Goal: Information Seeking & Learning: Learn about a topic

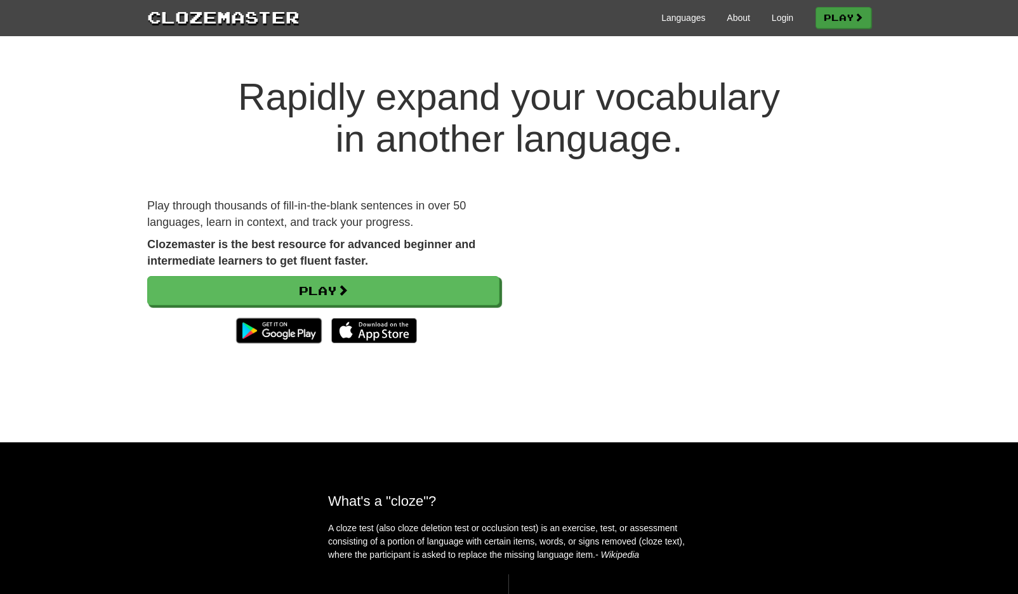
click at [854, 16] on span at bounding box center [858, 17] width 9 height 9
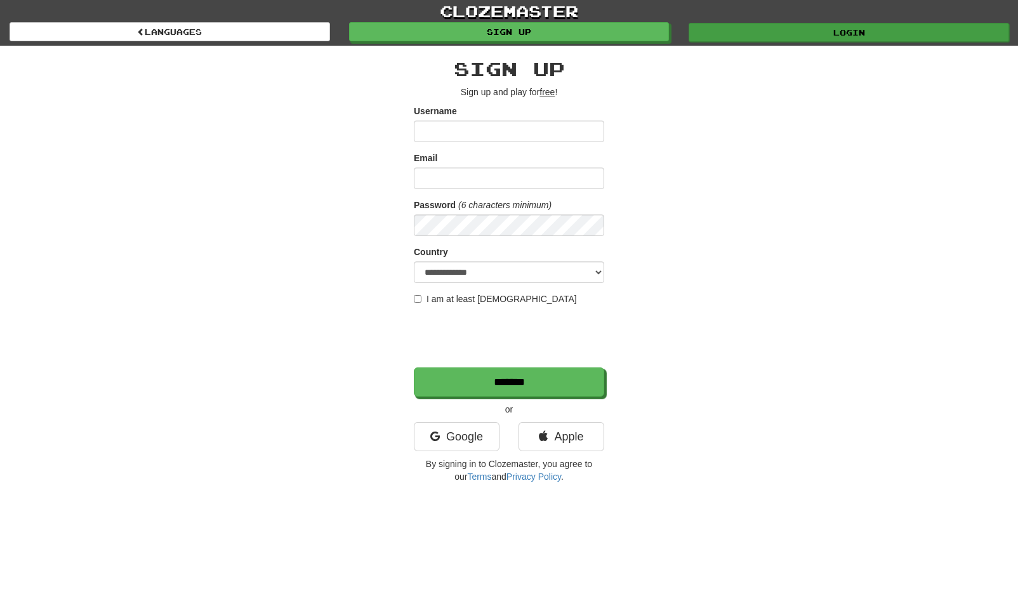
click at [914, 37] on link "Login" at bounding box center [848, 32] width 320 height 19
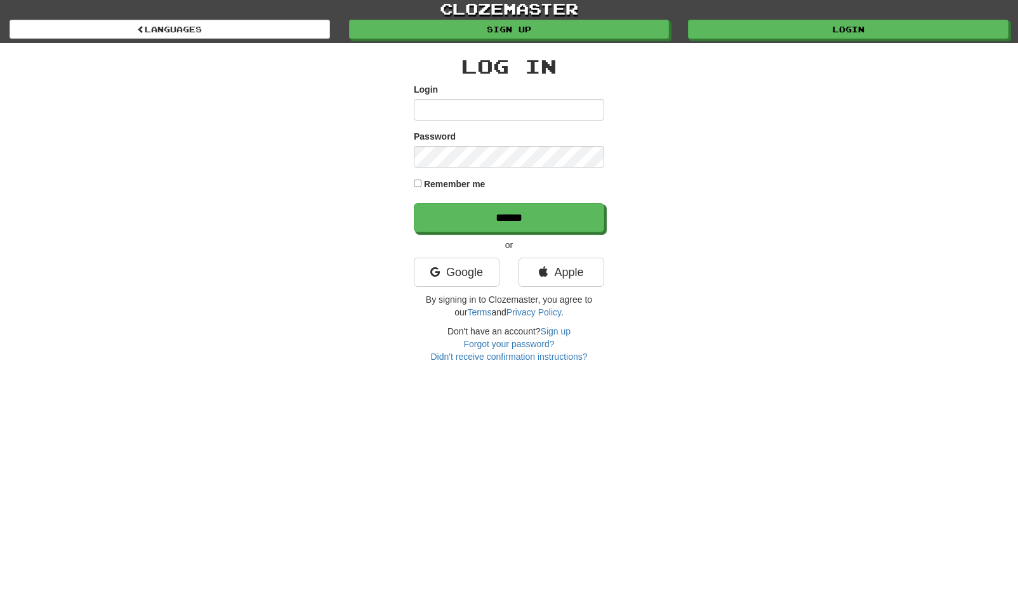
scroll to position [13, 0]
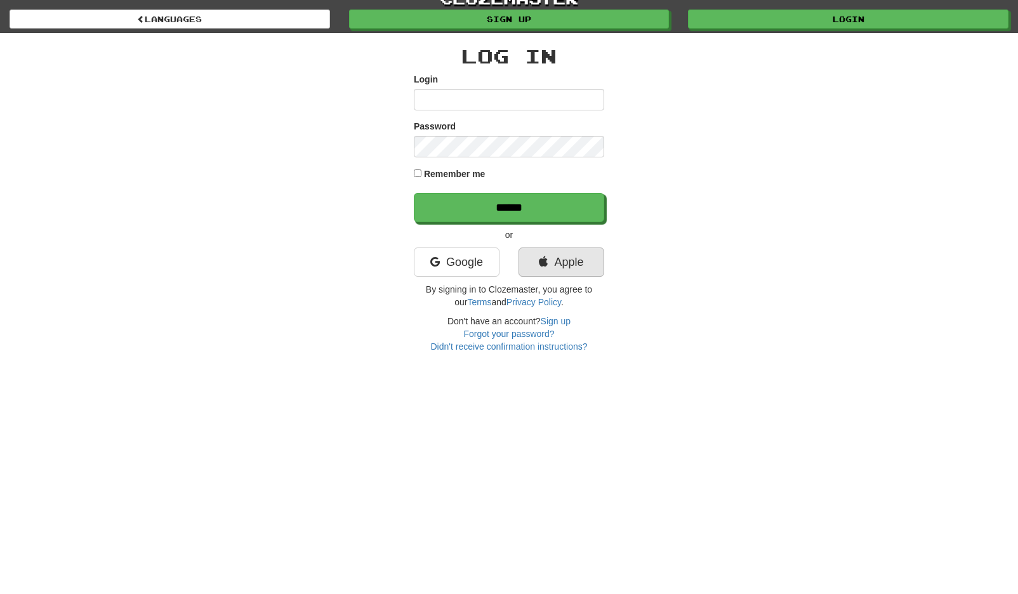
click at [558, 263] on link "Apple" at bounding box center [561, 261] width 86 height 29
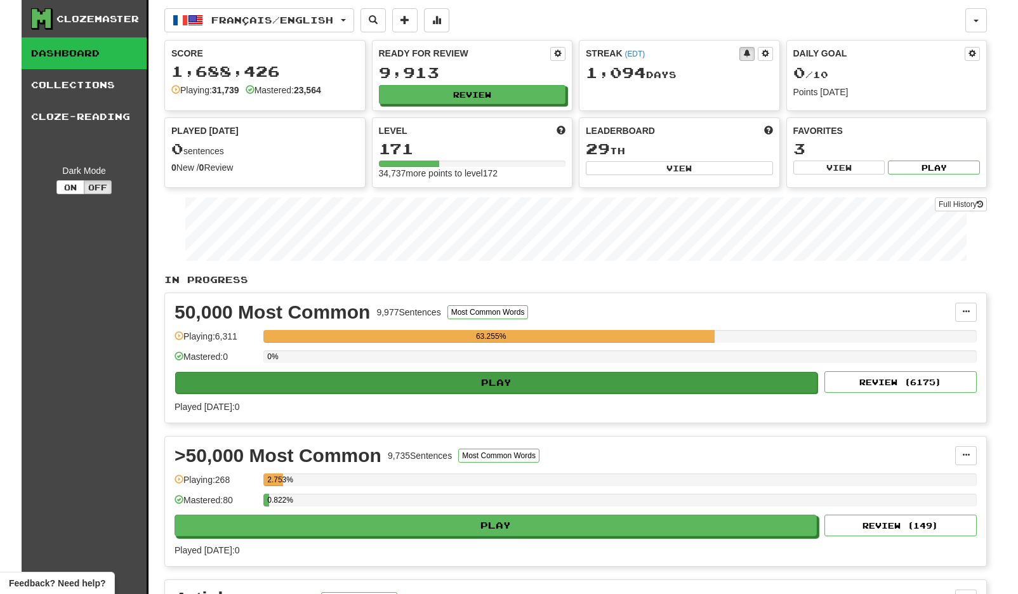
click at [447, 384] on button "Play" at bounding box center [496, 383] width 642 height 22
select select "**"
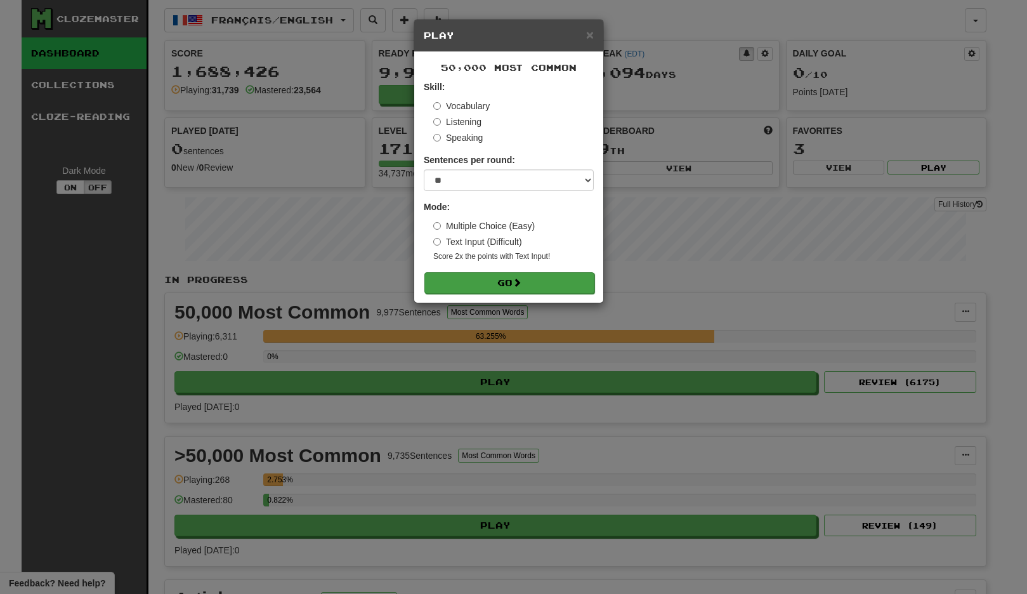
click at [520, 284] on span at bounding box center [517, 282] width 9 height 9
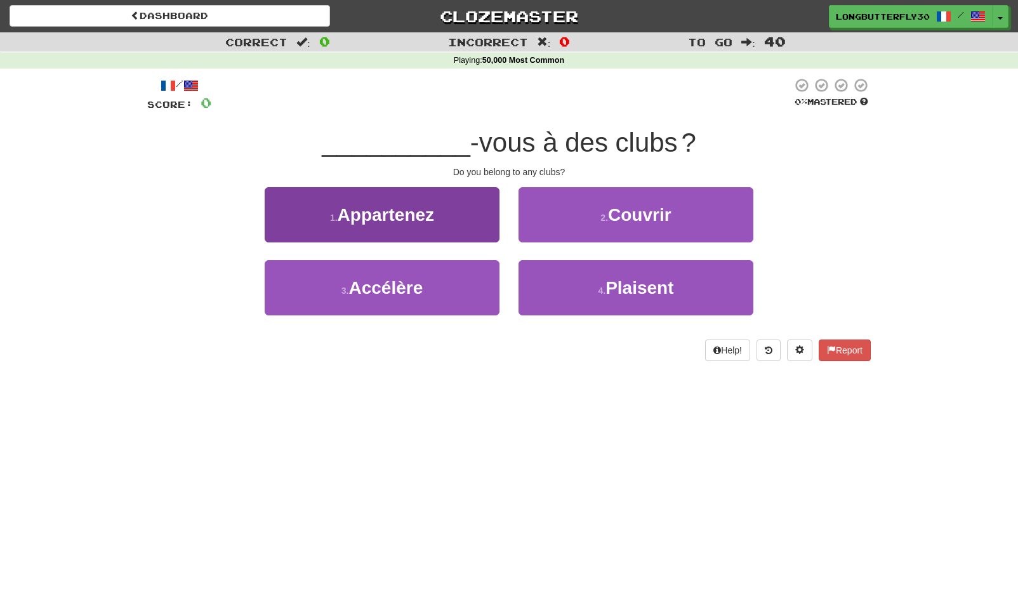
click at [461, 218] on button "1 . Appartenez" at bounding box center [382, 214] width 235 height 55
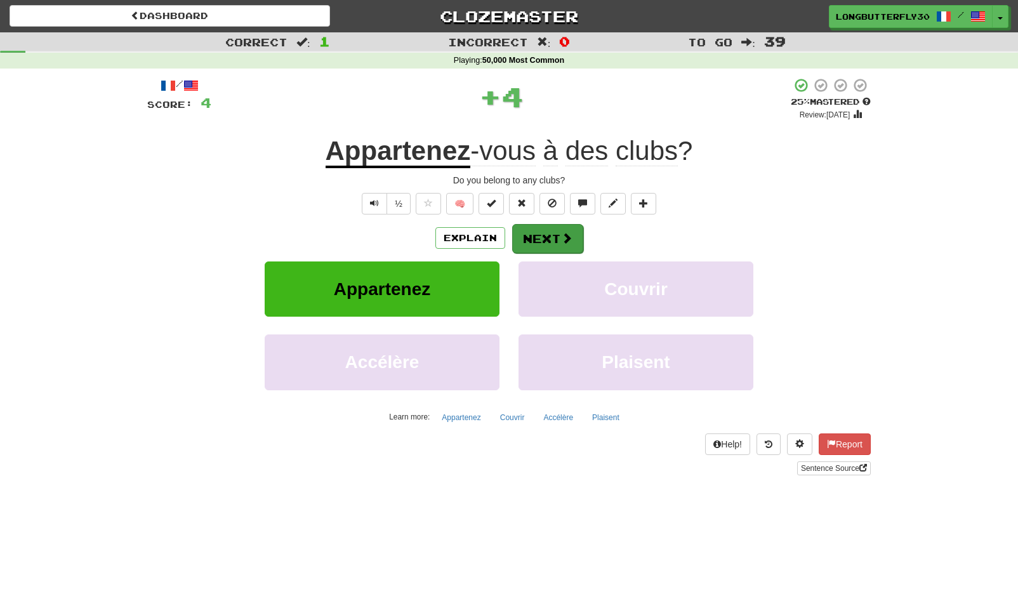
click at [558, 237] on button "Next" at bounding box center [547, 238] width 71 height 29
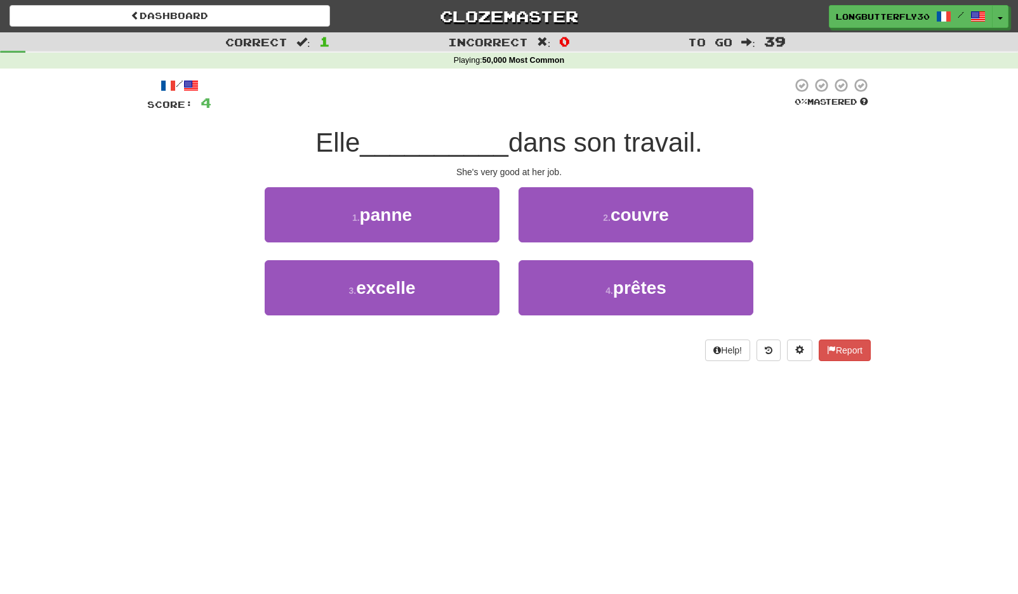
drag, startPoint x: 384, startPoint y: 298, endPoint x: 558, endPoint y: 260, distance: 178.1
click at [386, 298] on button "3 . excelle" at bounding box center [382, 287] width 235 height 55
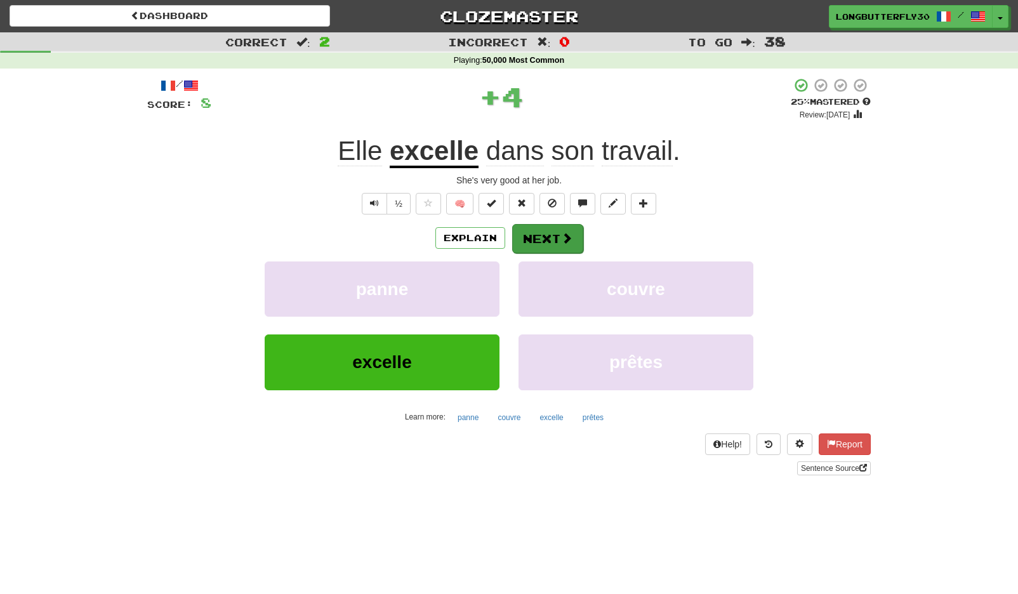
click at [561, 241] on span at bounding box center [566, 237] width 11 height 11
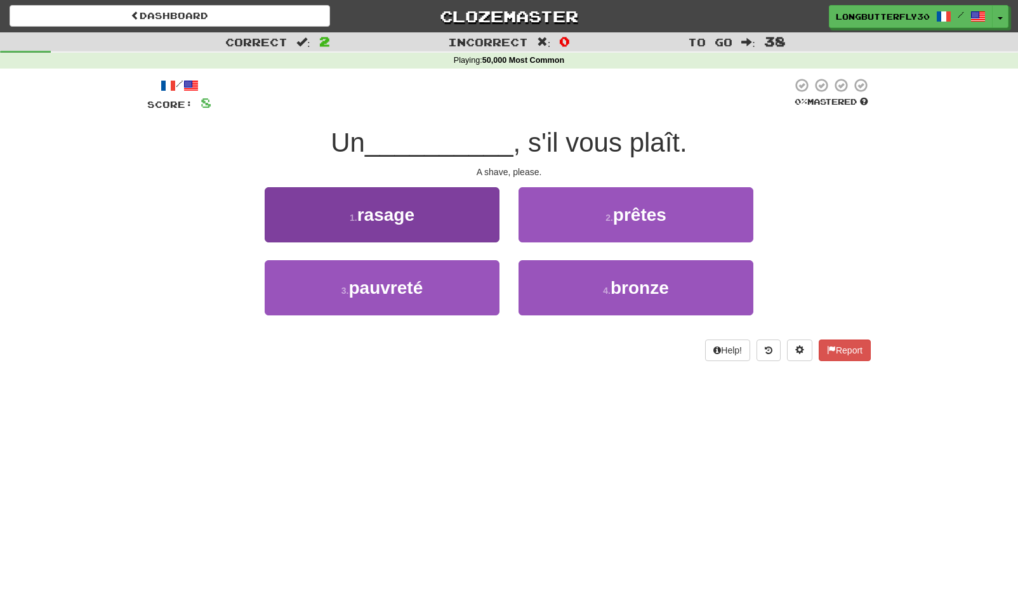
click at [442, 224] on button "1 . rasage" at bounding box center [382, 214] width 235 height 55
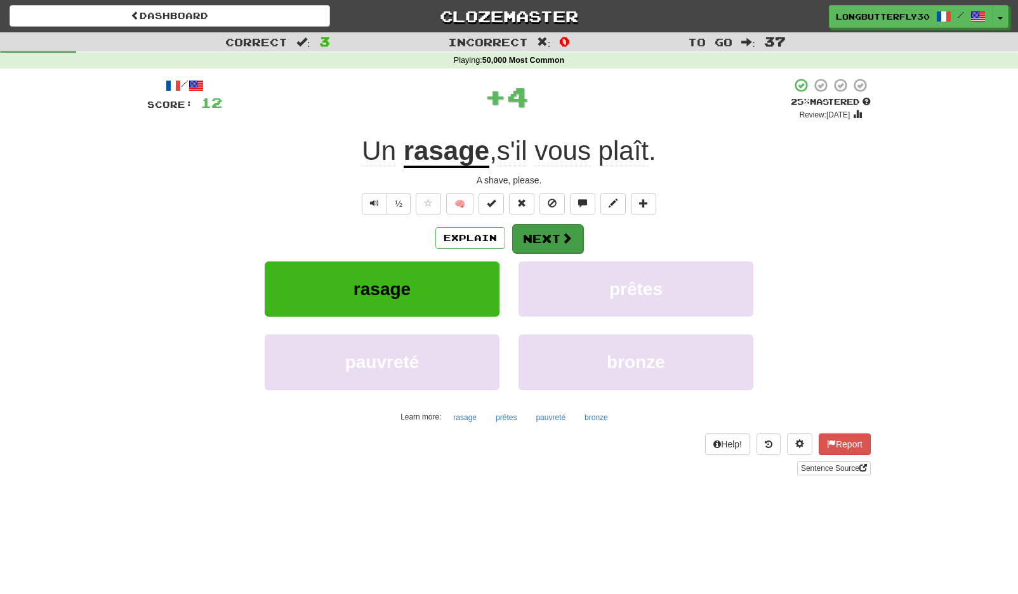
click at [538, 245] on button "Next" at bounding box center [547, 238] width 71 height 29
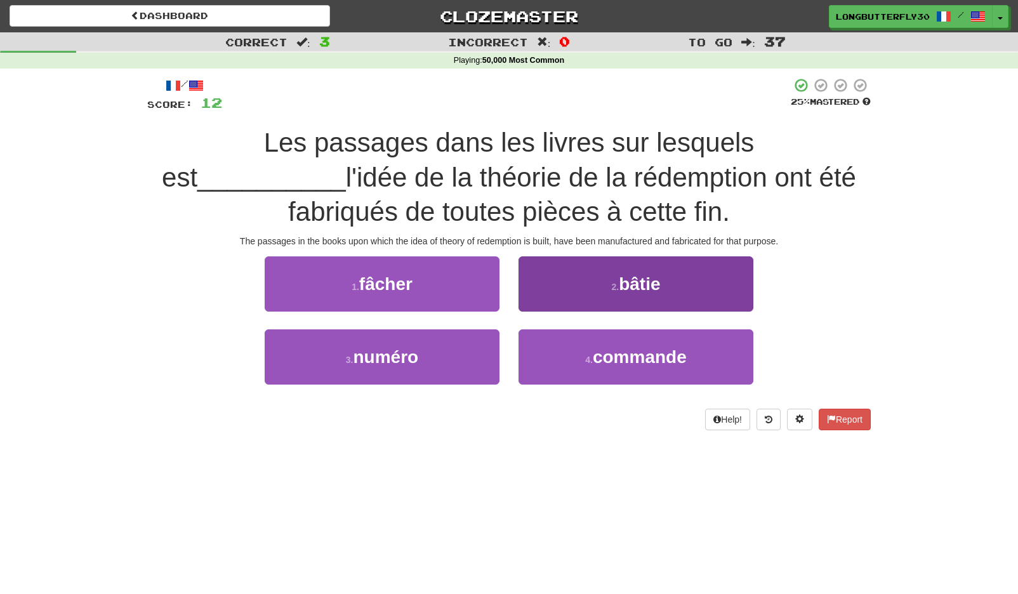
click at [619, 278] on button "2 . bâtie" at bounding box center [635, 283] width 235 height 55
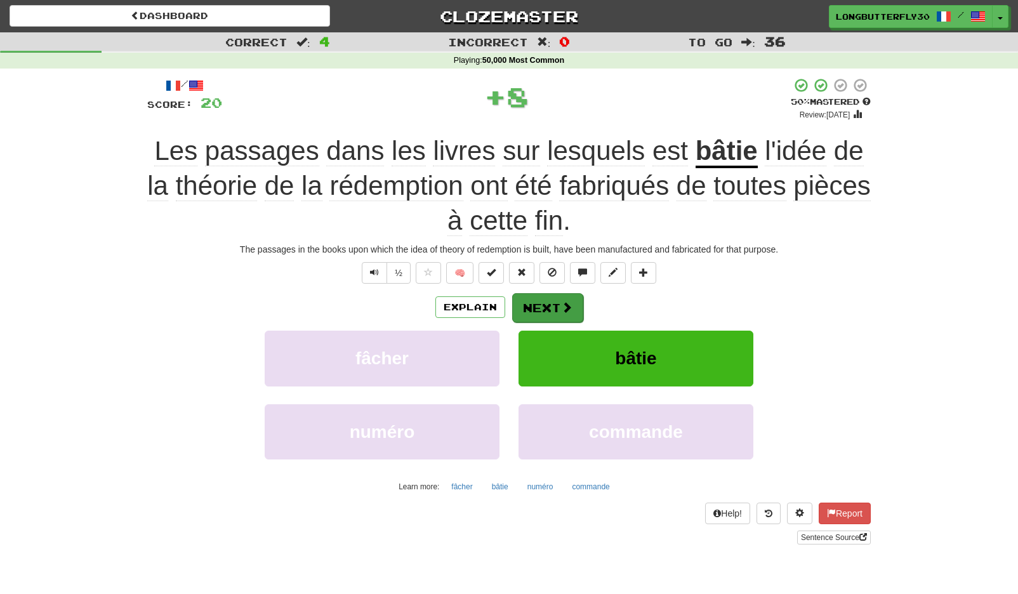
click at [551, 303] on button "Next" at bounding box center [547, 307] width 71 height 29
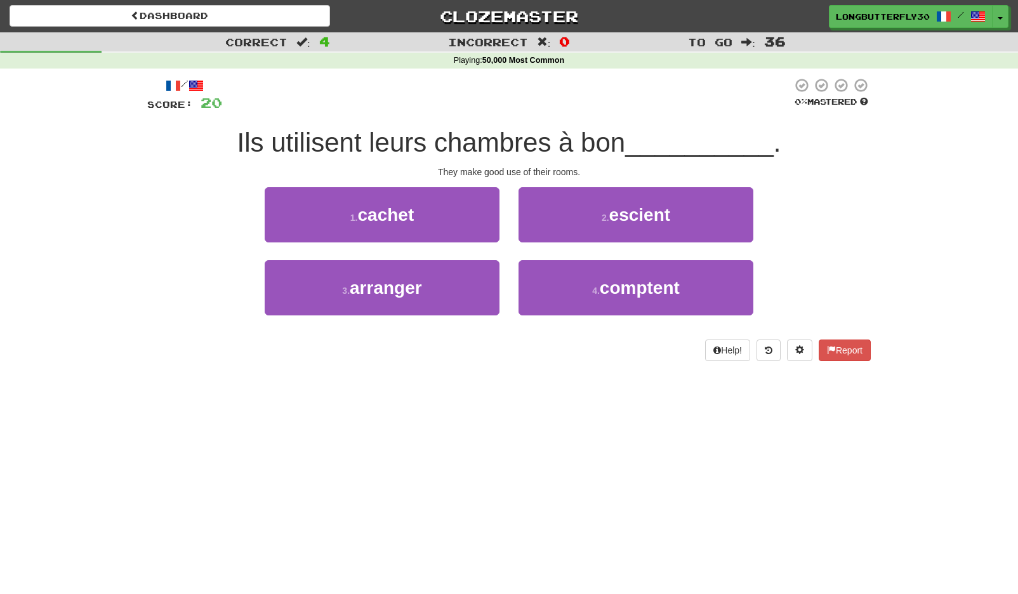
click at [619, 213] on span "escient" at bounding box center [640, 215] width 62 height 20
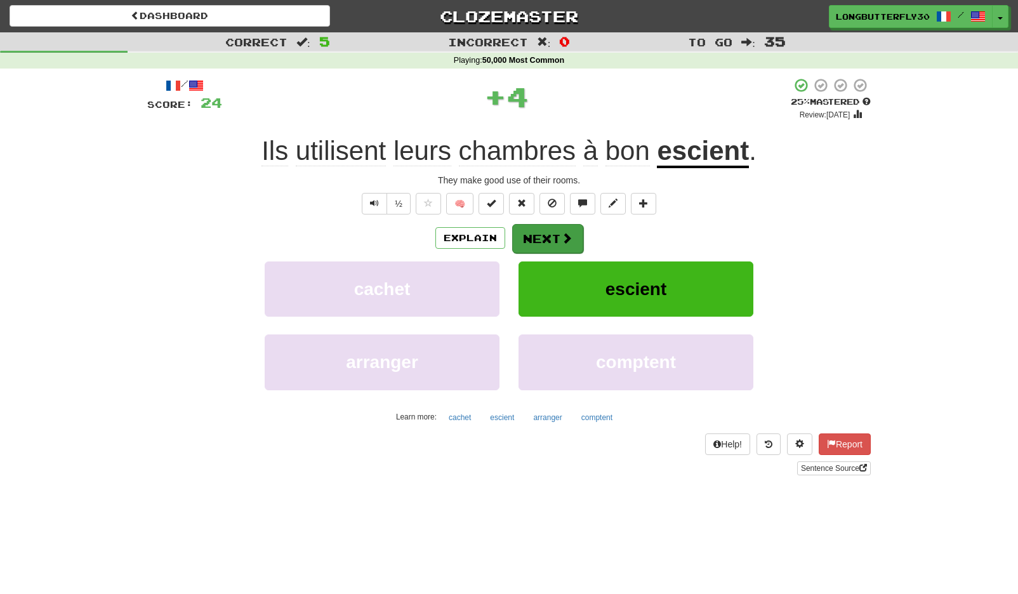
click at [562, 234] on span at bounding box center [566, 237] width 11 height 11
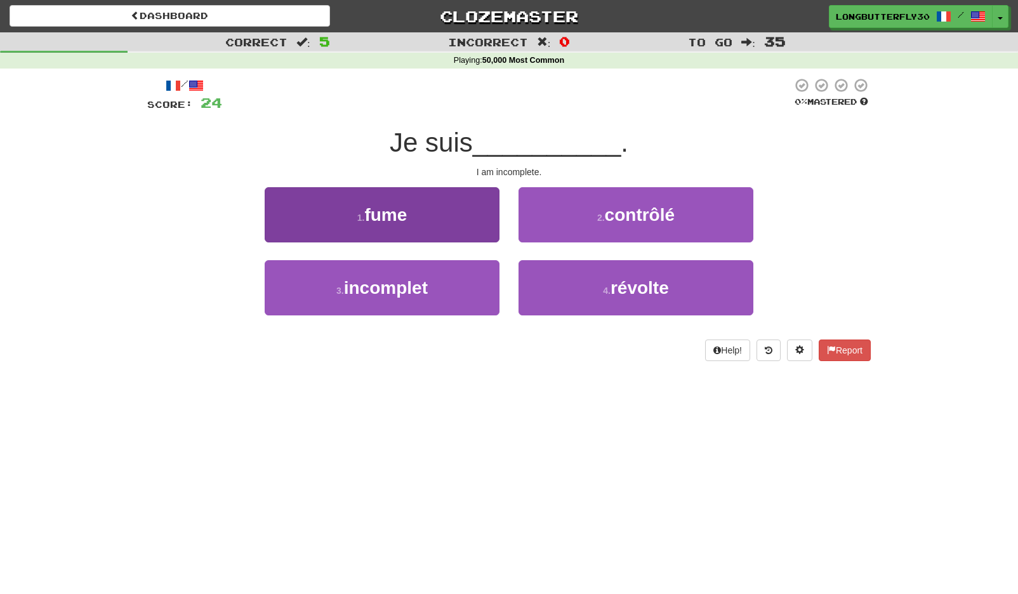
drag, startPoint x: 415, startPoint y: 284, endPoint x: 454, endPoint y: 263, distance: 44.3
click at [415, 284] on span "incomplet" at bounding box center [386, 288] width 84 height 20
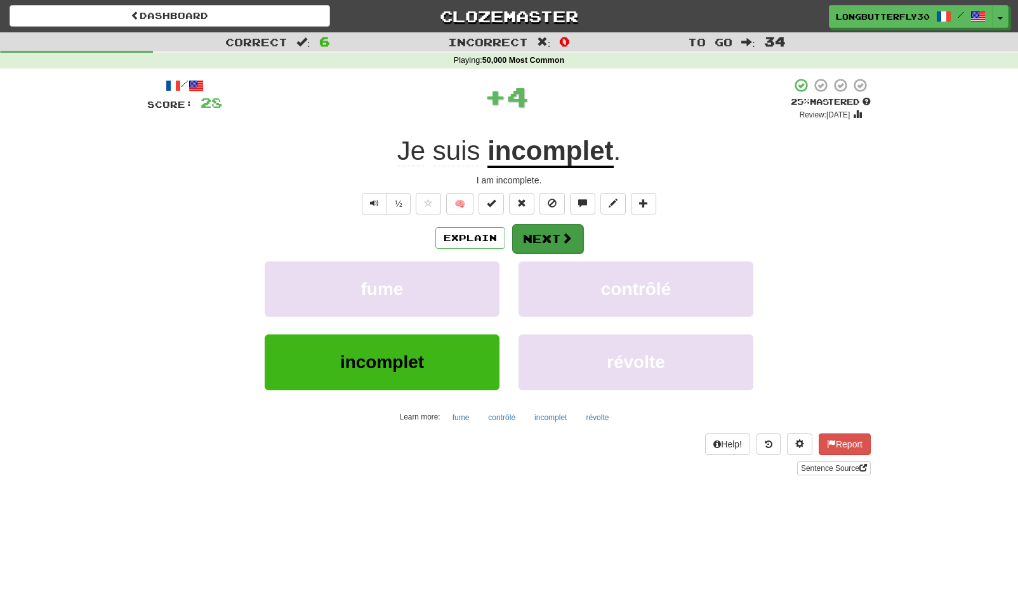
click at [549, 225] on button "Next" at bounding box center [547, 238] width 71 height 29
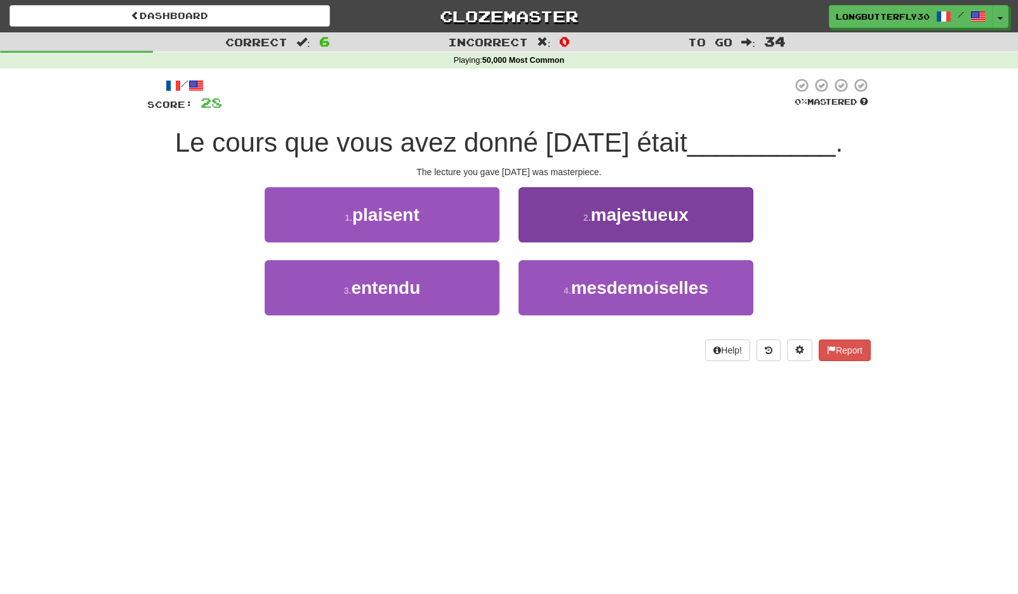
click at [604, 219] on span "majestueux" at bounding box center [640, 215] width 98 height 20
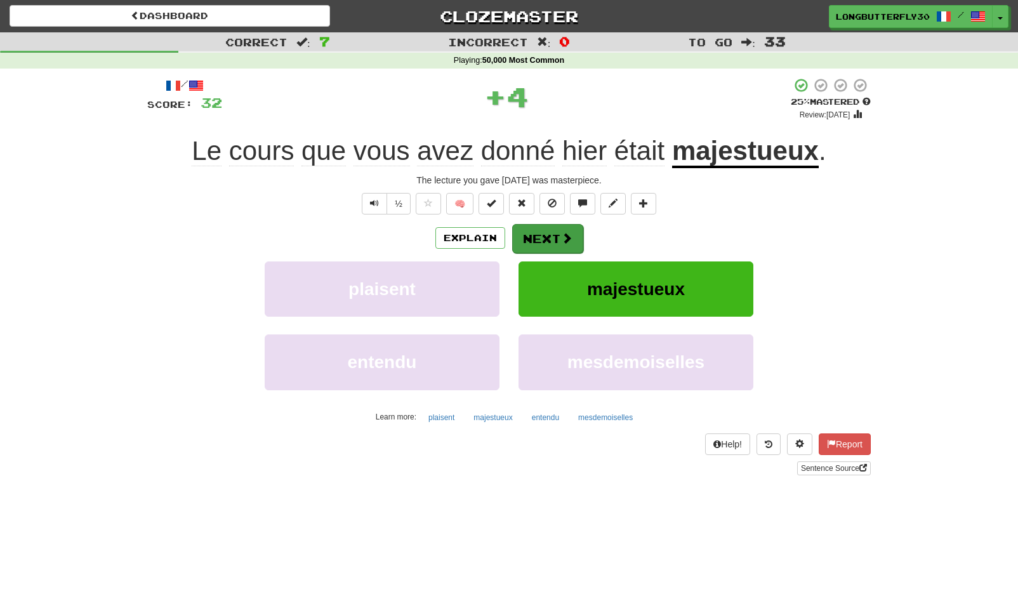
click at [547, 233] on button "Next" at bounding box center [547, 238] width 71 height 29
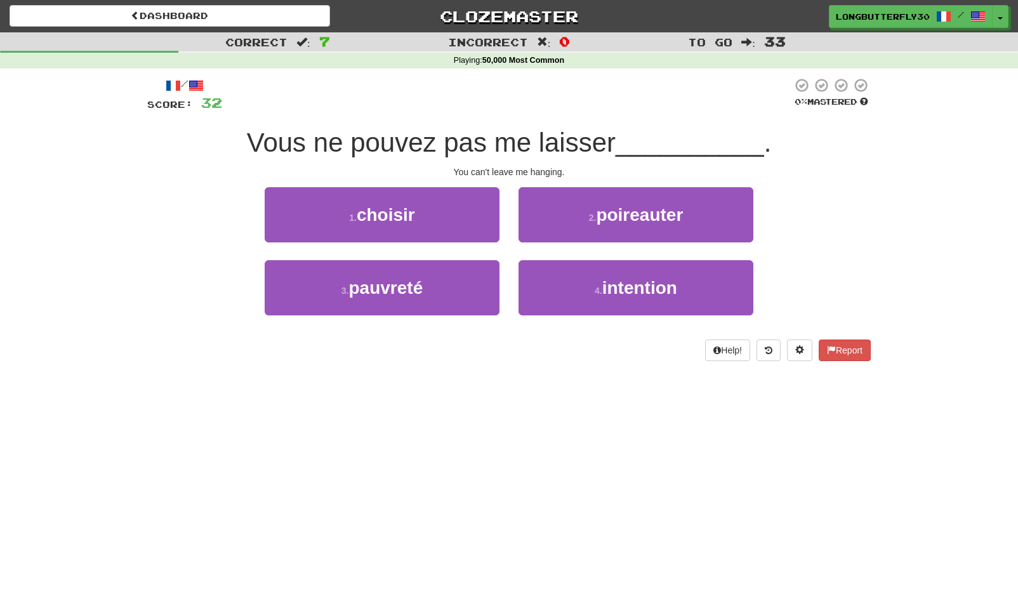
click at [697, 212] on button "2 . poireauter" at bounding box center [635, 214] width 235 height 55
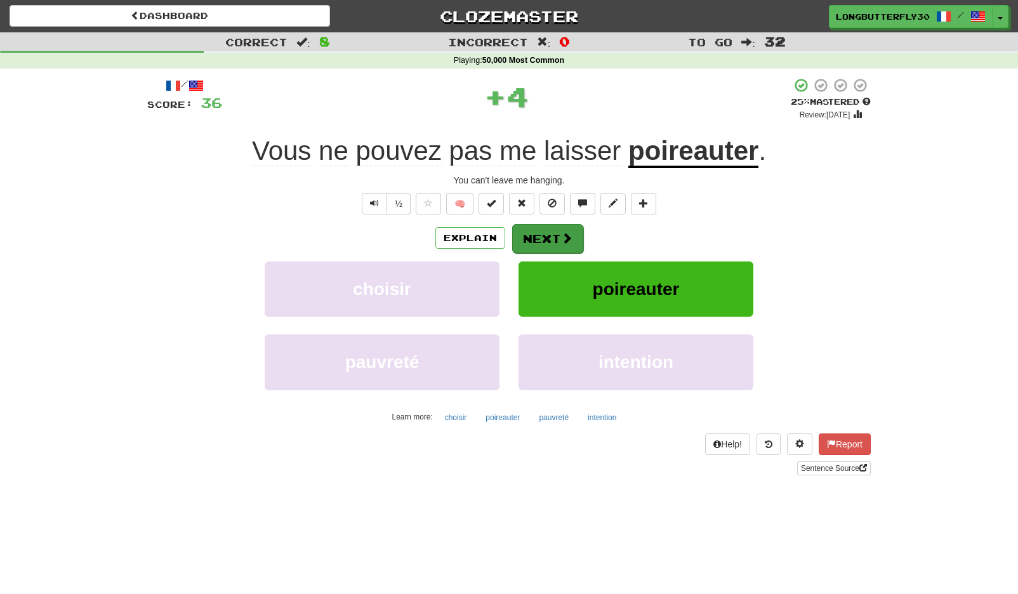
click at [561, 233] on span at bounding box center [566, 237] width 11 height 11
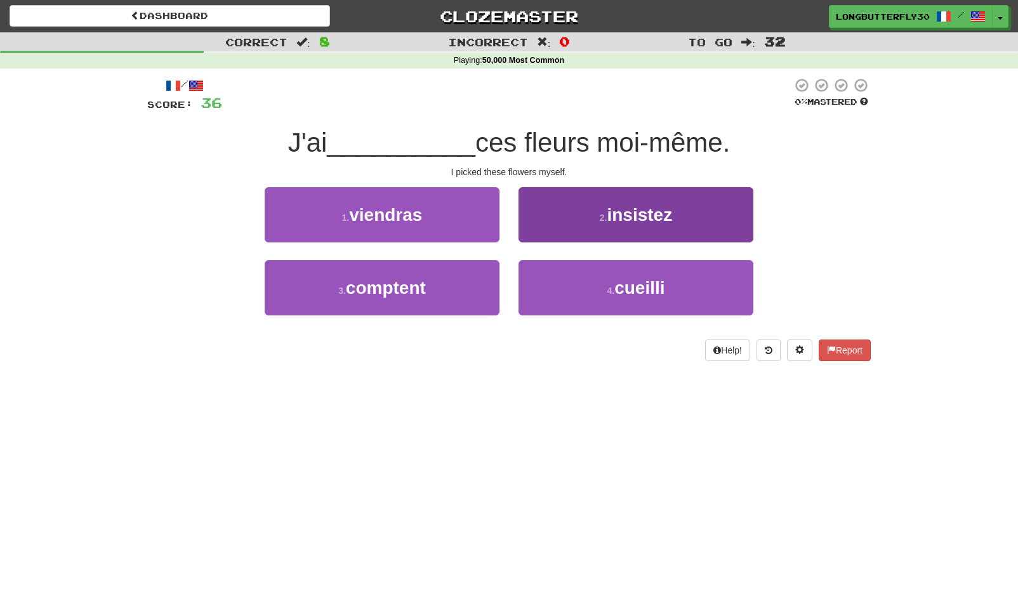
click at [586, 279] on button "4 . cueilli" at bounding box center [635, 287] width 235 height 55
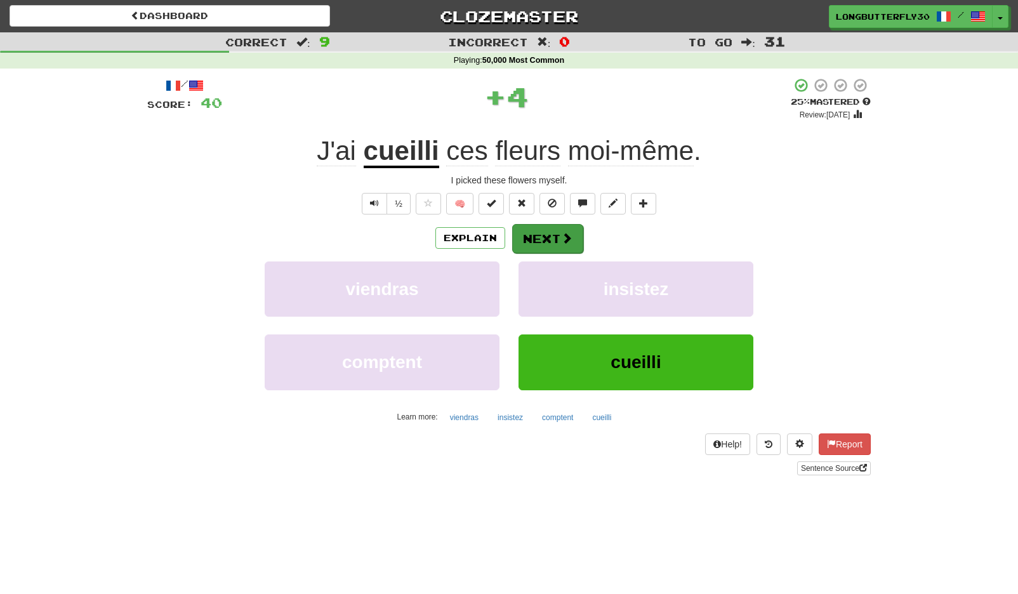
click at [577, 234] on button "Next" at bounding box center [547, 238] width 71 height 29
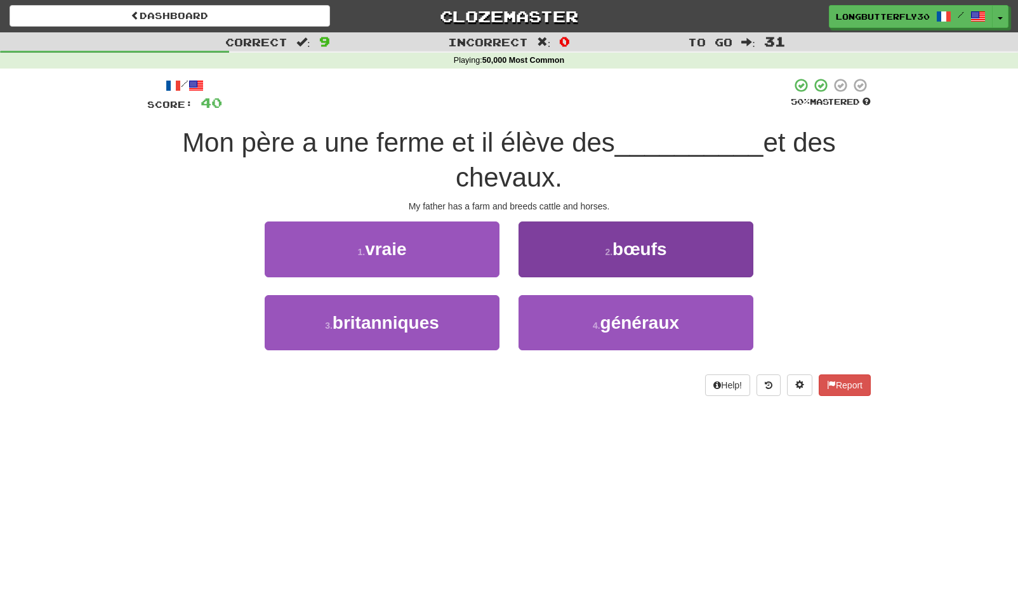
click at [592, 246] on button "2 . bœufs" at bounding box center [635, 248] width 235 height 55
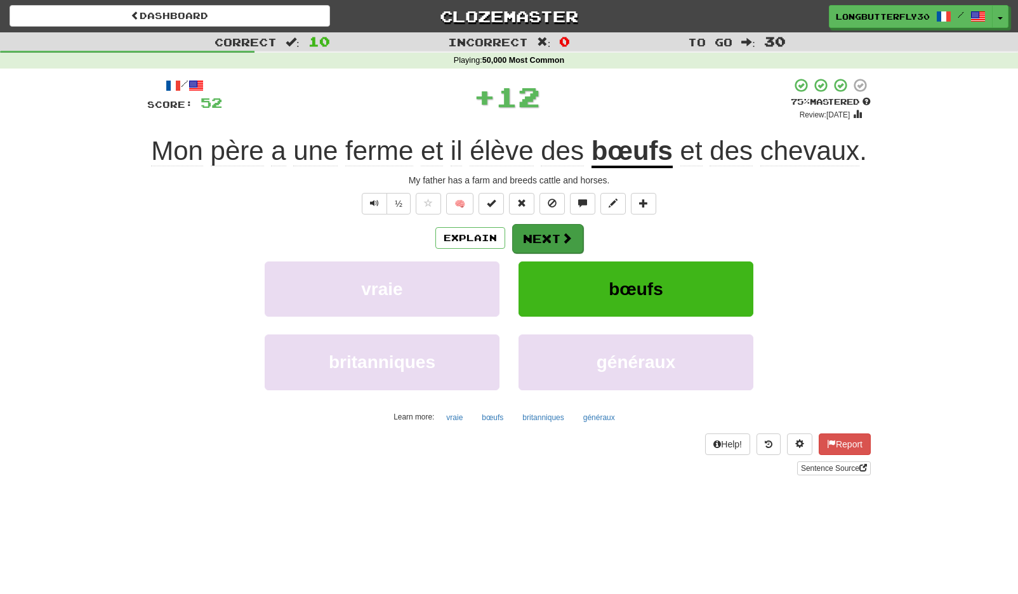
click at [553, 242] on button "Next" at bounding box center [547, 238] width 71 height 29
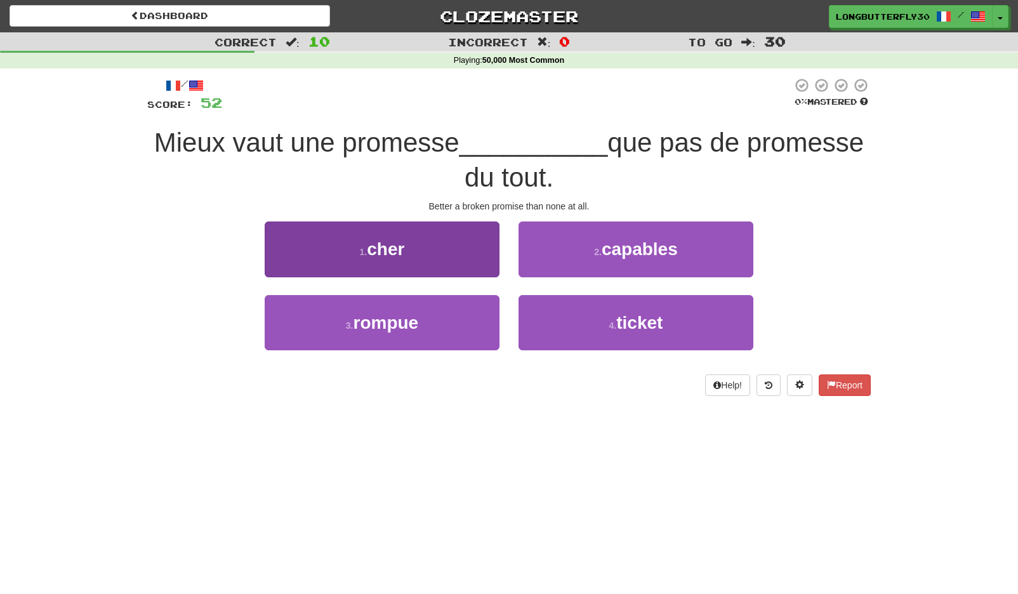
drag, startPoint x: 456, startPoint y: 318, endPoint x: 484, endPoint y: 298, distance: 34.2
click at [456, 317] on button "3 . rompue" at bounding box center [382, 322] width 235 height 55
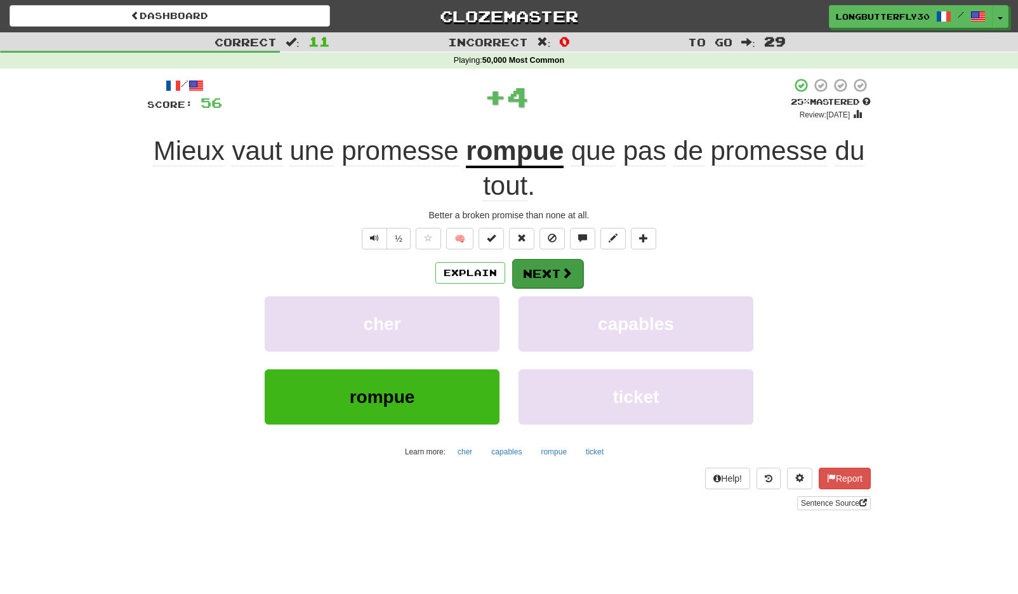
click at [551, 262] on button "Next" at bounding box center [547, 273] width 71 height 29
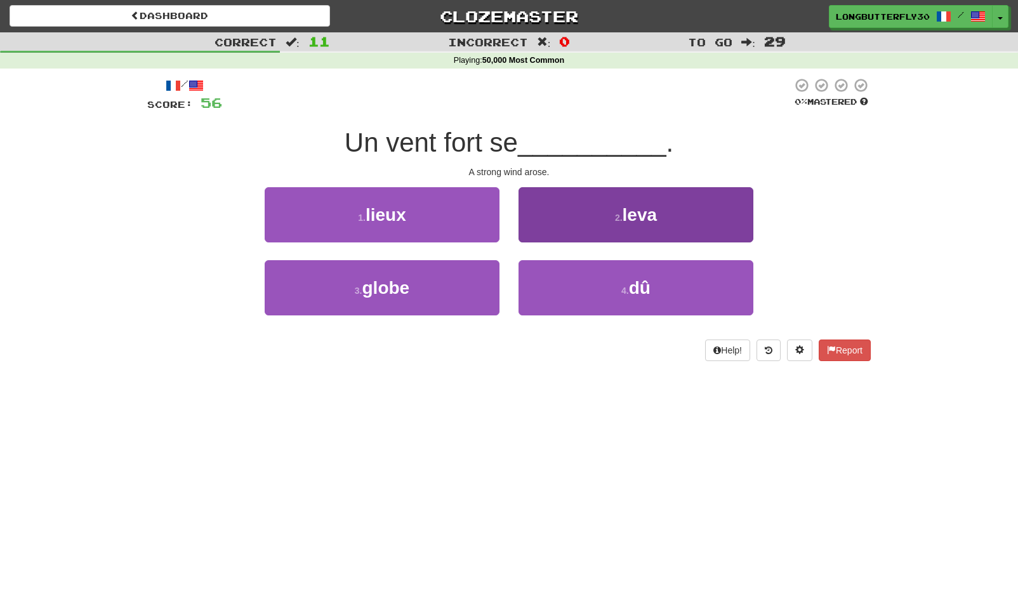
click at [644, 216] on span "leva" at bounding box center [639, 215] width 35 height 20
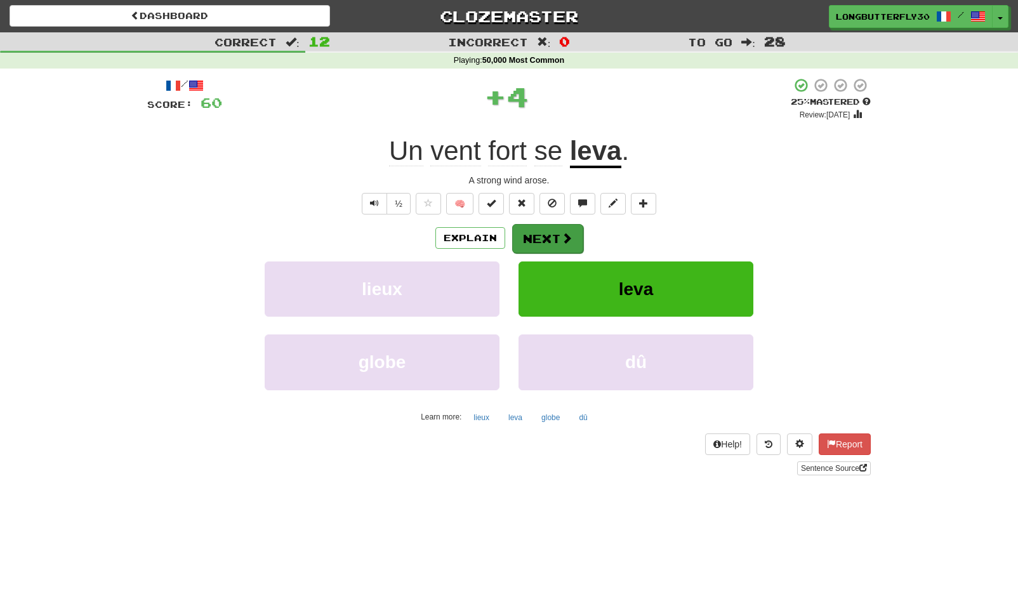
click at [571, 236] on span at bounding box center [566, 237] width 11 height 11
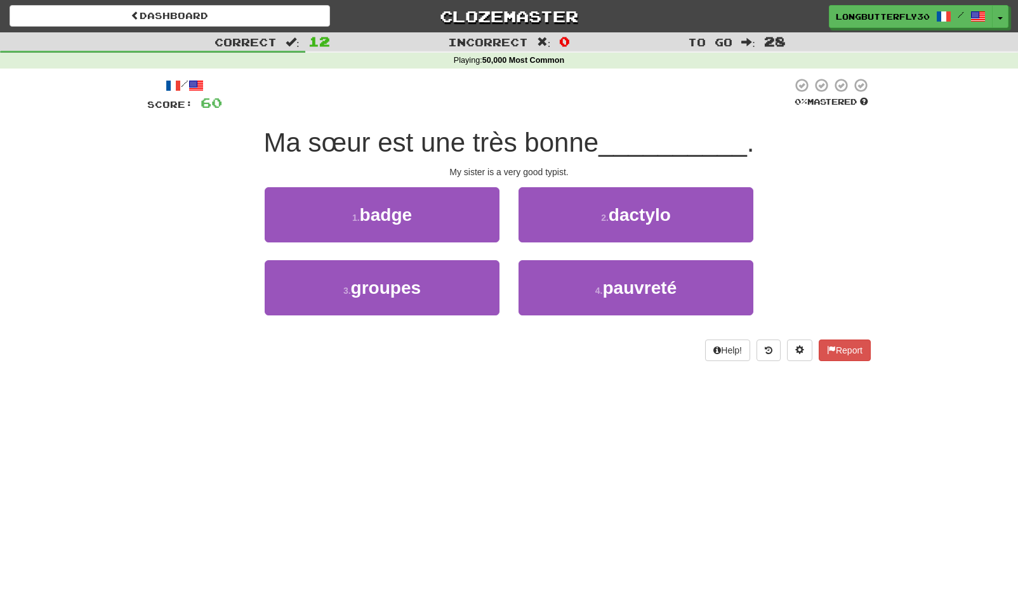
click at [609, 212] on button "2 . dactylo" at bounding box center [635, 214] width 235 height 55
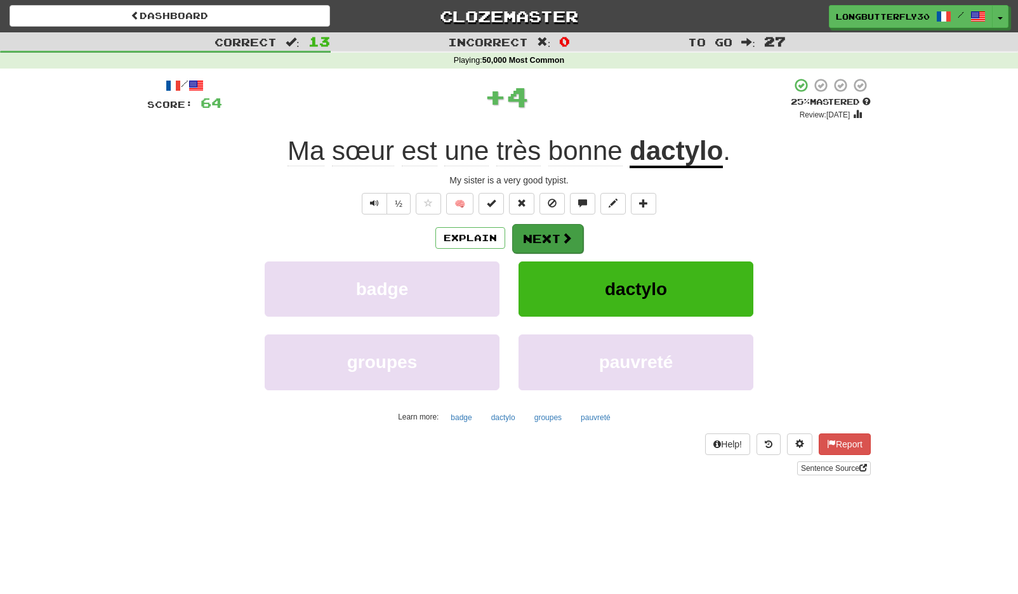
click at [561, 237] on span at bounding box center [566, 237] width 11 height 11
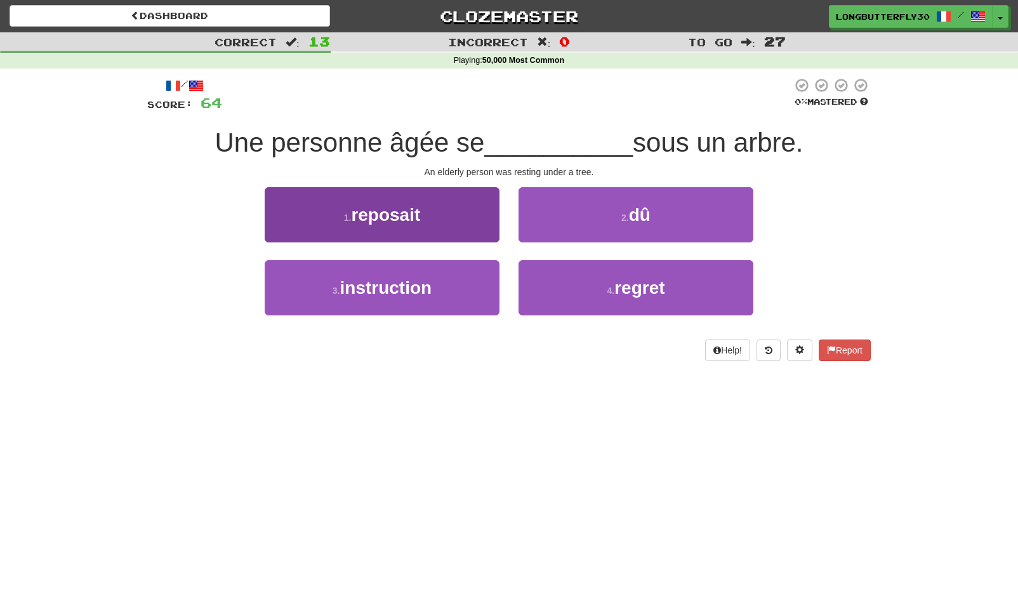
click at [442, 223] on button "1 . reposait" at bounding box center [382, 214] width 235 height 55
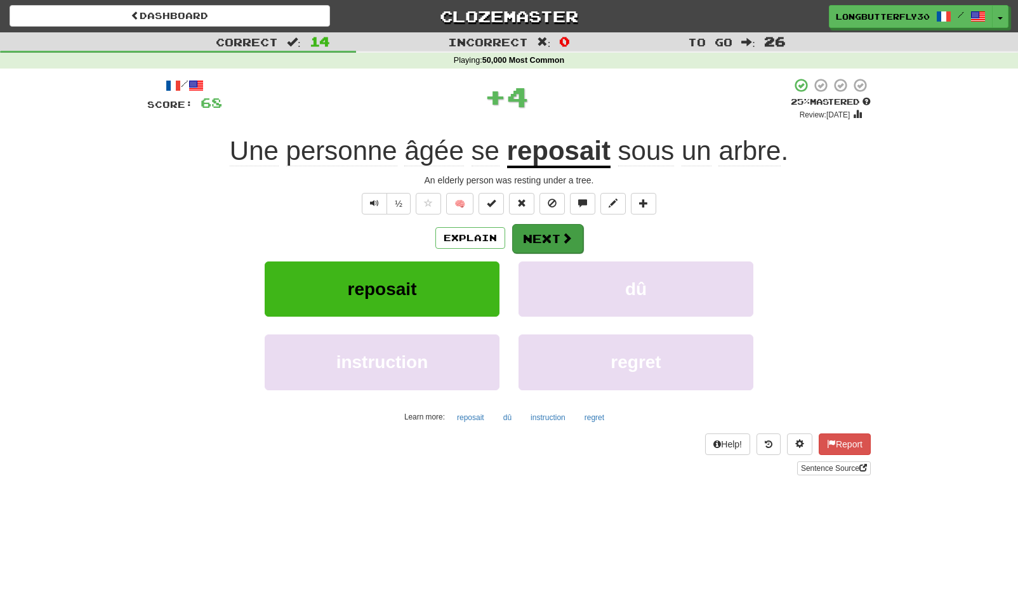
click at [539, 233] on button "Next" at bounding box center [547, 238] width 71 height 29
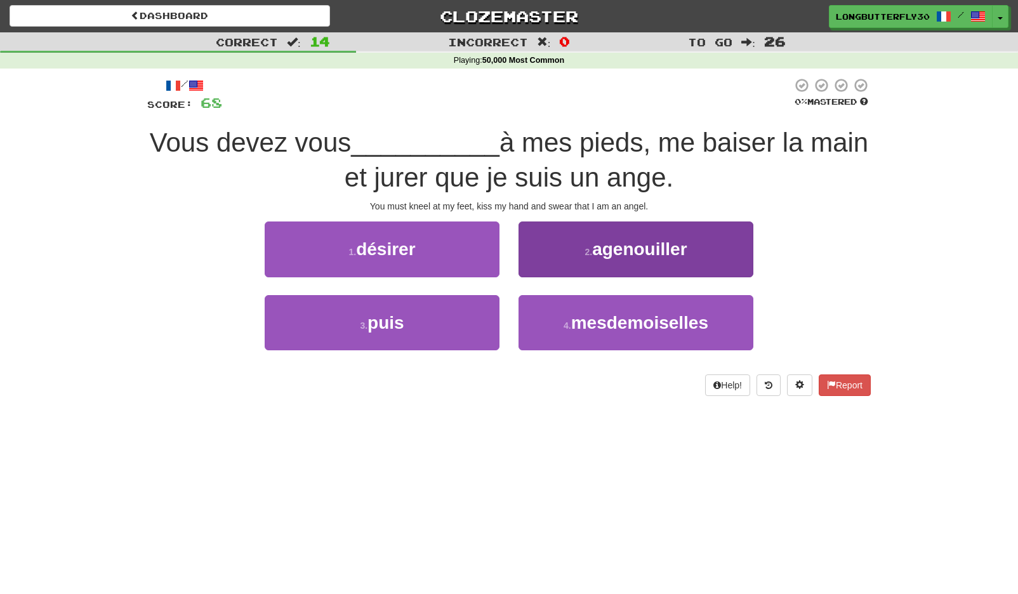
click at [591, 253] on small "2 ." at bounding box center [588, 252] width 8 height 10
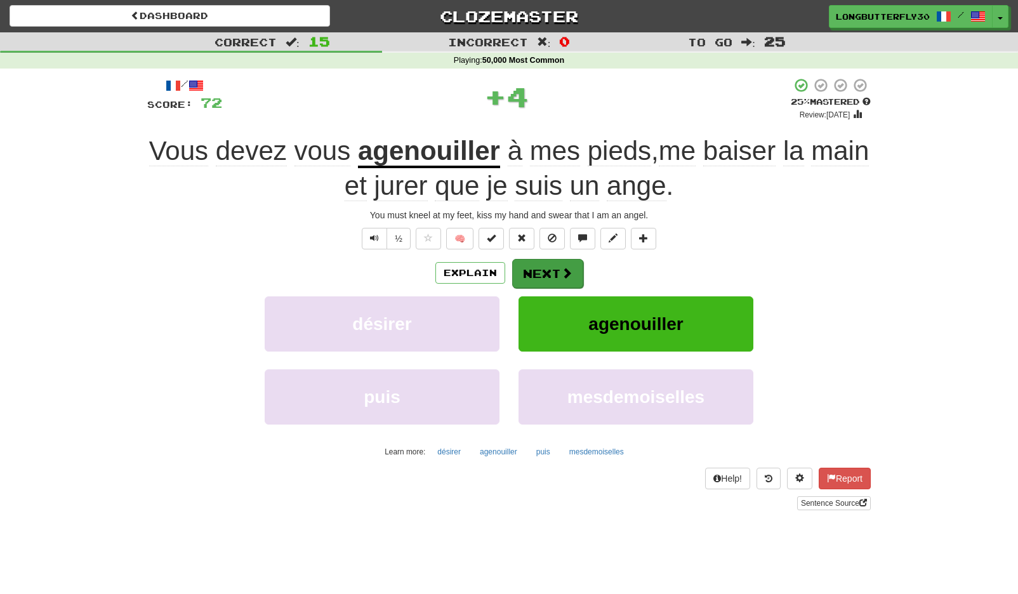
click at [541, 267] on button "Next" at bounding box center [547, 273] width 71 height 29
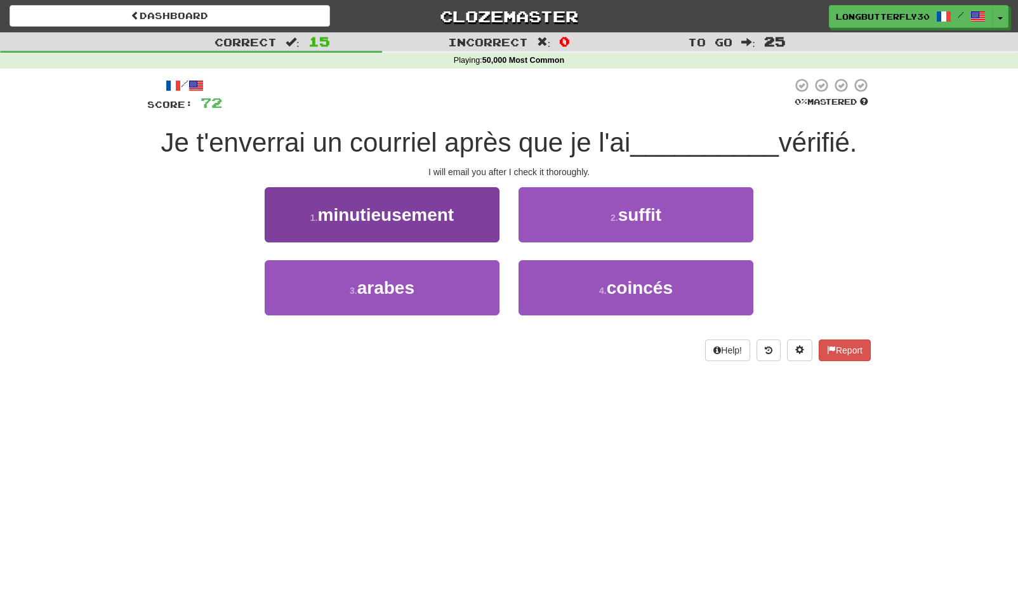
click at [470, 230] on button "1 . minutieusement" at bounding box center [382, 214] width 235 height 55
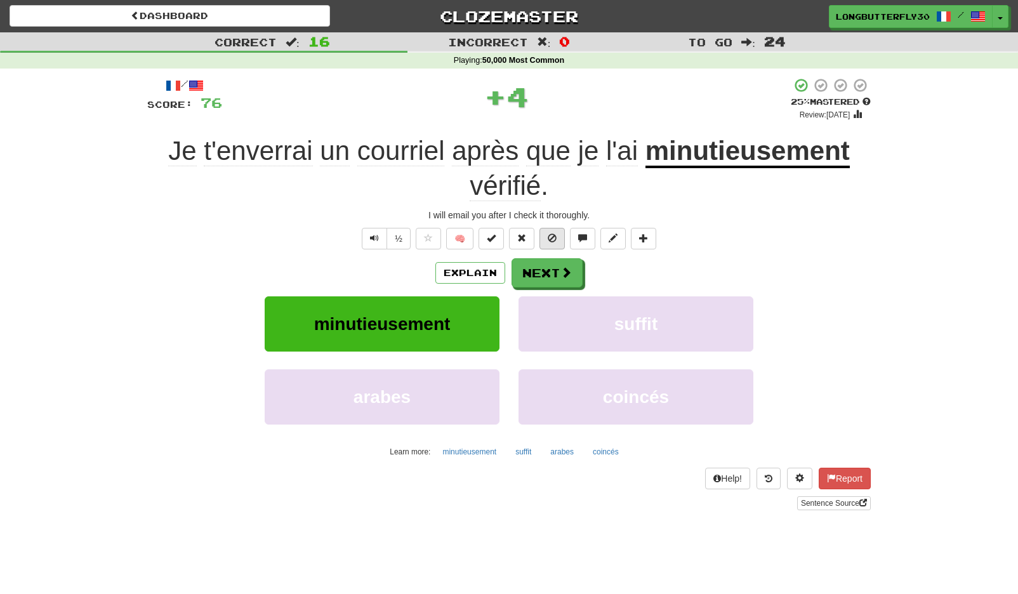
click at [560, 235] on button at bounding box center [551, 239] width 25 height 22
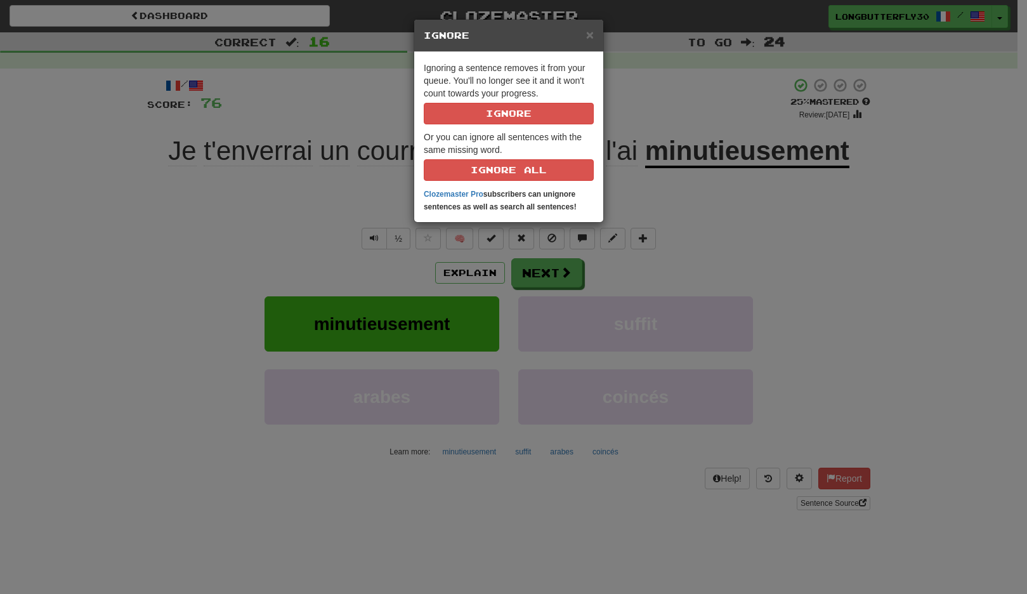
click at [741, 216] on div "× Ignore Ignoring a sentence removes it from your queue. You'll no longer see i…" at bounding box center [513, 297] width 1027 height 594
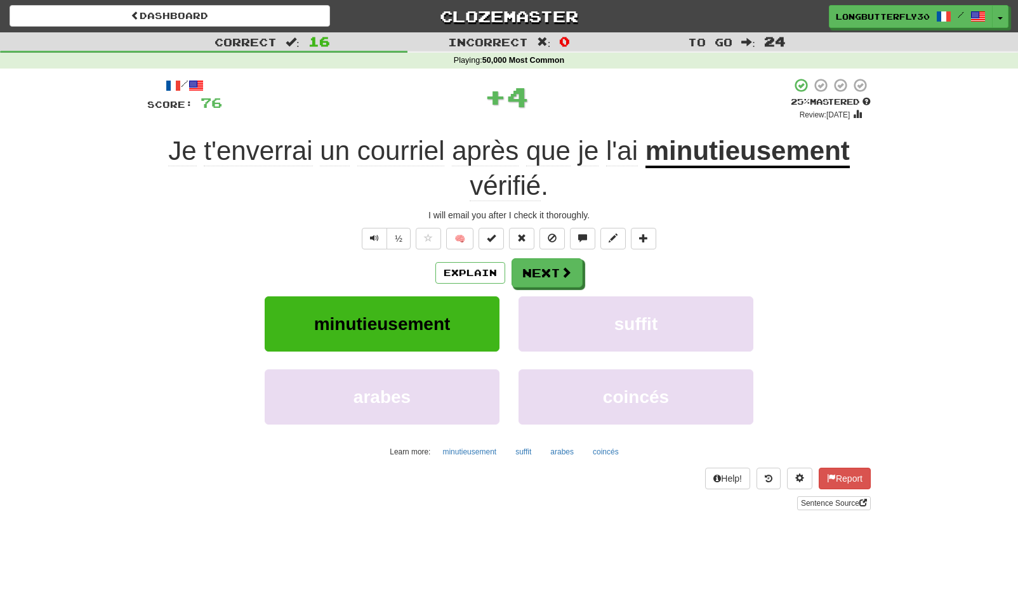
click at [752, 249] on div "/ Score: 76 + 4 25 % Mastered Review: 2025-08-22 Je t'enverrai un courriel aprè…" at bounding box center [508, 293] width 723 height 432
click at [561, 273] on span at bounding box center [566, 272] width 11 height 11
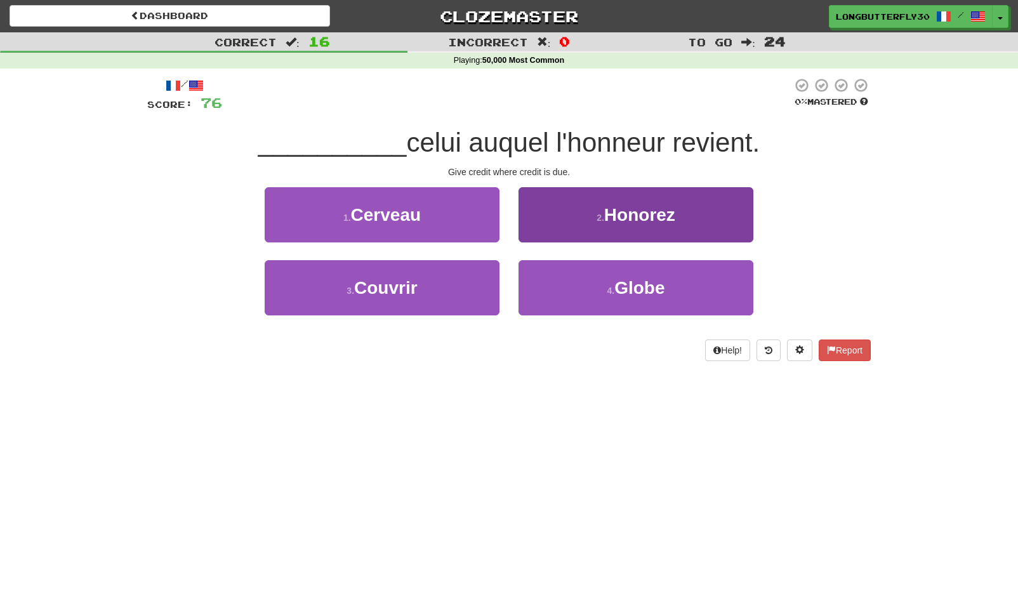
click at [629, 220] on span "Honorez" at bounding box center [639, 215] width 71 height 20
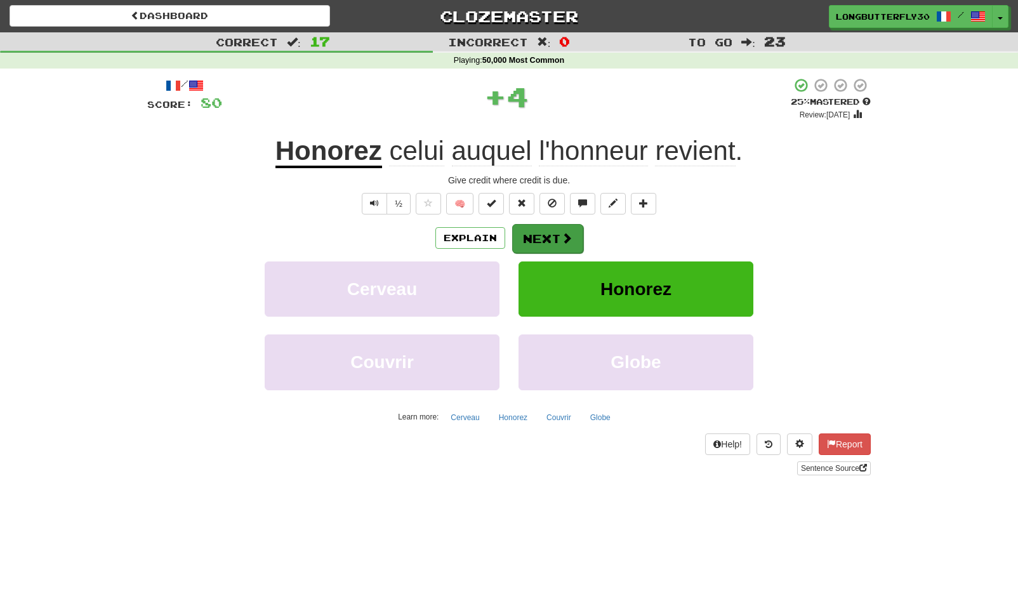
click at [575, 229] on button "Next" at bounding box center [547, 238] width 71 height 29
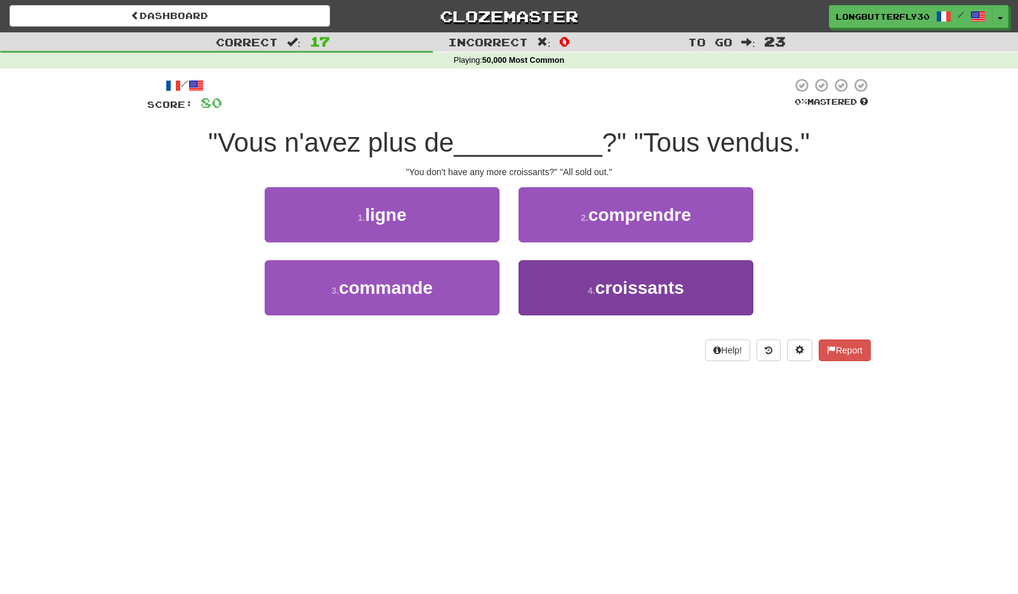
click at [612, 284] on span "croissants" at bounding box center [639, 288] width 89 height 20
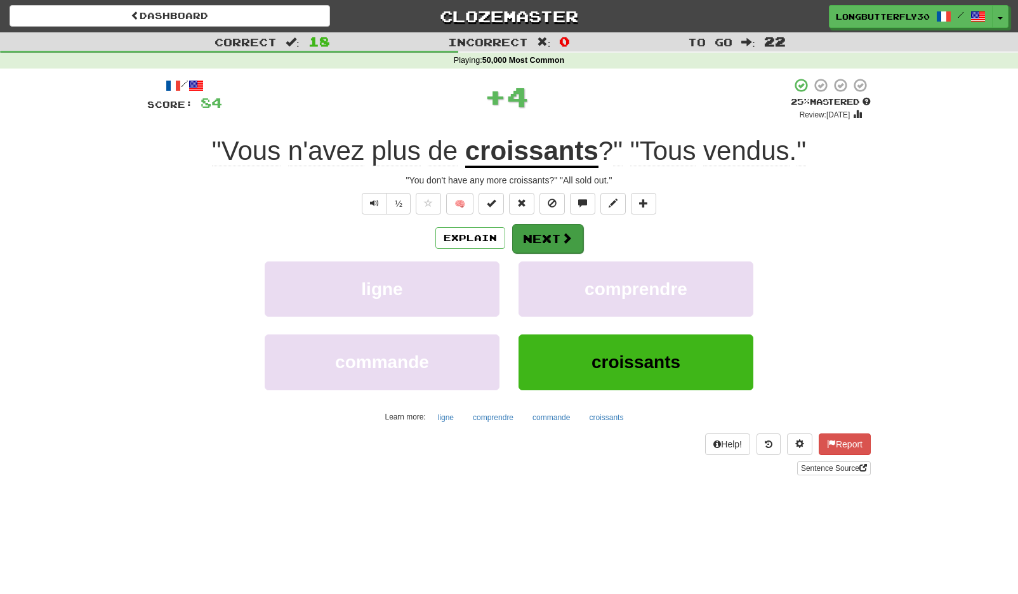
click at [556, 237] on button "Next" at bounding box center [547, 238] width 71 height 29
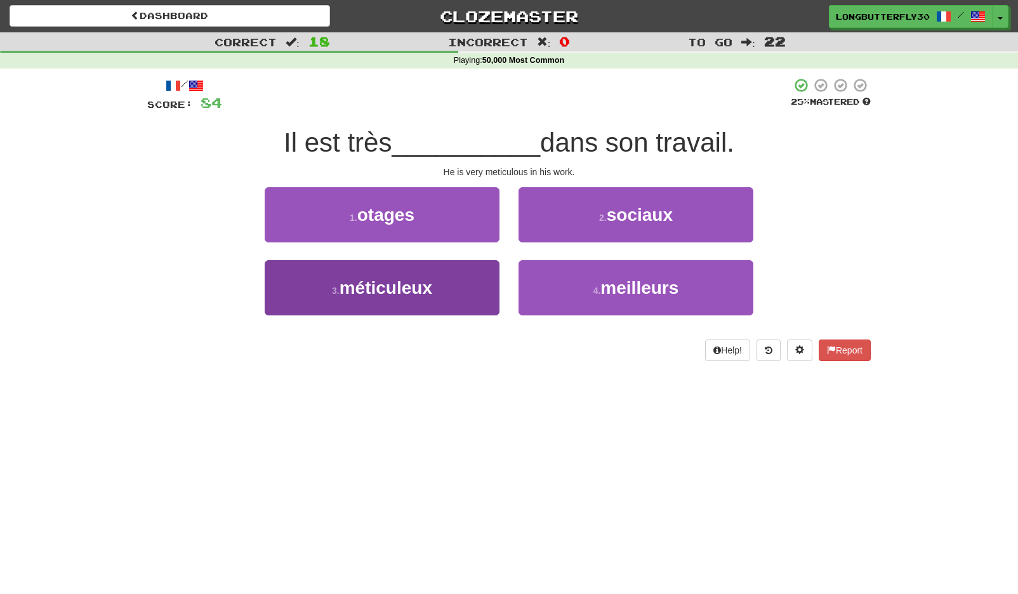
click at [431, 291] on span "méticuleux" at bounding box center [385, 288] width 93 height 20
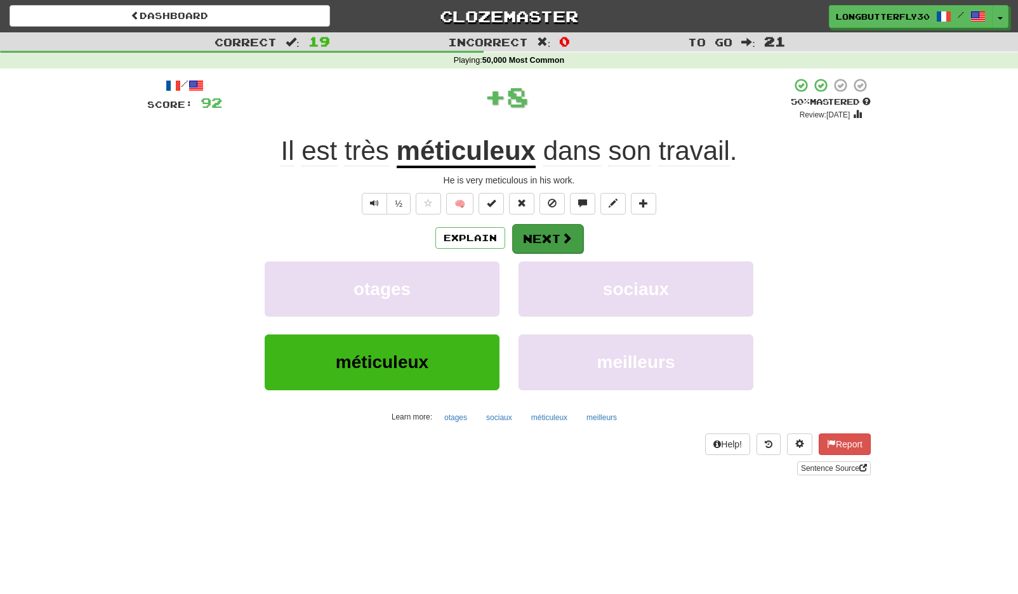
click at [569, 228] on button "Next" at bounding box center [547, 238] width 71 height 29
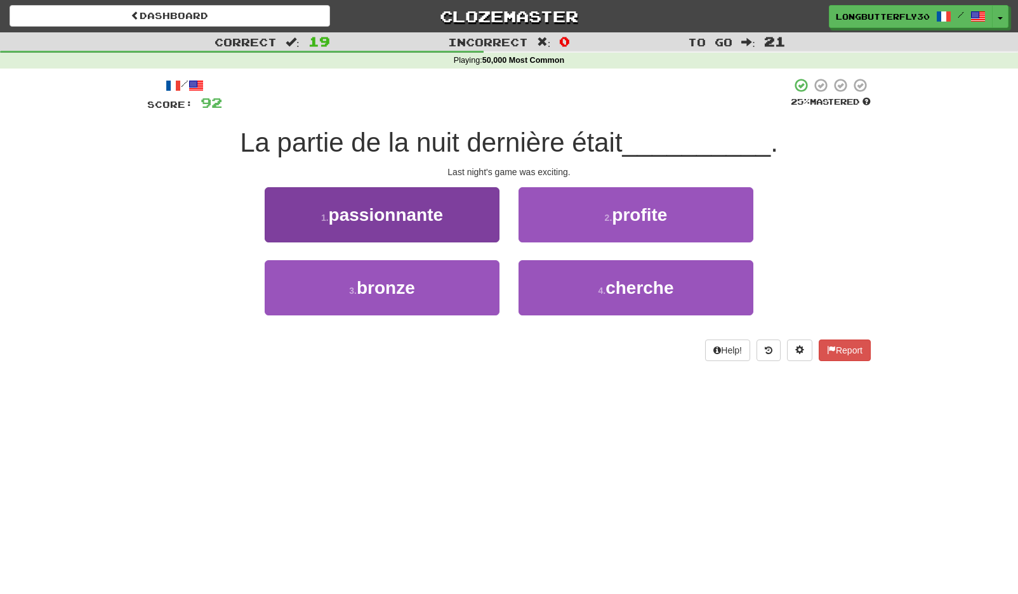
click at [470, 217] on button "1 . passionnante" at bounding box center [382, 214] width 235 height 55
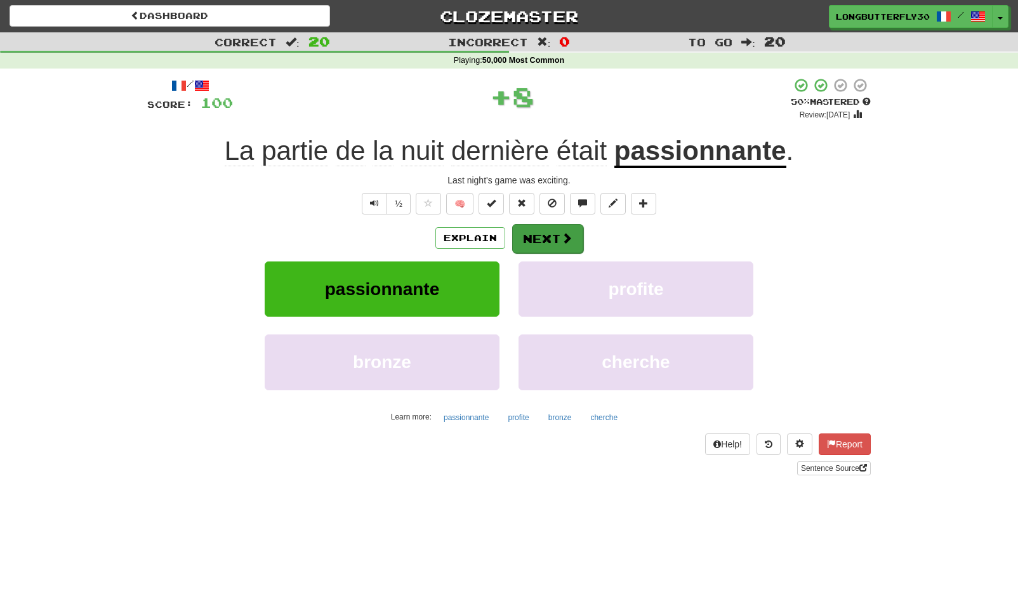
click at [565, 229] on button "Next" at bounding box center [547, 238] width 71 height 29
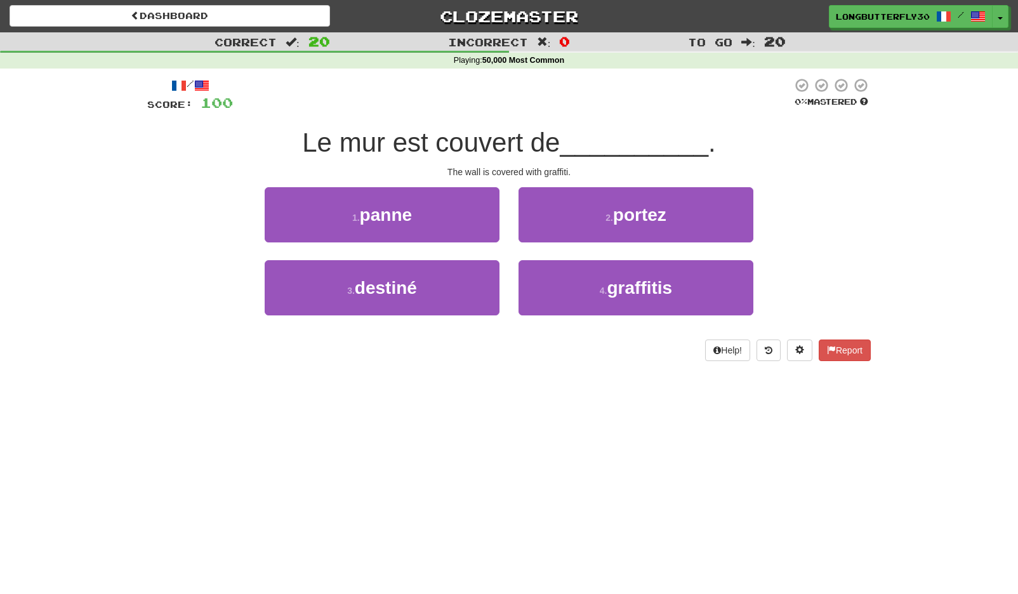
drag, startPoint x: 581, startPoint y: 285, endPoint x: 582, endPoint y: 253, distance: 31.8
click at [581, 285] on button "4 . graffitis" at bounding box center [635, 287] width 235 height 55
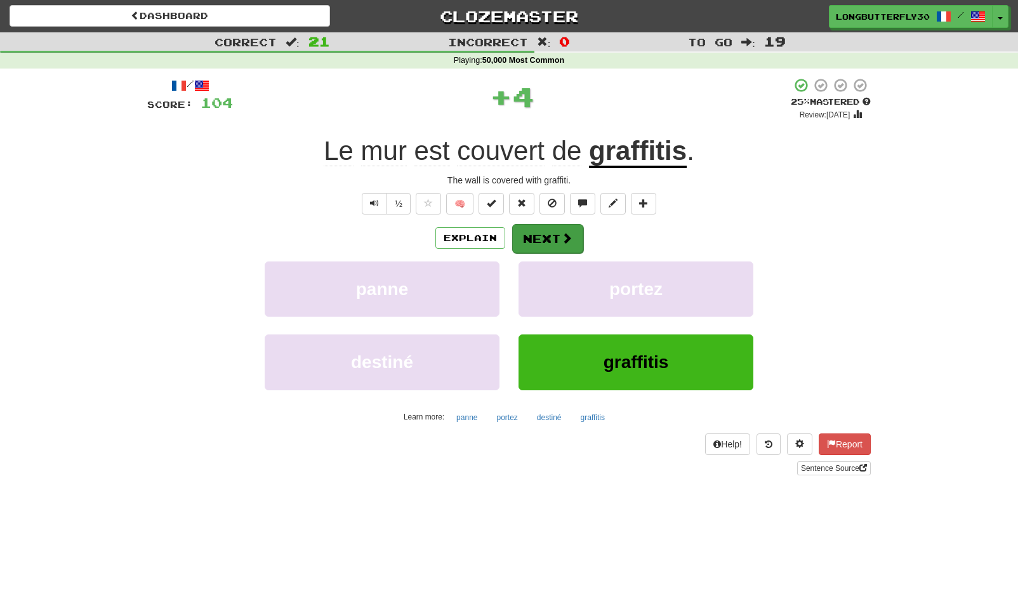
click at [565, 237] on span at bounding box center [566, 237] width 11 height 11
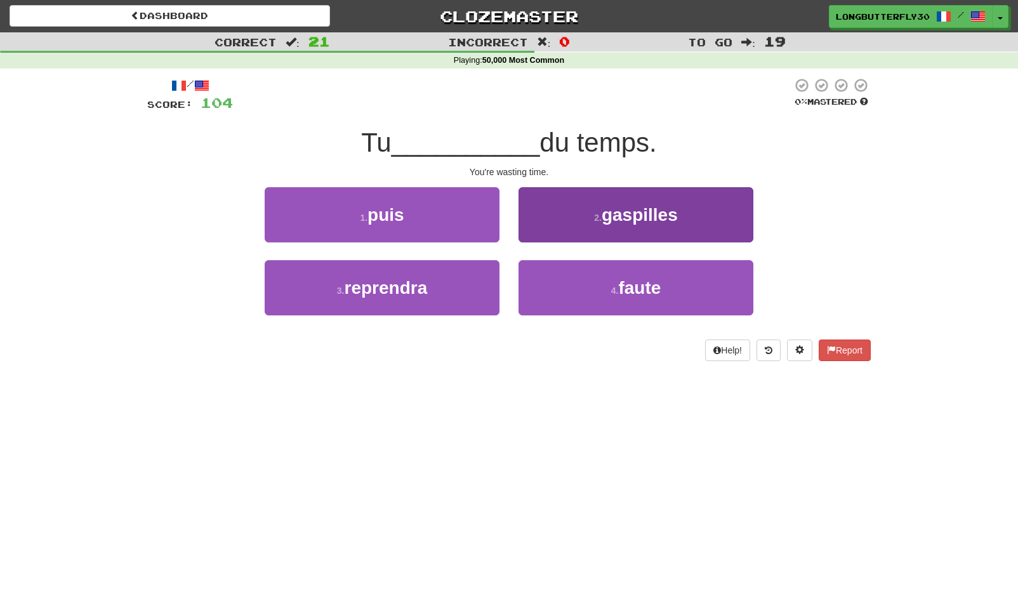
click at [621, 215] on span "gaspilles" at bounding box center [640, 215] width 76 height 20
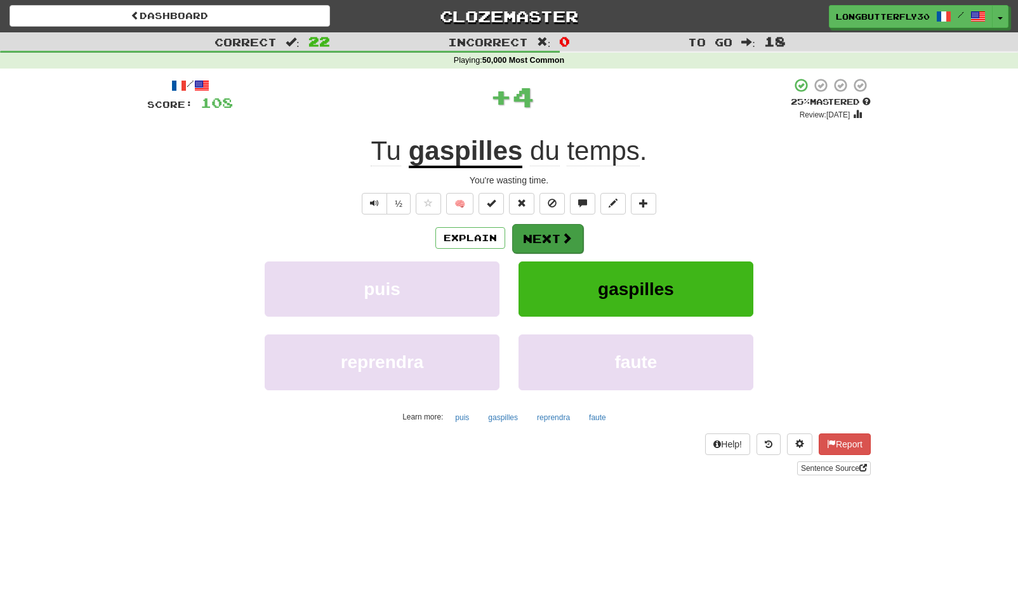
click at [562, 234] on span at bounding box center [566, 237] width 11 height 11
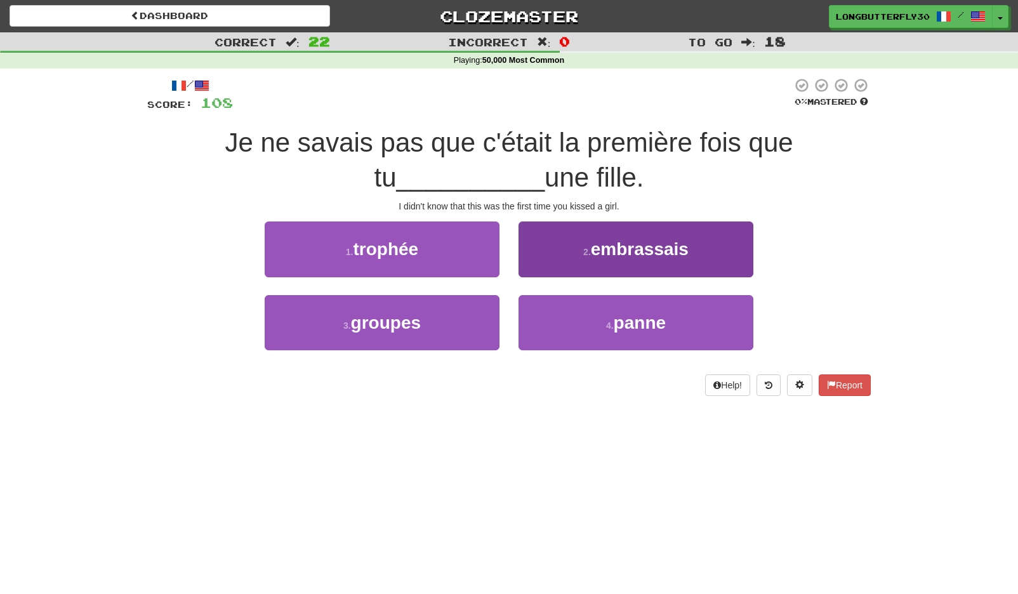
click at [595, 250] on span "embrassais" at bounding box center [640, 249] width 98 height 20
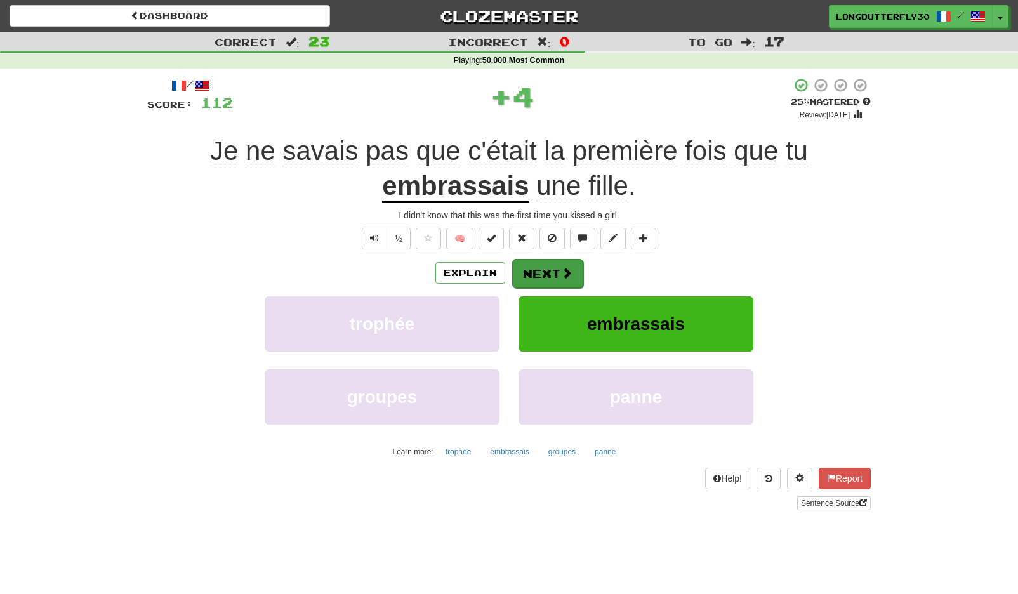
click at [544, 265] on button "Next" at bounding box center [547, 273] width 71 height 29
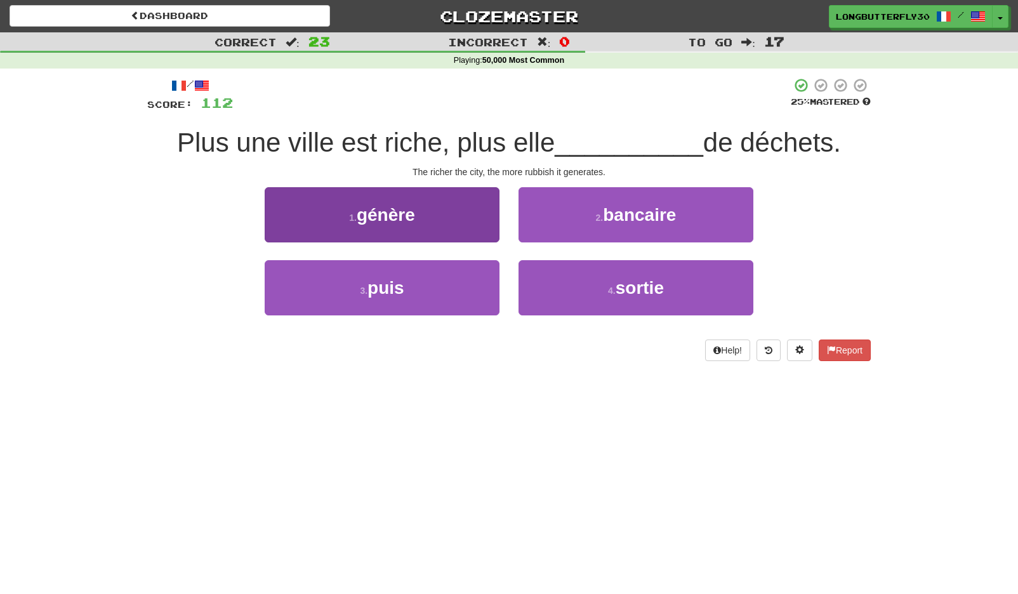
click at [464, 218] on button "1 . génère" at bounding box center [382, 214] width 235 height 55
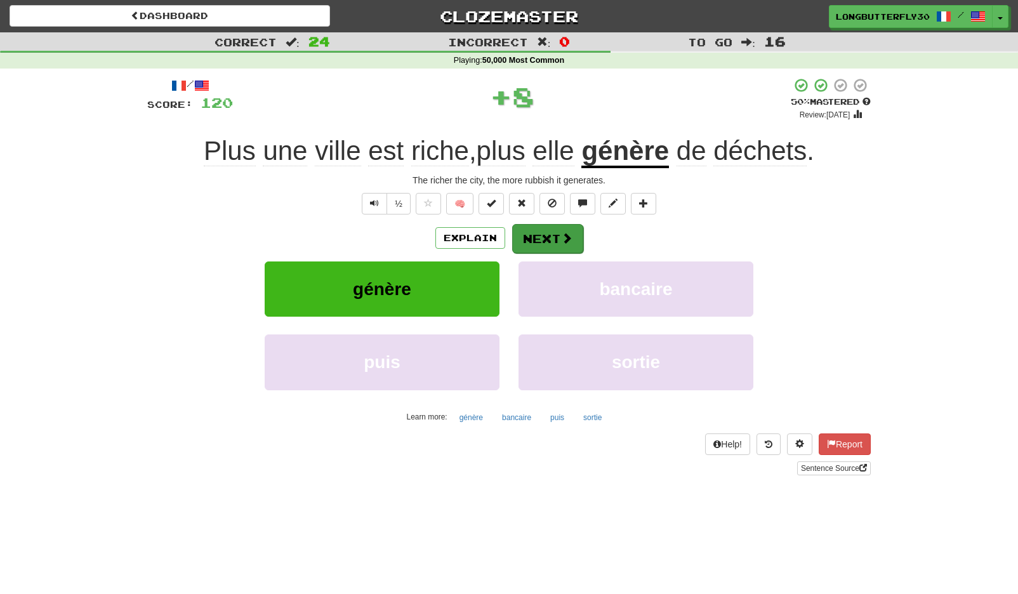
click at [539, 230] on button "Next" at bounding box center [547, 238] width 71 height 29
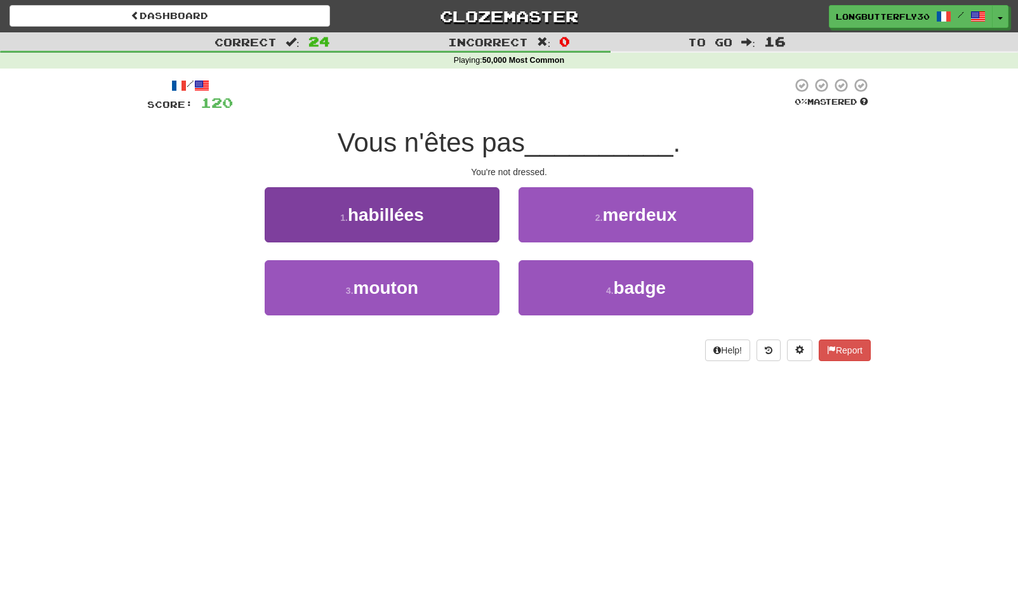
click at [487, 214] on button "1 . habillées" at bounding box center [382, 214] width 235 height 55
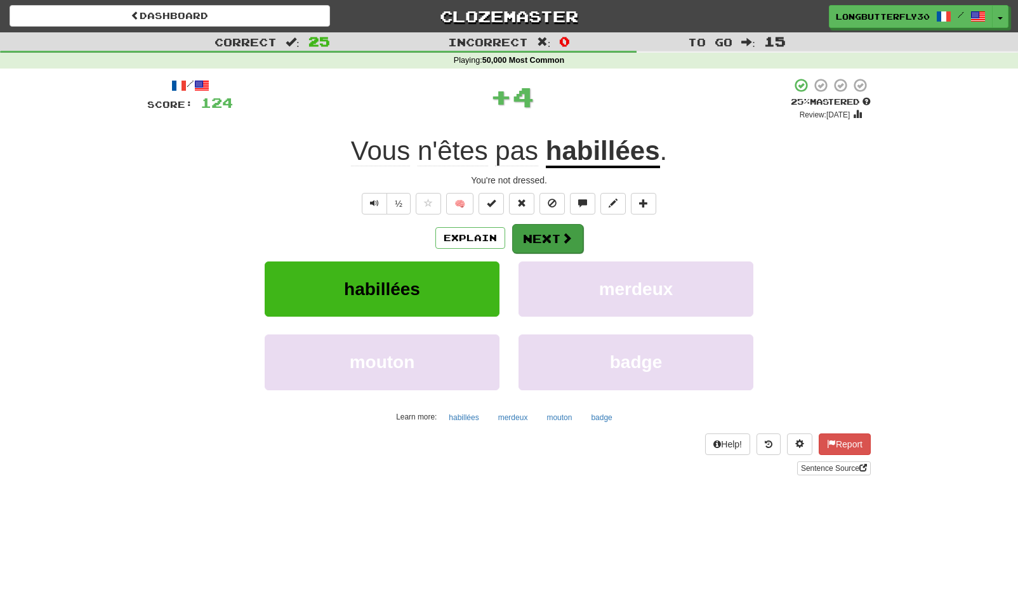
click at [564, 236] on span at bounding box center [566, 237] width 11 height 11
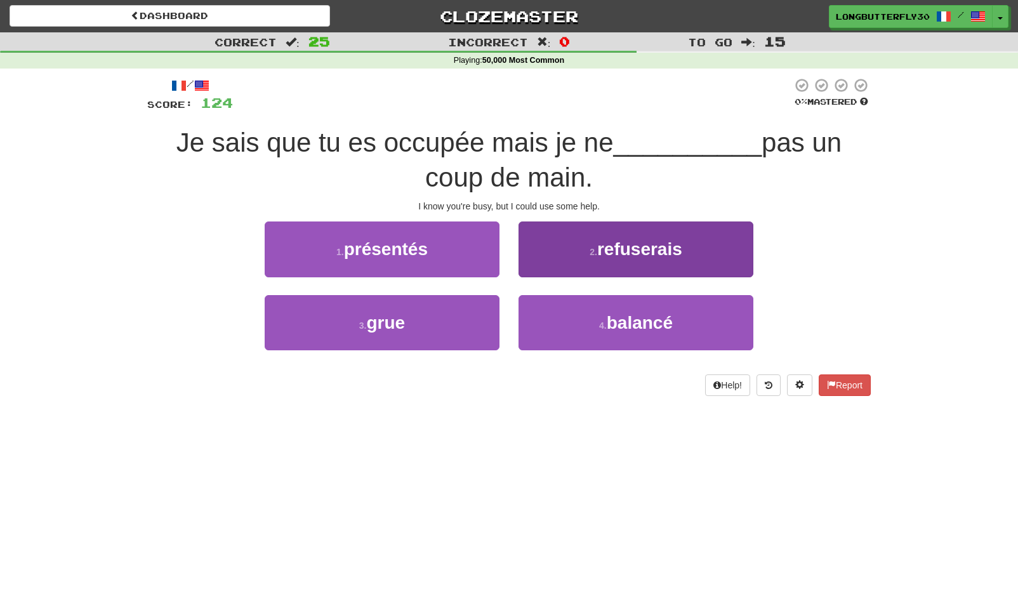
click at [609, 258] on button "2 . refuserais" at bounding box center [635, 248] width 235 height 55
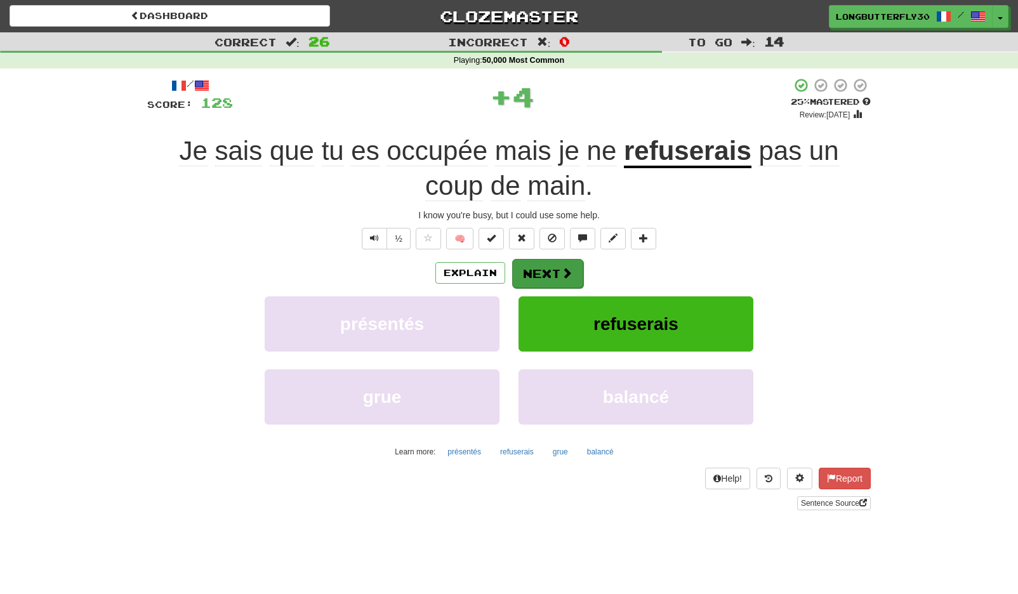
click at [547, 276] on button "Next" at bounding box center [547, 273] width 71 height 29
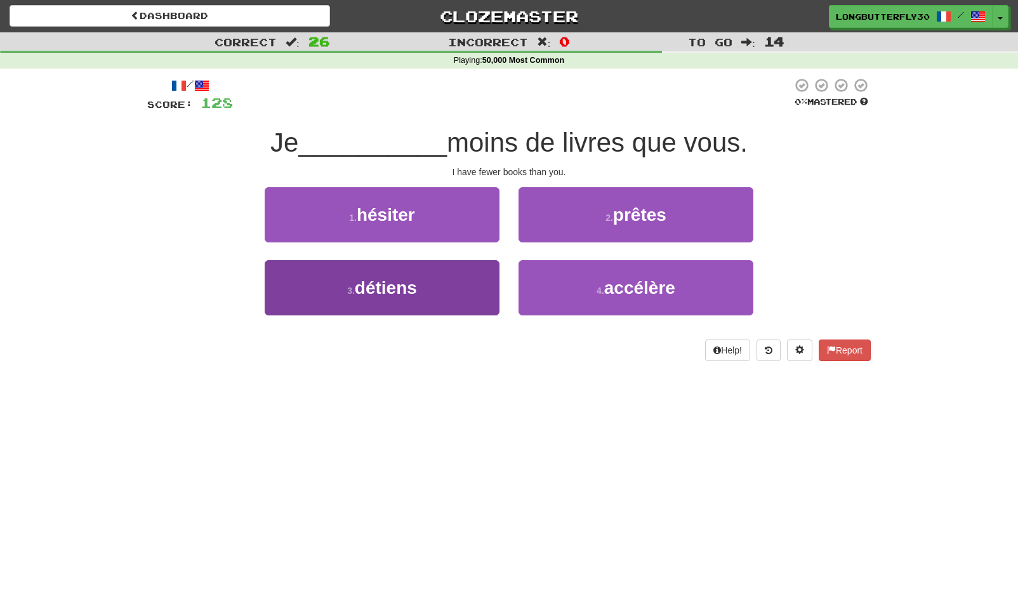
click at [452, 286] on button "3 . détiens" at bounding box center [382, 287] width 235 height 55
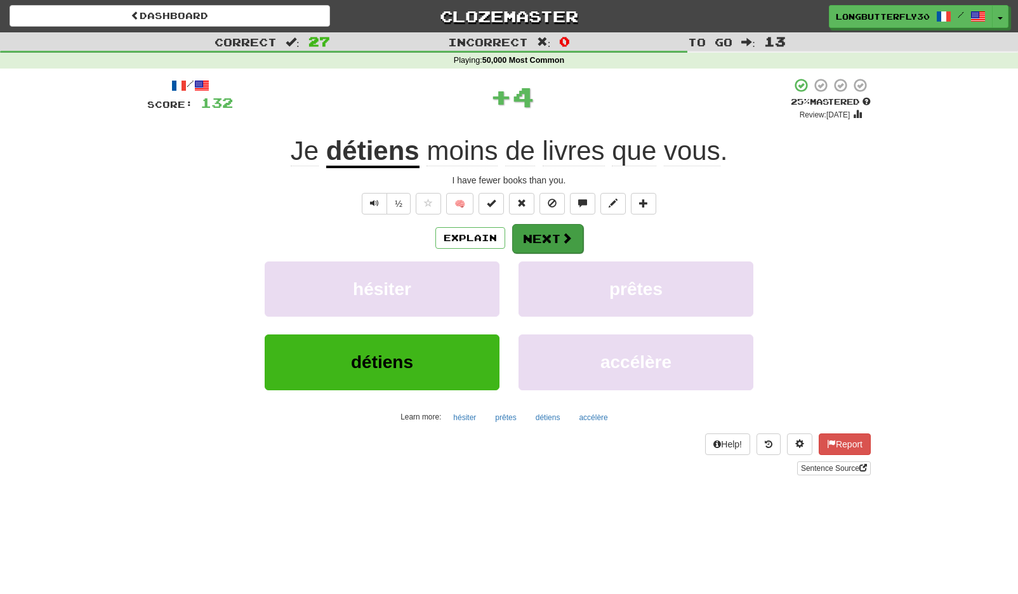
click at [582, 234] on div "Explain Next" at bounding box center [508, 237] width 723 height 29
click at [567, 232] on span at bounding box center [566, 237] width 11 height 11
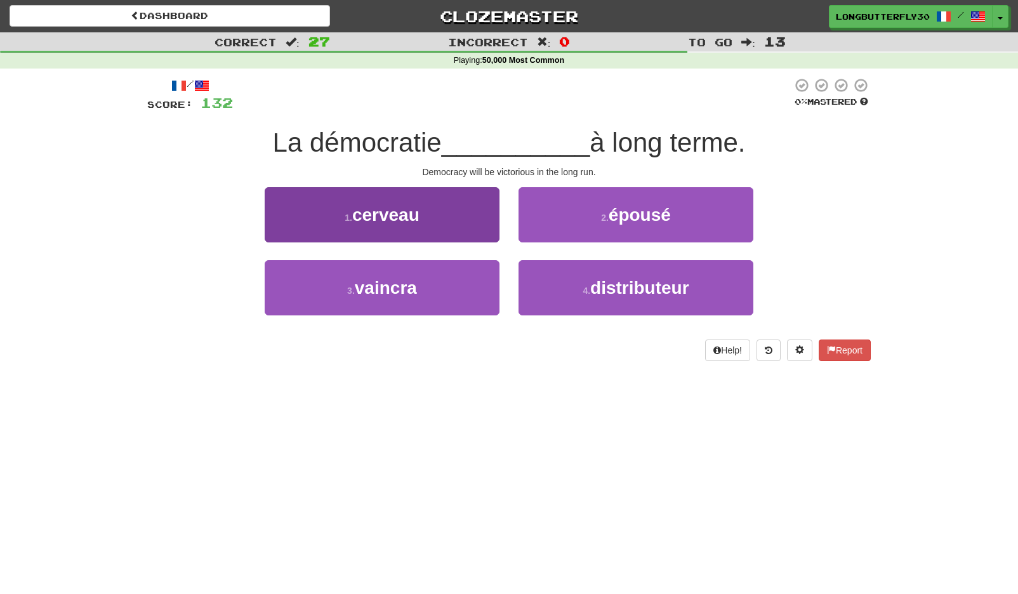
drag, startPoint x: 447, startPoint y: 287, endPoint x: 466, endPoint y: 277, distance: 21.6
click at [449, 286] on button "3 . vaincra" at bounding box center [382, 287] width 235 height 55
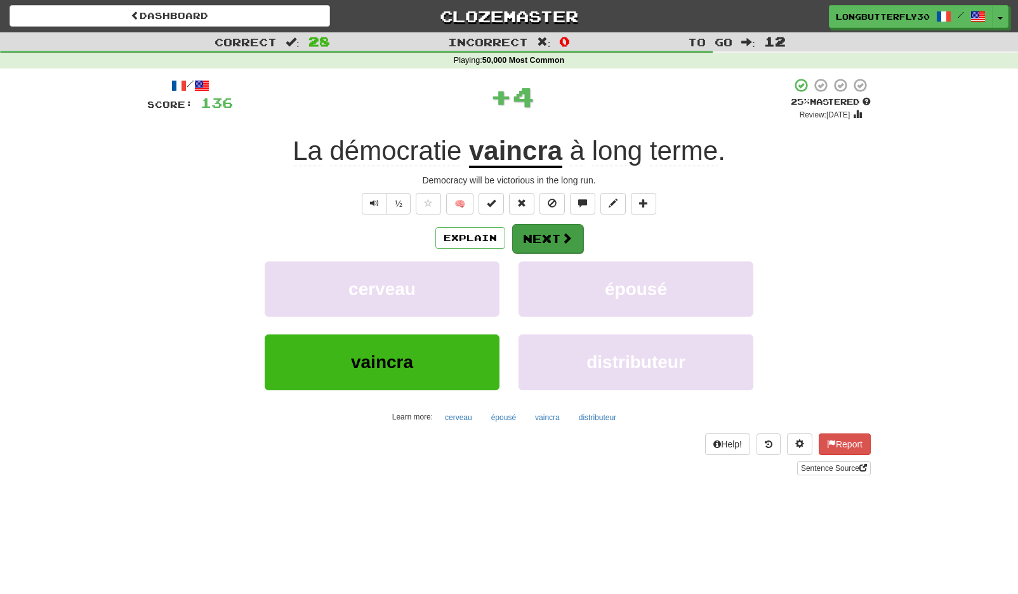
click at [556, 230] on button "Next" at bounding box center [547, 238] width 71 height 29
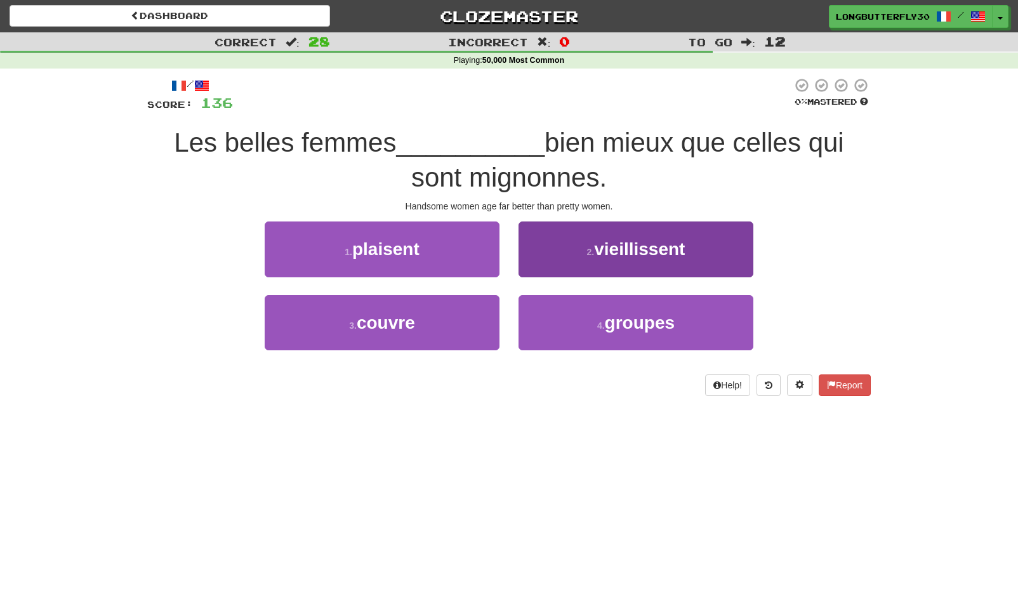
click at [598, 245] on span "vieillissent" at bounding box center [639, 249] width 91 height 20
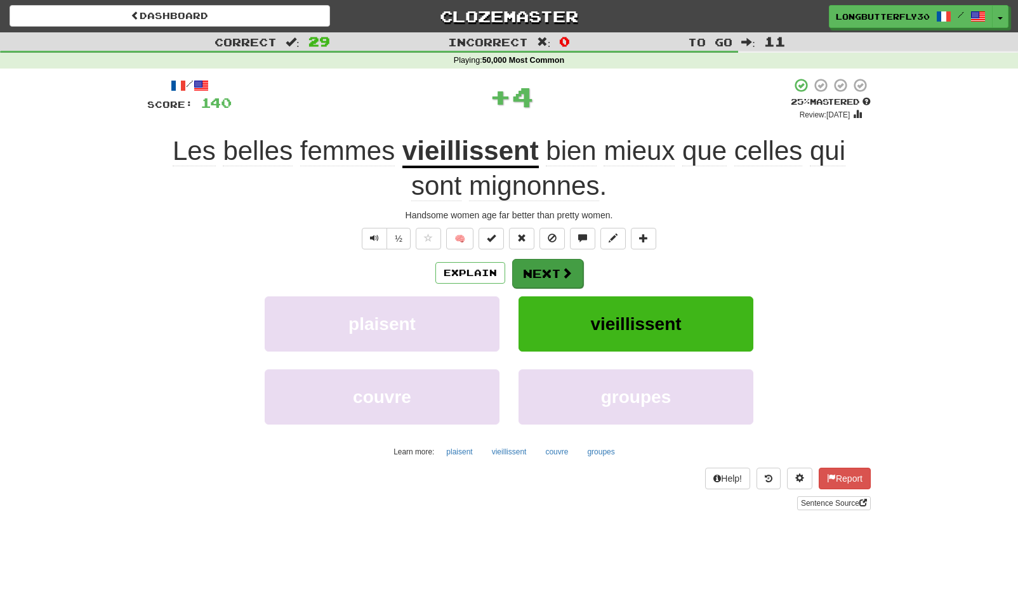
click at [546, 259] on button "Next" at bounding box center [547, 273] width 71 height 29
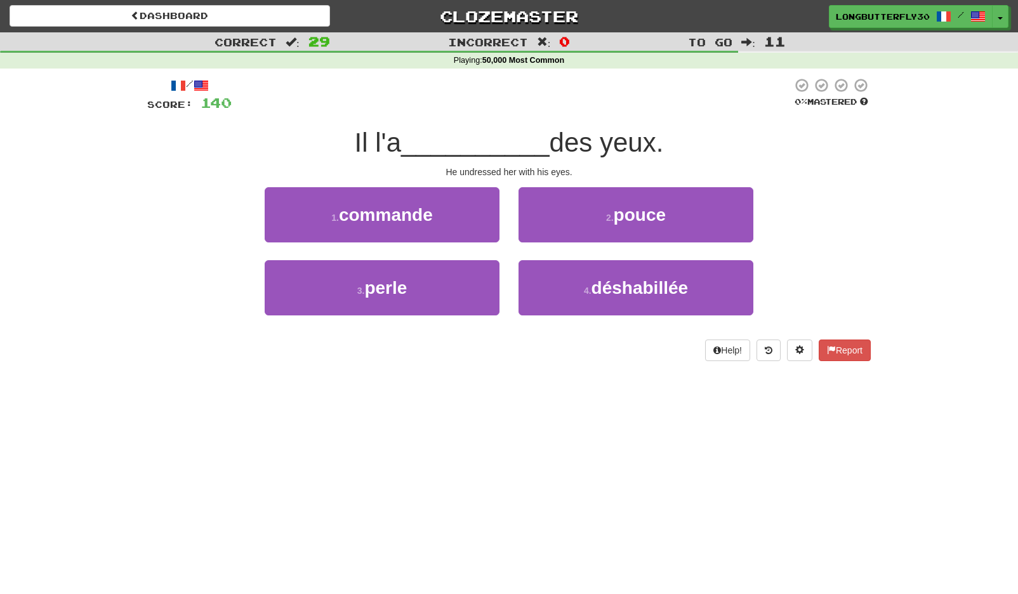
drag, startPoint x: 553, startPoint y: 280, endPoint x: 558, endPoint y: 256, distance: 24.6
click at [553, 279] on button "4 . déshabillée" at bounding box center [635, 287] width 235 height 55
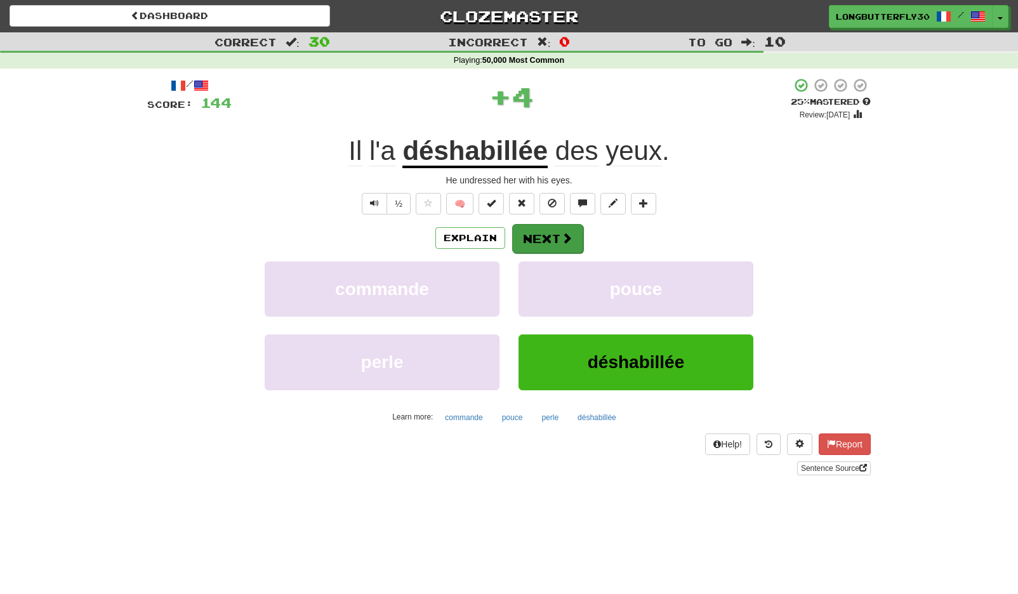
click at [558, 237] on button "Next" at bounding box center [547, 238] width 71 height 29
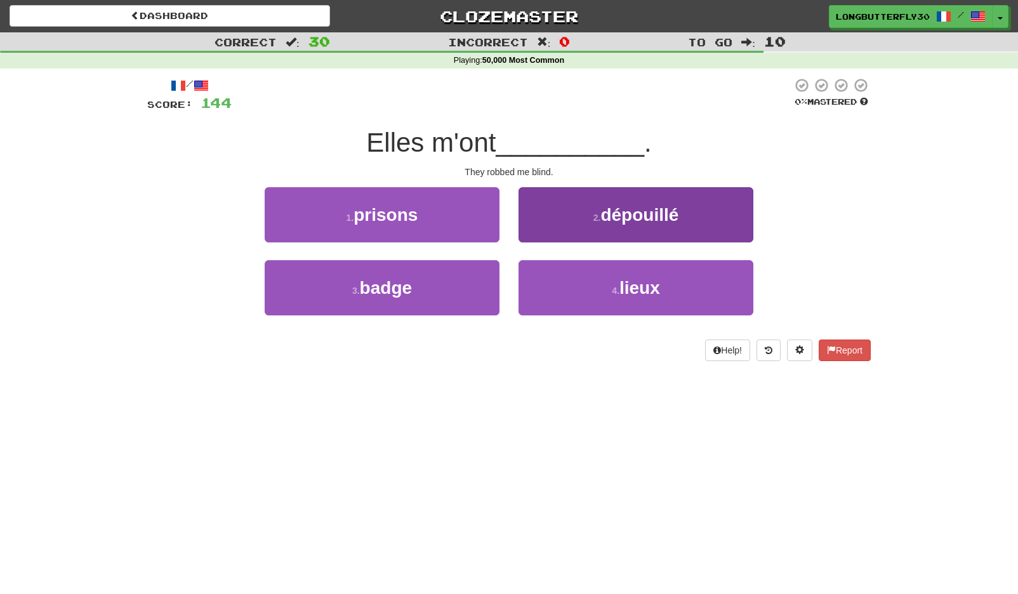
click at [577, 218] on button "2 . dépouillé" at bounding box center [635, 214] width 235 height 55
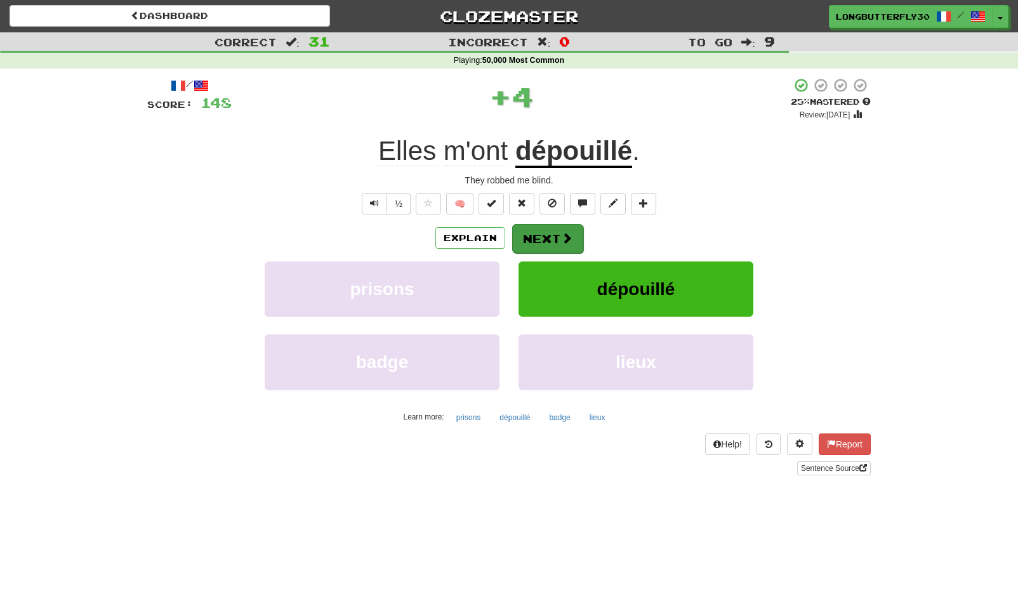
click at [546, 232] on button "Next" at bounding box center [547, 238] width 71 height 29
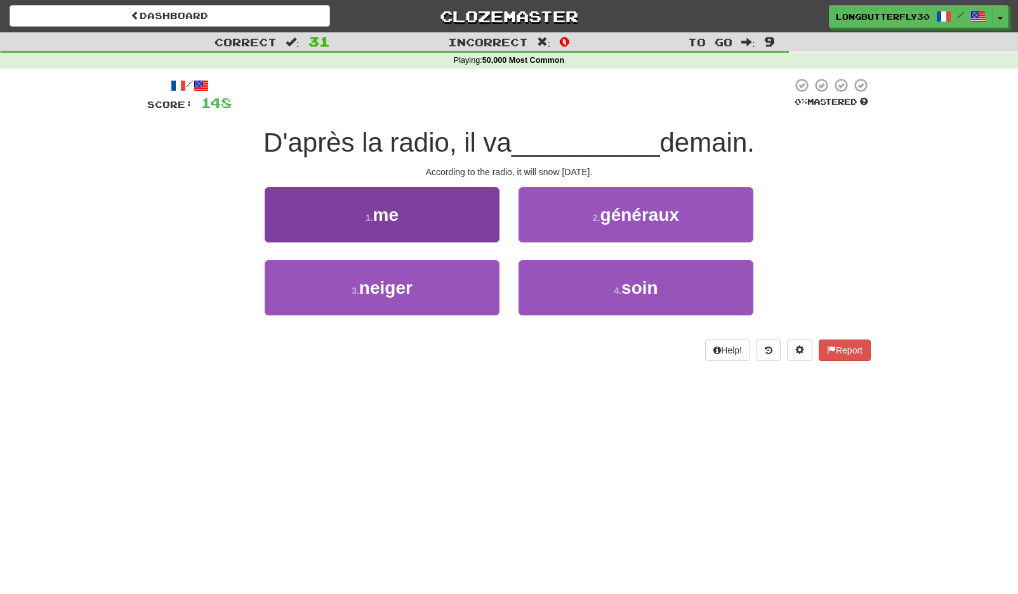
drag, startPoint x: 480, startPoint y: 287, endPoint x: 493, endPoint y: 277, distance: 17.1
click at [481, 286] on button "3 . neiger" at bounding box center [382, 287] width 235 height 55
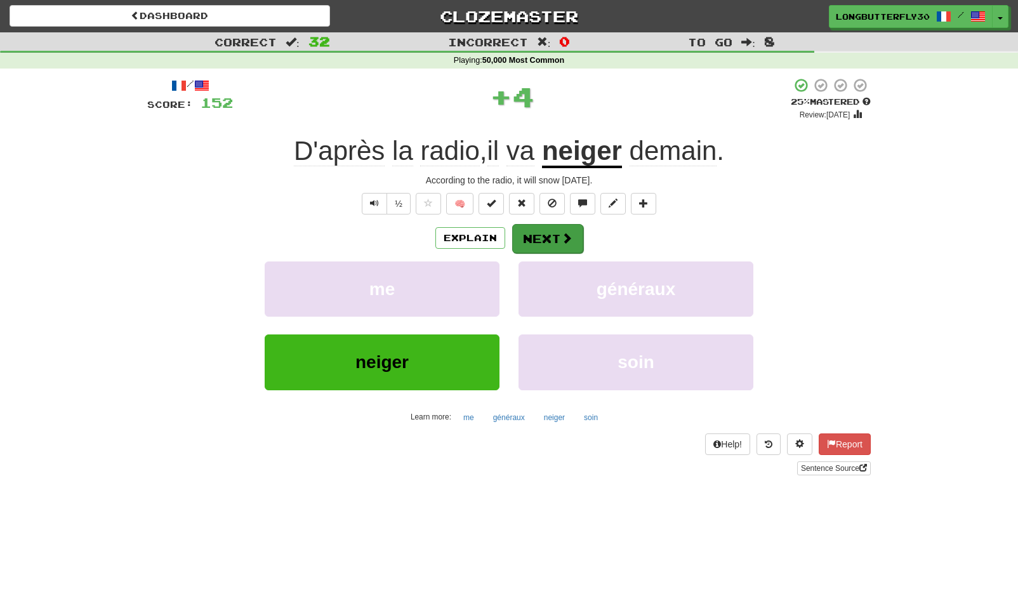
click at [538, 241] on button "Next" at bounding box center [547, 238] width 71 height 29
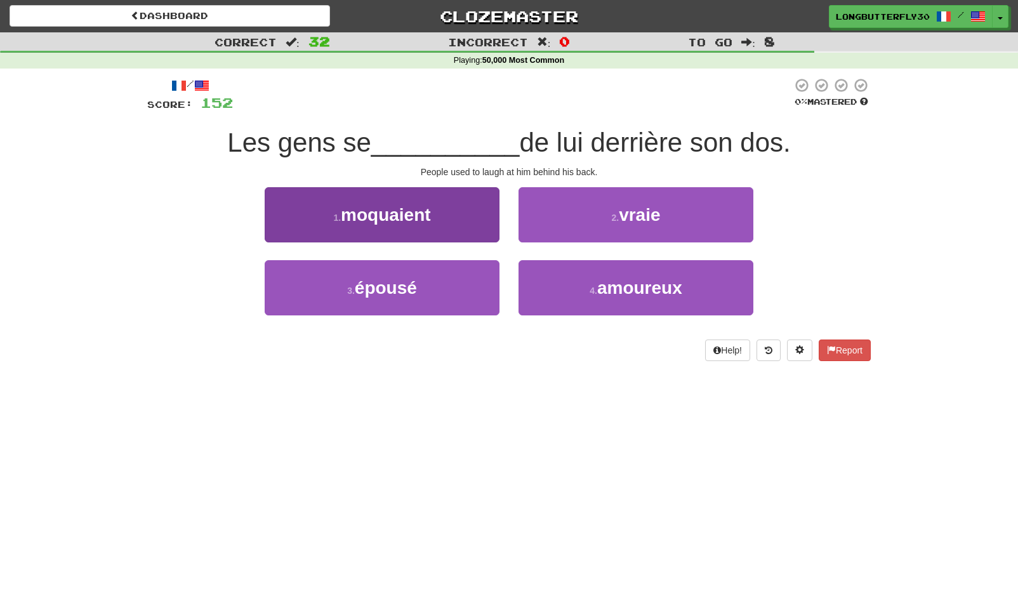
click at [498, 222] on button "1 . moquaient" at bounding box center [382, 214] width 235 height 55
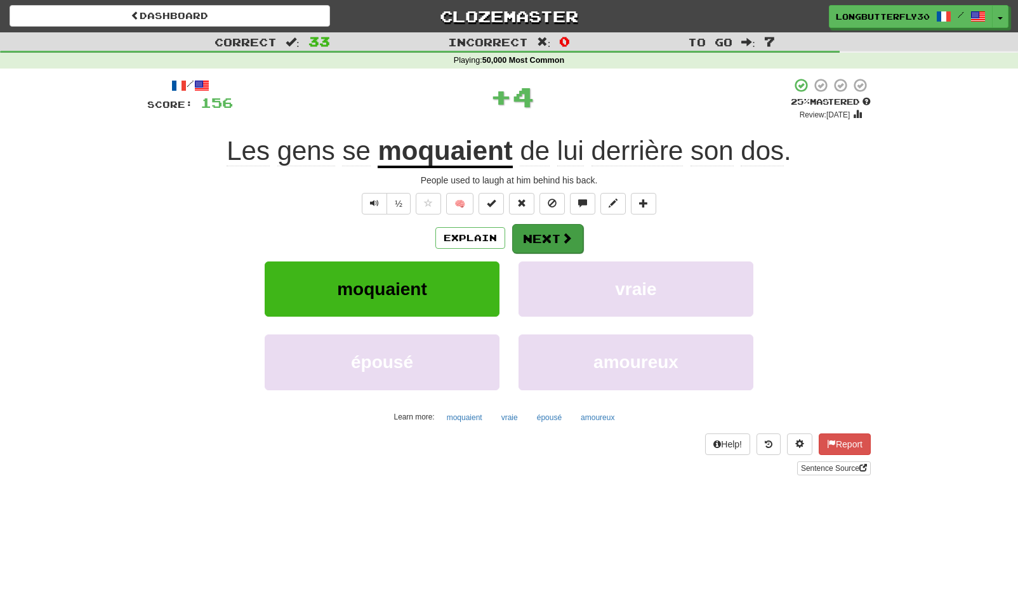
click at [547, 230] on button "Next" at bounding box center [547, 238] width 71 height 29
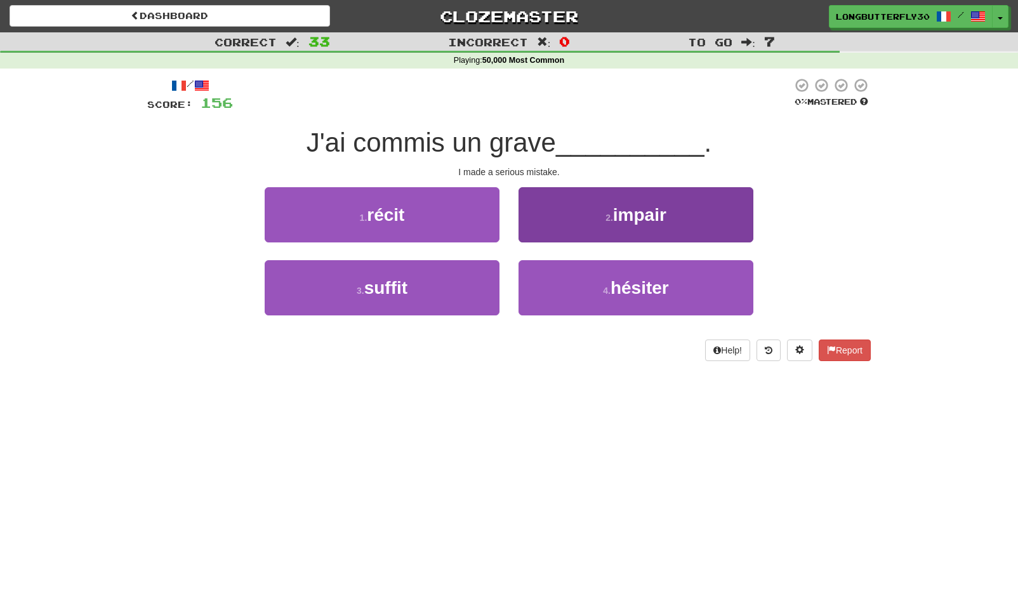
click at [593, 218] on button "2 . impair" at bounding box center [635, 214] width 235 height 55
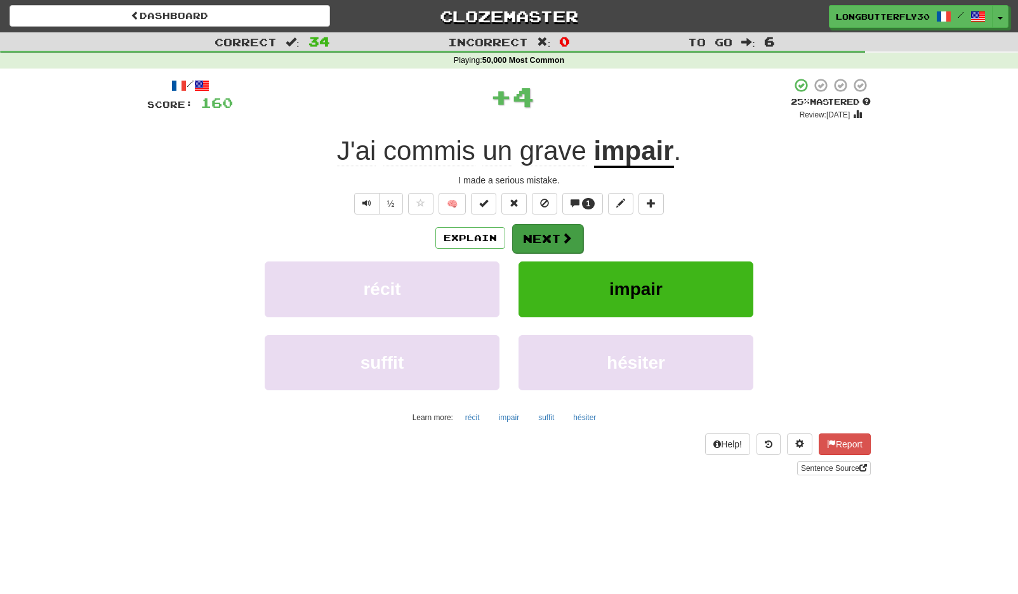
click at [555, 237] on button "Next" at bounding box center [547, 238] width 71 height 29
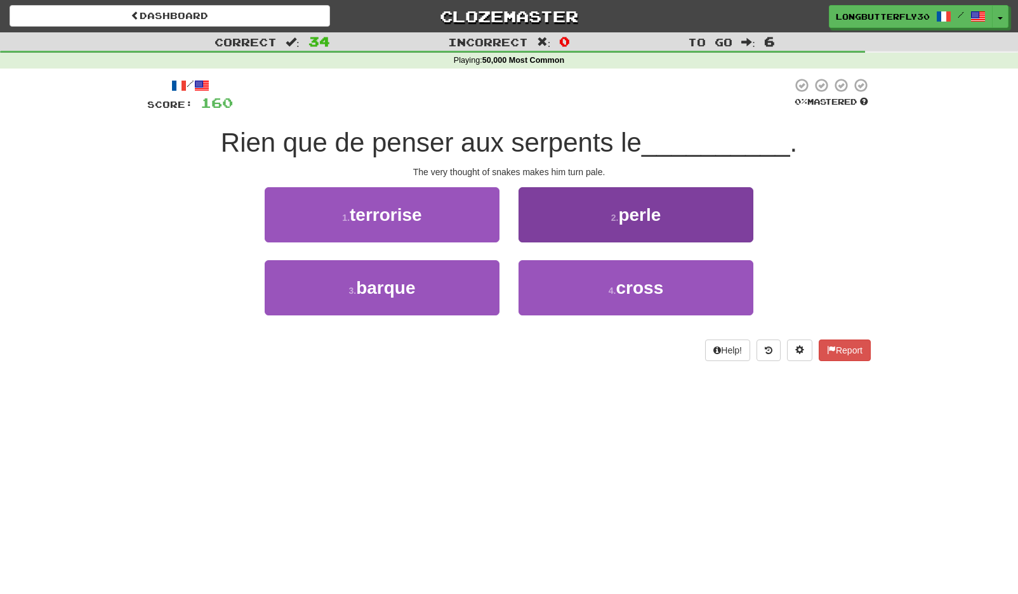
click at [611, 216] on small "2 ." at bounding box center [615, 218] width 8 height 10
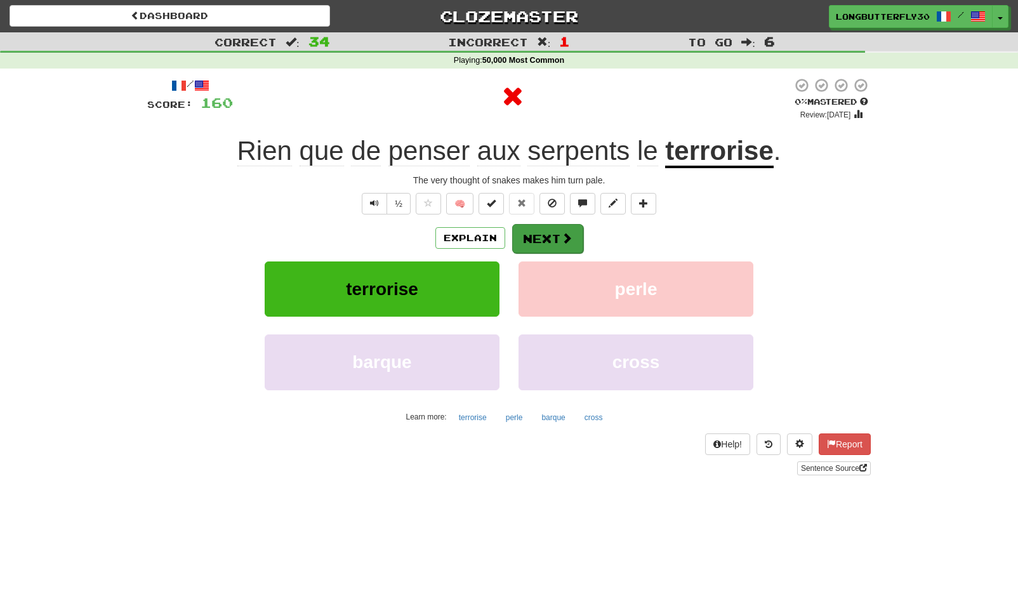
click at [561, 230] on button "Next" at bounding box center [547, 238] width 71 height 29
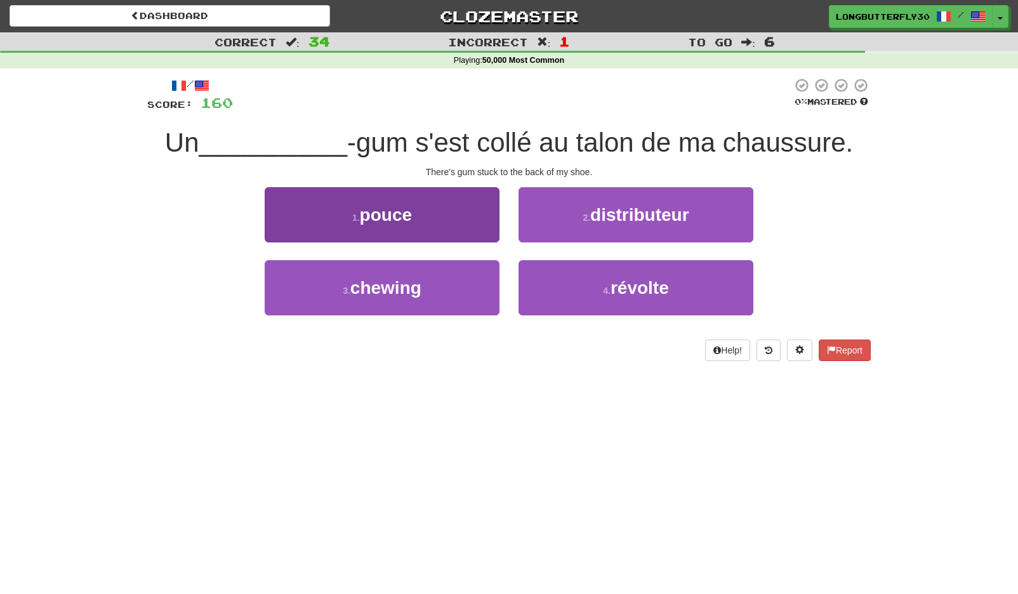
drag, startPoint x: 431, startPoint y: 288, endPoint x: 444, endPoint y: 273, distance: 19.3
click at [431, 286] on button "3 . chewing" at bounding box center [382, 287] width 235 height 55
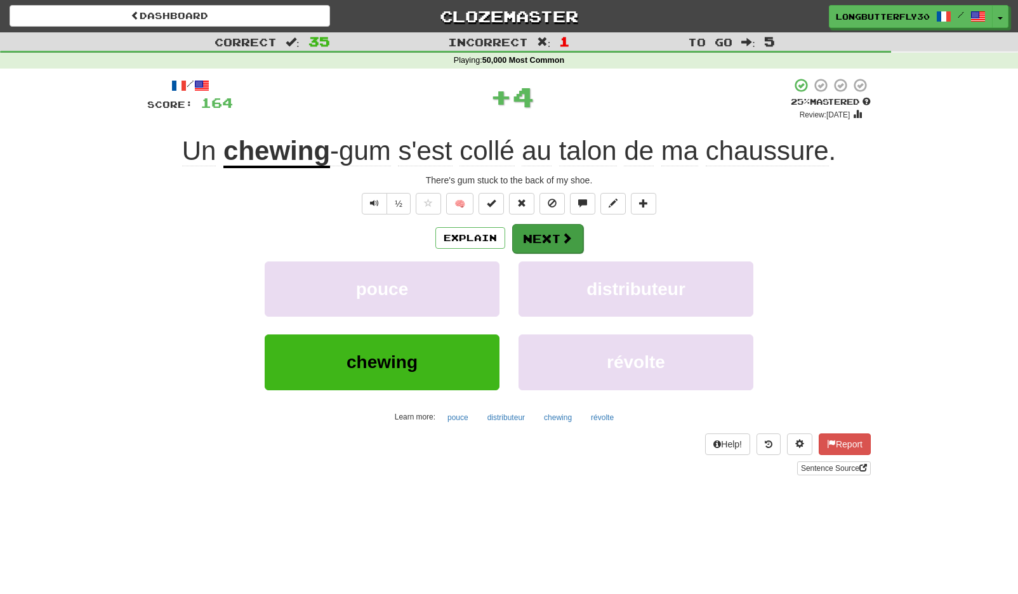
click at [523, 232] on button "Next" at bounding box center [547, 238] width 71 height 29
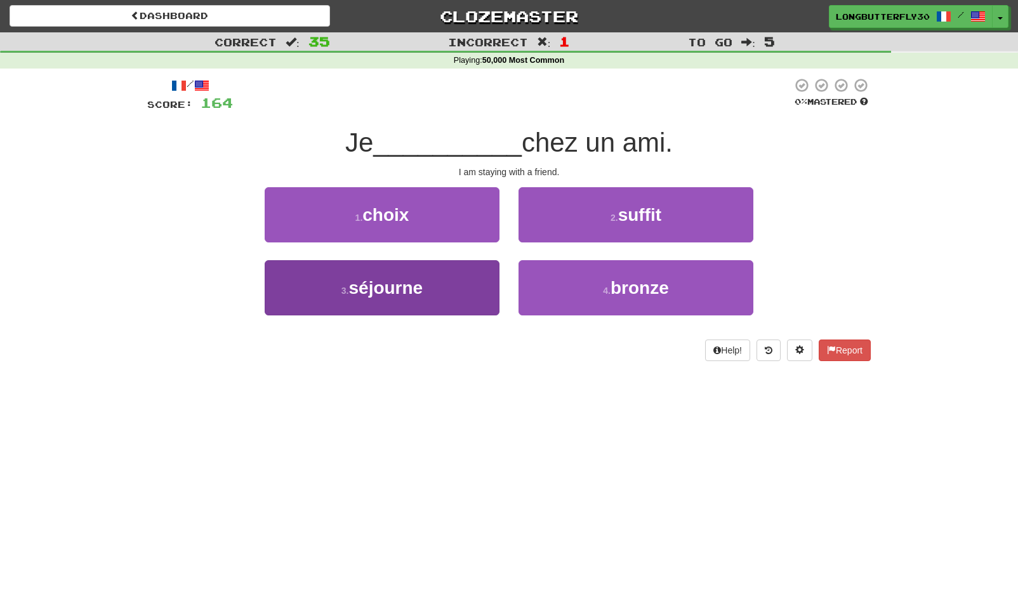
click at [468, 280] on button "3 . séjourne" at bounding box center [382, 287] width 235 height 55
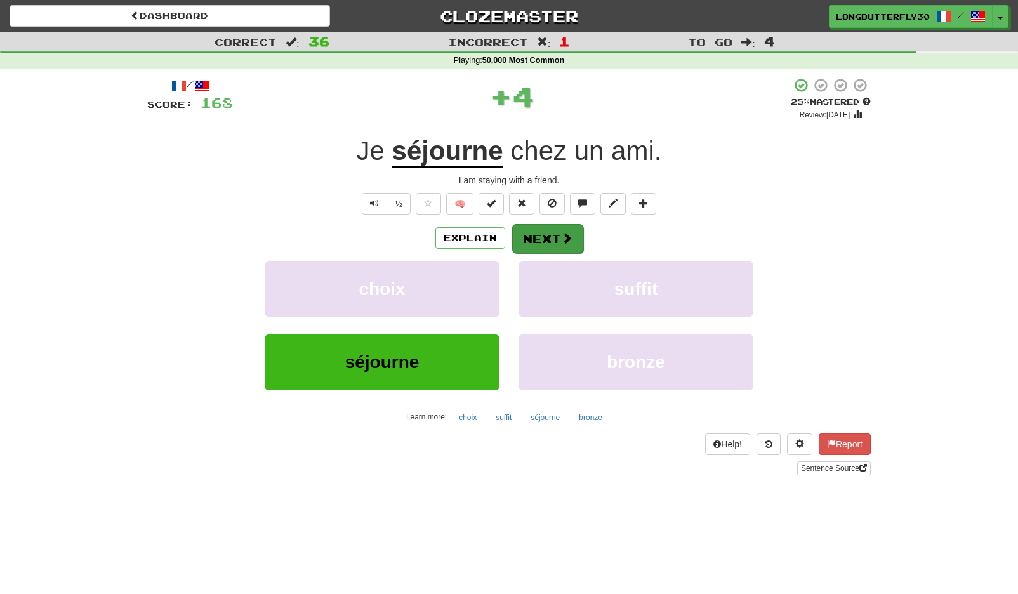
click at [564, 234] on span at bounding box center [566, 237] width 11 height 11
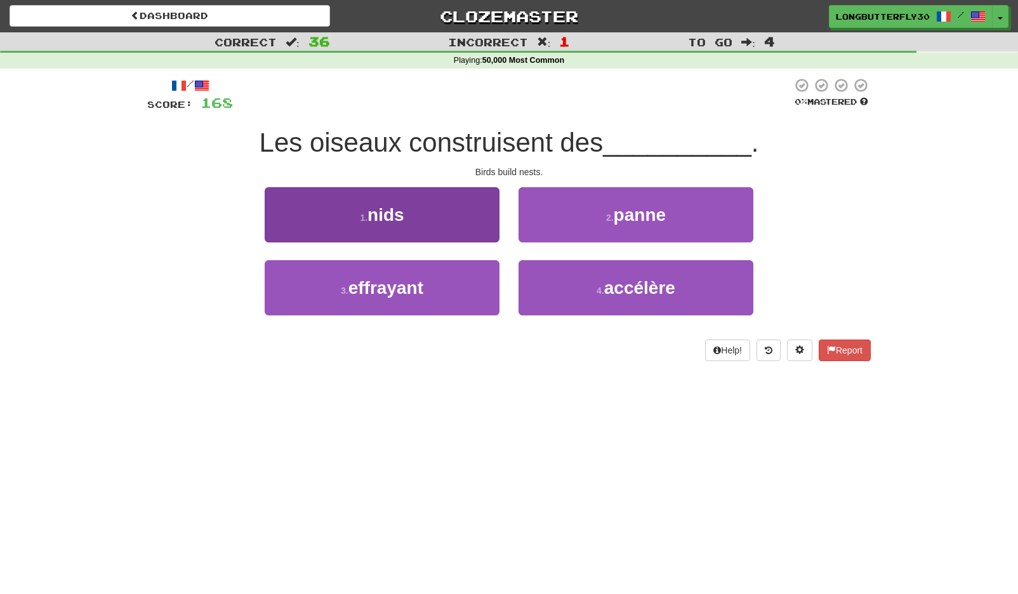
click at [447, 218] on button "1 . nids" at bounding box center [382, 214] width 235 height 55
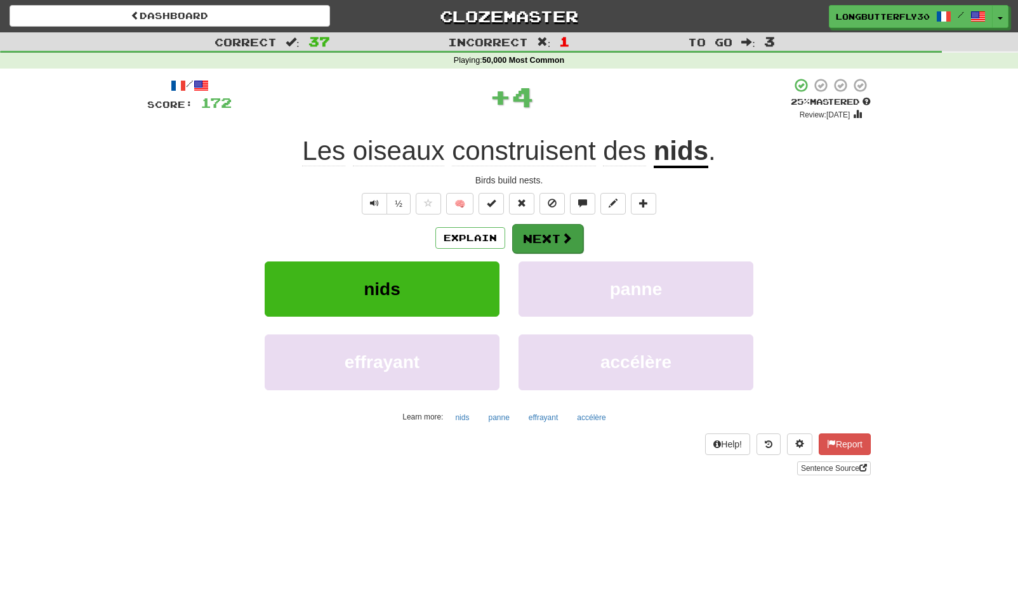
click at [514, 228] on button "Next" at bounding box center [547, 238] width 71 height 29
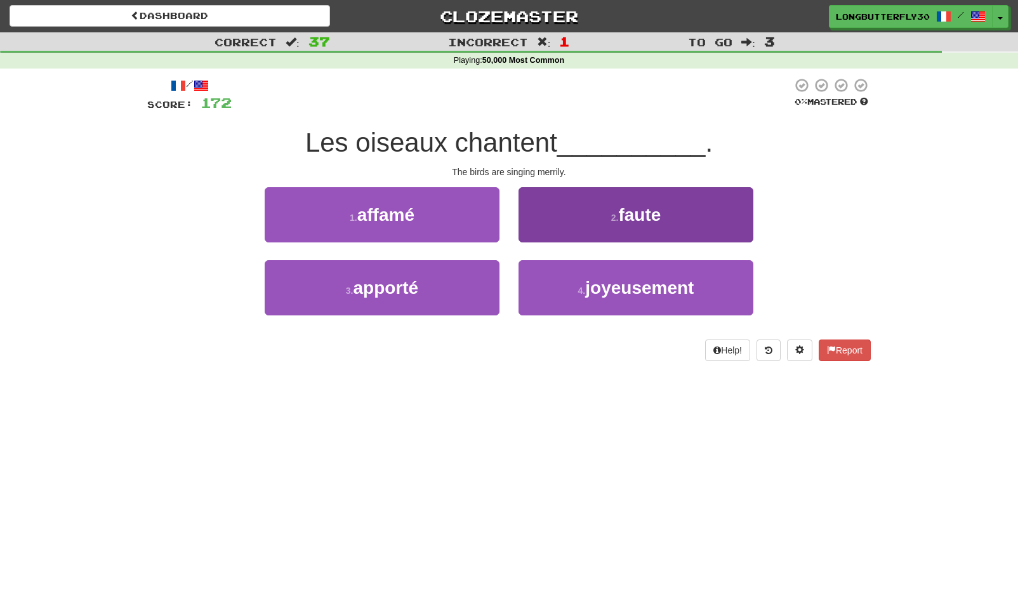
drag, startPoint x: 573, startPoint y: 297, endPoint x: 569, endPoint y: 276, distance: 21.3
click at [572, 293] on button "4 . joyeusement" at bounding box center [635, 287] width 235 height 55
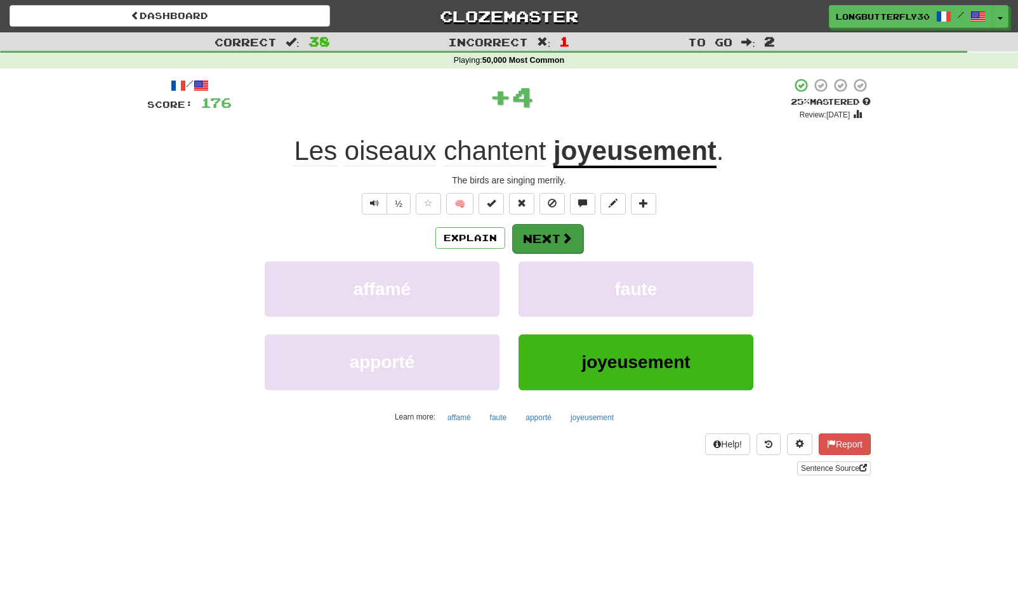
click at [563, 250] on button "Next" at bounding box center [547, 238] width 71 height 29
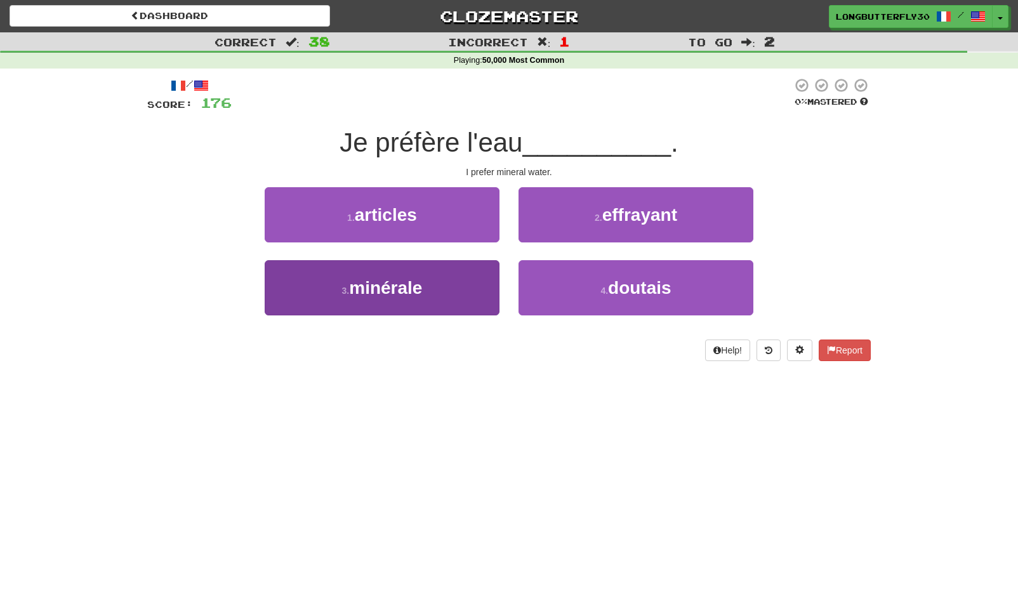
click at [454, 270] on button "3 . minérale" at bounding box center [382, 287] width 235 height 55
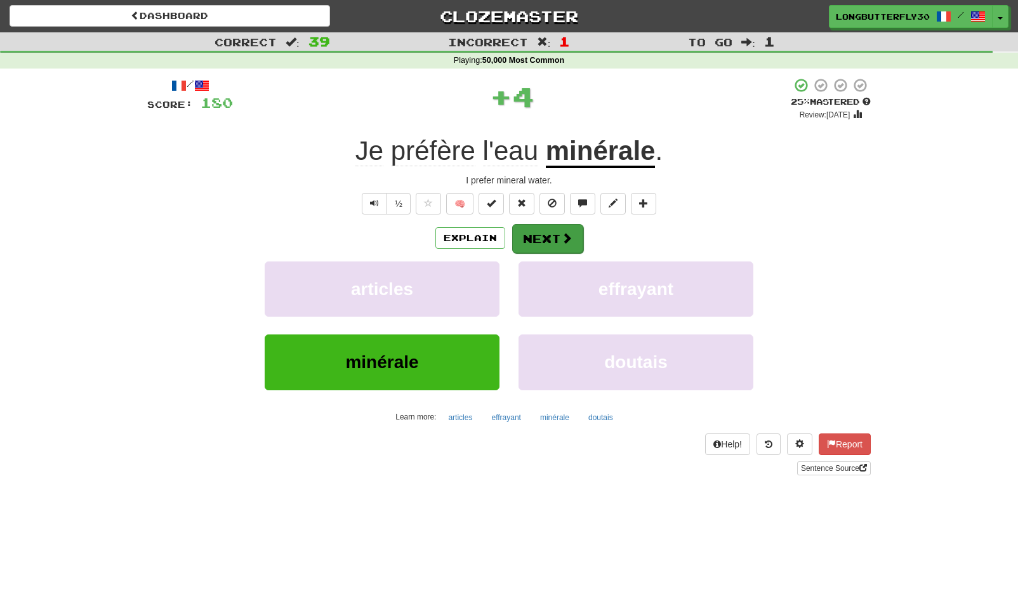
click at [534, 230] on button "Next" at bounding box center [547, 238] width 71 height 29
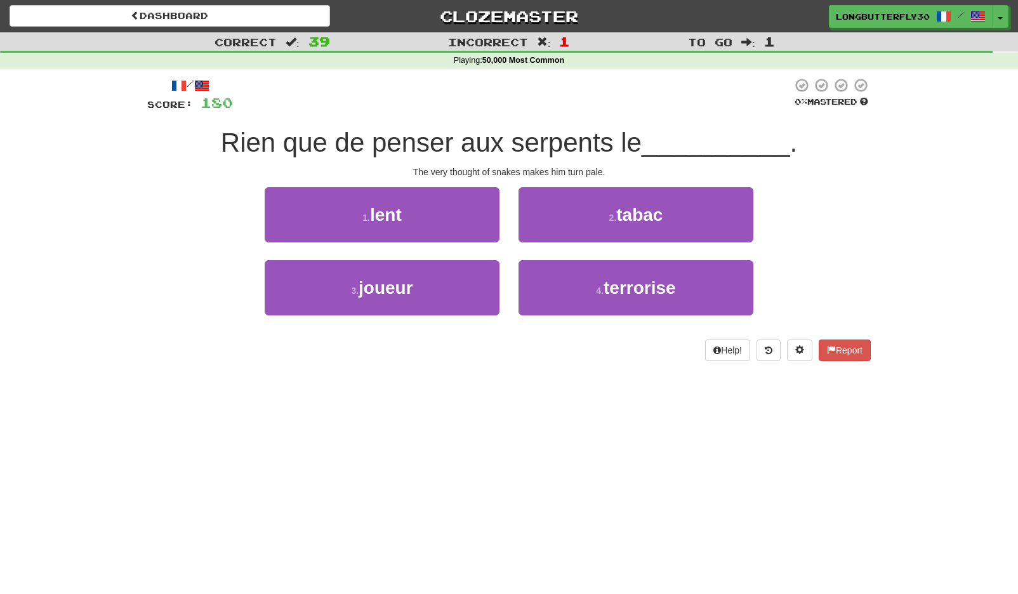
drag, startPoint x: 604, startPoint y: 283, endPoint x: 598, endPoint y: 256, distance: 27.9
click at [603, 282] on button "4 . terrorise" at bounding box center [635, 287] width 235 height 55
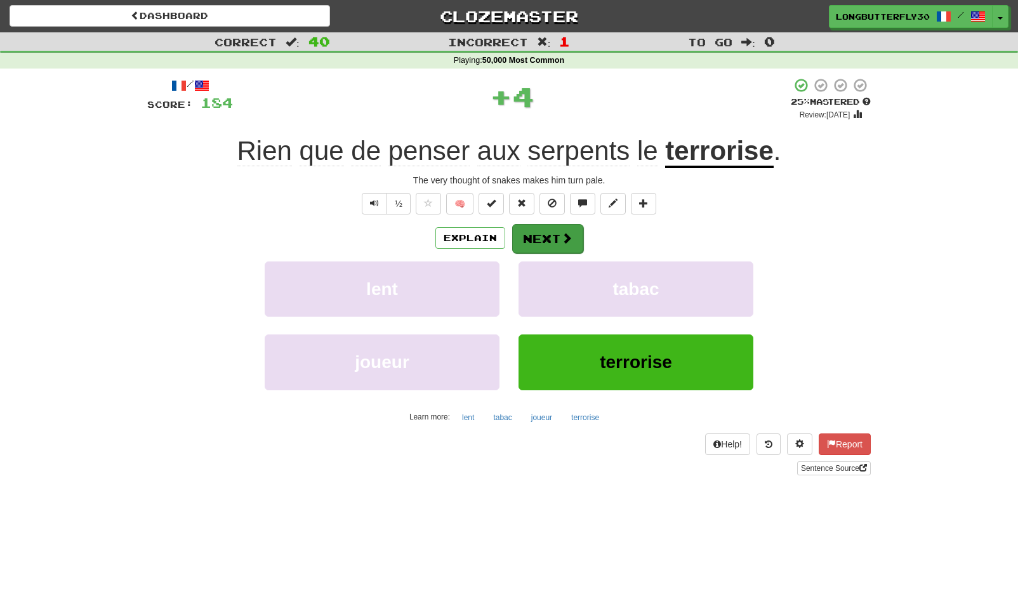
click at [572, 237] on button "Next" at bounding box center [547, 238] width 71 height 29
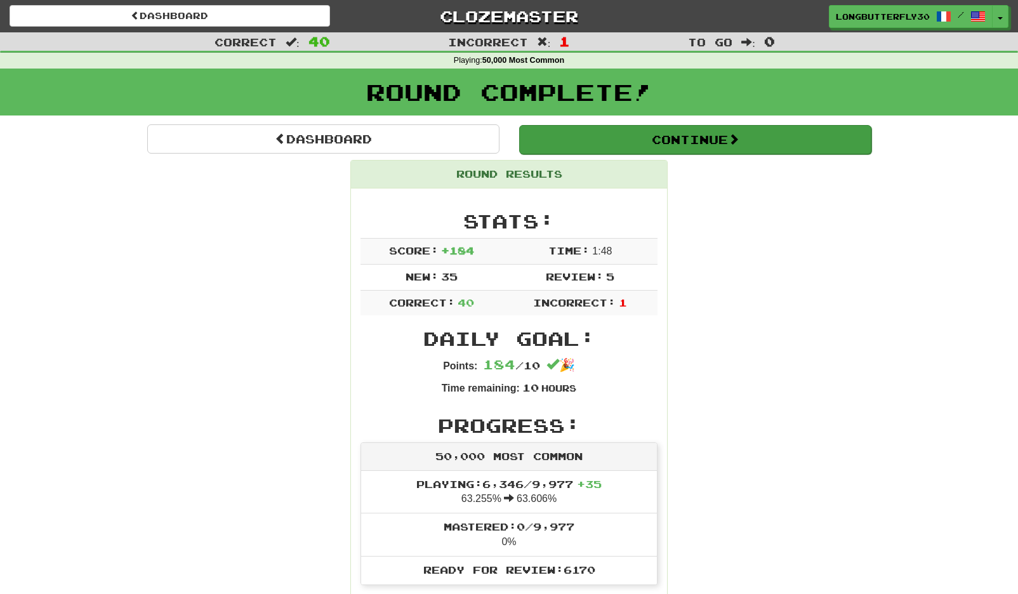
click at [643, 135] on button "Continue" at bounding box center [695, 139] width 352 height 29
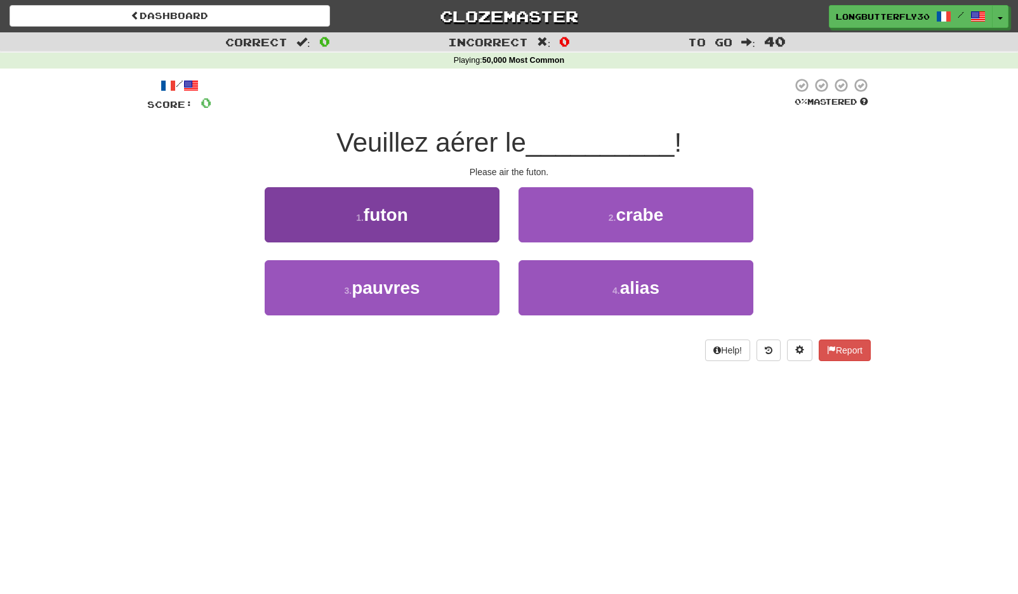
click at [447, 211] on button "1 . futon" at bounding box center [382, 214] width 235 height 55
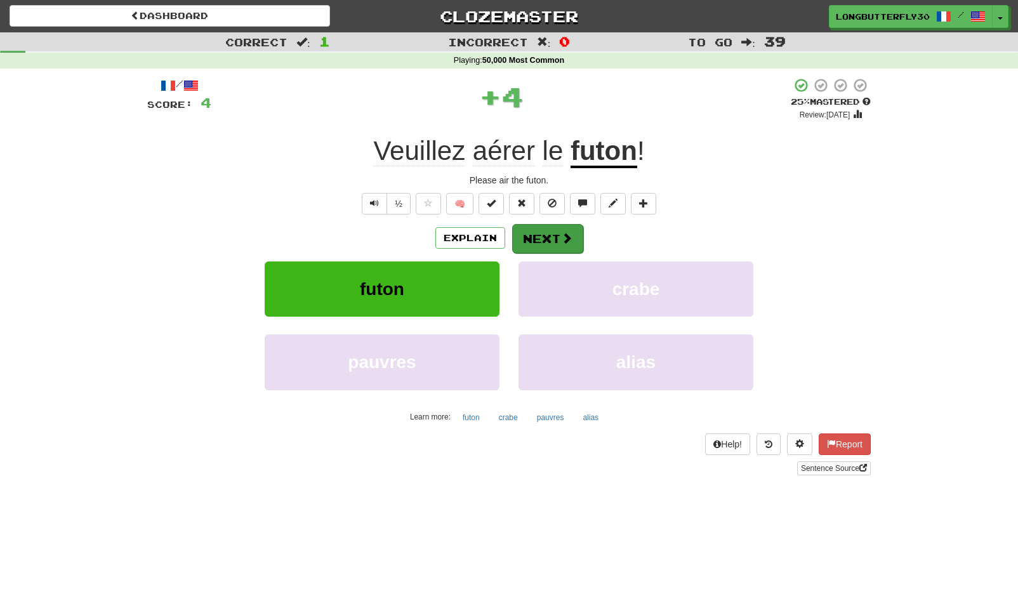
click at [528, 232] on button "Next" at bounding box center [547, 238] width 71 height 29
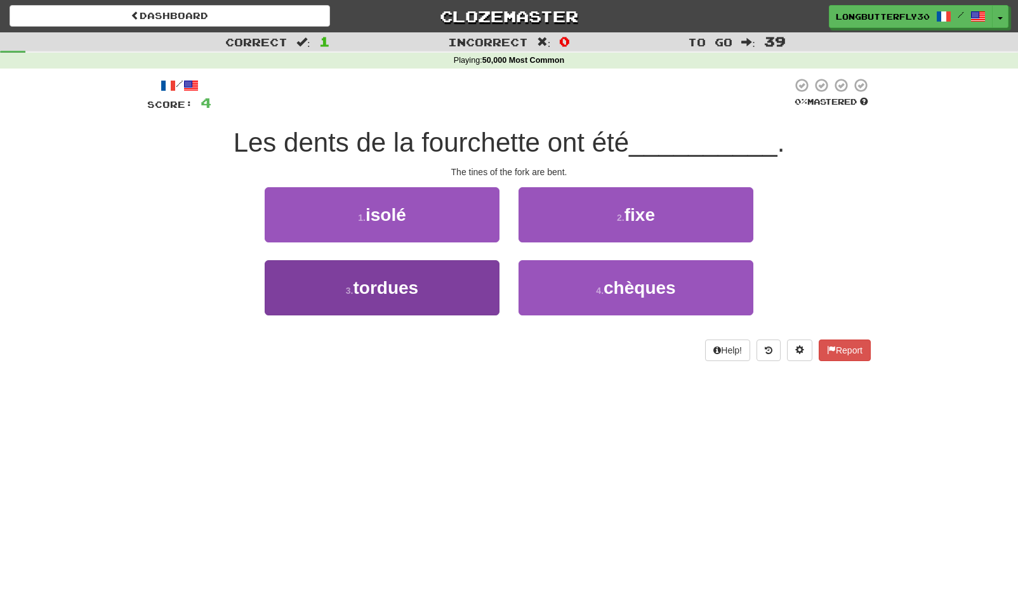
click at [416, 291] on span "tordues" at bounding box center [385, 288] width 65 height 20
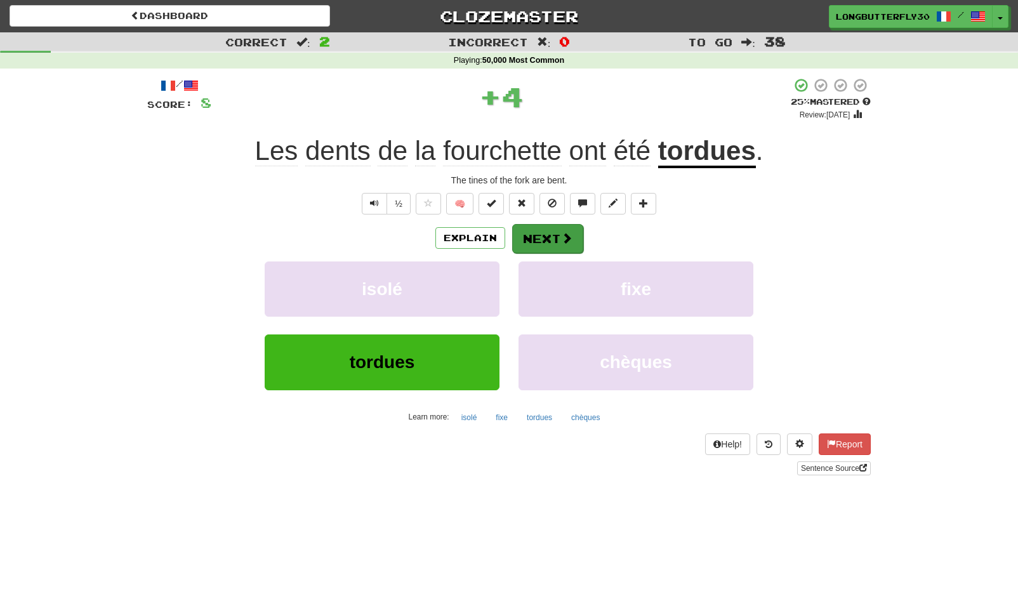
click at [553, 237] on button "Next" at bounding box center [547, 238] width 71 height 29
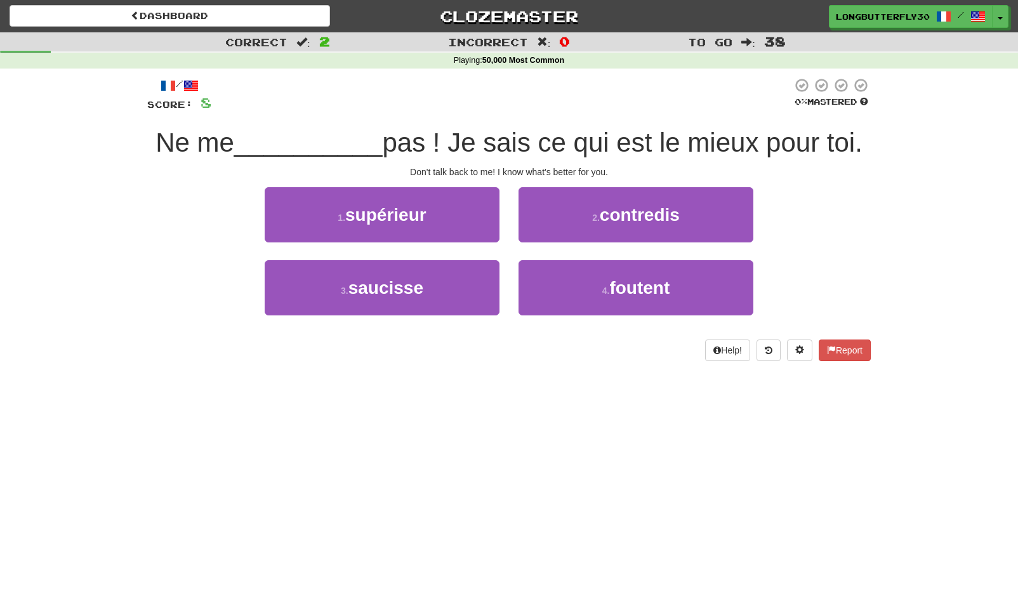
drag, startPoint x: 610, startPoint y: 209, endPoint x: 595, endPoint y: 220, distance: 18.3
click at [609, 210] on span "contredis" at bounding box center [640, 215] width 80 height 20
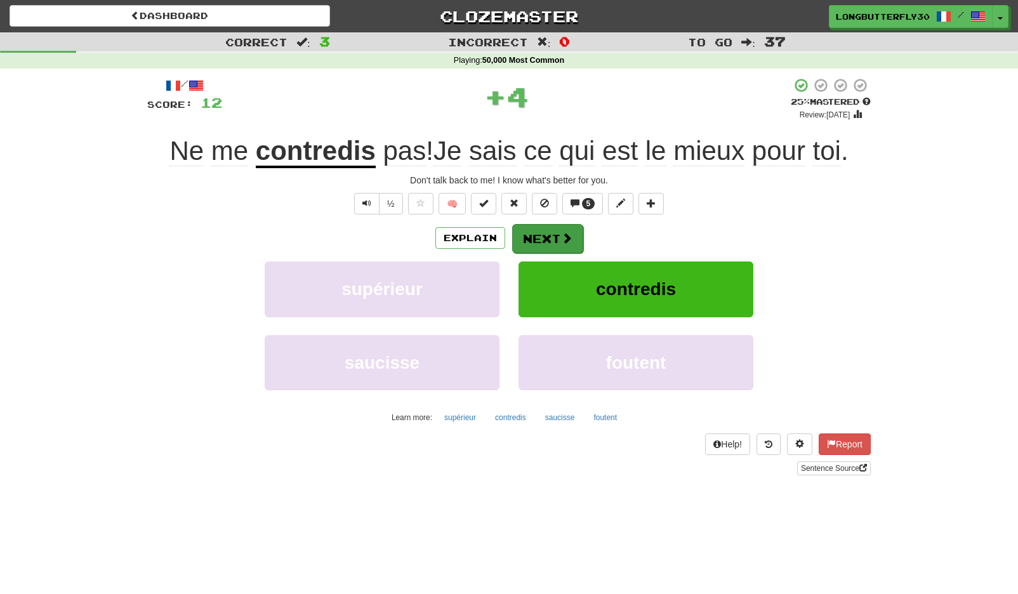
click at [543, 244] on button "Next" at bounding box center [547, 238] width 71 height 29
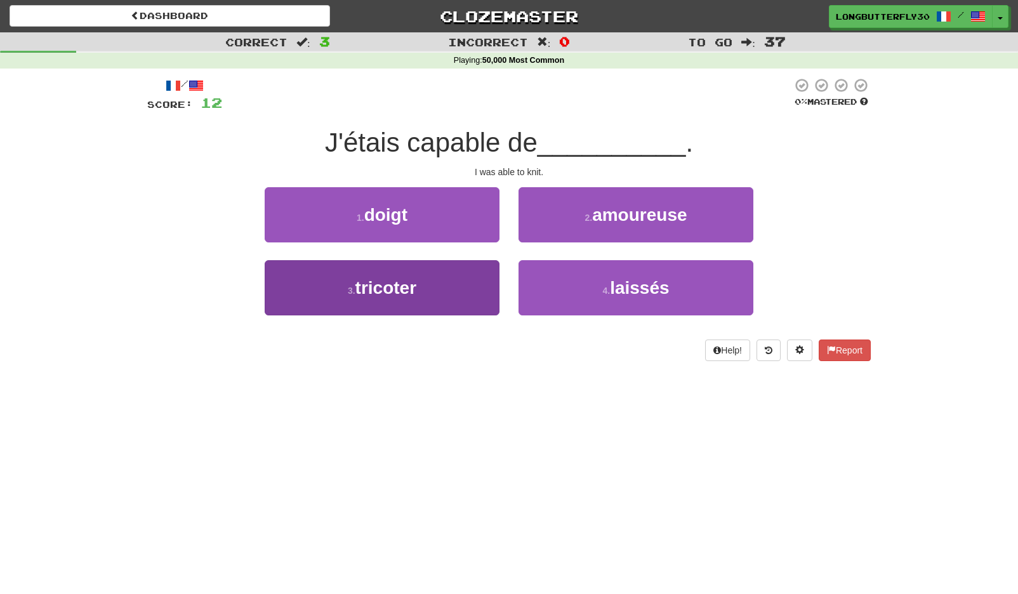
click at [452, 267] on button "3 . tricoter" at bounding box center [382, 287] width 235 height 55
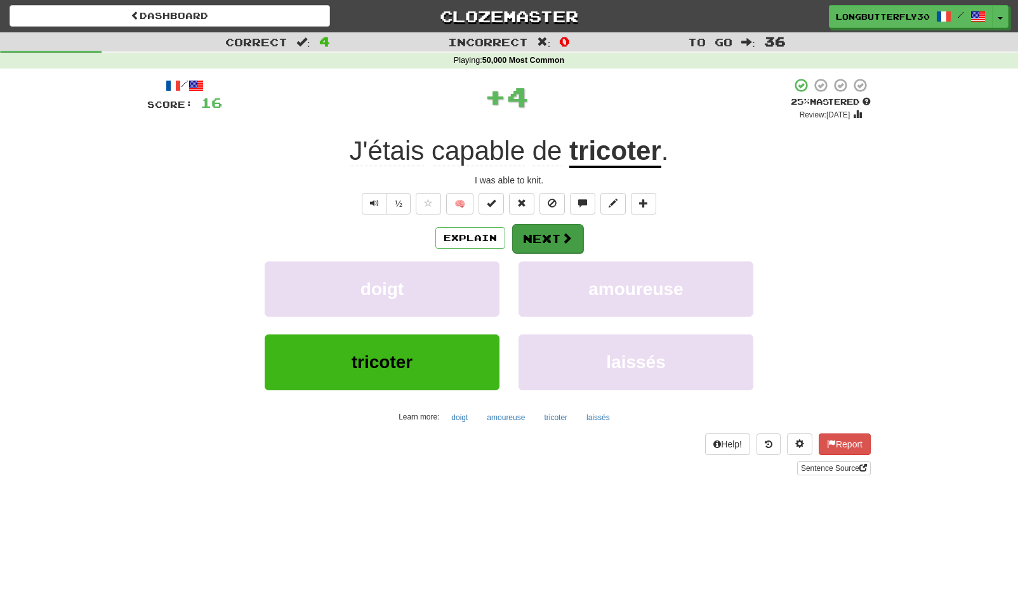
click at [551, 228] on button "Next" at bounding box center [547, 238] width 71 height 29
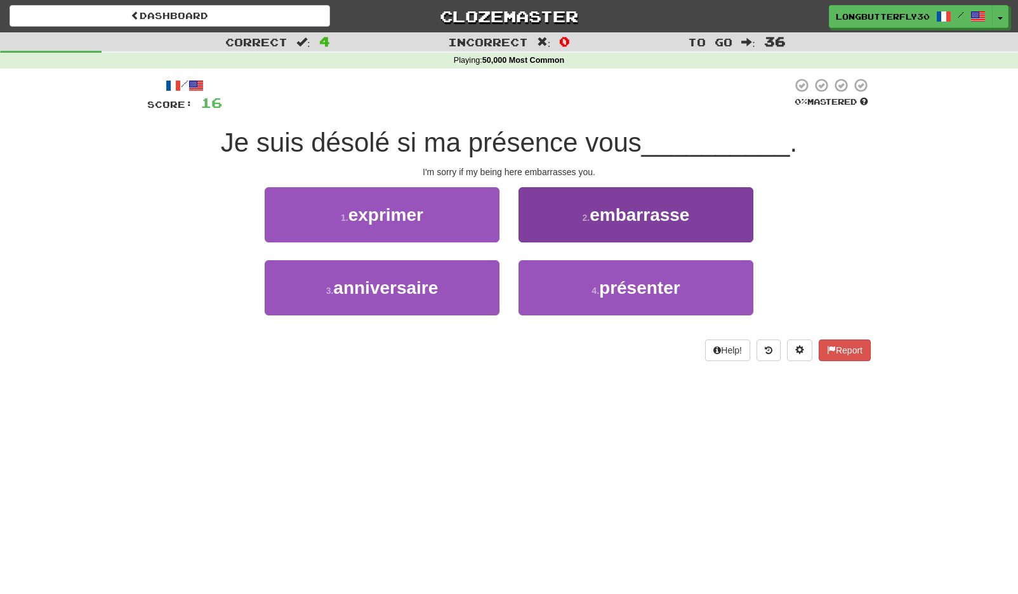
click at [607, 220] on span "embarrasse" at bounding box center [639, 215] width 100 height 20
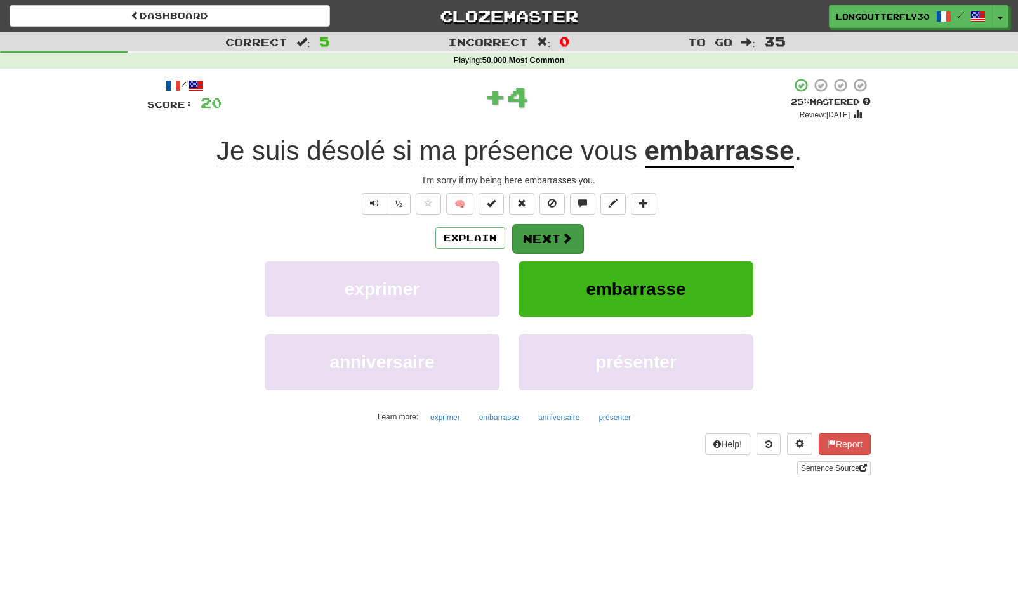
click at [567, 233] on span at bounding box center [566, 237] width 11 height 11
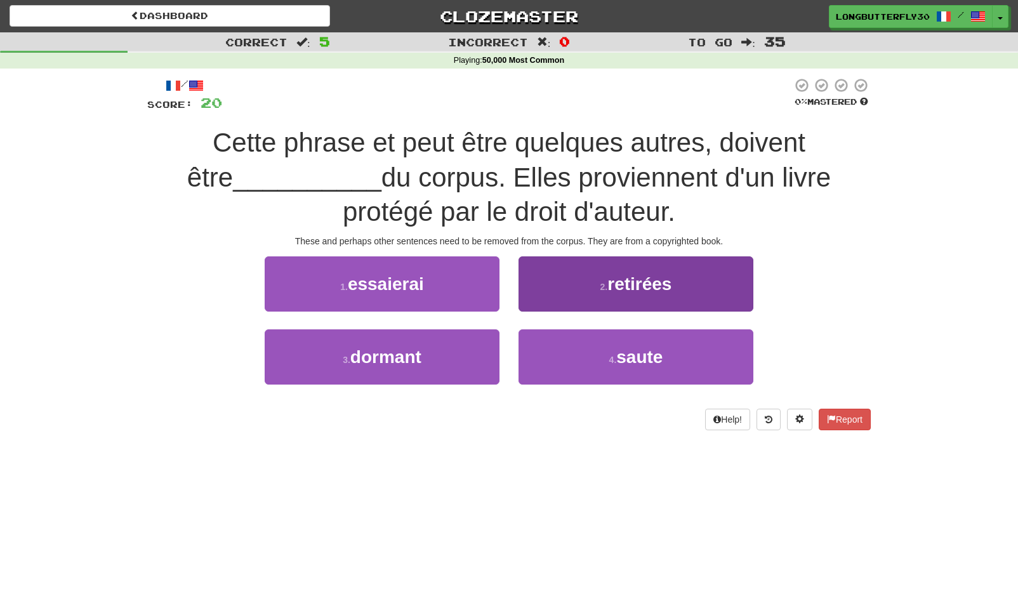
click at [562, 286] on button "2 . retirées" at bounding box center [635, 283] width 235 height 55
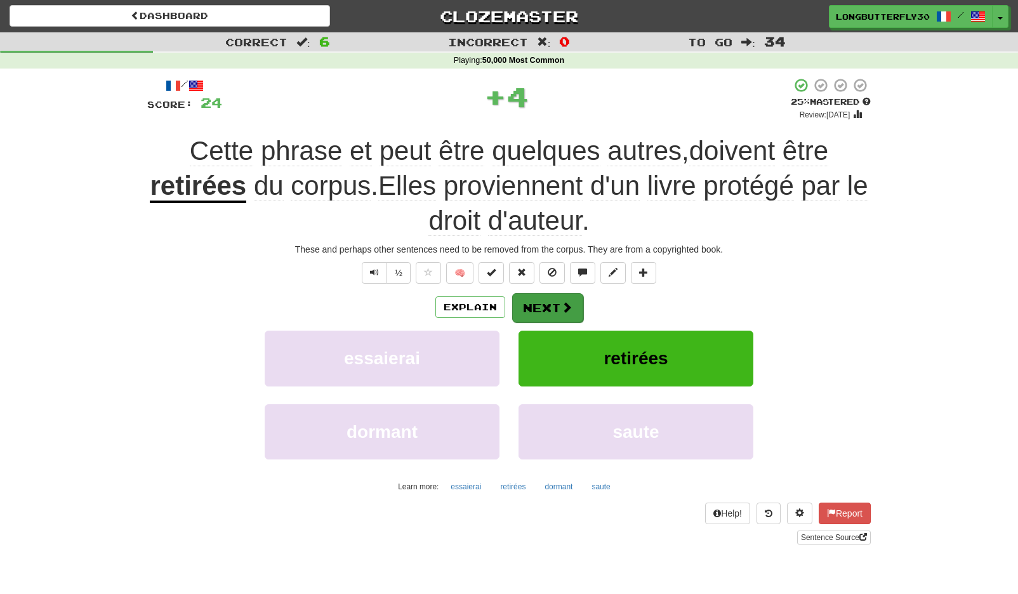
click at [555, 312] on button "Next" at bounding box center [547, 307] width 71 height 29
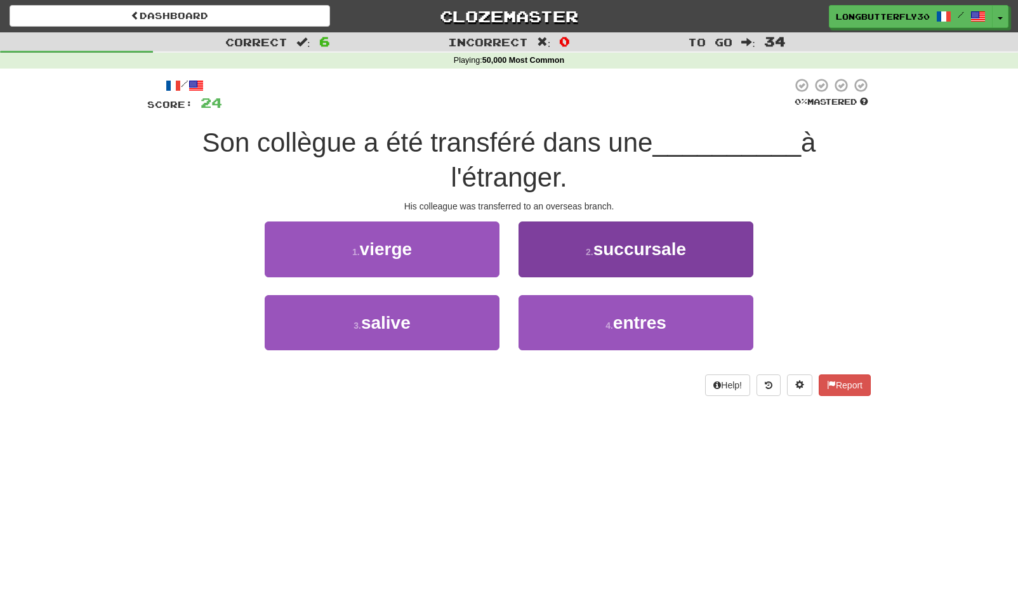
click at [595, 268] on button "2 . succursale" at bounding box center [635, 248] width 235 height 55
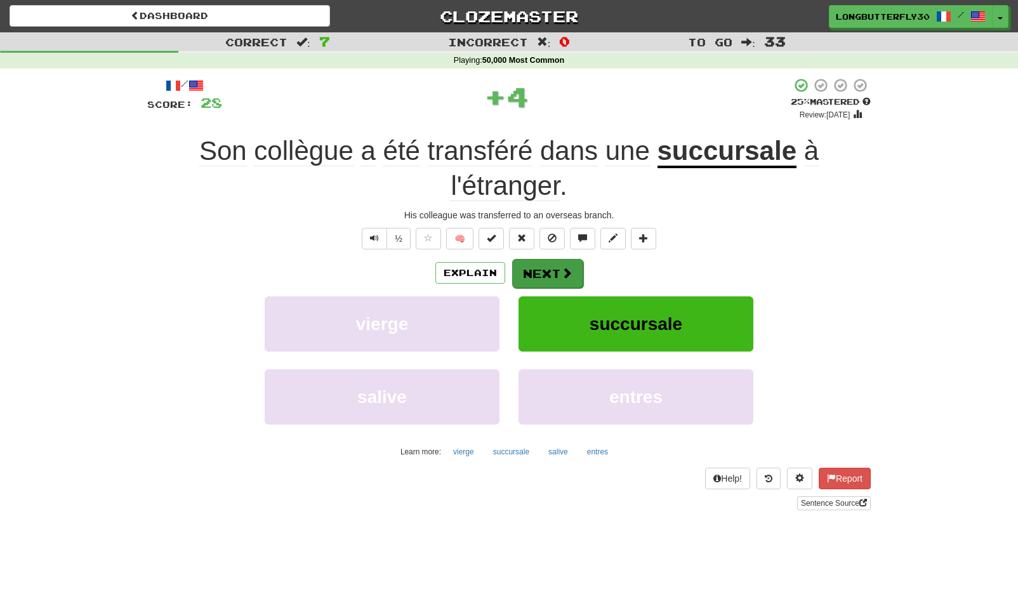
click at [544, 286] on button "Next" at bounding box center [547, 273] width 71 height 29
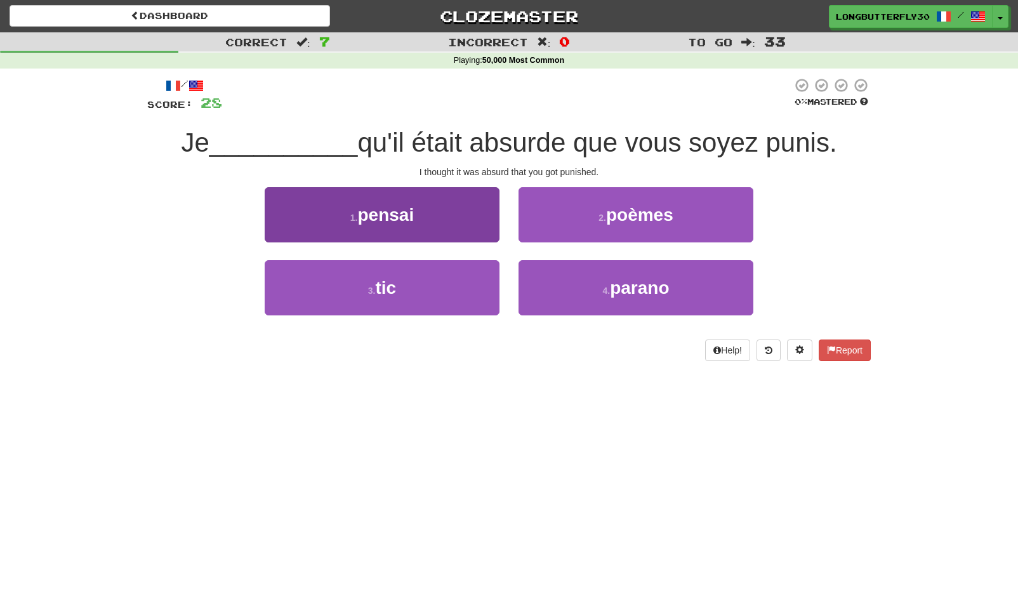
click at [429, 222] on button "1 . pensai" at bounding box center [382, 214] width 235 height 55
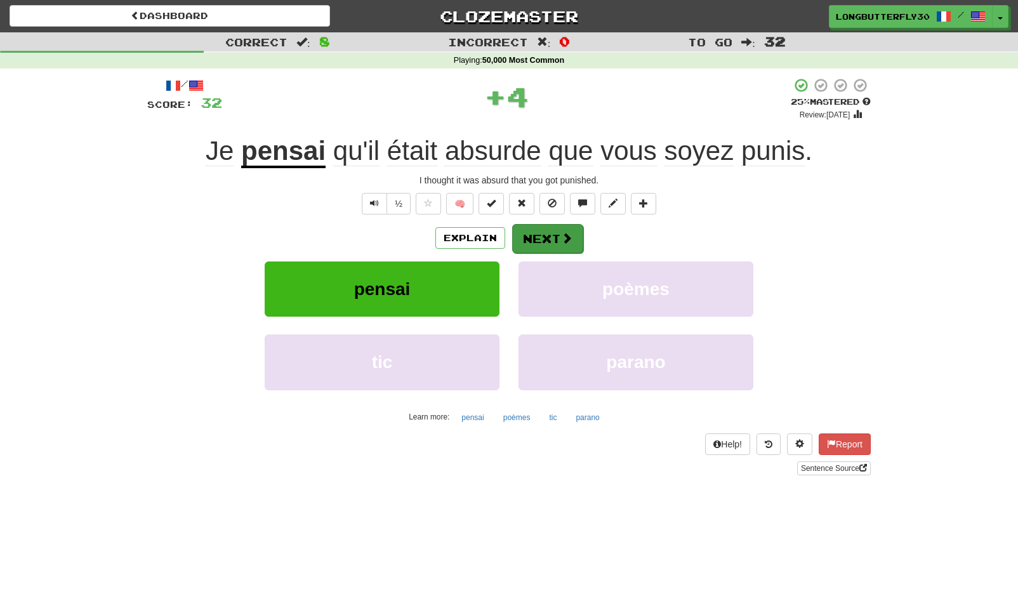
click at [522, 228] on button "Next" at bounding box center [547, 238] width 71 height 29
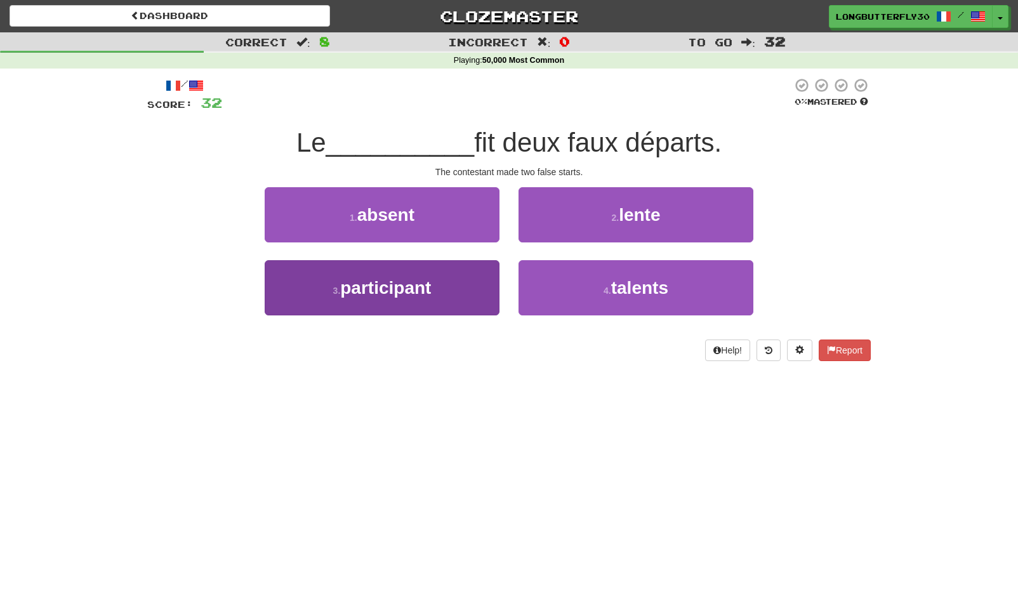
click at [489, 275] on button "3 . participant" at bounding box center [382, 287] width 235 height 55
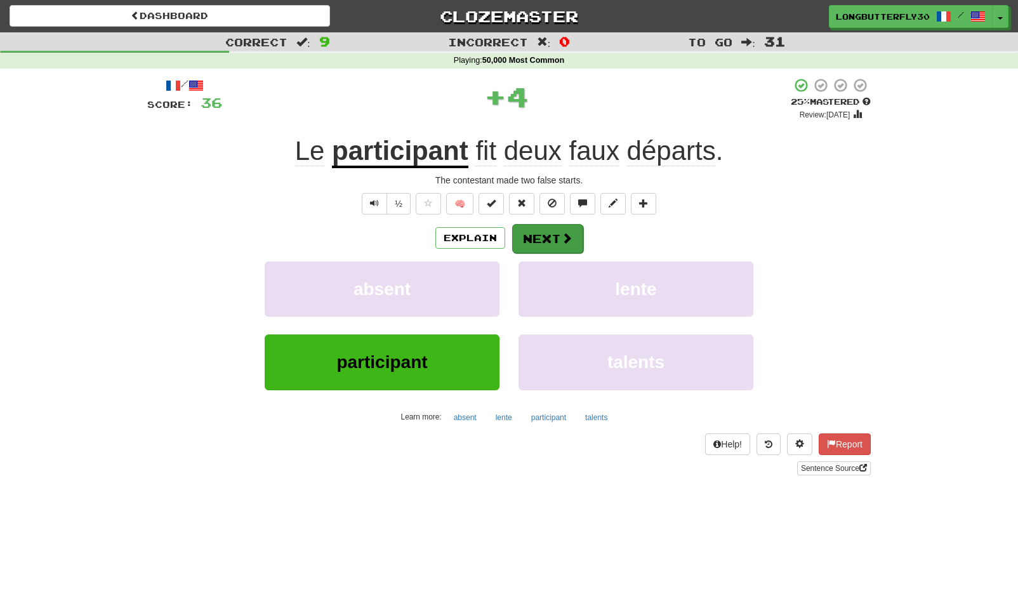
click at [556, 240] on button "Next" at bounding box center [547, 238] width 71 height 29
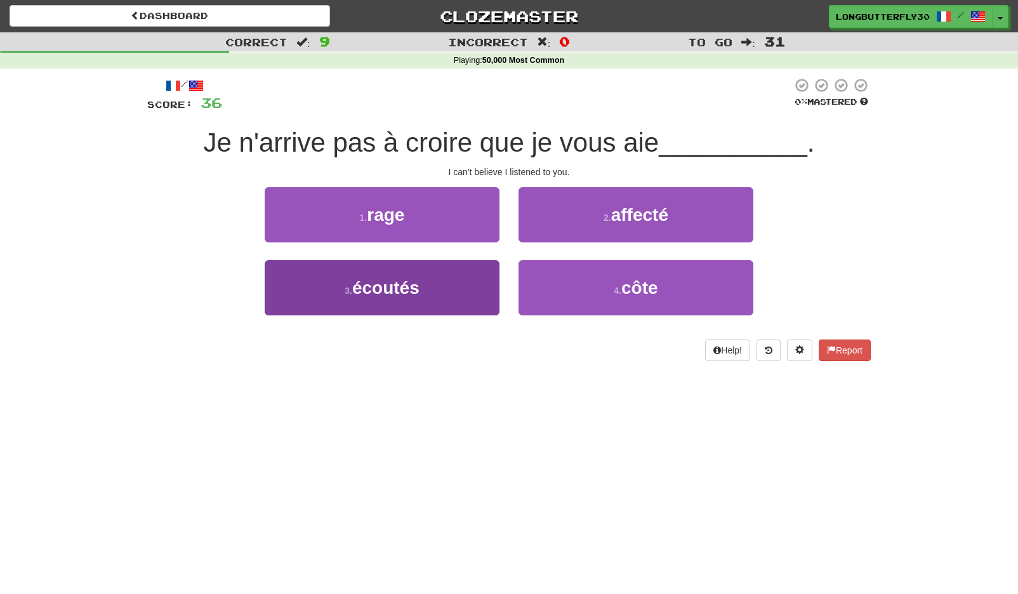
click at [483, 273] on button "3 . écoutés" at bounding box center [382, 287] width 235 height 55
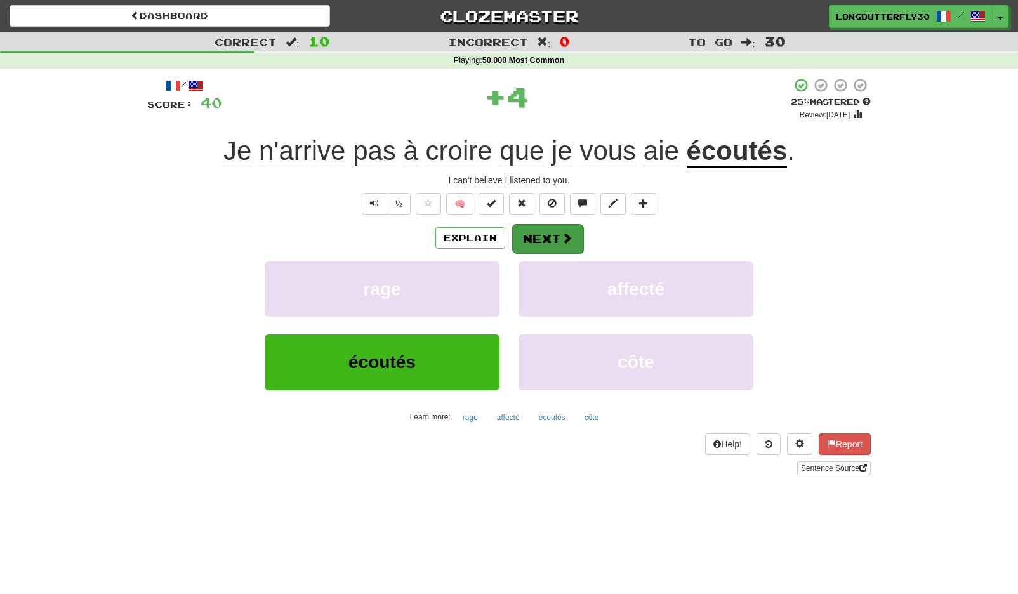
click at [556, 237] on button "Next" at bounding box center [547, 238] width 71 height 29
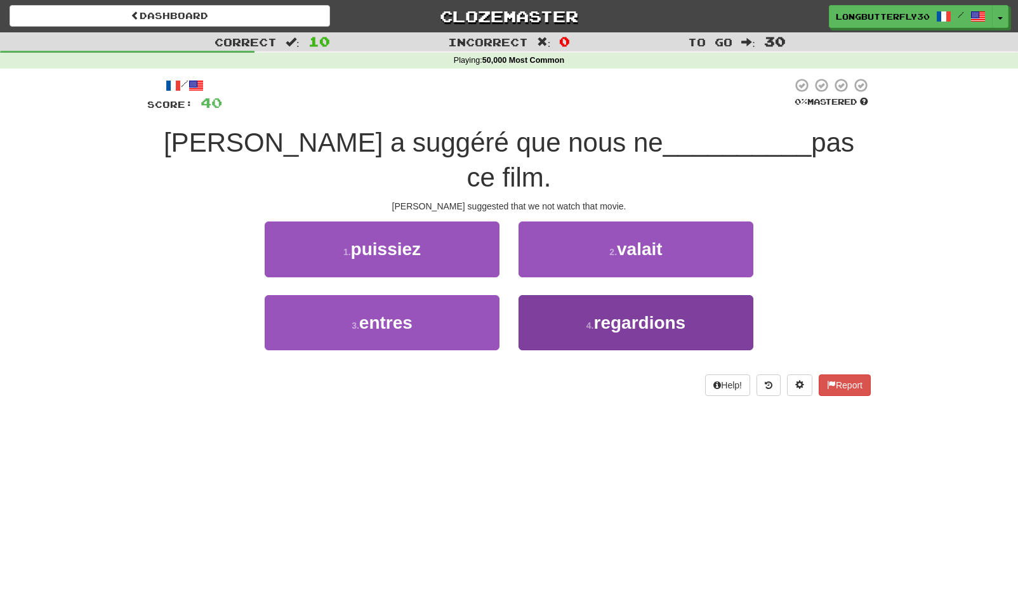
click at [567, 295] on button "4 . regardions" at bounding box center [635, 322] width 235 height 55
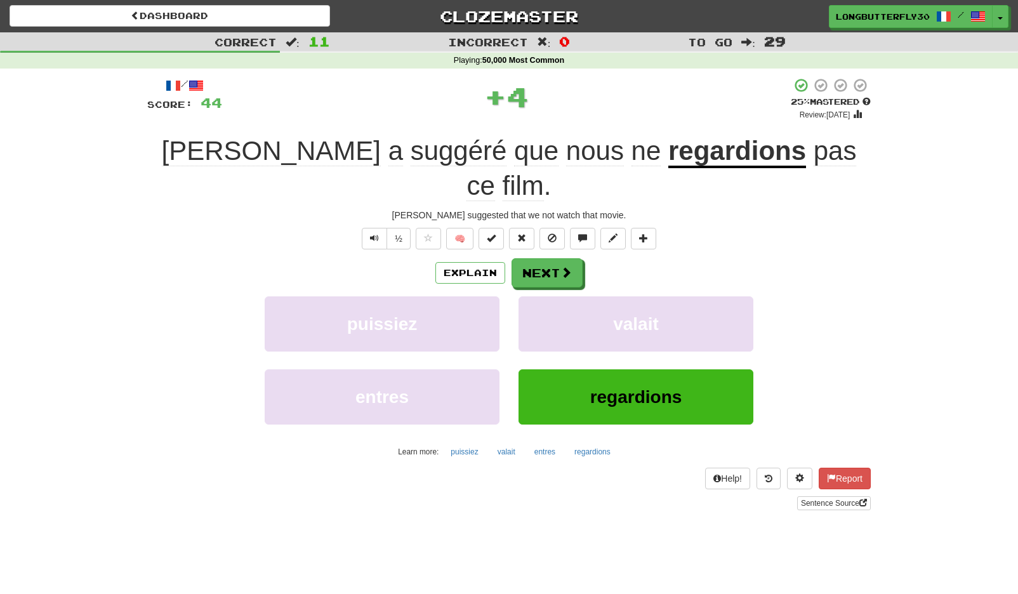
click at [534, 258] on button "Next" at bounding box center [546, 272] width 71 height 29
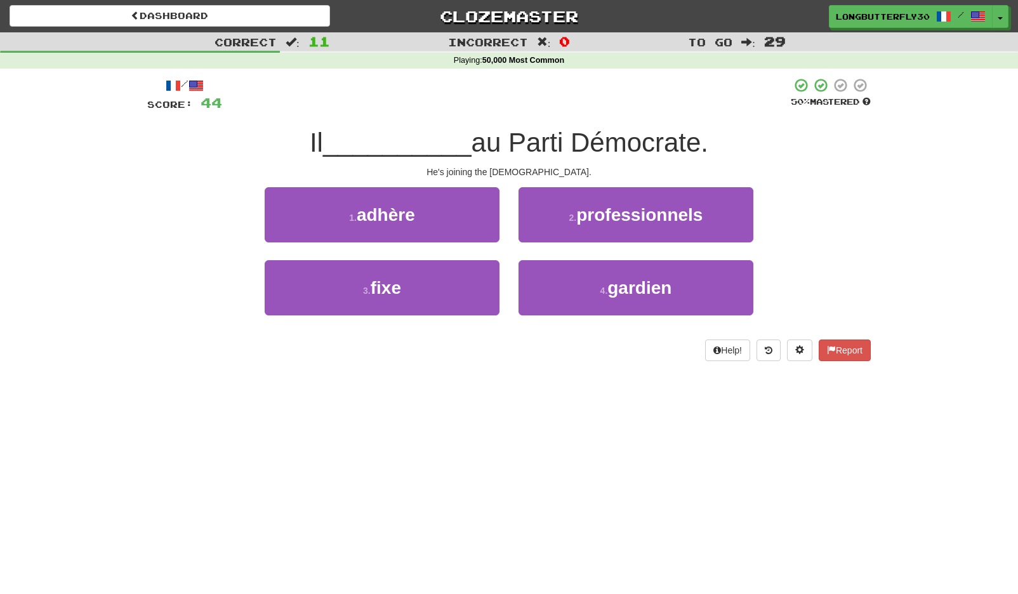
drag, startPoint x: 445, startPoint y: 207, endPoint x: 492, endPoint y: 216, distance: 47.9
click at [447, 207] on button "1 . adhère" at bounding box center [382, 214] width 235 height 55
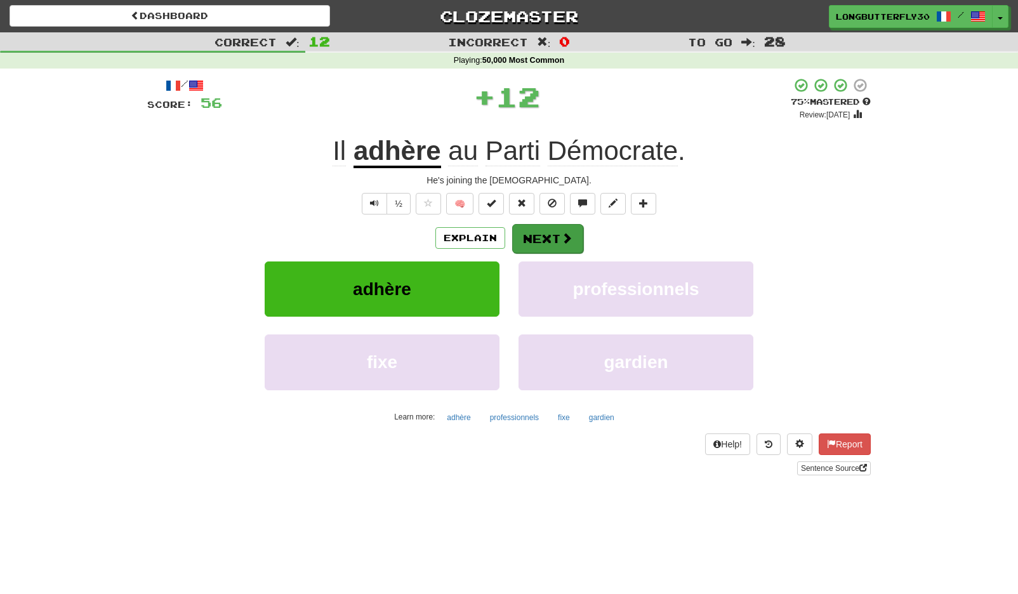
click at [571, 232] on span at bounding box center [566, 237] width 11 height 11
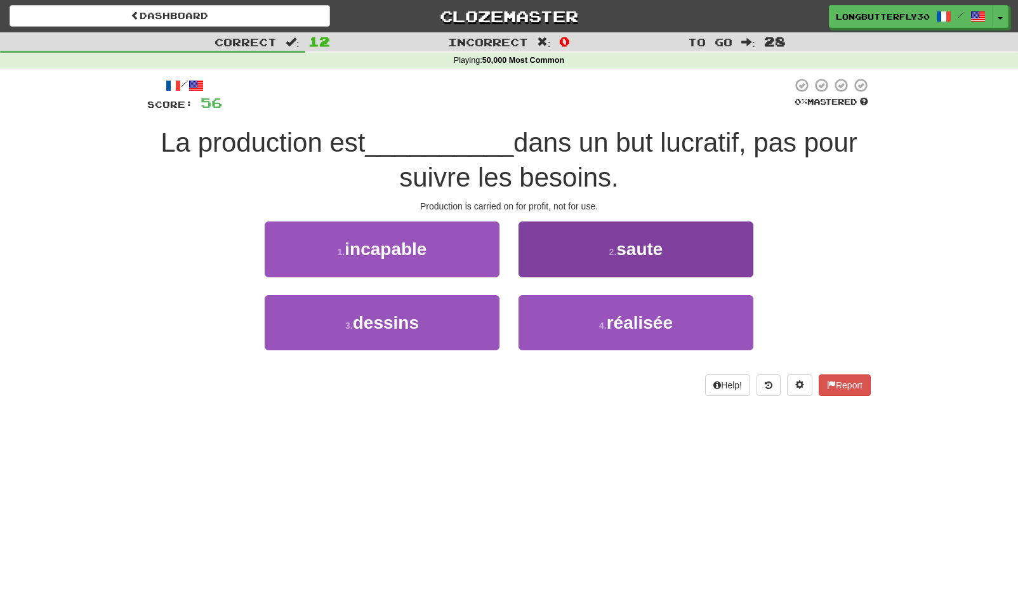
click at [560, 310] on button "4 . réalisée" at bounding box center [635, 322] width 235 height 55
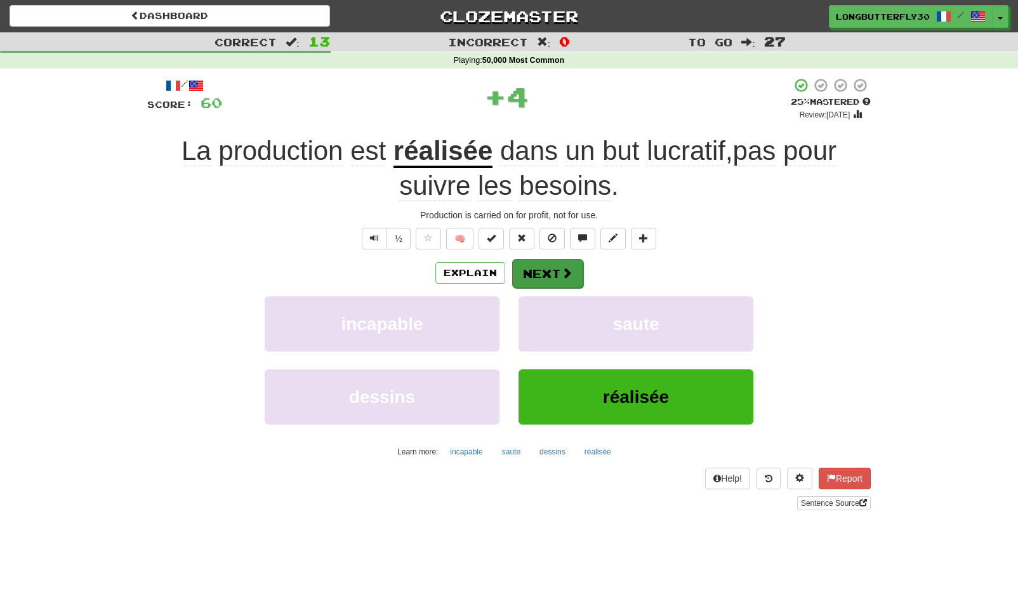
click at [551, 269] on button "Next" at bounding box center [547, 273] width 71 height 29
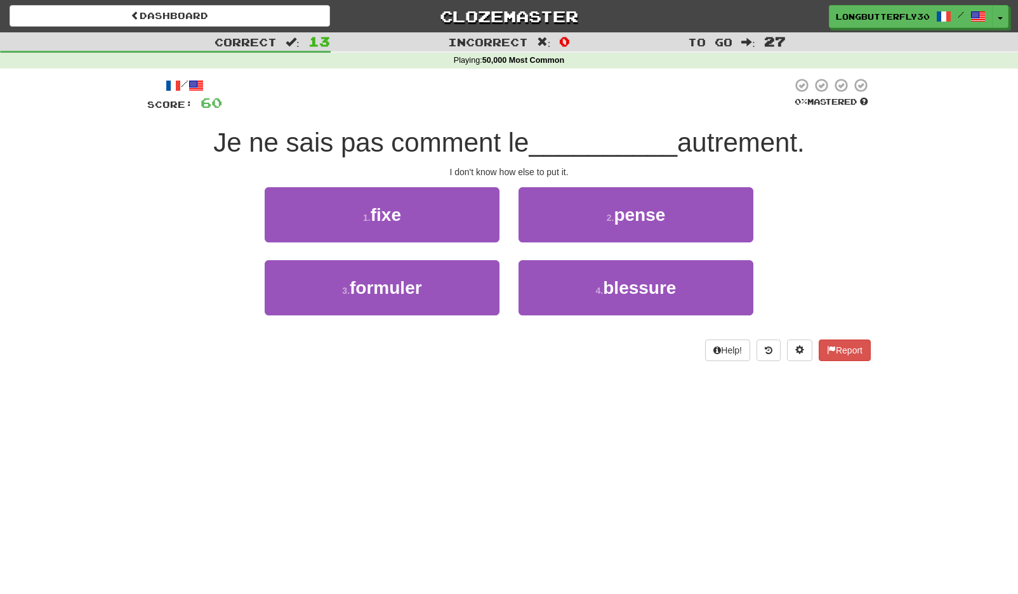
drag, startPoint x: 457, startPoint y: 288, endPoint x: 540, endPoint y: 253, distance: 90.2
click at [457, 288] on button "3 . formuler" at bounding box center [382, 287] width 235 height 55
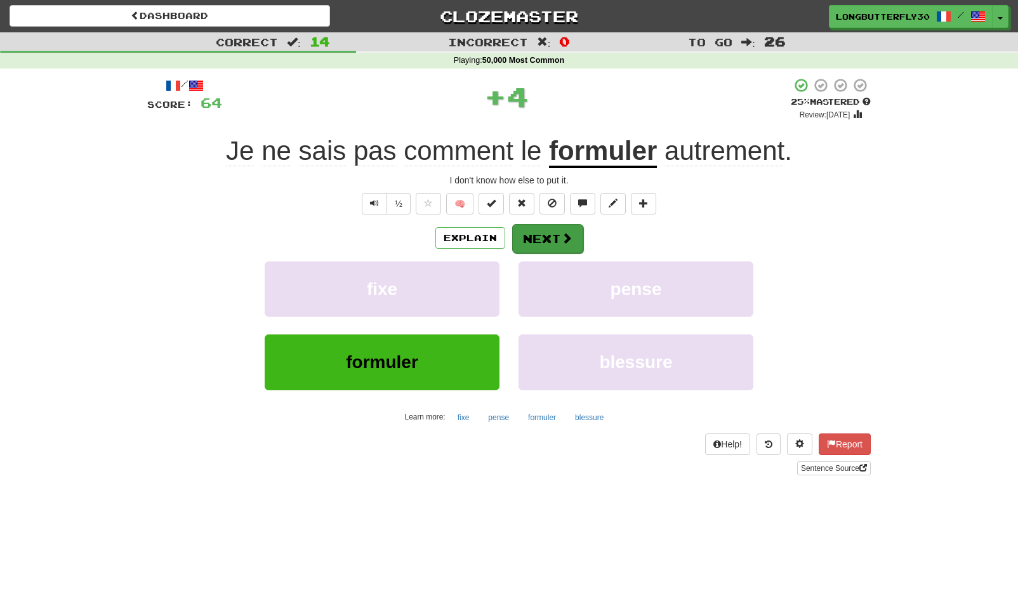
click at [571, 232] on span at bounding box center [566, 237] width 11 height 11
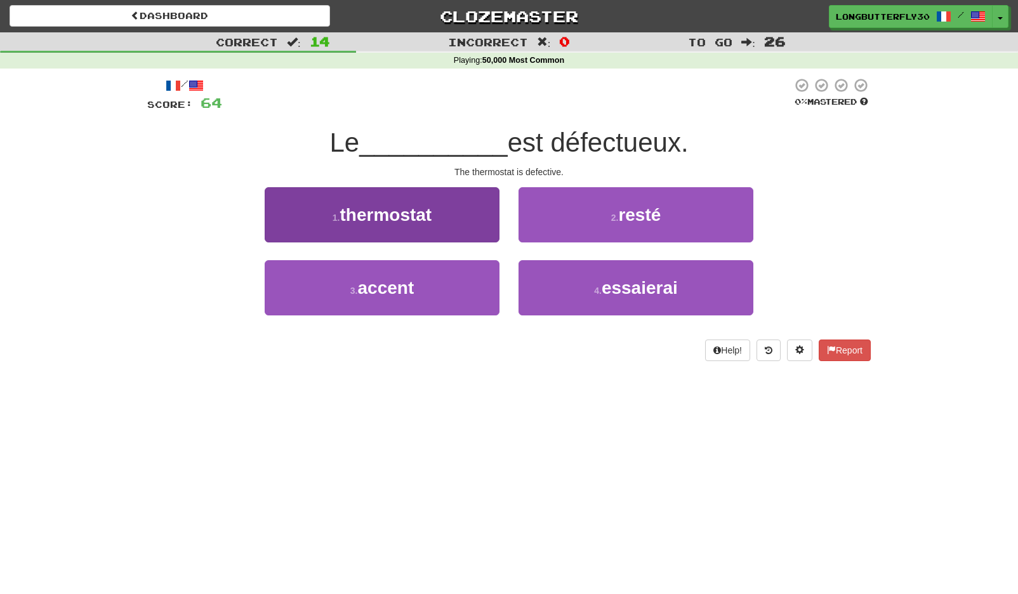
click at [457, 226] on button "1 . thermostat" at bounding box center [382, 214] width 235 height 55
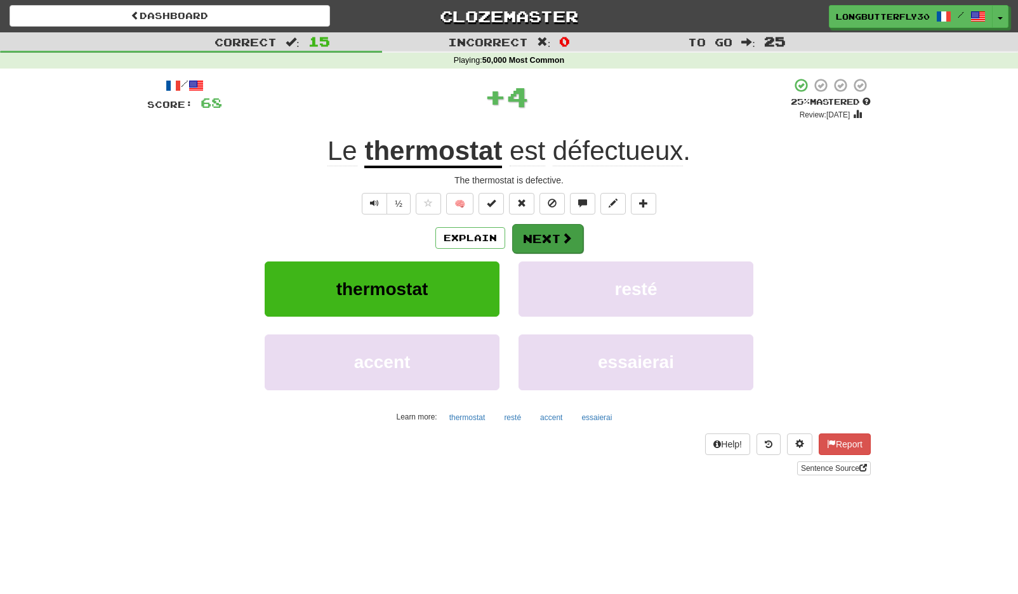
click at [548, 237] on button "Next" at bounding box center [547, 238] width 71 height 29
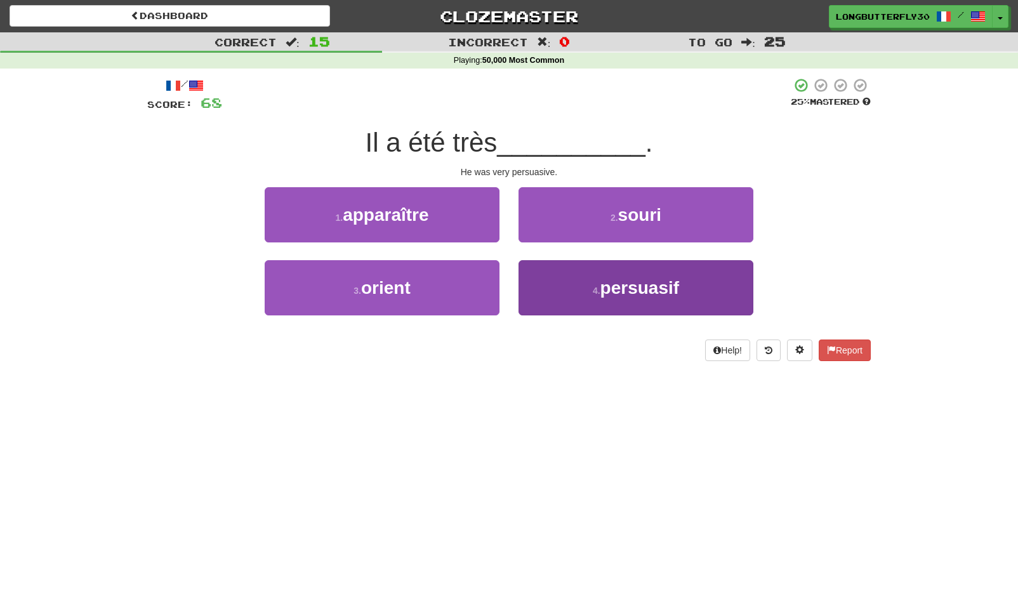
click at [562, 289] on button "4 . persuasif" at bounding box center [635, 287] width 235 height 55
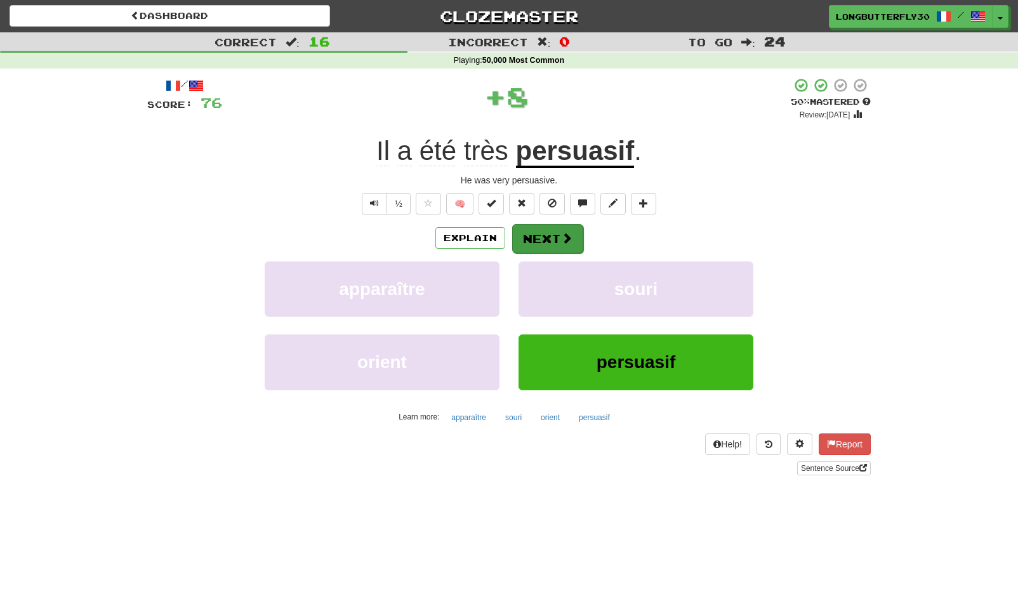
click at [553, 244] on button "Next" at bounding box center [547, 238] width 71 height 29
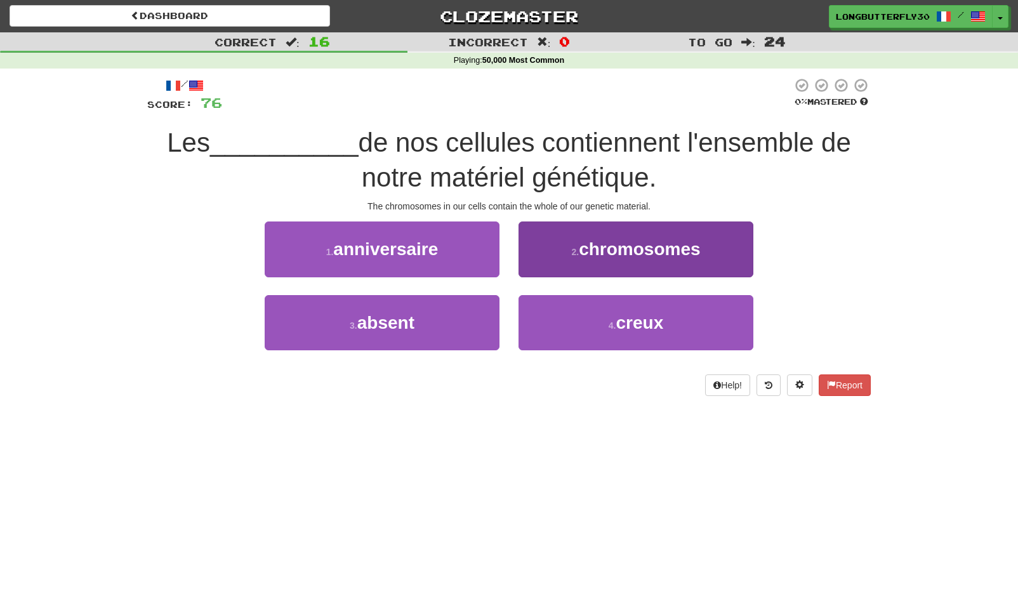
click at [572, 261] on button "2 . chromosomes" at bounding box center [635, 248] width 235 height 55
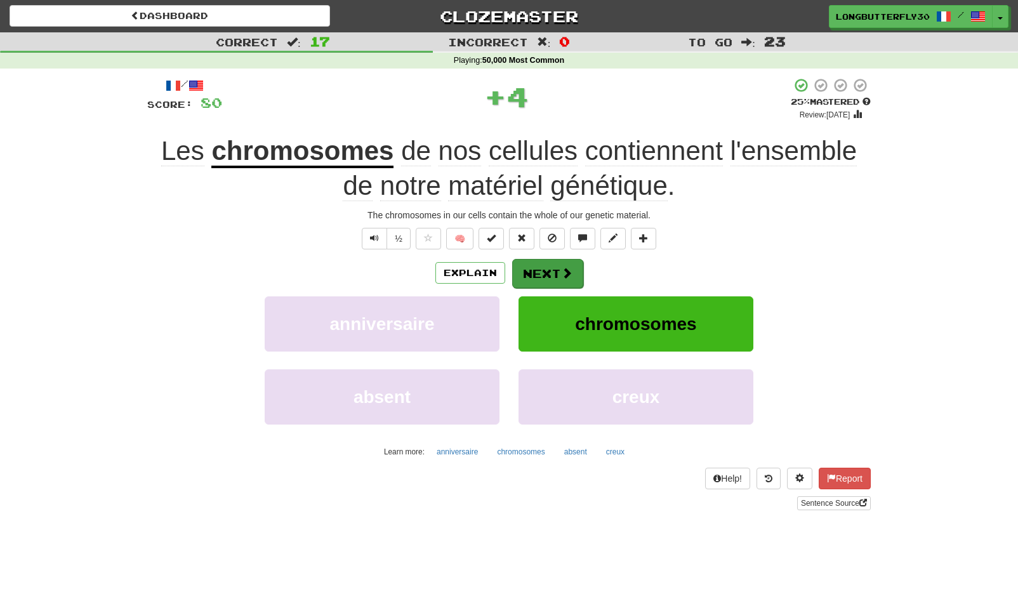
click at [564, 267] on span at bounding box center [566, 272] width 11 height 11
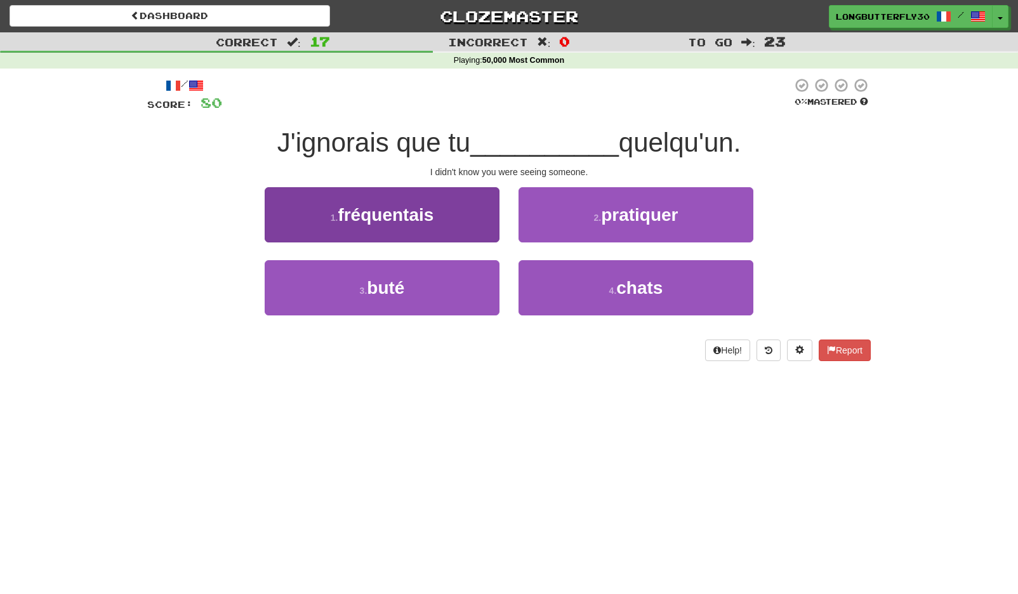
click at [460, 220] on button "1 . fréquentais" at bounding box center [382, 214] width 235 height 55
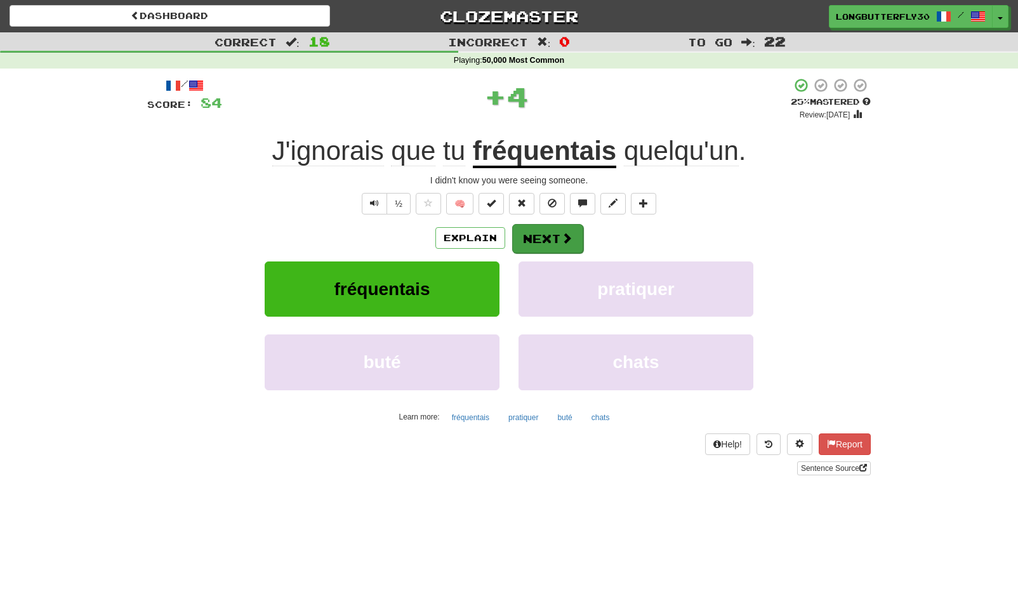
click at [541, 242] on button "Next" at bounding box center [547, 238] width 71 height 29
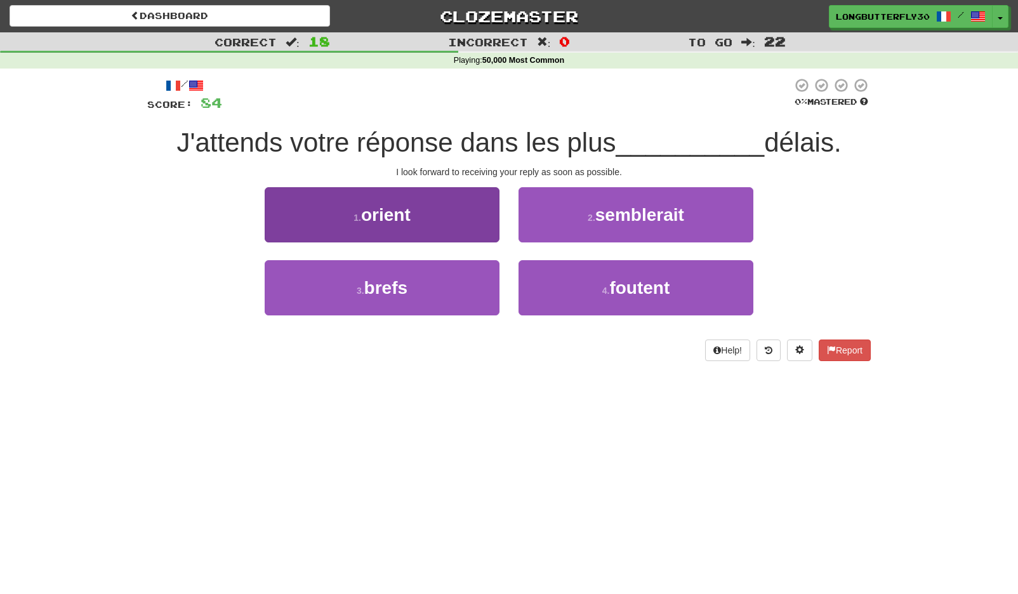
drag, startPoint x: 433, startPoint y: 286, endPoint x: 458, endPoint y: 273, distance: 28.4
click at [433, 286] on button "3 . brefs" at bounding box center [382, 287] width 235 height 55
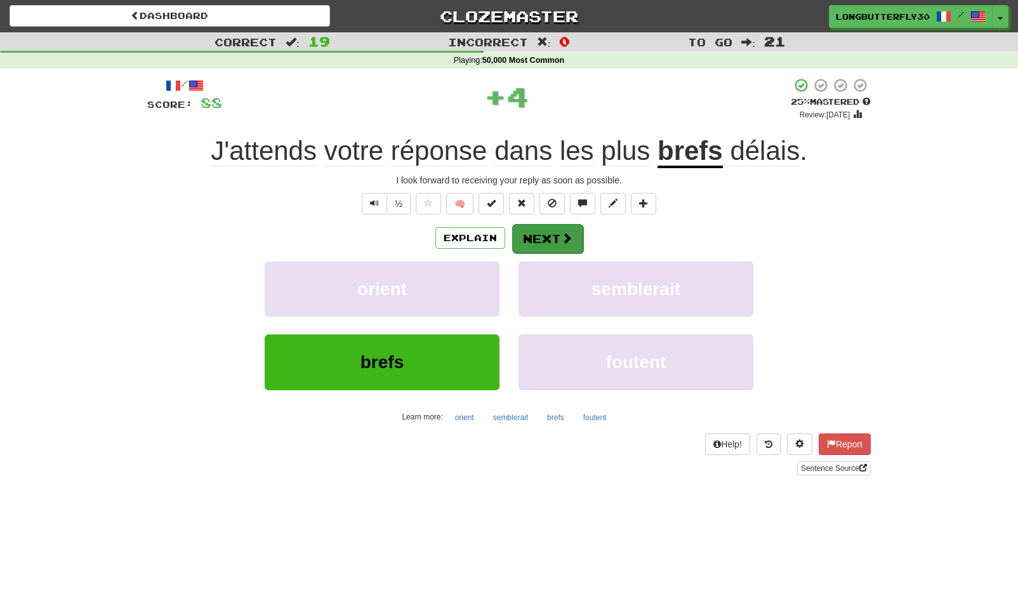
click at [575, 236] on button "Next" at bounding box center [547, 238] width 71 height 29
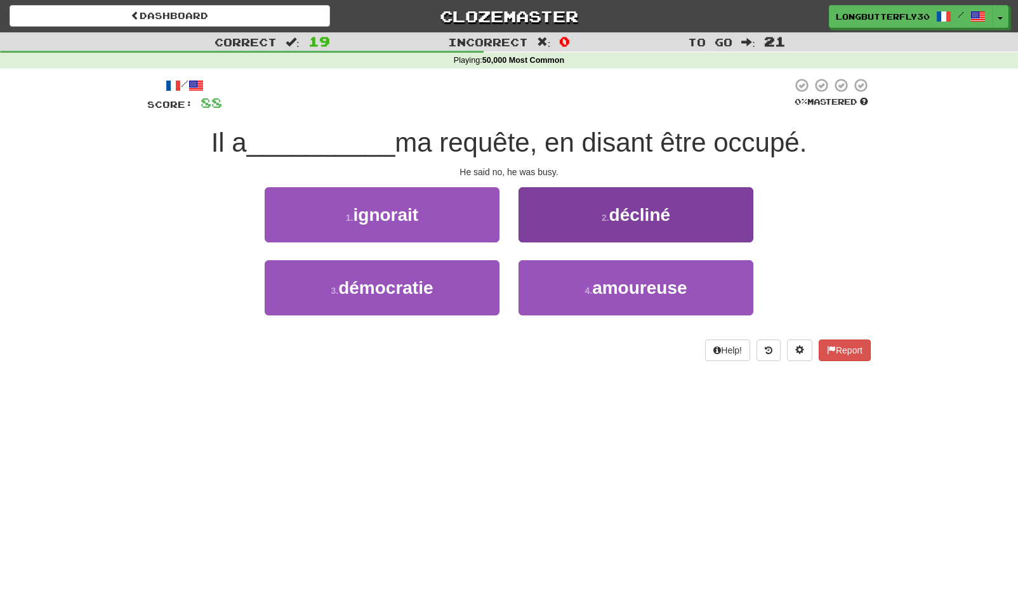
click at [595, 223] on button "2 . décliné" at bounding box center [635, 214] width 235 height 55
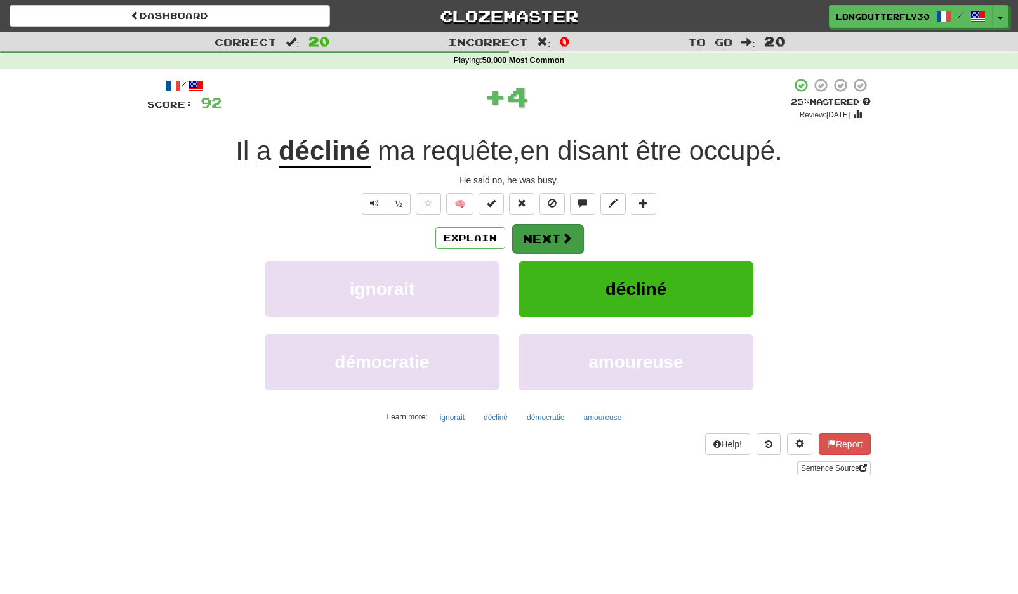
click at [556, 239] on button "Next" at bounding box center [547, 238] width 71 height 29
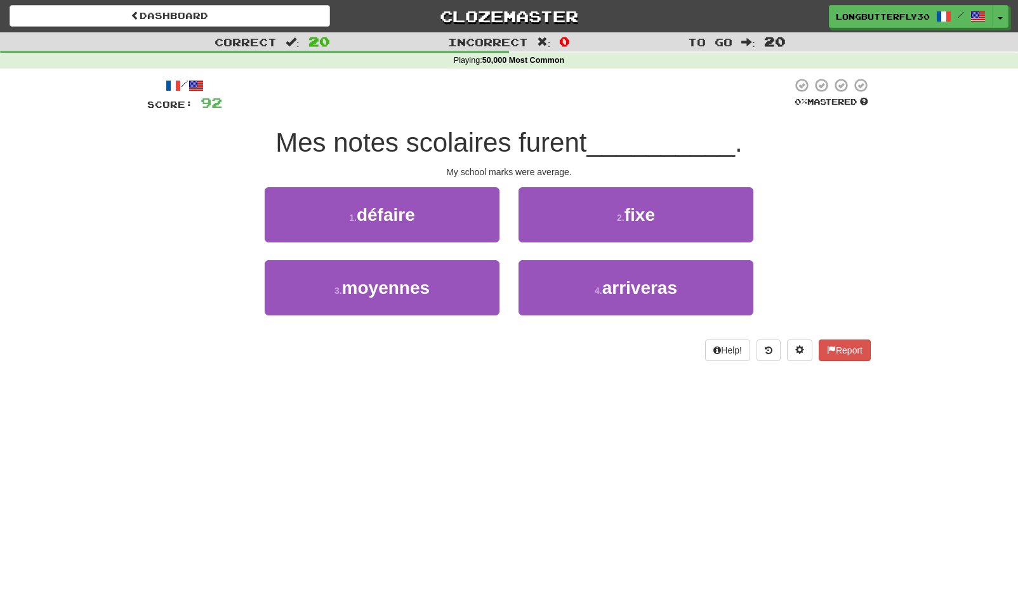
drag, startPoint x: 460, startPoint y: 280, endPoint x: 497, endPoint y: 256, distance: 44.2
click at [460, 280] on button "3 . moyennes" at bounding box center [382, 287] width 235 height 55
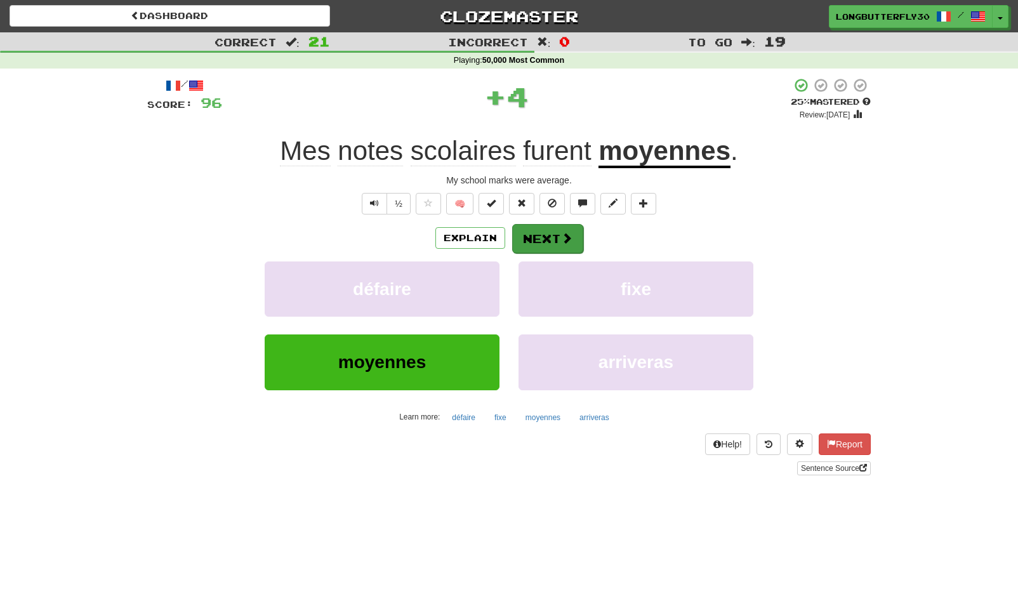
click at [553, 235] on button "Next" at bounding box center [547, 238] width 71 height 29
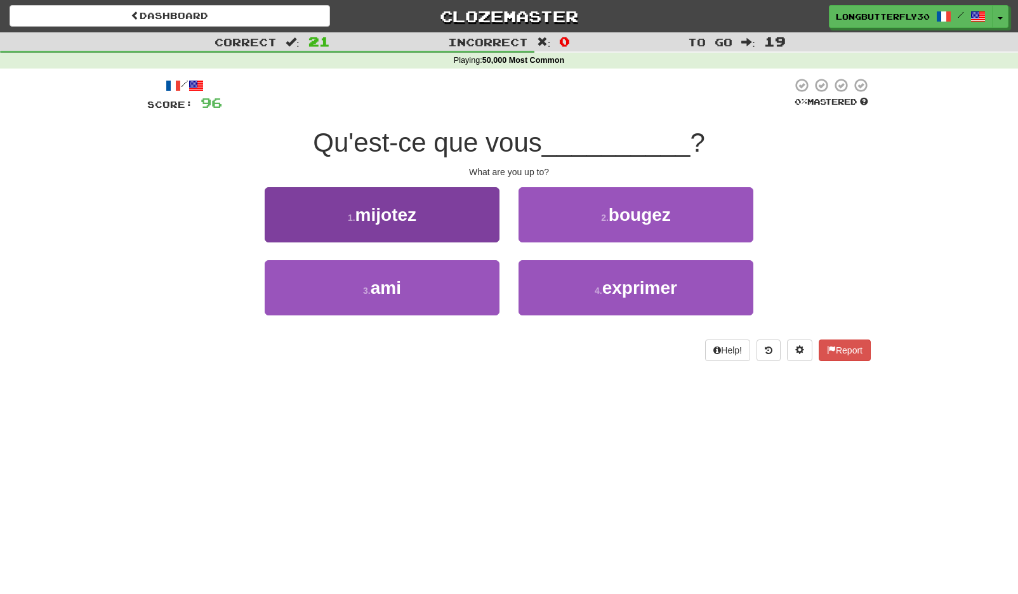
click at [469, 225] on button "1 . mijotez" at bounding box center [382, 214] width 235 height 55
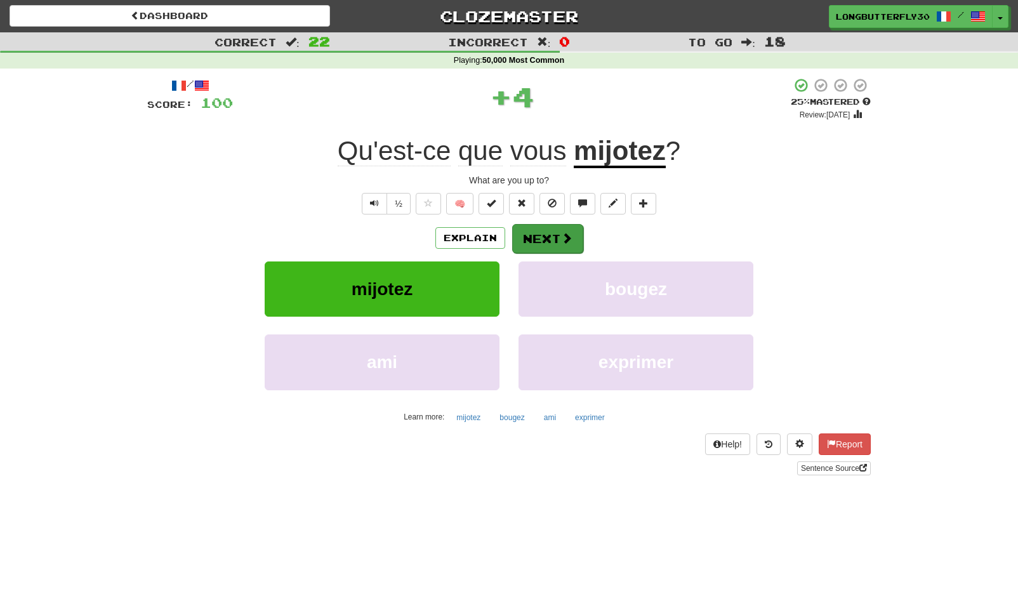
click at [552, 225] on button "Next" at bounding box center [547, 238] width 71 height 29
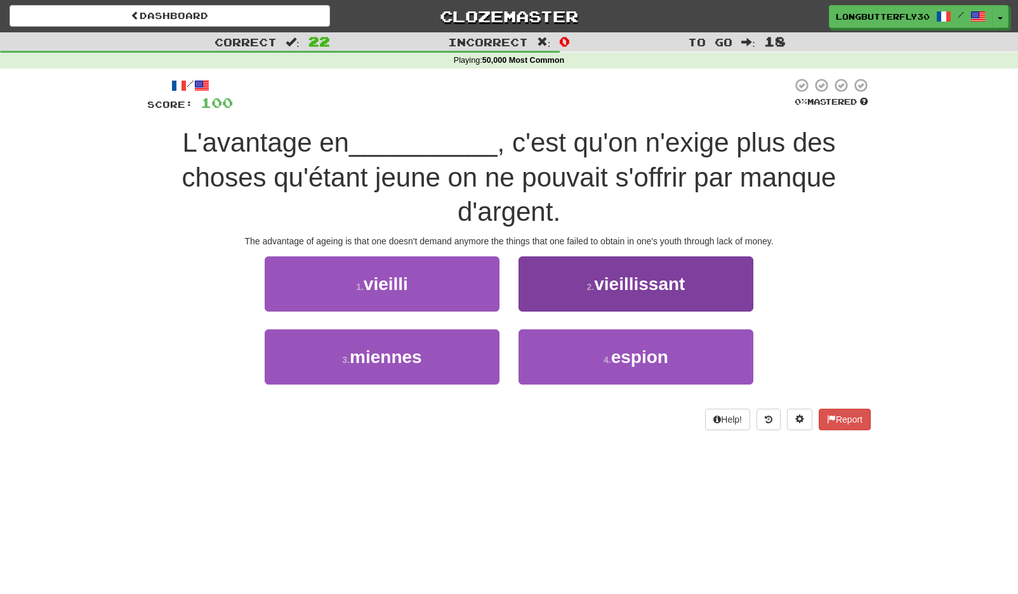
click at [653, 284] on span "vieillissant" at bounding box center [639, 284] width 91 height 20
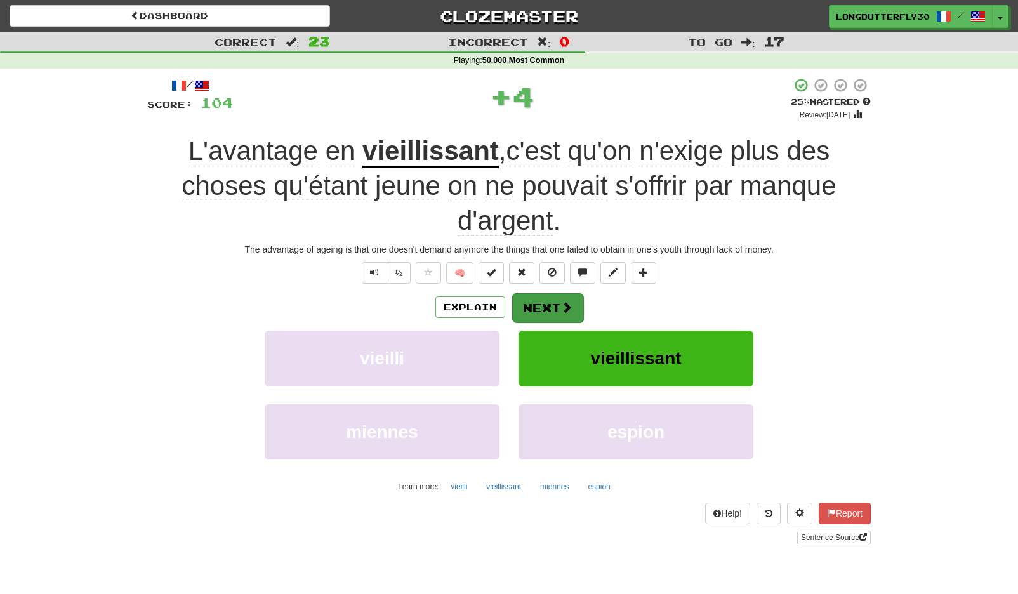
click at [562, 305] on span at bounding box center [566, 306] width 11 height 11
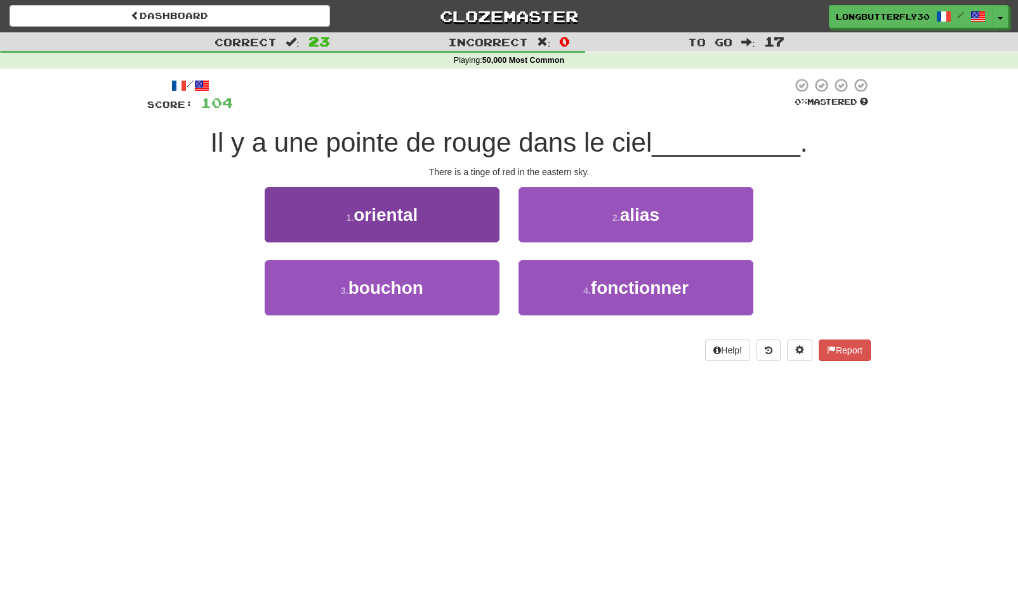
click at [445, 212] on button "1 . oriental" at bounding box center [382, 214] width 235 height 55
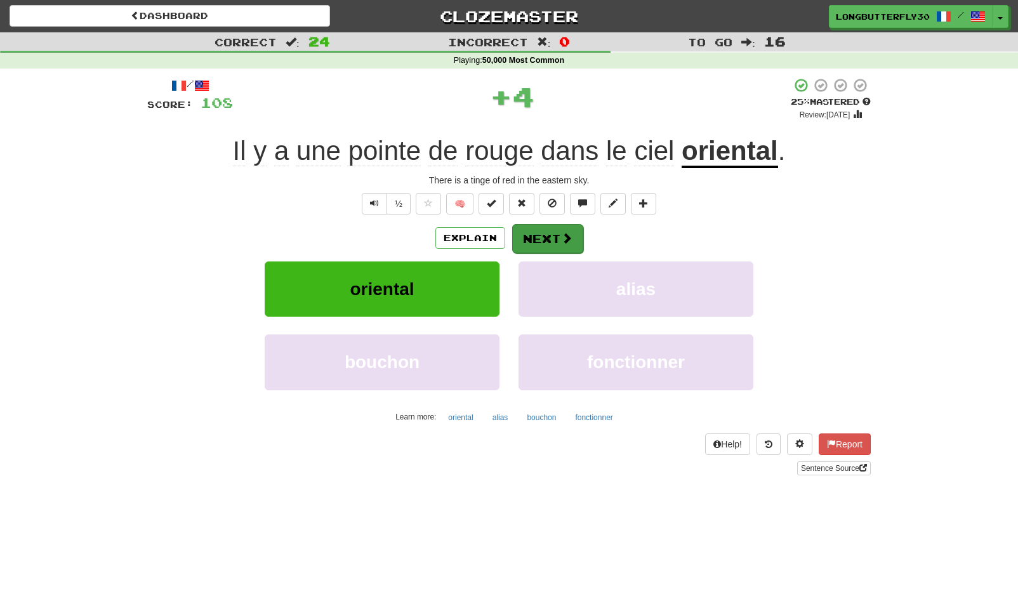
click at [564, 234] on span at bounding box center [566, 237] width 11 height 11
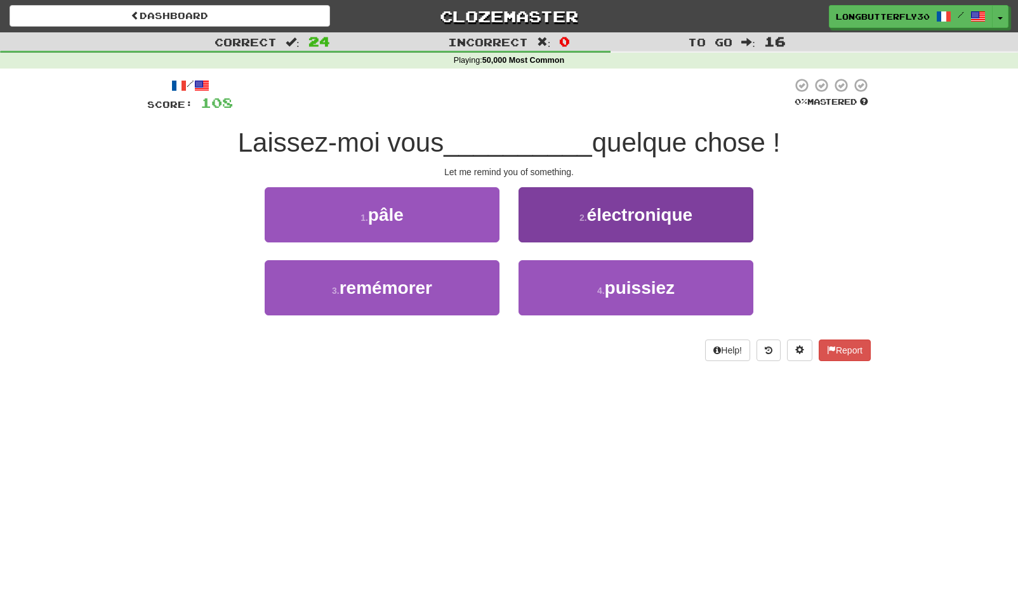
drag, startPoint x: 465, startPoint y: 286, endPoint x: 542, endPoint y: 260, distance: 81.1
click at [465, 286] on button "3 . remémorer" at bounding box center [382, 287] width 235 height 55
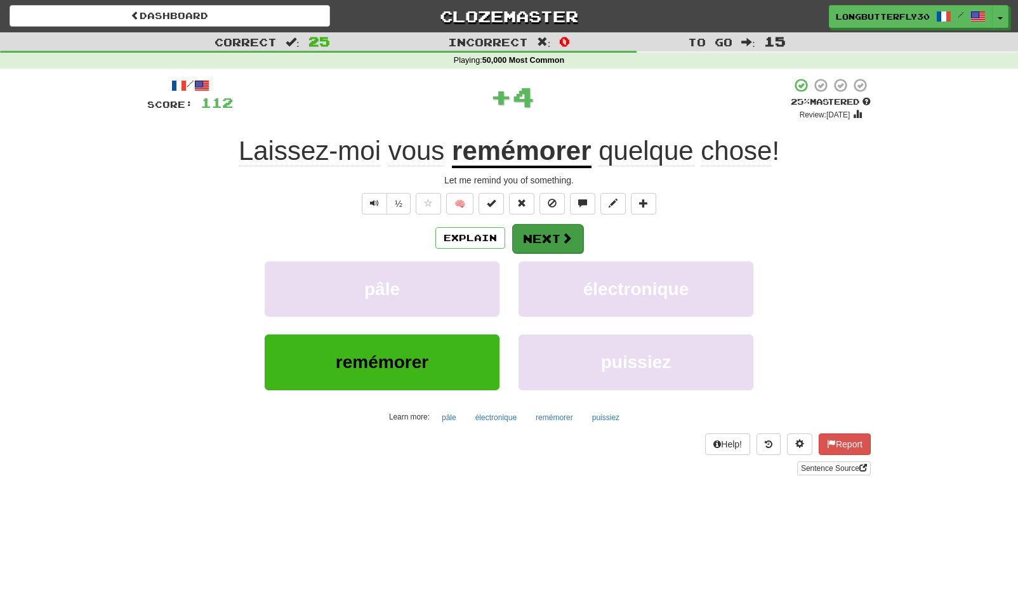
click at [561, 237] on span at bounding box center [566, 237] width 11 height 11
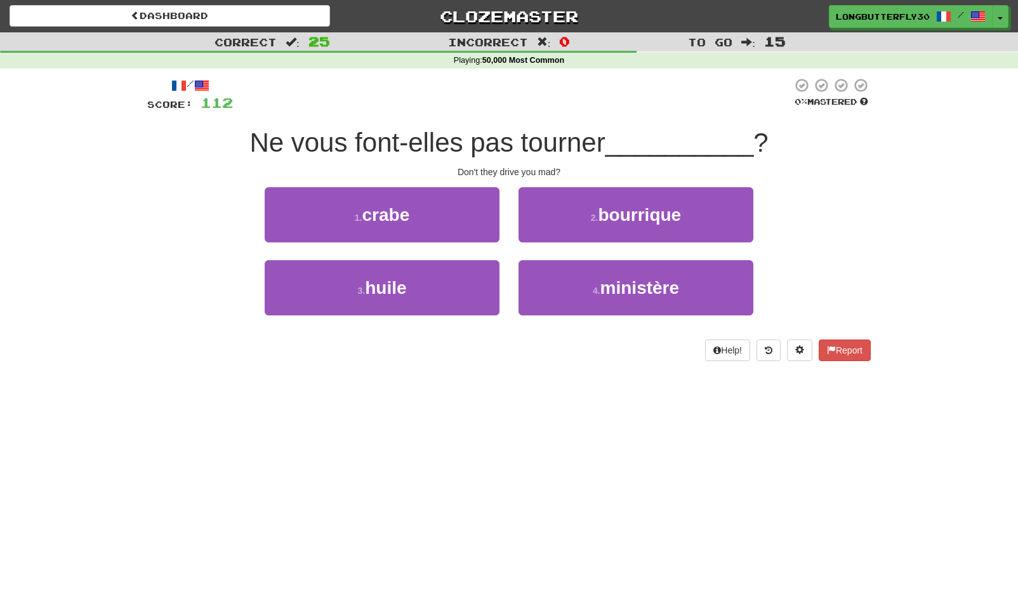
click at [623, 221] on span "bourrique" at bounding box center [639, 215] width 83 height 20
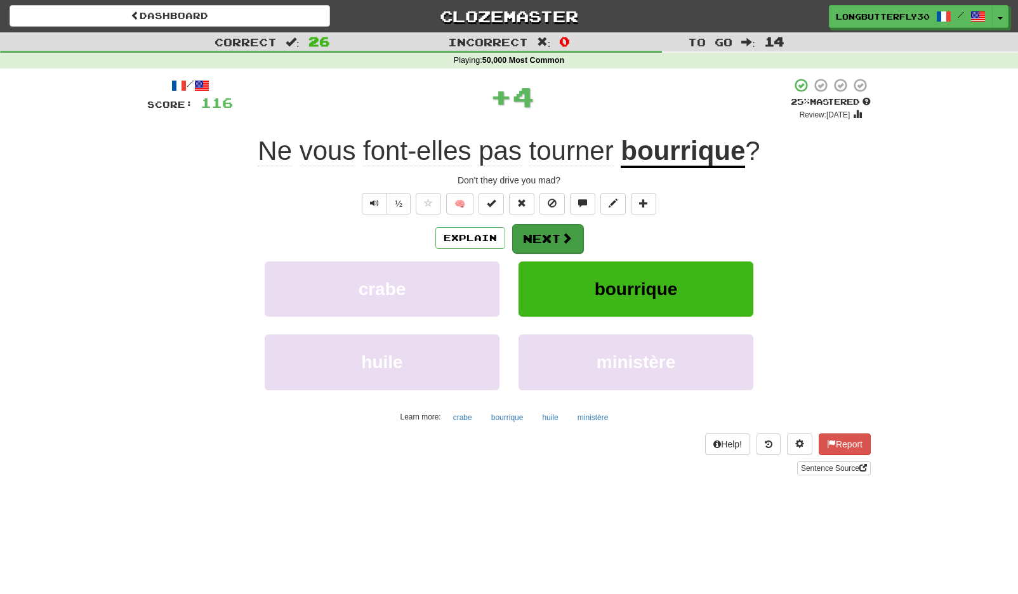
click at [536, 239] on button "Next" at bounding box center [547, 238] width 71 height 29
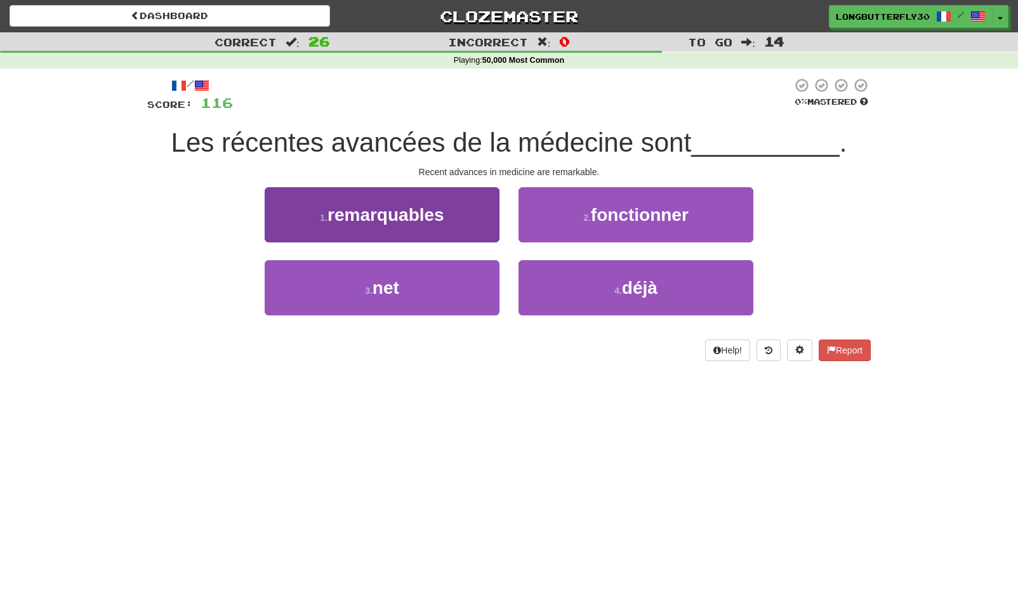
click at [431, 214] on span "remarquables" at bounding box center [385, 215] width 117 height 20
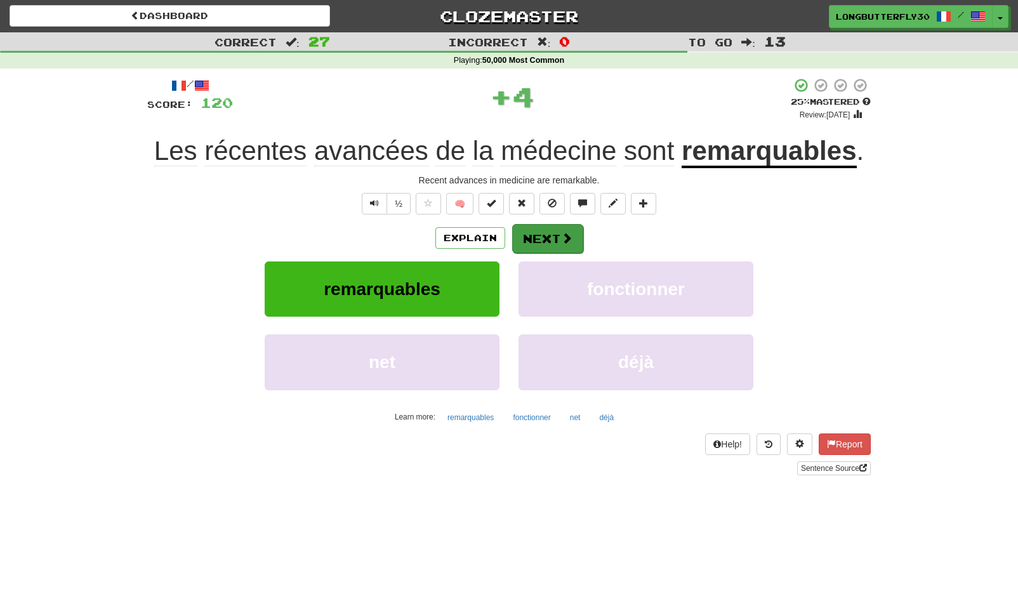
click at [525, 237] on button "Next" at bounding box center [547, 238] width 71 height 29
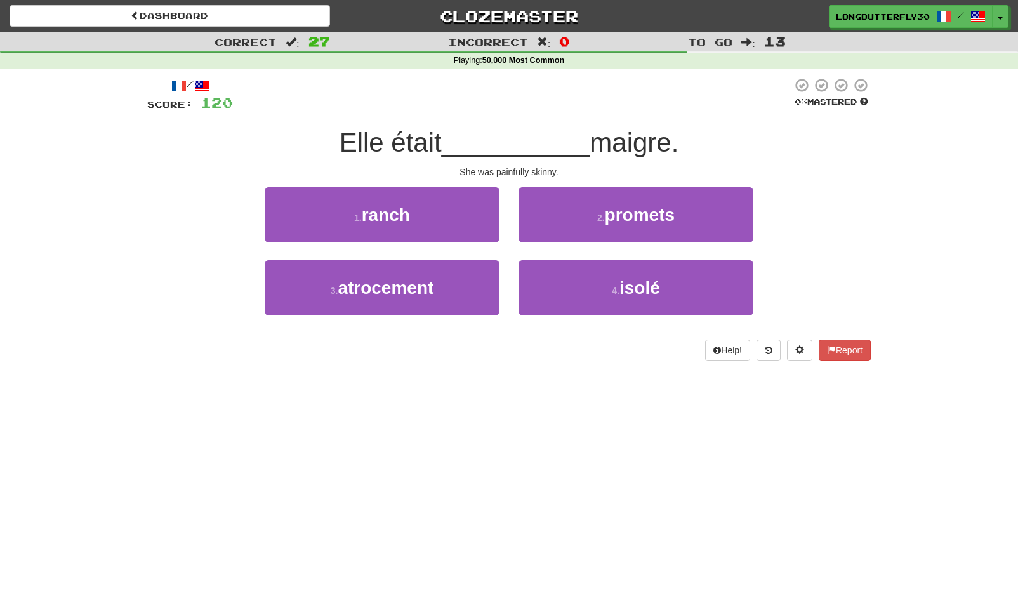
drag, startPoint x: 459, startPoint y: 290, endPoint x: 542, endPoint y: 256, distance: 89.9
click at [459, 290] on button "3 . atrocement" at bounding box center [382, 287] width 235 height 55
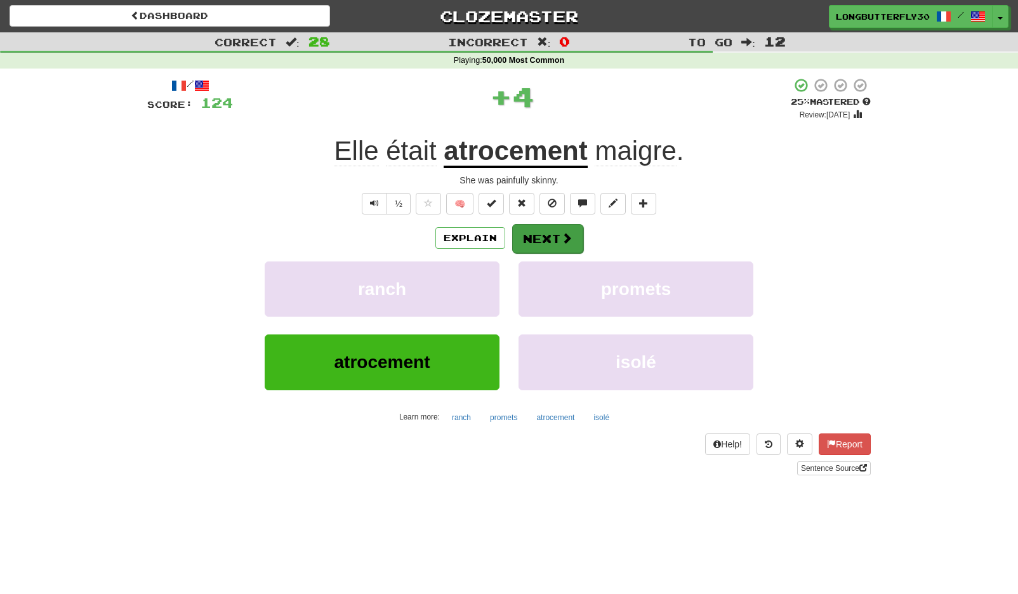
click at [557, 248] on button "Next" at bounding box center [547, 238] width 71 height 29
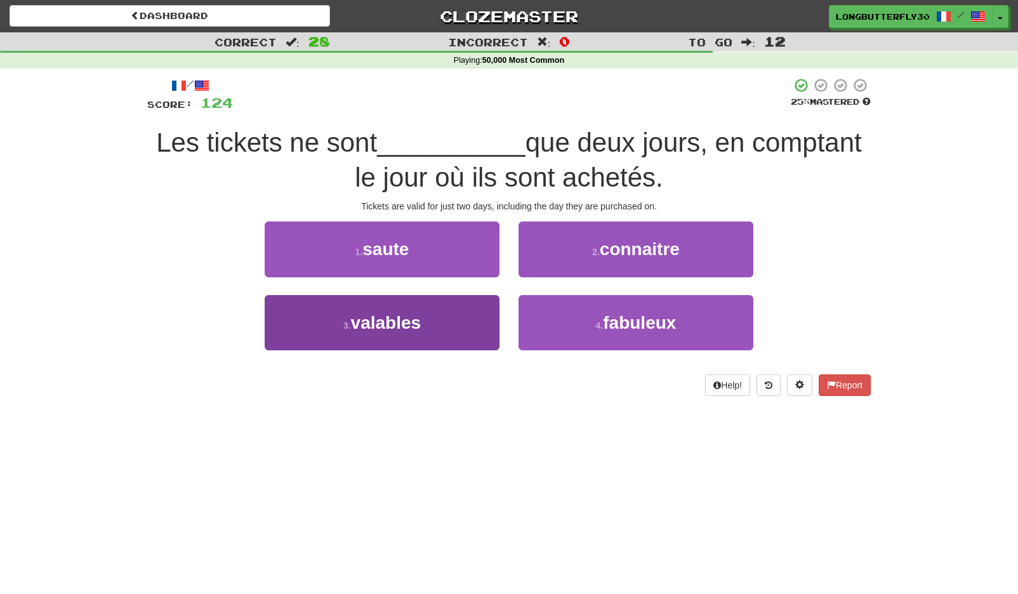
click at [456, 310] on button "3 . valables" at bounding box center [382, 322] width 235 height 55
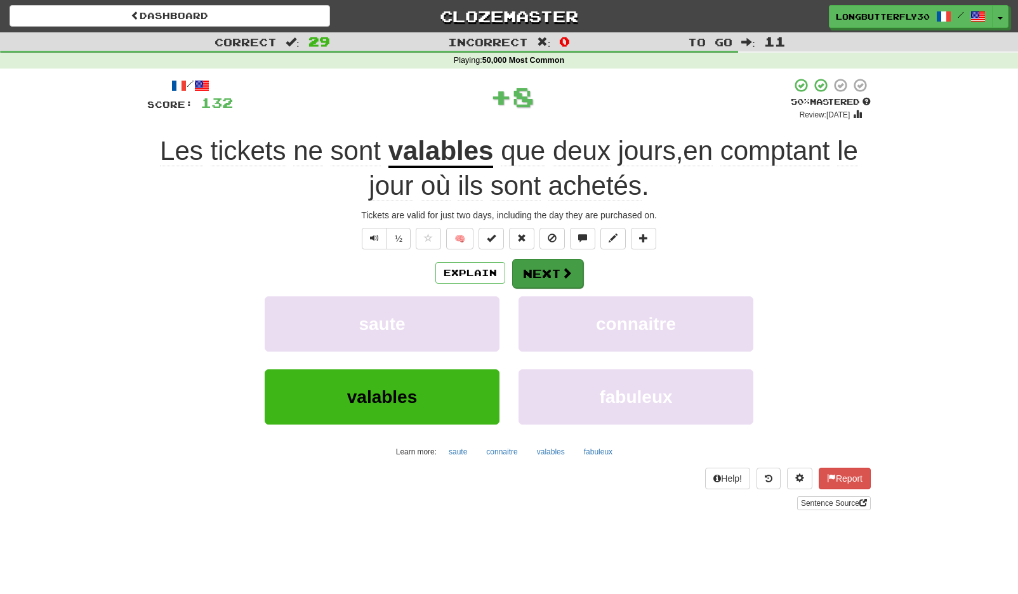
click at [553, 265] on button "Next" at bounding box center [547, 273] width 71 height 29
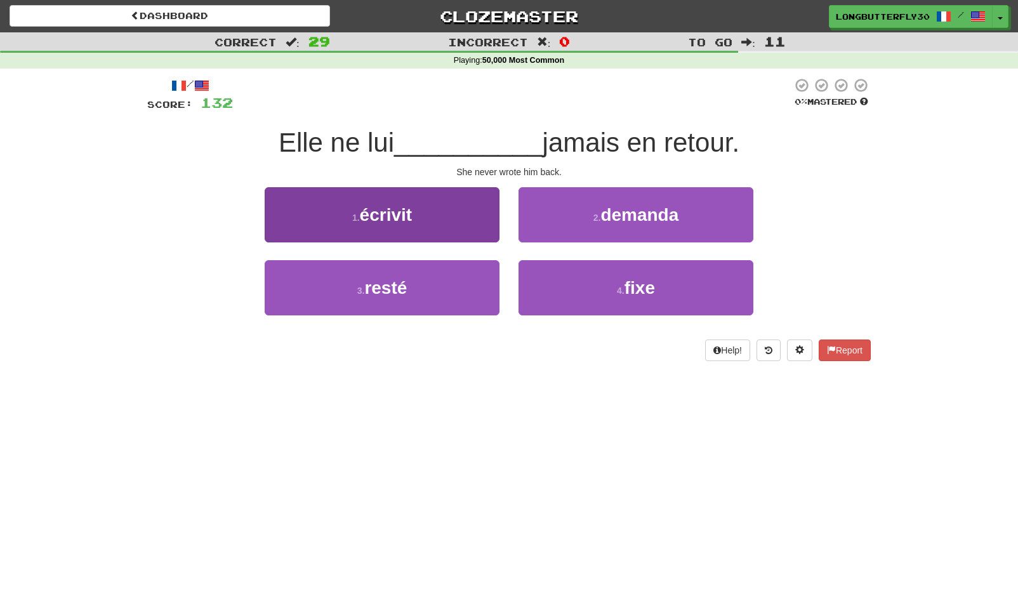
click at [471, 214] on button "1 . écrivit" at bounding box center [382, 214] width 235 height 55
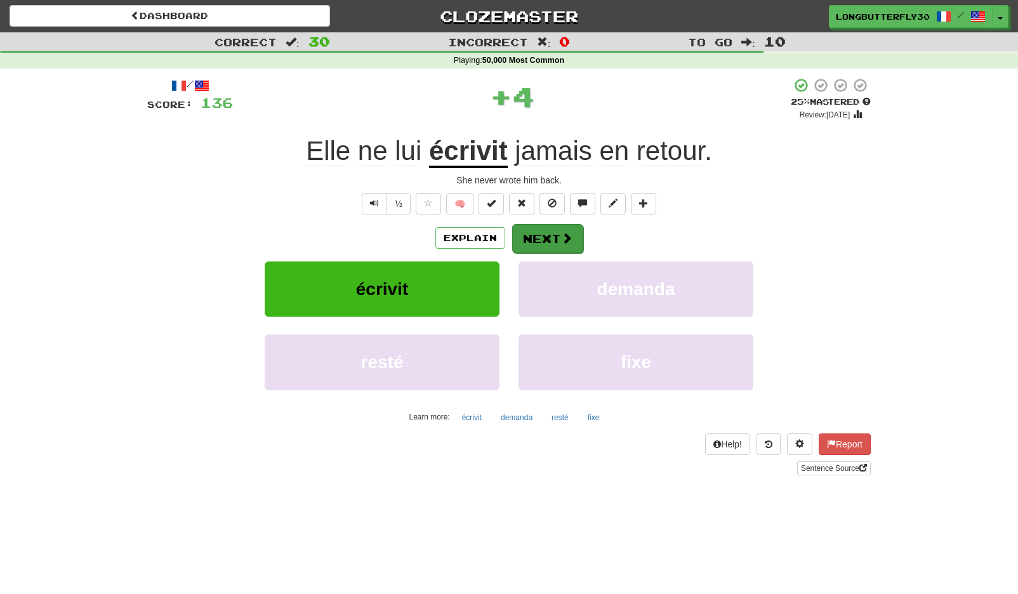
click at [545, 225] on button "Next" at bounding box center [547, 238] width 71 height 29
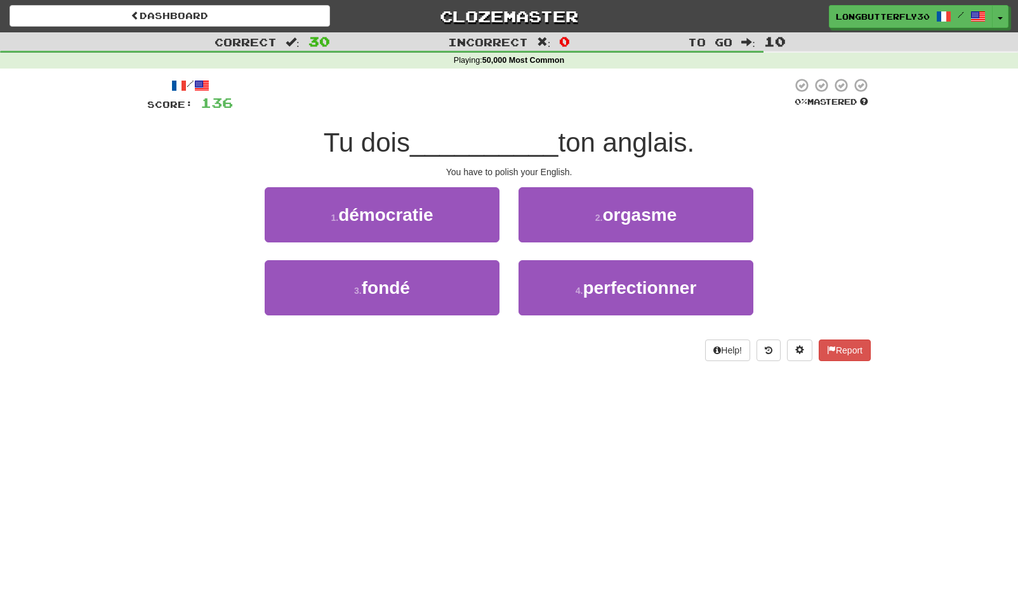
drag, startPoint x: 565, startPoint y: 281, endPoint x: 570, endPoint y: 253, distance: 28.3
click at [566, 277] on button "4 . perfectionner" at bounding box center [635, 287] width 235 height 55
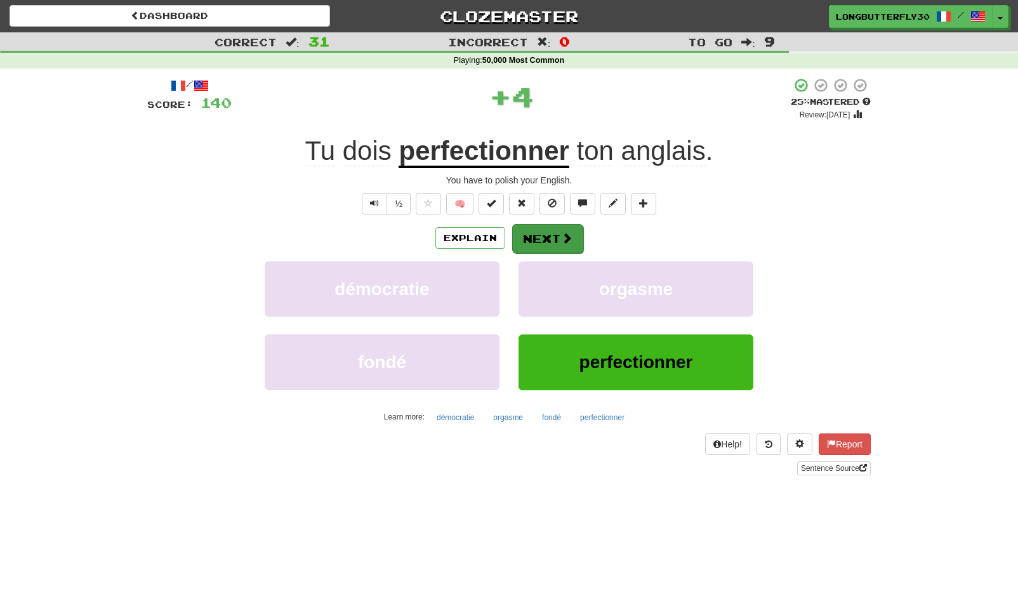
click at [558, 232] on button "Next" at bounding box center [547, 238] width 71 height 29
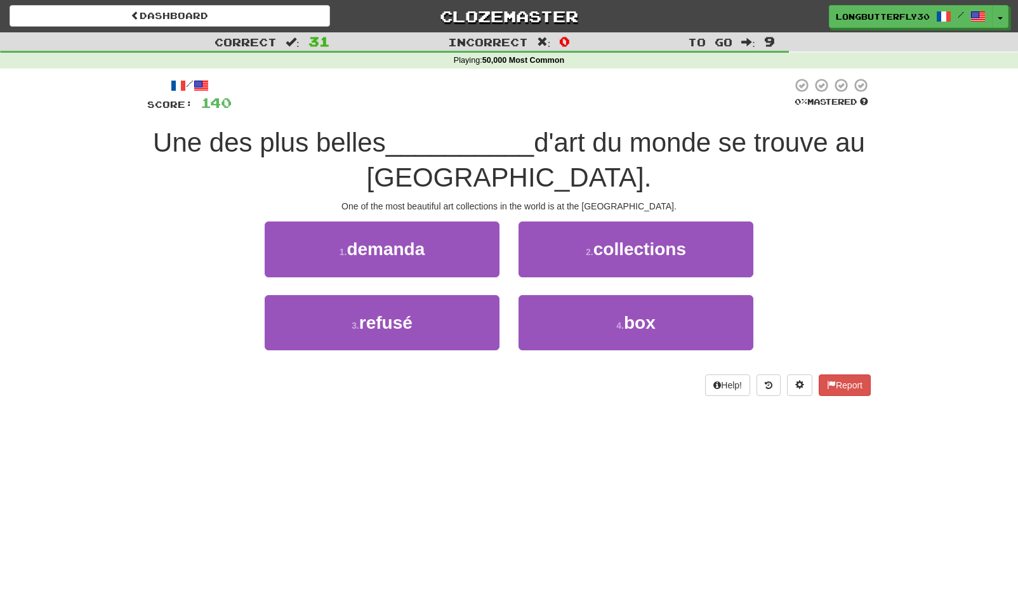
drag, startPoint x: 599, startPoint y: 251, endPoint x: 597, endPoint y: 227, distance: 24.8
click at [599, 251] on span "collections" at bounding box center [639, 249] width 93 height 20
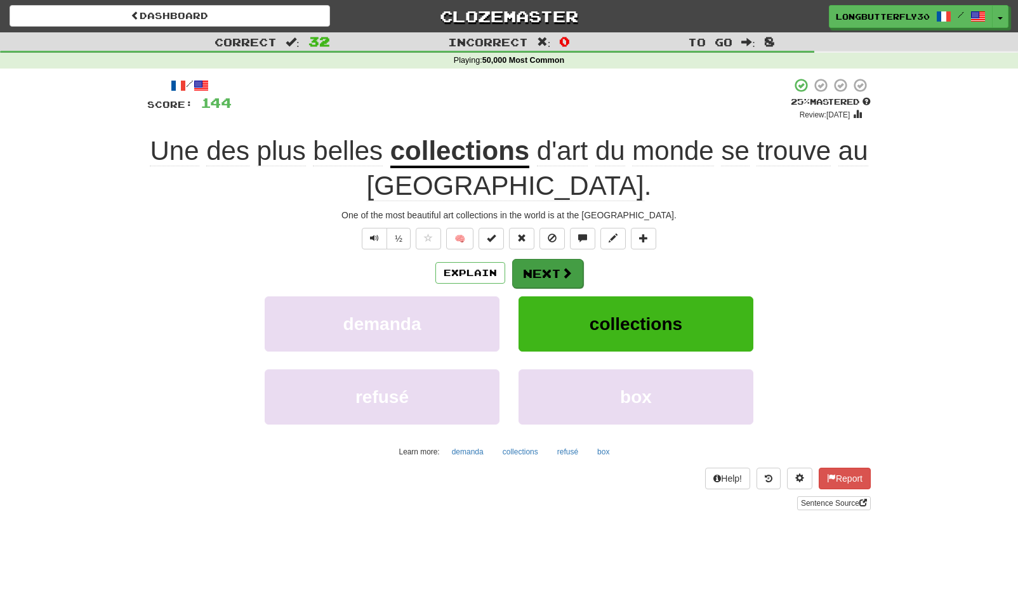
click at [534, 272] on button "Next" at bounding box center [547, 273] width 71 height 29
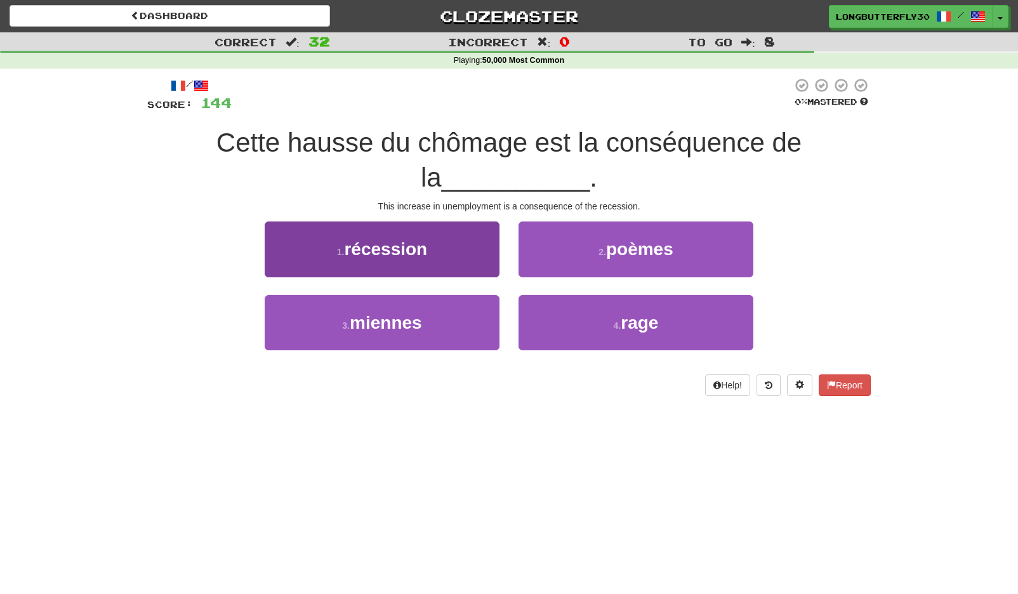
click at [466, 243] on button "1 . récession" at bounding box center [382, 248] width 235 height 55
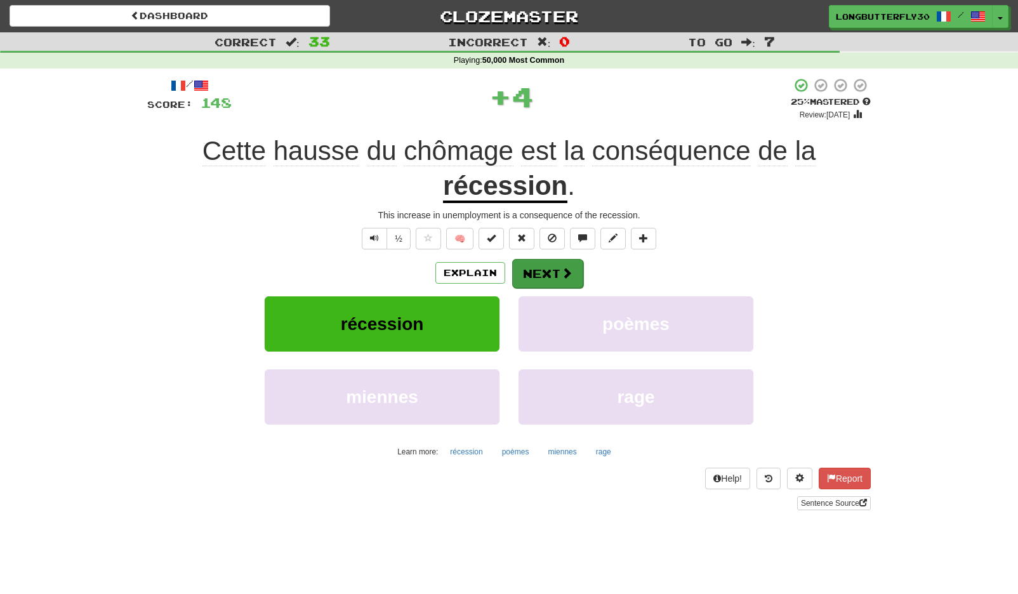
click at [558, 270] on button "Next" at bounding box center [547, 273] width 71 height 29
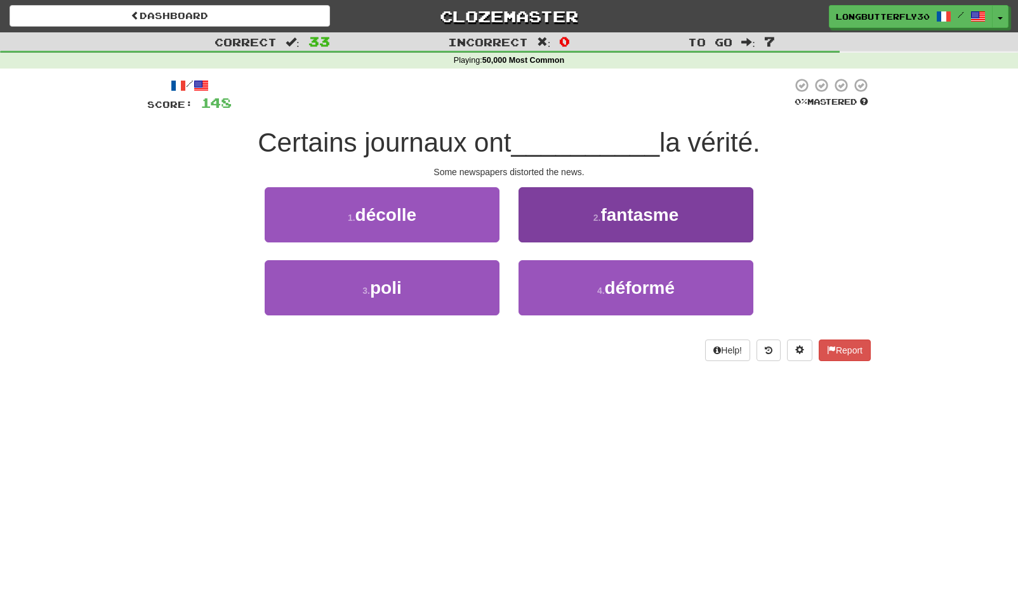
click at [591, 280] on button "4 . déformé" at bounding box center [635, 287] width 235 height 55
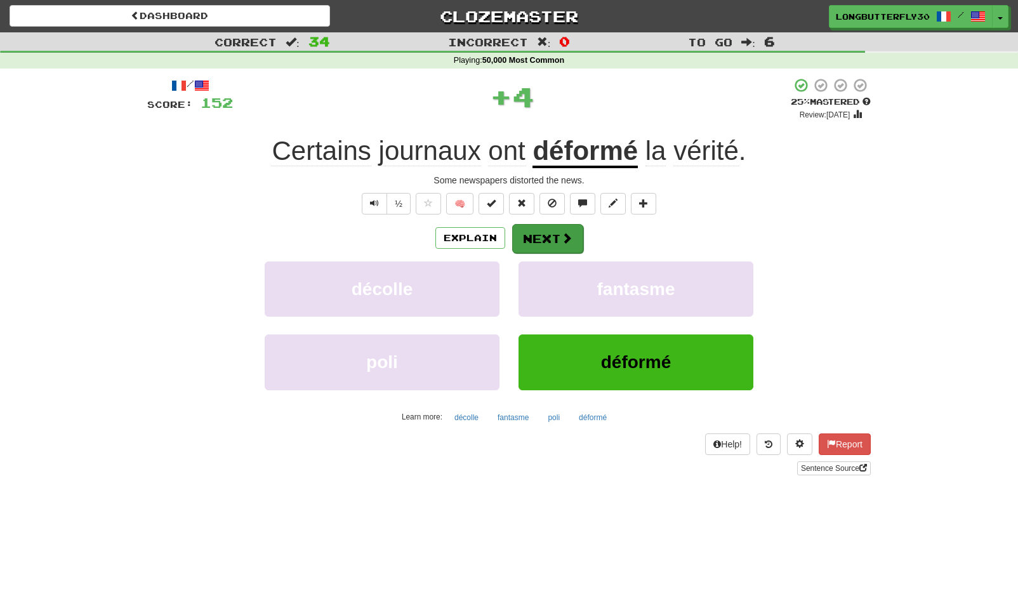
click at [567, 246] on button "Next" at bounding box center [547, 238] width 71 height 29
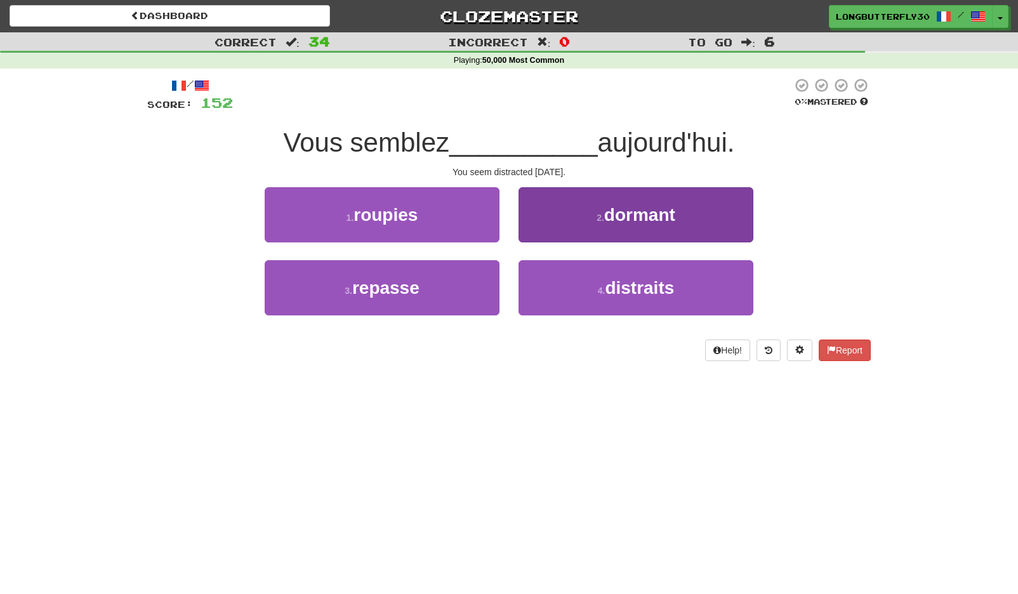
drag, startPoint x: 581, startPoint y: 286, endPoint x: 575, endPoint y: 262, distance: 24.2
click at [580, 286] on button "4 . distraits" at bounding box center [635, 287] width 235 height 55
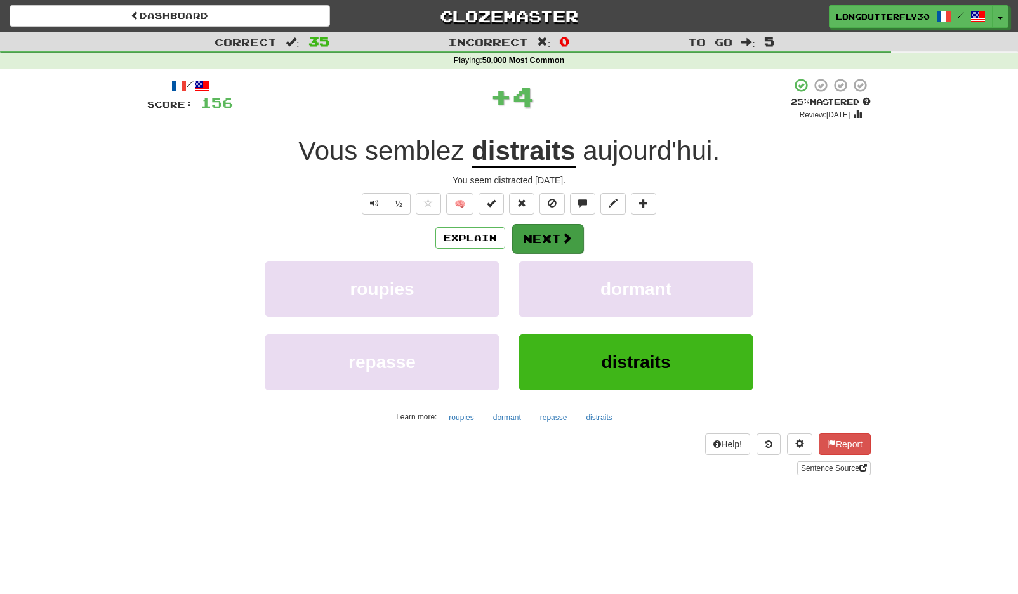
click at [567, 235] on span at bounding box center [566, 237] width 11 height 11
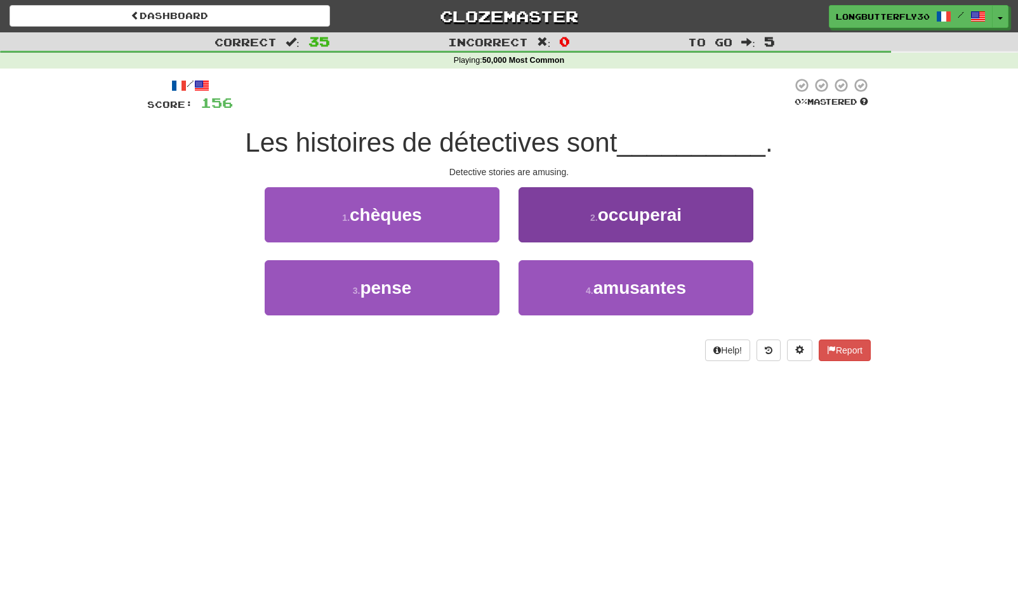
drag, startPoint x: 593, startPoint y: 288, endPoint x: 583, endPoint y: 264, distance: 25.9
click at [593, 288] on small "4 ." at bounding box center [590, 291] width 8 height 10
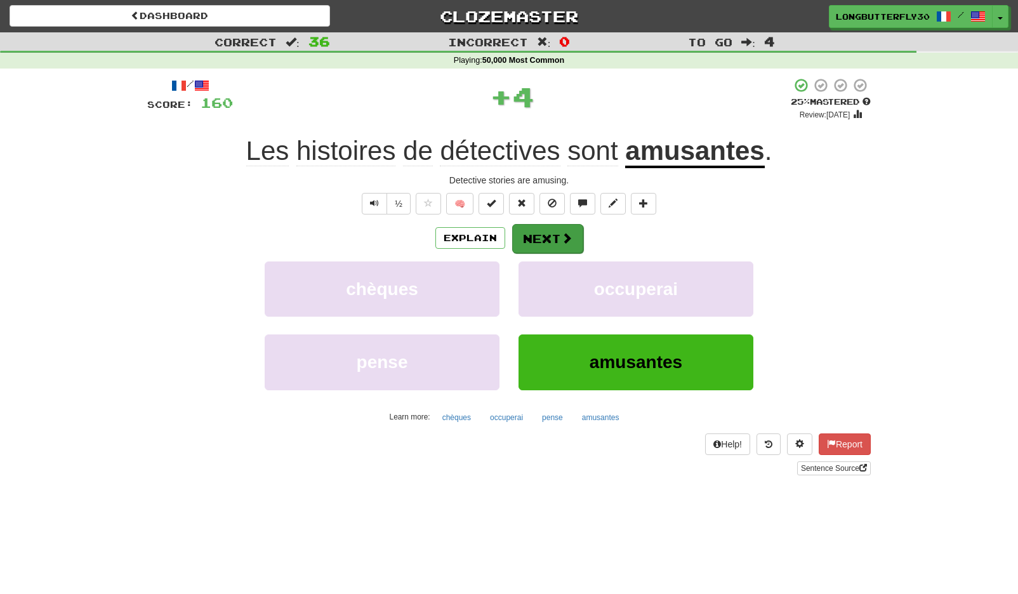
click at [565, 235] on span at bounding box center [566, 237] width 11 height 11
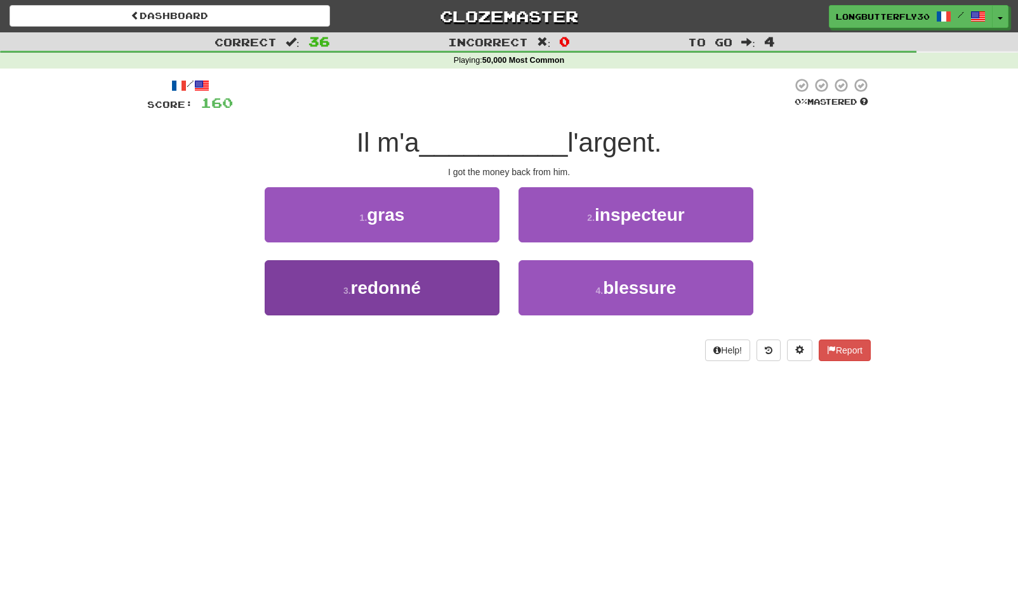
click at [475, 280] on button "3 . redonné" at bounding box center [382, 287] width 235 height 55
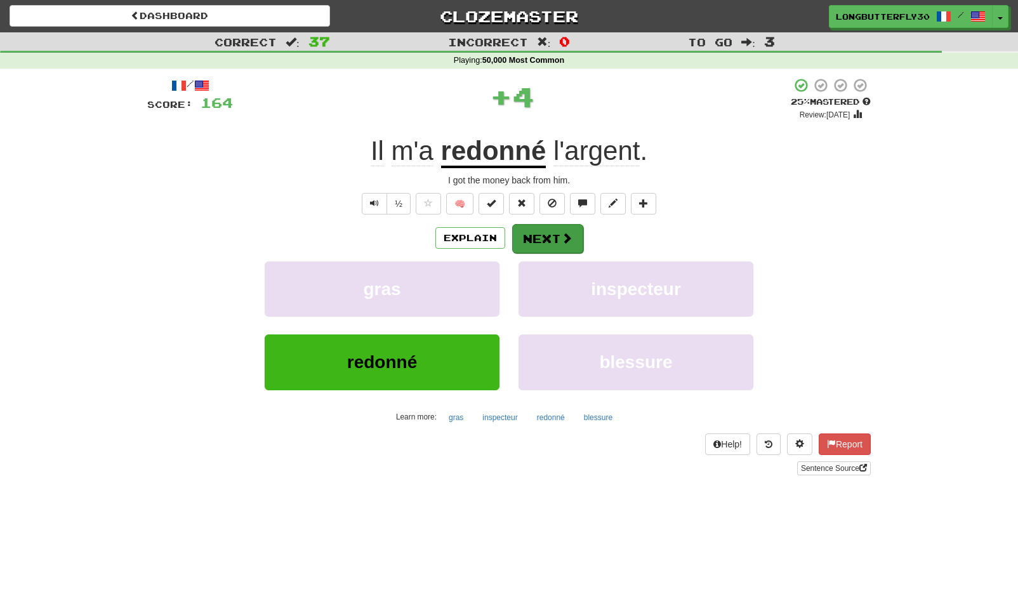
click at [547, 227] on button "Next" at bounding box center [547, 238] width 71 height 29
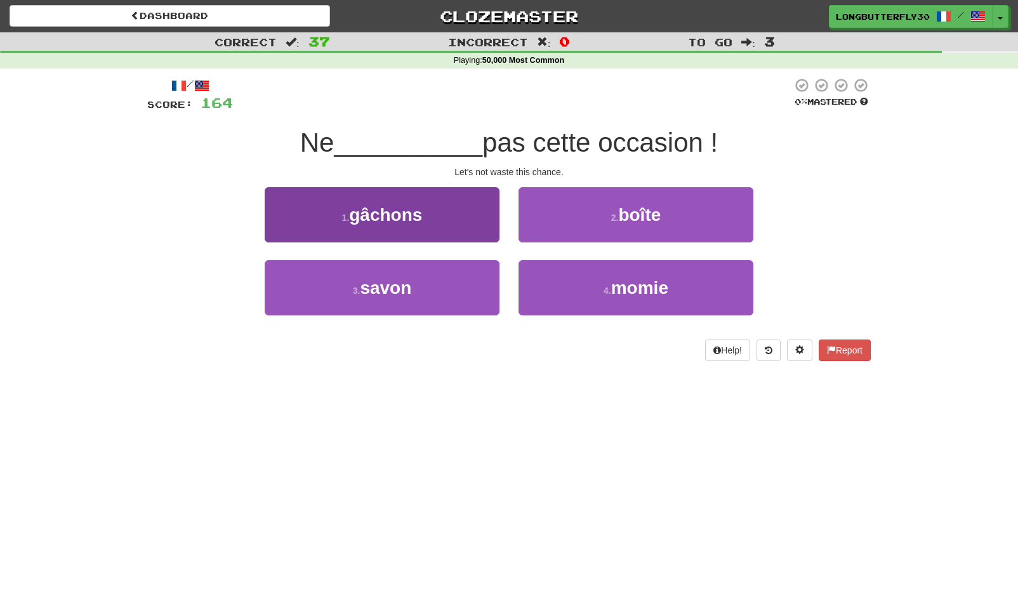
click at [459, 214] on button "1 . gâchons" at bounding box center [382, 214] width 235 height 55
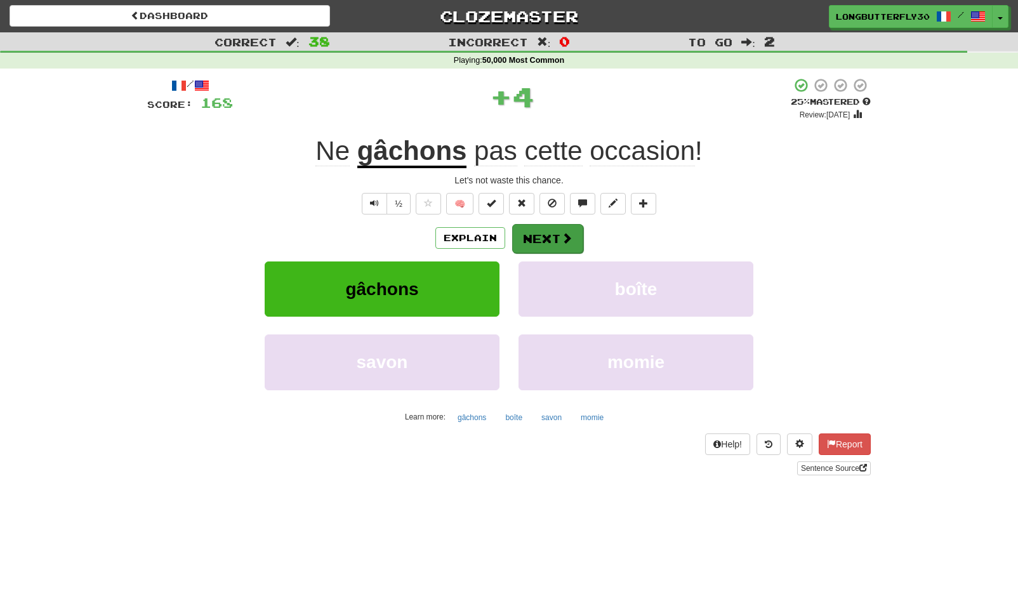
click at [573, 230] on button "Next" at bounding box center [547, 238] width 71 height 29
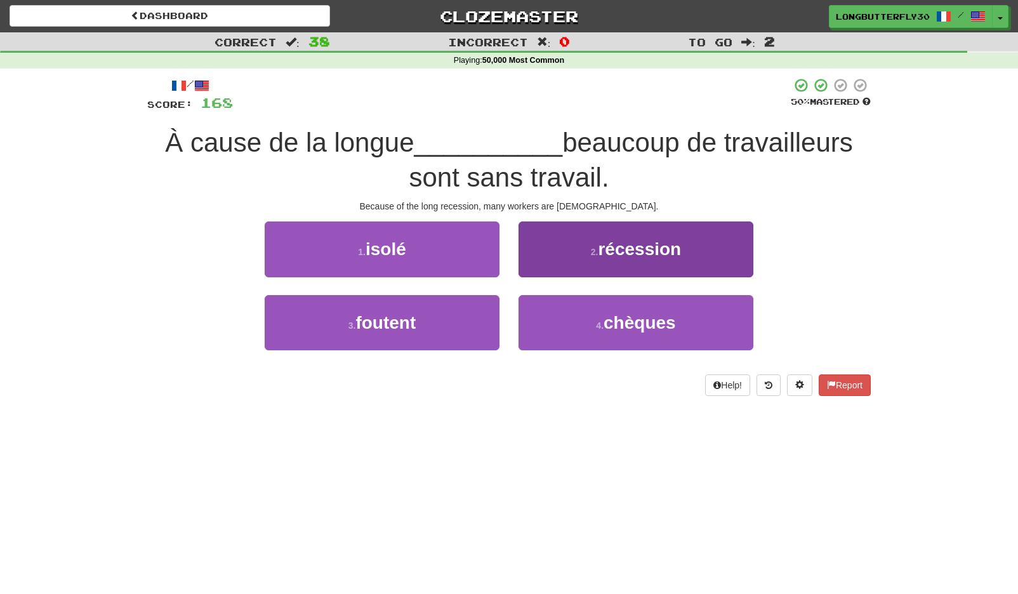
click at [605, 255] on span "récession" at bounding box center [639, 249] width 83 height 20
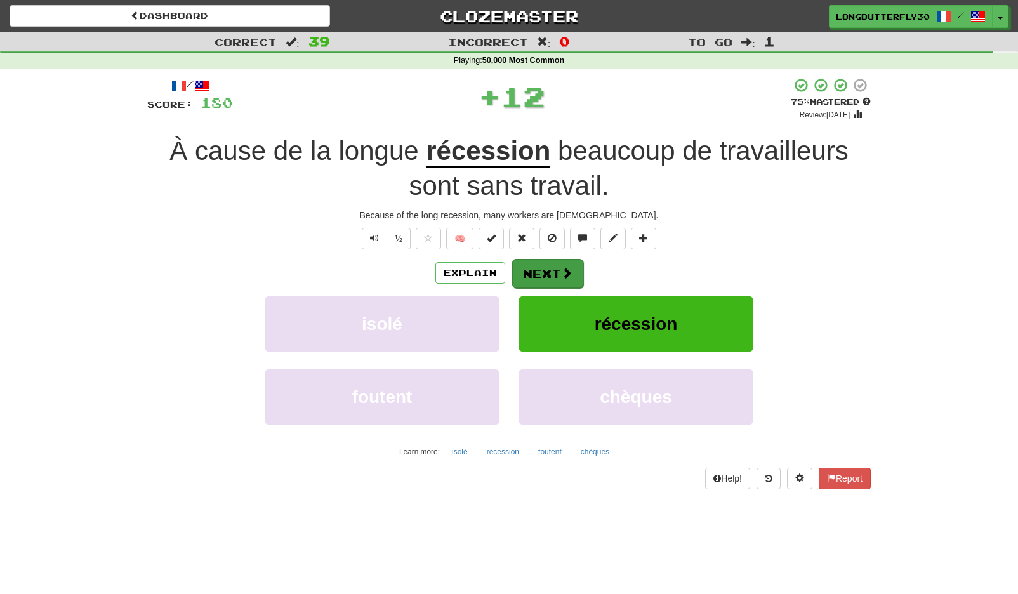
click at [554, 280] on button "Next" at bounding box center [547, 273] width 71 height 29
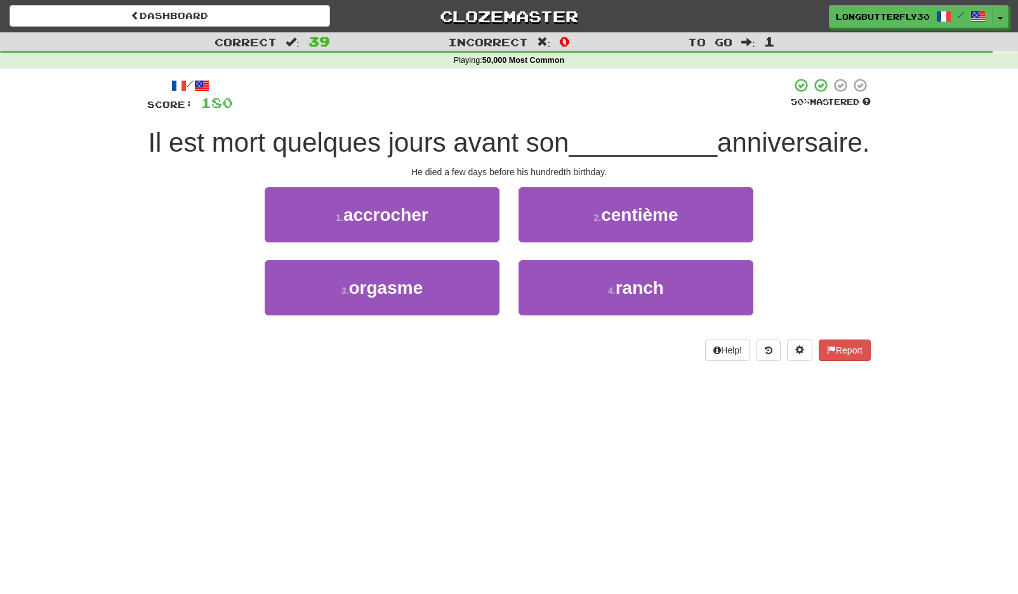
drag, startPoint x: 613, startPoint y: 212, endPoint x: 604, endPoint y: 219, distance: 11.3
click at [613, 212] on span "centième" at bounding box center [639, 215] width 77 height 20
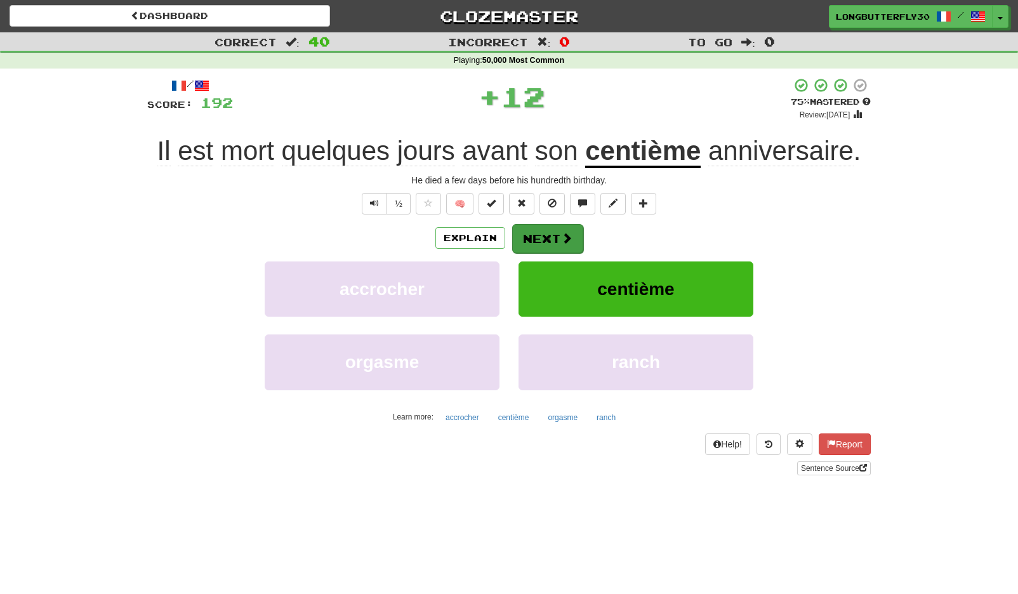
click at [541, 235] on button "Next" at bounding box center [547, 238] width 71 height 29
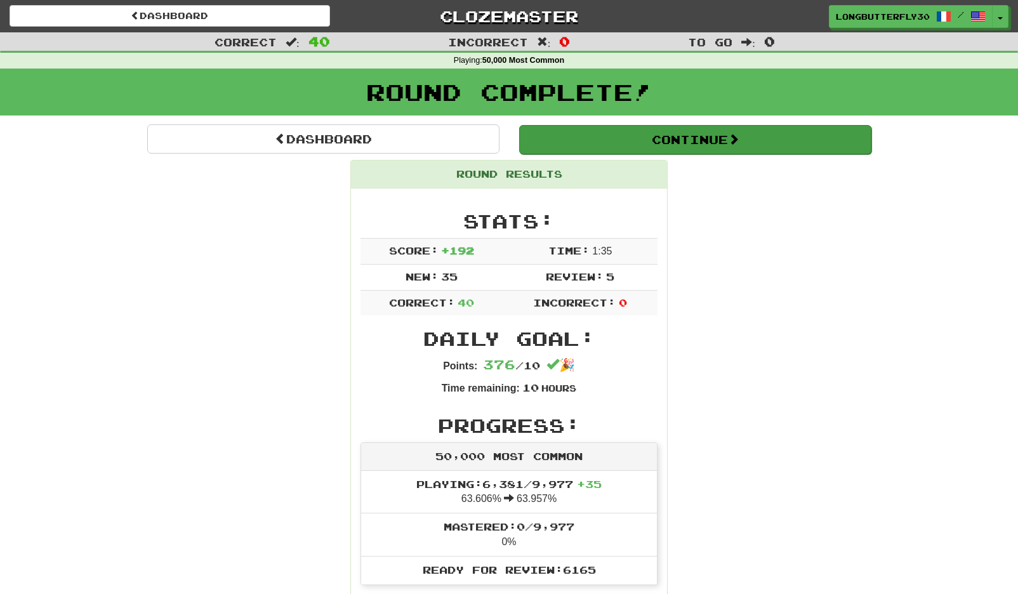
click at [609, 144] on button "Continue" at bounding box center [695, 139] width 352 height 29
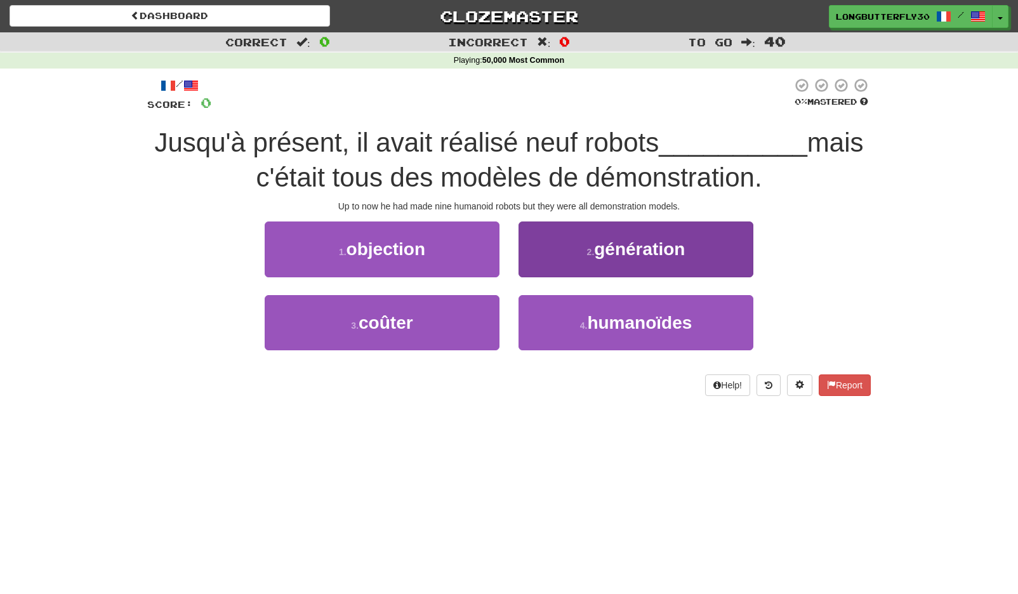
click at [614, 315] on span "humanoïdes" at bounding box center [639, 323] width 105 height 20
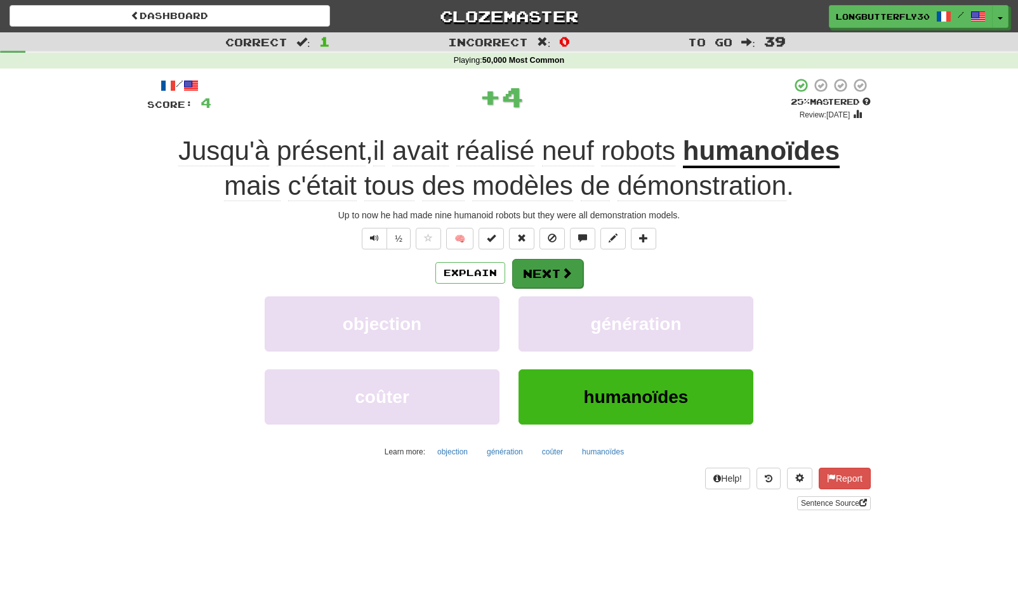
click at [572, 270] on button "Next" at bounding box center [547, 273] width 71 height 29
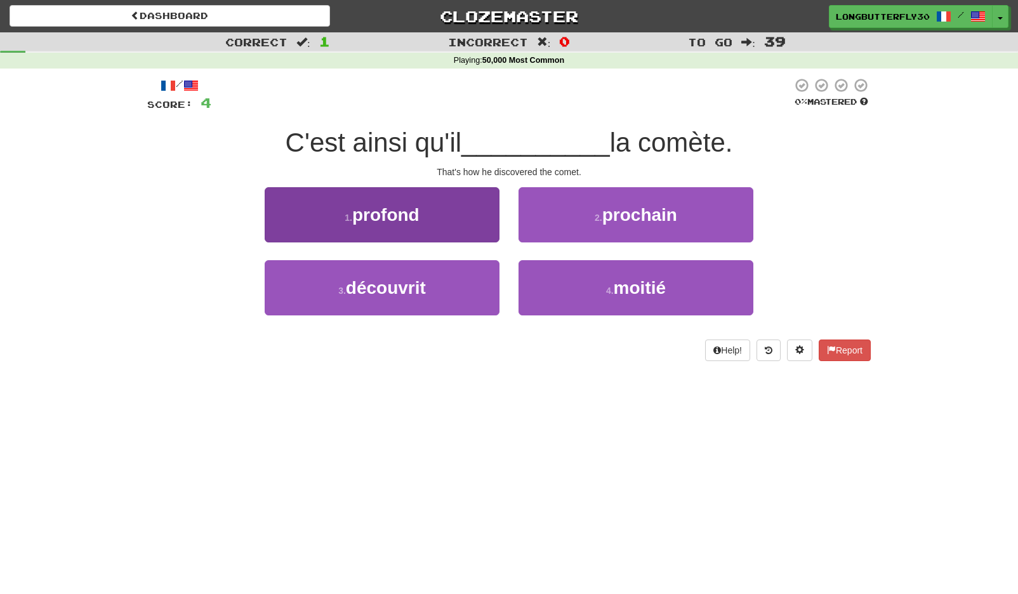
click at [473, 289] on button "3 . découvrit" at bounding box center [382, 287] width 235 height 55
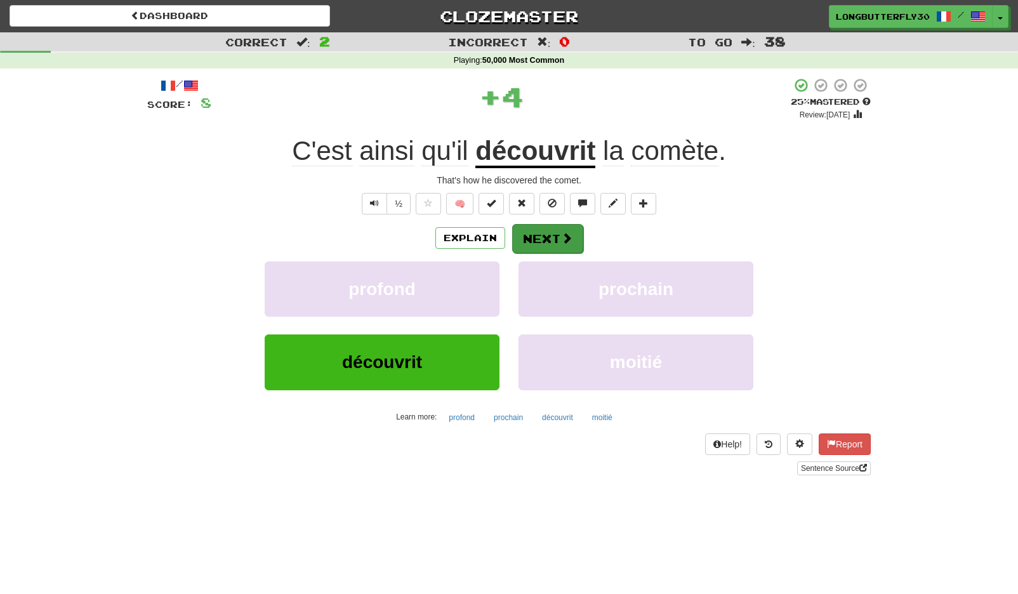
click at [555, 244] on button "Next" at bounding box center [547, 238] width 71 height 29
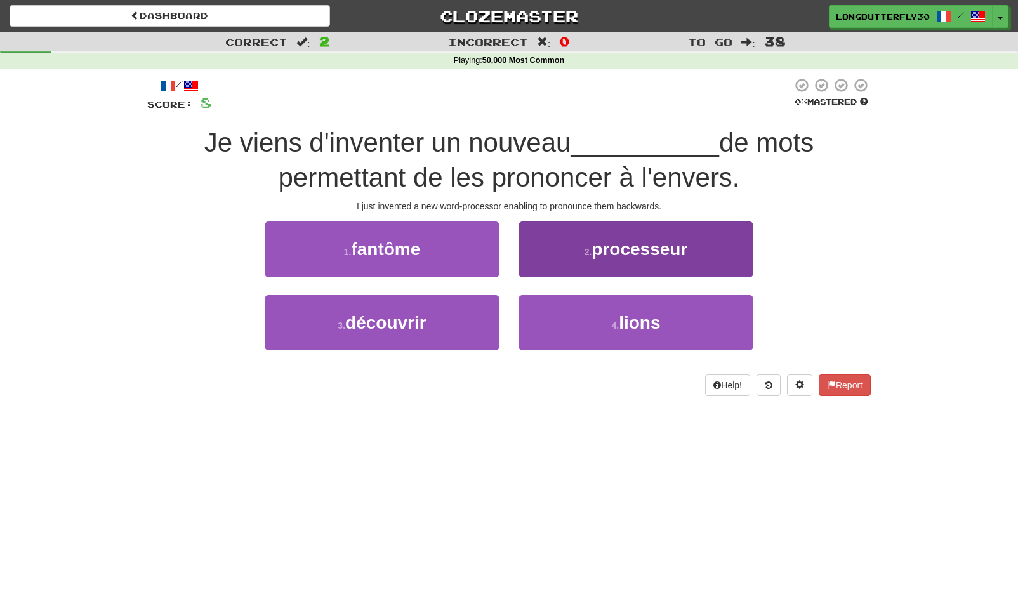
click at [585, 247] on small "2 ." at bounding box center [588, 252] width 8 height 10
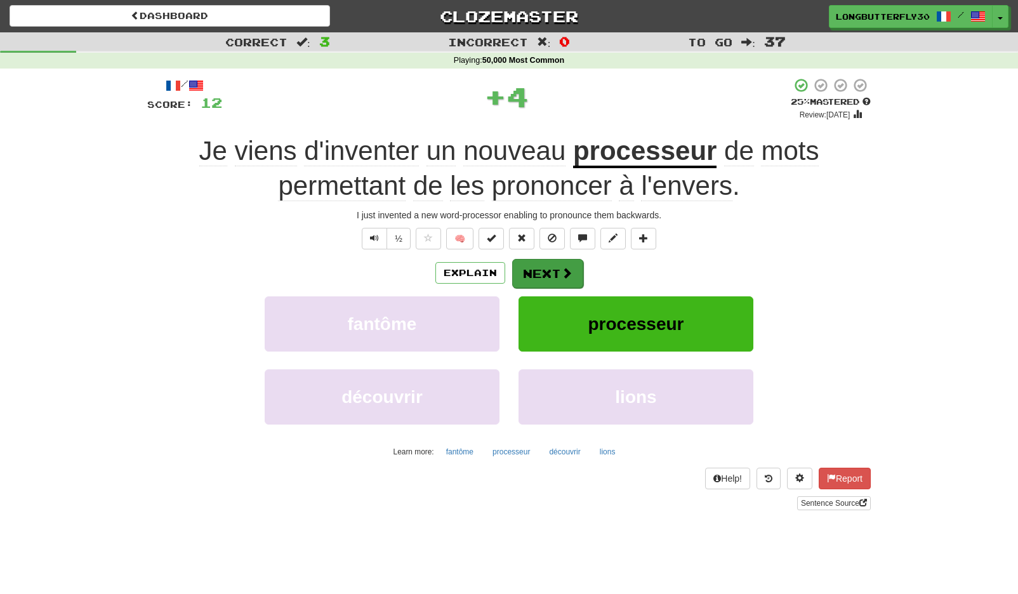
click at [547, 273] on button "Next" at bounding box center [547, 273] width 71 height 29
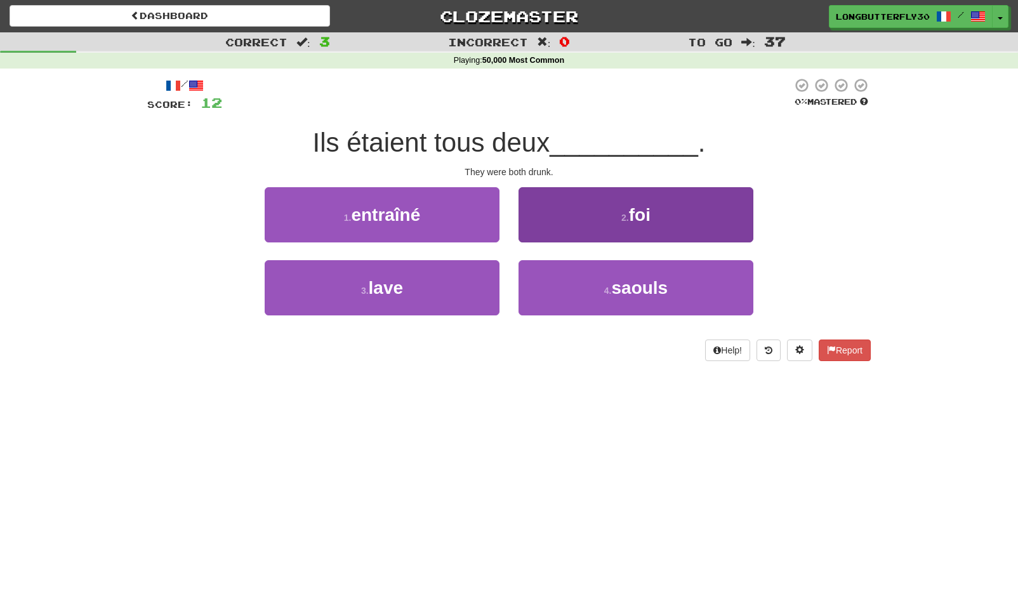
click at [556, 286] on button "4 . saouls" at bounding box center [635, 287] width 235 height 55
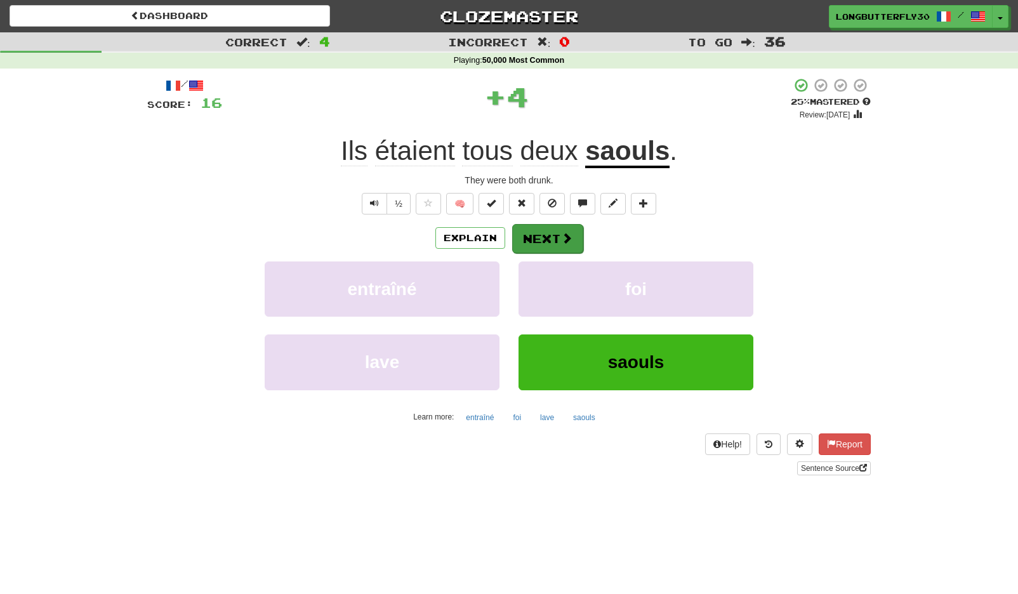
click at [550, 238] on button "Next" at bounding box center [547, 238] width 71 height 29
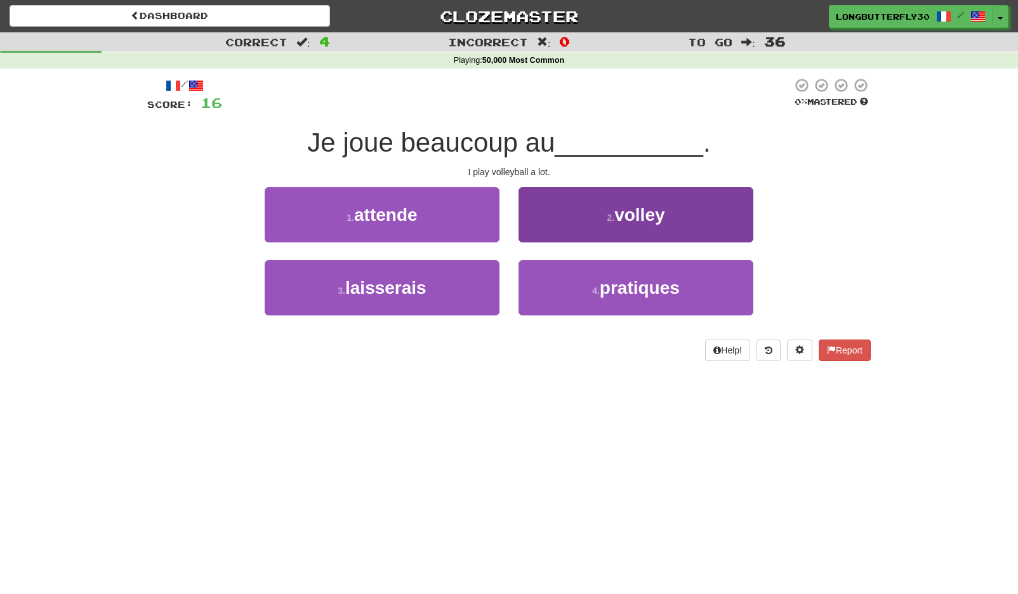
click at [605, 221] on button "2 . volley" at bounding box center [635, 214] width 235 height 55
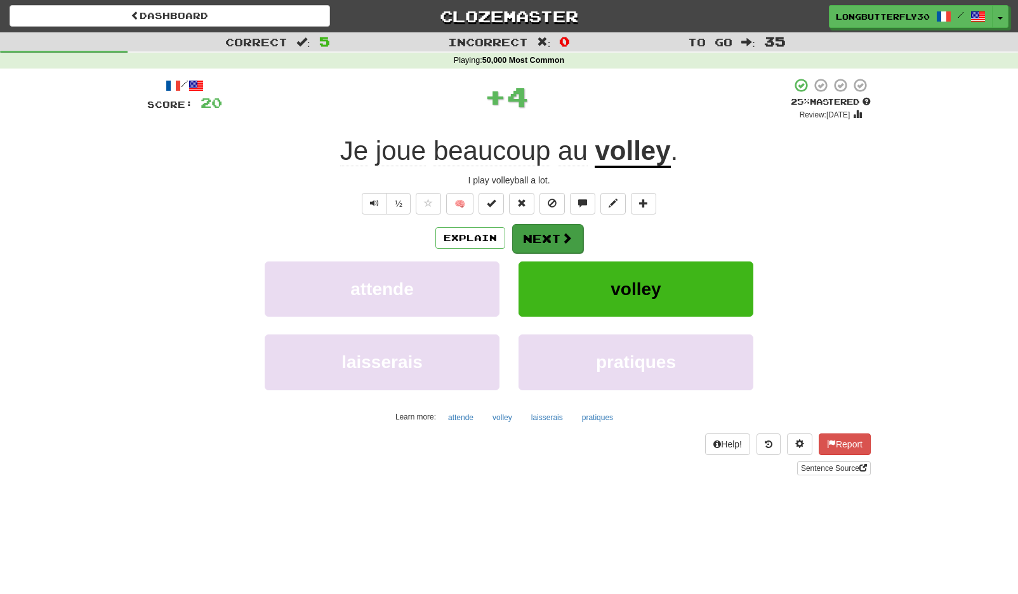
click at [549, 237] on button "Next" at bounding box center [547, 238] width 71 height 29
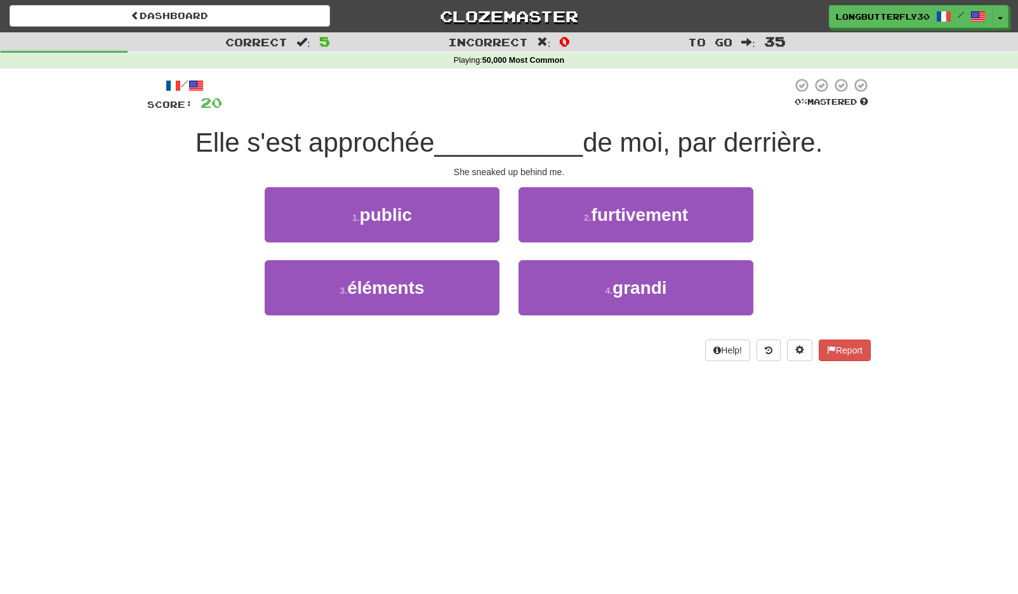
click at [607, 218] on span "furtivement" at bounding box center [639, 215] width 96 height 20
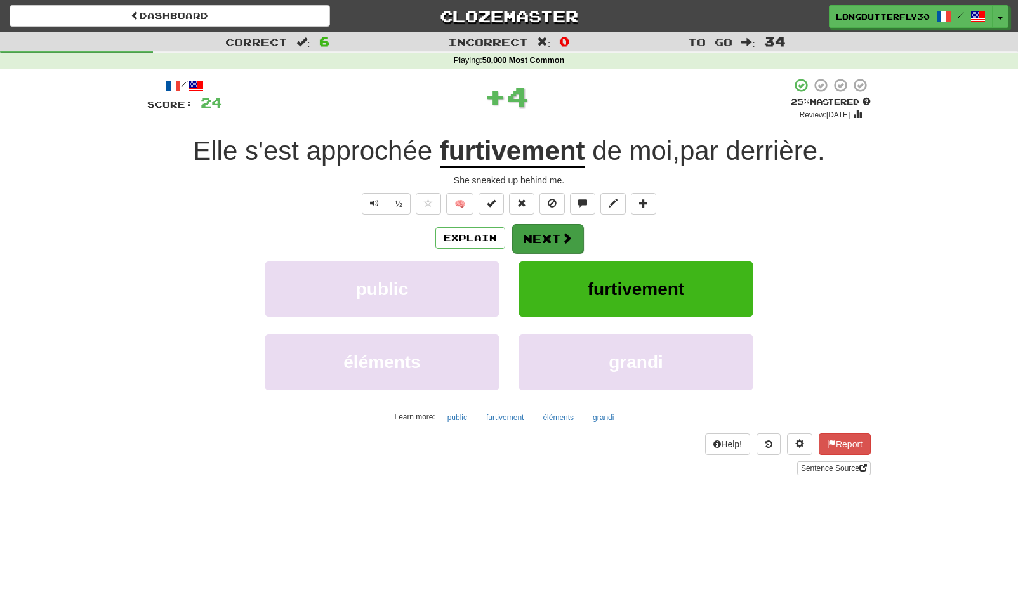
click at [571, 234] on span at bounding box center [566, 237] width 11 height 11
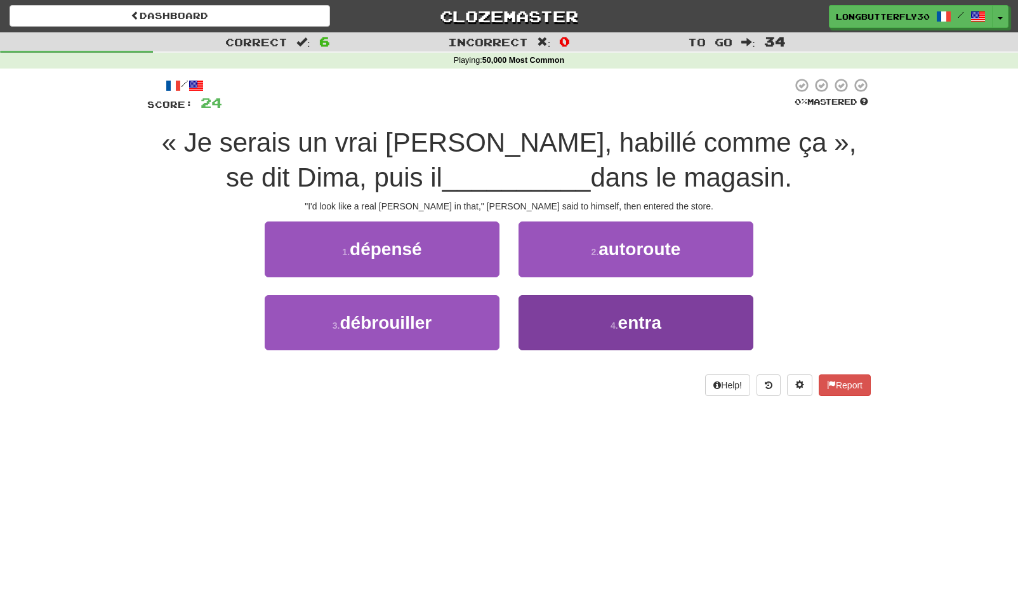
click at [569, 313] on button "4 . entra" at bounding box center [635, 322] width 235 height 55
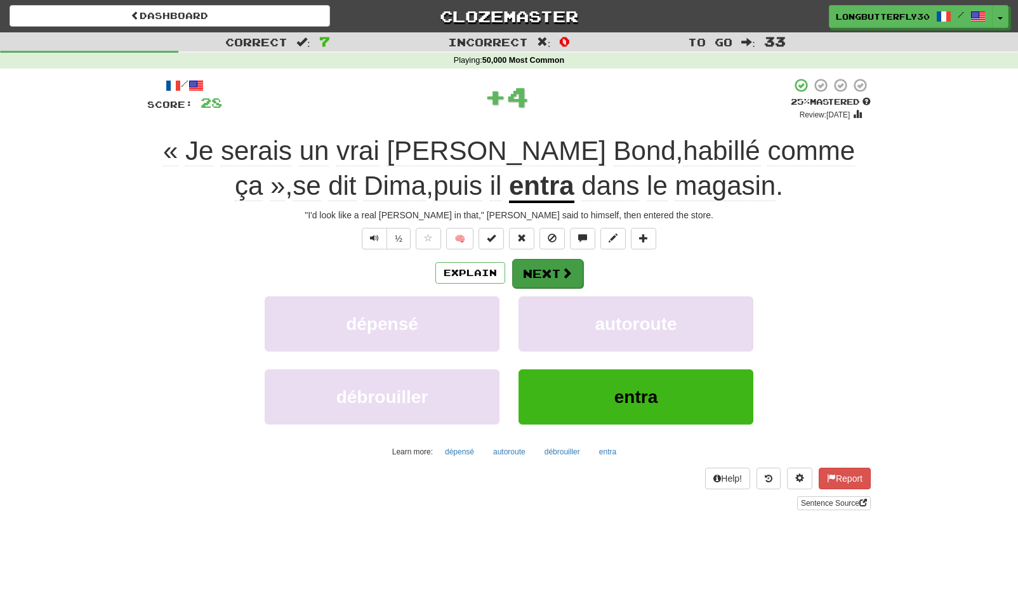
click at [542, 267] on button "Next" at bounding box center [547, 273] width 71 height 29
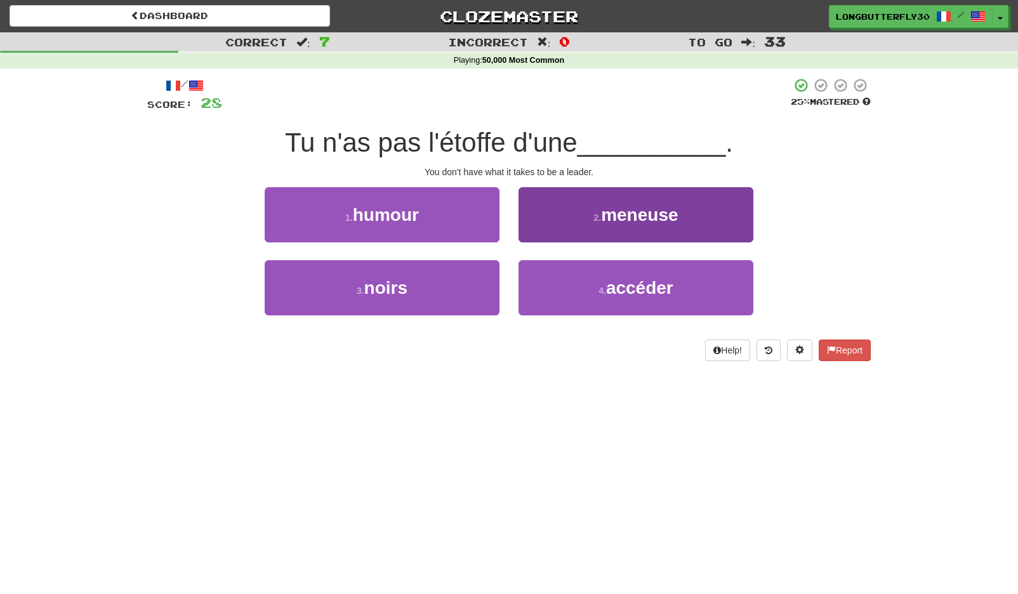
click at [582, 210] on button "2 . meneuse" at bounding box center [635, 214] width 235 height 55
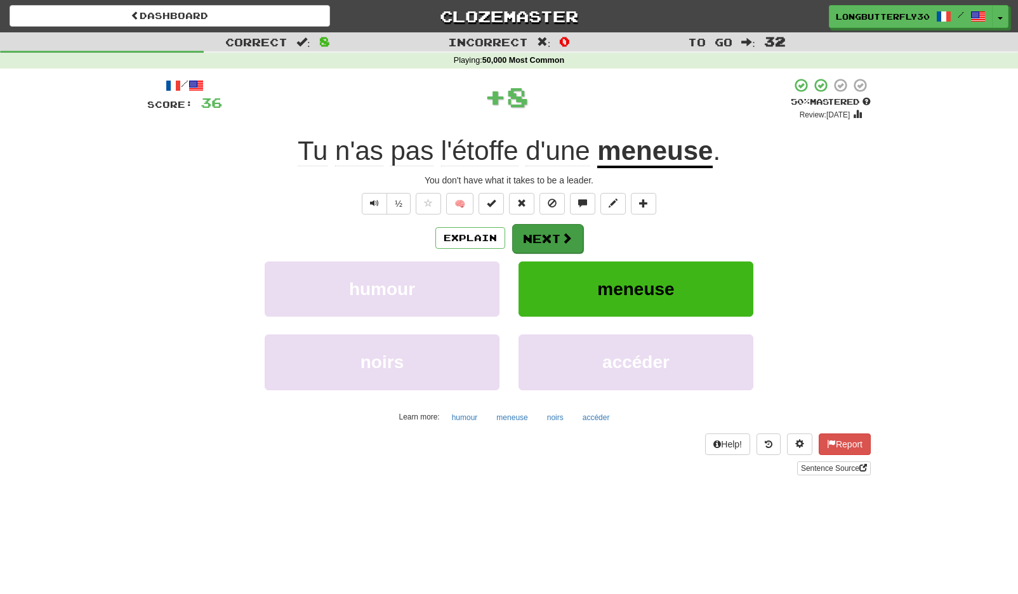
click at [546, 242] on button "Next" at bounding box center [547, 238] width 71 height 29
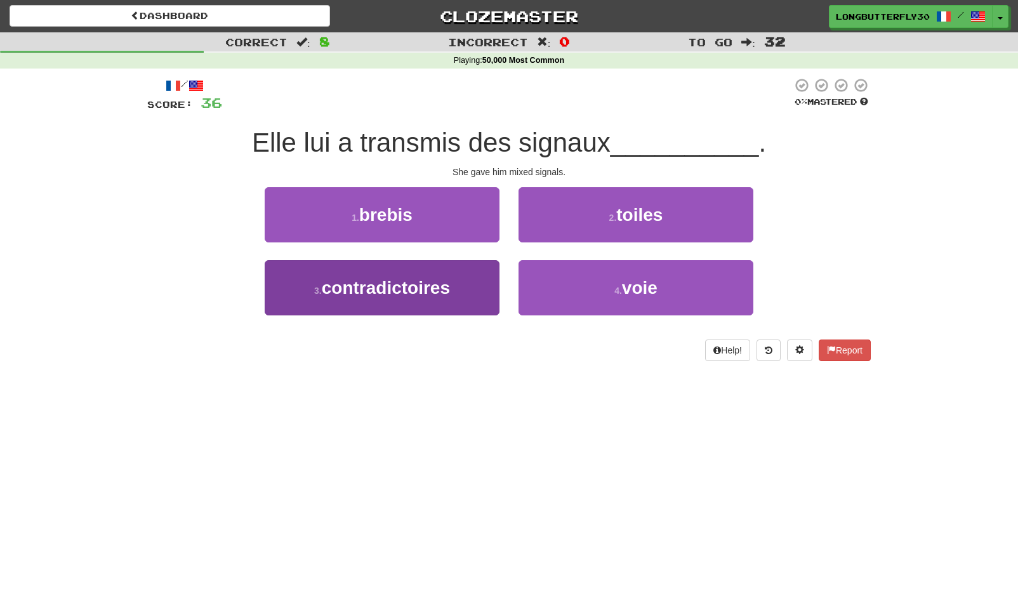
click at [459, 289] on button "3 . contradictoires" at bounding box center [382, 287] width 235 height 55
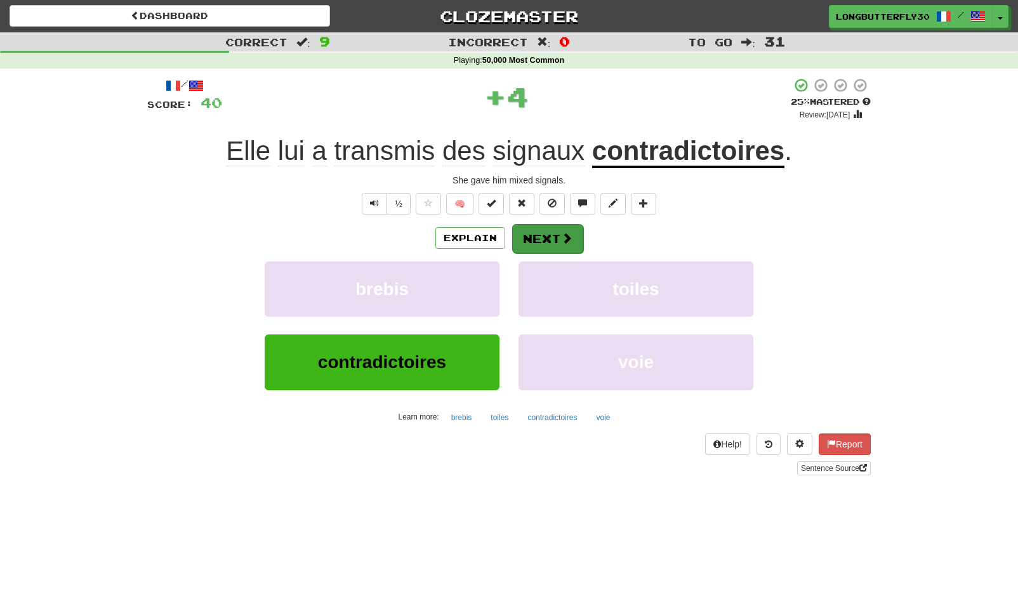
click at [535, 229] on button "Next" at bounding box center [547, 238] width 71 height 29
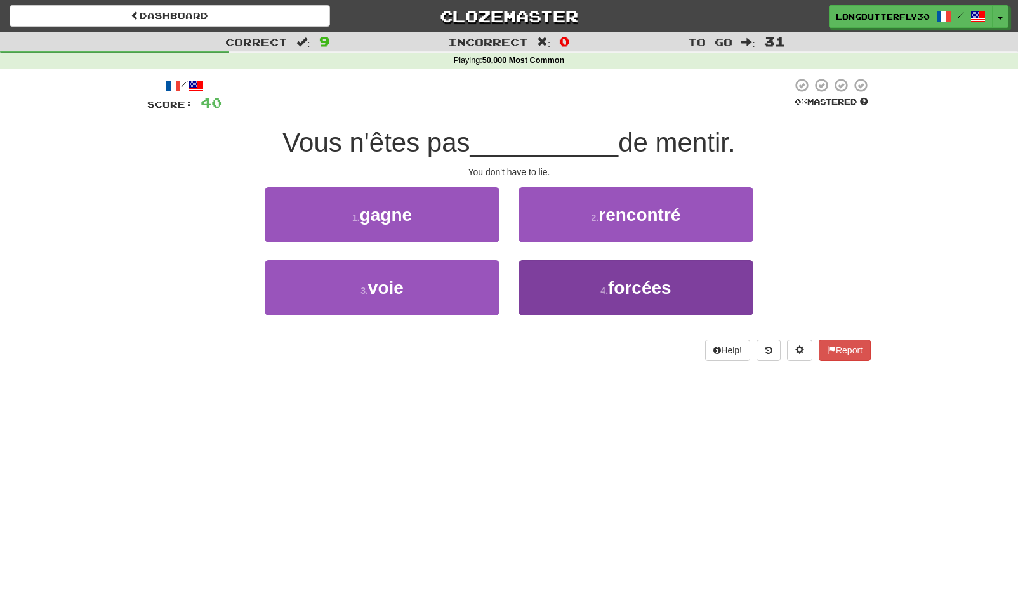
click at [571, 282] on button "4 . forcées" at bounding box center [635, 287] width 235 height 55
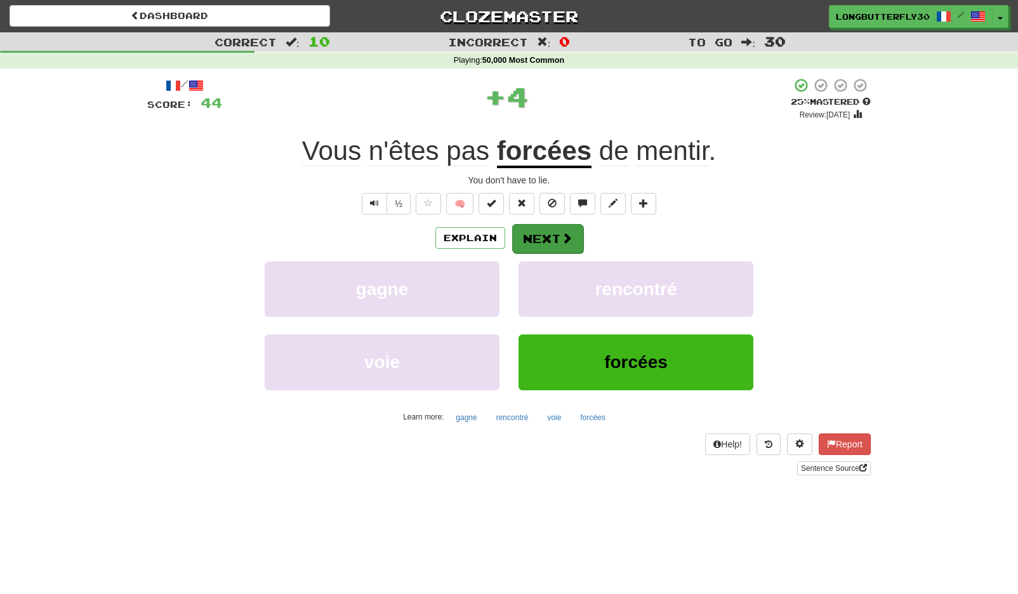
click at [558, 235] on button "Next" at bounding box center [547, 238] width 71 height 29
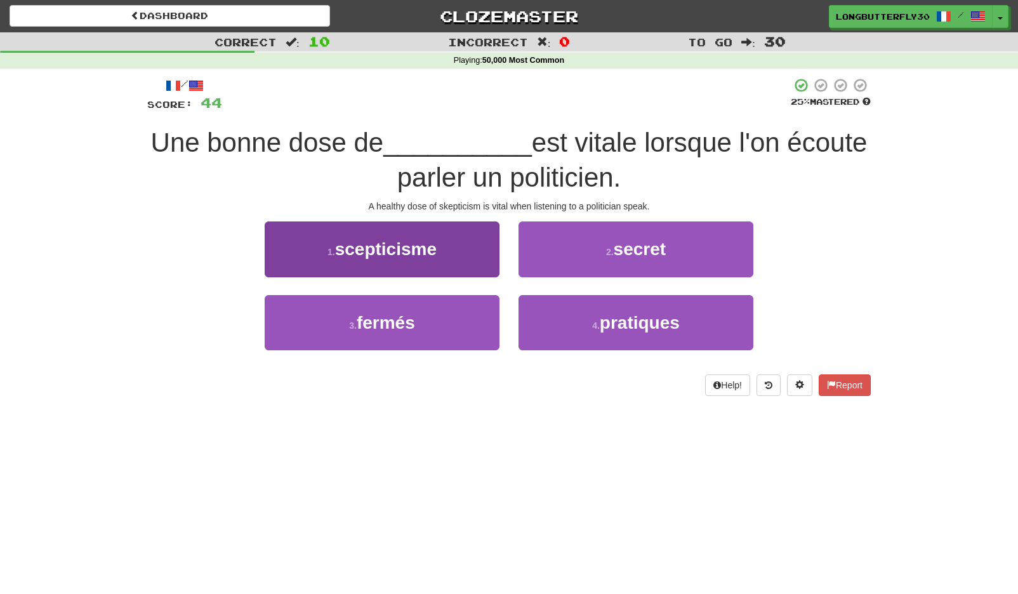
click at [480, 248] on button "1 . scepticisme" at bounding box center [382, 248] width 235 height 55
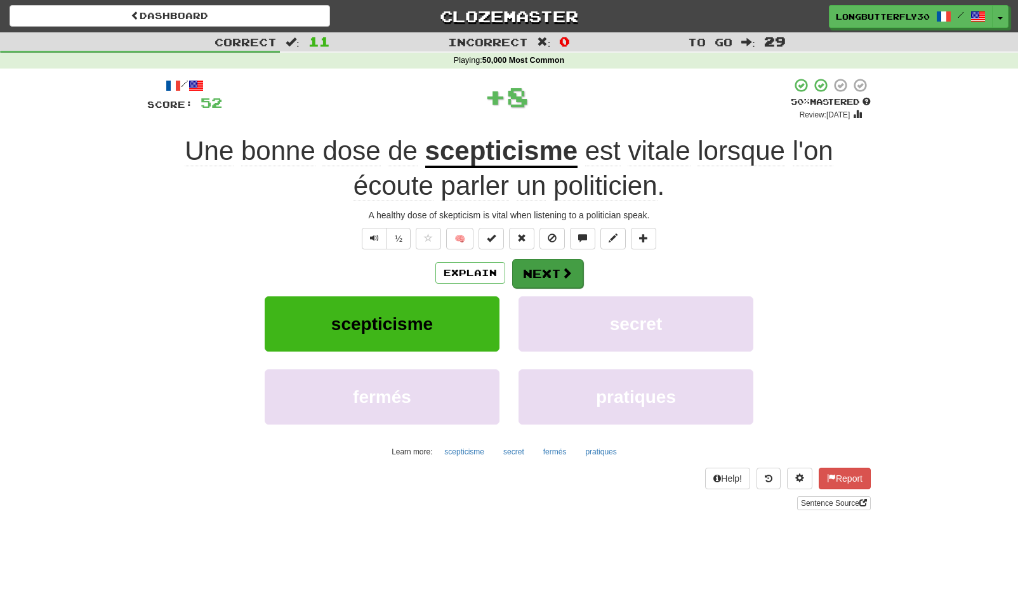
click at [564, 263] on button "Next" at bounding box center [547, 273] width 71 height 29
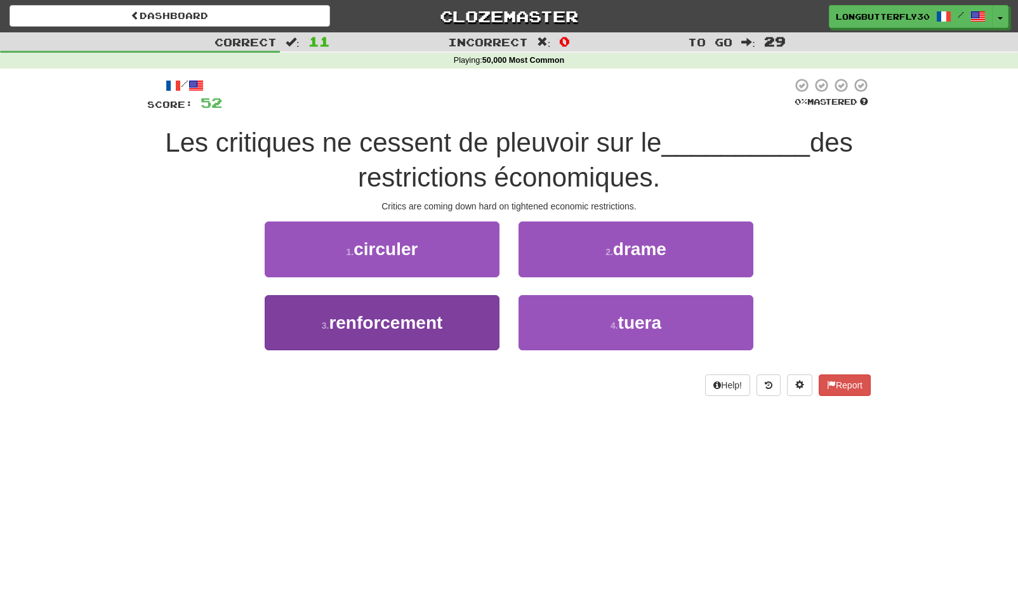
click at [477, 314] on button "3 . renforcement" at bounding box center [382, 322] width 235 height 55
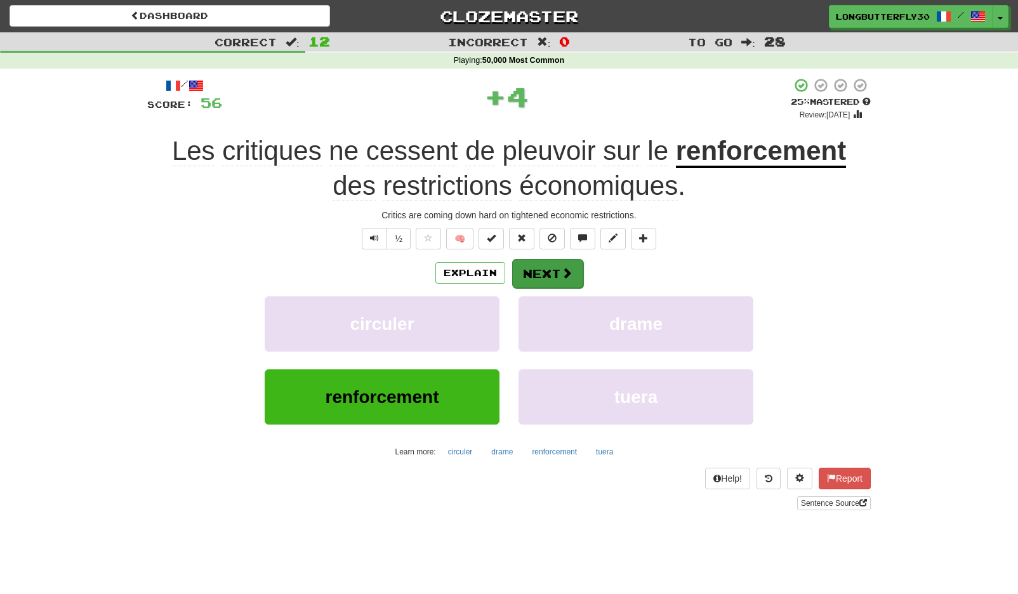
click at [565, 267] on span at bounding box center [566, 272] width 11 height 11
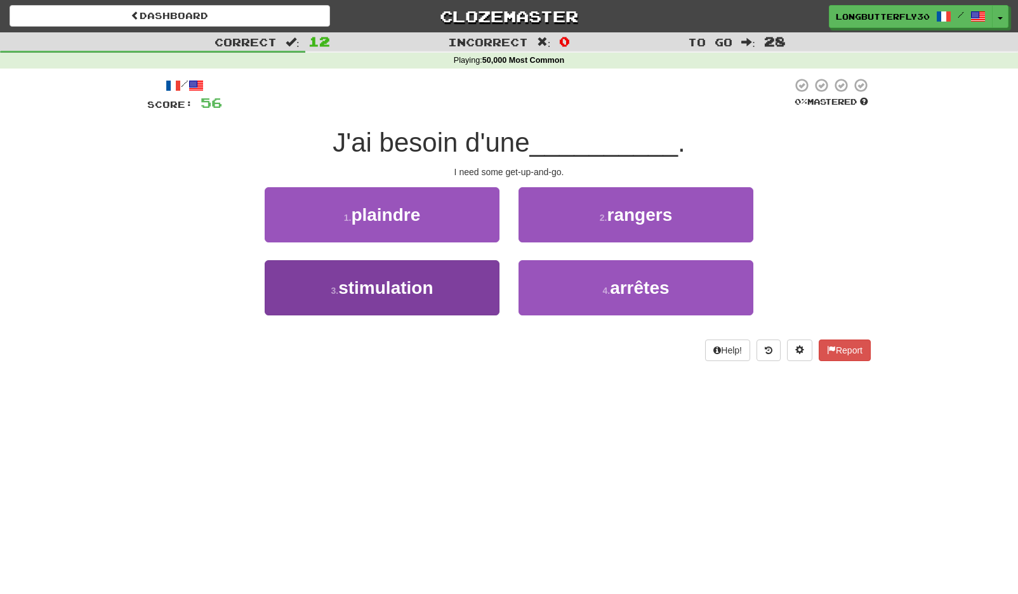
click at [487, 289] on button "3 . stimulation" at bounding box center [382, 287] width 235 height 55
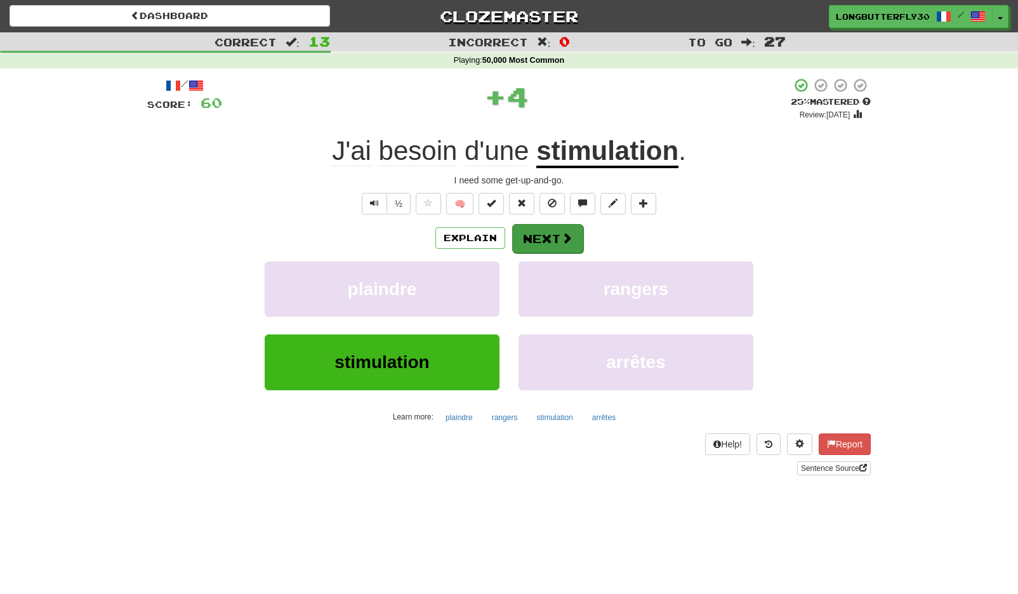
click at [551, 241] on button "Next" at bounding box center [547, 238] width 71 height 29
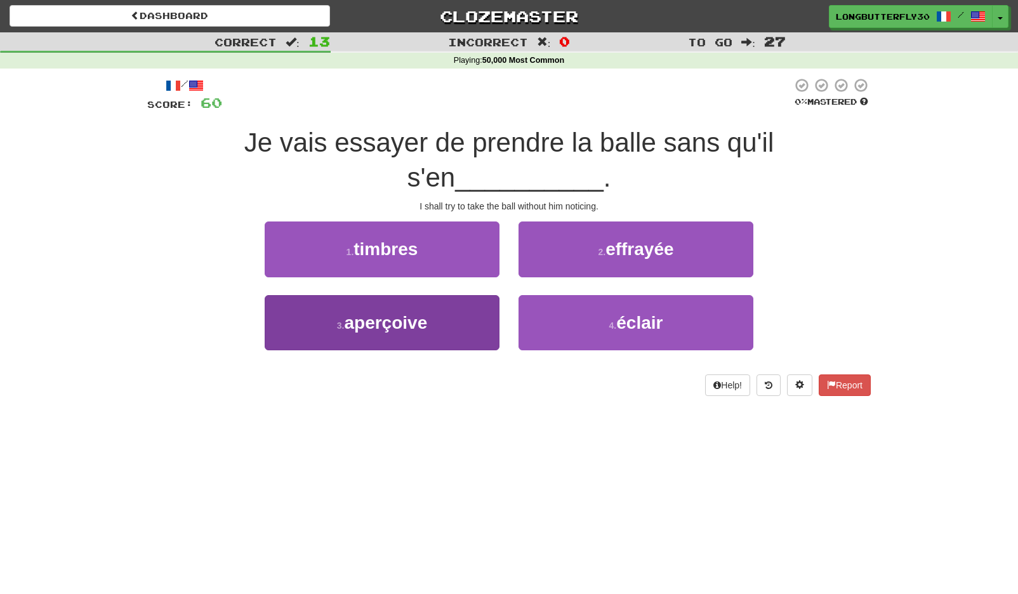
click at [430, 312] on button "3 . aperçoive" at bounding box center [382, 322] width 235 height 55
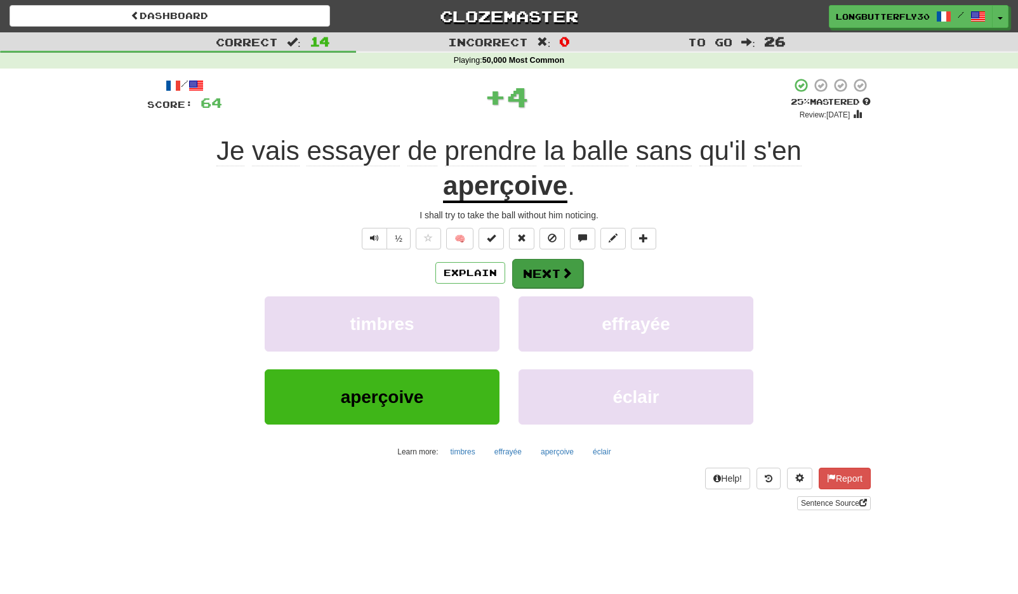
click at [531, 265] on button "Next" at bounding box center [547, 273] width 71 height 29
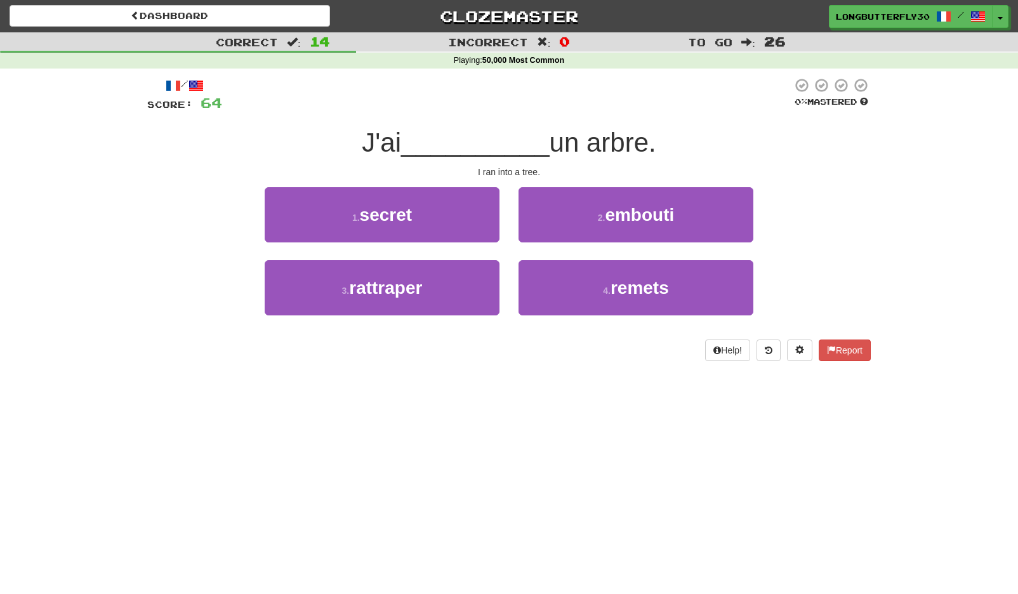
drag, startPoint x: 566, startPoint y: 216, endPoint x: 558, endPoint y: 221, distance: 9.7
click at [565, 216] on button "2 . embouti" at bounding box center [635, 214] width 235 height 55
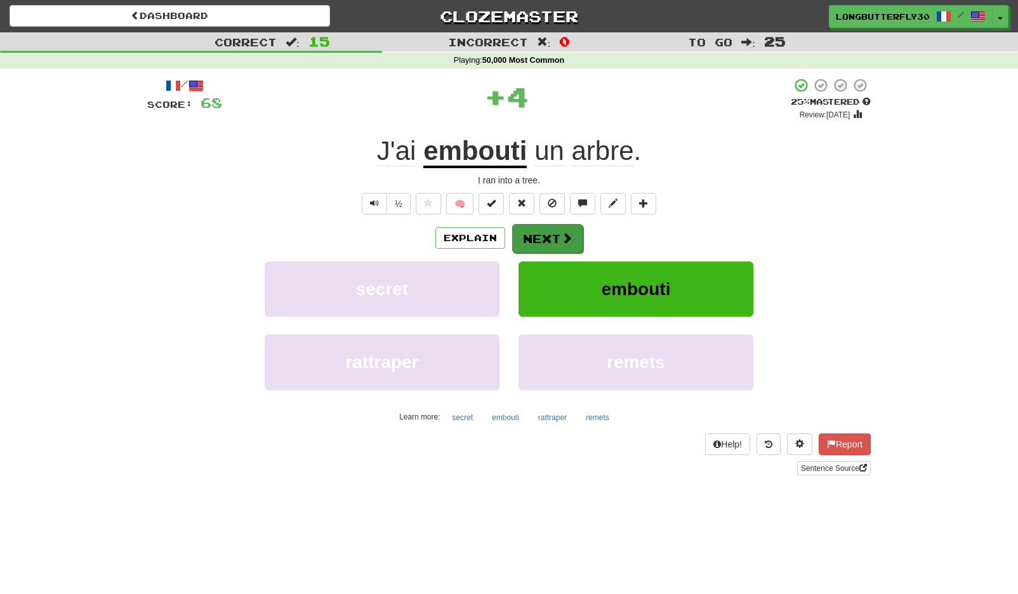
click at [537, 235] on button "Next" at bounding box center [547, 238] width 71 height 29
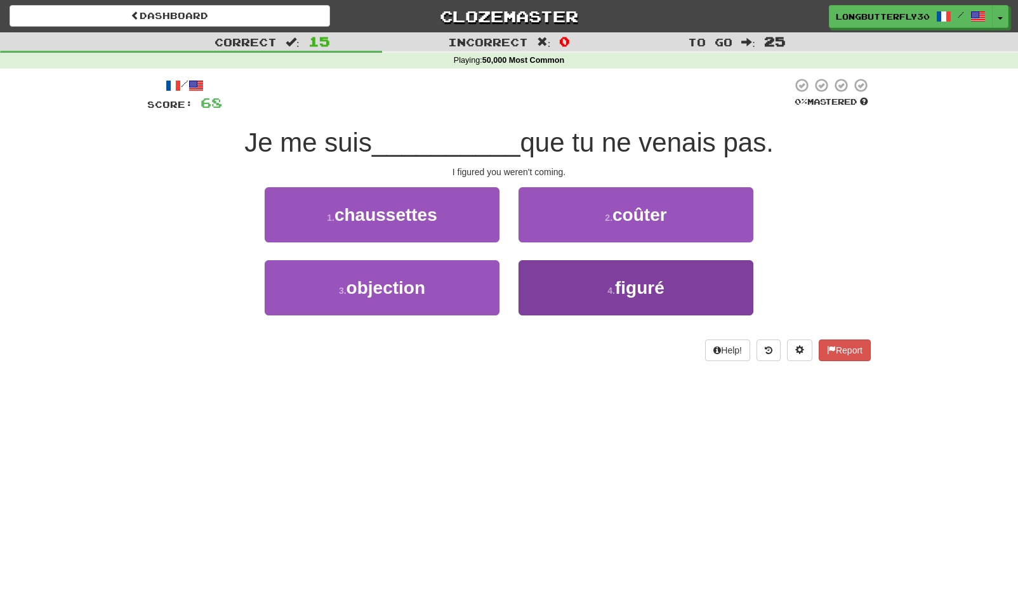
click at [544, 282] on button "4 . figuré" at bounding box center [635, 287] width 235 height 55
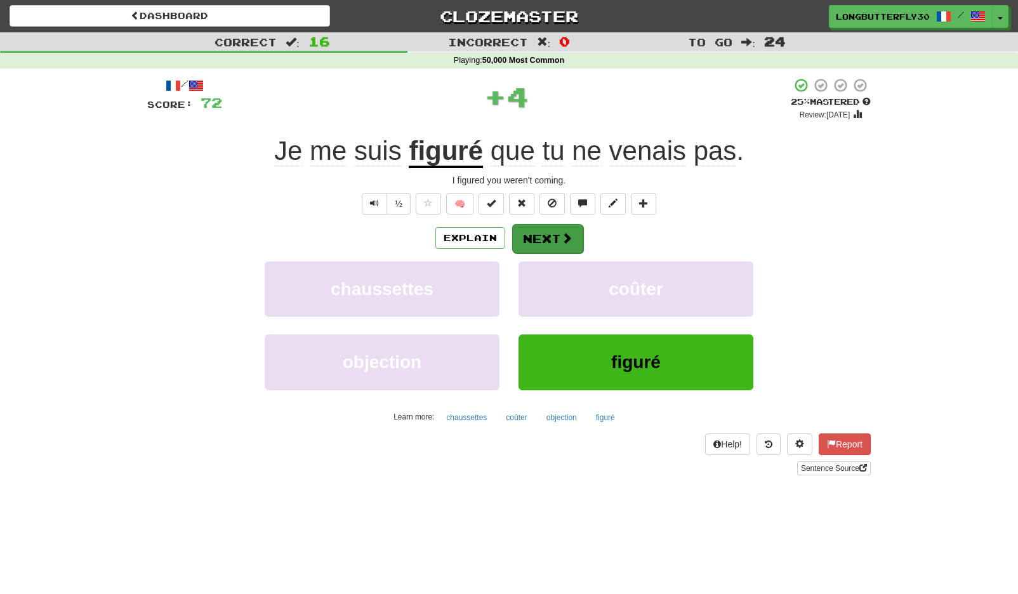
click at [541, 242] on button "Next" at bounding box center [547, 238] width 71 height 29
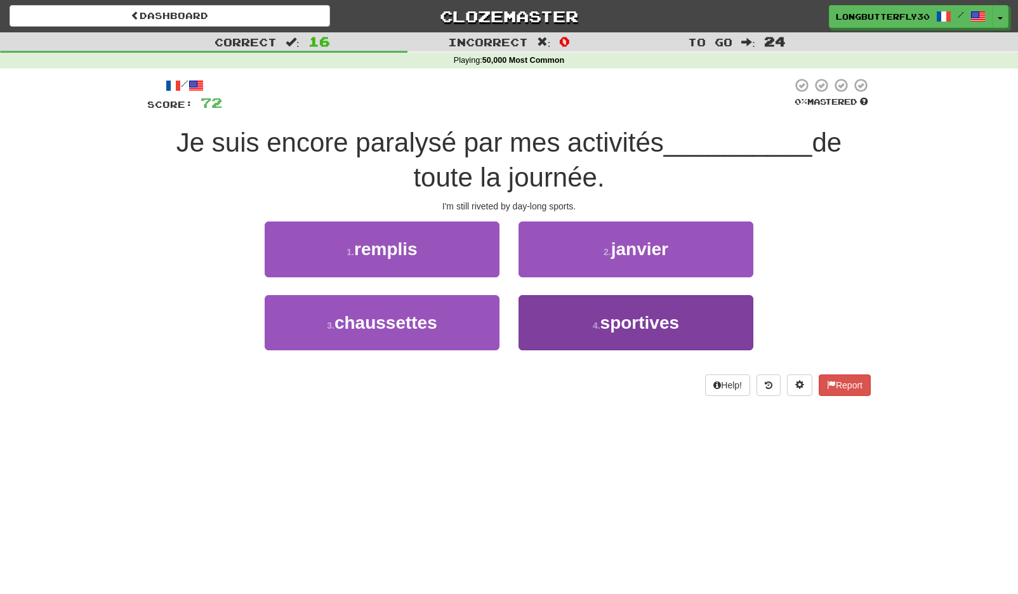
click at [562, 311] on button "4 . sportives" at bounding box center [635, 322] width 235 height 55
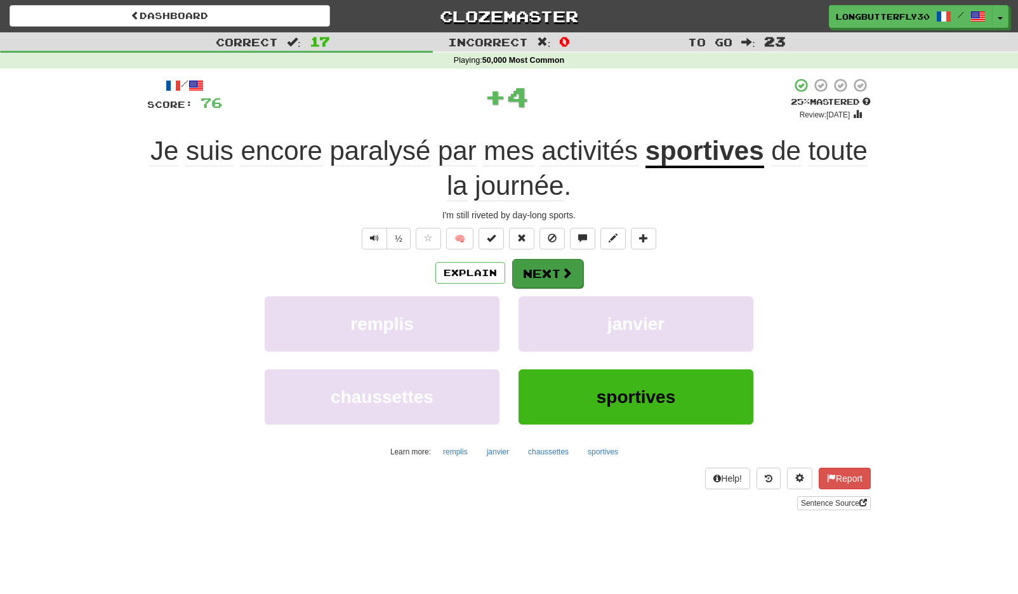
click at [548, 266] on button "Next" at bounding box center [547, 273] width 71 height 29
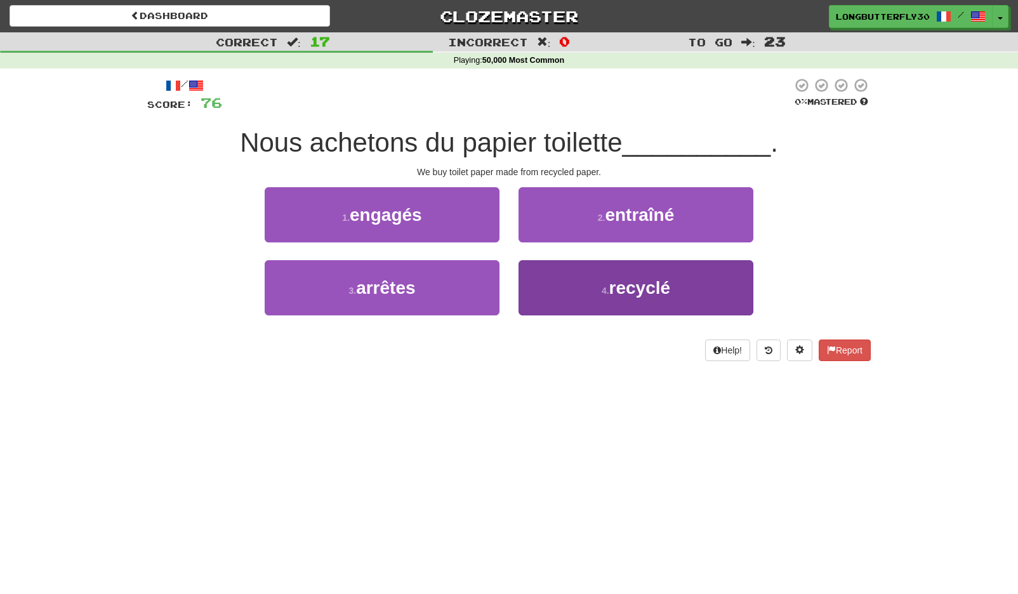
click at [556, 289] on button "4 . recyclé" at bounding box center [635, 287] width 235 height 55
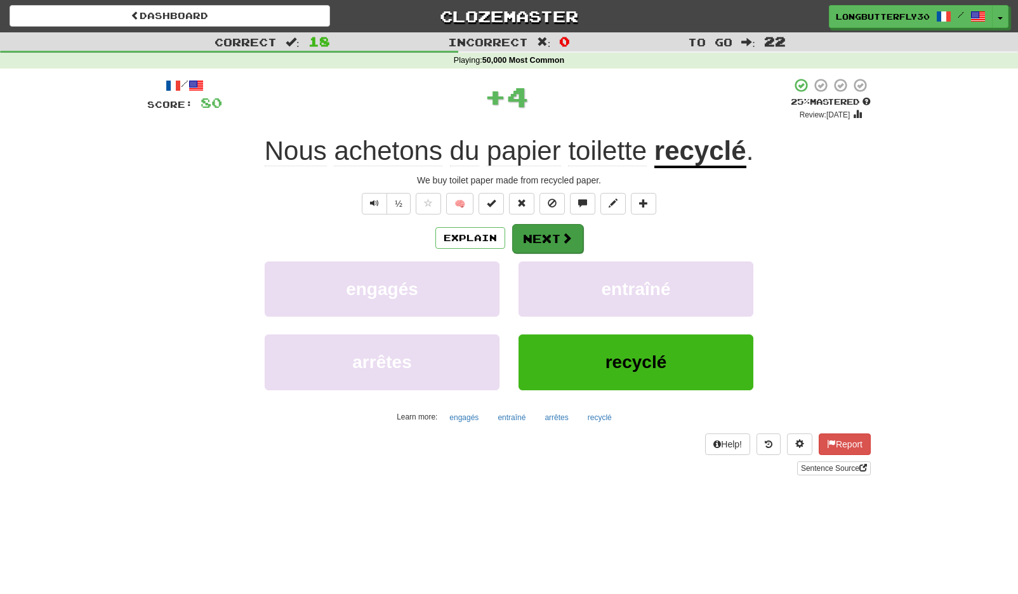
click at [545, 242] on button "Next" at bounding box center [547, 238] width 71 height 29
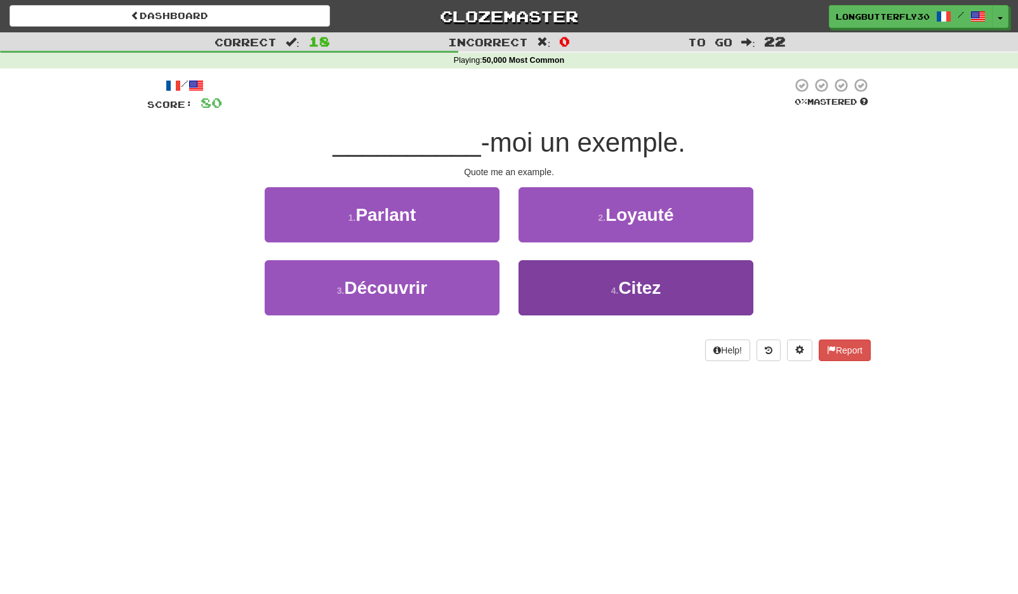
click at [565, 280] on button "4 . Citez" at bounding box center [635, 287] width 235 height 55
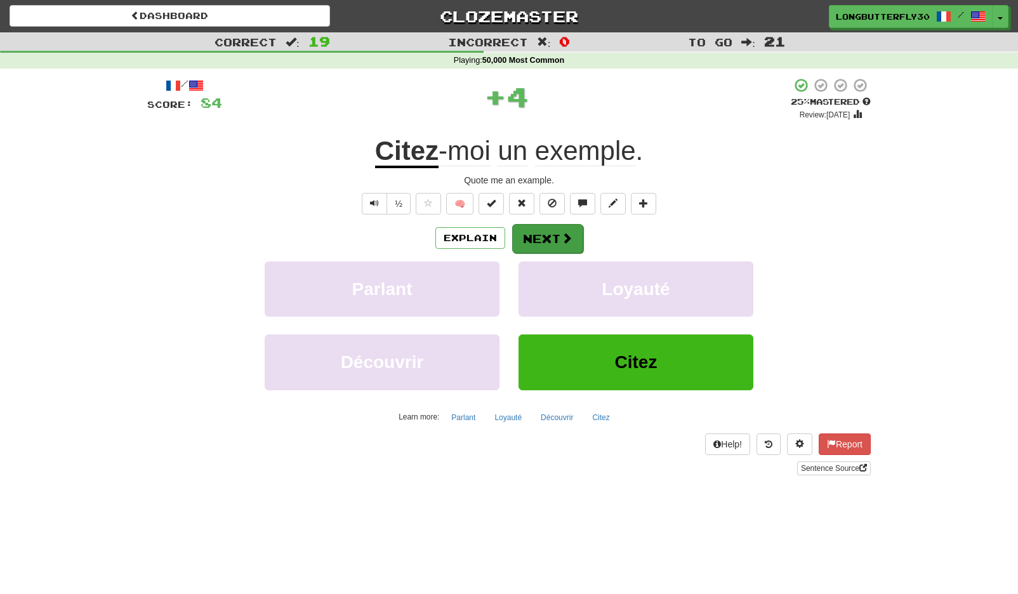
click at [553, 234] on button "Next" at bounding box center [547, 238] width 71 height 29
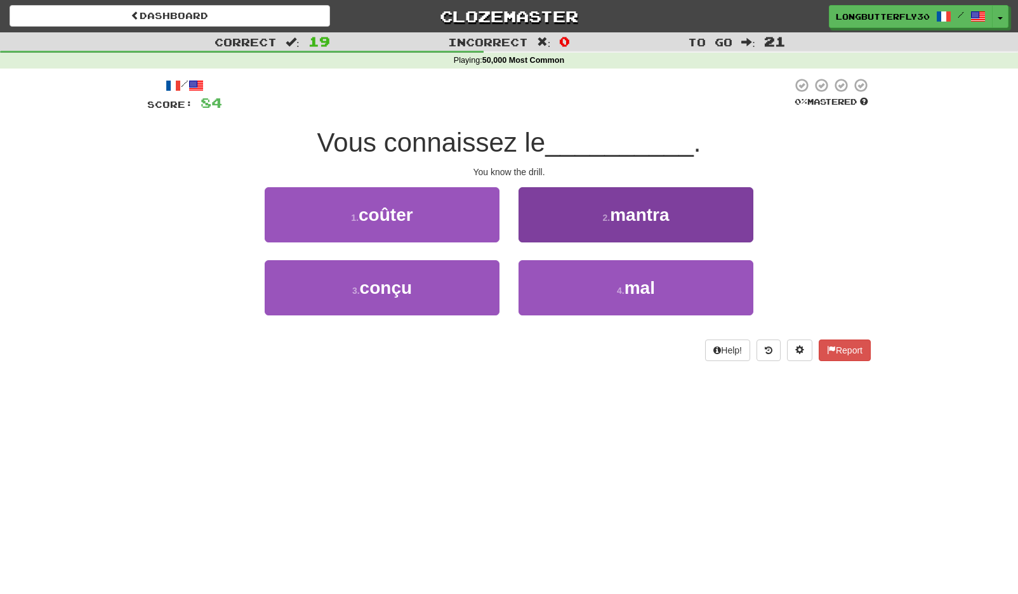
click at [596, 213] on button "2 . mantra" at bounding box center [635, 214] width 235 height 55
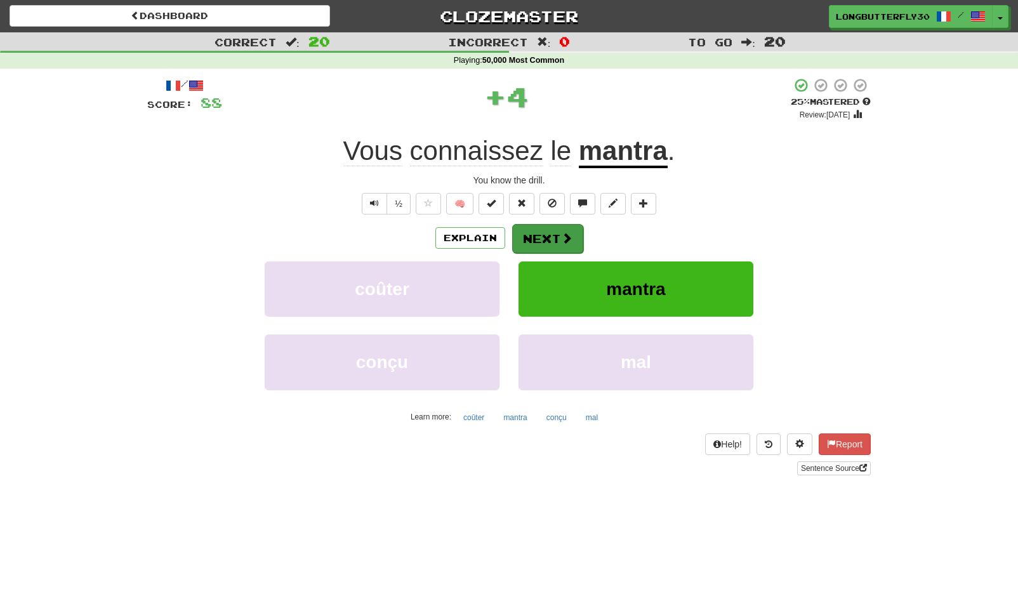
click at [561, 235] on span at bounding box center [566, 237] width 11 height 11
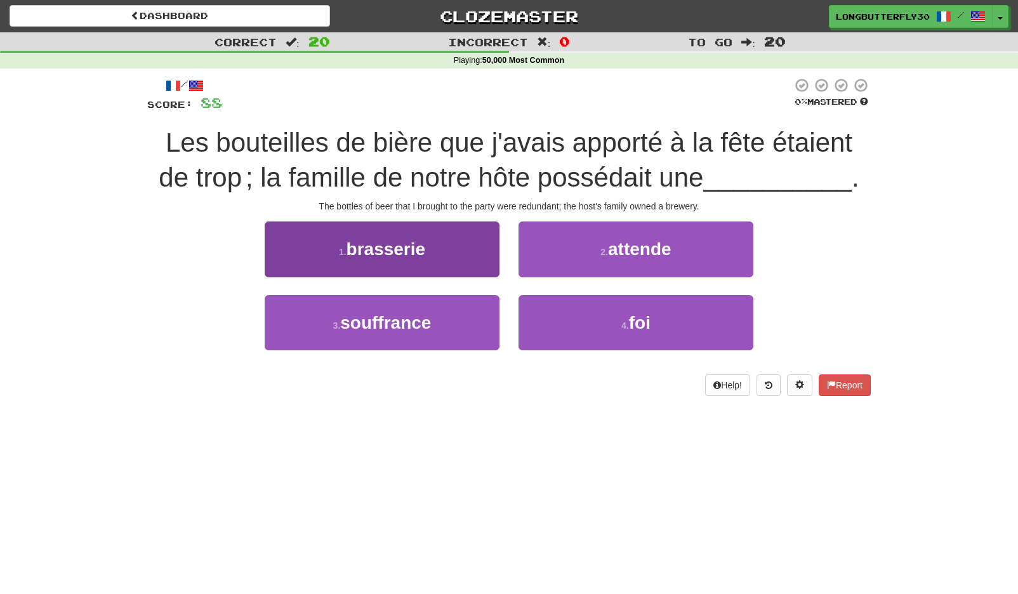
click at [449, 246] on button "1 . brasserie" at bounding box center [382, 248] width 235 height 55
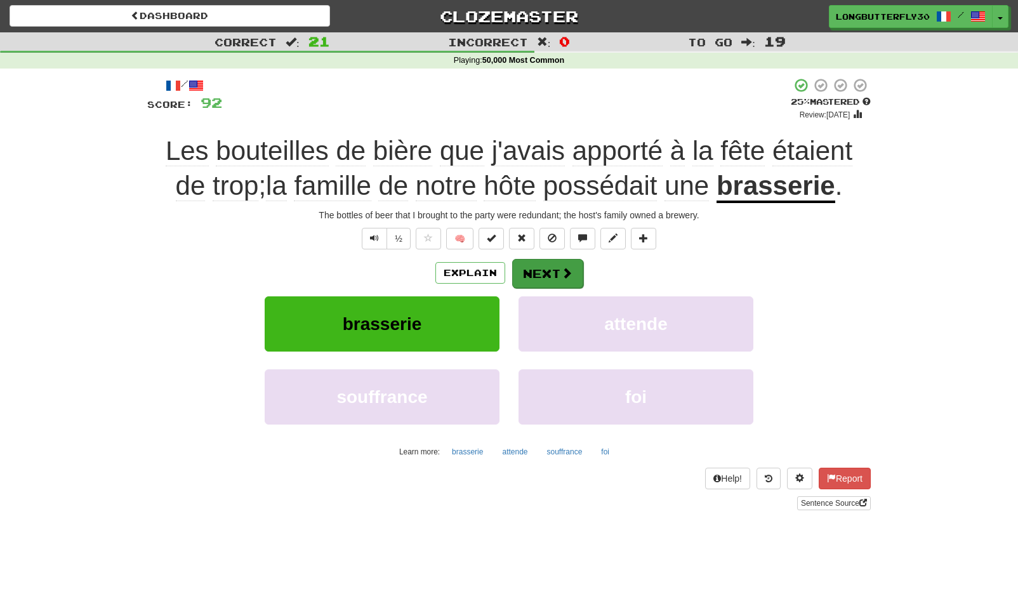
click at [573, 262] on button "Next" at bounding box center [547, 273] width 71 height 29
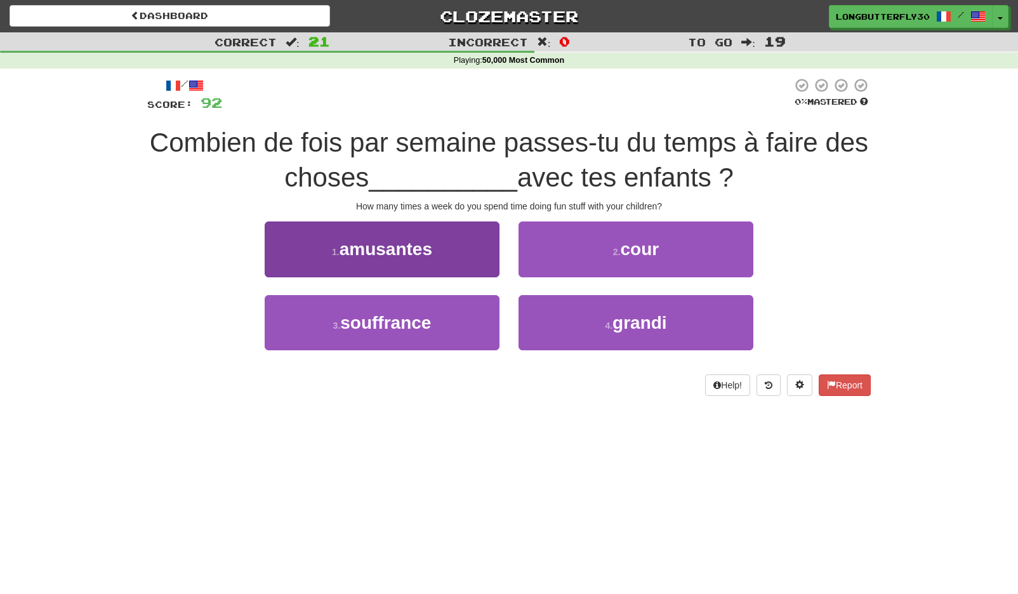
click at [462, 247] on button "1 . amusantes" at bounding box center [382, 248] width 235 height 55
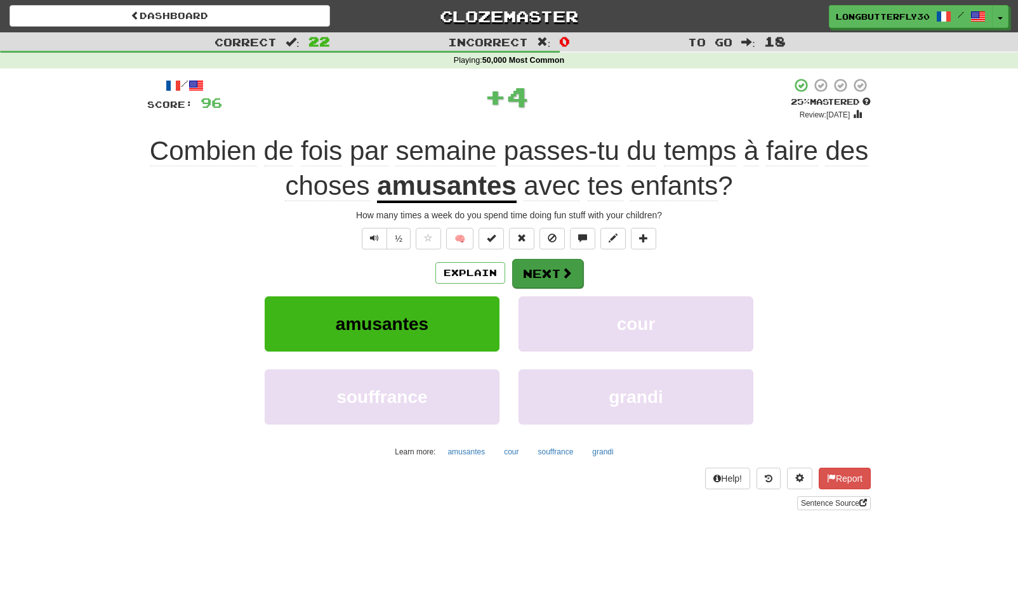
click at [528, 268] on button "Next" at bounding box center [547, 273] width 71 height 29
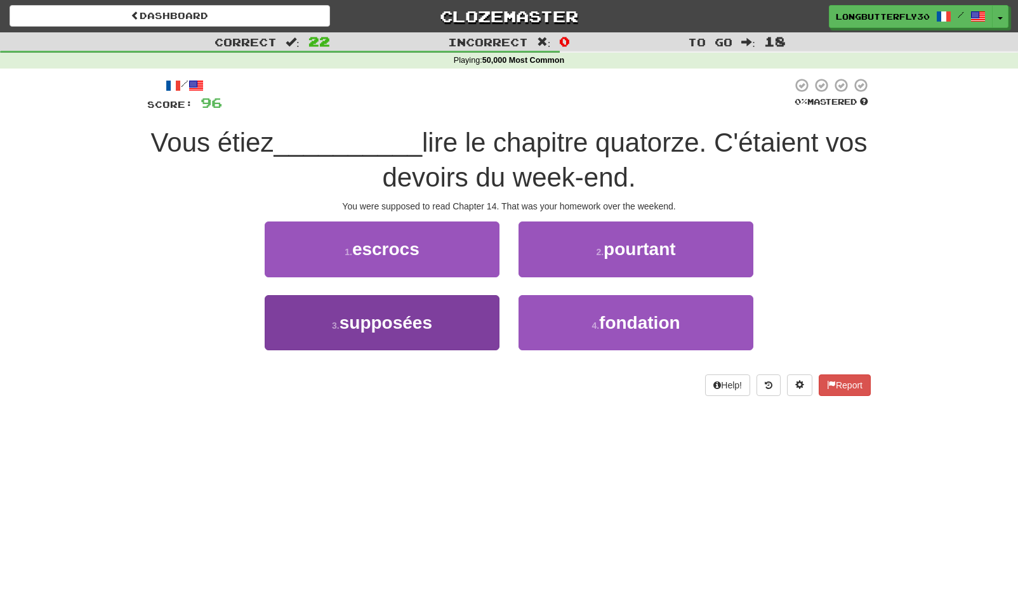
click at [476, 312] on button "3 . supposées" at bounding box center [382, 322] width 235 height 55
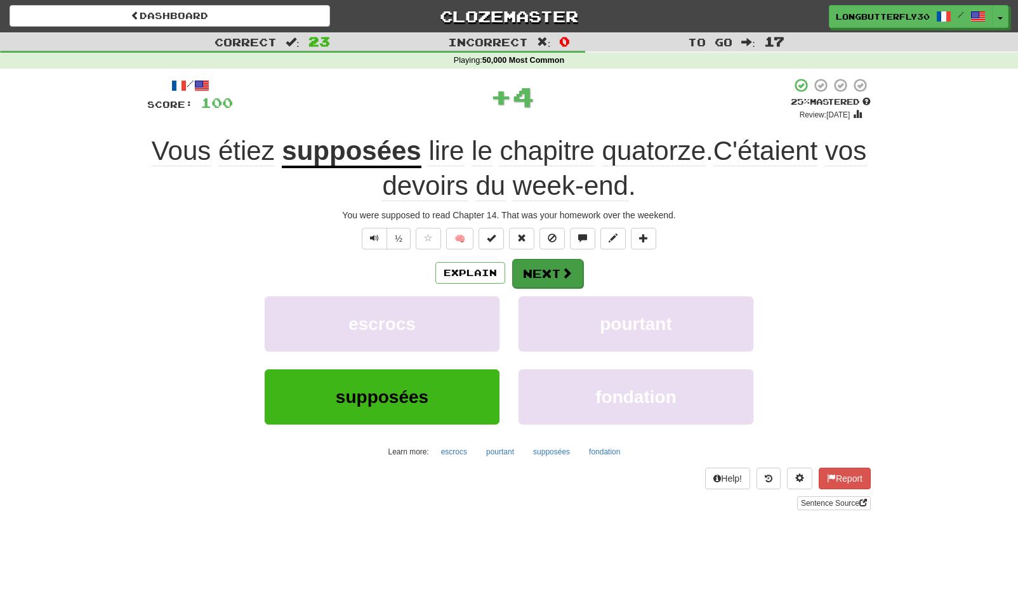
click at [546, 266] on button "Next" at bounding box center [547, 273] width 71 height 29
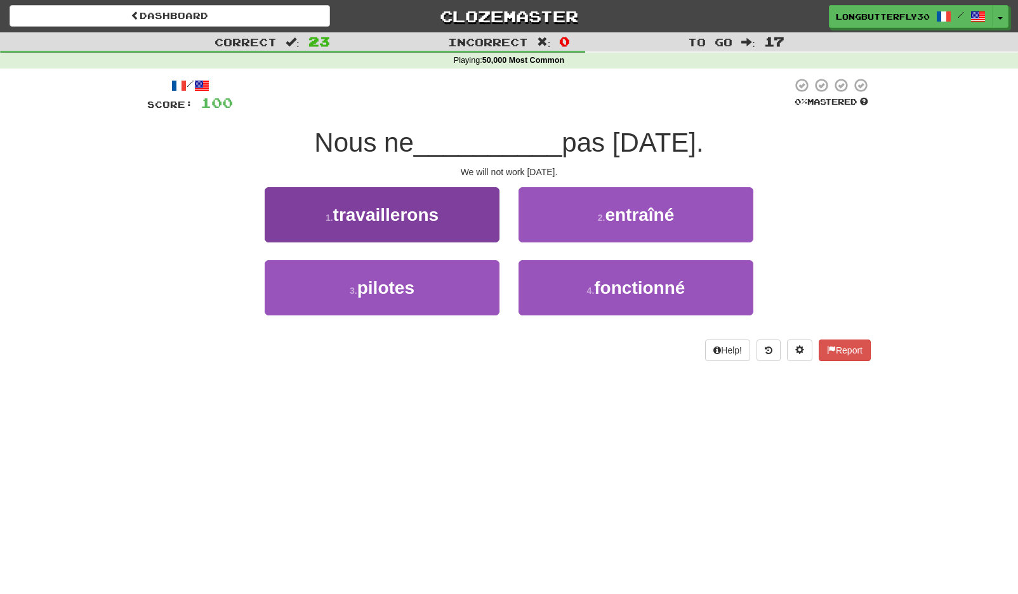
click at [489, 231] on button "1 . travaillerons" at bounding box center [382, 214] width 235 height 55
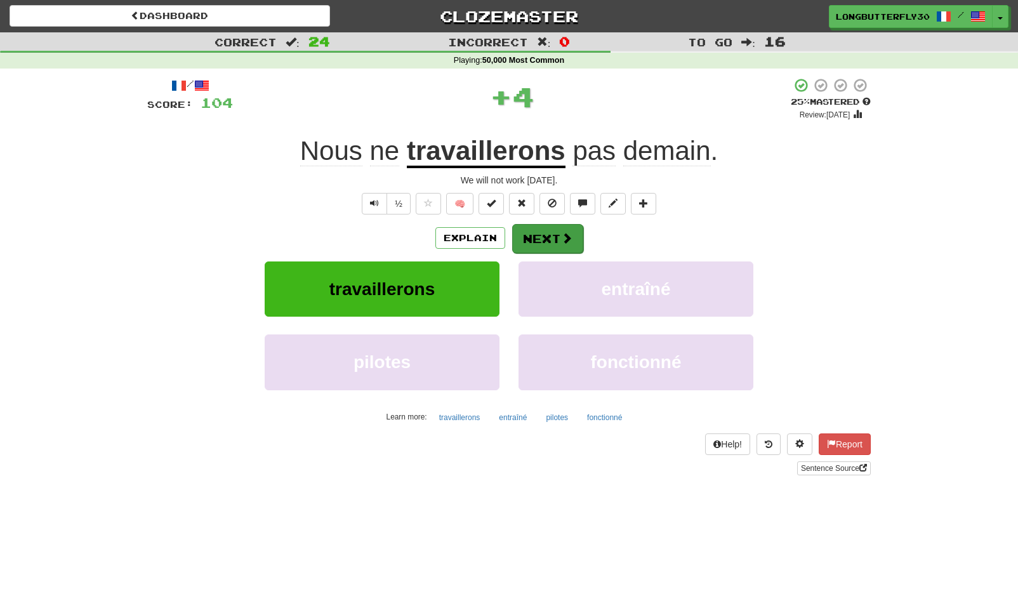
click at [542, 237] on button "Next" at bounding box center [547, 238] width 71 height 29
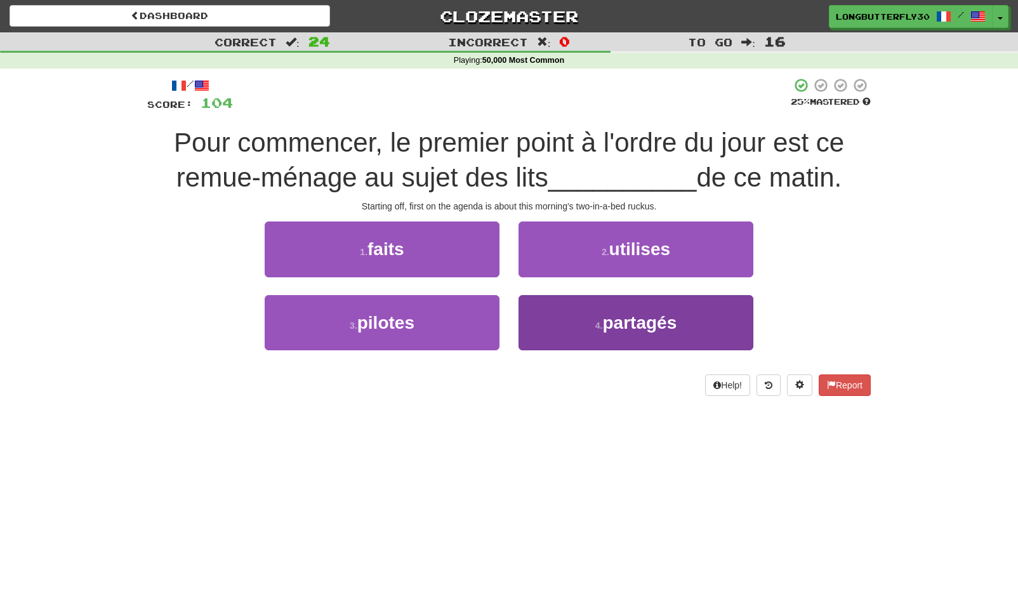
click at [576, 317] on button "4 . partagés" at bounding box center [635, 322] width 235 height 55
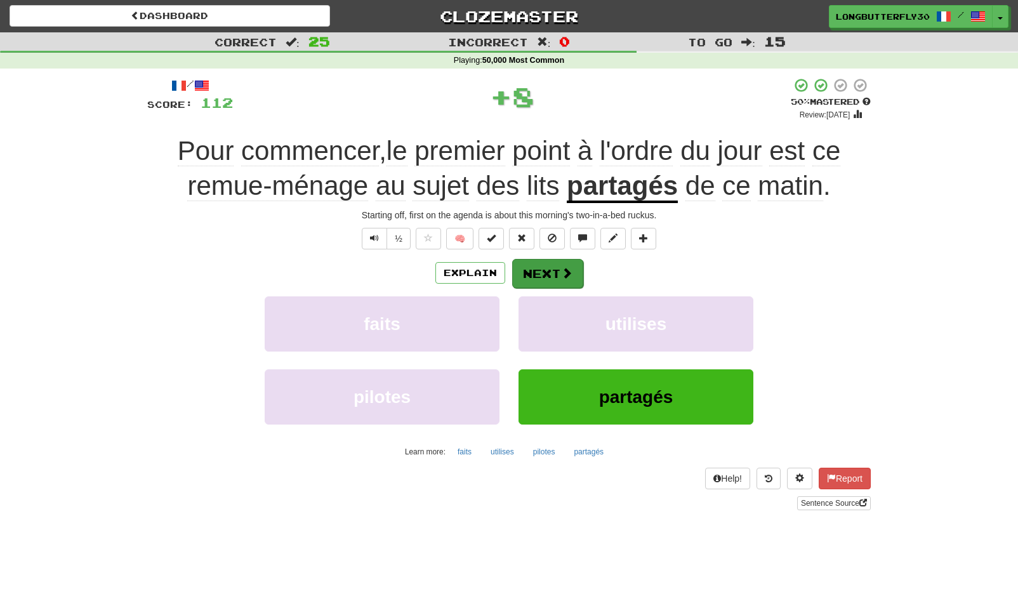
click at [553, 270] on button "Next" at bounding box center [547, 273] width 71 height 29
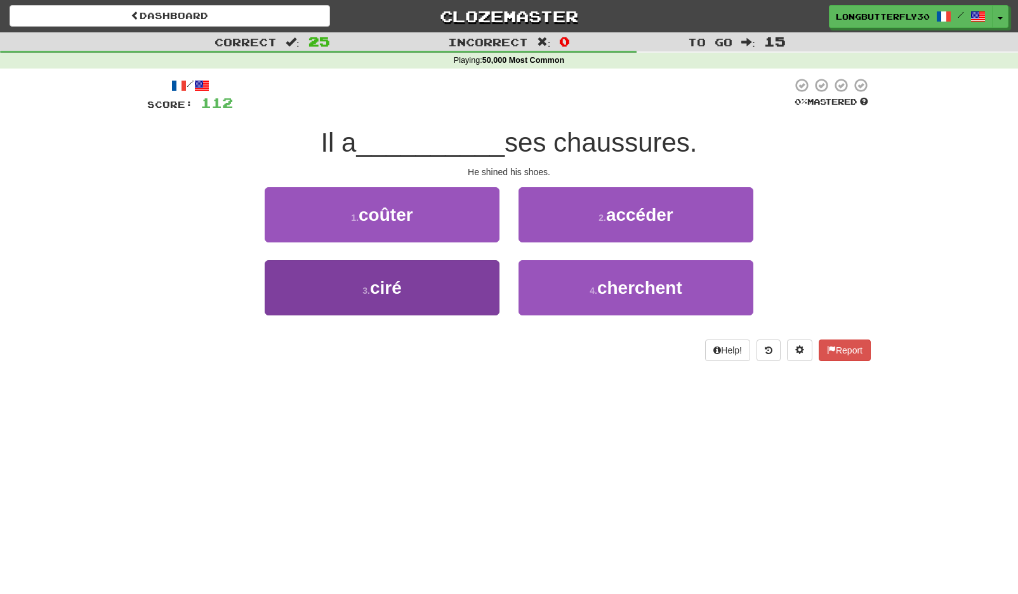
click at [425, 283] on button "3 . ciré" at bounding box center [382, 287] width 235 height 55
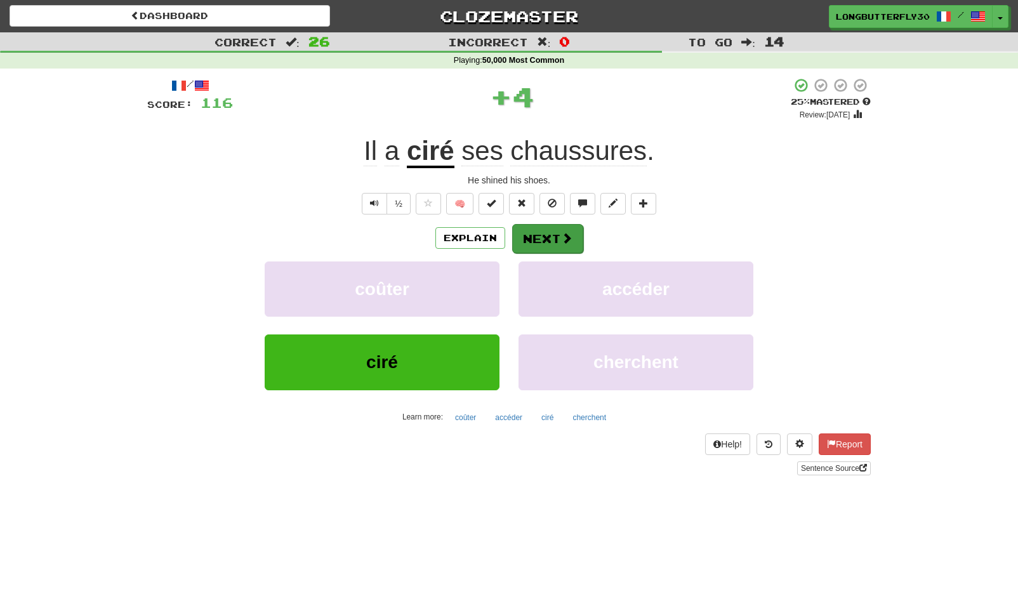
click at [535, 234] on button "Next" at bounding box center [547, 238] width 71 height 29
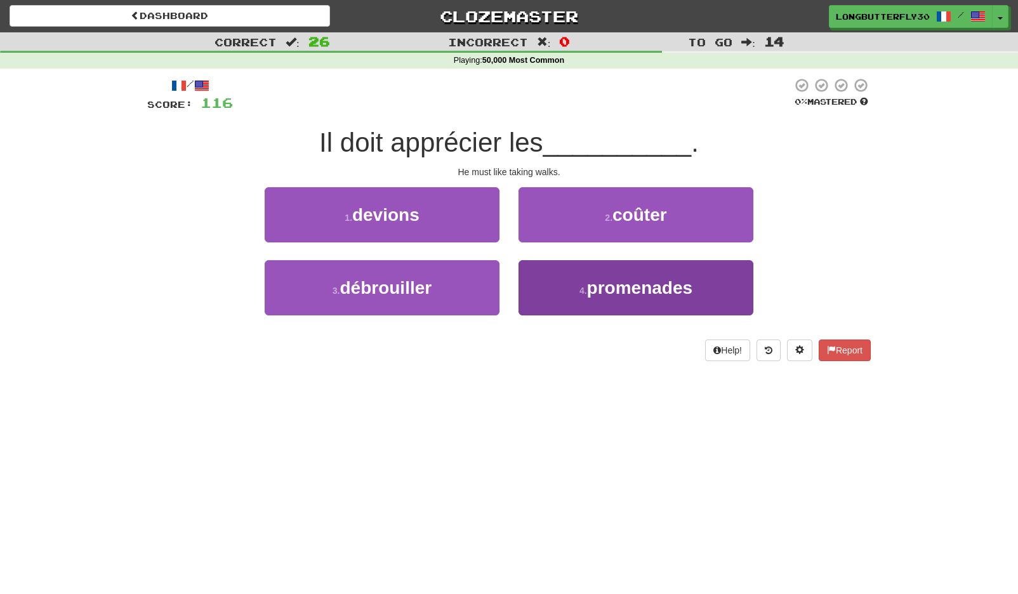
click at [563, 276] on button "4 . promenades" at bounding box center [635, 287] width 235 height 55
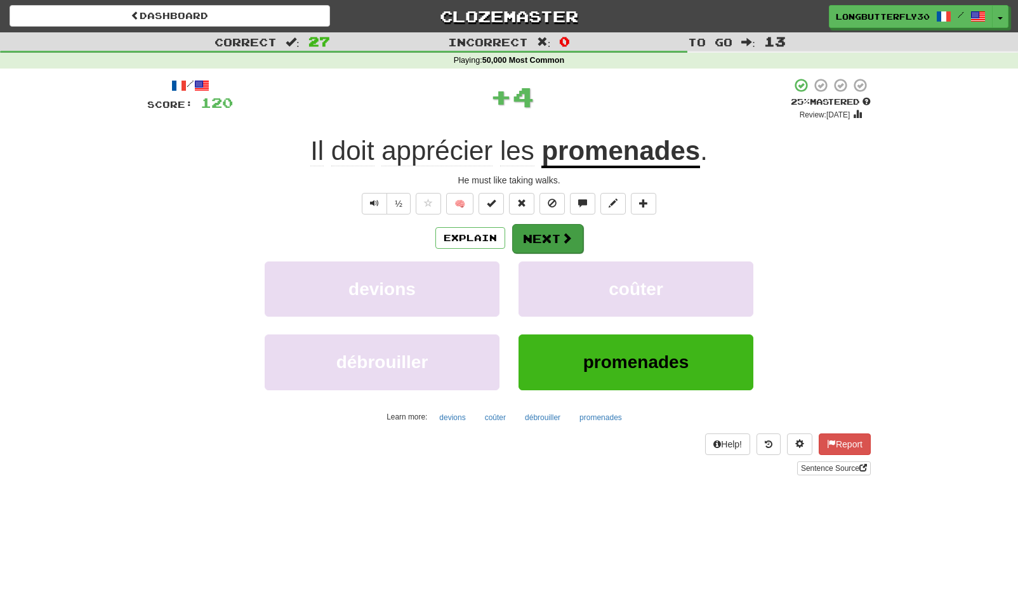
click at [548, 240] on button "Next" at bounding box center [547, 238] width 71 height 29
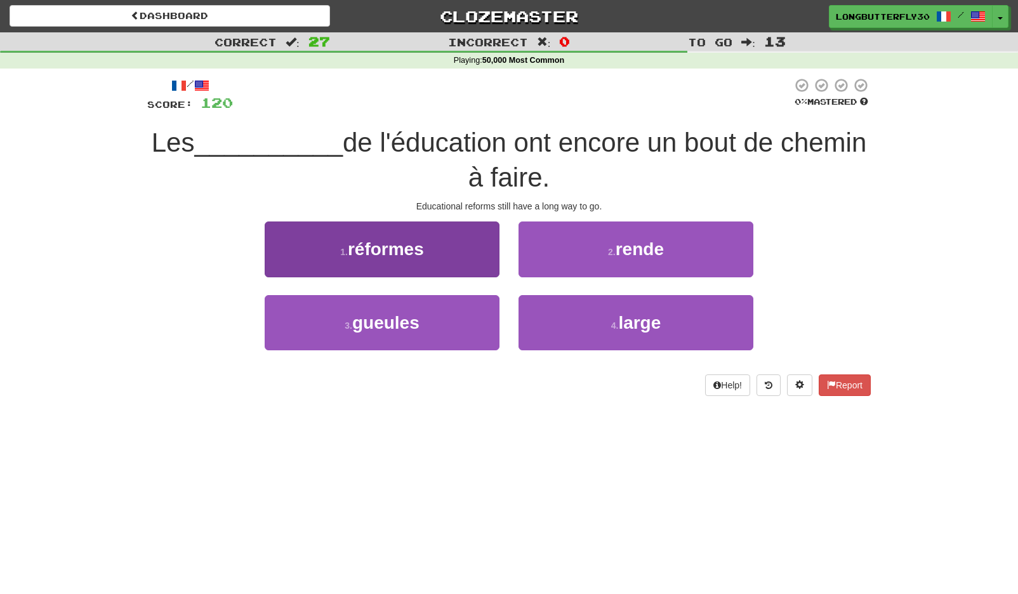
click at [454, 252] on button "1 . réformes" at bounding box center [382, 248] width 235 height 55
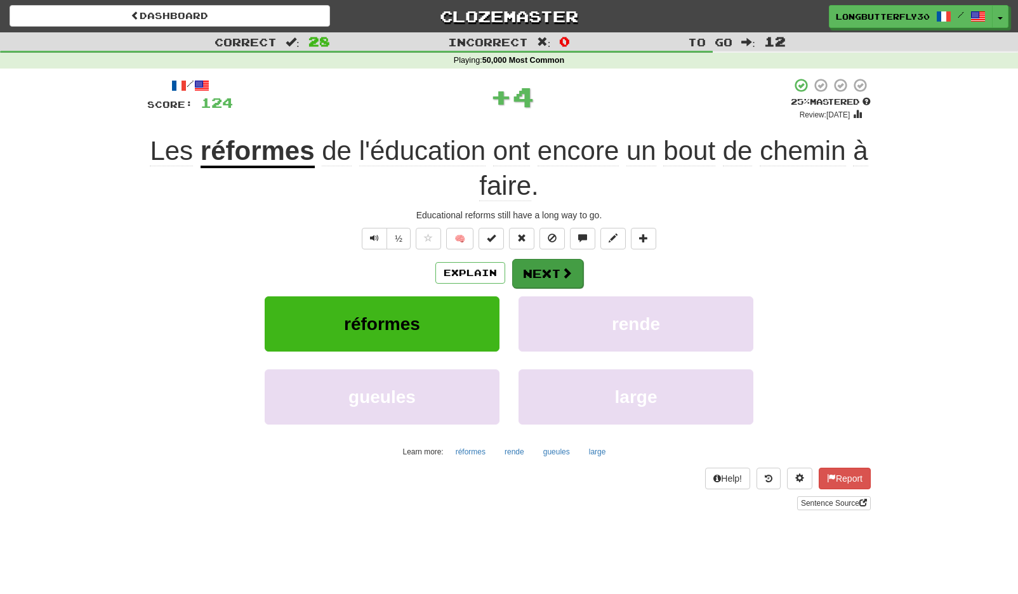
click at [561, 261] on button "Next" at bounding box center [547, 273] width 71 height 29
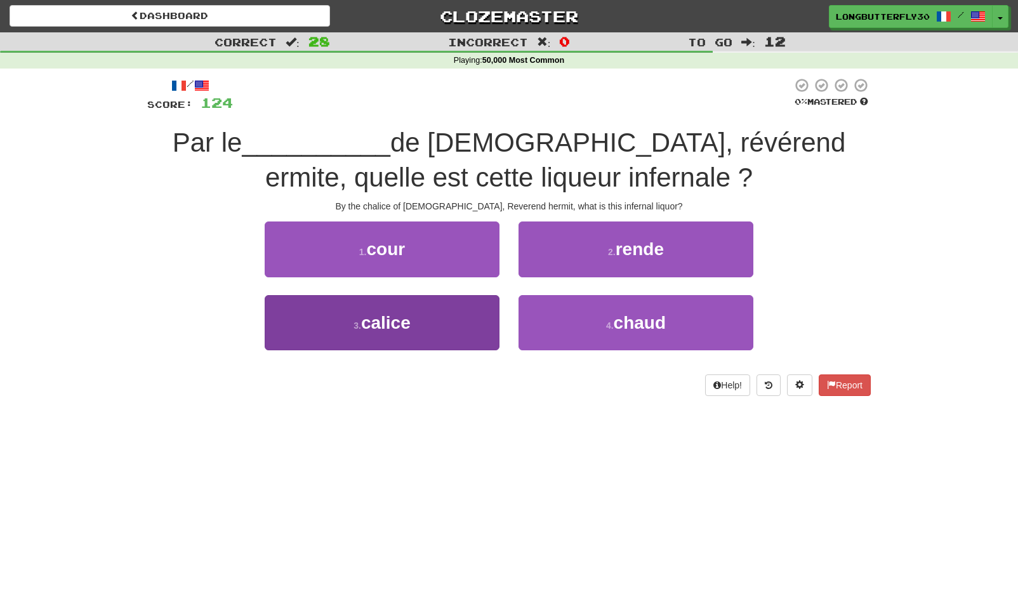
scroll to position [3, 0]
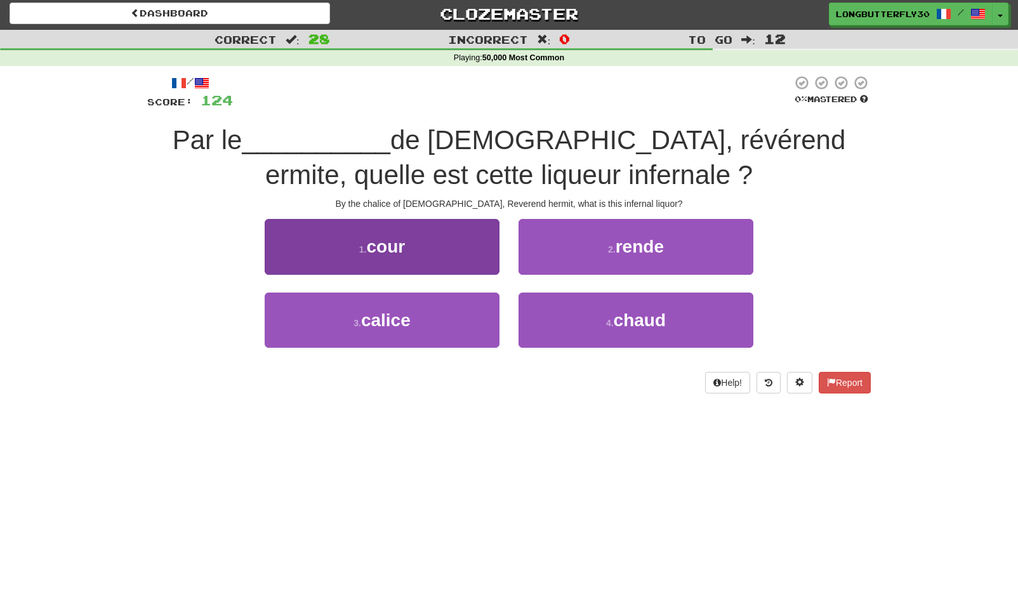
drag, startPoint x: 466, startPoint y: 315, endPoint x: 477, endPoint y: 305, distance: 14.4
click at [466, 314] on button "3 . calice" at bounding box center [382, 320] width 235 height 55
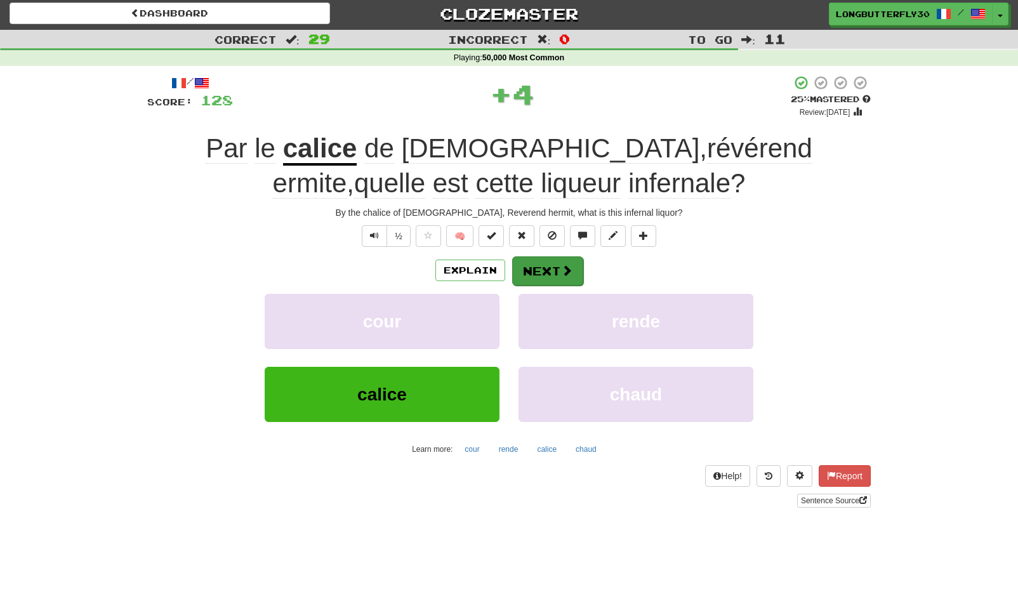
click at [555, 258] on button "Next" at bounding box center [547, 270] width 71 height 29
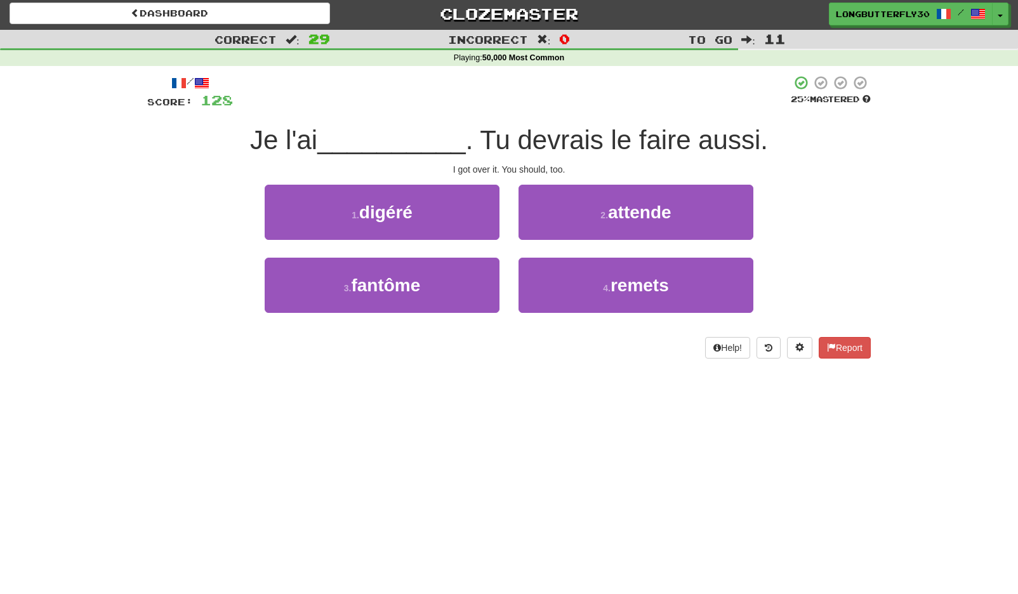
drag, startPoint x: 588, startPoint y: 277, endPoint x: 576, endPoint y: 250, distance: 29.3
click at [588, 276] on button "4 . remets" at bounding box center [635, 285] width 235 height 55
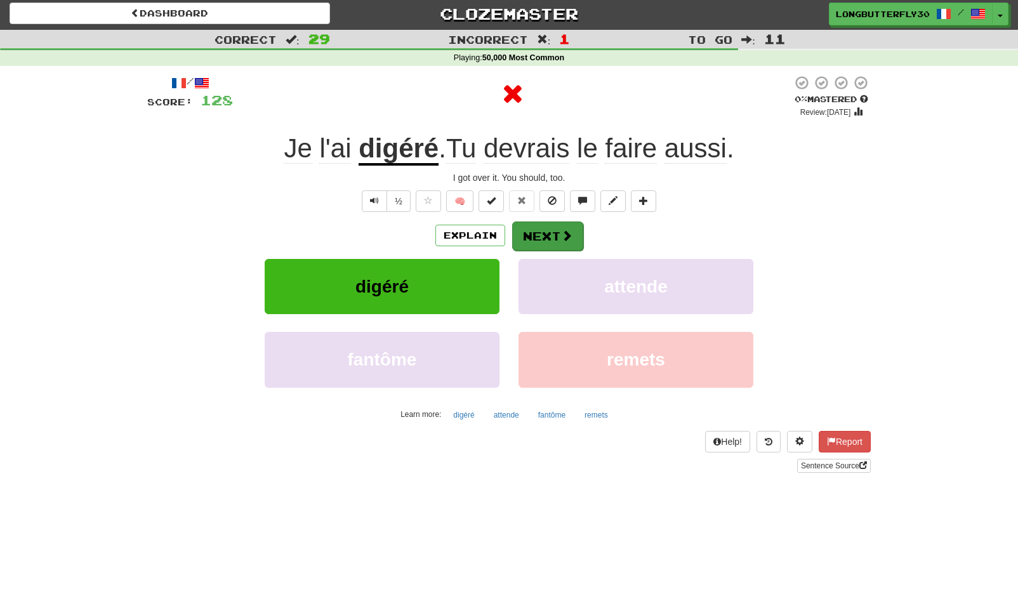
click at [553, 230] on button "Next" at bounding box center [547, 235] width 71 height 29
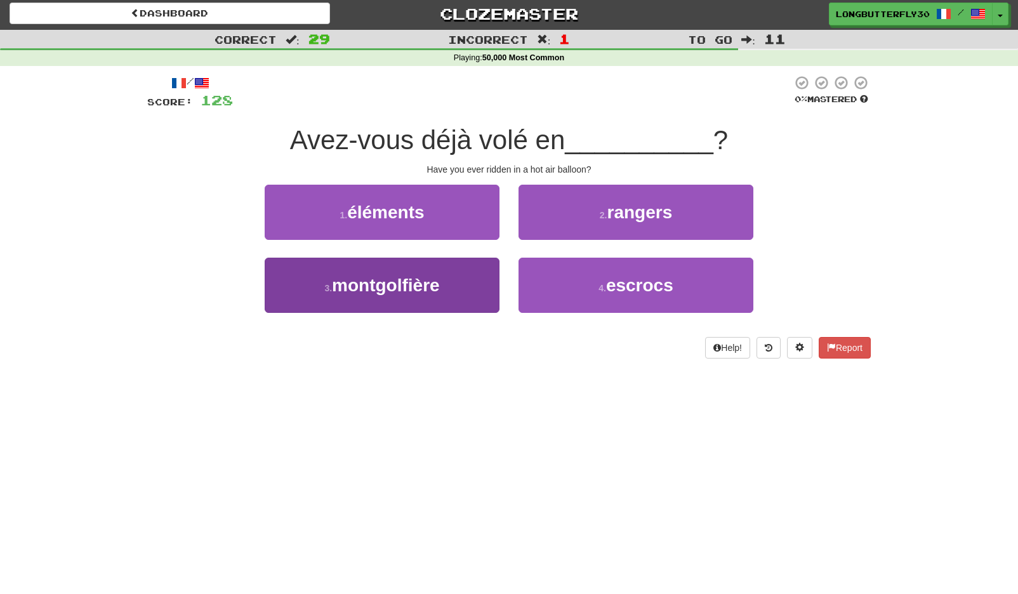
click at [485, 279] on button "3 . montgolfière" at bounding box center [382, 285] width 235 height 55
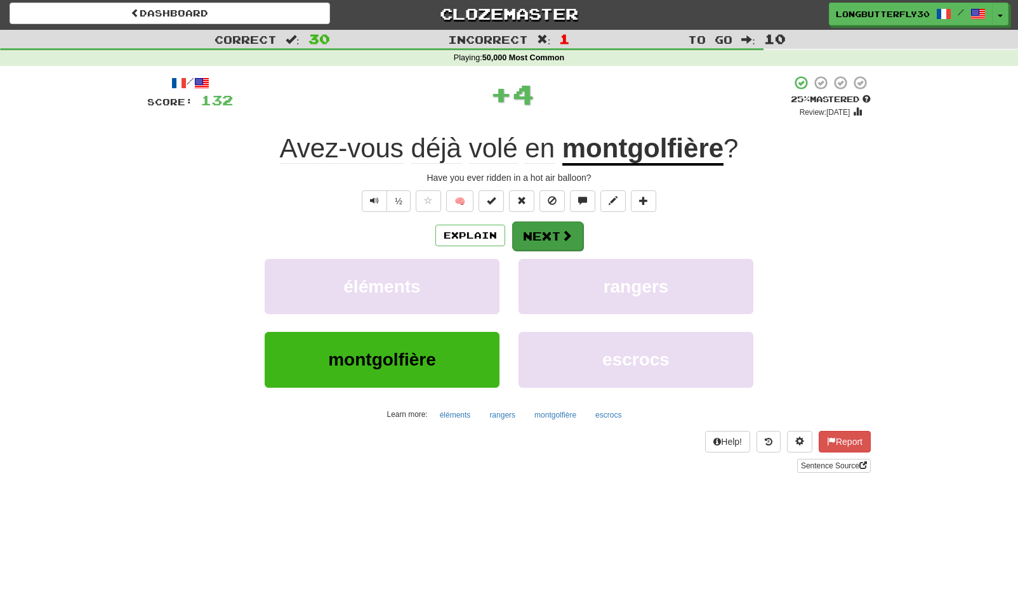
click at [556, 234] on button "Next" at bounding box center [547, 235] width 71 height 29
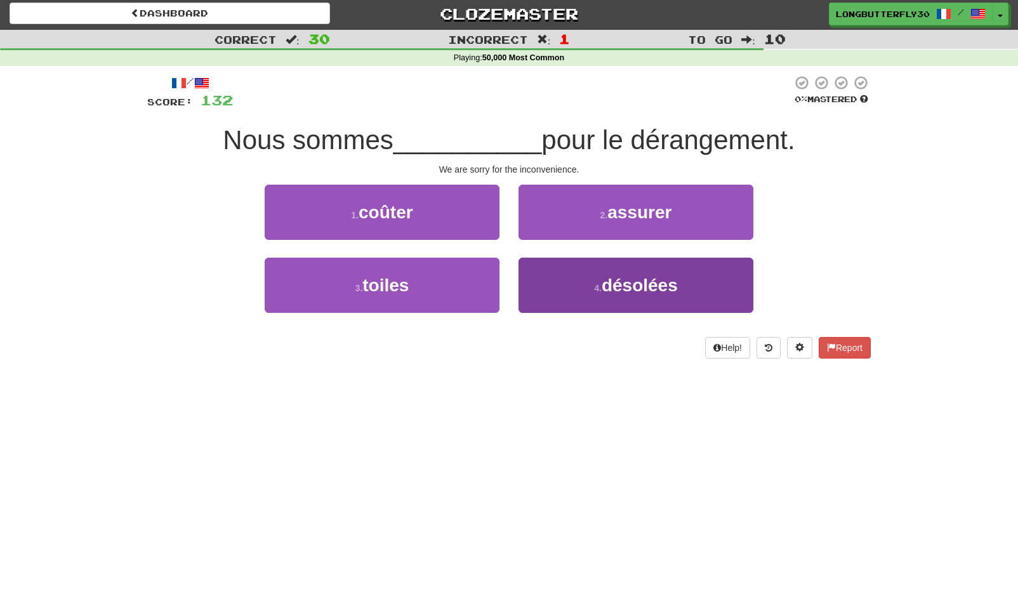
click at [563, 279] on button "4 . désolées" at bounding box center [635, 285] width 235 height 55
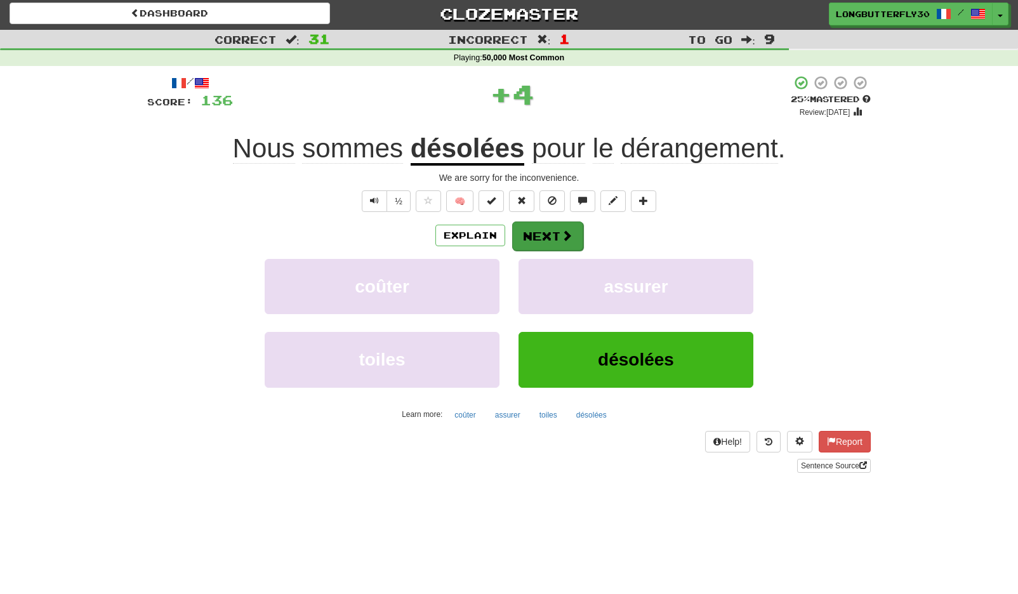
click at [545, 235] on button "Next" at bounding box center [547, 235] width 71 height 29
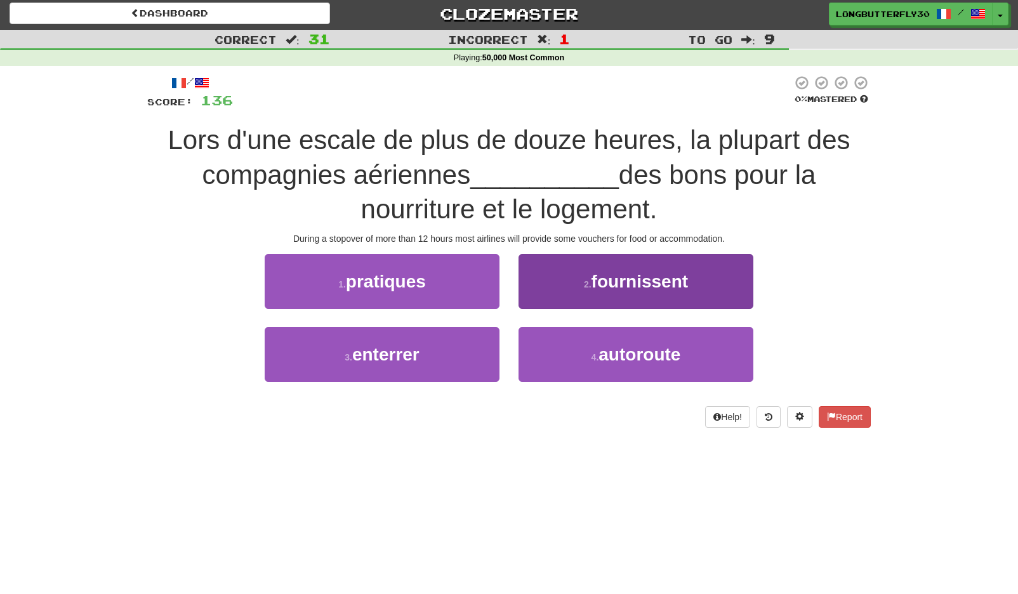
click at [563, 282] on button "2 . fournissent" at bounding box center [635, 281] width 235 height 55
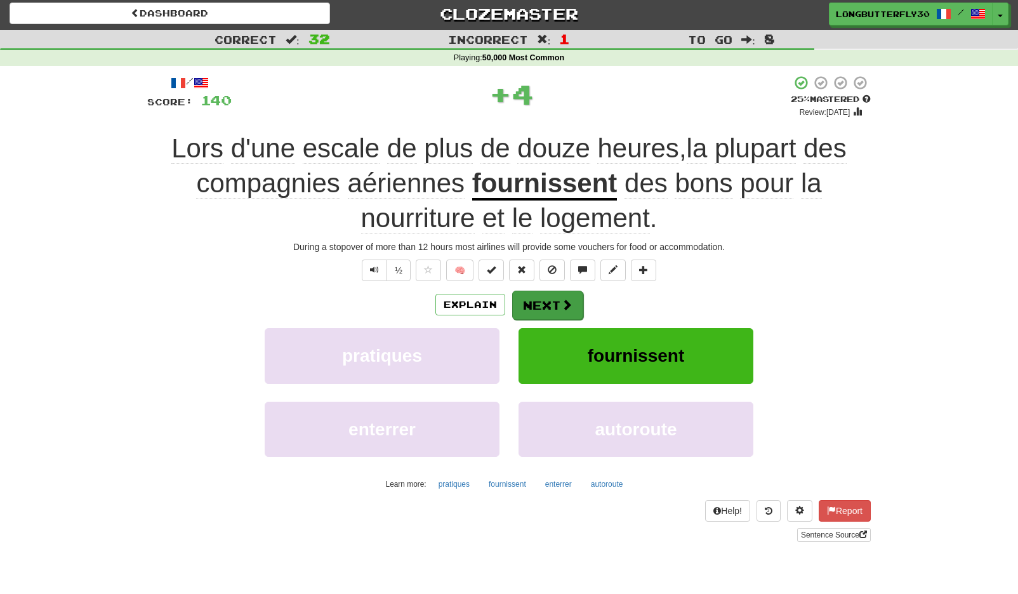
click at [546, 293] on button "Next" at bounding box center [547, 305] width 71 height 29
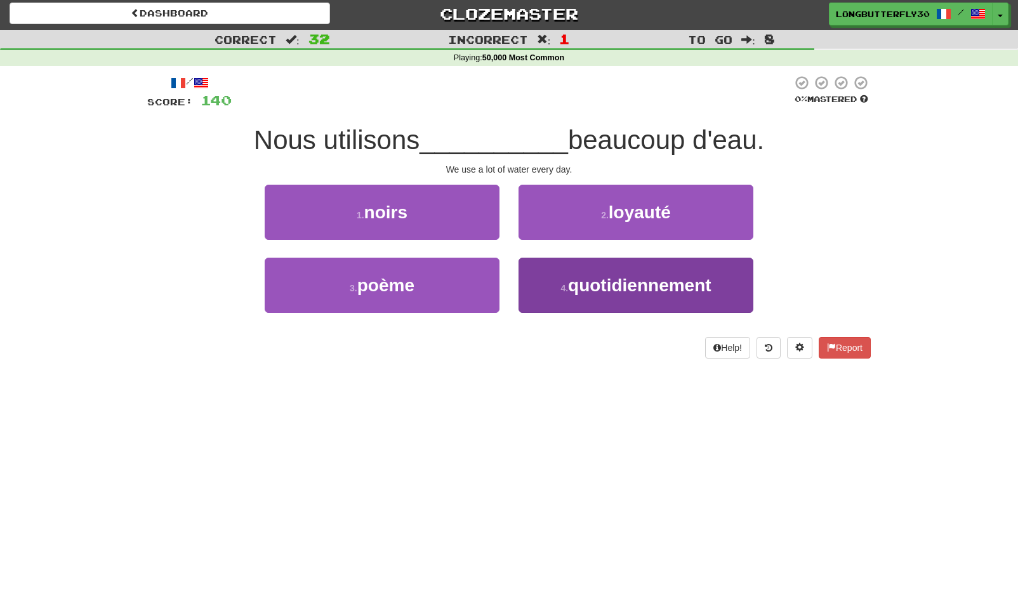
click at [595, 283] on span "quotidiennement" at bounding box center [639, 285] width 143 height 20
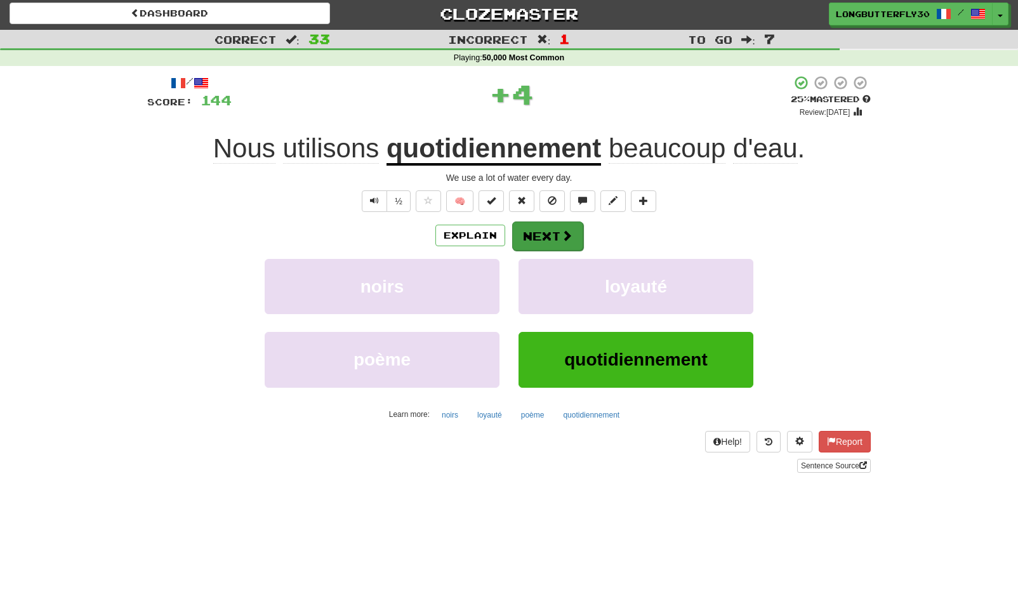
click at [557, 240] on button "Next" at bounding box center [547, 235] width 71 height 29
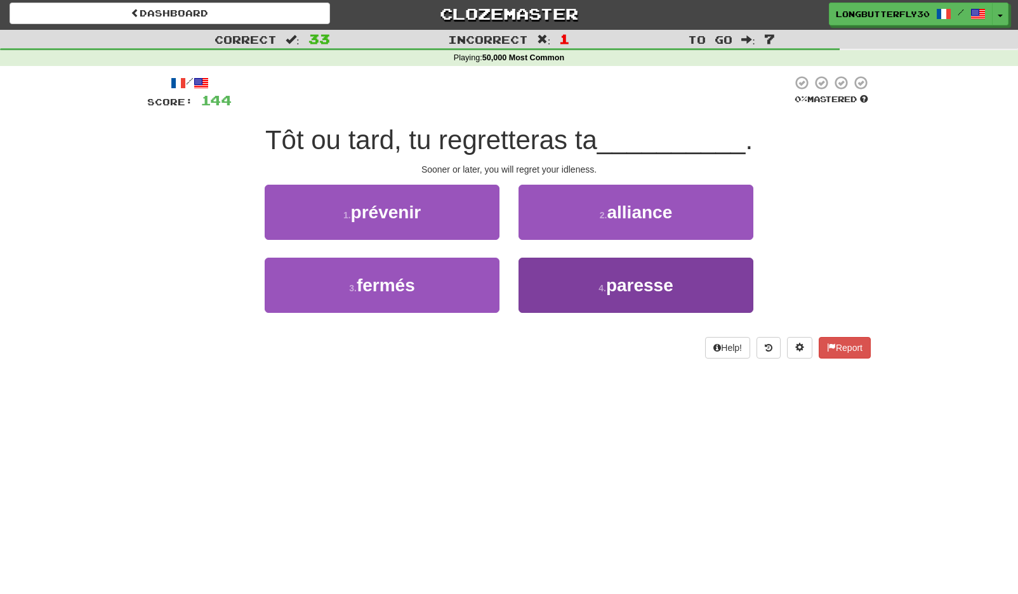
click at [554, 270] on button "4 . paresse" at bounding box center [635, 285] width 235 height 55
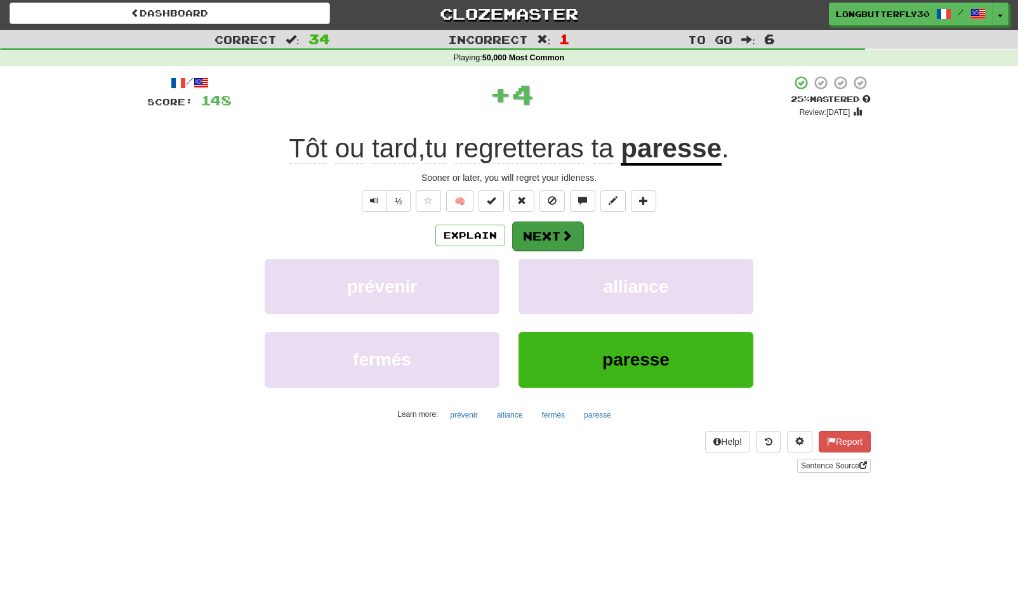
click at [541, 233] on button "Next" at bounding box center [547, 235] width 71 height 29
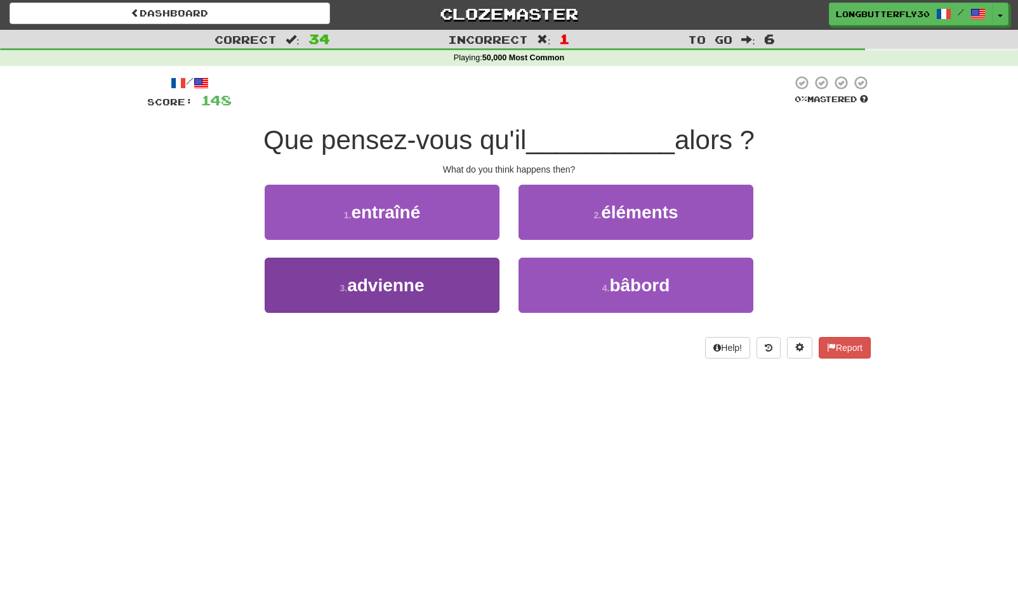
click at [460, 287] on button "3 . advienne" at bounding box center [382, 285] width 235 height 55
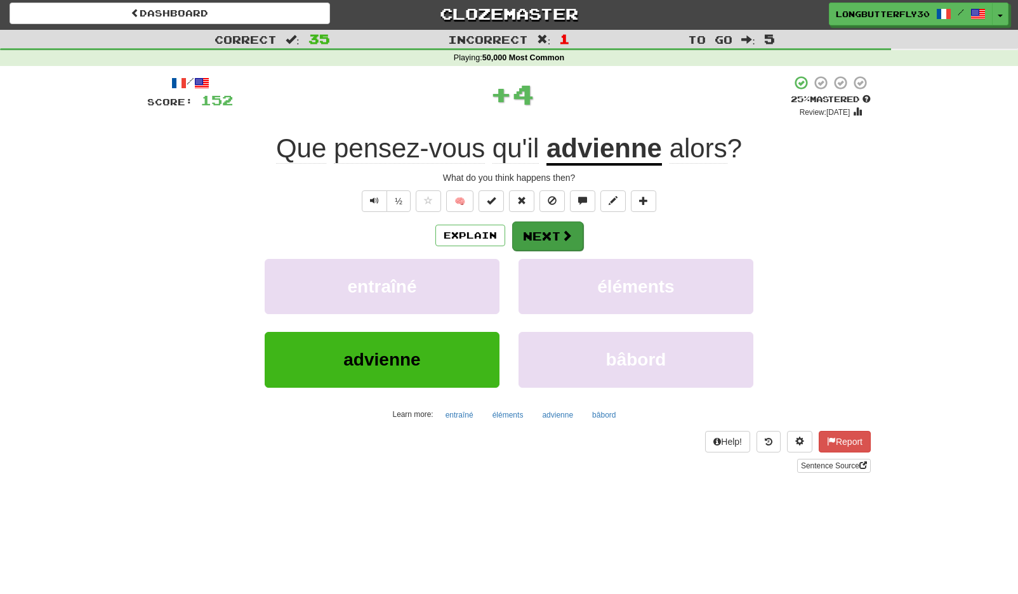
click at [536, 235] on button "Next" at bounding box center [547, 235] width 71 height 29
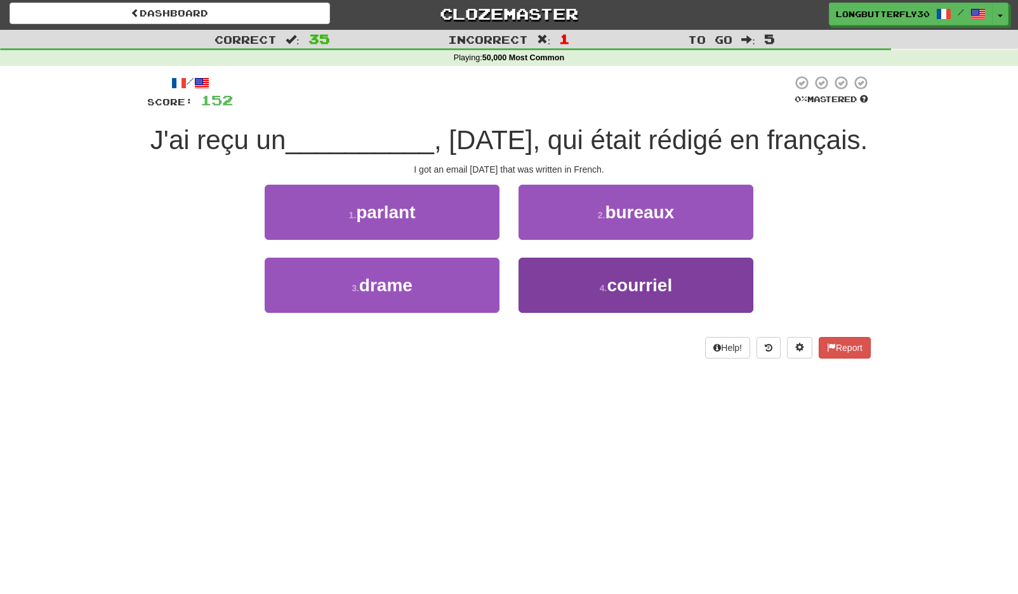
click at [584, 272] on button "4 . courriel" at bounding box center [635, 285] width 235 height 55
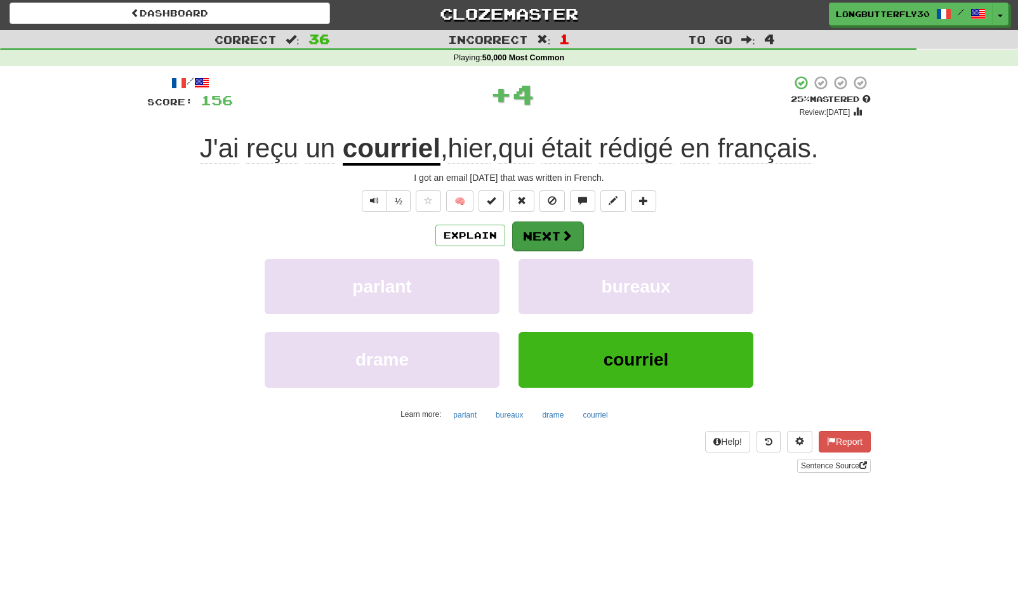
click at [552, 235] on button "Next" at bounding box center [547, 235] width 71 height 29
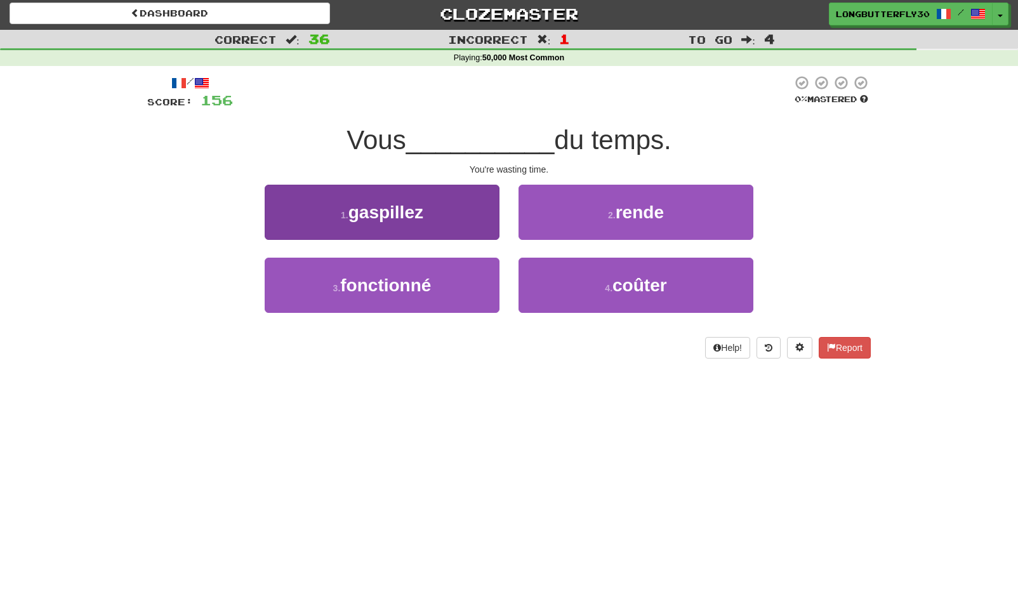
click at [466, 209] on button "1 . gaspillez" at bounding box center [382, 212] width 235 height 55
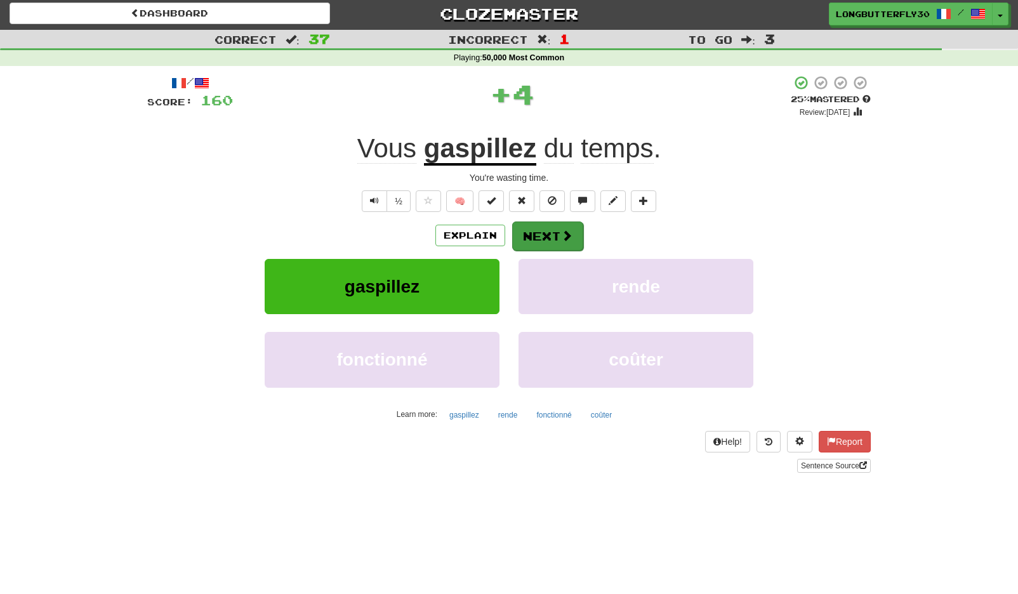
click at [547, 226] on button "Next" at bounding box center [547, 235] width 71 height 29
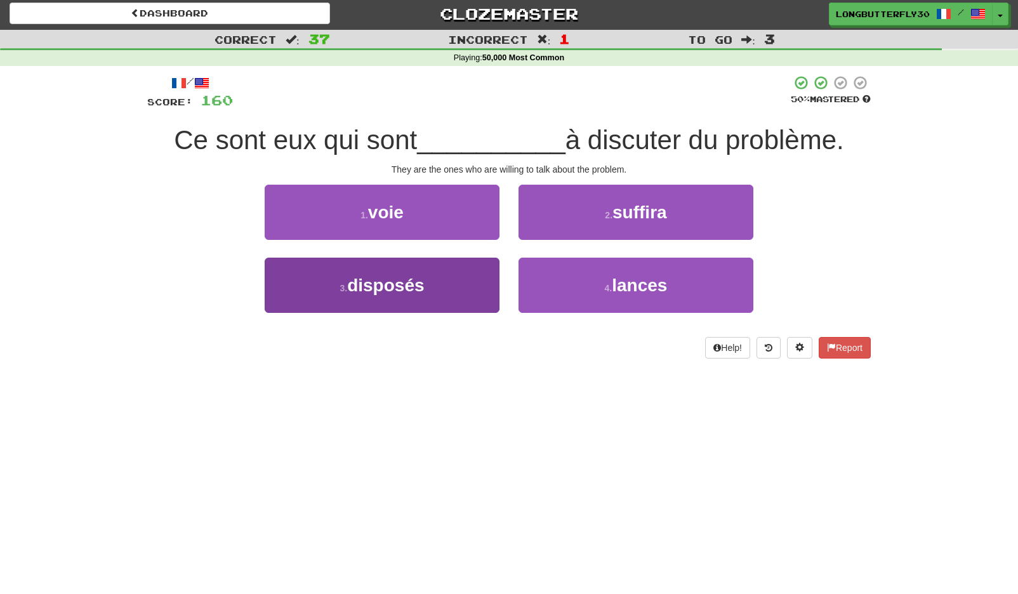
click at [468, 282] on button "3 . disposés" at bounding box center [382, 285] width 235 height 55
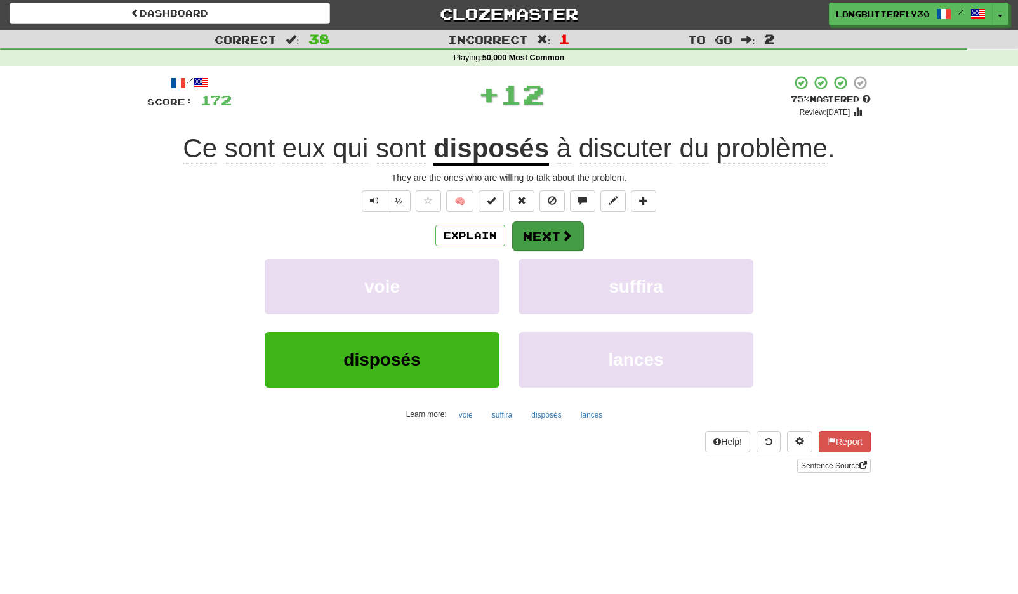
click at [539, 234] on button "Next" at bounding box center [547, 235] width 71 height 29
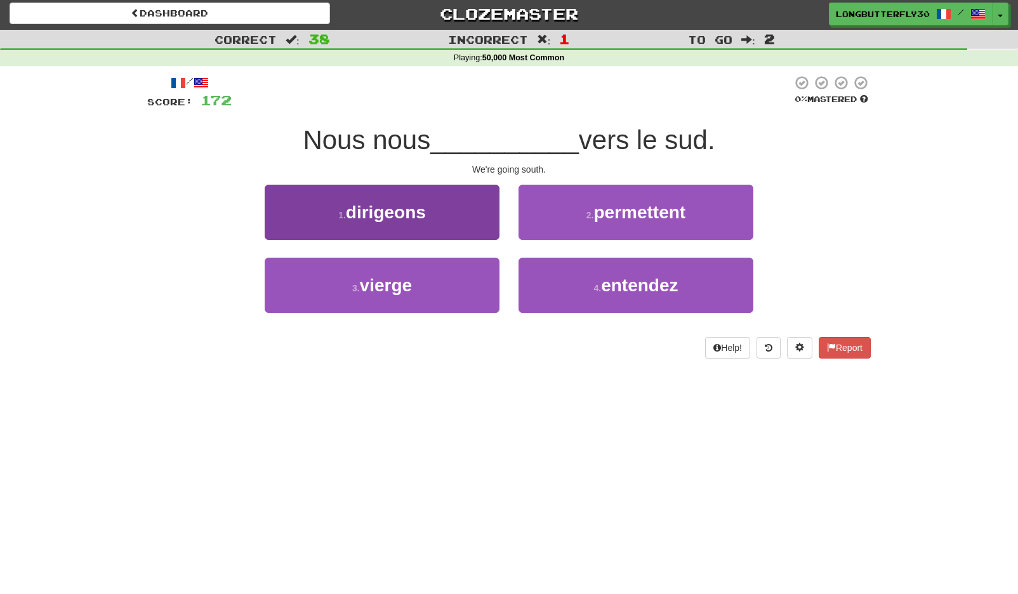
click at [476, 217] on button "1 . dirigeons" at bounding box center [382, 212] width 235 height 55
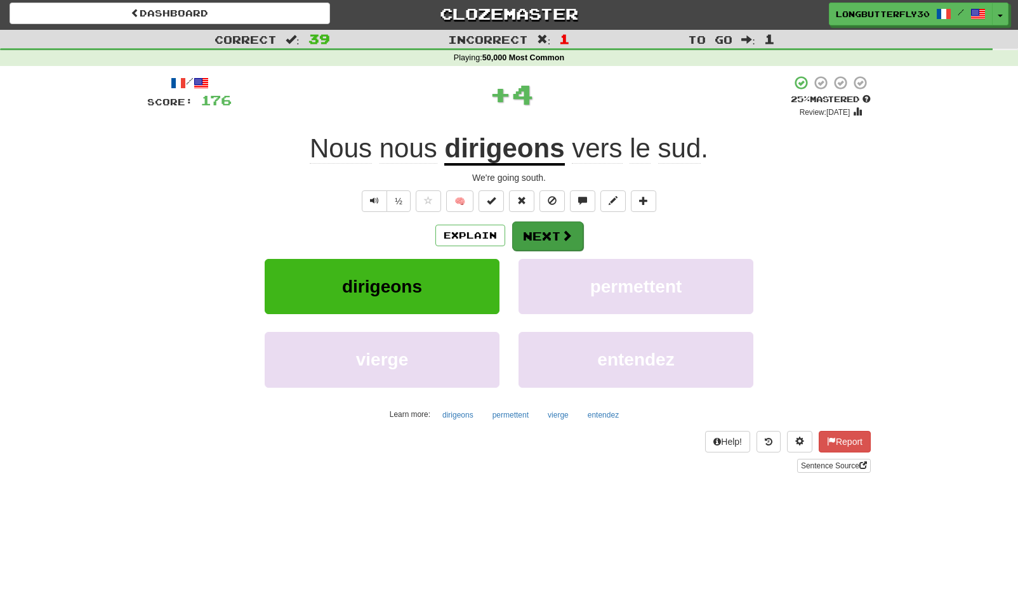
click at [542, 230] on button "Next" at bounding box center [547, 235] width 71 height 29
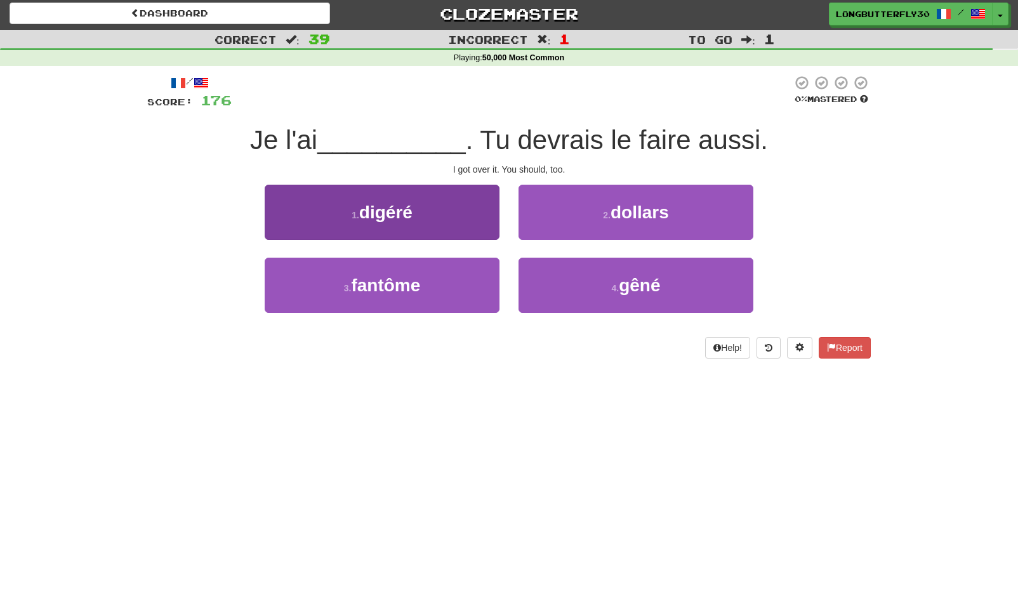
click at [491, 221] on button "1 . digéré" at bounding box center [382, 212] width 235 height 55
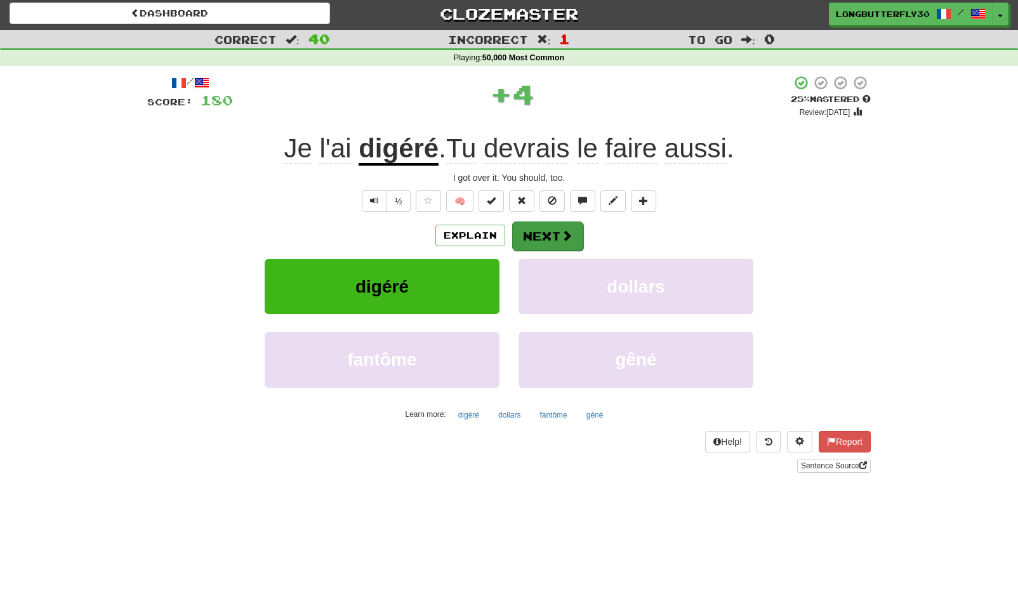
click at [553, 232] on button "Next" at bounding box center [547, 235] width 71 height 29
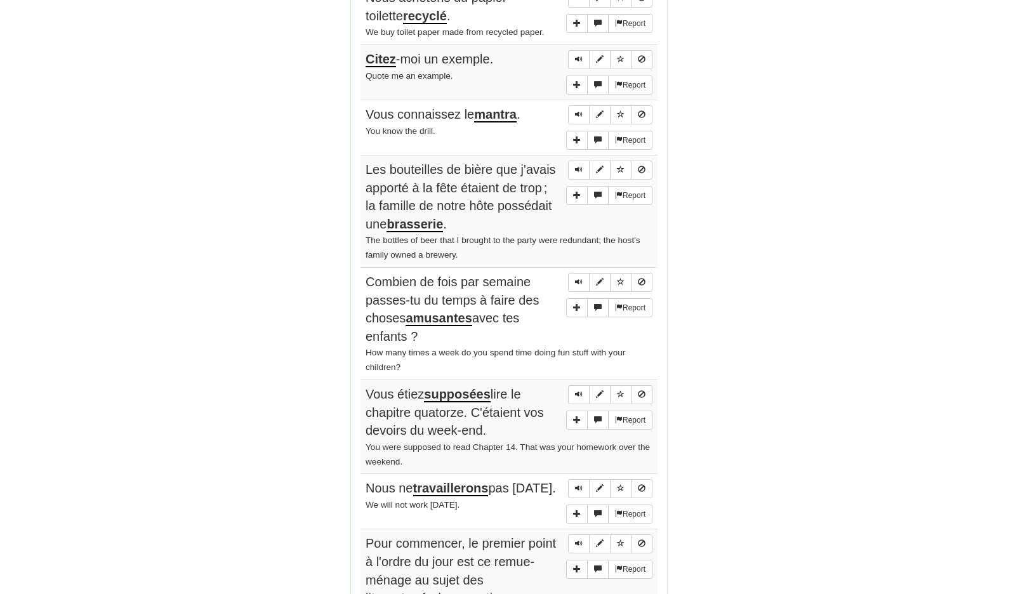
scroll to position [2060, 0]
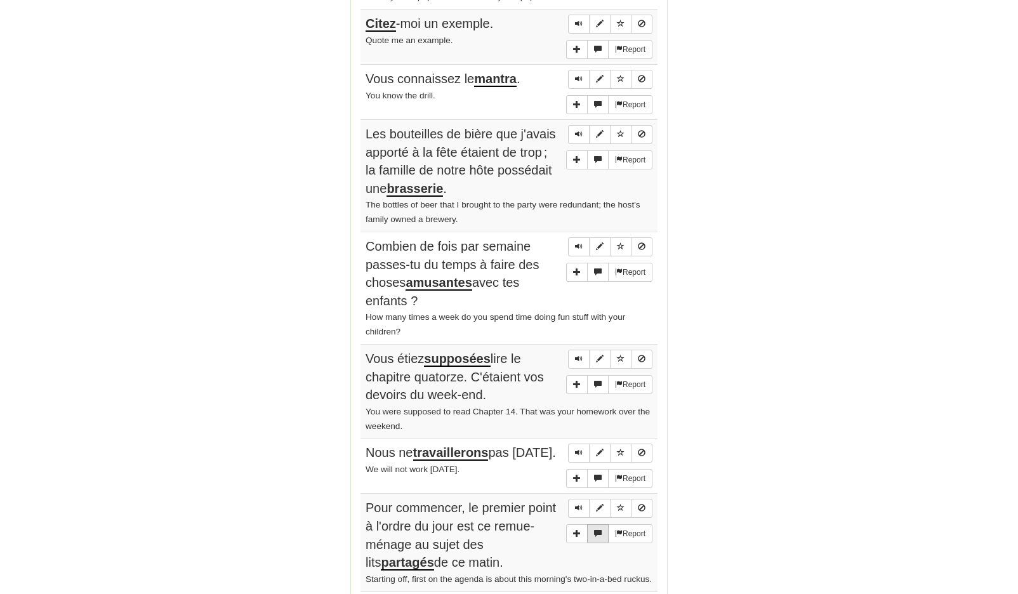
click at [594, 529] on span "More sentence controls" at bounding box center [598, 533] width 8 height 8
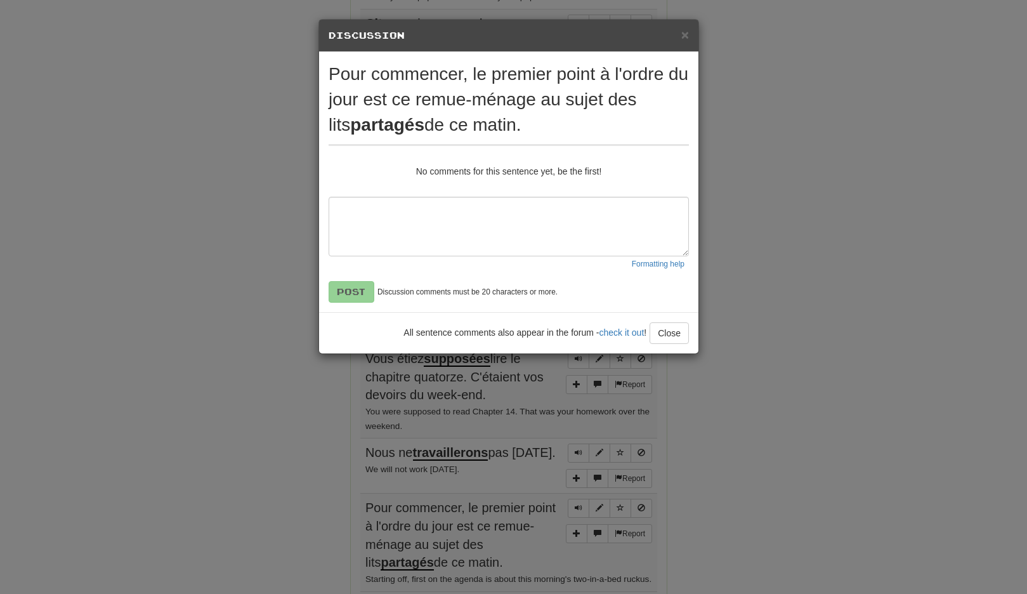
drag, startPoint x: 550, startPoint y: 133, endPoint x: 322, endPoint y: 70, distance: 237.1
click at [305, 63] on div "× Discussion View in the forum Pour commencer, le premier point à l'ordre du jo…" at bounding box center [513, 297] width 1027 height 594
drag, startPoint x: 540, startPoint y: 147, endPoint x: 523, endPoint y: 151, distance: 17.1
click at [536, 146] on div "Pour commencer, le premier point à l'ordre du jour est ce remue-ménage au sujet…" at bounding box center [508, 182] width 379 height 260
click at [661, 337] on button "Close" at bounding box center [669, 333] width 39 height 22
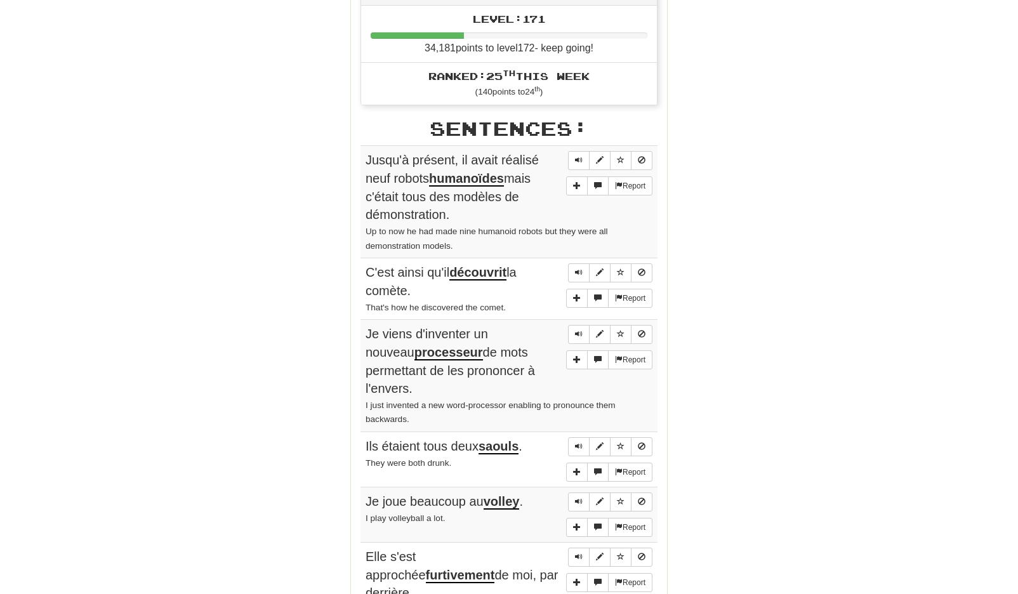
scroll to position [0, 0]
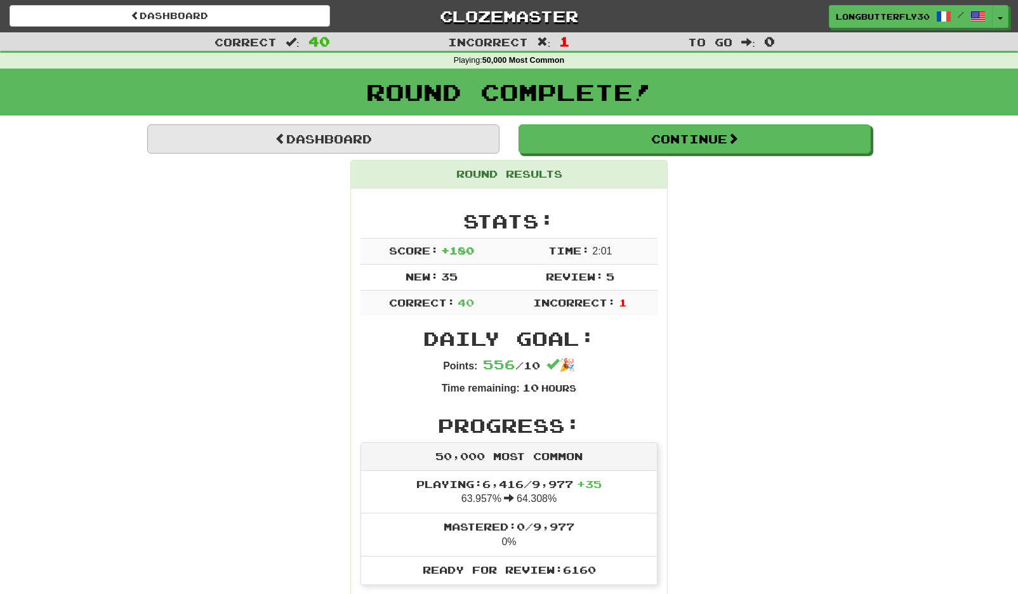
click at [321, 134] on link "Dashboard" at bounding box center [323, 138] width 352 height 29
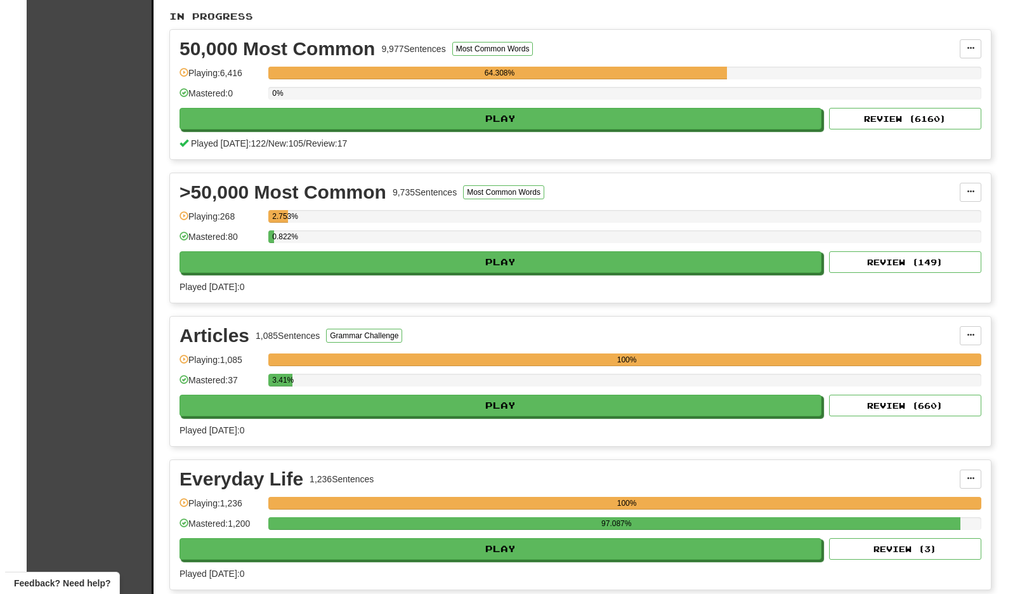
scroll to position [266, 0]
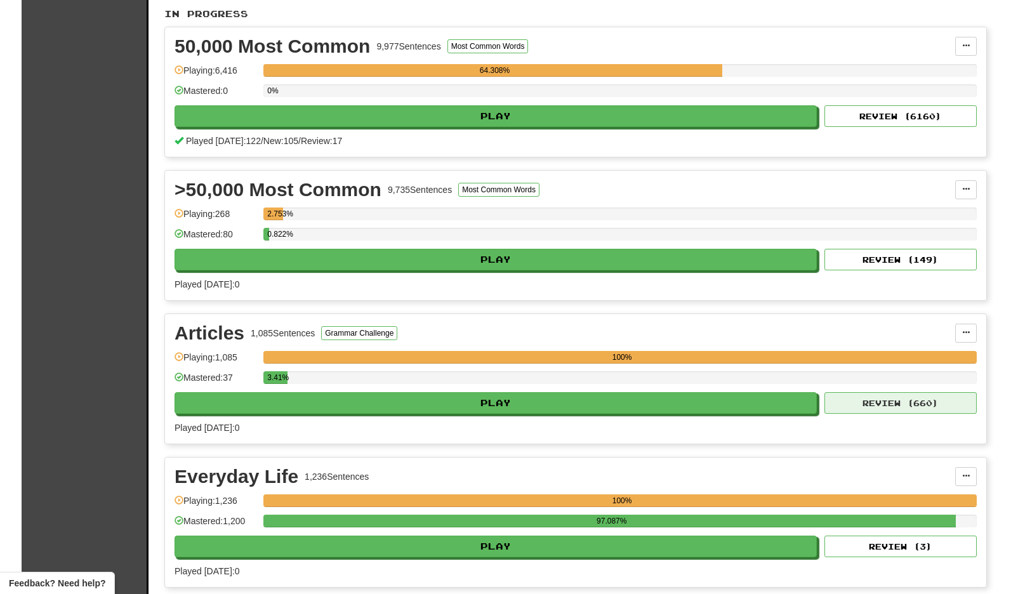
click at [918, 400] on button "Review ( 660 )" at bounding box center [900, 403] width 152 height 22
select select "**"
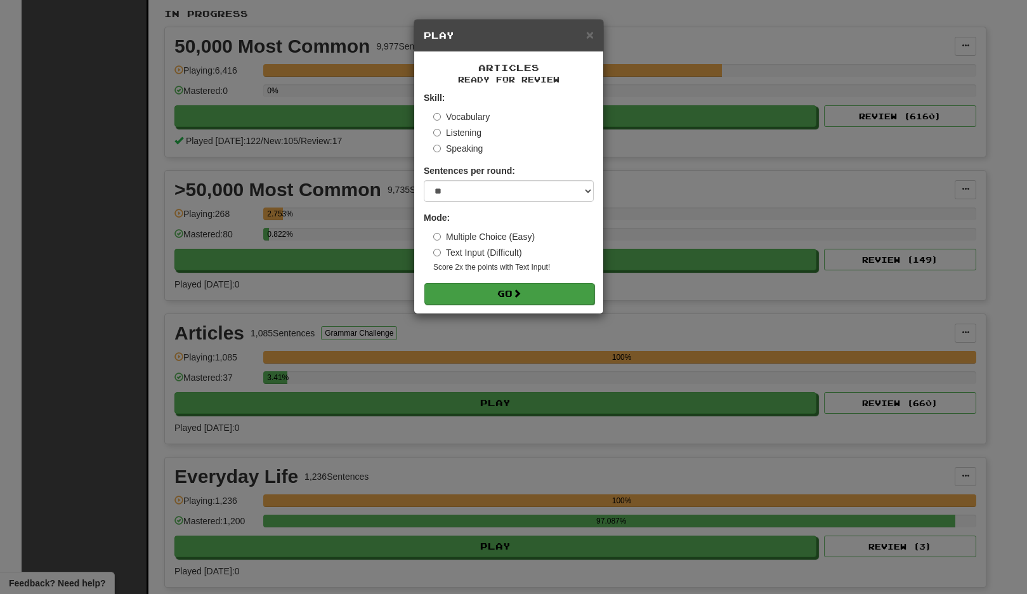
click at [558, 286] on button "Go" at bounding box center [509, 294] width 170 height 22
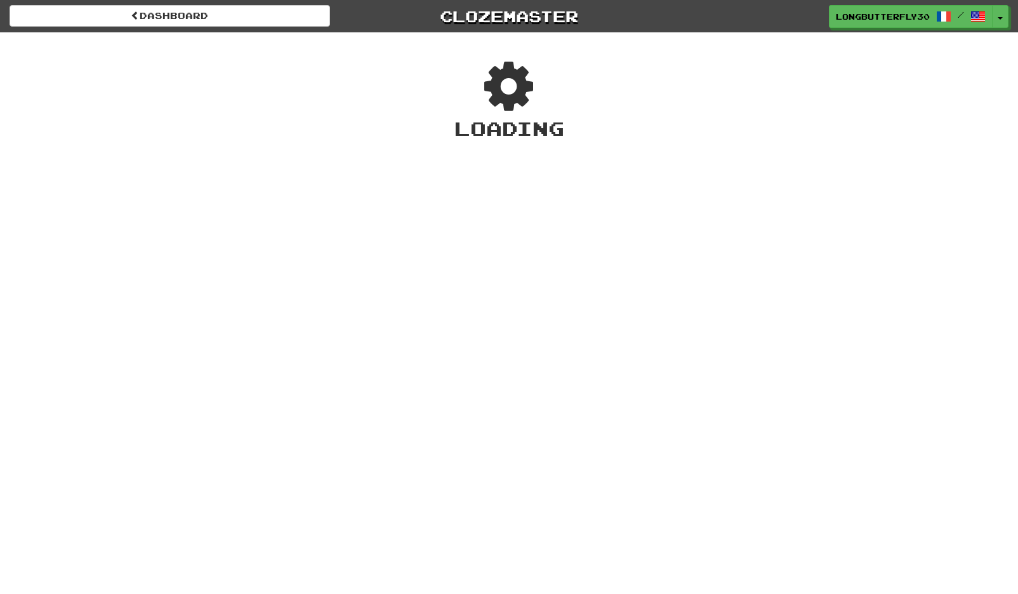
click at [532, 300] on div "Dashboard Clozemaster LongButterfly3024 / Toggle Dropdown Dashboard Leaderboard…" at bounding box center [509, 297] width 1018 height 594
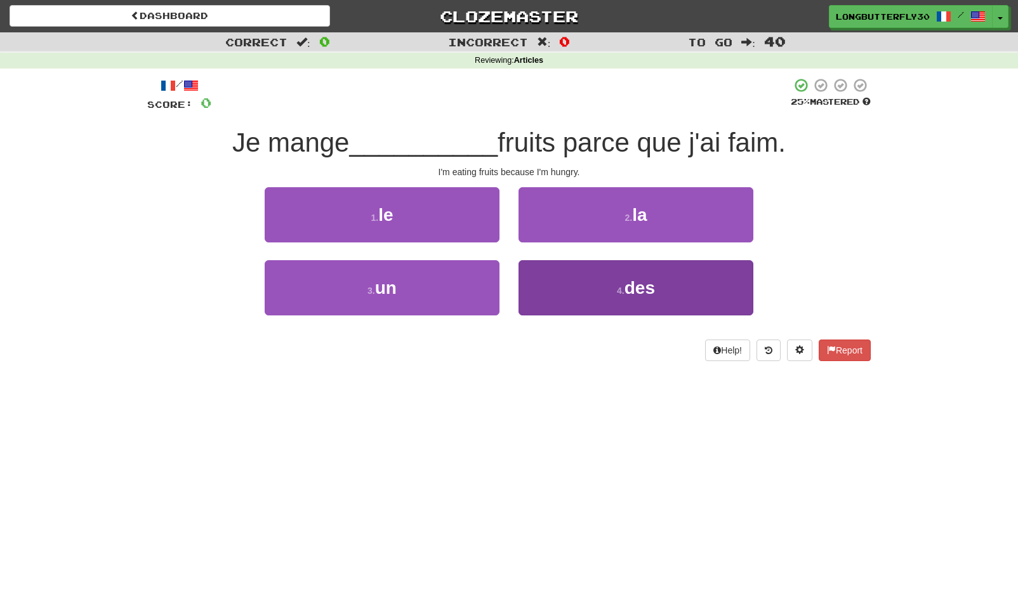
click at [637, 282] on span "des" at bounding box center [639, 288] width 30 height 20
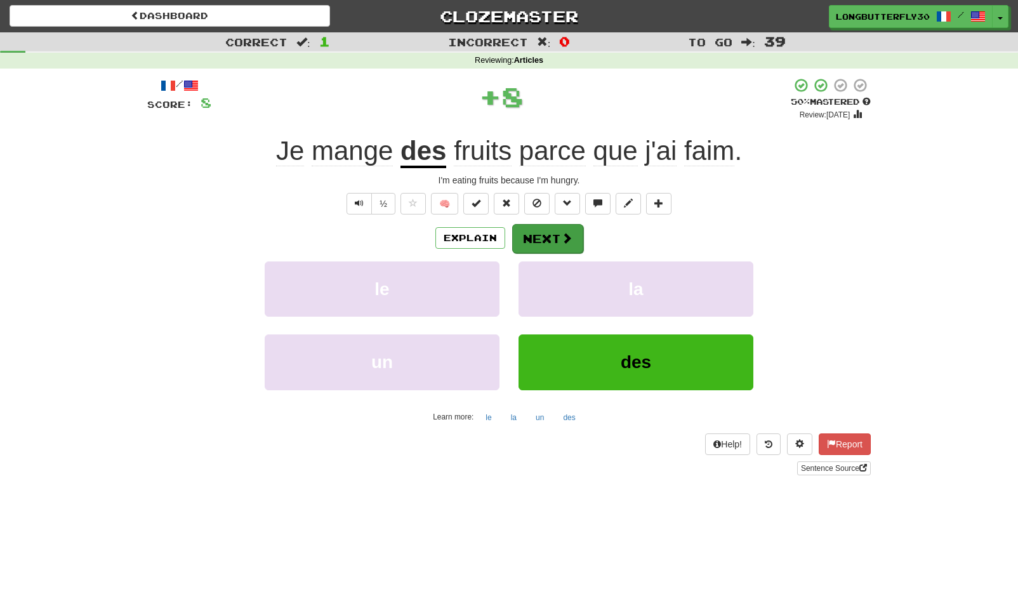
click at [565, 235] on span at bounding box center [566, 237] width 11 height 11
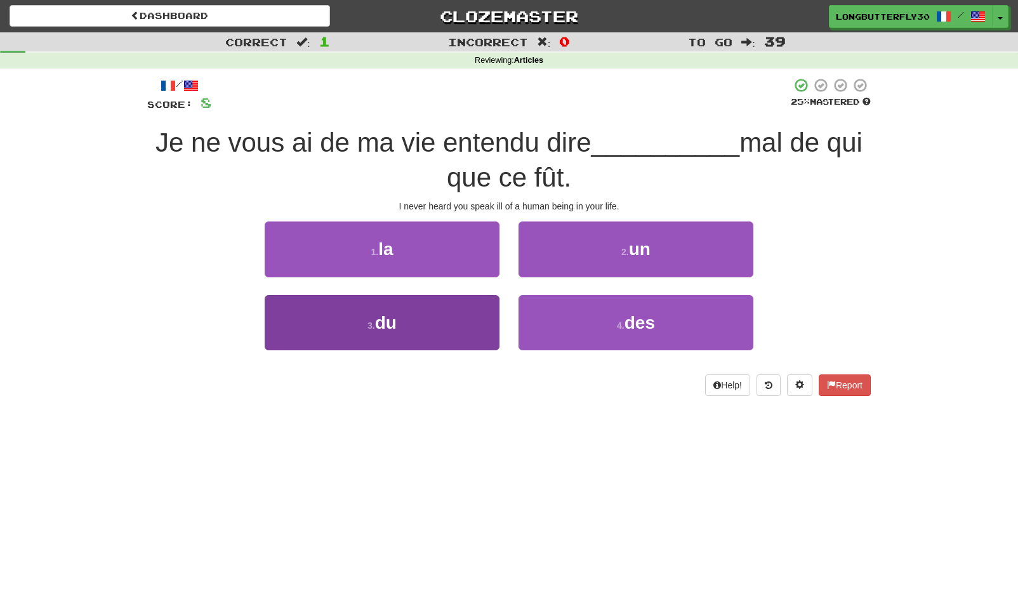
click at [449, 321] on button "3 . du" at bounding box center [382, 322] width 235 height 55
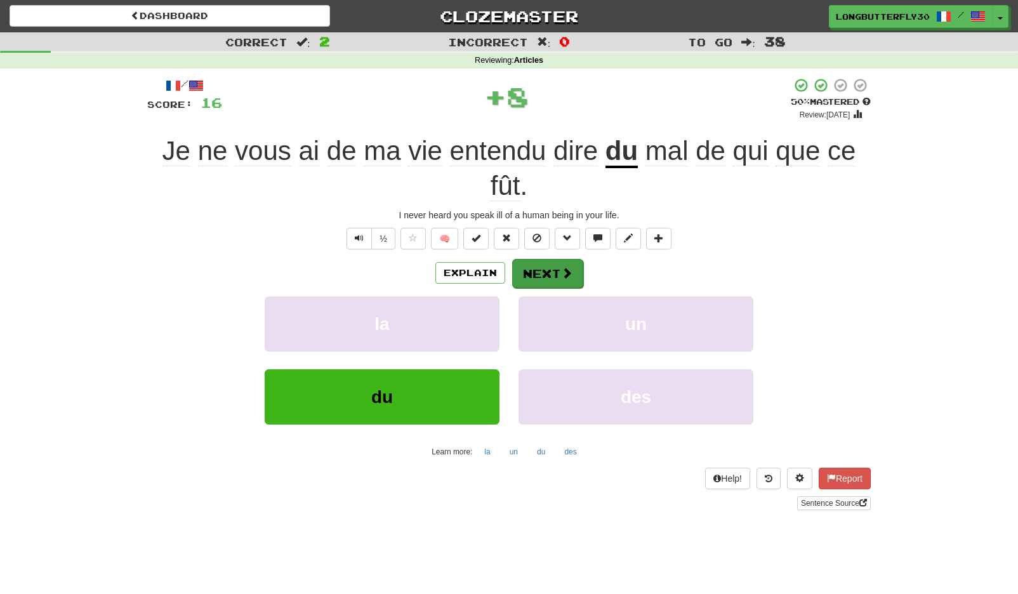
click at [549, 266] on button "Next" at bounding box center [547, 273] width 71 height 29
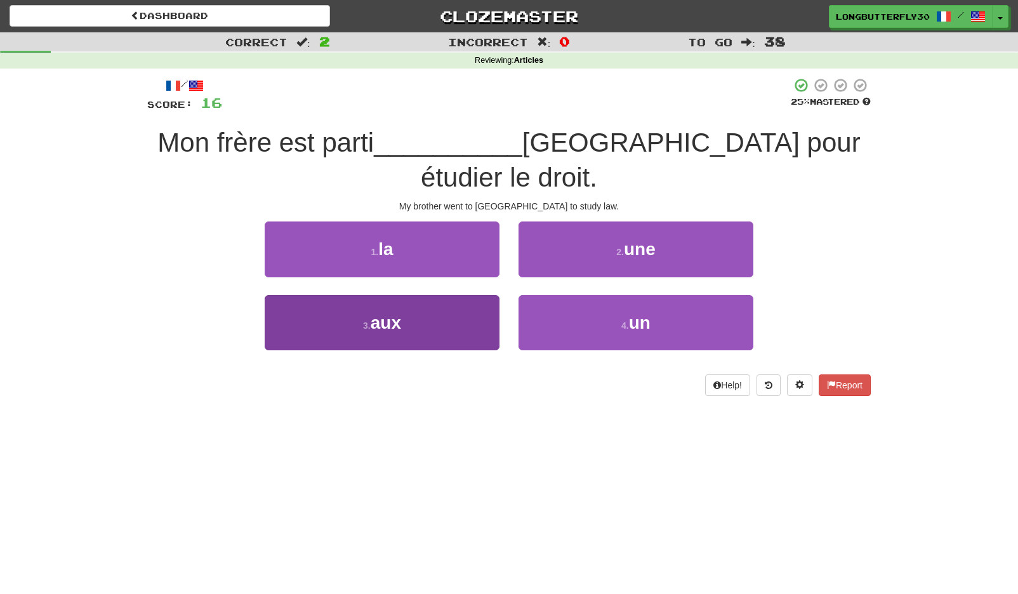
click at [474, 312] on button "3 . aux" at bounding box center [382, 322] width 235 height 55
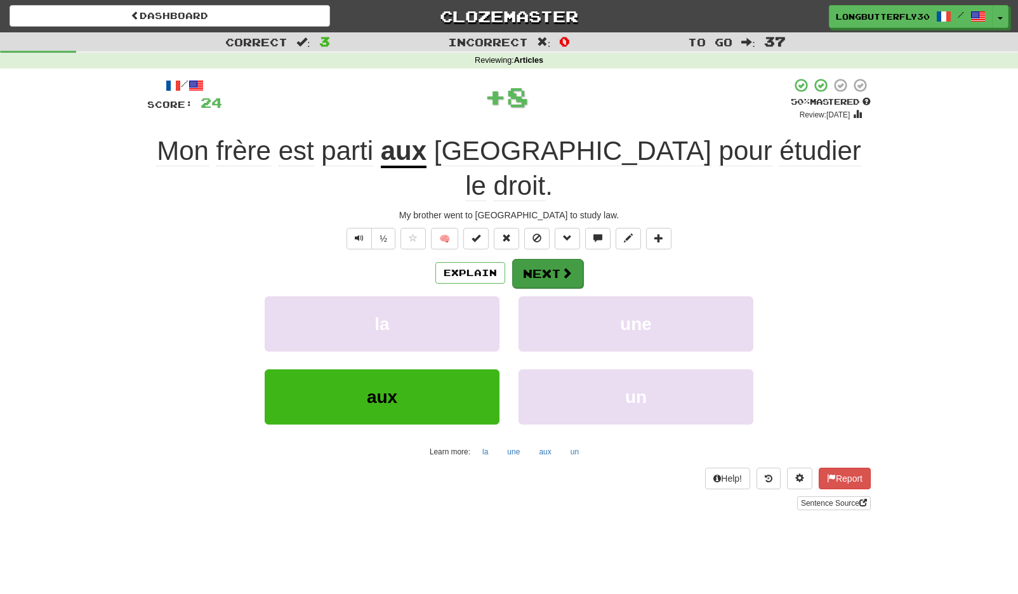
click at [549, 259] on button "Next" at bounding box center [547, 273] width 71 height 29
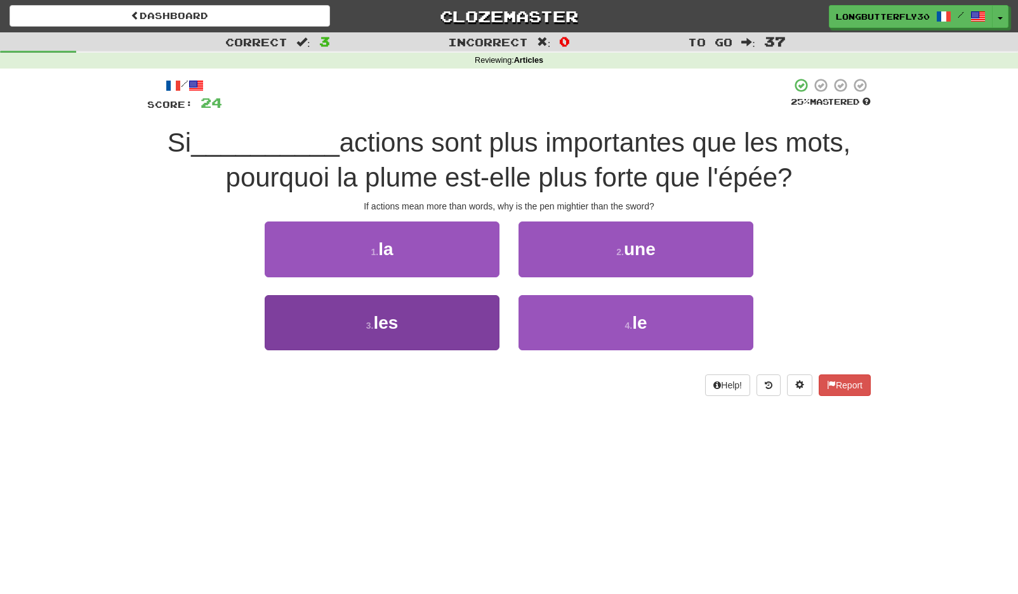
click at [474, 313] on button "3 . les" at bounding box center [382, 322] width 235 height 55
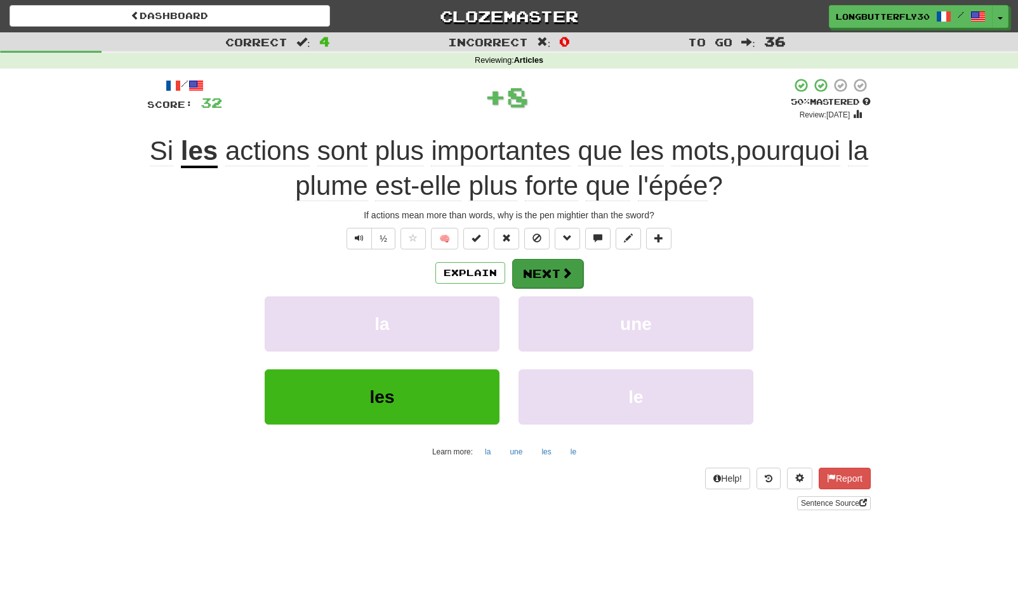
click at [532, 268] on button "Next" at bounding box center [547, 273] width 71 height 29
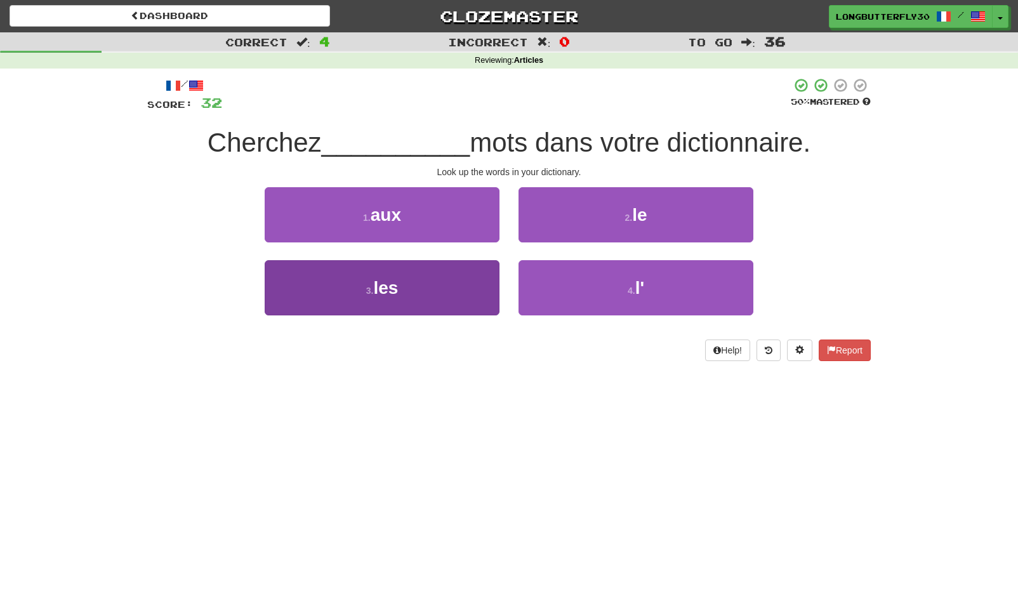
click at [440, 281] on button "3 . les" at bounding box center [382, 287] width 235 height 55
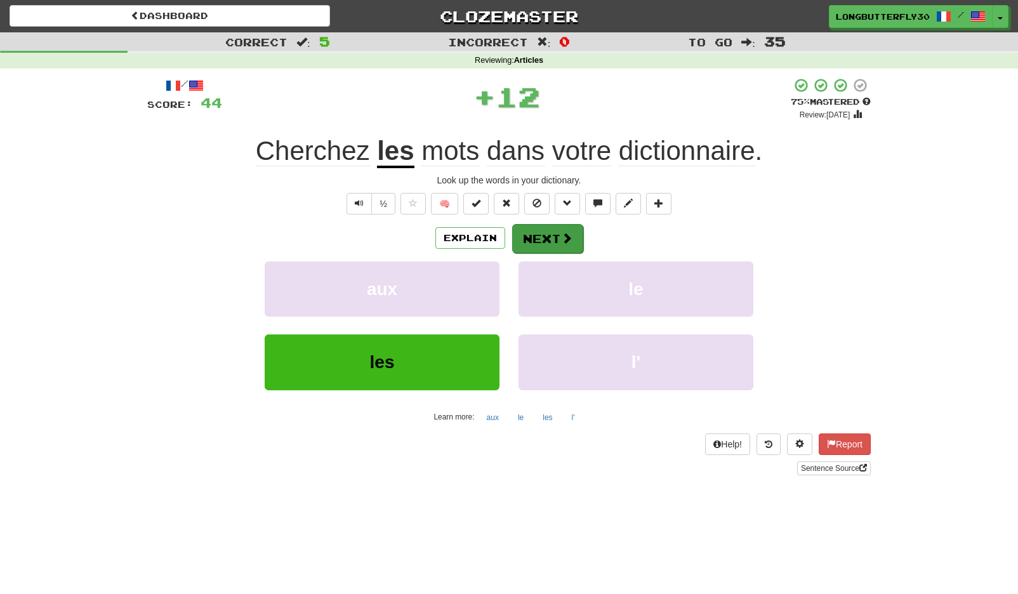
click at [538, 227] on button "Next" at bounding box center [547, 238] width 71 height 29
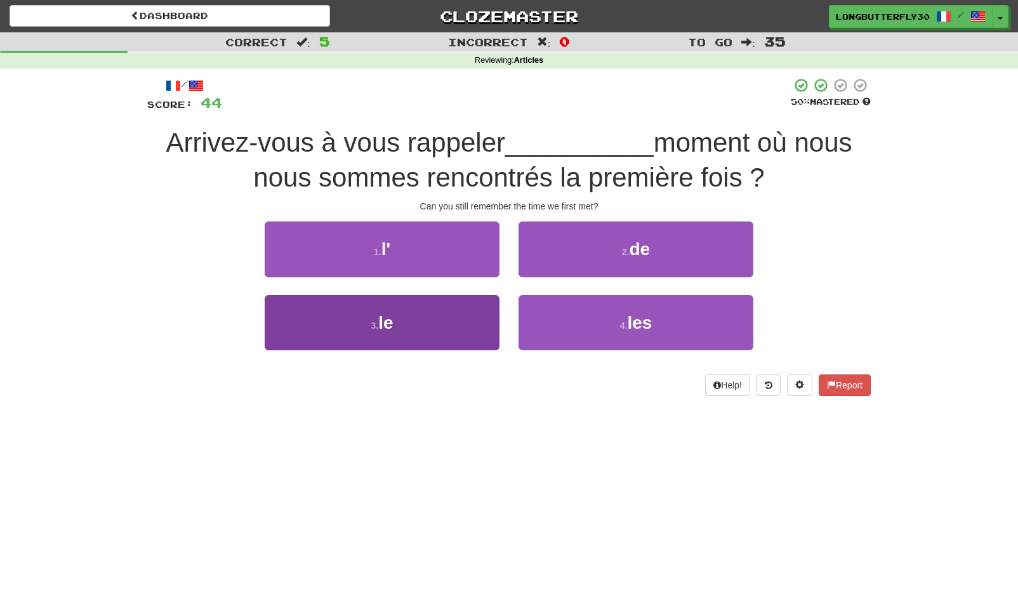
click at [453, 306] on button "3 . le" at bounding box center [382, 322] width 235 height 55
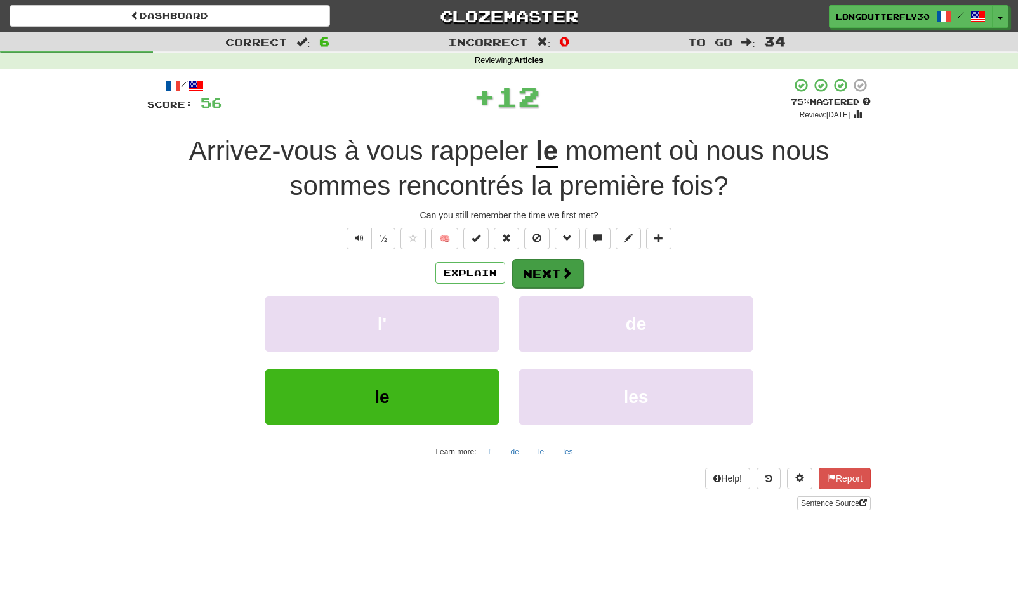
click at [555, 259] on button "Next" at bounding box center [547, 273] width 71 height 29
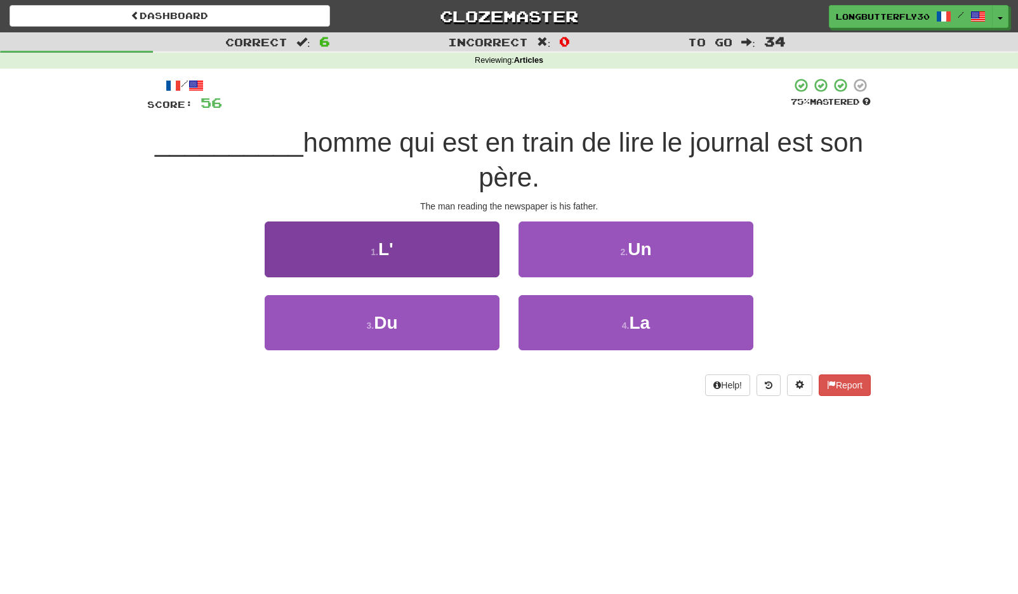
click at [480, 258] on button "1 . L'" at bounding box center [382, 248] width 235 height 55
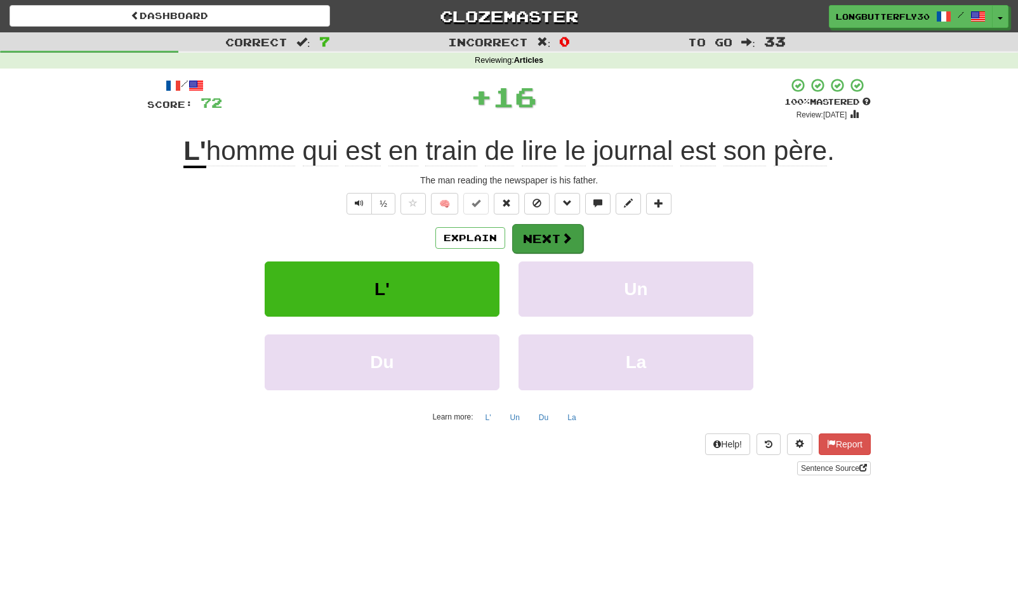
click at [553, 233] on button "Next" at bounding box center [547, 238] width 71 height 29
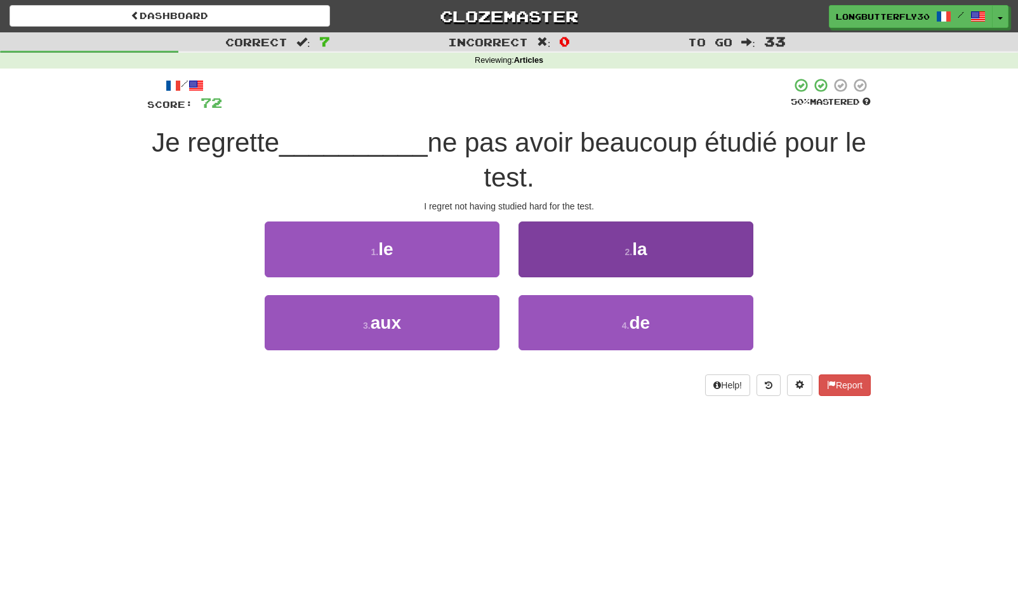
drag, startPoint x: 598, startPoint y: 327, endPoint x: 593, endPoint y: 311, distance: 17.3
click at [597, 327] on button "4 . de" at bounding box center [635, 322] width 235 height 55
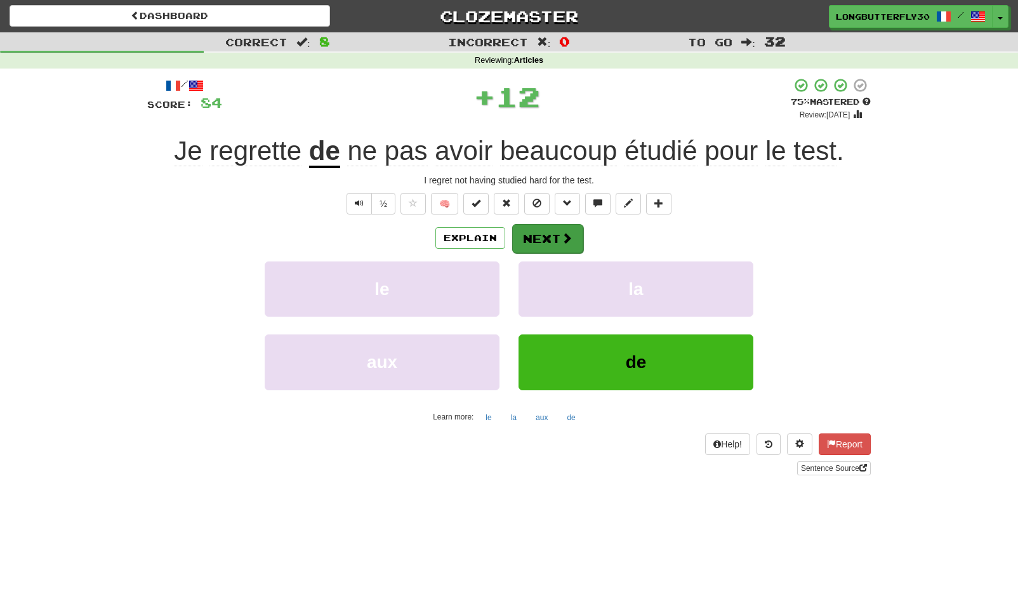
click at [566, 232] on span at bounding box center [566, 237] width 11 height 11
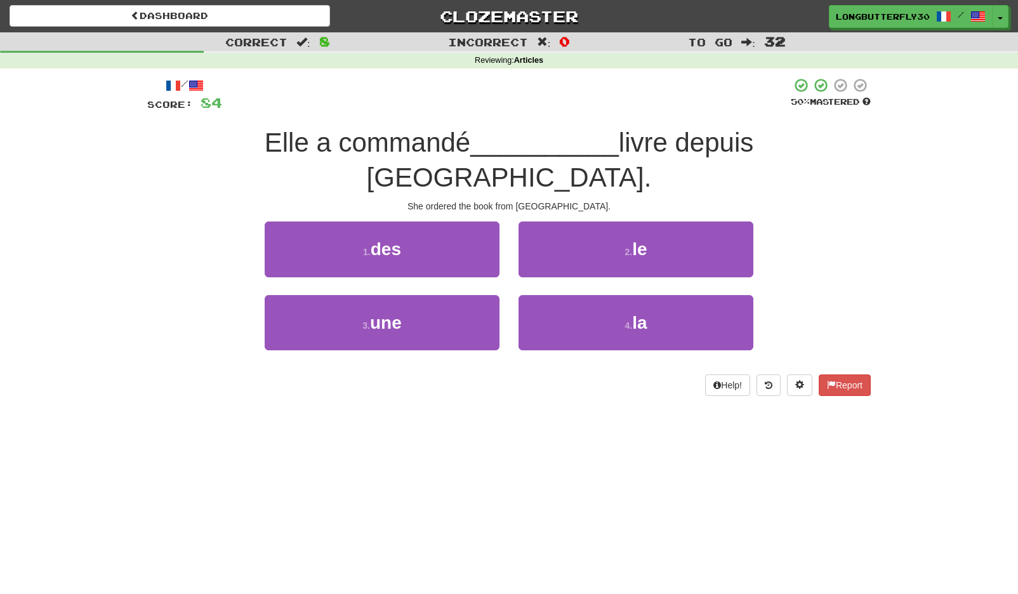
click at [622, 221] on button "2 . le" at bounding box center [635, 248] width 235 height 55
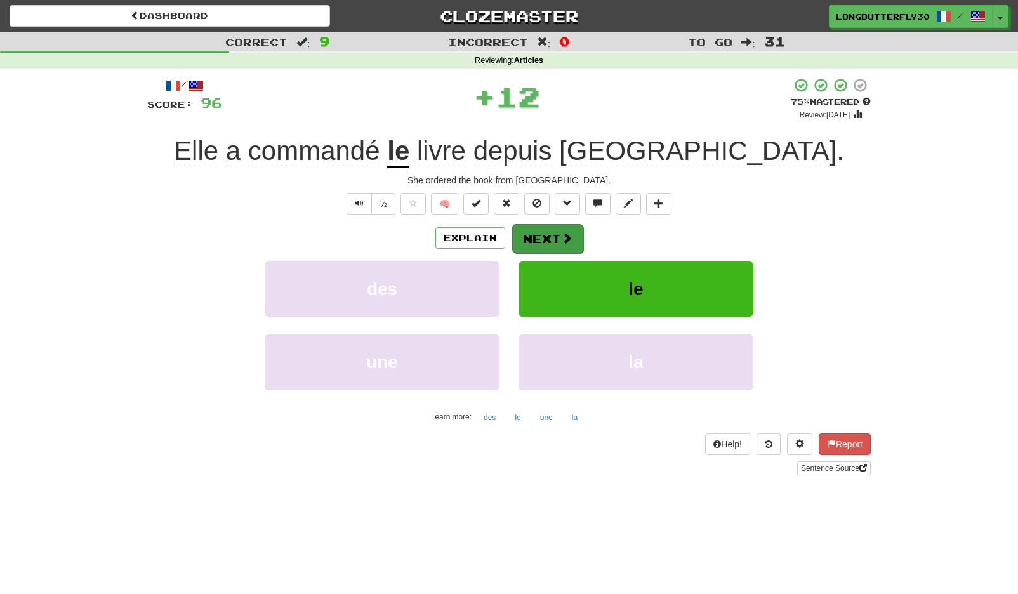
click at [561, 236] on span at bounding box center [566, 237] width 11 height 11
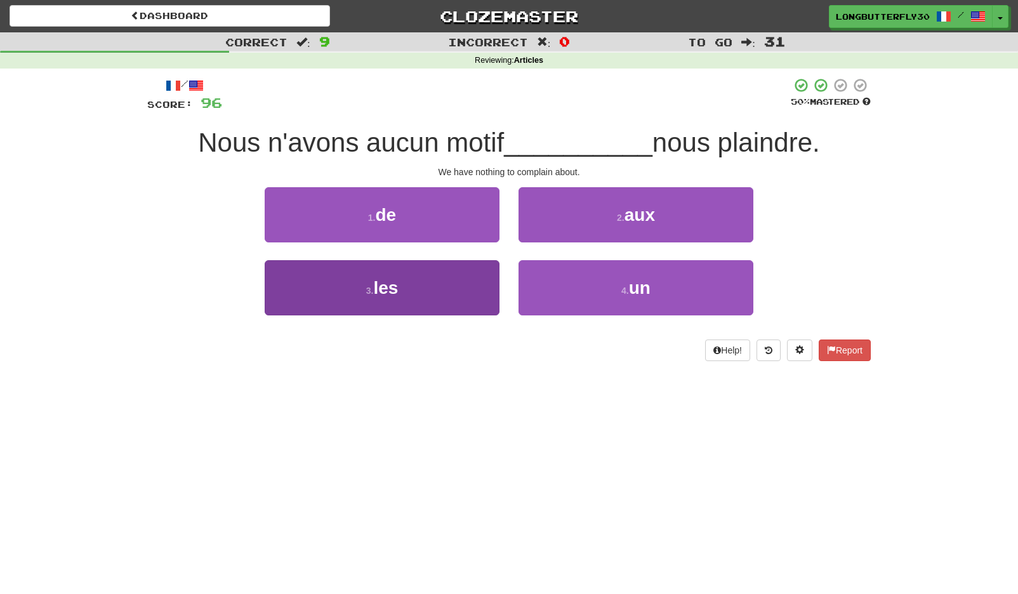
click at [470, 287] on button "3 . les" at bounding box center [382, 287] width 235 height 55
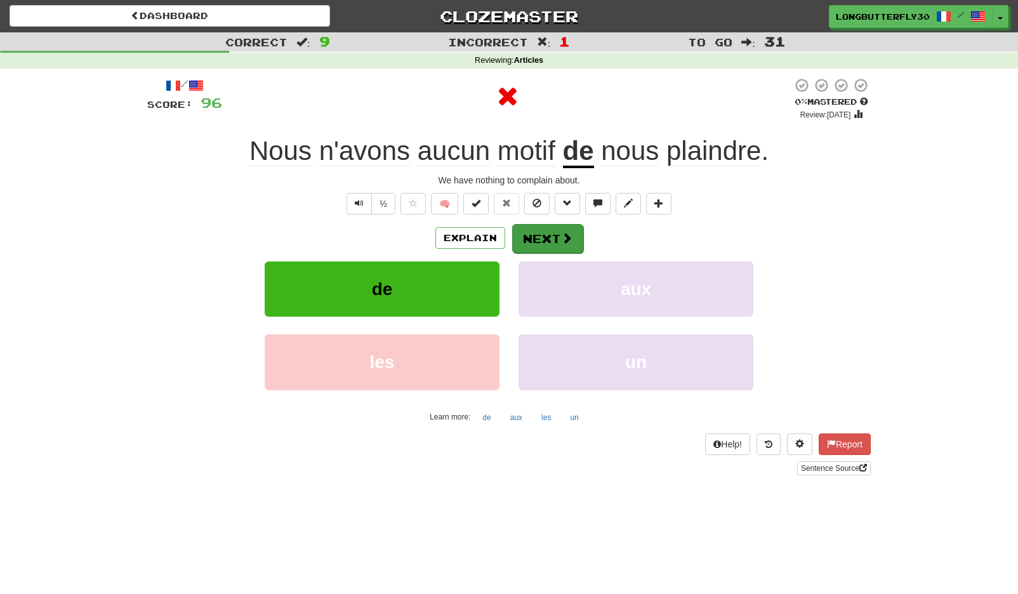
click at [555, 233] on button "Next" at bounding box center [547, 238] width 71 height 29
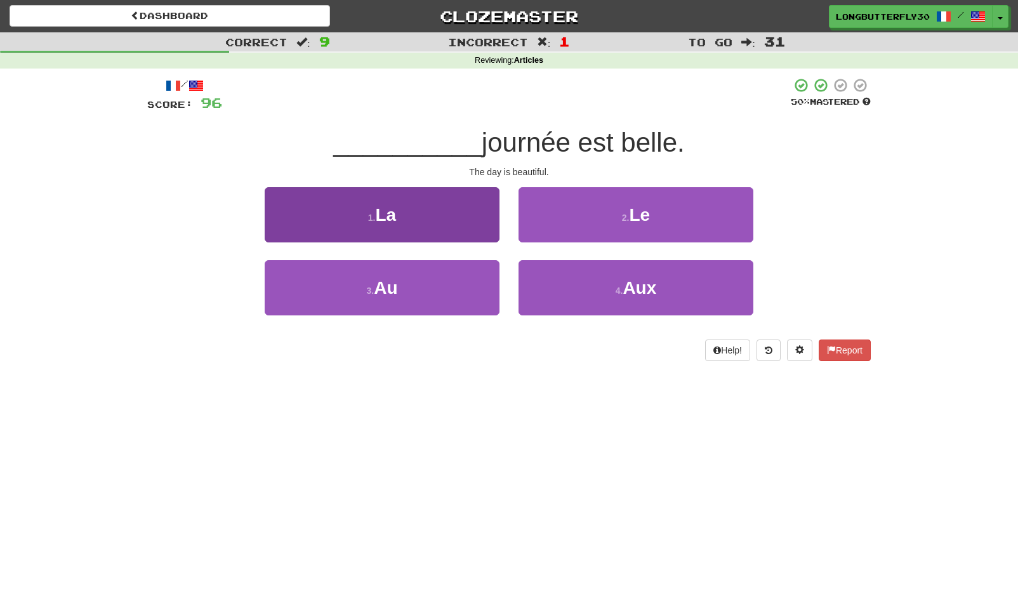
click at [468, 222] on button "1 . La" at bounding box center [382, 214] width 235 height 55
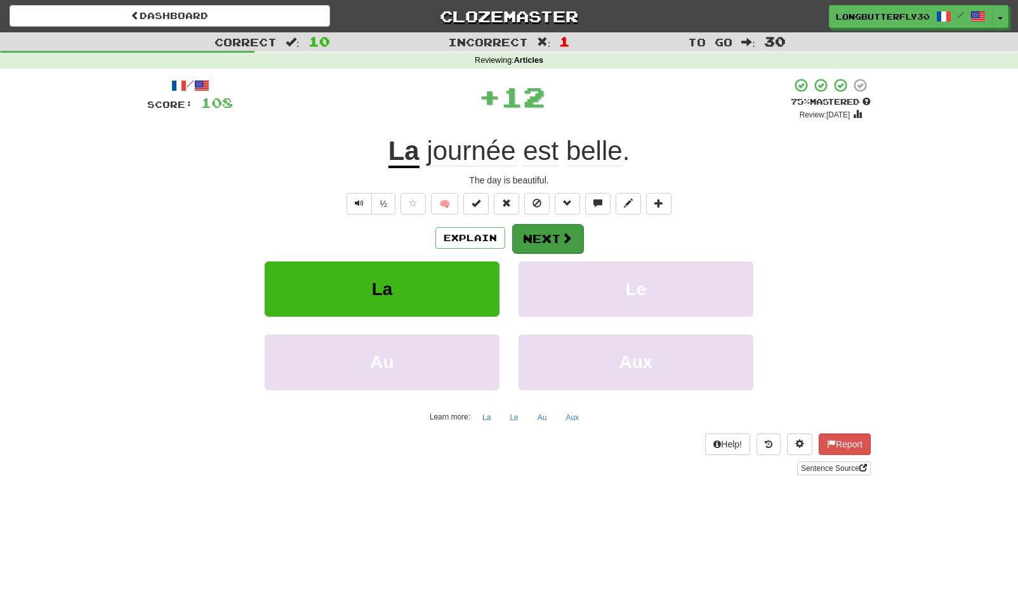
click at [545, 228] on button "Next" at bounding box center [547, 238] width 71 height 29
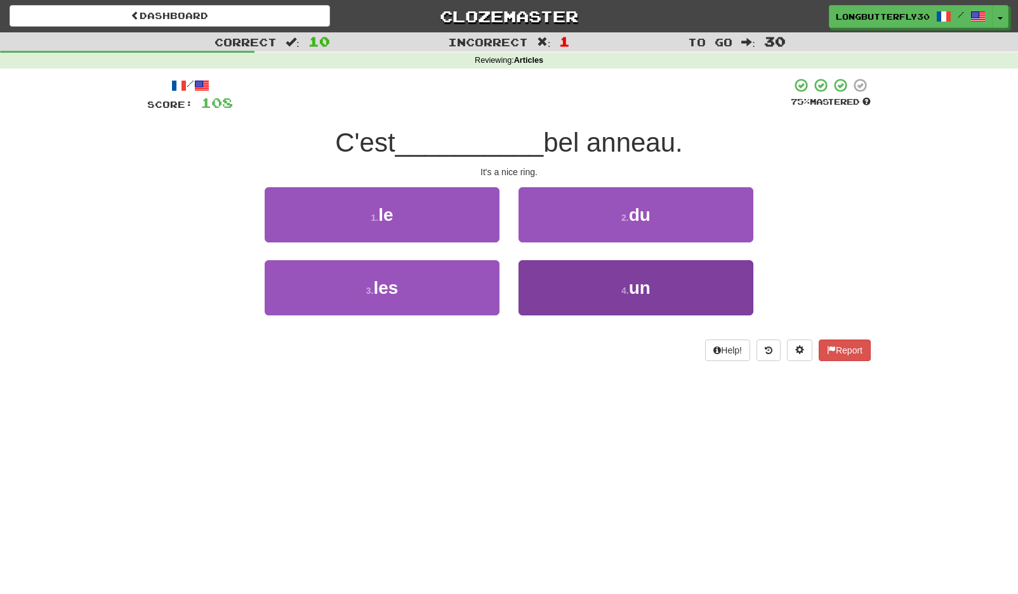
click at [558, 277] on button "4 . un" at bounding box center [635, 287] width 235 height 55
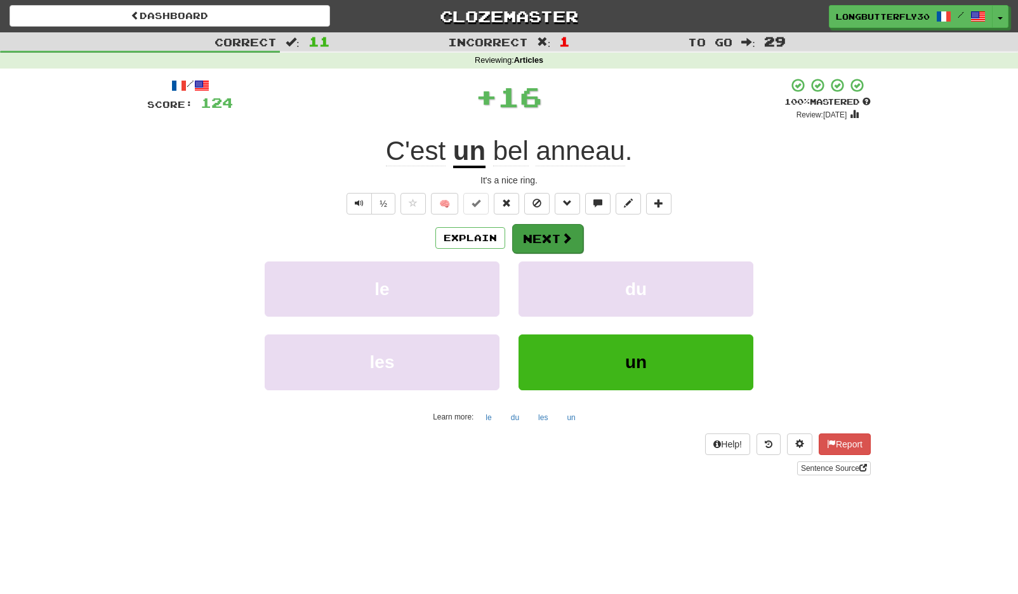
click at [543, 235] on button "Next" at bounding box center [547, 238] width 71 height 29
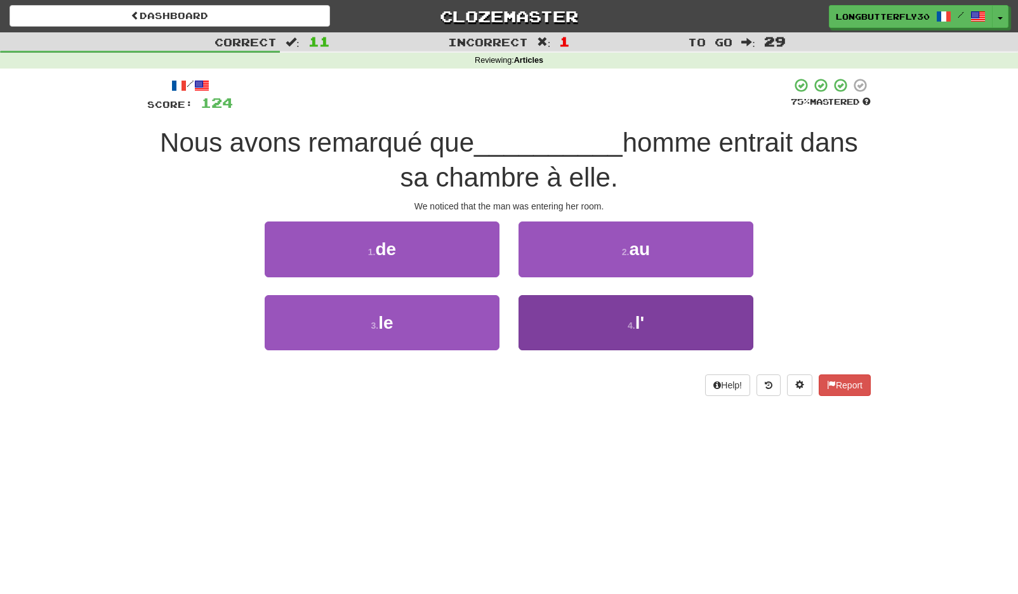
click at [570, 303] on button "4 . l'" at bounding box center [635, 322] width 235 height 55
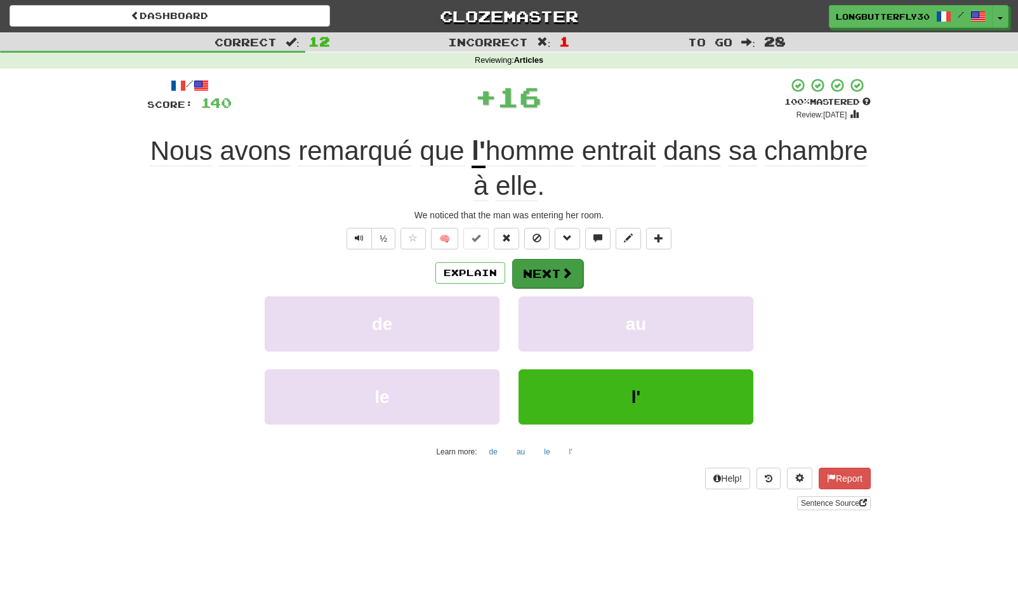
click at [561, 270] on span at bounding box center [566, 272] width 11 height 11
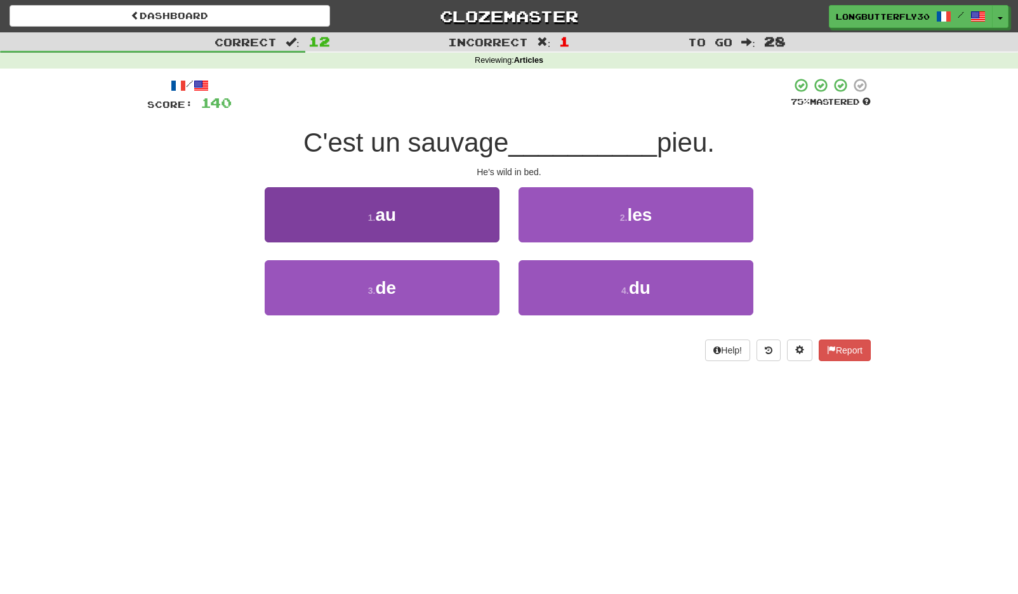
click at [449, 220] on button "1 . au" at bounding box center [382, 214] width 235 height 55
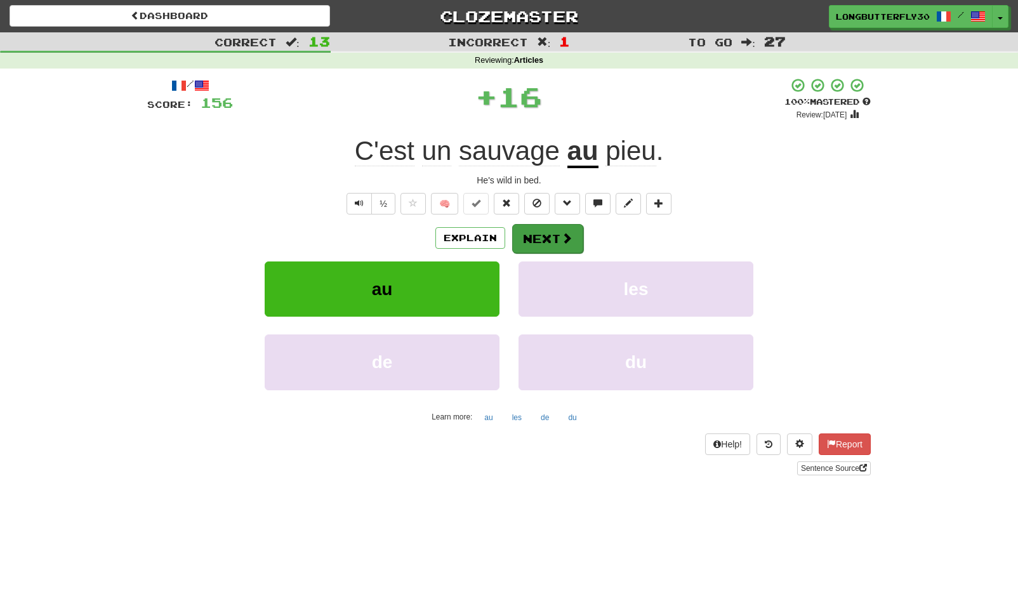
click at [546, 230] on button "Next" at bounding box center [547, 238] width 71 height 29
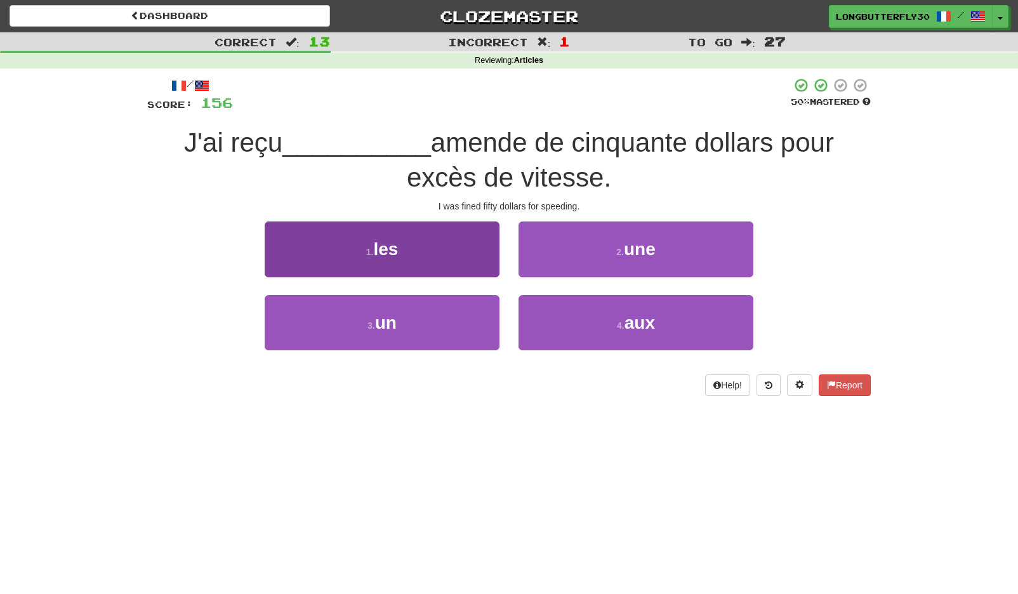
click at [463, 303] on button "3 . un" at bounding box center [382, 322] width 235 height 55
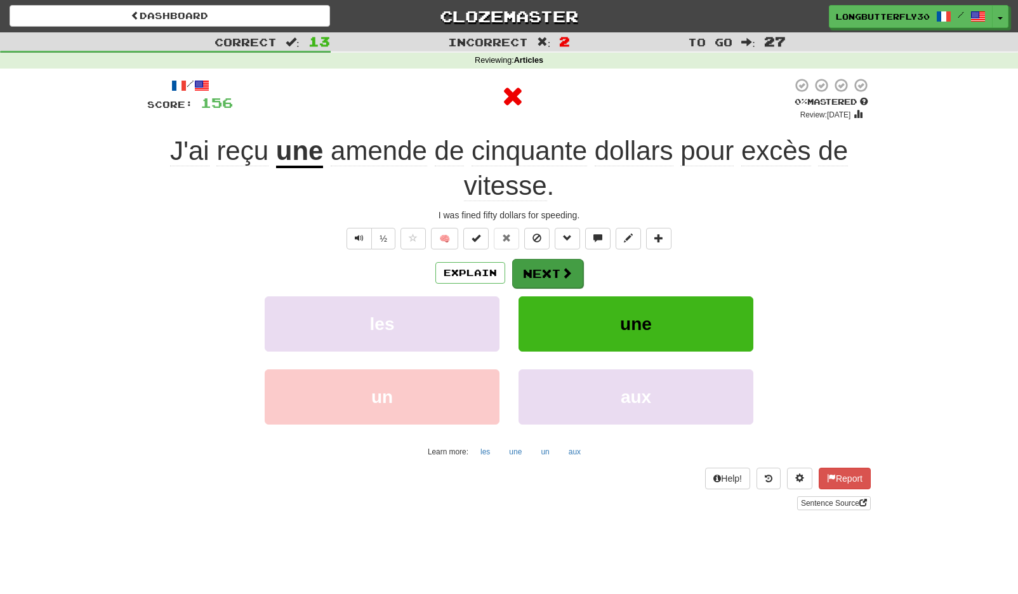
click at [543, 265] on button "Next" at bounding box center [547, 273] width 71 height 29
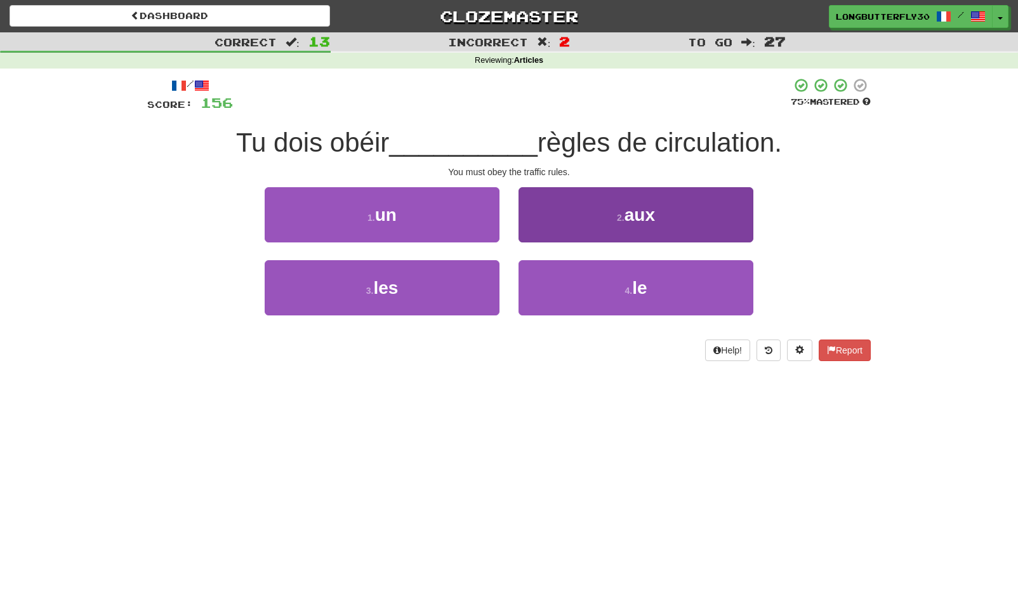
click at [594, 218] on button "2 . aux" at bounding box center [635, 214] width 235 height 55
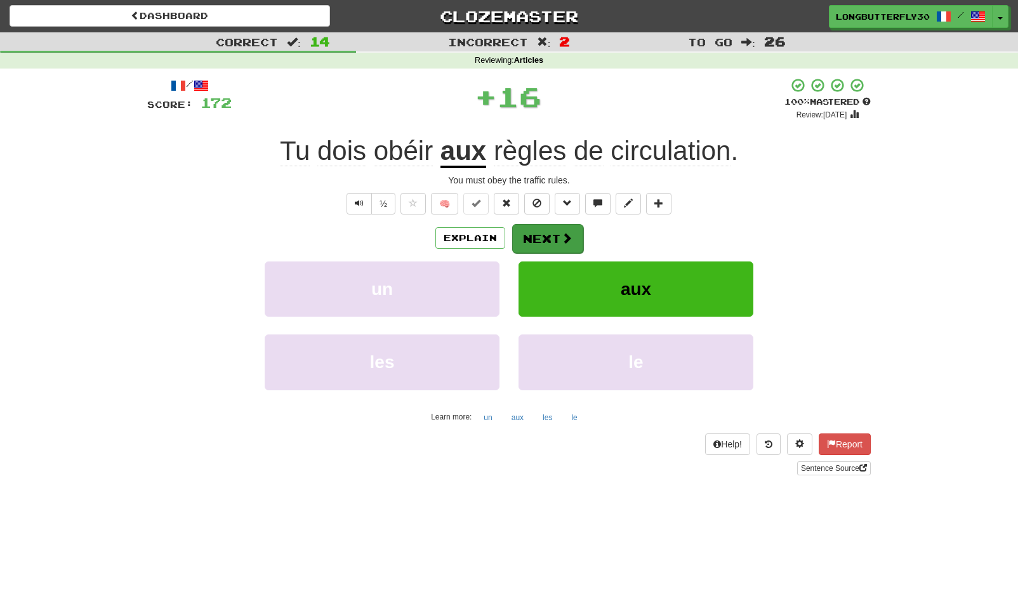
click at [581, 232] on div "Explain Next" at bounding box center [508, 237] width 723 height 29
click at [562, 236] on span at bounding box center [566, 237] width 11 height 11
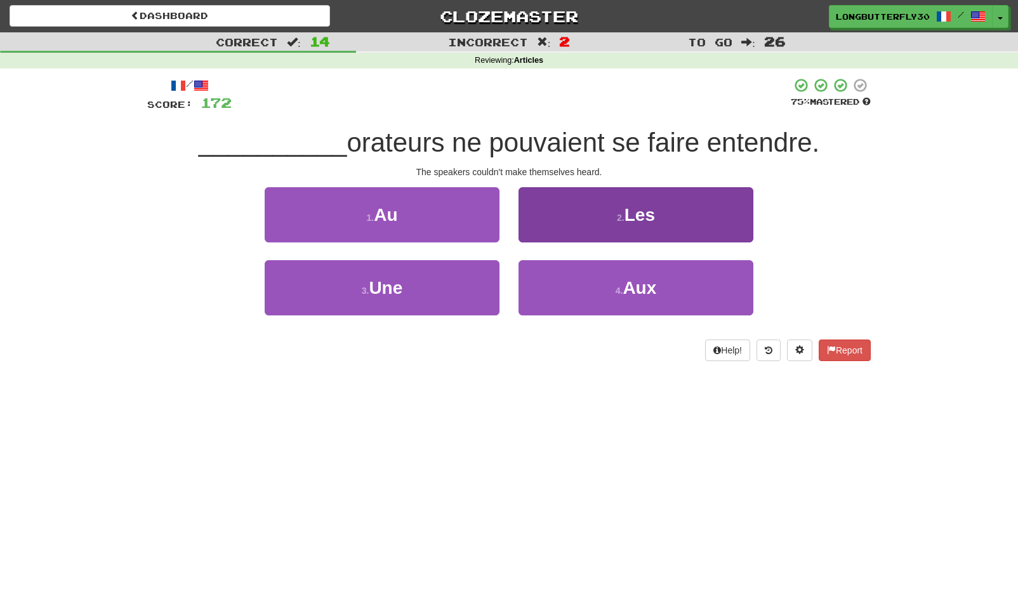
click at [626, 223] on button "2 . Les" at bounding box center [635, 214] width 235 height 55
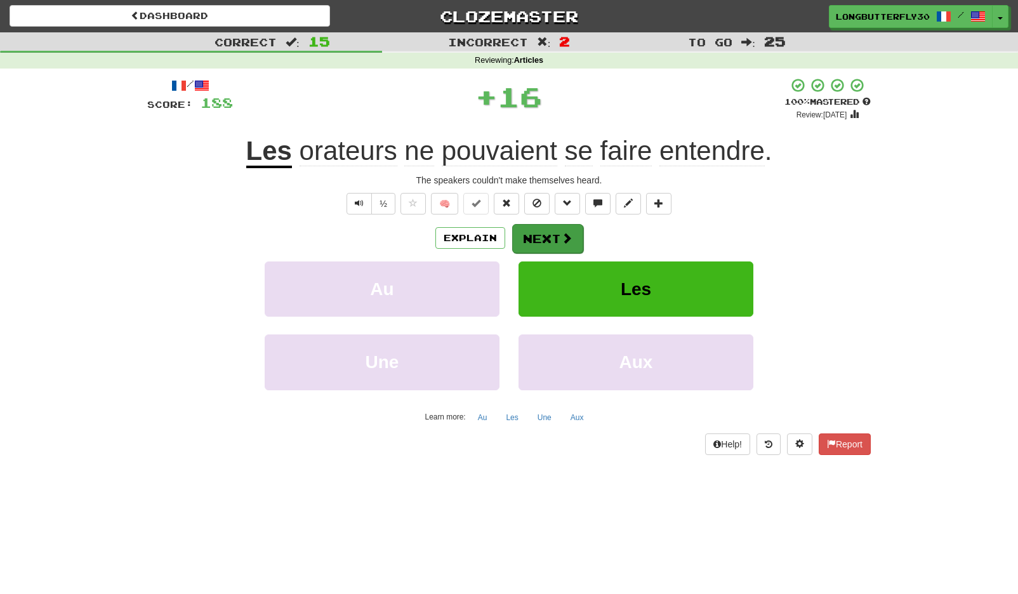
click at [574, 234] on button "Next" at bounding box center [547, 238] width 71 height 29
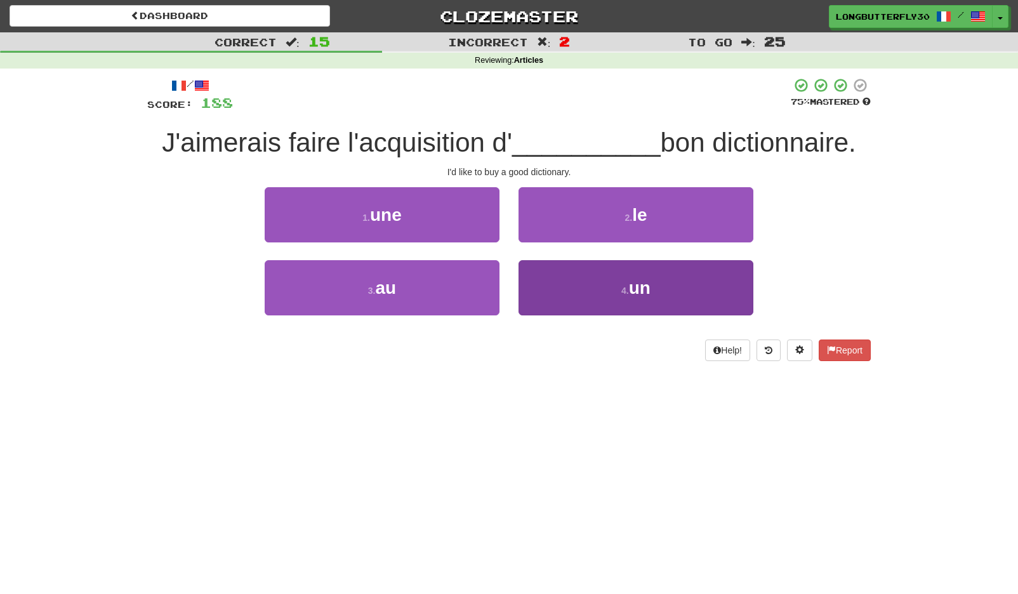
click at [568, 278] on button "4 . un" at bounding box center [635, 287] width 235 height 55
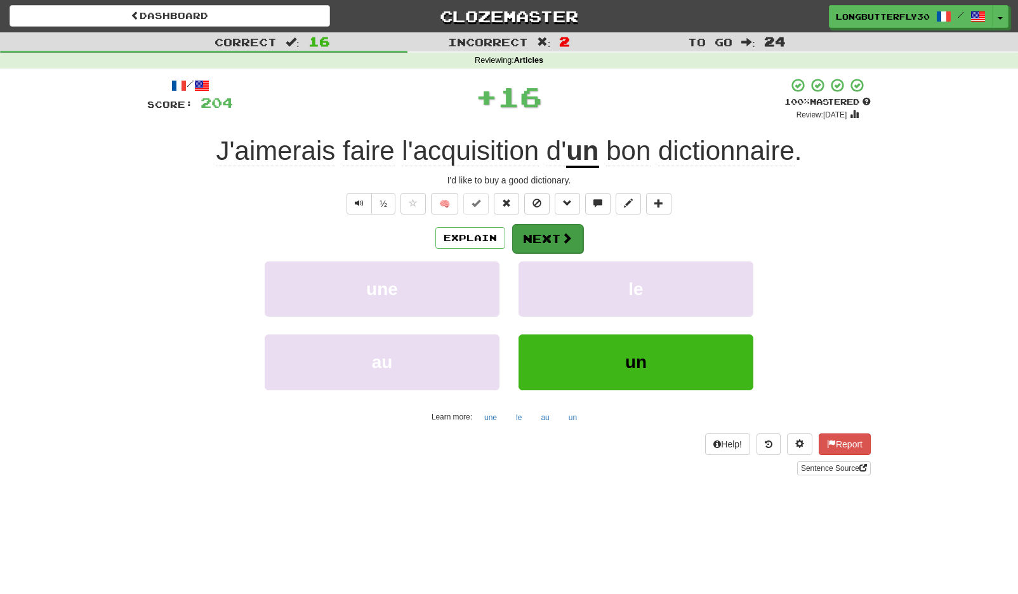
click at [551, 235] on button "Next" at bounding box center [547, 238] width 71 height 29
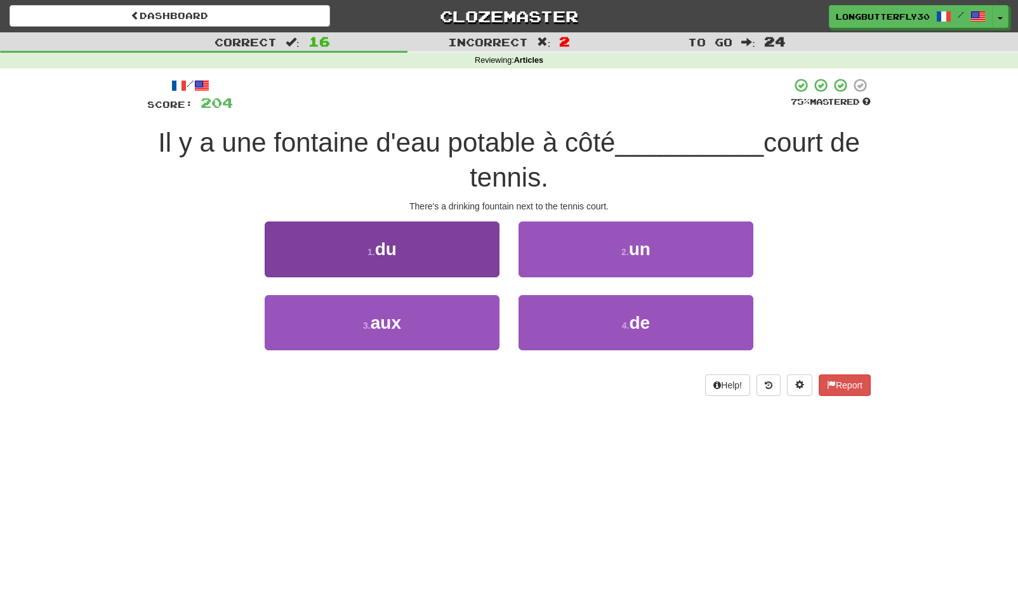
click at [476, 258] on button "1 . du" at bounding box center [382, 248] width 235 height 55
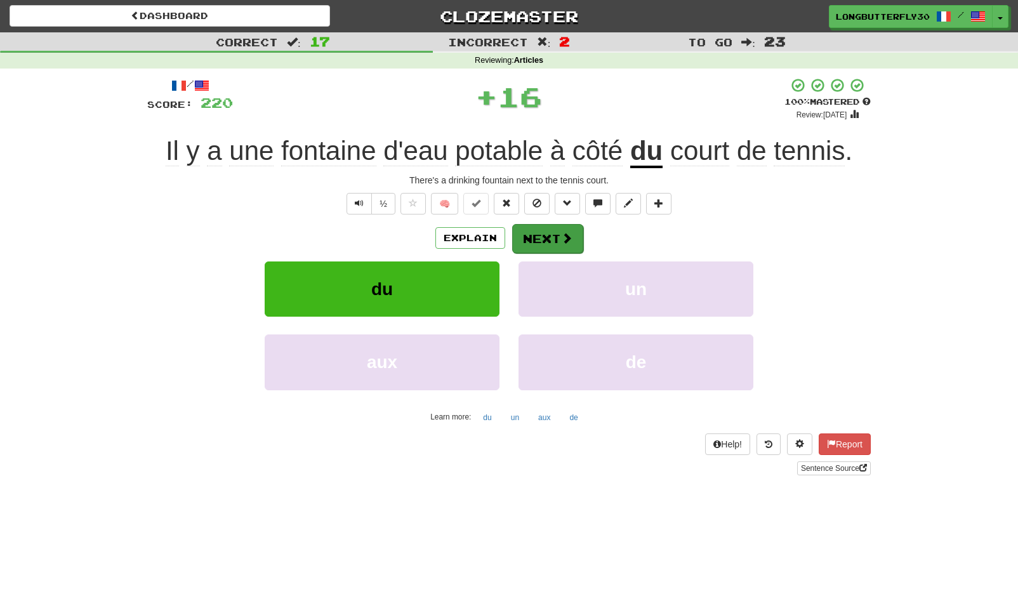
click at [565, 228] on button "Next" at bounding box center [547, 238] width 71 height 29
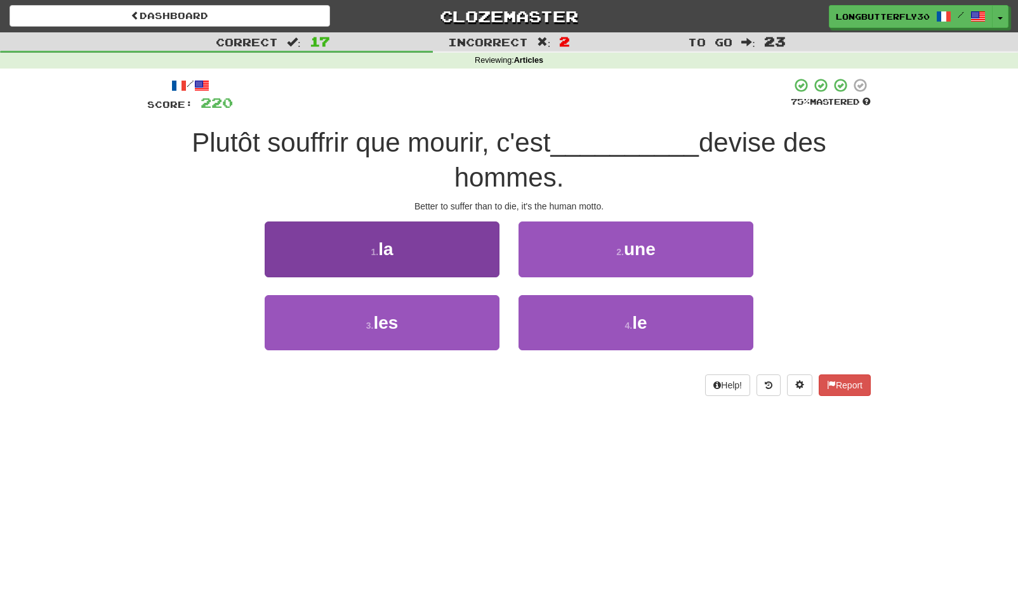
click at [455, 258] on button "1 . la" at bounding box center [382, 248] width 235 height 55
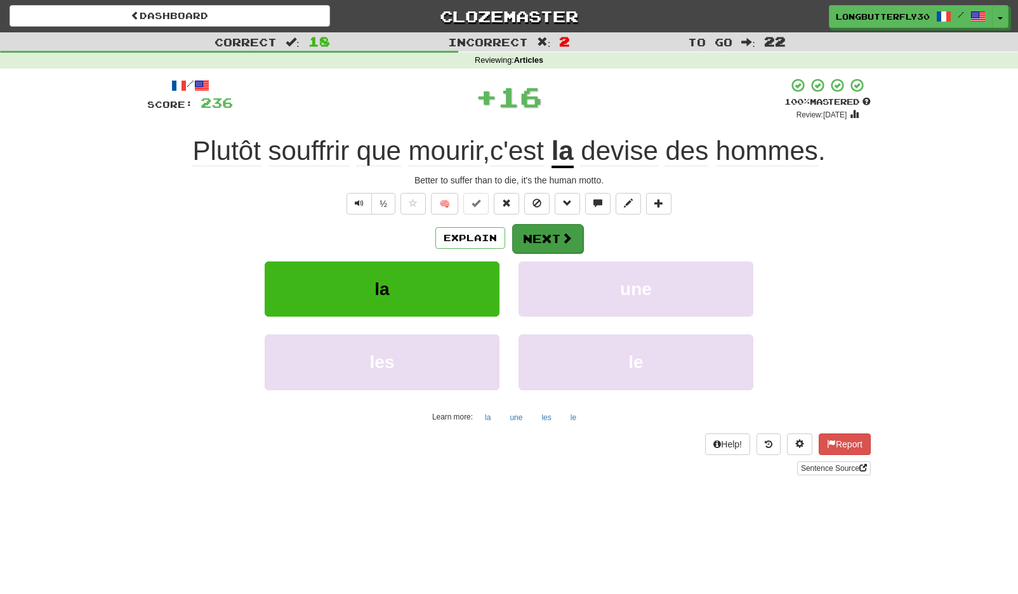
click at [558, 227] on button "Next" at bounding box center [547, 238] width 71 height 29
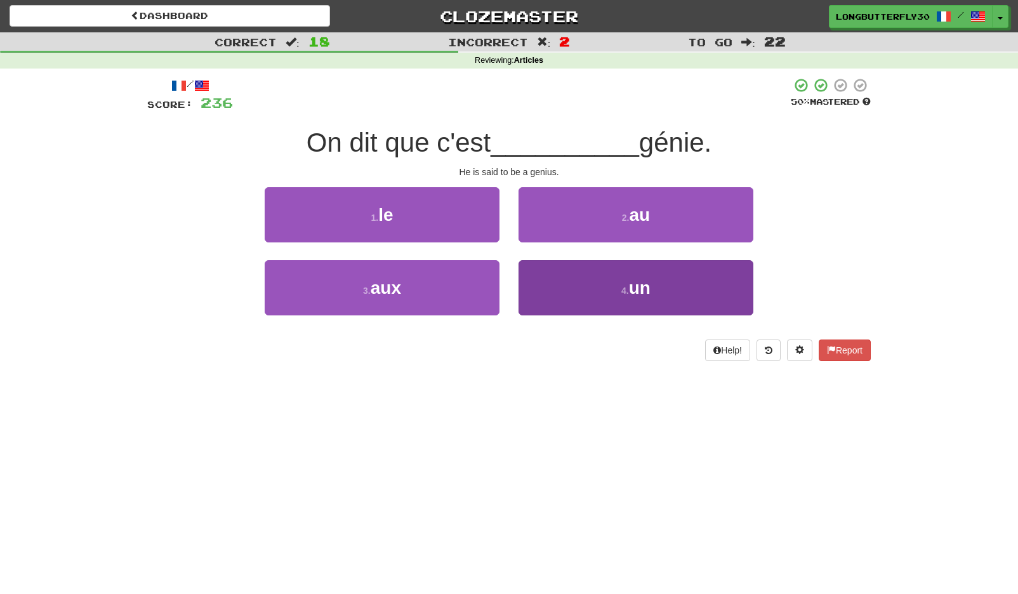
click at [570, 271] on button "4 . un" at bounding box center [635, 287] width 235 height 55
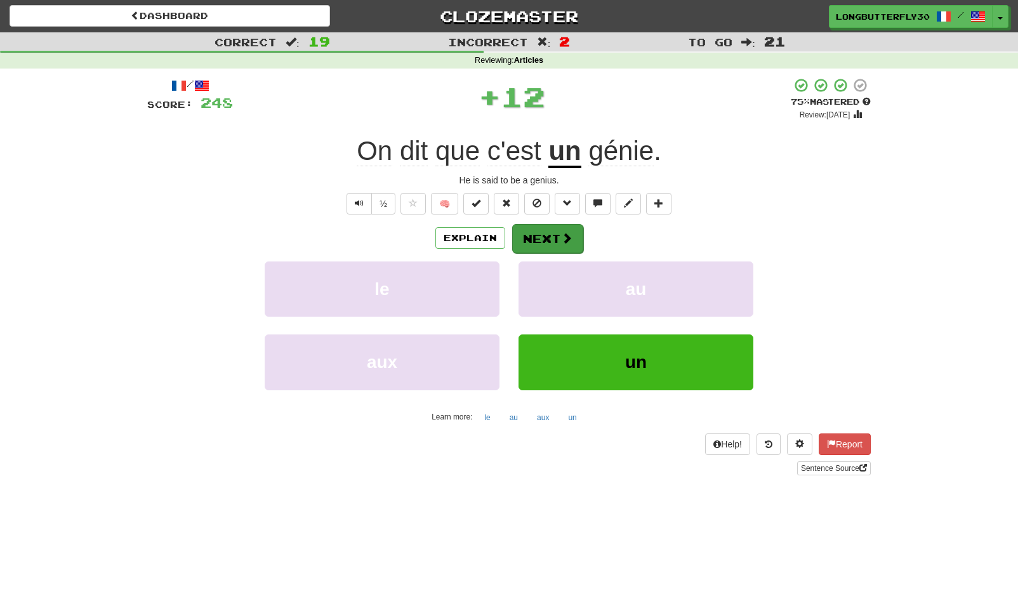
click at [543, 228] on button "Next" at bounding box center [547, 238] width 71 height 29
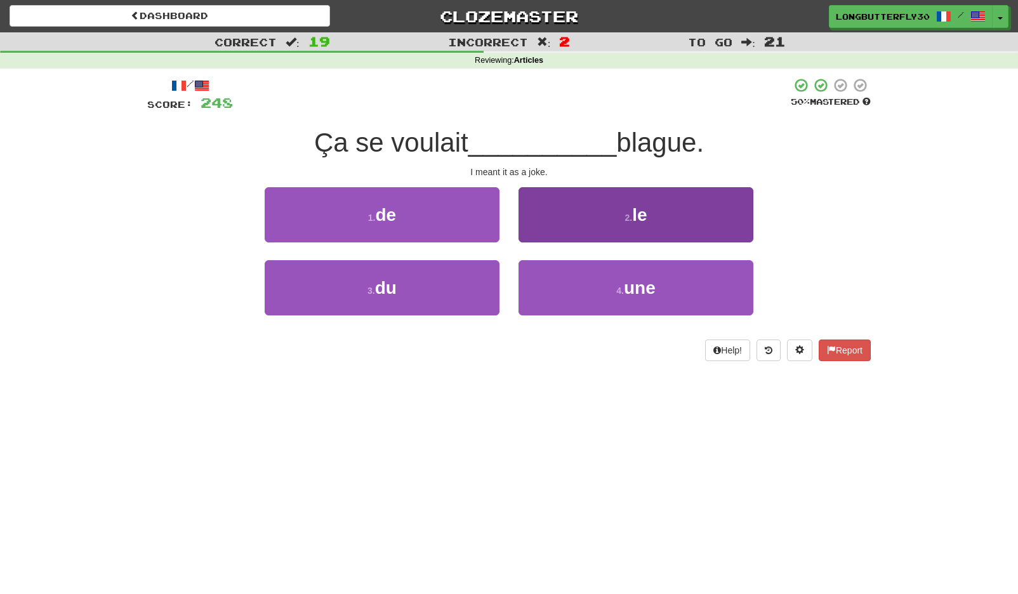
click at [579, 281] on button "4 . une" at bounding box center [635, 287] width 235 height 55
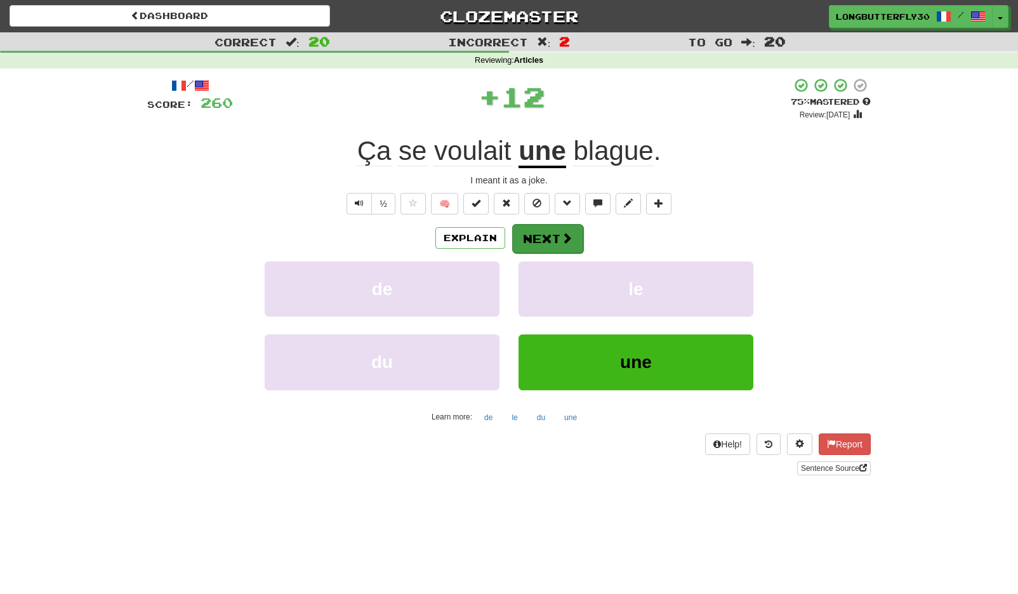
click at [548, 234] on button "Next" at bounding box center [547, 238] width 71 height 29
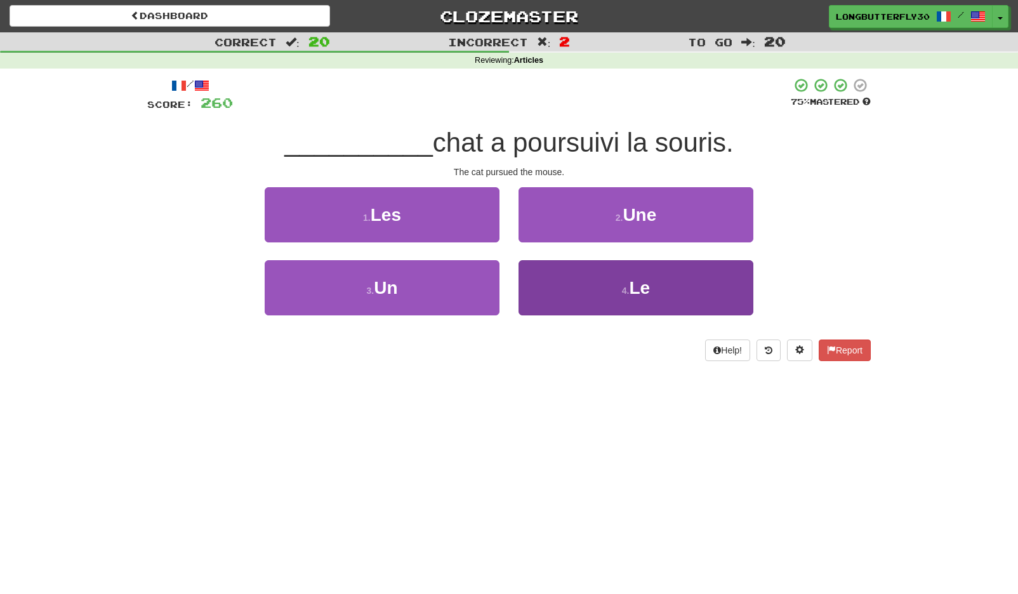
click at [571, 286] on button "4 . Le" at bounding box center [635, 287] width 235 height 55
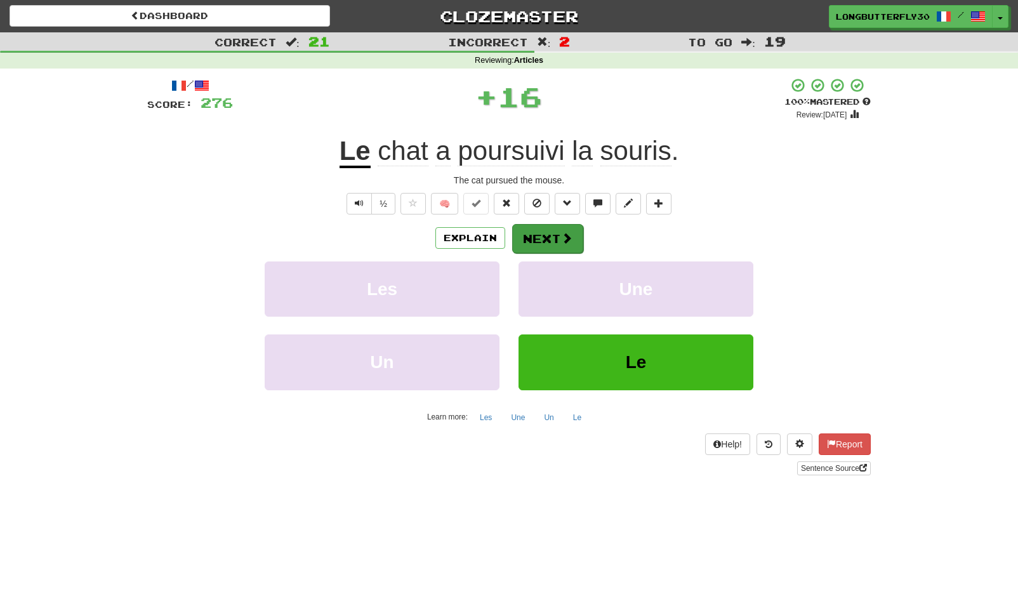
click at [546, 235] on button "Next" at bounding box center [547, 238] width 71 height 29
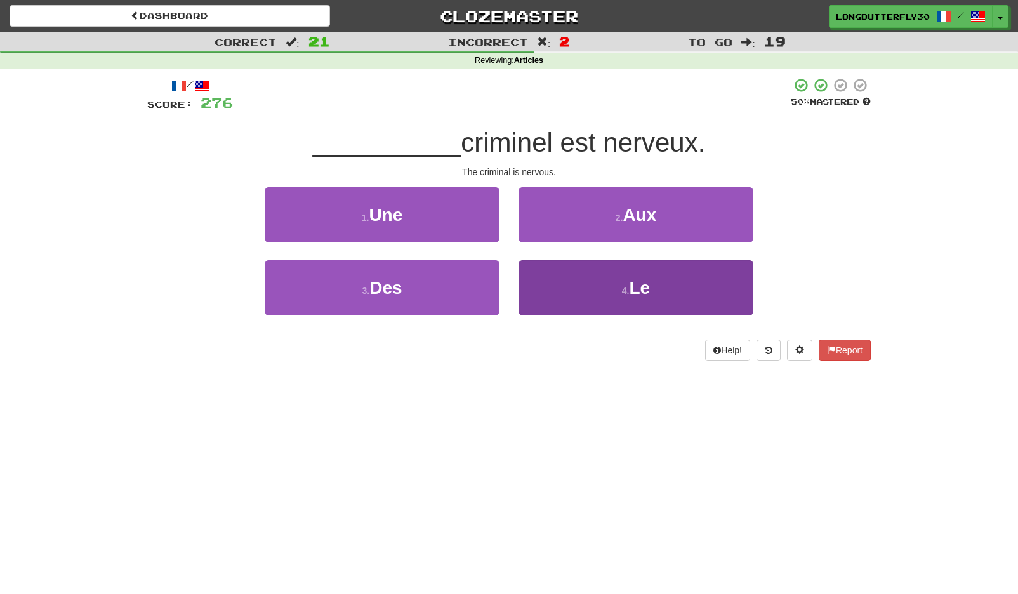
click at [560, 280] on button "4 . Le" at bounding box center [635, 287] width 235 height 55
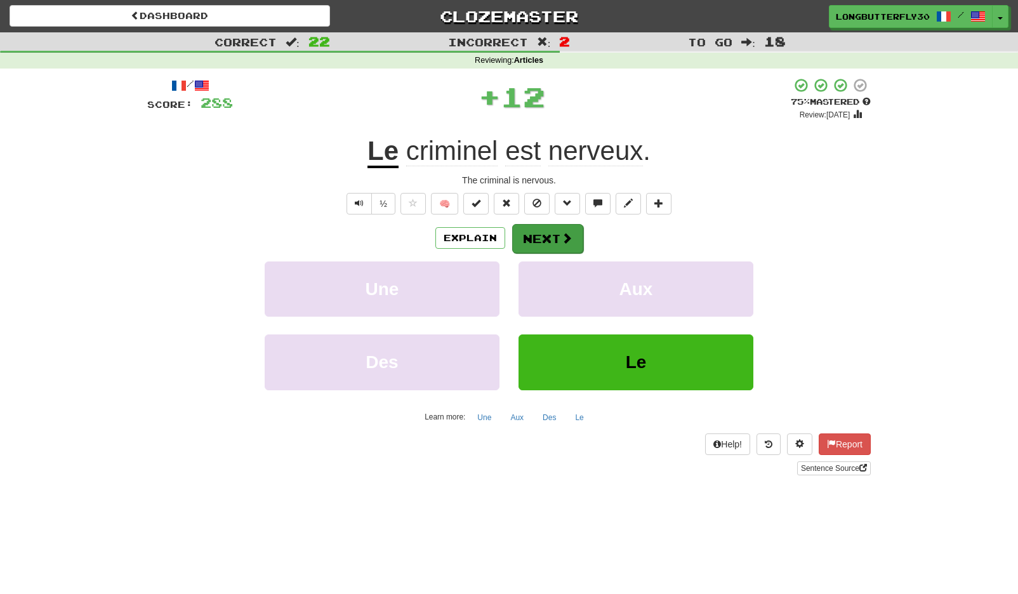
click at [546, 232] on button "Next" at bounding box center [547, 238] width 71 height 29
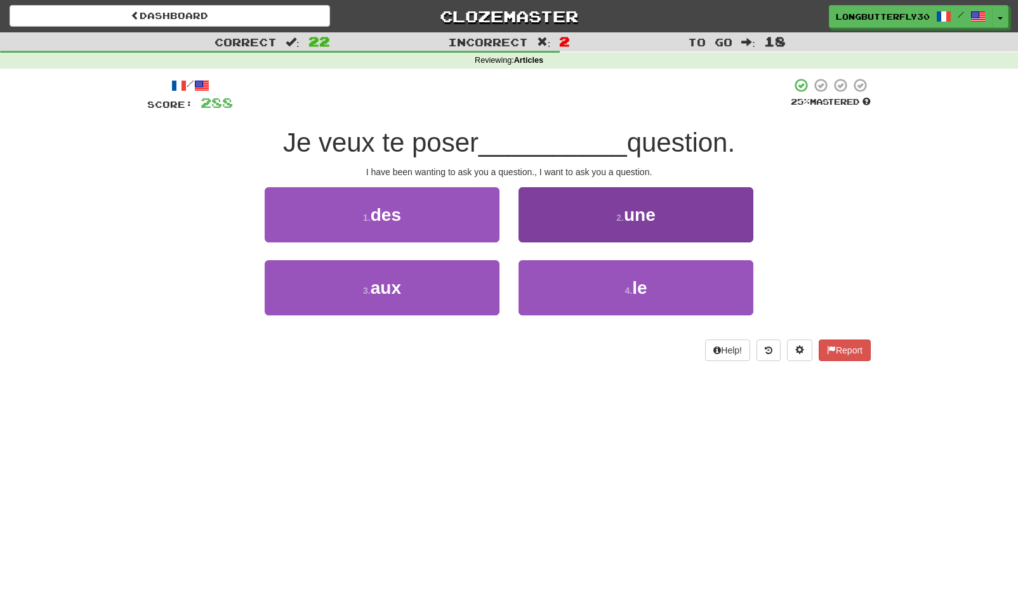
click at [595, 223] on button "2 . une" at bounding box center [635, 214] width 235 height 55
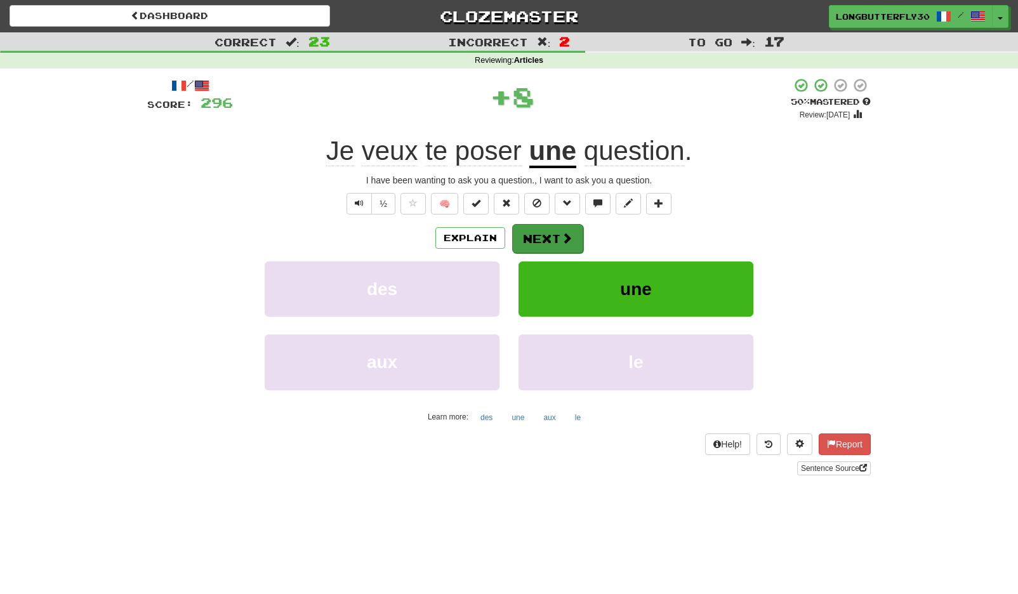
click at [552, 231] on button "Next" at bounding box center [547, 238] width 71 height 29
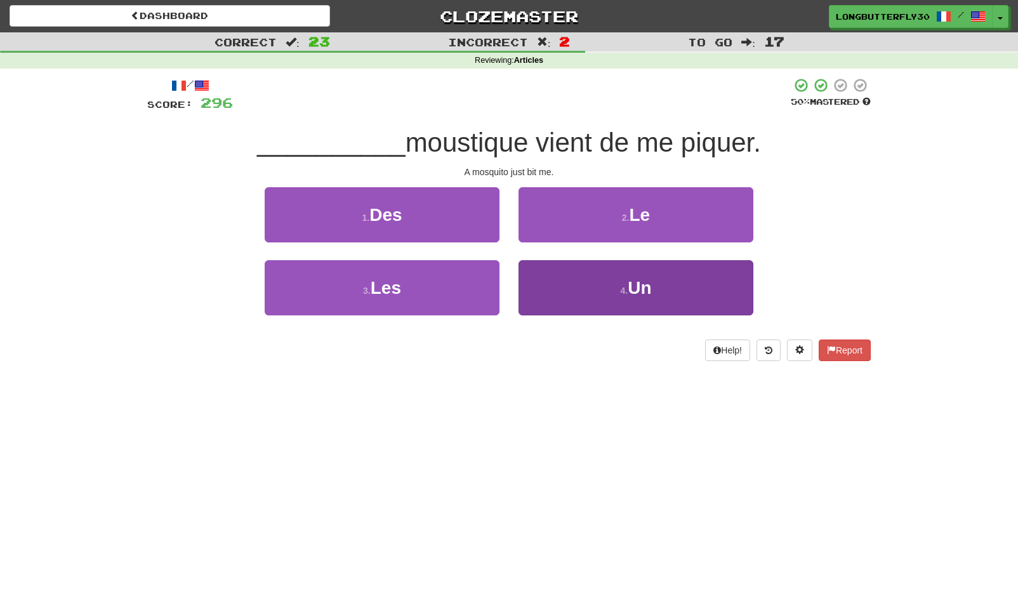
click at [566, 277] on button "4 . Un" at bounding box center [635, 287] width 235 height 55
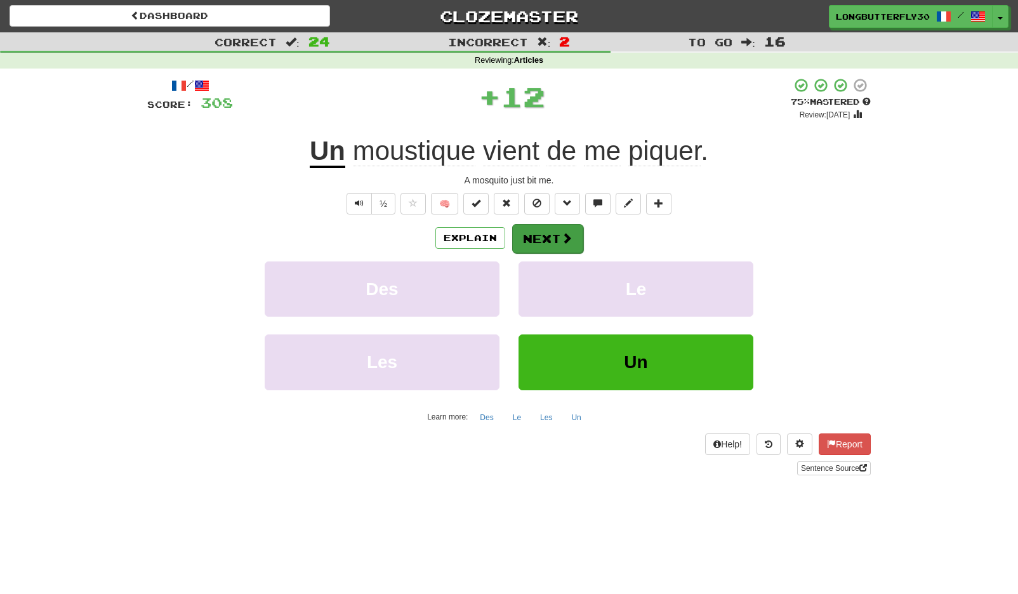
click at [555, 233] on button "Next" at bounding box center [547, 238] width 71 height 29
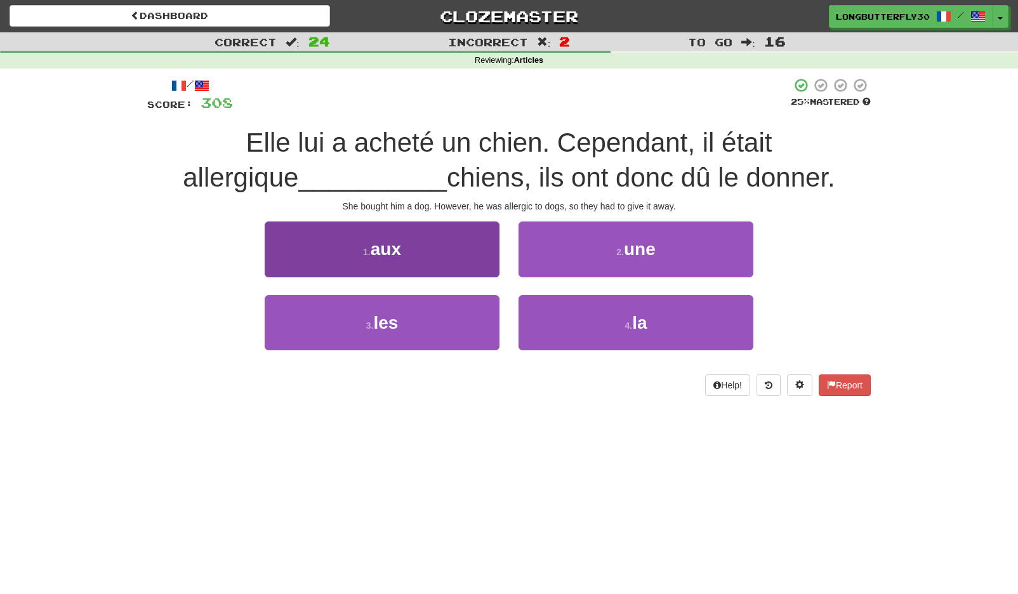
click at [449, 253] on button "1 . aux" at bounding box center [382, 248] width 235 height 55
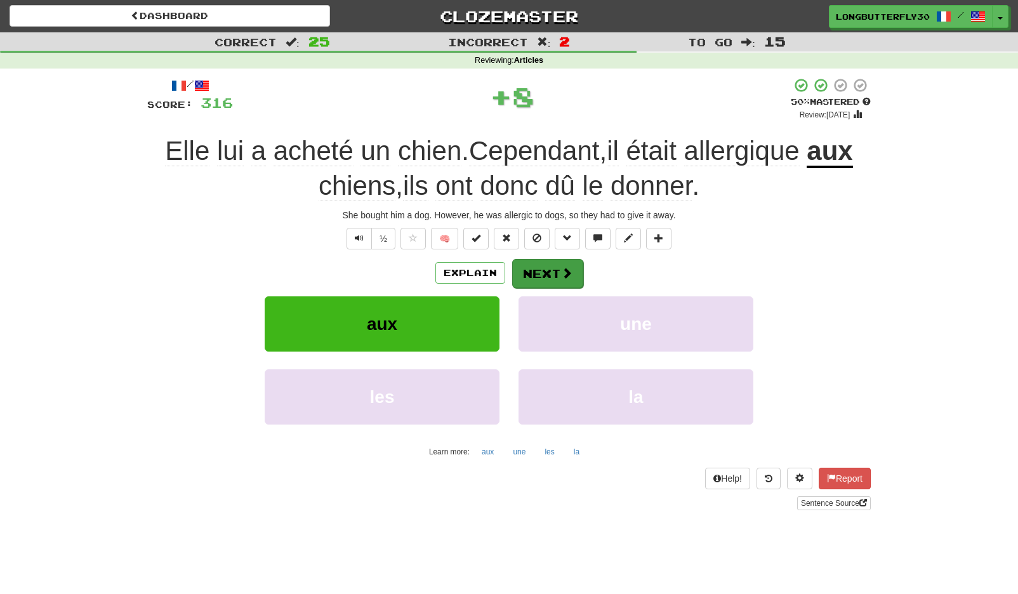
click at [526, 271] on button "Next" at bounding box center [547, 273] width 71 height 29
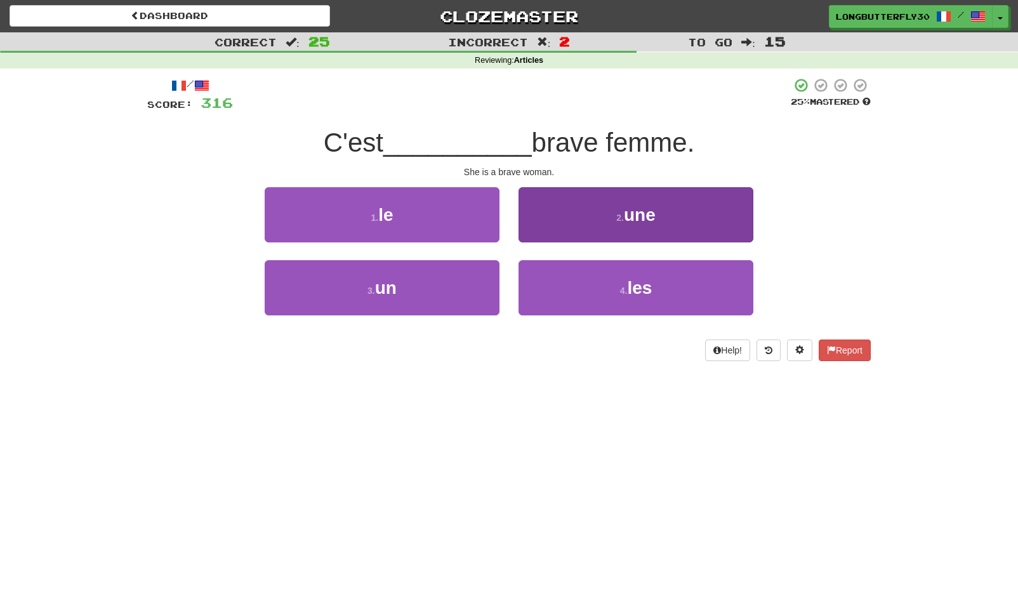
click at [586, 220] on button "2 . une" at bounding box center [635, 214] width 235 height 55
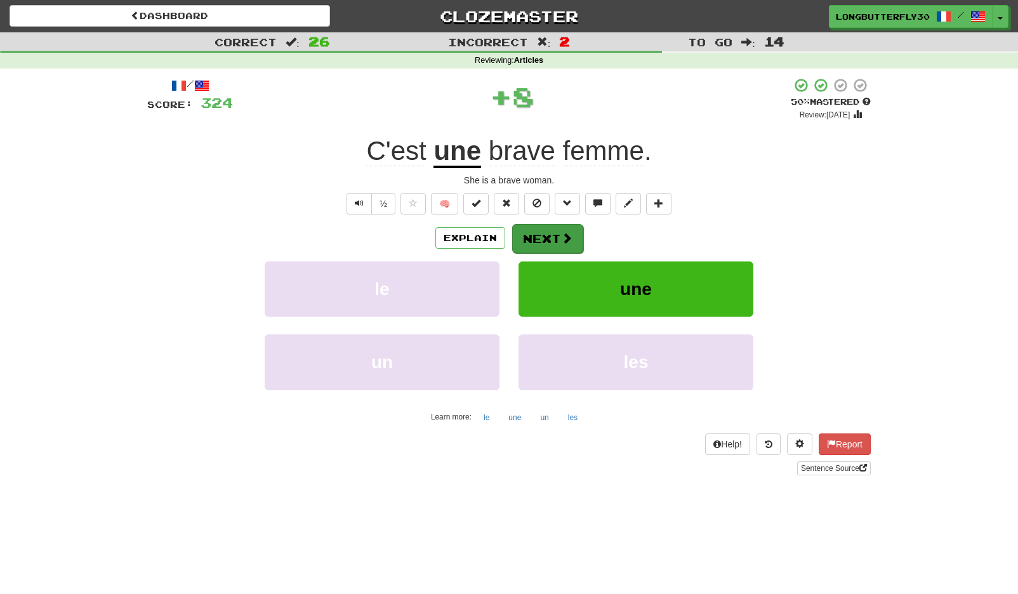
click at [544, 234] on button "Next" at bounding box center [547, 238] width 71 height 29
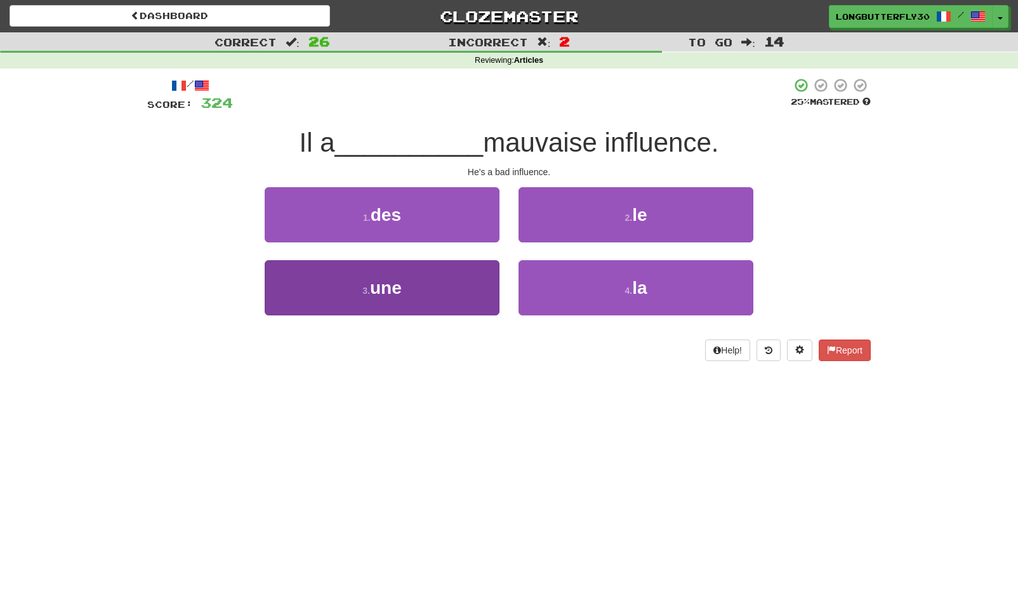
click at [475, 289] on button "3 . une" at bounding box center [382, 287] width 235 height 55
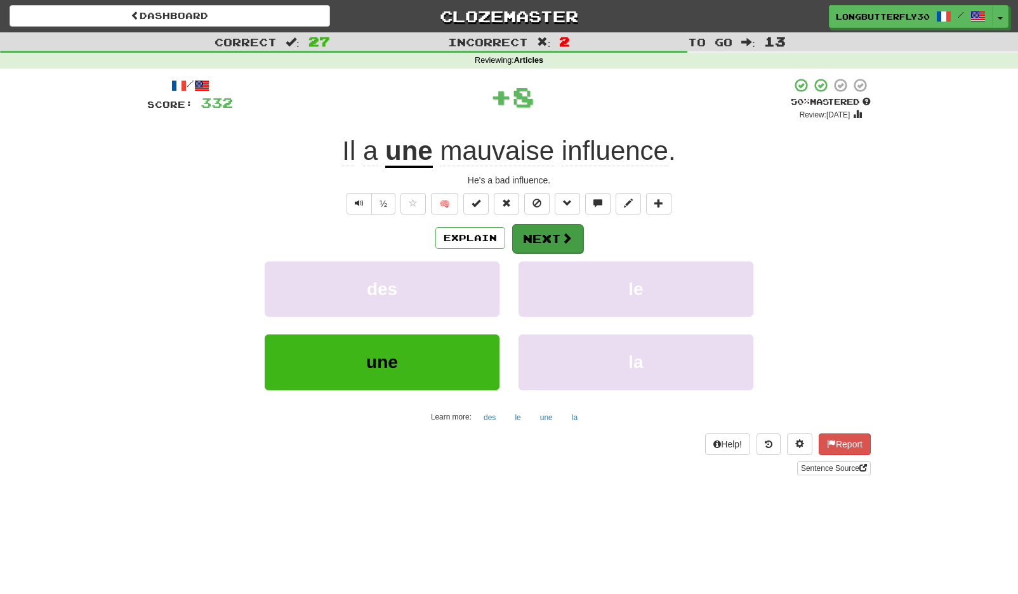
click at [556, 234] on button "Next" at bounding box center [547, 238] width 71 height 29
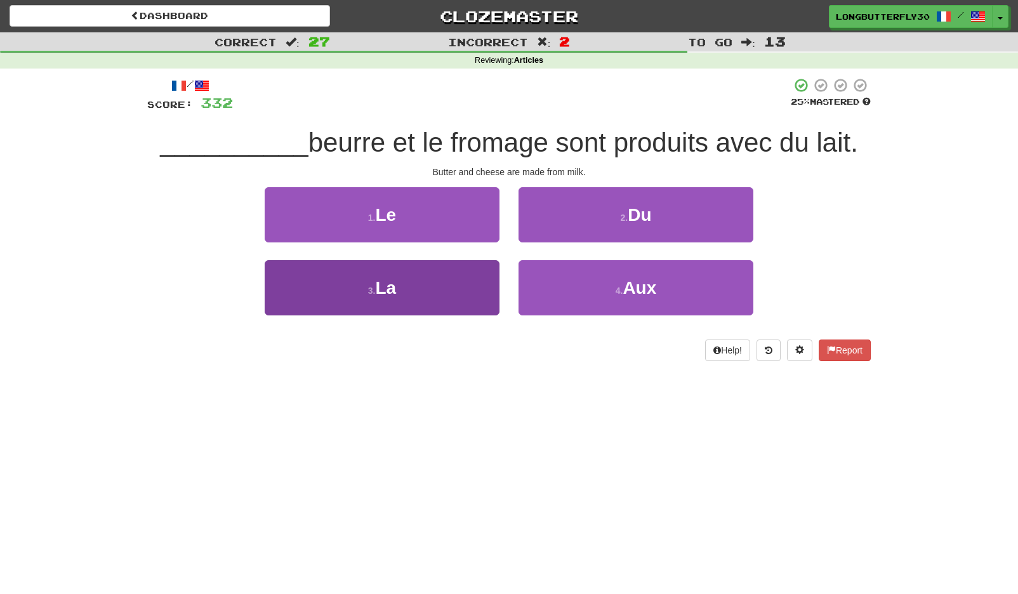
click at [460, 283] on button "3 . La" at bounding box center [382, 287] width 235 height 55
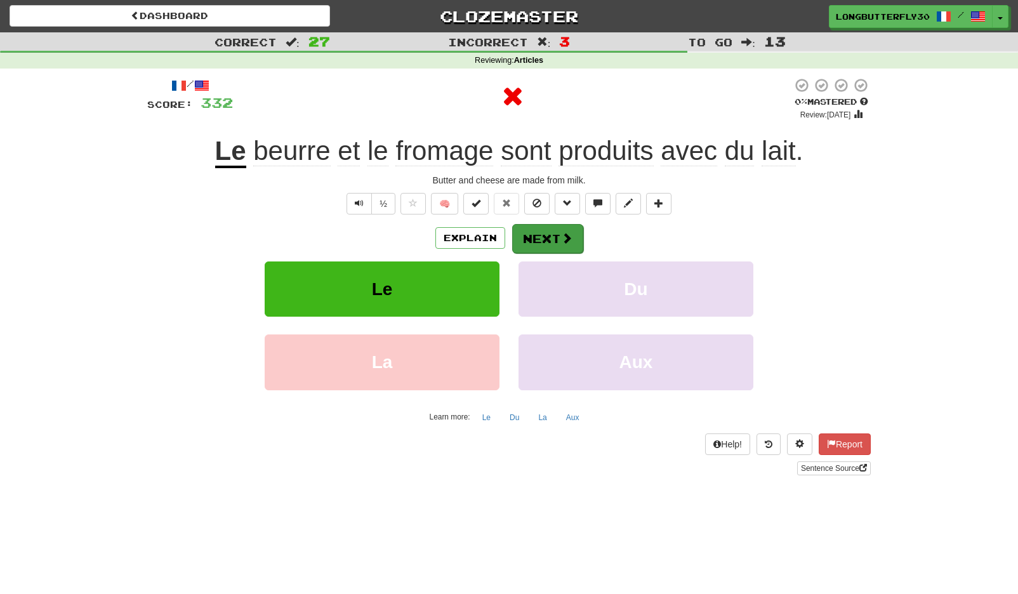
click at [529, 244] on button "Next" at bounding box center [547, 238] width 71 height 29
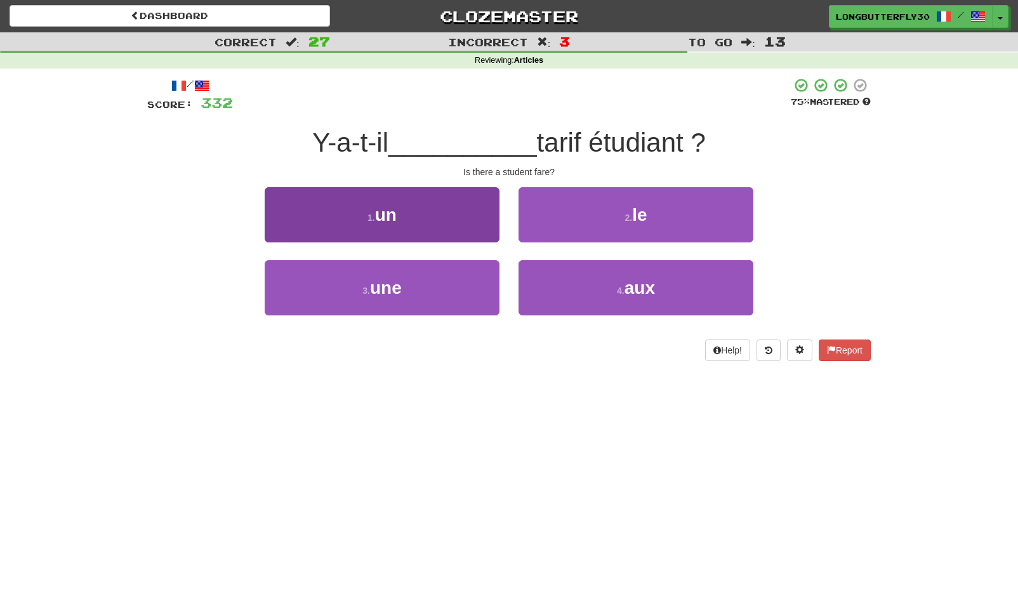
click at [473, 229] on button "1 . un" at bounding box center [382, 214] width 235 height 55
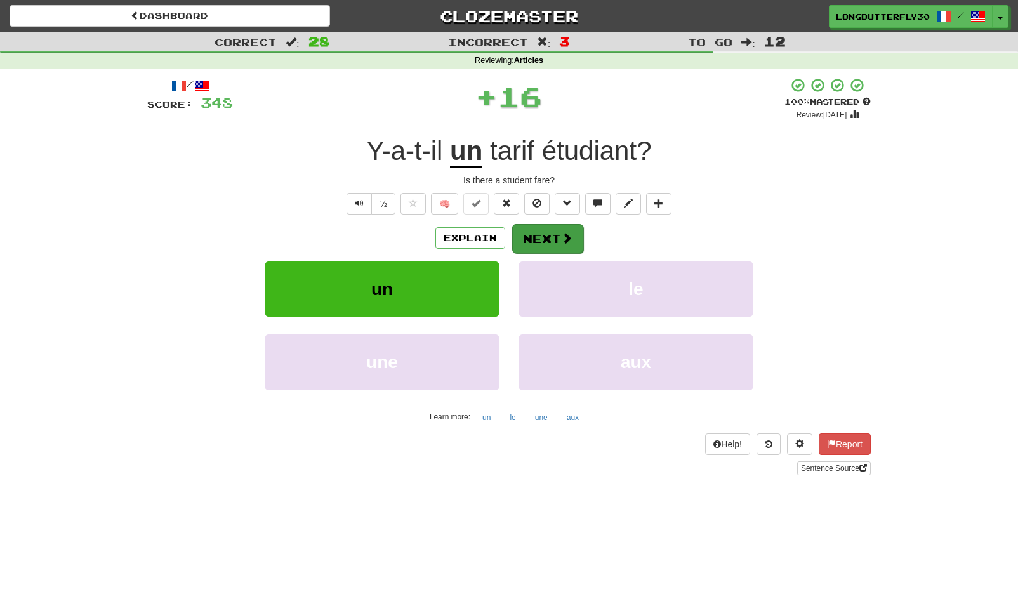
click at [555, 232] on button "Next" at bounding box center [547, 238] width 71 height 29
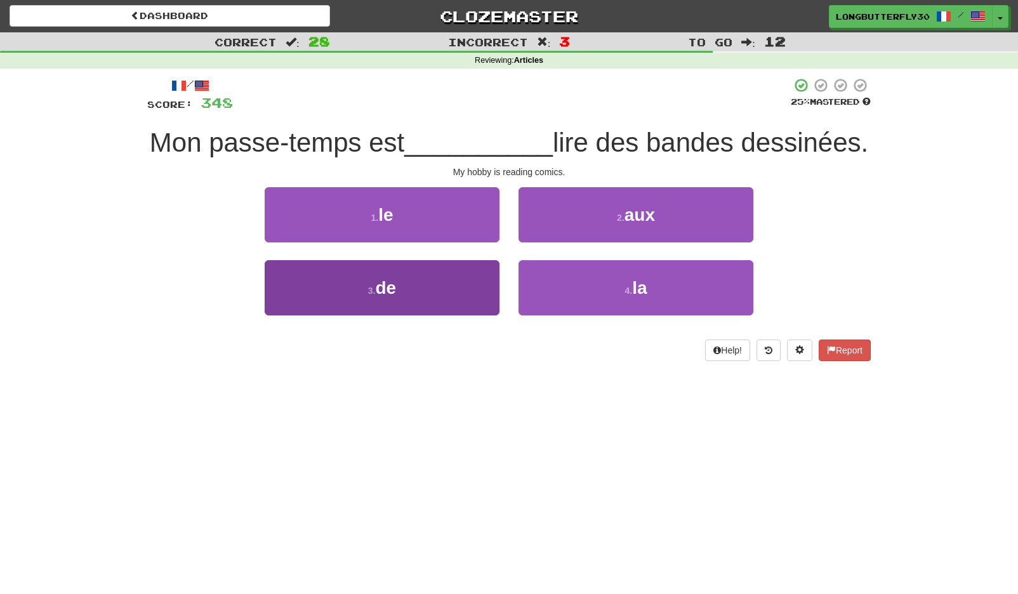
click at [462, 313] on button "3 . de" at bounding box center [382, 287] width 235 height 55
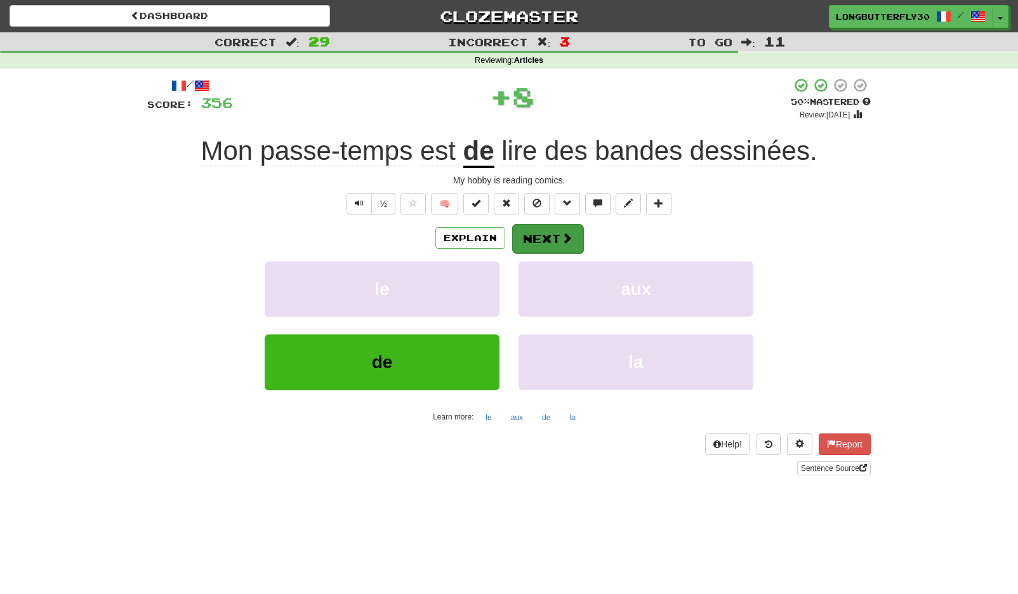
click at [548, 232] on button "Next" at bounding box center [547, 238] width 71 height 29
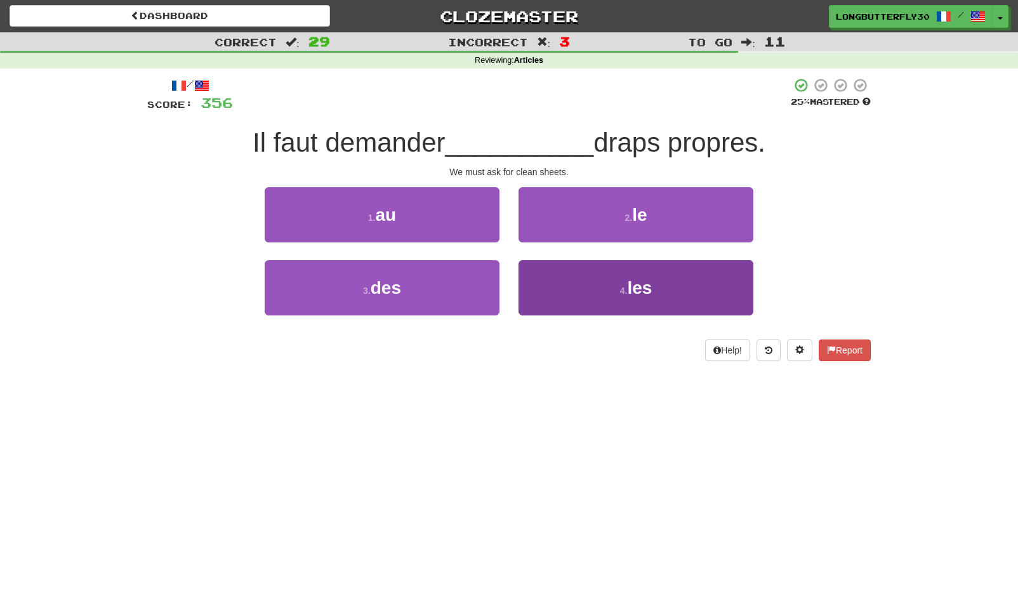
click at [552, 281] on button "4 . les" at bounding box center [635, 287] width 235 height 55
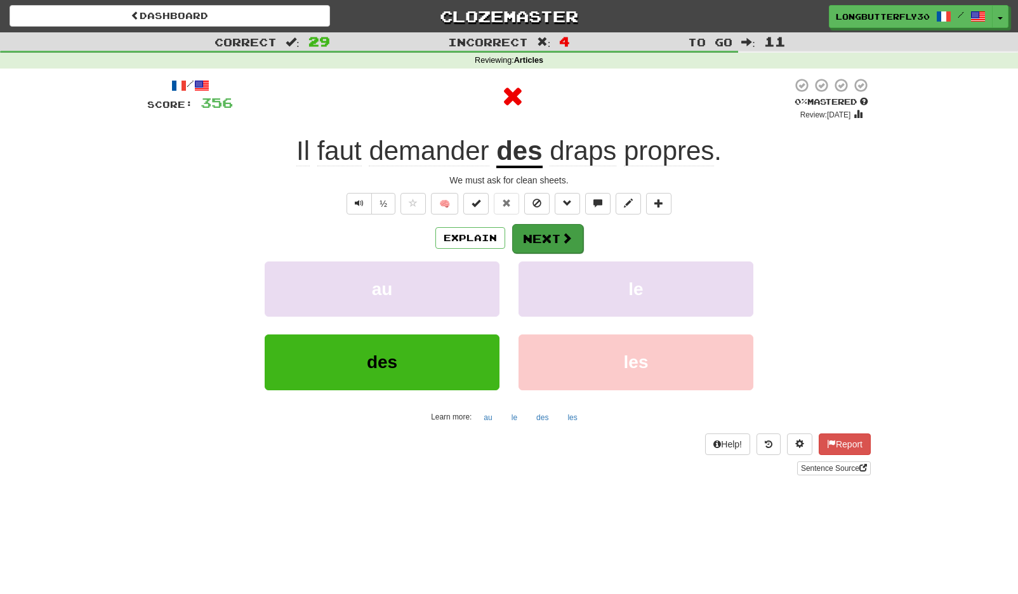
click at [535, 242] on button "Next" at bounding box center [547, 238] width 71 height 29
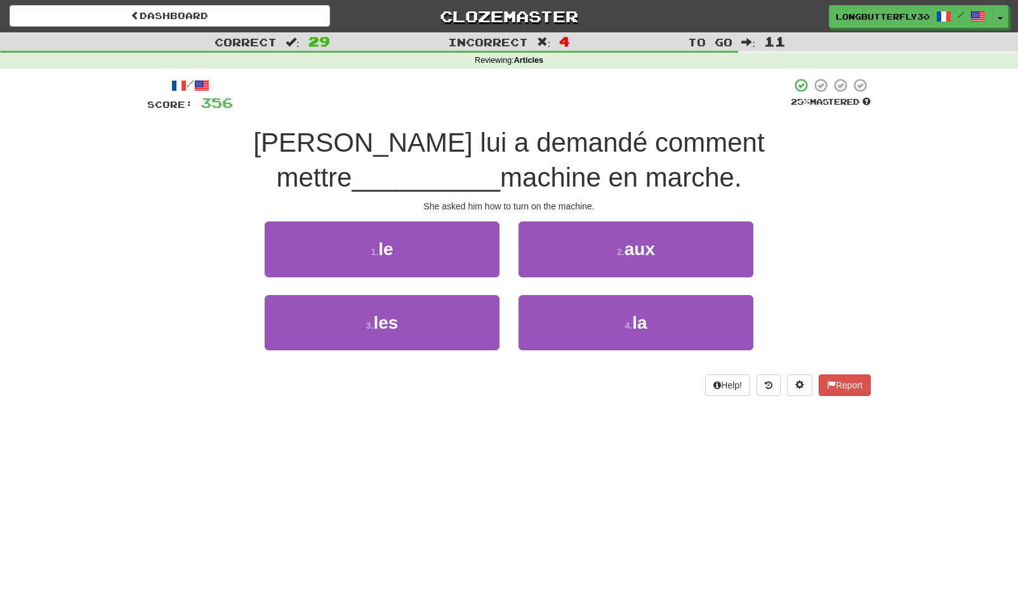
click at [598, 319] on button "4 . la" at bounding box center [635, 322] width 235 height 55
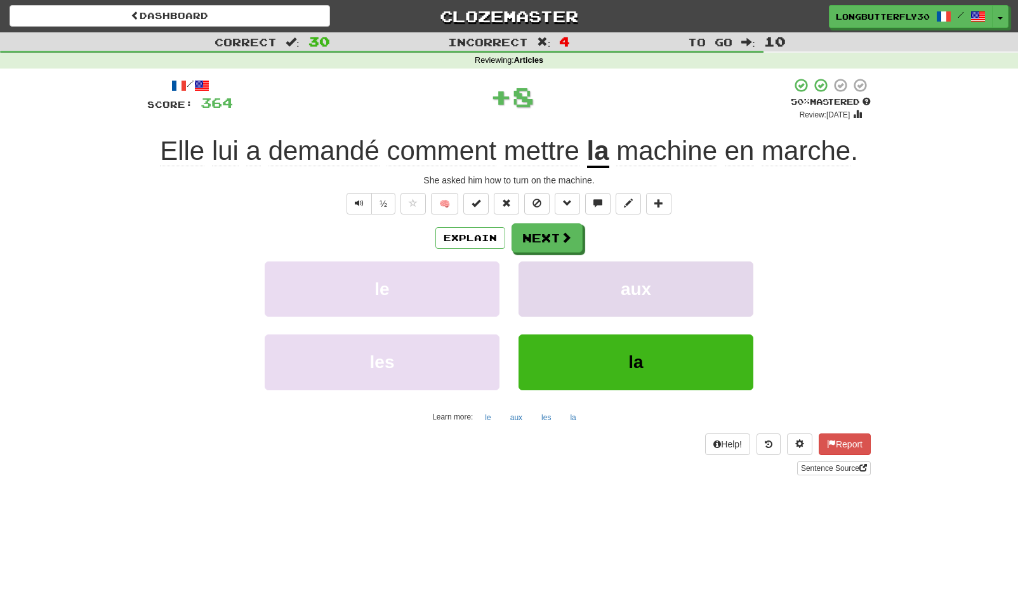
click at [558, 261] on button "aux" at bounding box center [635, 288] width 235 height 55
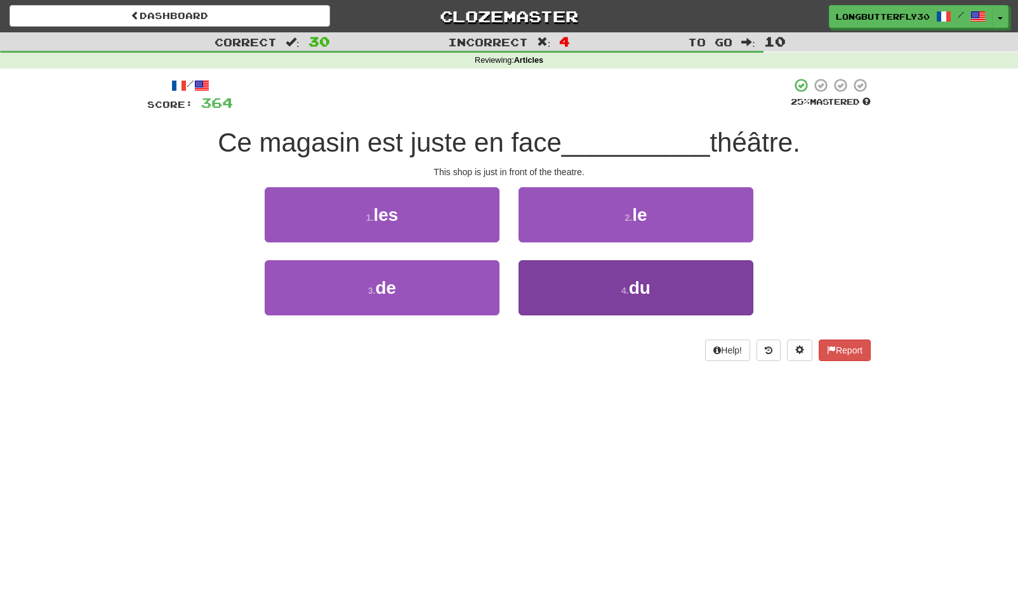
click at [597, 278] on button "4 . du" at bounding box center [635, 287] width 235 height 55
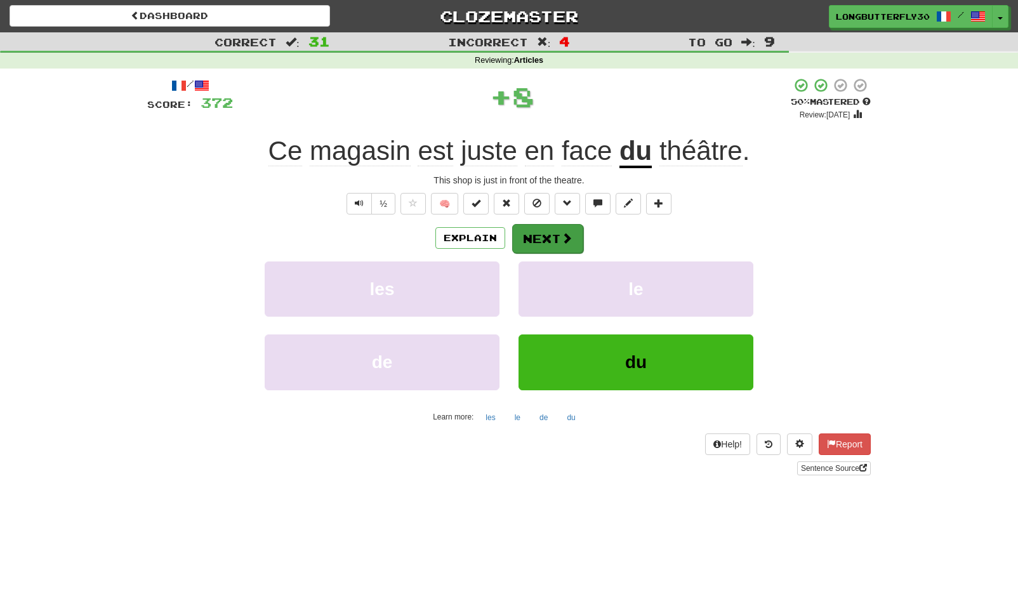
click at [571, 239] on span at bounding box center [566, 237] width 11 height 11
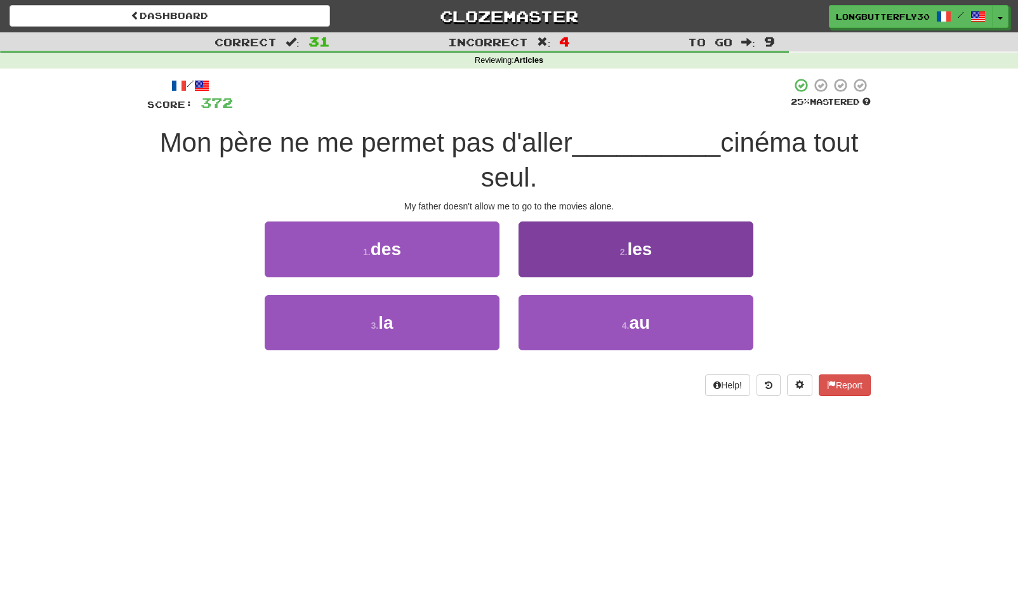
click at [603, 310] on button "4 . au" at bounding box center [635, 322] width 235 height 55
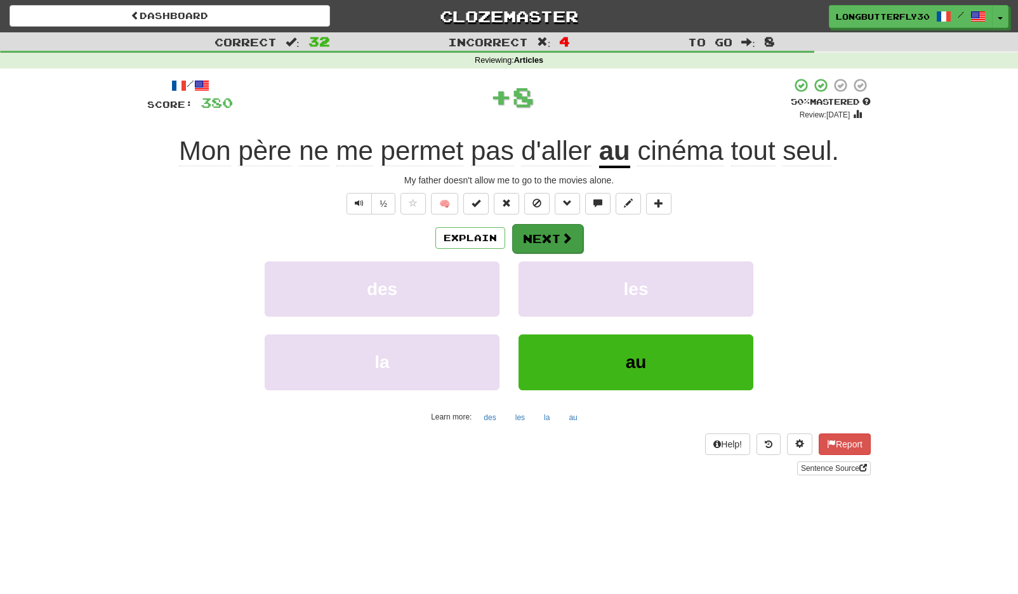
click at [562, 232] on span at bounding box center [566, 237] width 11 height 11
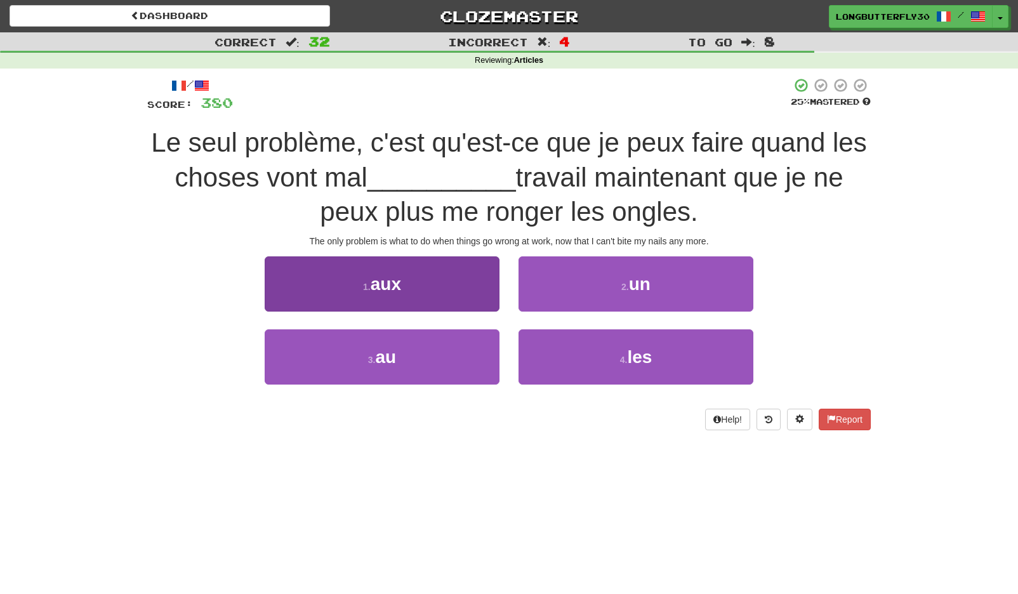
drag, startPoint x: 446, startPoint y: 339, endPoint x: 454, endPoint y: 337, distance: 7.8
click at [446, 339] on button "3 . au" at bounding box center [382, 356] width 235 height 55
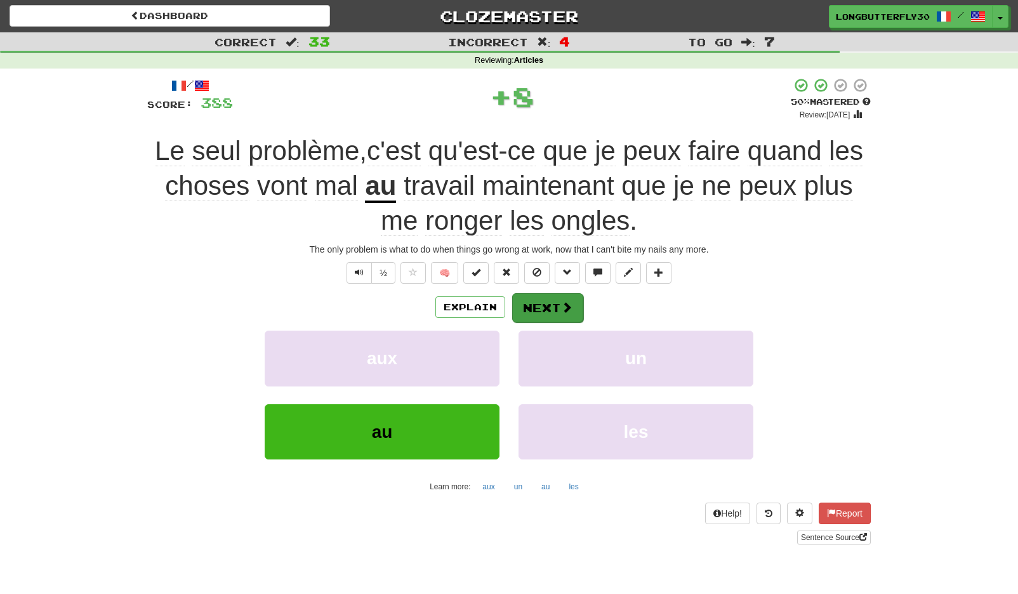
click at [555, 297] on button "Next" at bounding box center [547, 307] width 71 height 29
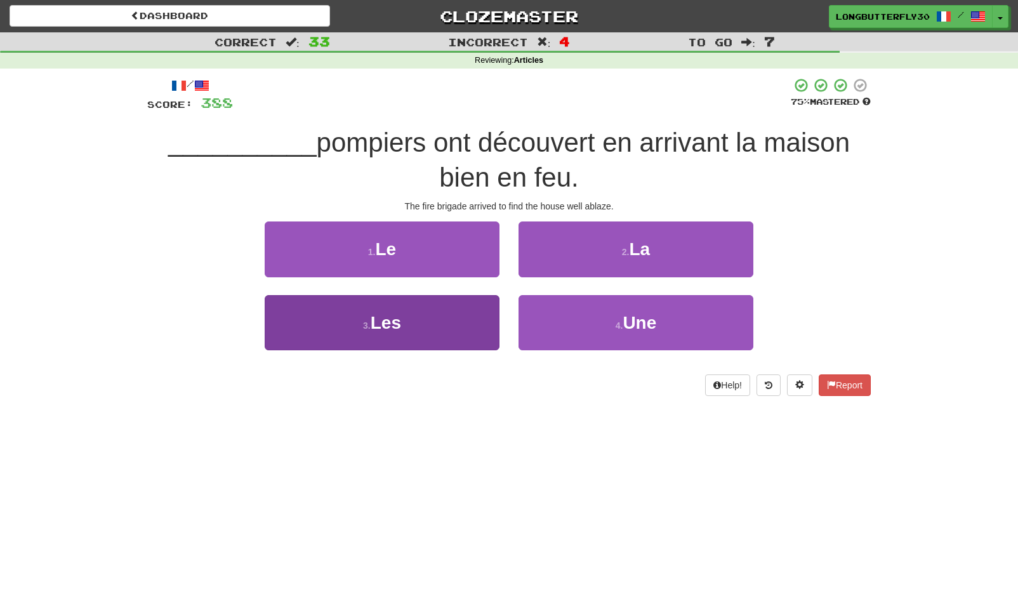
click at [463, 319] on button "3 . Les" at bounding box center [382, 322] width 235 height 55
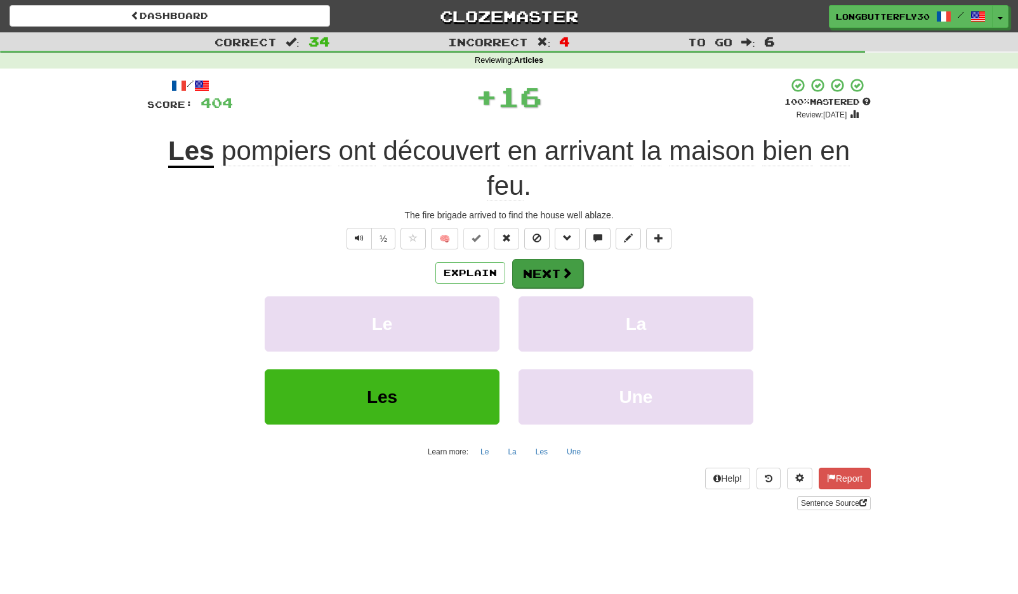
click at [556, 278] on button "Next" at bounding box center [547, 273] width 71 height 29
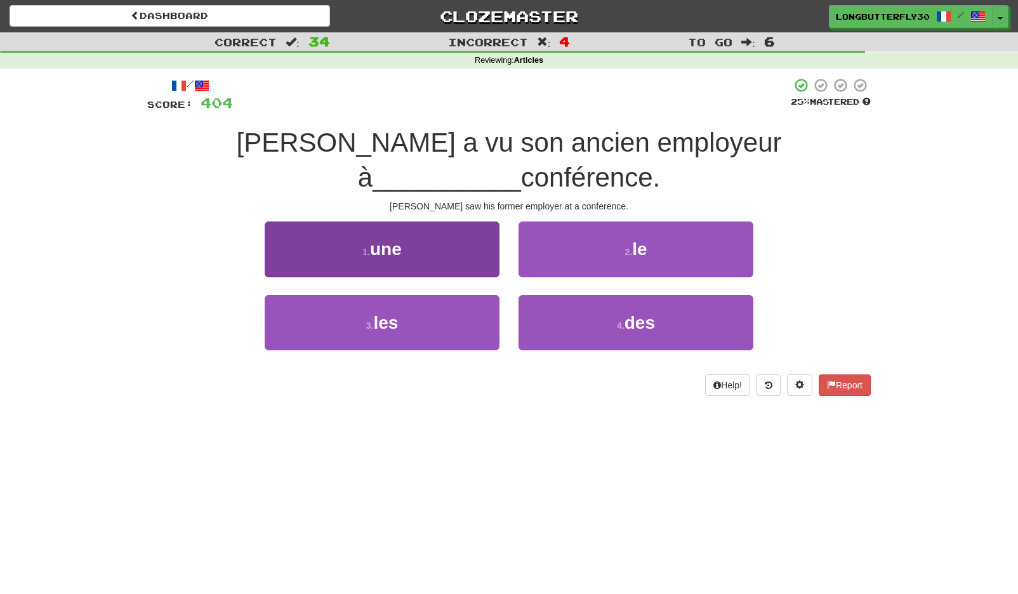
click at [460, 221] on button "1 . une" at bounding box center [382, 248] width 235 height 55
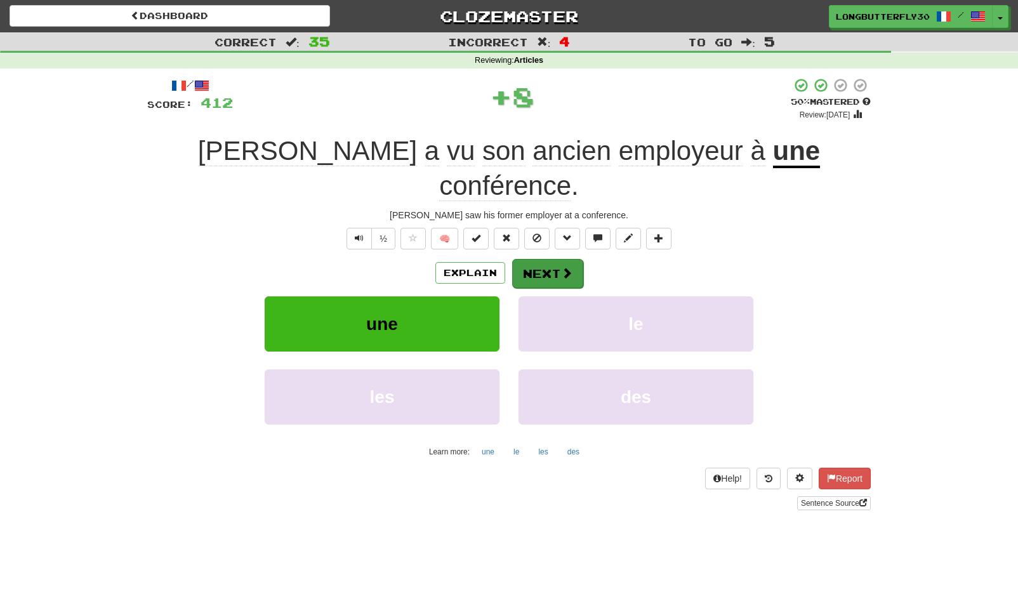
click at [543, 259] on button "Next" at bounding box center [547, 273] width 71 height 29
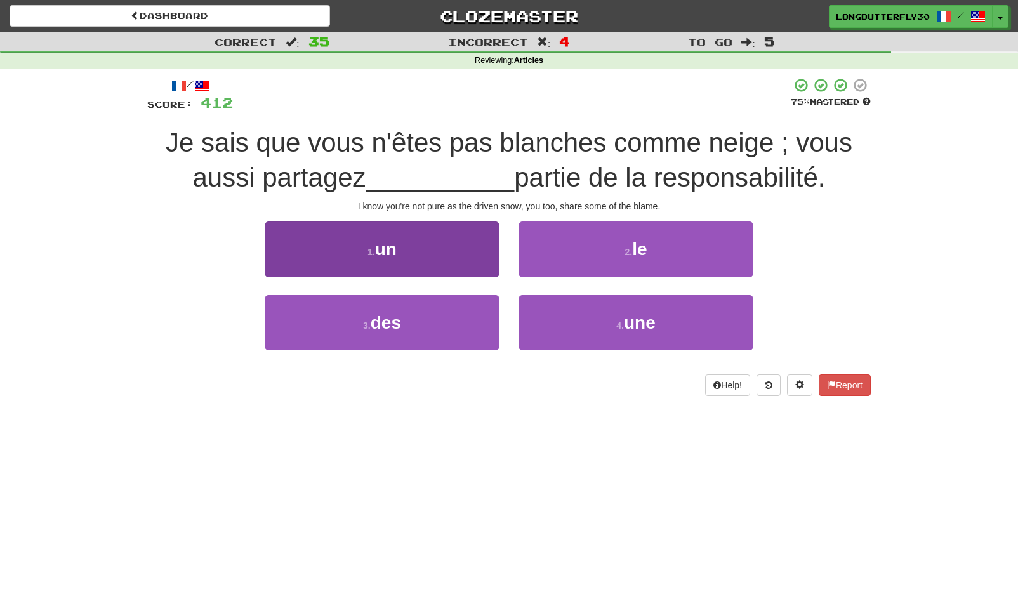
click at [444, 252] on button "1 . un" at bounding box center [382, 248] width 235 height 55
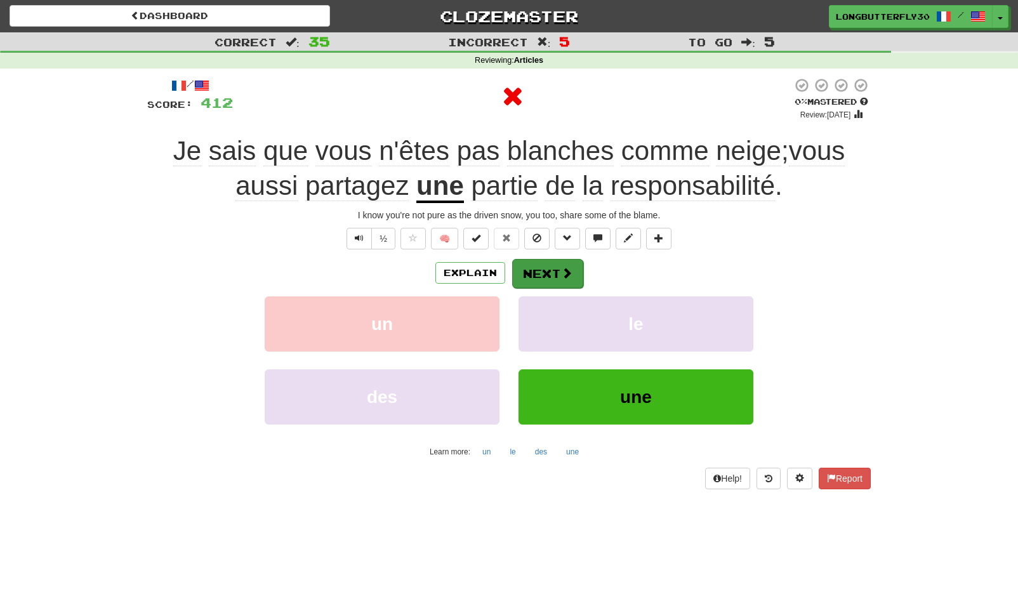
click at [532, 265] on button "Next" at bounding box center [547, 273] width 71 height 29
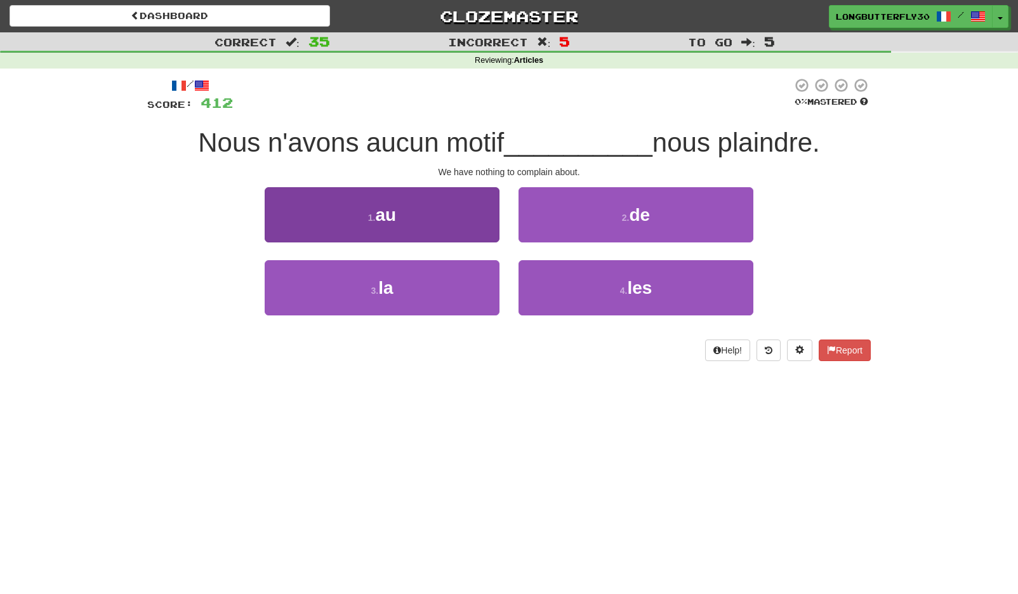
click at [471, 218] on button "1 . au" at bounding box center [382, 214] width 235 height 55
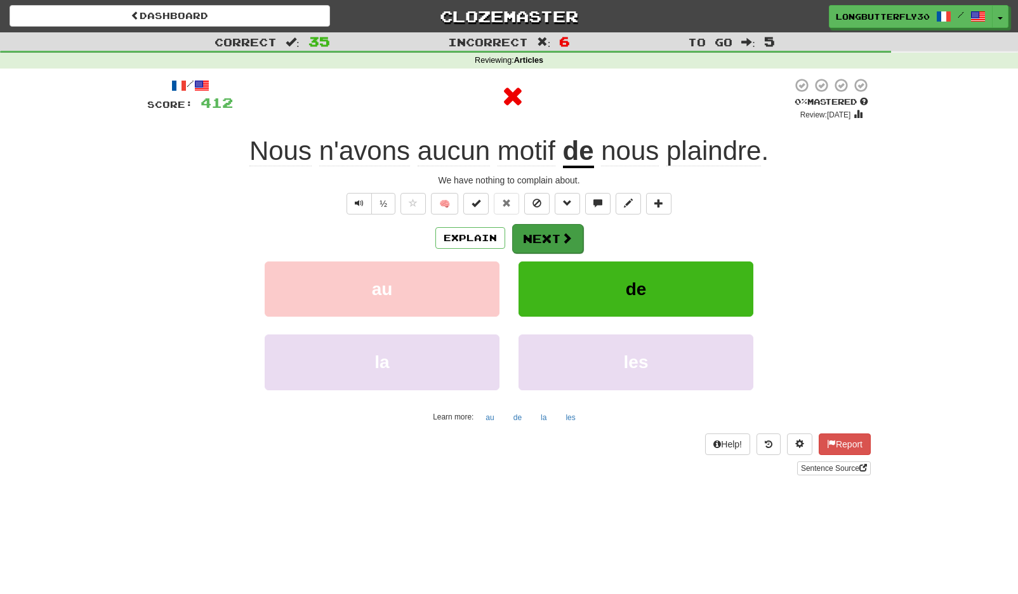
click at [554, 234] on button "Next" at bounding box center [547, 238] width 71 height 29
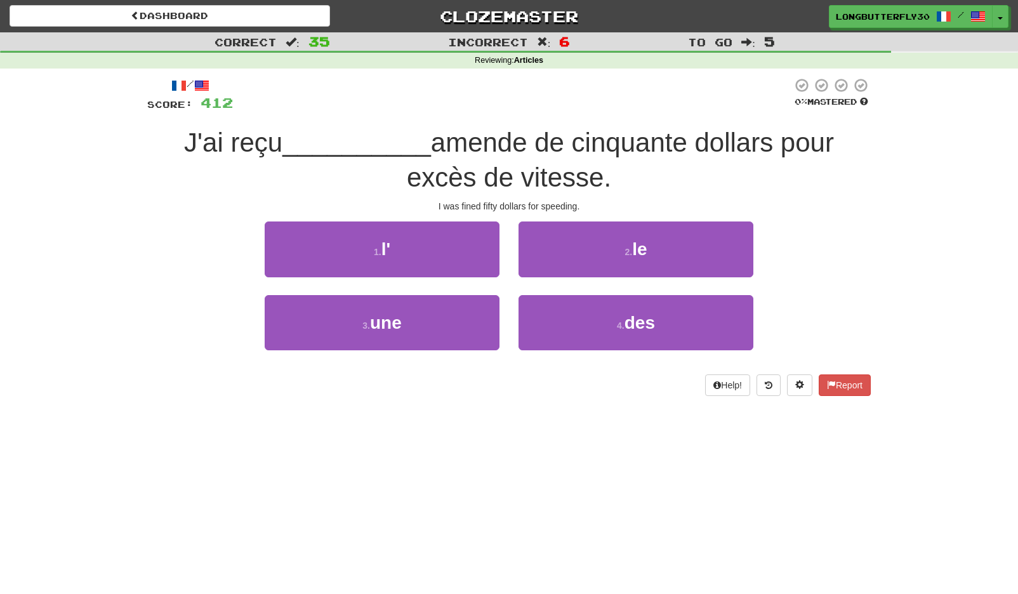
click at [599, 252] on button "2 . le" at bounding box center [635, 248] width 235 height 55
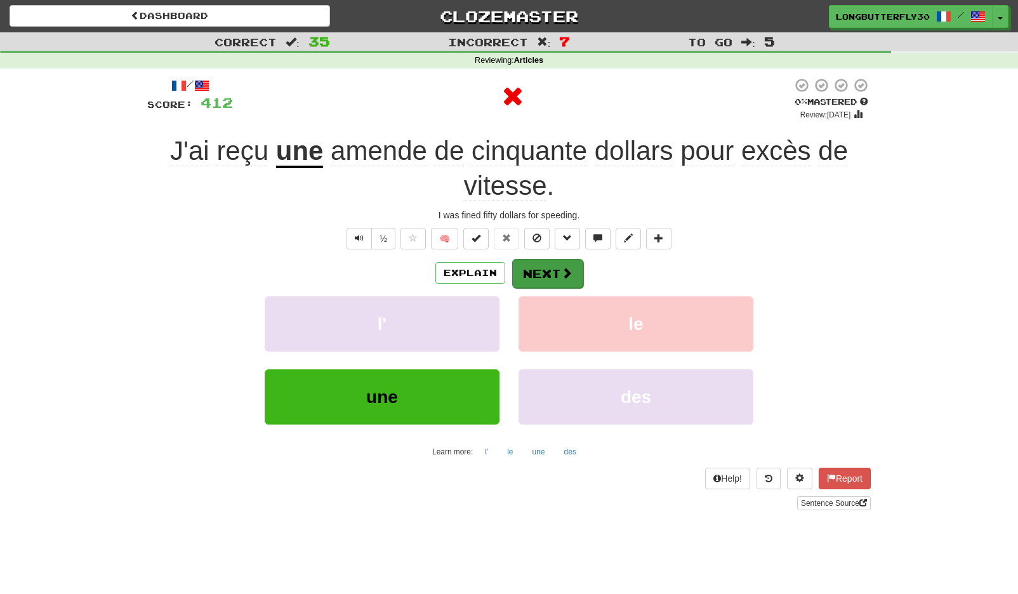
click at [546, 263] on button "Next" at bounding box center [547, 273] width 71 height 29
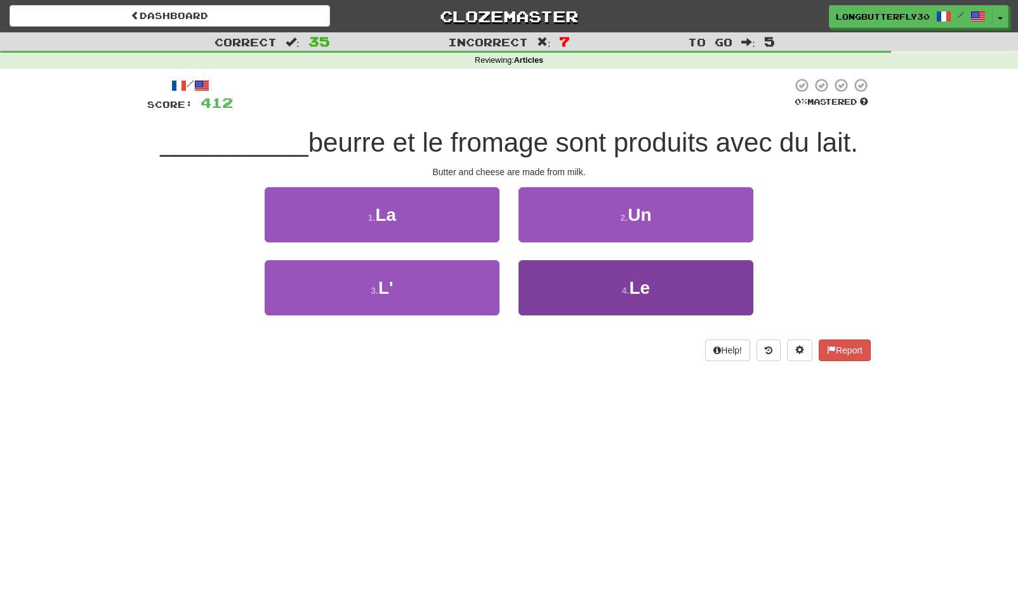
click at [586, 273] on button "4 . Le" at bounding box center [635, 287] width 235 height 55
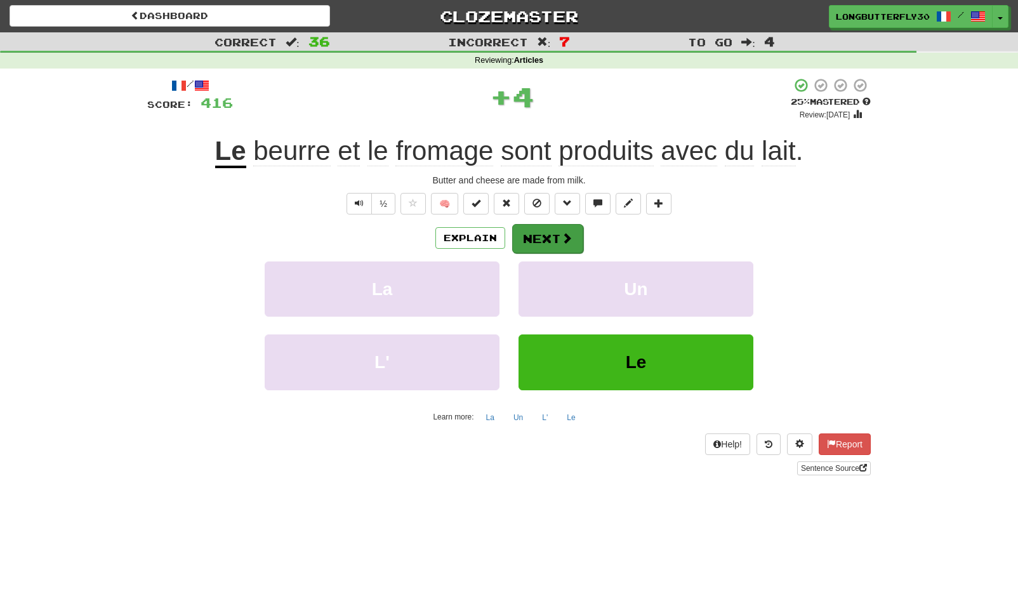
click at [571, 237] on span at bounding box center [566, 237] width 11 height 11
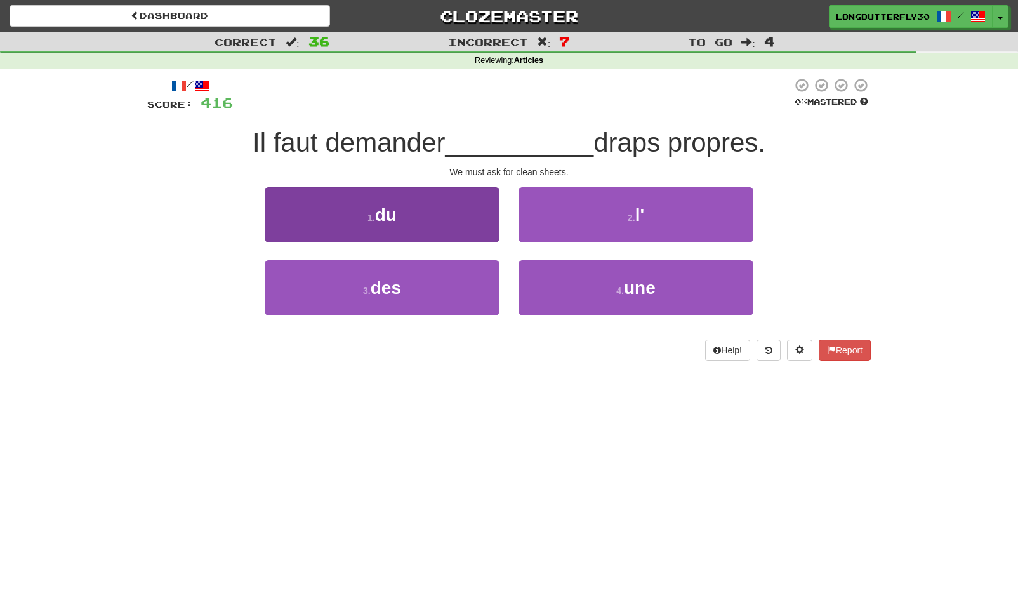
click at [459, 284] on button "3 . des" at bounding box center [382, 287] width 235 height 55
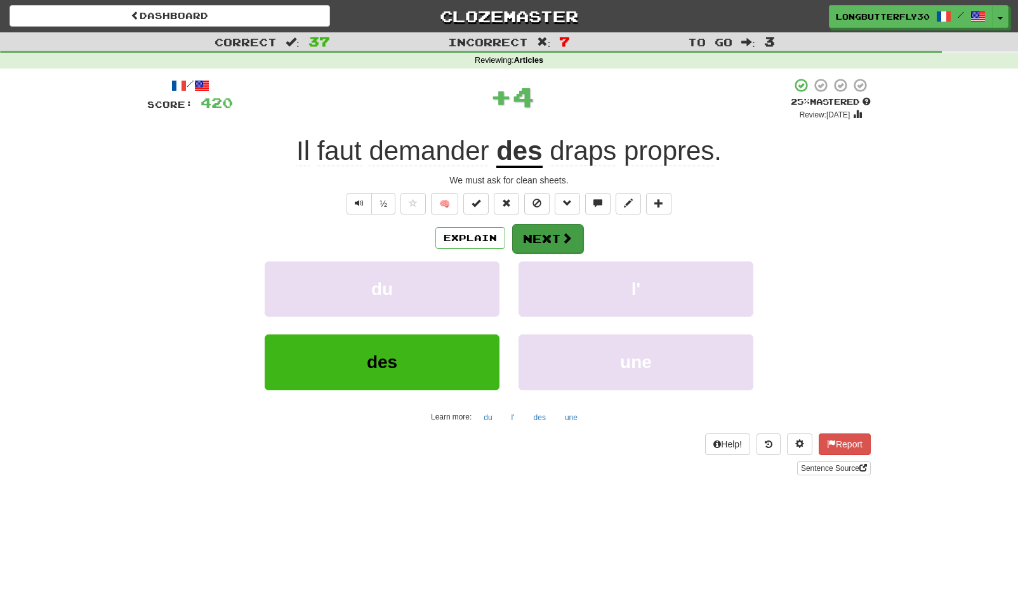
click at [567, 233] on span at bounding box center [566, 237] width 11 height 11
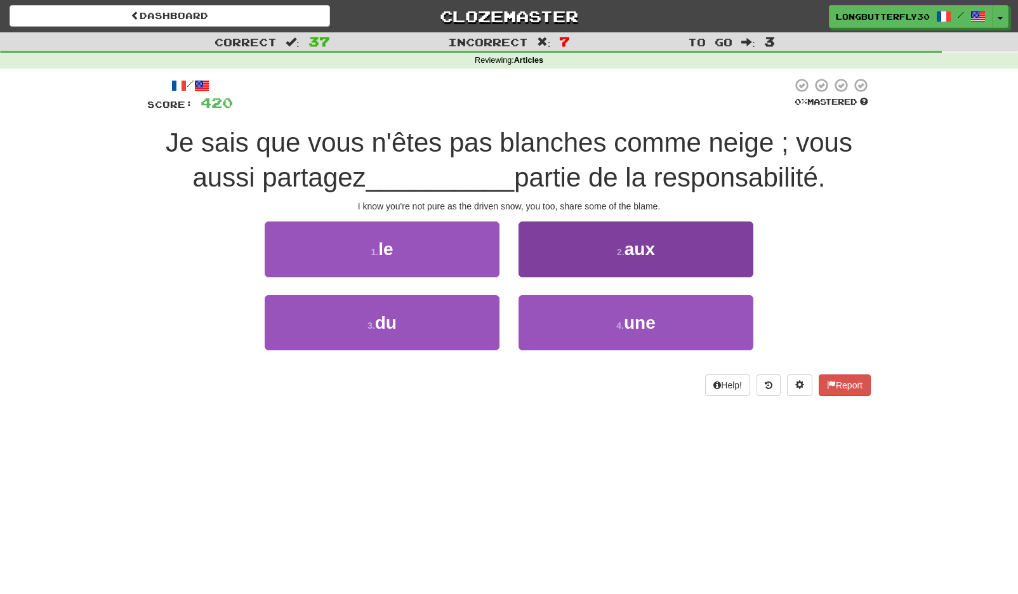
click at [595, 315] on button "4 . une" at bounding box center [635, 322] width 235 height 55
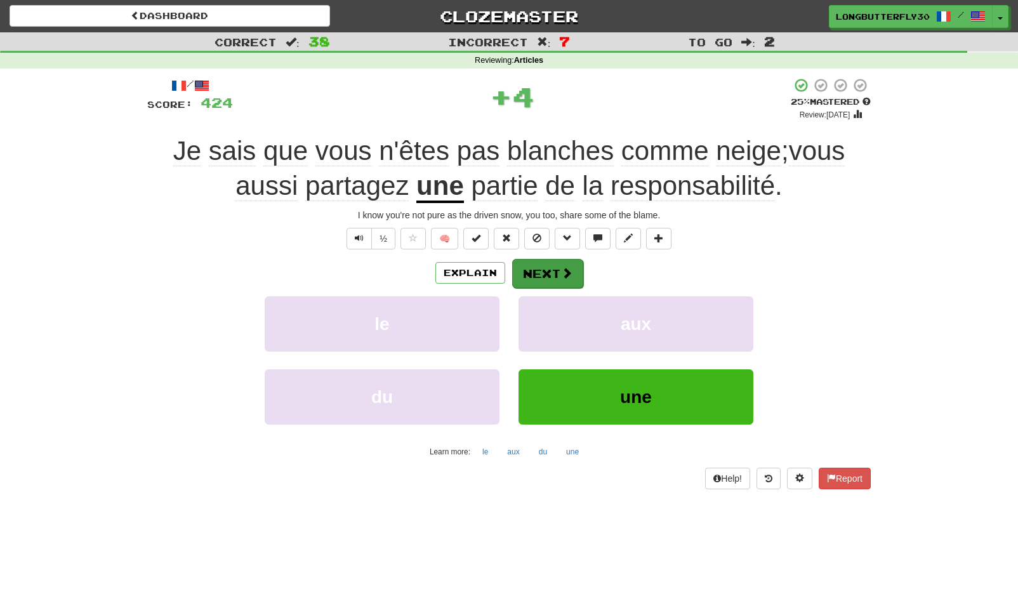
click at [555, 263] on button "Next" at bounding box center [547, 273] width 71 height 29
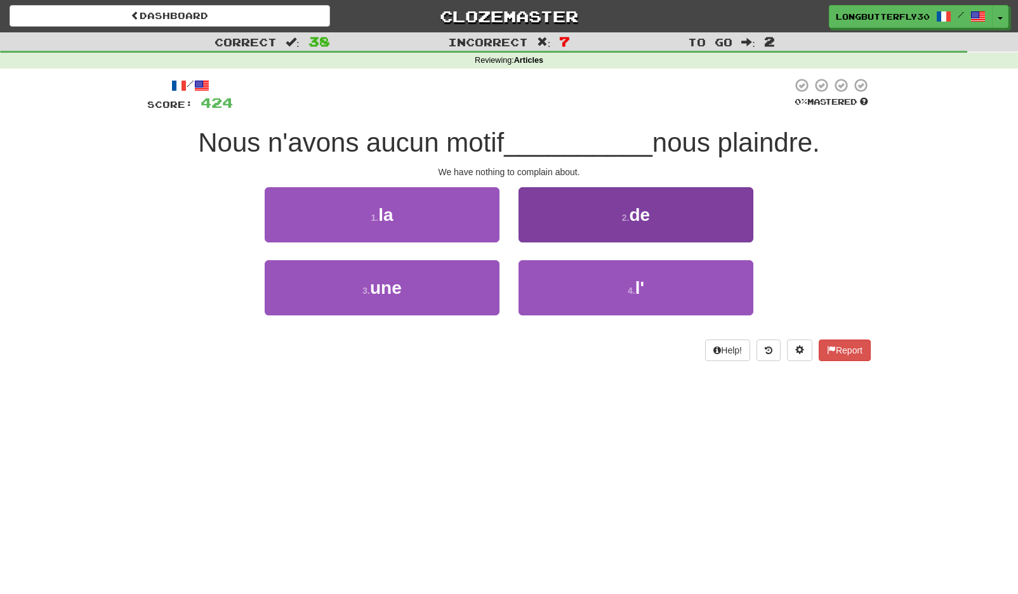
click at [608, 223] on button "2 . de" at bounding box center [635, 214] width 235 height 55
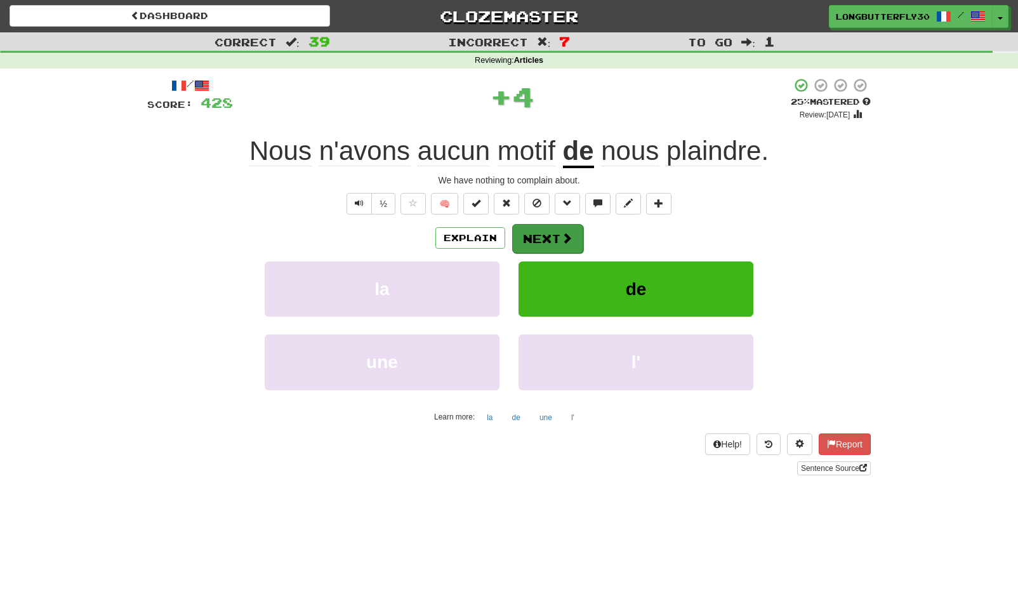
click at [562, 235] on span at bounding box center [566, 237] width 11 height 11
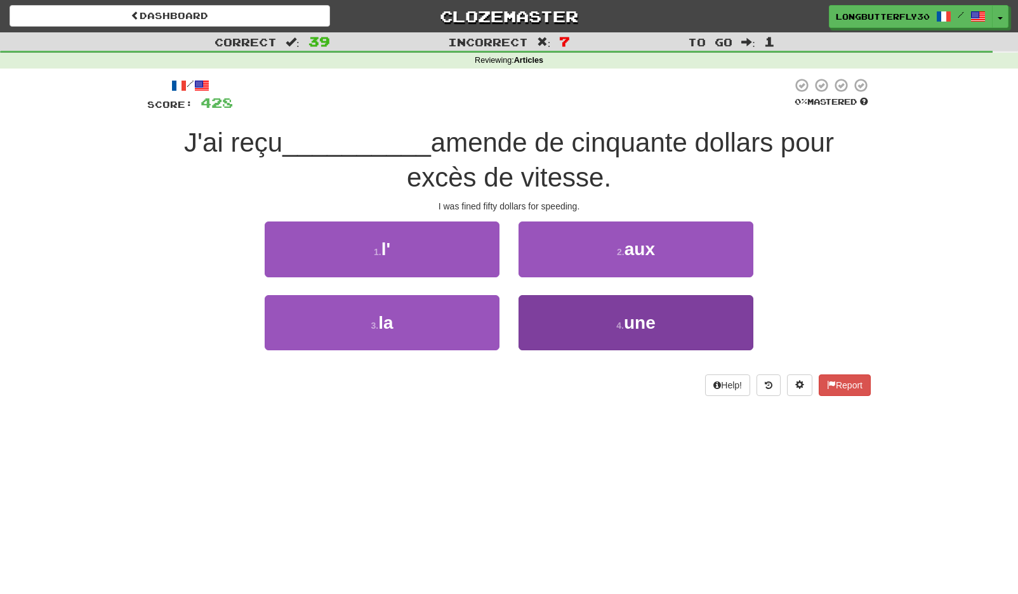
click at [566, 312] on button "4 . une" at bounding box center [635, 322] width 235 height 55
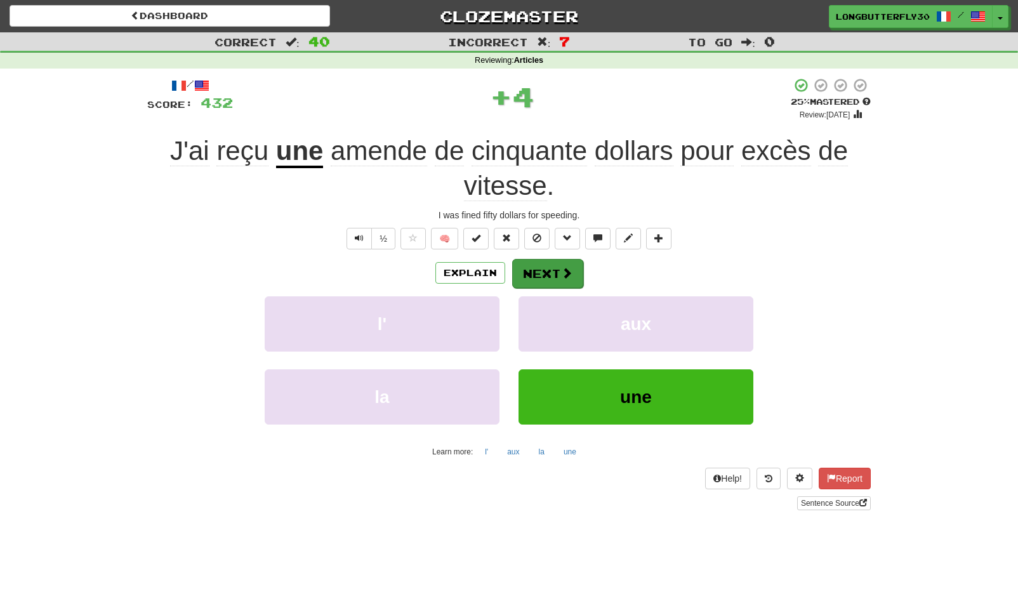
click at [553, 268] on button "Next" at bounding box center [547, 273] width 71 height 29
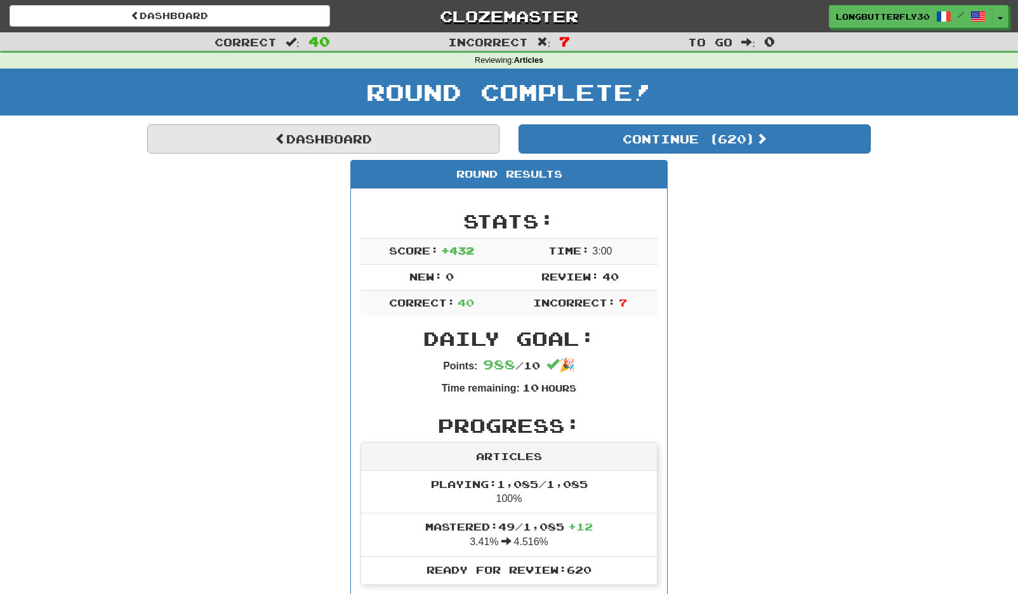
click at [399, 139] on link "Dashboard" at bounding box center [323, 138] width 352 height 29
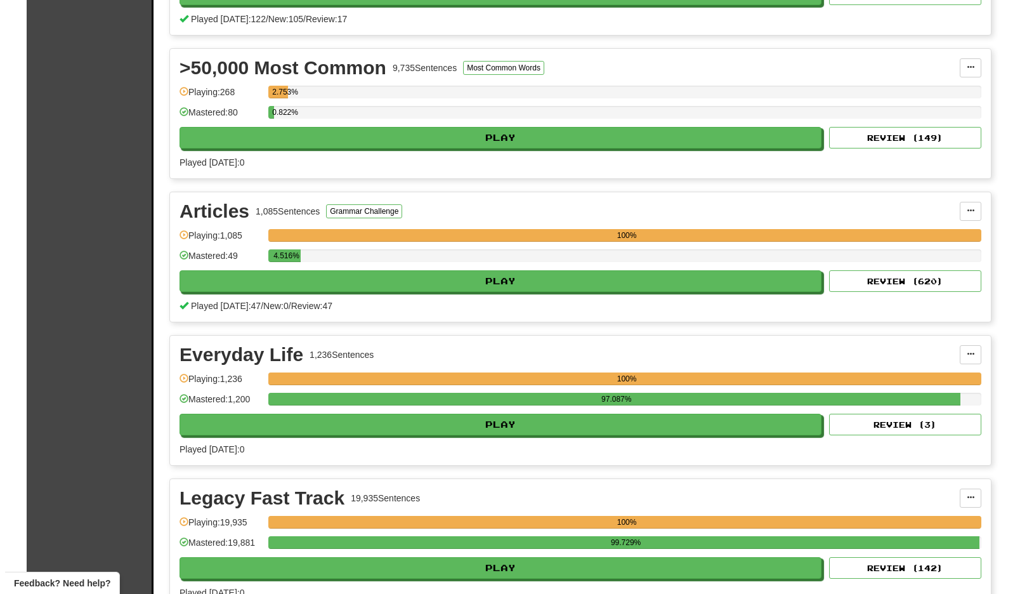
scroll to position [504, 0]
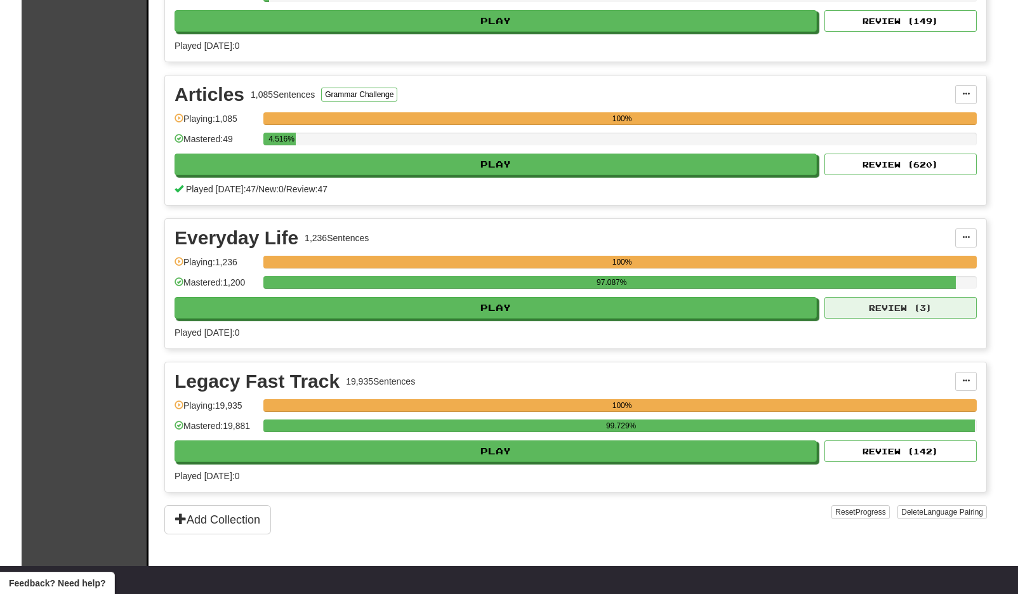
click at [829, 309] on button "Review ( 3 )" at bounding box center [900, 308] width 152 height 22
select select "**"
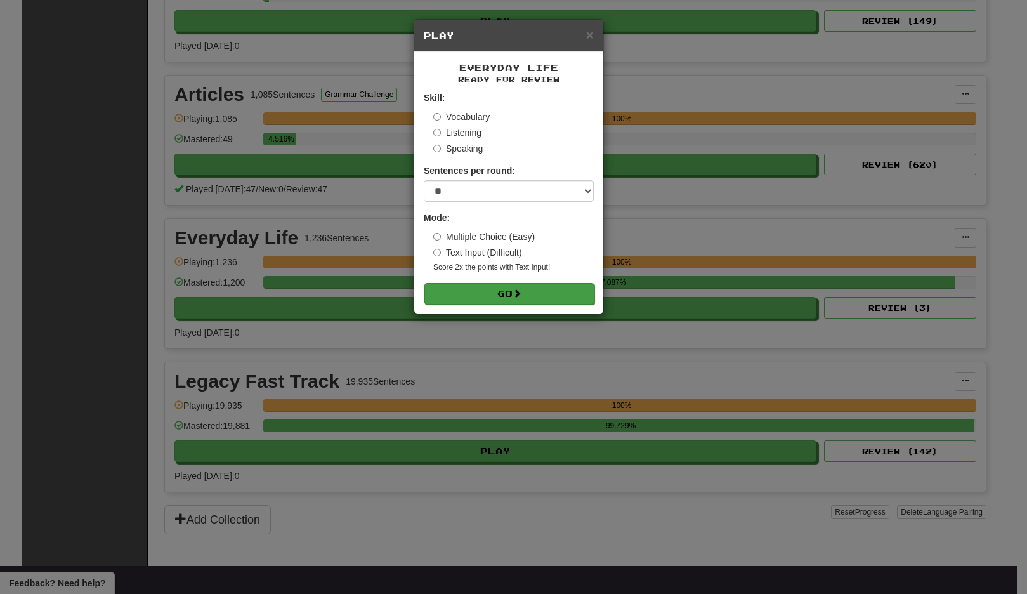
click at [593, 288] on button "Go" at bounding box center [509, 294] width 170 height 22
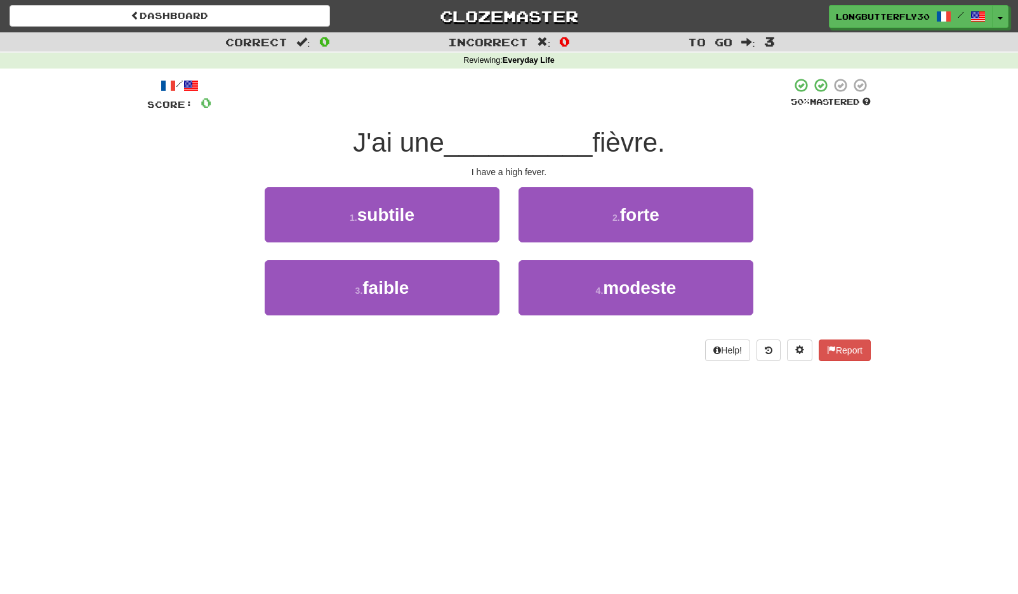
click at [602, 219] on button "2 . forte" at bounding box center [635, 214] width 235 height 55
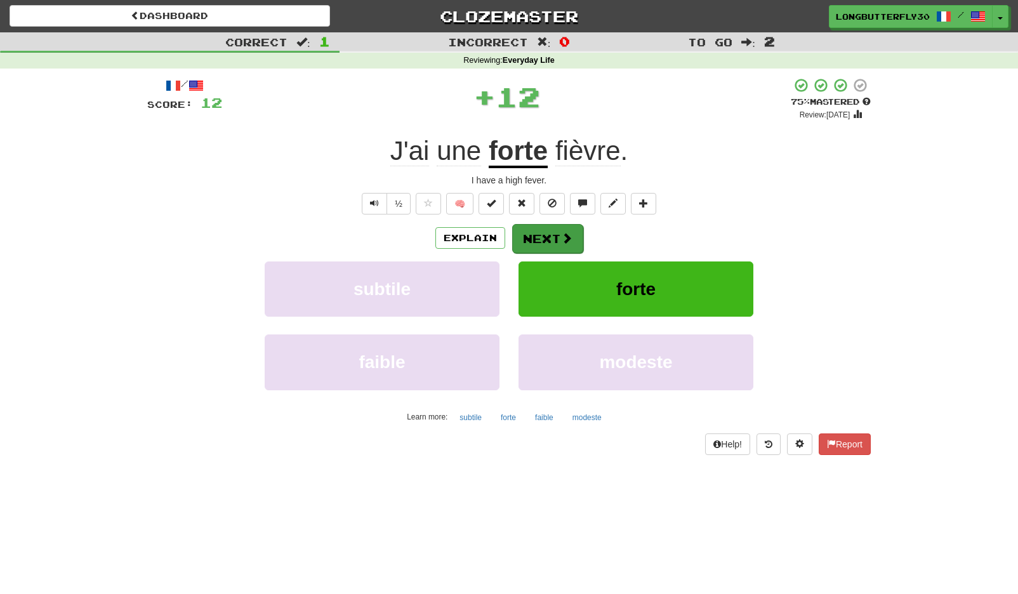
click at [572, 230] on button "Next" at bounding box center [547, 238] width 71 height 29
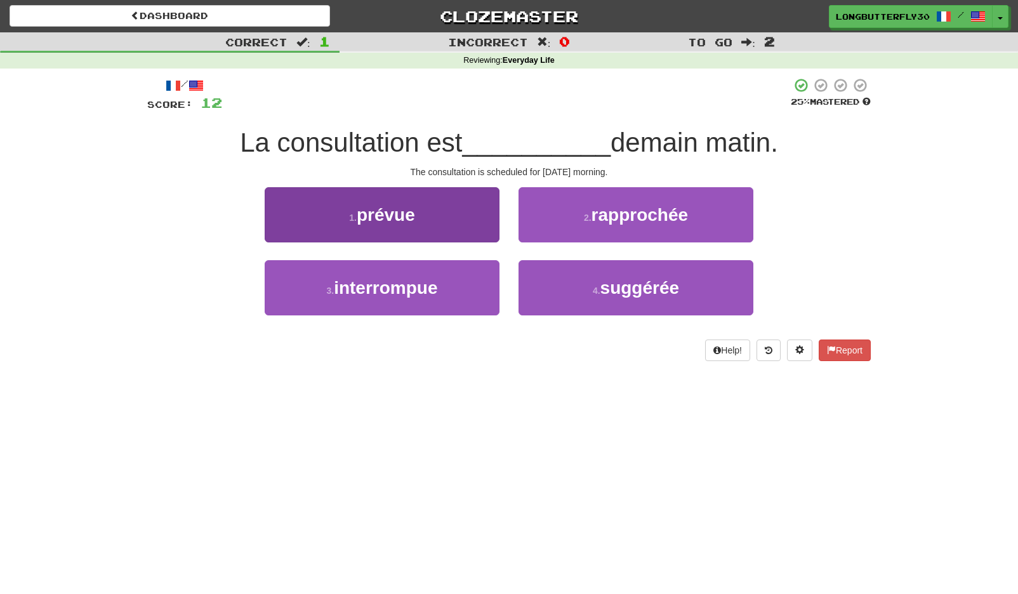
click at [467, 221] on button "1 . prévue" at bounding box center [382, 214] width 235 height 55
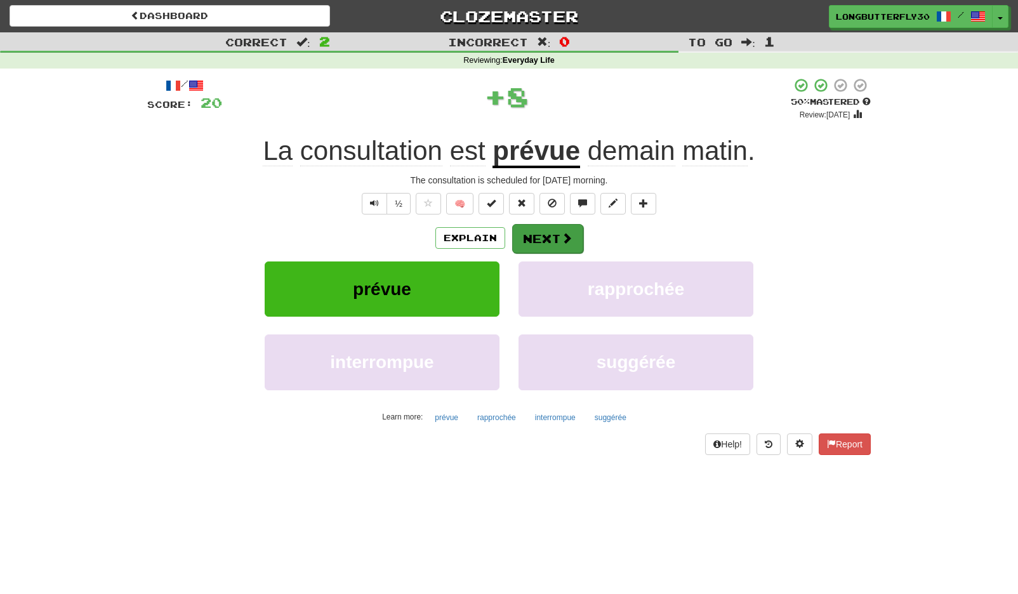
click at [536, 237] on button "Next" at bounding box center [547, 238] width 71 height 29
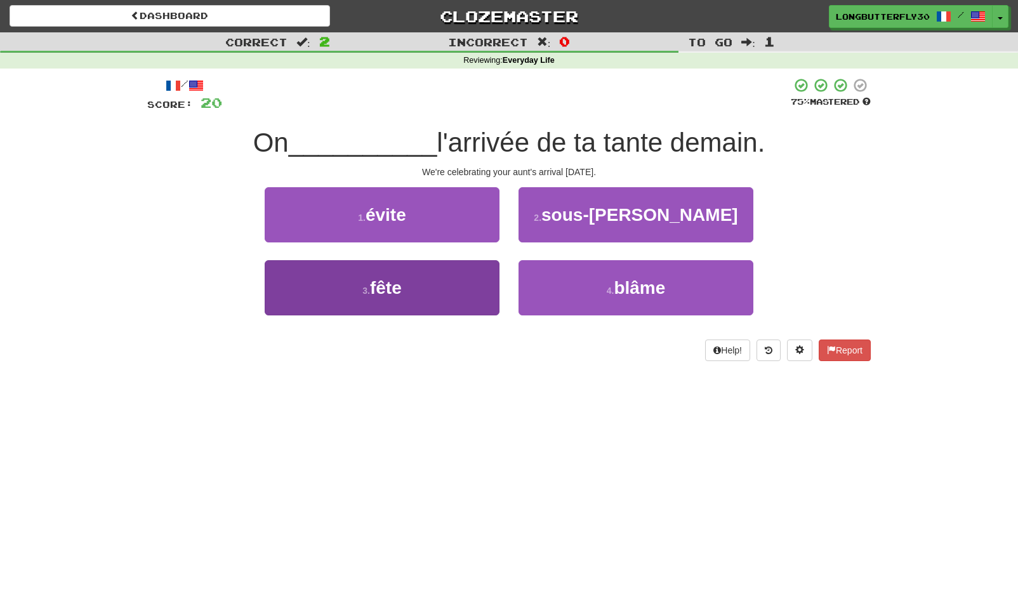
click at [457, 274] on button "3 . fête" at bounding box center [382, 287] width 235 height 55
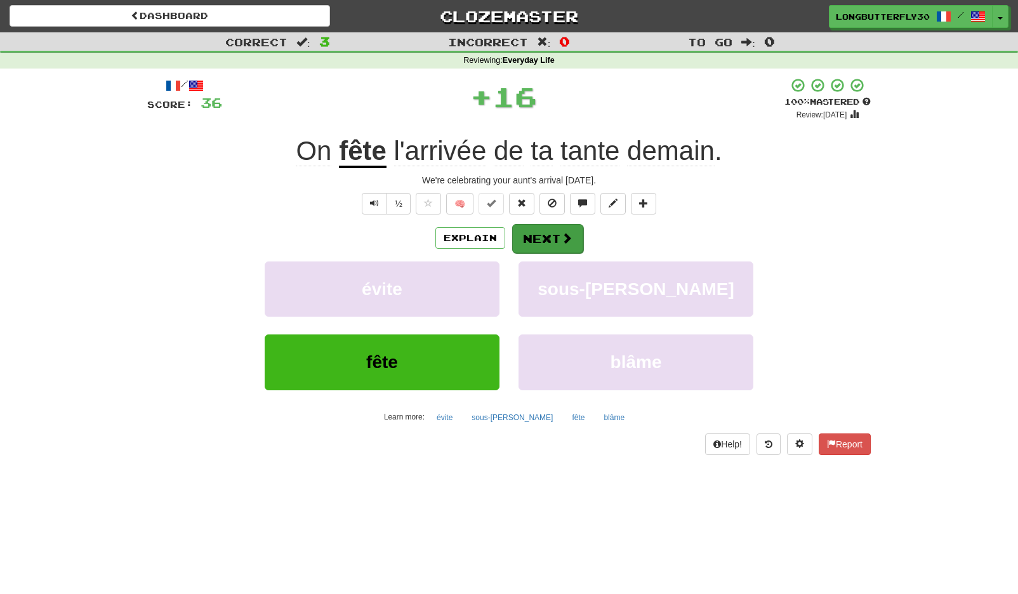
click at [524, 237] on button "Next" at bounding box center [547, 238] width 71 height 29
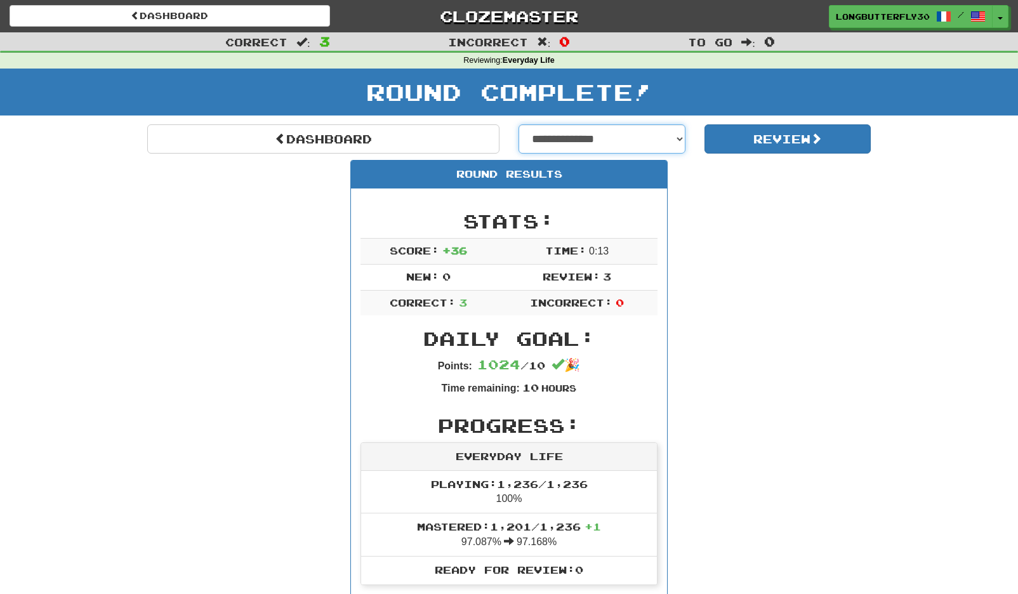
select select "**********"
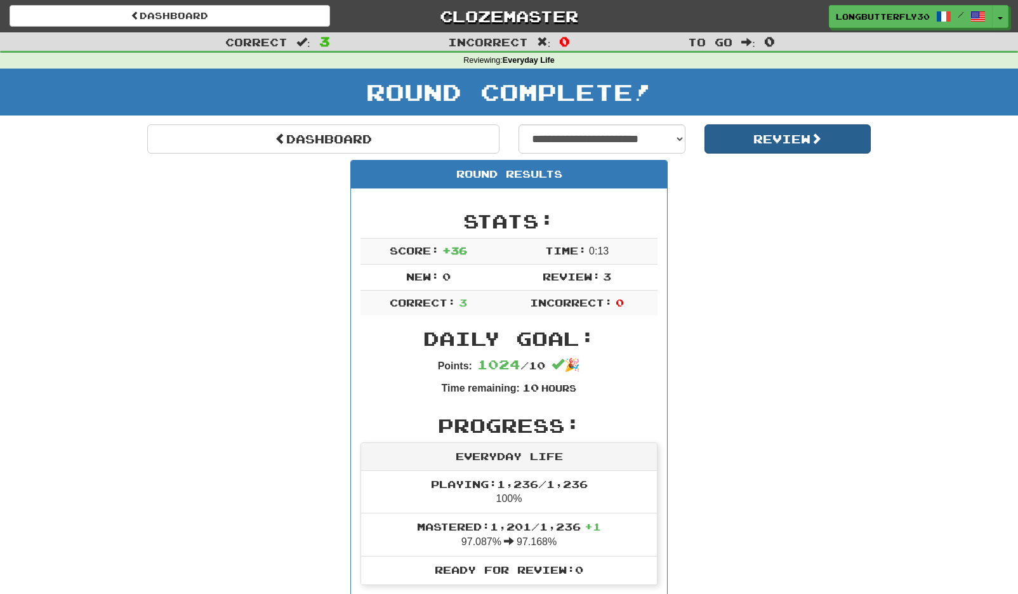
click at [795, 141] on button "Review" at bounding box center [787, 138] width 167 height 29
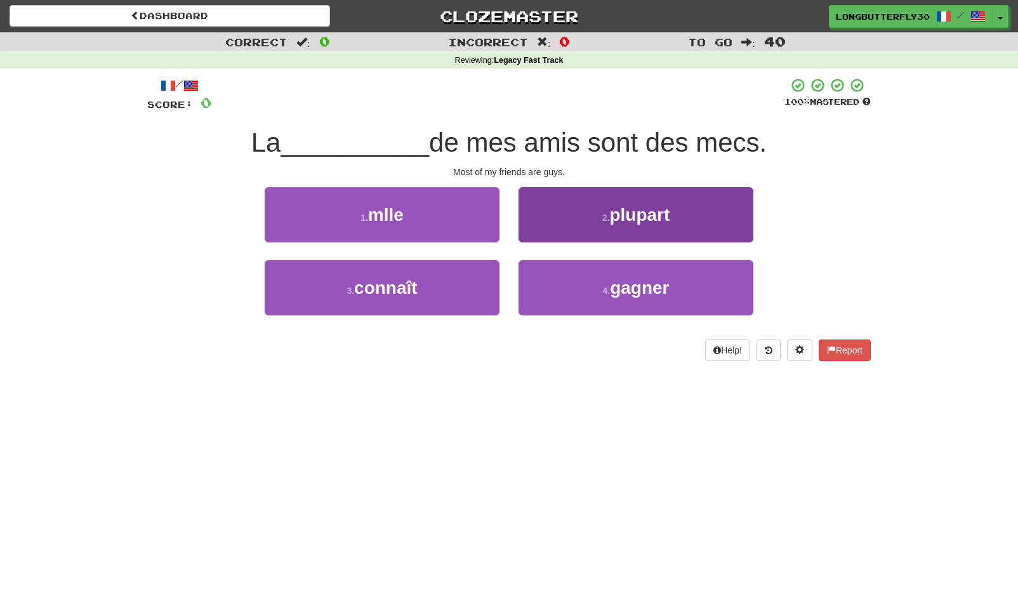
click at [622, 218] on span "plupart" at bounding box center [639, 215] width 60 height 20
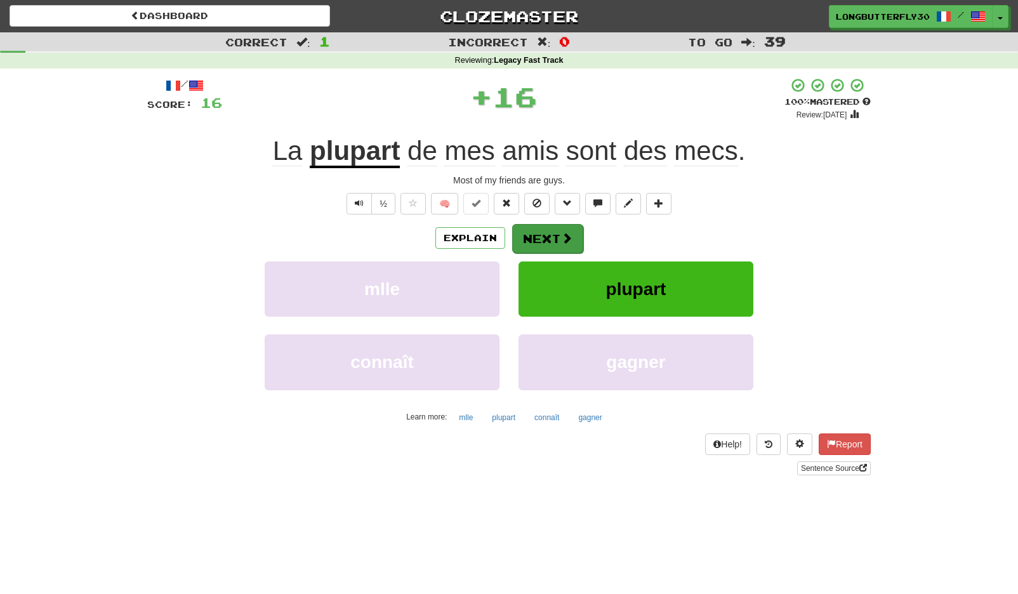
click at [551, 237] on button "Next" at bounding box center [547, 238] width 71 height 29
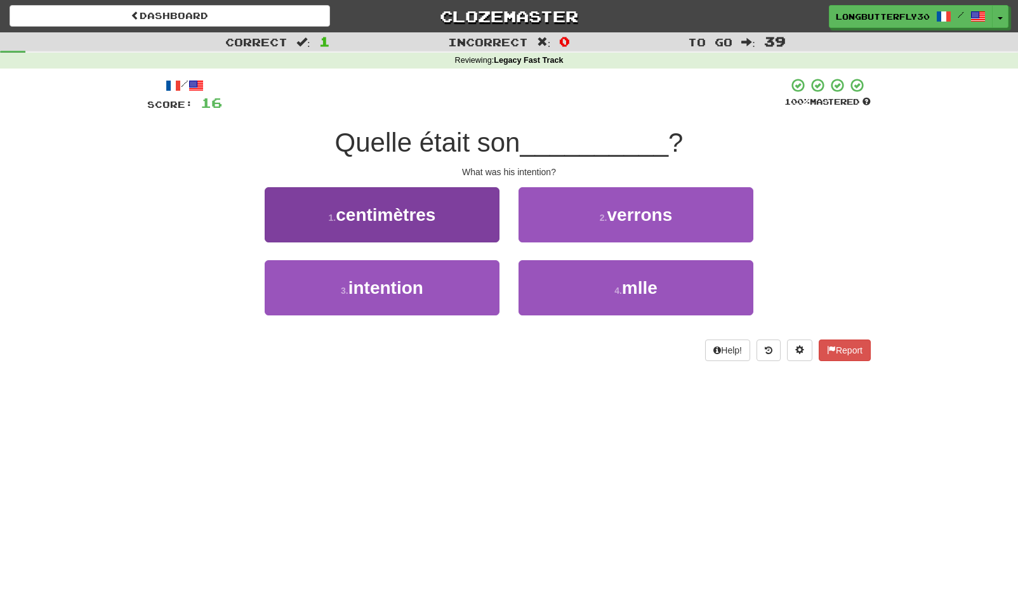
drag, startPoint x: 437, startPoint y: 278, endPoint x: 464, endPoint y: 266, distance: 29.3
click at [437, 278] on button "3 . intention" at bounding box center [382, 287] width 235 height 55
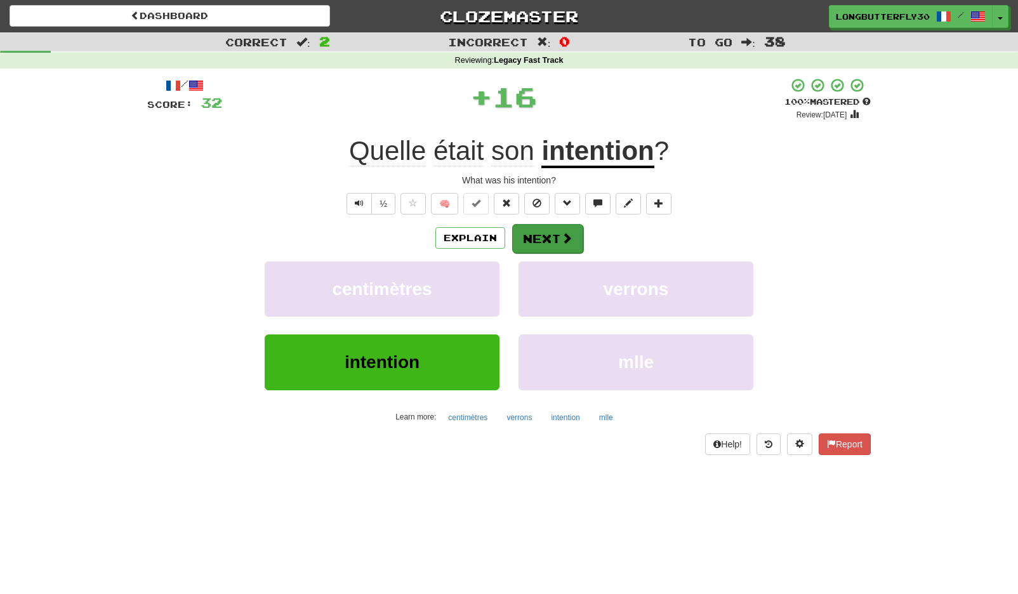
click at [546, 227] on button "Next" at bounding box center [547, 238] width 71 height 29
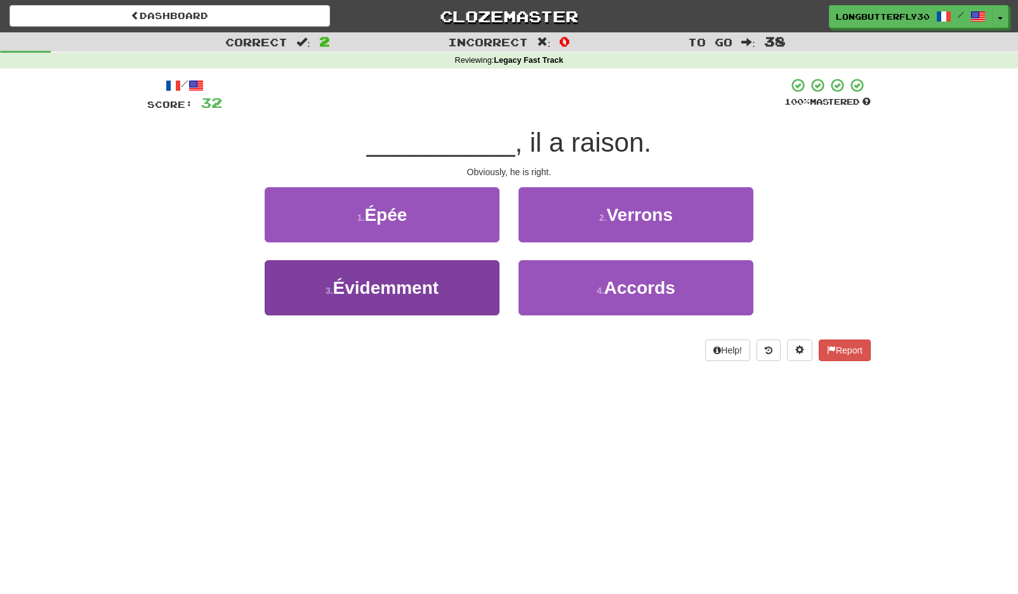
click at [459, 291] on button "3 . Évidemment" at bounding box center [382, 287] width 235 height 55
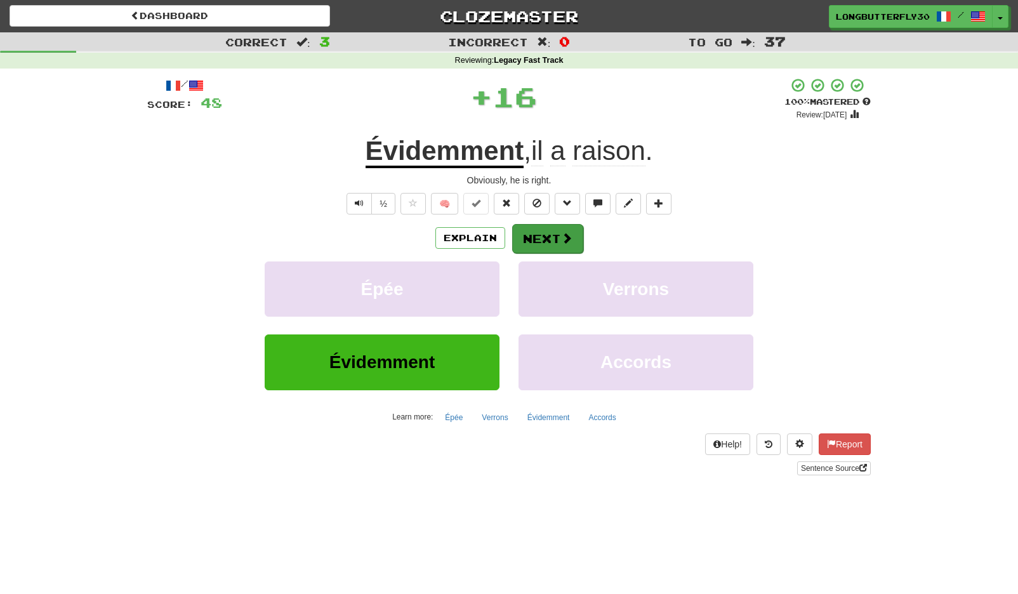
click at [542, 230] on button "Next" at bounding box center [547, 238] width 71 height 29
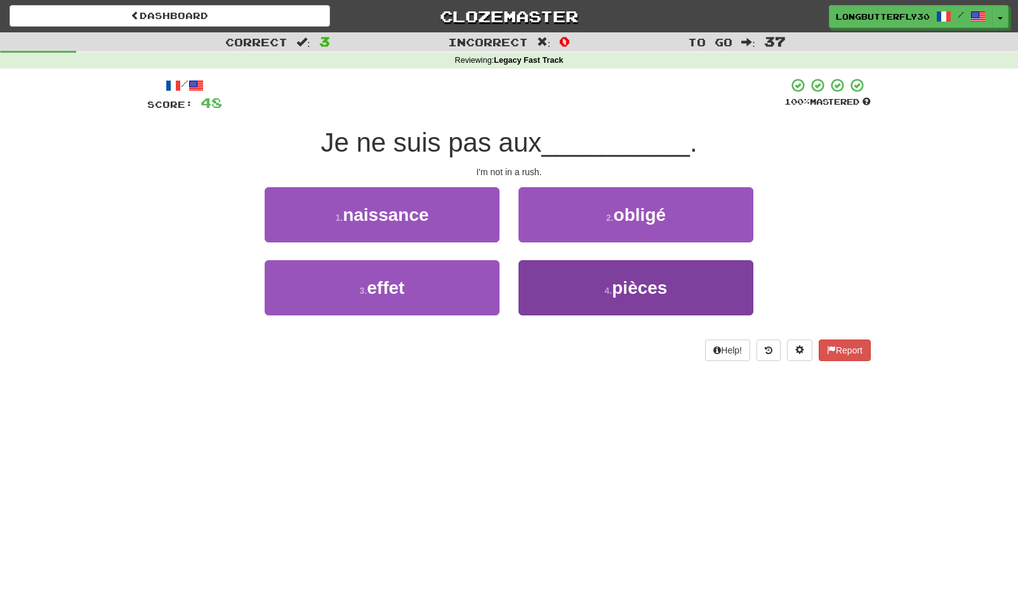
click at [589, 279] on button "4 . pièces" at bounding box center [635, 287] width 235 height 55
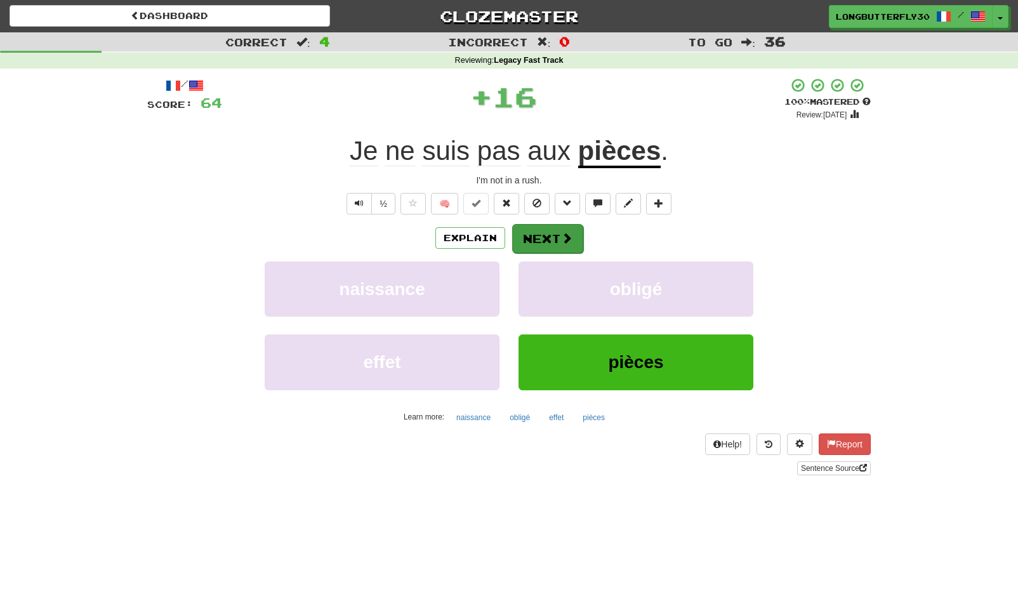
click at [570, 233] on span at bounding box center [566, 237] width 11 height 11
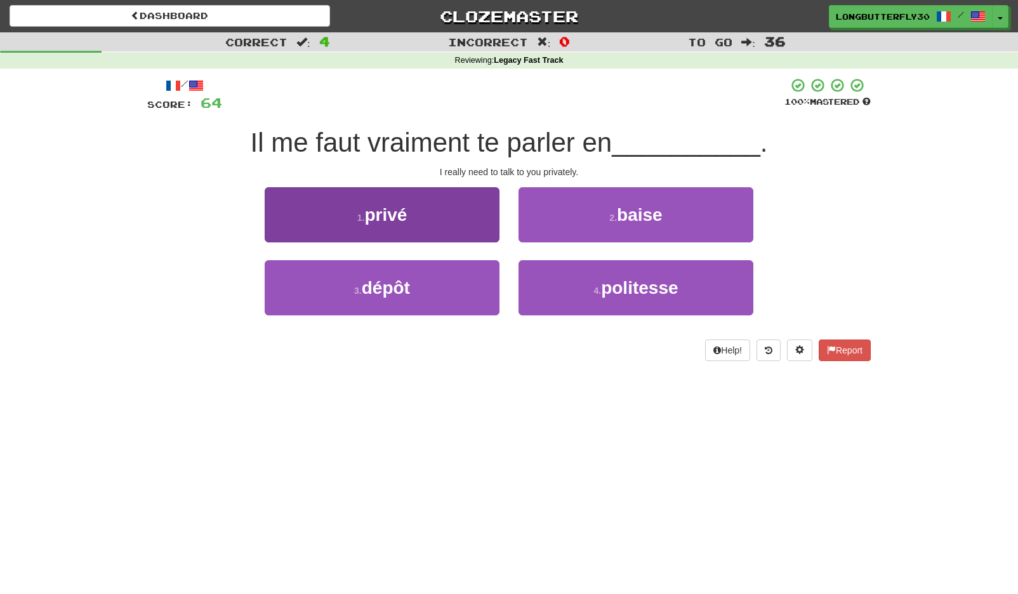
click at [431, 206] on button "1 . privé" at bounding box center [382, 214] width 235 height 55
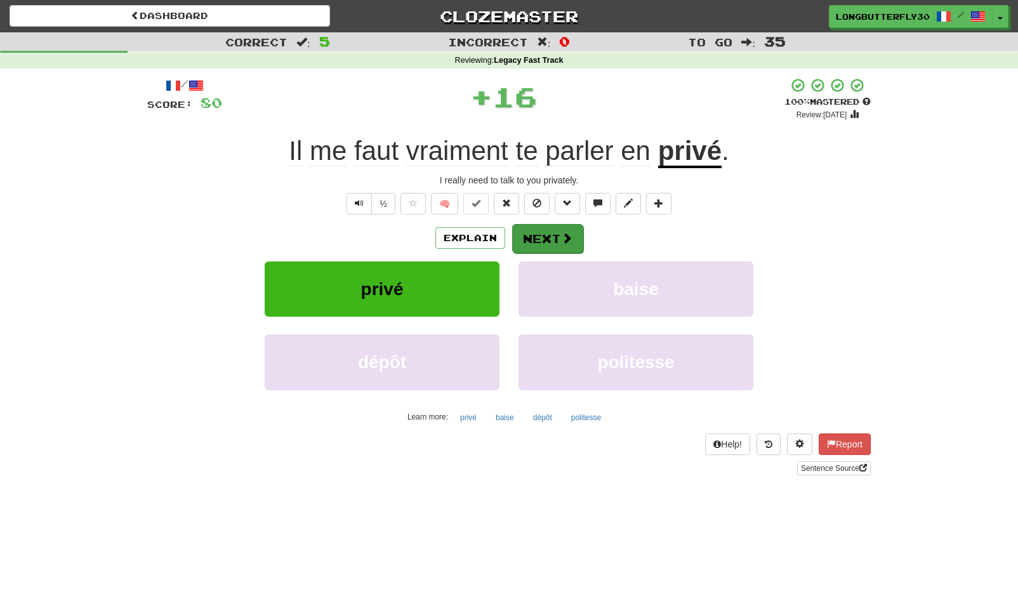
click at [543, 228] on button "Next" at bounding box center [547, 238] width 71 height 29
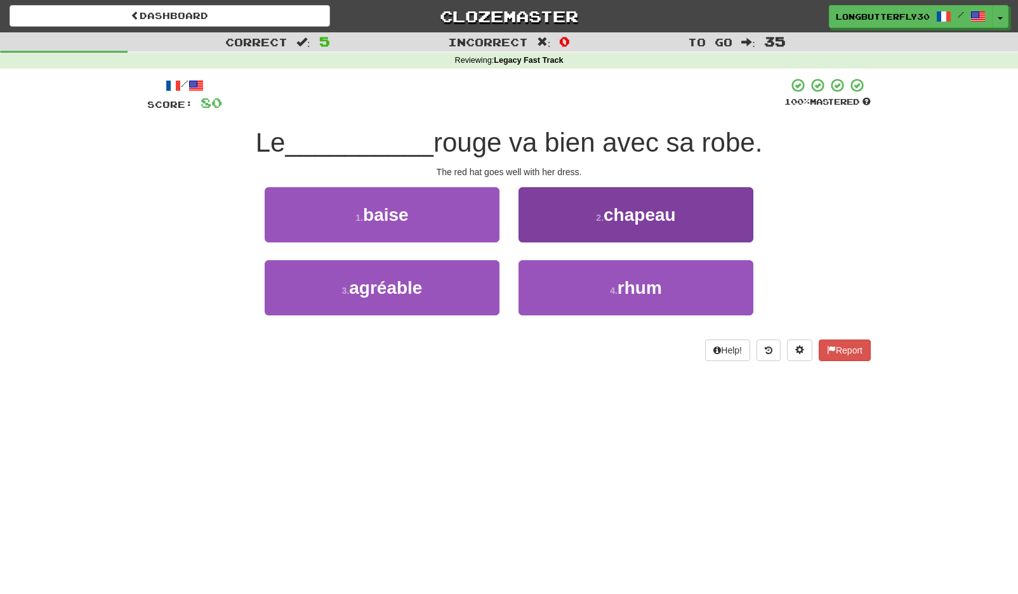
click at [591, 219] on button "2 . chapeau" at bounding box center [635, 214] width 235 height 55
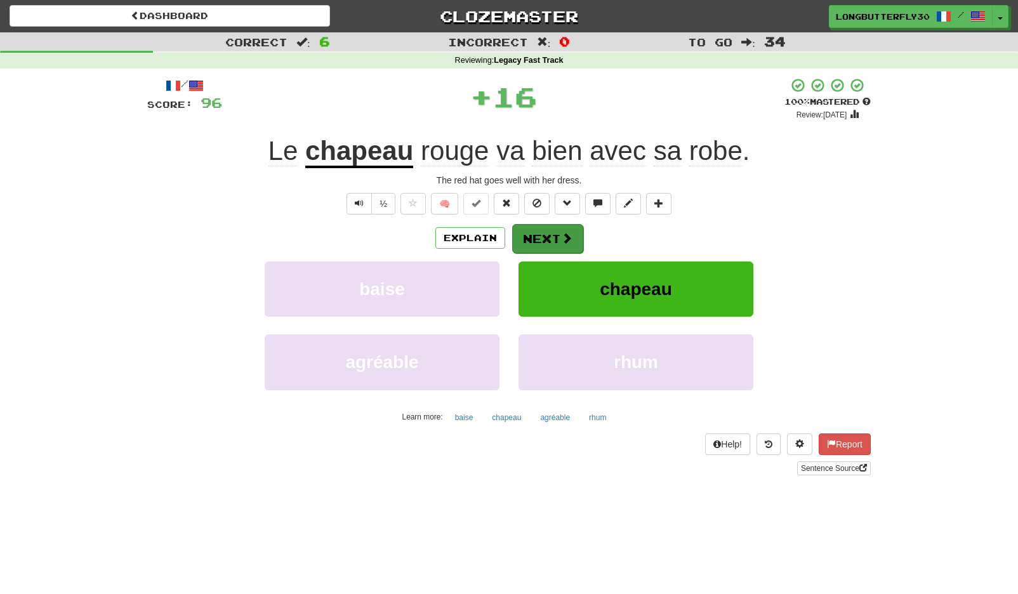
click at [553, 230] on button "Next" at bounding box center [547, 238] width 71 height 29
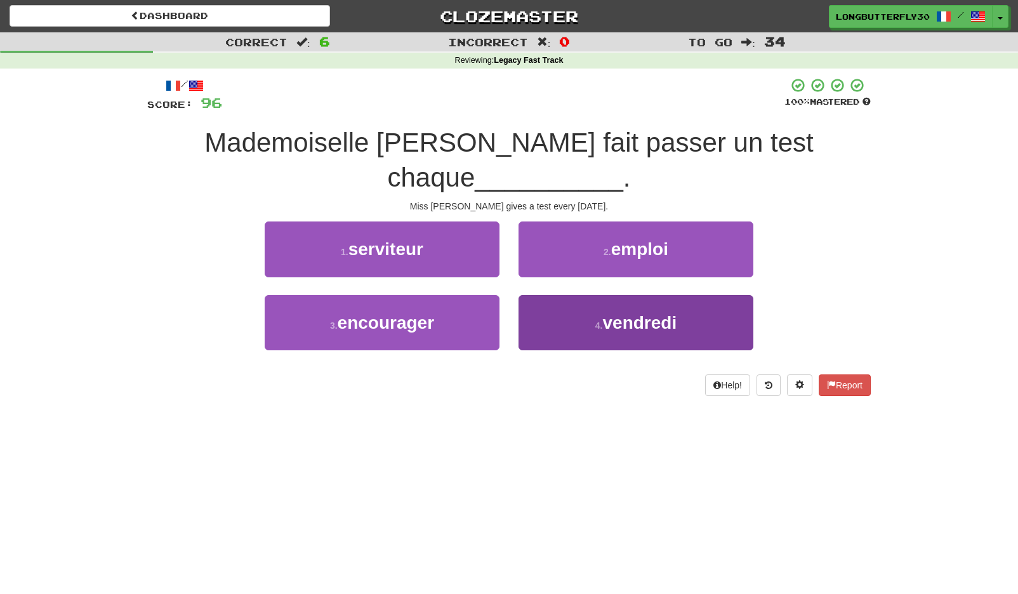
click at [560, 295] on button "4 . vendredi" at bounding box center [635, 322] width 235 height 55
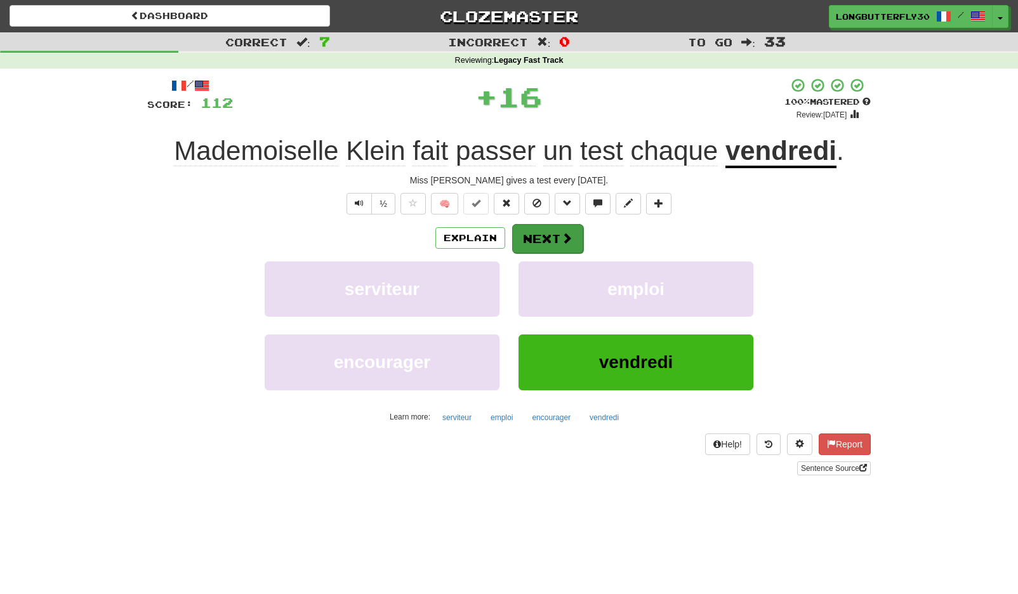
click at [541, 238] on button "Next" at bounding box center [547, 238] width 71 height 29
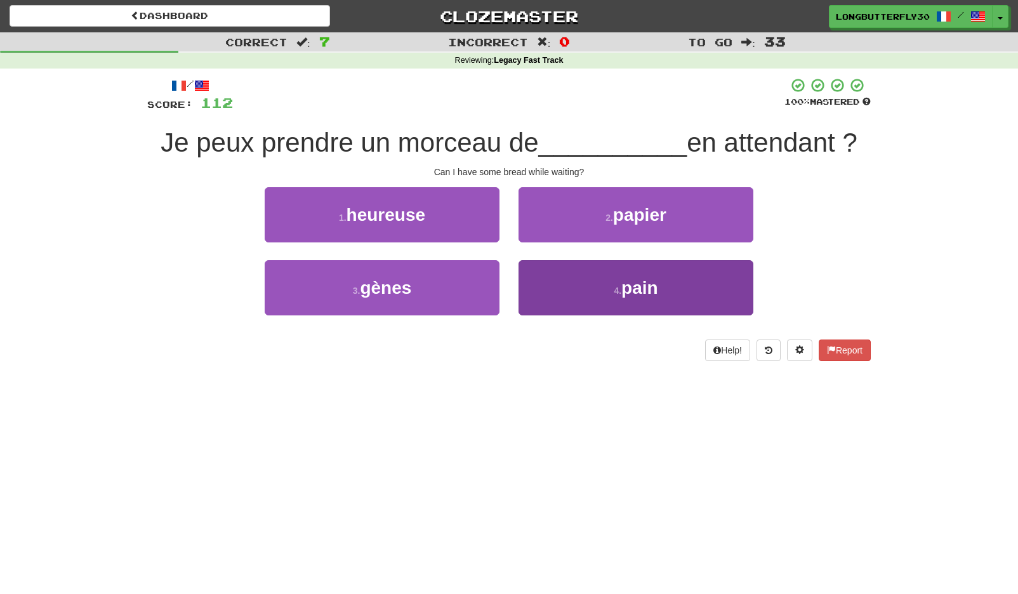
click at [591, 293] on button "4 . pain" at bounding box center [635, 287] width 235 height 55
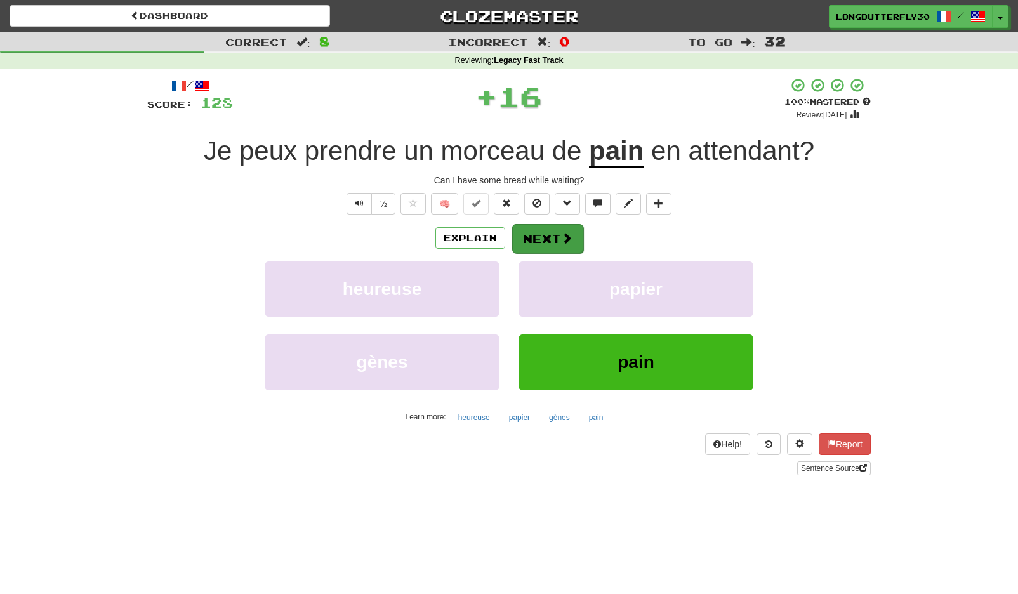
click at [546, 230] on button "Next" at bounding box center [547, 238] width 71 height 29
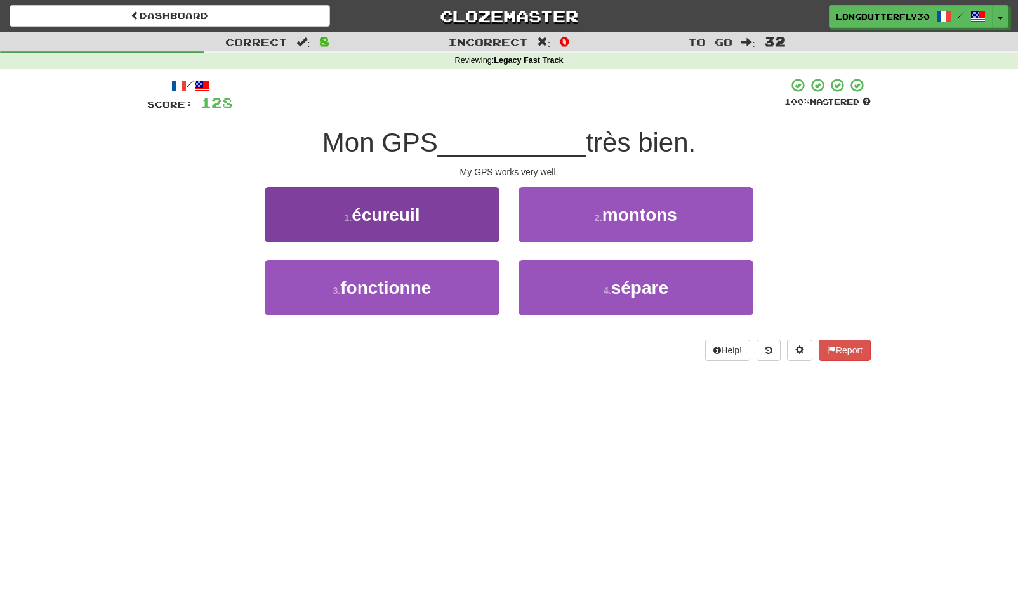
click at [443, 272] on button "3 . fonctionne" at bounding box center [382, 287] width 235 height 55
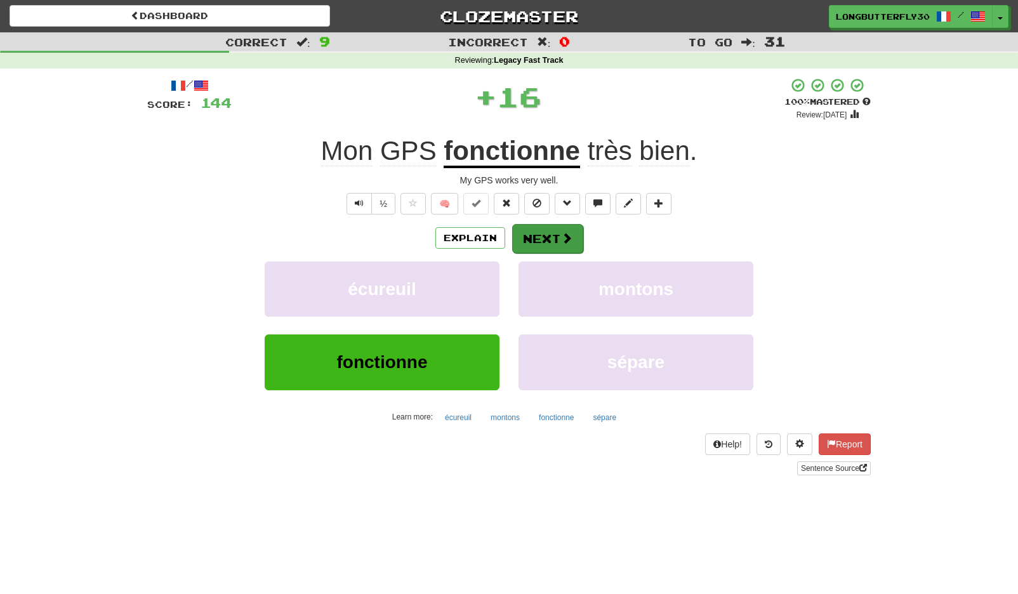
click at [542, 230] on button "Next" at bounding box center [547, 238] width 71 height 29
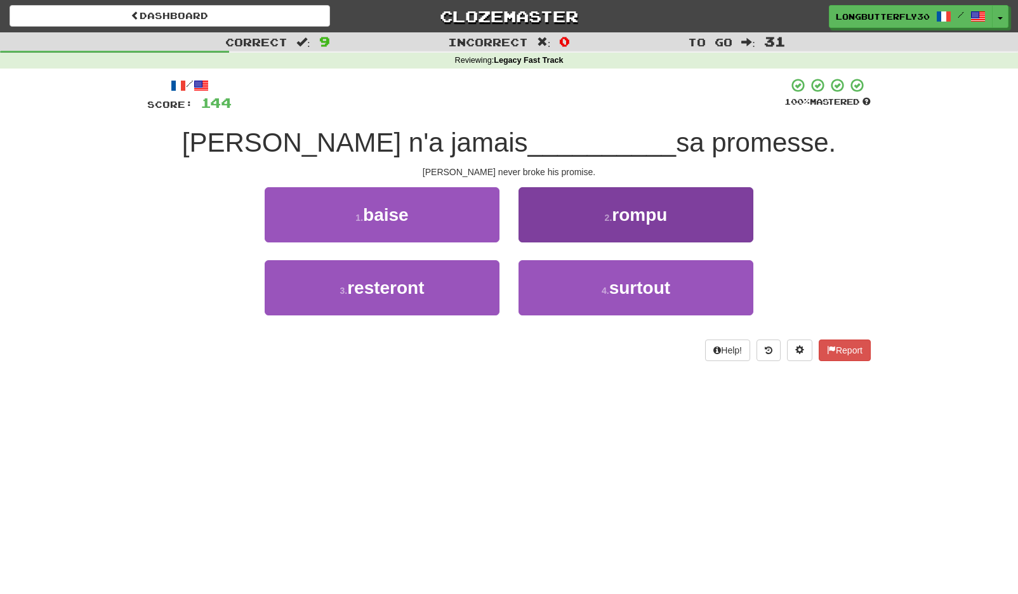
click at [596, 221] on button "2 . rompu" at bounding box center [635, 214] width 235 height 55
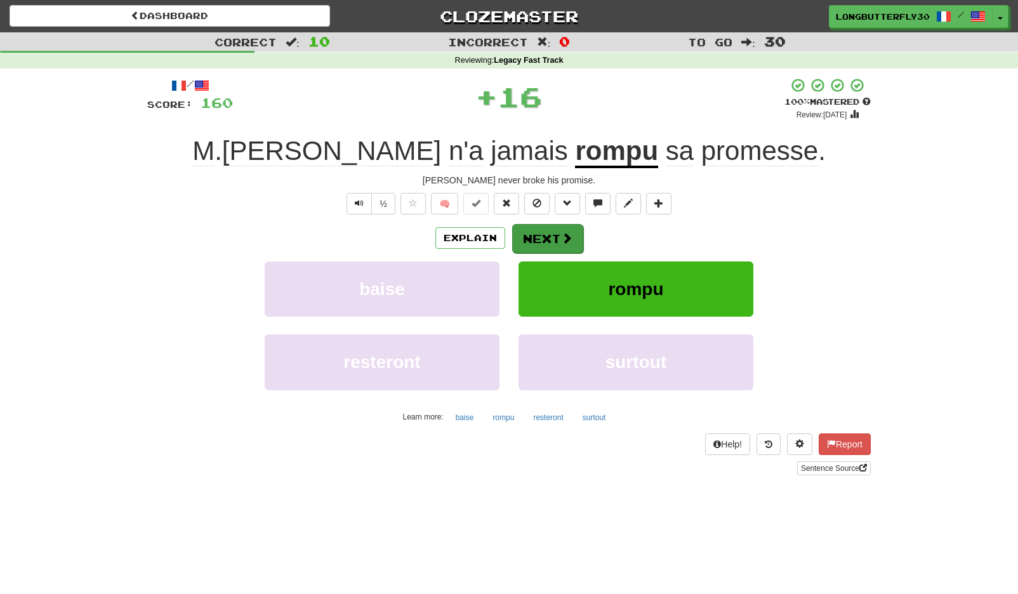
click at [558, 229] on button "Next" at bounding box center [547, 238] width 71 height 29
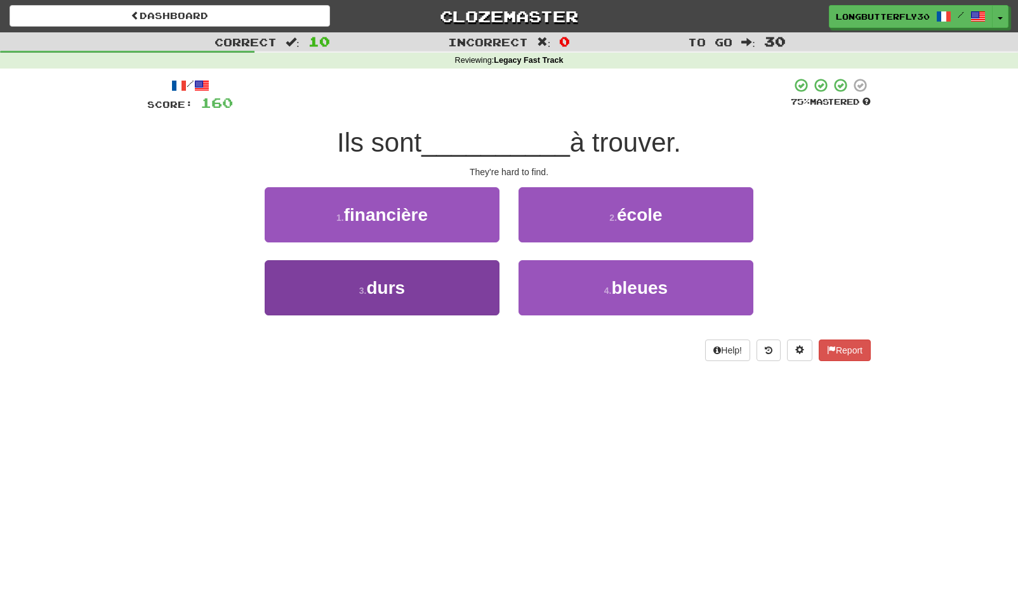
click at [445, 275] on button "3 . durs" at bounding box center [382, 287] width 235 height 55
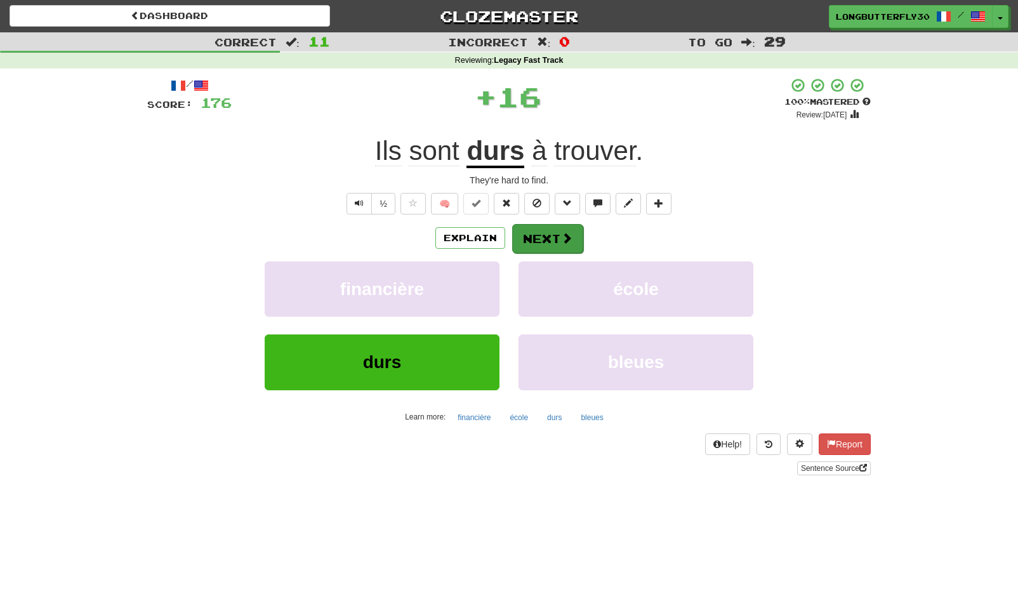
click at [530, 231] on button "Next" at bounding box center [547, 238] width 71 height 29
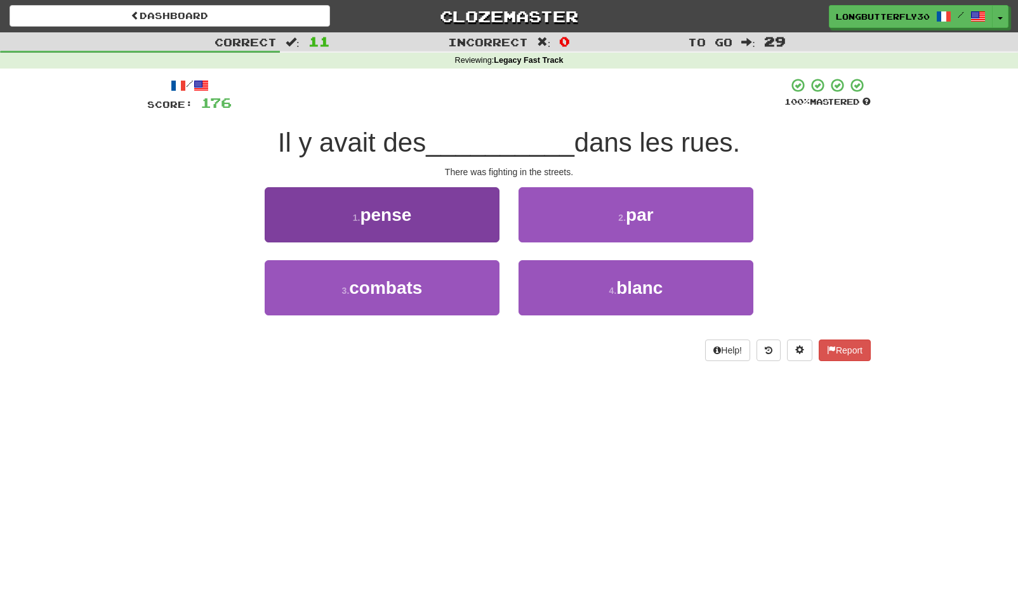
drag, startPoint x: 438, startPoint y: 292, endPoint x: 463, endPoint y: 270, distance: 32.8
click at [439, 291] on button "3 . combats" at bounding box center [382, 287] width 235 height 55
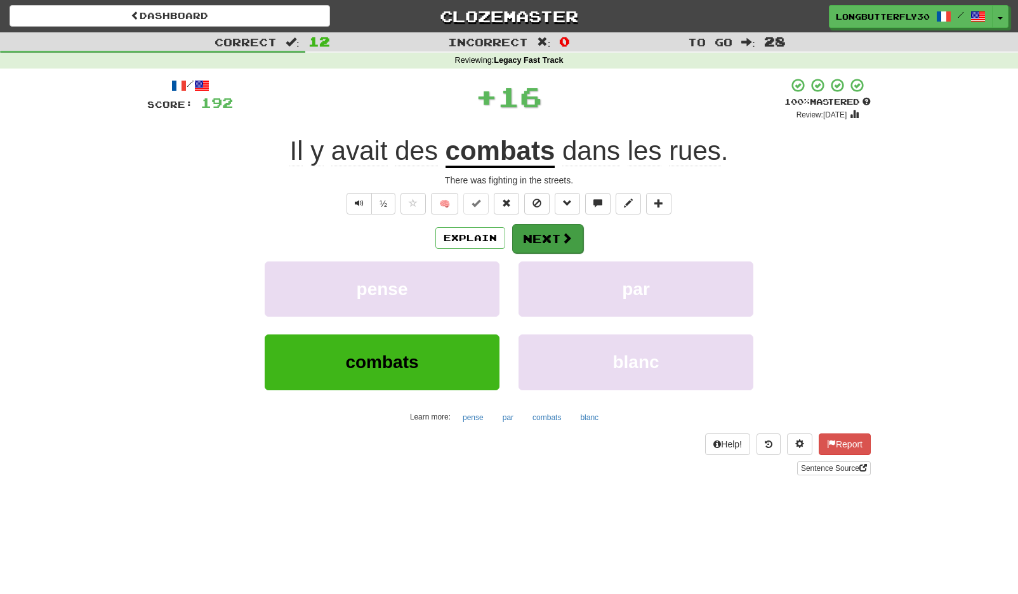
click at [535, 237] on button "Next" at bounding box center [547, 238] width 71 height 29
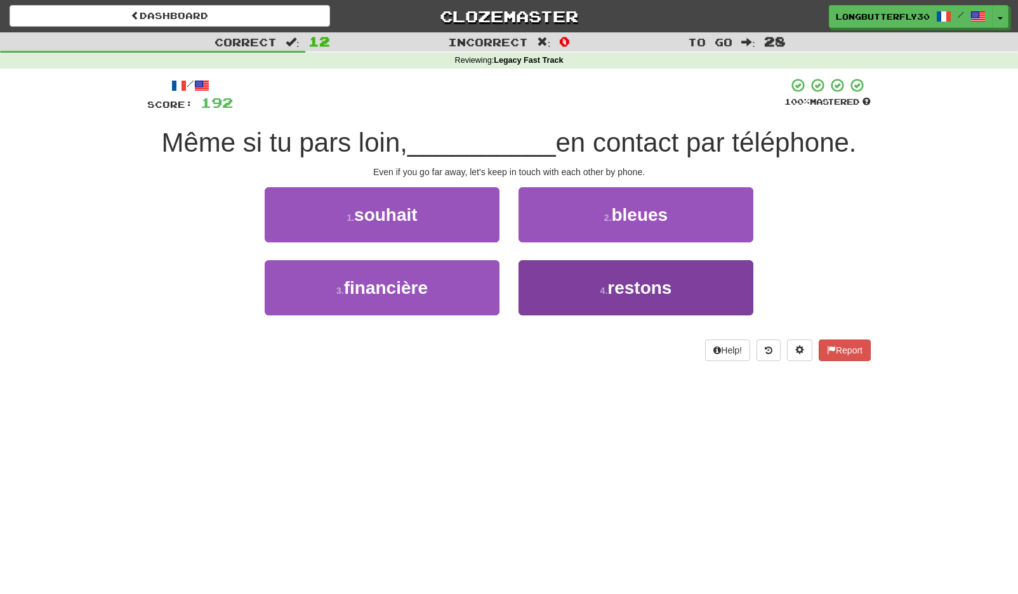
click at [572, 284] on button "4 . restons" at bounding box center [635, 287] width 235 height 55
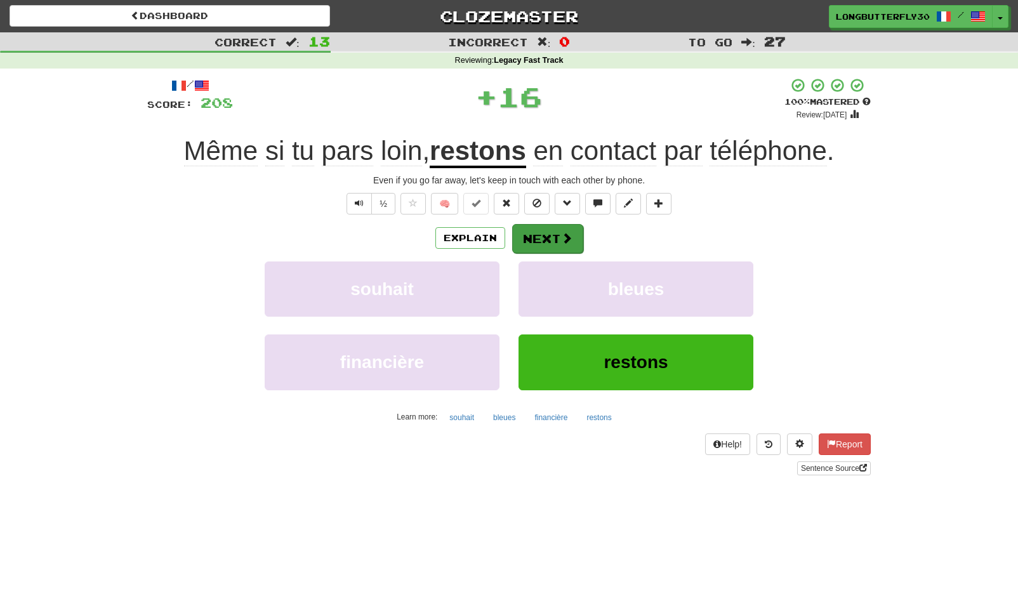
click at [546, 231] on button "Next" at bounding box center [547, 238] width 71 height 29
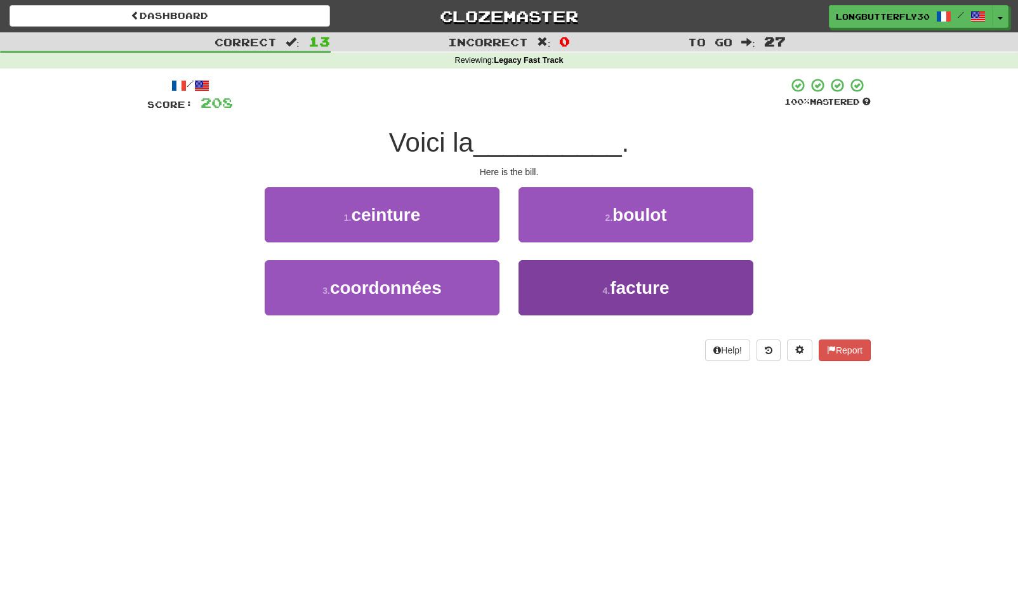
click at [566, 279] on button "4 . facture" at bounding box center [635, 287] width 235 height 55
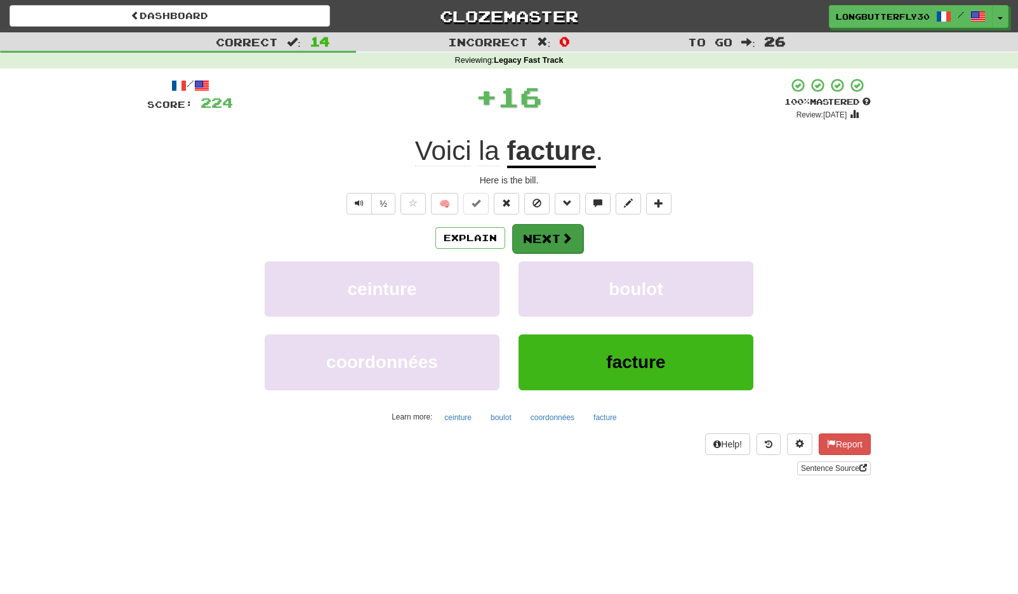
click at [547, 235] on button "Next" at bounding box center [547, 238] width 71 height 29
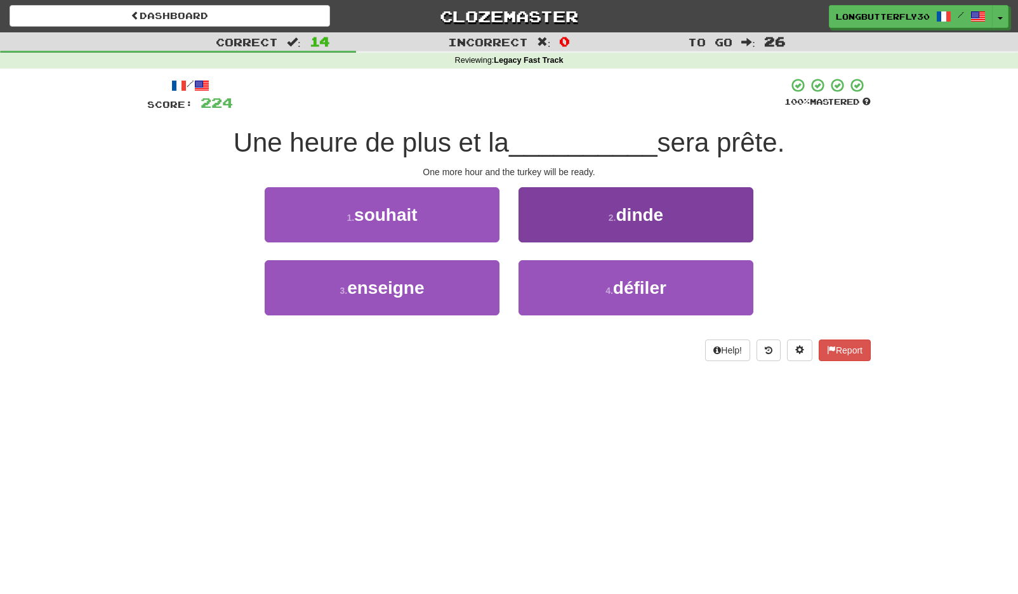
click at [598, 212] on button "2 . dinde" at bounding box center [635, 214] width 235 height 55
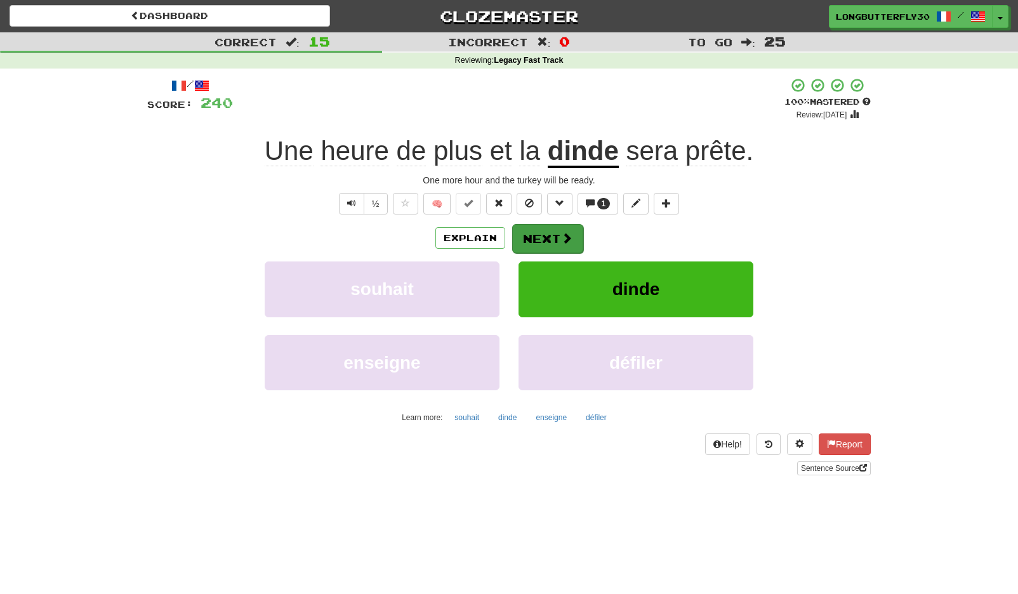
click at [546, 235] on button "Next" at bounding box center [547, 238] width 71 height 29
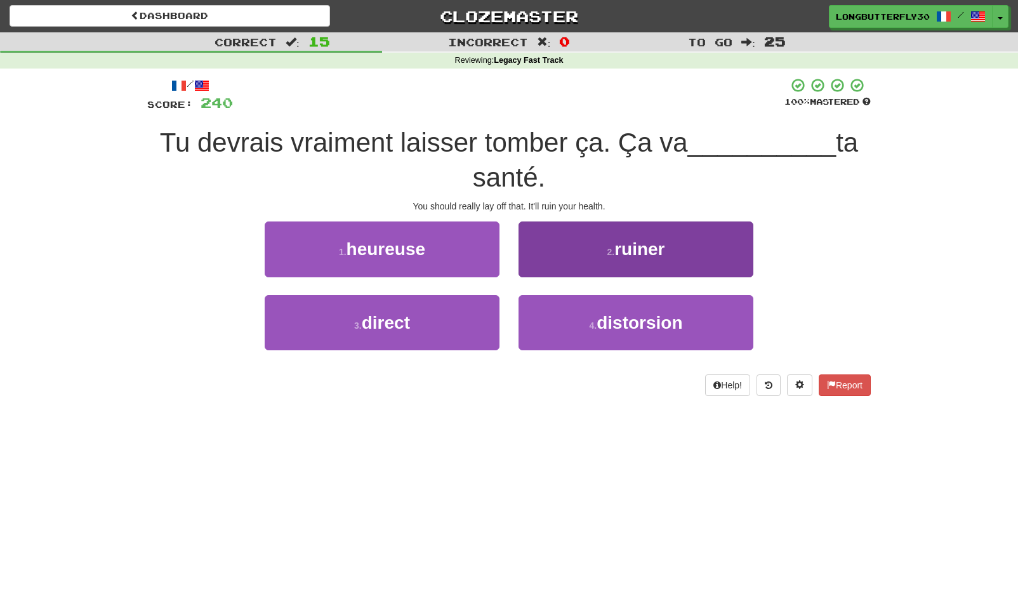
click at [658, 265] on button "2 . ruiner" at bounding box center [635, 248] width 235 height 55
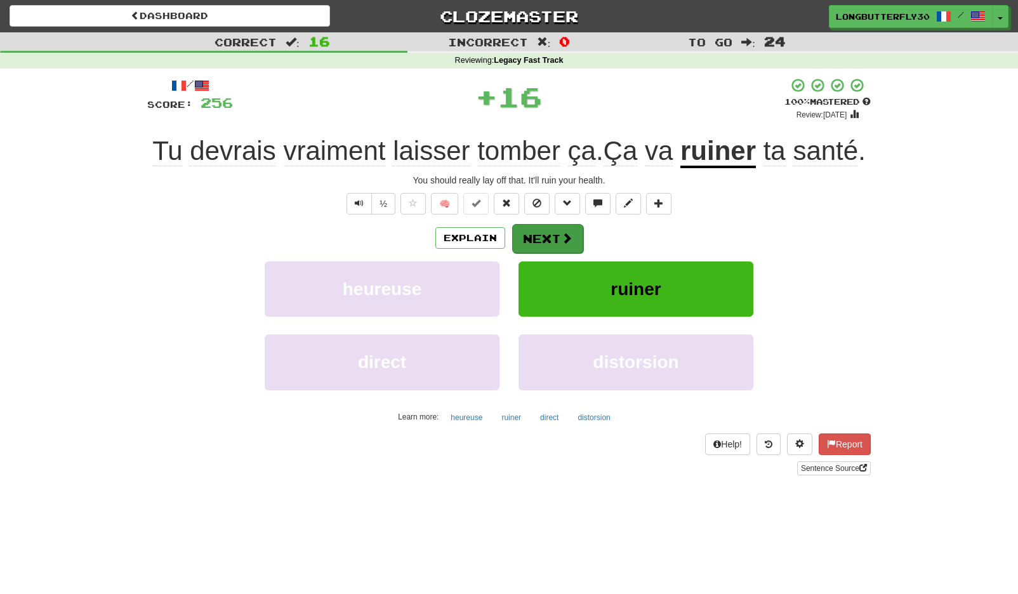
click at [565, 235] on span at bounding box center [566, 237] width 11 height 11
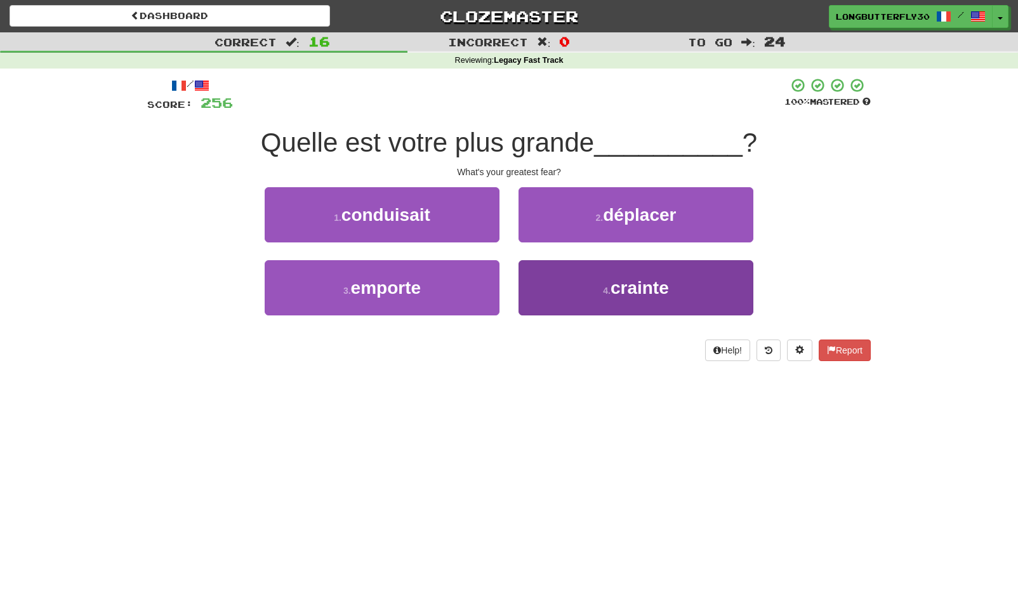
click at [597, 293] on button "4 . crainte" at bounding box center [635, 287] width 235 height 55
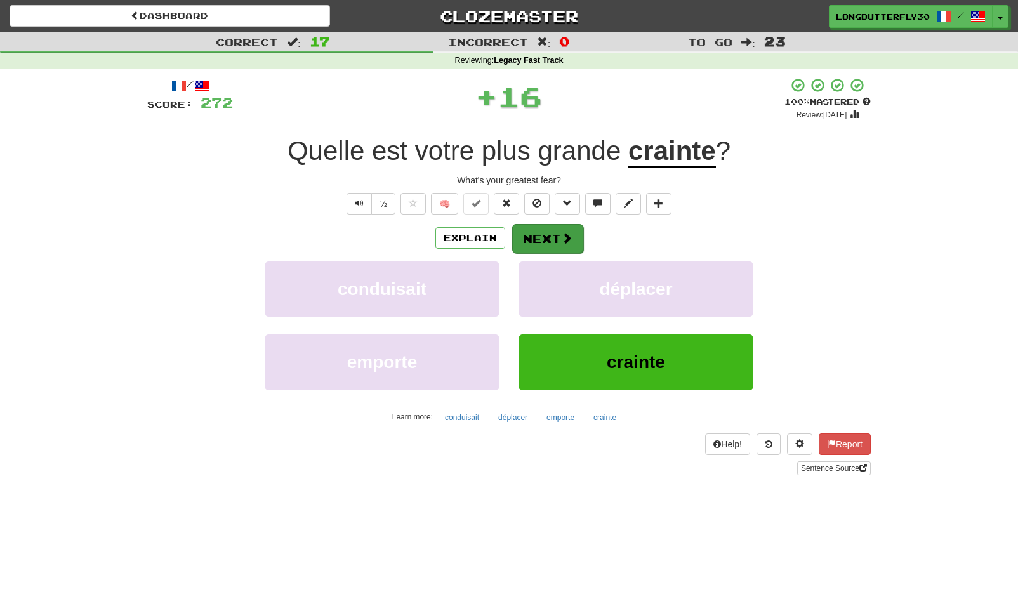
click at [556, 228] on button "Next" at bounding box center [547, 238] width 71 height 29
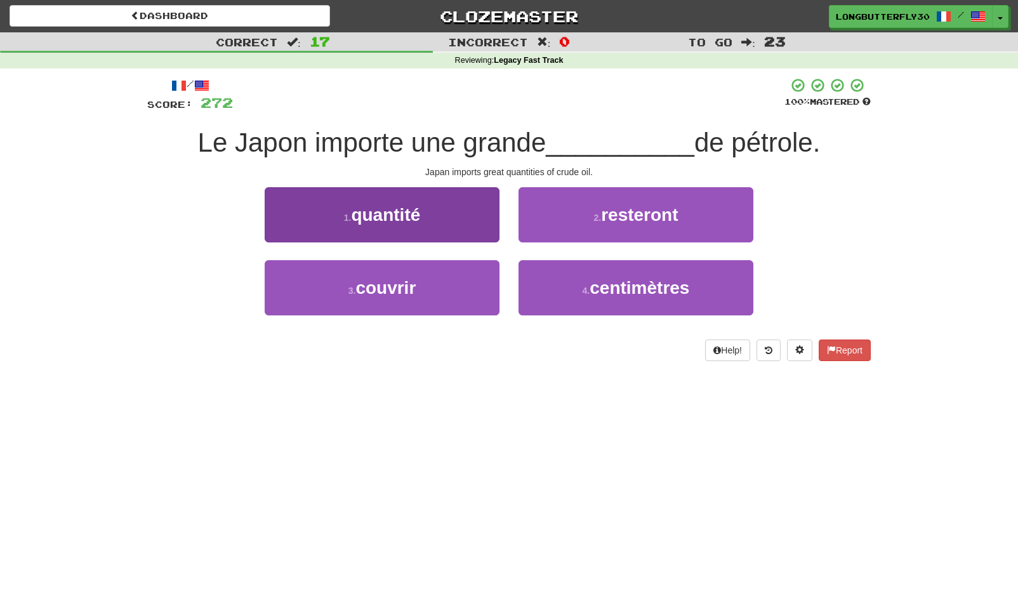
click at [473, 213] on button "1 . quantité" at bounding box center [382, 214] width 235 height 55
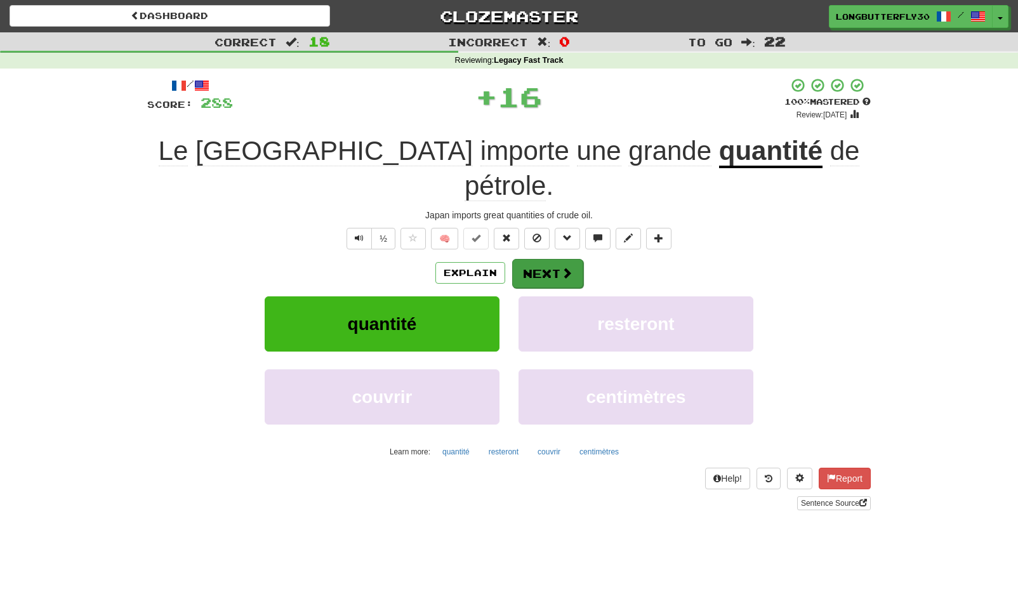
click at [548, 259] on button "Next" at bounding box center [547, 273] width 71 height 29
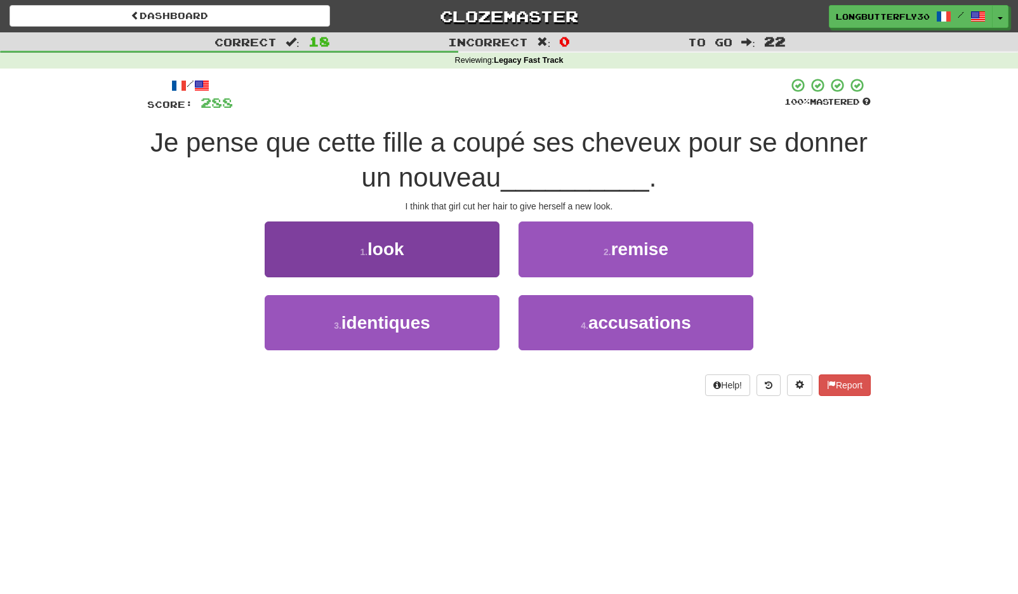
click at [479, 240] on button "1 . look" at bounding box center [382, 248] width 235 height 55
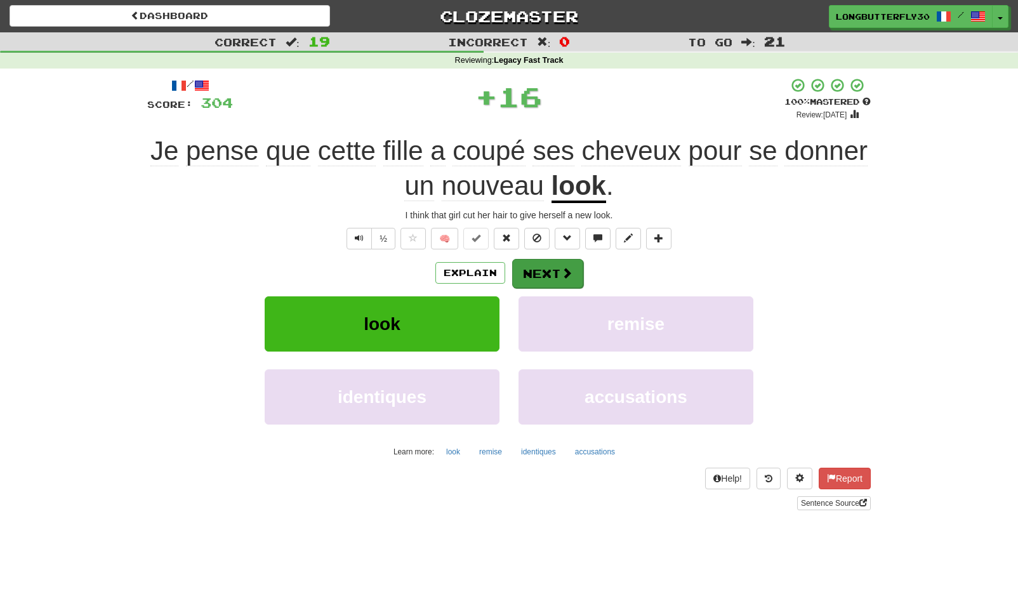
click at [555, 261] on button "Next" at bounding box center [547, 273] width 71 height 29
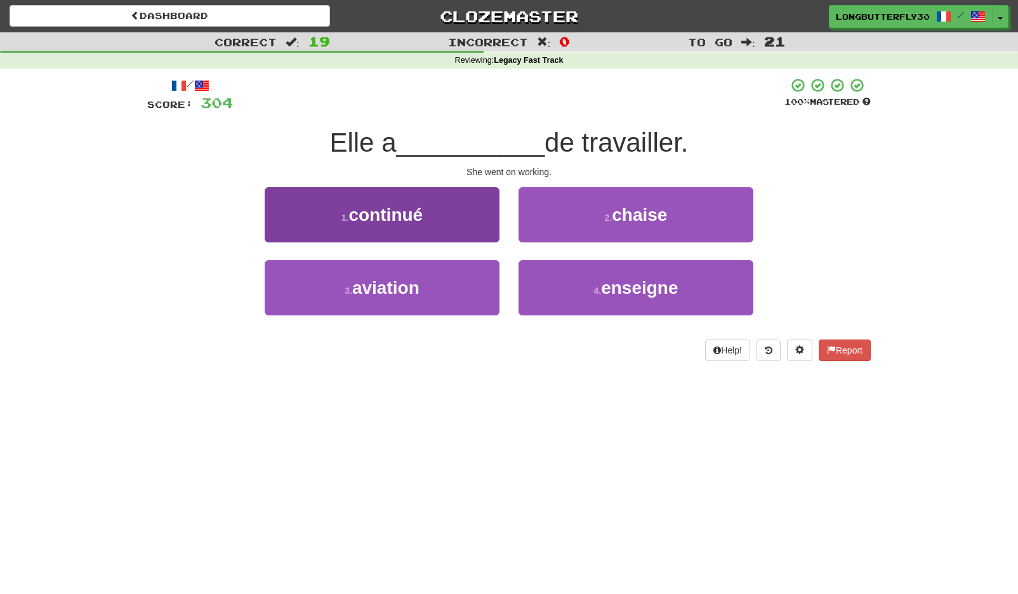
click at [471, 214] on button "1 . continué" at bounding box center [382, 214] width 235 height 55
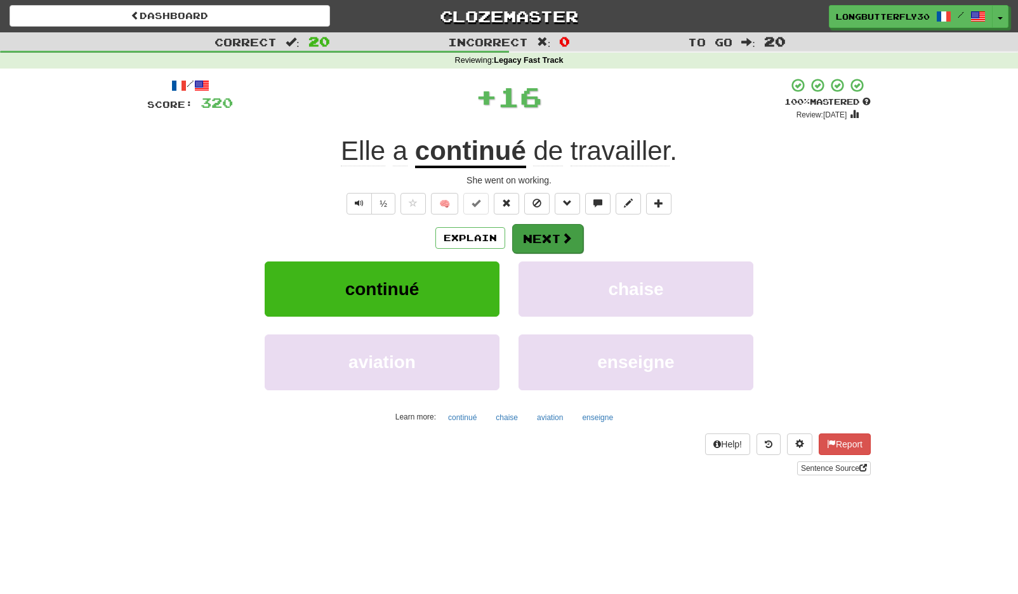
click at [528, 231] on button "Next" at bounding box center [547, 238] width 71 height 29
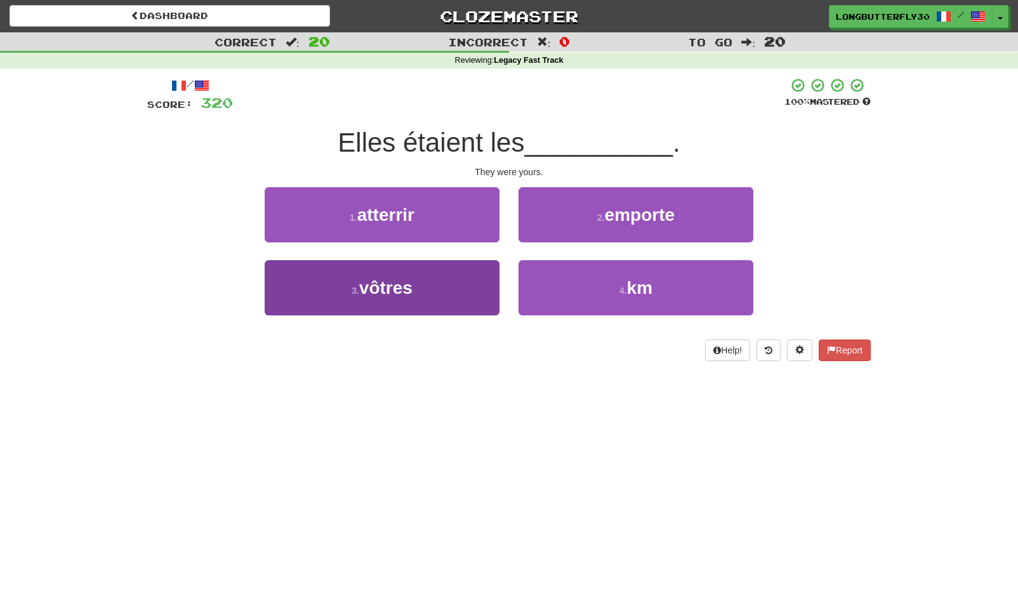
click at [435, 279] on button "3 . vôtres" at bounding box center [382, 287] width 235 height 55
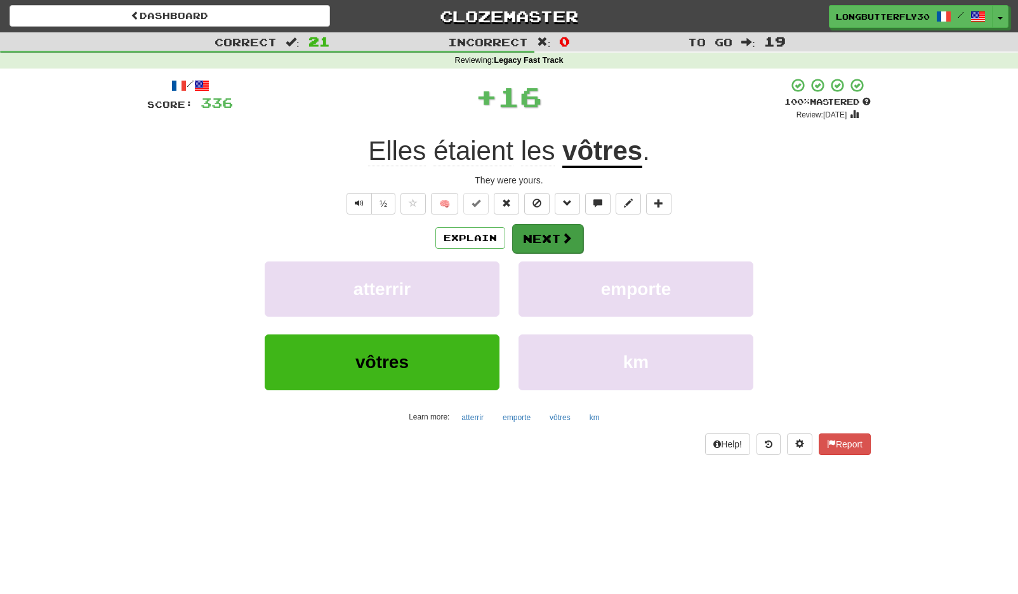
click at [559, 241] on button "Next" at bounding box center [547, 238] width 71 height 29
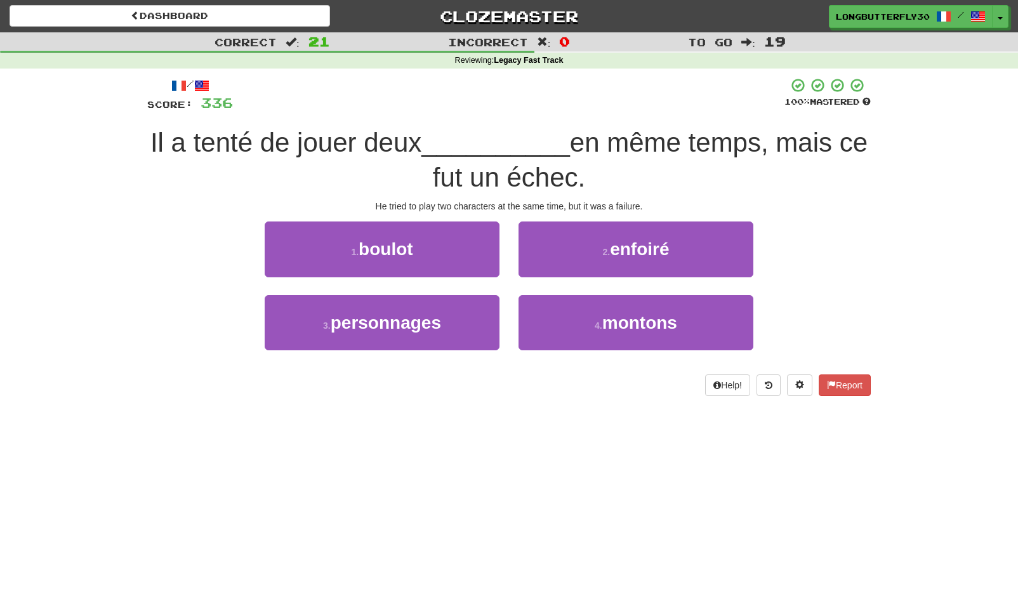
drag, startPoint x: 452, startPoint y: 313, endPoint x: 511, endPoint y: 291, distance: 62.7
click at [454, 313] on button "3 . personnages" at bounding box center [382, 322] width 235 height 55
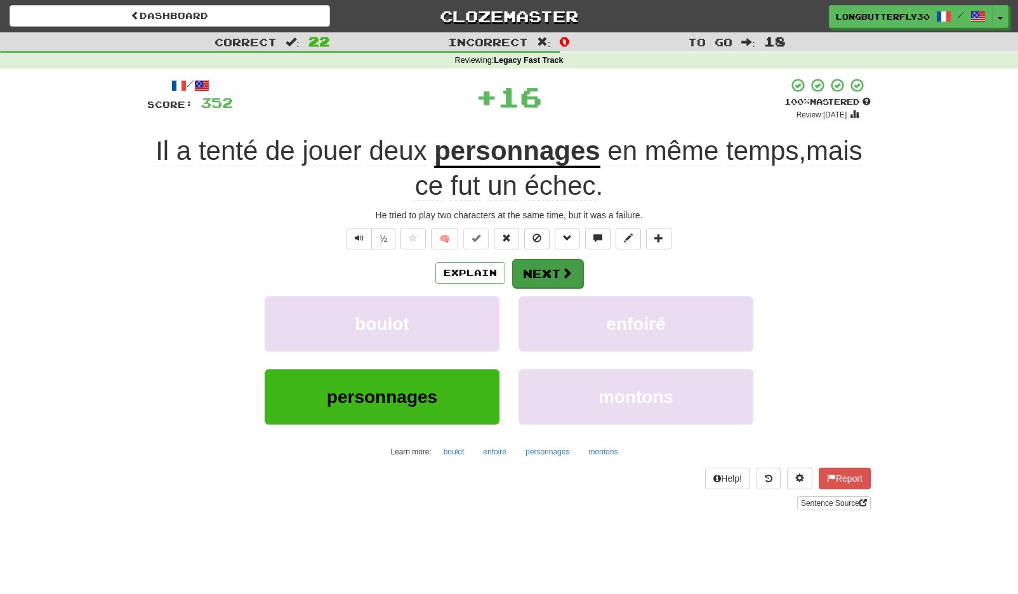
click at [572, 265] on button "Next" at bounding box center [547, 273] width 71 height 29
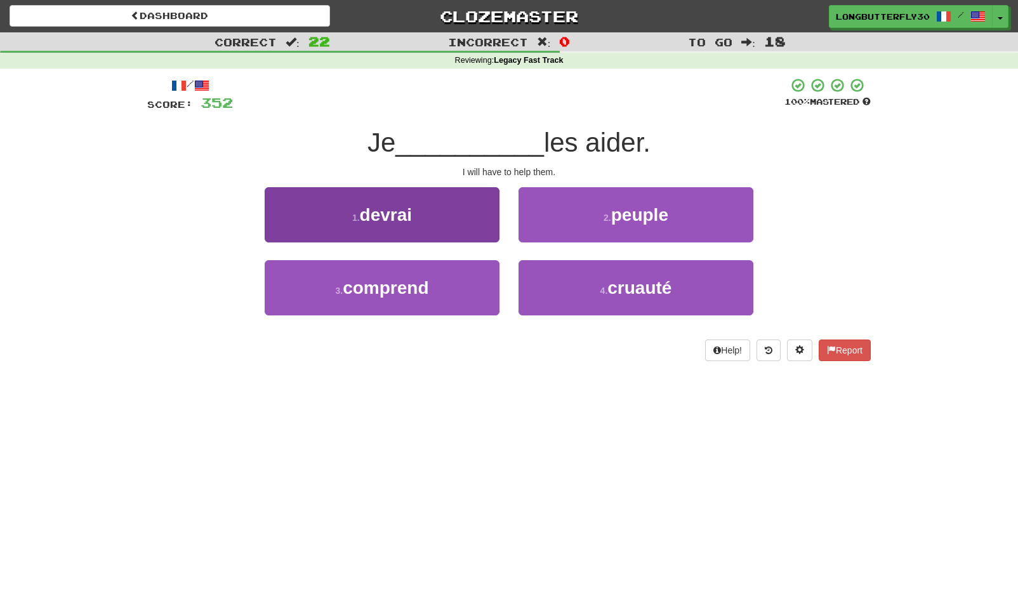
click at [485, 220] on button "1 . devrai" at bounding box center [382, 214] width 235 height 55
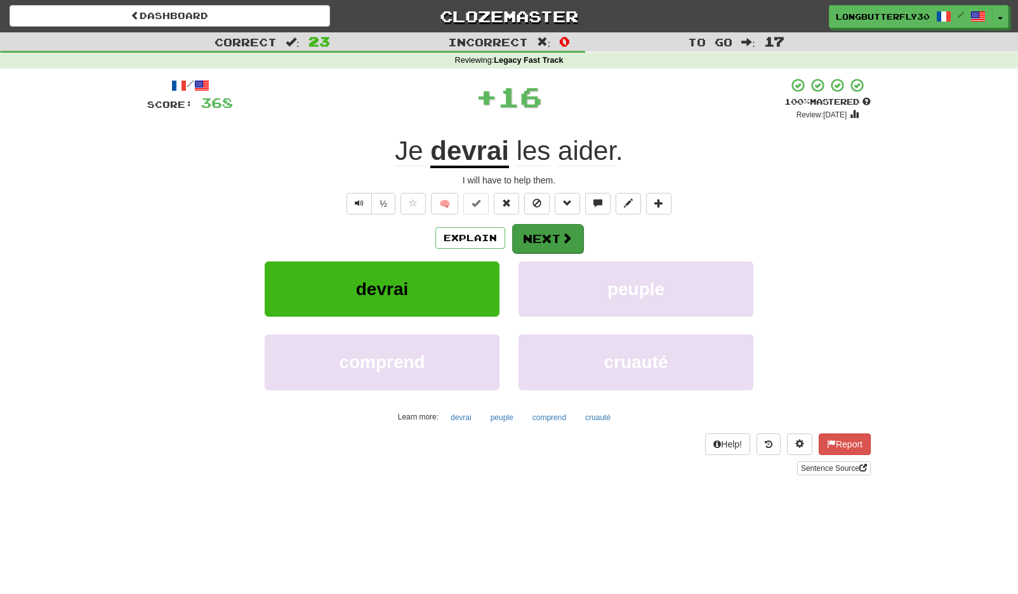
click at [542, 236] on button "Next" at bounding box center [547, 238] width 71 height 29
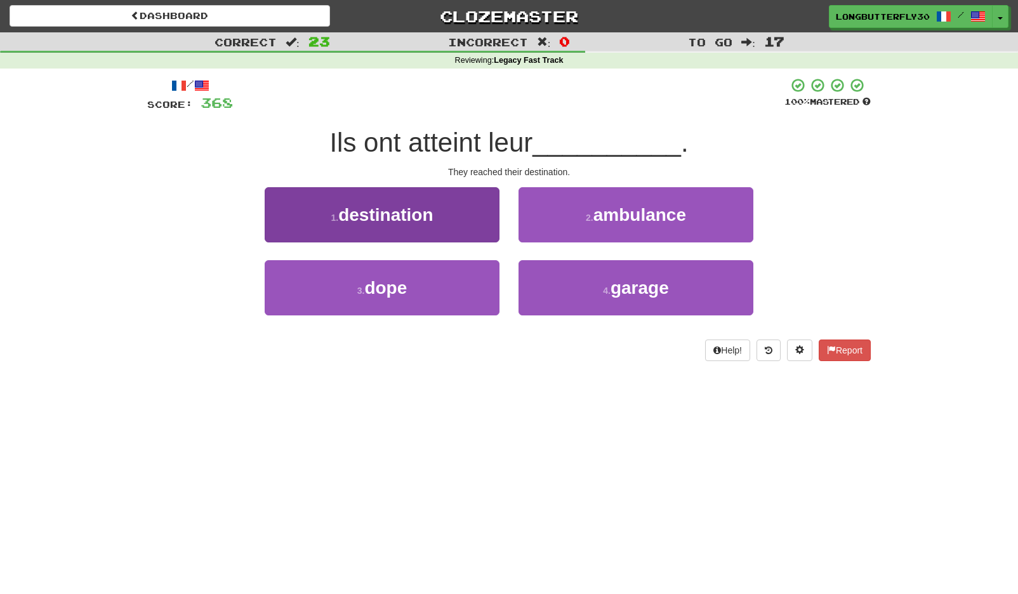
click at [485, 219] on button "1 . destination" at bounding box center [382, 214] width 235 height 55
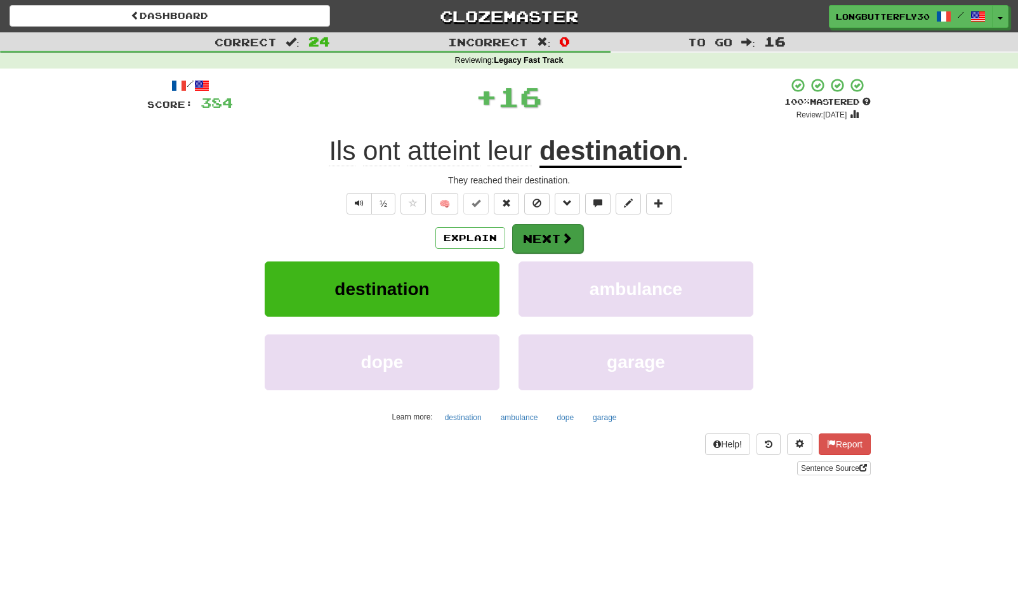
click at [549, 237] on button "Next" at bounding box center [547, 238] width 71 height 29
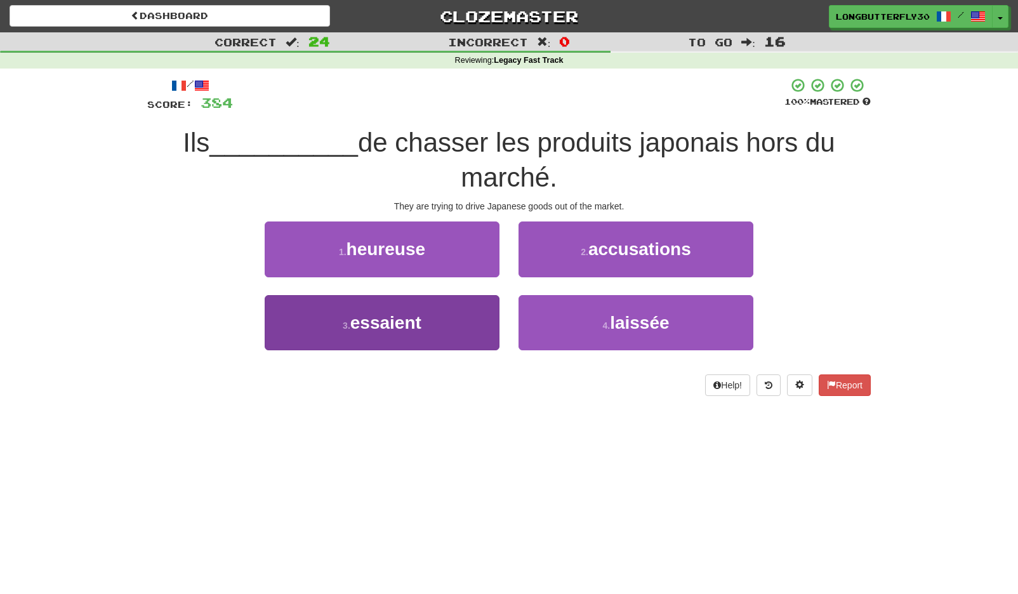
scroll to position [3, 0]
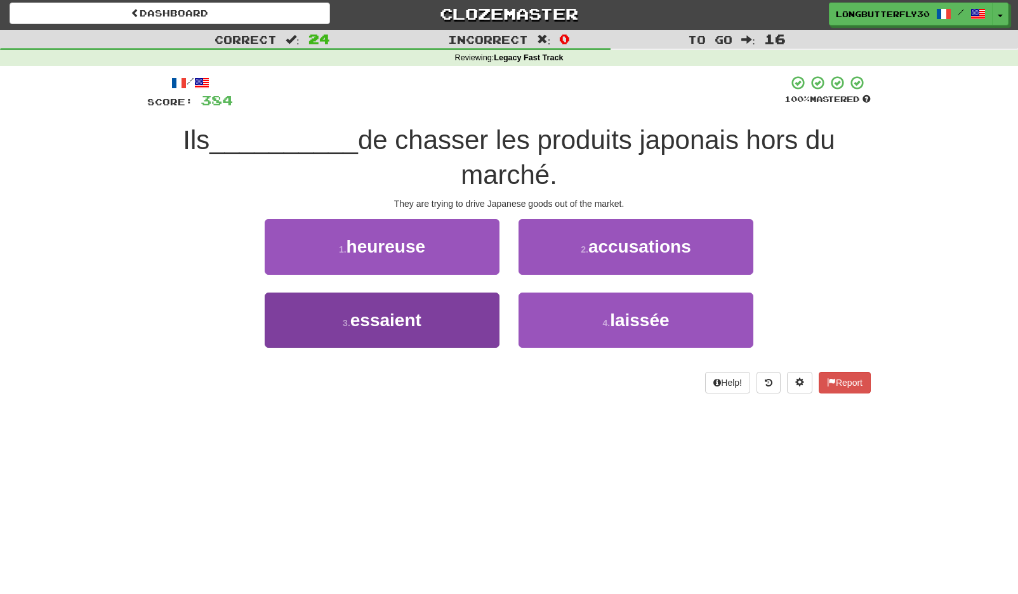
click at [452, 305] on button "3 . essaient" at bounding box center [382, 320] width 235 height 55
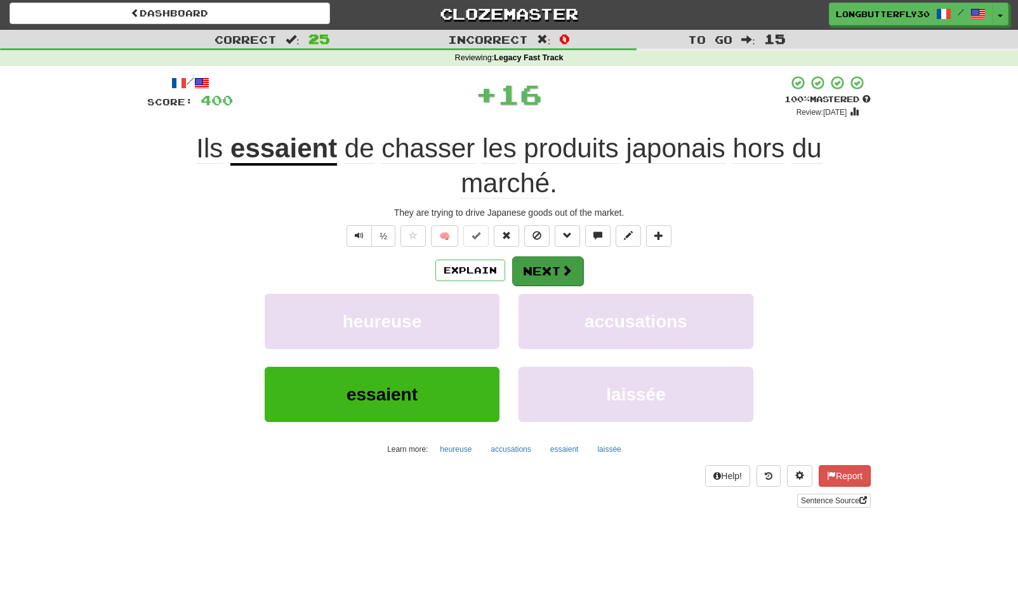
click at [546, 270] on button "Next" at bounding box center [547, 270] width 71 height 29
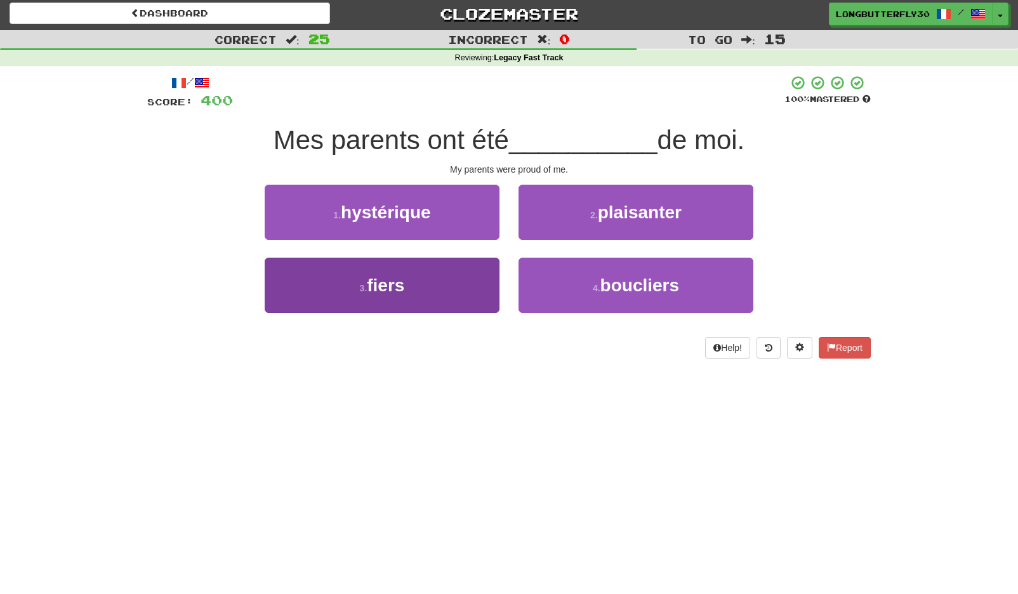
click at [462, 282] on button "3 . fiers" at bounding box center [382, 285] width 235 height 55
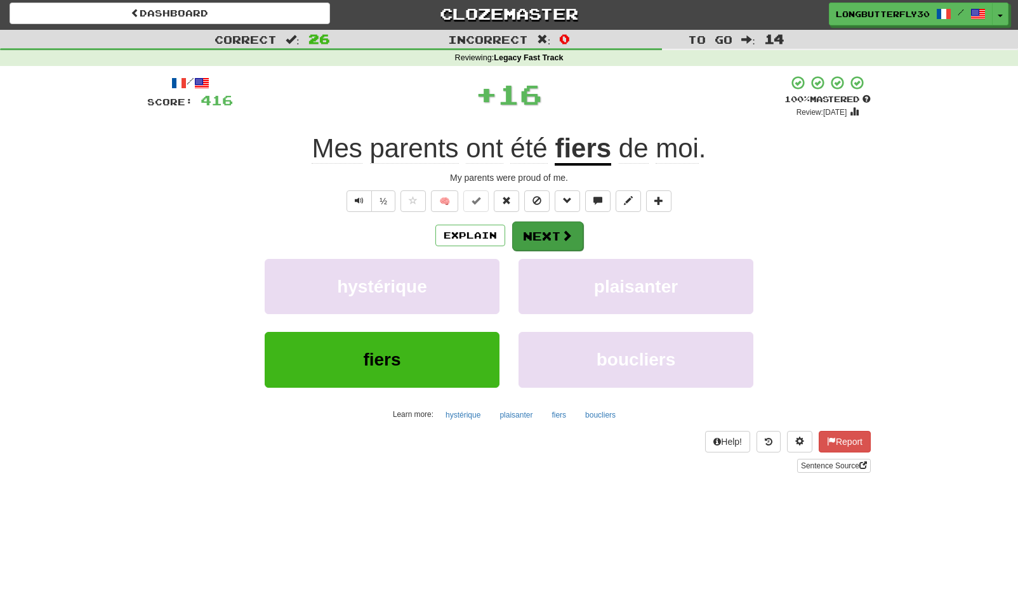
click at [547, 233] on button "Next" at bounding box center [547, 235] width 71 height 29
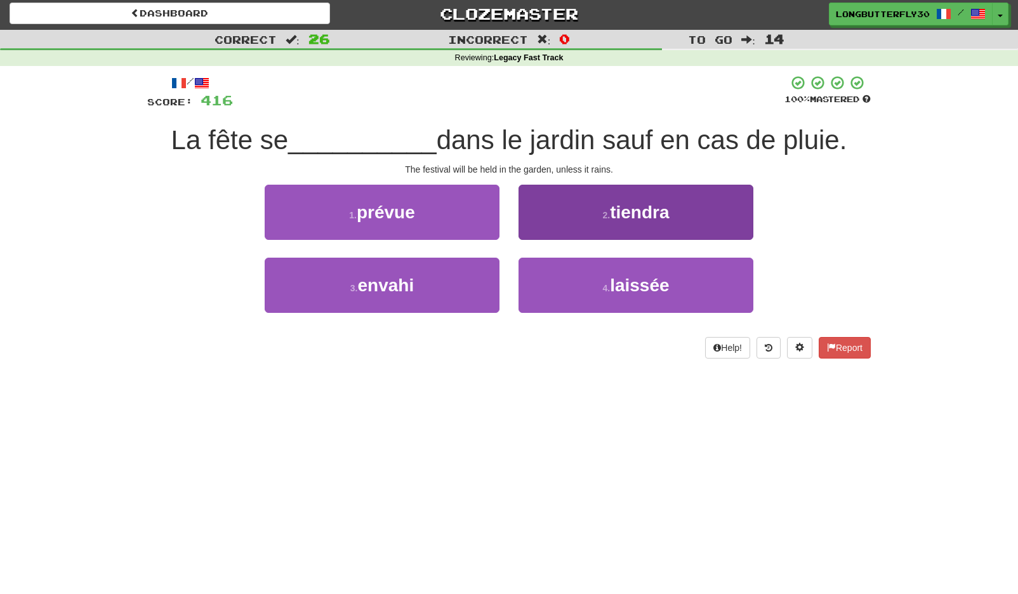
click at [619, 213] on span "tiendra" at bounding box center [639, 212] width 59 height 20
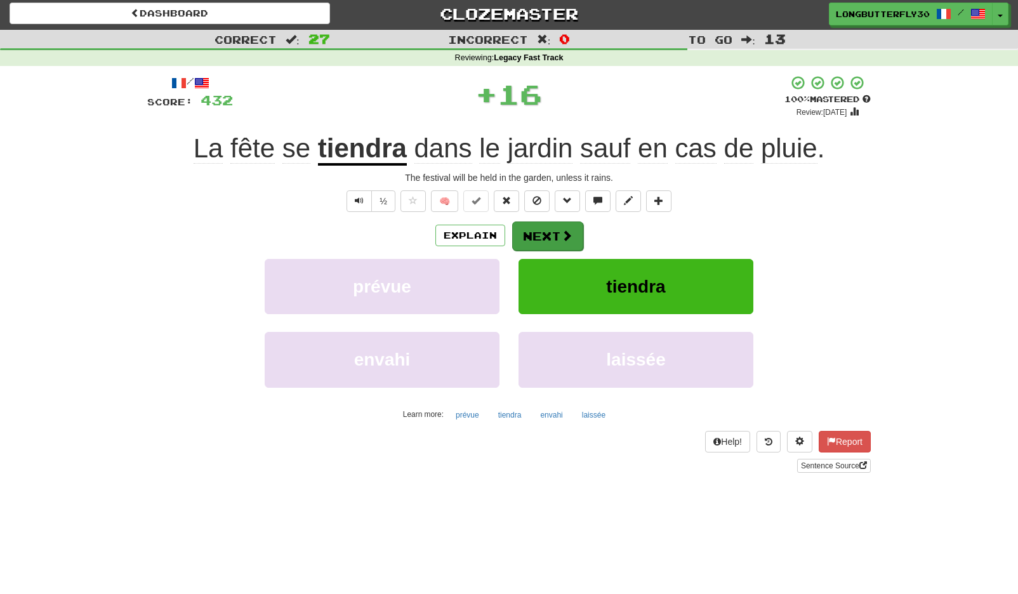
click at [543, 234] on button "Next" at bounding box center [547, 235] width 71 height 29
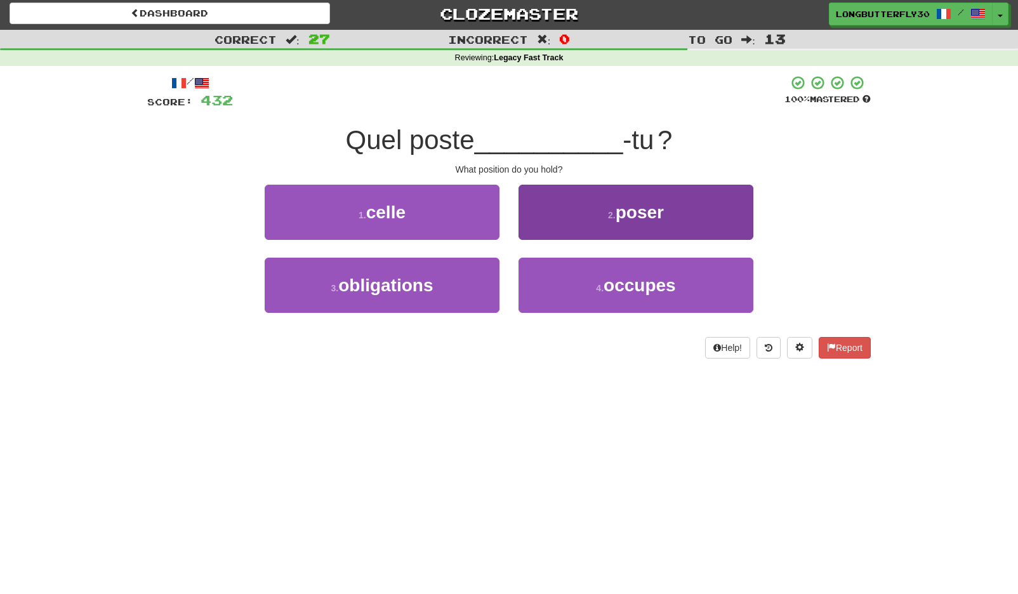
click at [603, 270] on button "4 . occupes" at bounding box center [635, 285] width 235 height 55
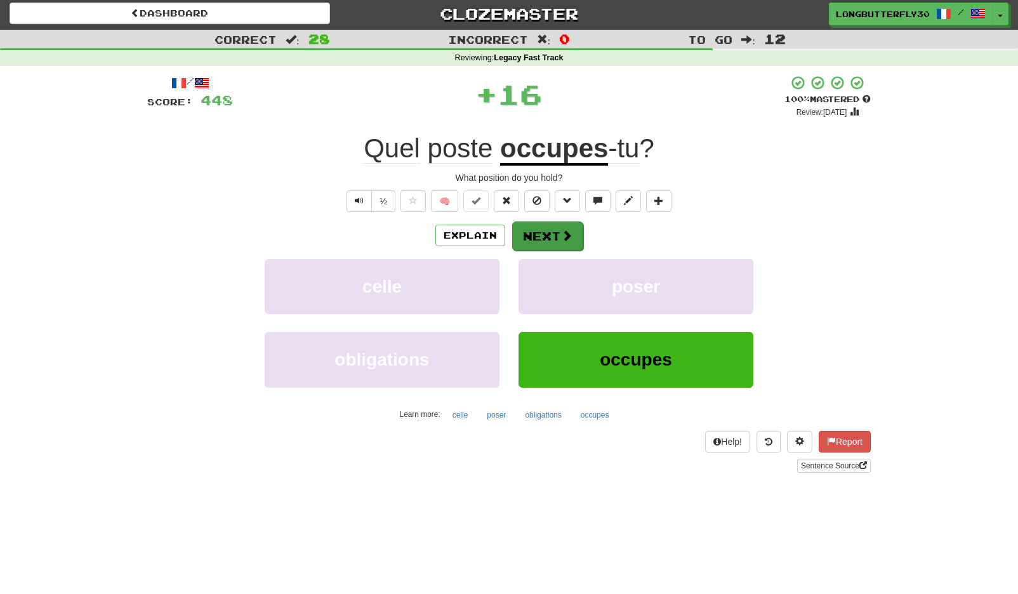
click at [554, 244] on button "Next" at bounding box center [547, 235] width 71 height 29
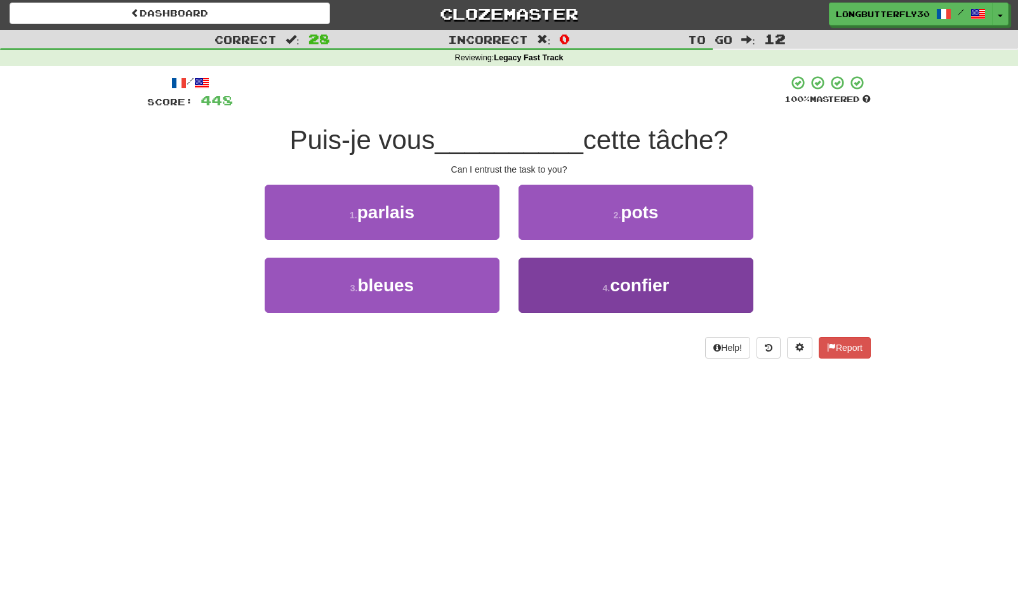
click at [567, 277] on button "4 . confier" at bounding box center [635, 285] width 235 height 55
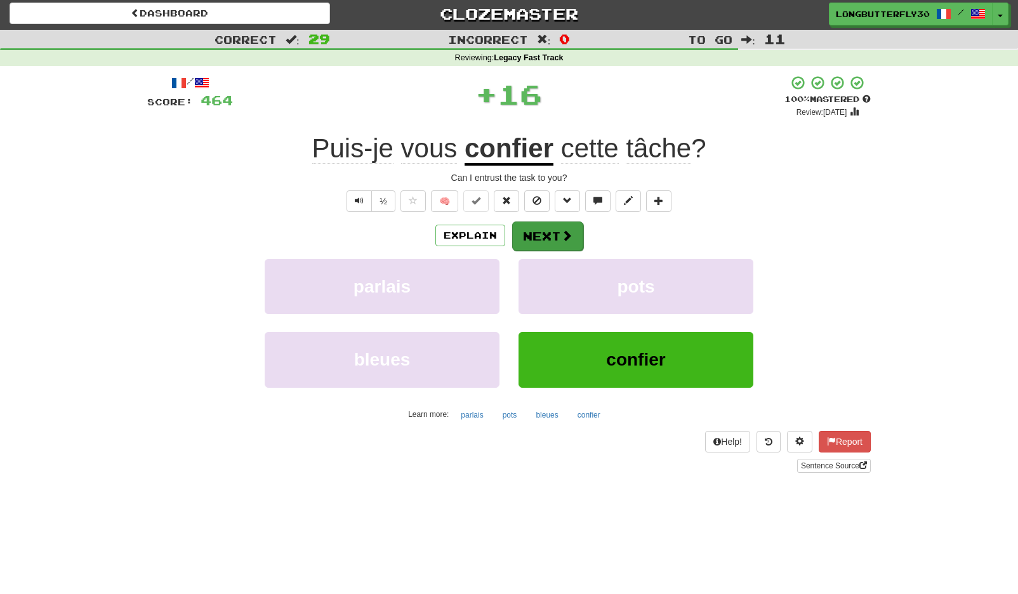
click at [552, 224] on button "Next" at bounding box center [547, 235] width 71 height 29
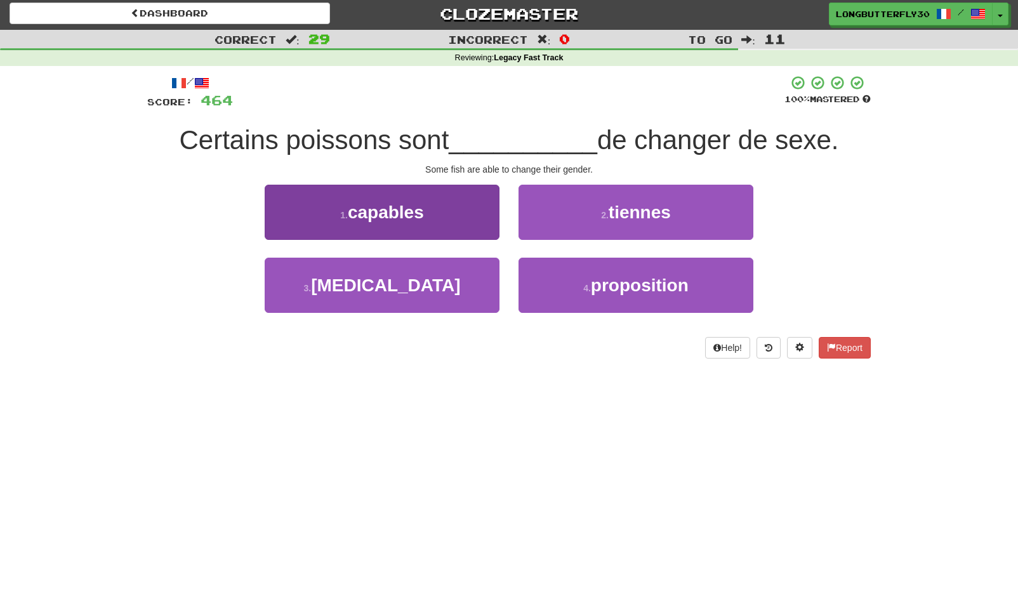
click at [466, 220] on button "1 . capables" at bounding box center [382, 212] width 235 height 55
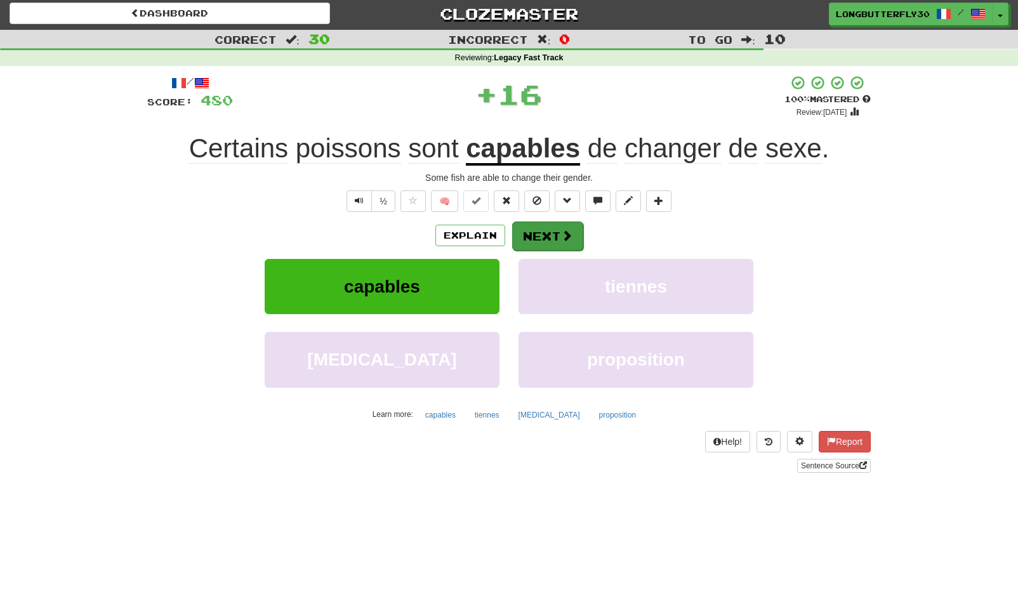
click at [557, 238] on button "Next" at bounding box center [547, 235] width 71 height 29
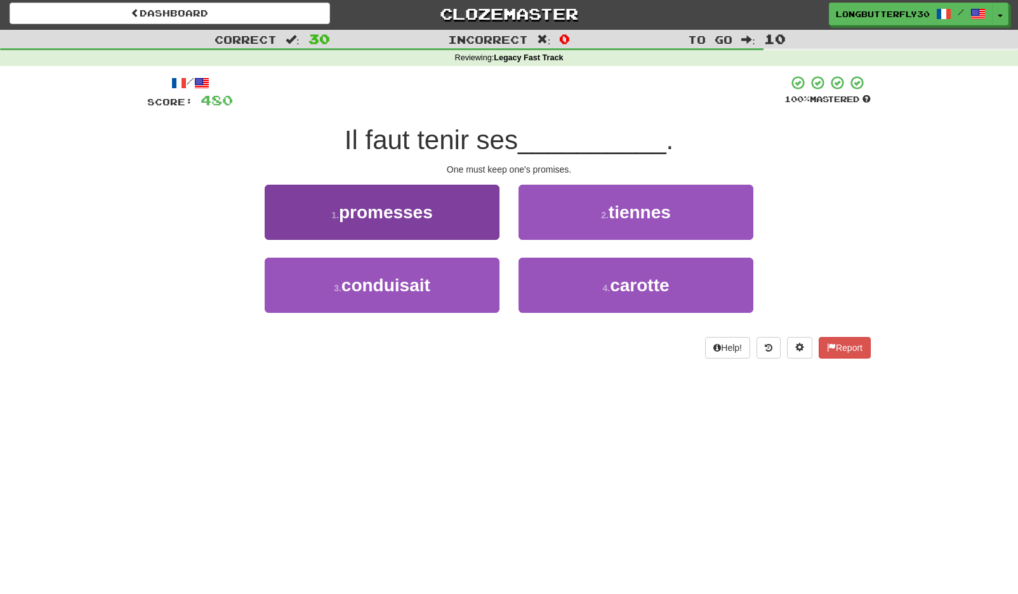
click at [454, 213] on button "1 . promesses" at bounding box center [382, 212] width 235 height 55
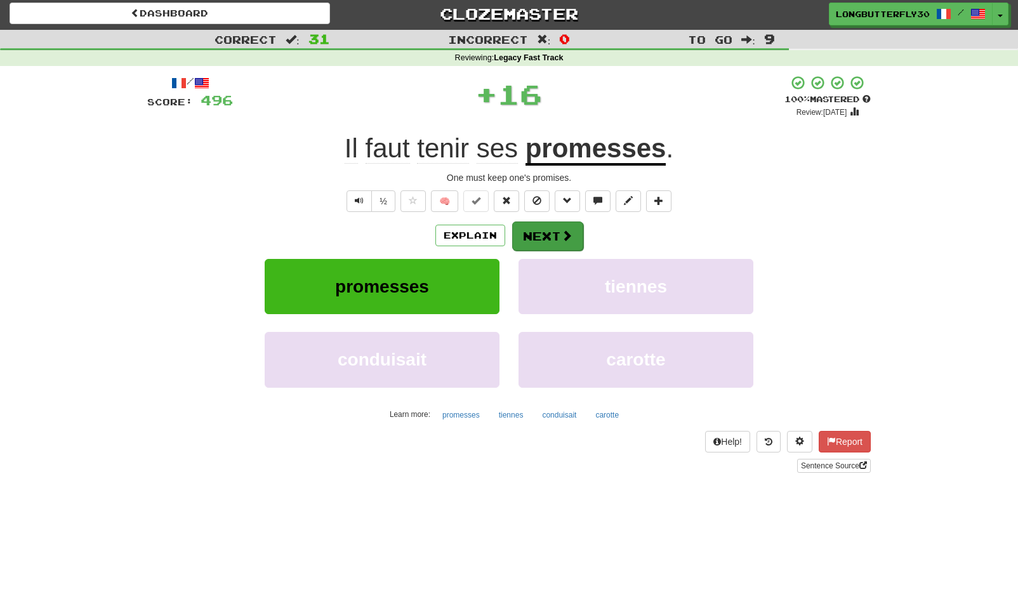
click at [519, 230] on button "Next" at bounding box center [547, 235] width 71 height 29
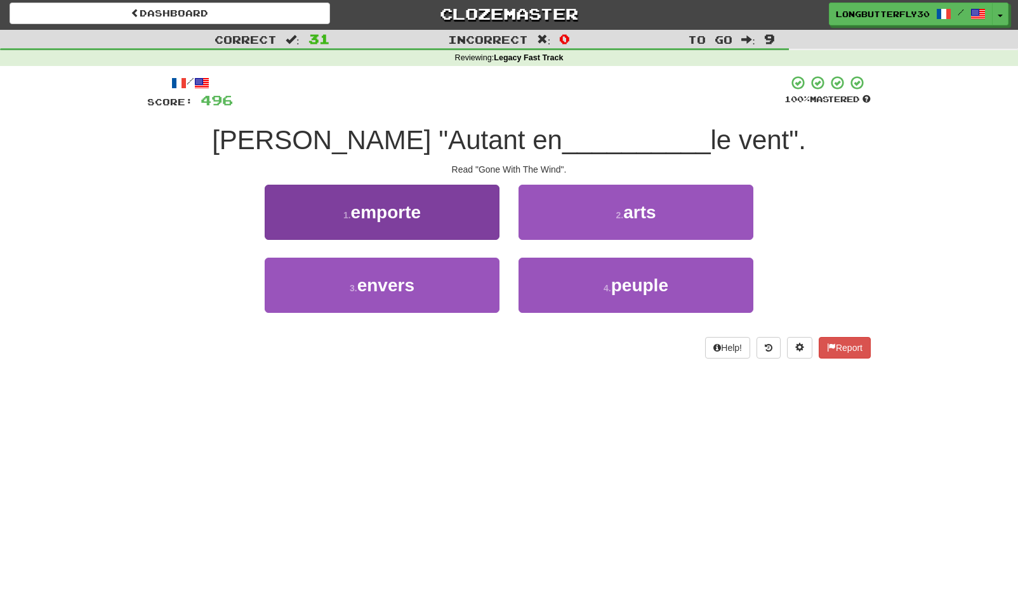
click at [459, 216] on button "1 . emporte" at bounding box center [382, 212] width 235 height 55
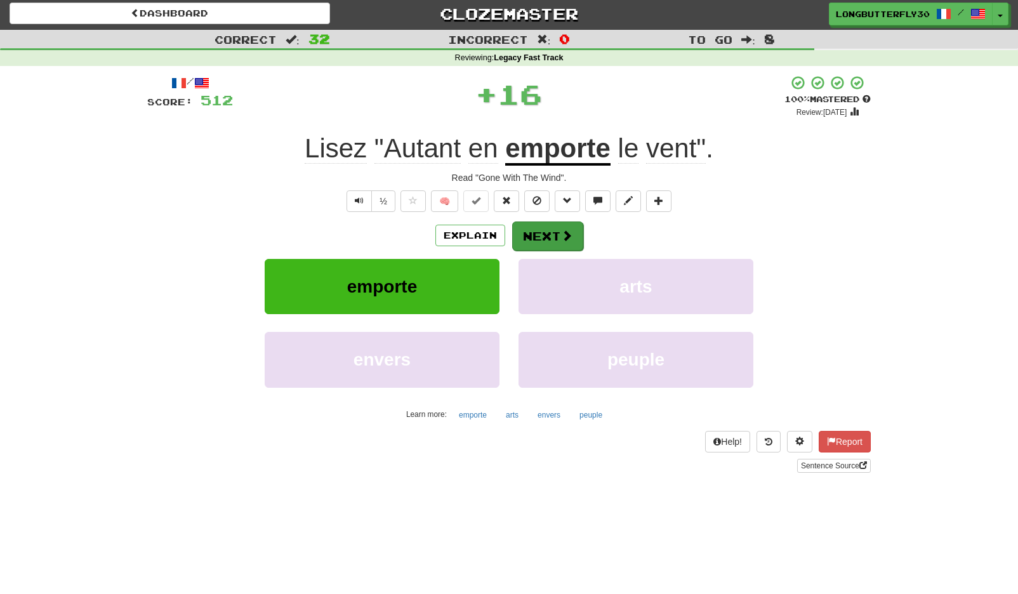
click at [548, 233] on button "Next" at bounding box center [547, 235] width 71 height 29
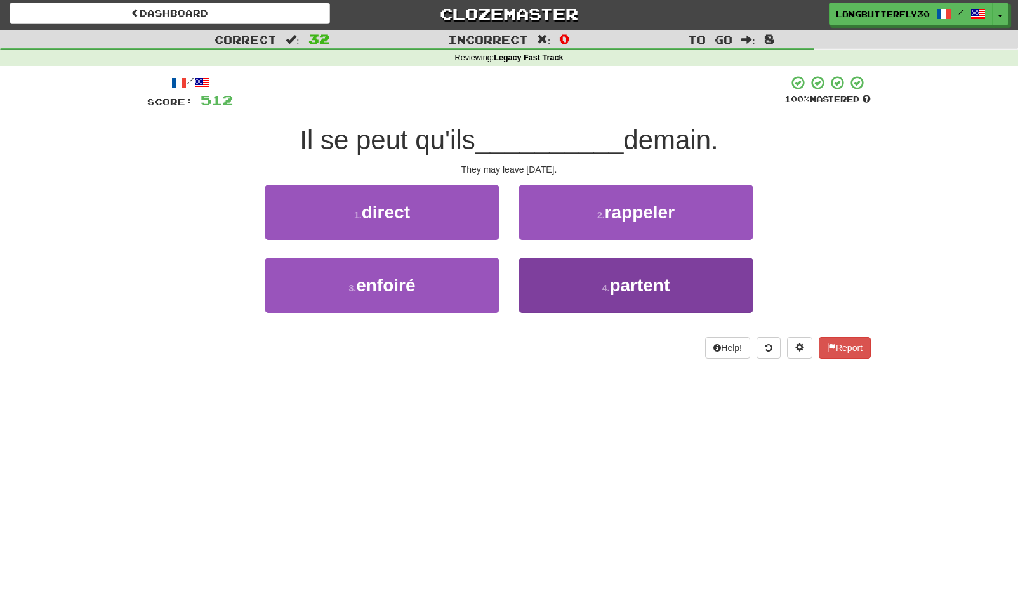
click at [575, 279] on button "4 . partent" at bounding box center [635, 285] width 235 height 55
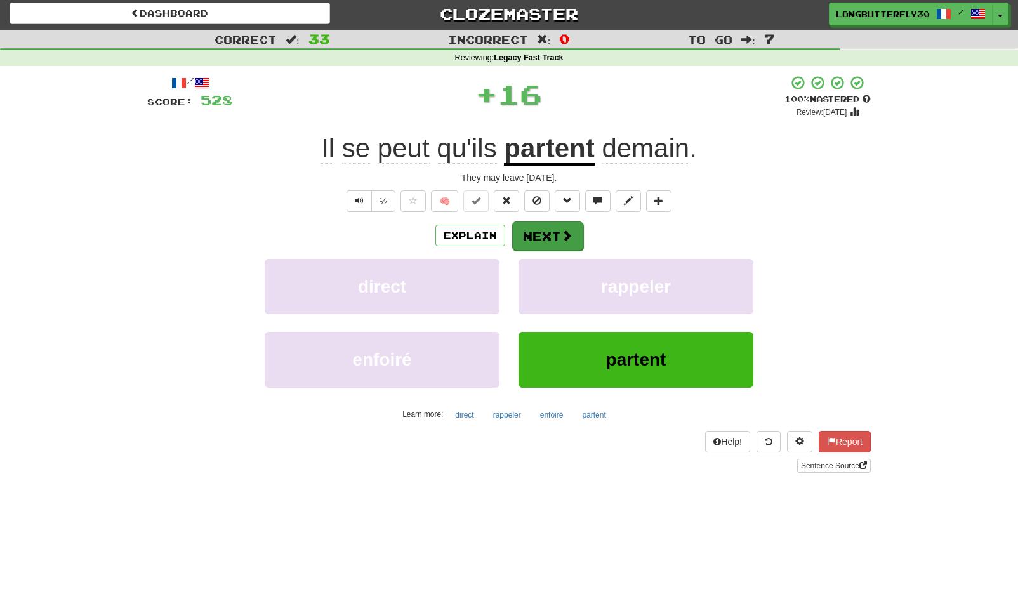
click at [556, 235] on button "Next" at bounding box center [547, 235] width 71 height 29
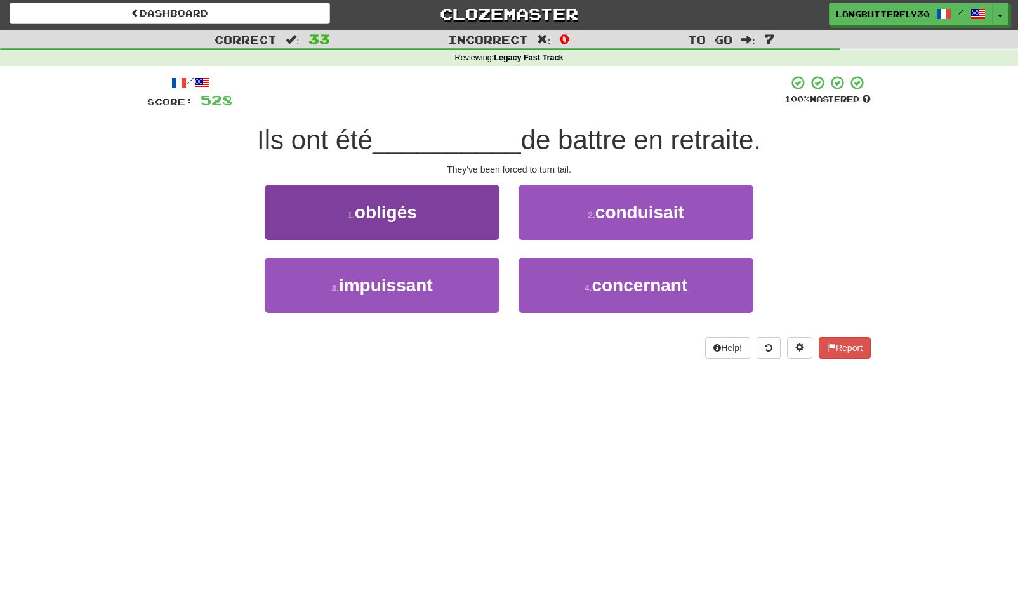
click at [447, 209] on button "1 . obligés" at bounding box center [382, 212] width 235 height 55
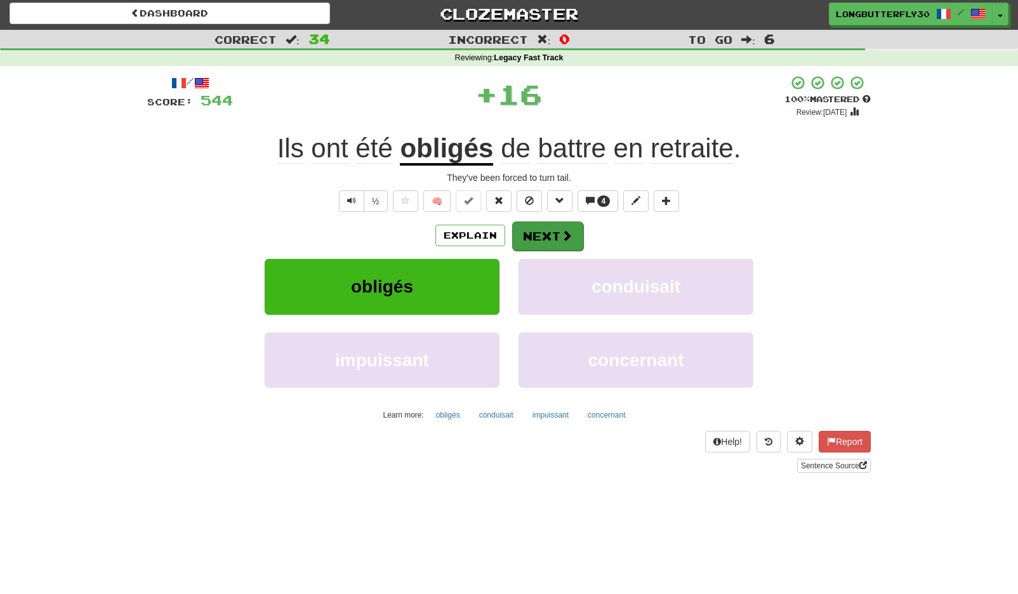
click at [555, 230] on button "Next" at bounding box center [547, 235] width 71 height 29
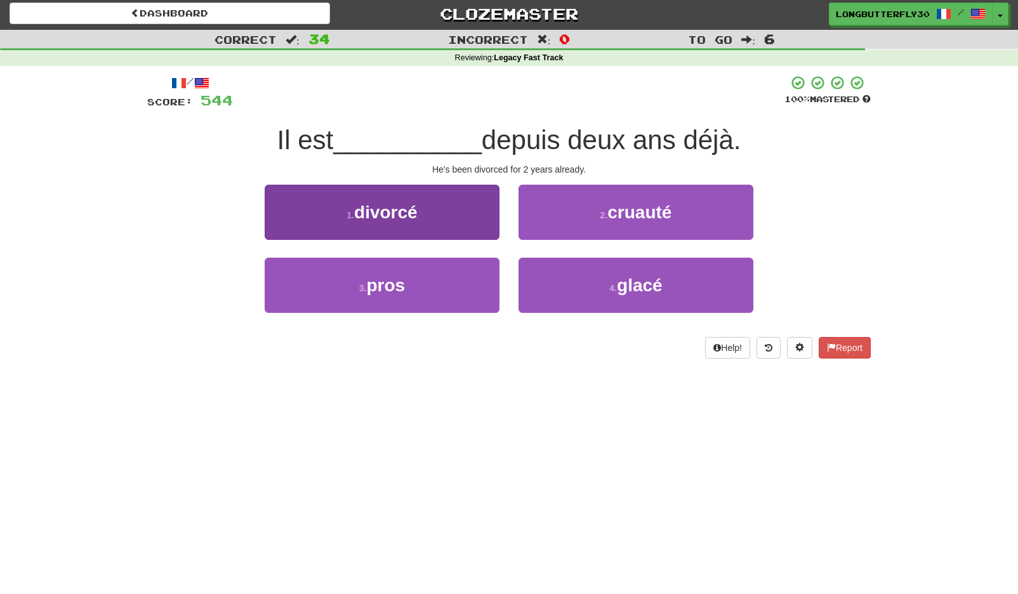
click at [470, 218] on button "1 . divorcé" at bounding box center [382, 212] width 235 height 55
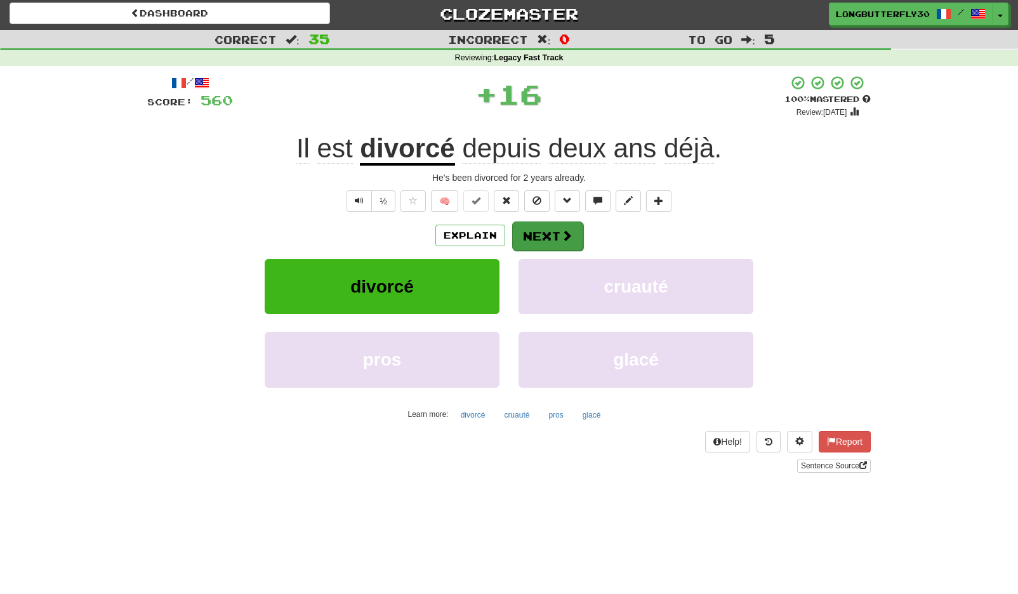
click at [540, 233] on button "Next" at bounding box center [547, 235] width 71 height 29
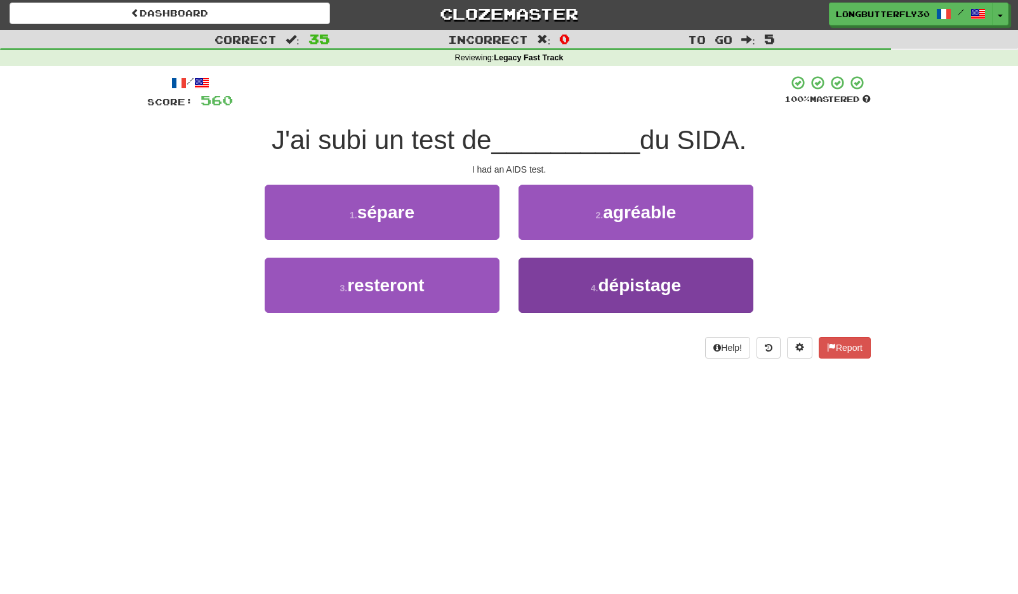
click at [543, 278] on button "4 . dépistage" at bounding box center [635, 285] width 235 height 55
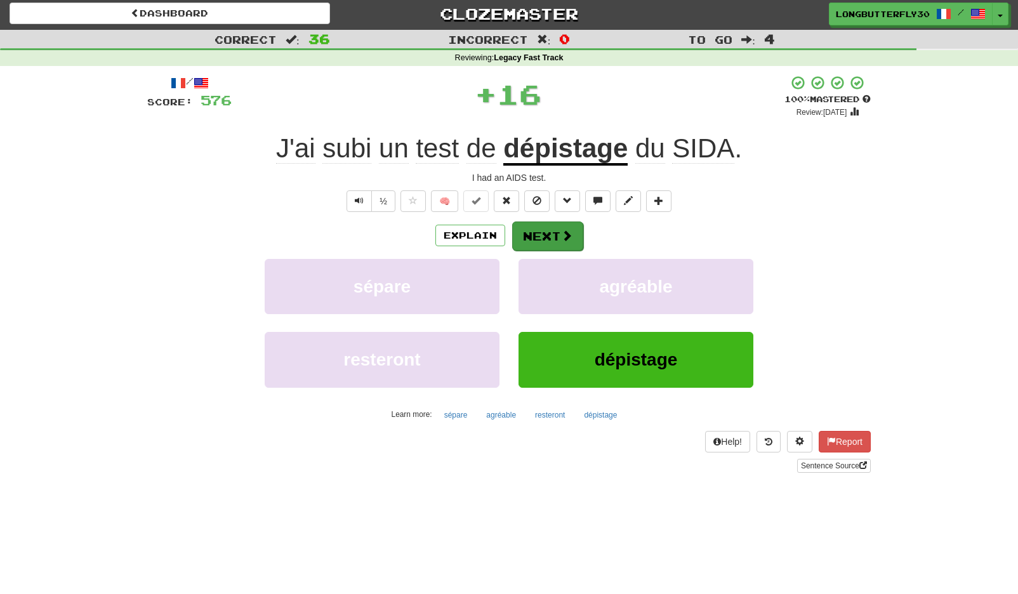
click at [536, 227] on button "Next" at bounding box center [547, 235] width 71 height 29
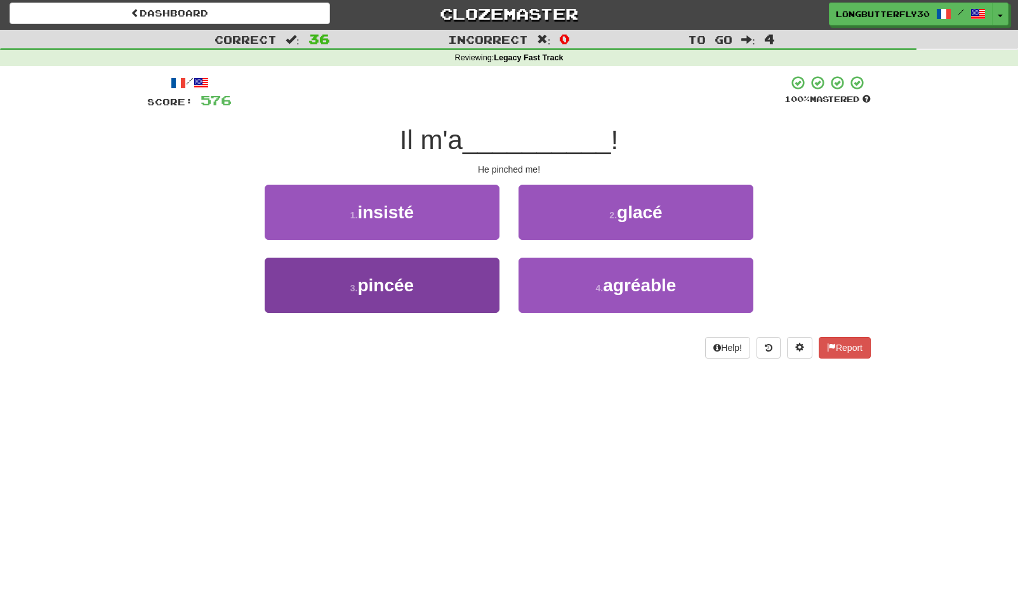
click at [438, 278] on button "3 . pincée" at bounding box center [382, 285] width 235 height 55
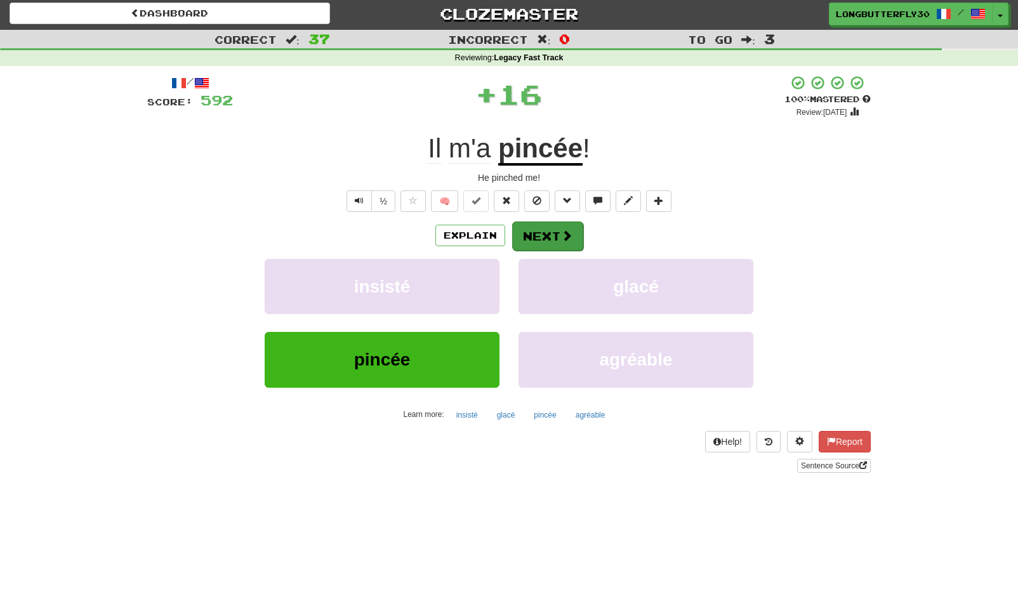
click at [529, 238] on button "Next" at bounding box center [547, 235] width 71 height 29
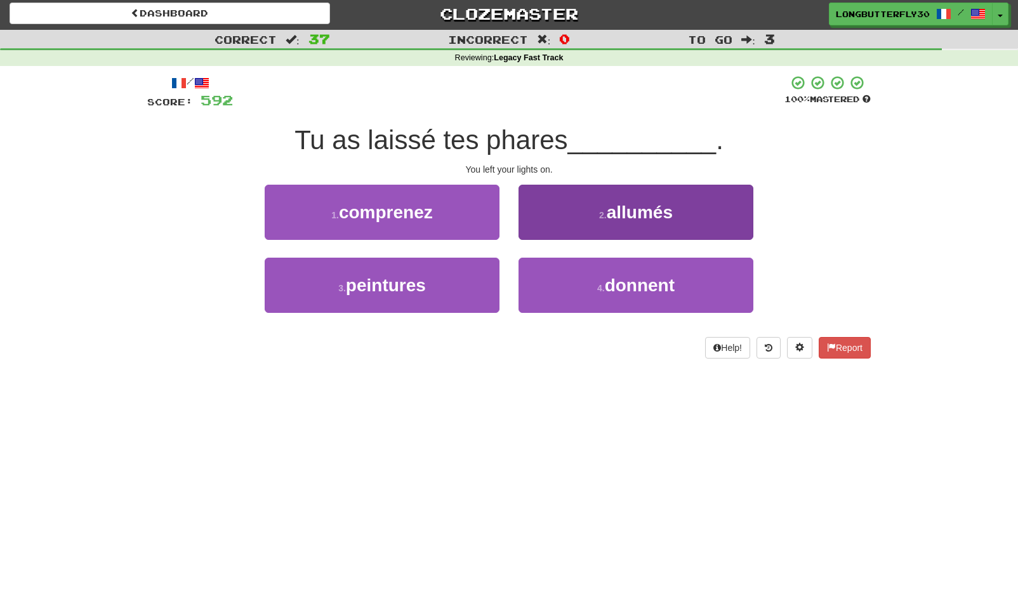
click at [595, 220] on button "2 . allumés" at bounding box center [635, 212] width 235 height 55
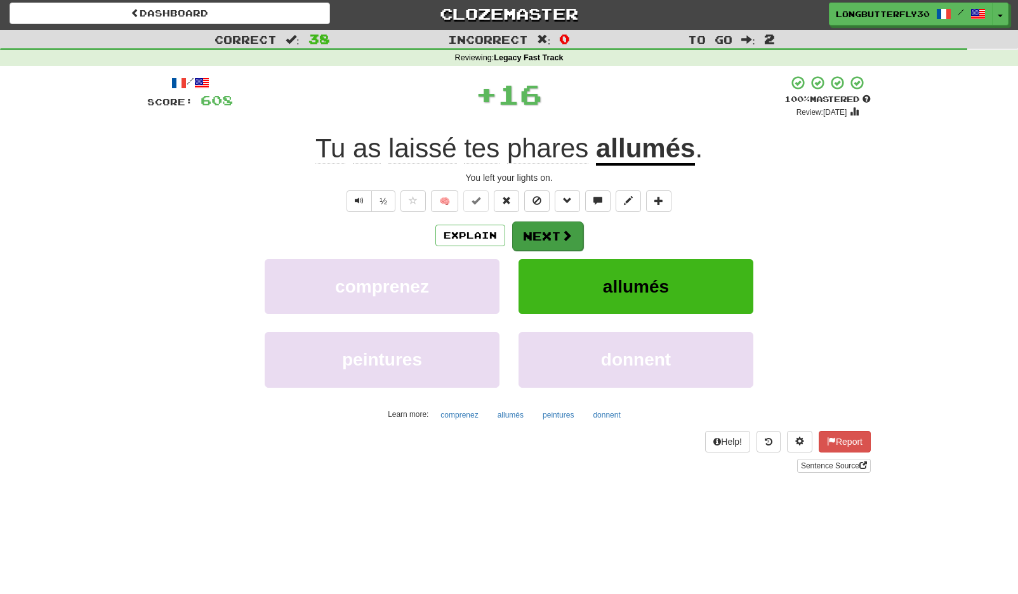
click at [555, 234] on button "Next" at bounding box center [547, 235] width 71 height 29
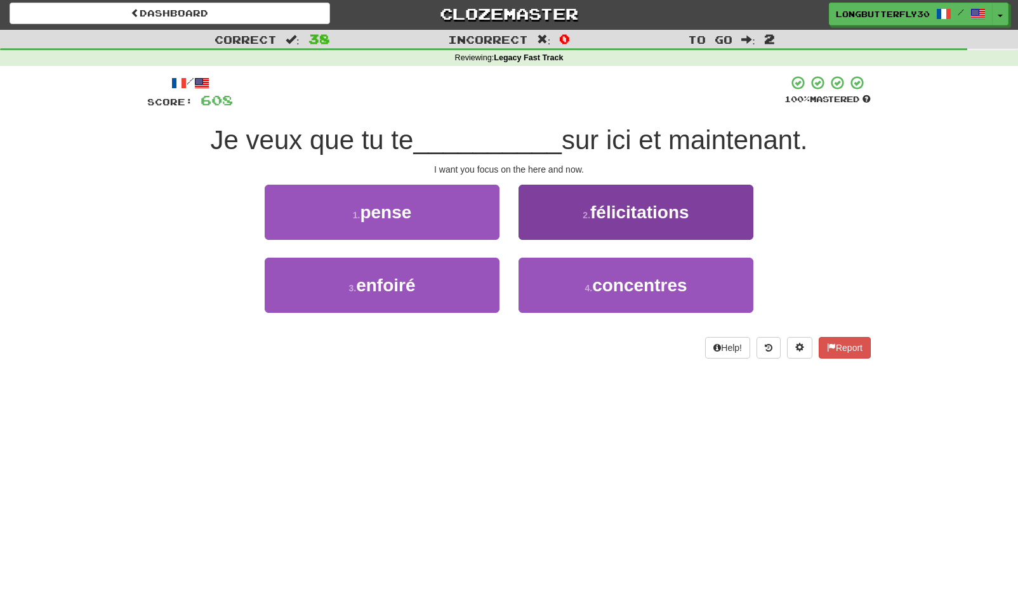
click at [602, 283] on span "concentres" at bounding box center [639, 285] width 95 height 20
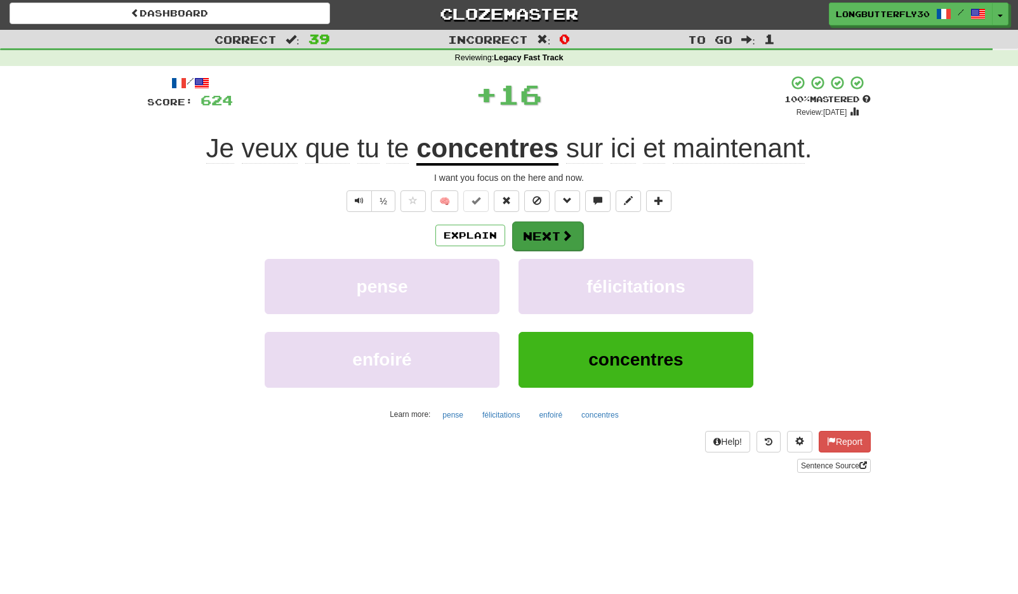
click at [566, 230] on span at bounding box center [566, 235] width 11 height 11
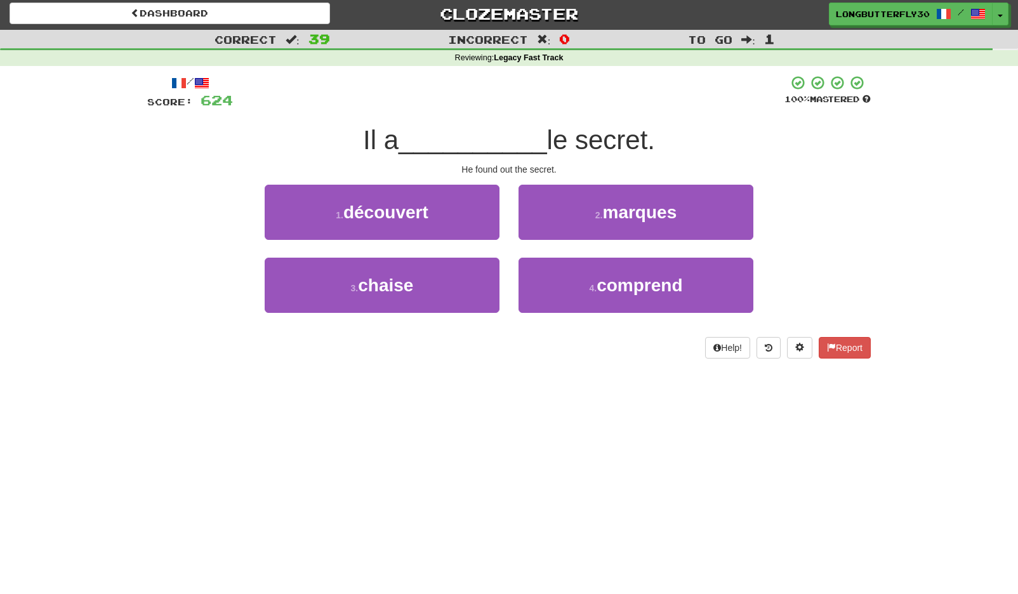
click at [510, 218] on div "2 . marques" at bounding box center [636, 221] width 254 height 73
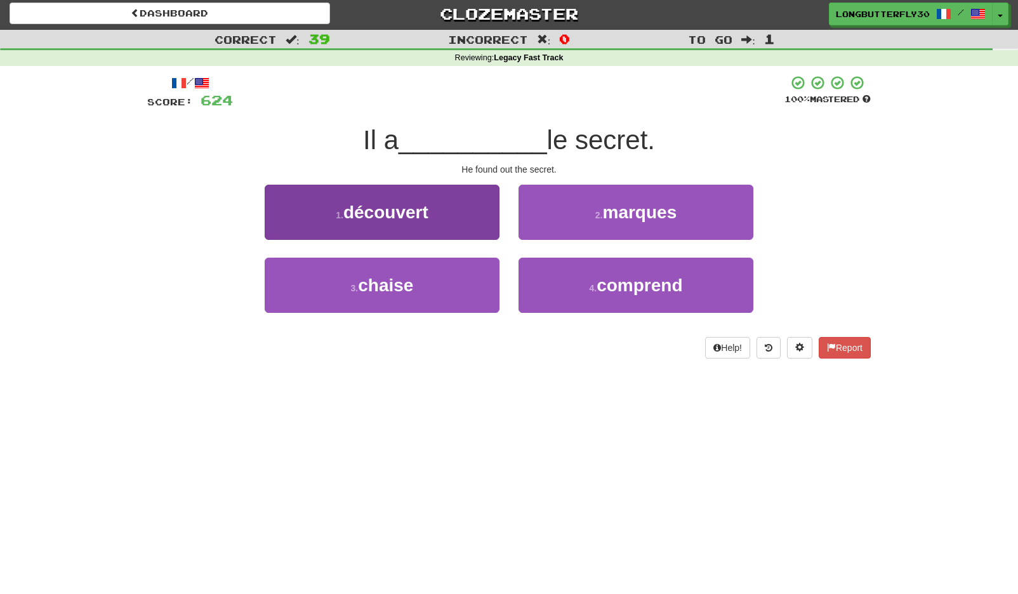
click at [482, 217] on button "1 . découvert" at bounding box center [382, 212] width 235 height 55
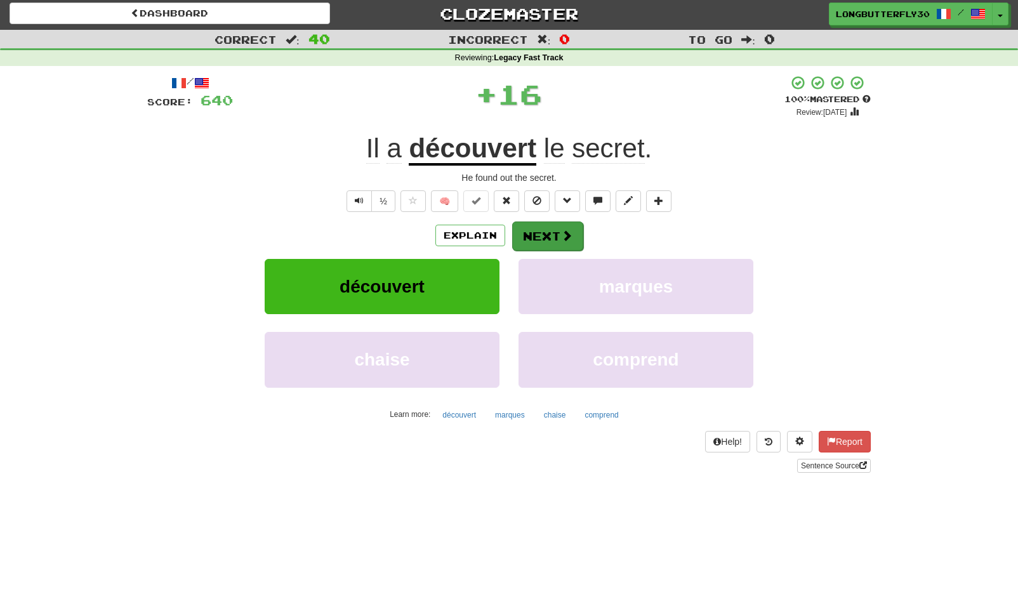
click at [540, 230] on button "Next" at bounding box center [547, 235] width 71 height 29
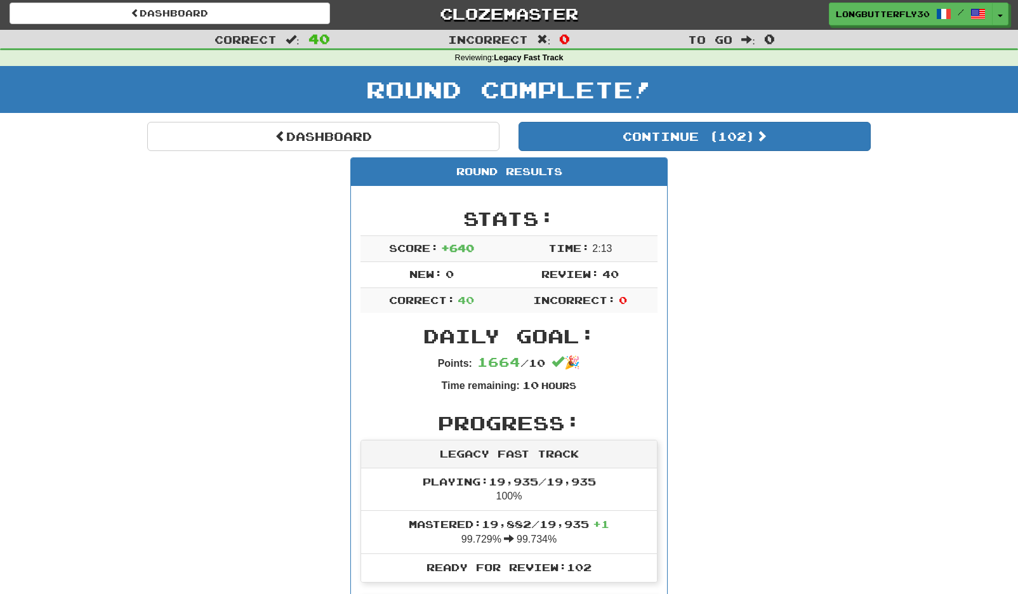
scroll to position [5, 0]
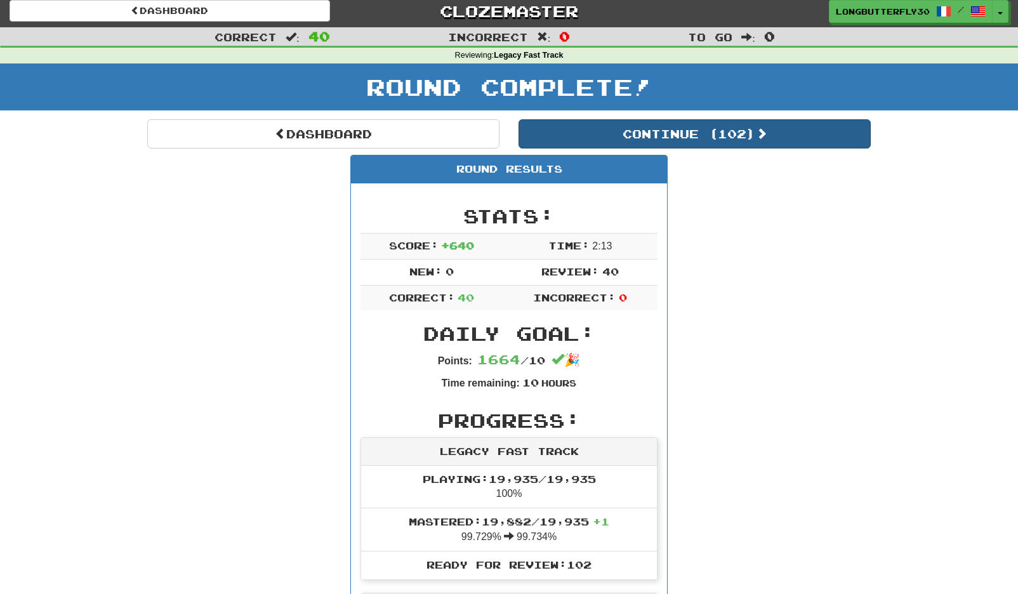
click at [699, 135] on button "Continue ( 102 )" at bounding box center [694, 133] width 352 height 29
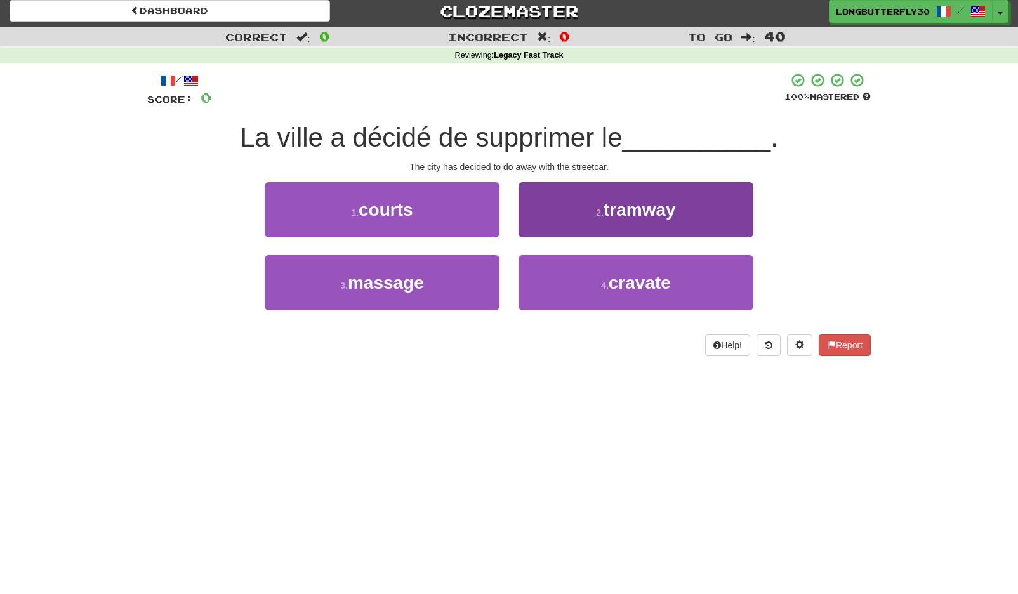
click at [591, 210] on button "2 . tramway" at bounding box center [635, 209] width 235 height 55
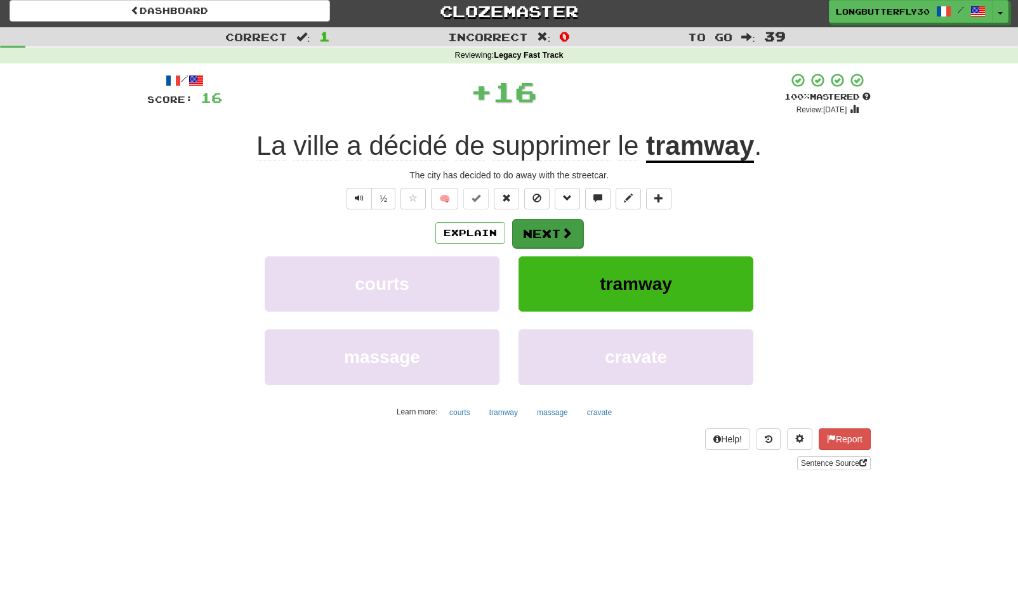
click at [558, 227] on button "Next" at bounding box center [547, 233] width 71 height 29
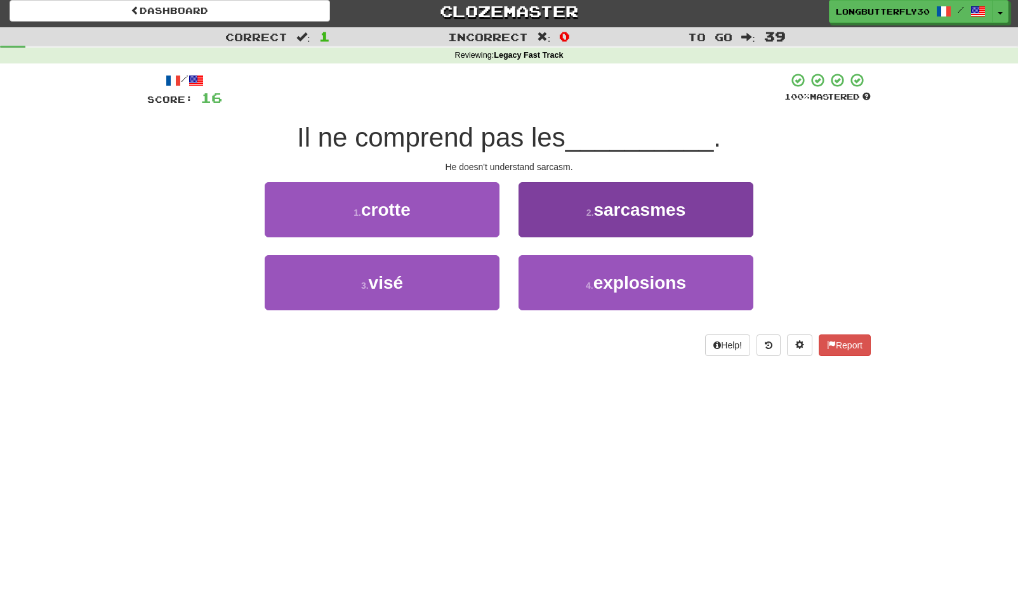
click at [583, 218] on button "2 . sarcasmes" at bounding box center [635, 209] width 235 height 55
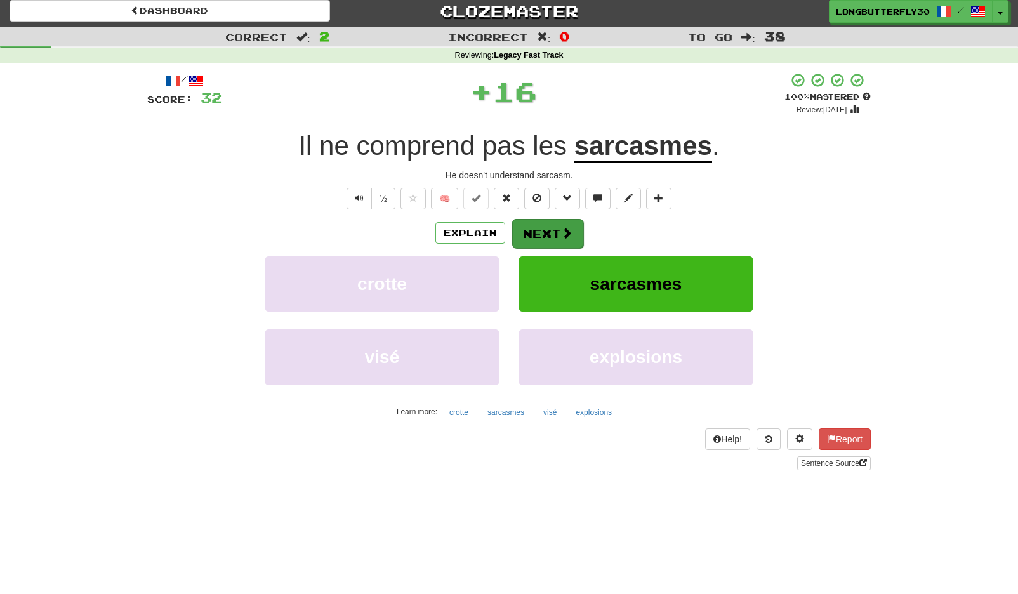
click at [555, 227] on button "Next" at bounding box center [547, 233] width 71 height 29
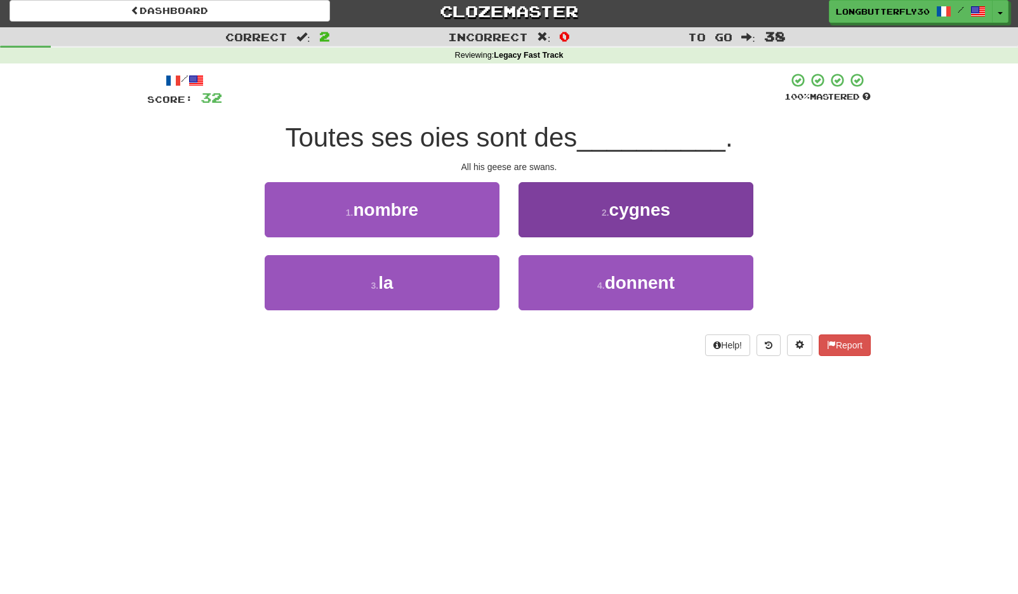
click at [569, 216] on button "2 . cygnes" at bounding box center [635, 209] width 235 height 55
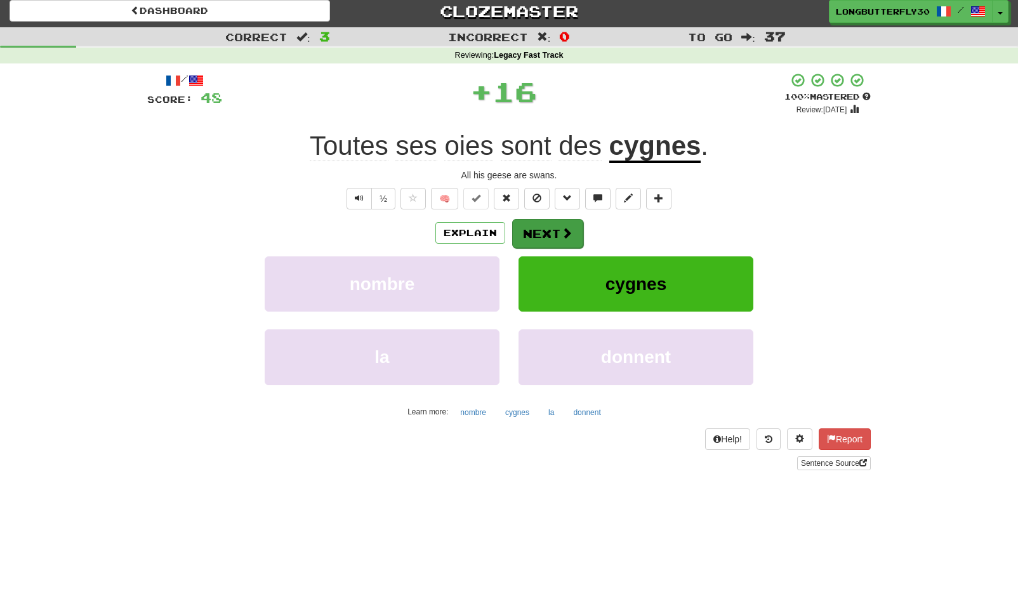
click at [547, 229] on button "Next" at bounding box center [547, 233] width 71 height 29
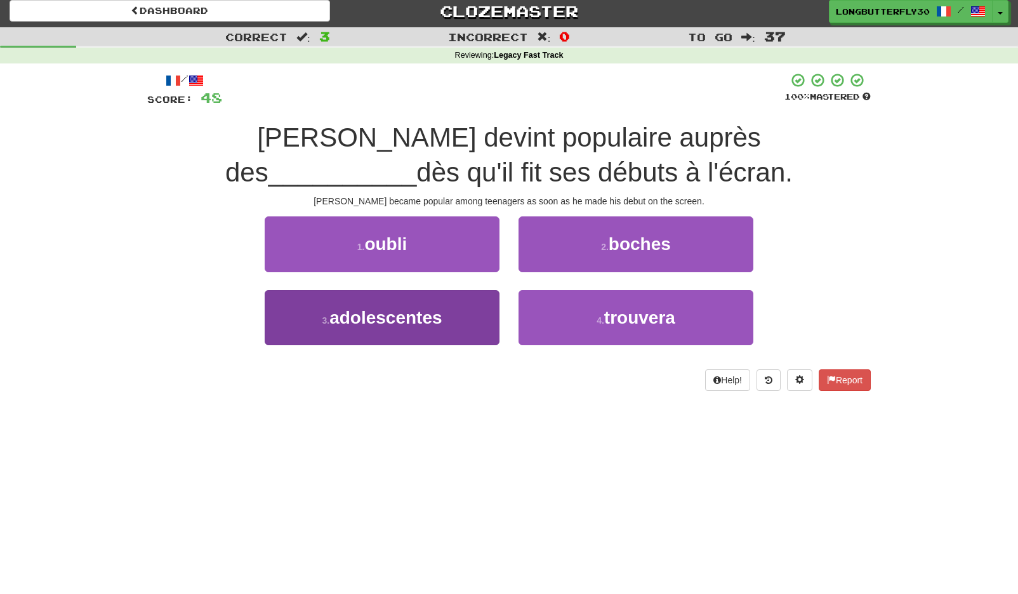
click at [431, 308] on span "adolescentes" at bounding box center [385, 318] width 112 height 20
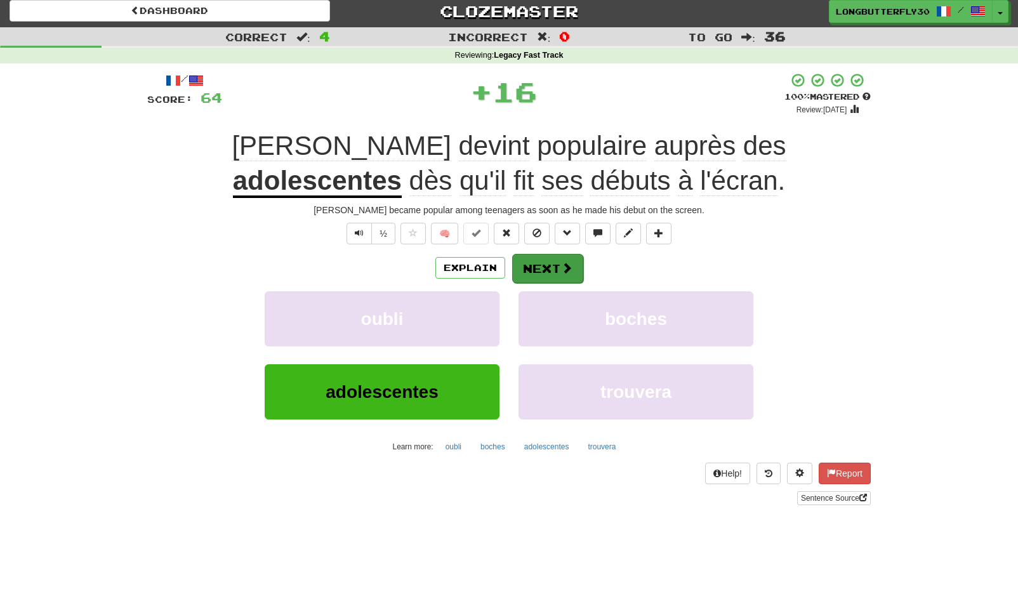
click at [540, 261] on button "Next" at bounding box center [547, 268] width 71 height 29
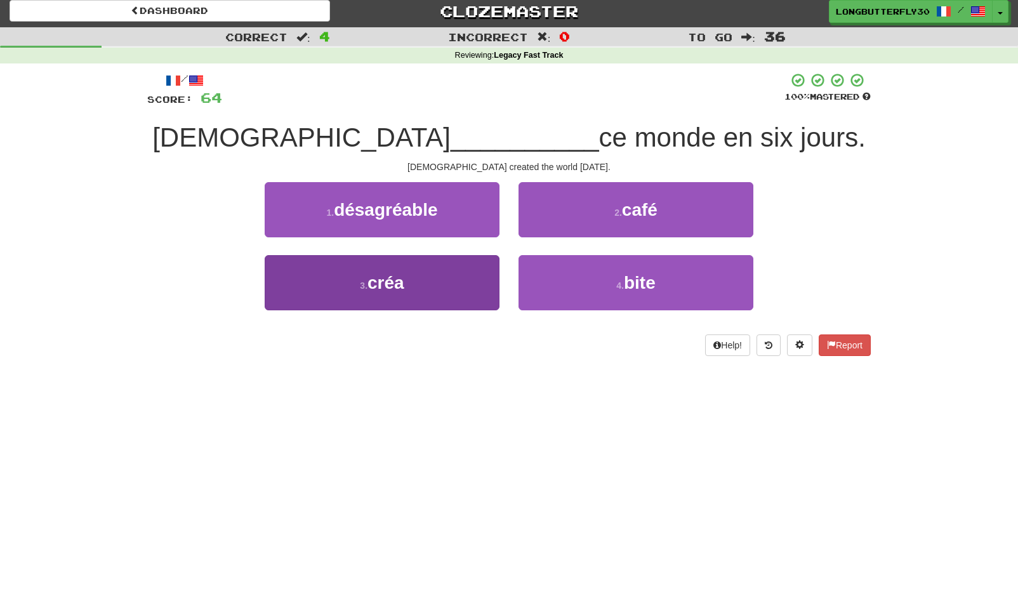
click at [450, 280] on button "3 . créa" at bounding box center [382, 282] width 235 height 55
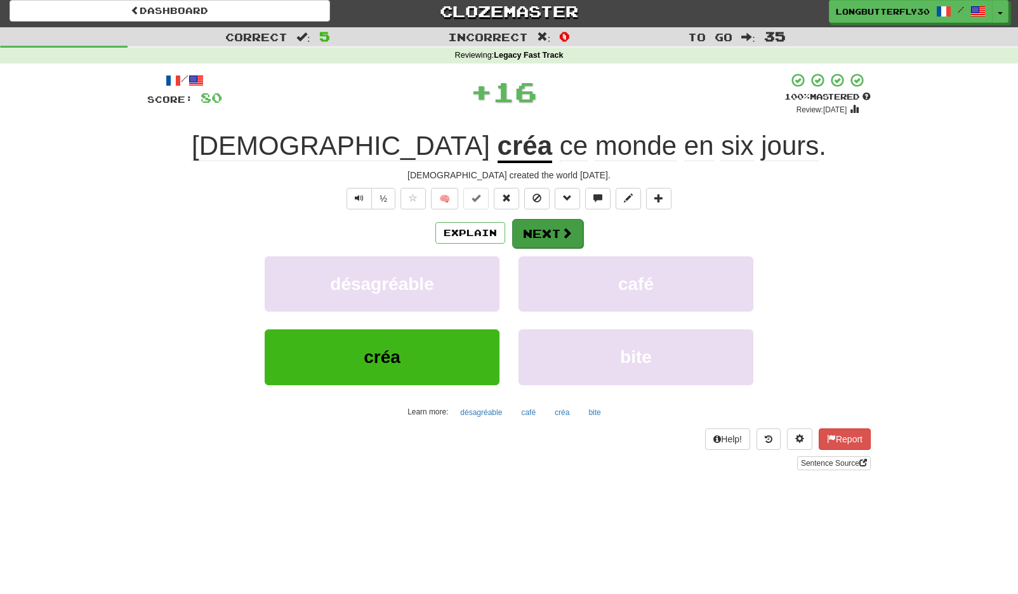
click at [539, 232] on button "Next" at bounding box center [547, 233] width 71 height 29
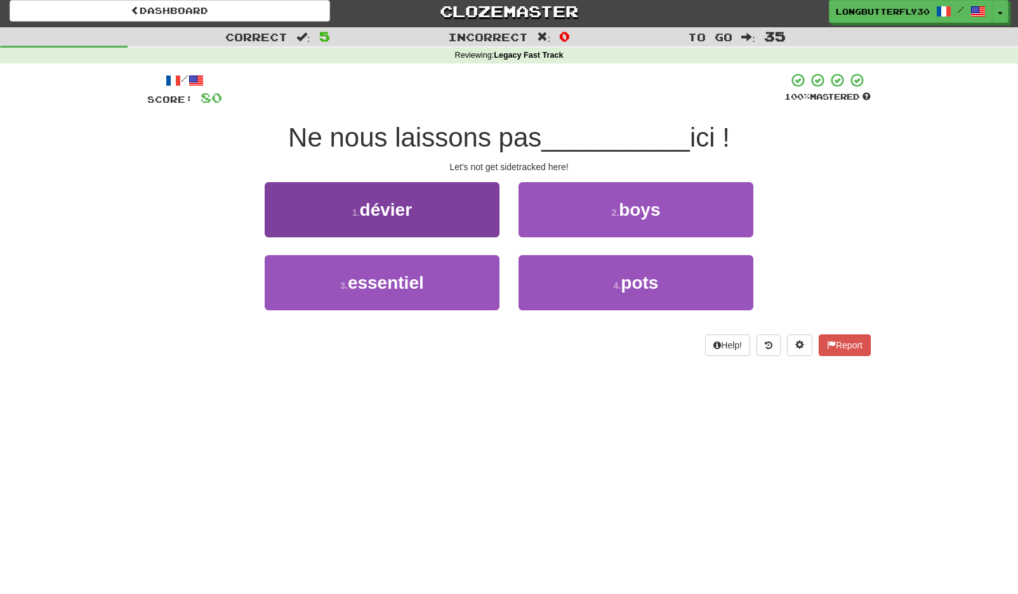
click at [436, 202] on button "1 . dévier" at bounding box center [382, 209] width 235 height 55
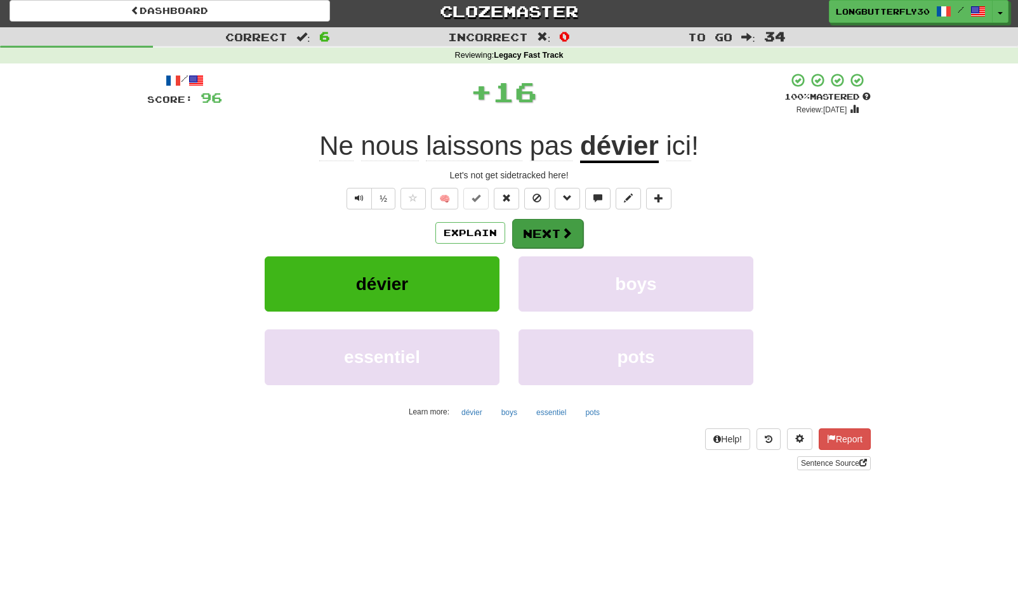
click at [533, 230] on button "Next" at bounding box center [547, 233] width 71 height 29
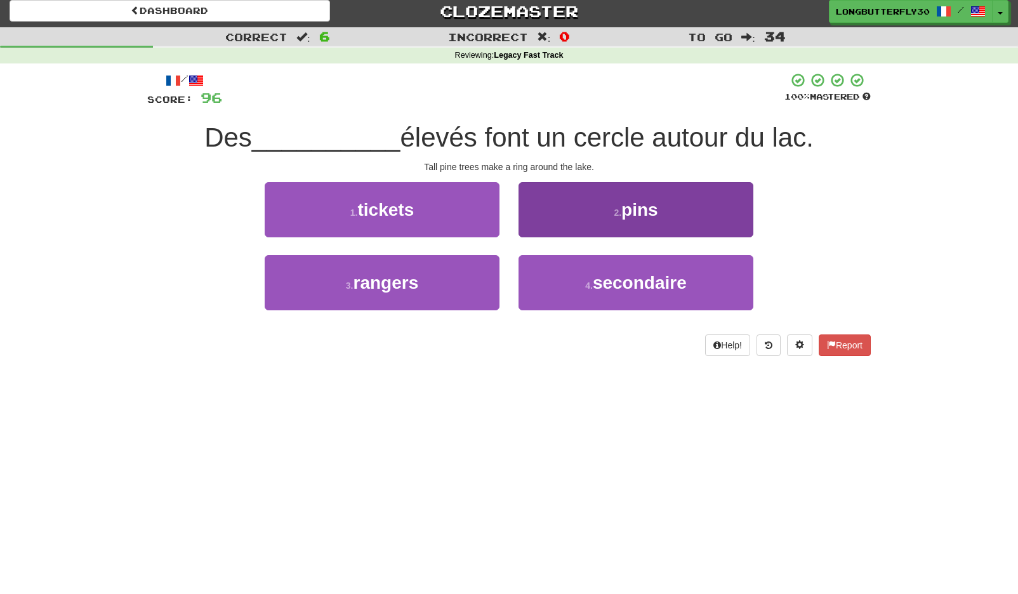
click at [587, 215] on button "2 . pins" at bounding box center [635, 209] width 235 height 55
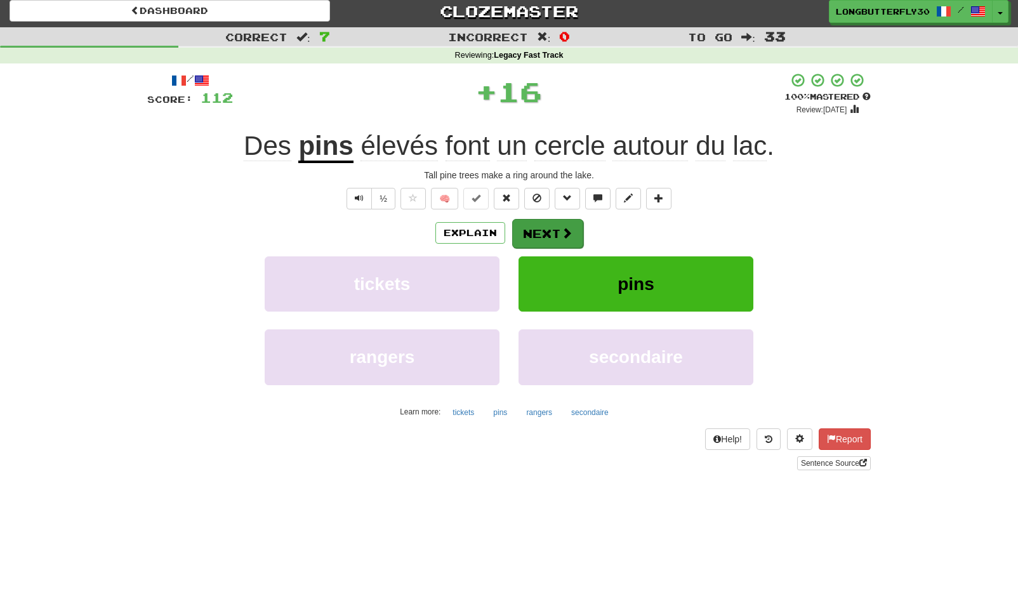
click at [559, 230] on button "Next" at bounding box center [547, 233] width 71 height 29
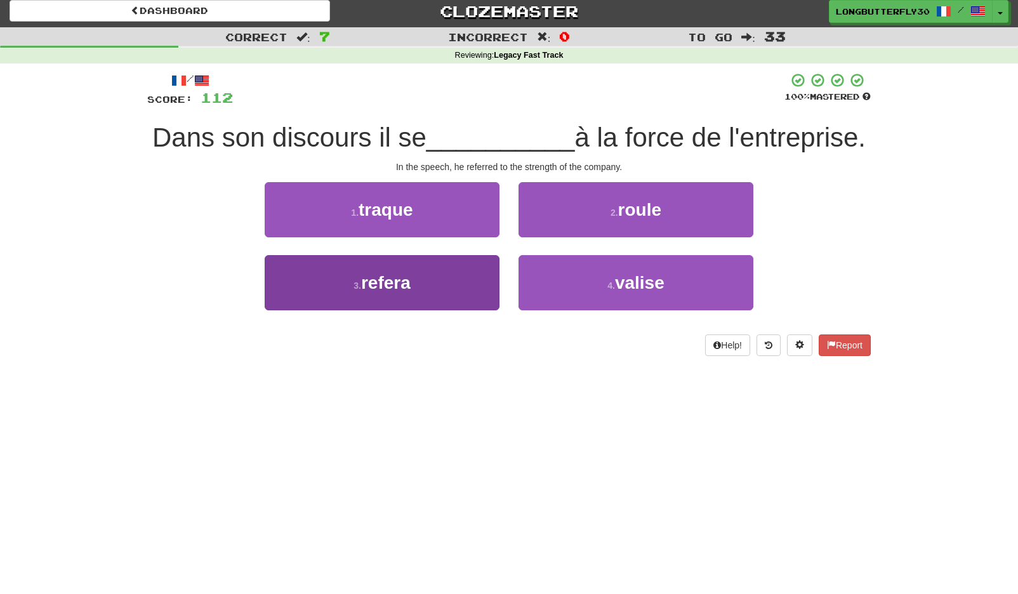
click at [423, 283] on button "3 . refera" at bounding box center [382, 282] width 235 height 55
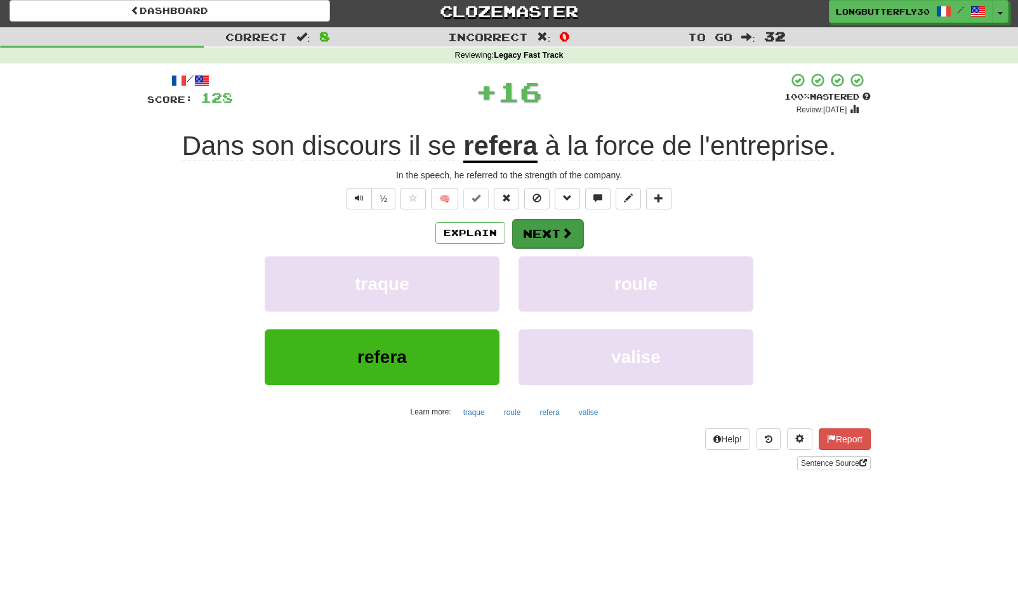
click at [561, 224] on button "Next" at bounding box center [547, 233] width 71 height 29
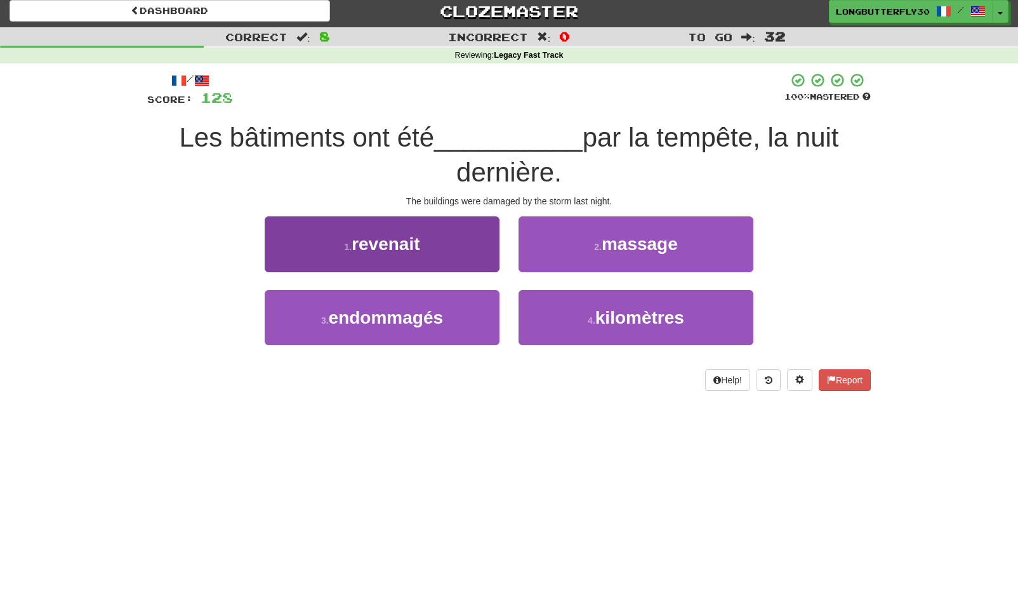
drag, startPoint x: 465, startPoint y: 308, endPoint x: 491, endPoint y: 294, distance: 29.5
click at [465, 308] on button "3 . endommagés" at bounding box center [382, 317] width 235 height 55
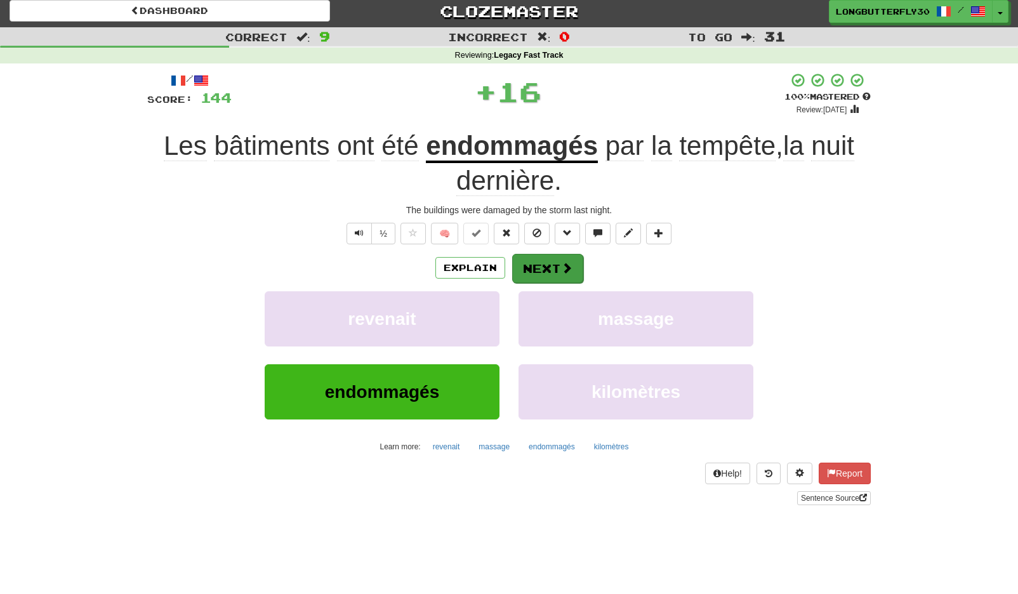
click at [543, 266] on button "Next" at bounding box center [547, 268] width 71 height 29
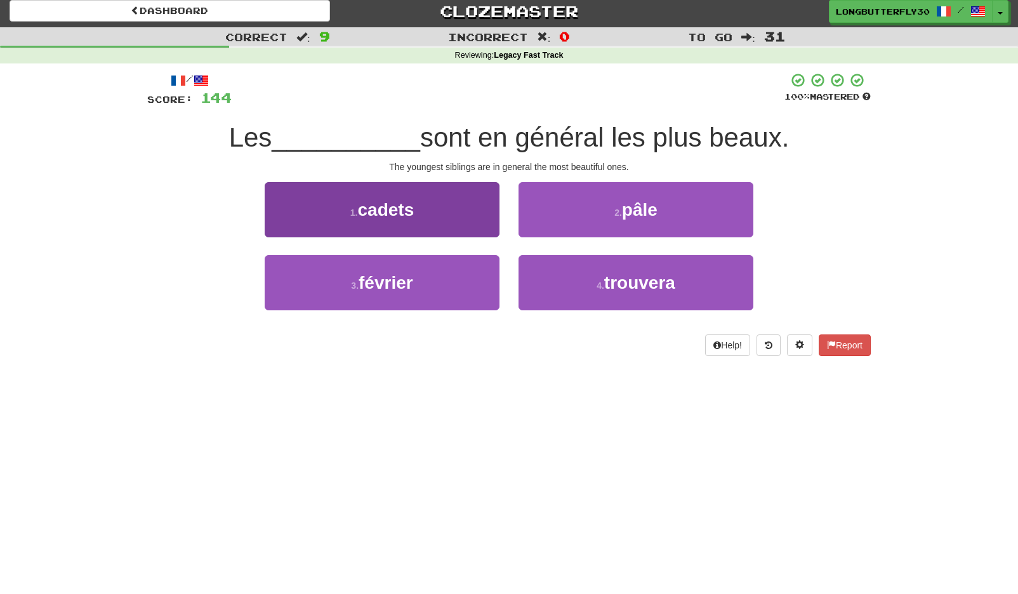
click at [477, 212] on button "1 . cadets" at bounding box center [382, 209] width 235 height 55
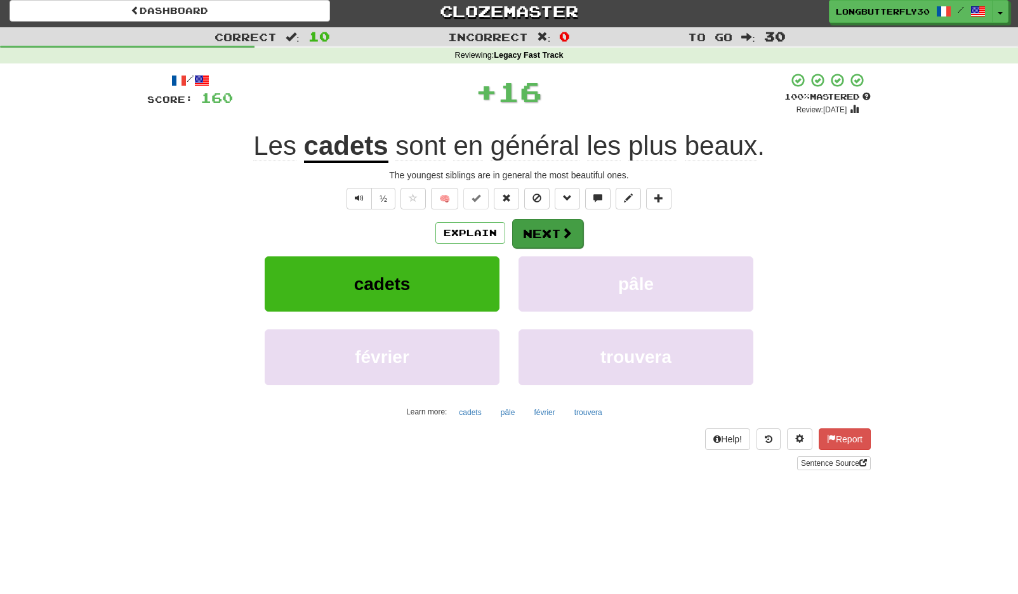
click at [563, 223] on button "Next" at bounding box center [547, 233] width 71 height 29
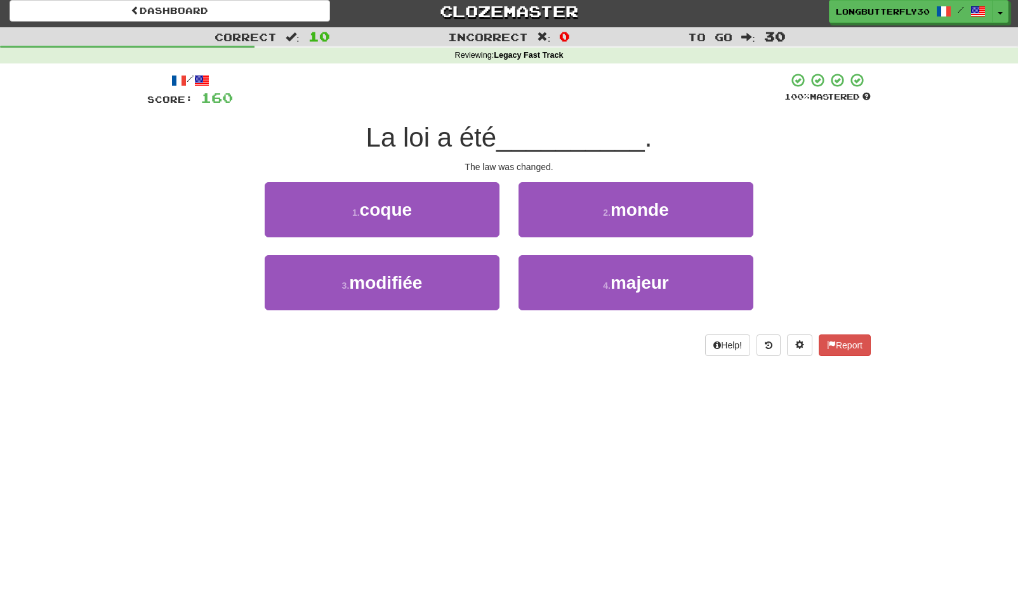
drag, startPoint x: 464, startPoint y: 272, endPoint x: 504, endPoint y: 252, distance: 44.8
click at [464, 272] on button "3 . modifiée" at bounding box center [382, 282] width 235 height 55
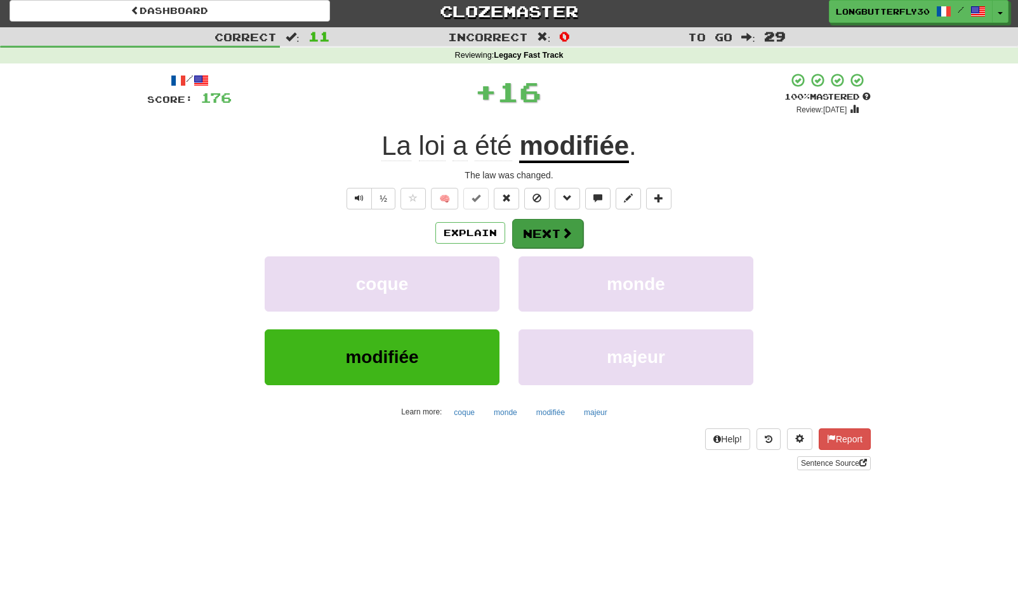
click at [561, 230] on span at bounding box center [566, 232] width 11 height 11
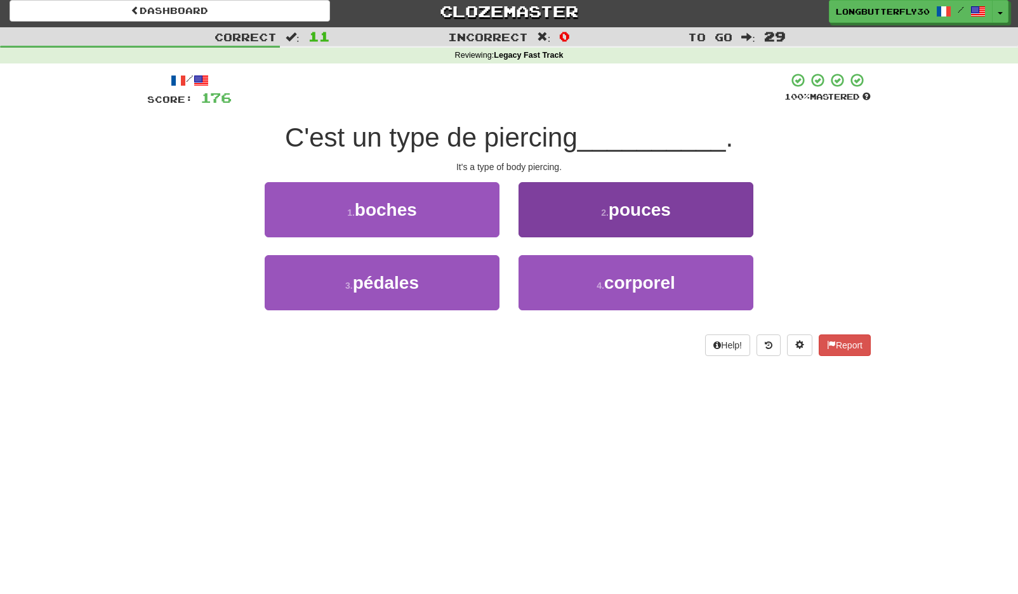
click at [603, 275] on button "4 . corporel" at bounding box center [635, 282] width 235 height 55
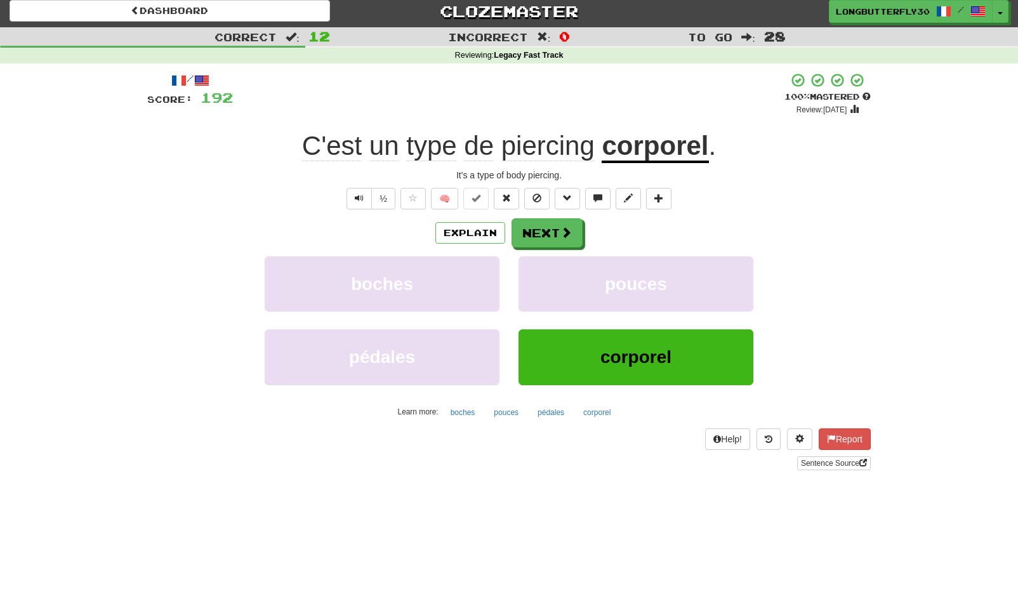
scroll to position [0, 0]
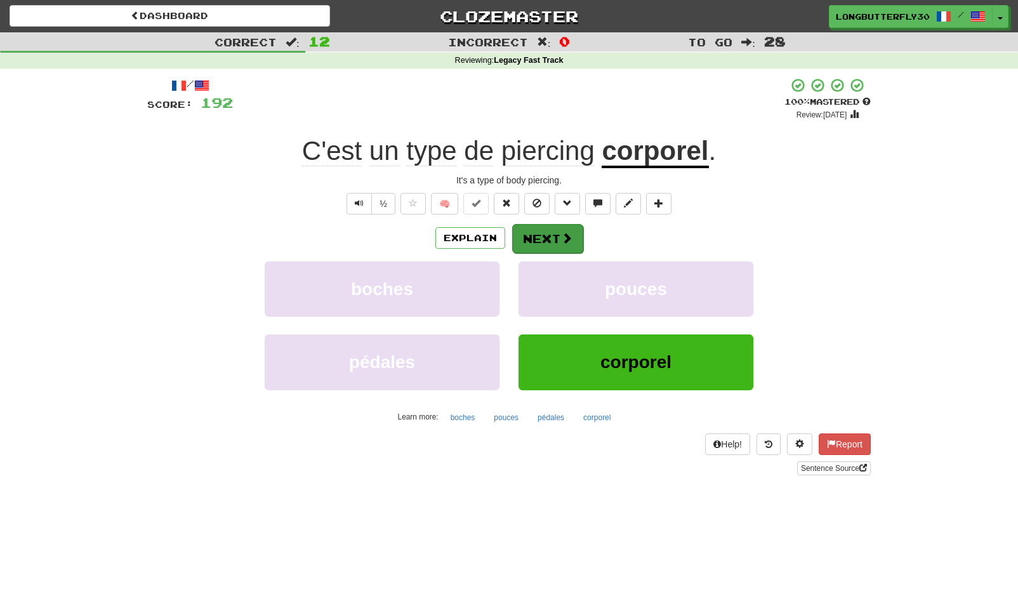
click at [551, 233] on button "Next" at bounding box center [547, 238] width 71 height 29
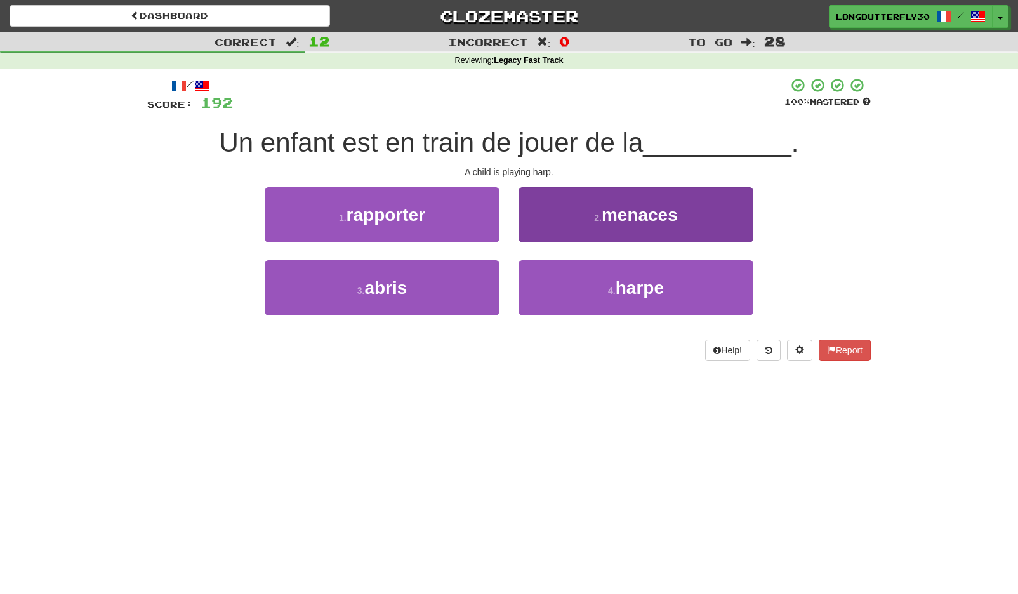
drag, startPoint x: 578, startPoint y: 280, endPoint x: 572, endPoint y: 270, distance: 12.0
click at [578, 280] on button "4 . harpe" at bounding box center [635, 287] width 235 height 55
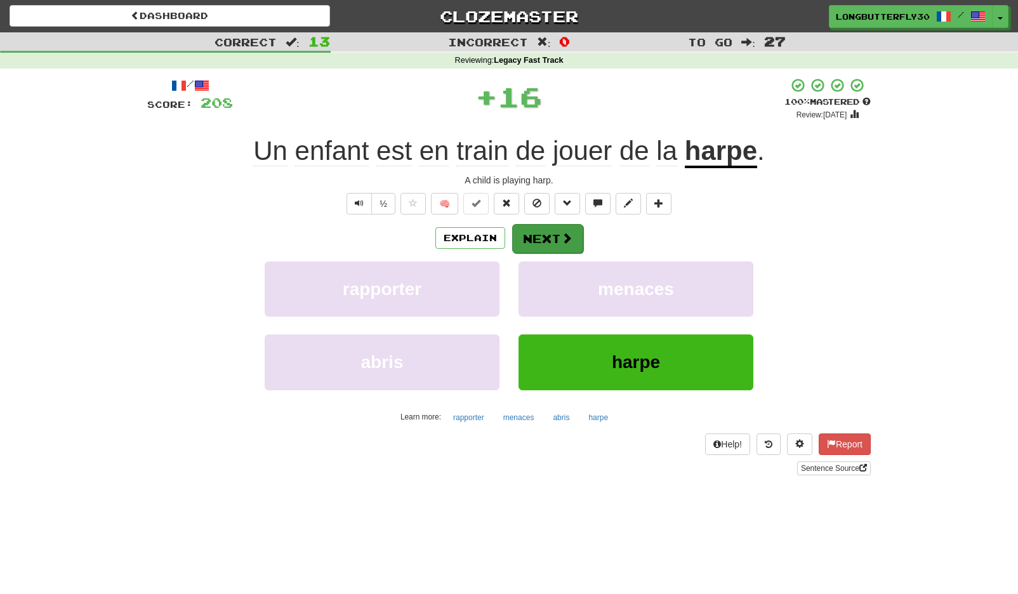
click at [545, 231] on button "Next" at bounding box center [547, 238] width 71 height 29
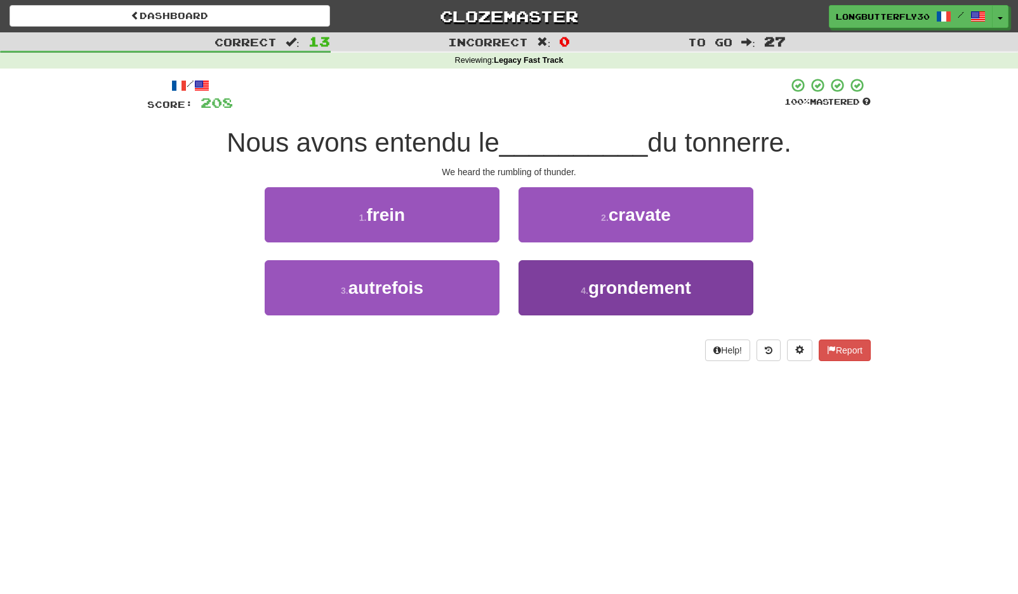
click at [557, 272] on button "4 . grondement" at bounding box center [635, 287] width 235 height 55
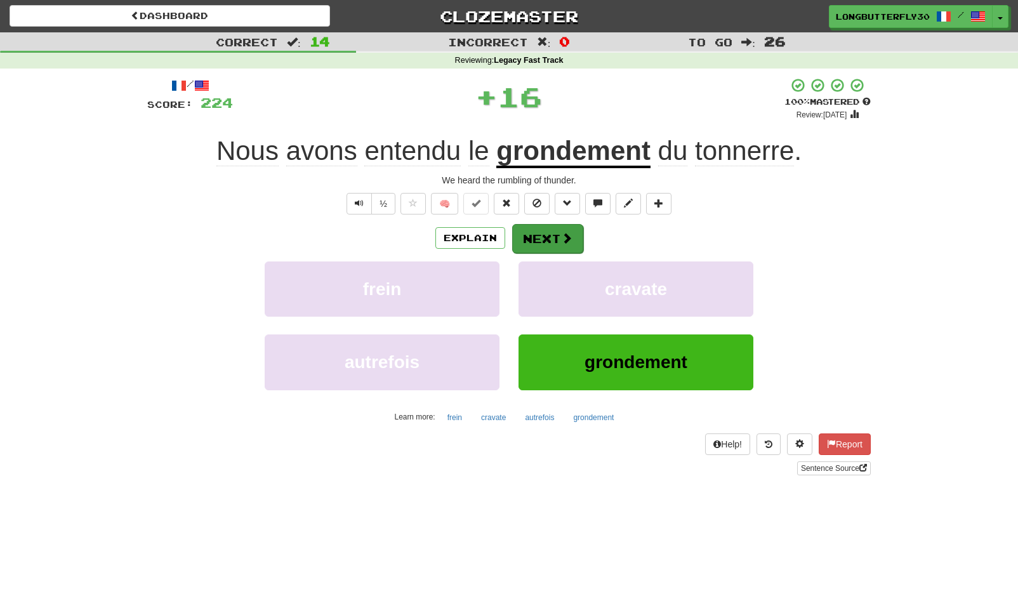
click at [543, 233] on button "Next" at bounding box center [547, 238] width 71 height 29
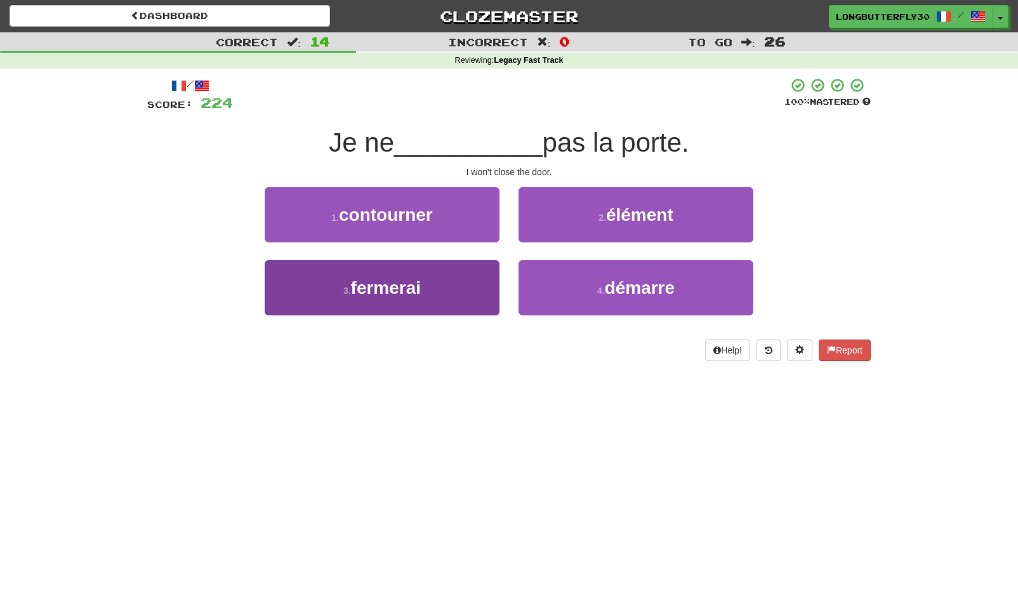
click at [455, 282] on button "3 . fermerai" at bounding box center [382, 287] width 235 height 55
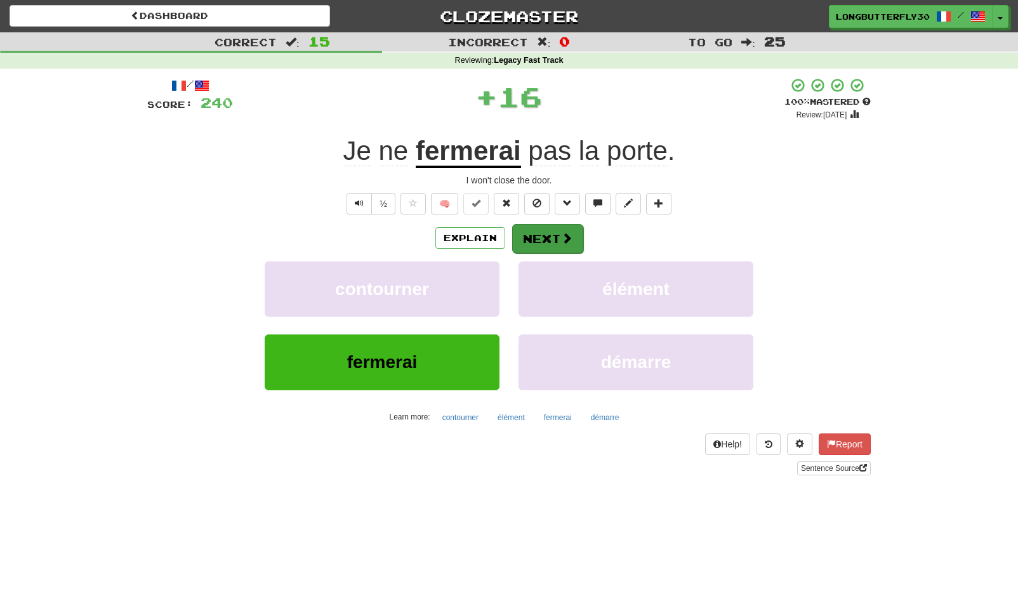
click at [543, 235] on button "Next" at bounding box center [547, 238] width 71 height 29
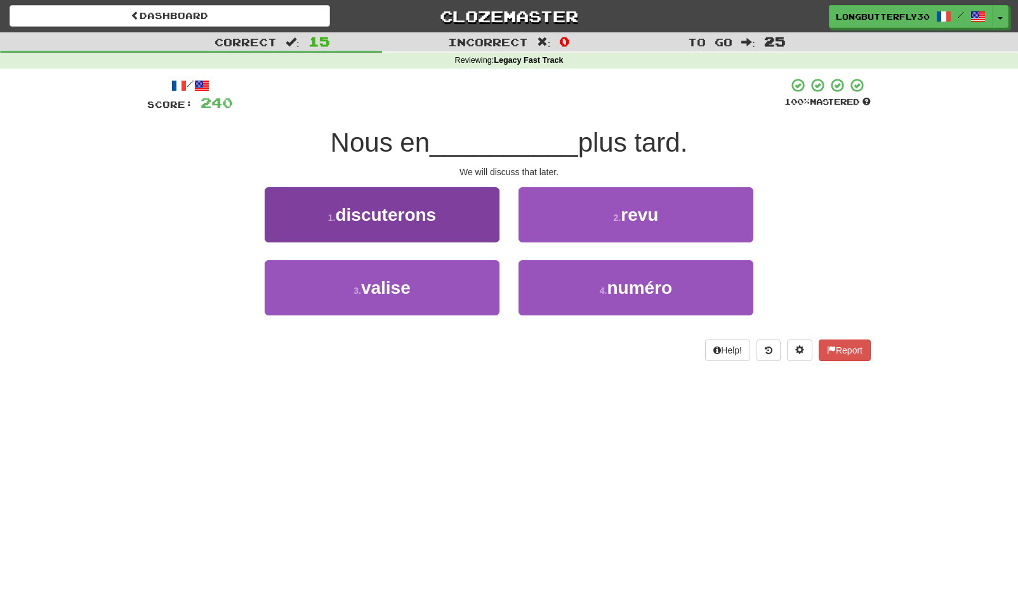
click at [477, 218] on button "1 . discuterons" at bounding box center [382, 214] width 235 height 55
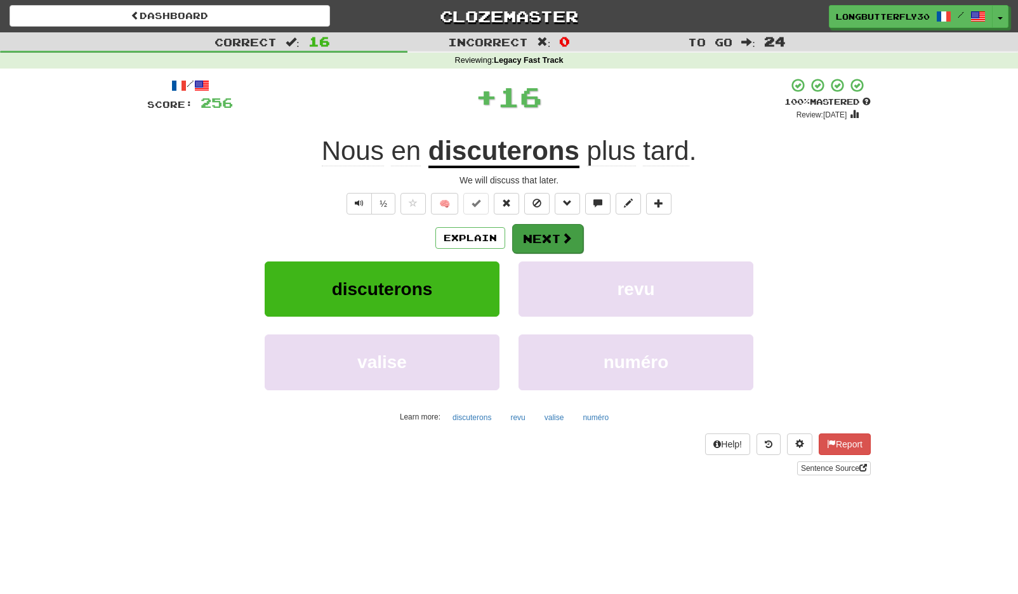
click at [537, 232] on button "Next" at bounding box center [547, 238] width 71 height 29
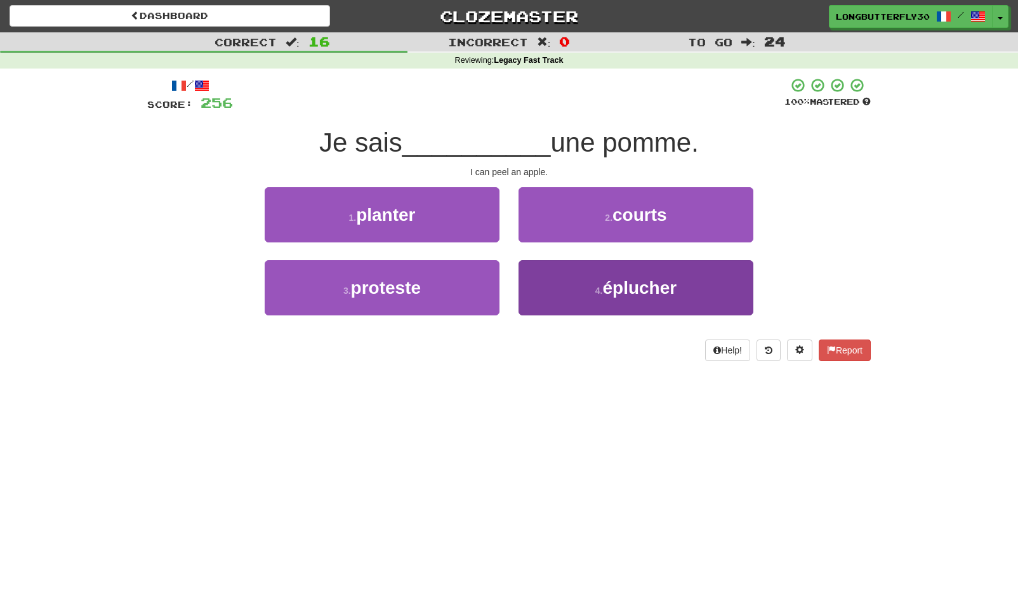
click at [572, 279] on button "4 . éplucher" at bounding box center [635, 287] width 235 height 55
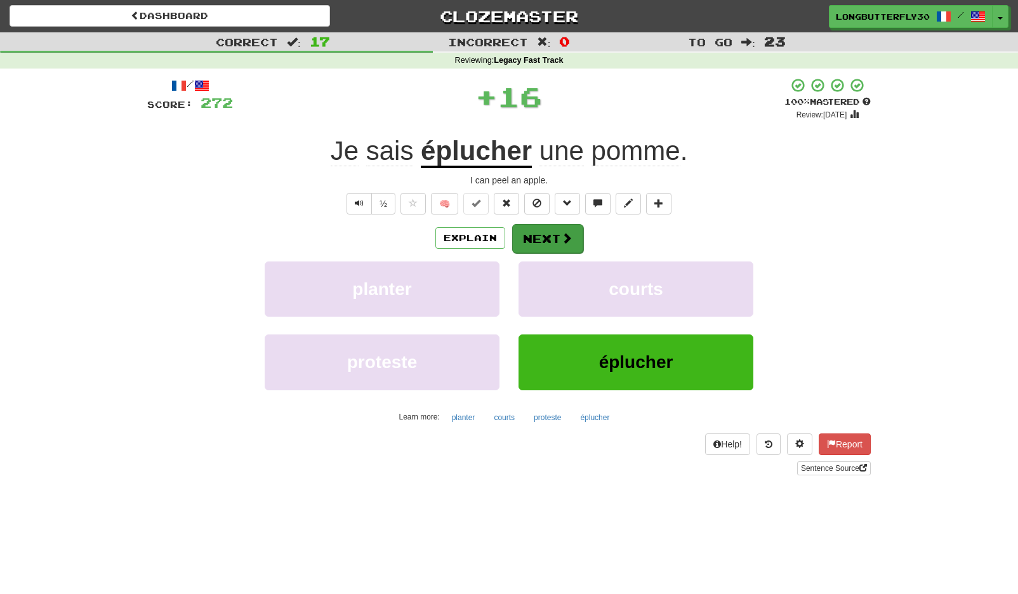
click at [539, 233] on button "Next" at bounding box center [547, 238] width 71 height 29
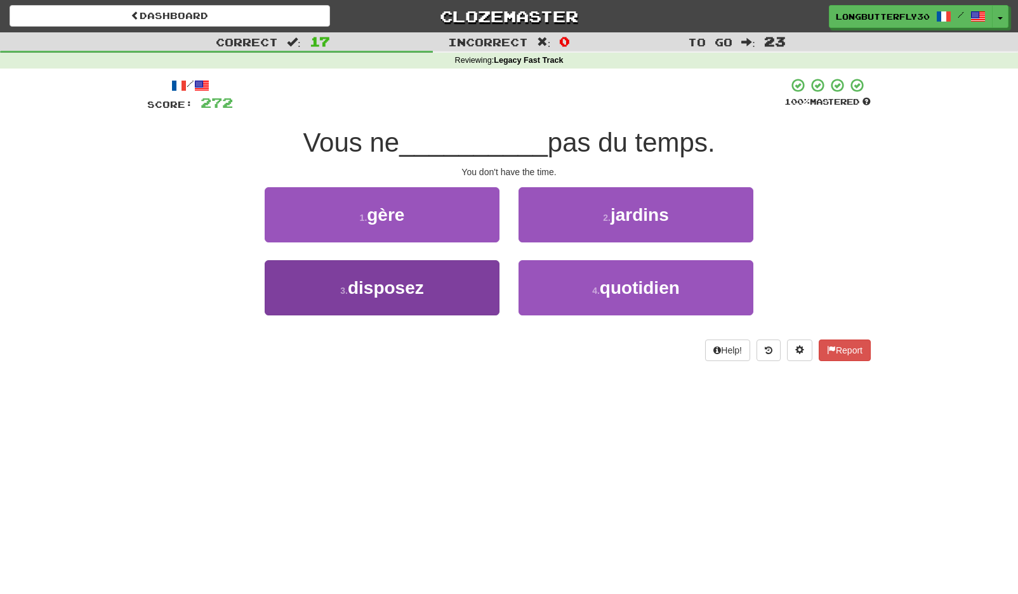
scroll to position [3, 0]
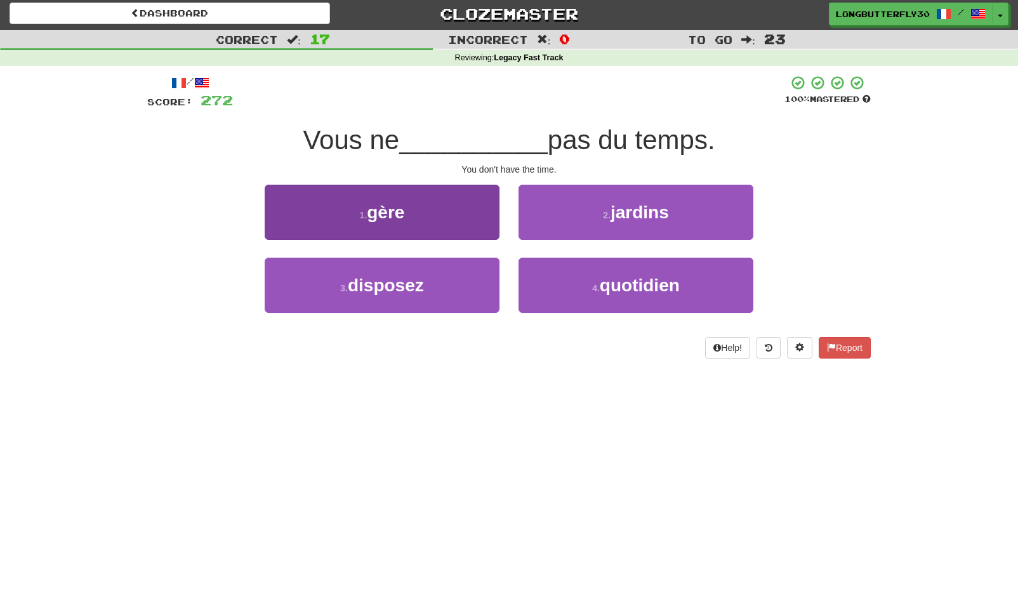
click at [446, 283] on button "3 . disposez" at bounding box center [382, 285] width 235 height 55
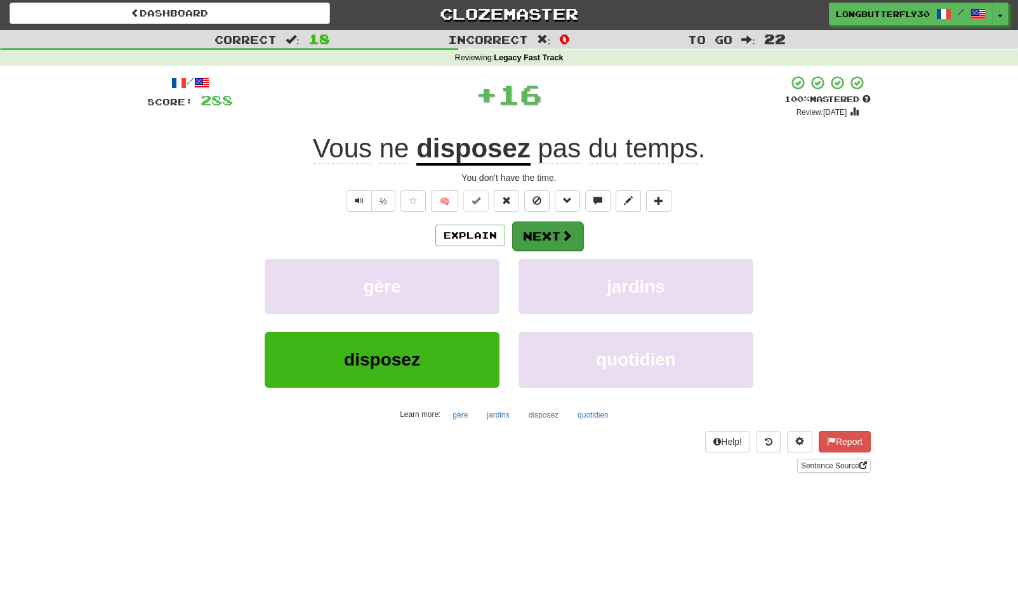
click at [544, 237] on button "Next" at bounding box center [547, 235] width 71 height 29
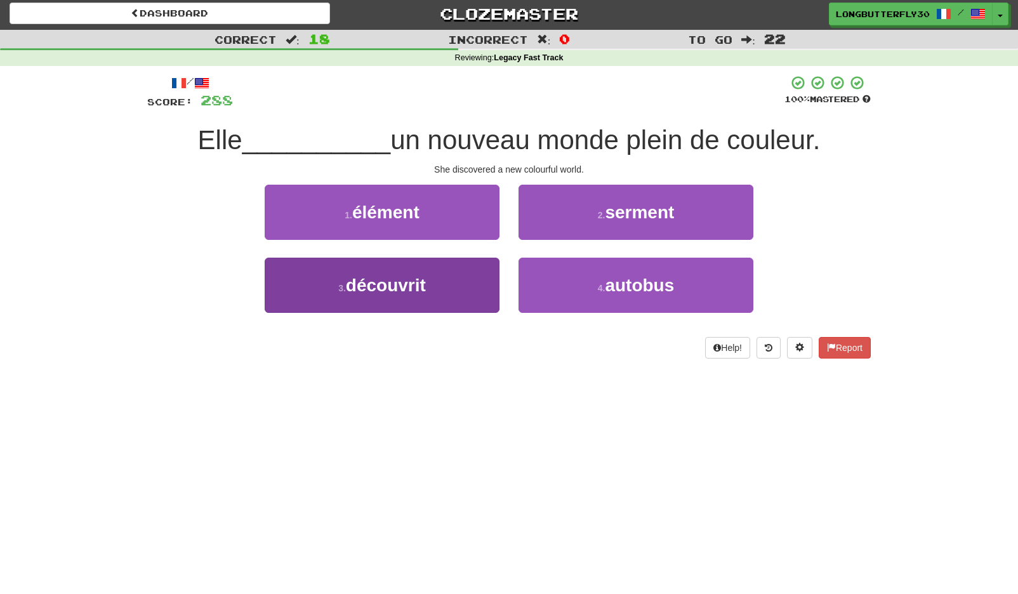
click at [453, 271] on button "3 . découvrit" at bounding box center [382, 285] width 235 height 55
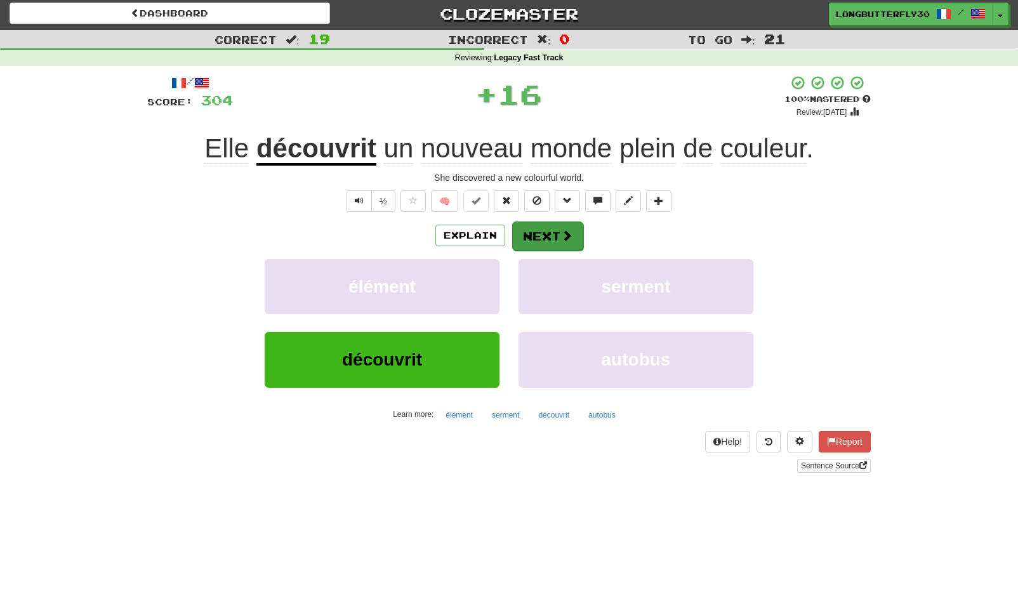
click at [546, 230] on button "Next" at bounding box center [547, 235] width 71 height 29
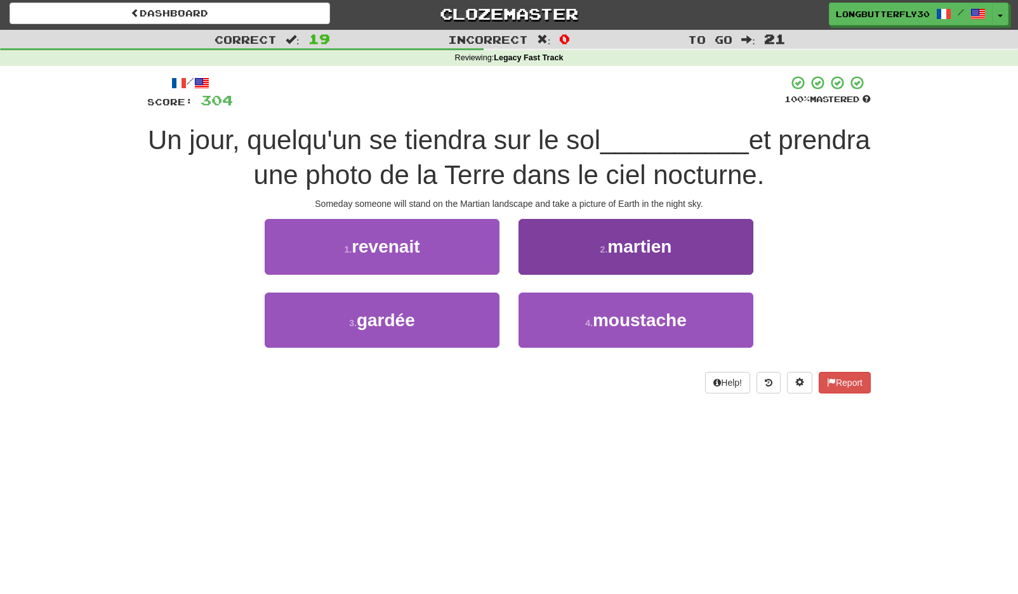
click at [554, 249] on button "2 . martien" at bounding box center [635, 246] width 235 height 55
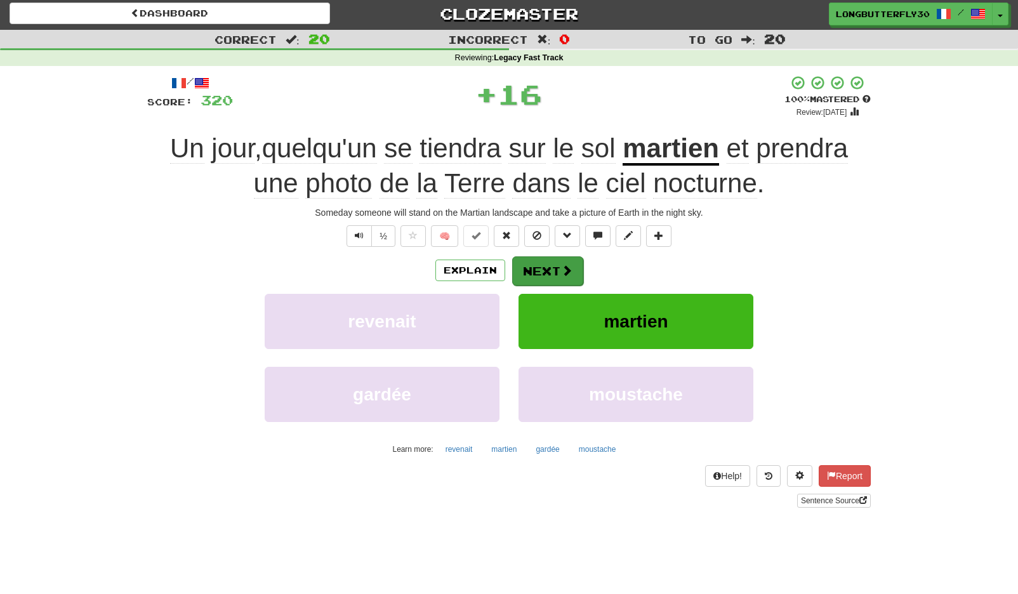
click at [518, 257] on button "Next" at bounding box center [547, 270] width 71 height 29
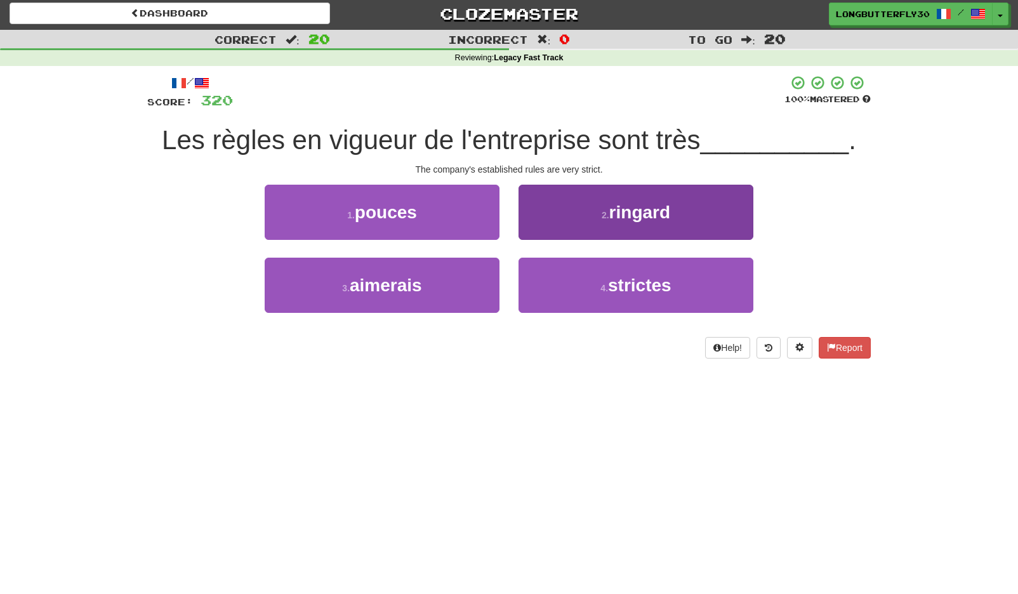
drag, startPoint x: 563, startPoint y: 280, endPoint x: 555, endPoint y: 259, distance: 22.9
click at [563, 280] on button "4 . strictes" at bounding box center [635, 285] width 235 height 55
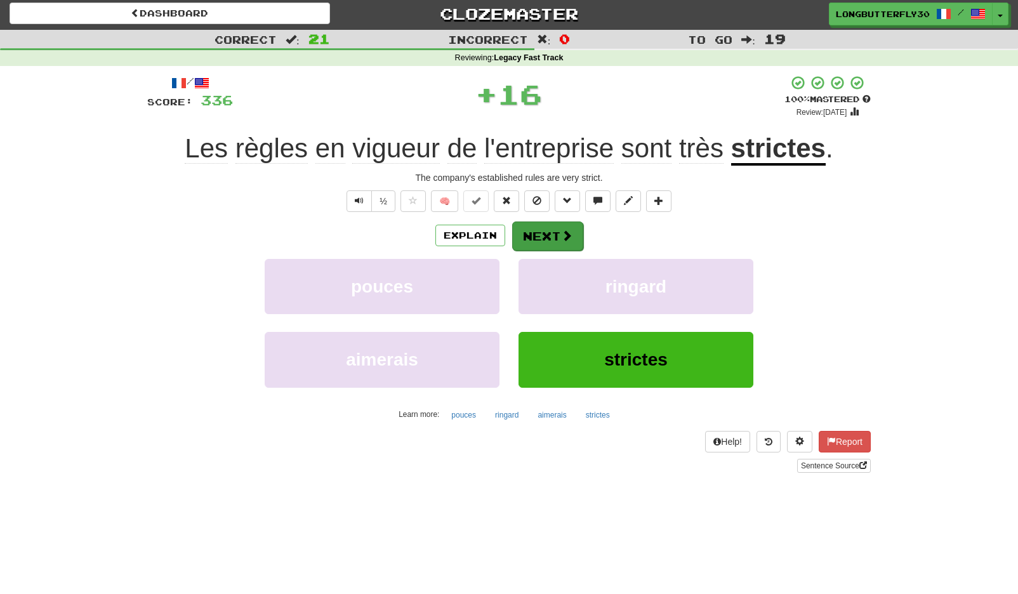
click at [536, 240] on button "Next" at bounding box center [547, 235] width 71 height 29
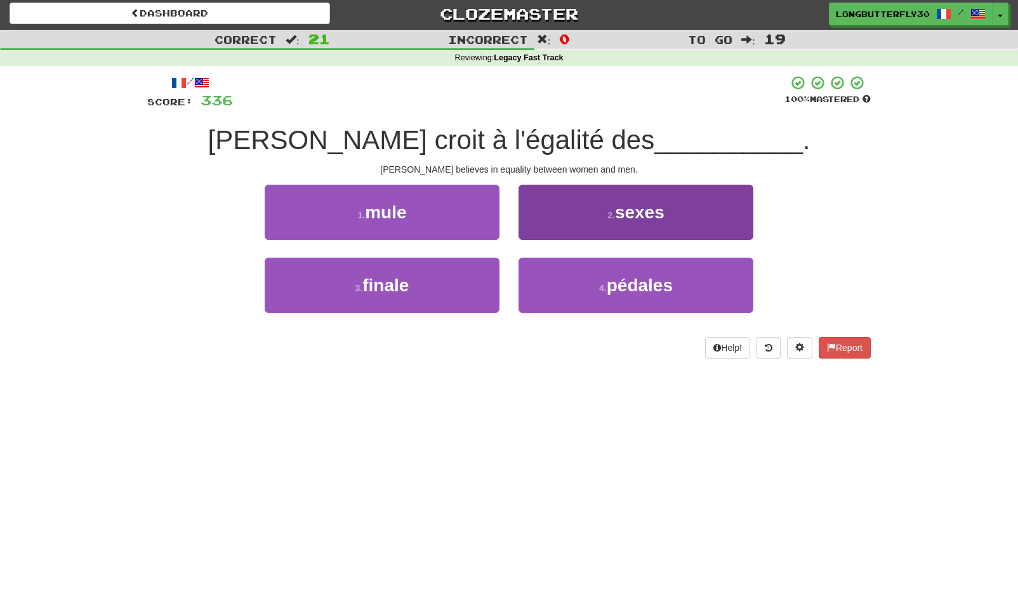
click at [624, 218] on span "sexes" at bounding box center [639, 212] width 49 height 20
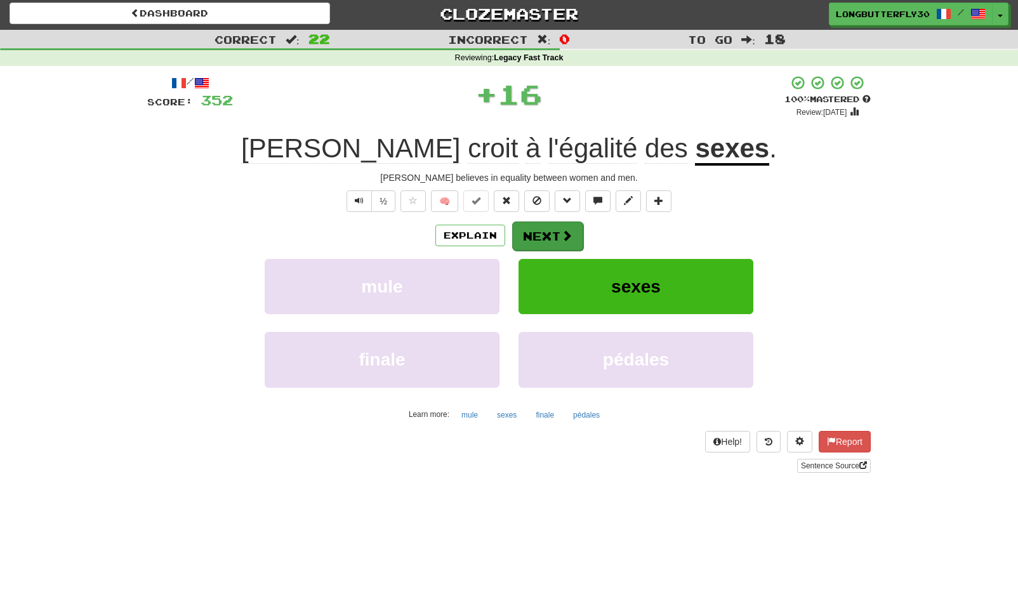
click at [558, 228] on button "Next" at bounding box center [547, 235] width 71 height 29
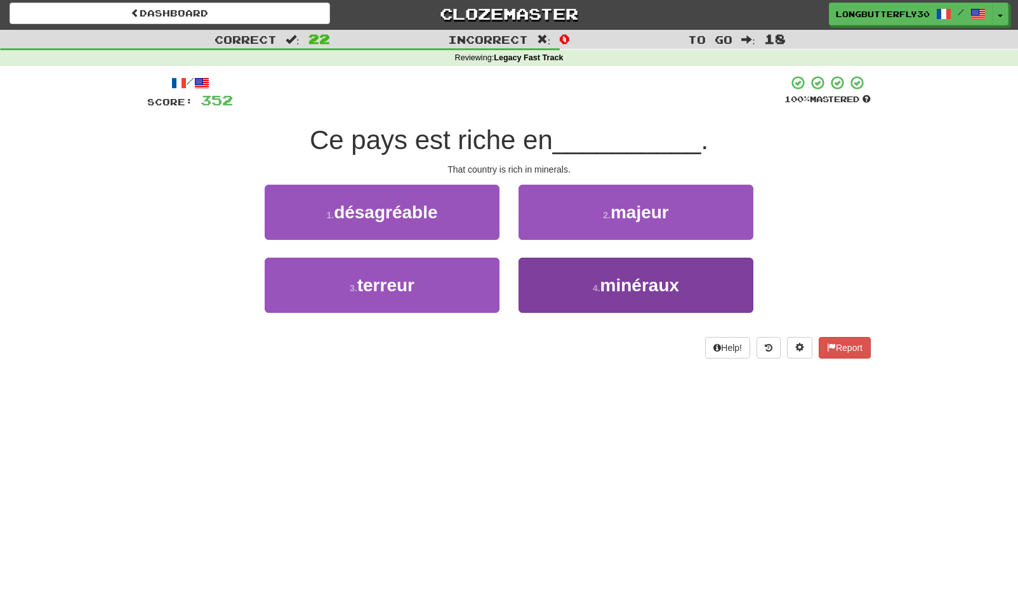
click at [569, 279] on button "4 . minéraux" at bounding box center [635, 285] width 235 height 55
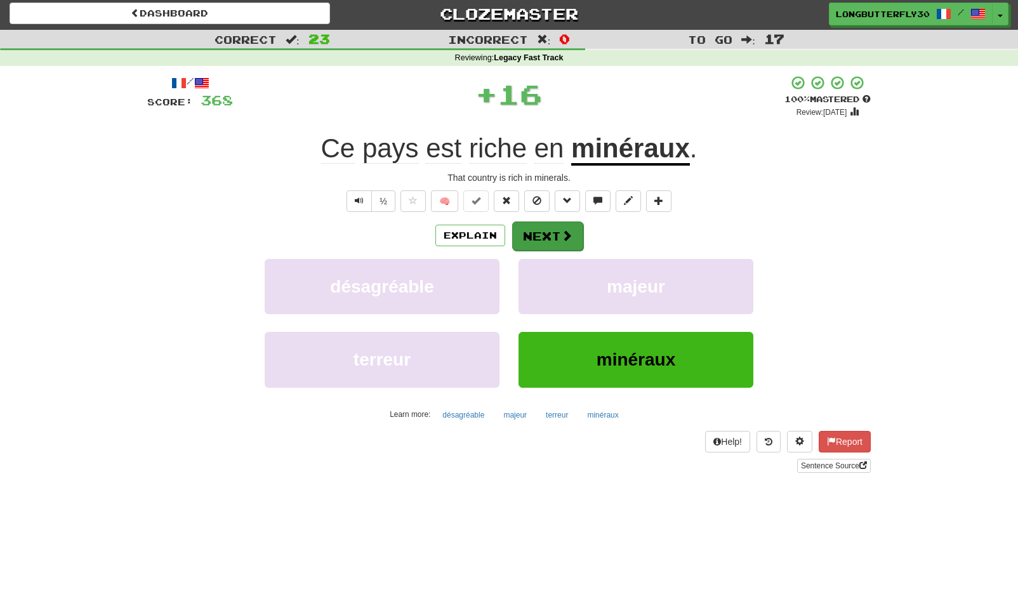
click at [533, 227] on button "Next" at bounding box center [547, 235] width 71 height 29
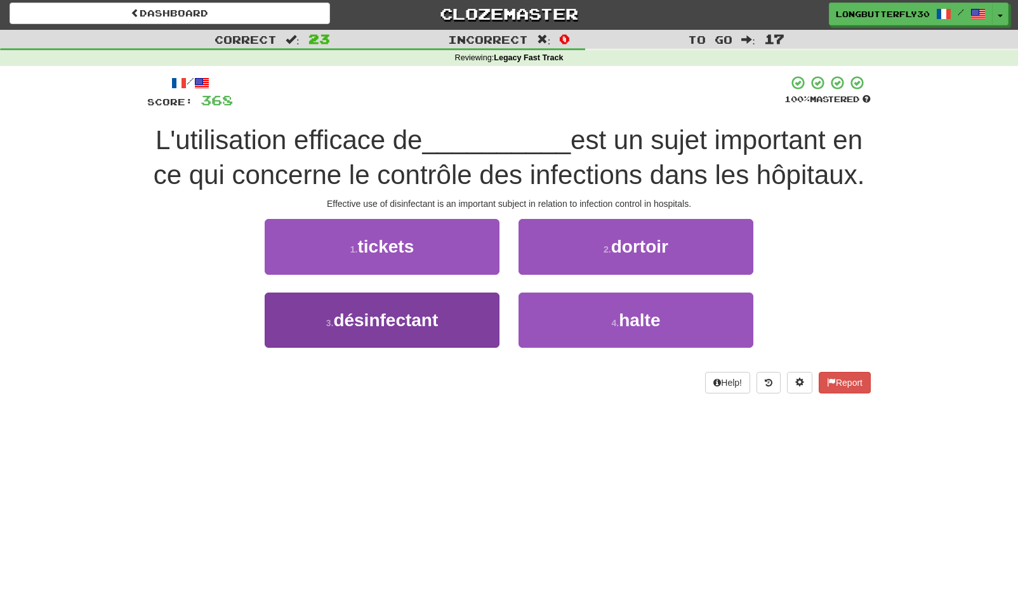
click at [437, 306] on button "3 . désinfectant" at bounding box center [382, 320] width 235 height 55
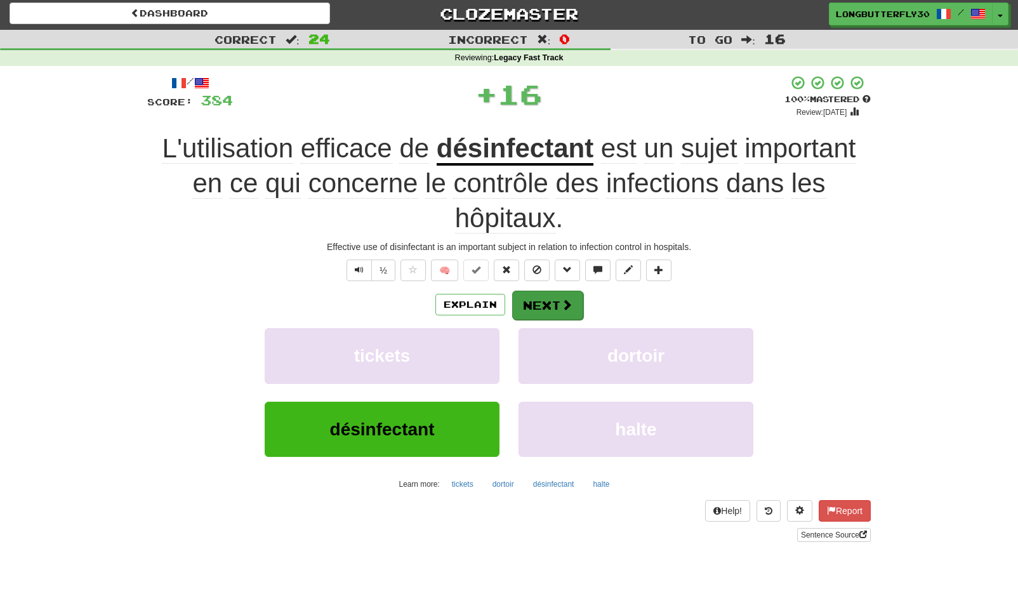
click at [538, 306] on button "Next" at bounding box center [547, 305] width 71 height 29
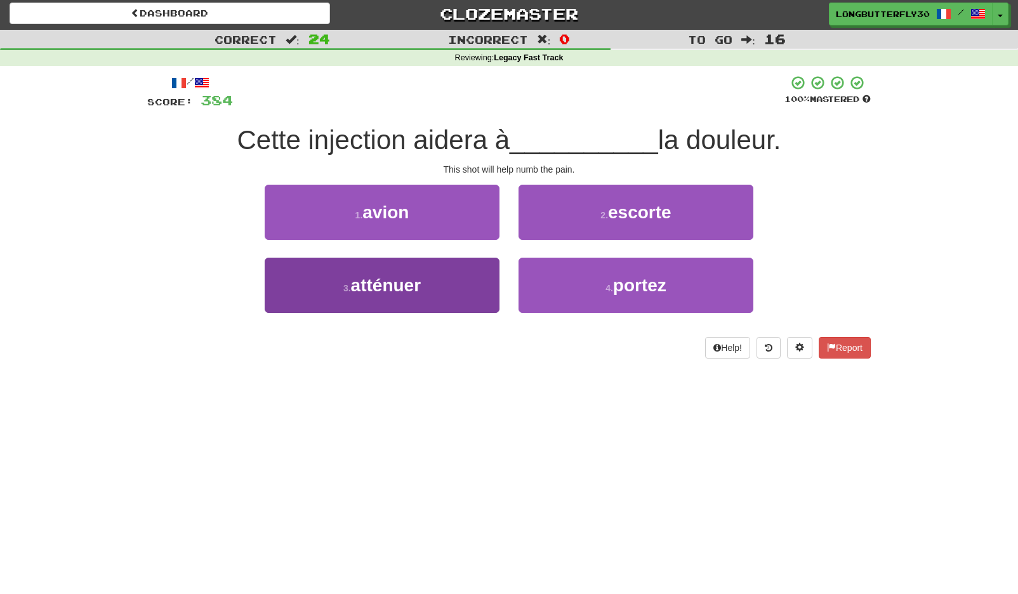
click at [457, 275] on button "3 . atténuer" at bounding box center [382, 285] width 235 height 55
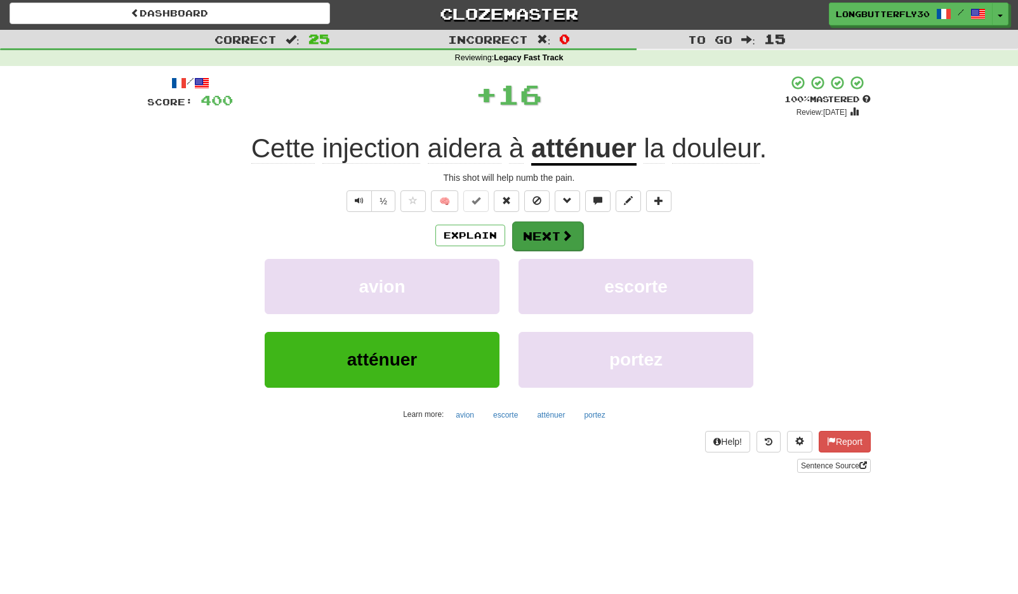
click at [523, 240] on button "Next" at bounding box center [547, 235] width 71 height 29
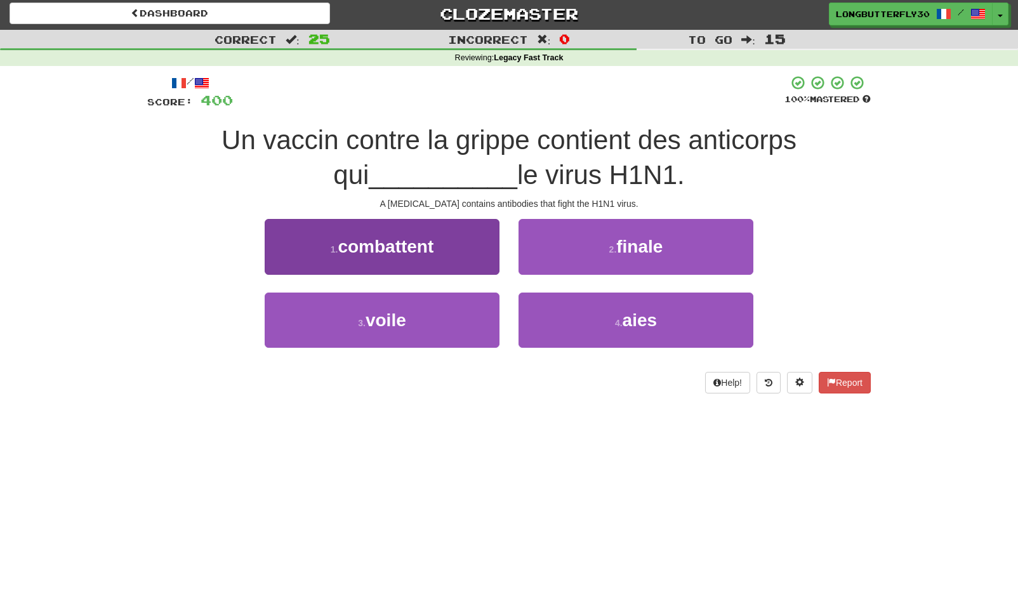
click at [473, 240] on button "1 . combattent" at bounding box center [382, 246] width 235 height 55
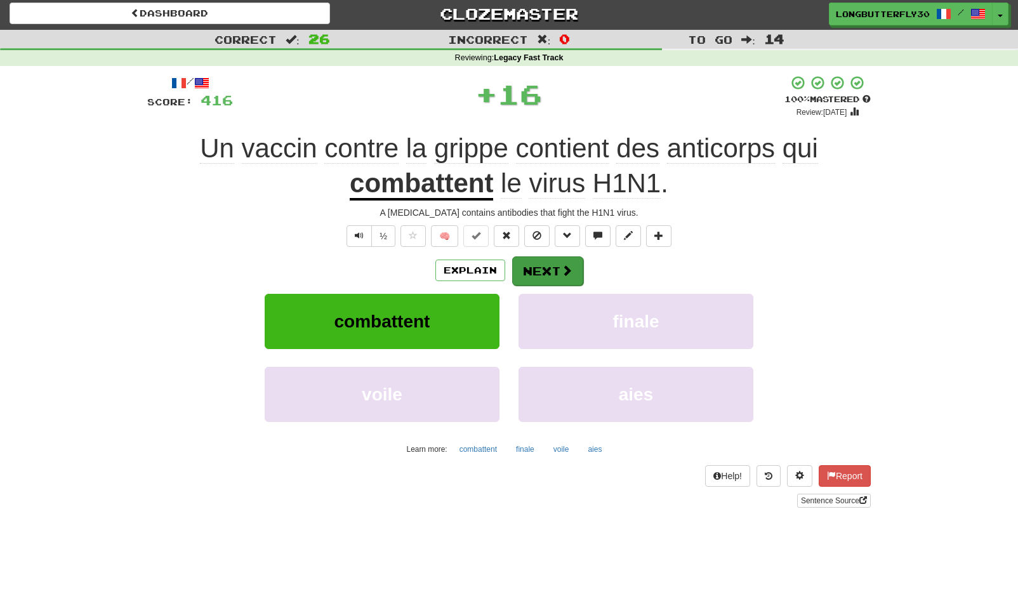
click at [545, 268] on button "Next" at bounding box center [547, 270] width 71 height 29
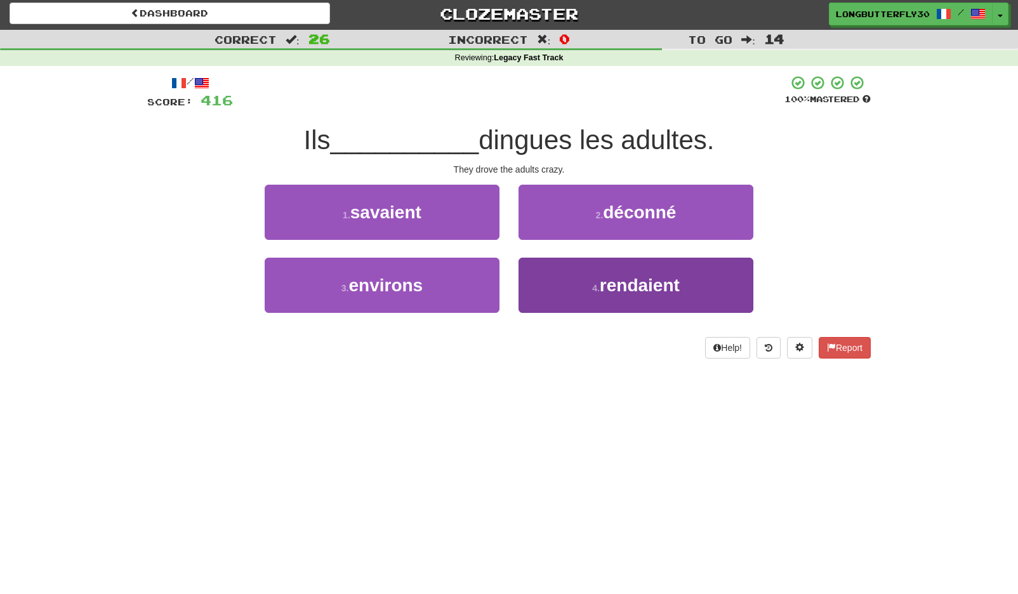
click at [592, 283] on small "4 ." at bounding box center [596, 288] width 8 height 10
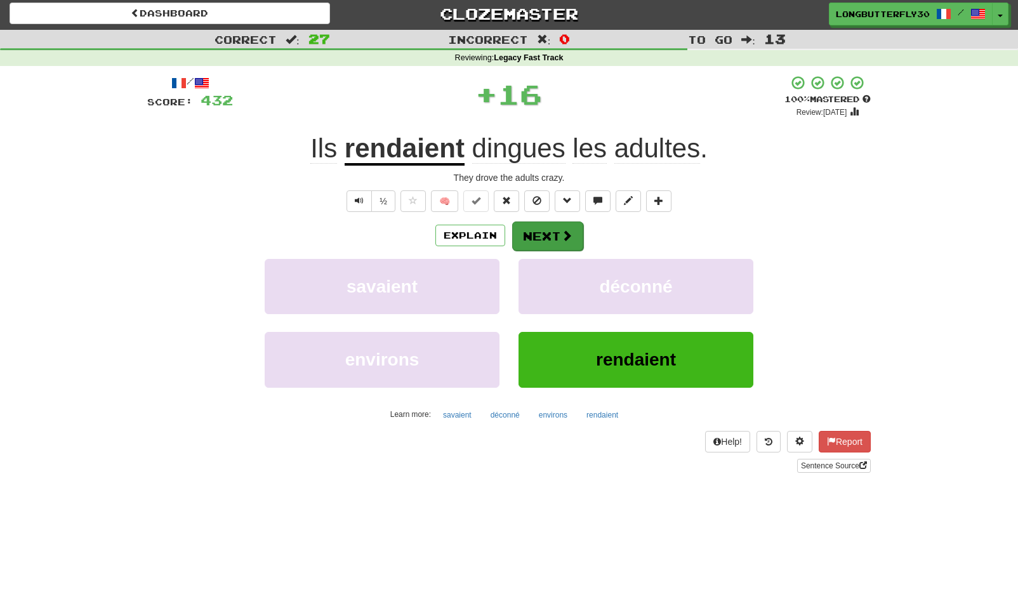
click at [563, 241] on button "Next" at bounding box center [547, 235] width 71 height 29
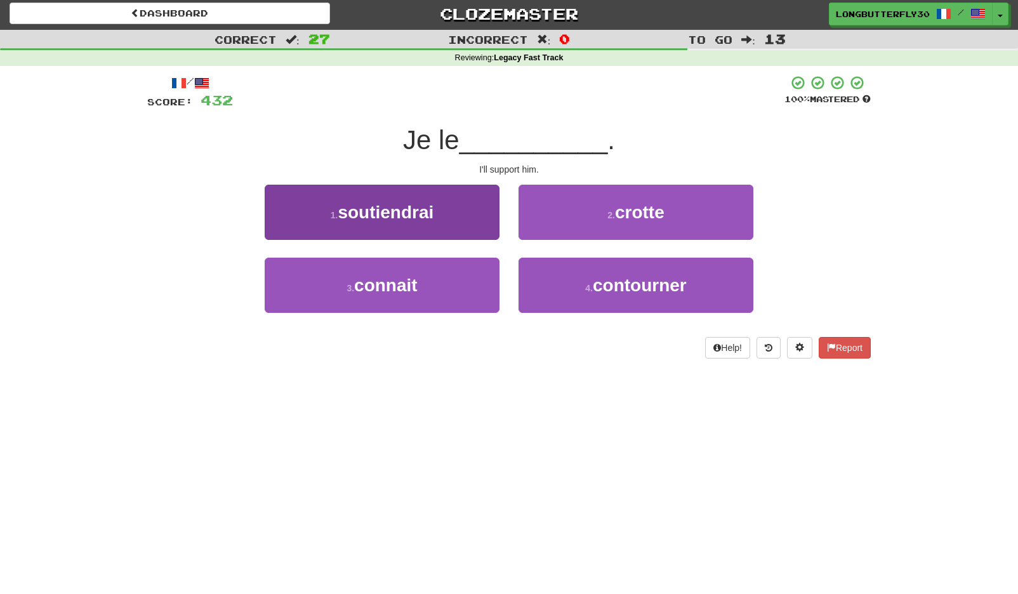
click at [482, 213] on button "1 . soutiendrai" at bounding box center [382, 212] width 235 height 55
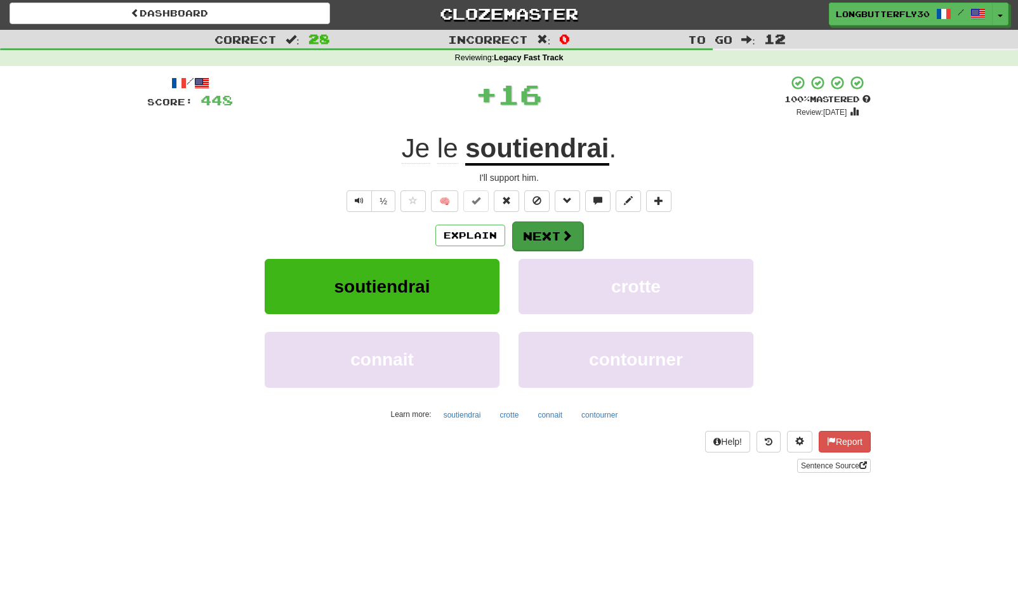
click at [546, 224] on button "Next" at bounding box center [547, 235] width 71 height 29
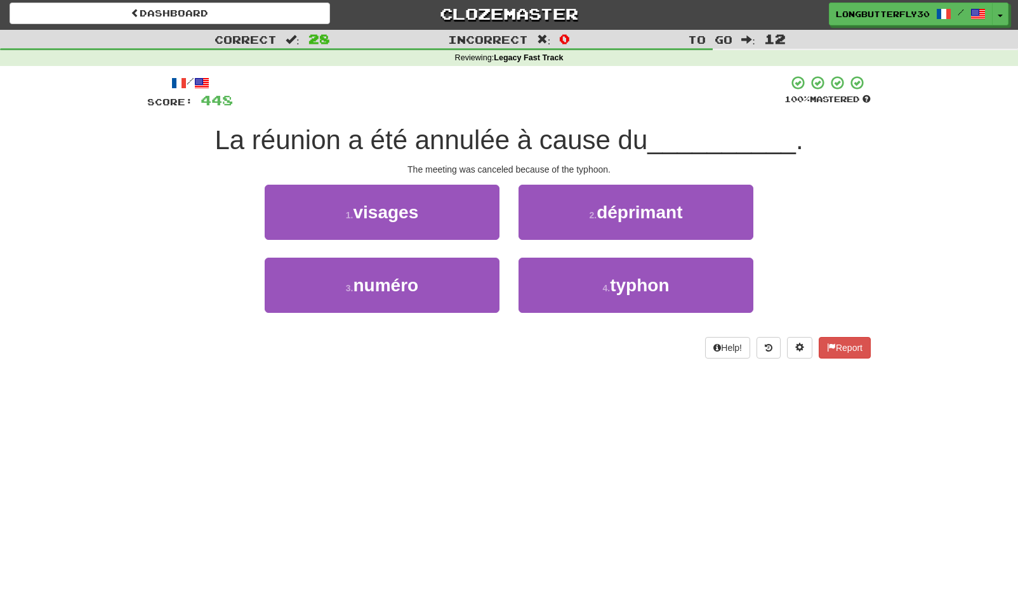
drag, startPoint x: 581, startPoint y: 279, endPoint x: 565, endPoint y: 251, distance: 32.7
click at [581, 279] on button "4 . typhon" at bounding box center [635, 285] width 235 height 55
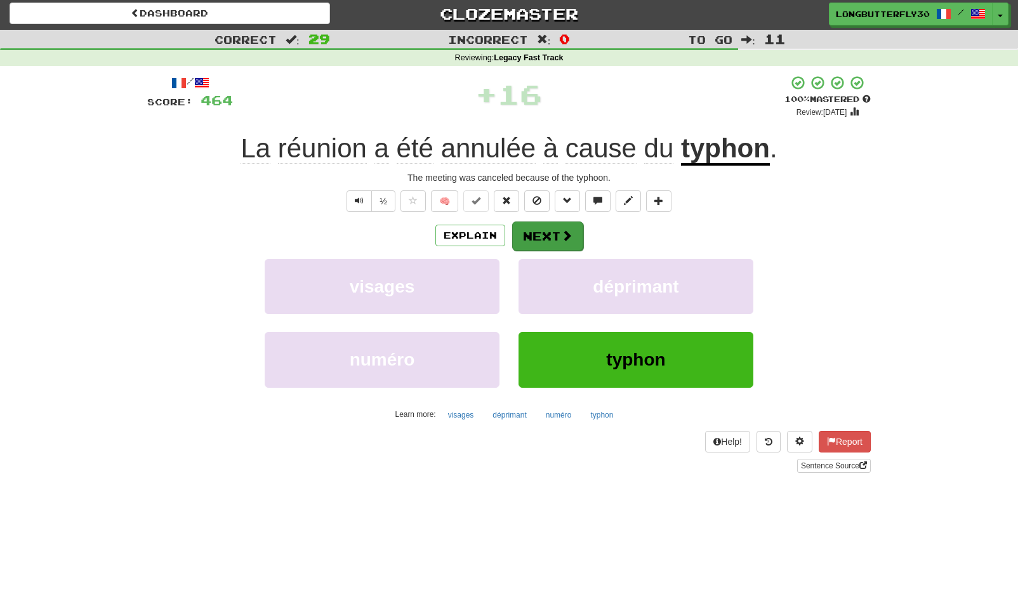
click at [556, 239] on button "Next" at bounding box center [547, 235] width 71 height 29
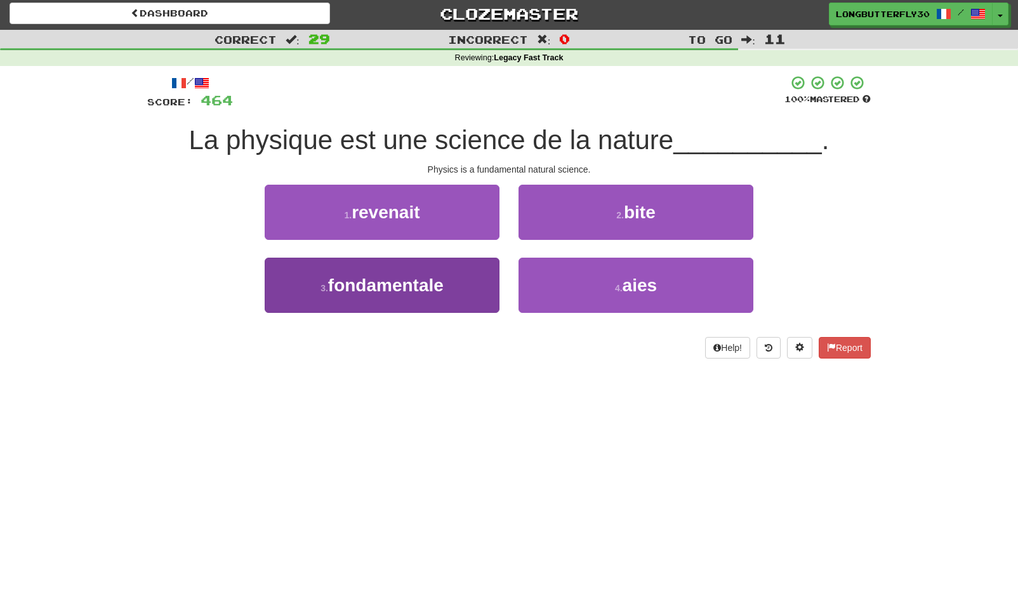
click at [444, 279] on span "fondamentale" at bounding box center [385, 285] width 115 height 20
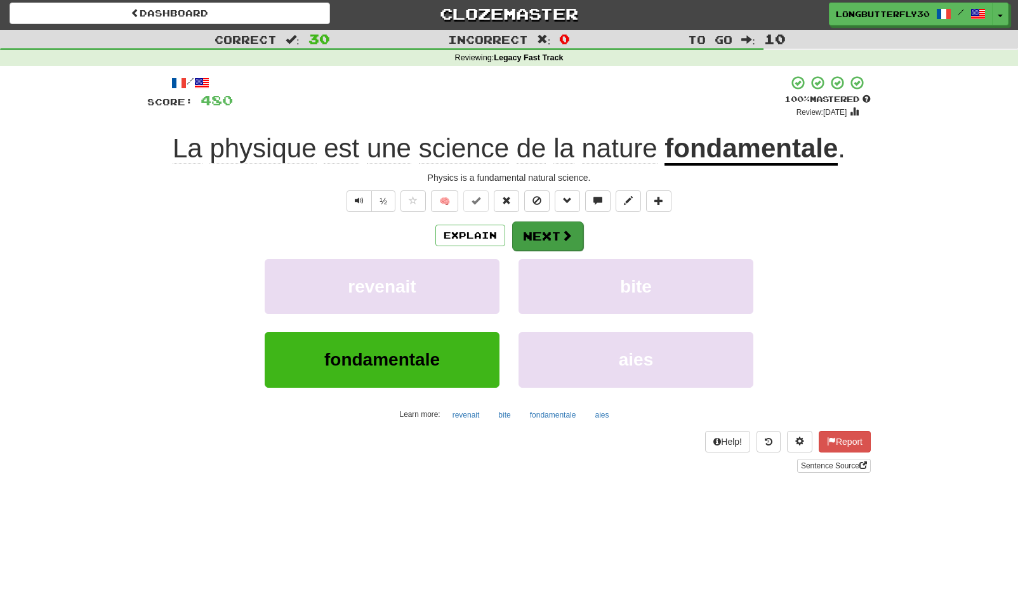
click at [536, 232] on button "Next" at bounding box center [547, 235] width 71 height 29
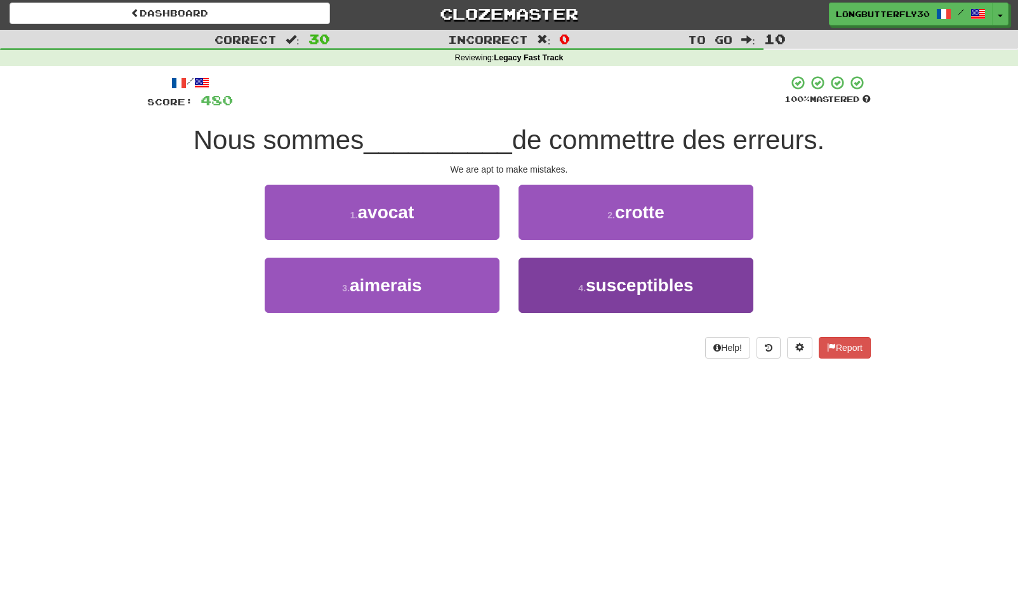
click at [578, 287] on small "4 ." at bounding box center [582, 288] width 8 height 10
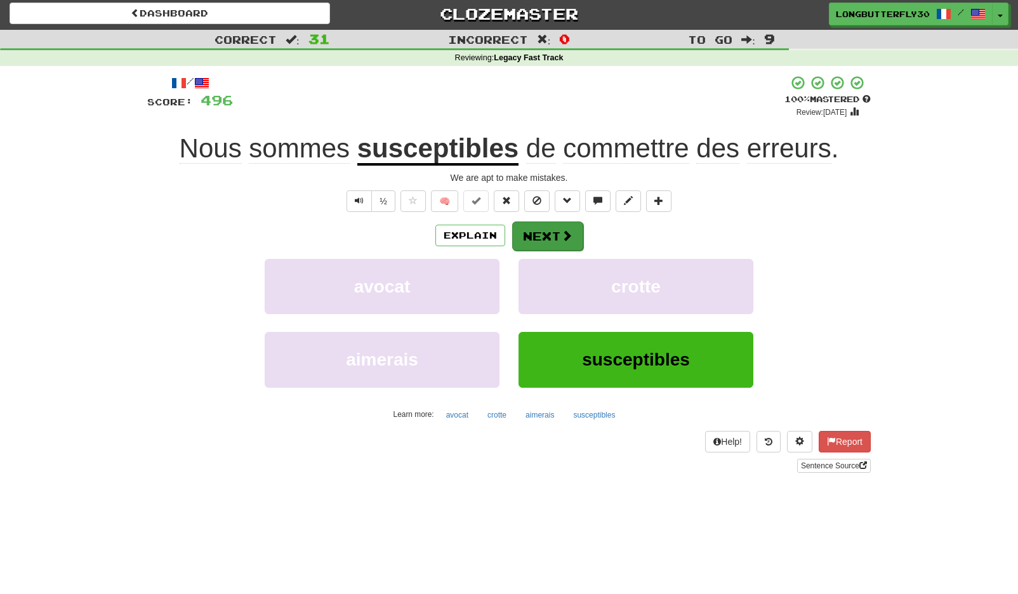
click at [547, 227] on button "Next" at bounding box center [547, 235] width 71 height 29
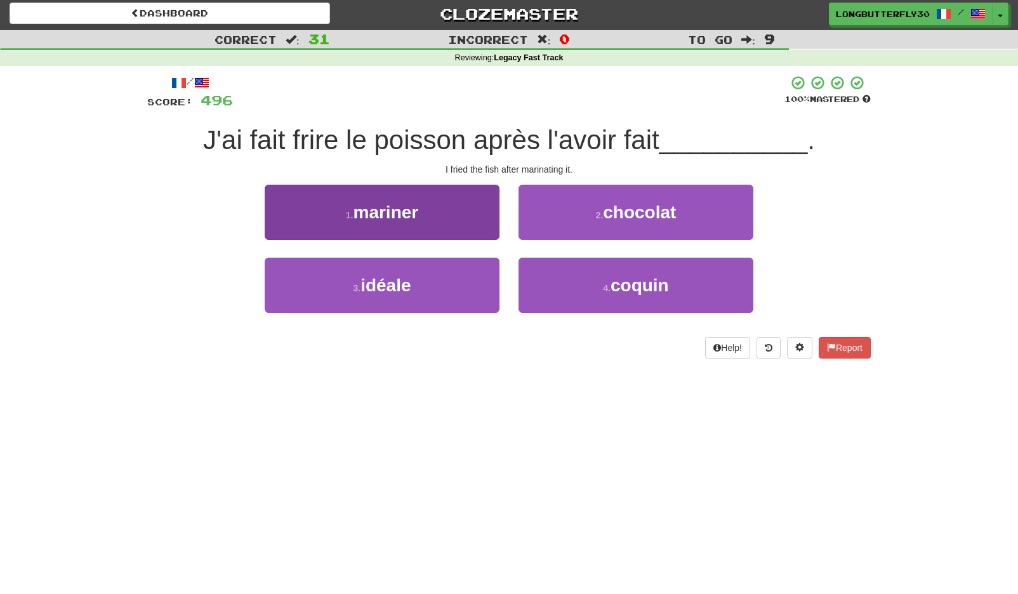
click at [463, 218] on button "1 . mariner" at bounding box center [382, 212] width 235 height 55
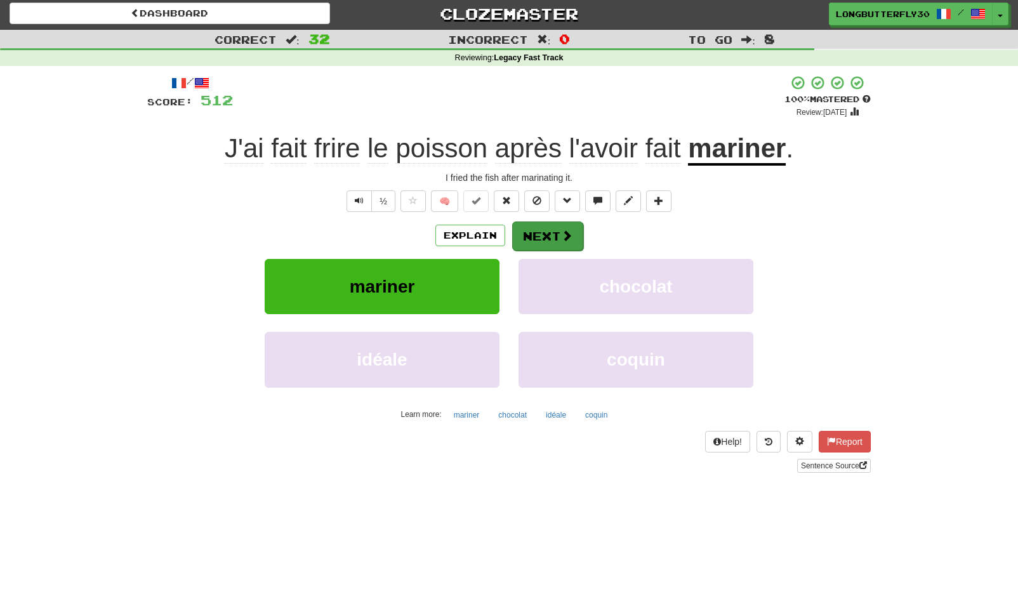
click at [531, 230] on button "Next" at bounding box center [547, 235] width 71 height 29
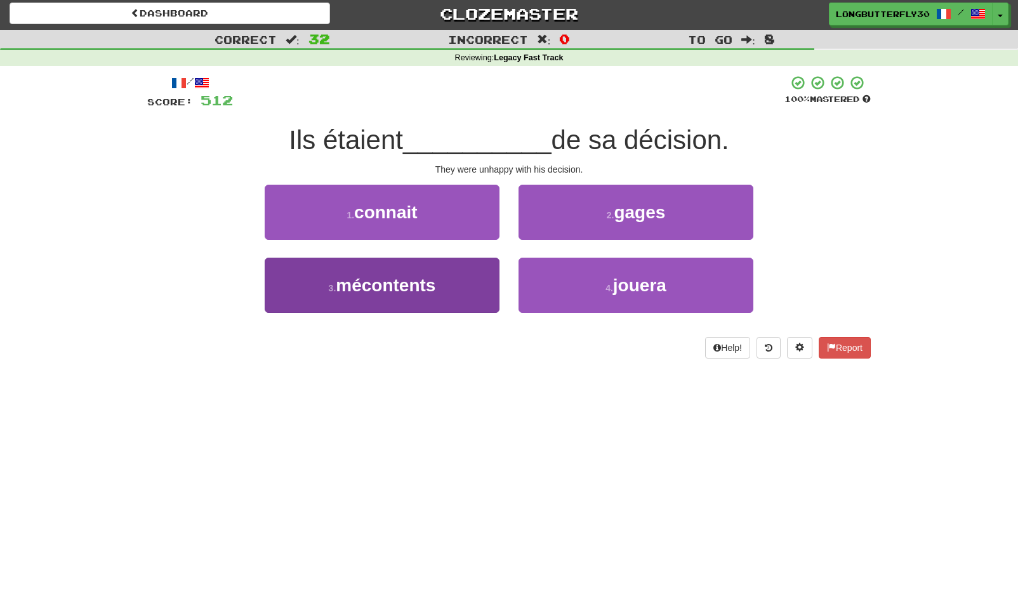
click at [459, 273] on button "3 . mécontents" at bounding box center [382, 285] width 235 height 55
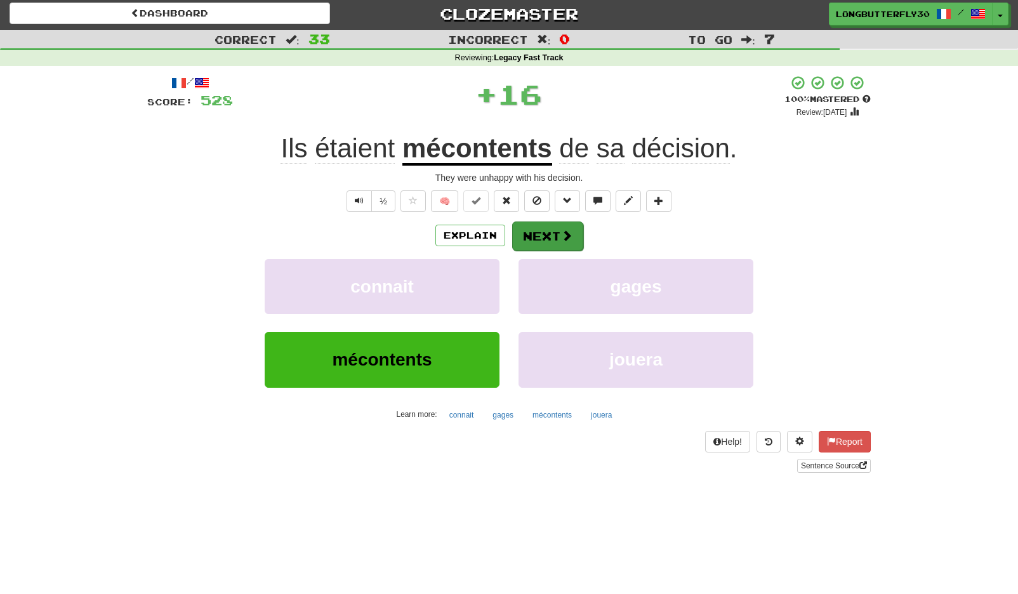
click at [540, 236] on button "Next" at bounding box center [547, 235] width 71 height 29
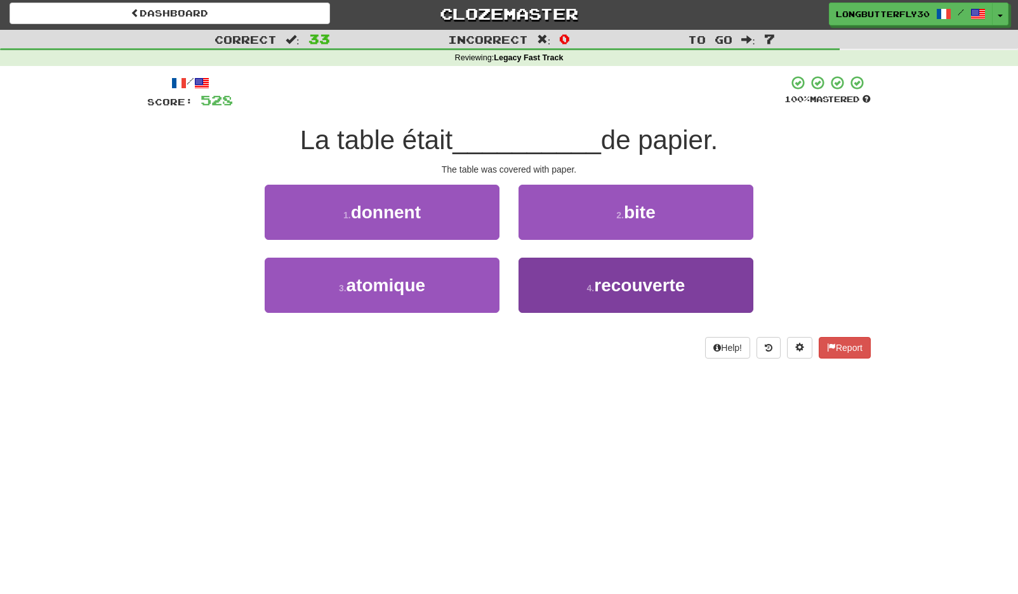
click at [551, 284] on button "4 . recouverte" at bounding box center [635, 285] width 235 height 55
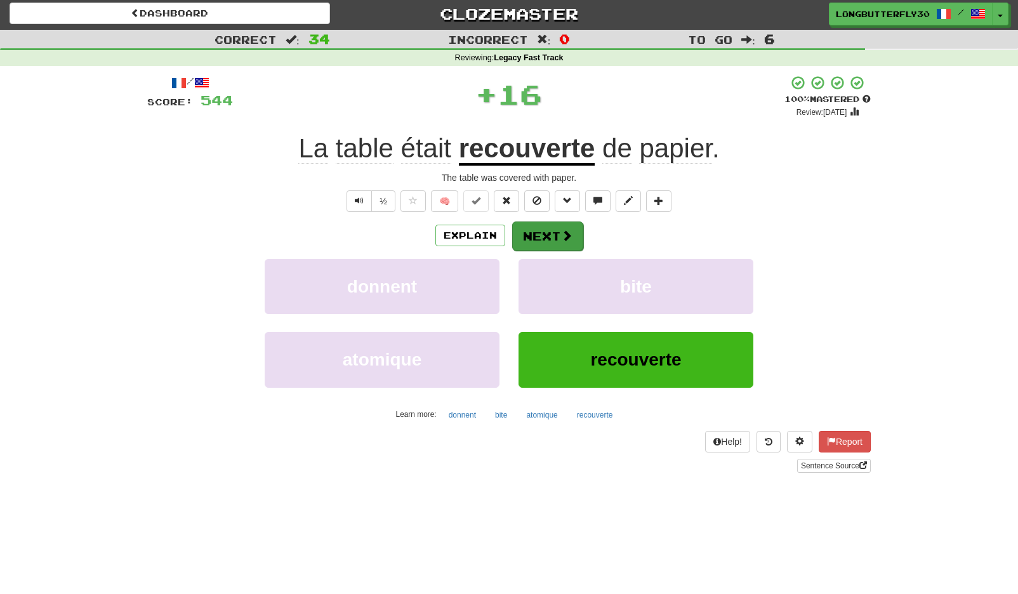
click at [549, 237] on button "Next" at bounding box center [547, 235] width 71 height 29
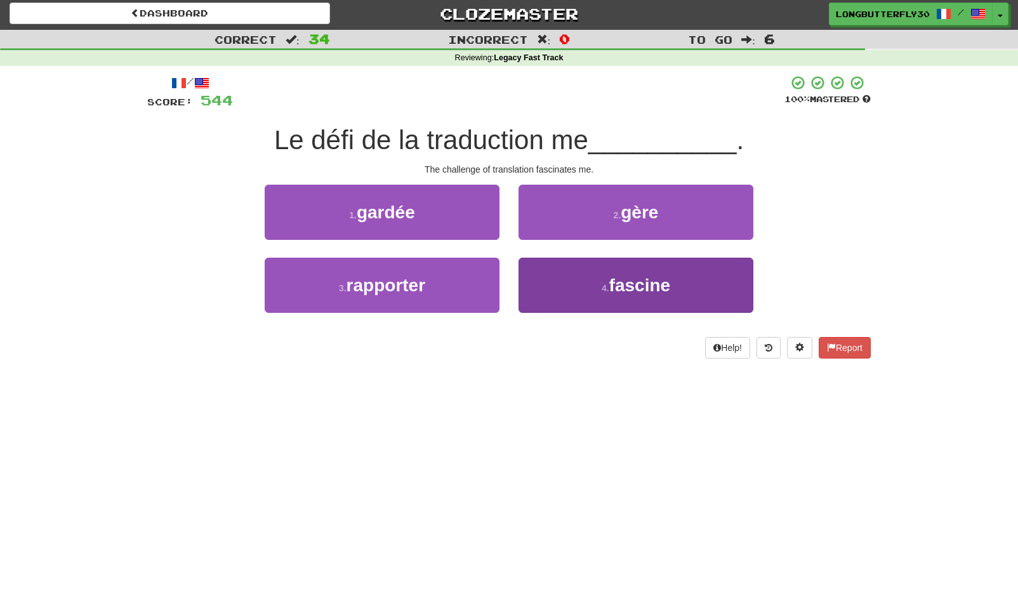
click at [562, 284] on button "4 . fascine" at bounding box center [635, 285] width 235 height 55
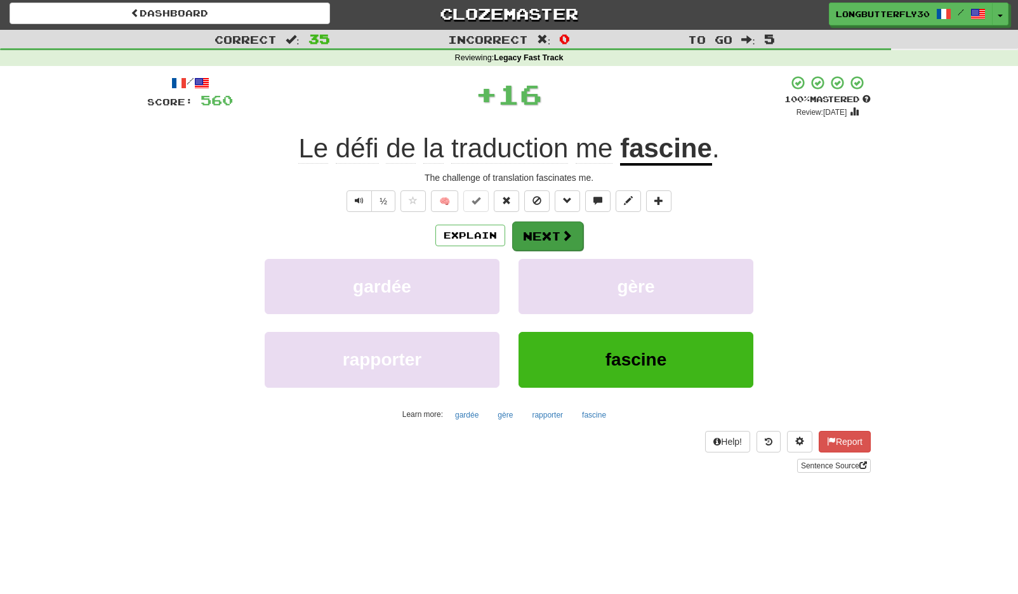
click at [544, 226] on button "Next" at bounding box center [547, 235] width 71 height 29
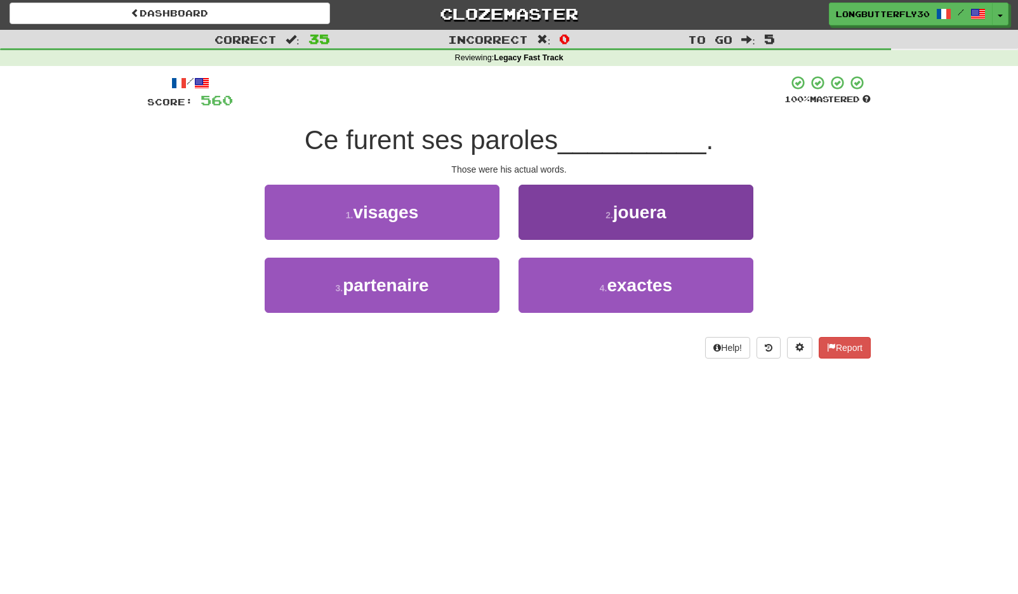
drag, startPoint x: 559, startPoint y: 281, endPoint x: 563, endPoint y: 264, distance: 17.7
click at [561, 278] on button "4 . exactes" at bounding box center [635, 285] width 235 height 55
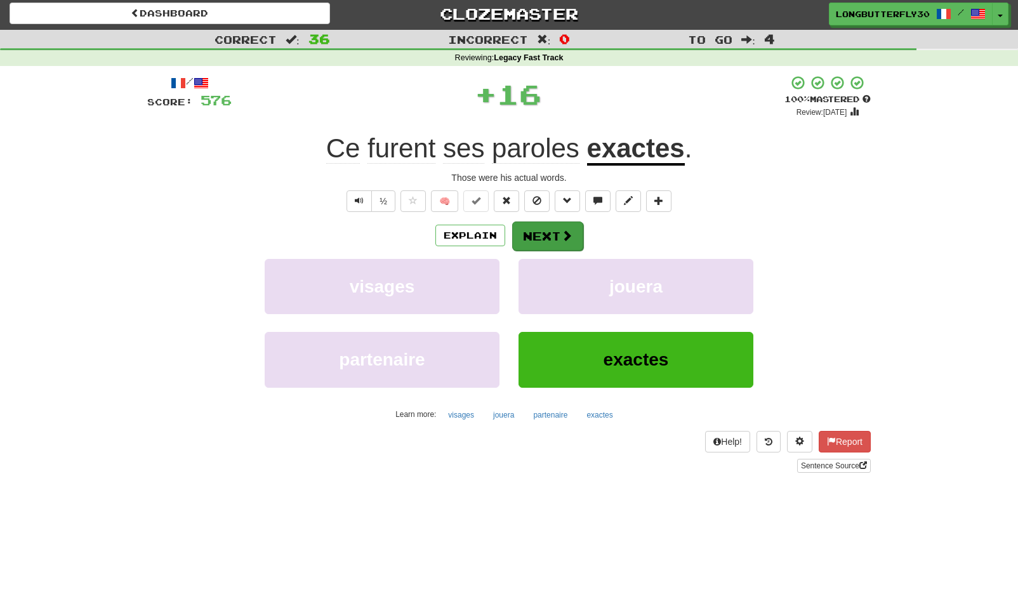
click at [561, 234] on span at bounding box center [566, 235] width 11 height 11
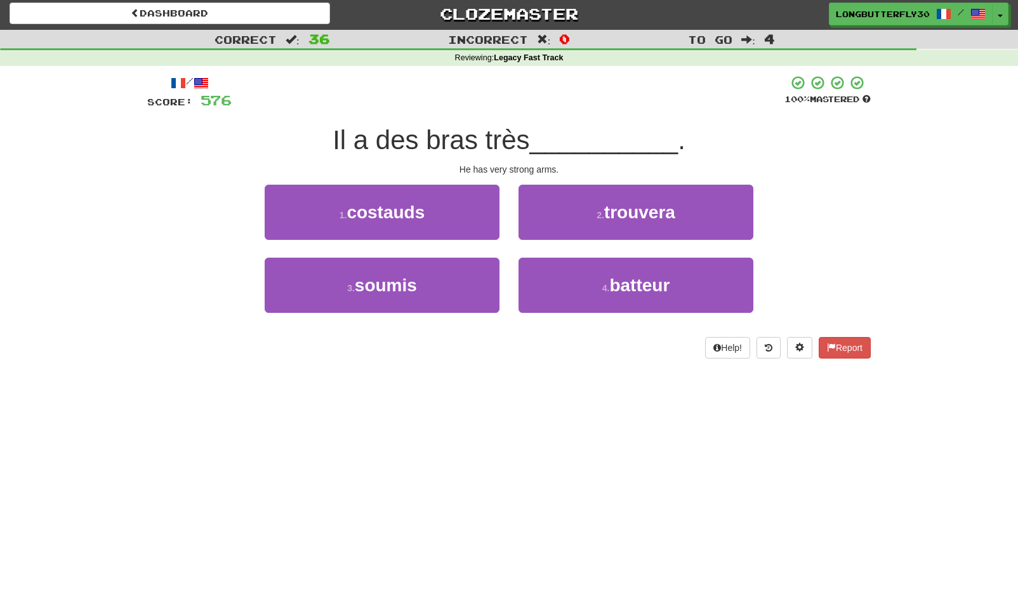
drag, startPoint x: 457, startPoint y: 211, endPoint x: 473, endPoint y: 211, distance: 15.9
click at [458, 211] on button "1 . costauds" at bounding box center [382, 212] width 235 height 55
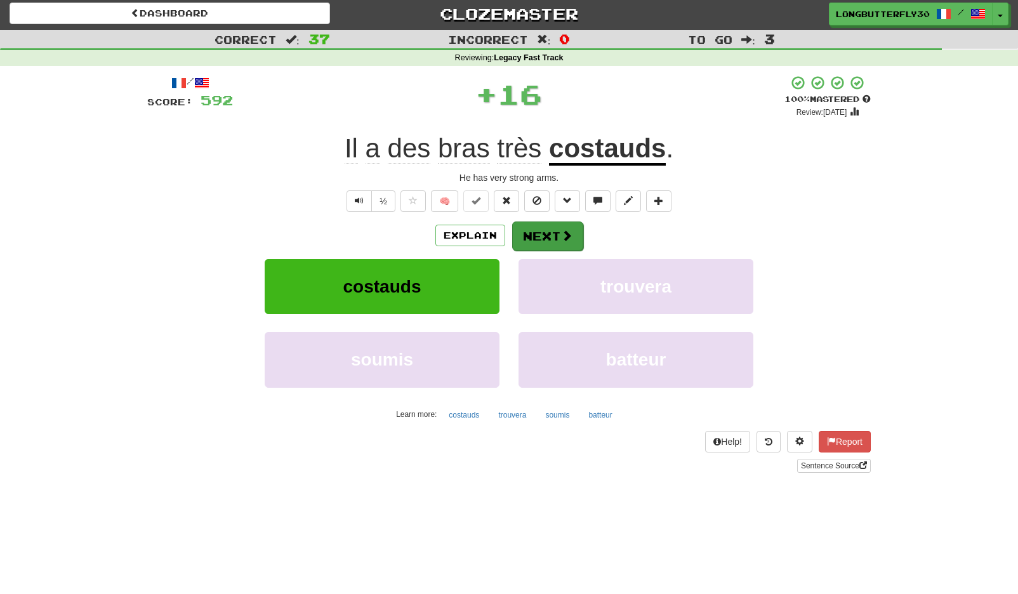
click at [559, 229] on button "Next" at bounding box center [547, 235] width 71 height 29
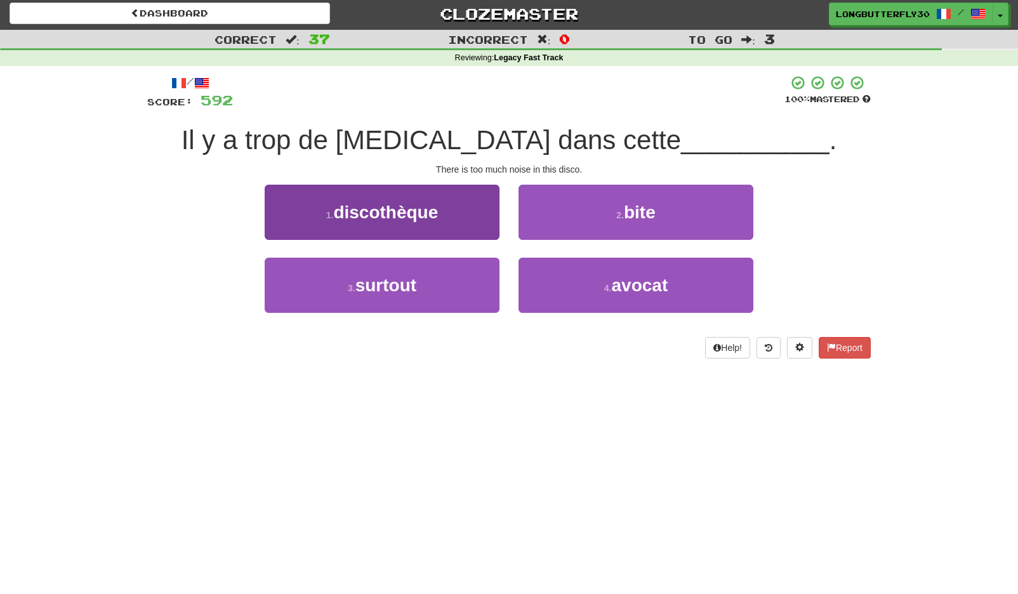
click at [466, 212] on button "1 . discothèque" at bounding box center [382, 212] width 235 height 55
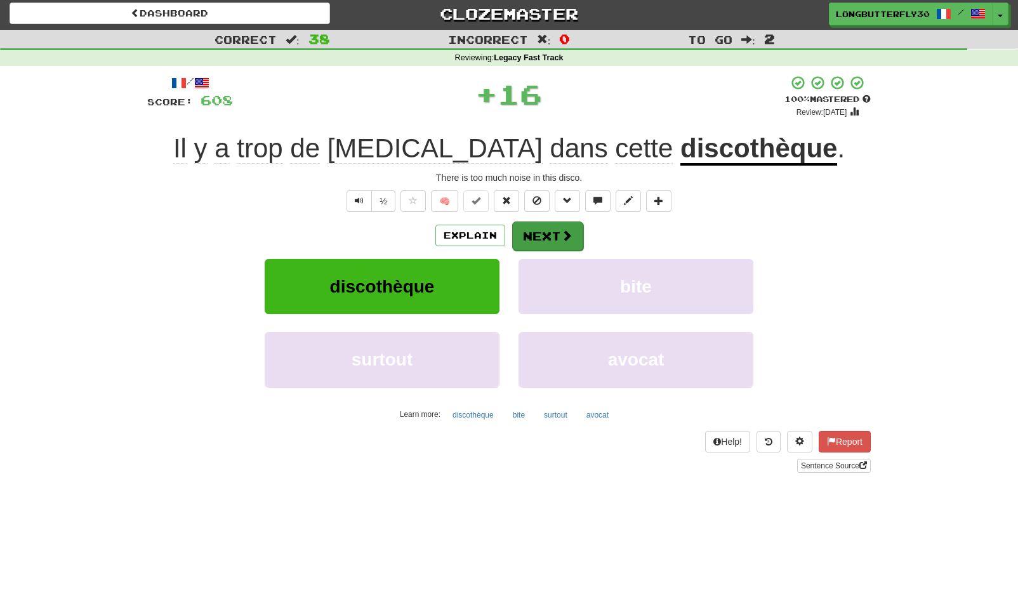
click at [542, 232] on button "Next" at bounding box center [547, 235] width 71 height 29
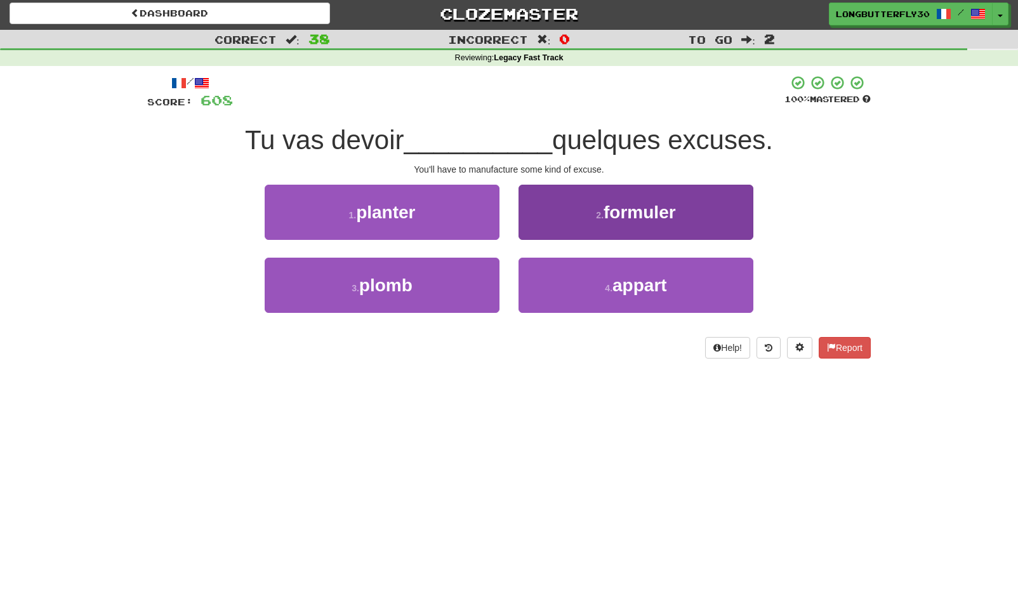
click at [591, 217] on button "2 . formuler" at bounding box center [635, 212] width 235 height 55
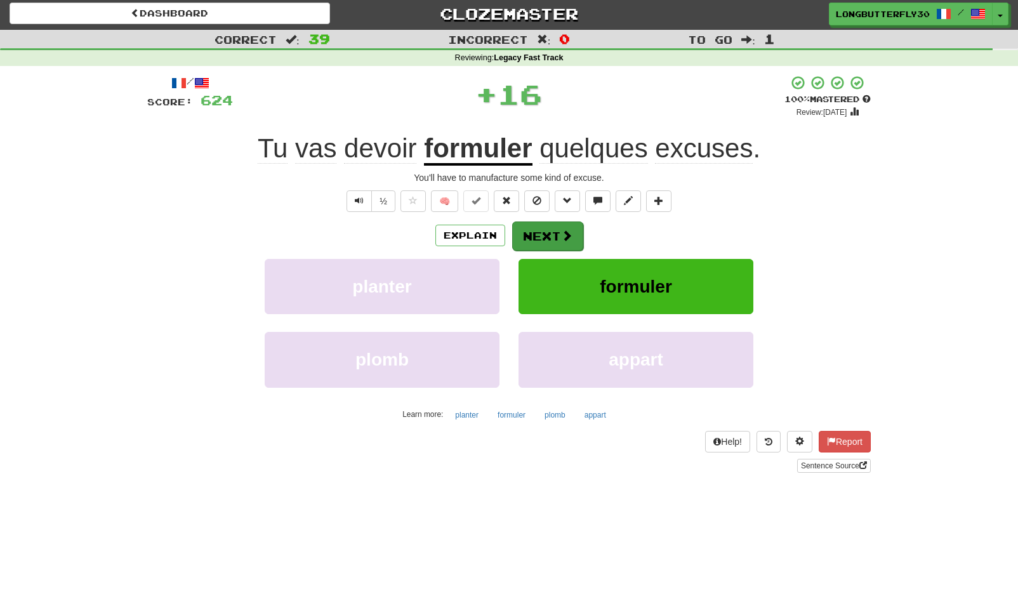
click at [563, 227] on button "Next" at bounding box center [547, 235] width 71 height 29
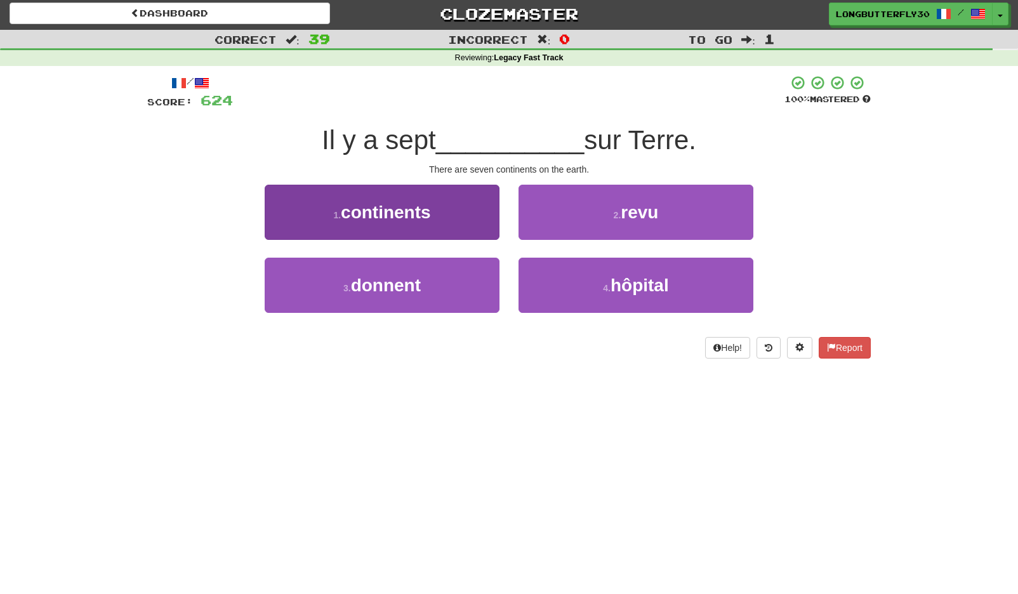
click at [450, 214] on button "1 . continents" at bounding box center [382, 212] width 235 height 55
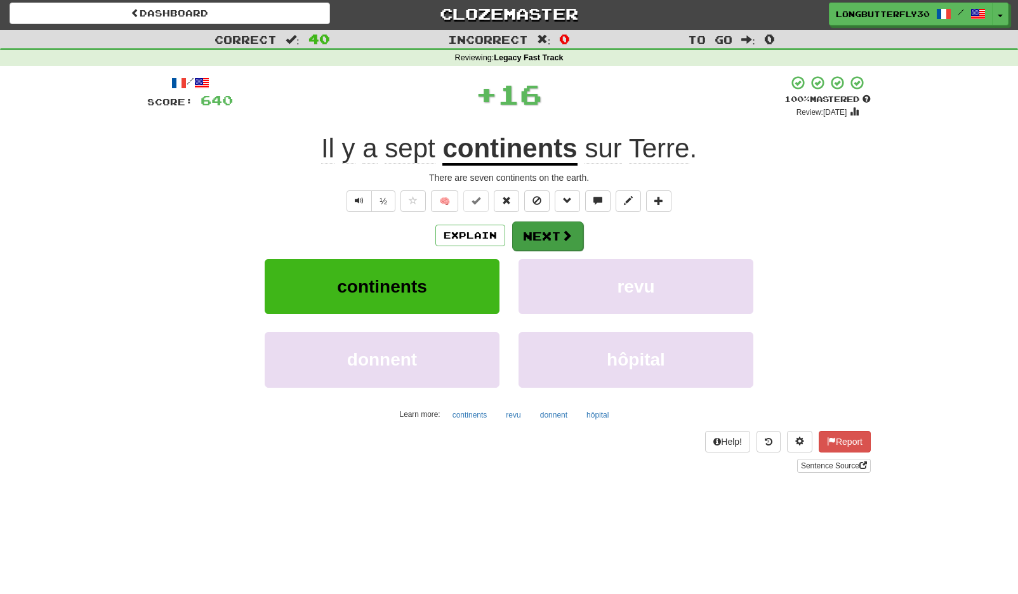
click at [553, 232] on button "Next" at bounding box center [547, 235] width 71 height 29
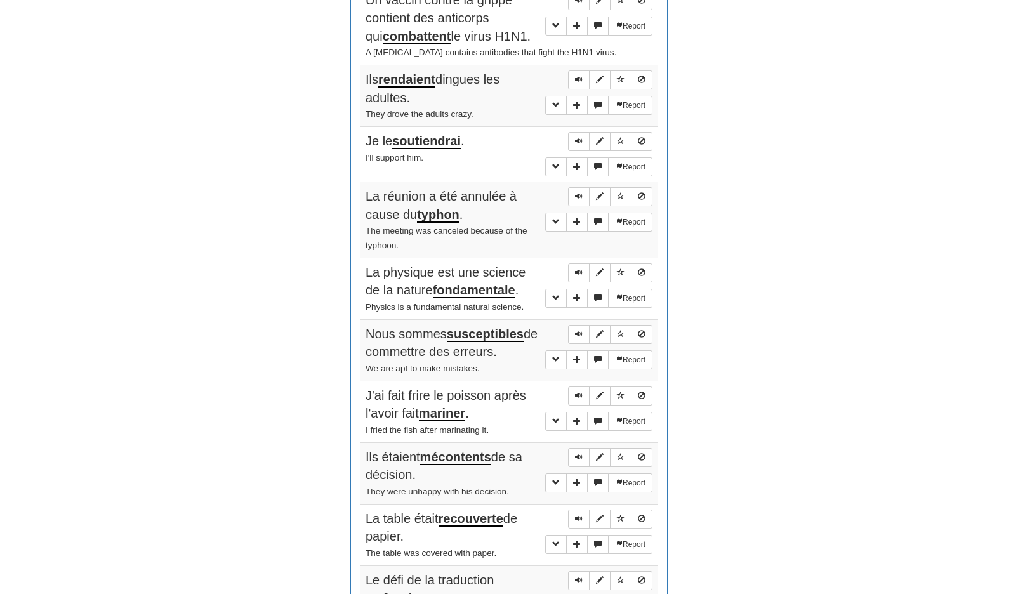
scroll to position [2624, 0]
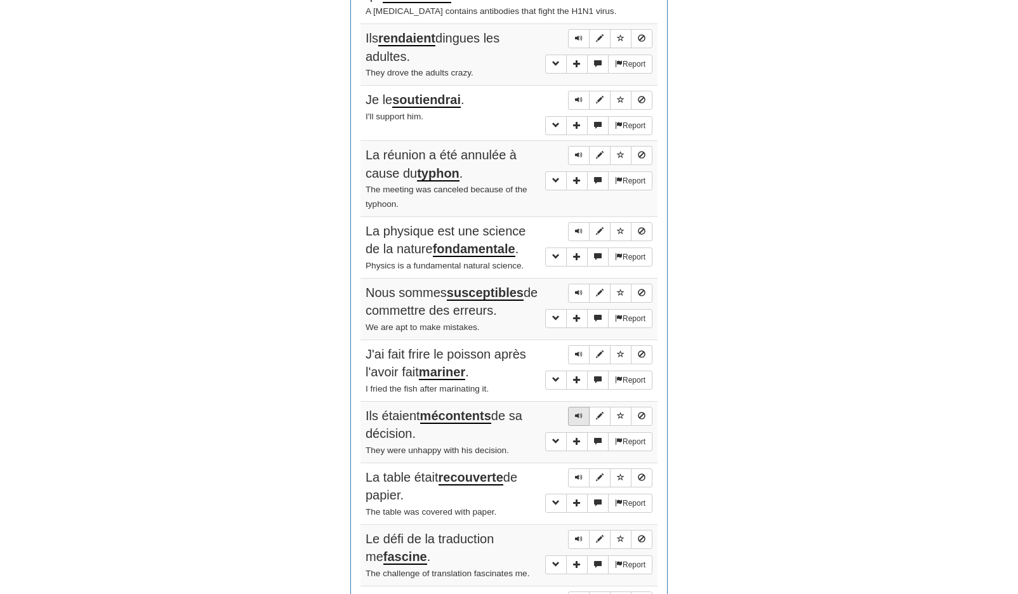
click at [580, 412] on span "Sentence controls" at bounding box center [579, 416] width 8 height 8
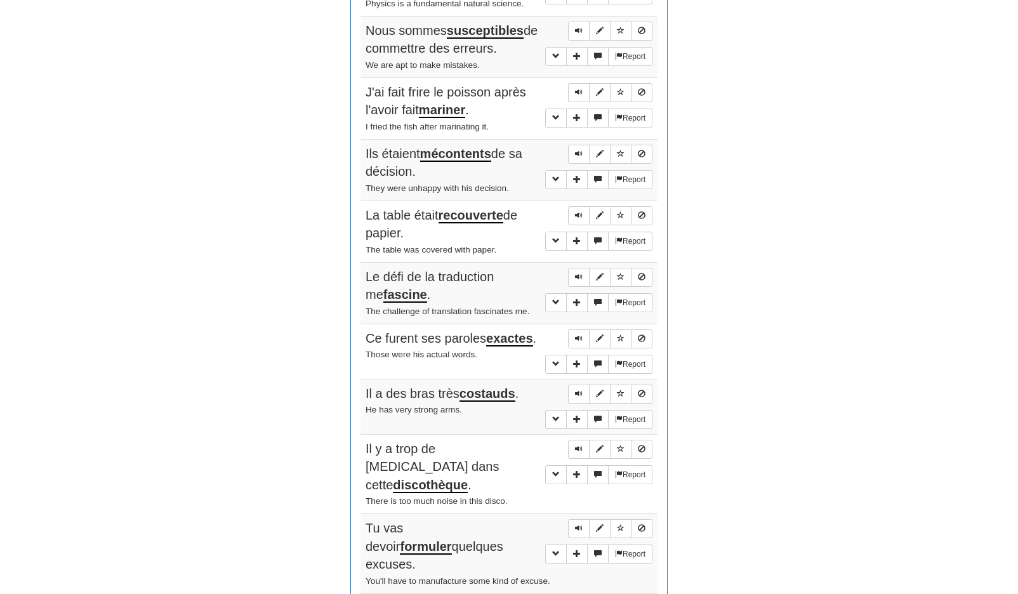
scroll to position [3162, 0]
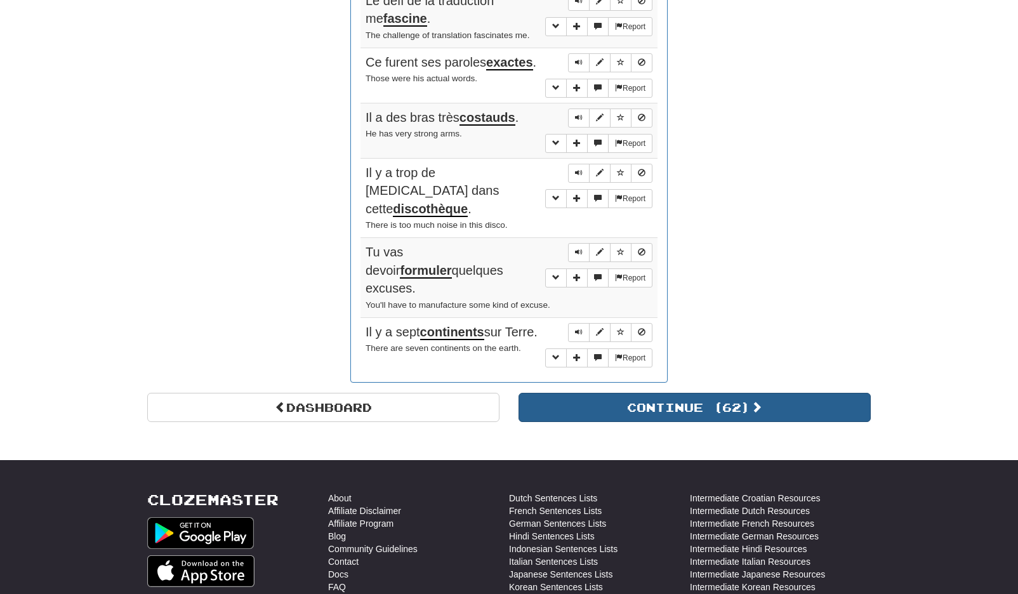
click at [623, 393] on button "Continue ( 62 )" at bounding box center [694, 407] width 352 height 29
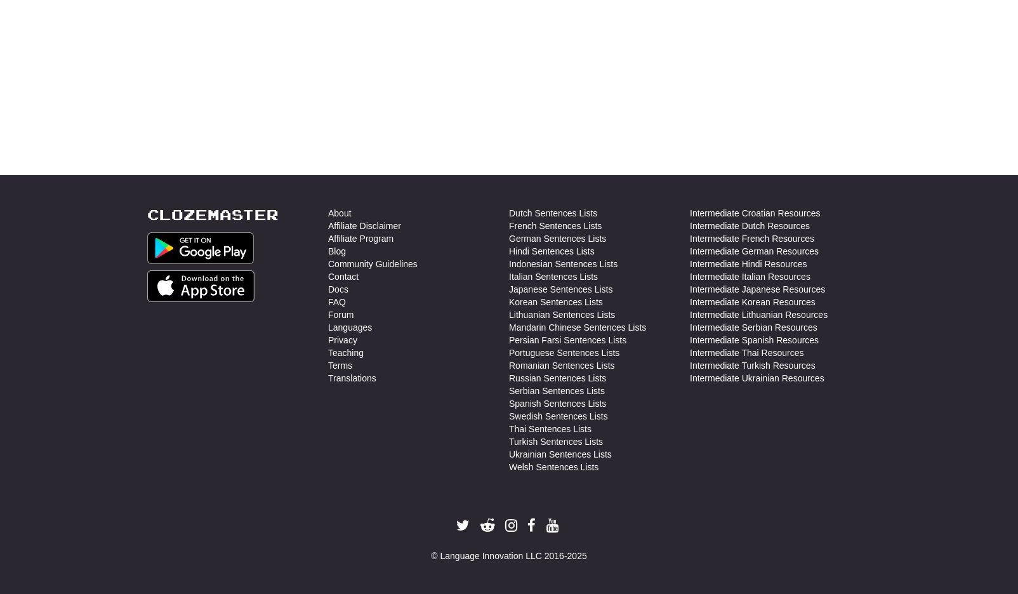
scroll to position [0, 0]
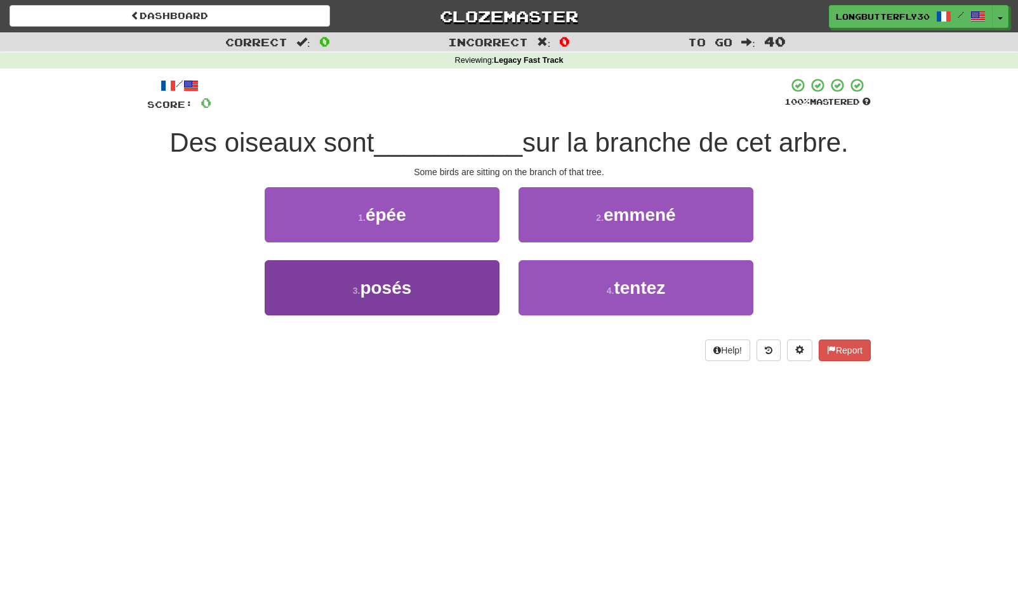
click at [446, 283] on button "3 . posés" at bounding box center [382, 287] width 235 height 55
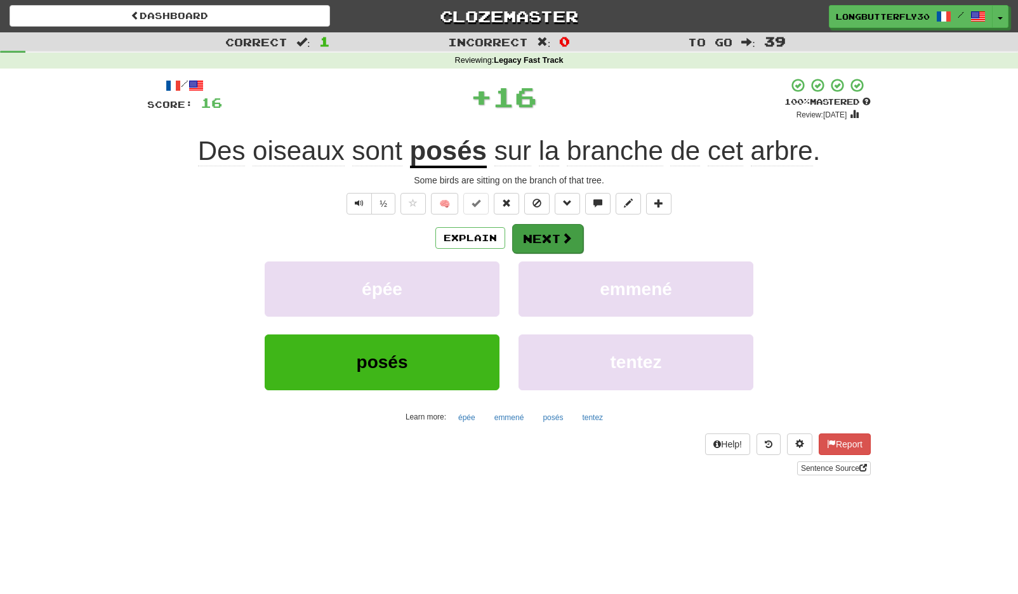
click at [534, 234] on button "Next" at bounding box center [547, 238] width 71 height 29
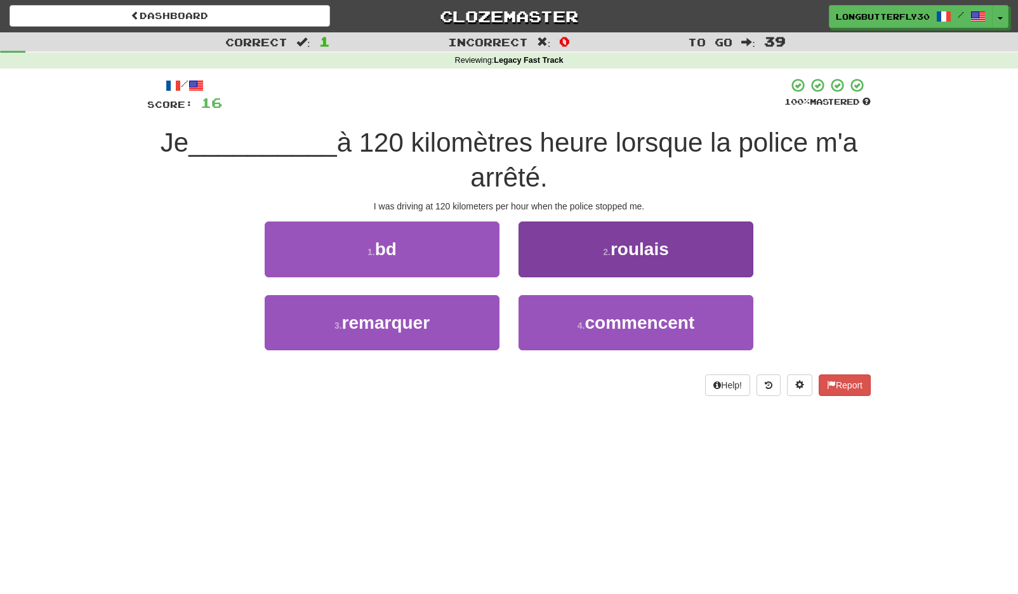
click at [600, 258] on button "2 . roulais" at bounding box center [635, 248] width 235 height 55
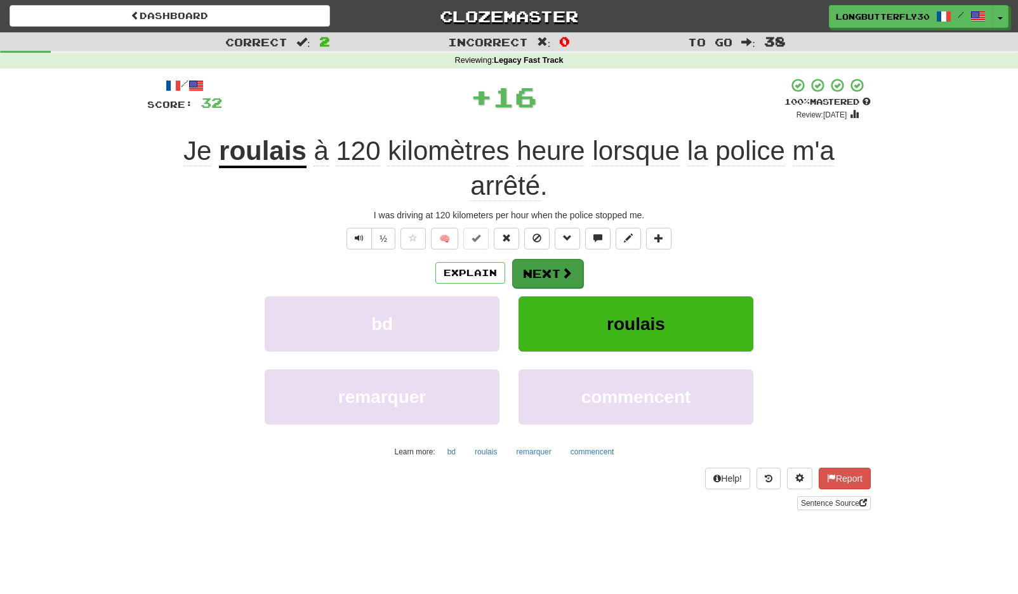
click at [559, 279] on button "Next" at bounding box center [547, 273] width 71 height 29
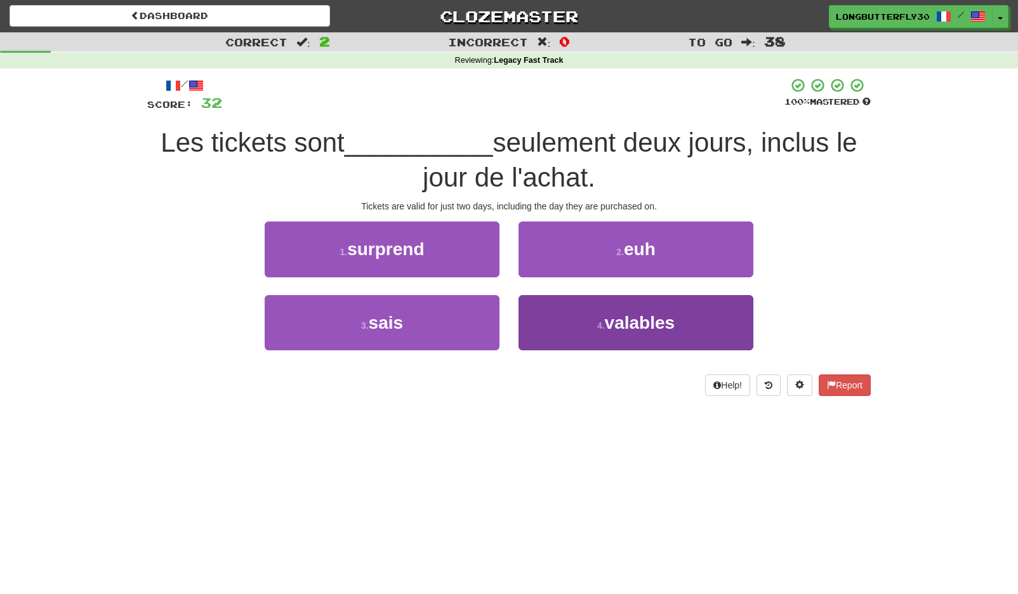
click at [620, 322] on span "valables" at bounding box center [640, 323] width 70 height 20
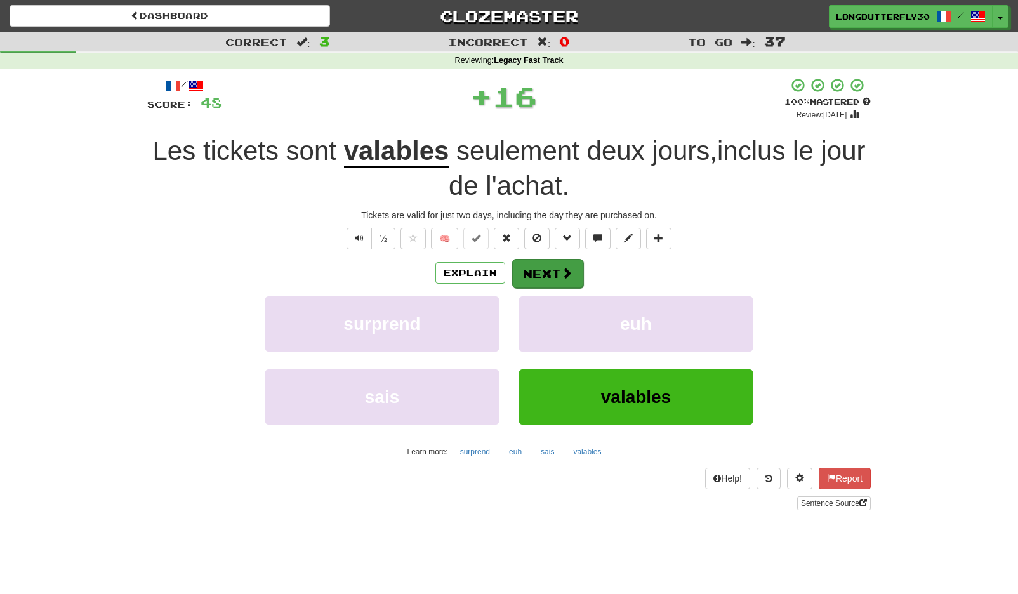
click at [561, 267] on span at bounding box center [566, 272] width 11 height 11
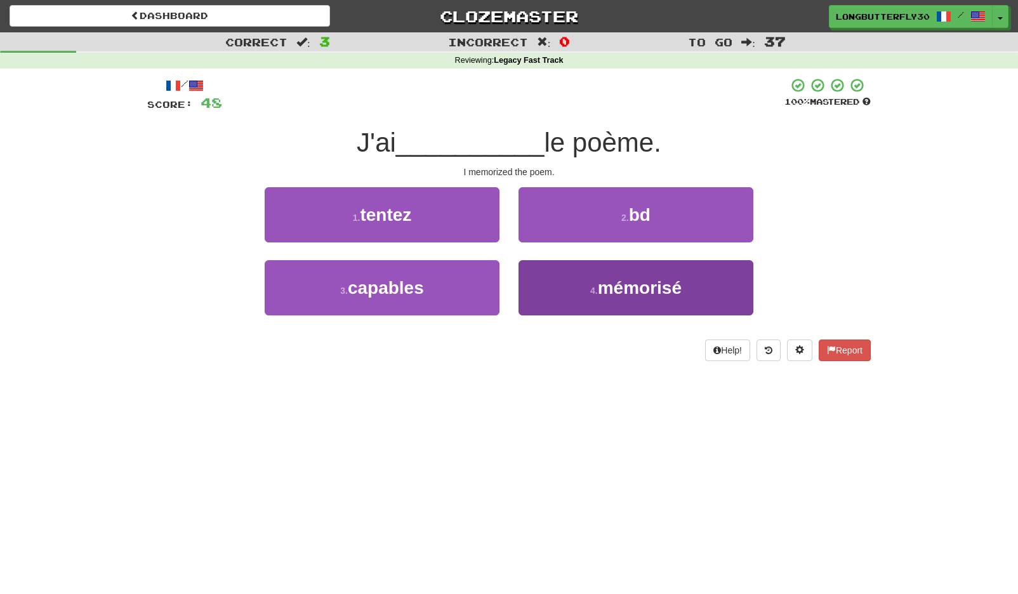
click at [602, 299] on button "4 . mémorisé" at bounding box center [635, 287] width 235 height 55
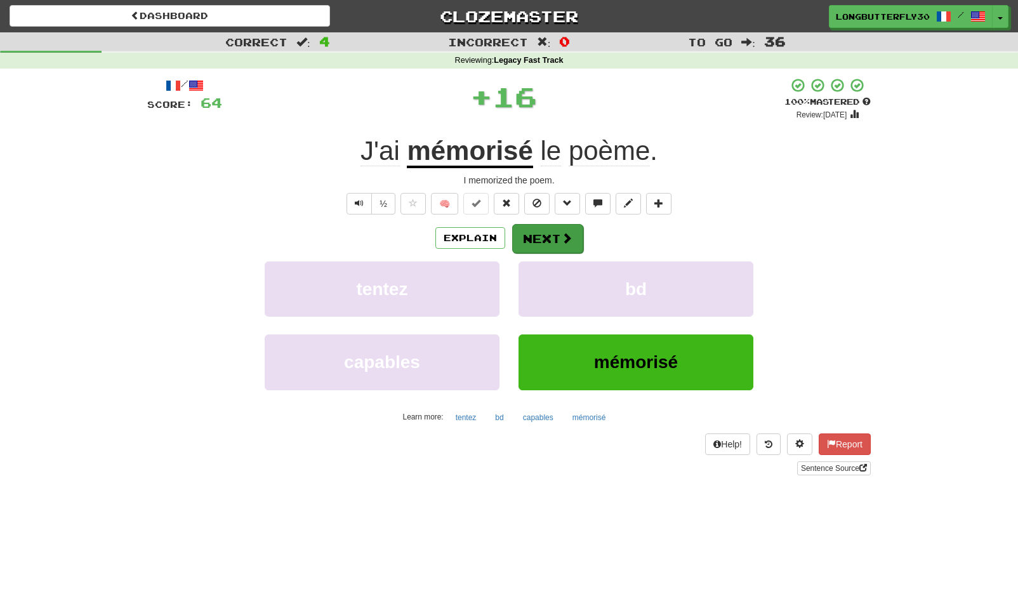
click at [558, 236] on button "Next" at bounding box center [547, 238] width 71 height 29
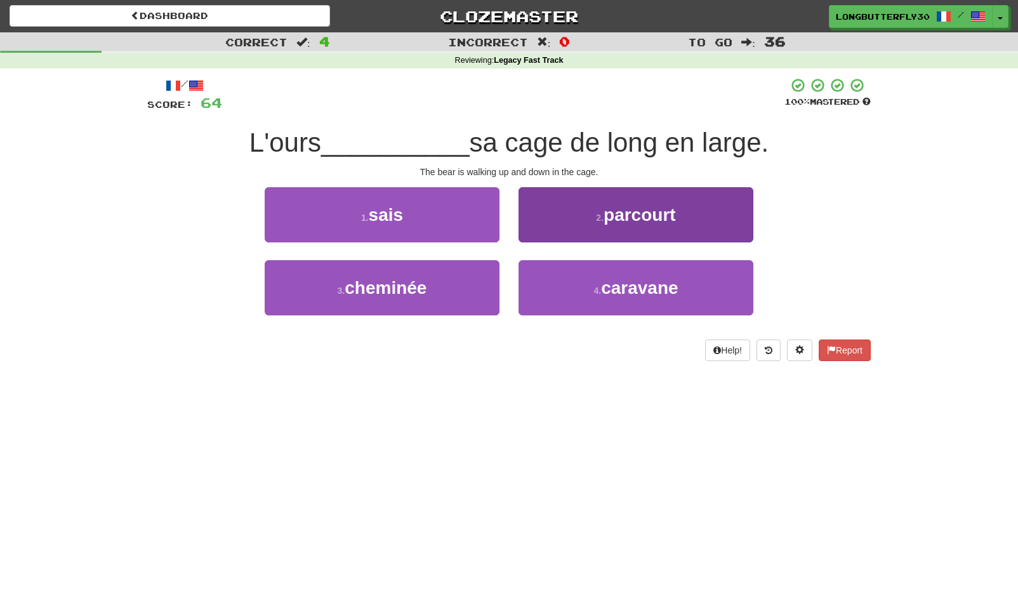
click at [624, 223] on span "parcourt" at bounding box center [639, 215] width 72 height 20
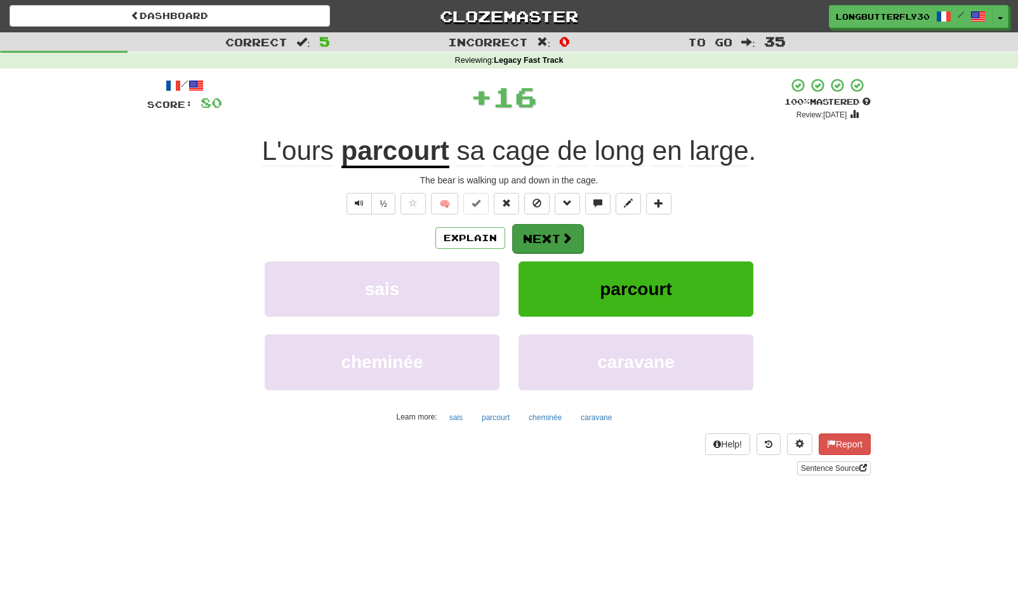
click at [557, 239] on button "Next" at bounding box center [547, 238] width 71 height 29
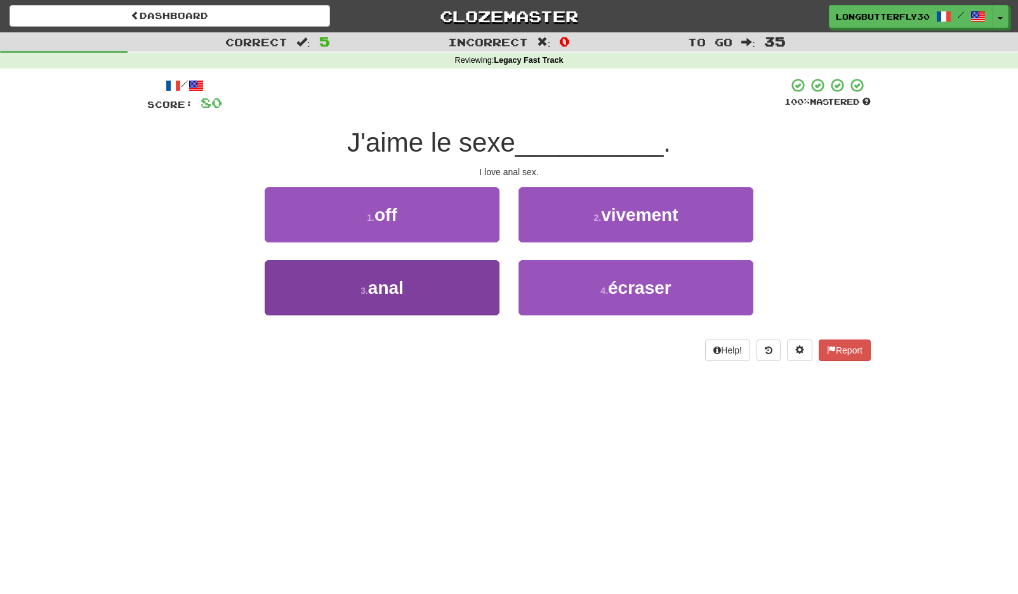
click at [454, 286] on button "3 . anal" at bounding box center [382, 287] width 235 height 55
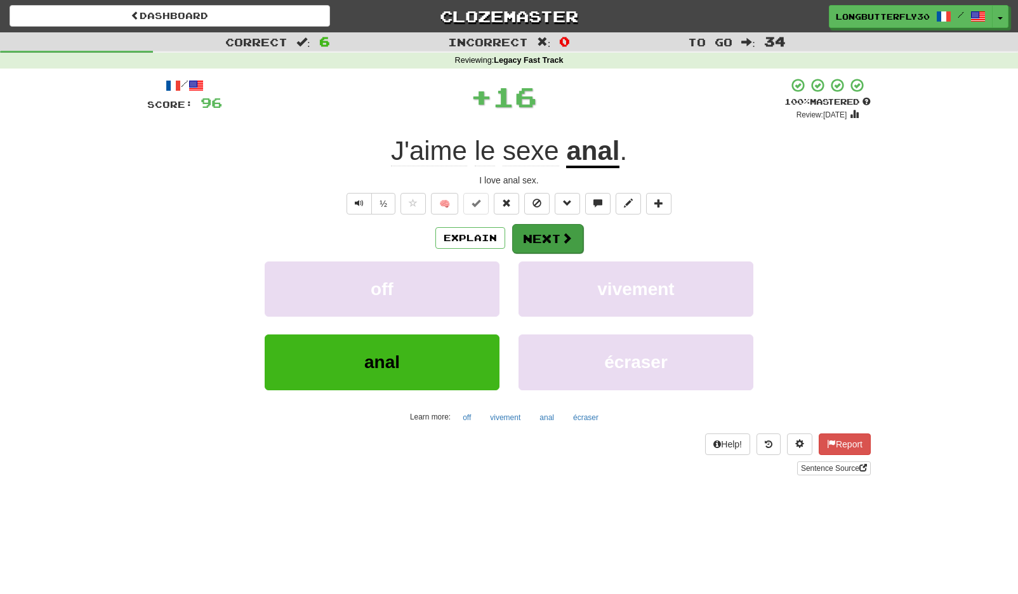
click at [543, 237] on button "Next" at bounding box center [547, 238] width 71 height 29
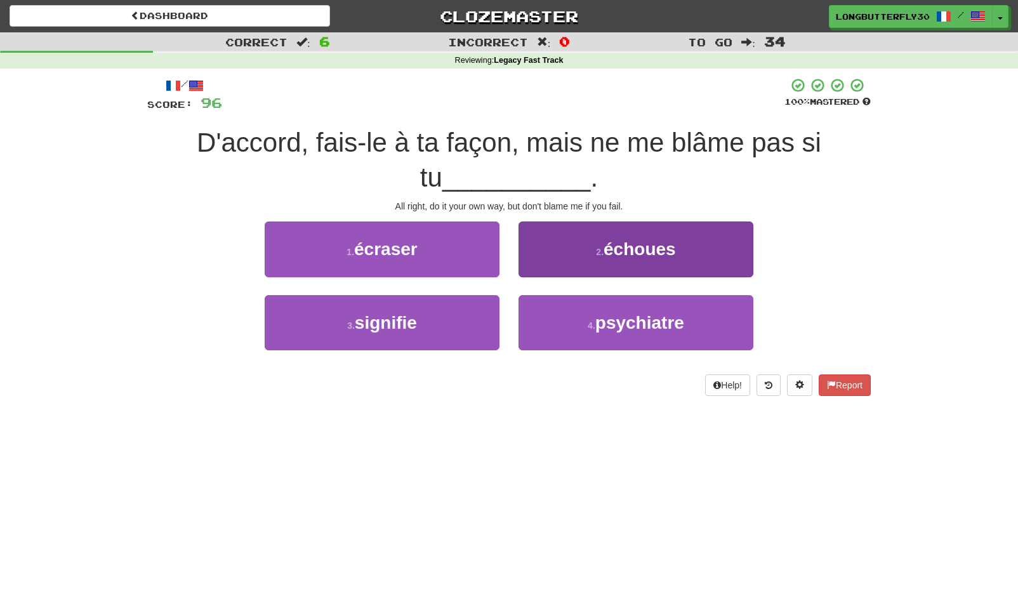
click at [597, 247] on small "2 ." at bounding box center [600, 252] width 8 height 10
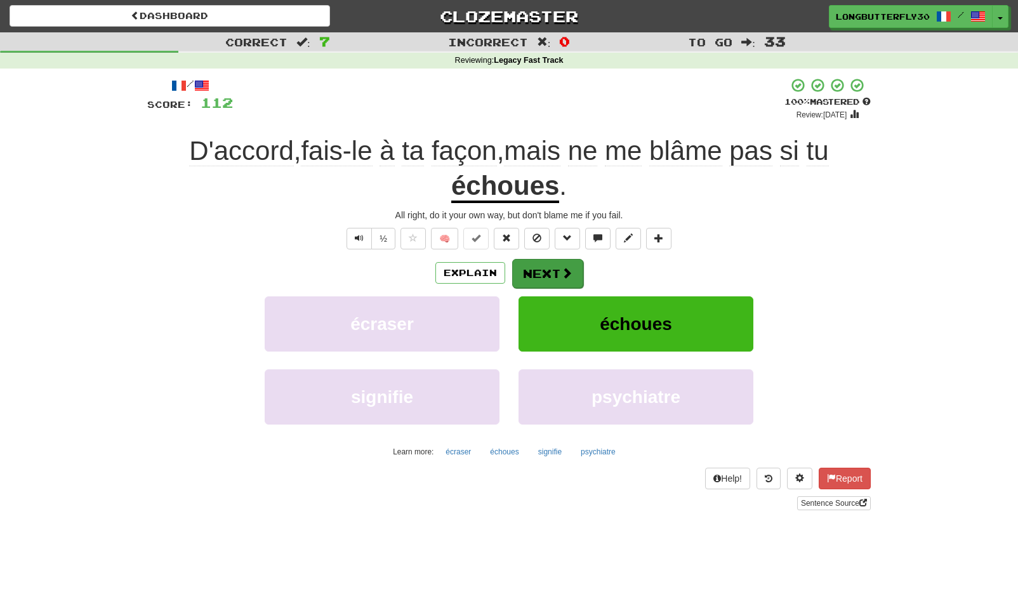
click at [555, 265] on button "Next" at bounding box center [547, 273] width 71 height 29
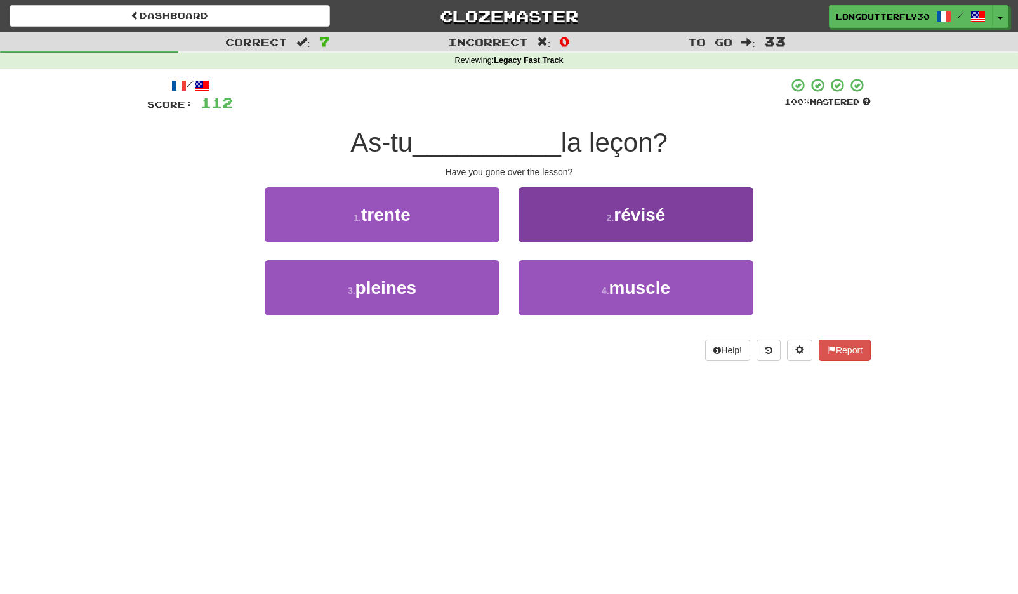
click at [576, 226] on button "2 . révisé" at bounding box center [635, 214] width 235 height 55
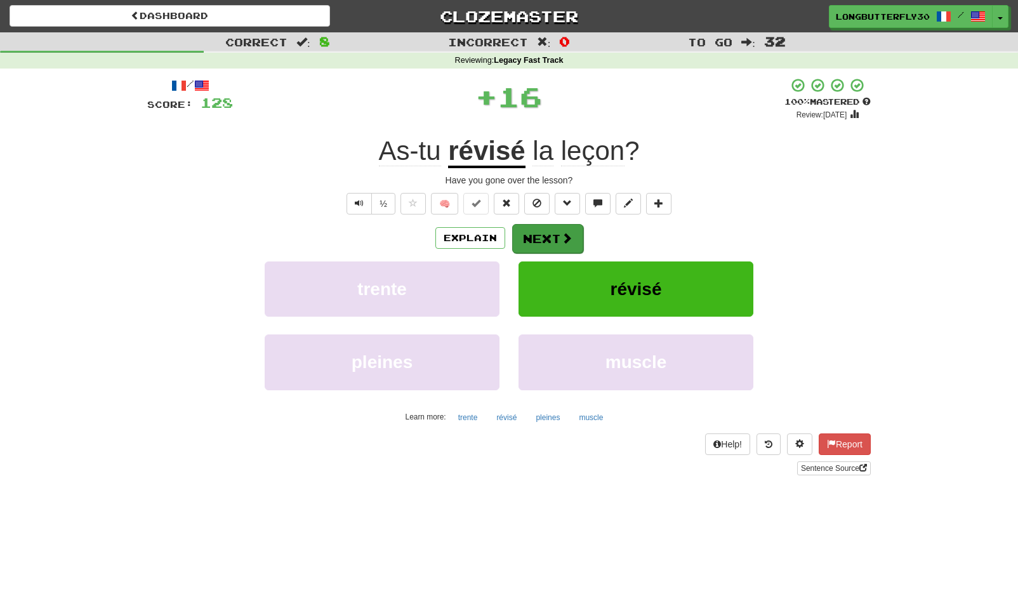
click at [543, 232] on button "Next" at bounding box center [547, 238] width 71 height 29
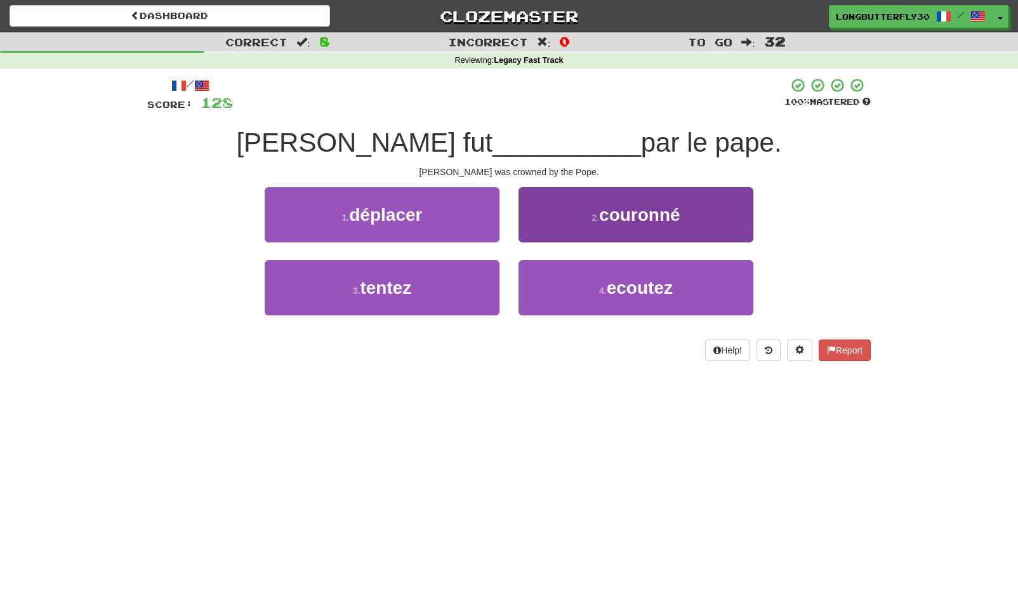
click at [567, 223] on button "2 . couronné" at bounding box center [635, 214] width 235 height 55
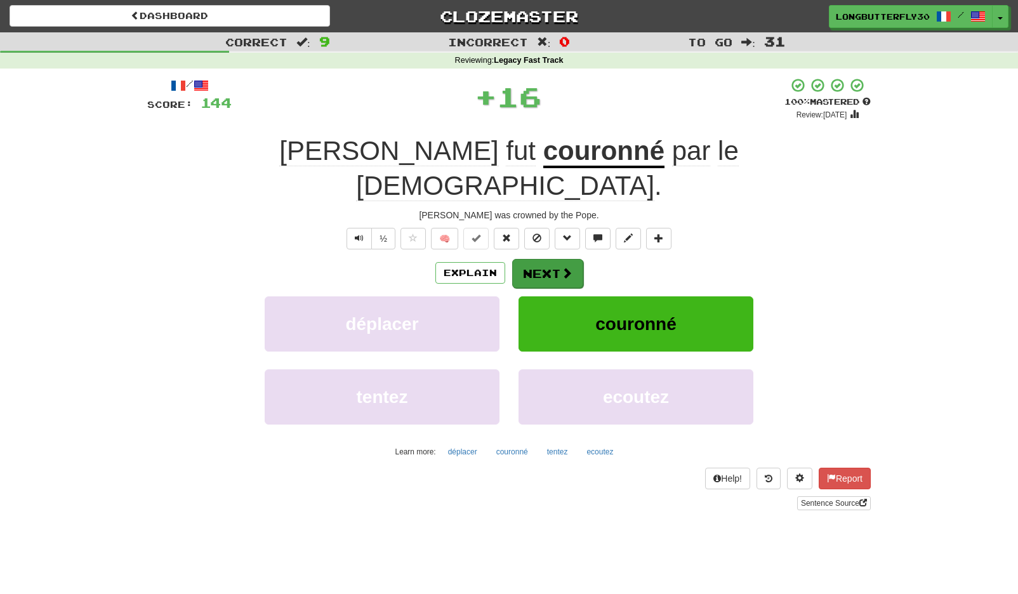
click at [548, 259] on button "Next" at bounding box center [547, 273] width 71 height 29
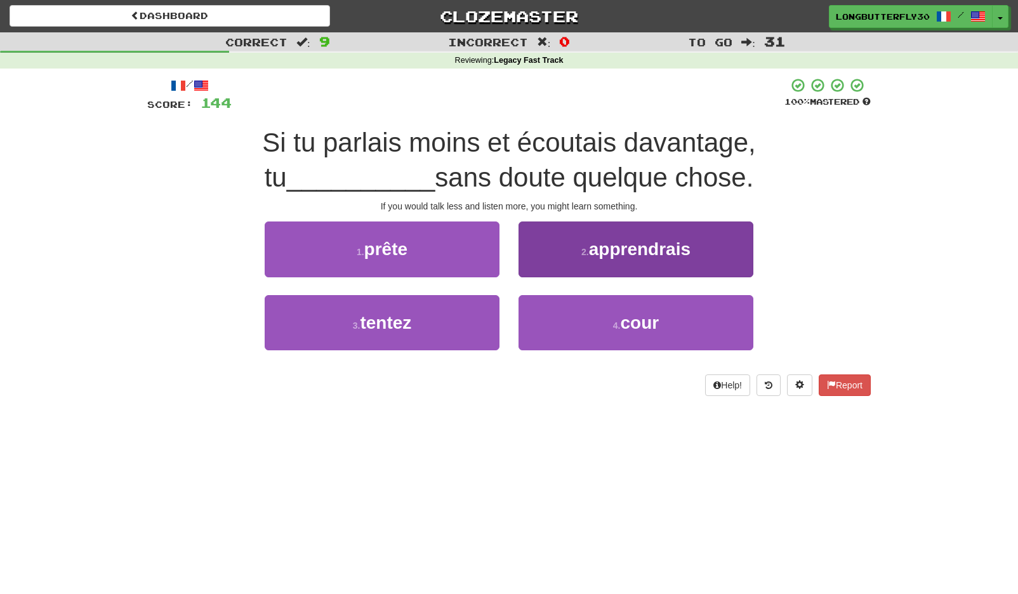
click at [598, 245] on span "apprendrais" at bounding box center [640, 249] width 102 height 20
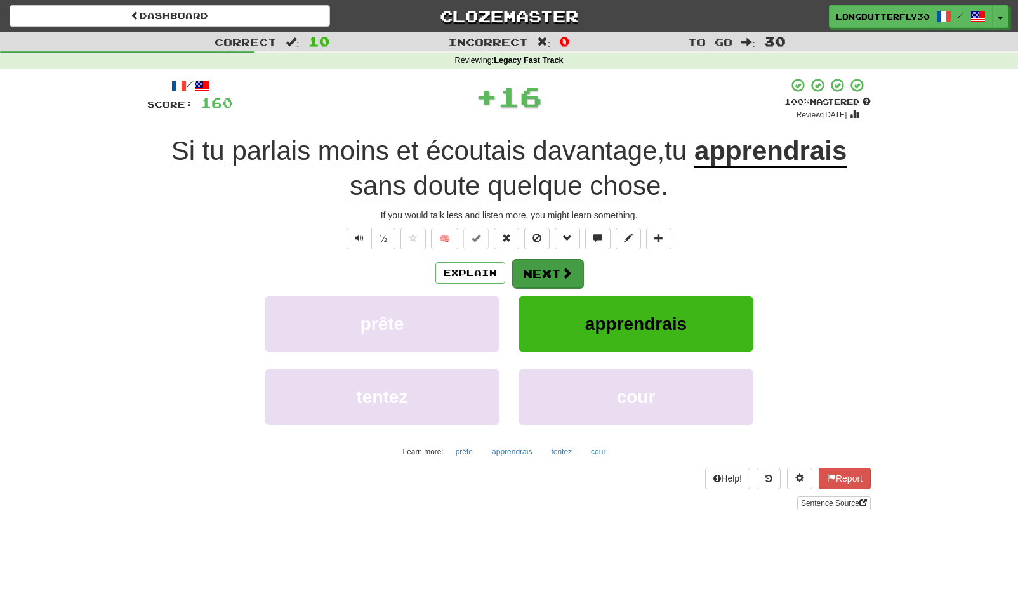
click at [541, 268] on button "Next" at bounding box center [547, 273] width 71 height 29
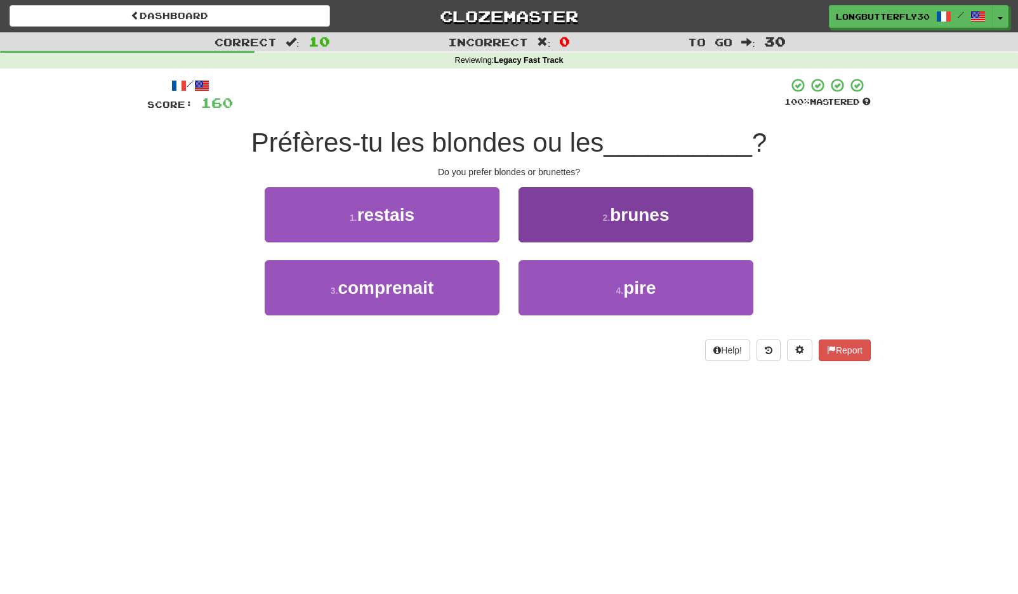
click at [572, 224] on button "2 . brunes" at bounding box center [635, 214] width 235 height 55
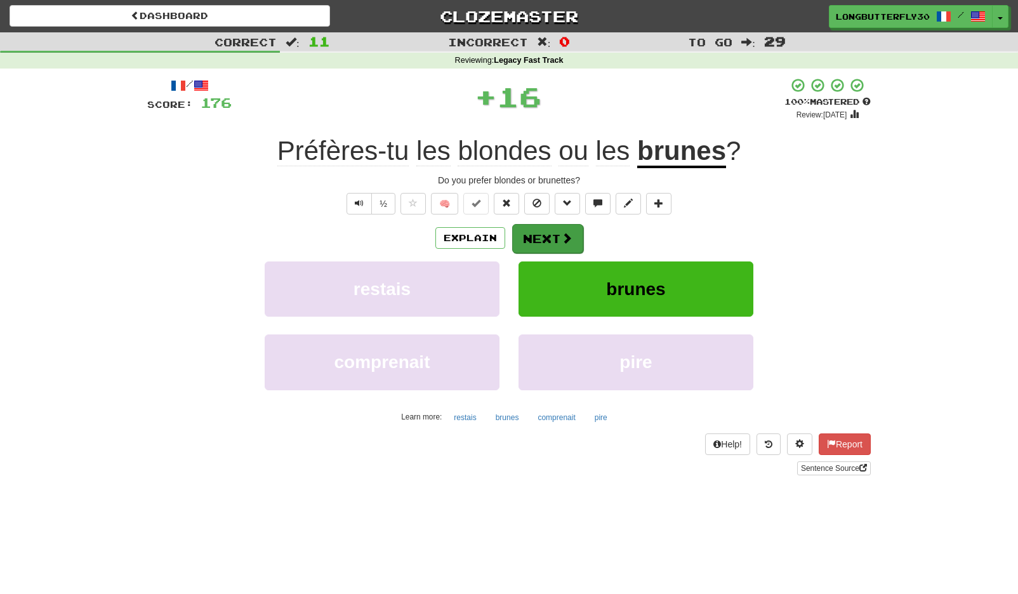
click at [546, 240] on button "Next" at bounding box center [547, 238] width 71 height 29
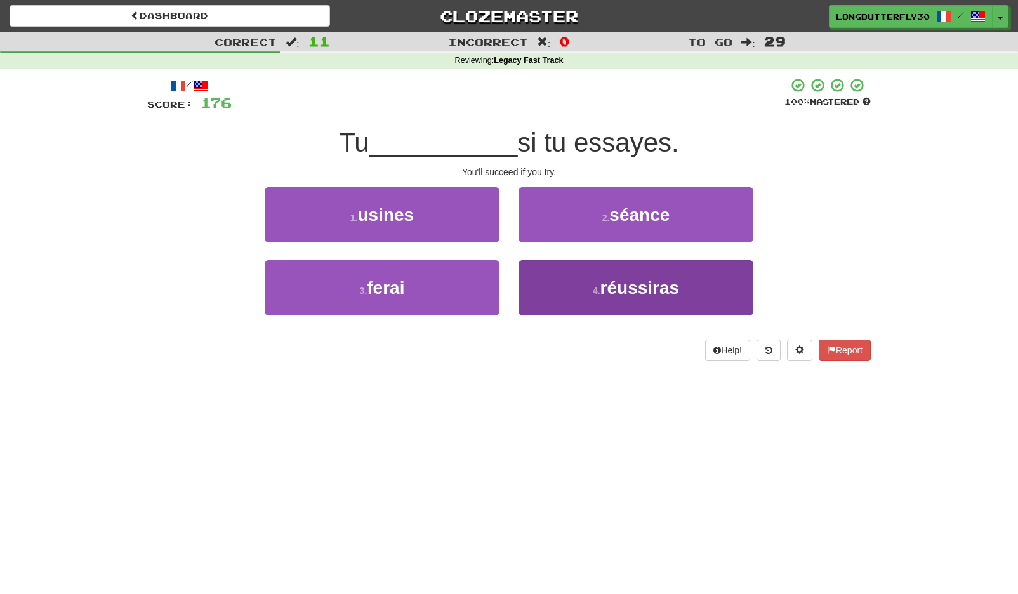
click at [578, 290] on button "4 . réussiras" at bounding box center [635, 287] width 235 height 55
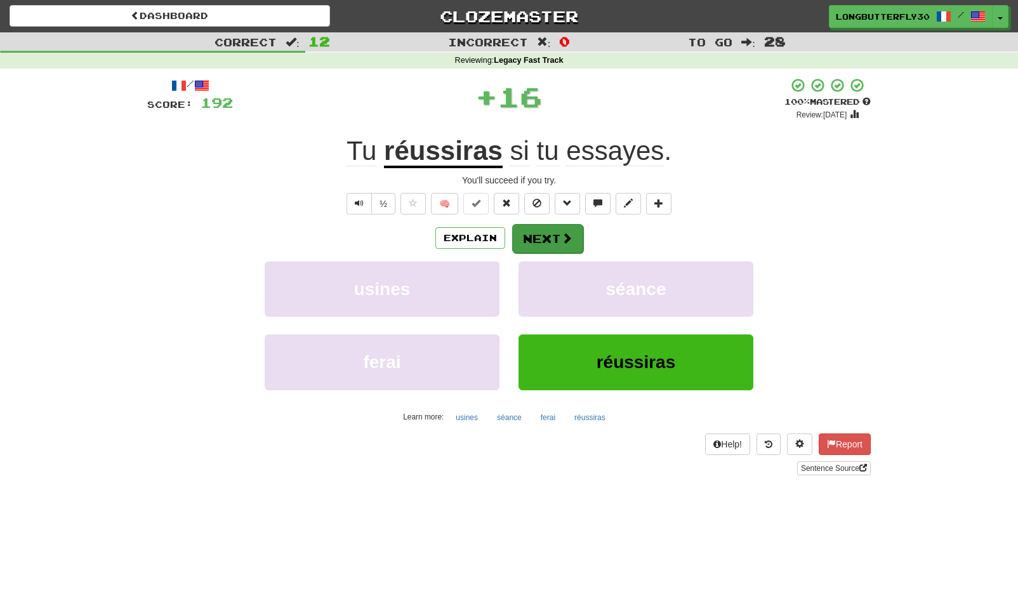
click at [563, 233] on span at bounding box center [566, 237] width 11 height 11
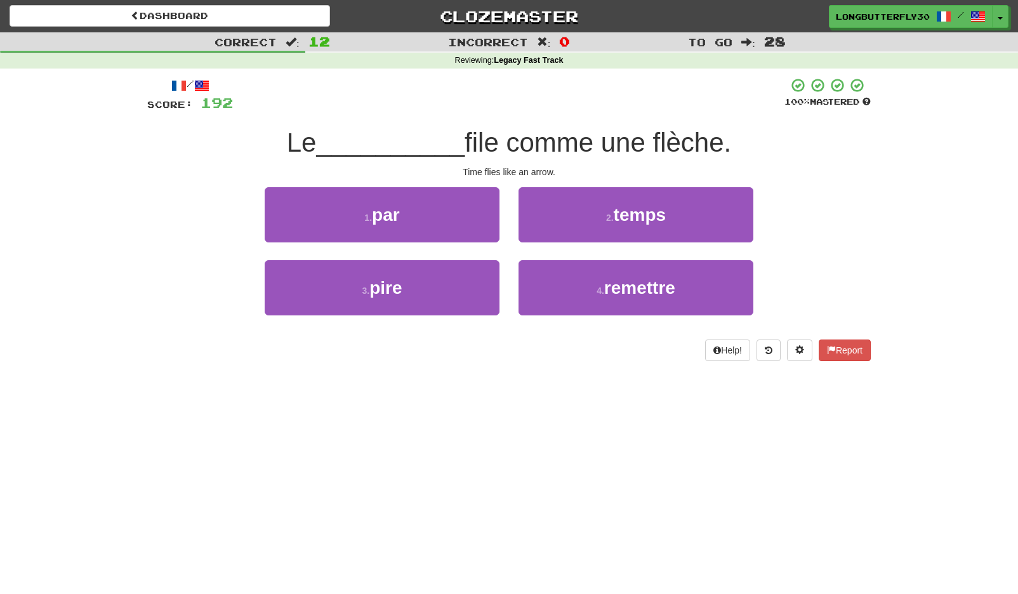
click at [612, 221] on button "2 . temps" at bounding box center [635, 214] width 235 height 55
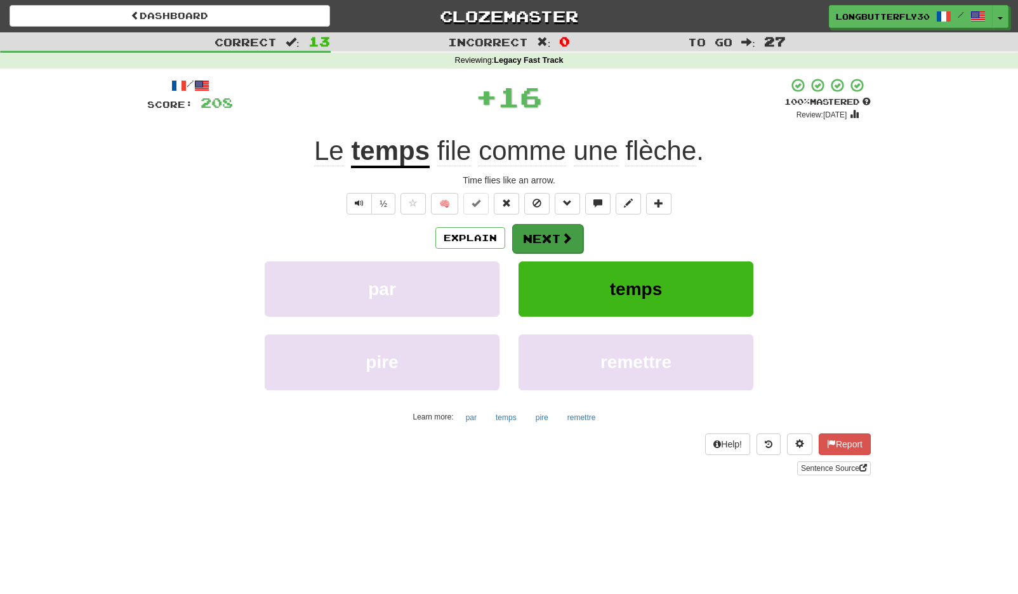
click at [569, 232] on span at bounding box center [566, 237] width 11 height 11
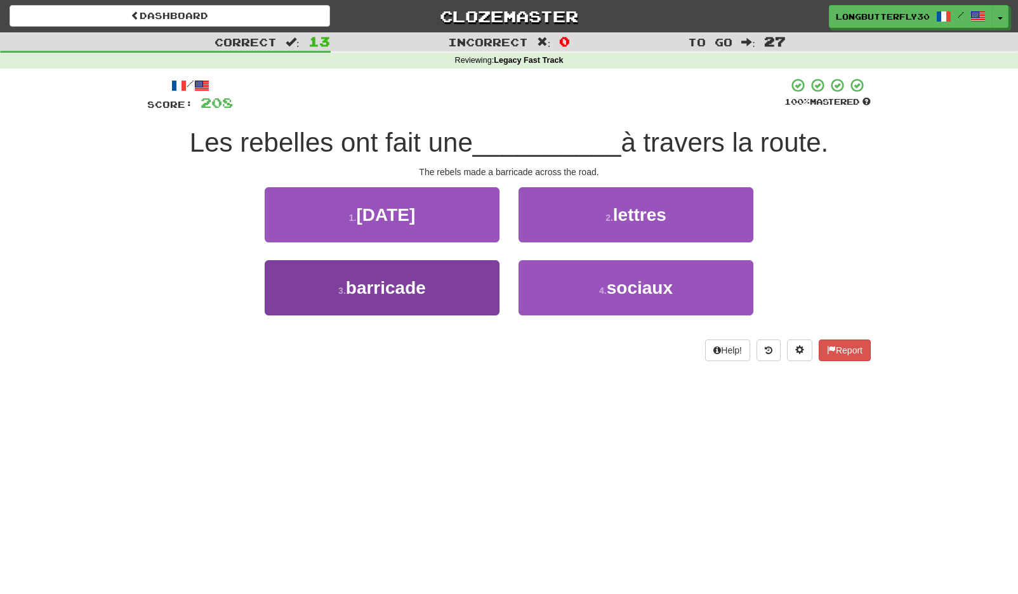
click at [461, 278] on button "3 . barricade" at bounding box center [382, 287] width 235 height 55
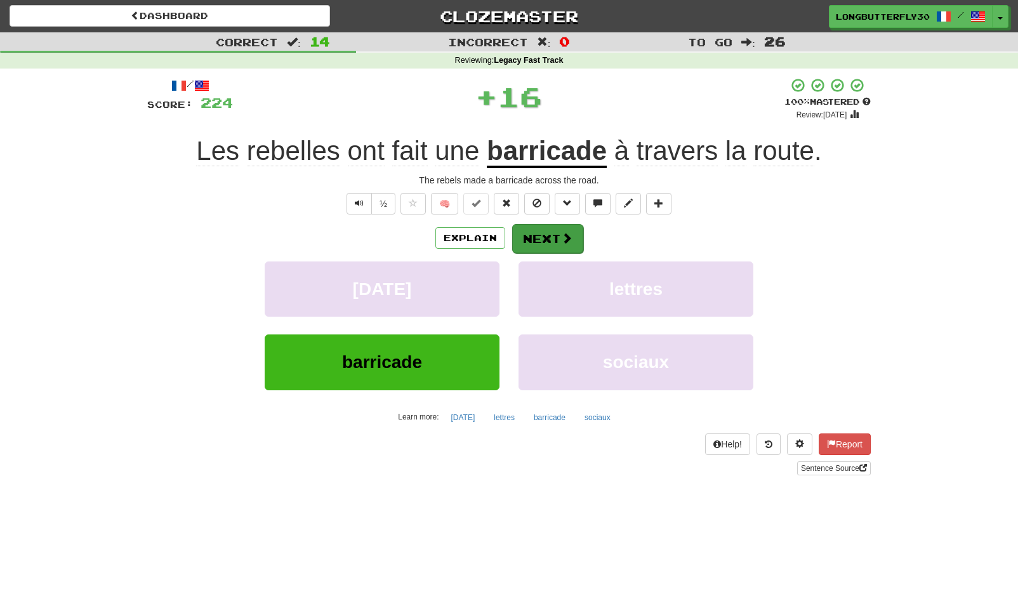
click at [545, 238] on button "Next" at bounding box center [547, 238] width 71 height 29
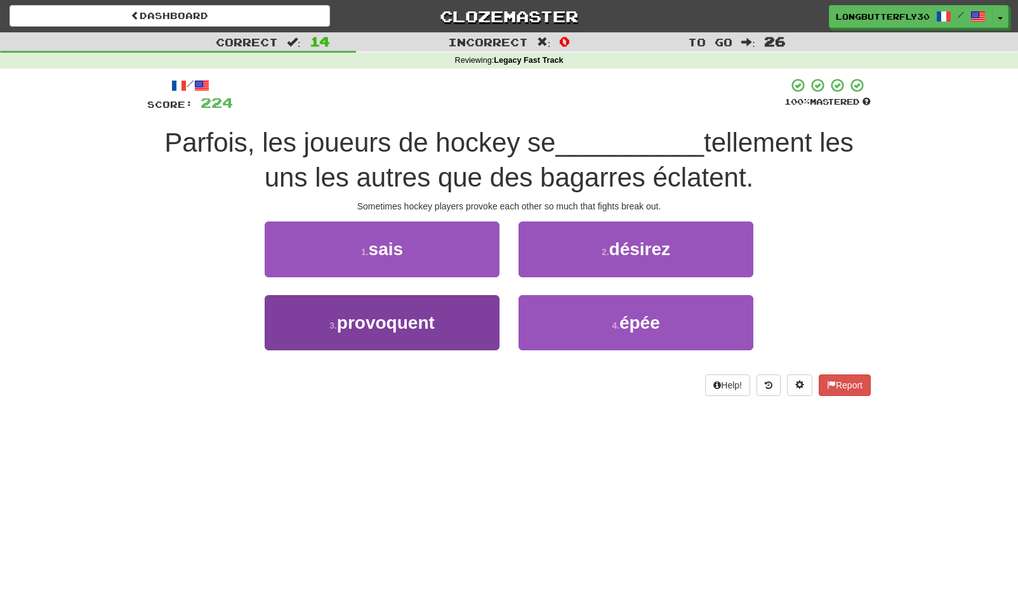
click at [474, 306] on button "3 . provoquent" at bounding box center [382, 322] width 235 height 55
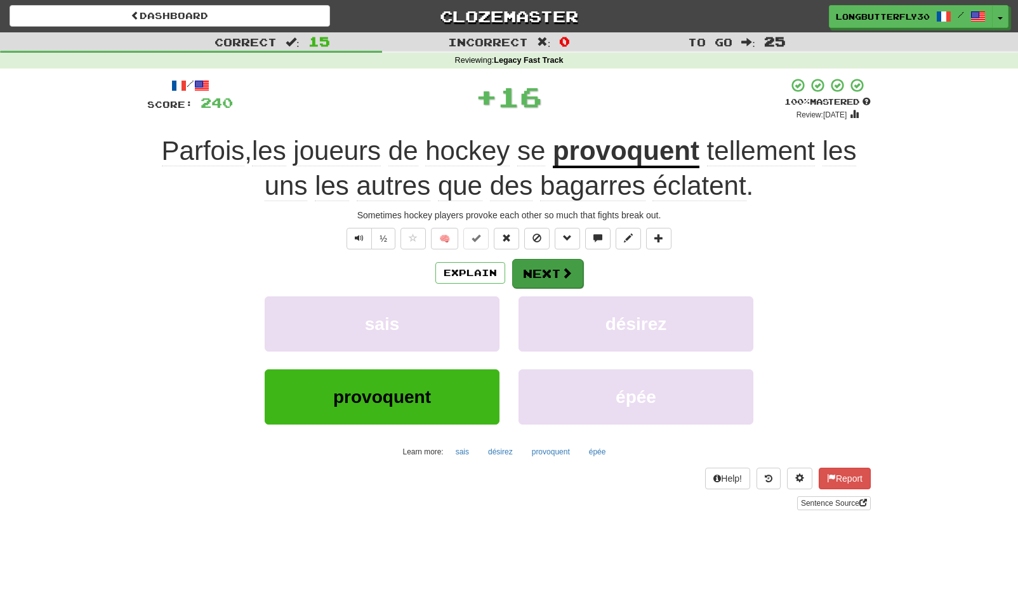
click at [552, 265] on button "Next" at bounding box center [547, 273] width 71 height 29
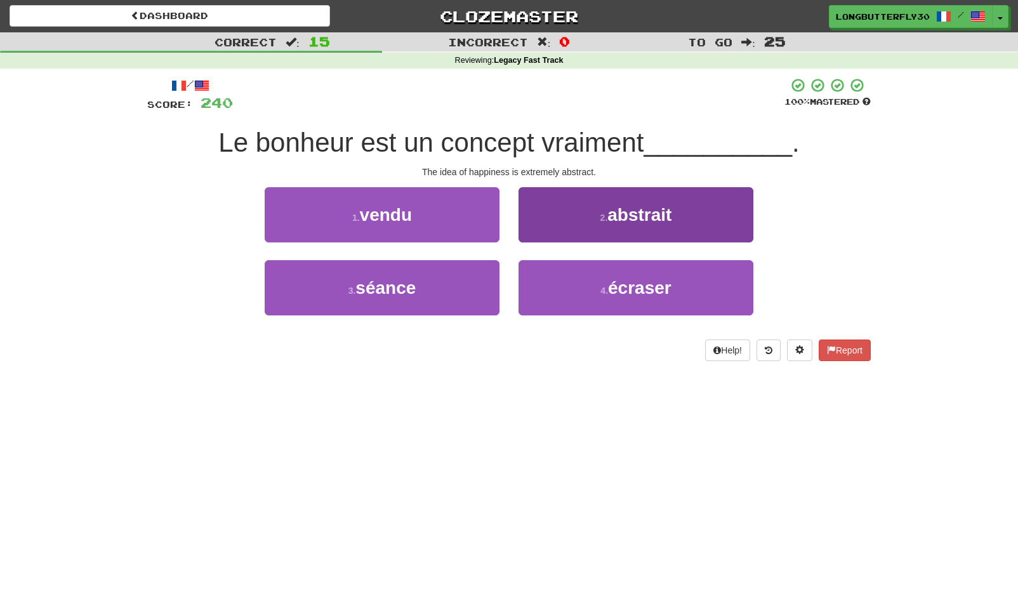
click at [581, 214] on button "2 . abstrait" at bounding box center [635, 214] width 235 height 55
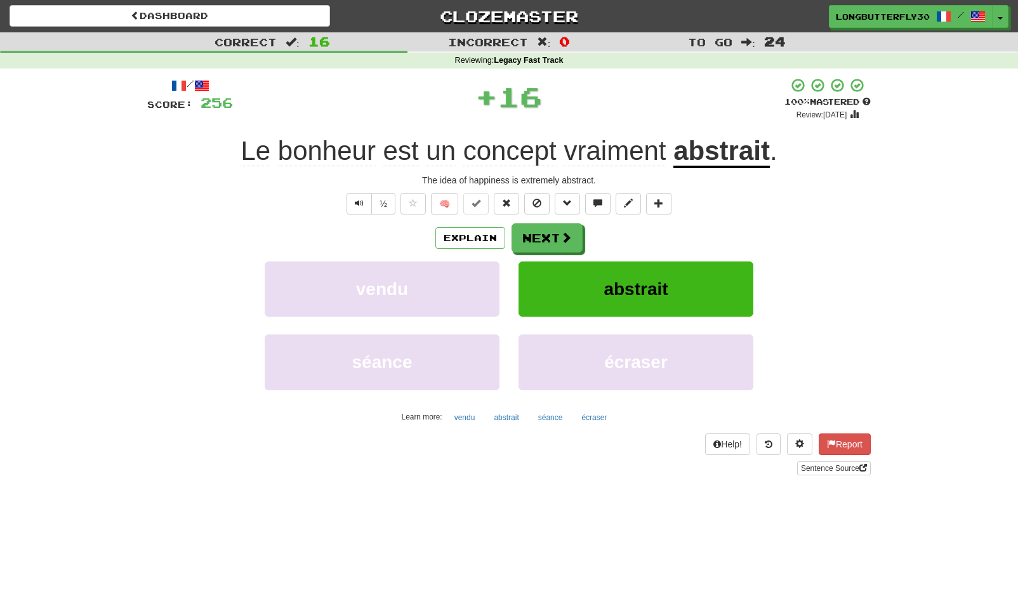
click at [566, 220] on div "/ Score: 256 + 16 100 % Mastered Review: 2125-07-28 Le bonheur est un concept v…" at bounding box center [508, 276] width 723 height 398
click at [547, 233] on button "Next" at bounding box center [547, 238] width 71 height 29
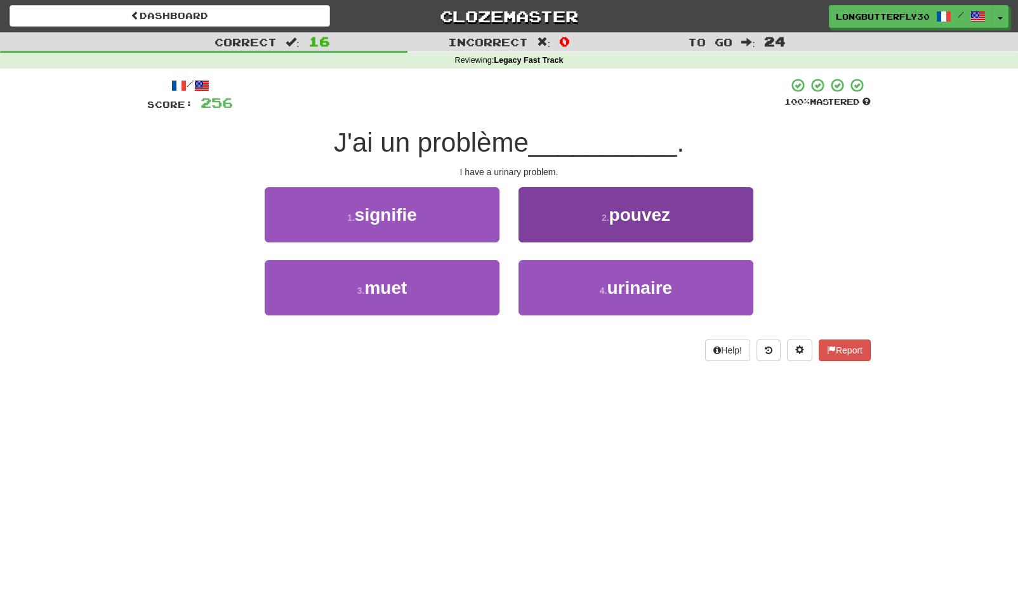
click at [559, 303] on button "4 . urinaire" at bounding box center [635, 287] width 235 height 55
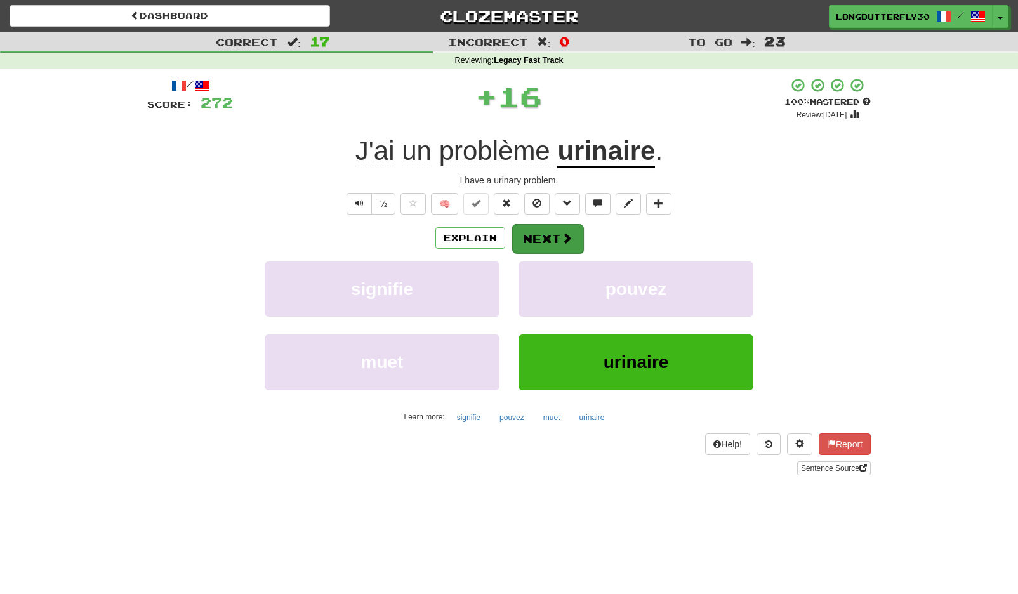
click at [543, 239] on button "Next" at bounding box center [547, 238] width 71 height 29
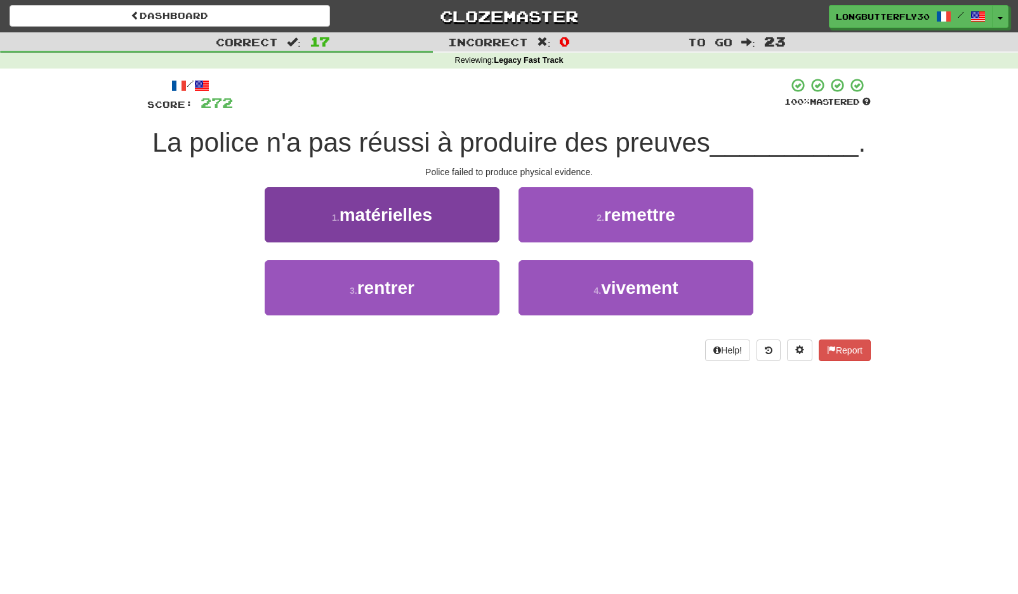
click at [465, 221] on button "1 . matérielles" at bounding box center [382, 214] width 235 height 55
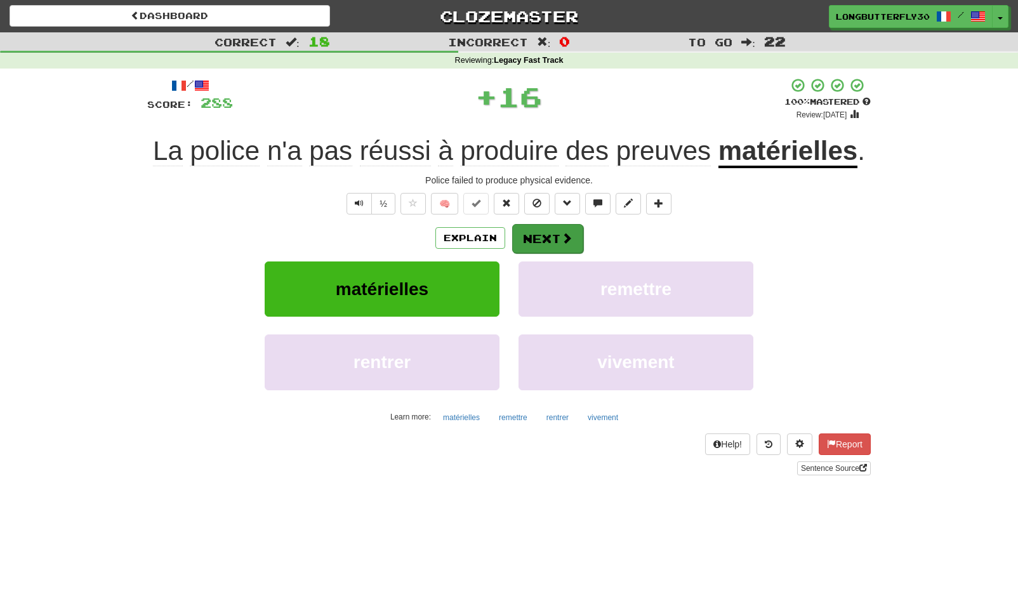
click at [550, 237] on button "Next" at bounding box center [547, 238] width 71 height 29
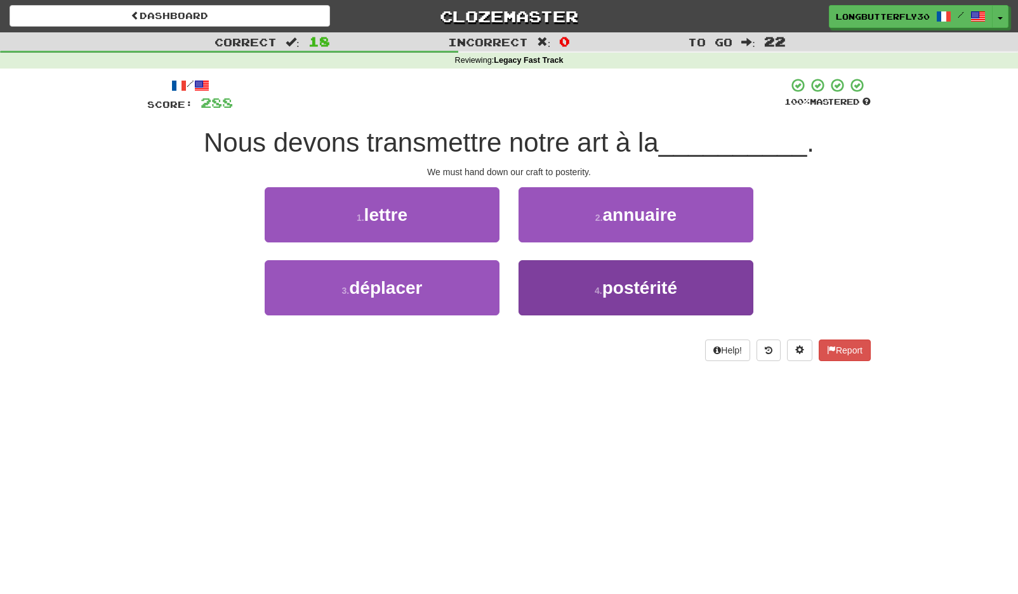
click at [595, 286] on small "4 ." at bounding box center [599, 291] width 8 height 10
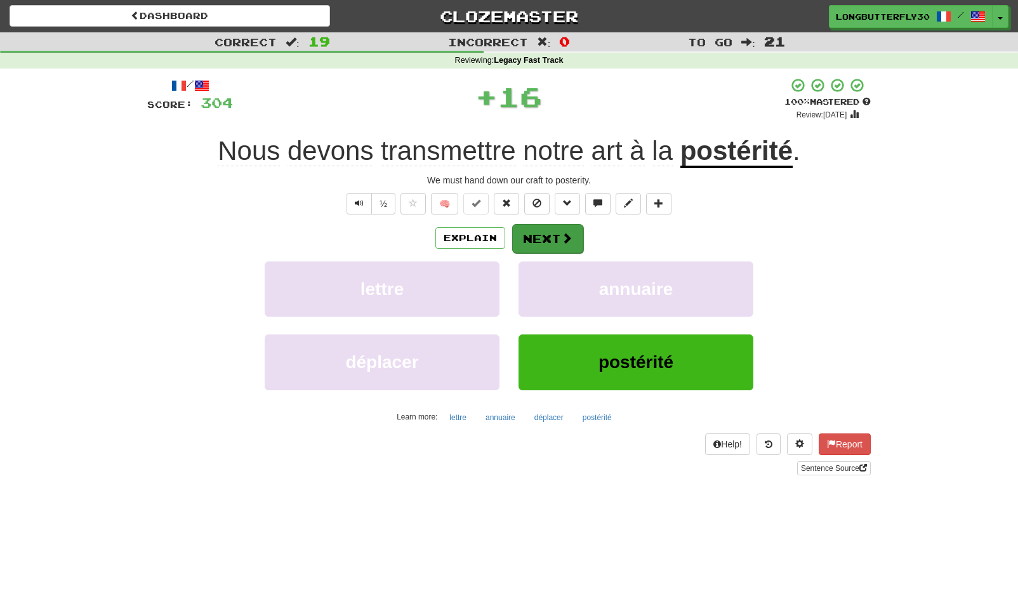
click at [563, 243] on span at bounding box center [566, 237] width 11 height 11
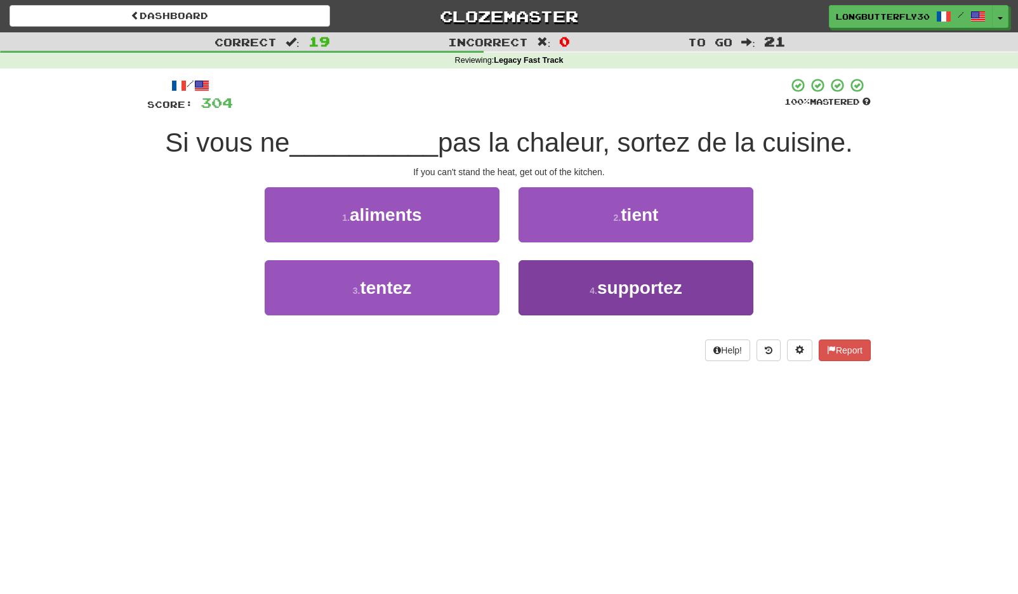
click at [551, 289] on button "4 . supportez" at bounding box center [635, 287] width 235 height 55
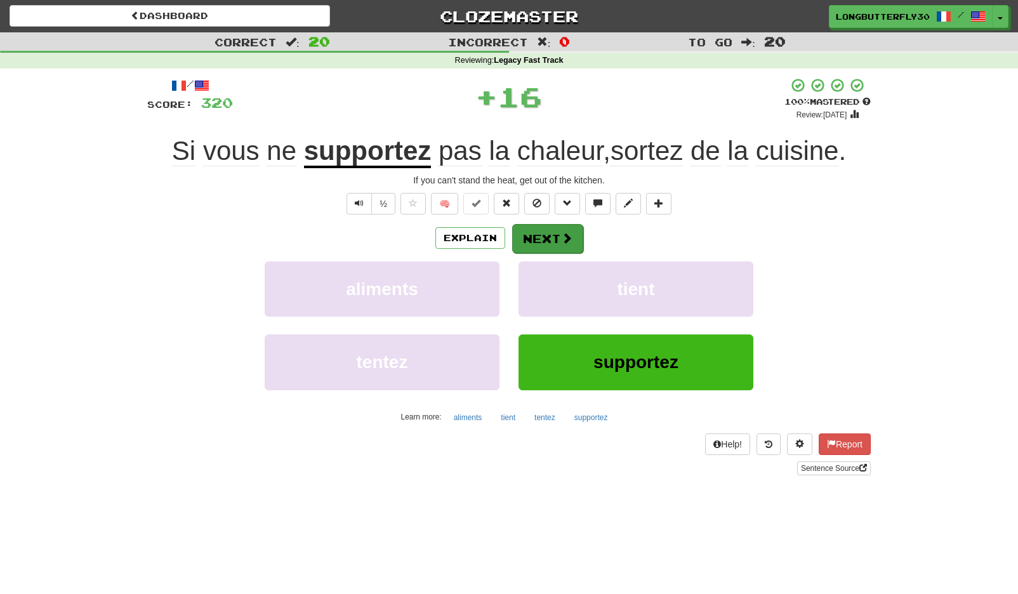
click at [538, 240] on button "Next" at bounding box center [547, 238] width 71 height 29
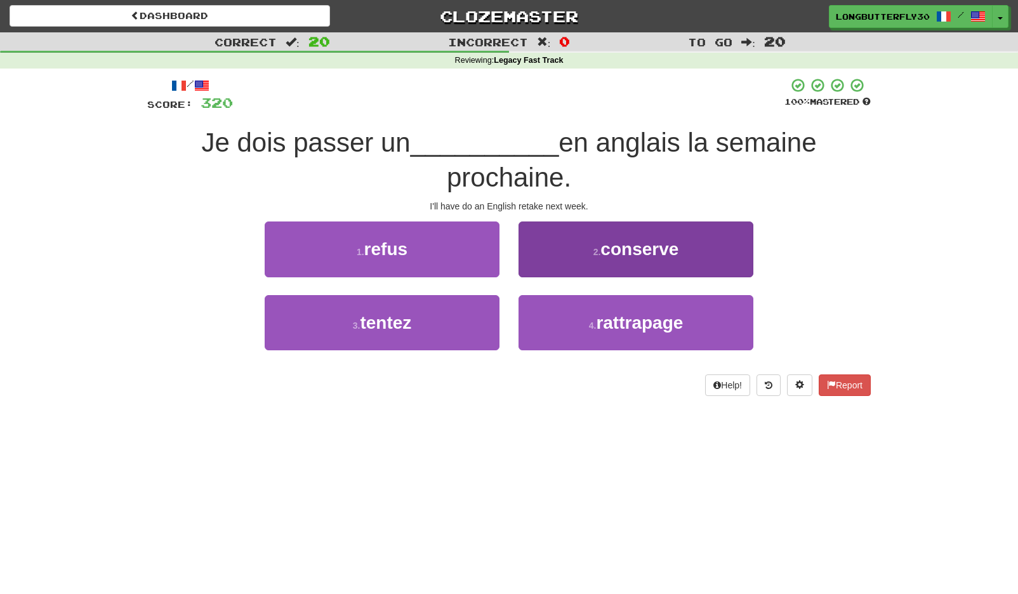
click at [611, 324] on span "rattrapage" at bounding box center [639, 323] width 87 height 20
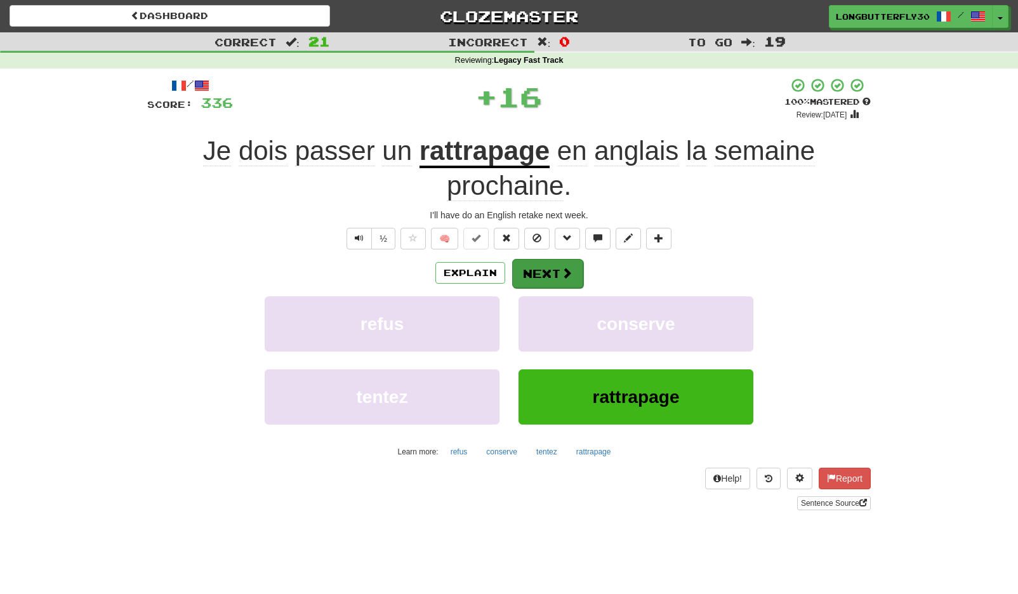
click at [571, 272] on span at bounding box center [566, 272] width 11 height 11
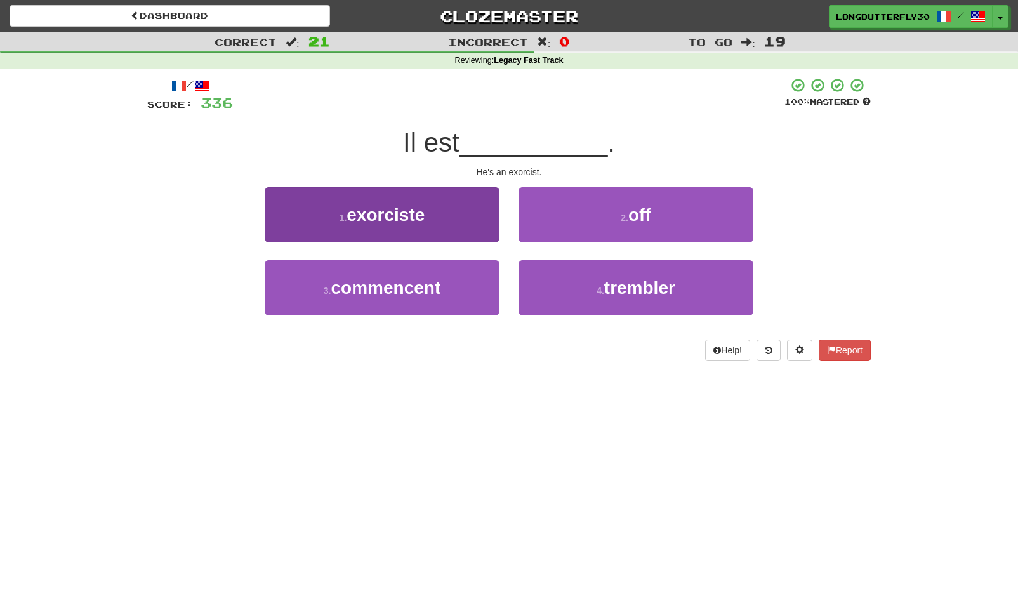
click at [463, 224] on button "1 . exorciste" at bounding box center [382, 214] width 235 height 55
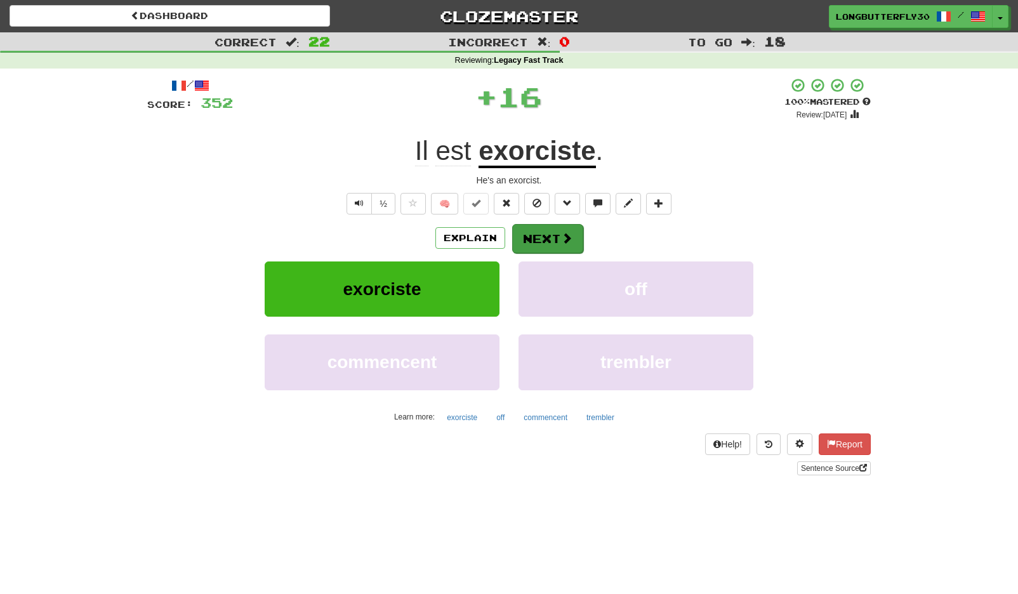
click at [542, 234] on button "Next" at bounding box center [547, 238] width 71 height 29
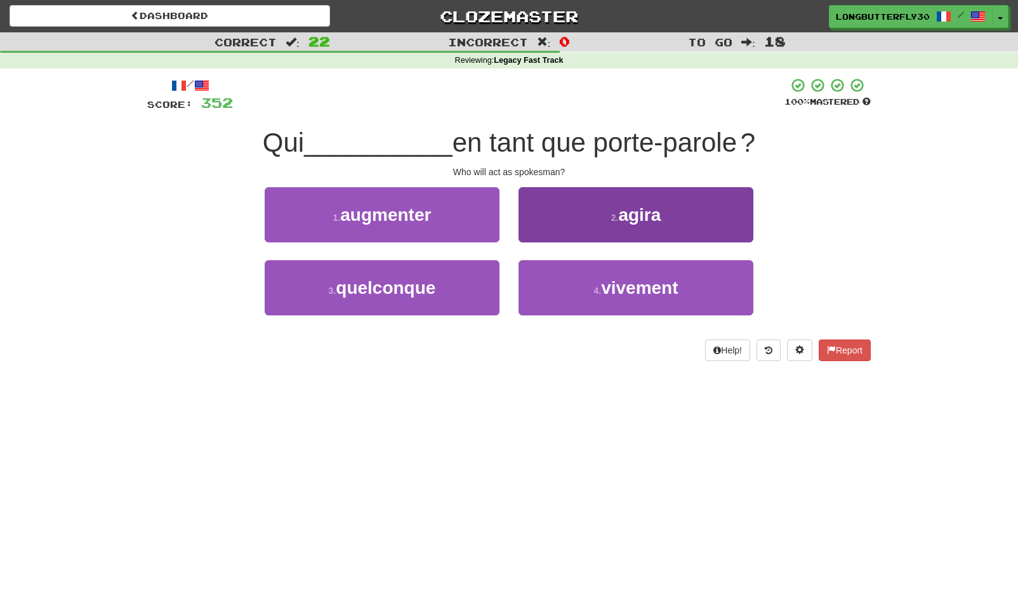
click at [648, 225] on button "2 . agira" at bounding box center [635, 214] width 235 height 55
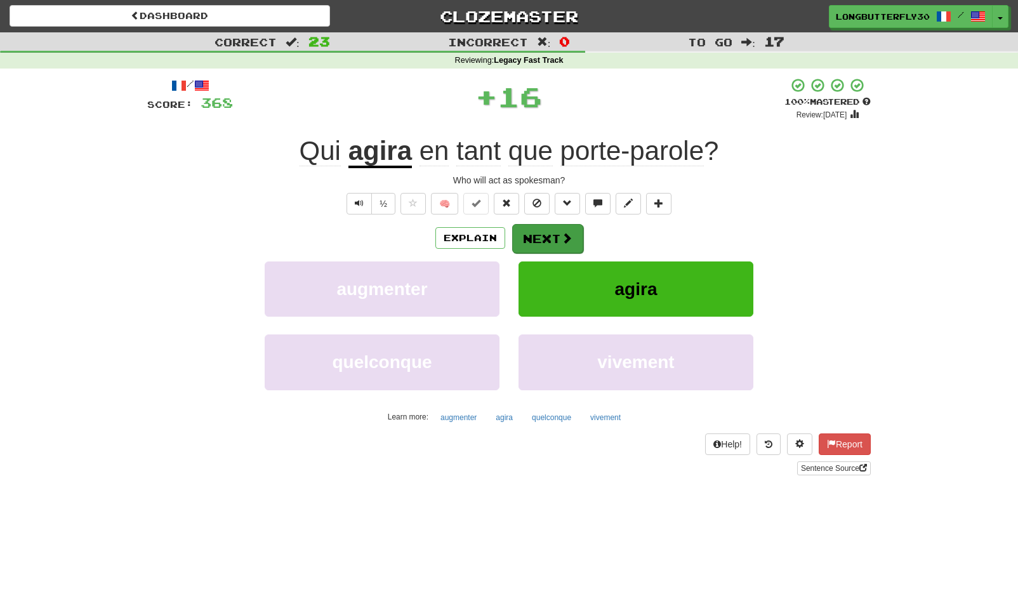
click at [574, 232] on button "Next" at bounding box center [547, 238] width 71 height 29
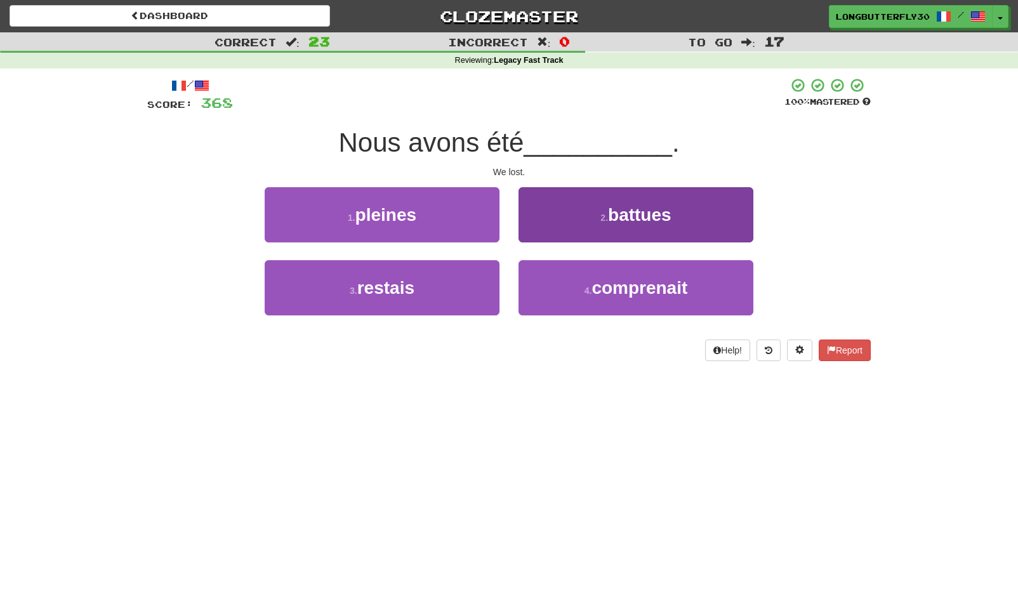
click at [579, 218] on button "2 . battues" at bounding box center [635, 214] width 235 height 55
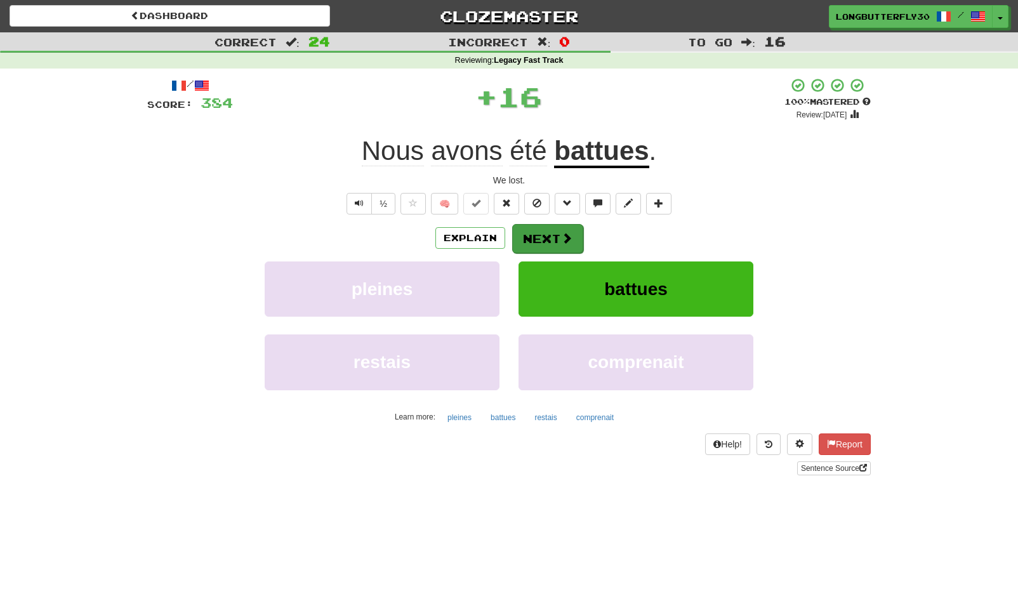
click at [562, 235] on span at bounding box center [566, 237] width 11 height 11
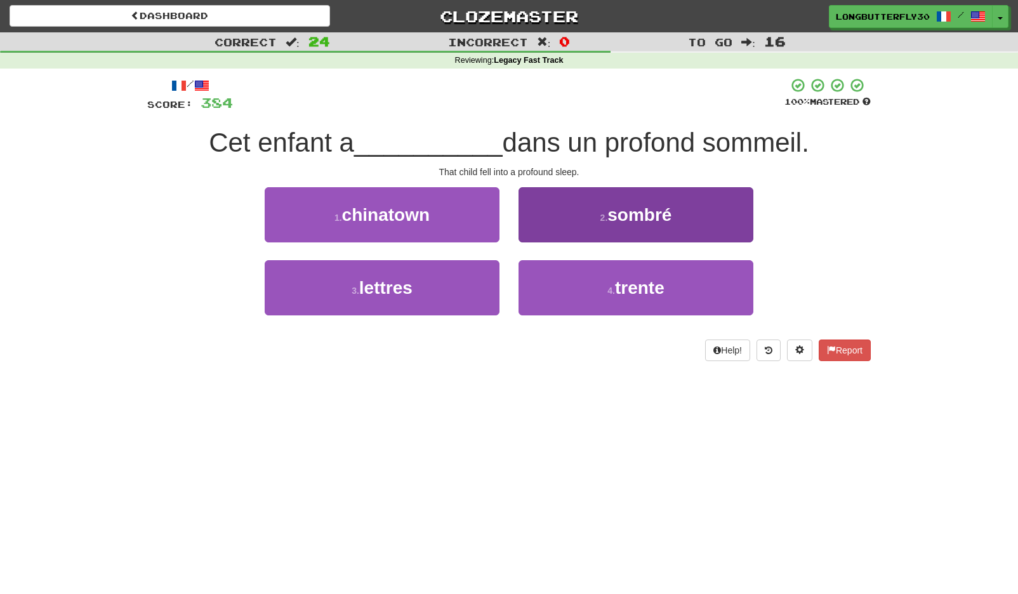
click at [603, 217] on small "2 ." at bounding box center [604, 218] width 8 height 10
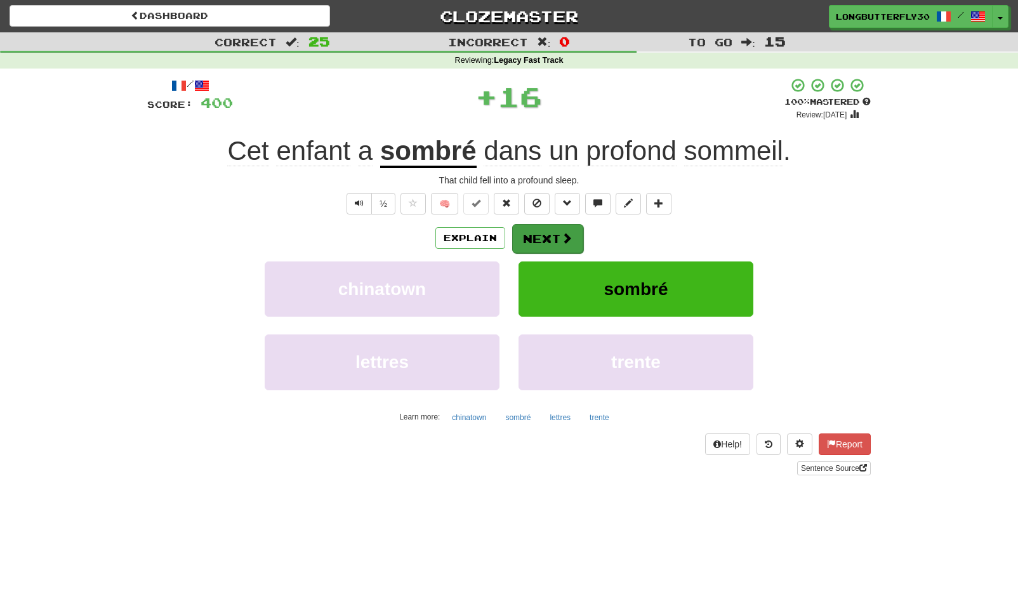
click at [568, 230] on button "Next" at bounding box center [547, 238] width 71 height 29
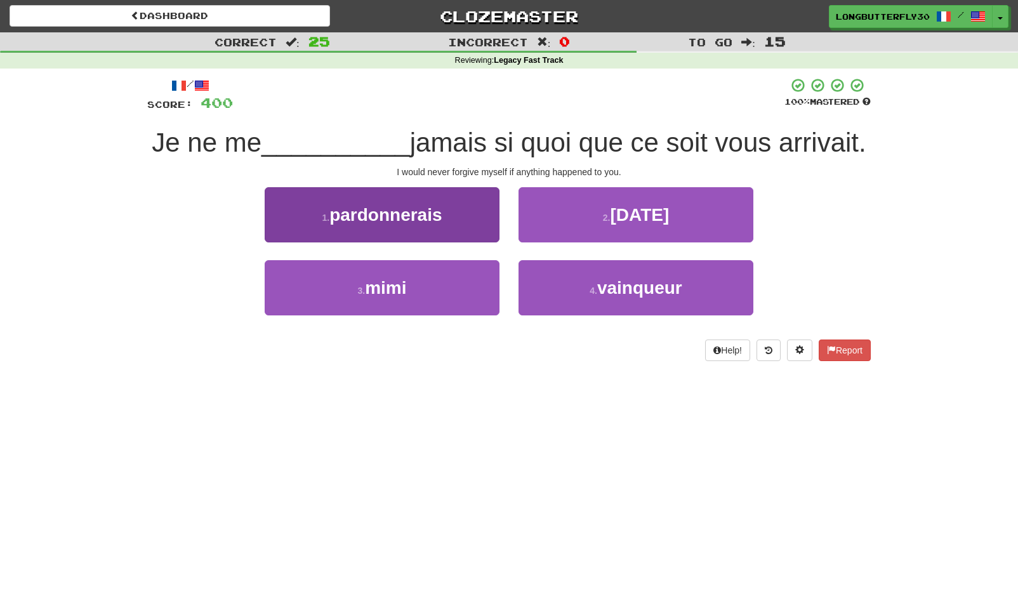
click at [489, 211] on button "1 . pardonnerais" at bounding box center [382, 214] width 235 height 55
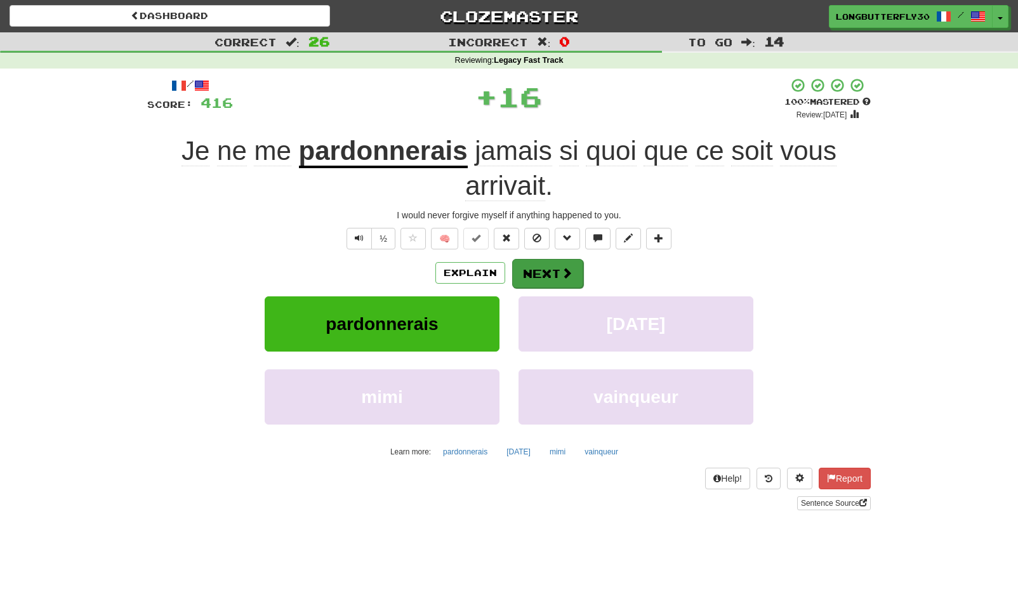
click at [550, 270] on button "Next" at bounding box center [547, 273] width 71 height 29
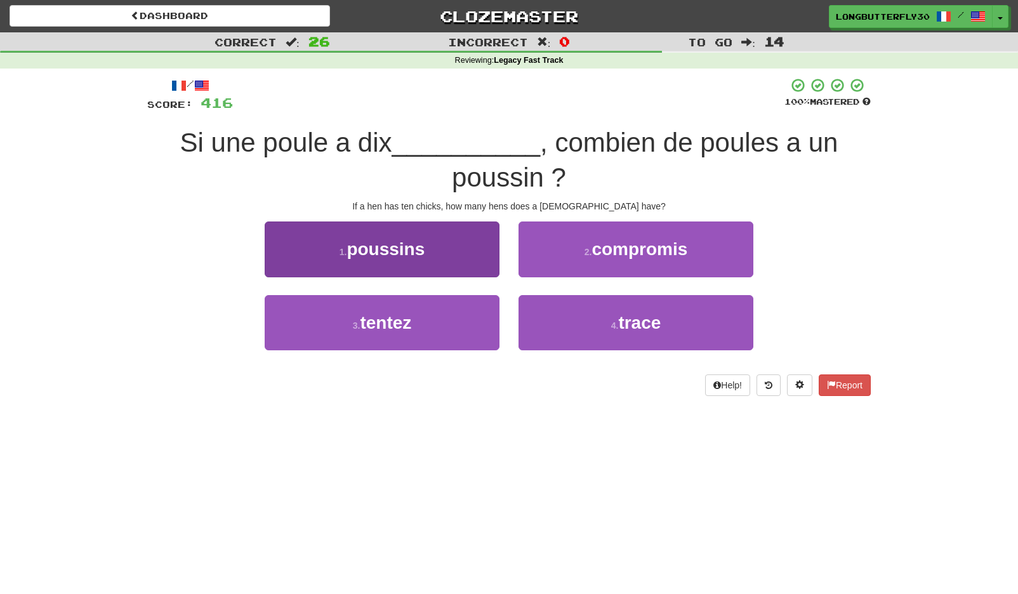
click at [471, 236] on button "1 . poussins" at bounding box center [382, 248] width 235 height 55
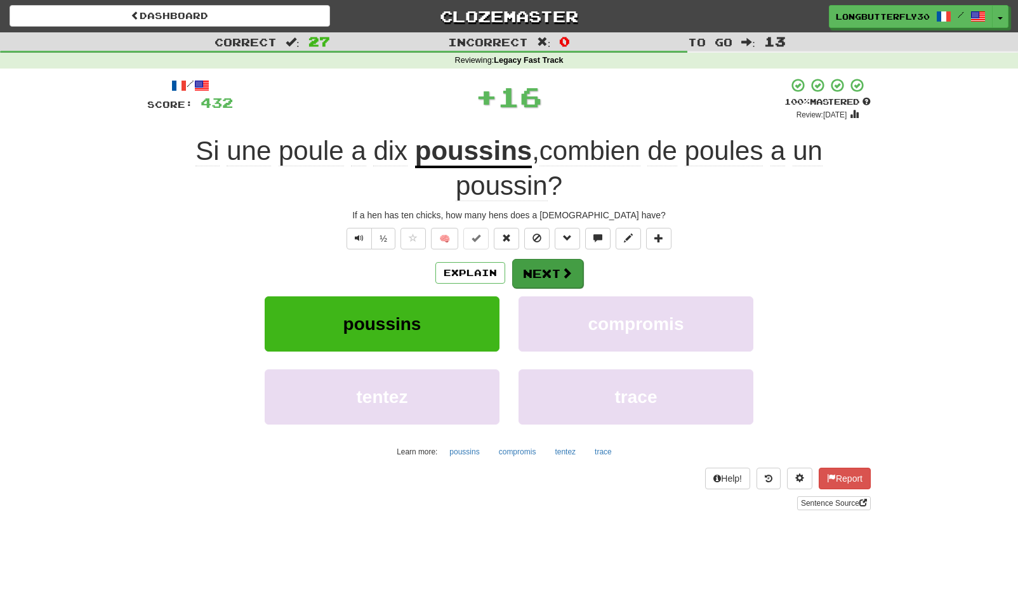
click at [542, 275] on button "Next" at bounding box center [547, 273] width 71 height 29
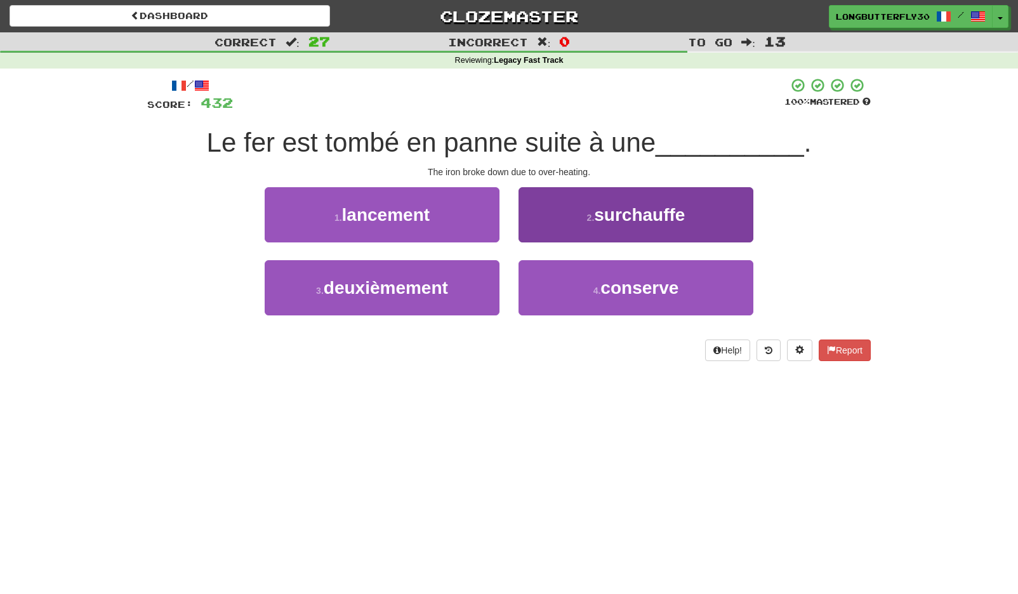
click at [572, 230] on button "2 . surchauffe" at bounding box center [635, 214] width 235 height 55
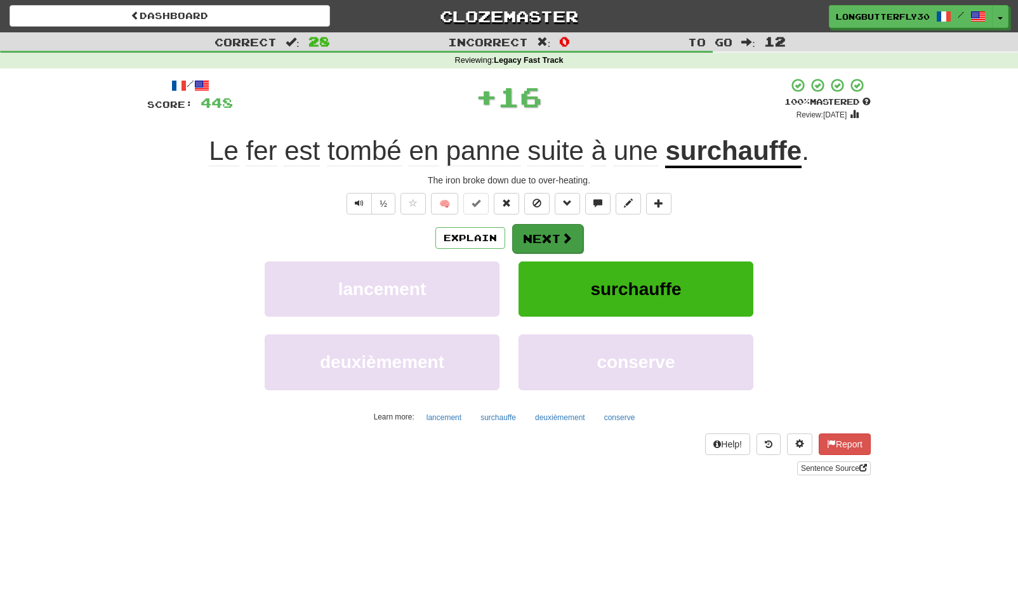
click at [546, 245] on button "Next" at bounding box center [547, 238] width 71 height 29
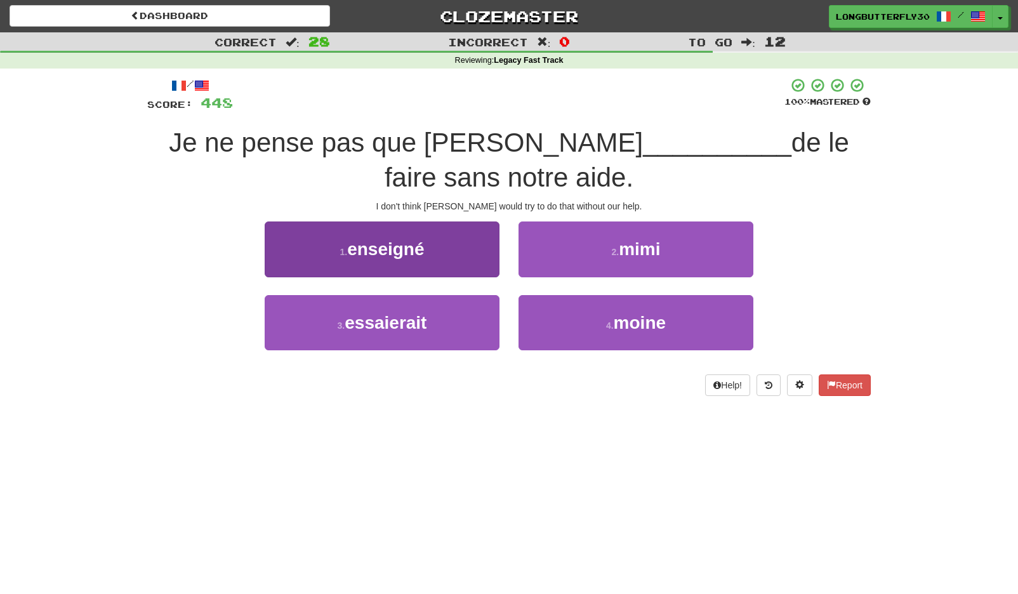
click at [470, 308] on button "3 . essaierait" at bounding box center [382, 322] width 235 height 55
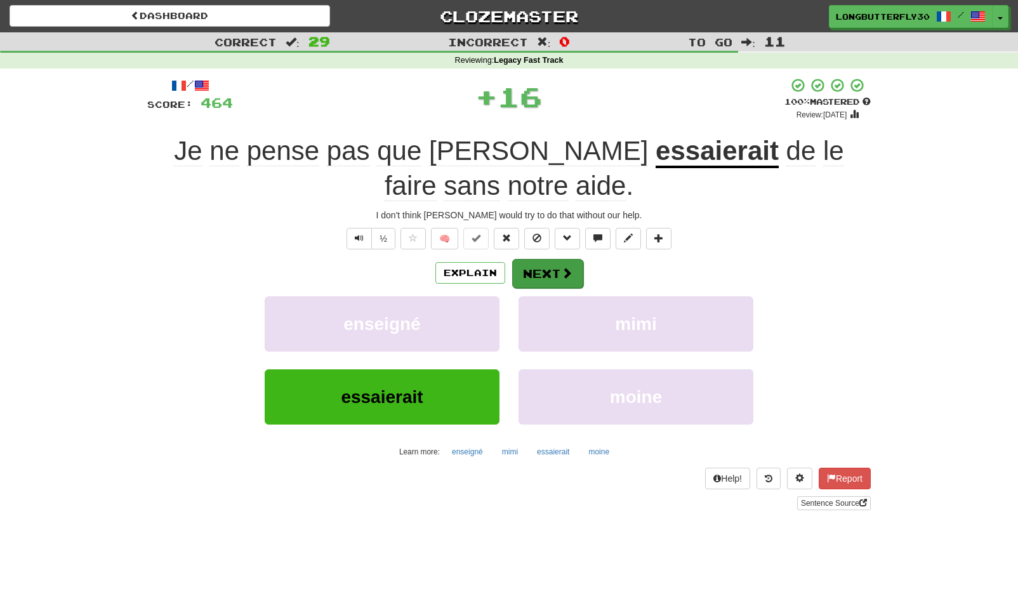
click at [534, 272] on button "Next" at bounding box center [547, 273] width 71 height 29
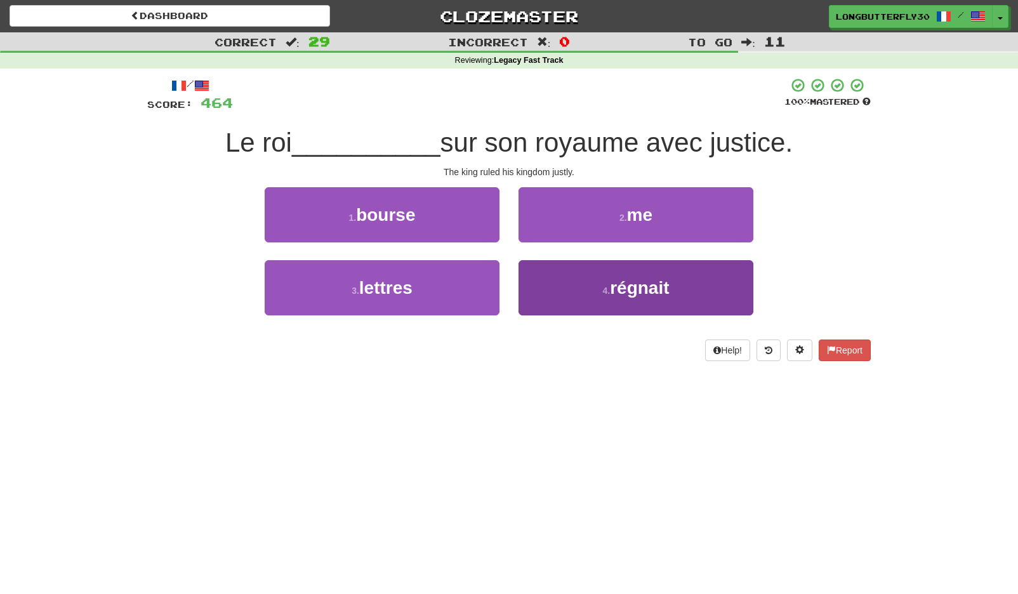
click at [567, 279] on button "4 . régnait" at bounding box center [635, 287] width 235 height 55
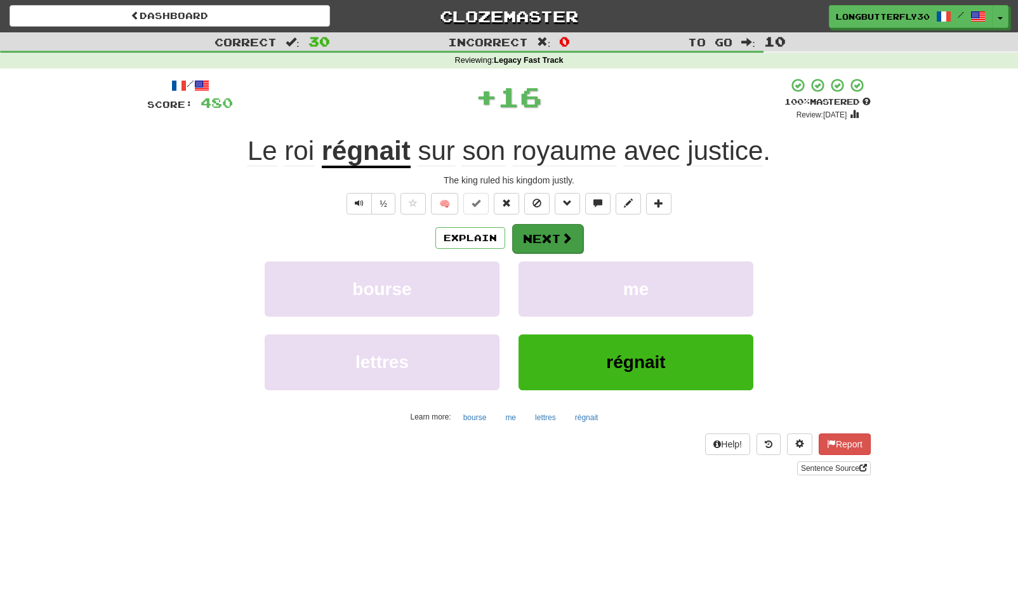
click at [548, 239] on button "Next" at bounding box center [547, 238] width 71 height 29
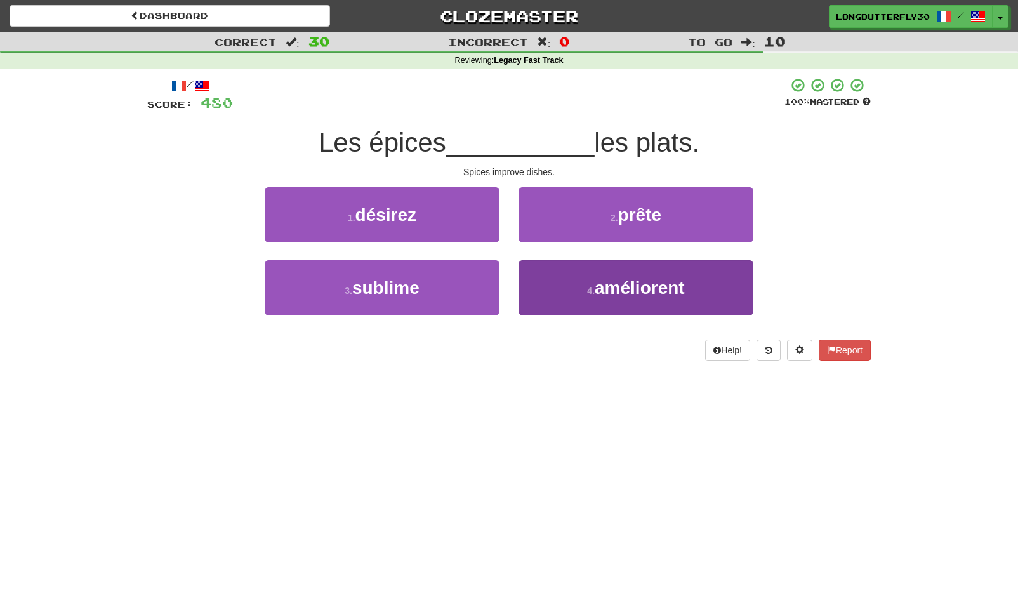
click at [545, 280] on button "4 . améliorent" at bounding box center [635, 287] width 235 height 55
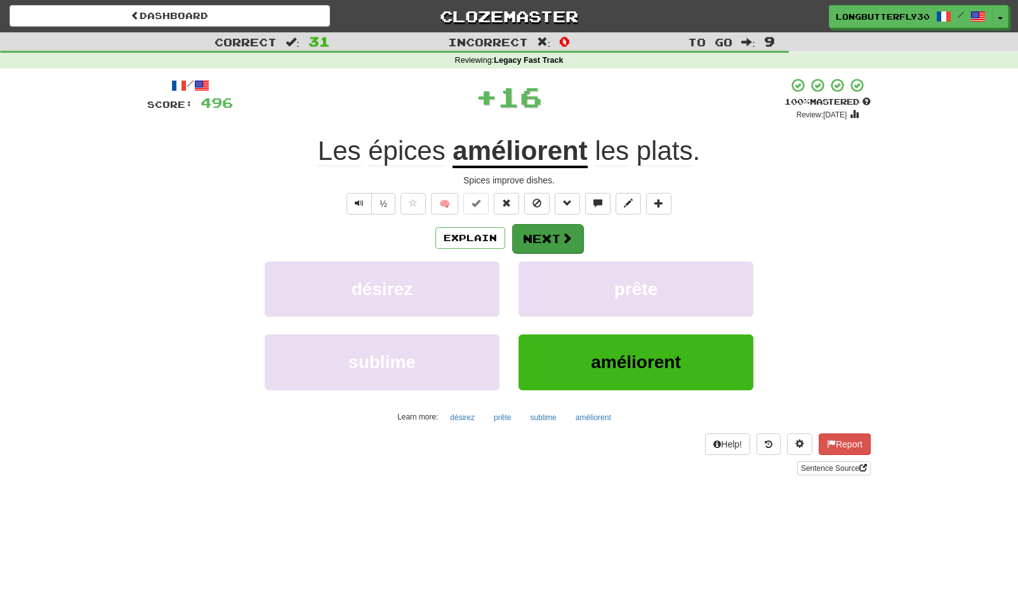
click at [539, 240] on button "Next" at bounding box center [547, 238] width 71 height 29
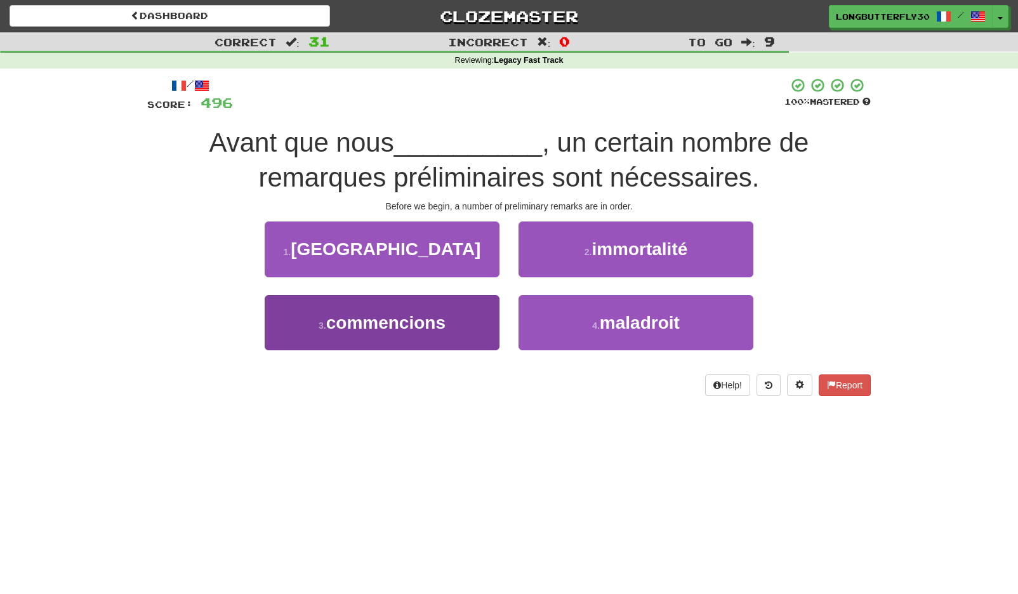
click at [476, 315] on button "3 . commencions" at bounding box center [382, 322] width 235 height 55
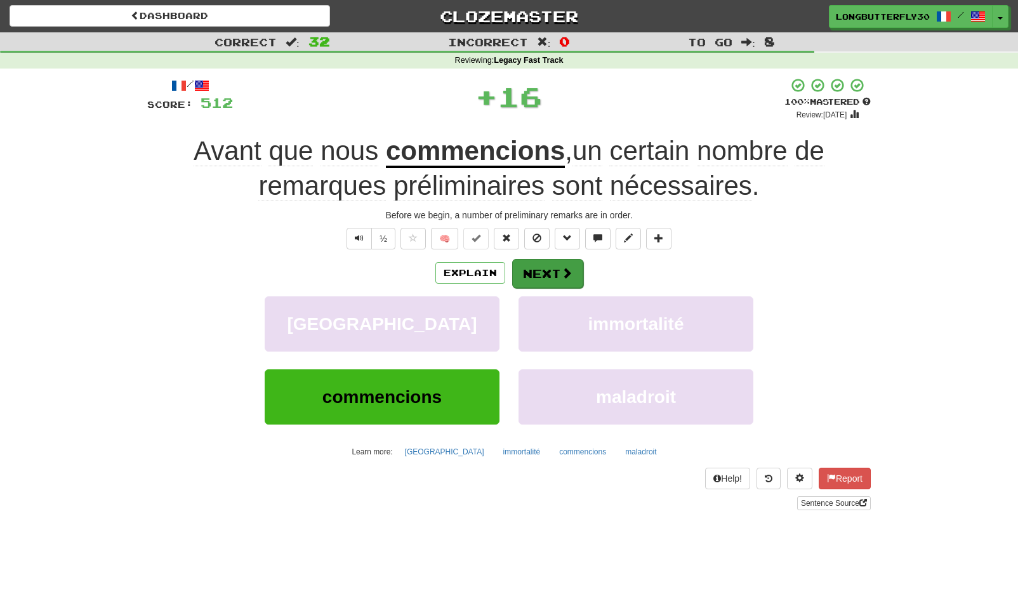
click at [556, 271] on button "Next" at bounding box center [547, 273] width 71 height 29
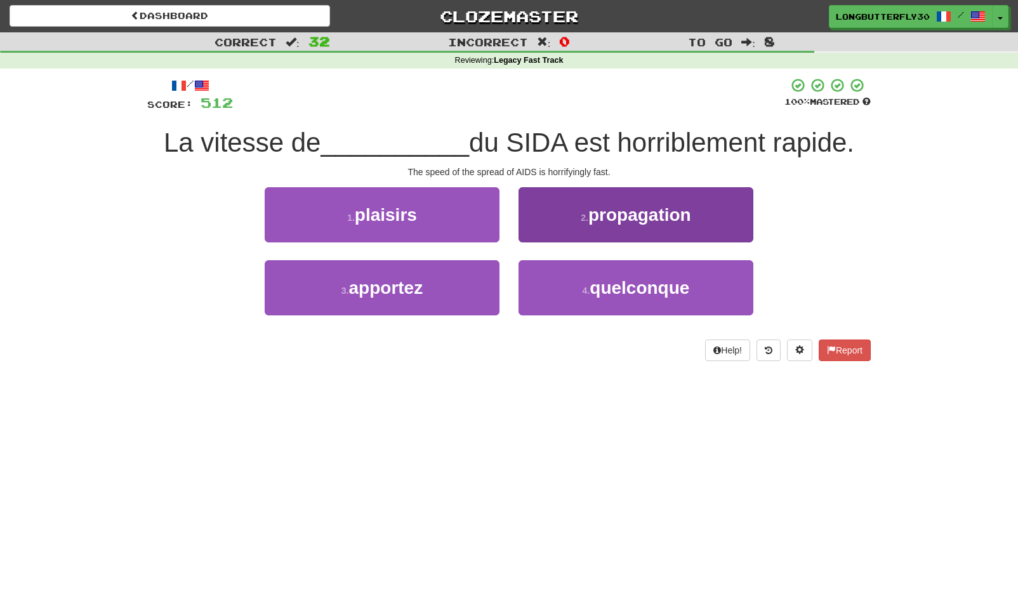
click at [612, 225] on button "2 . propagation" at bounding box center [635, 214] width 235 height 55
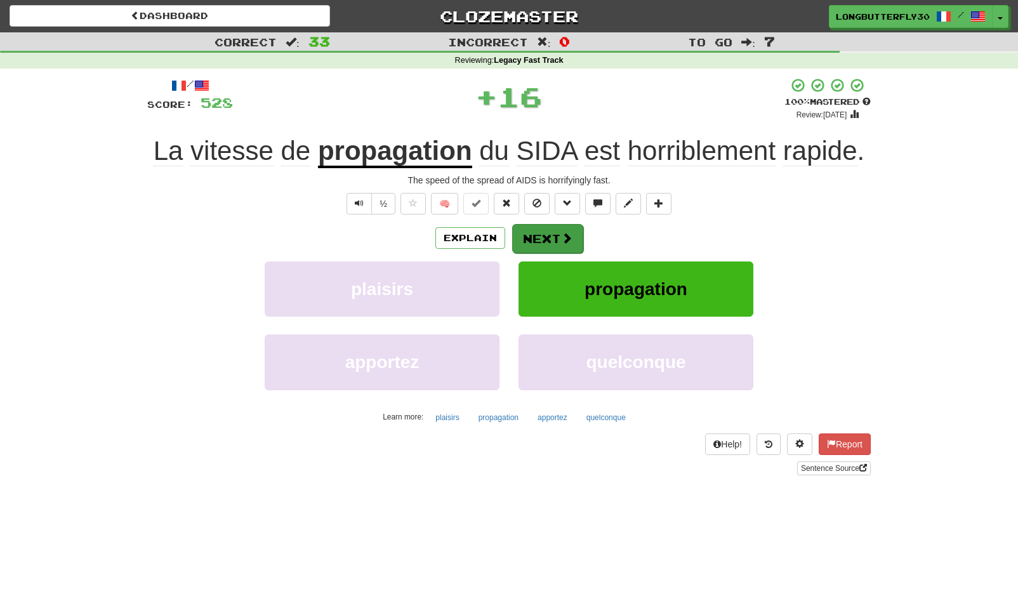
click at [563, 236] on span at bounding box center [566, 237] width 11 height 11
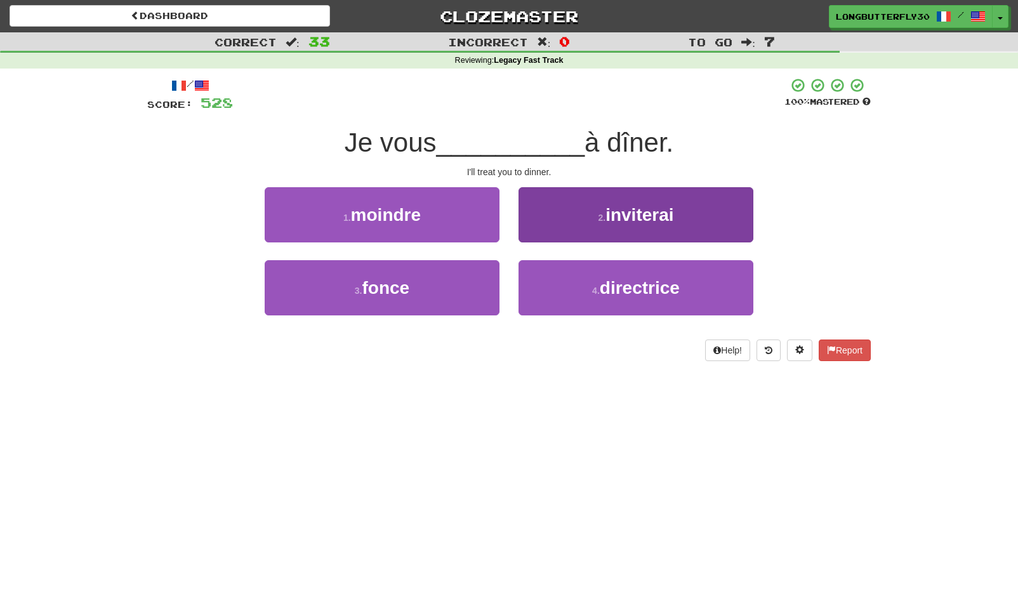
click at [582, 223] on button "2 . inviterai" at bounding box center [635, 214] width 235 height 55
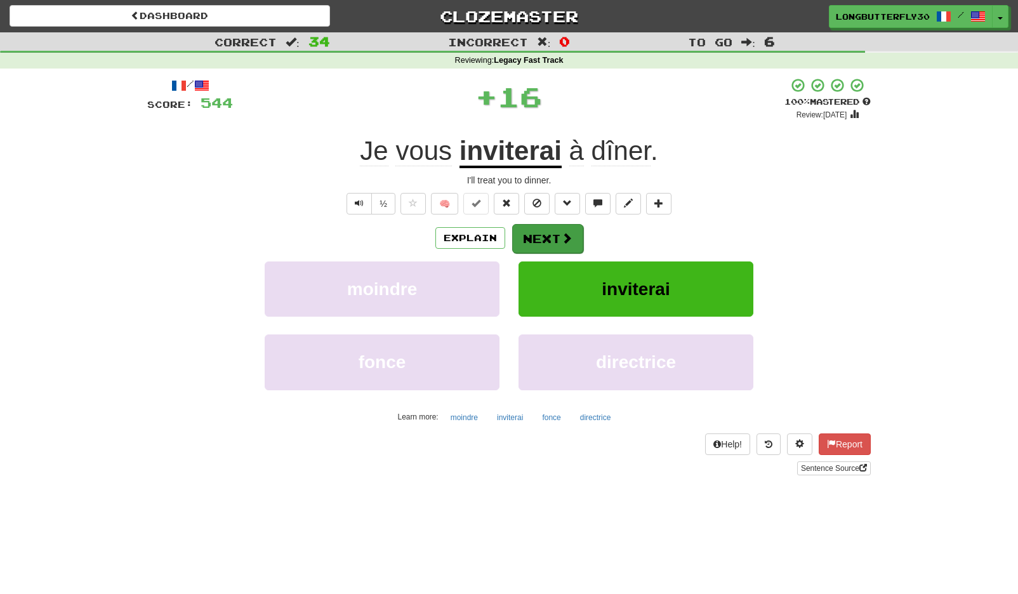
click at [556, 231] on button "Next" at bounding box center [547, 238] width 71 height 29
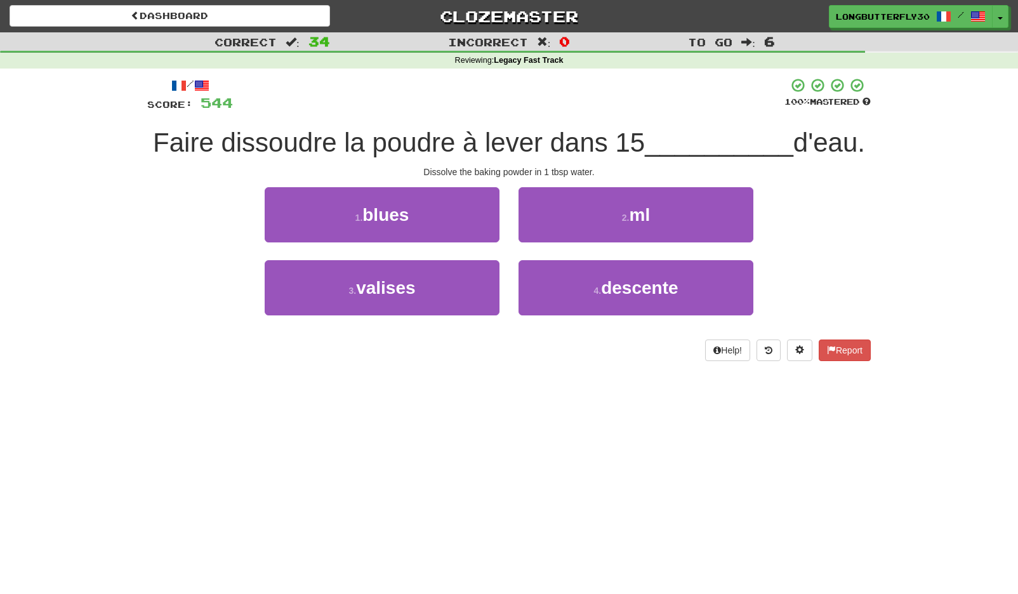
click at [577, 220] on button "2 . ml" at bounding box center [635, 214] width 235 height 55
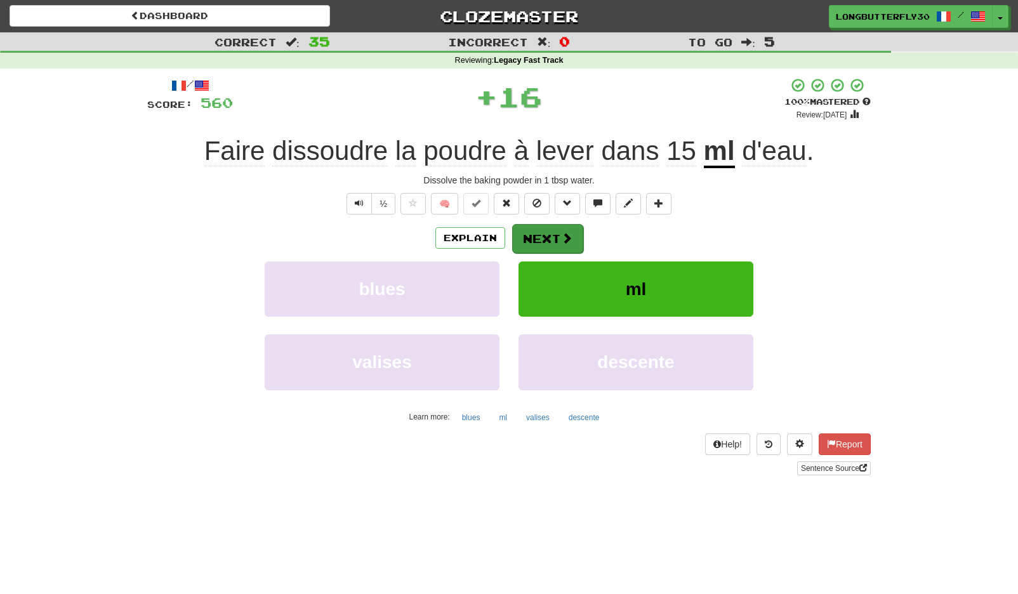
click at [553, 239] on button "Next" at bounding box center [547, 238] width 71 height 29
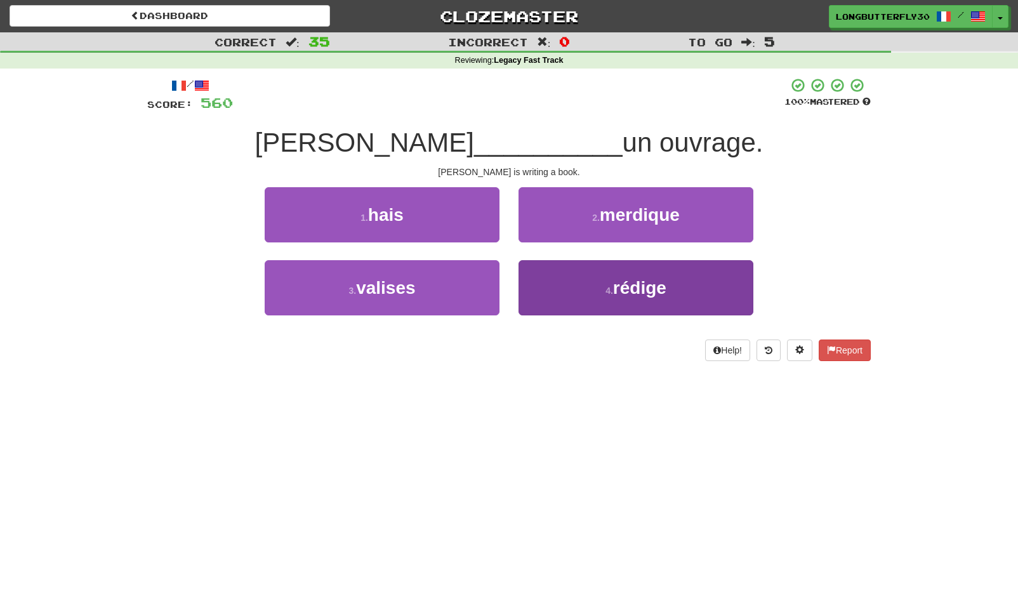
click at [556, 278] on button "4 . rédige" at bounding box center [635, 287] width 235 height 55
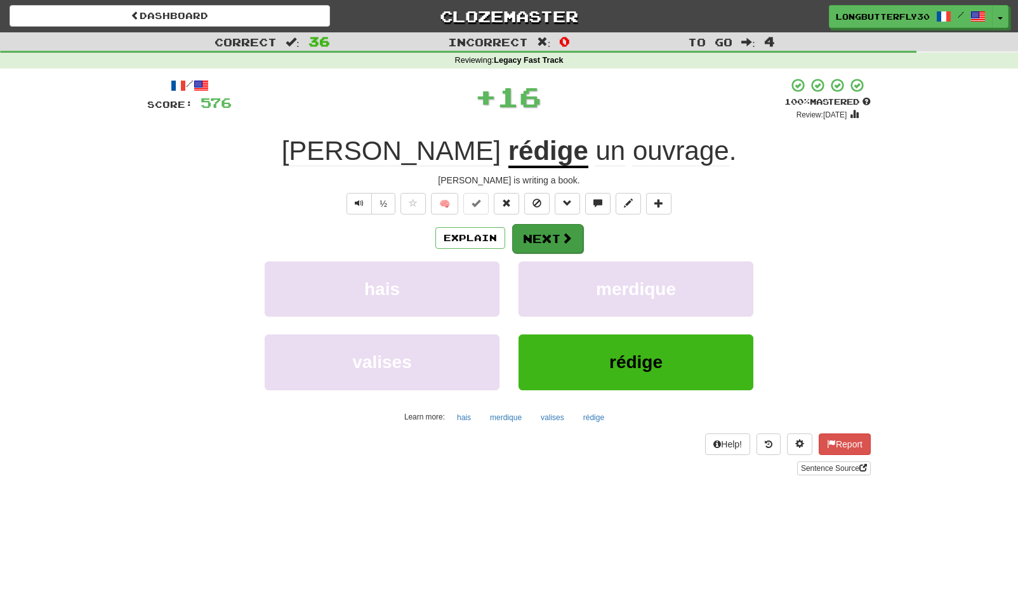
click at [547, 240] on button "Next" at bounding box center [547, 238] width 71 height 29
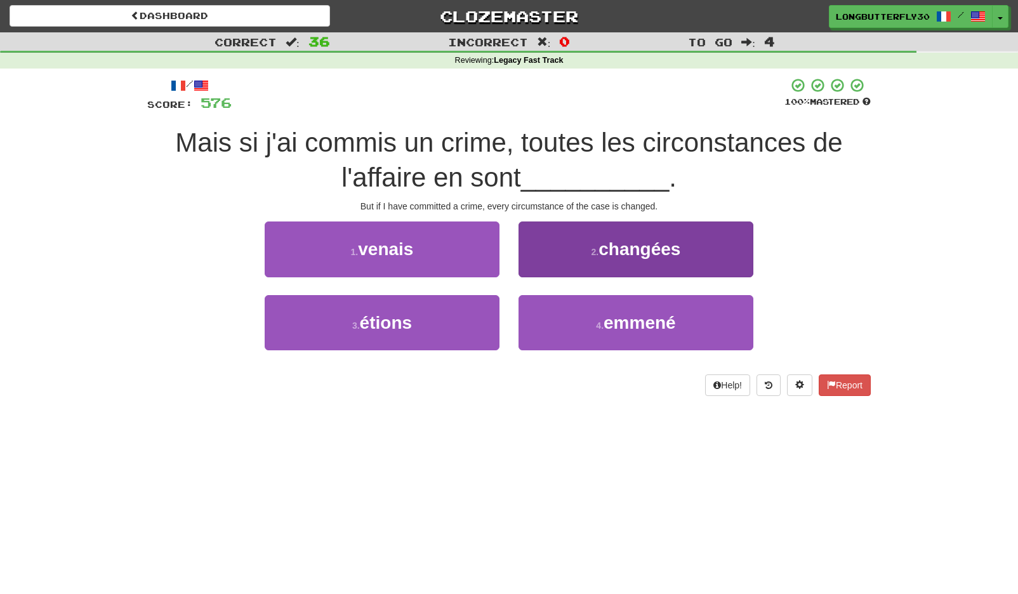
click at [589, 244] on button "2 . changées" at bounding box center [635, 248] width 235 height 55
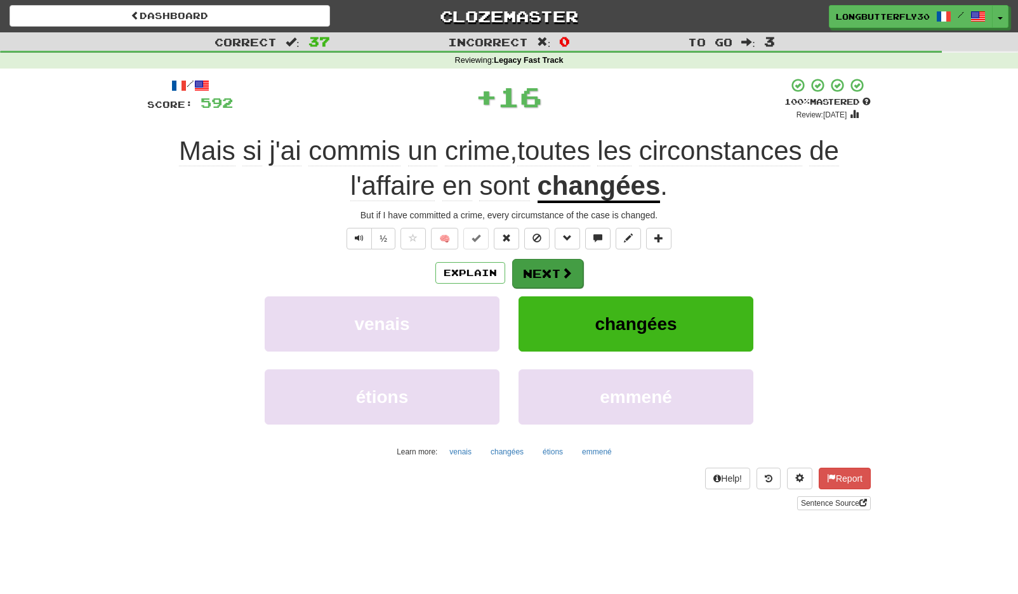
click at [561, 265] on button "Next" at bounding box center [547, 273] width 71 height 29
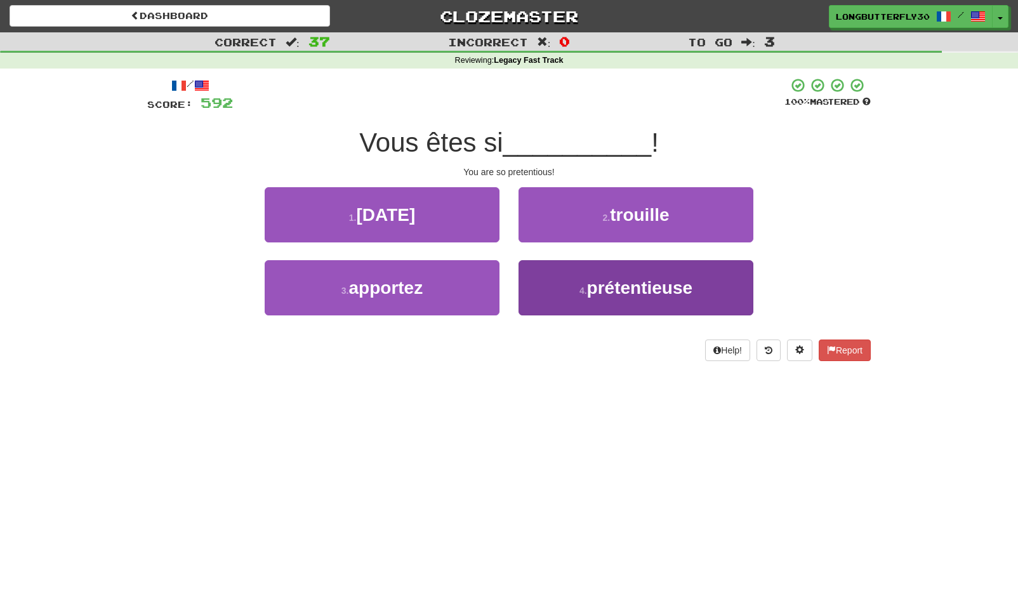
click at [580, 279] on button "4 . prétentieuse" at bounding box center [635, 287] width 235 height 55
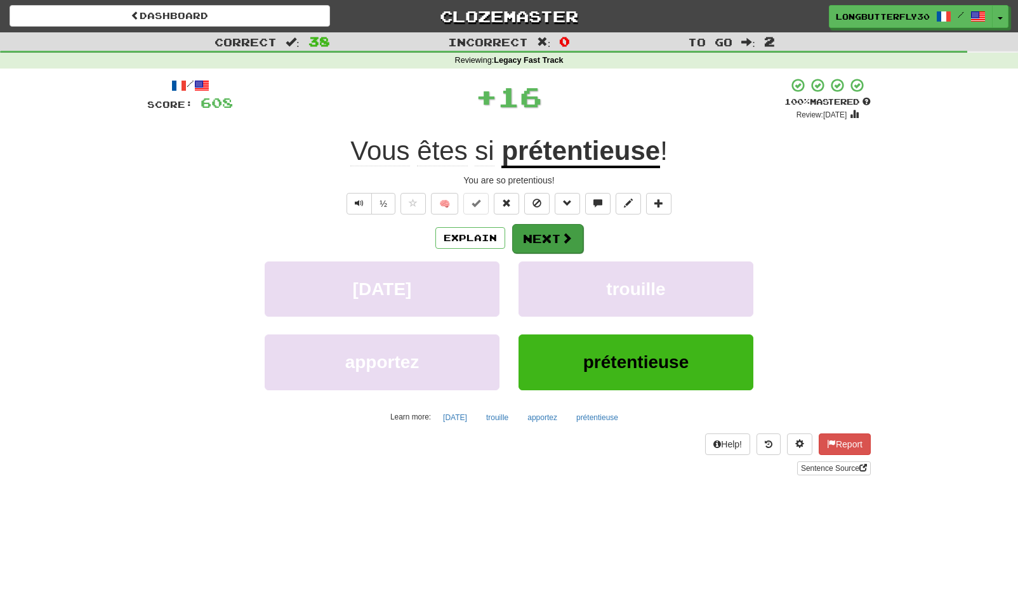
click at [569, 244] on button "Next" at bounding box center [547, 238] width 71 height 29
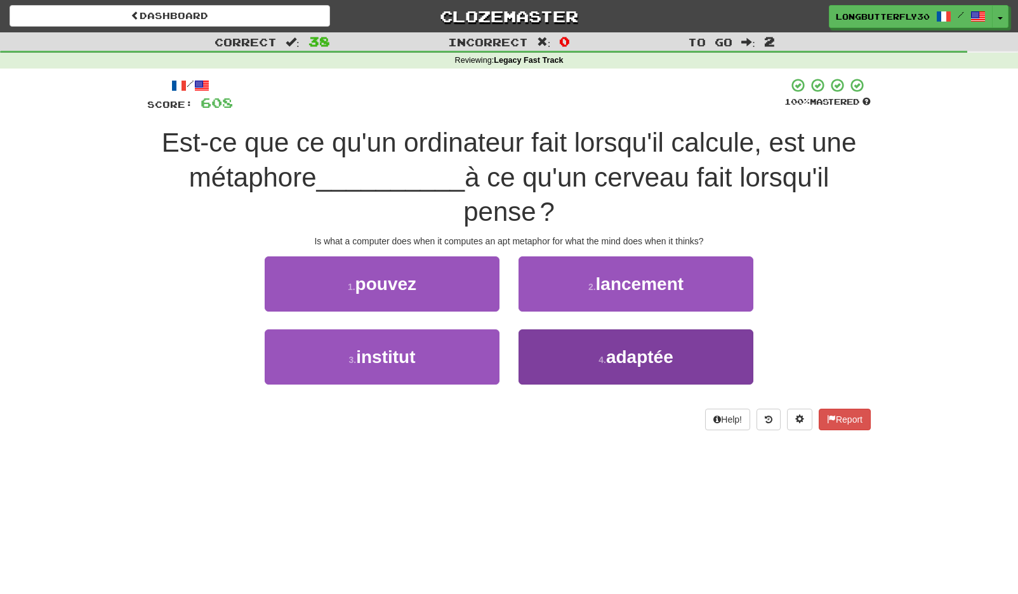
click at [589, 346] on button "4 . adaptée" at bounding box center [635, 356] width 235 height 55
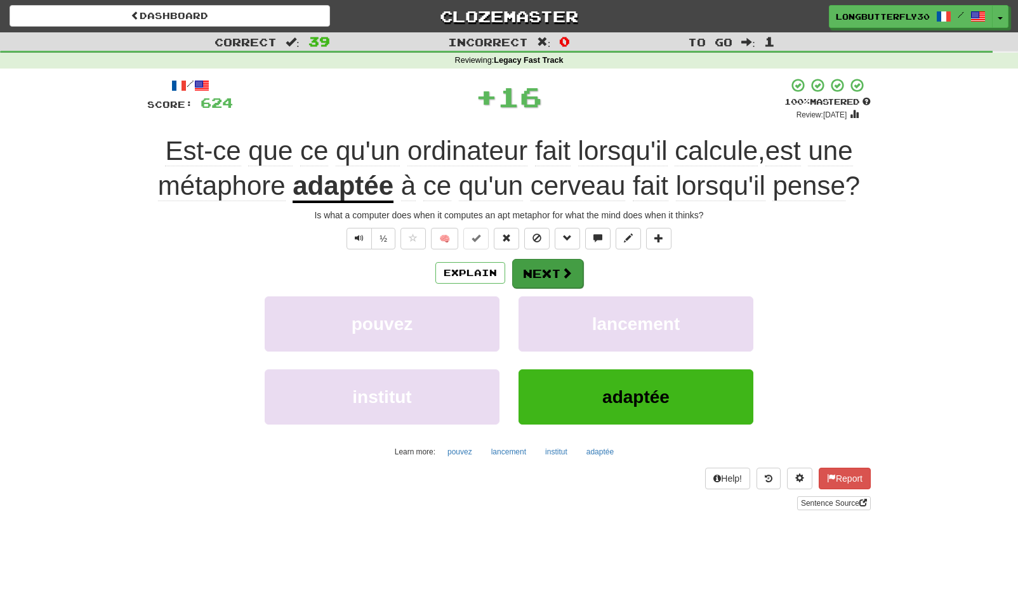
click at [554, 275] on button "Next" at bounding box center [547, 273] width 71 height 29
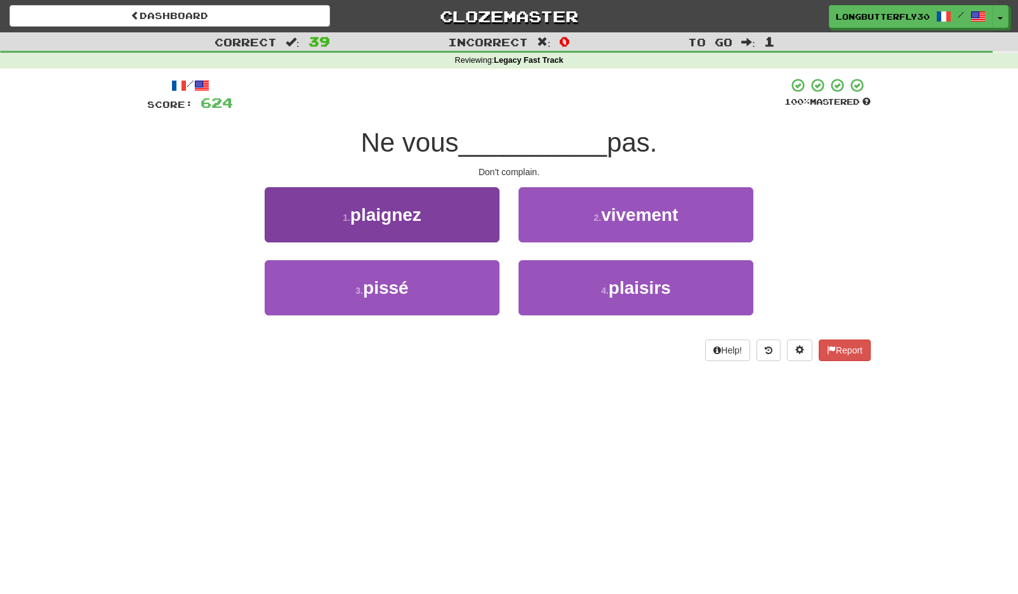
click at [480, 226] on button "1 . plaignez" at bounding box center [382, 214] width 235 height 55
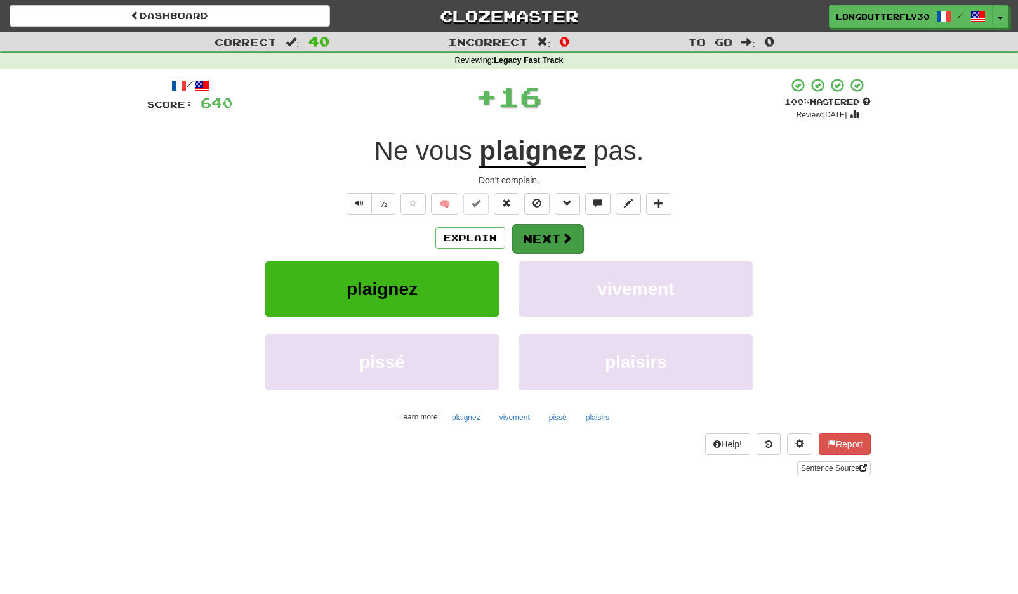
click at [542, 243] on button "Next" at bounding box center [547, 238] width 71 height 29
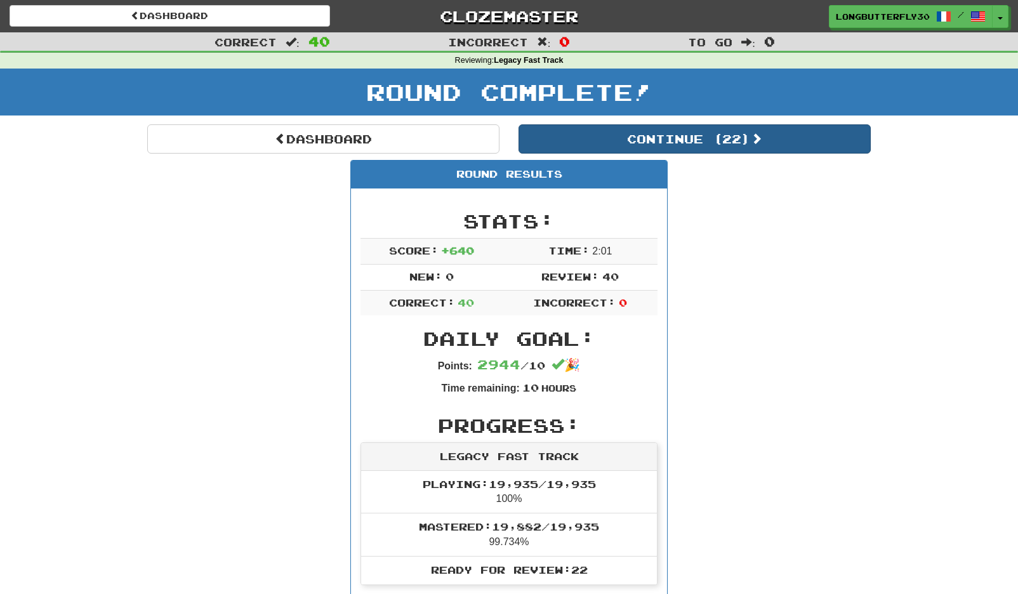
click at [677, 137] on button "Continue ( 22 )" at bounding box center [694, 138] width 352 height 29
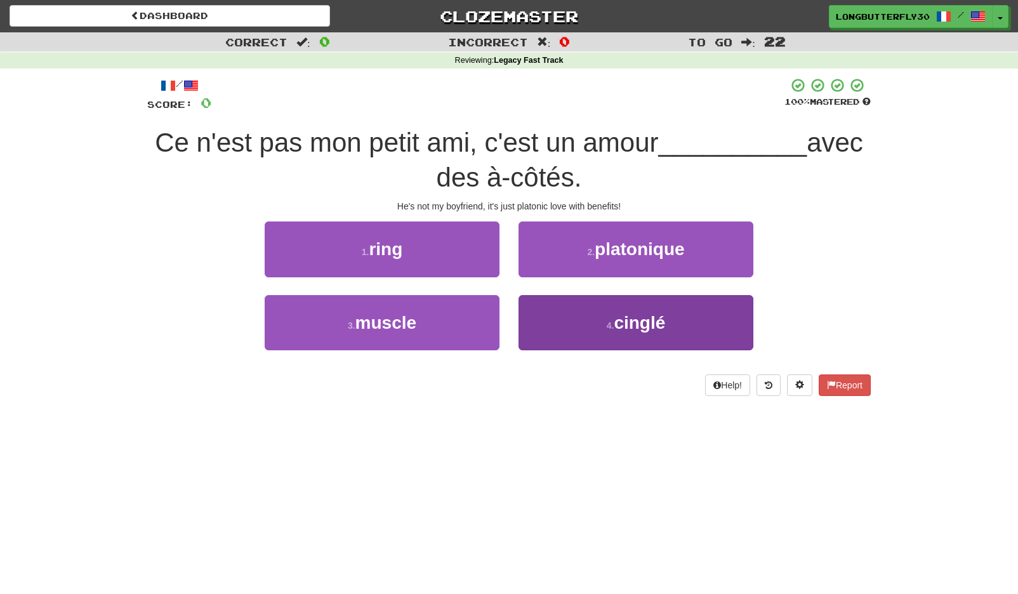
scroll to position [3, 0]
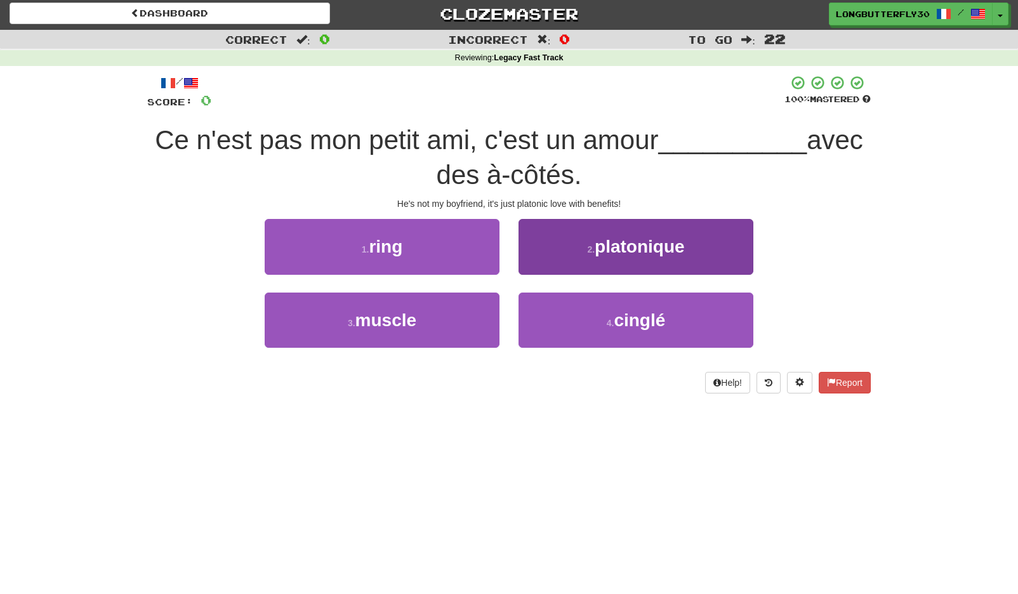
click at [606, 246] on span "platonique" at bounding box center [640, 247] width 90 height 20
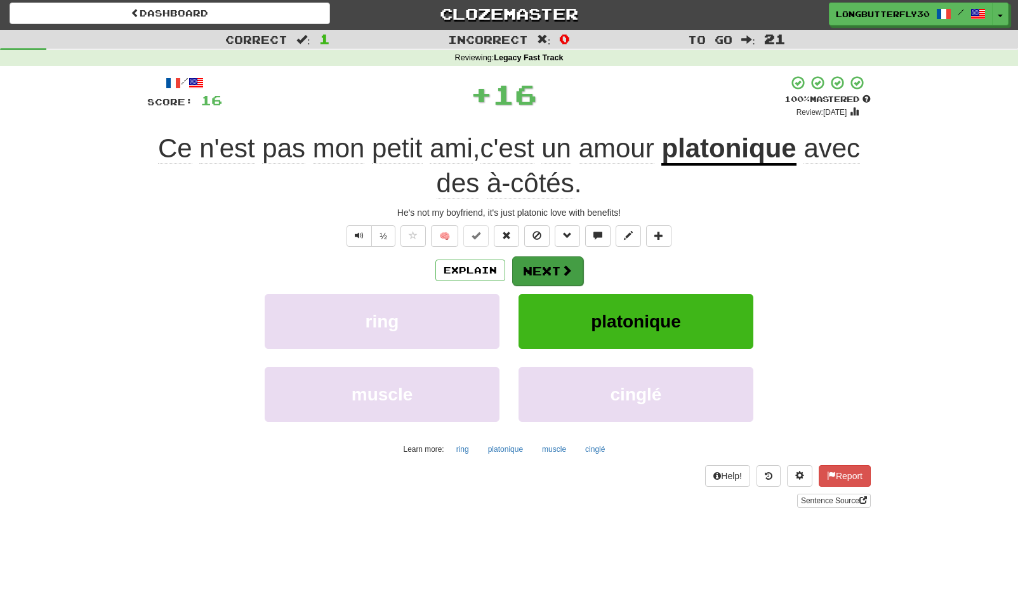
click at [559, 272] on button "Next" at bounding box center [547, 270] width 71 height 29
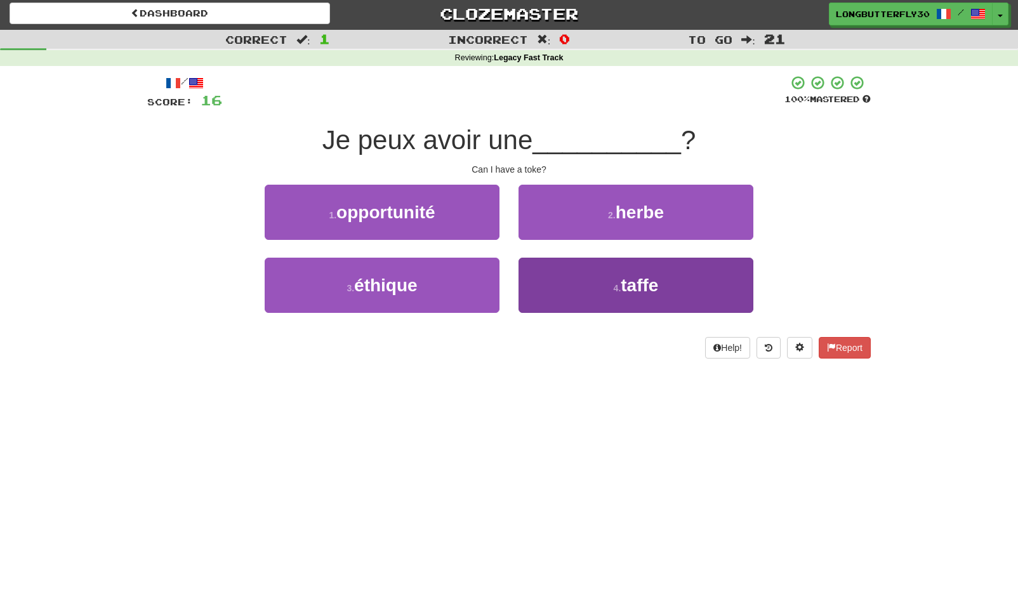
click at [589, 287] on button "4 . taffe" at bounding box center [635, 285] width 235 height 55
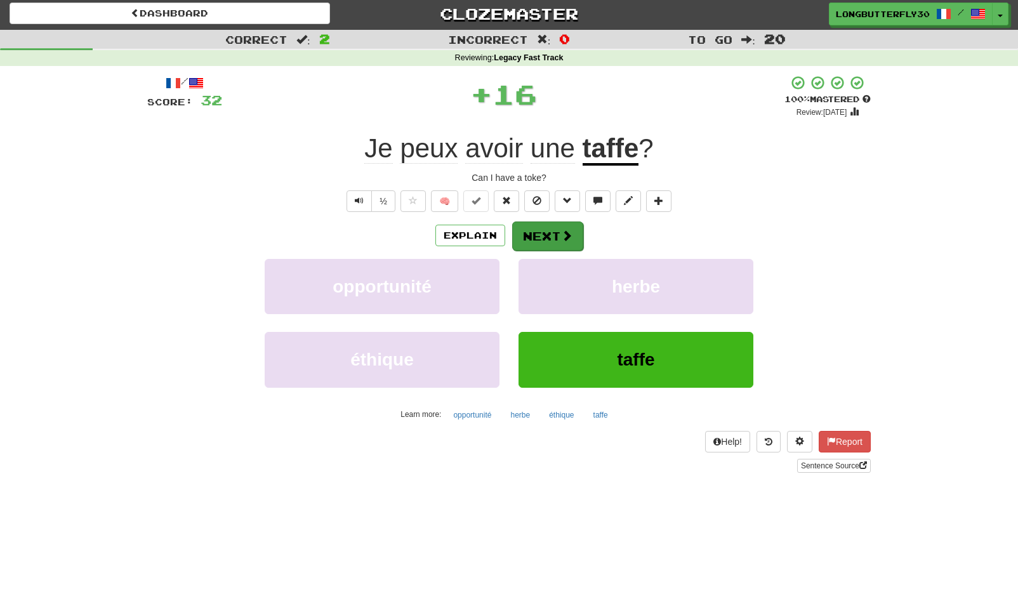
click at [561, 236] on span at bounding box center [566, 235] width 11 height 11
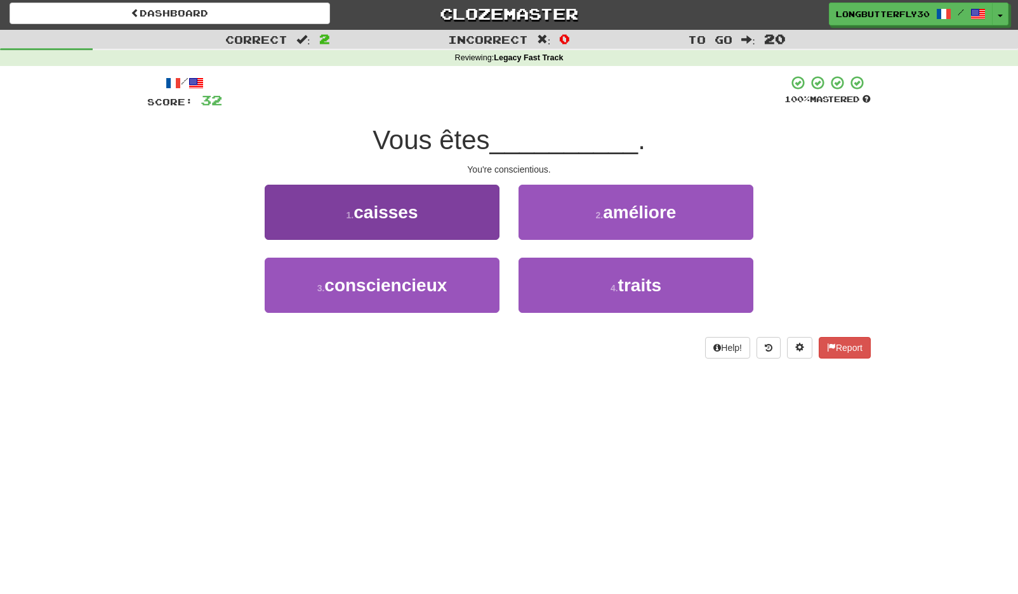
click at [451, 278] on button "3 . consciencieux" at bounding box center [382, 285] width 235 height 55
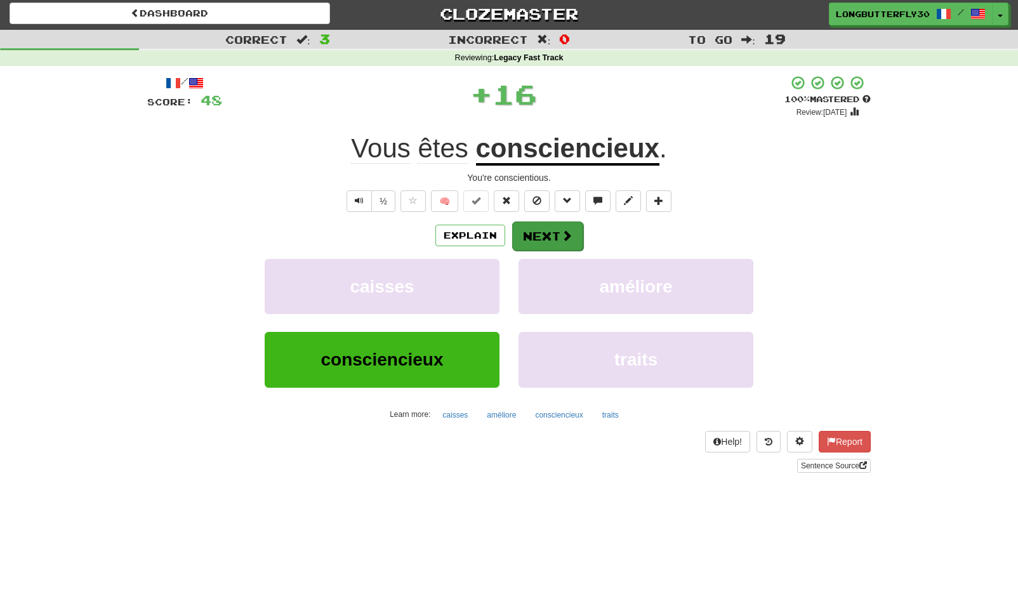
click at [545, 230] on button "Next" at bounding box center [547, 235] width 71 height 29
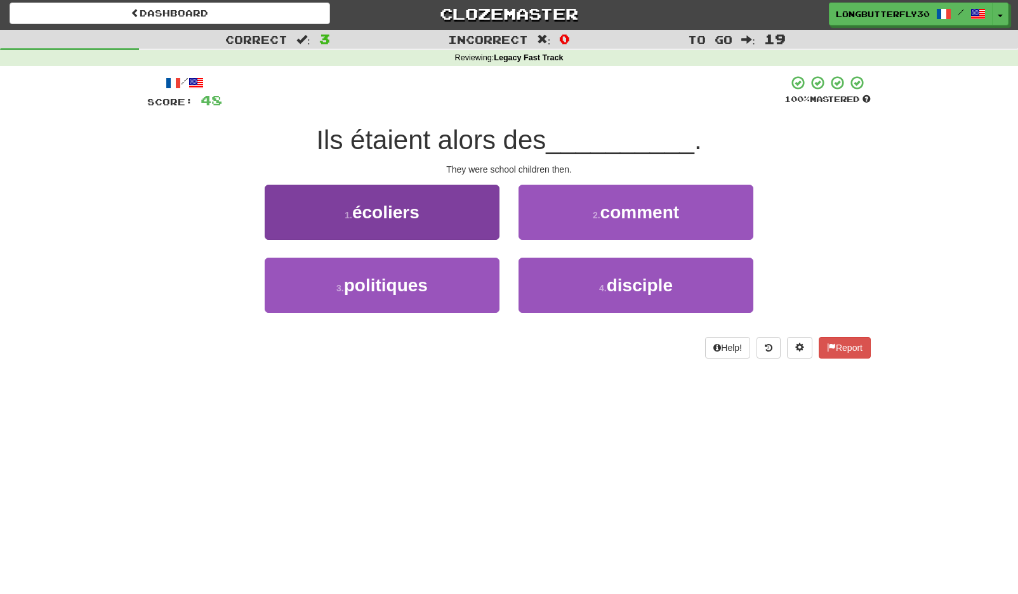
click at [457, 218] on button "1 . écoliers" at bounding box center [382, 212] width 235 height 55
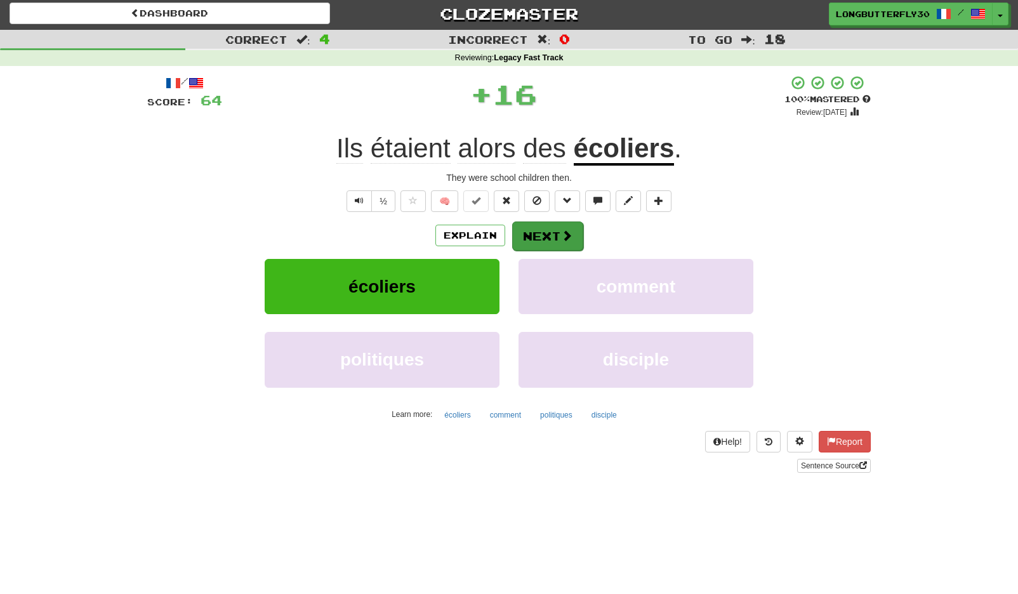
click at [530, 233] on button "Next" at bounding box center [547, 235] width 71 height 29
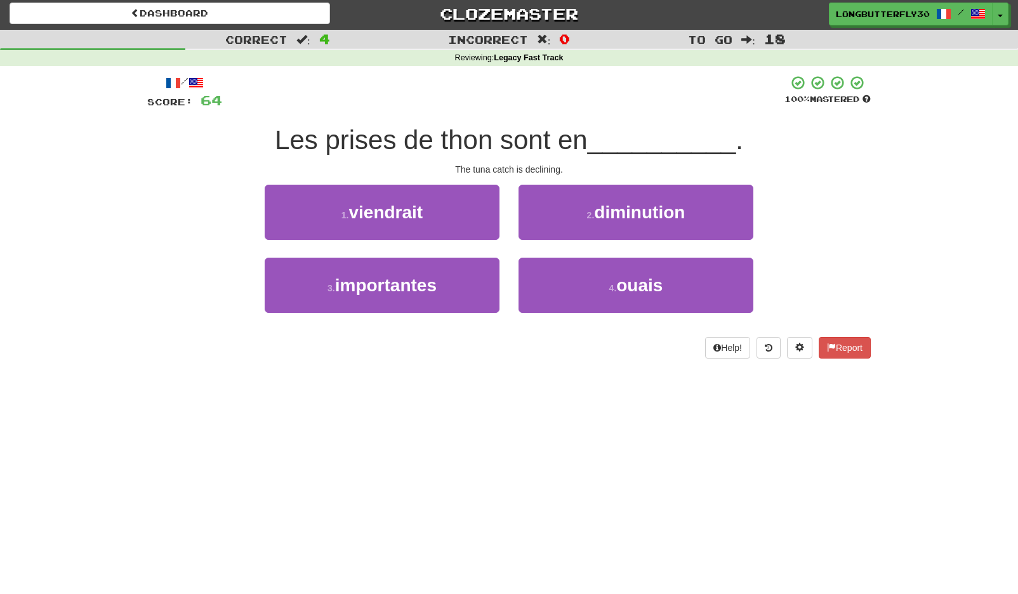
click at [582, 218] on button "2 . diminution" at bounding box center [635, 212] width 235 height 55
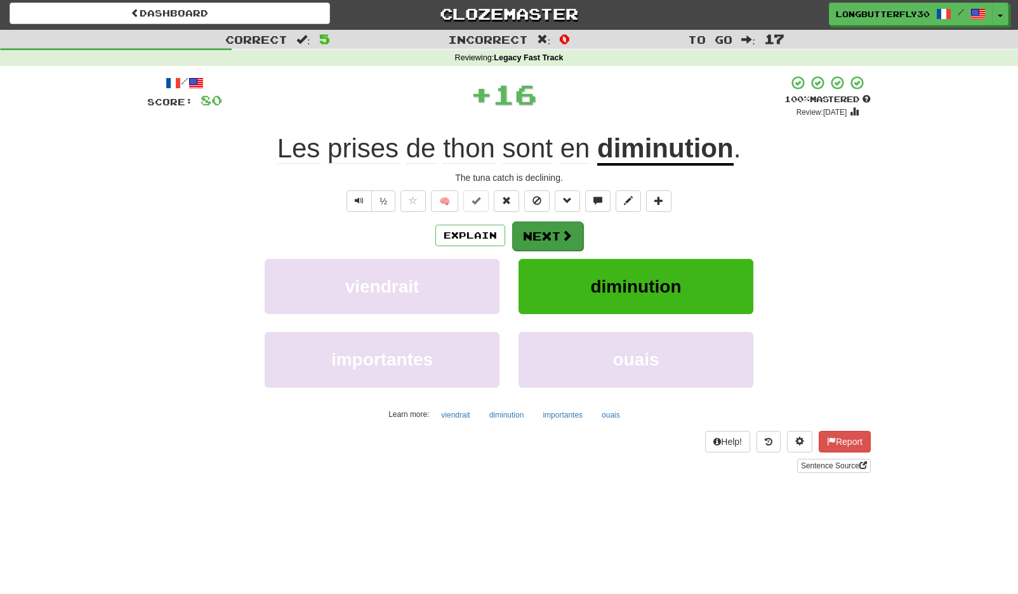
click at [546, 234] on button "Next" at bounding box center [547, 235] width 71 height 29
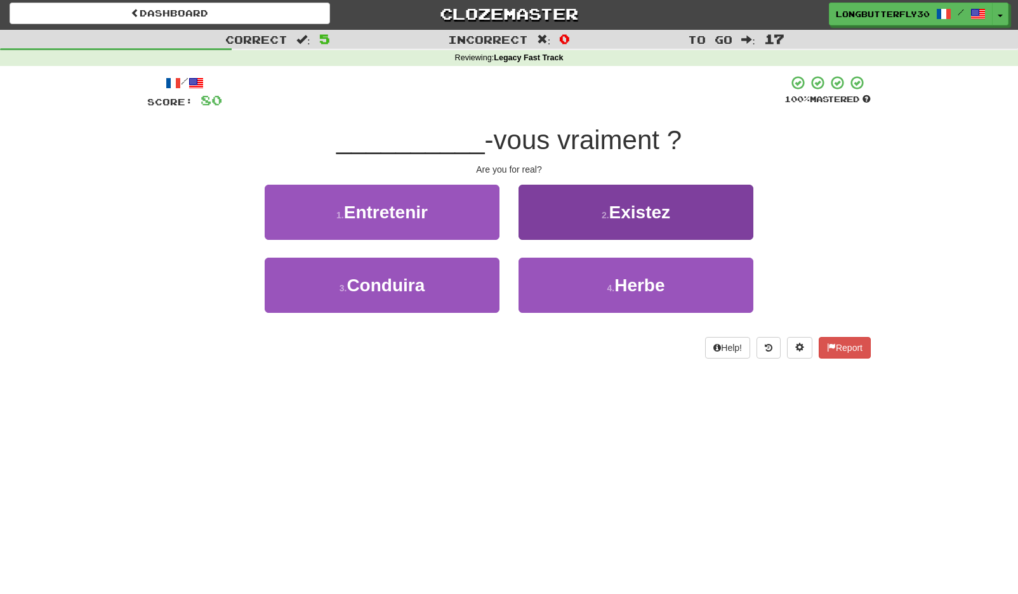
click at [580, 223] on button "2 . Existez" at bounding box center [635, 212] width 235 height 55
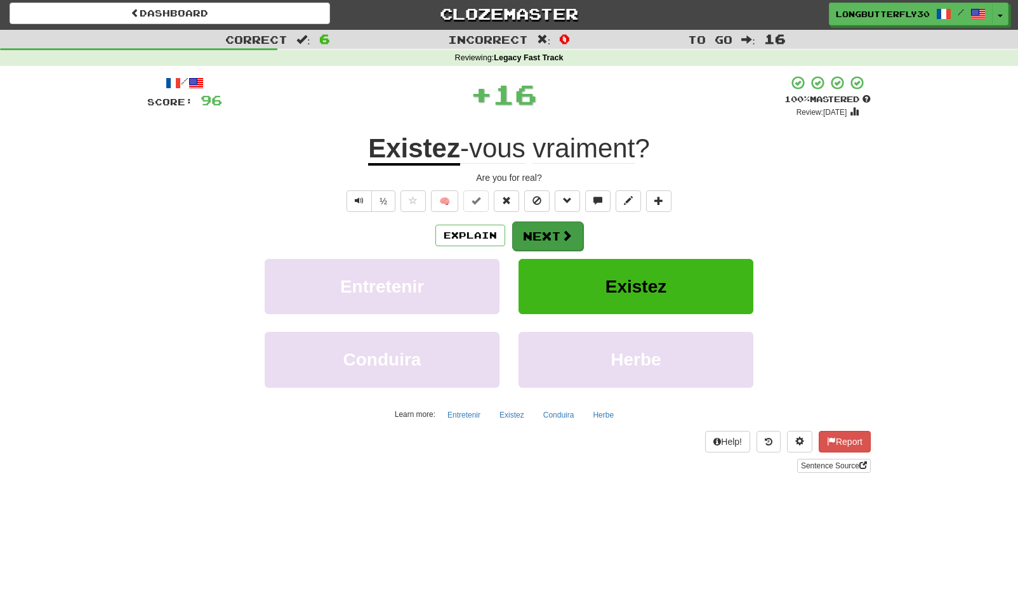
click at [553, 234] on button "Next" at bounding box center [547, 235] width 71 height 29
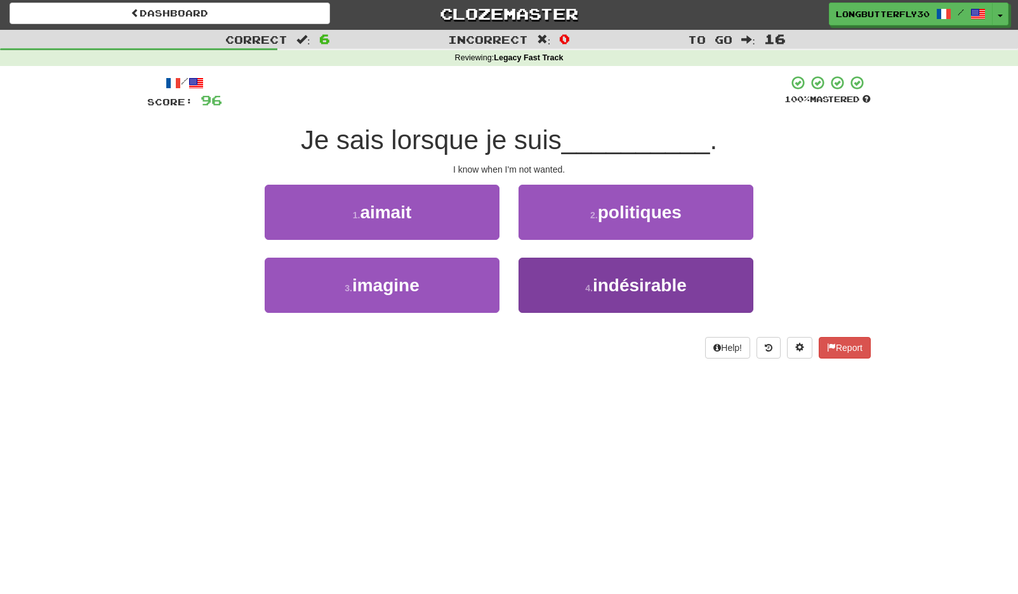
click at [537, 293] on button "4 . indésirable" at bounding box center [635, 285] width 235 height 55
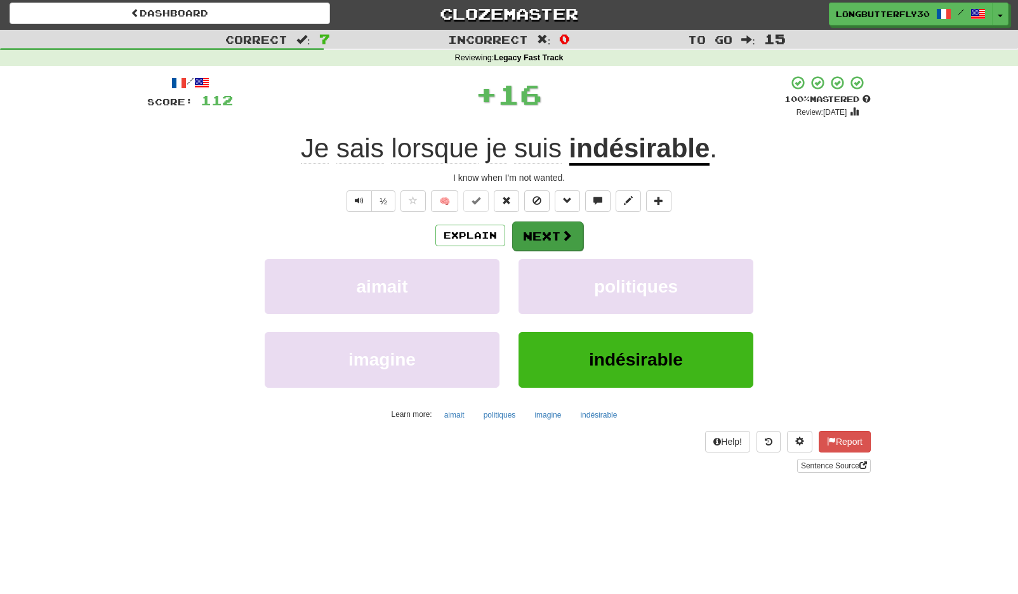
click at [545, 238] on button "Next" at bounding box center [547, 235] width 71 height 29
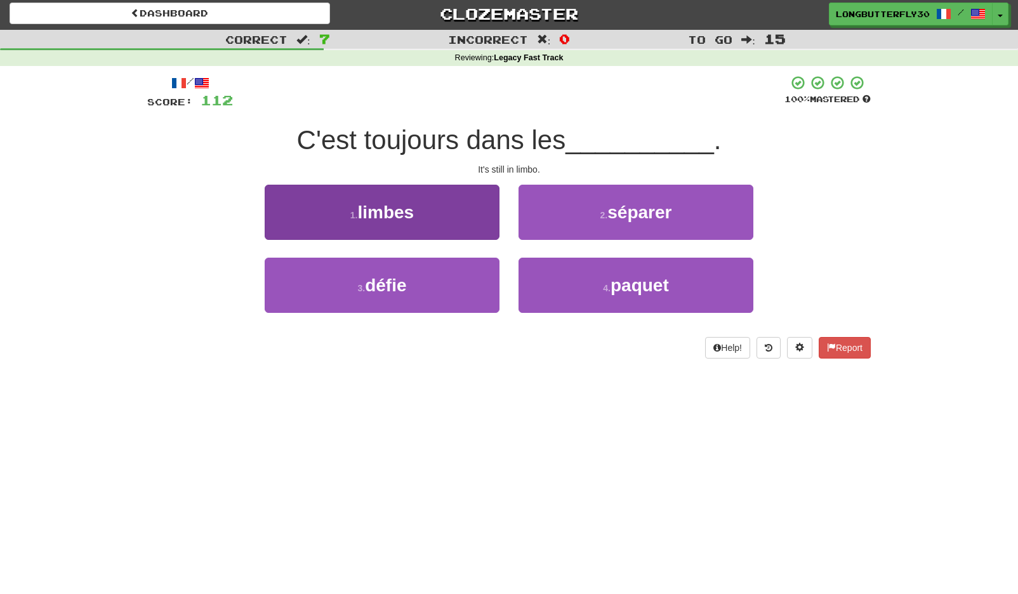
click at [440, 213] on button "1 . limbes" at bounding box center [382, 212] width 235 height 55
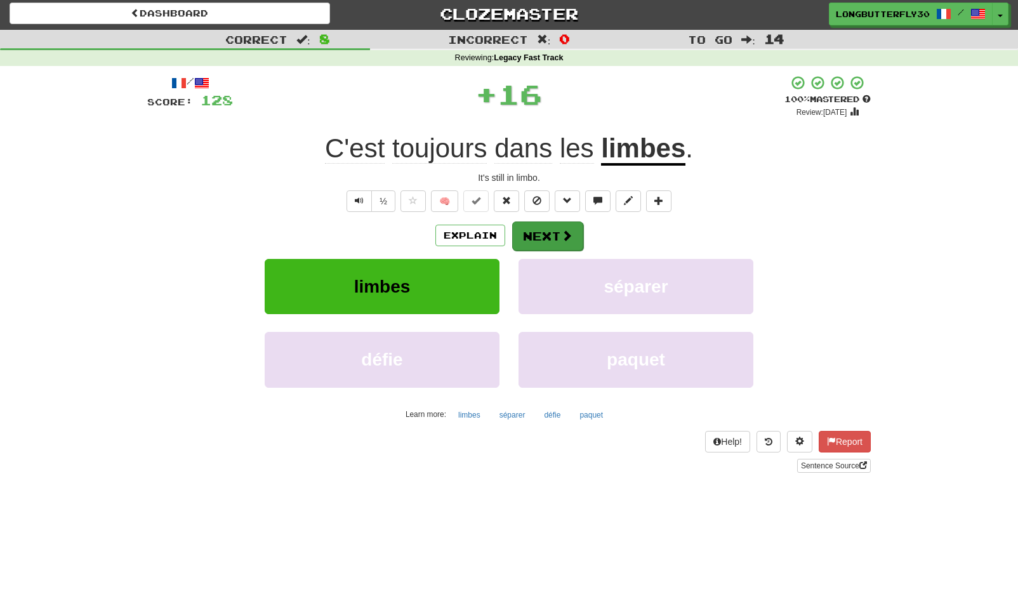
click at [539, 236] on button "Next" at bounding box center [547, 235] width 71 height 29
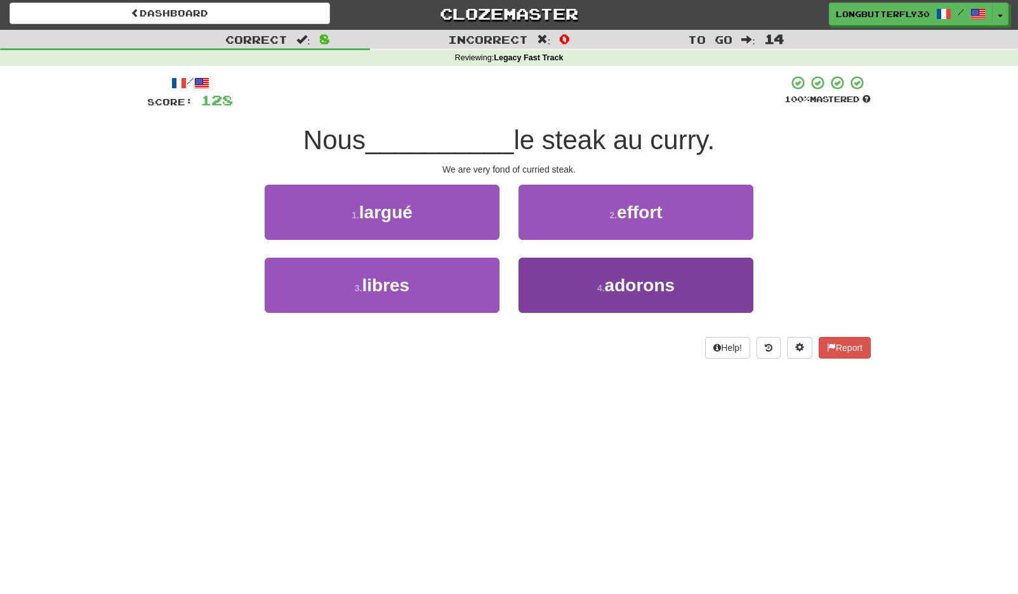
click at [605, 283] on small "4 ." at bounding box center [601, 288] width 8 height 10
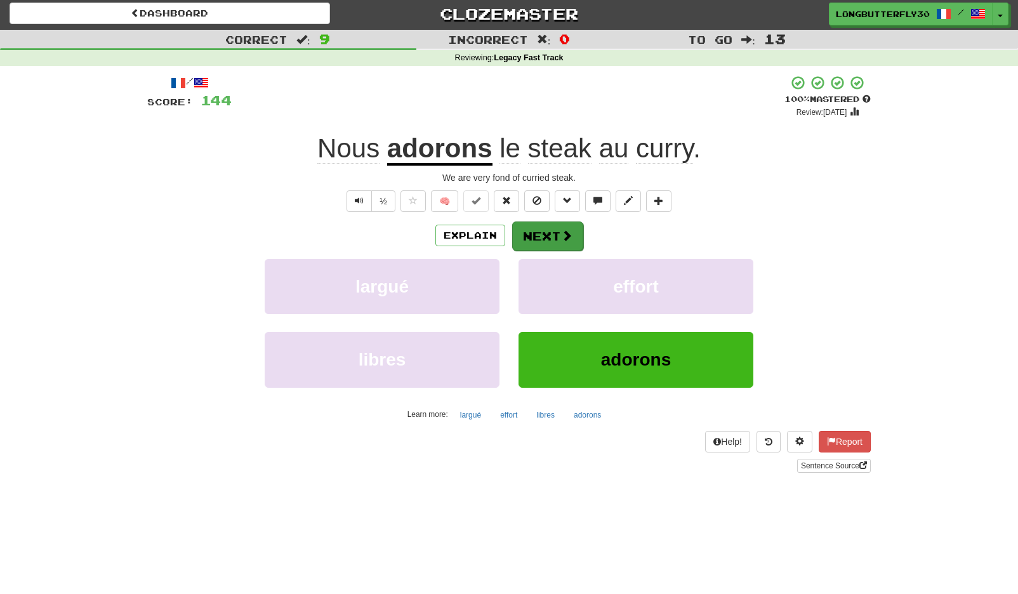
click at [546, 230] on button "Next" at bounding box center [547, 235] width 71 height 29
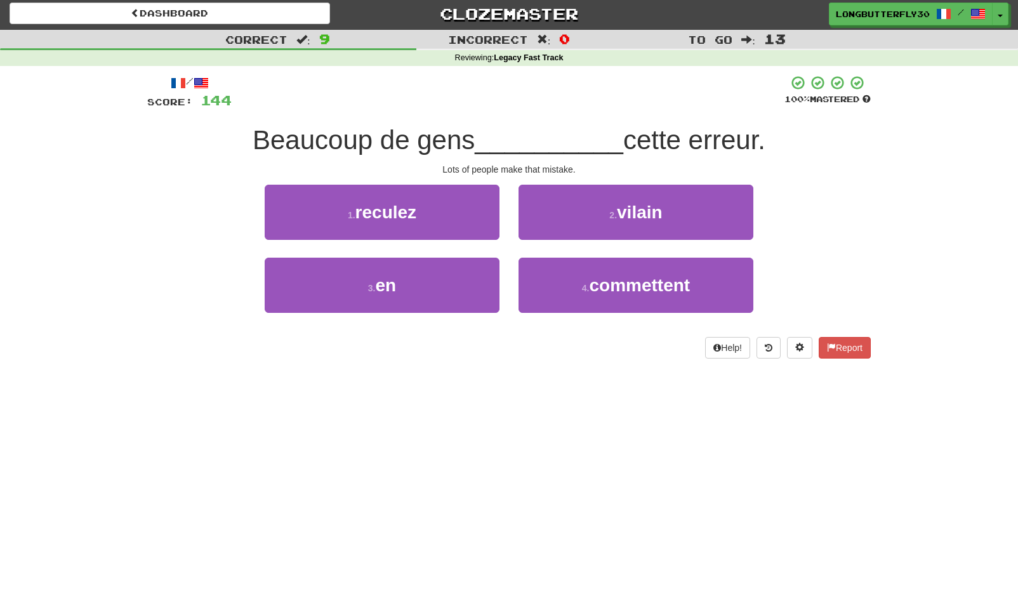
drag, startPoint x: 595, startPoint y: 271, endPoint x: 591, endPoint y: 250, distance: 21.3
click at [595, 270] on button "4 . commettent" at bounding box center [635, 285] width 235 height 55
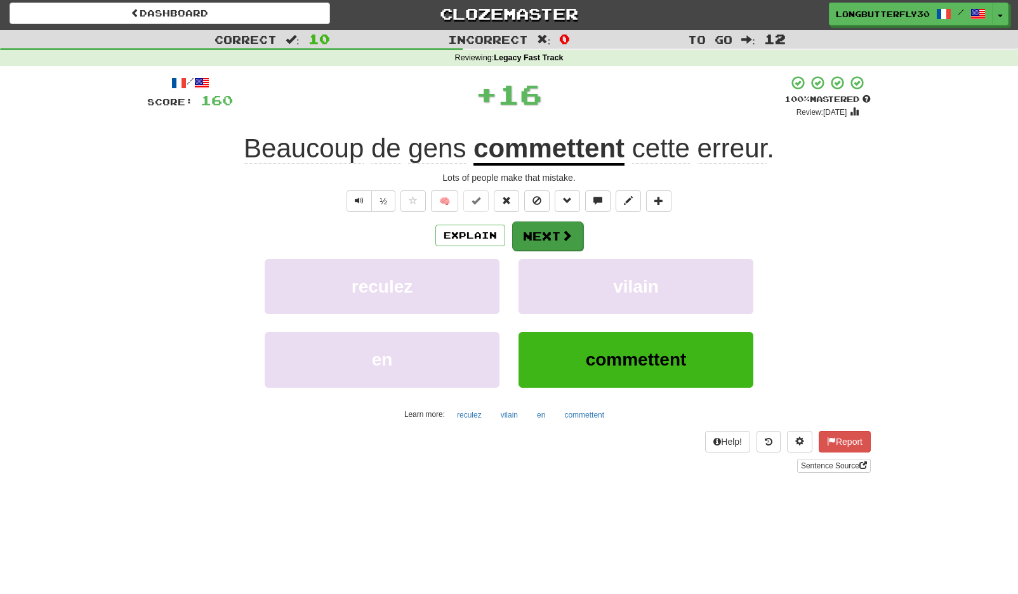
click at [561, 239] on span at bounding box center [566, 235] width 11 height 11
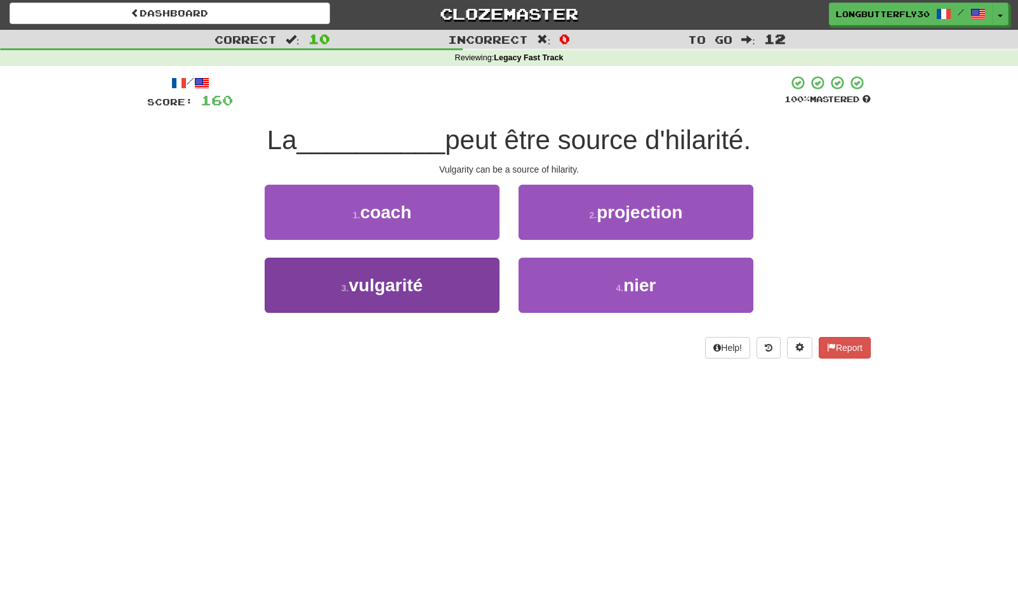
click at [464, 275] on button "3 . vulgarité" at bounding box center [382, 285] width 235 height 55
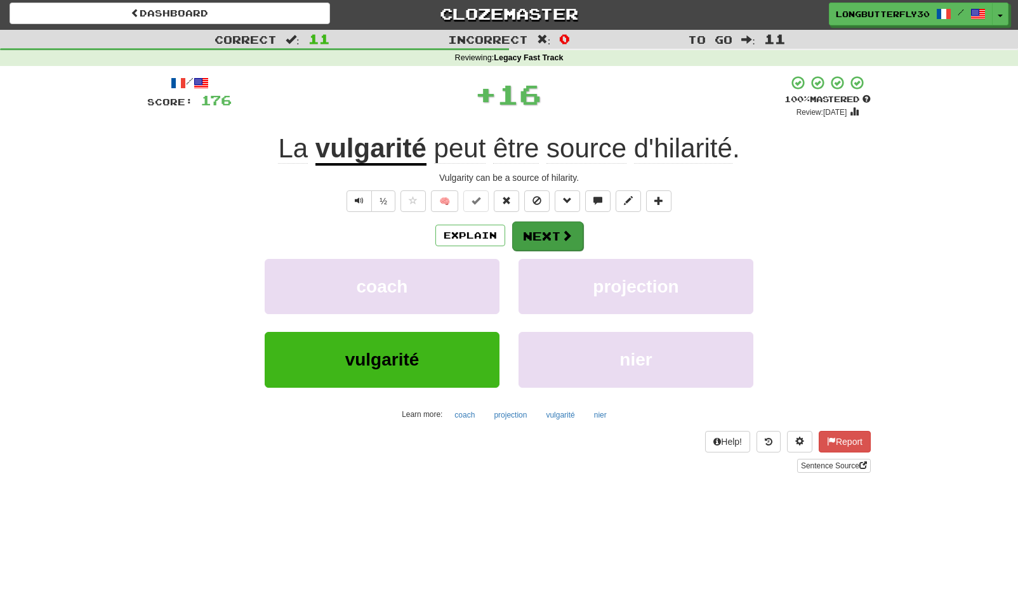
click at [556, 236] on button "Next" at bounding box center [547, 235] width 71 height 29
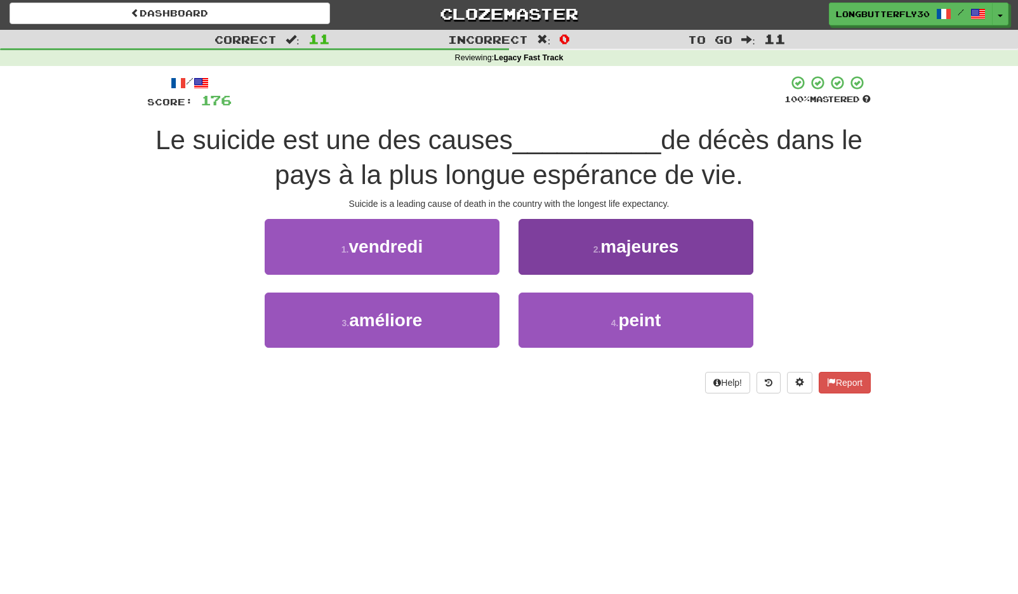
click at [629, 246] on span "majeures" at bounding box center [639, 247] width 78 height 20
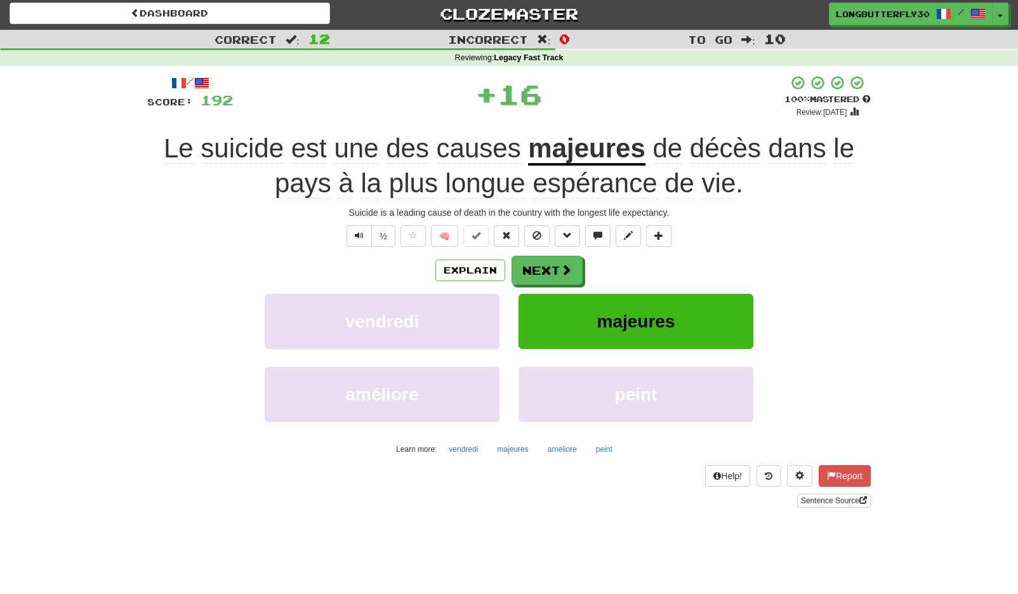
click at [557, 252] on div "/ Score: 192 + 16 100 % Mastered Review: 2125-07-28 Le suicide est une des caus…" at bounding box center [508, 291] width 723 height 432
click at [549, 265] on button "Next" at bounding box center [547, 270] width 71 height 29
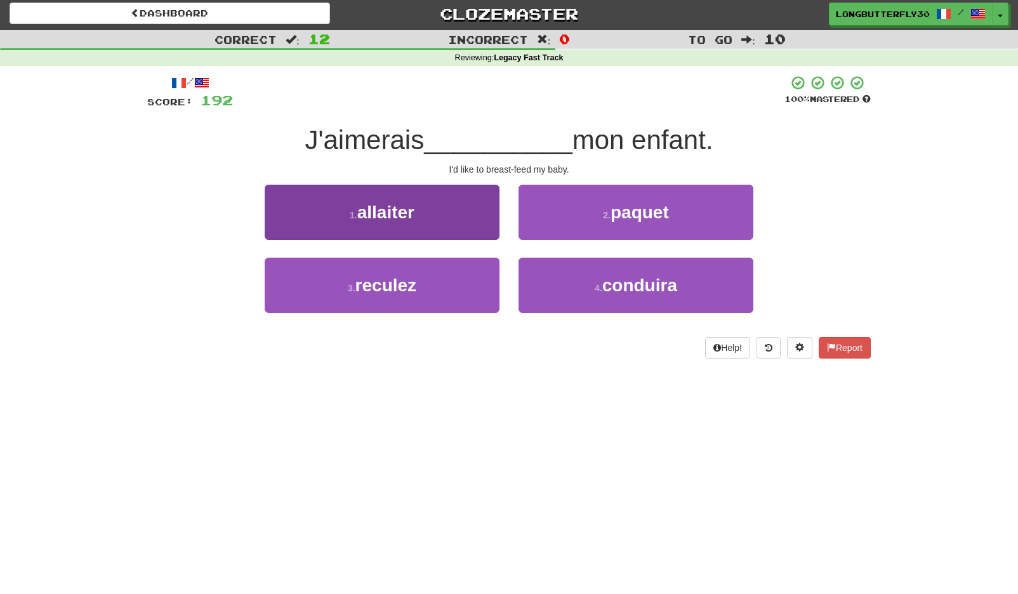
click at [482, 223] on button "1 . allaiter" at bounding box center [382, 212] width 235 height 55
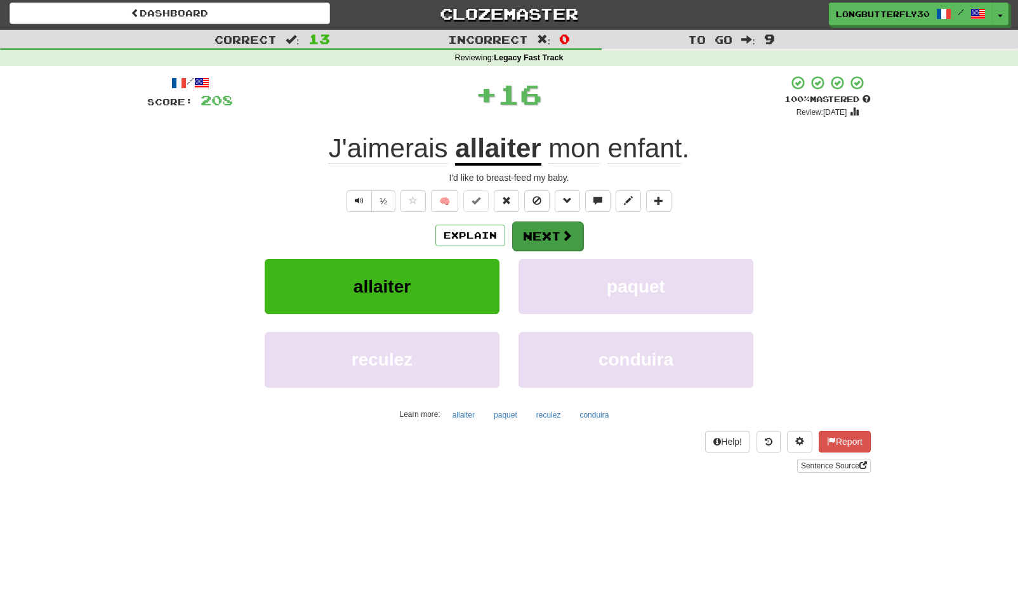
click at [576, 240] on button "Next" at bounding box center [547, 235] width 71 height 29
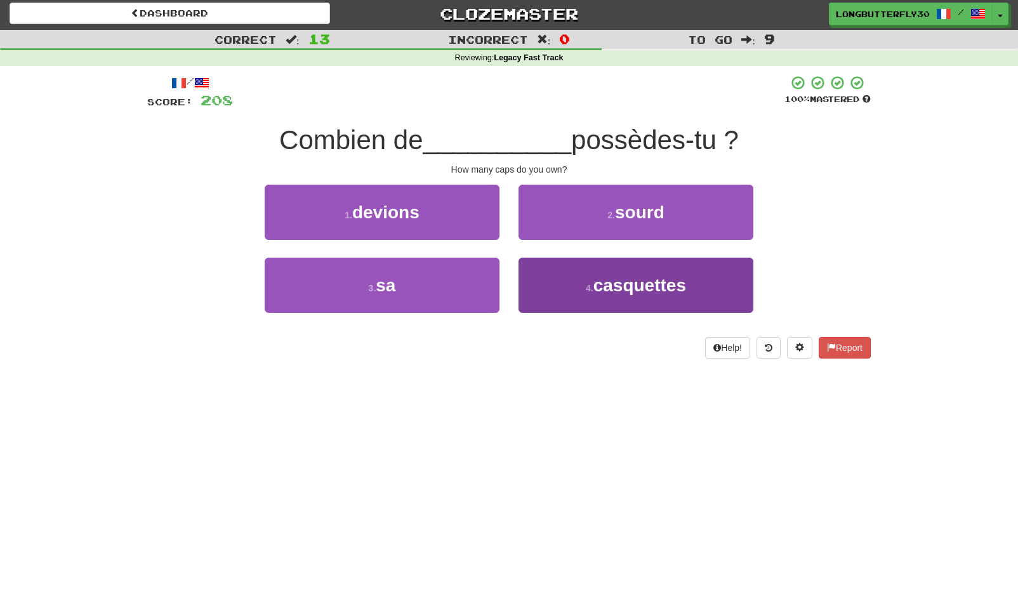
click at [596, 279] on span "casquettes" at bounding box center [639, 285] width 93 height 20
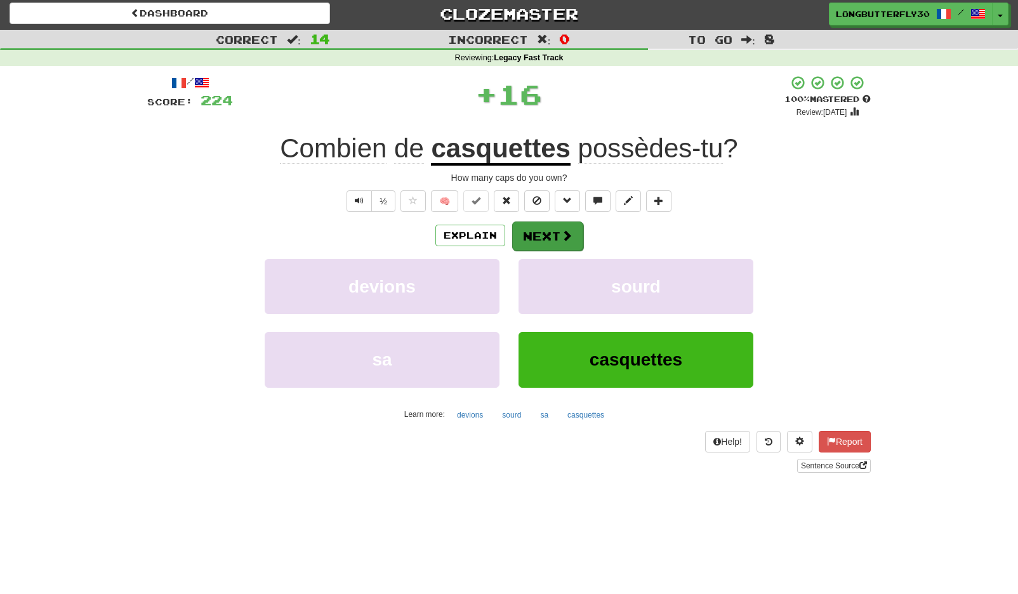
click at [575, 238] on button "Next" at bounding box center [547, 235] width 71 height 29
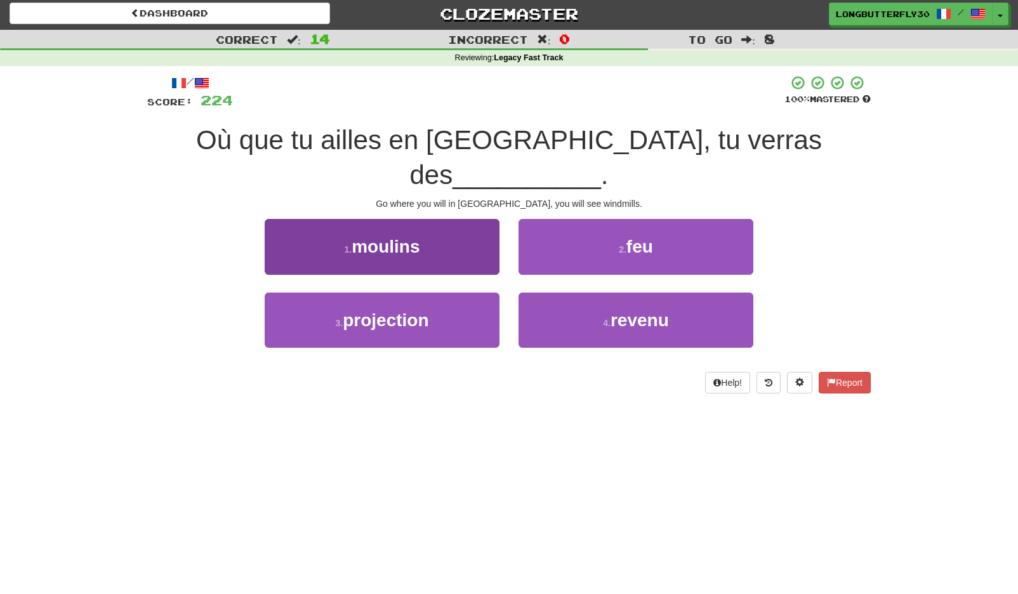
click at [465, 225] on button "1 . moulins" at bounding box center [382, 246] width 235 height 55
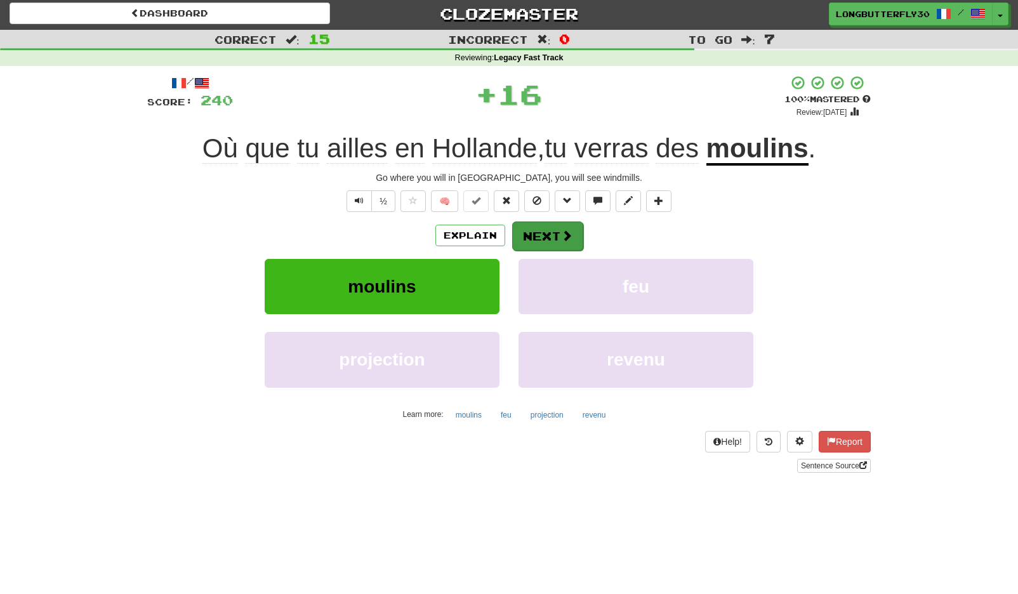
click at [534, 232] on button "Next" at bounding box center [547, 235] width 71 height 29
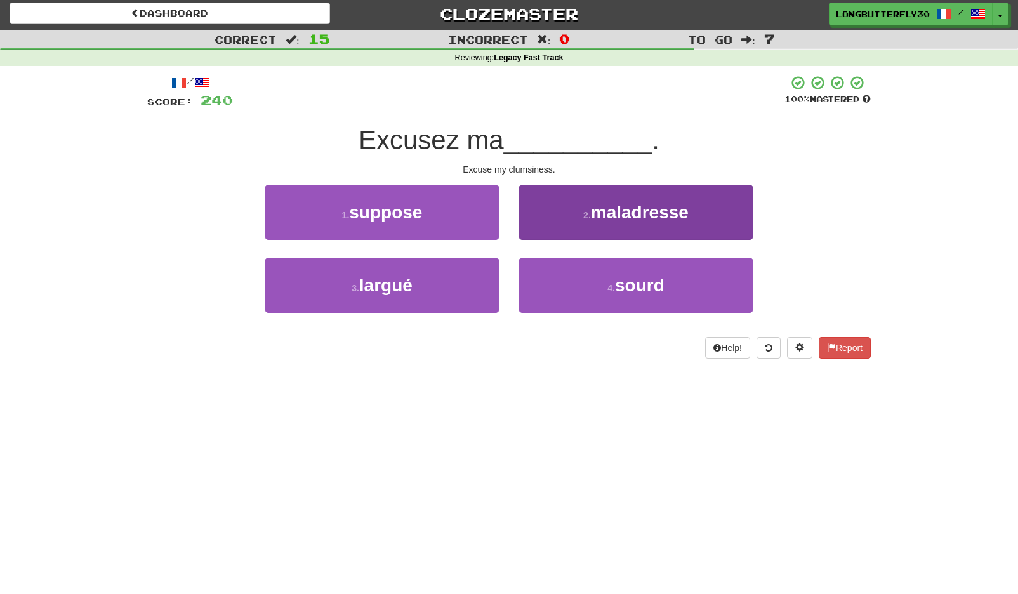
click at [543, 230] on button "2 . maladresse" at bounding box center [635, 212] width 235 height 55
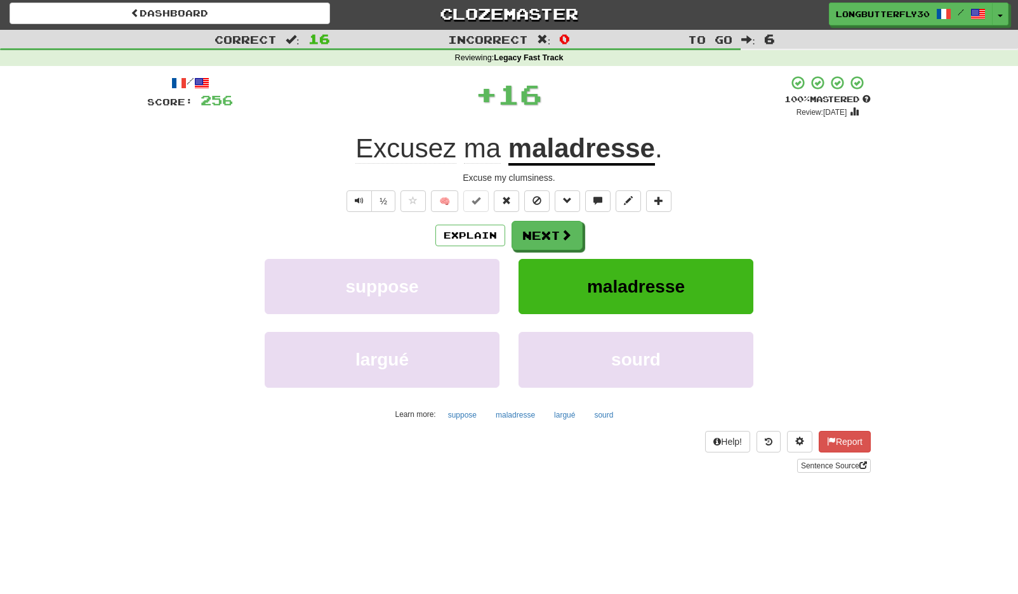
click at [543, 230] on button "Next" at bounding box center [546, 235] width 71 height 29
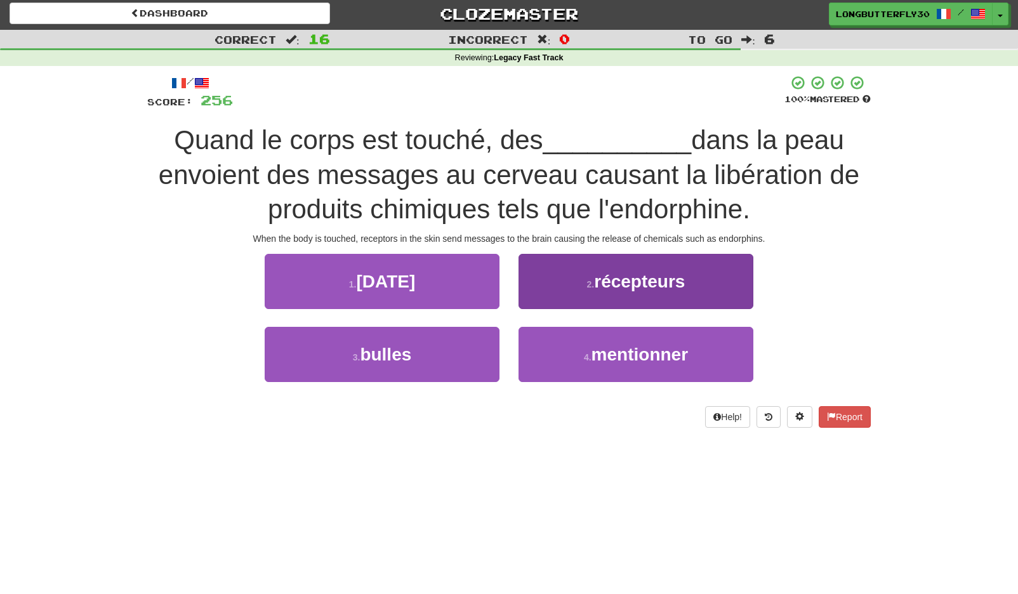
click at [581, 269] on button "2 . récepteurs" at bounding box center [635, 281] width 235 height 55
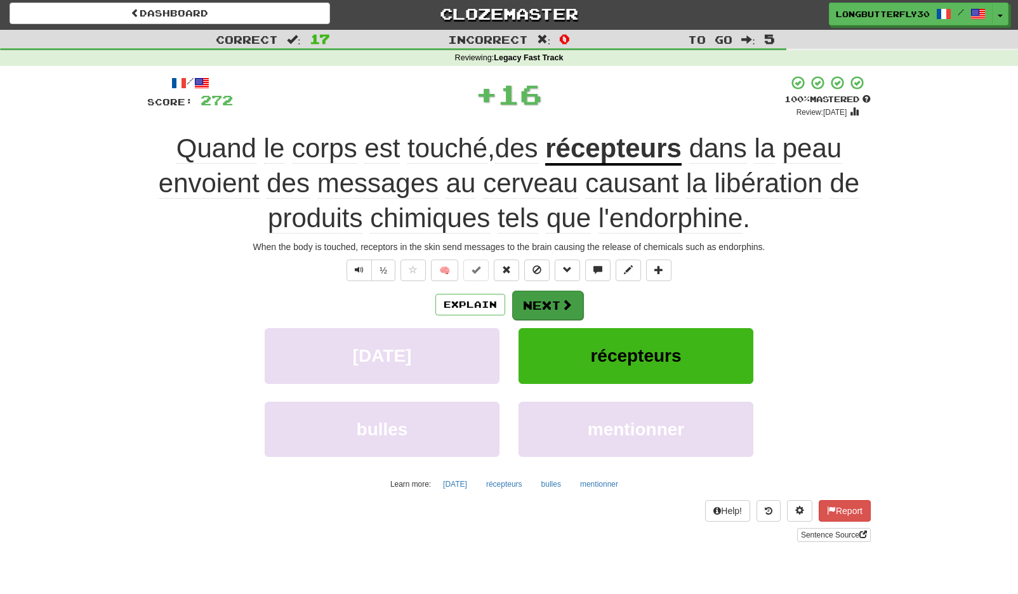
click at [547, 298] on button "Next" at bounding box center [547, 305] width 71 height 29
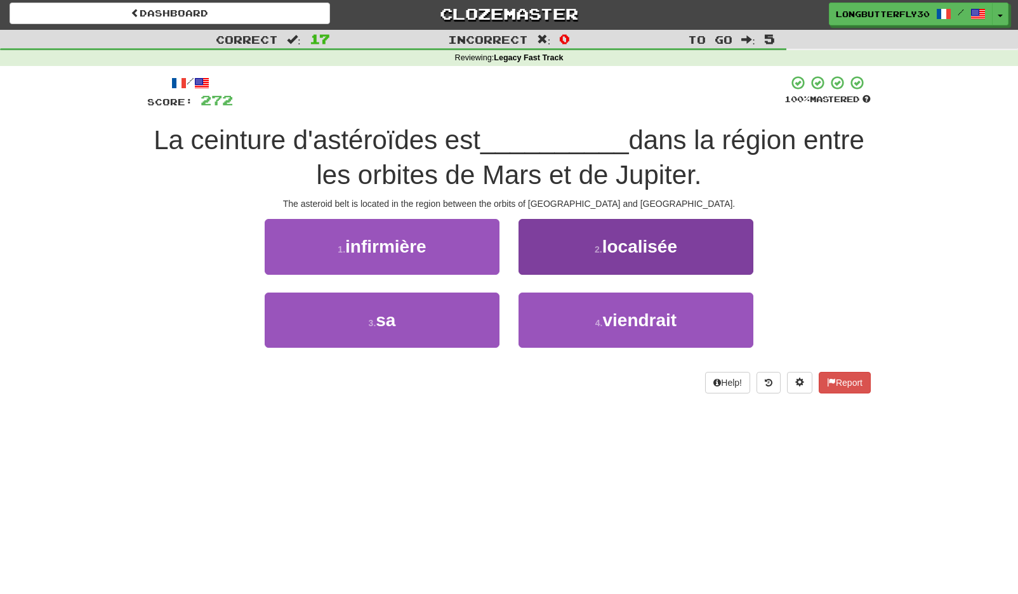
click at [611, 255] on button "2 . localisée" at bounding box center [635, 246] width 235 height 55
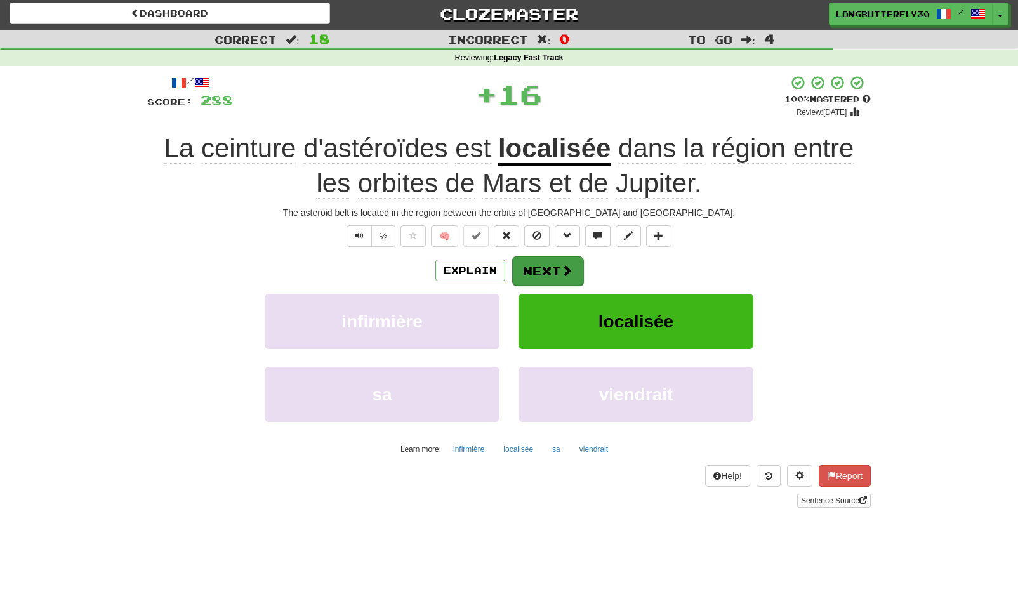
click at [576, 266] on button "Next" at bounding box center [547, 270] width 71 height 29
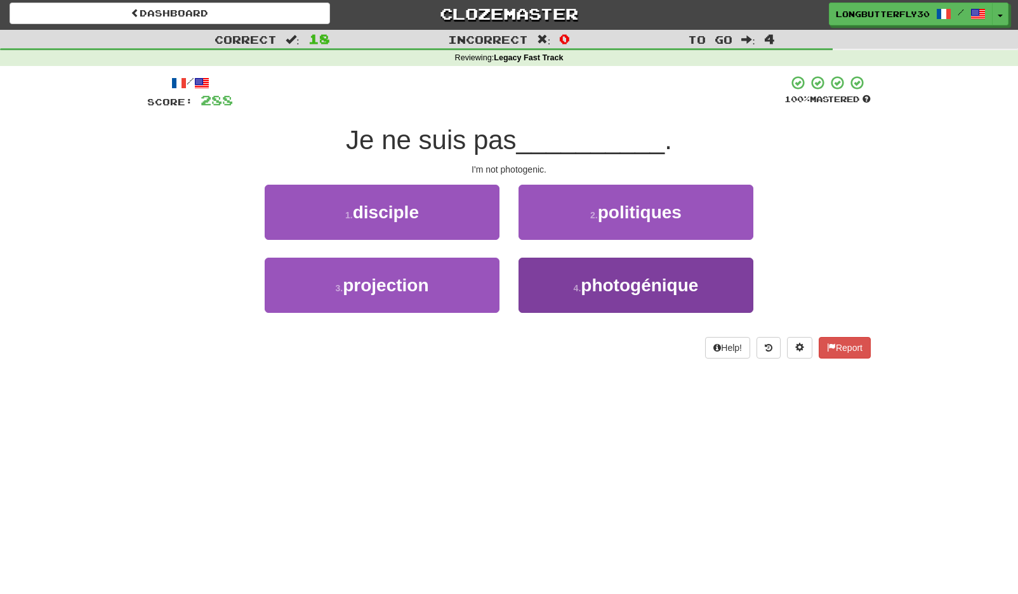
click at [581, 291] on small "4 ." at bounding box center [578, 288] width 8 height 10
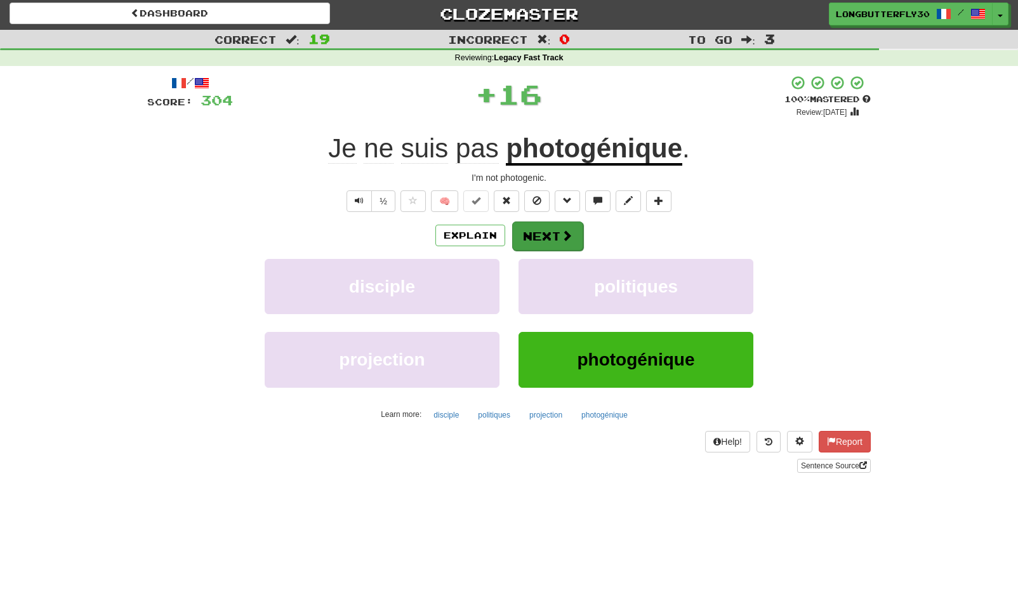
click at [559, 247] on button "Next" at bounding box center [547, 235] width 71 height 29
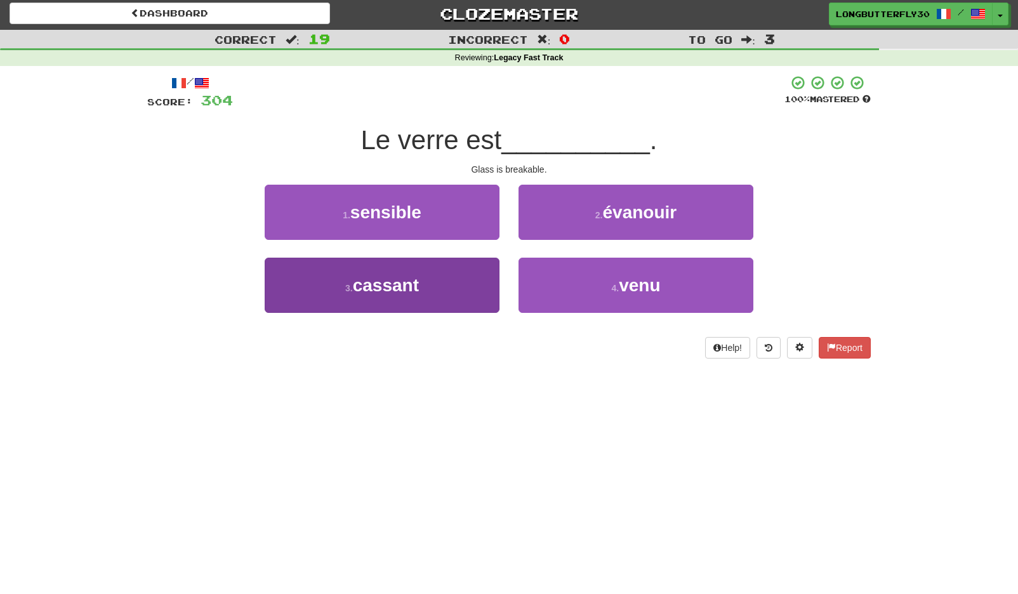
click at [460, 285] on button "3 . cassant" at bounding box center [382, 285] width 235 height 55
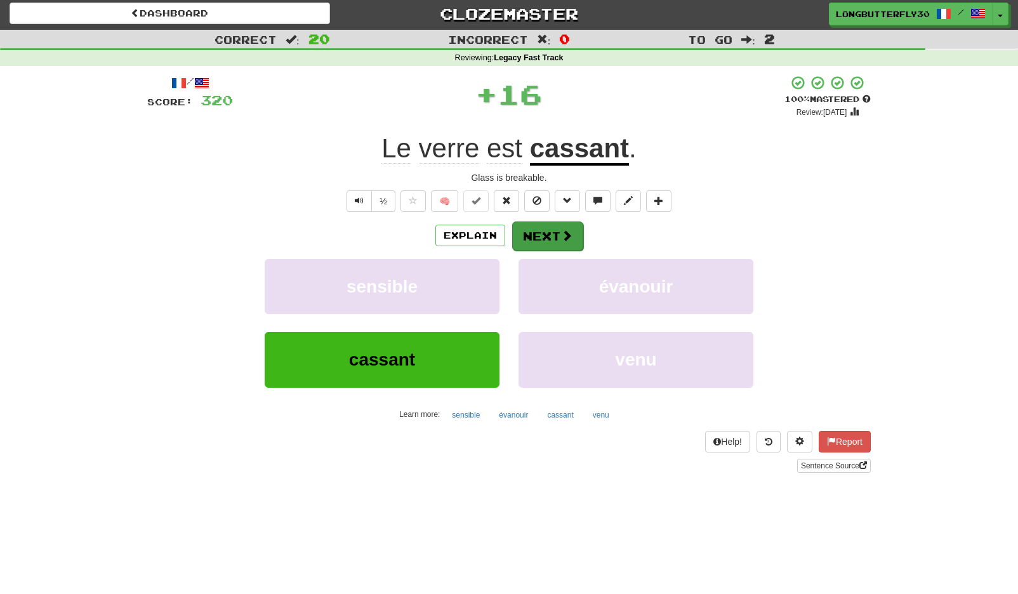
click at [543, 244] on button "Next" at bounding box center [547, 235] width 71 height 29
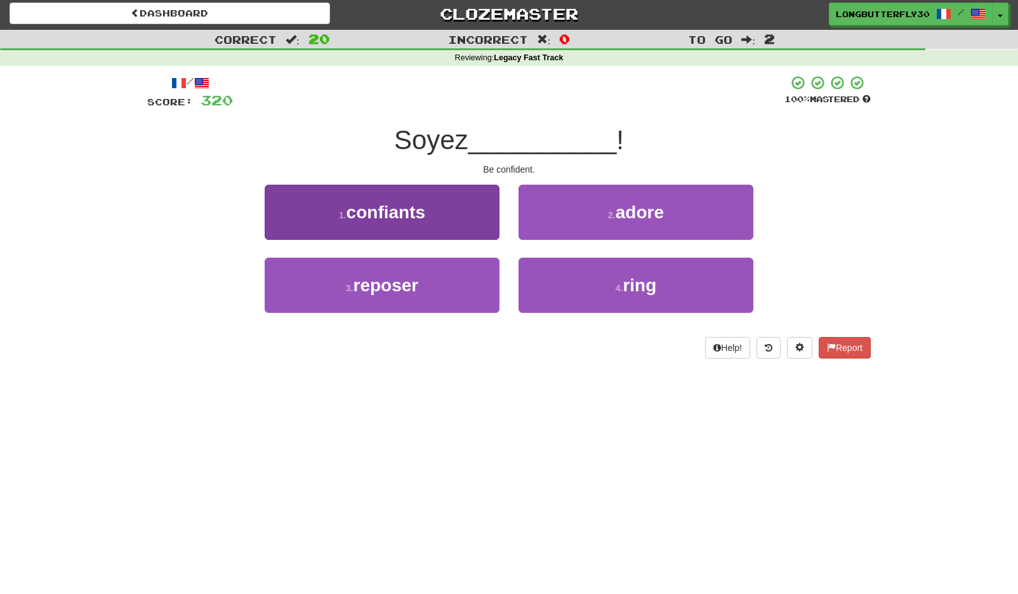
click at [464, 216] on button "1 . confiants" at bounding box center [382, 212] width 235 height 55
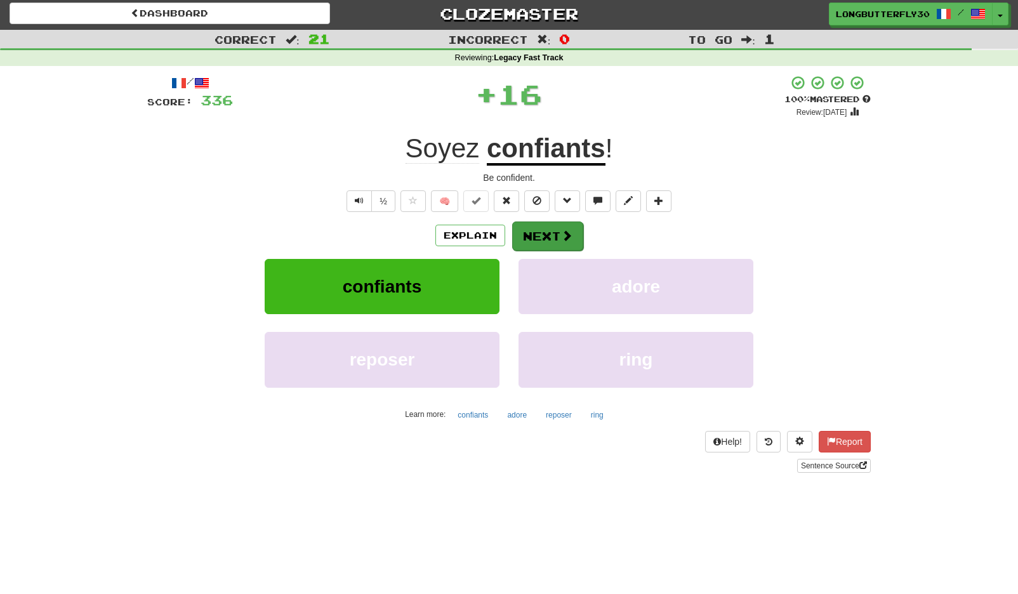
click at [532, 231] on button "Next" at bounding box center [547, 235] width 71 height 29
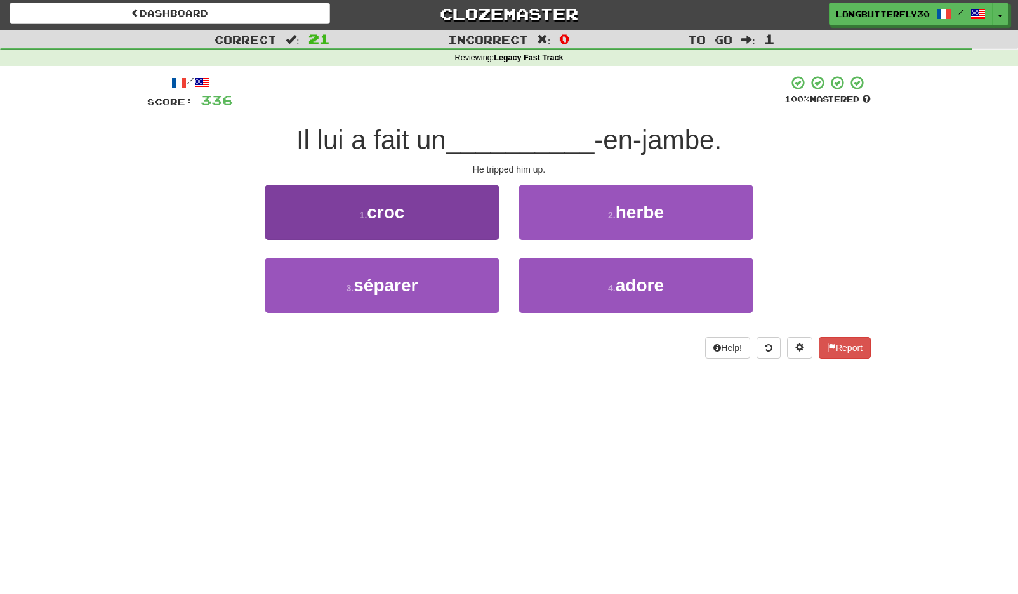
click at [477, 218] on button "1 . croc" at bounding box center [382, 212] width 235 height 55
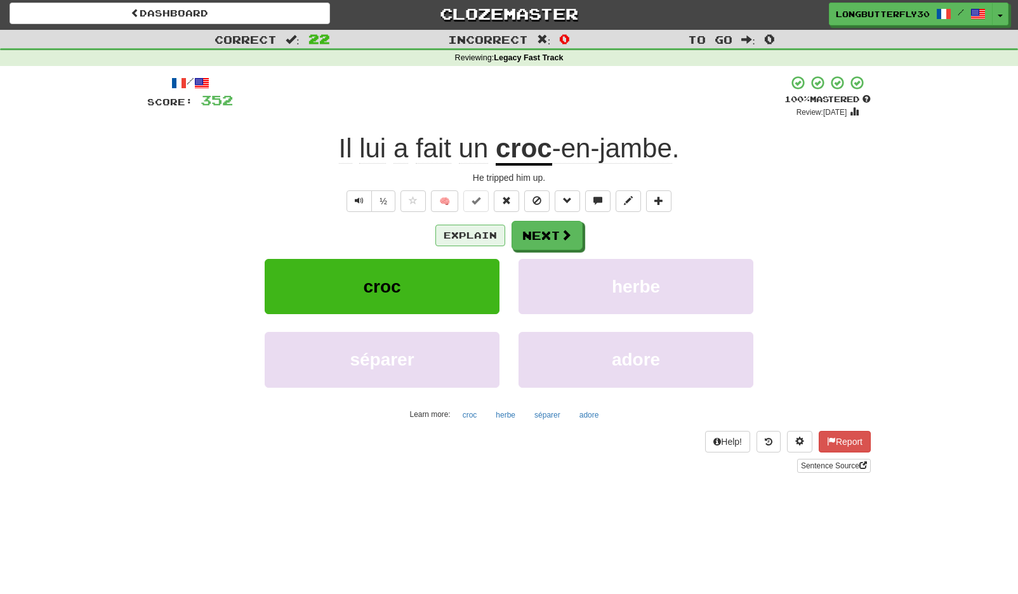
click at [485, 237] on button "Explain" at bounding box center [470, 236] width 70 height 22
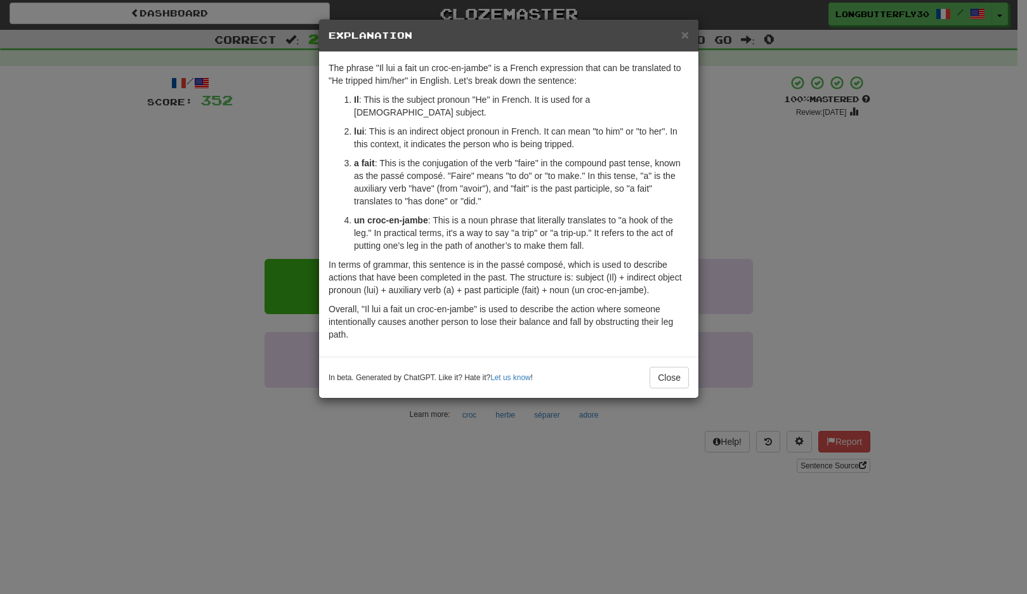
click at [690, 35] on div "× Explanation" at bounding box center [508, 36] width 379 height 32
click at [687, 37] on span "×" at bounding box center [685, 34] width 8 height 15
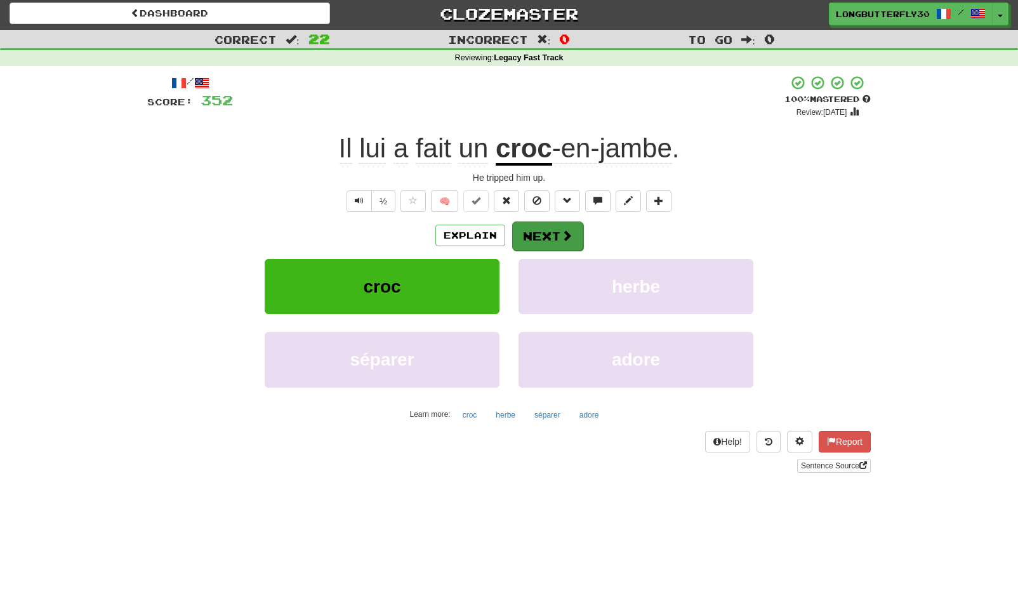
click at [571, 219] on div "/ Score: 352 + 16 100 % Mastered Review: 2125-07-28 Il lui a fait un croc -en-j…" at bounding box center [508, 274] width 723 height 398
click at [563, 227] on button "Next" at bounding box center [547, 235] width 71 height 29
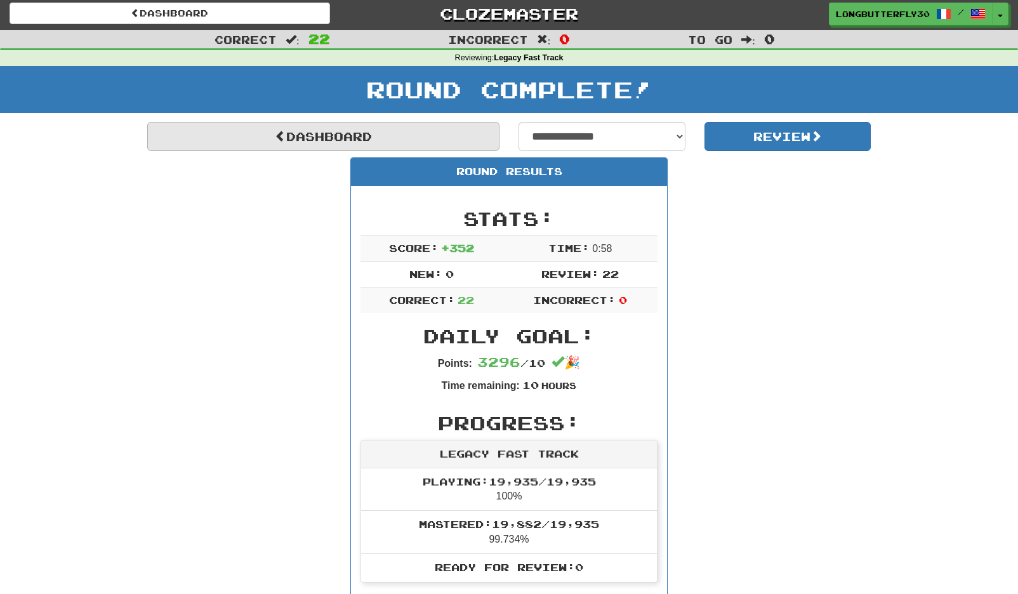
click at [393, 131] on link "Dashboard" at bounding box center [323, 136] width 352 height 29
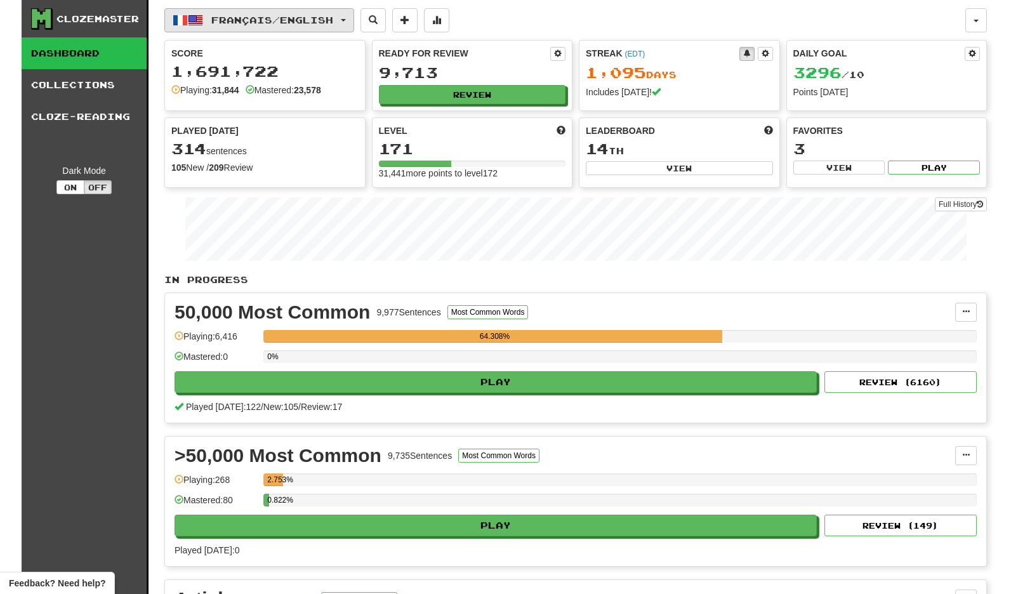
click at [311, 17] on span "Français / English" at bounding box center [272, 20] width 122 height 11
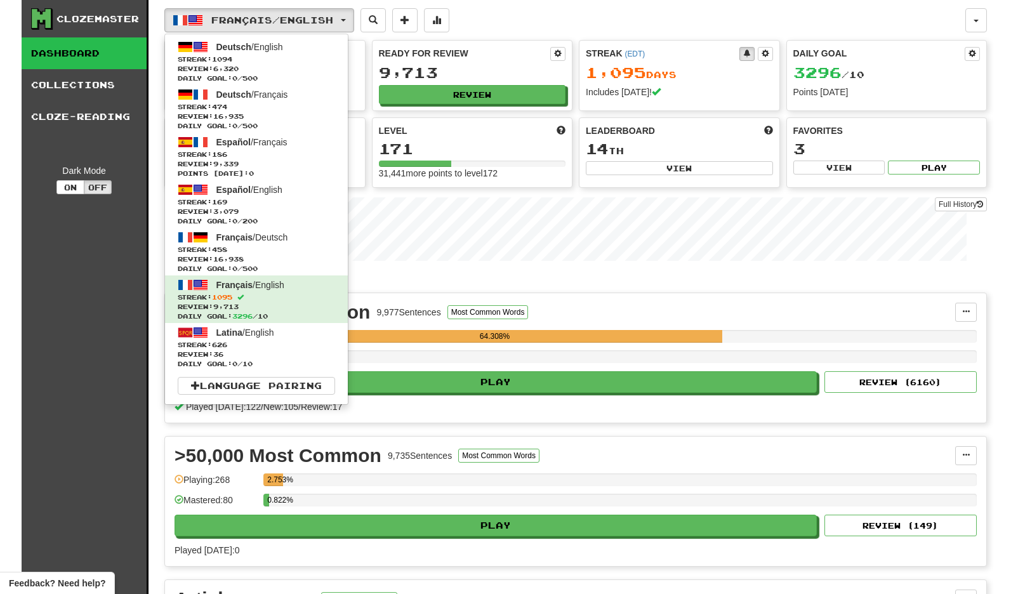
click at [258, 338] on link "Latina / English Streak: 626 Review: 36 Daily Goal: 0 / 10" at bounding box center [256, 347] width 183 height 48
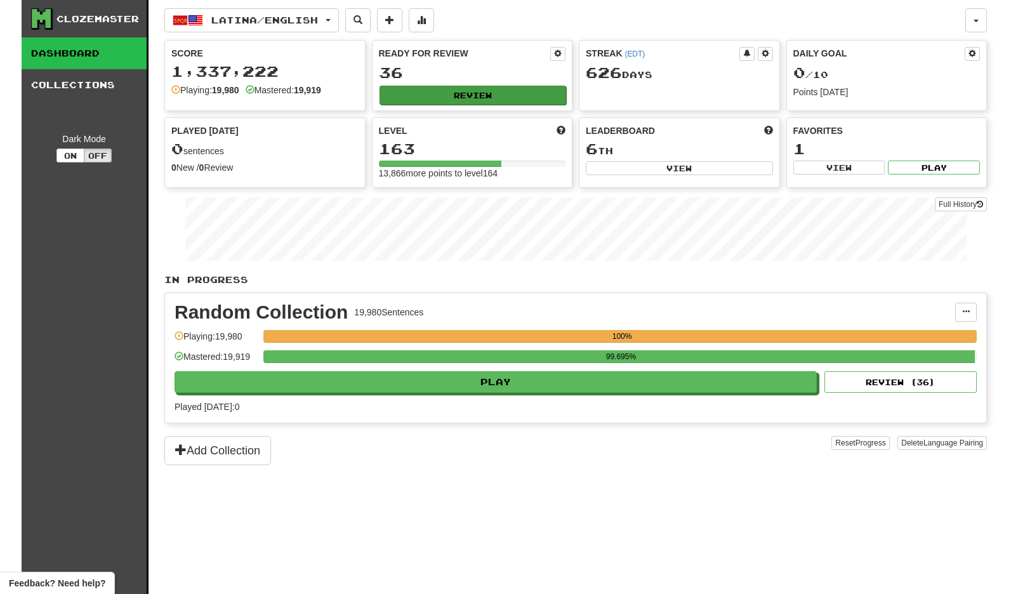
click at [540, 87] on button "Review" at bounding box center [472, 95] width 187 height 19
select select "**"
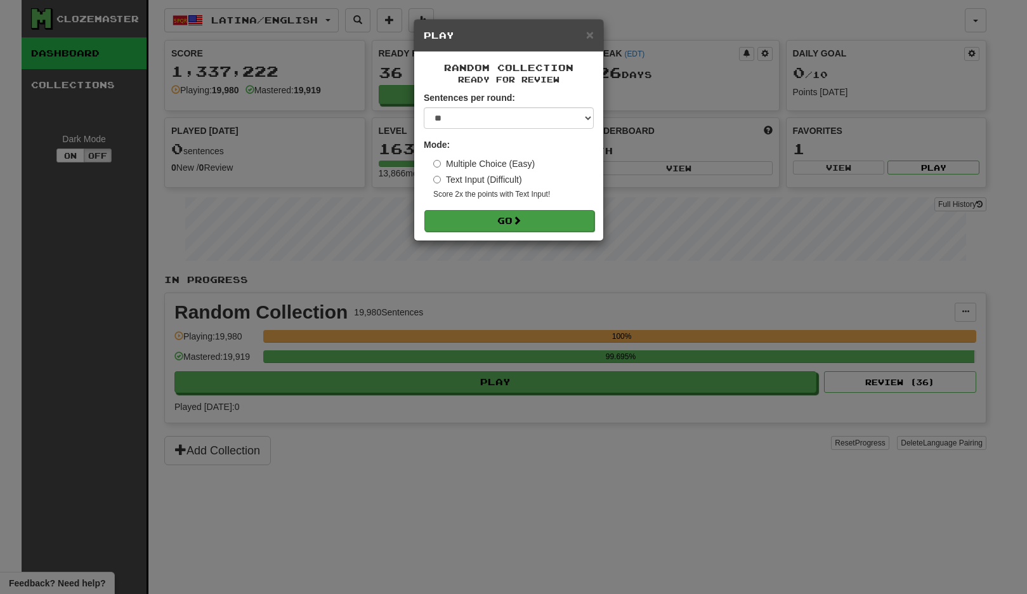
click at [513, 223] on button "Go" at bounding box center [509, 221] width 170 height 22
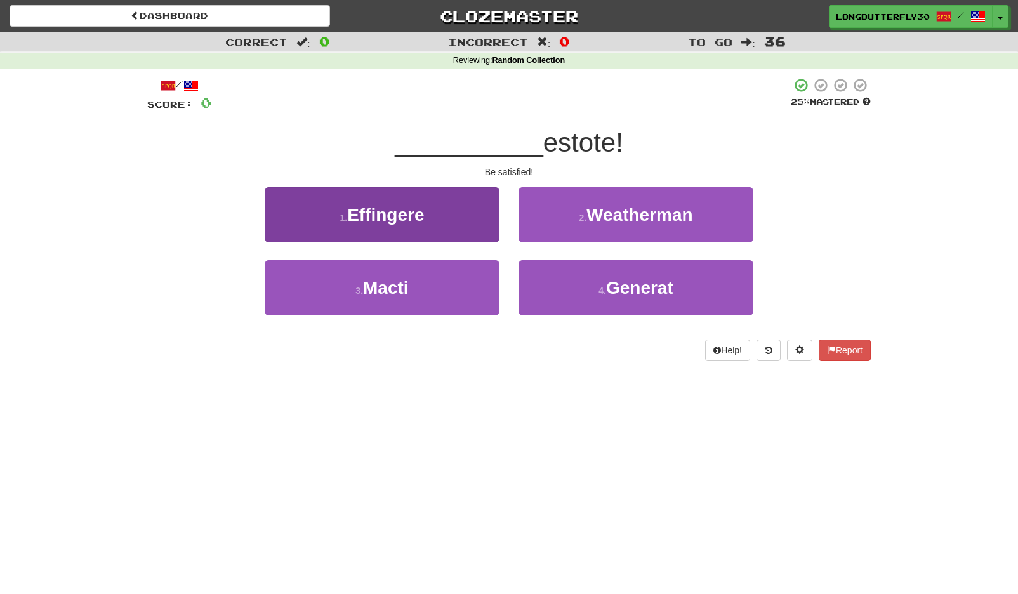
click at [471, 285] on button "3 . Macti" at bounding box center [382, 287] width 235 height 55
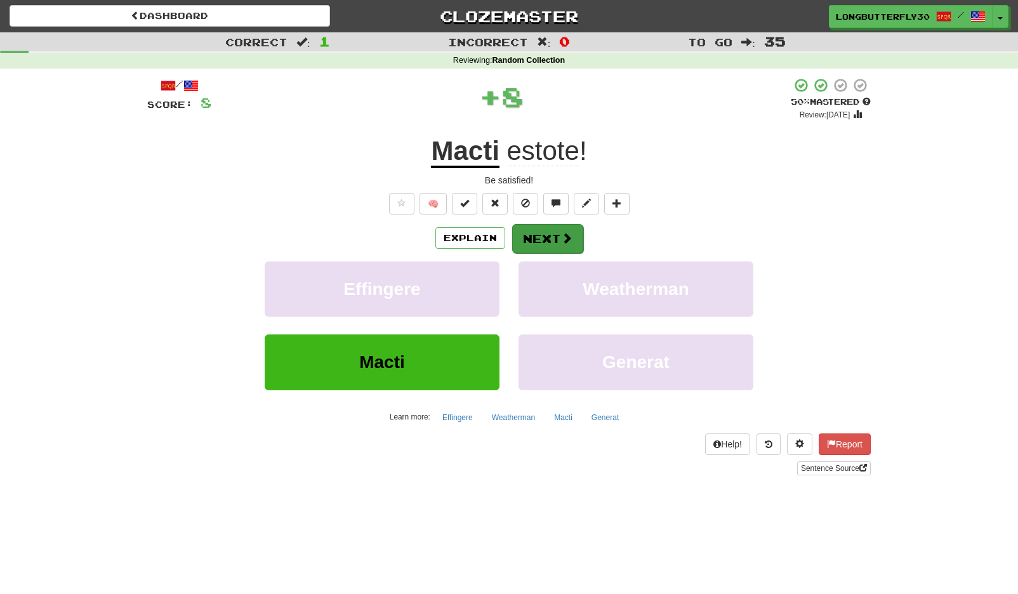
click at [538, 236] on button "Next" at bounding box center [547, 238] width 71 height 29
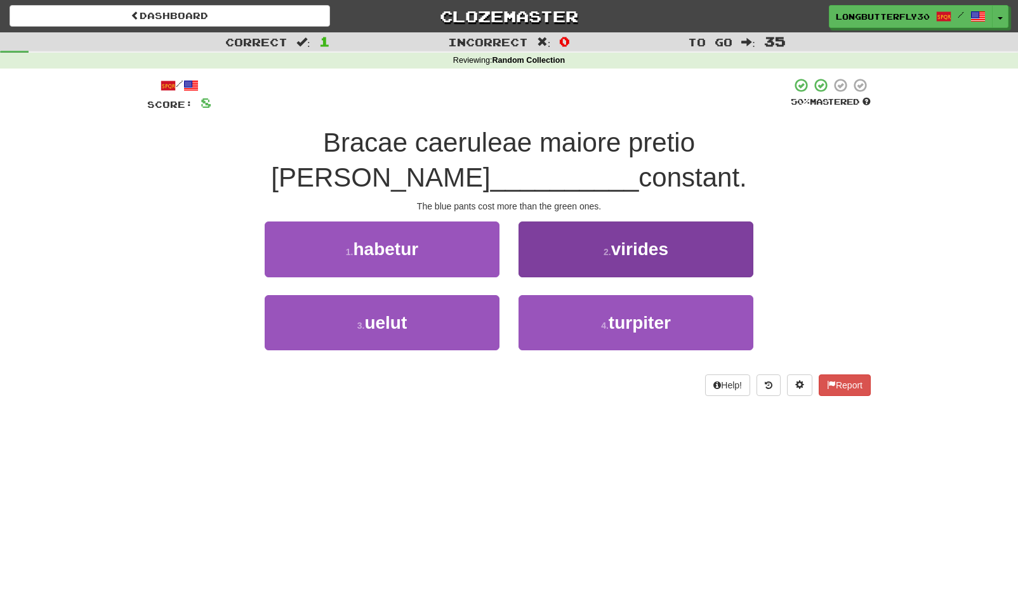
click at [600, 221] on button "2 . virides" at bounding box center [635, 248] width 235 height 55
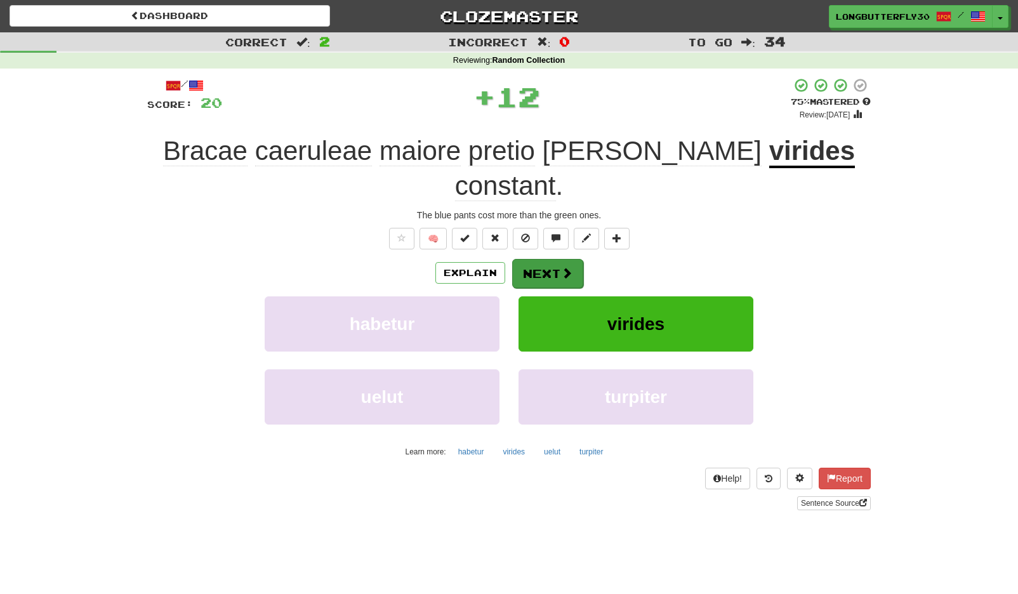
click at [548, 259] on button "Next" at bounding box center [547, 273] width 71 height 29
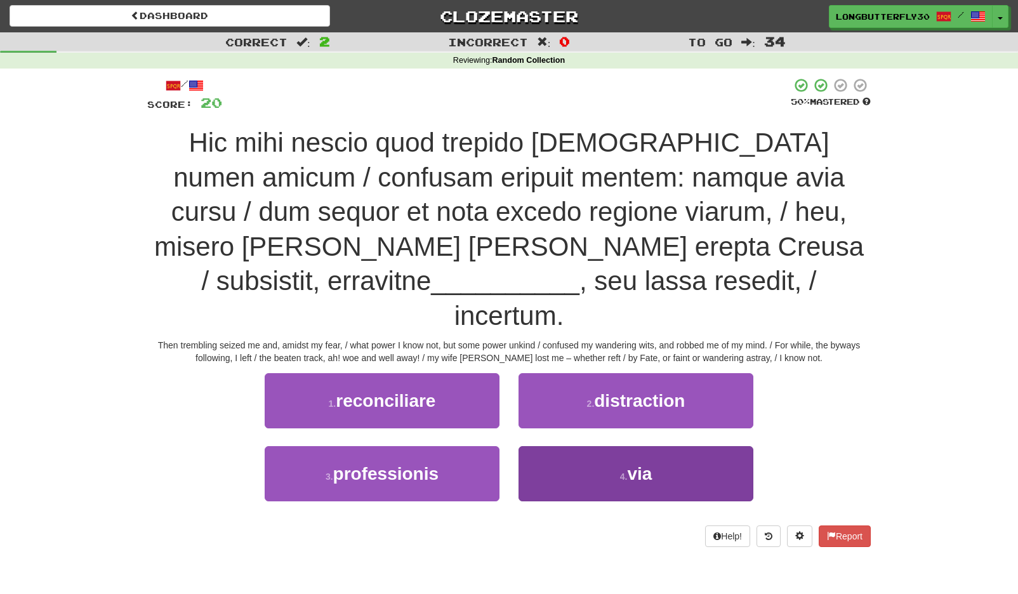
click at [613, 446] on button "4 . via" at bounding box center [635, 473] width 235 height 55
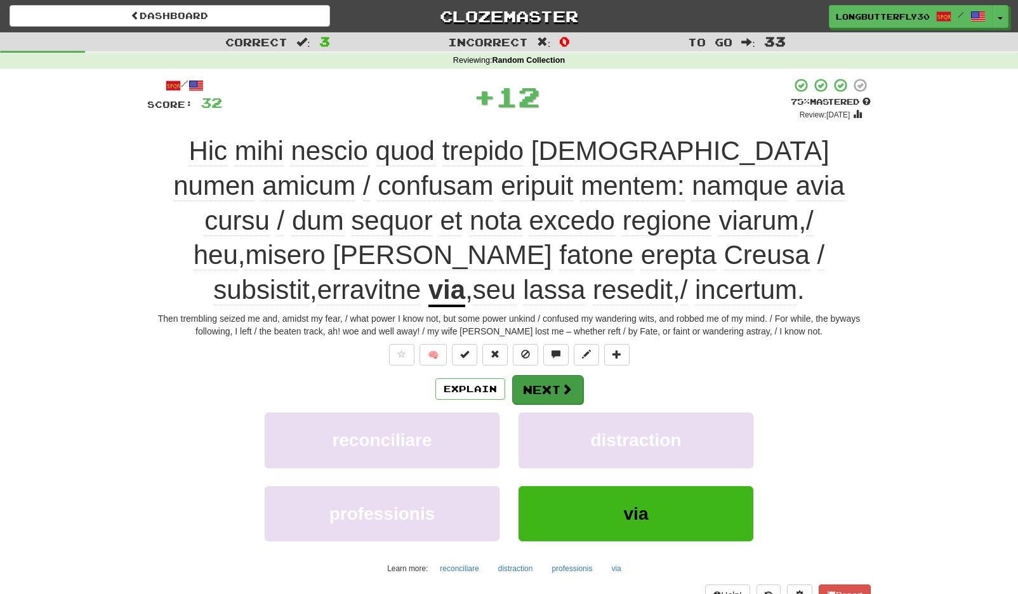
click at [557, 387] on button "Next" at bounding box center [547, 389] width 71 height 29
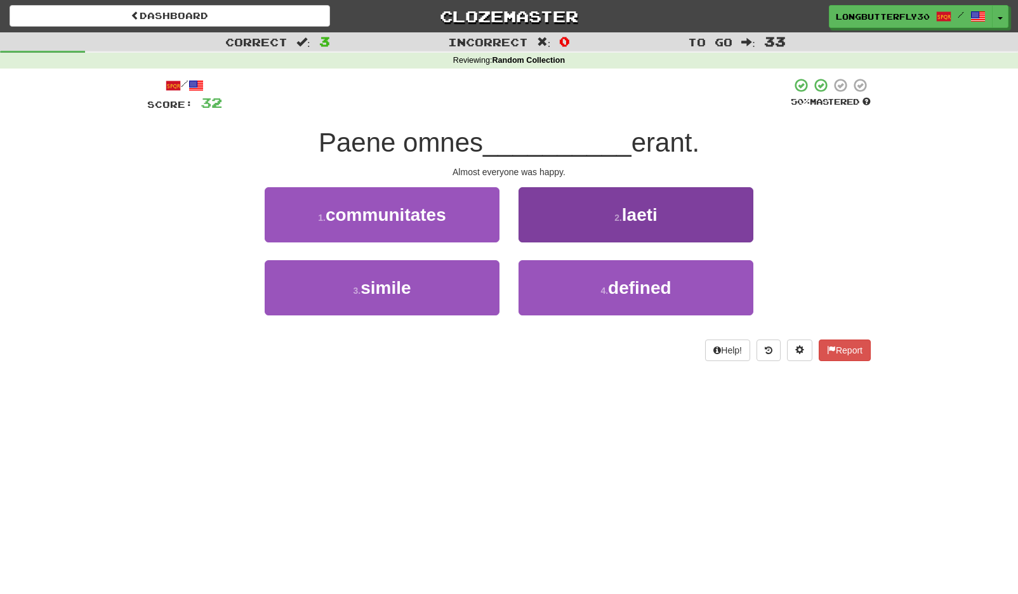
click at [558, 220] on button "2 . laeti" at bounding box center [635, 214] width 235 height 55
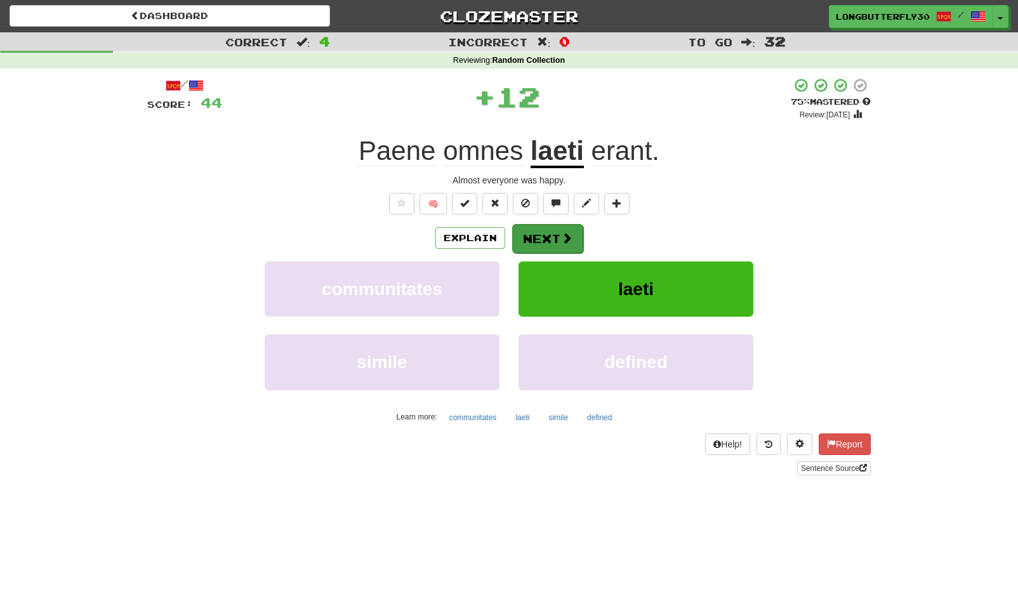
click at [532, 234] on button "Next" at bounding box center [547, 238] width 71 height 29
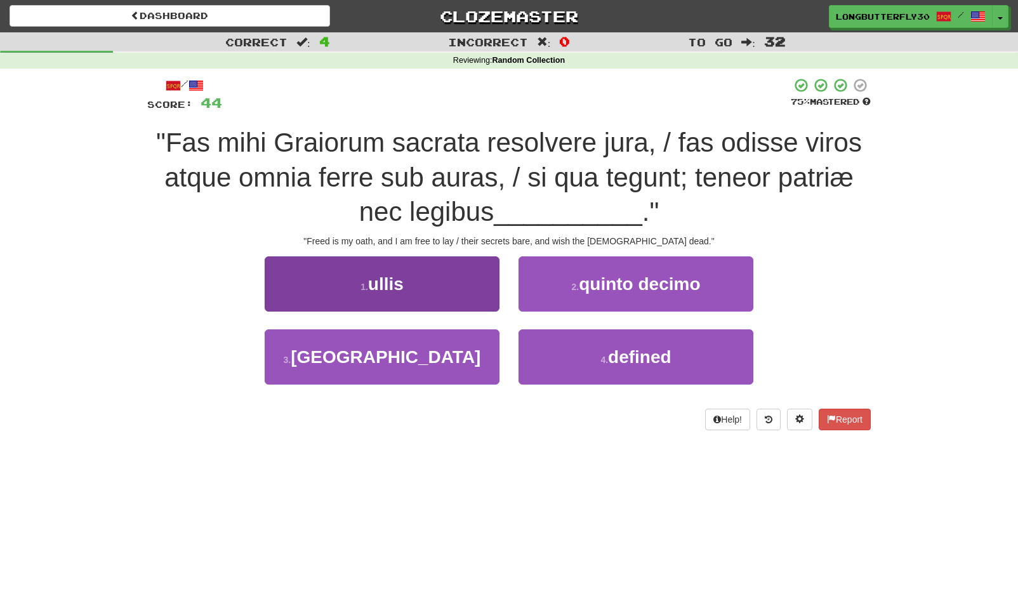
click at [451, 274] on button "1 . ullis" at bounding box center [382, 283] width 235 height 55
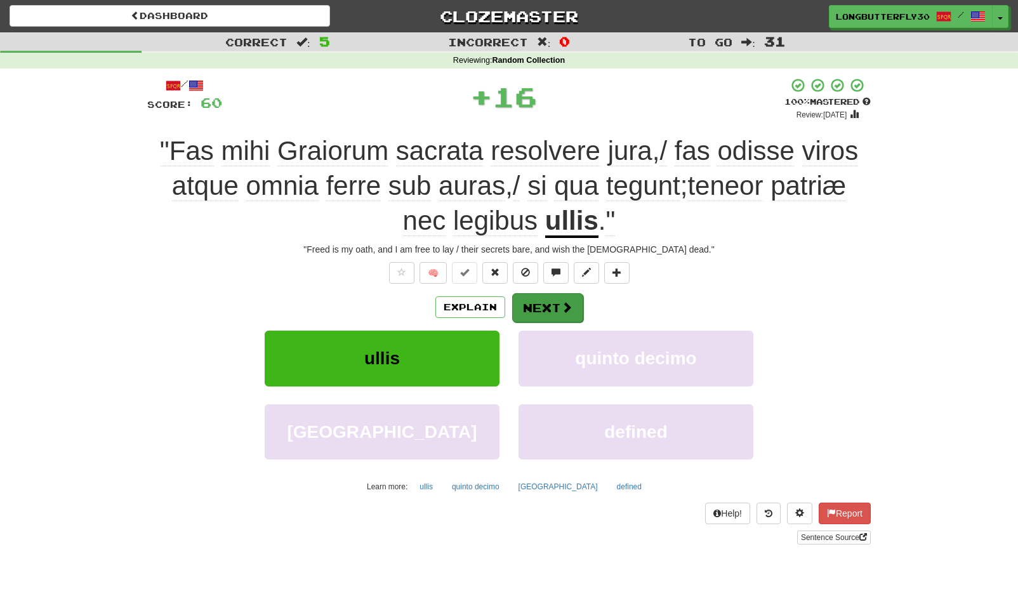
click at [557, 308] on button "Next" at bounding box center [547, 307] width 71 height 29
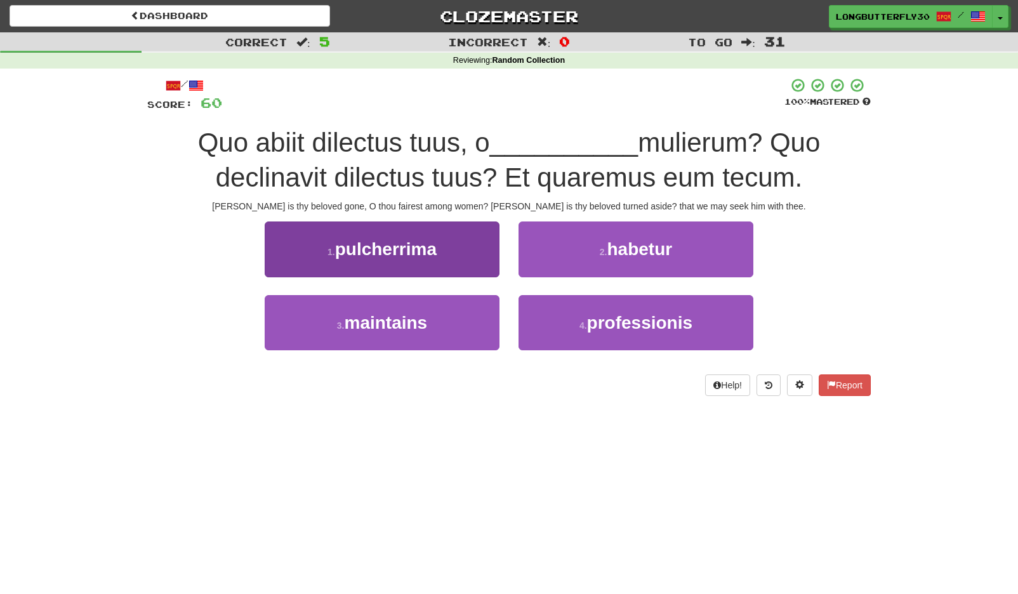
click at [481, 248] on button "1 . pulcherrima" at bounding box center [382, 248] width 235 height 55
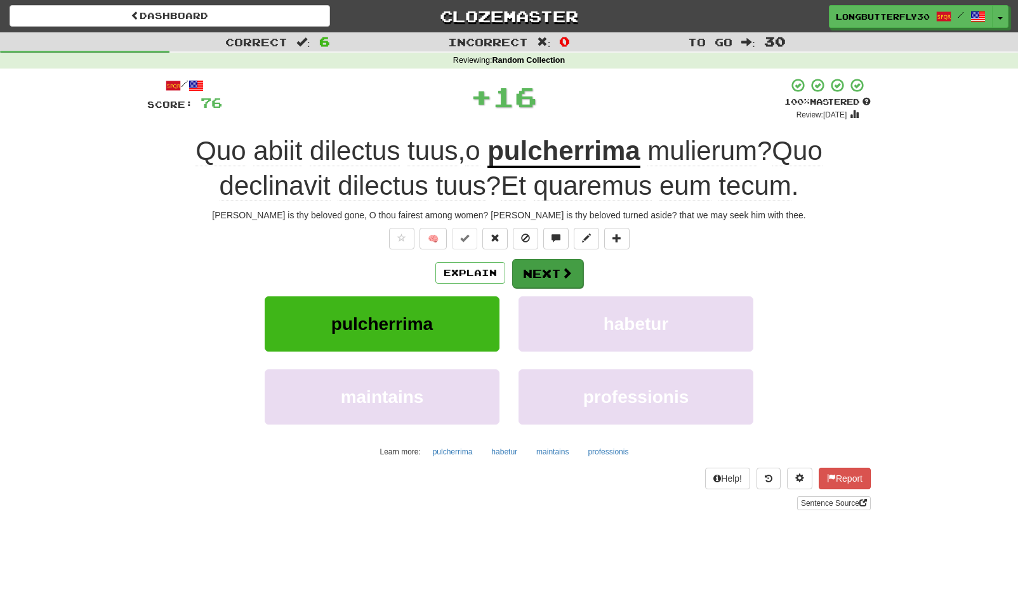
click at [553, 262] on button "Next" at bounding box center [547, 273] width 71 height 29
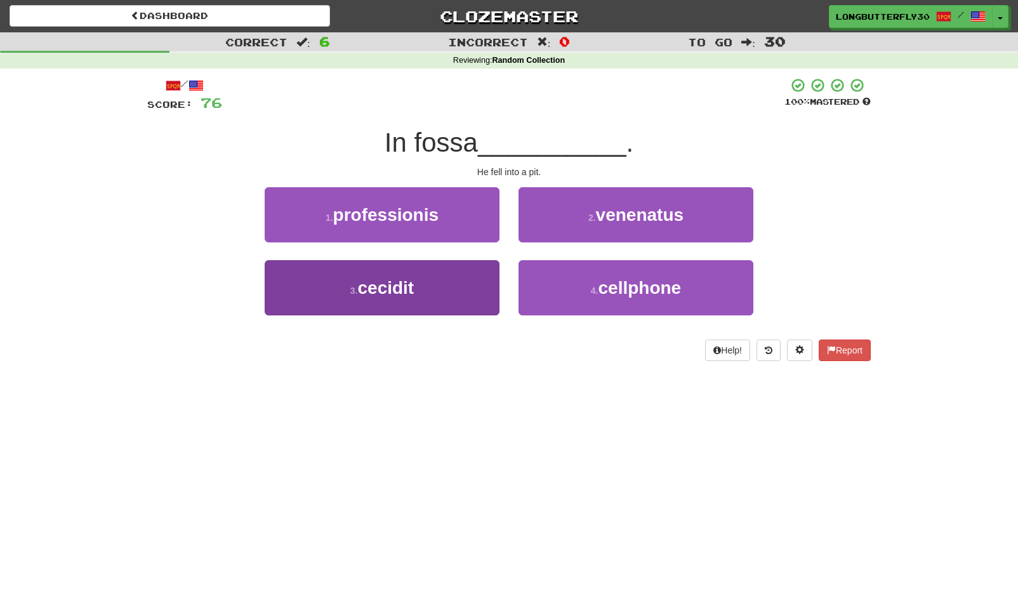
click at [451, 289] on button "3 . cecidit" at bounding box center [382, 287] width 235 height 55
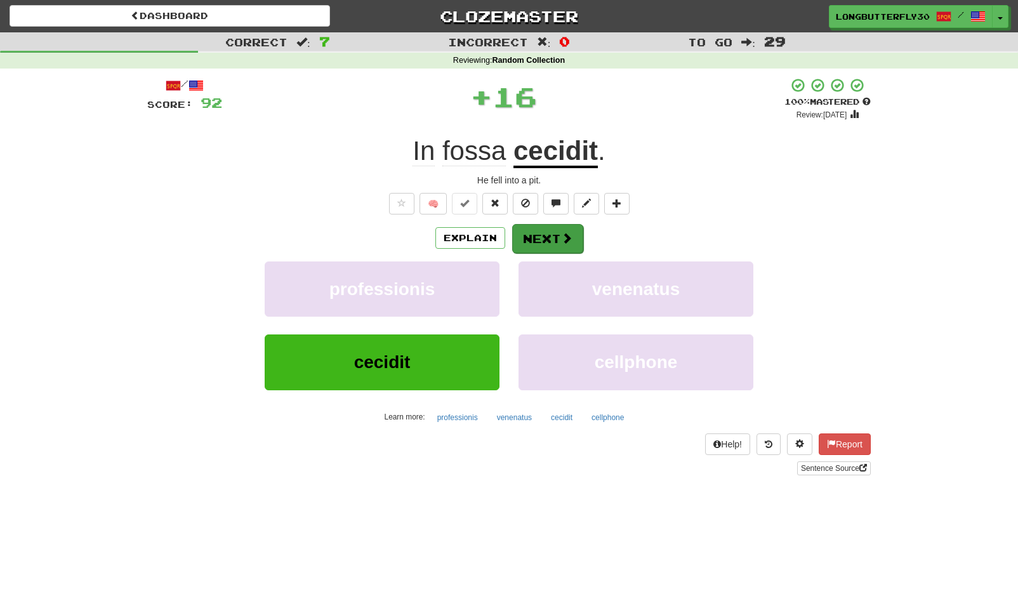
click at [565, 234] on span at bounding box center [566, 237] width 11 height 11
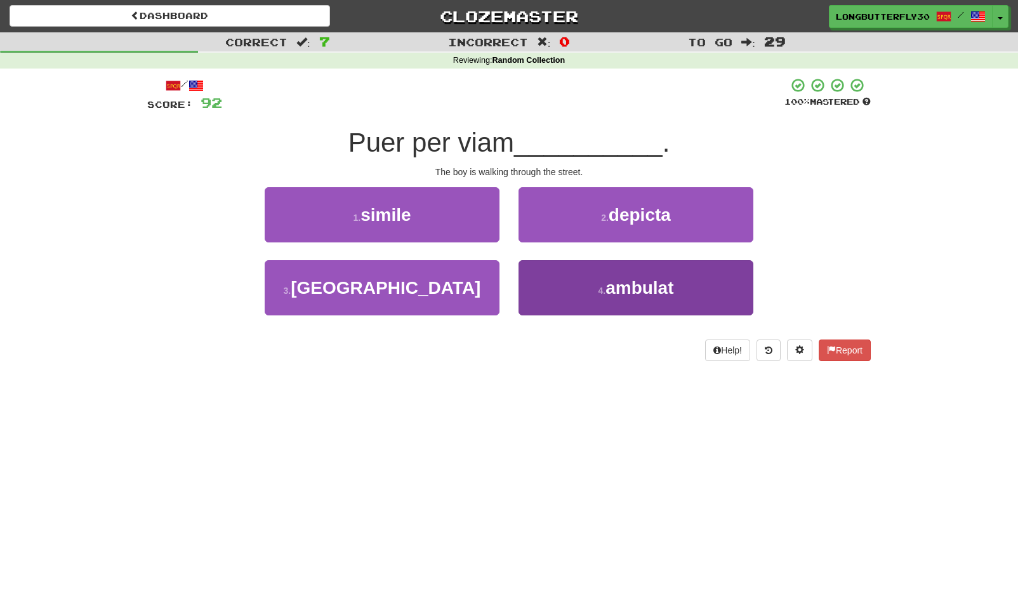
click at [585, 286] on button "4 . ambulat" at bounding box center [635, 287] width 235 height 55
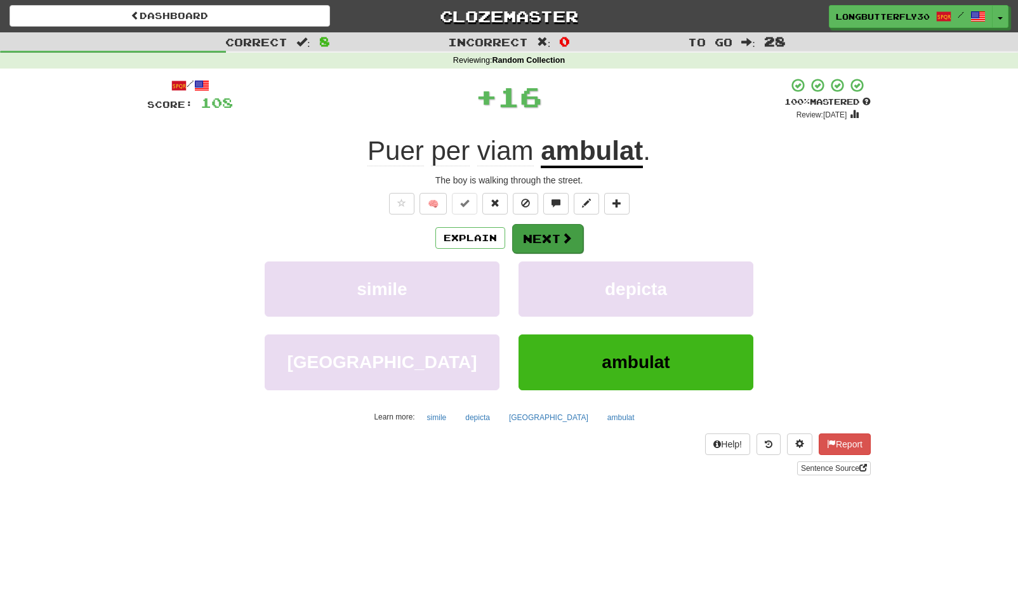
click at [547, 235] on button "Next" at bounding box center [547, 238] width 71 height 29
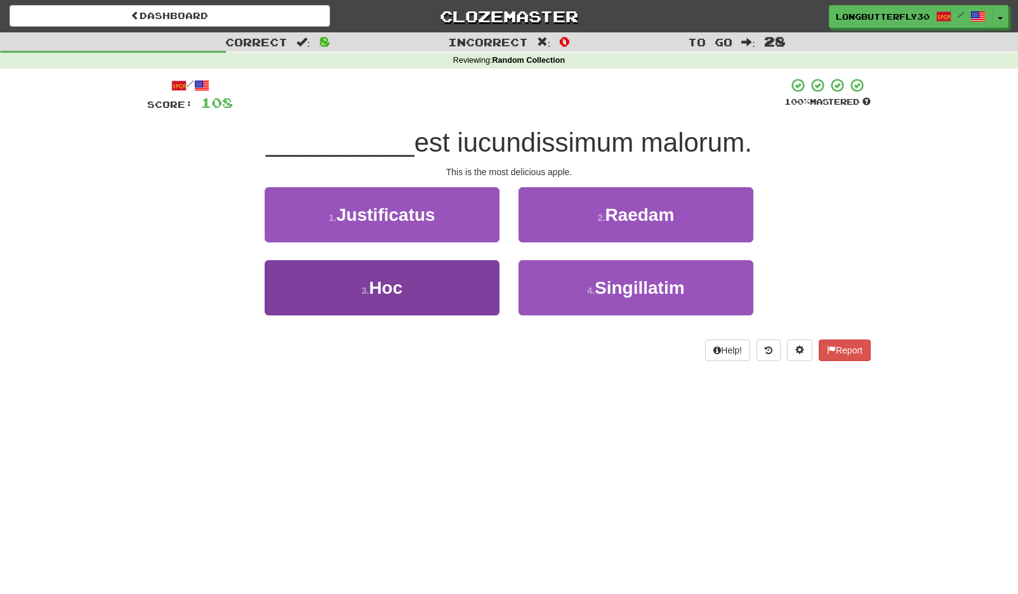
click at [438, 289] on button "3 . Hoc" at bounding box center [382, 287] width 235 height 55
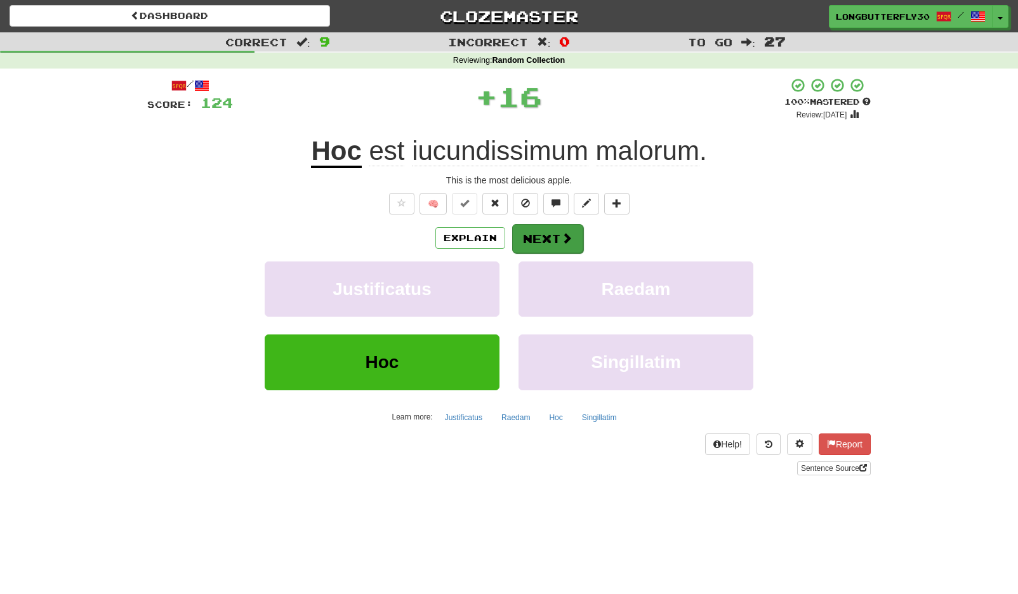
click at [555, 231] on button "Next" at bounding box center [547, 238] width 71 height 29
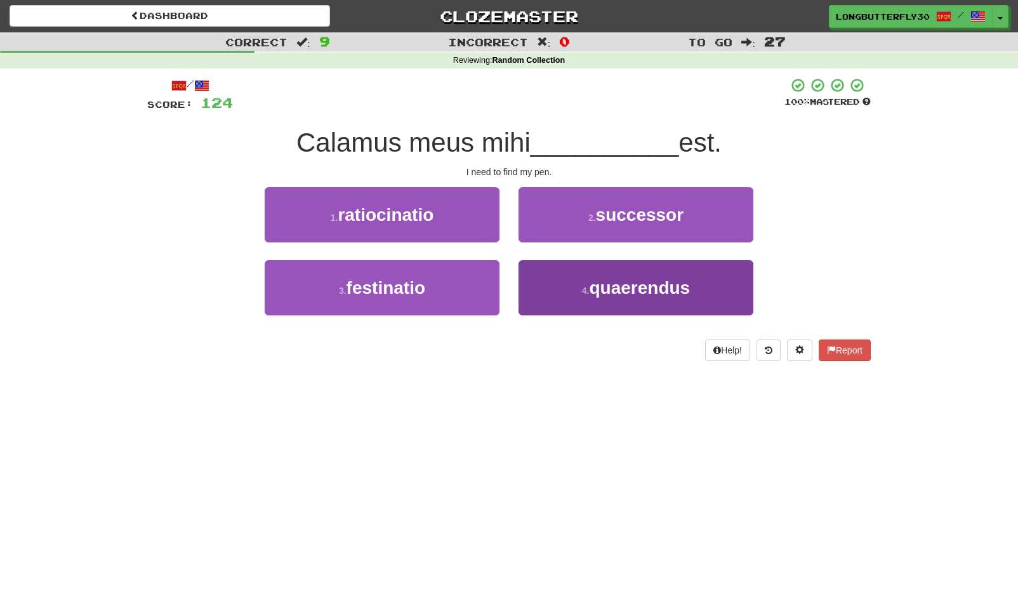
click at [580, 294] on button "4 . quaerendus" at bounding box center [635, 287] width 235 height 55
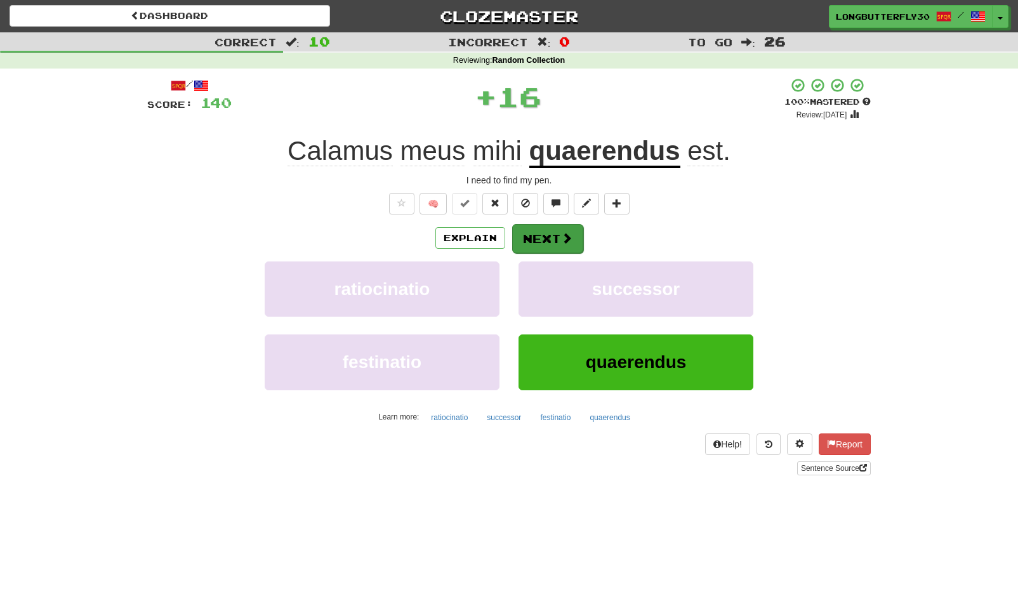
click at [548, 232] on button "Next" at bounding box center [547, 238] width 71 height 29
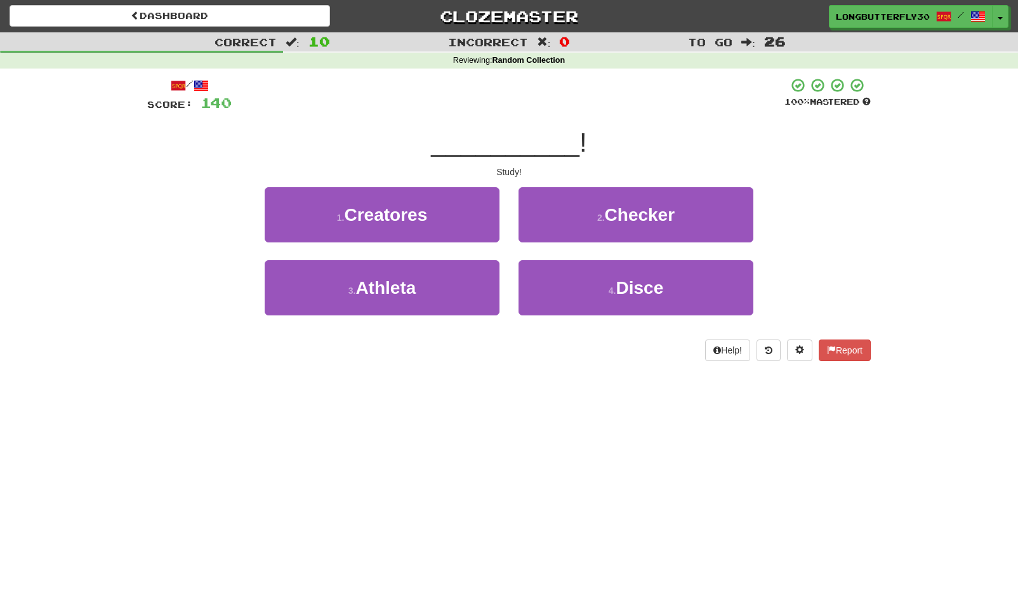
drag, startPoint x: 562, startPoint y: 282, endPoint x: 552, endPoint y: 252, distance: 31.9
click at [562, 281] on button "4 . Disce" at bounding box center [635, 287] width 235 height 55
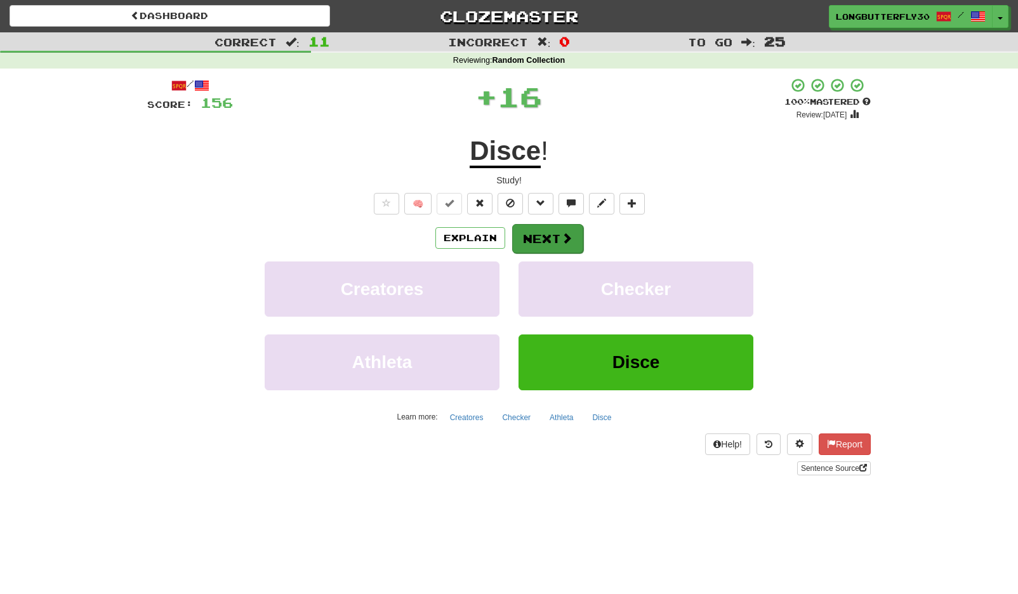
click at [543, 239] on button "Next" at bounding box center [547, 238] width 71 height 29
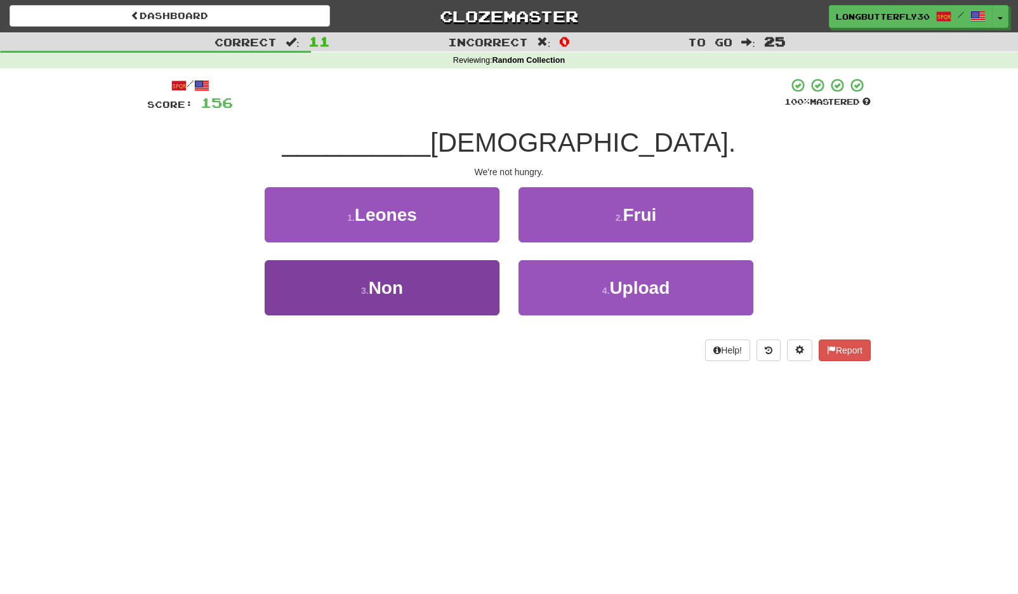
click at [457, 285] on button "3 . Non" at bounding box center [382, 287] width 235 height 55
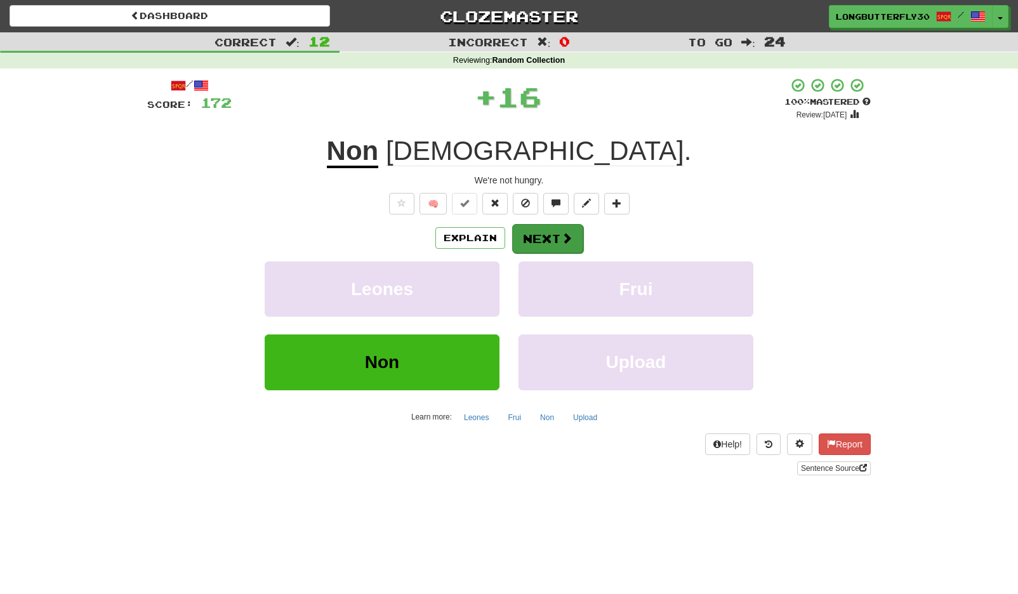
click at [548, 231] on button "Next" at bounding box center [547, 238] width 71 height 29
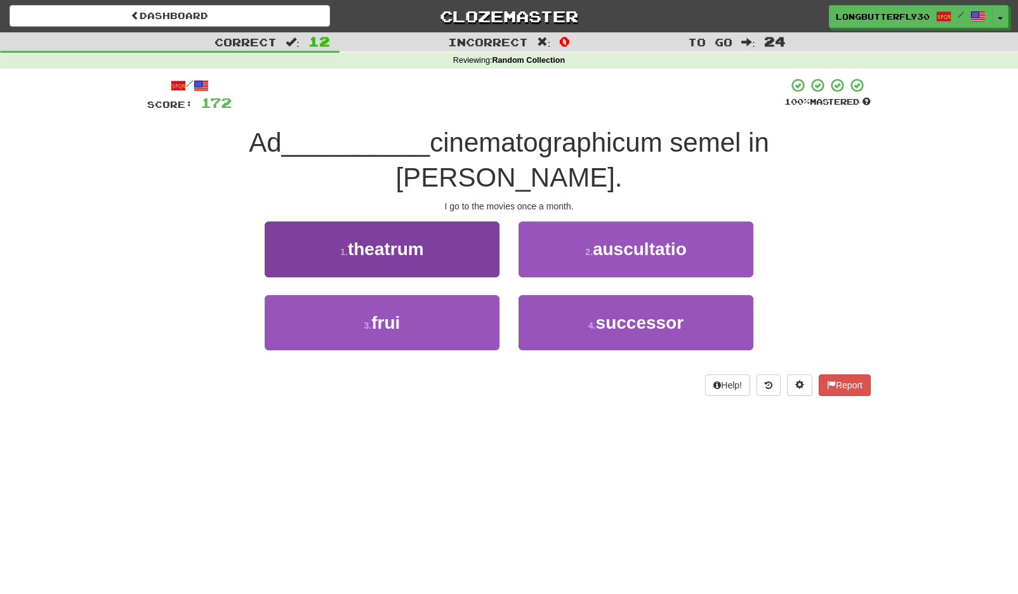
click at [449, 221] on button "1 . theatrum" at bounding box center [382, 248] width 235 height 55
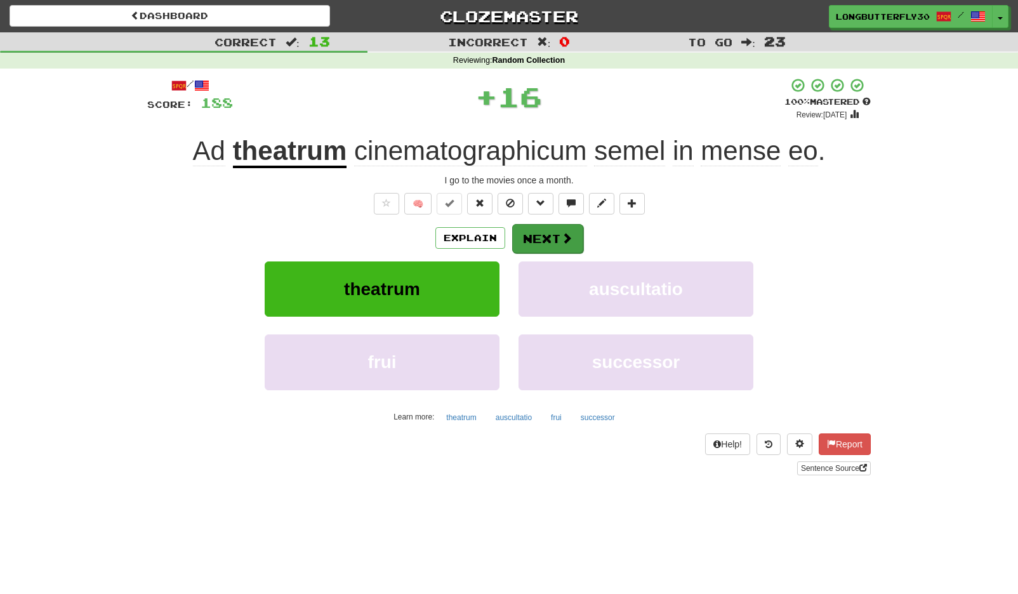
click at [536, 230] on button "Next" at bounding box center [547, 238] width 71 height 29
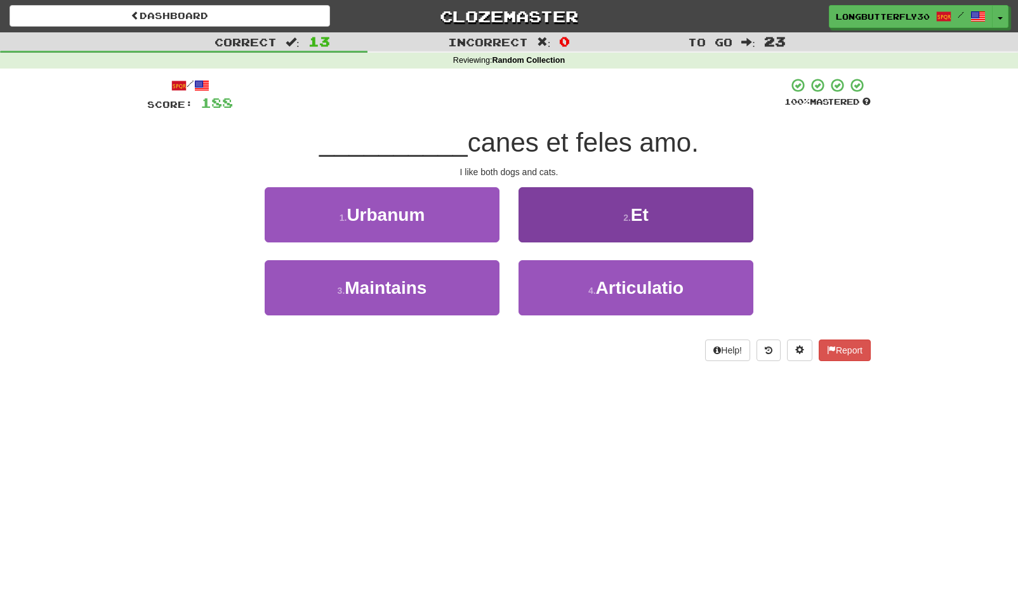
click at [589, 214] on button "2 . Et" at bounding box center [635, 214] width 235 height 55
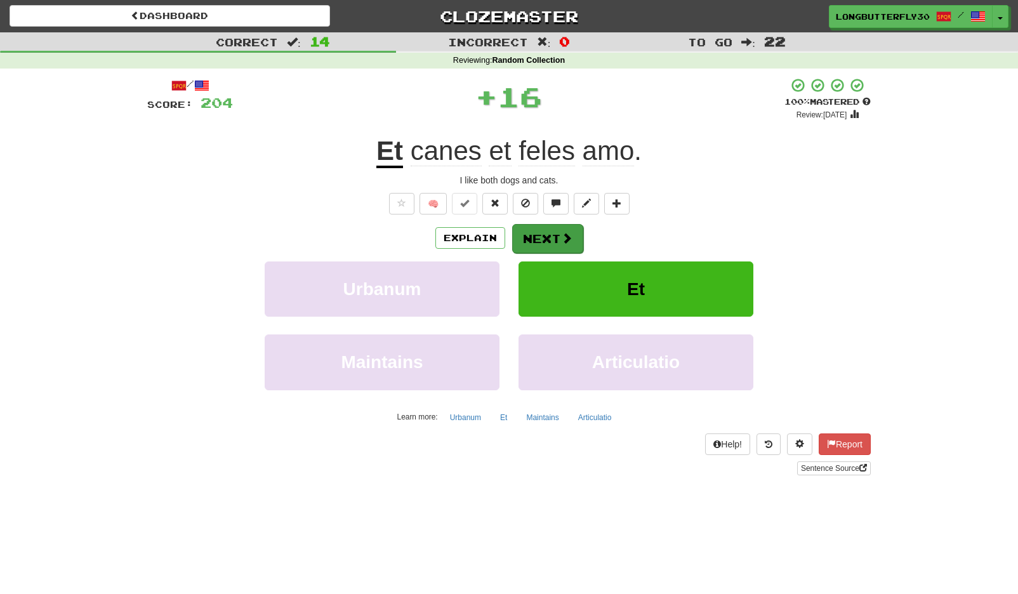
click at [573, 230] on button "Next" at bounding box center [547, 238] width 71 height 29
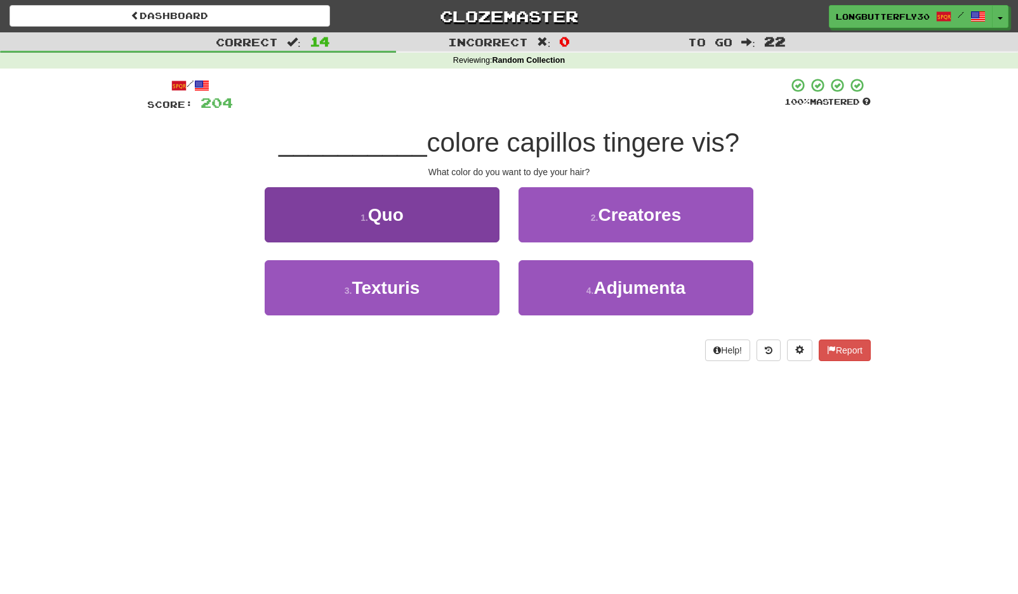
click at [469, 223] on button "1 . Quo" at bounding box center [382, 214] width 235 height 55
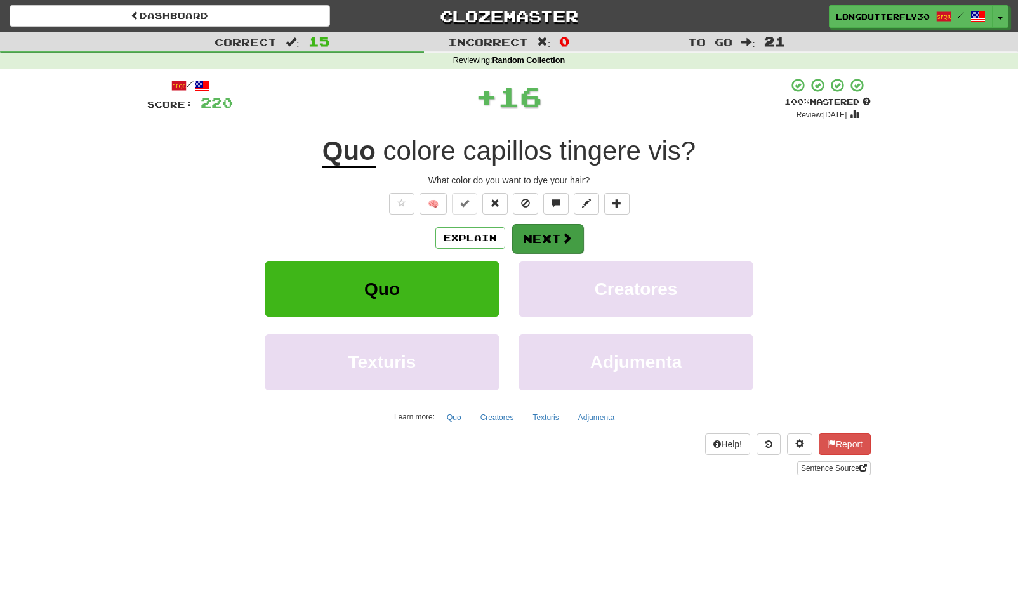
click at [546, 237] on button "Next" at bounding box center [547, 238] width 71 height 29
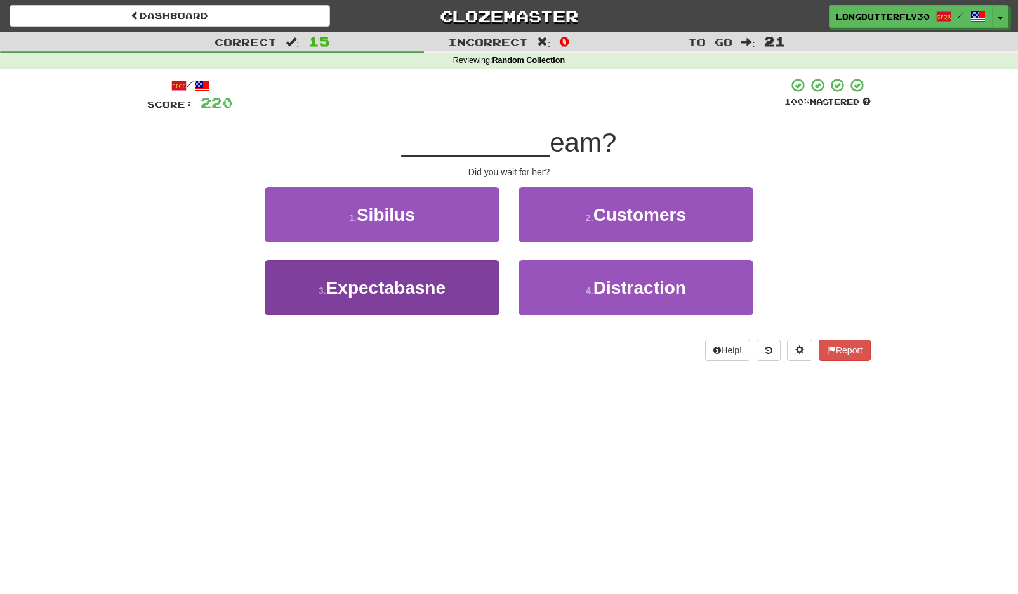
click at [478, 278] on button "3 . Expectabasne" at bounding box center [382, 287] width 235 height 55
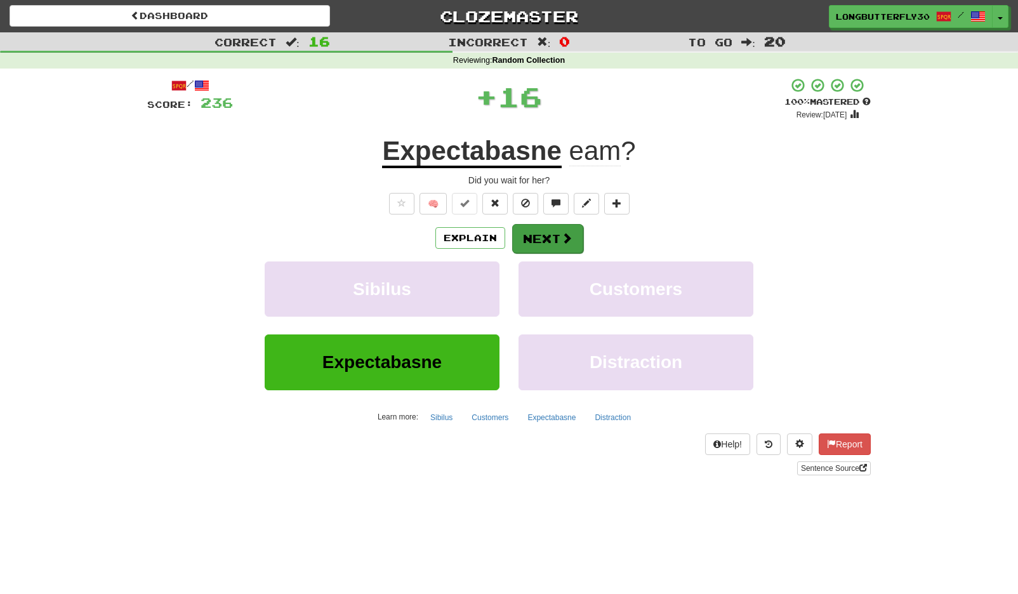
click at [544, 230] on button "Next" at bounding box center [547, 238] width 71 height 29
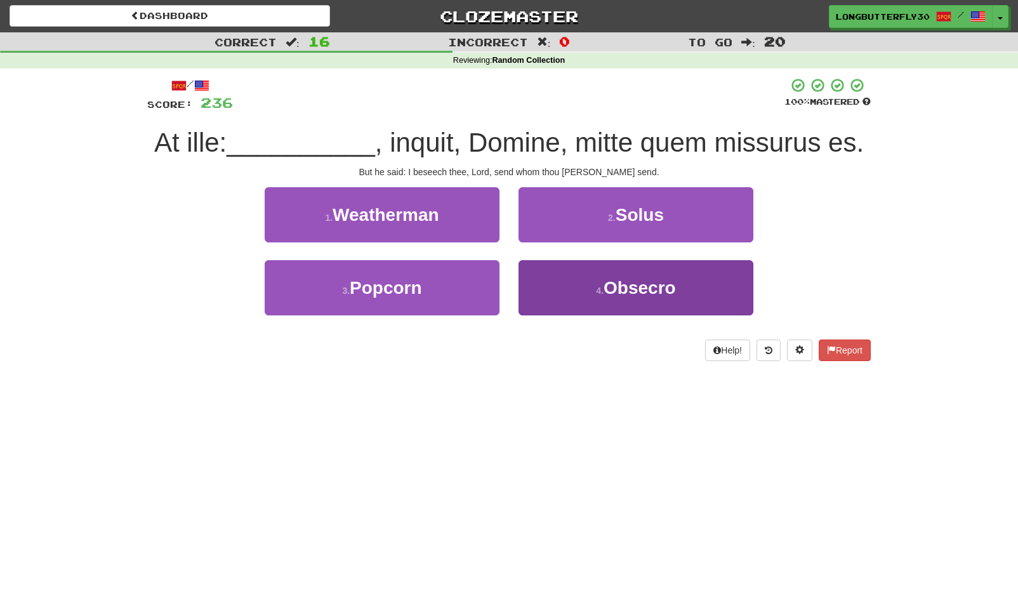
click at [605, 291] on span "Obsecro" at bounding box center [639, 288] width 72 height 20
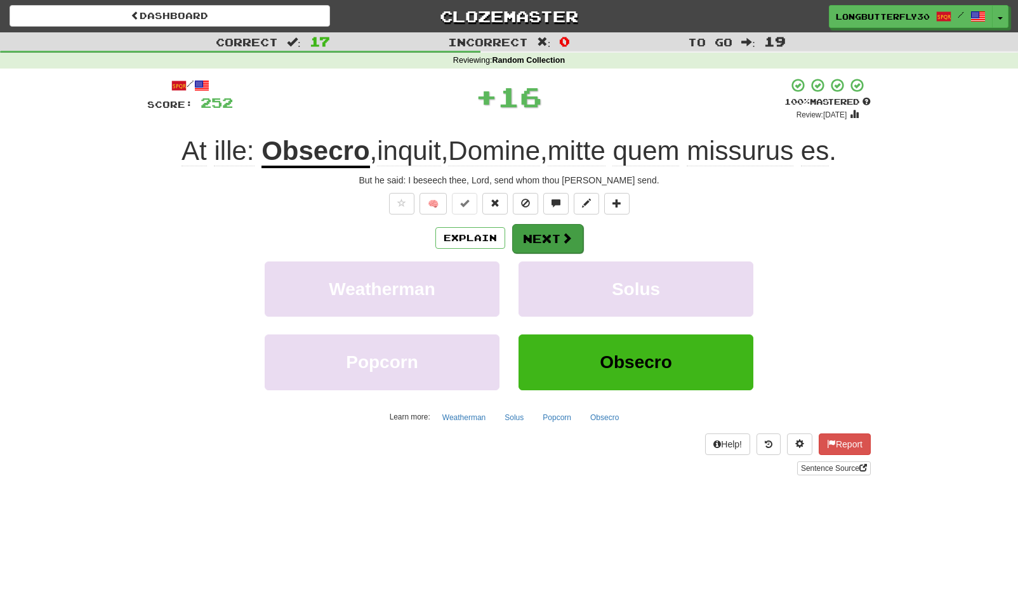
click at [551, 235] on button "Next" at bounding box center [547, 238] width 71 height 29
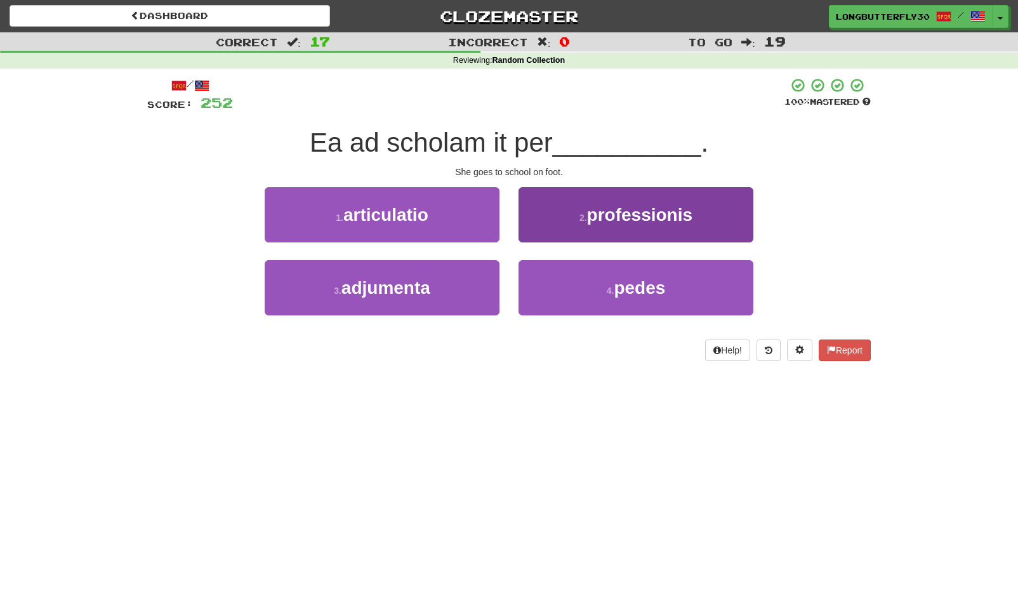
drag, startPoint x: 566, startPoint y: 288, endPoint x: 562, endPoint y: 280, distance: 8.5
click at [566, 288] on button "4 . pedes" at bounding box center [635, 287] width 235 height 55
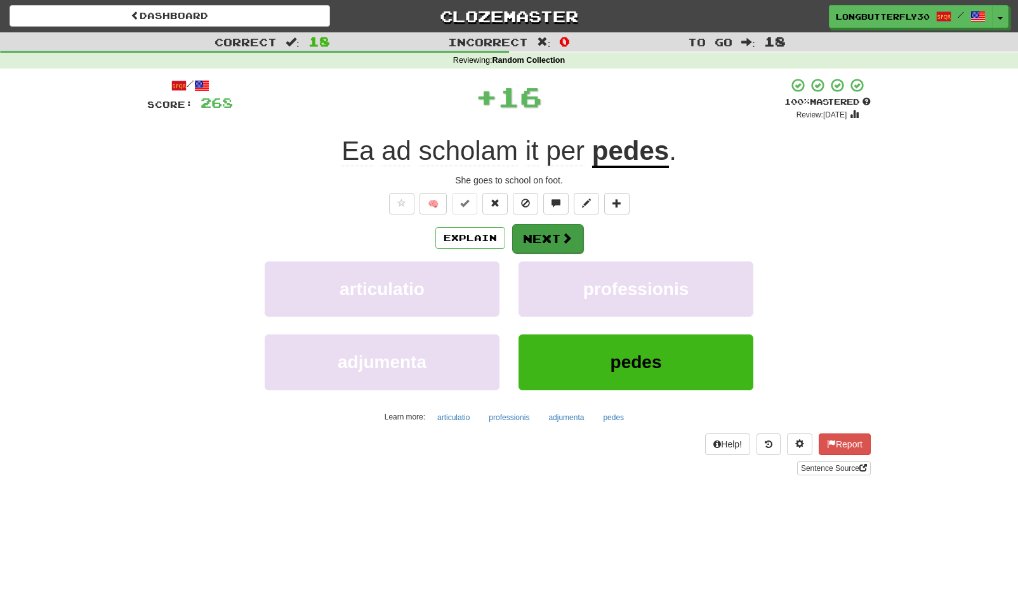
click at [546, 242] on button "Next" at bounding box center [547, 238] width 71 height 29
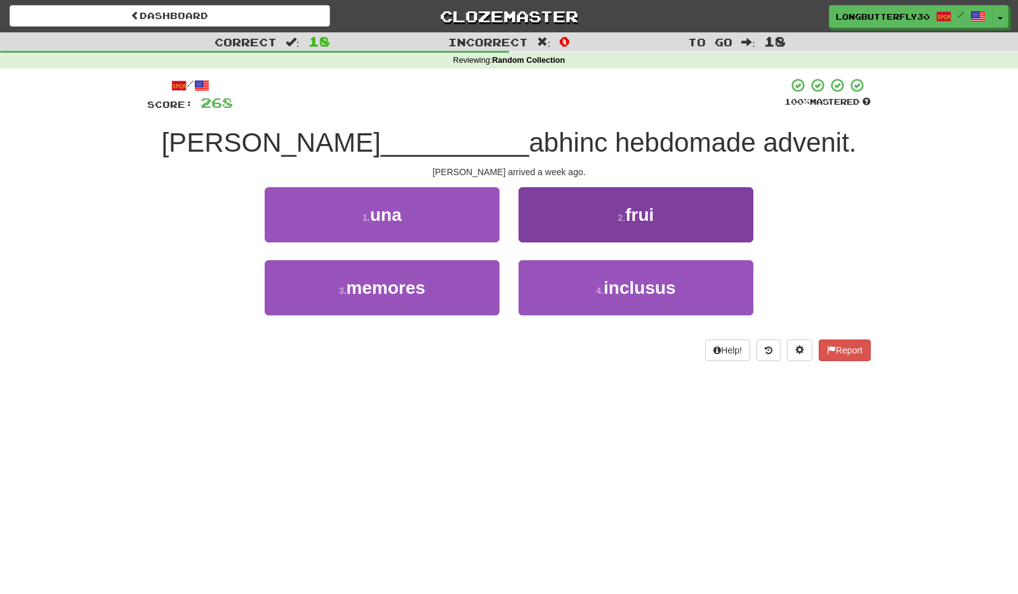
click at [605, 217] on button "2 . frui" at bounding box center [635, 214] width 235 height 55
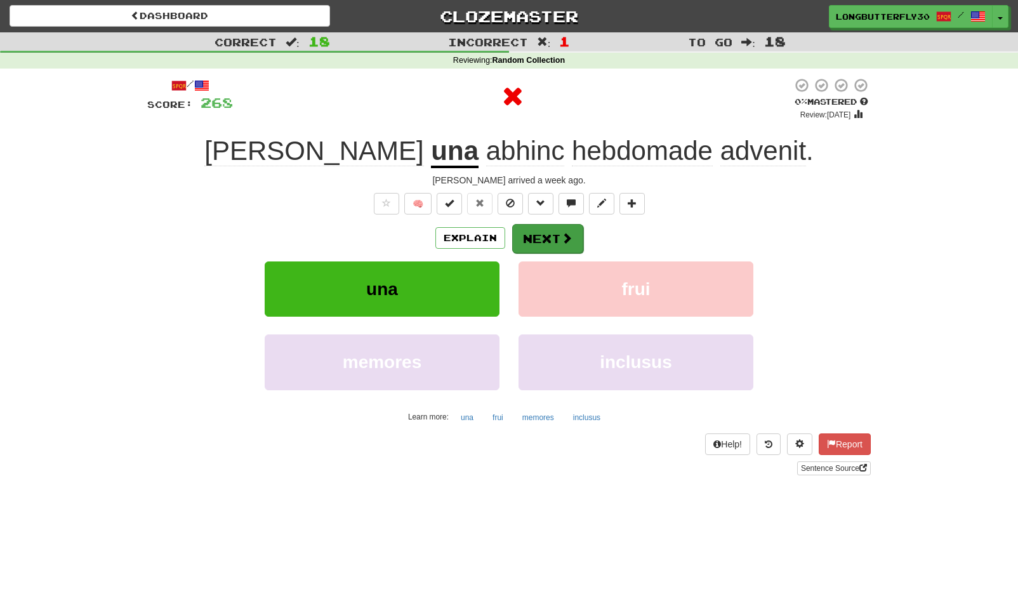
click at [563, 232] on span at bounding box center [566, 237] width 11 height 11
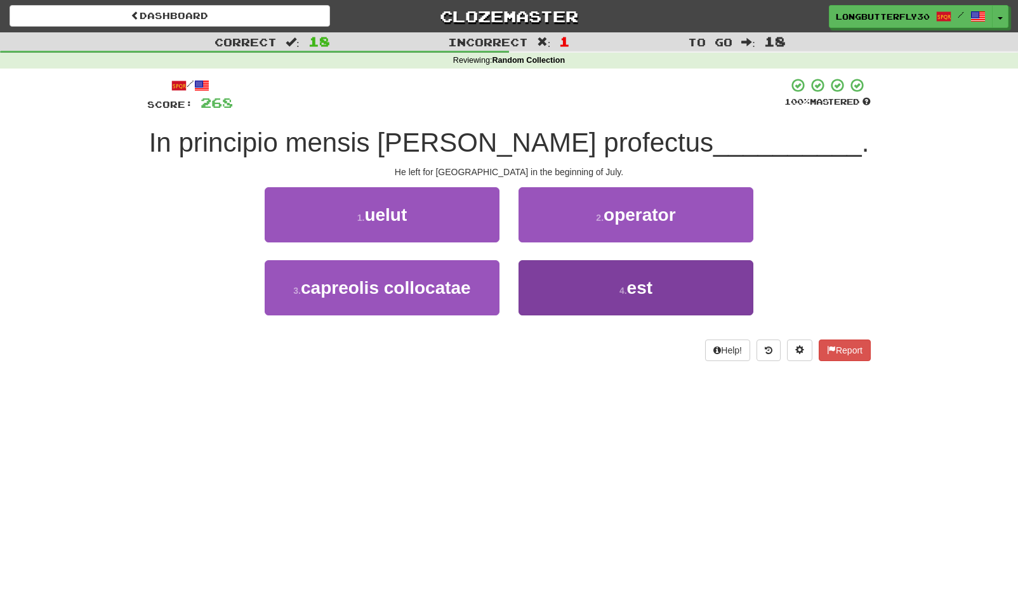
click at [556, 290] on button "4 . est" at bounding box center [635, 287] width 235 height 55
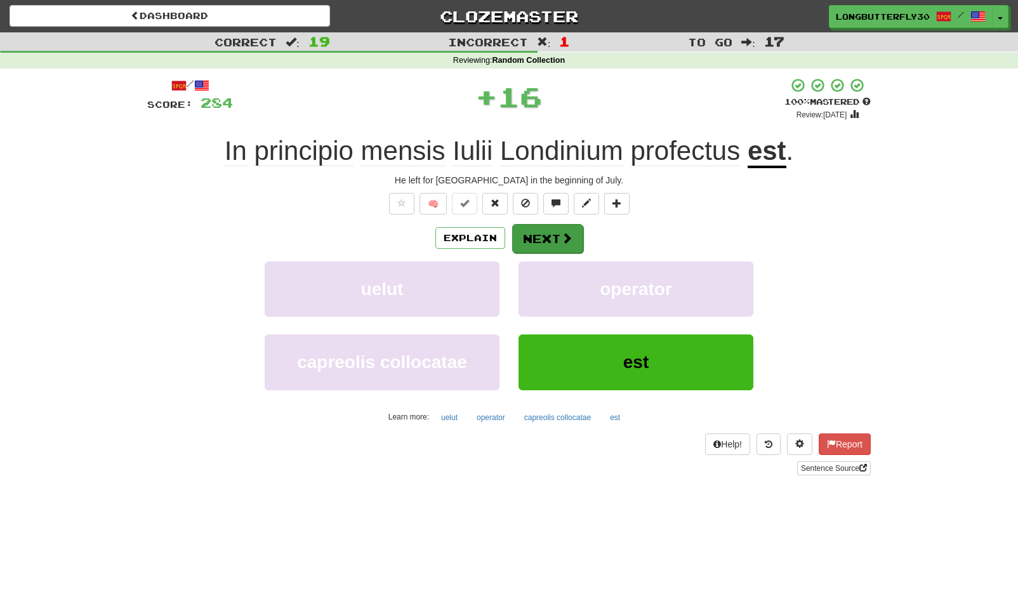
click at [553, 240] on button "Next" at bounding box center [547, 238] width 71 height 29
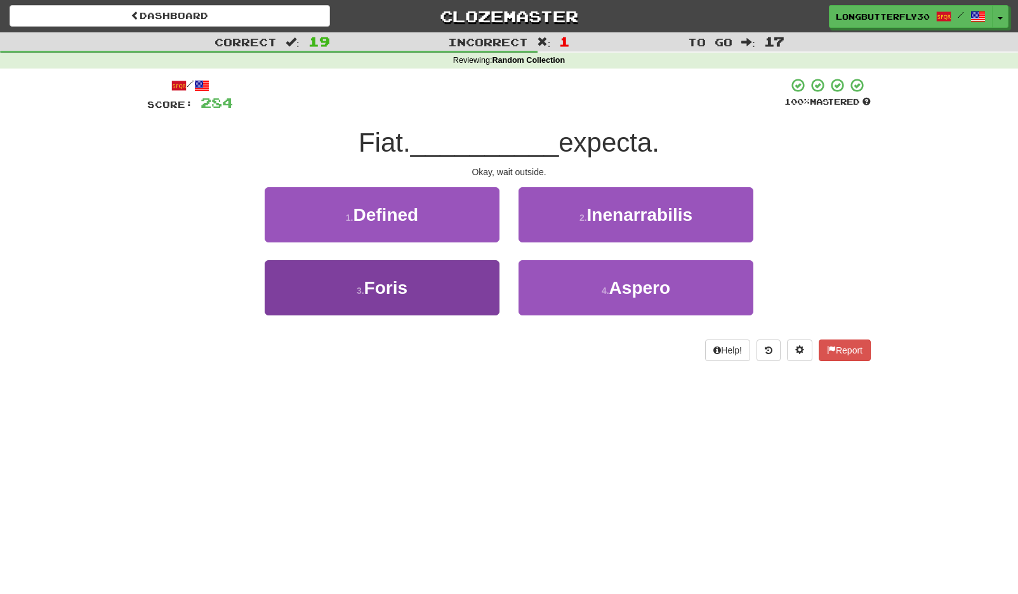
click at [459, 291] on button "3 . Foris" at bounding box center [382, 287] width 235 height 55
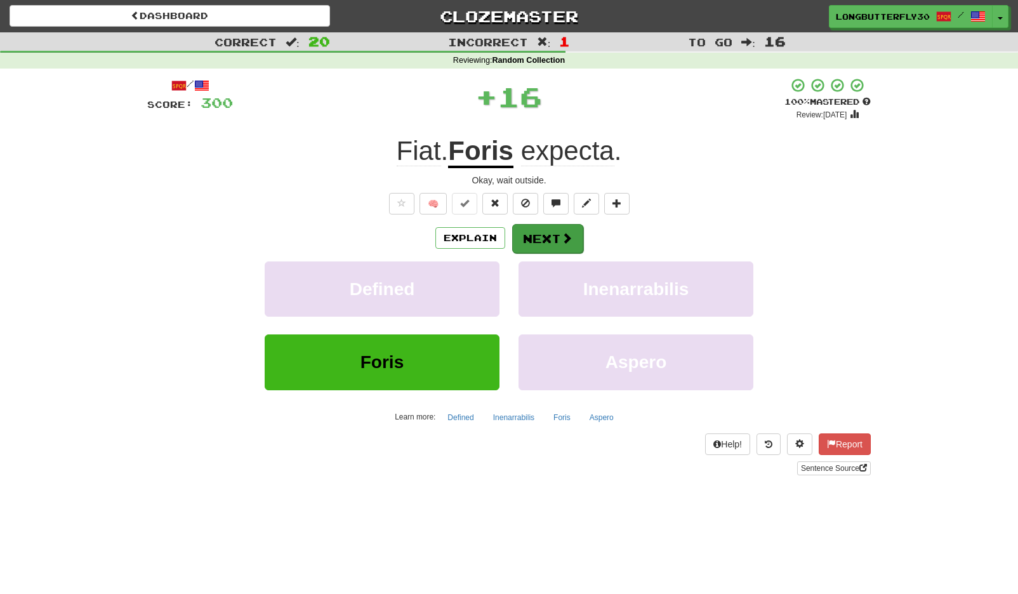
click at [553, 235] on button "Next" at bounding box center [547, 238] width 71 height 29
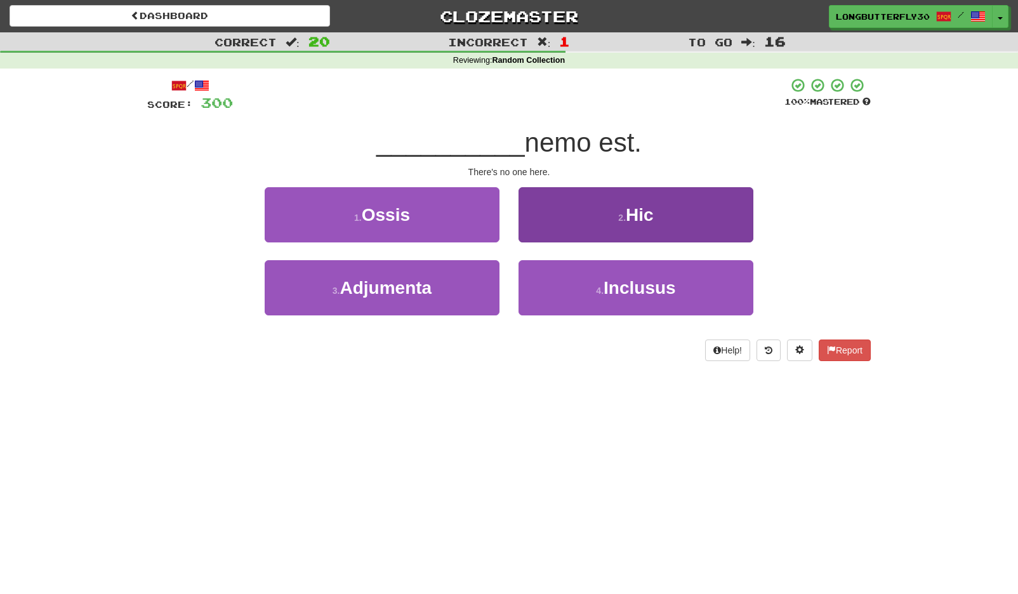
click at [589, 221] on button "2 . Hic" at bounding box center [635, 214] width 235 height 55
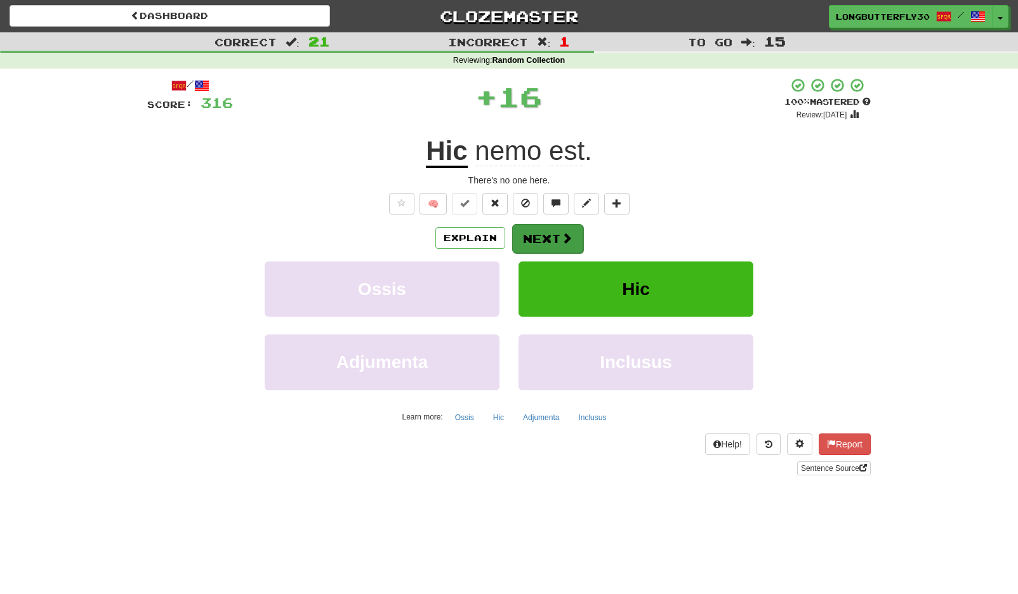
click at [549, 228] on button "Next" at bounding box center [547, 238] width 71 height 29
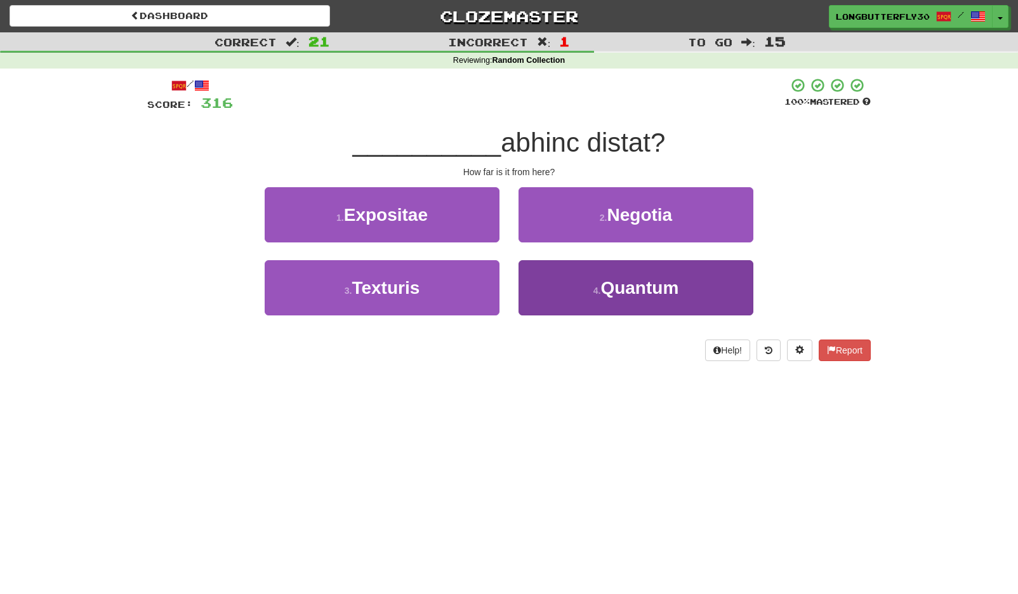
click at [563, 292] on button "4 . Quantum" at bounding box center [635, 287] width 235 height 55
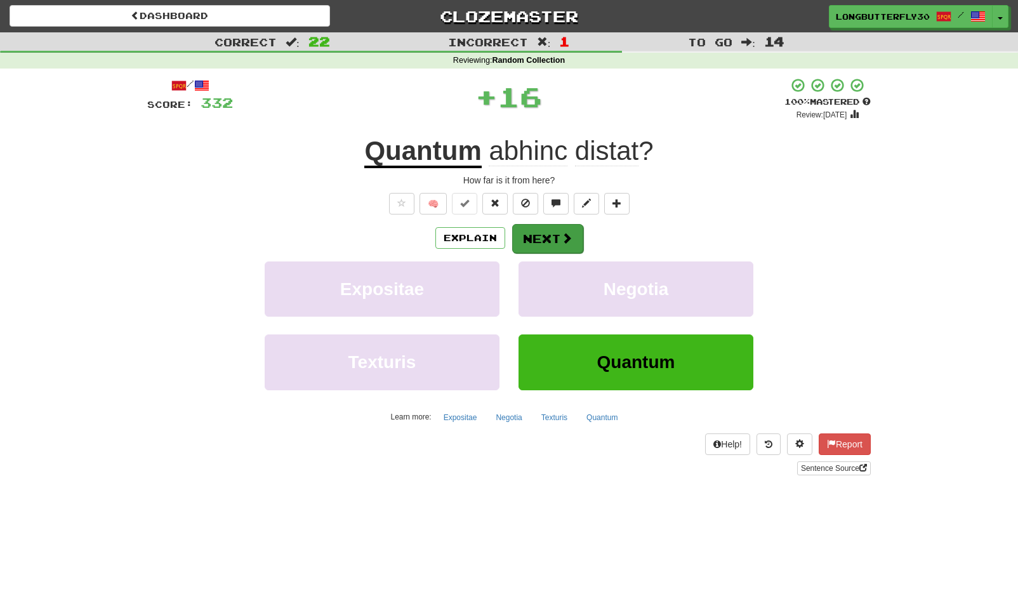
click at [554, 242] on button "Next" at bounding box center [547, 238] width 71 height 29
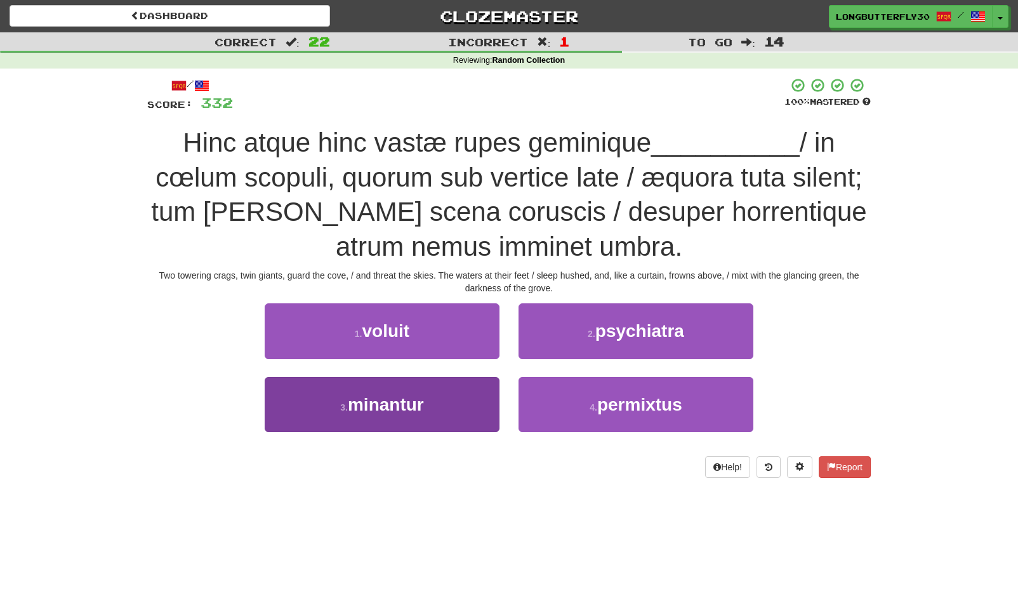
click at [458, 406] on button "3 . minantur" at bounding box center [382, 404] width 235 height 55
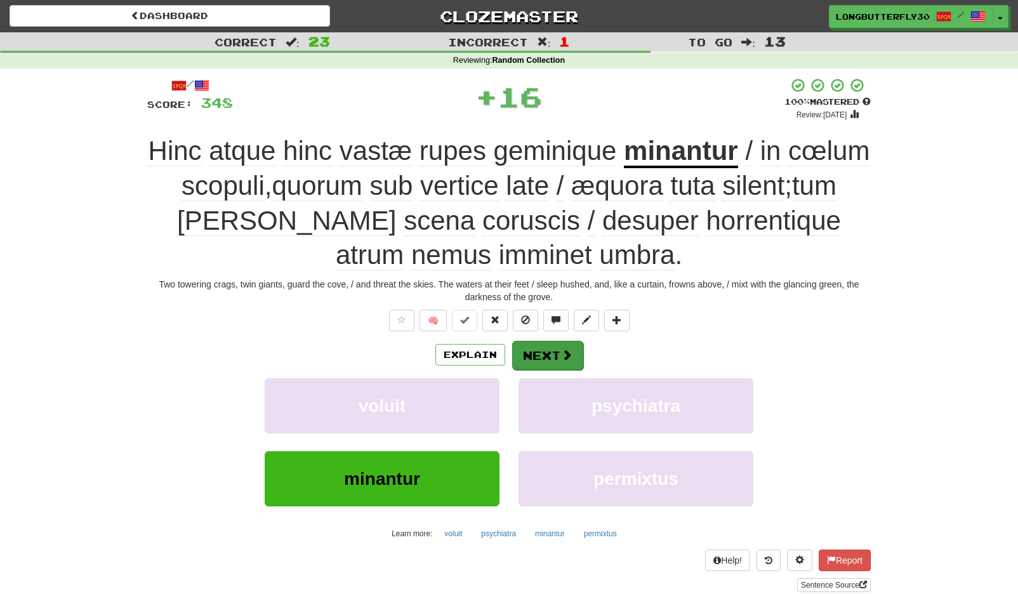
click at [543, 360] on button "Next" at bounding box center [547, 355] width 71 height 29
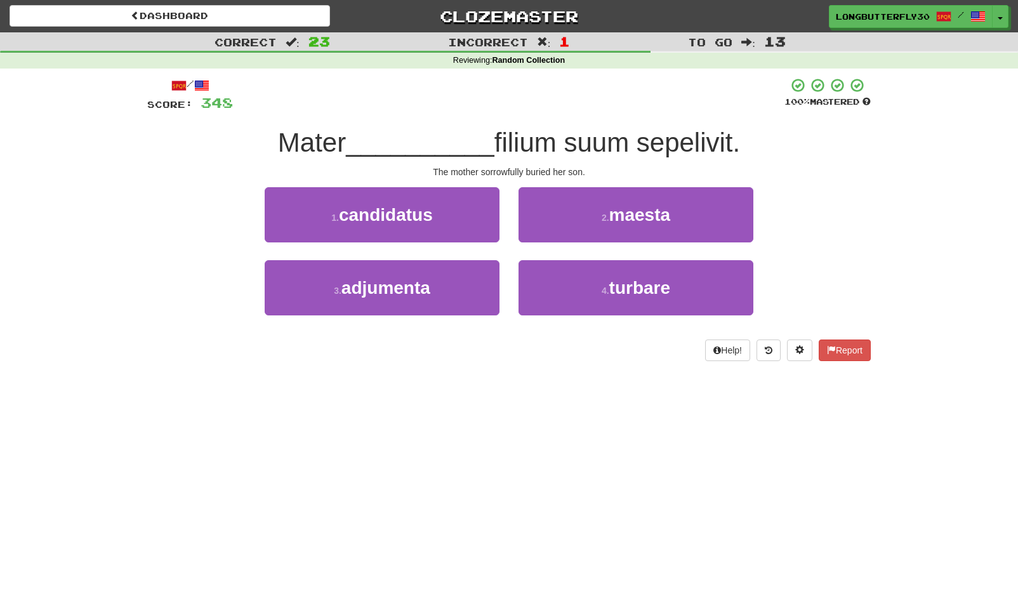
click at [602, 218] on small "2 ." at bounding box center [606, 218] width 8 height 10
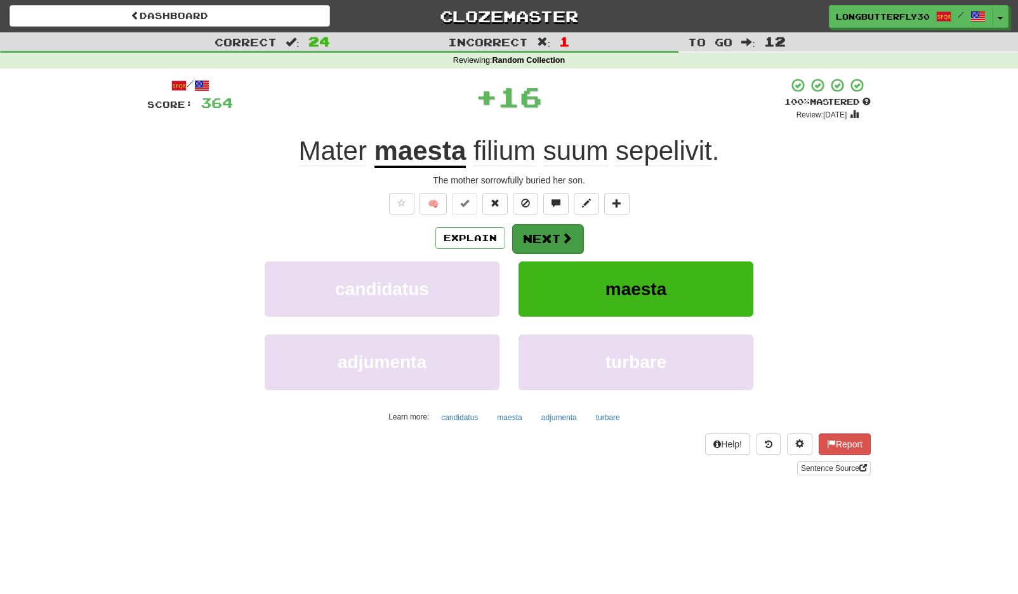
click at [550, 236] on button "Next" at bounding box center [547, 238] width 71 height 29
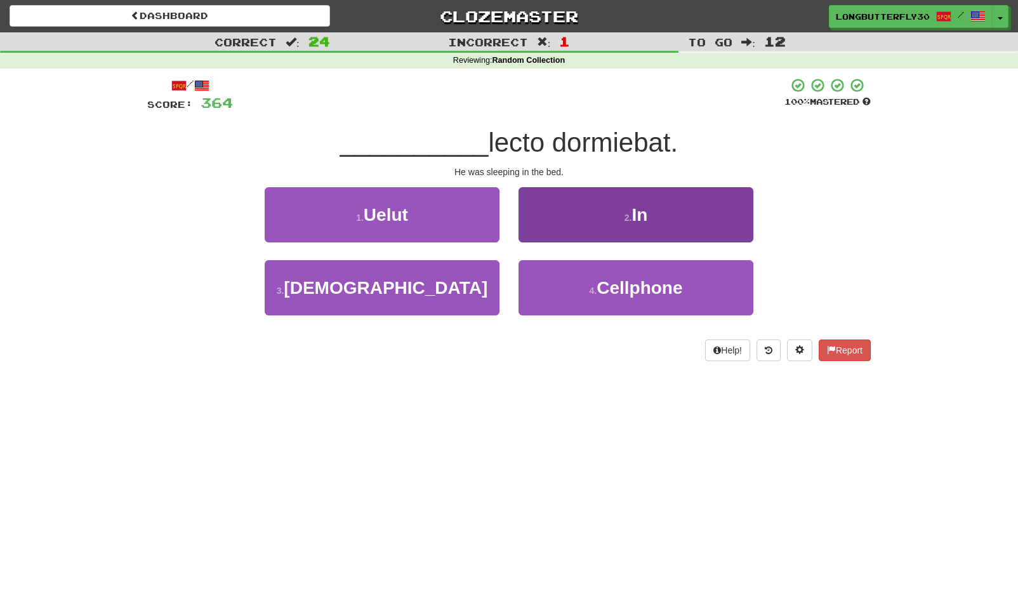
click at [582, 223] on button "2 . In" at bounding box center [635, 214] width 235 height 55
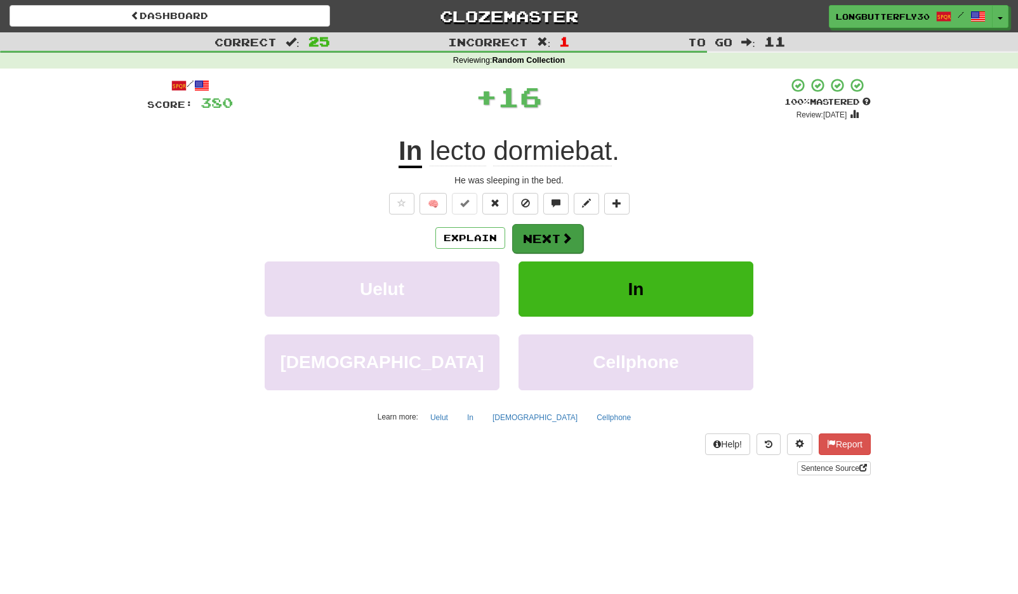
click at [553, 246] on button "Next" at bounding box center [547, 238] width 71 height 29
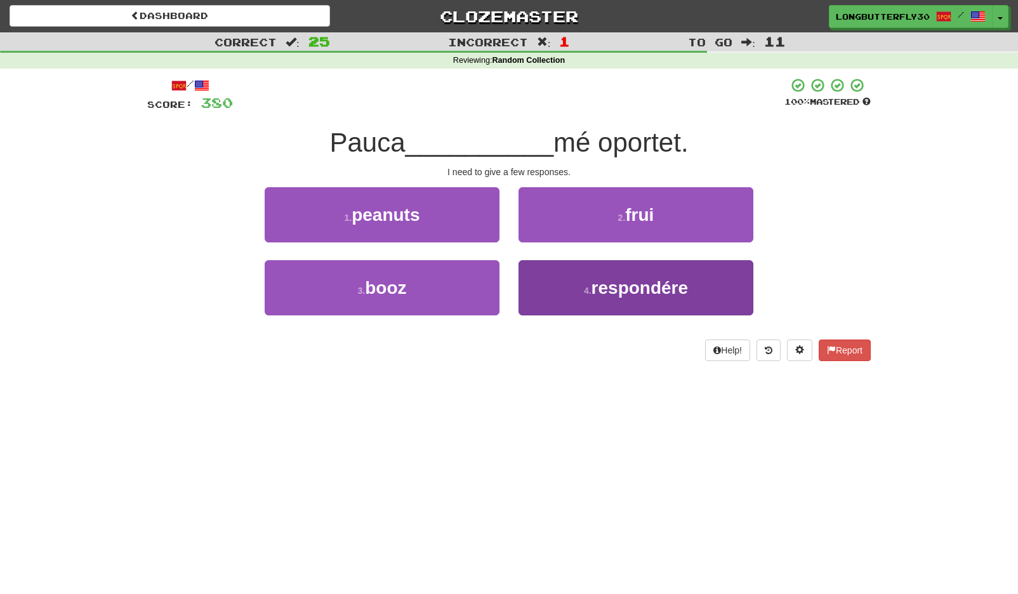
click at [571, 288] on button "4 . respondére" at bounding box center [635, 287] width 235 height 55
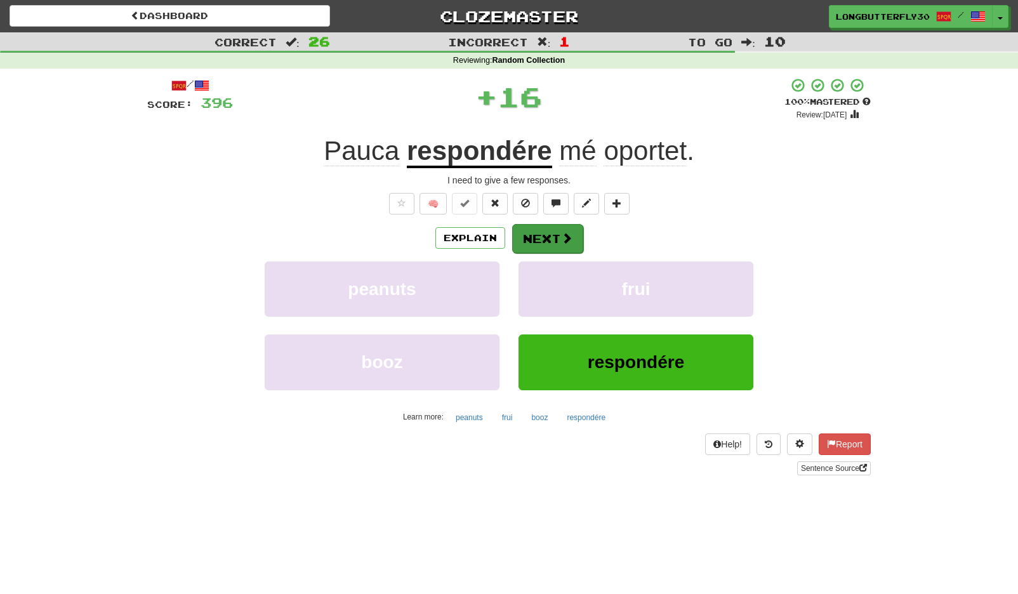
click at [558, 246] on button "Next" at bounding box center [547, 238] width 71 height 29
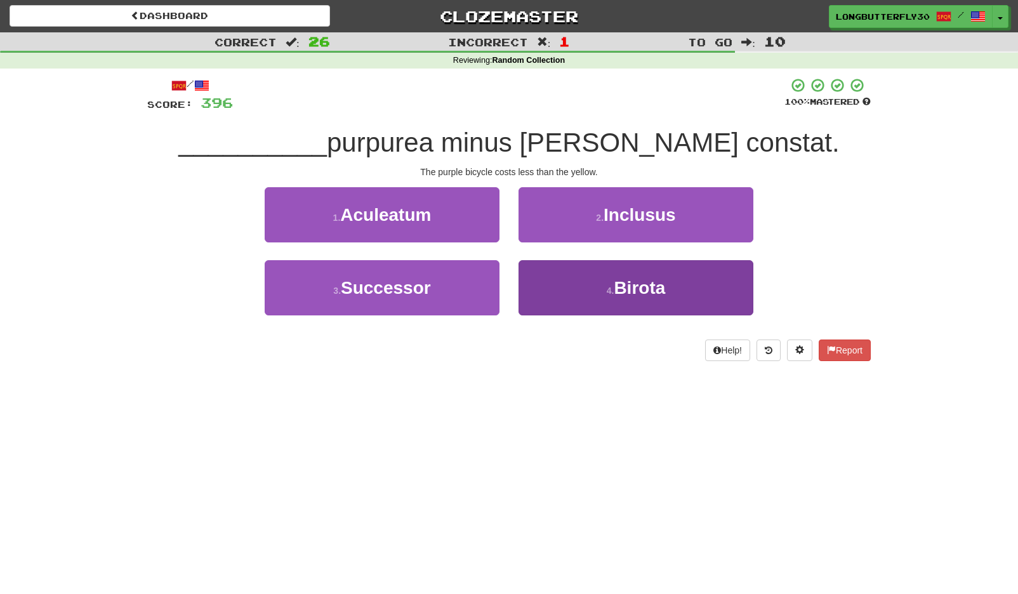
click at [577, 291] on button "4 . Birota" at bounding box center [635, 287] width 235 height 55
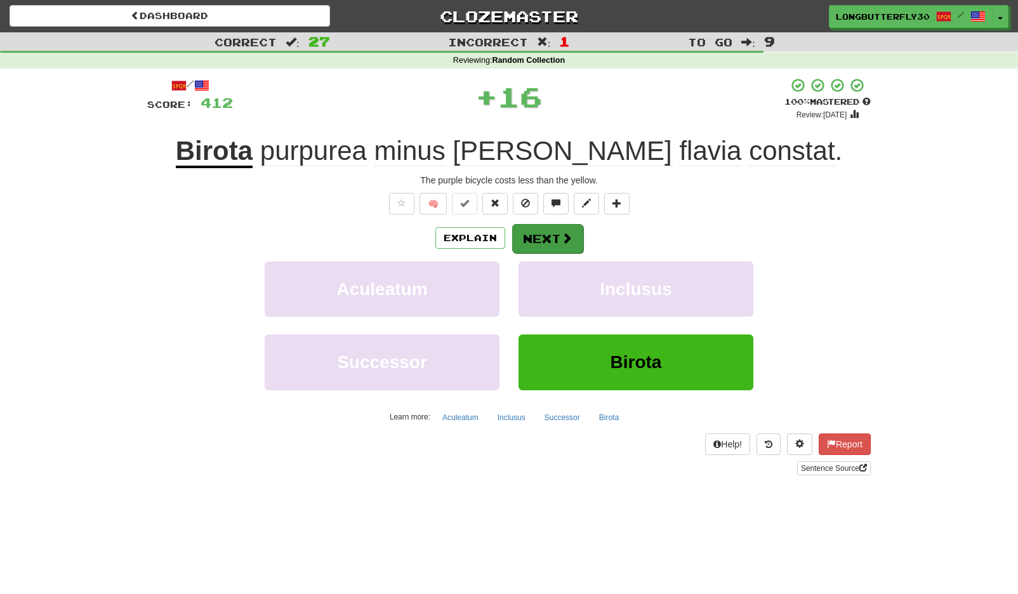
click at [562, 239] on span at bounding box center [566, 237] width 11 height 11
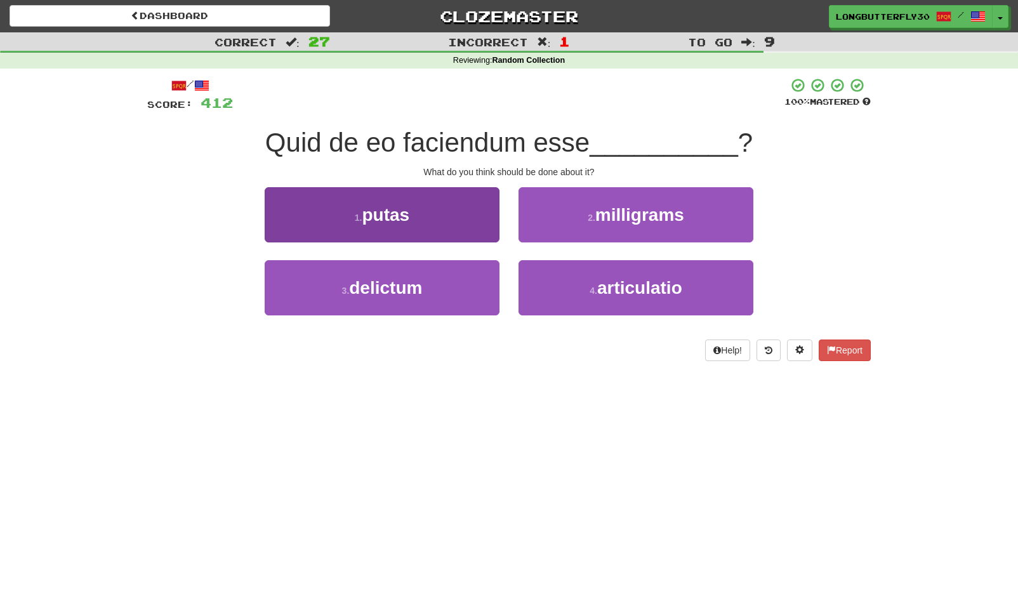
click at [460, 213] on button "1 . putas" at bounding box center [382, 214] width 235 height 55
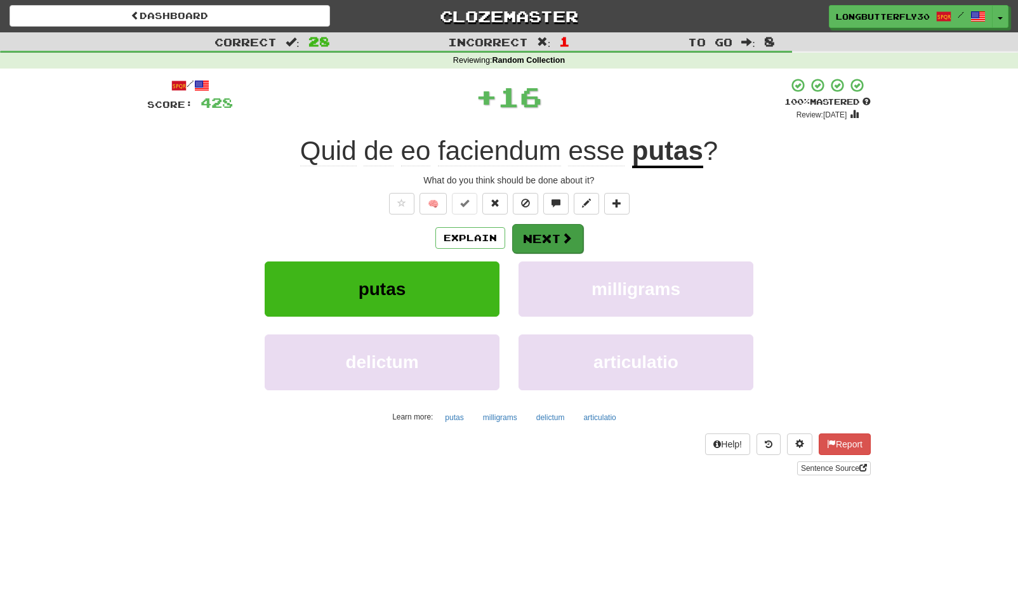
click at [563, 236] on span at bounding box center [566, 237] width 11 height 11
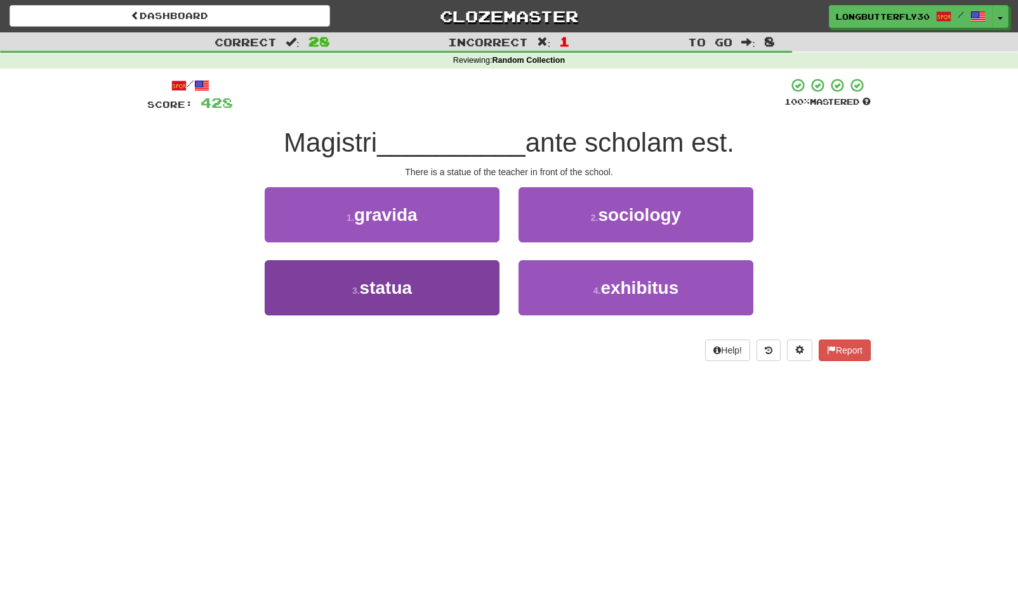
click at [470, 293] on button "3 . statua" at bounding box center [382, 287] width 235 height 55
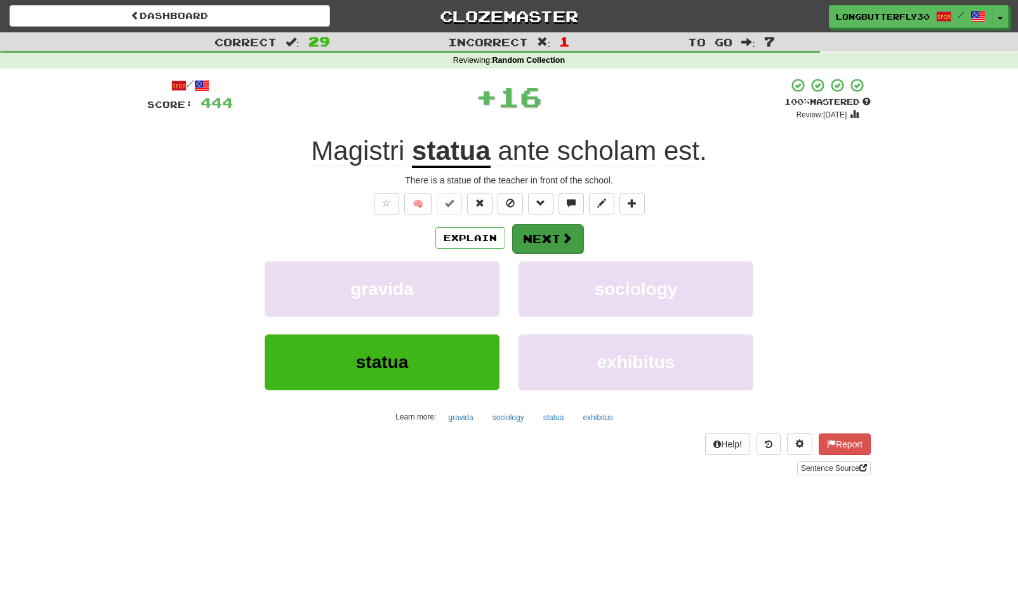
click at [553, 240] on button "Next" at bounding box center [547, 238] width 71 height 29
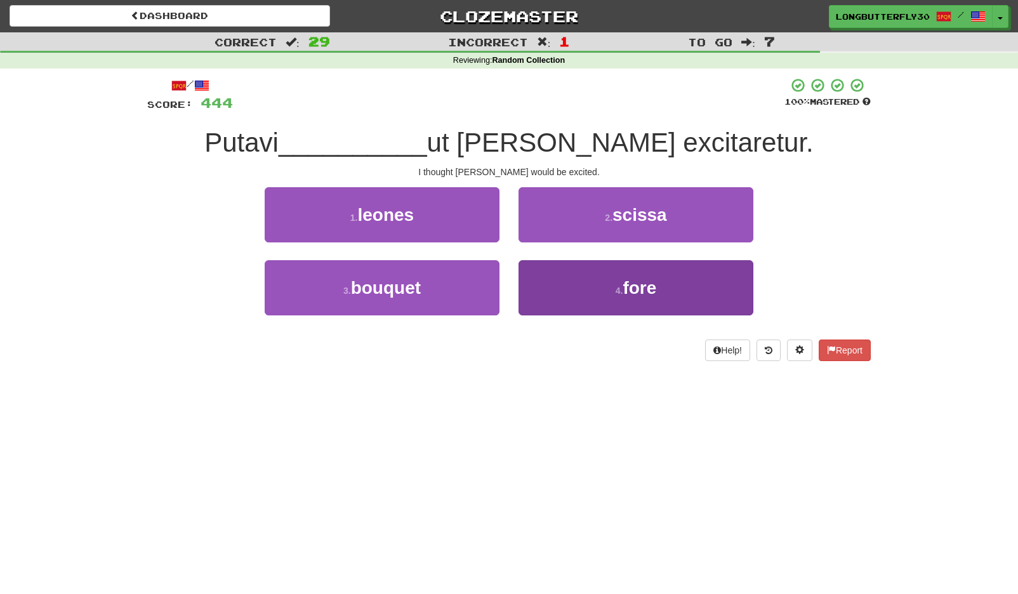
click at [588, 292] on button "4 . fore" at bounding box center [635, 287] width 235 height 55
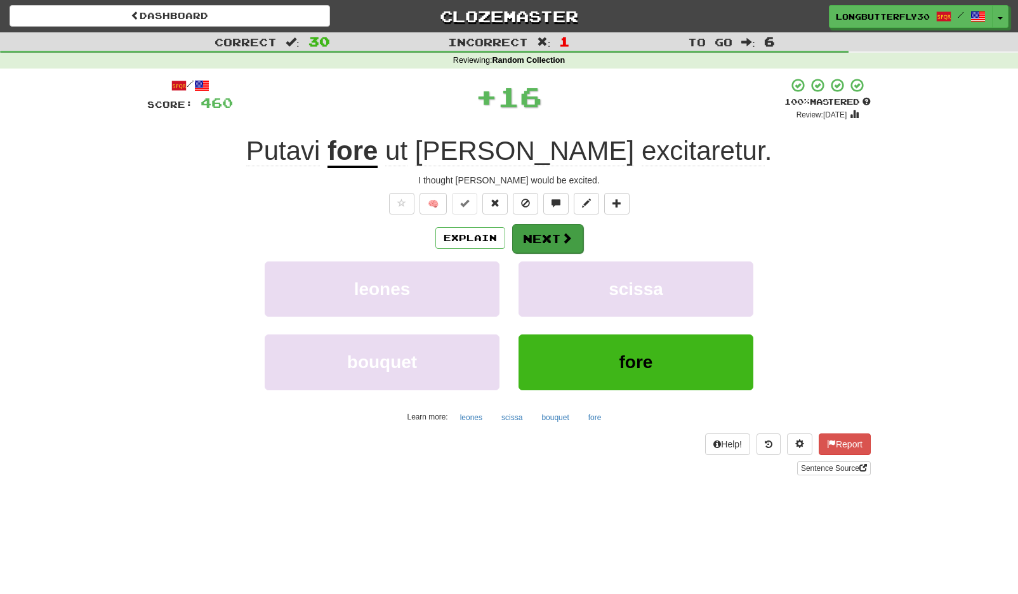
click at [568, 239] on span at bounding box center [566, 237] width 11 height 11
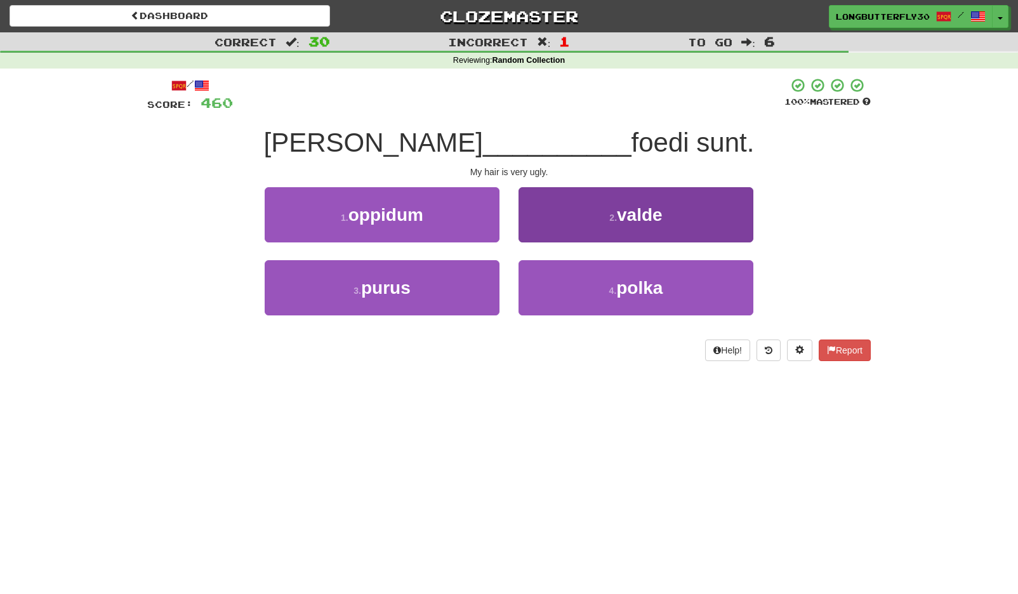
click at [605, 220] on button "2 . valde" at bounding box center [635, 214] width 235 height 55
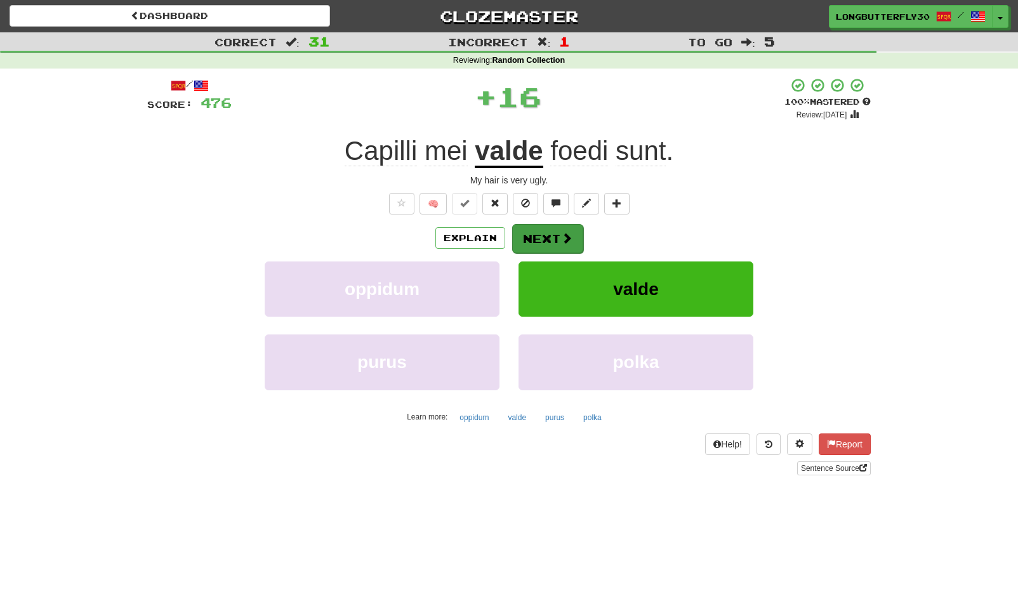
click at [567, 237] on span at bounding box center [566, 237] width 11 height 11
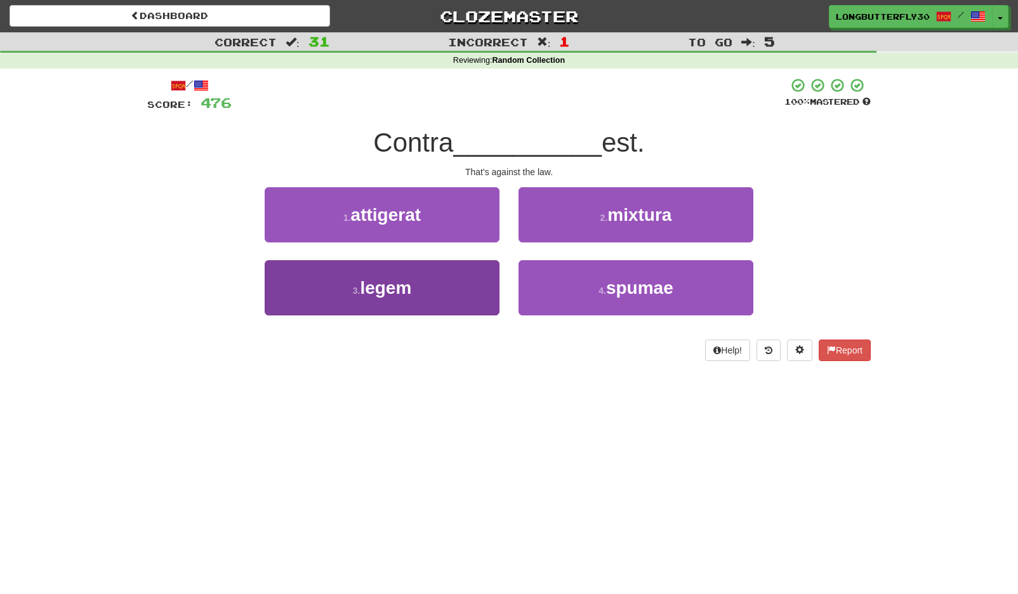
click at [468, 282] on button "3 . legem" at bounding box center [382, 287] width 235 height 55
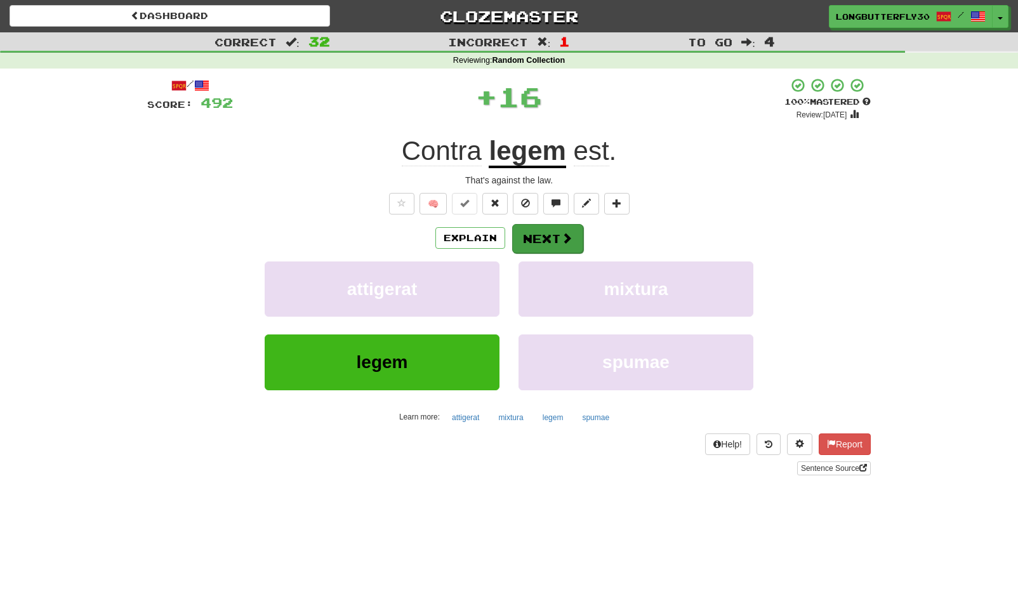
click at [560, 229] on button "Next" at bounding box center [547, 238] width 71 height 29
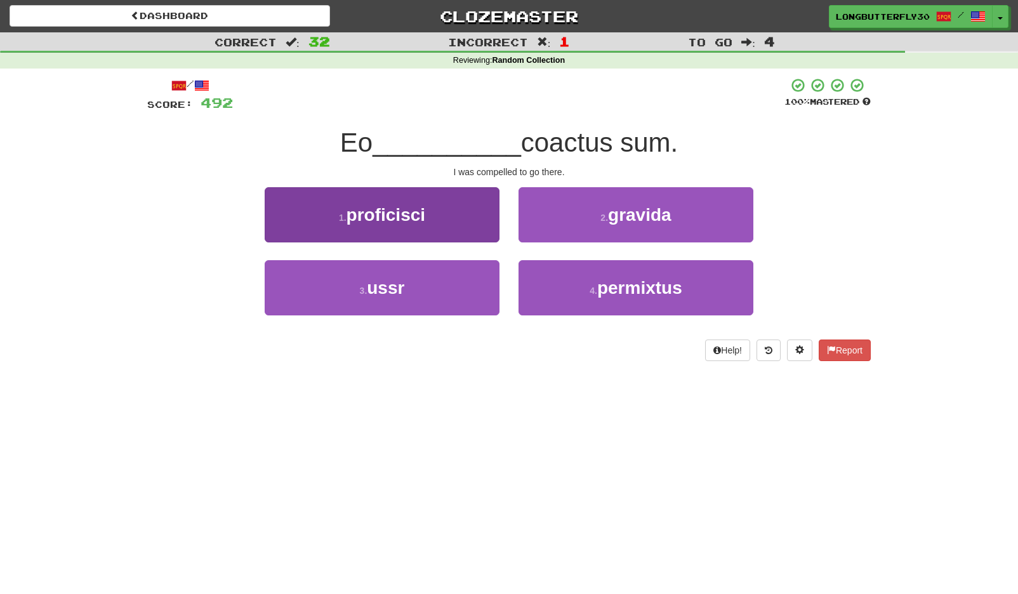
click at [471, 219] on button "1 . proficisci" at bounding box center [382, 214] width 235 height 55
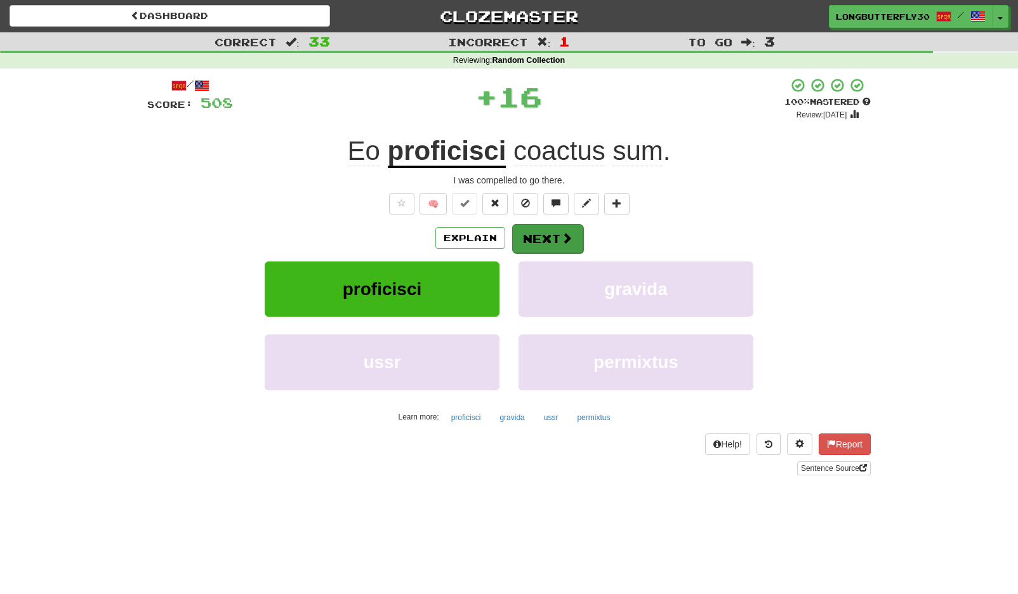
click at [544, 241] on button "Next" at bounding box center [547, 238] width 71 height 29
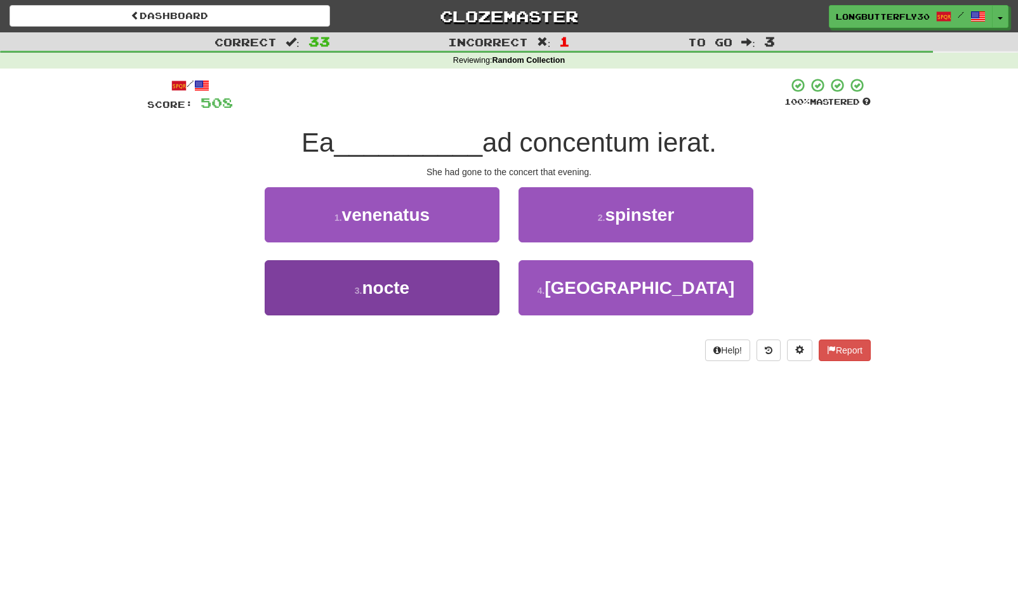
click at [437, 282] on button "3 . nocte" at bounding box center [382, 287] width 235 height 55
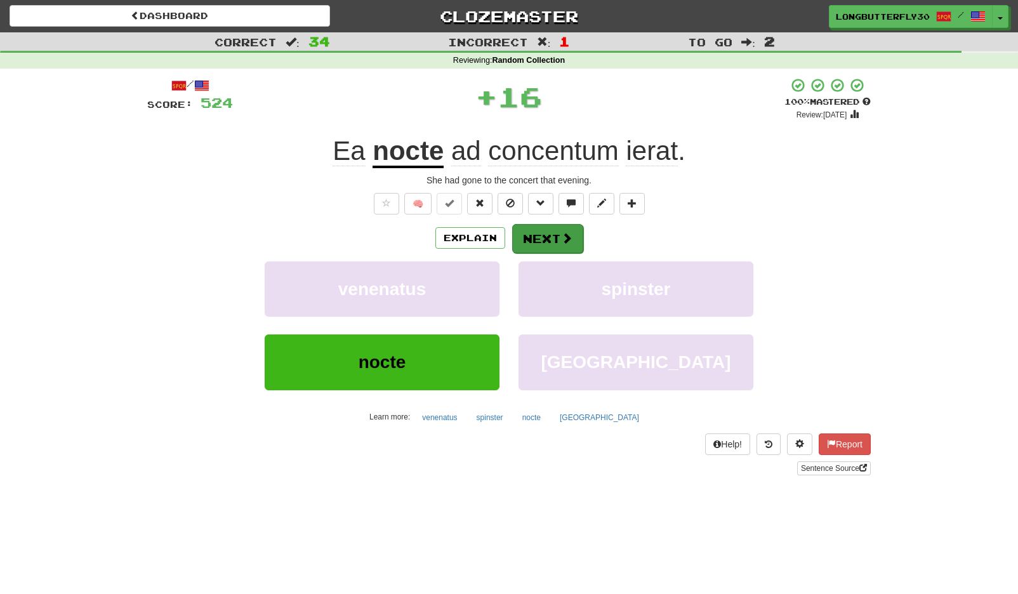
click at [576, 237] on button "Next" at bounding box center [547, 238] width 71 height 29
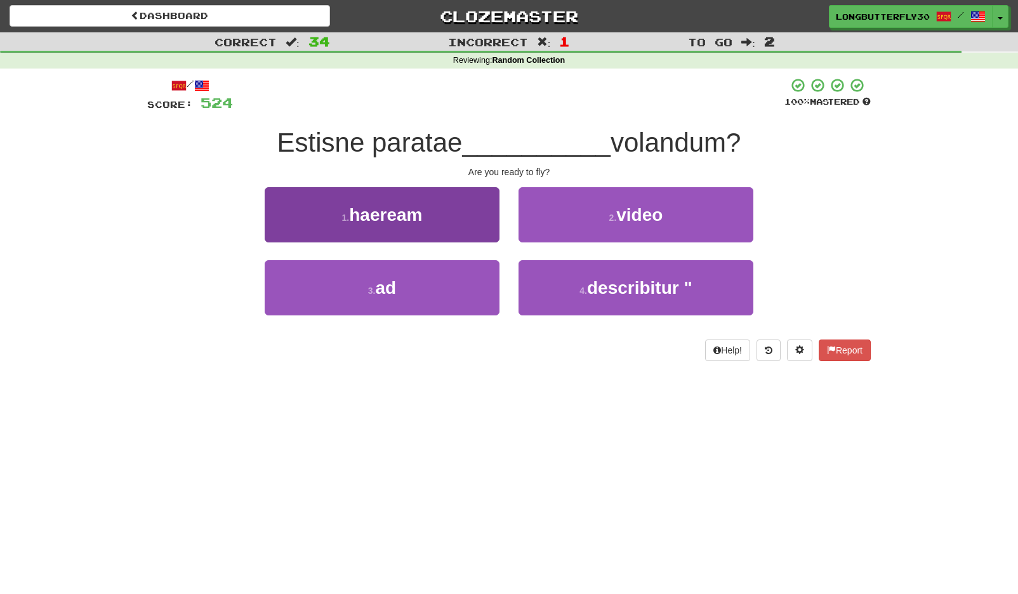
drag, startPoint x: 457, startPoint y: 284, endPoint x: 475, endPoint y: 279, distance: 17.7
click at [457, 284] on button "3 . ad" at bounding box center [382, 287] width 235 height 55
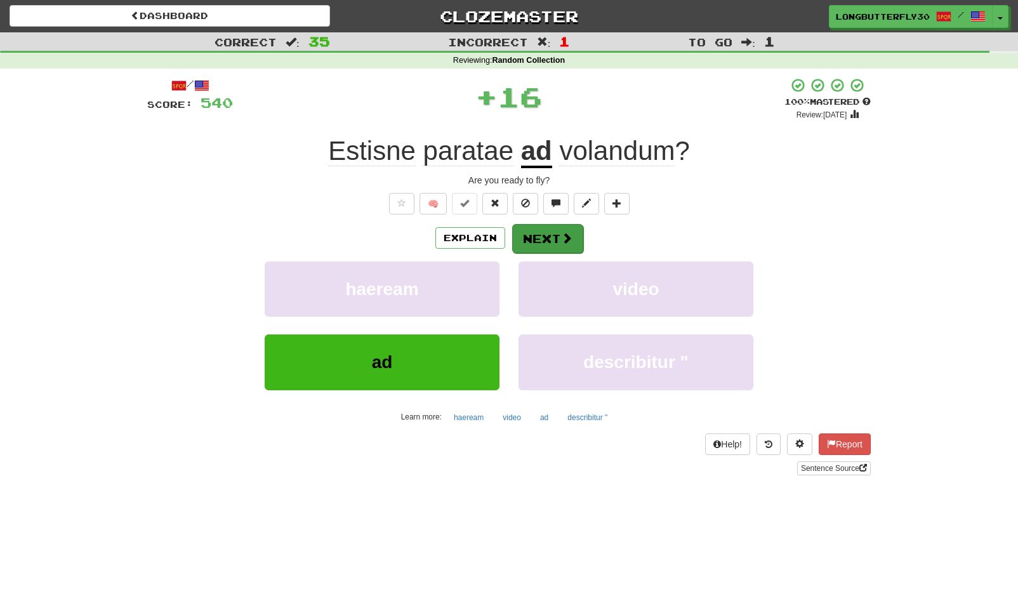
click at [554, 245] on button "Next" at bounding box center [547, 238] width 71 height 29
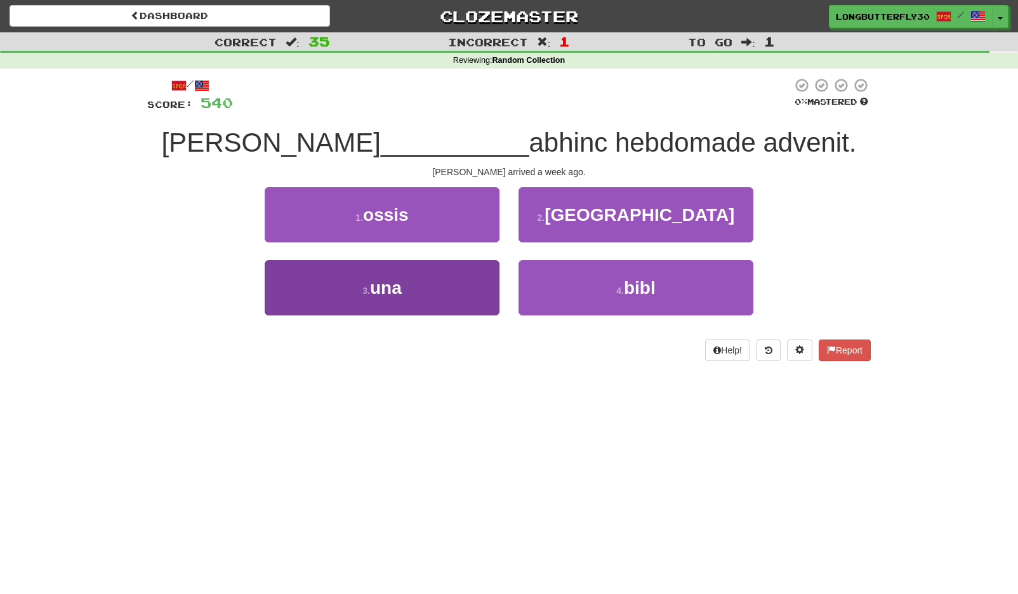
click at [477, 294] on button "3 . una" at bounding box center [382, 287] width 235 height 55
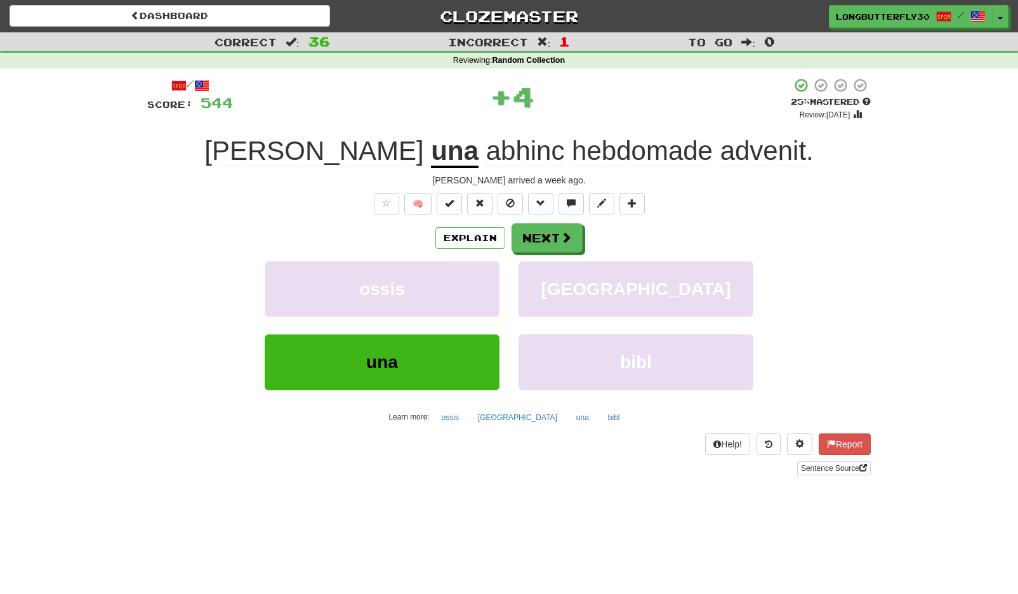
click at [534, 242] on button "Next" at bounding box center [546, 237] width 71 height 29
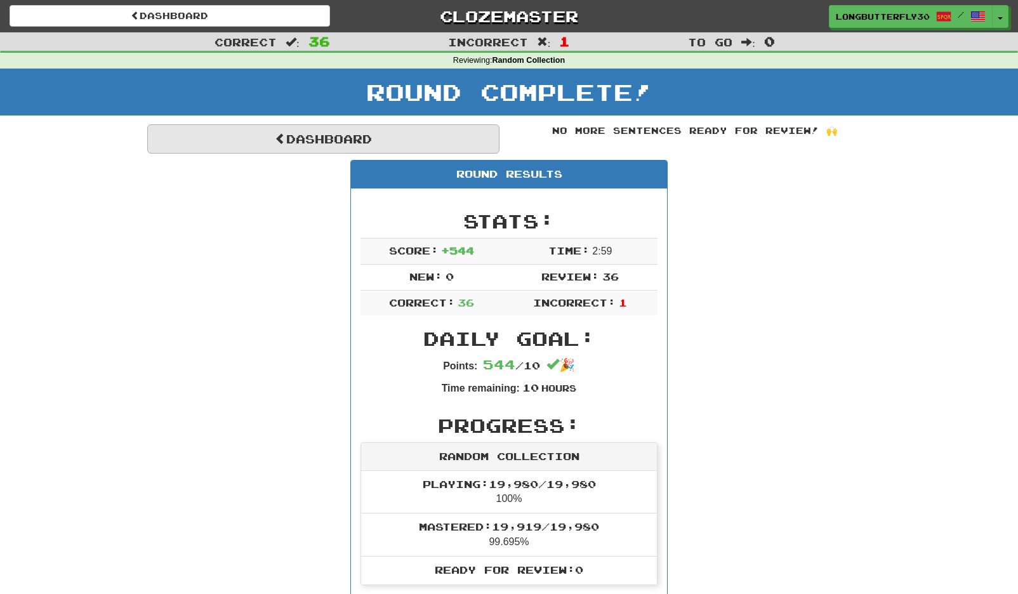
click at [338, 149] on link "Dashboard" at bounding box center [323, 138] width 352 height 29
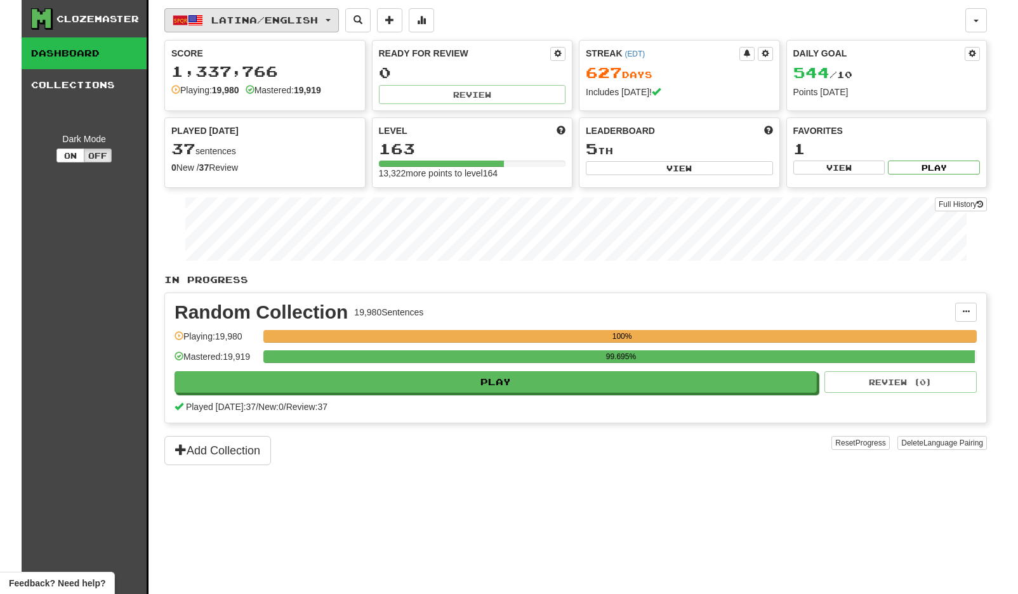
click at [338, 17] on button "Latina / English" at bounding box center [251, 20] width 174 height 24
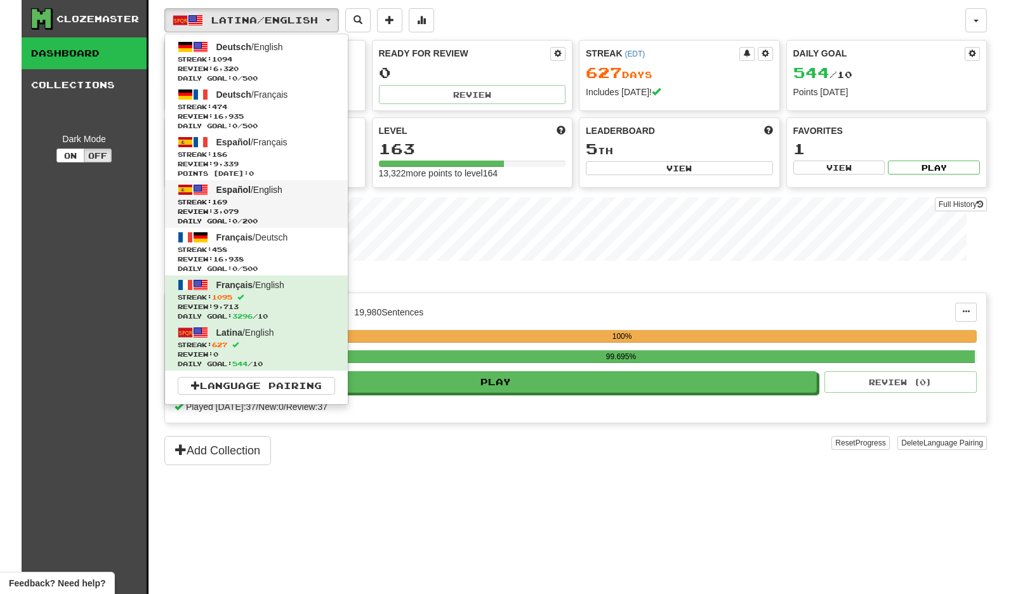
click at [295, 192] on link "Español / English Streak: 169 Review: 3,079 Daily Goal: 0 / 200" at bounding box center [256, 204] width 183 height 48
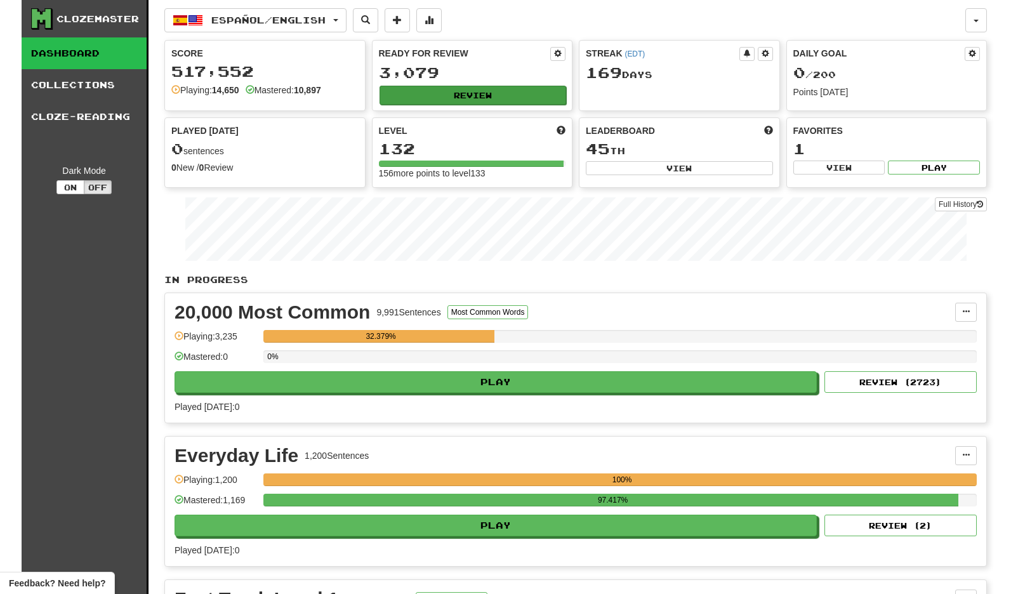
click at [457, 96] on button "Review" at bounding box center [472, 95] width 187 height 19
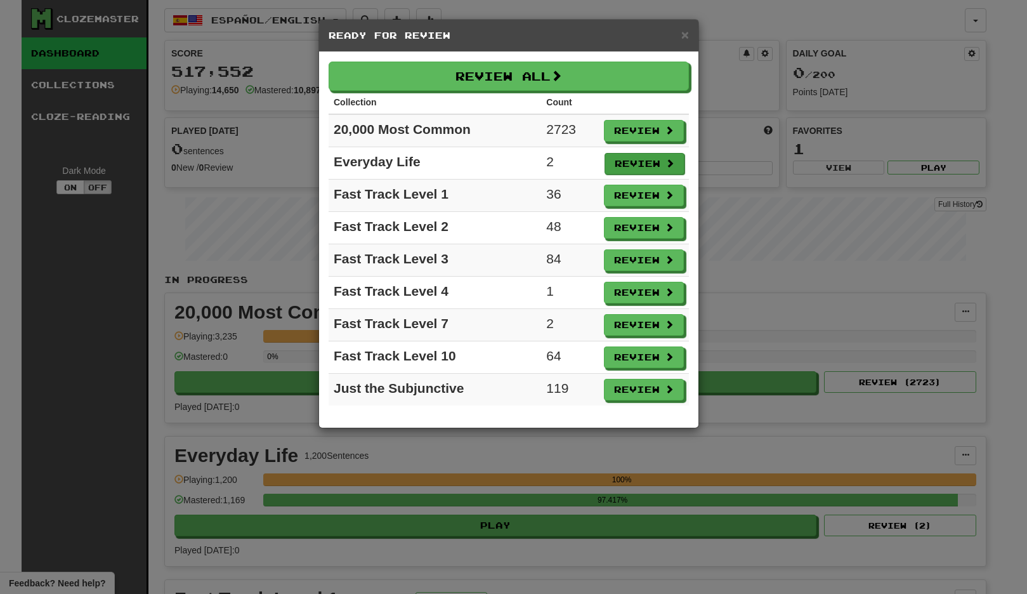
click at [631, 166] on button "Review" at bounding box center [645, 164] width 80 height 22
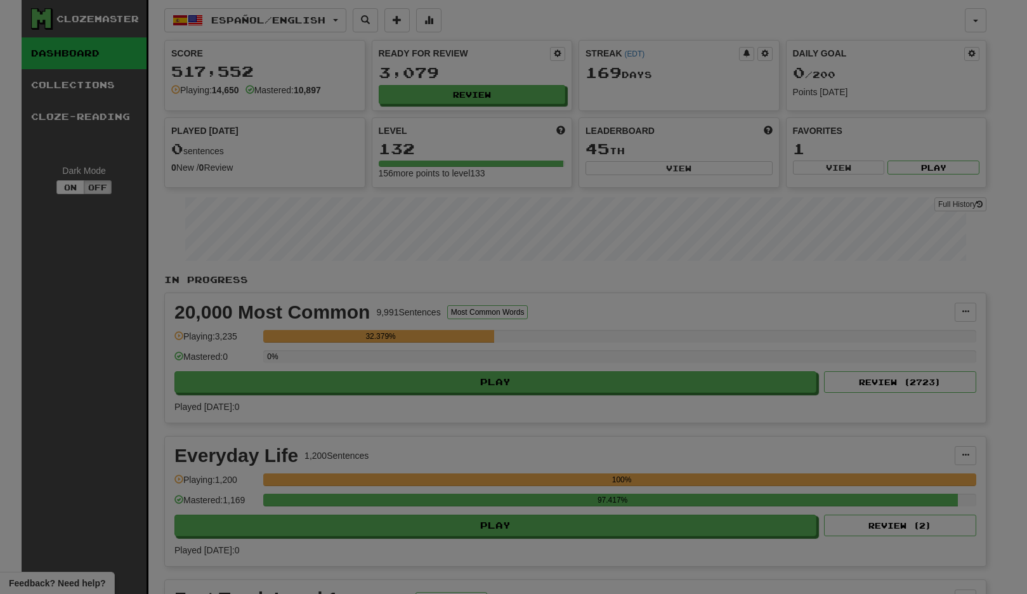
select select "**"
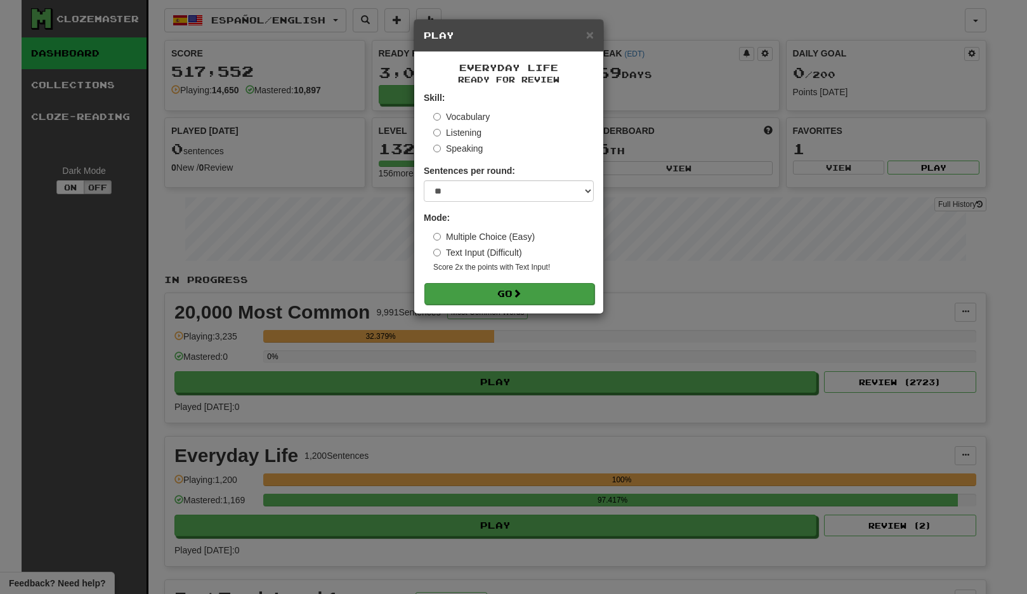
click at [530, 288] on button "Go" at bounding box center [509, 294] width 170 height 22
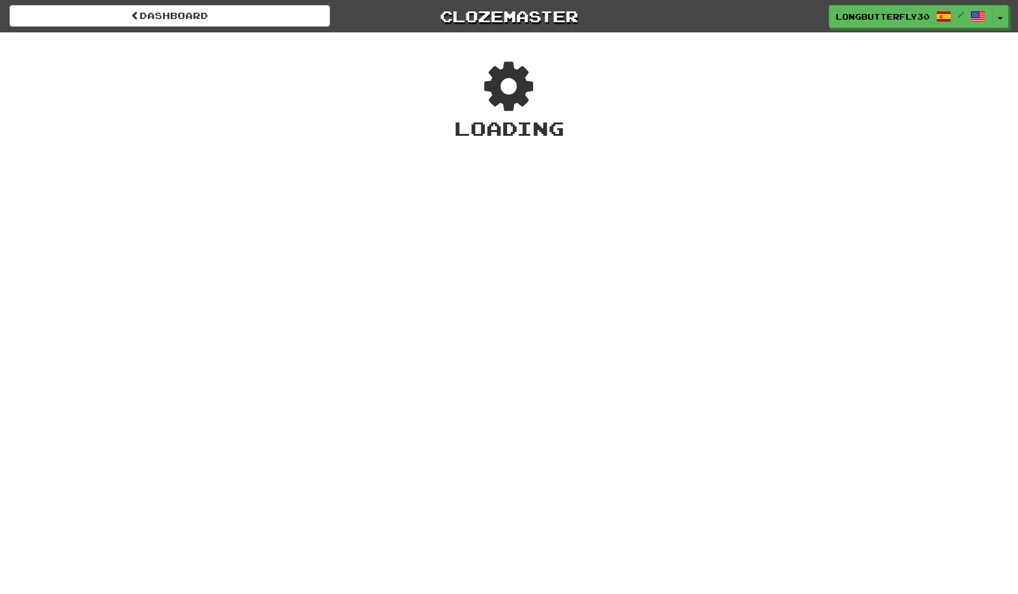
click at [526, 291] on div "Dashboard Clozemaster LongButterfly3024 / Toggle Dropdown Dashboard Leaderboard…" at bounding box center [509, 297] width 1018 height 594
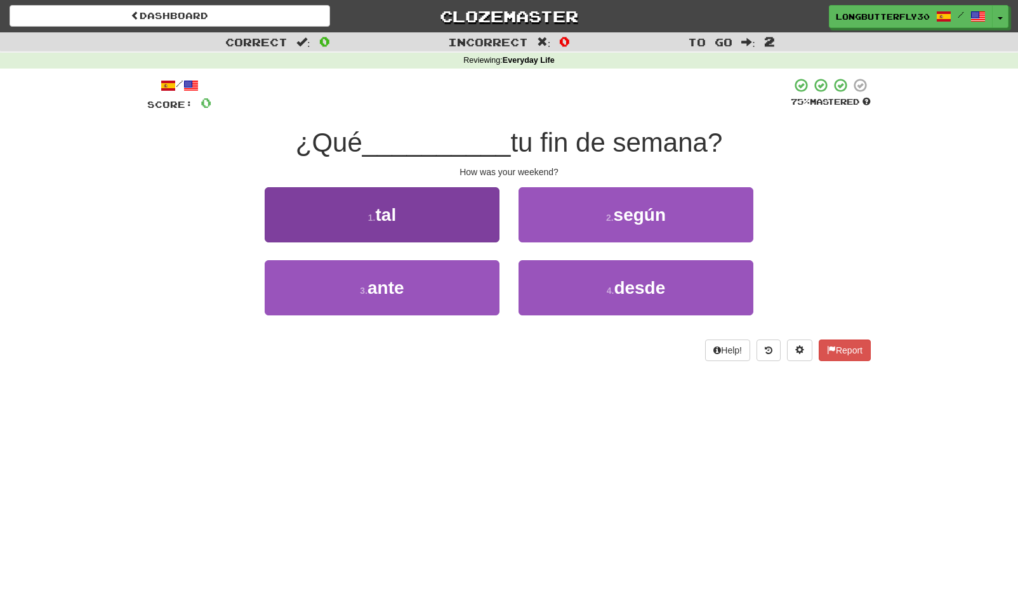
click at [477, 223] on button "1 . tal" at bounding box center [382, 214] width 235 height 55
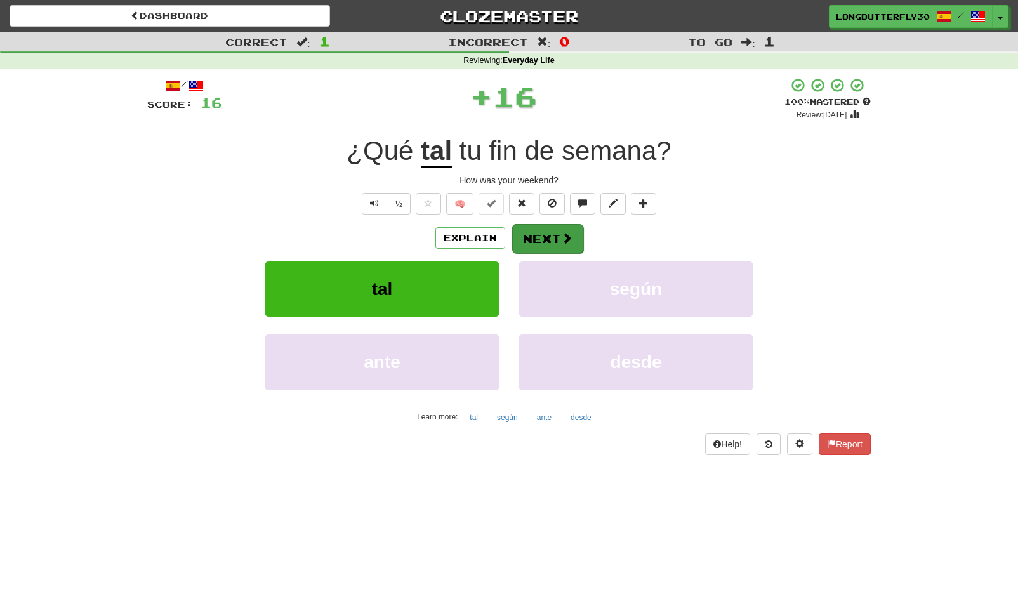
click at [537, 228] on button "Next" at bounding box center [547, 238] width 71 height 29
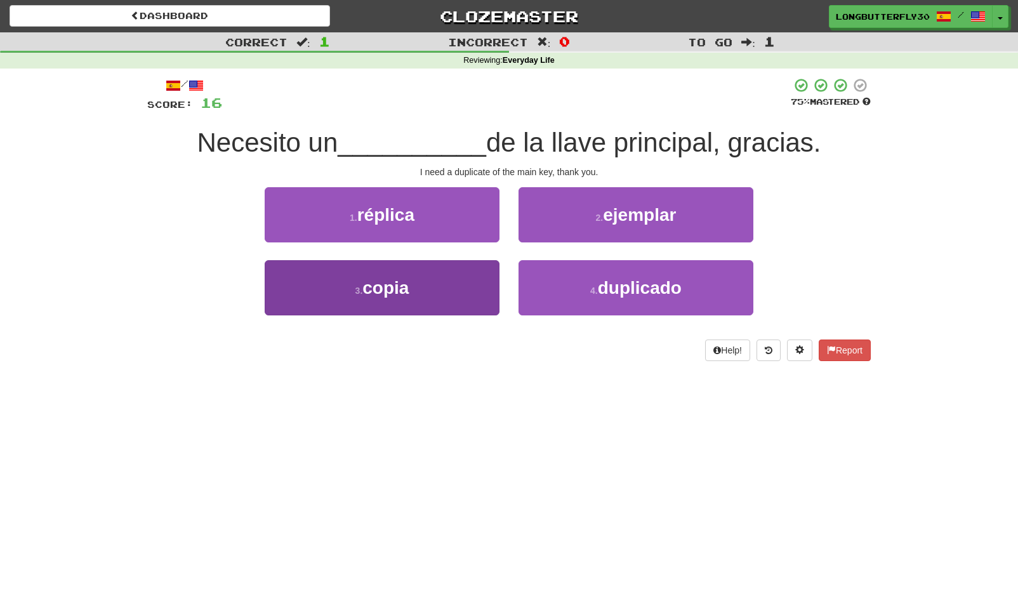
click at [459, 290] on button "3 . copia" at bounding box center [382, 287] width 235 height 55
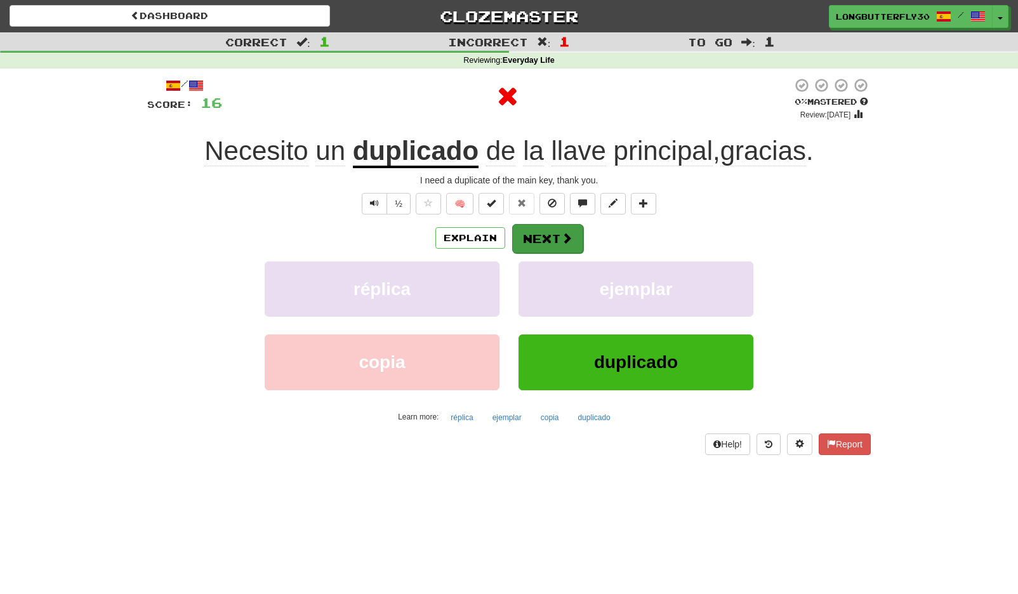
click at [534, 244] on button "Next" at bounding box center [547, 238] width 71 height 29
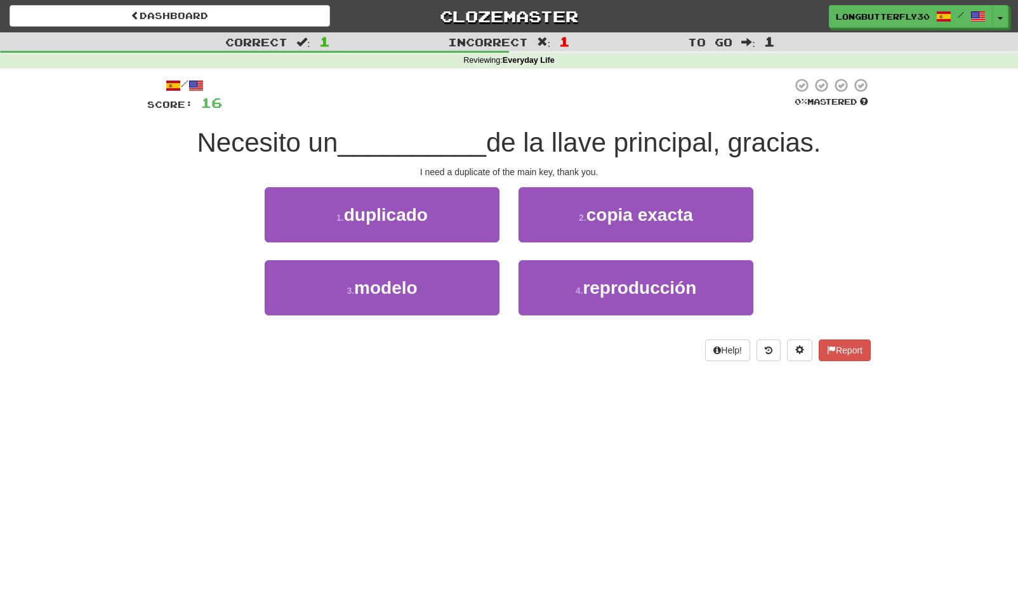
drag, startPoint x: 477, startPoint y: 211, endPoint x: 484, endPoint y: 218, distance: 9.4
click at [477, 212] on button "1 . duplicado" at bounding box center [382, 214] width 235 height 55
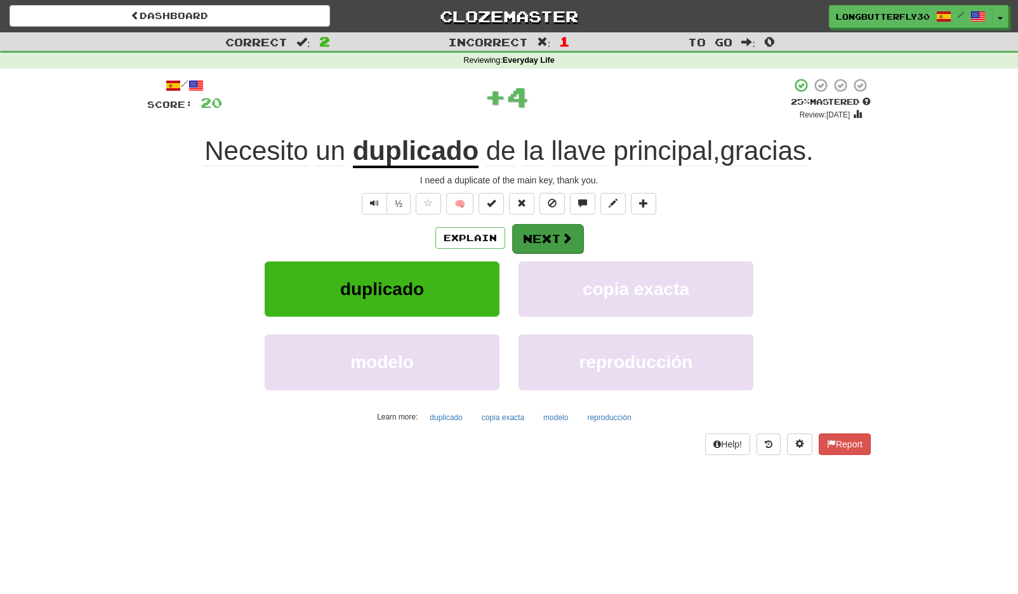
click at [543, 233] on button "Next" at bounding box center [547, 238] width 71 height 29
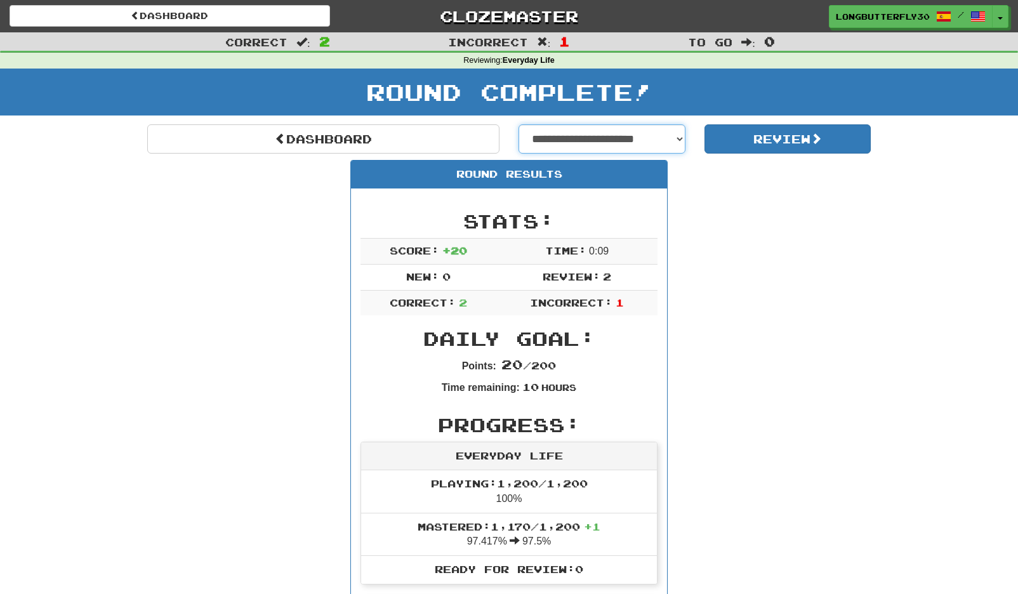
select select "**********"
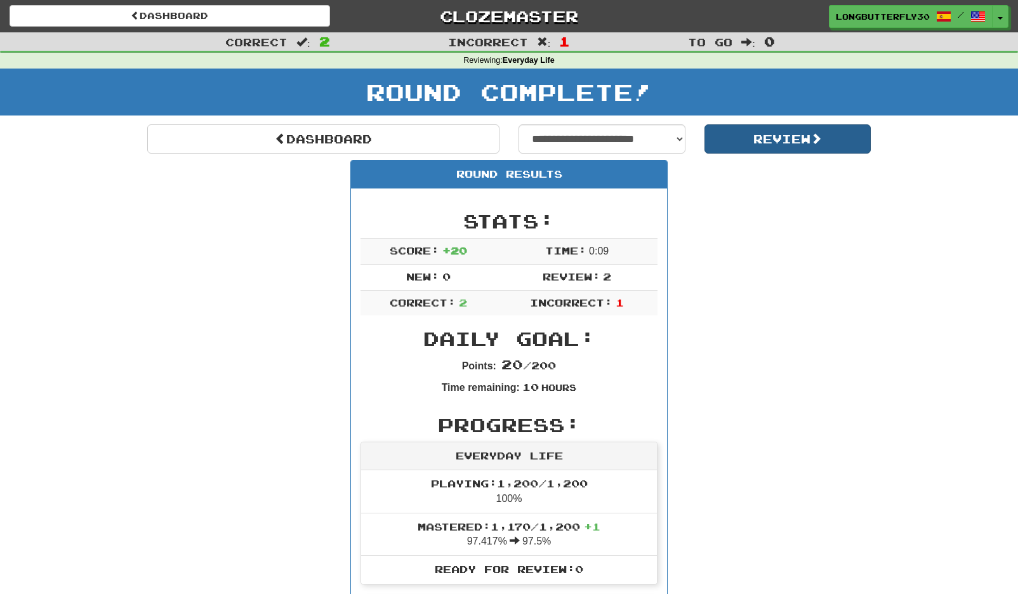
click at [731, 143] on button "Review" at bounding box center [787, 138] width 167 height 29
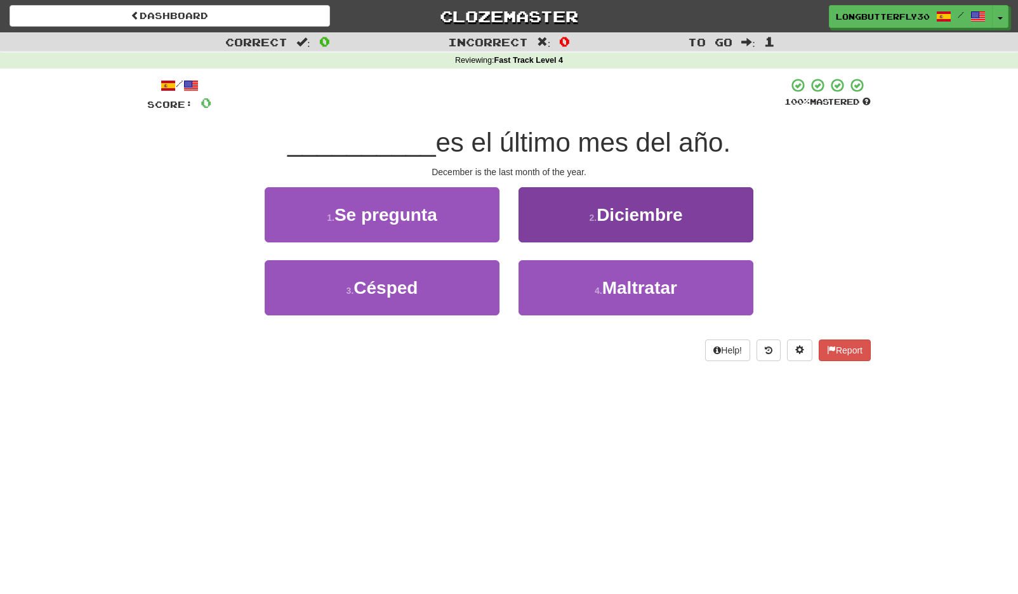
click at [640, 219] on span "Diciembre" at bounding box center [639, 215] width 86 height 20
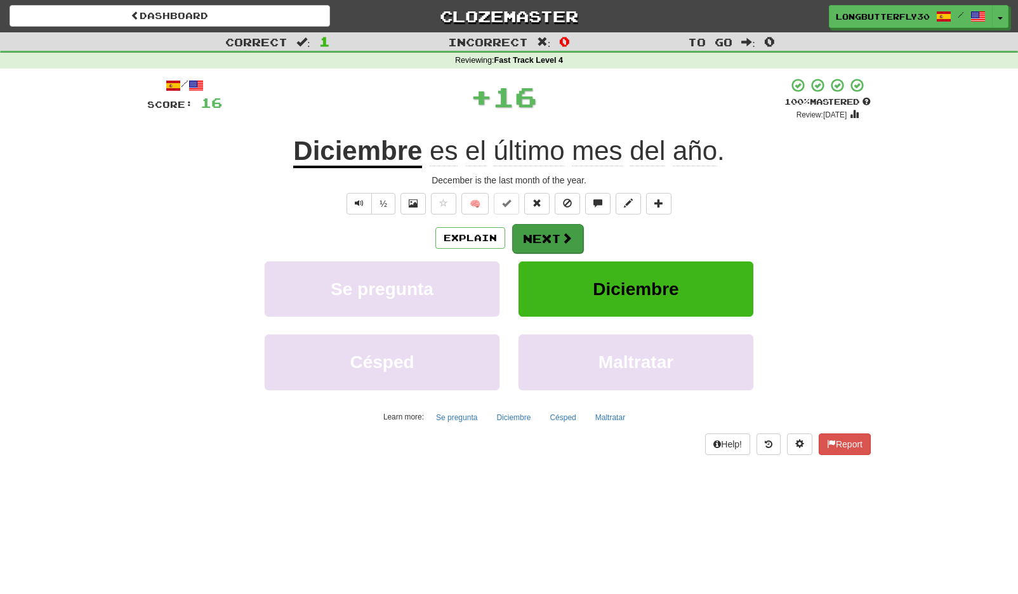
click at [561, 240] on span at bounding box center [566, 237] width 11 height 11
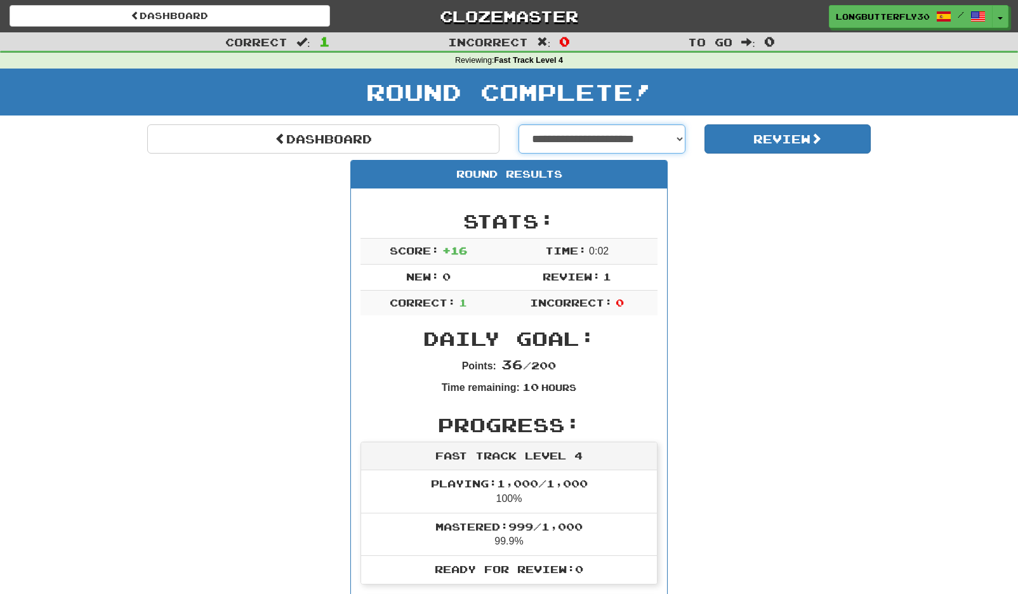
select select "**********"
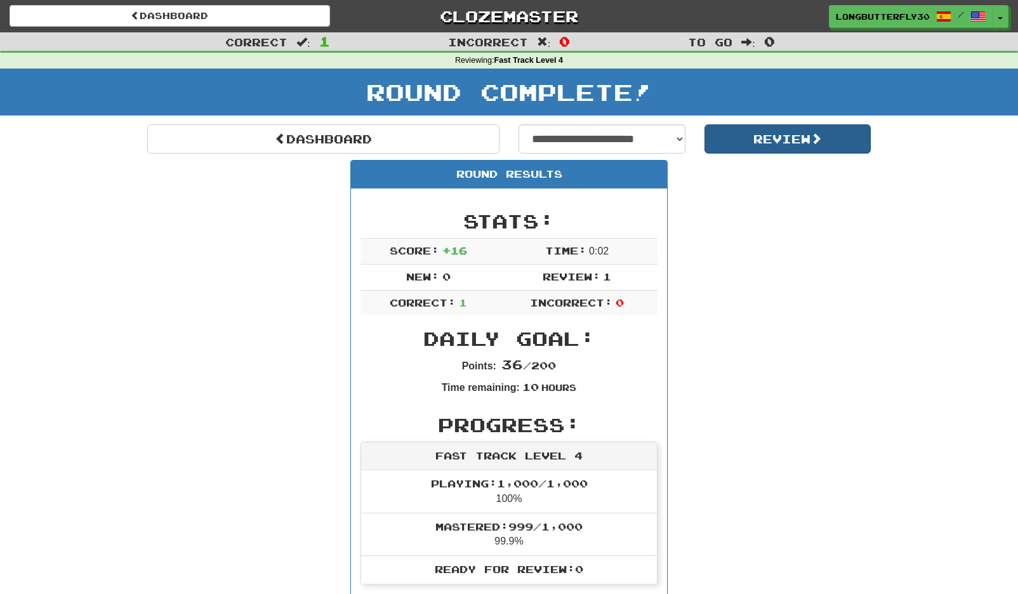
click at [754, 137] on button "Review" at bounding box center [787, 138] width 167 height 29
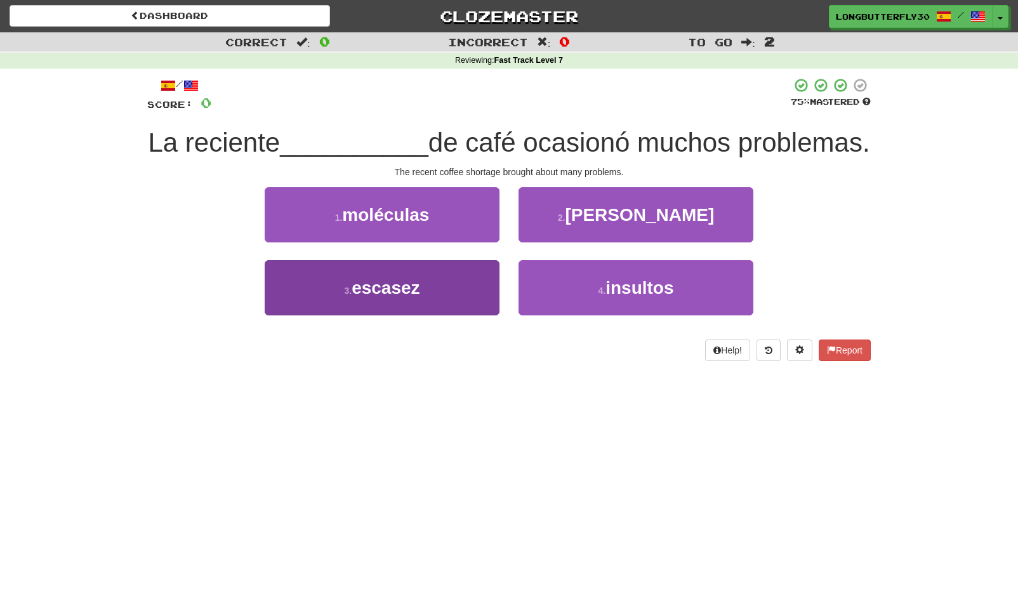
click at [389, 298] on span "escasez" at bounding box center [386, 288] width 68 height 20
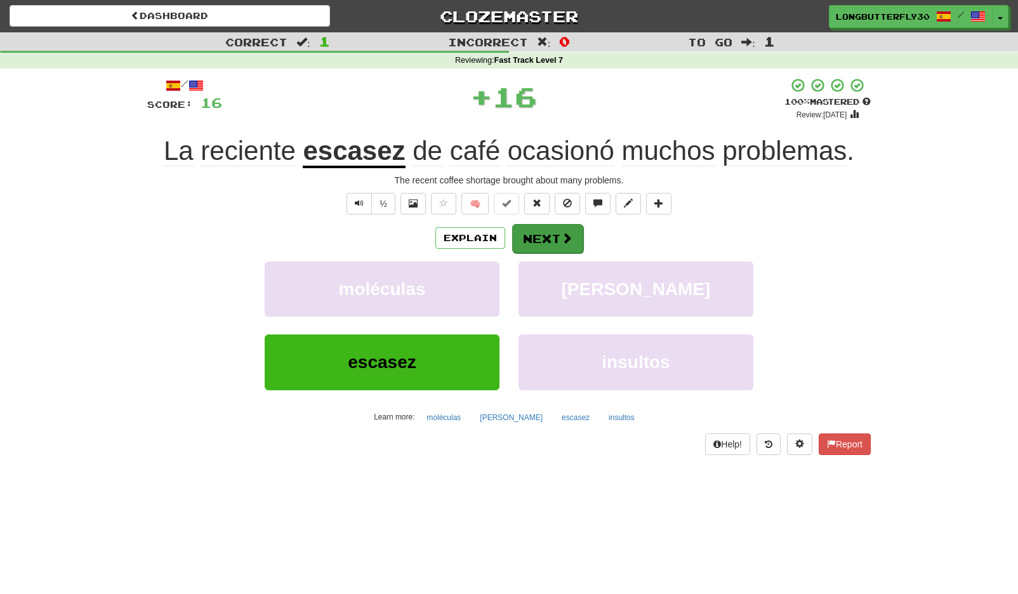
click at [548, 234] on button "Next" at bounding box center [547, 238] width 71 height 29
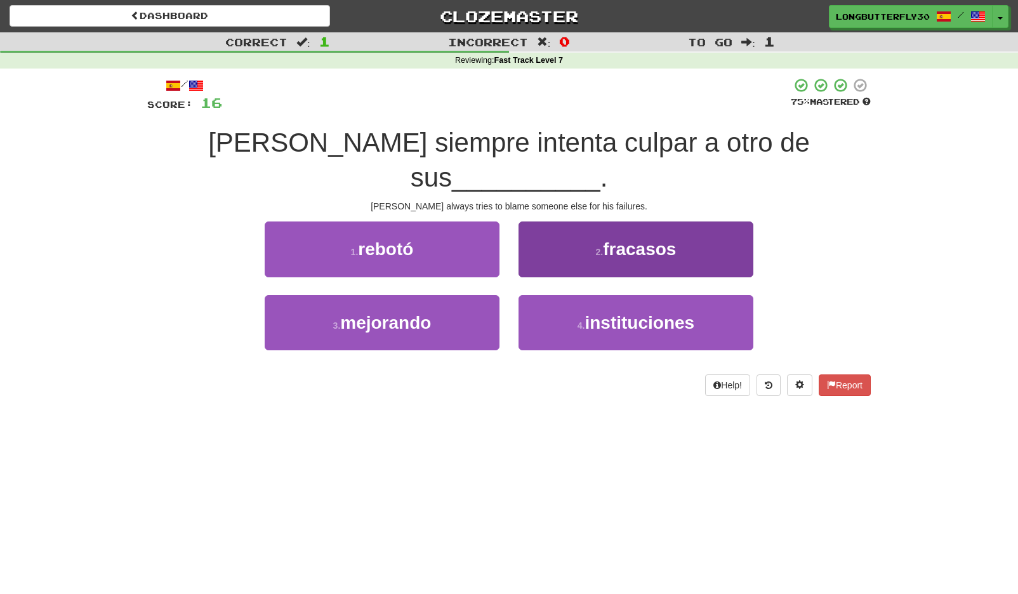
click at [591, 221] on button "2 . fracasos" at bounding box center [635, 248] width 235 height 55
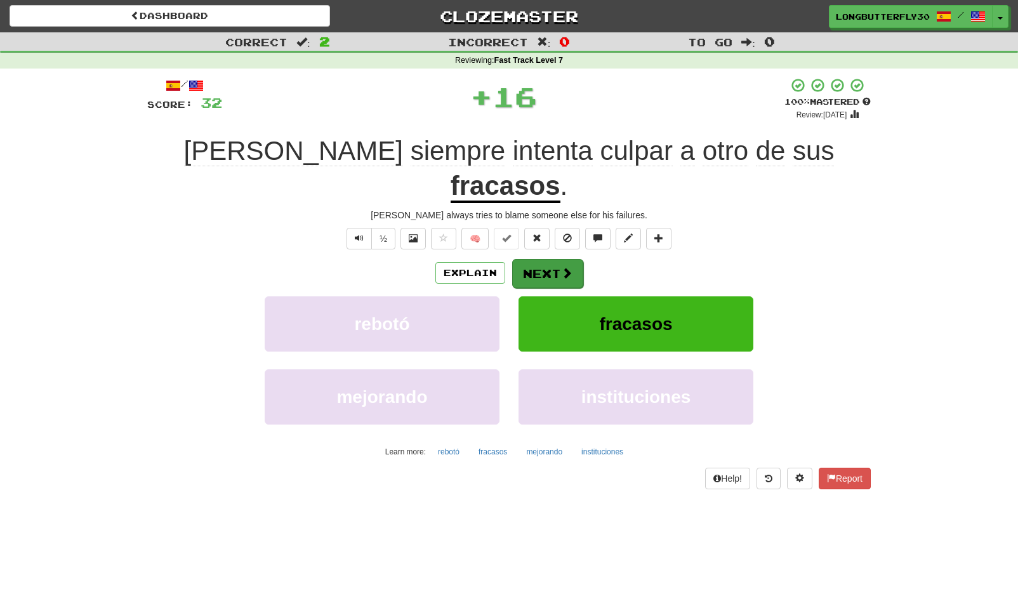
click at [555, 259] on button "Next" at bounding box center [547, 273] width 71 height 29
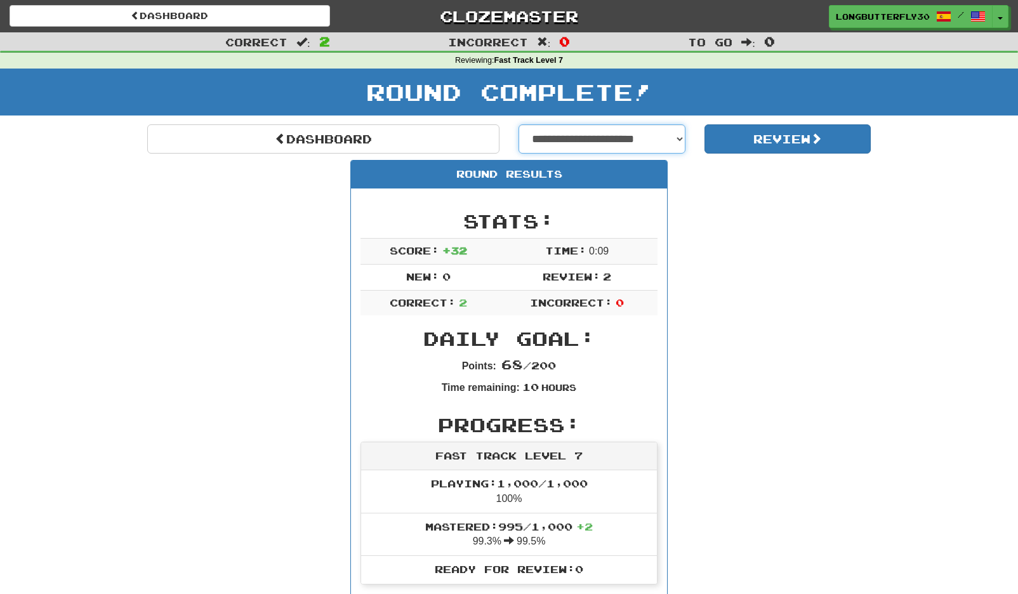
select select "**********"
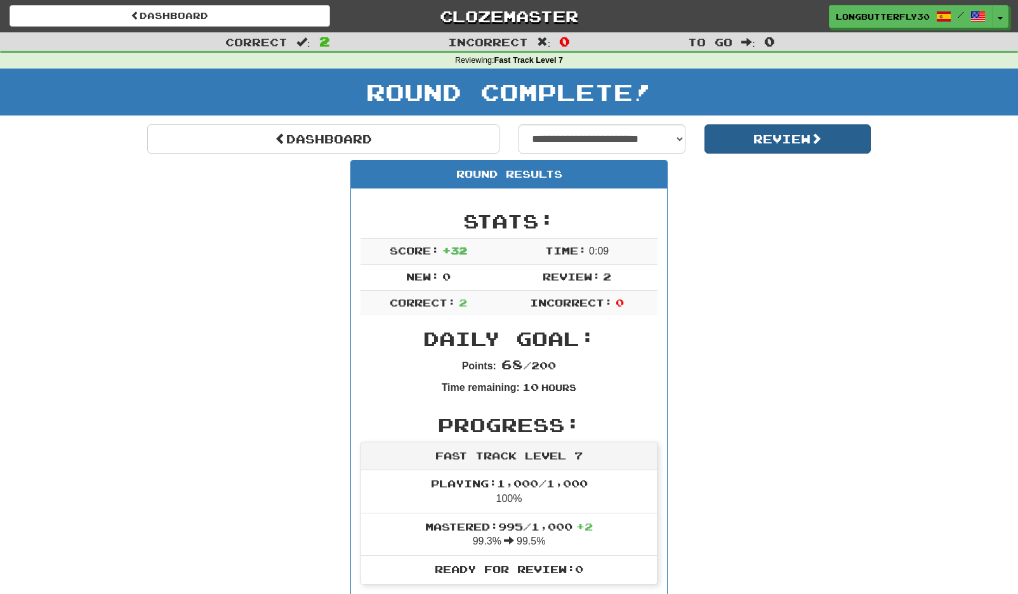
click at [754, 131] on button "Review" at bounding box center [787, 138] width 167 height 29
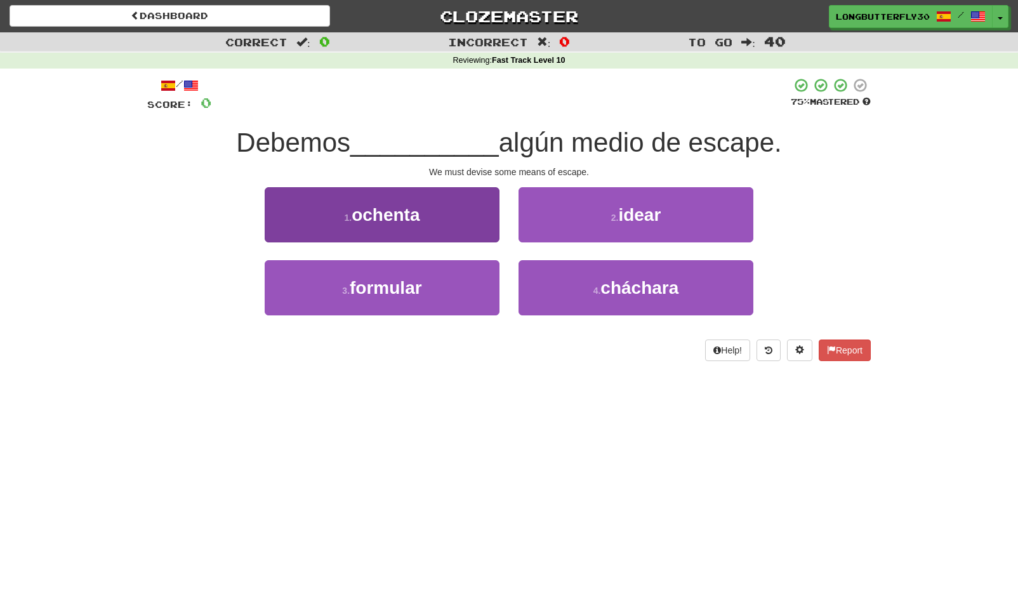
drag, startPoint x: 444, startPoint y: 282, endPoint x: 451, endPoint y: 279, distance: 7.7
click at [445, 281] on button "3 . formular" at bounding box center [382, 287] width 235 height 55
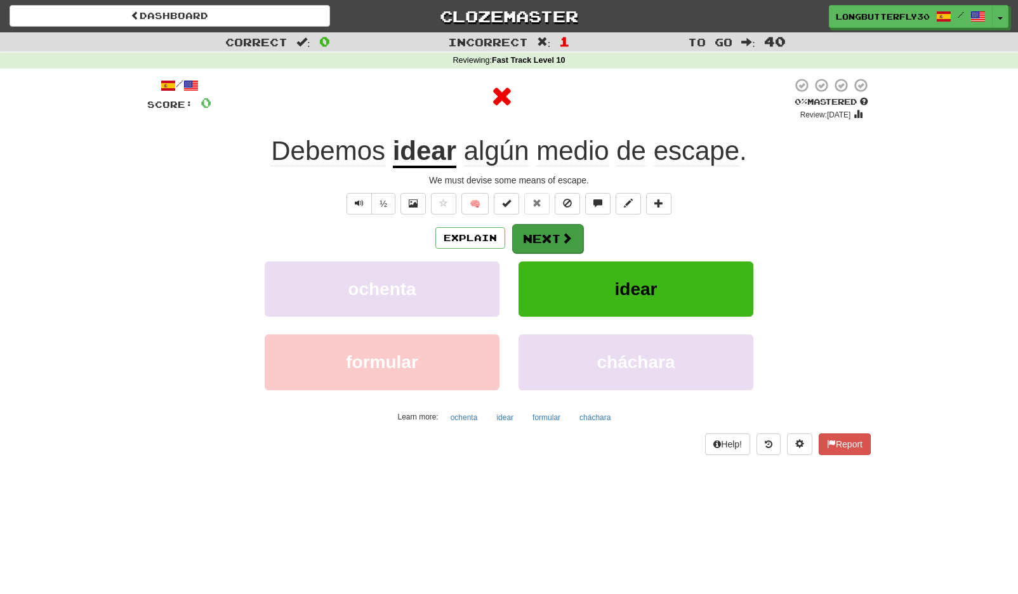
click at [562, 235] on span at bounding box center [566, 237] width 11 height 11
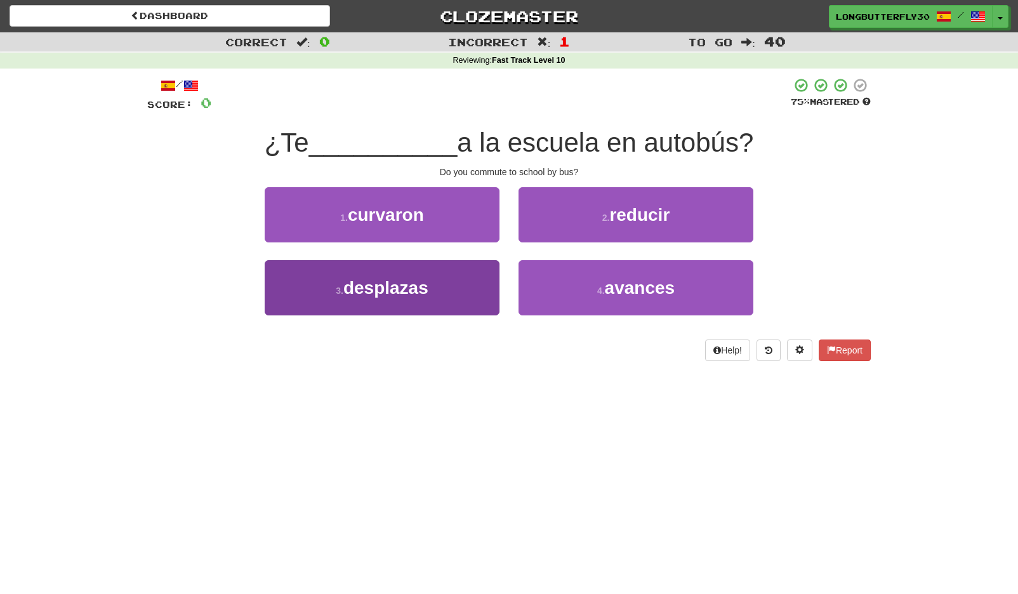
click at [463, 282] on button "3 . desplazas" at bounding box center [382, 287] width 235 height 55
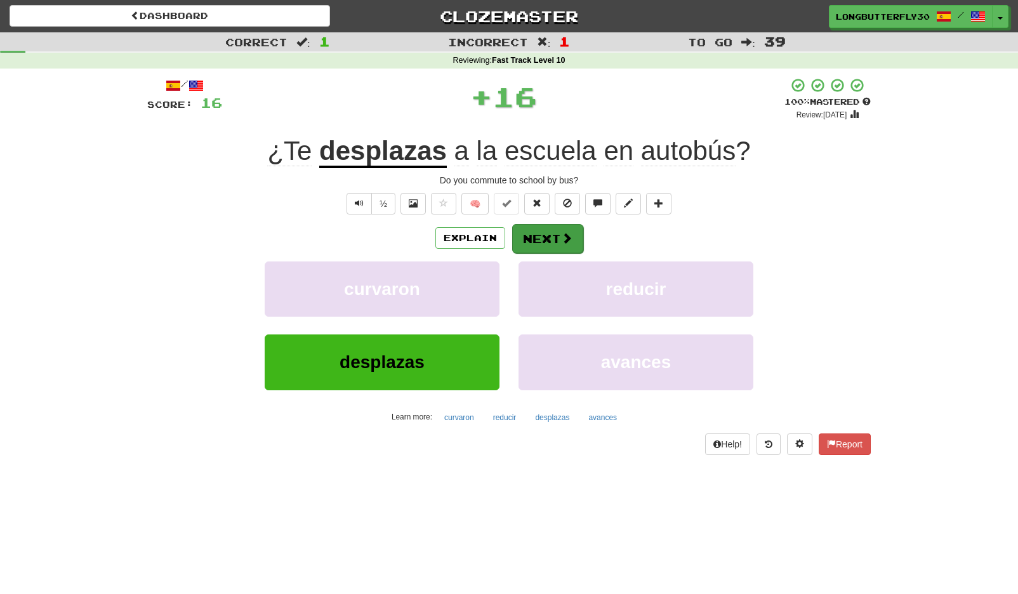
click at [547, 239] on button "Next" at bounding box center [547, 238] width 71 height 29
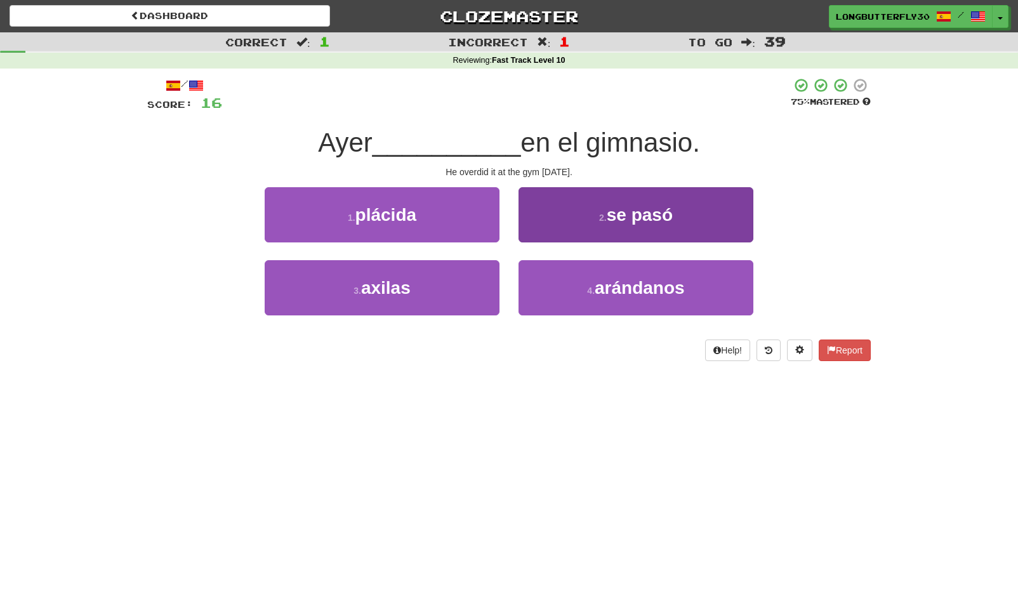
click at [576, 215] on button "2 . se pasó" at bounding box center [635, 214] width 235 height 55
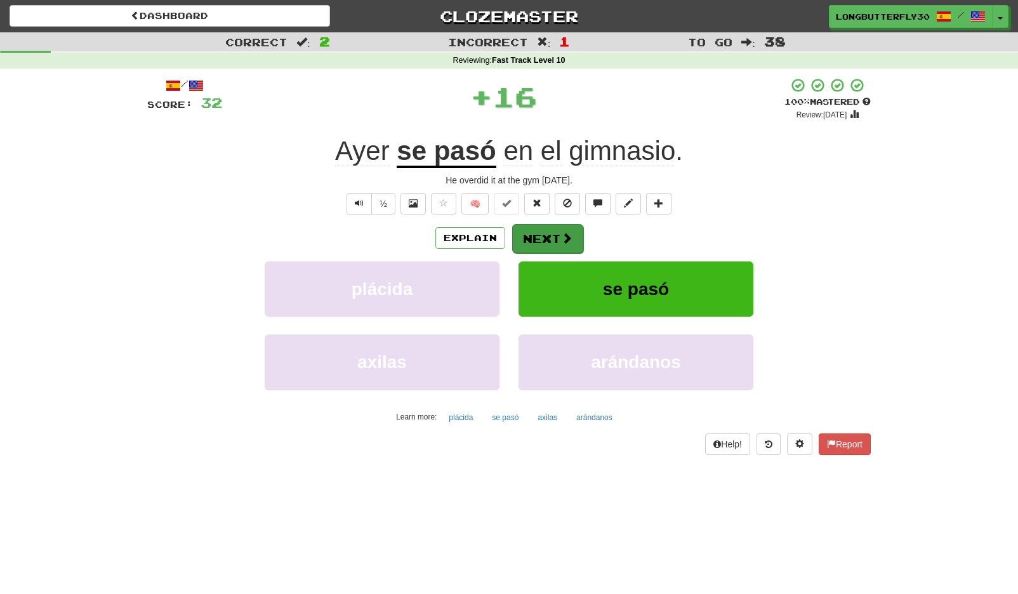
click at [562, 237] on span at bounding box center [566, 237] width 11 height 11
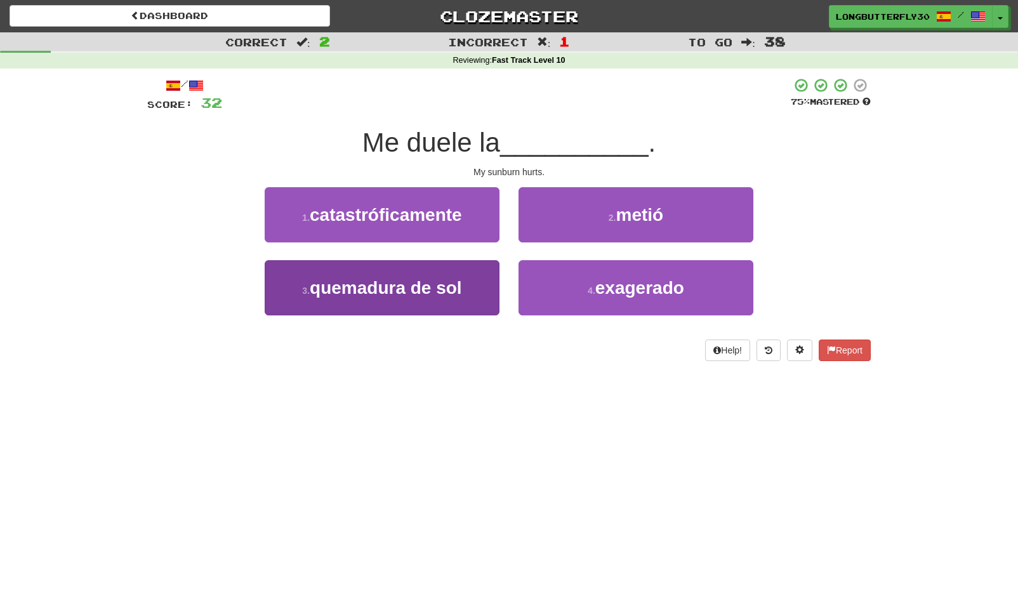
click at [449, 280] on span "quemadura de sol" at bounding box center [386, 288] width 152 height 20
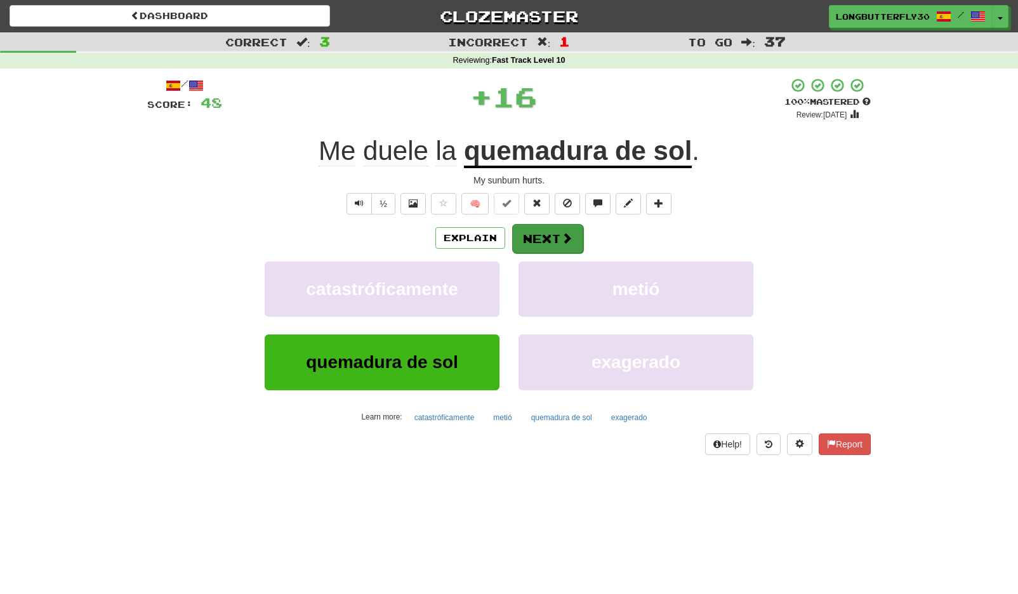
click at [575, 233] on button "Next" at bounding box center [547, 238] width 71 height 29
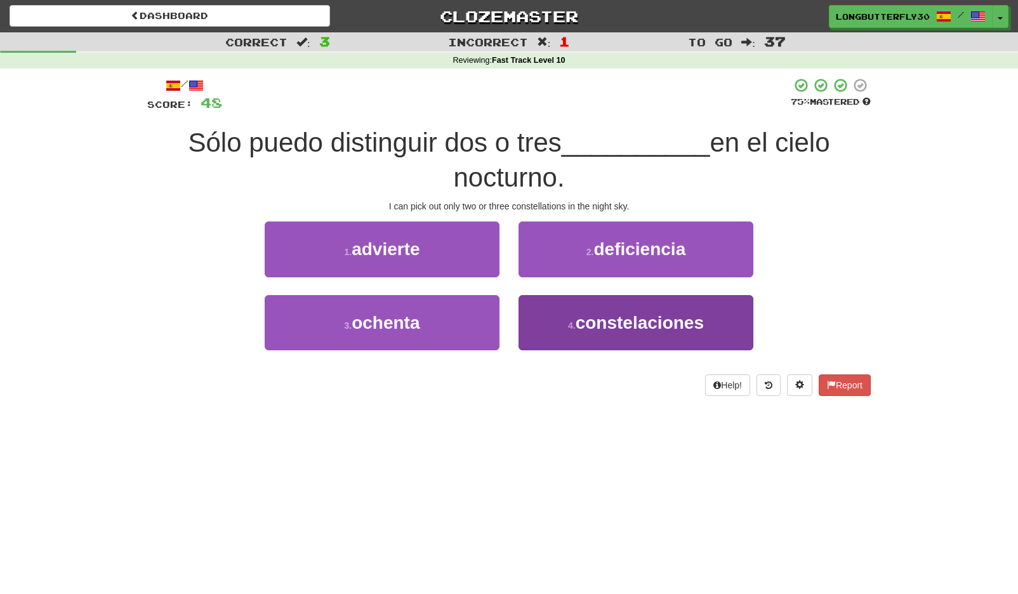
click at [606, 303] on button "4 . constelaciones" at bounding box center [635, 322] width 235 height 55
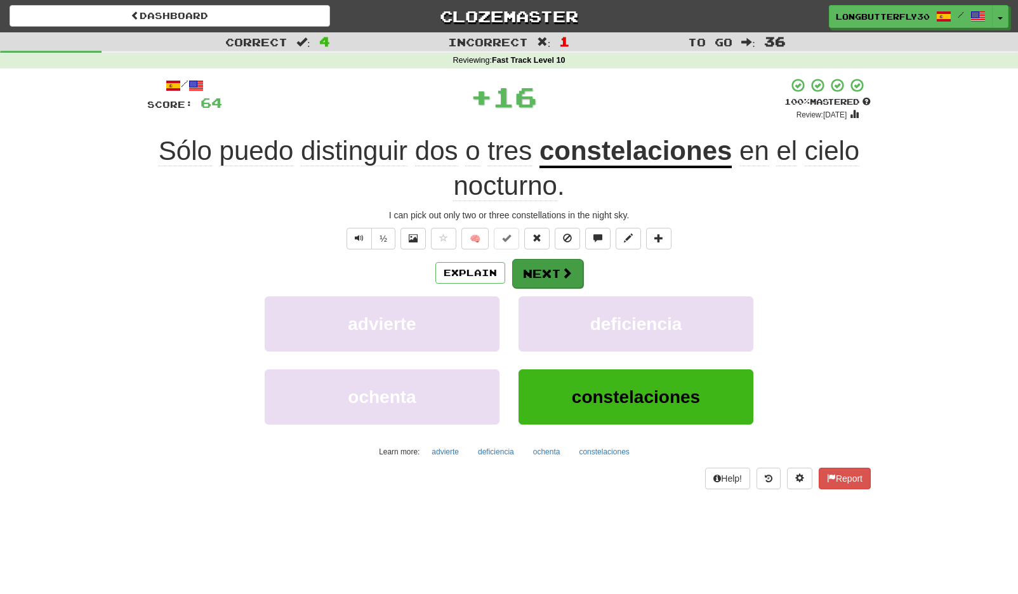
click at [555, 267] on button "Next" at bounding box center [547, 273] width 71 height 29
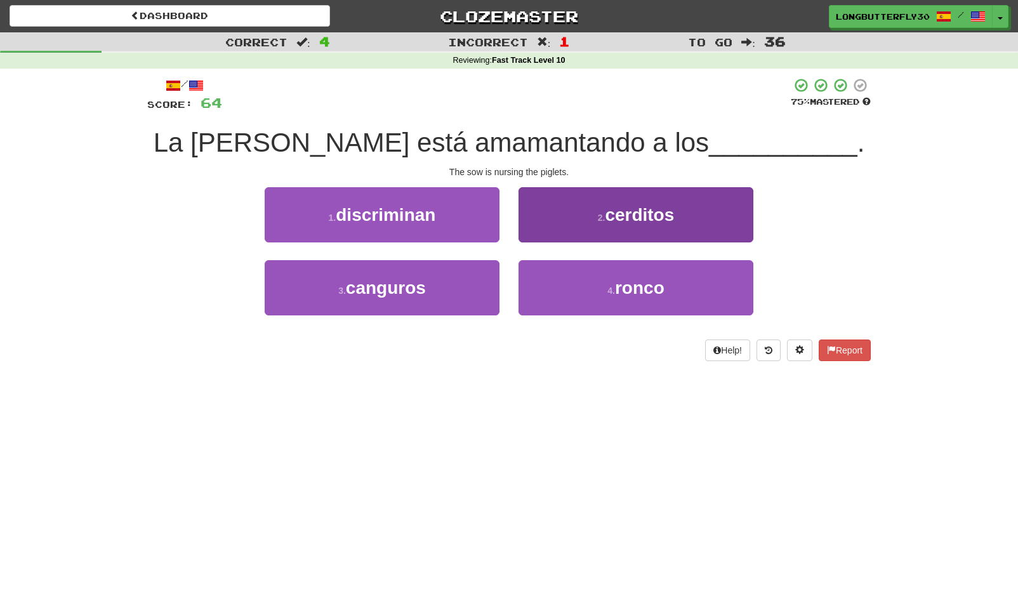
click at [626, 226] on button "2 . cerditos" at bounding box center [635, 214] width 235 height 55
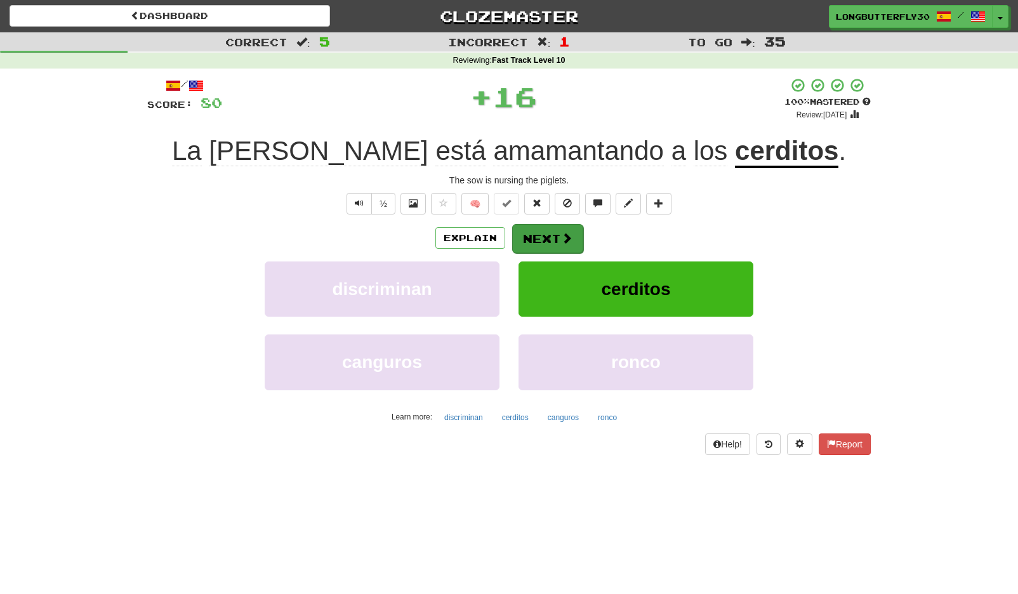
click at [556, 237] on button "Next" at bounding box center [547, 238] width 71 height 29
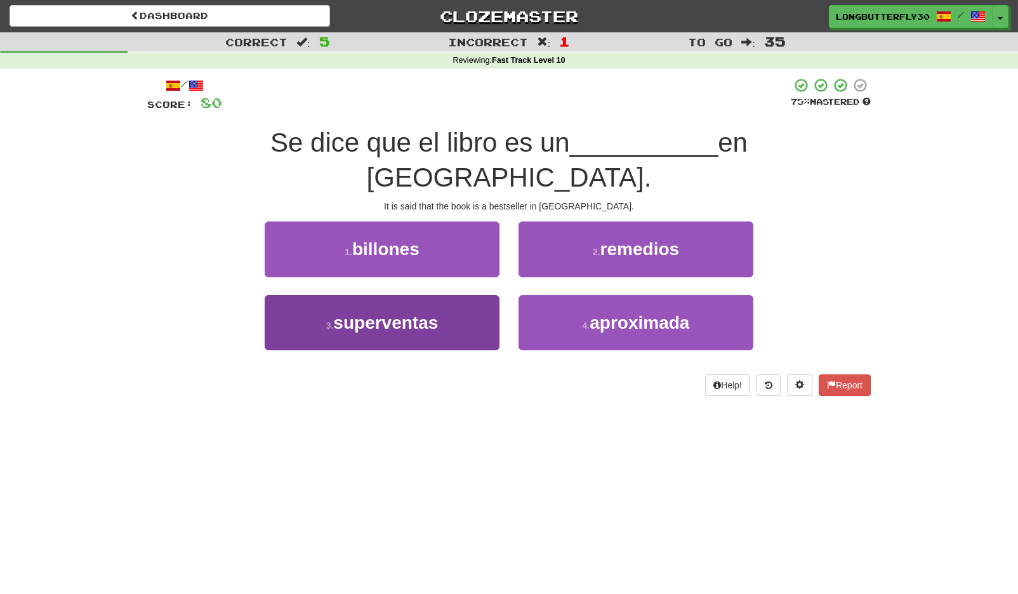
click at [466, 295] on button "3 . superventas" at bounding box center [382, 322] width 235 height 55
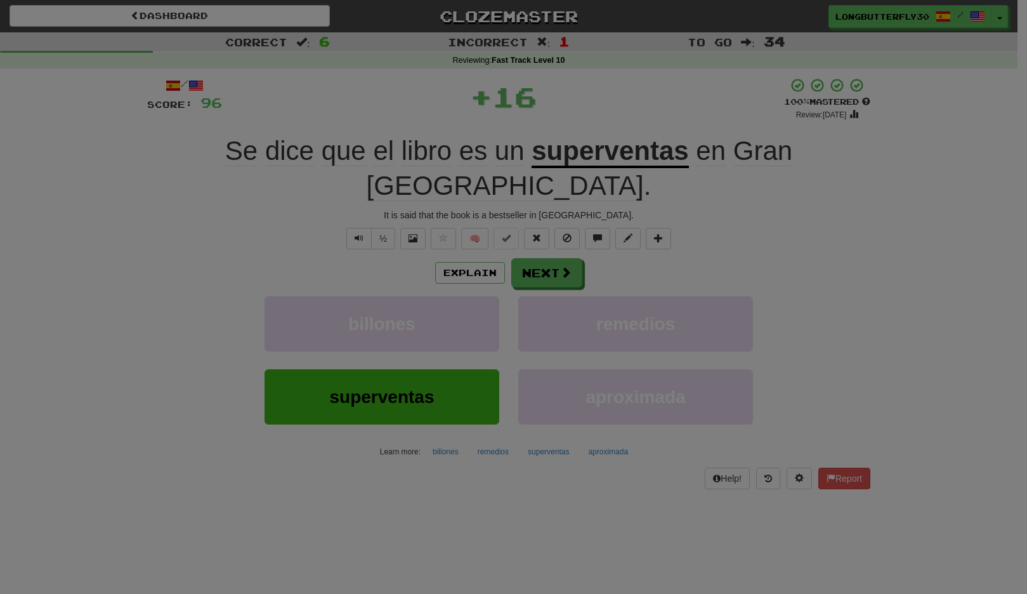
click at [525, 228] on body "Dashboard Clozemaster LongButterfly3024 / Toggle Dropdown Dashboard Leaderboard…" at bounding box center [513, 522] width 1027 height 1044
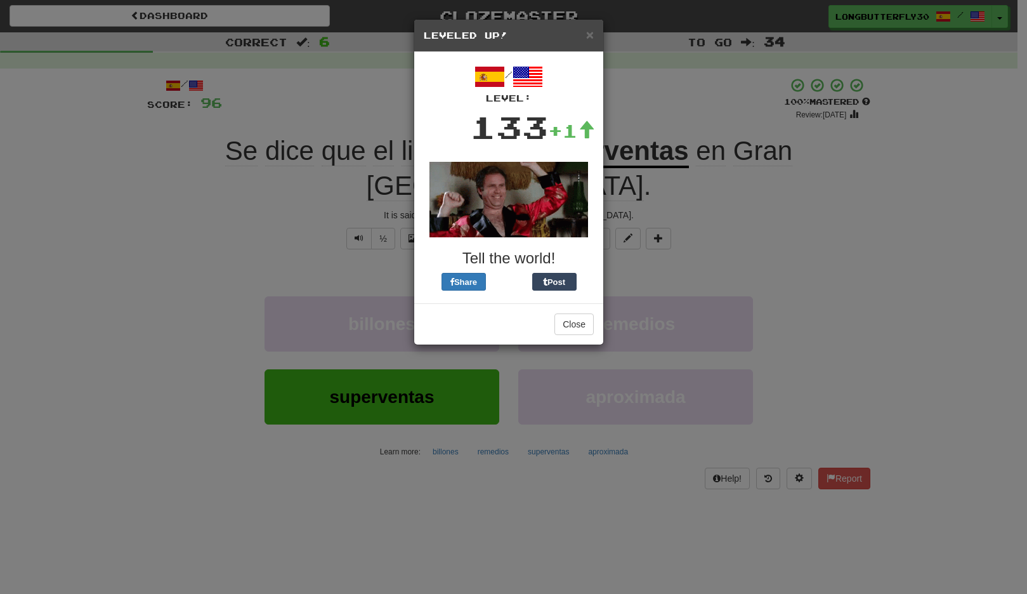
drag, startPoint x: 563, startPoint y: 319, endPoint x: 567, endPoint y: 311, distance: 8.2
click at [563, 318] on button "Close" at bounding box center [574, 324] width 39 height 22
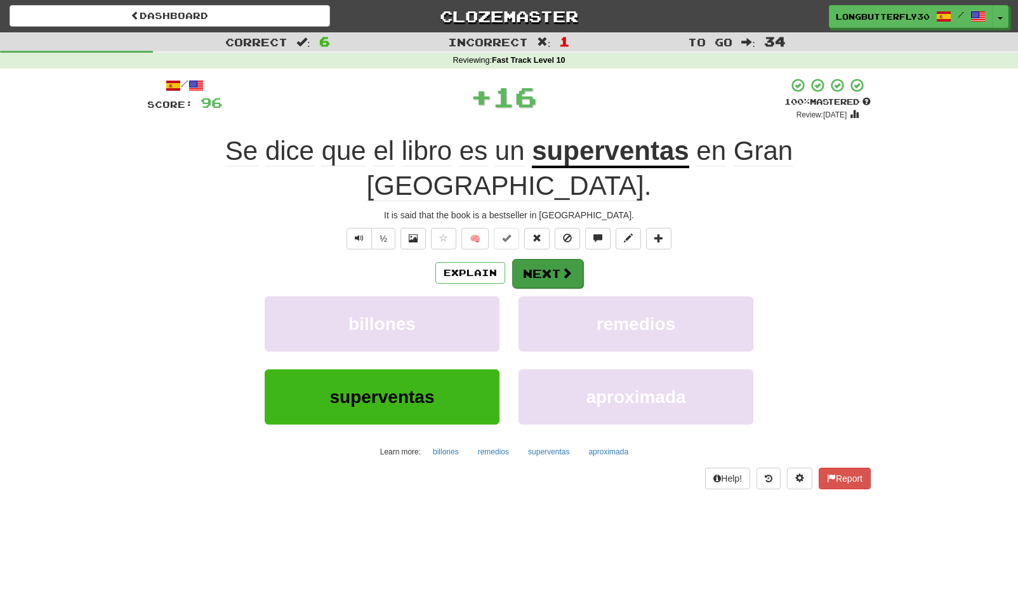
click at [548, 259] on button "Next" at bounding box center [547, 273] width 71 height 29
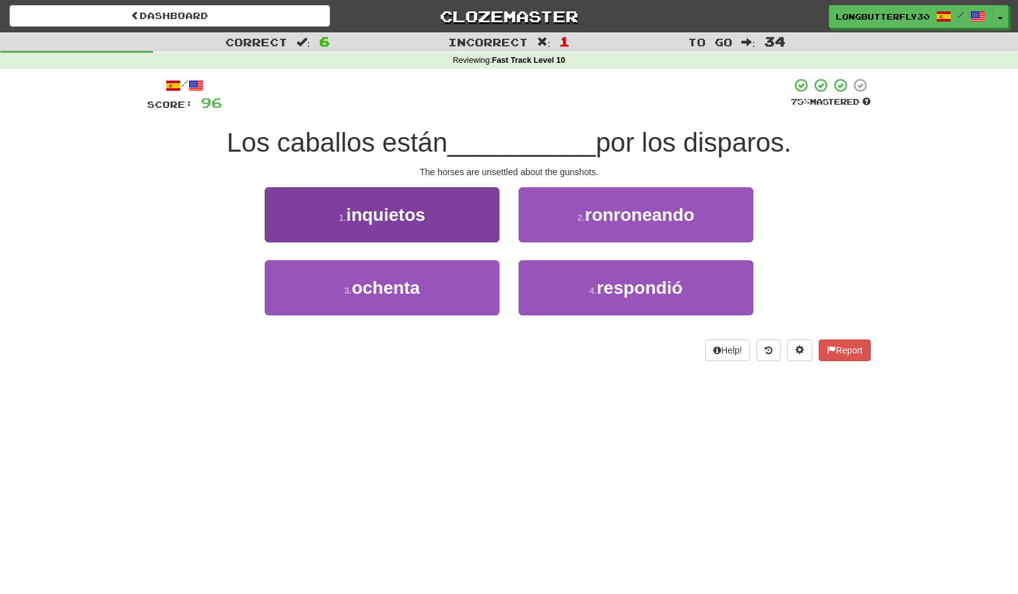
click at [470, 217] on button "1 . inquietos" at bounding box center [382, 214] width 235 height 55
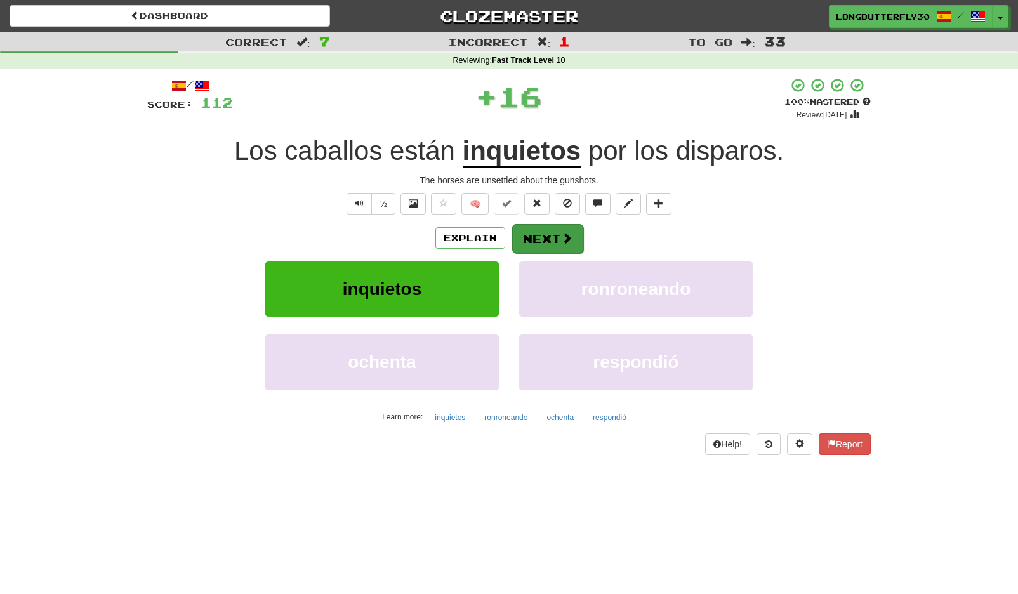
click at [545, 232] on button "Next" at bounding box center [547, 238] width 71 height 29
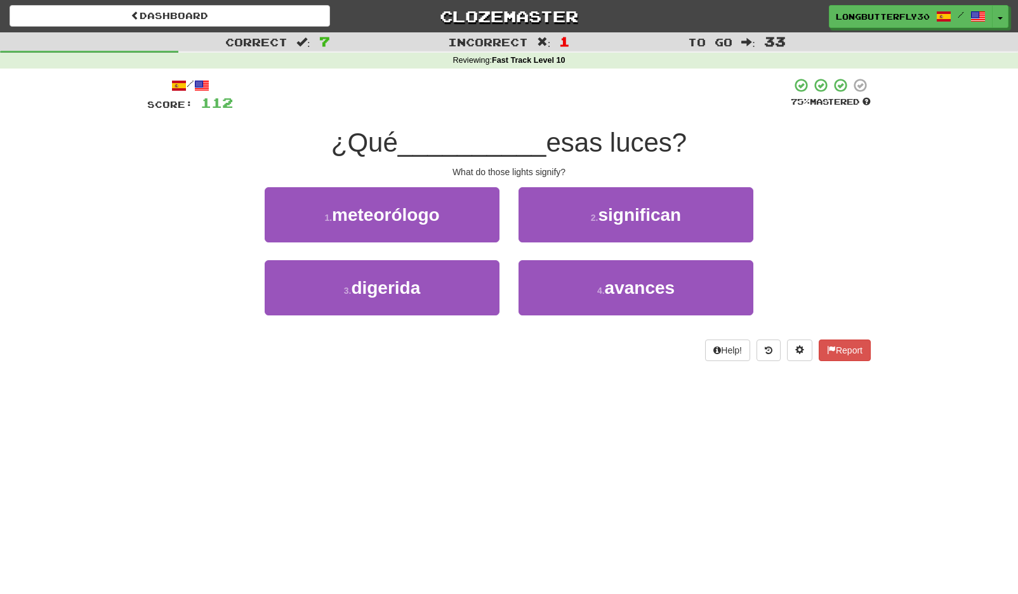
click at [615, 218] on span "significan" at bounding box center [639, 215] width 83 height 20
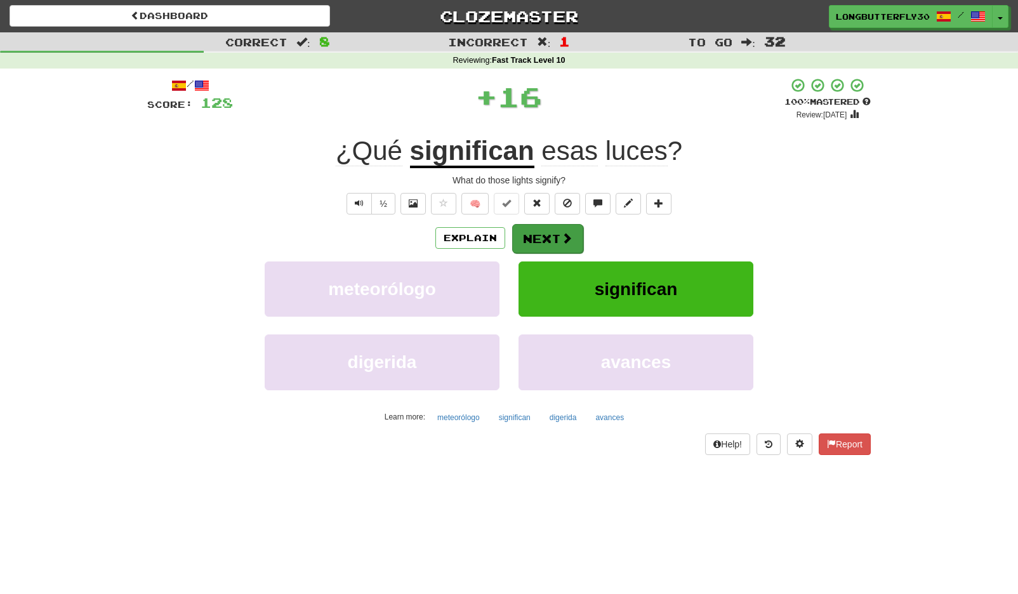
click at [568, 232] on span at bounding box center [566, 237] width 11 height 11
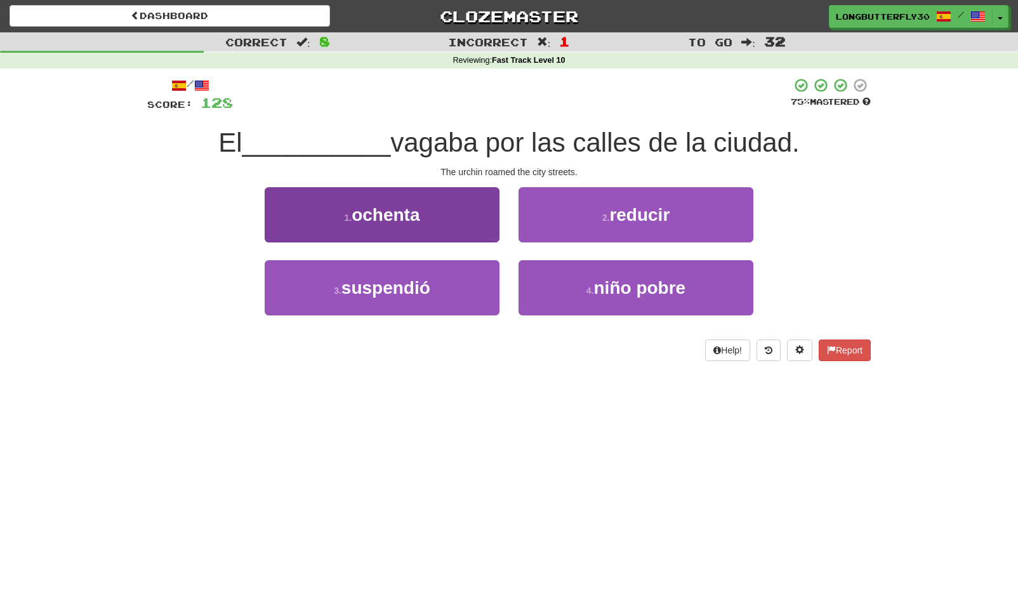
click at [461, 210] on button "1 . ochenta" at bounding box center [382, 214] width 235 height 55
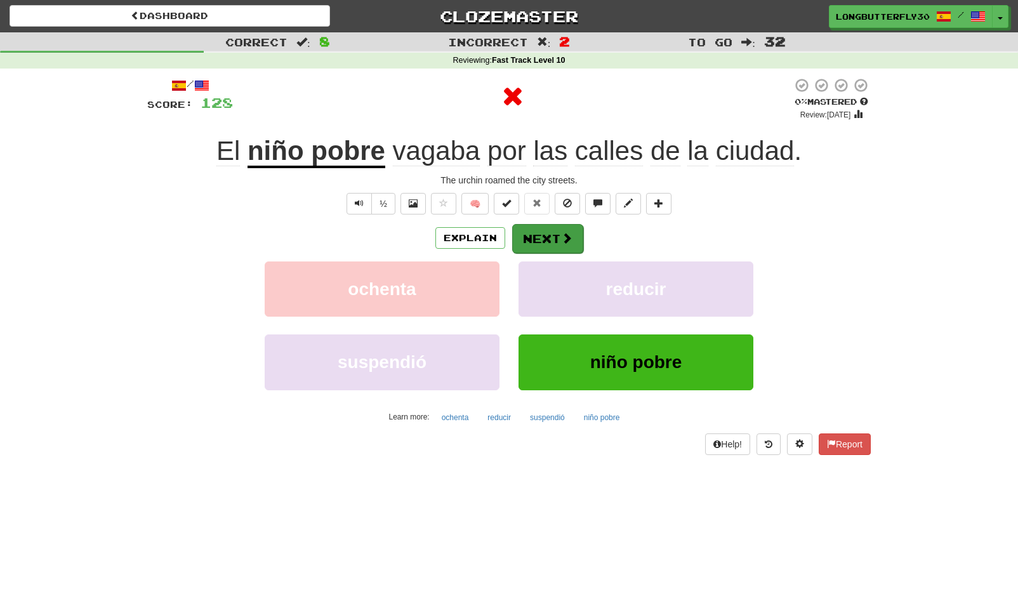
click at [537, 227] on button "Next" at bounding box center [547, 238] width 71 height 29
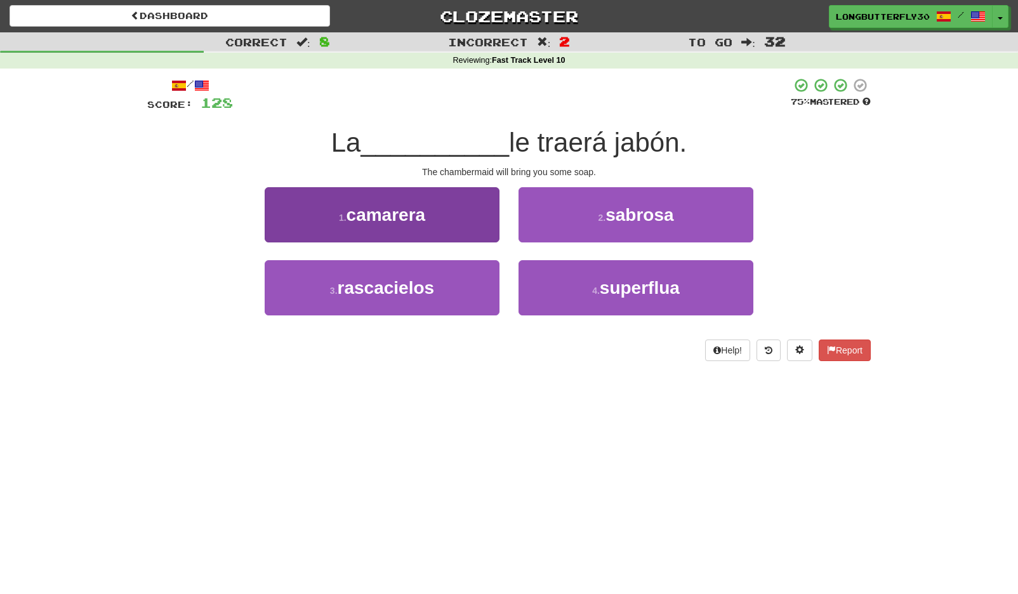
click at [470, 213] on button "1 . camarera" at bounding box center [382, 214] width 235 height 55
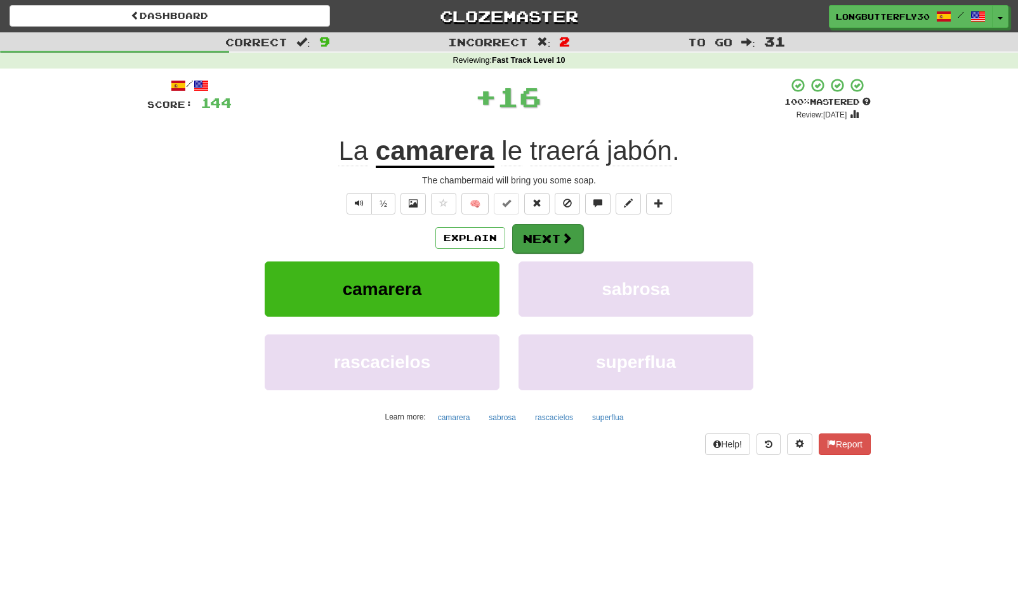
click at [567, 226] on button "Next" at bounding box center [547, 238] width 71 height 29
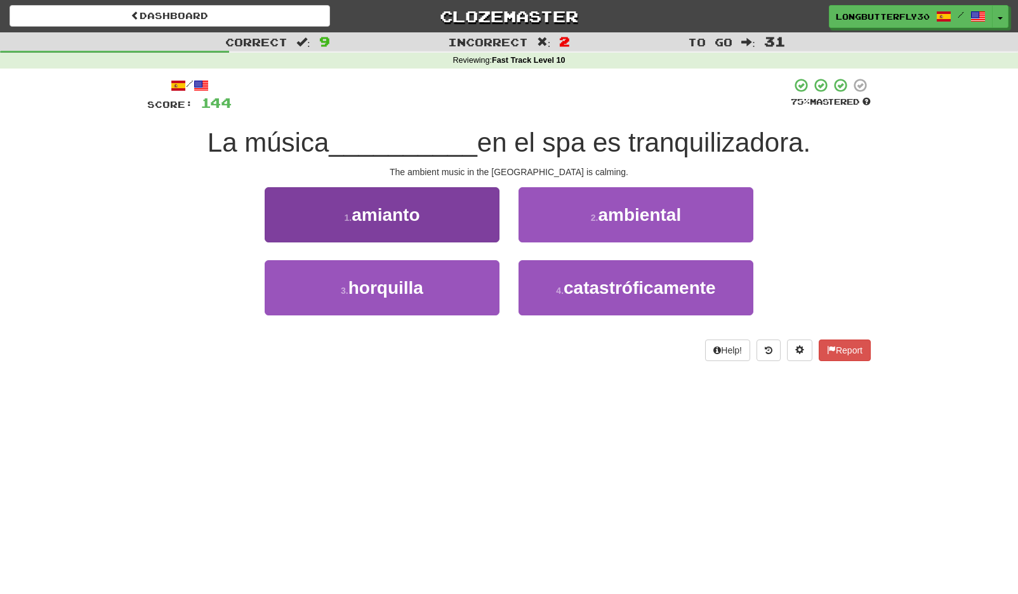
click at [468, 217] on button "1 . amianto" at bounding box center [382, 214] width 235 height 55
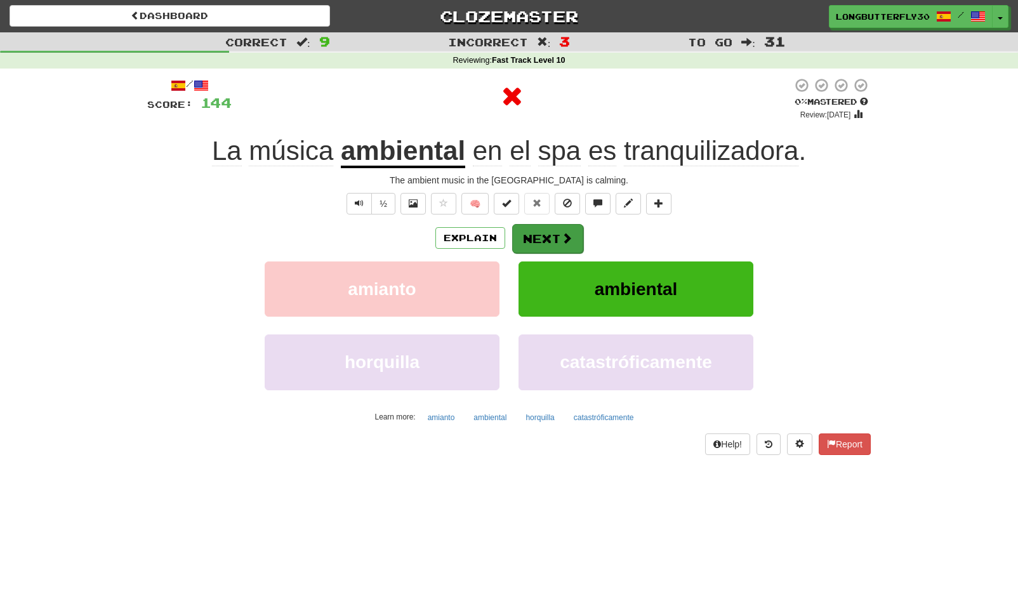
click at [558, 235] on button "Next" at bounding box center [547, 238] width 71 height 29
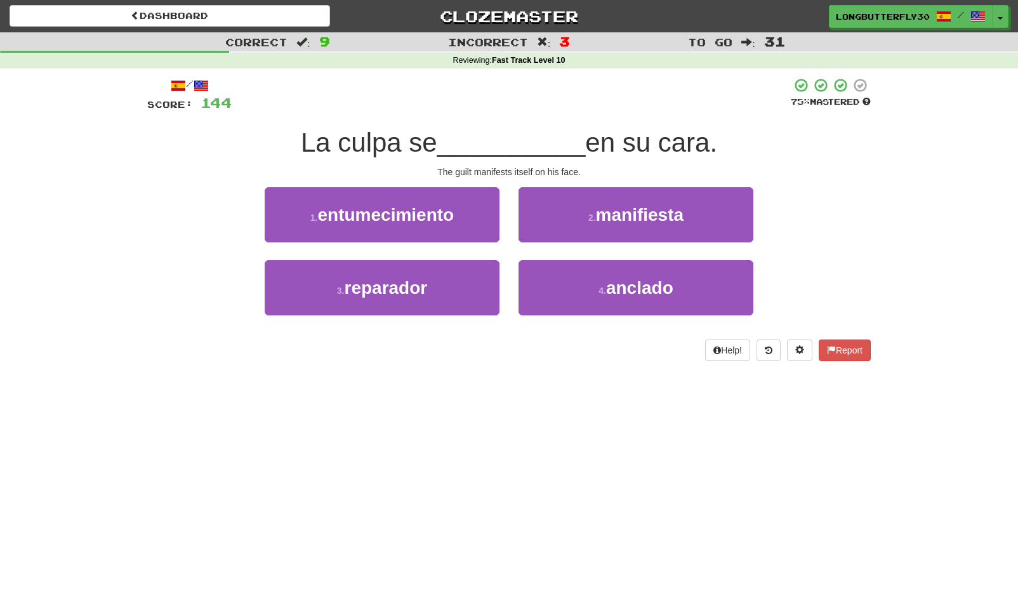
click at [635, 220] on span "manifiesta" at bounding box center [640, 215] width 88 height 20
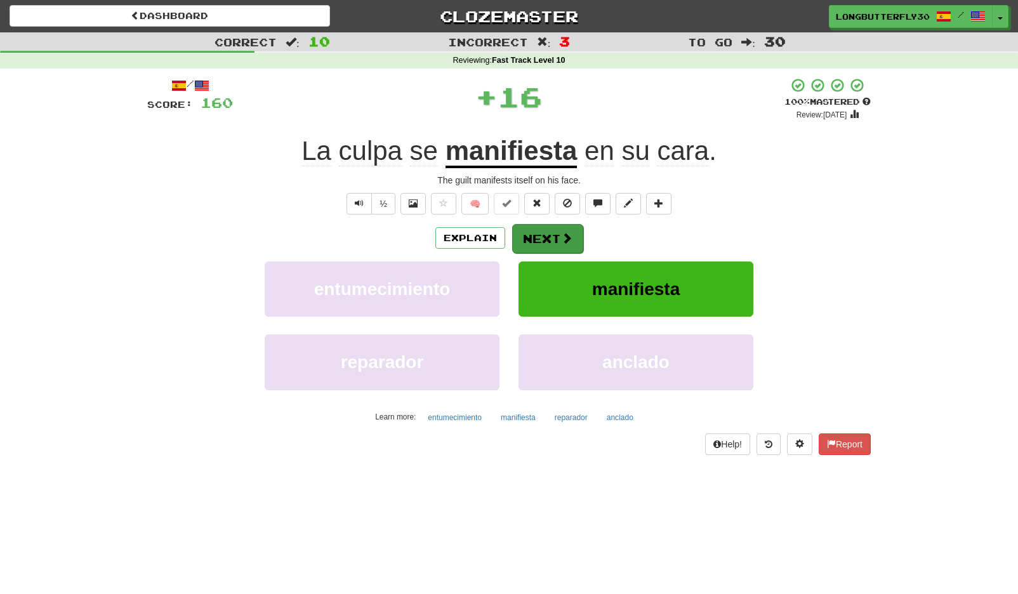
click at [565, 234] on span at bounding box center [566, 237] width 11 height 11
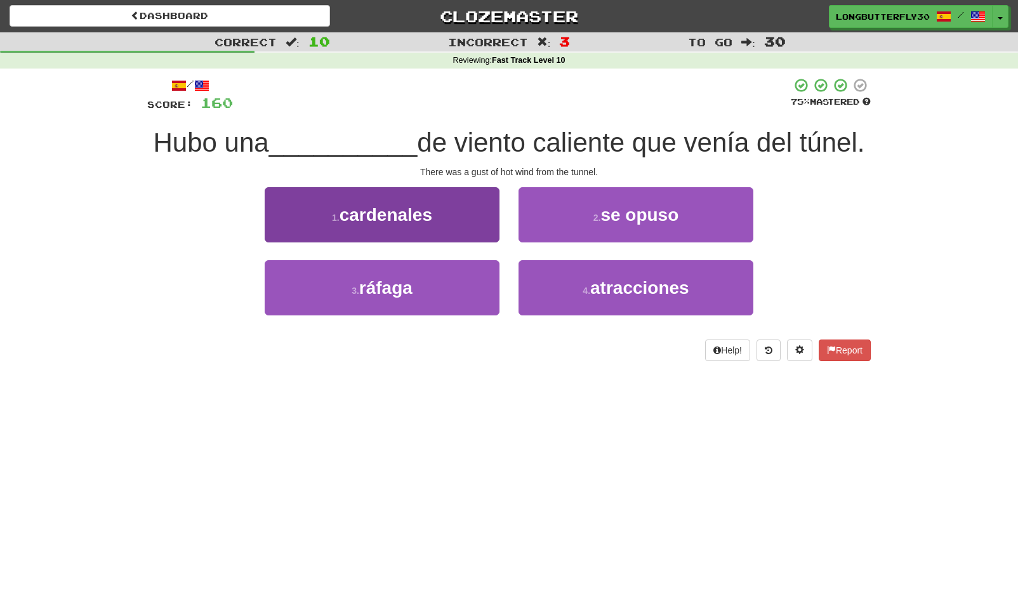
drag, startPoint x: 468, startPoint y: 278, endPoint x: 482, endPoint y: 272, distance: 15.3
click at [468, 277] on button "3 . ráfaga" at bounding box center [382, 287] width 235 height 55
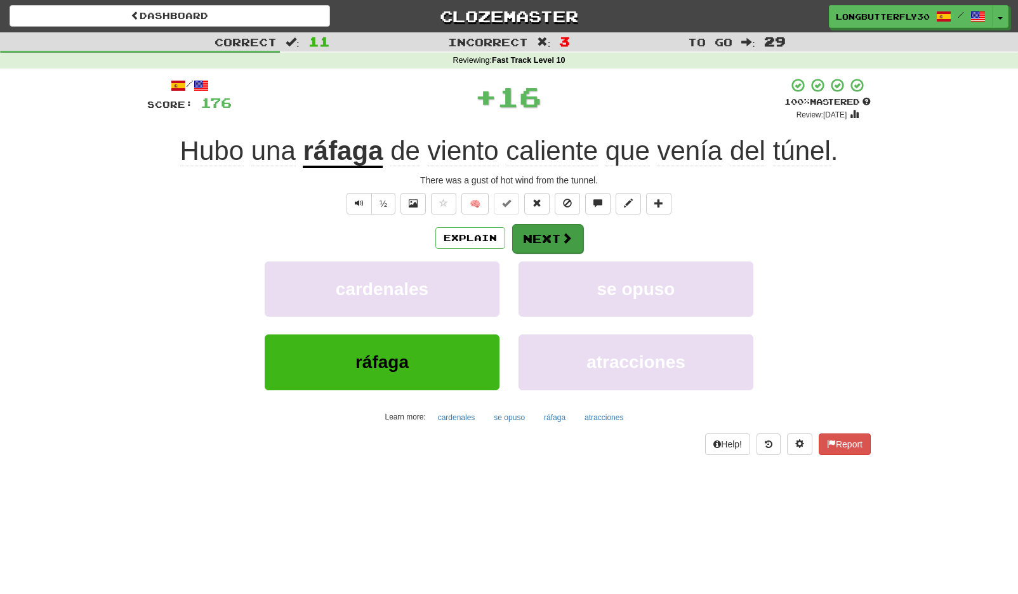
click at [551, 237] on button "Next" at bounding box center [547, 238] width 71 height 29
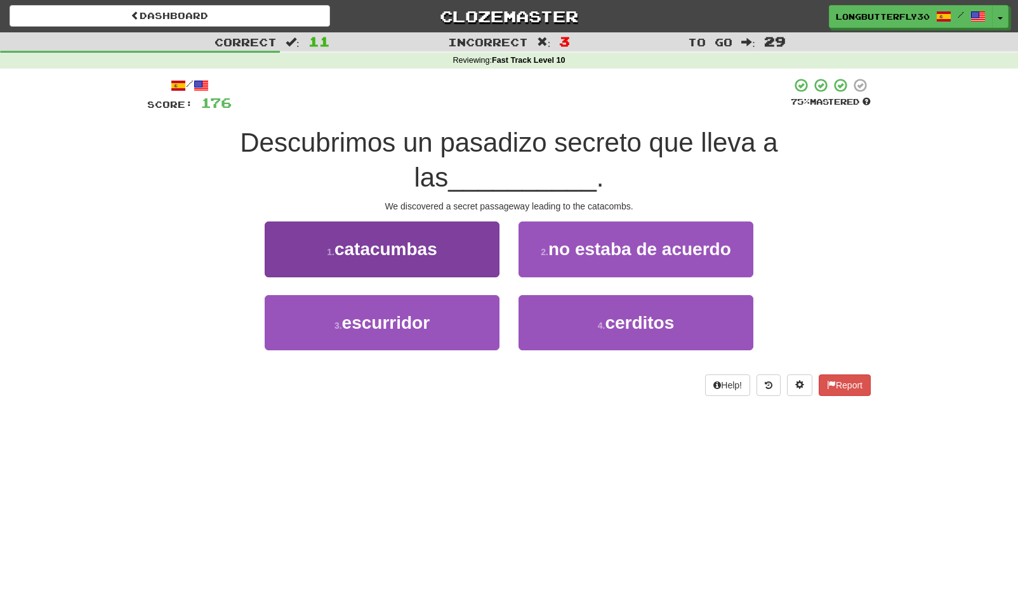
click at [448, 265] on button "1 . catacumbas" at bounding box center [382, 248] width 235 height 55
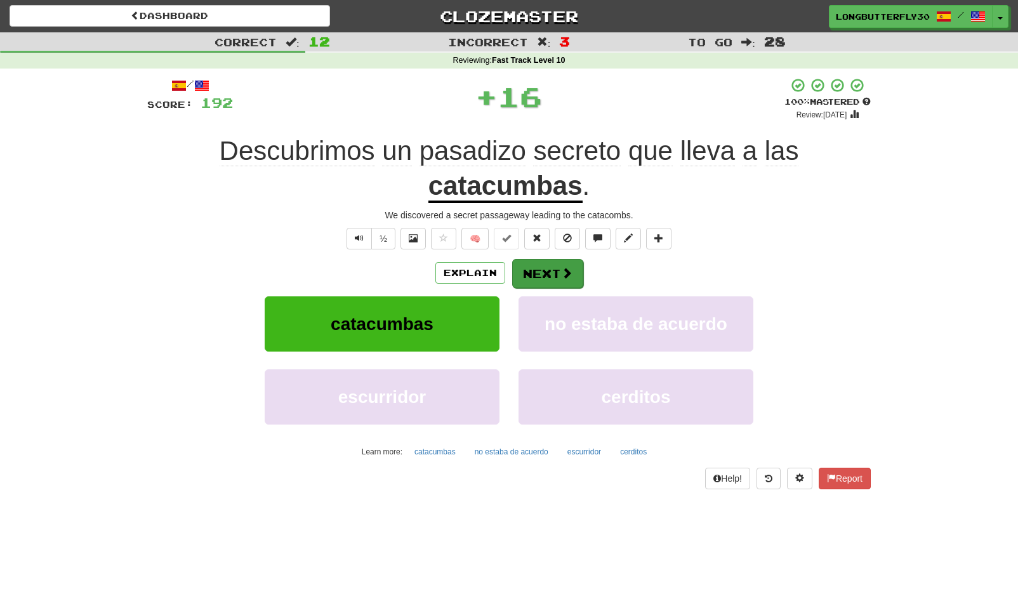
click at [548, 267] on button "Next" at bounding box center [547, 273] width 71 height 29
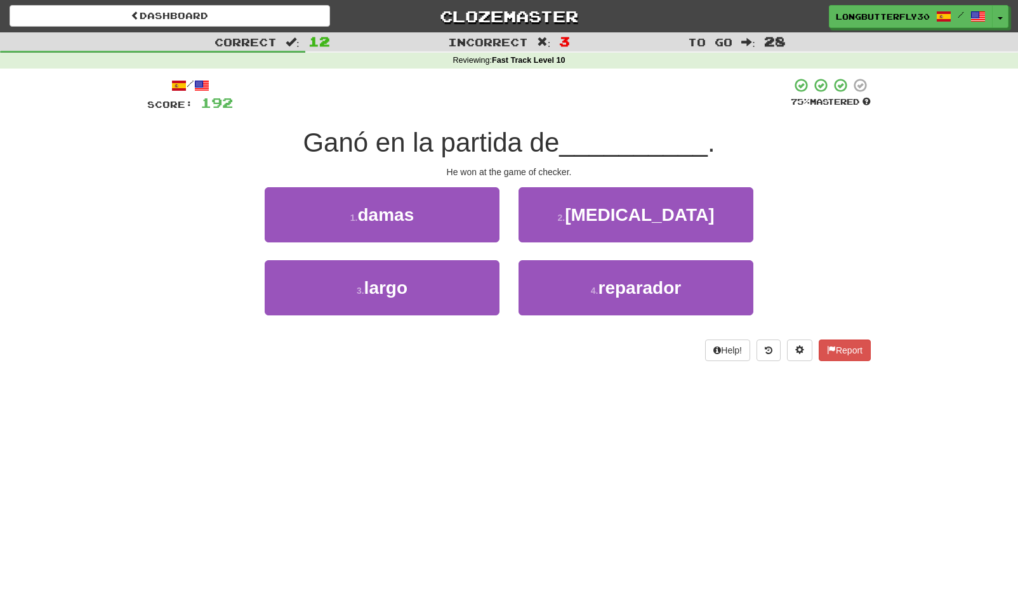
drag, startPoint x: 475, startPoint y: 210, endPoint x: 516, endPoint y: 221, distance: 42.0
click at [476, 210] on button "1 . damas" at bounding box center [382, 214] width 235 height 55
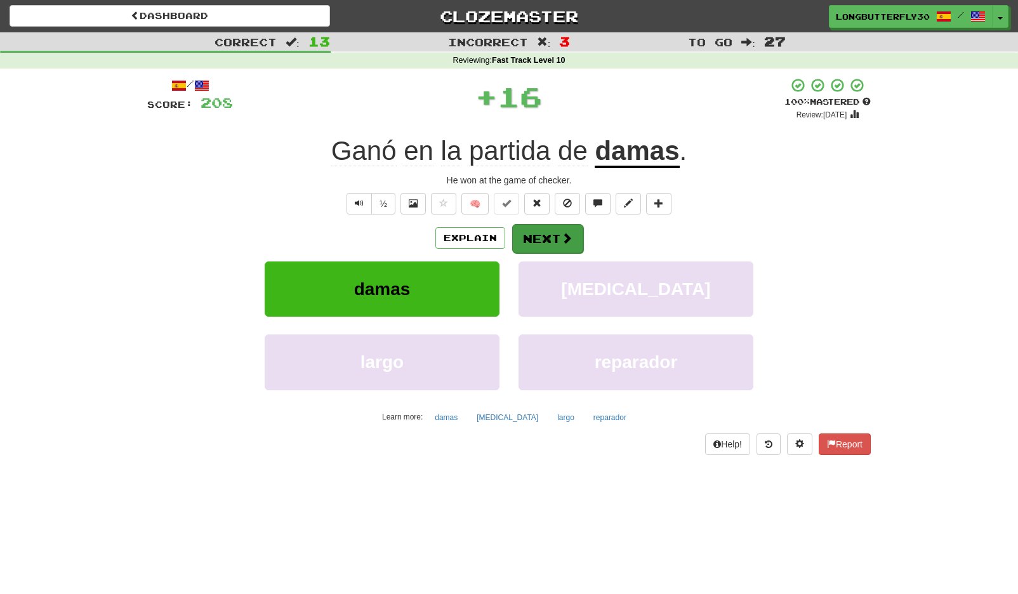
click at [558, 232] on button "Next" at bounding box center [547, 238] width 71 height 29
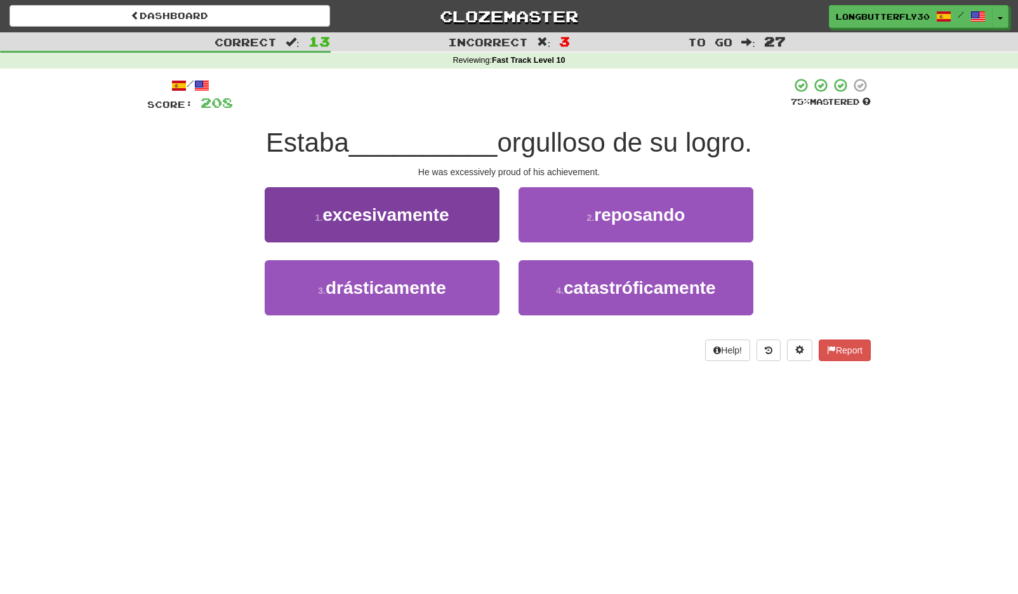
click at [480, 217] on button "1 . excesivamente" at bounding box center [382, 214] width 235 height 55
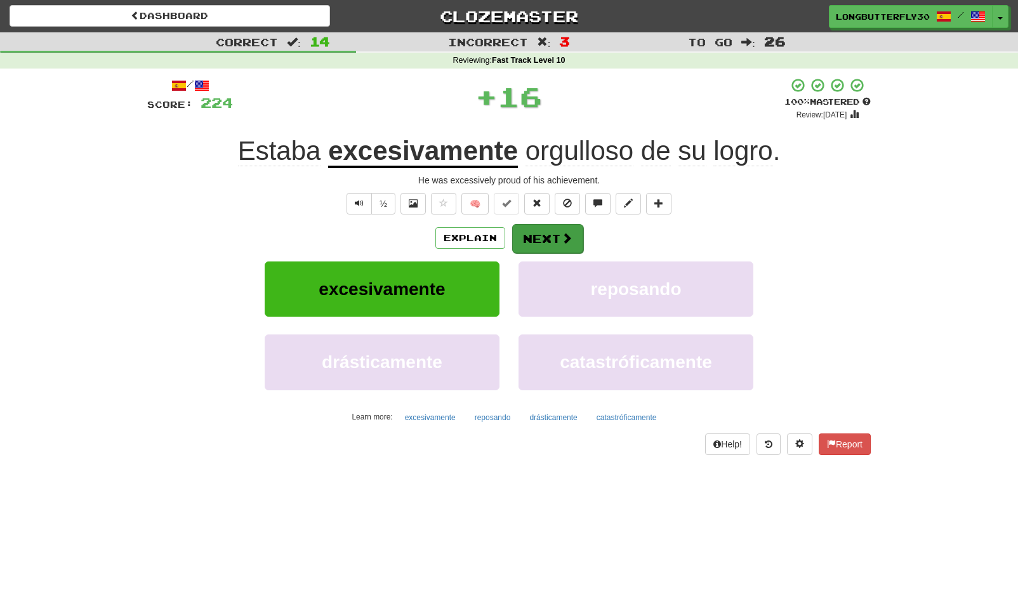
click at [567, 239] on span at bounding box center [566, 237] width 11 height 11
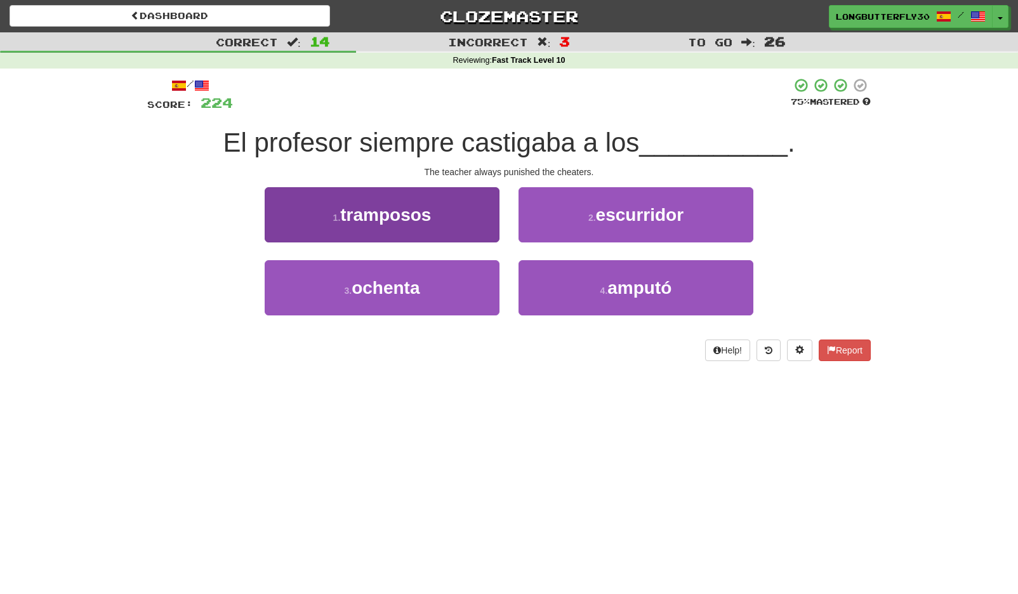
click at [459, 225] on button "1 . tramposos" at bounding box center [382, 214] width 235 height 55
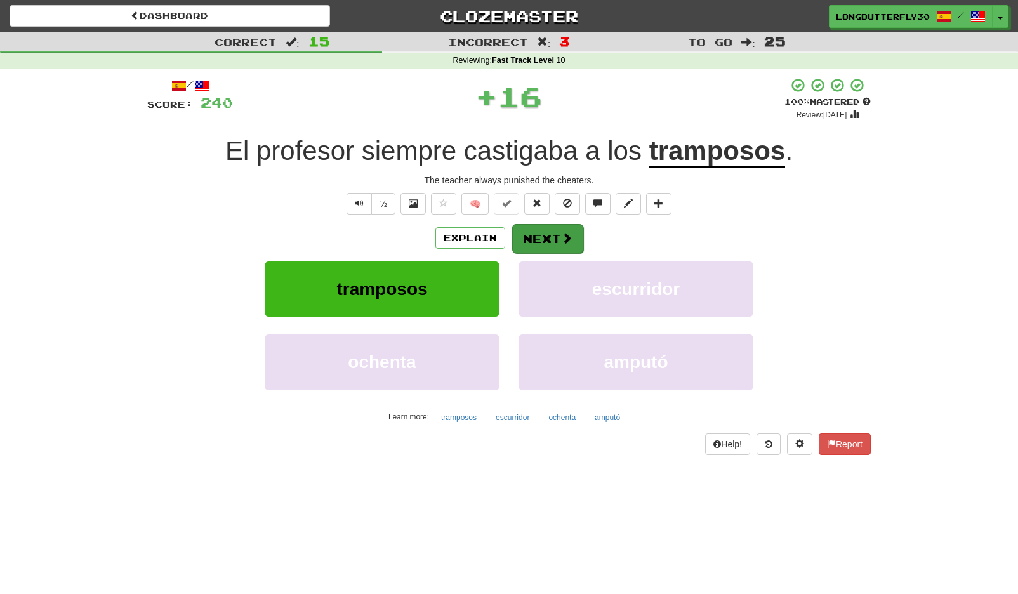
click at [543, 242] on button "Next" at bounding box center [547, 238] width 71 height 29
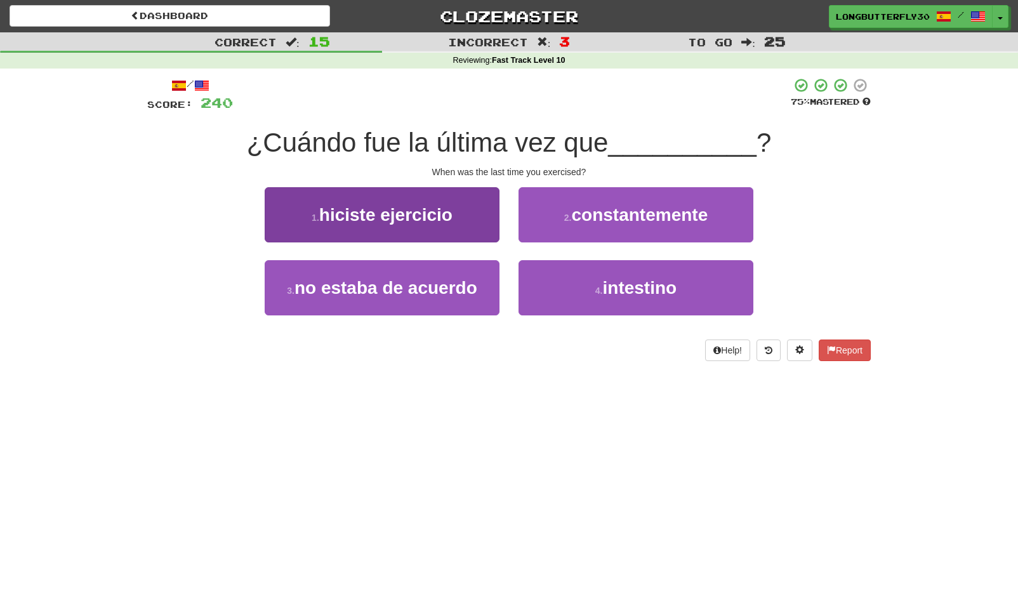
click at [464, 207] on button "1 . hiciste ejercicio" at bounding box center [382, 214] width 235 height 55
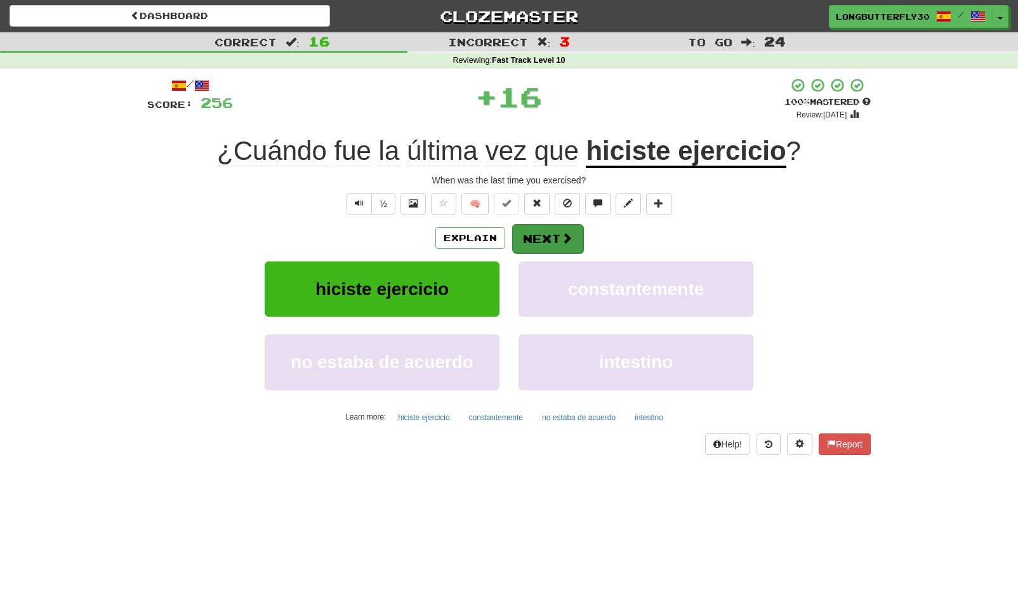
click at [569, 241] on span at bounding box center [566, 237] width 11 height 11
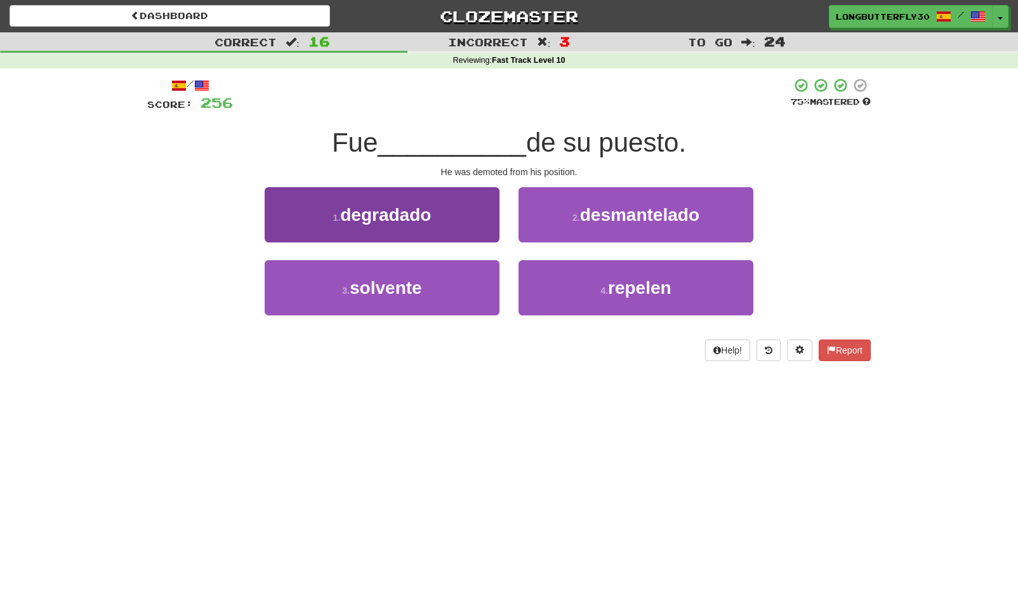
click at [487, 216] on button "1 . degradado" at bounding box center [382, 214] width 235 height 55
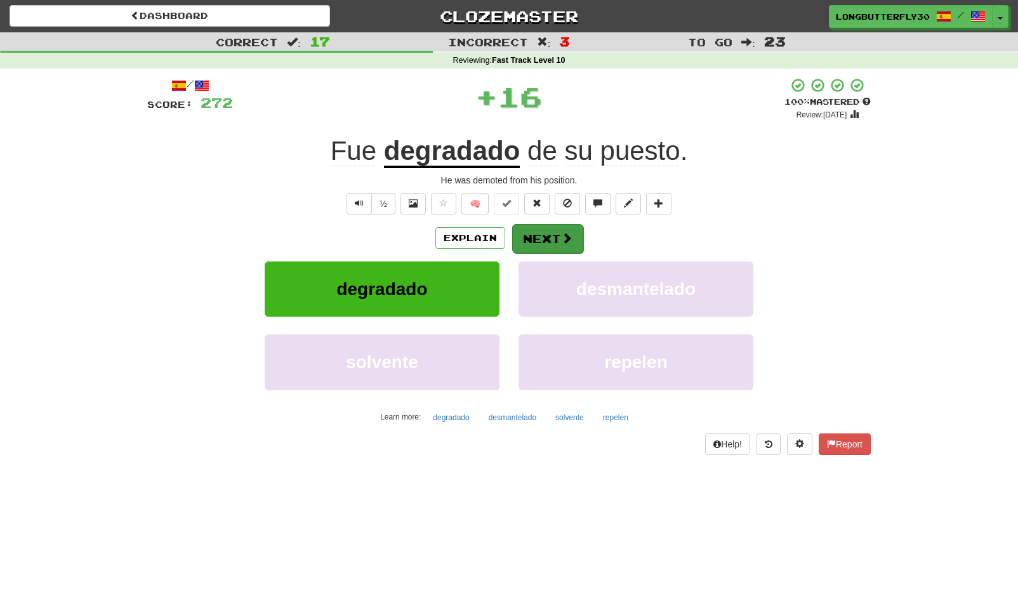
click at [557, 241] on button "Next" at bounding box center [547, 238] width 71 height 29
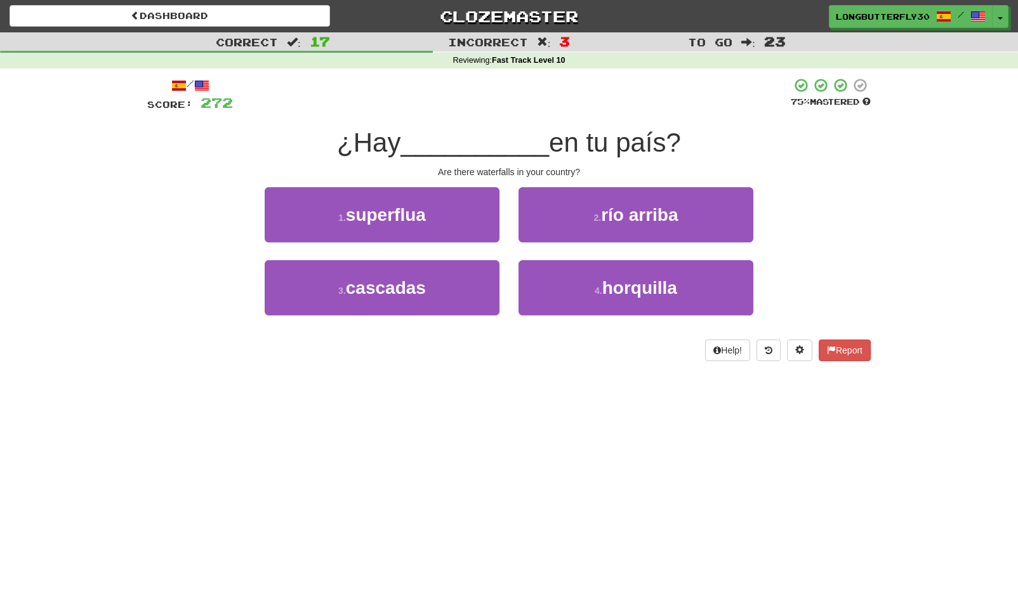
drag, startPoint x: 463, startPoint y: 293, endPoint x: 508, endPoint y: 263, distance: 53.1
click at [463, 293] on button "3 . cascadas" at bounding box center [382, 287] width 235 height 55
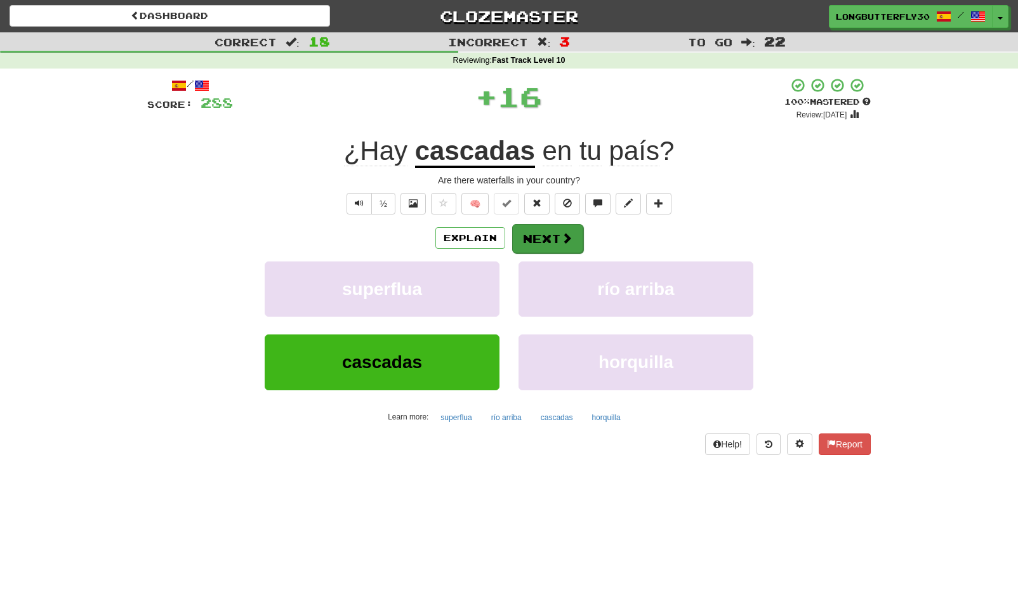
click at [542, 240] on button "Next" at bounding box center [547, 238] width 71 height 29
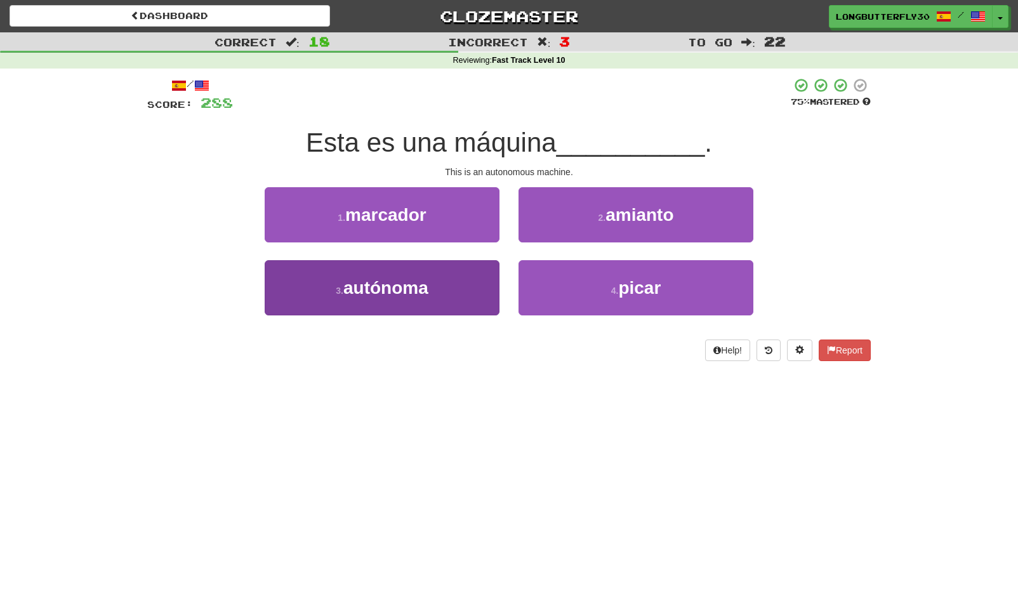
click at [465, 295] on button "3 . autónoma" at bounding box center [382, 287] width 235 height 55
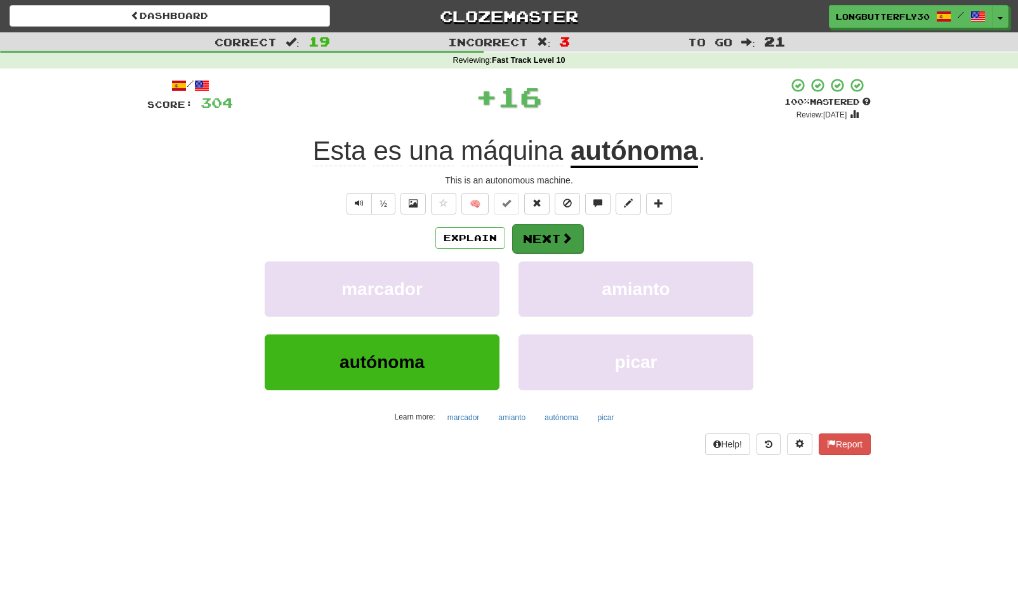
click at [549, 235] on button "Next" at bounding box center [547, 238] width 71 height 29
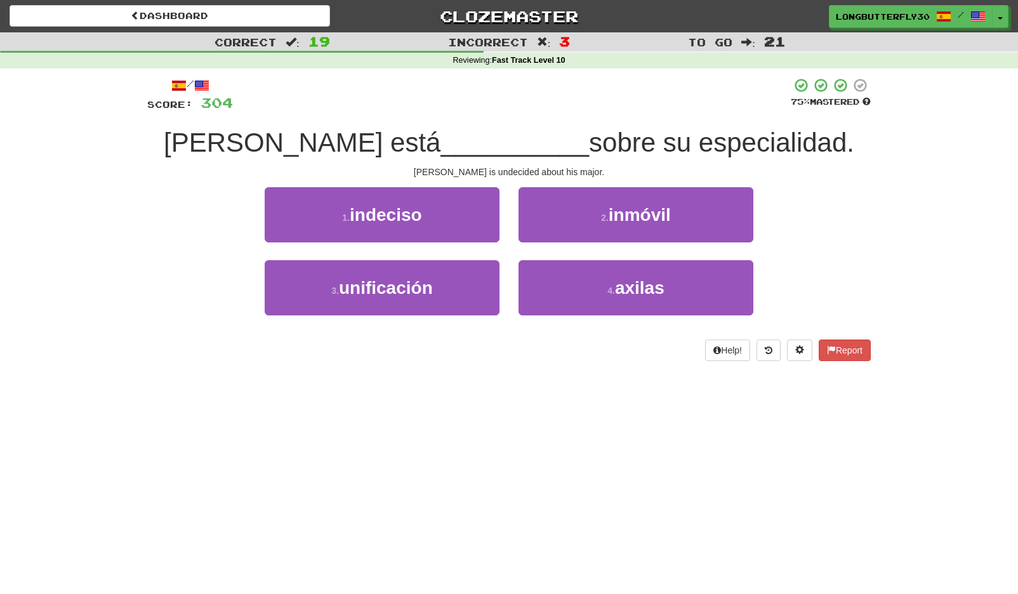
click at [492, 216] on button "1 . indeciso" at bounding box center [382, 214] width 235 height 55
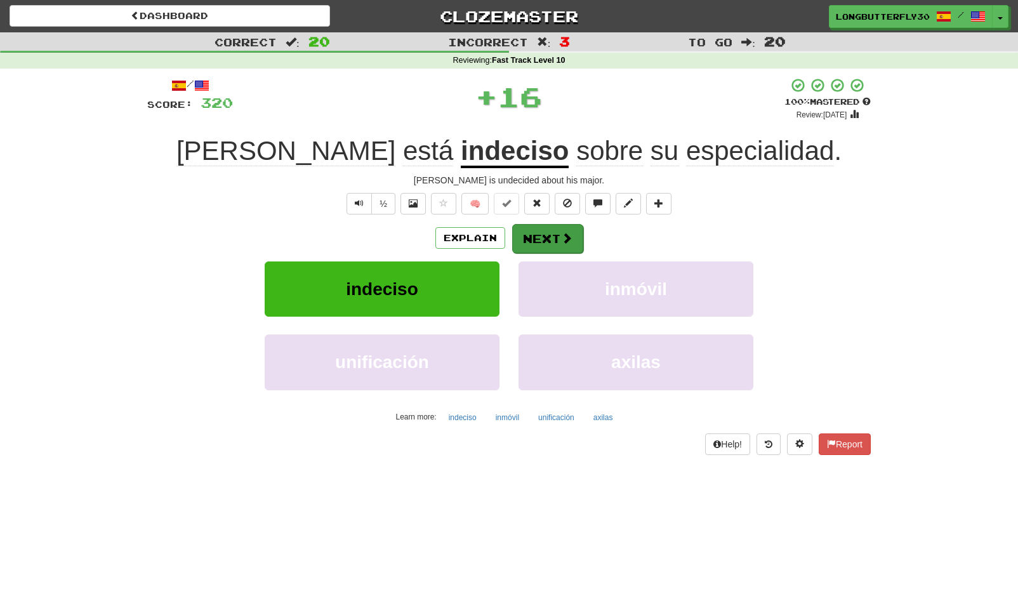
click at [553, 238] on button "Next" at bounding box center [547, 238] width 71 height 29
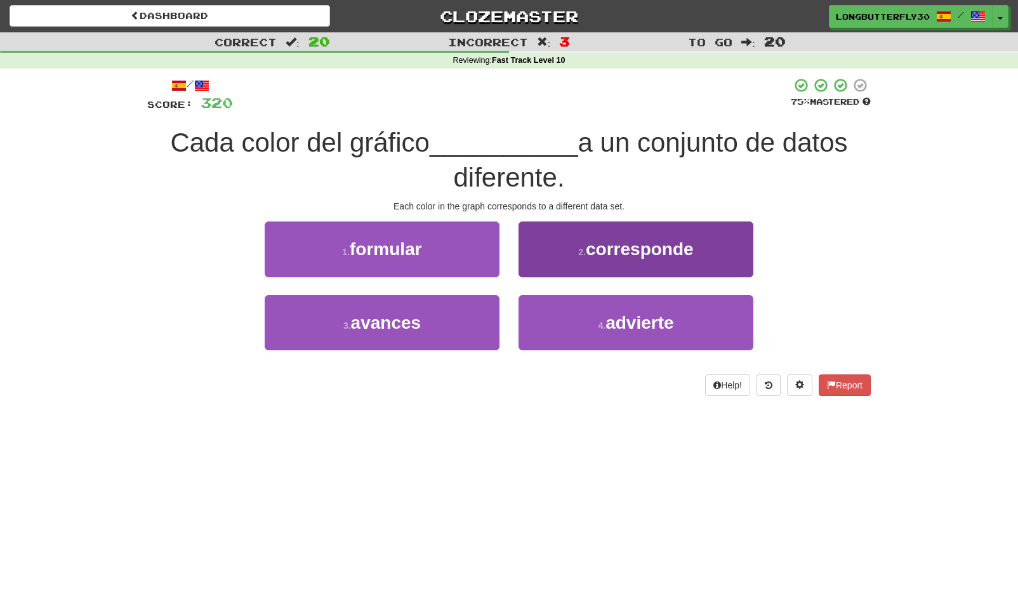
click at [585, 260] on button "2 . corresponde" at bounding box center [635, 248] width 235 height 55
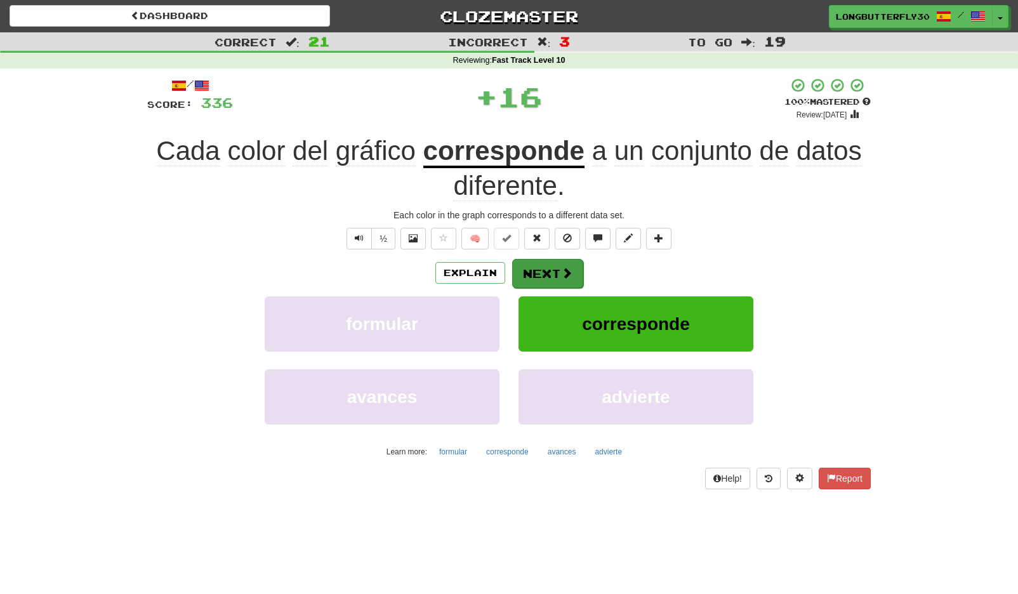
click at [553, 268] on button "Next" at bounding box center [547, 273] width 71 height 29
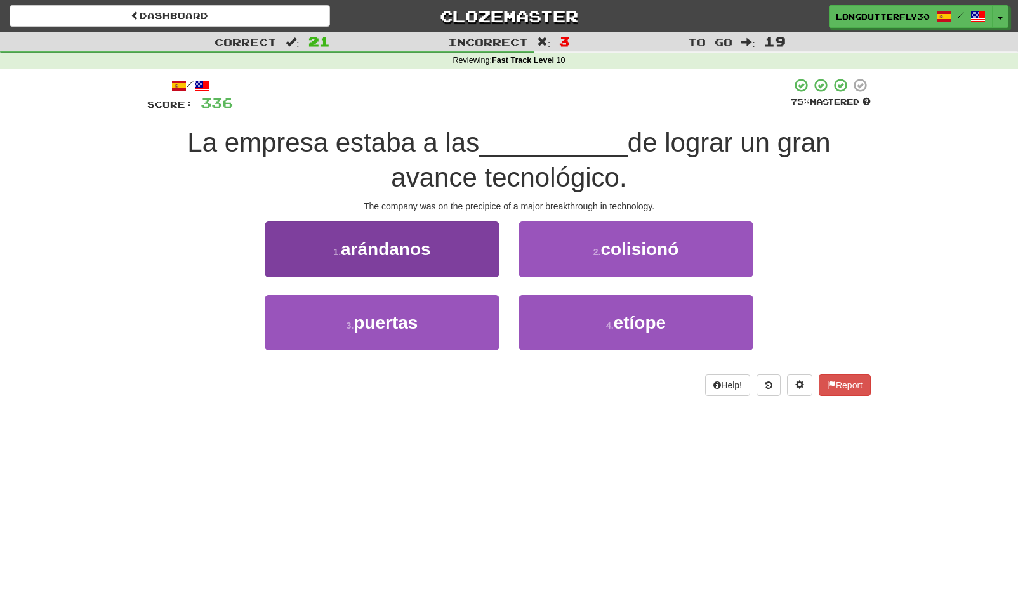
scroll to position [3, 0]
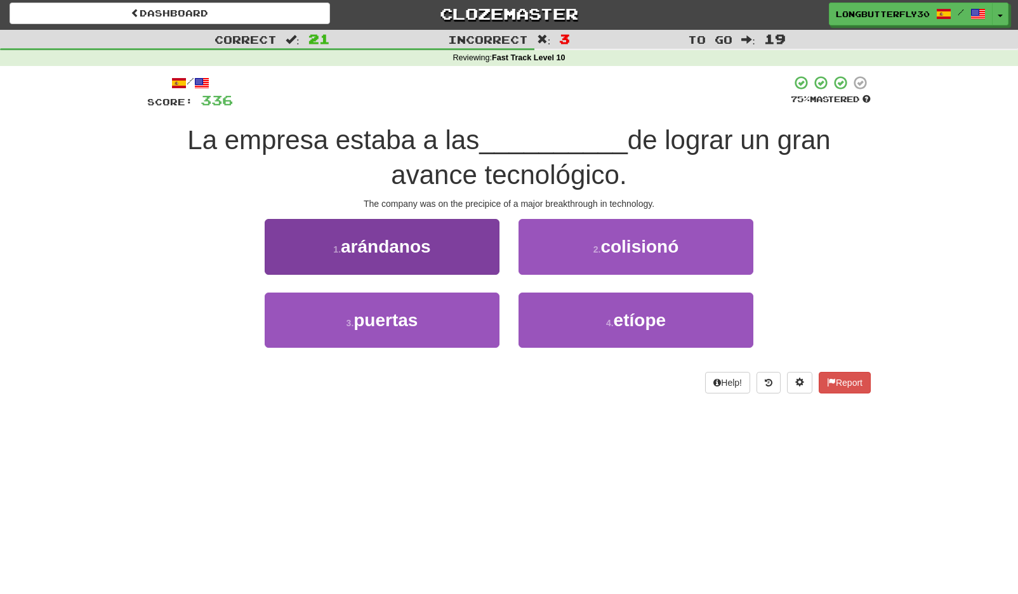
click at [462, 251] on button "1 . arándanos" at bounding box center [382, 246] width 235 height 55
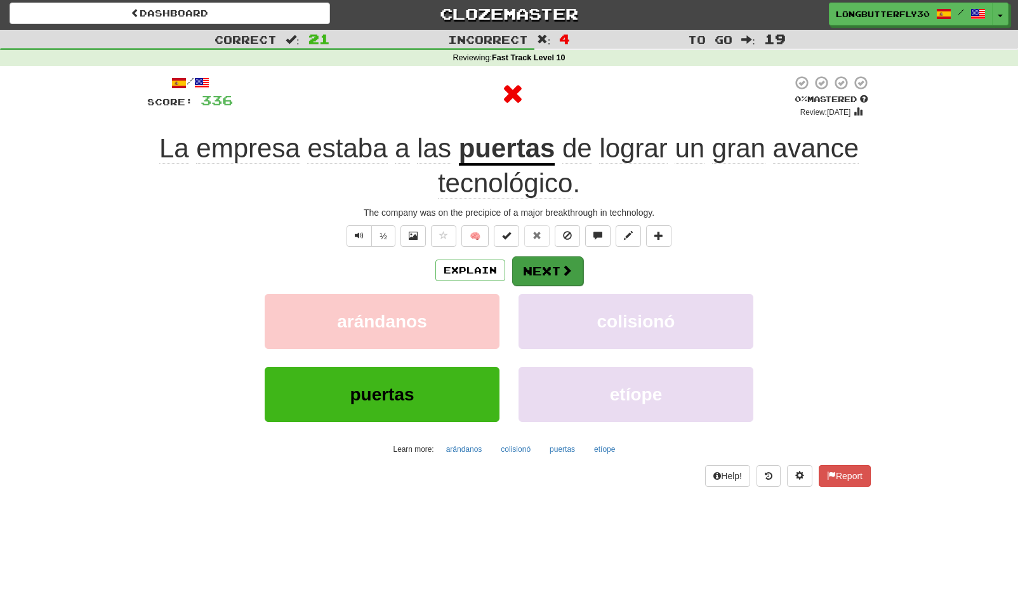
click at [541, 264] on button "Next" at bounding box center [547, 270] width 71 height 29
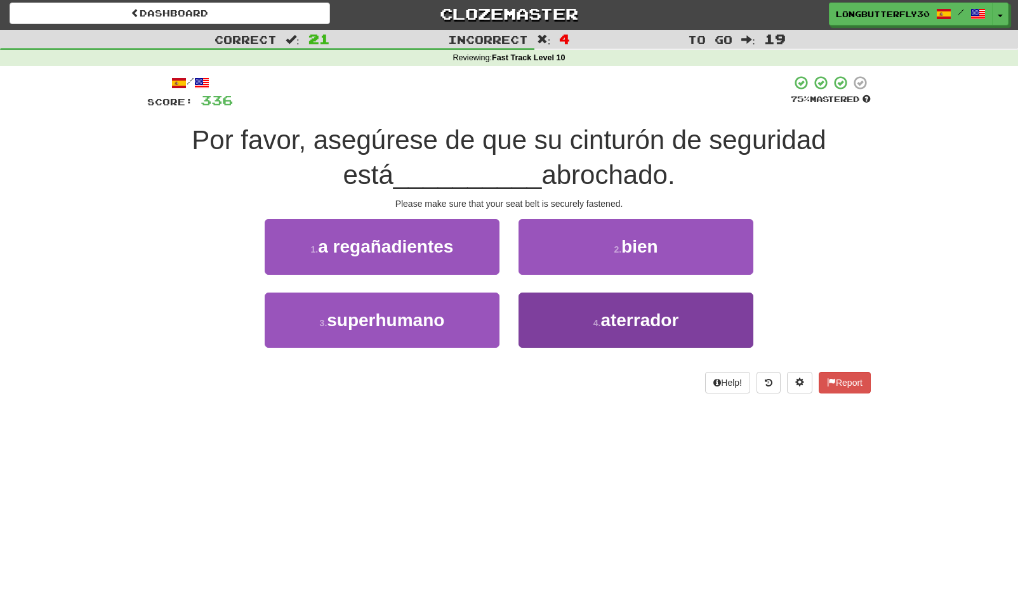
click at [584, 321] on button "4 . aterrador" at bounding box center [635, 320] width 235 height 55
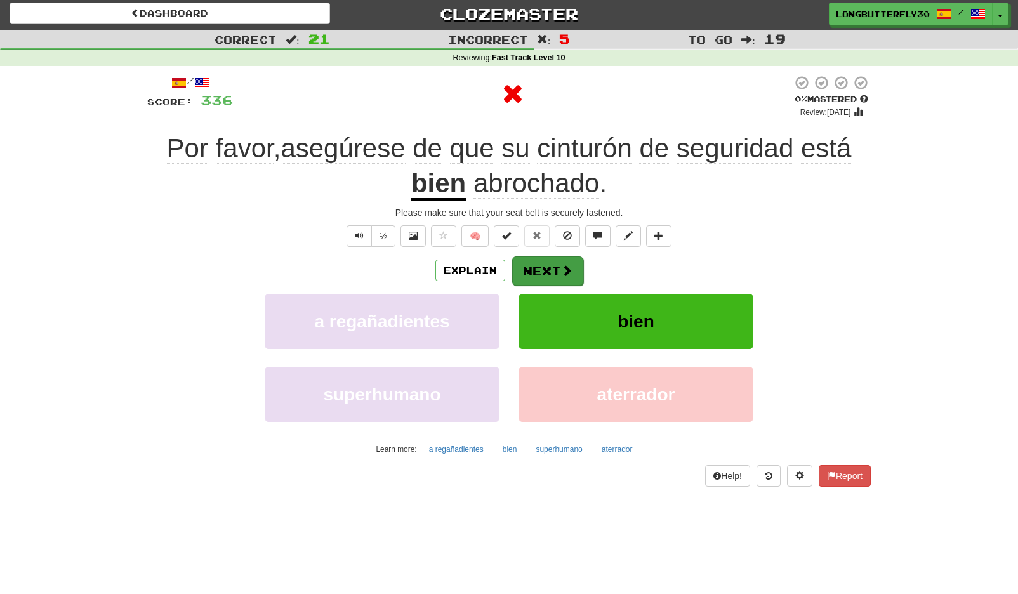
click at [547, 256] on button "Next" at bounding box center [547, 270] width 71 height 29
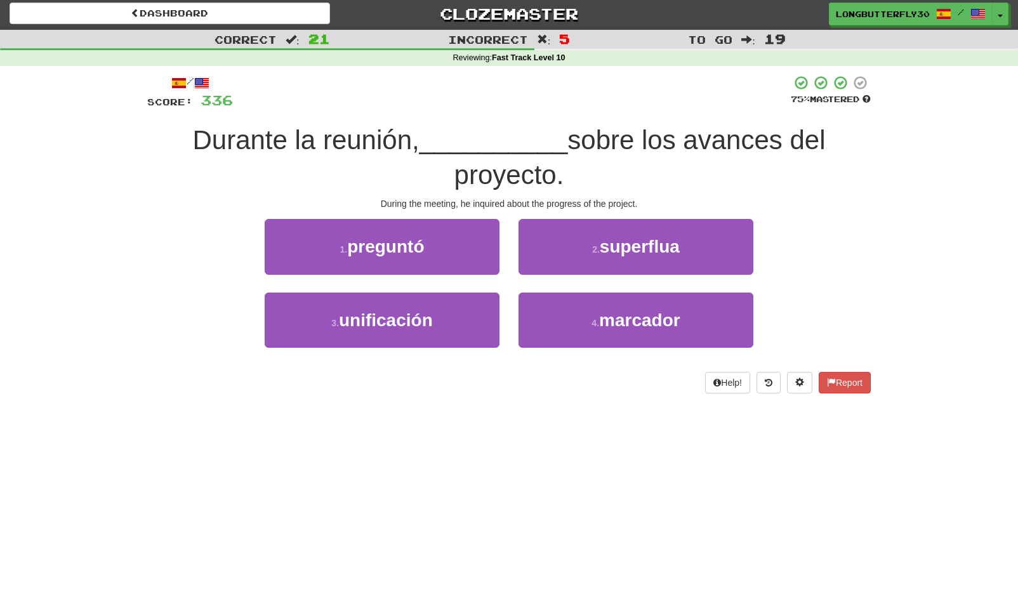
drag, startPoint x: 463, startPoint y: 243, endPoint x: 474, endPoint y: 249, distance: 12.5
click at [463, 243] on button "1 . preguntó" at bounding box center [382, 246] width 235 height 55
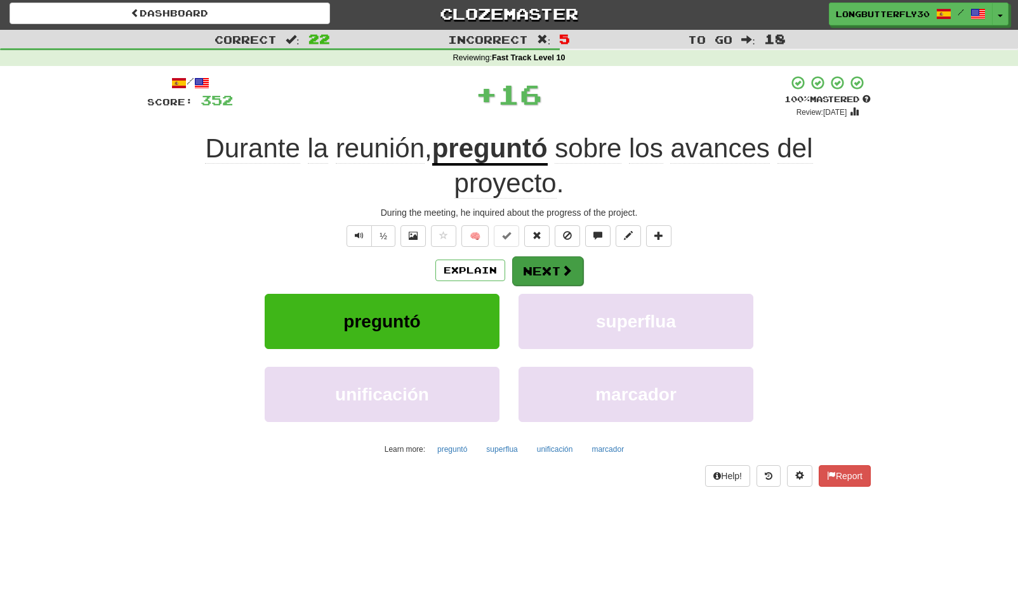
click at [535, 256] on button "Next" at bounding box center [547, 270] width 71 height 29
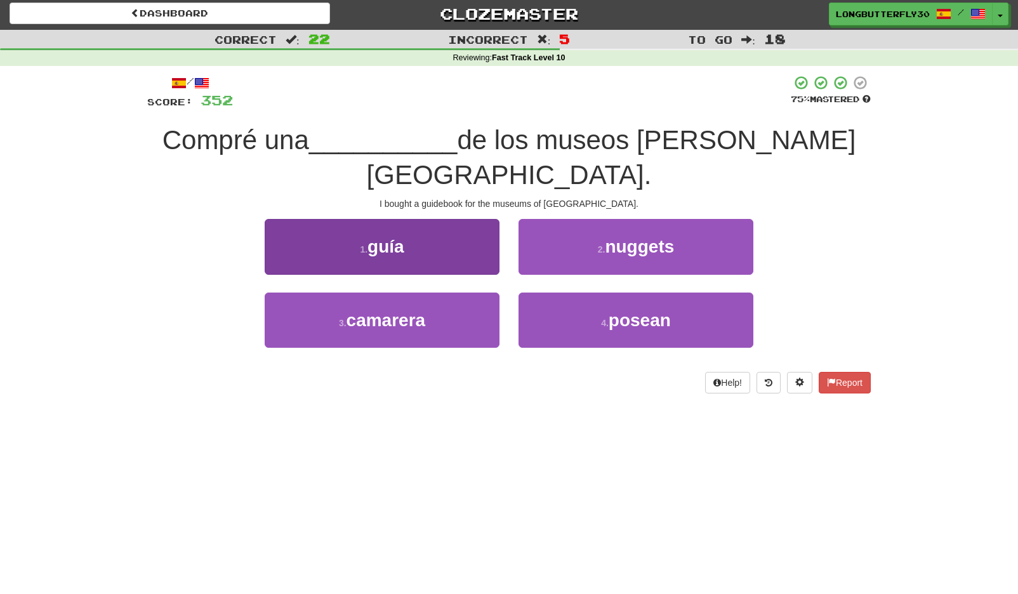
click at [466, 219] on button "1 . guía" at bounding box center [382, 246] width 235 height 55
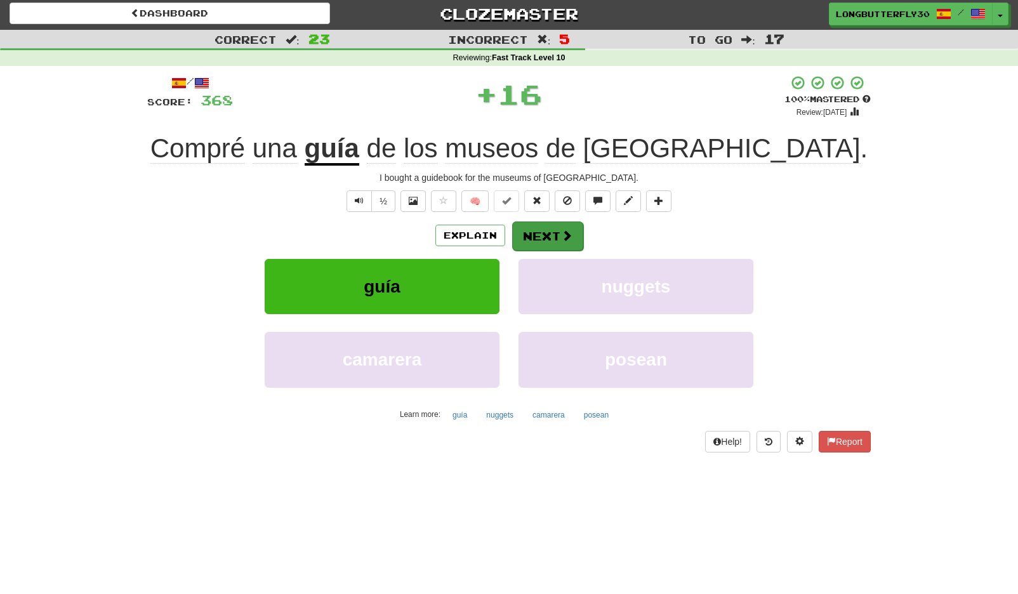
click at [532, 230] on button "Next" at bounding box center [547, 235] width 71 height 29
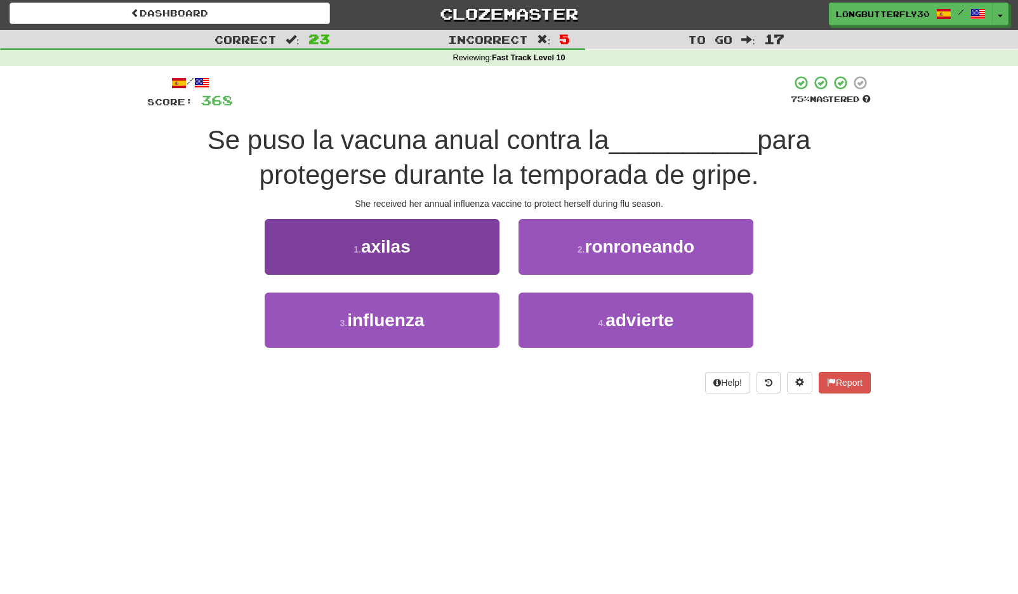
drag, startPoint x: 457, startPoint y: 308, endPoint x: 471, endPoint y: 303, distance: 14.3
click at [457, 307] on button "3 . influenza" at bounding box center [382, 320] width 235 height 55
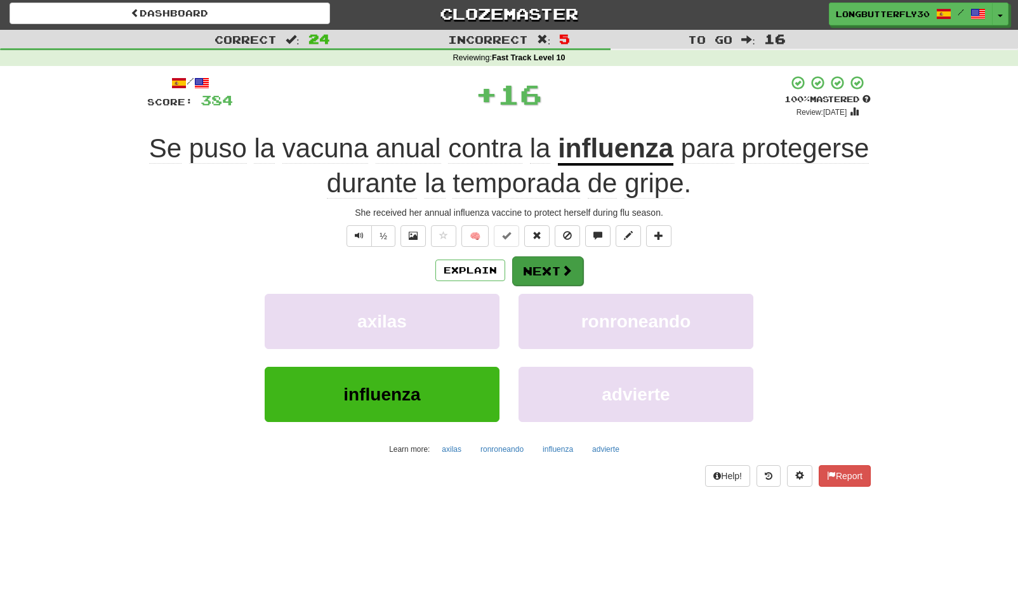
click at [546, 273] on button "Next" at bounding box center [547, 270] width 71 height 29
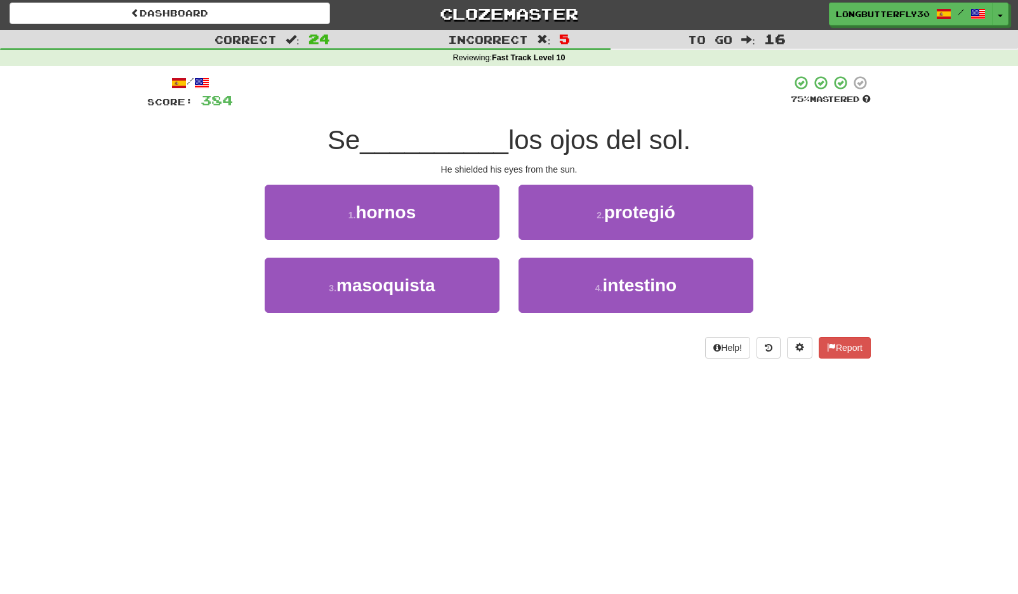
click at [601, 217] on small "2 ." at bounding box center [600, 215] width 8 height 10
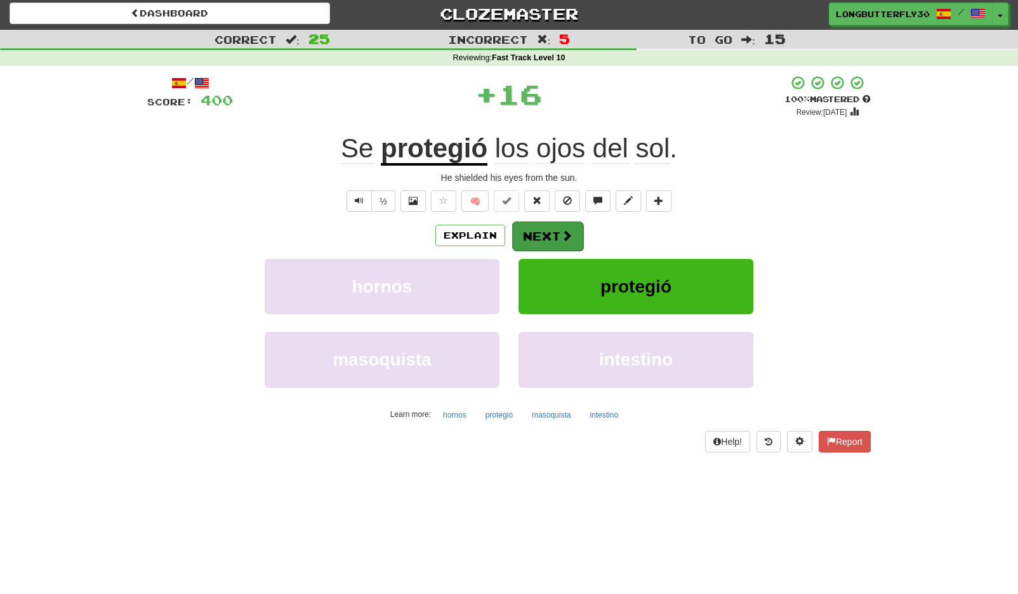
click at [569, 227] on button "Next" at bounding box center [547, 235] width 71 height 29
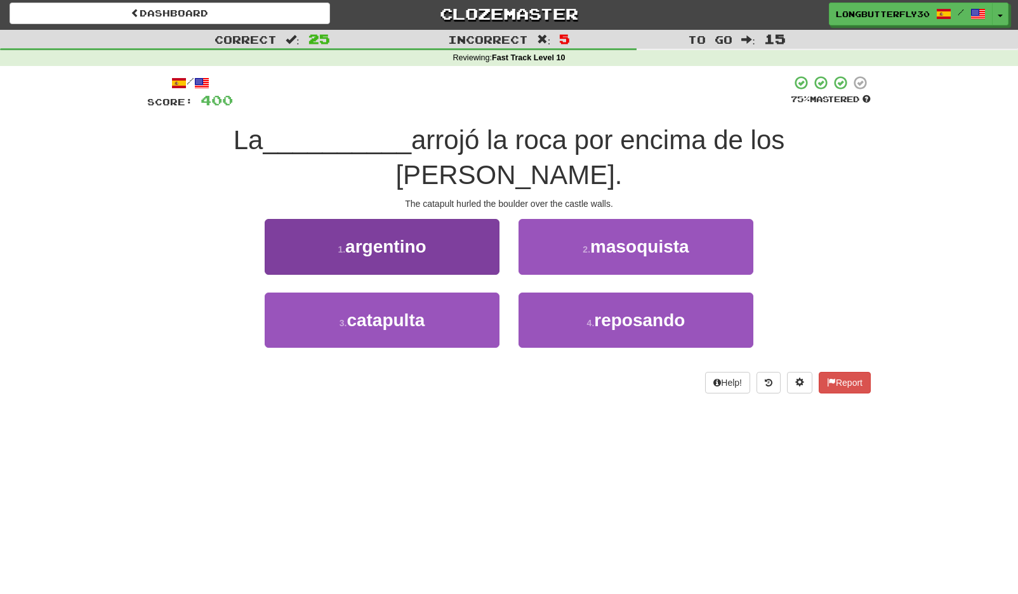
drag, startPoint x: 470, startPoint y: 322, endPoint x: 480, endPoint y: 308, distance: 17.1
click at [470, 322] on button "3 . catapulta" at bounding box center [382, 320] width 235 height 55
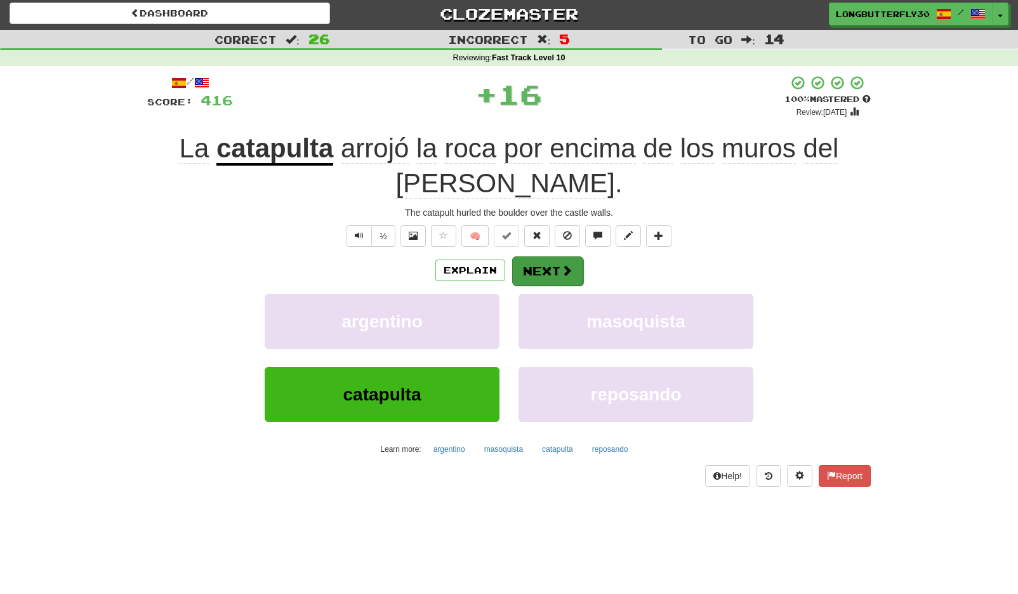
click at [539, 258] on button "Next" at bounding box center [547, 270] width 71 height 29
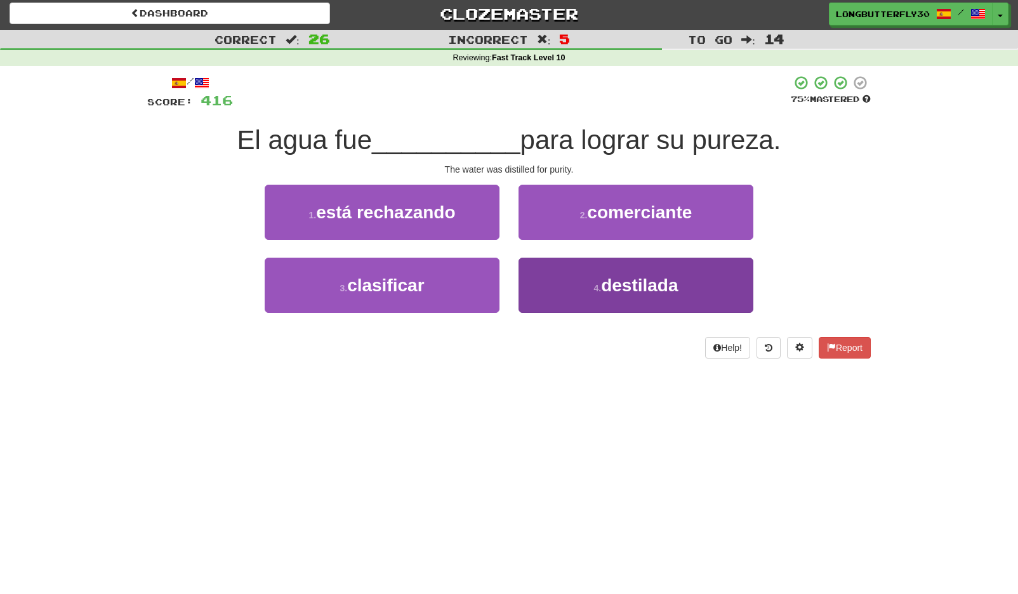
click at [574, 281] on button "4 . destilada" at bounding box center [635, 285] width 235 height 55
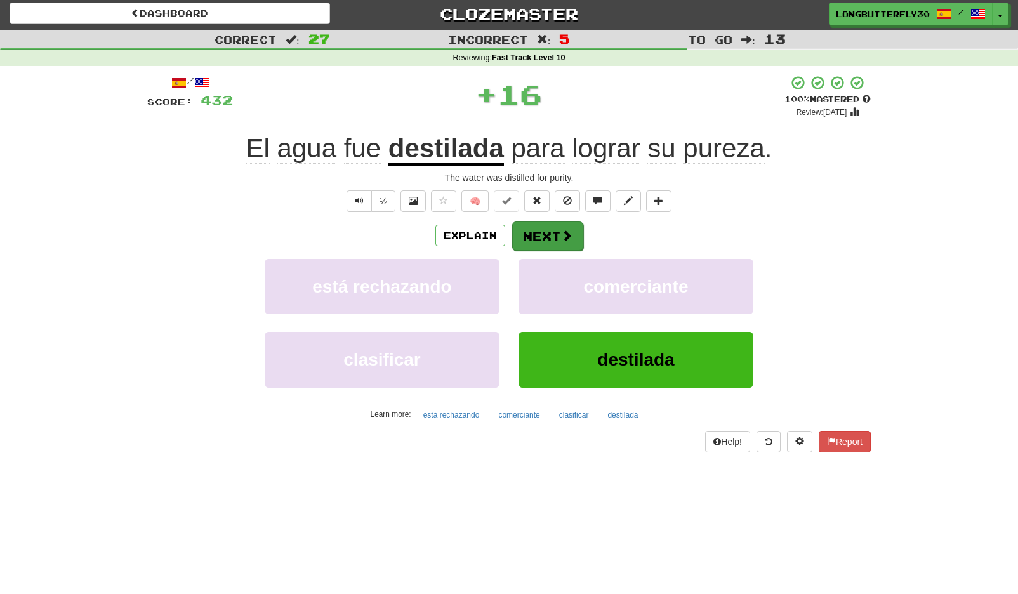
click at [549, 233] on button "Next" at bounding box center [547, 235] width 71 height 29
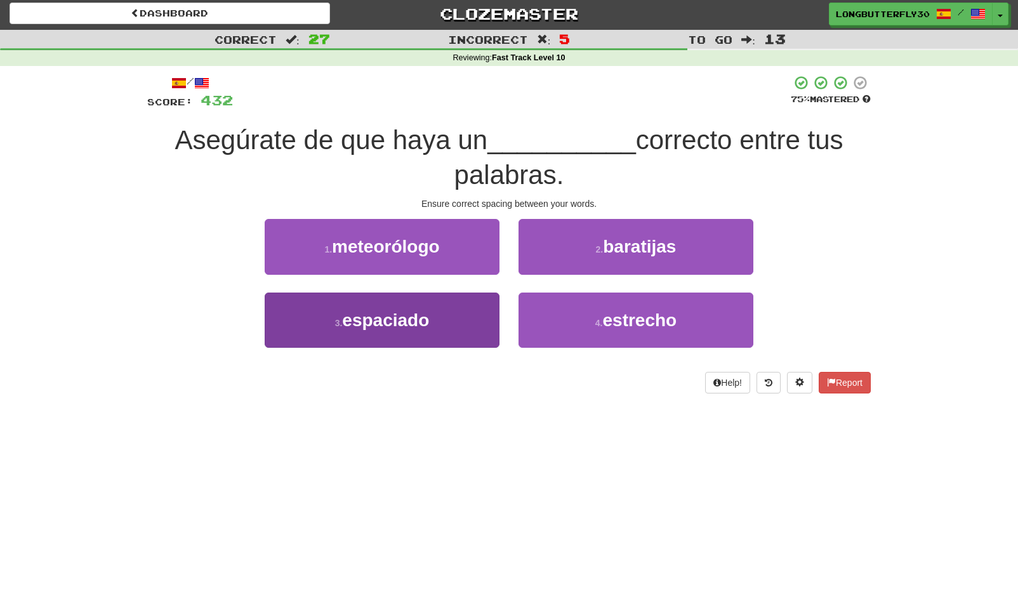
click at [474, 310] on button "3 . espaciado" at bounding box center [382, 320] width 235 height 55
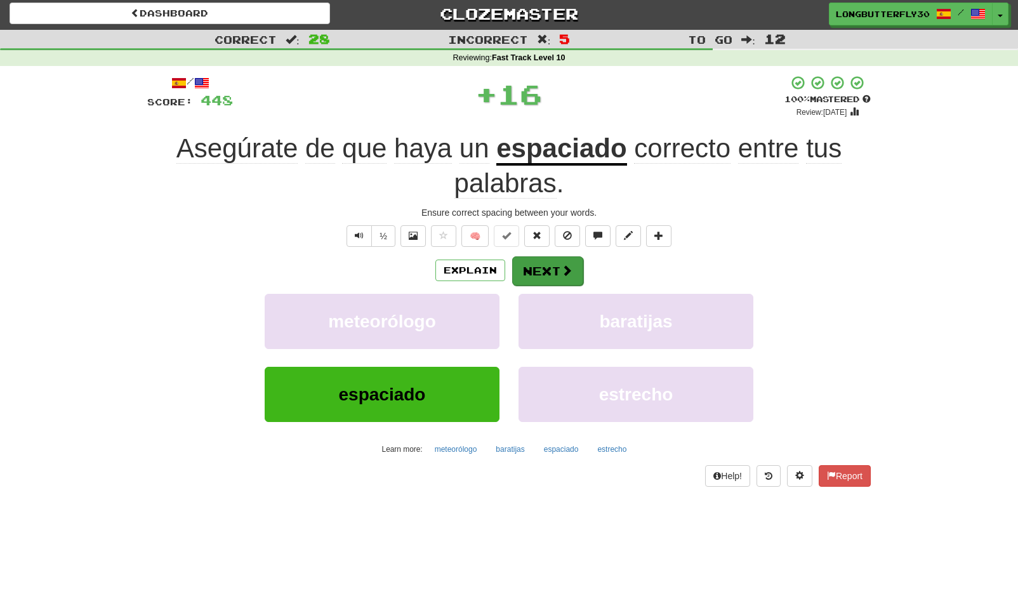
click at [534, 262] on button "Next" at bounding box center [547, 270] width 71 height 29
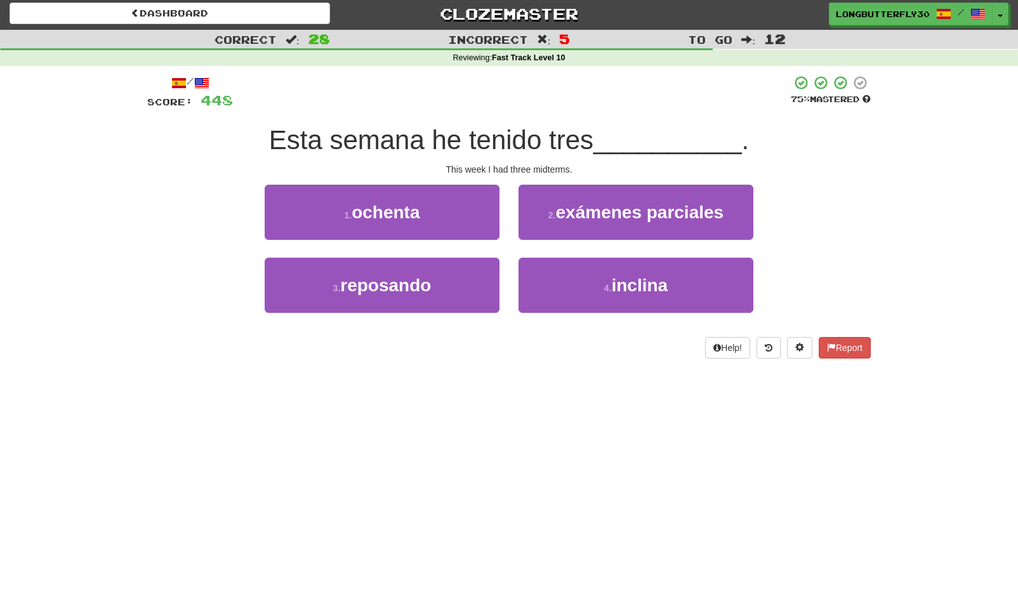
click at [559, 218] on span "exámenes parciales" at bounding box center [640, 212] width 168 height 20
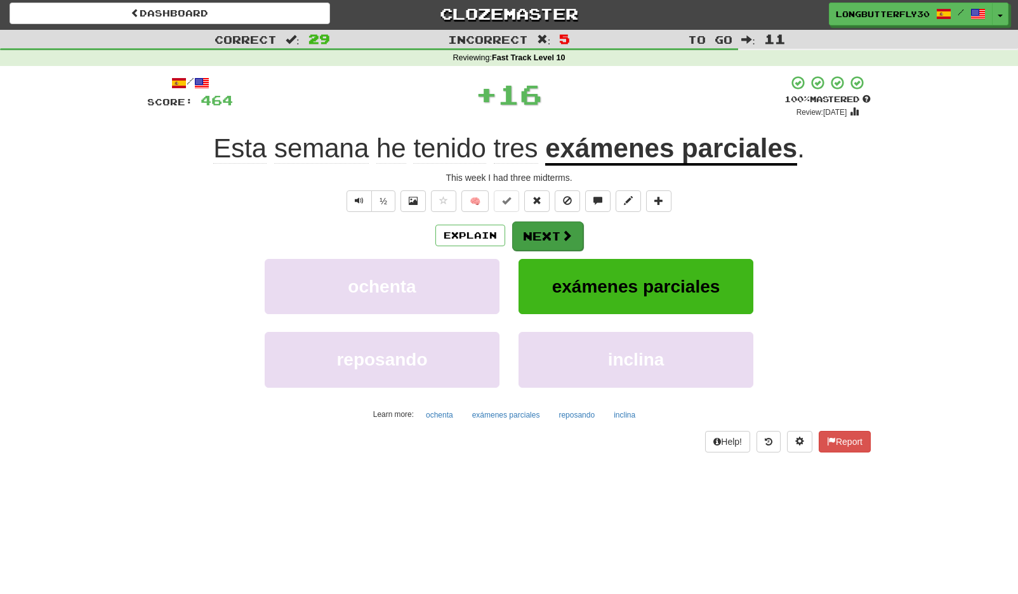
click at [548, 226] on button "Next" at bounding box center [547, 235] width 71 height 29
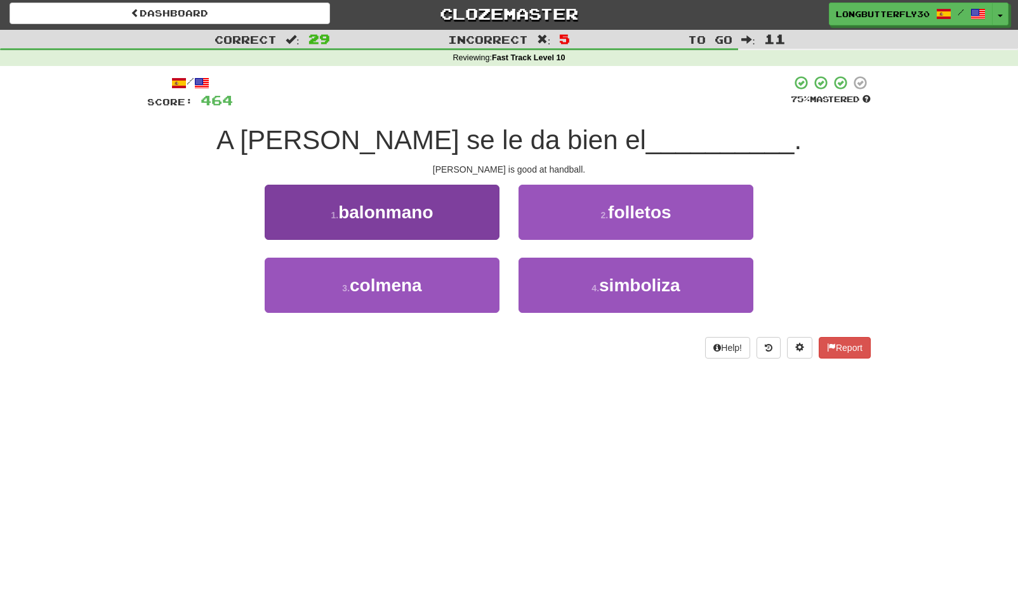
click at [458, 221] on button "1 . balonmano" at bounding box center [382, 212] width 235 height 55
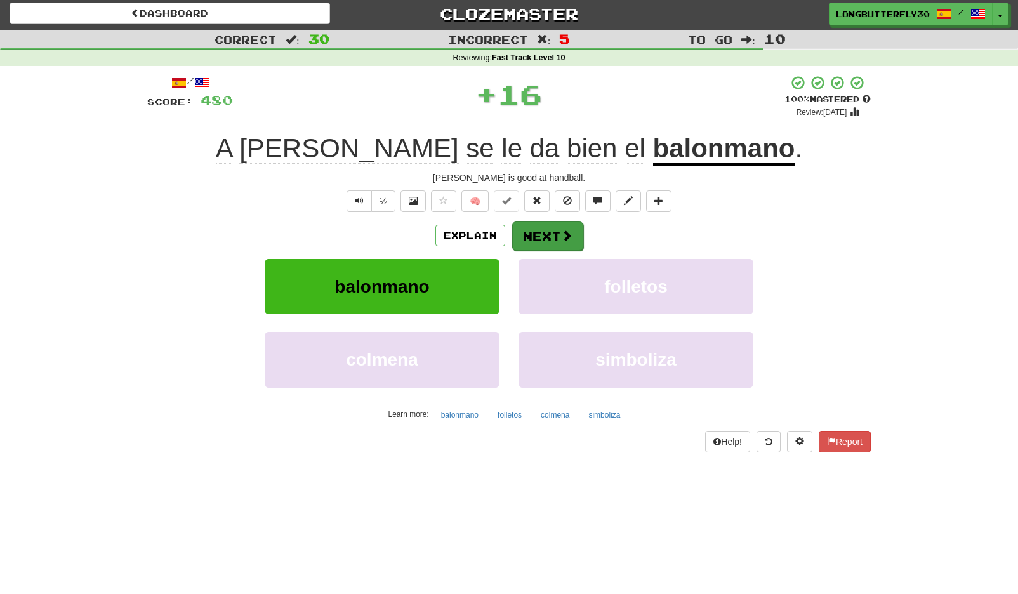
click at [545, 233] on button "Next" at bounding box center [547, 235] width 71 height 29
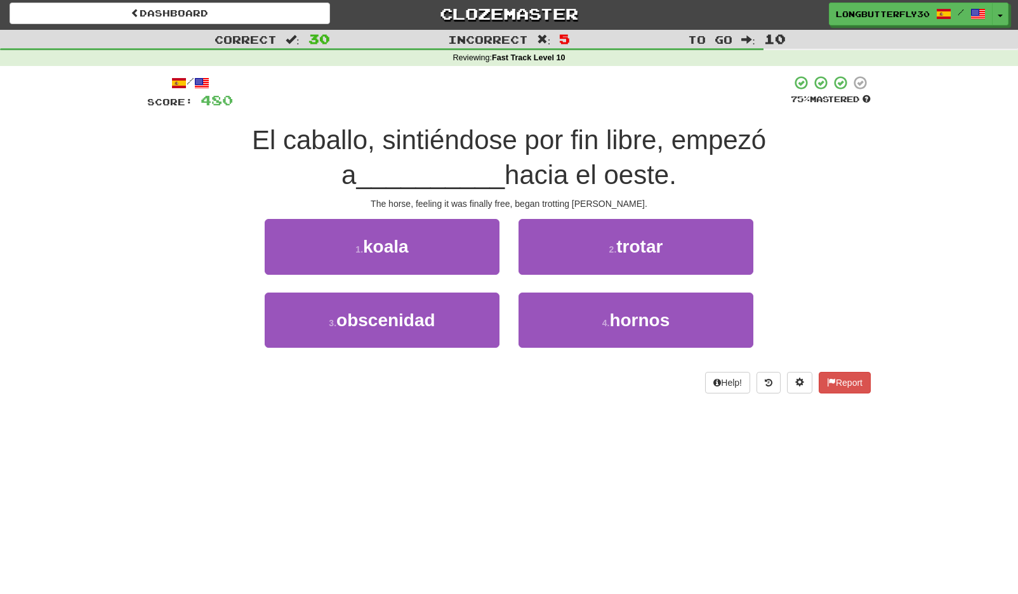
drag, startPoint x: 588, startPoint y: 242, endPoint x: 577, endPoint y: 253, distance: 14.8
click at [588, 242] on button "2 . trotar" at bounding box center [635, 246] width 235 height 55
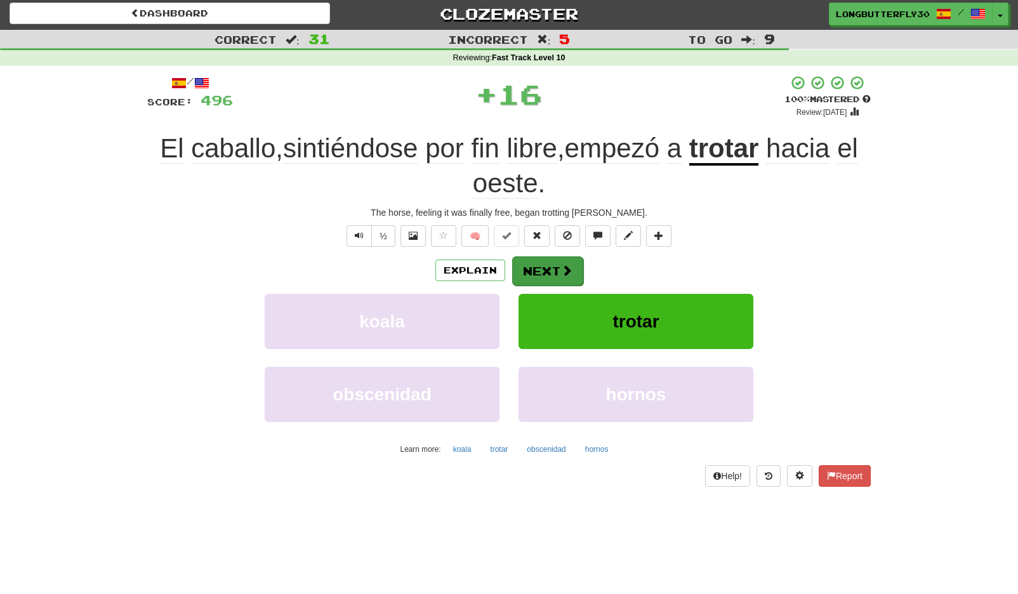
click at [555, 267] on button "Next" at bounding box center [547, 270] width 71 height 29
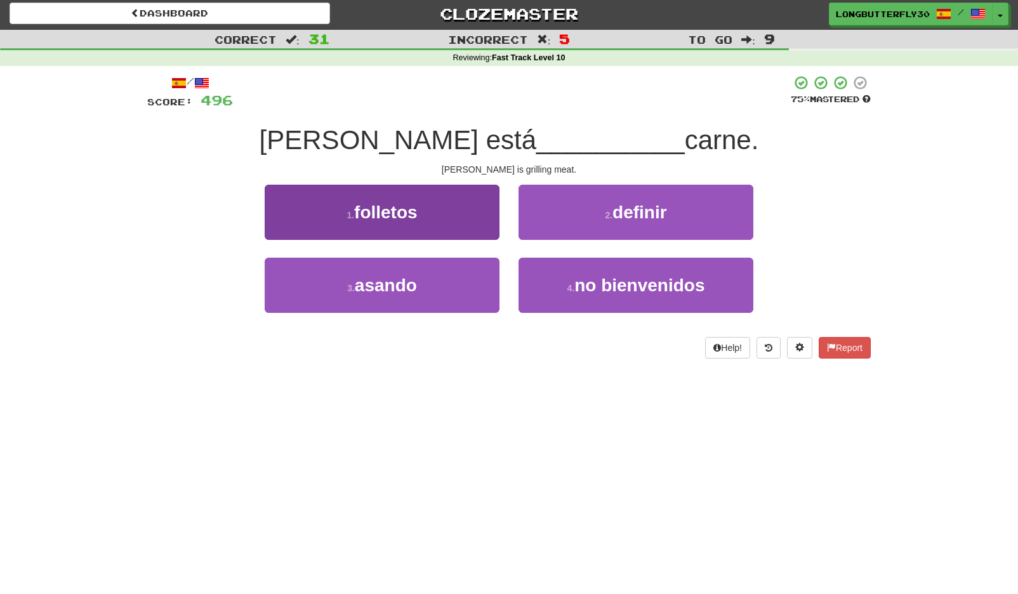
drag, startPoint x: 450, startPoint y: 286, endPoint x: 469, endPoint y: 280, distance: 19.9
click at [451, 286] on button "3 . asando" at bounding box center [382, 285] width 235 height 55
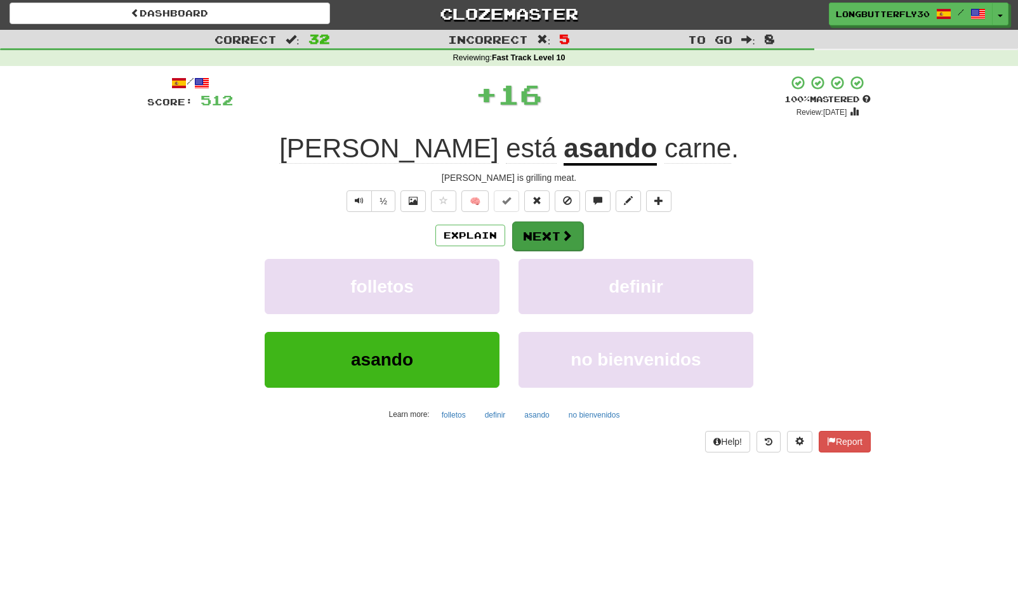
click at [548, 228] on button "Next" at bounding box center [547, 235] width 71 height 29
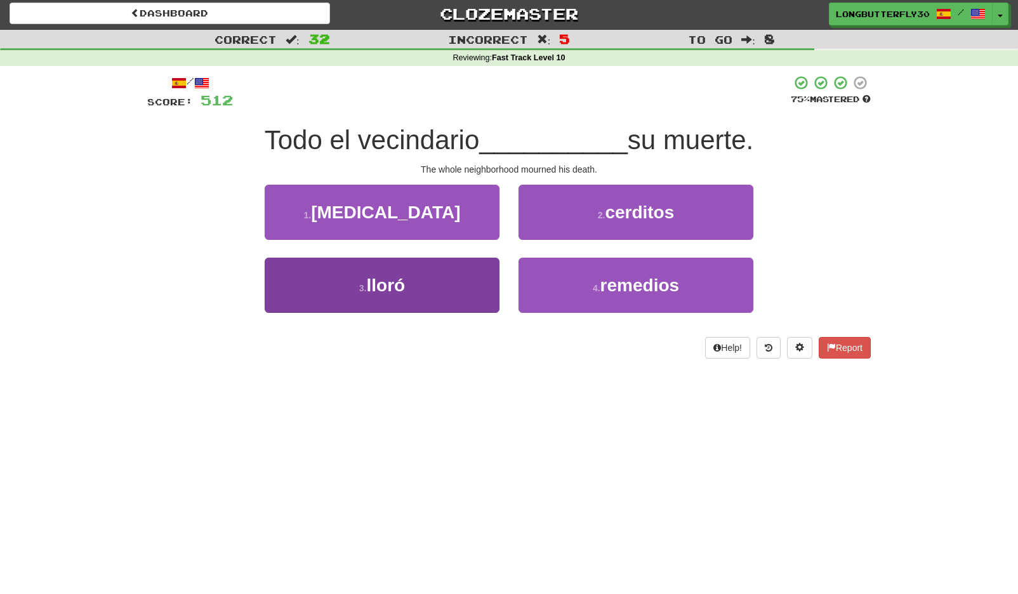
click at [440, 272] on button "3 . lloró" at bounding box center [382, 285] width 235 height 55
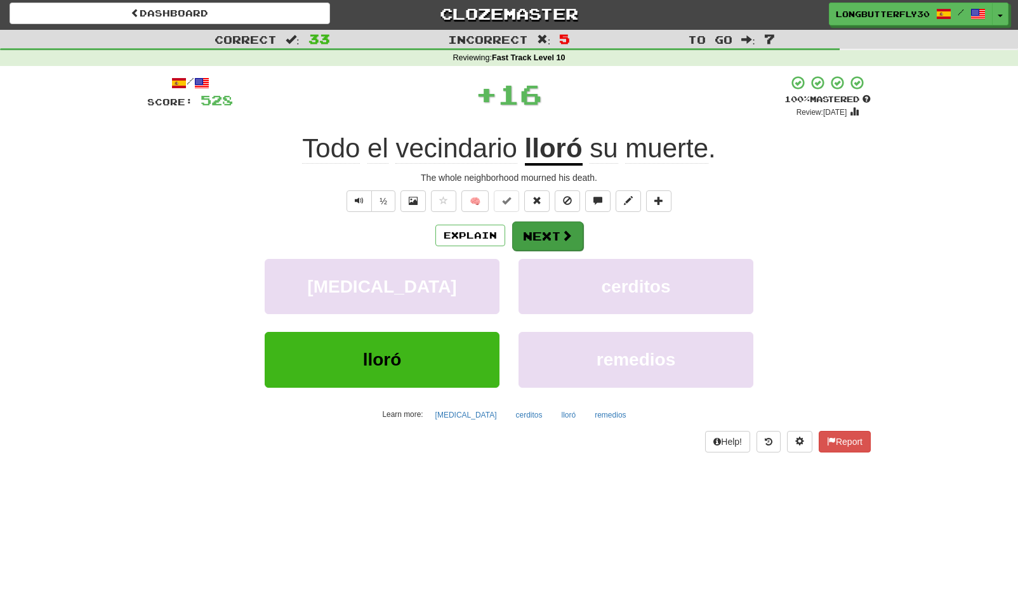
click at [539, 232] on button "Next" at bounding box center [547, 235] width 71 height 29
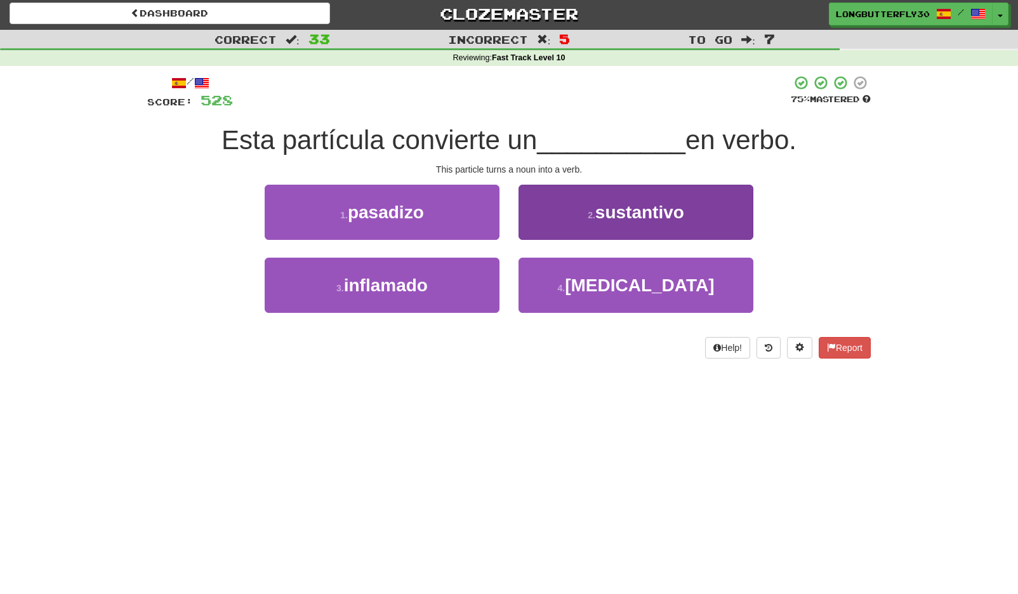
click at [562, 214] on button "2 . sustantivo" at bounding box center [635, 212] width 235 height 55
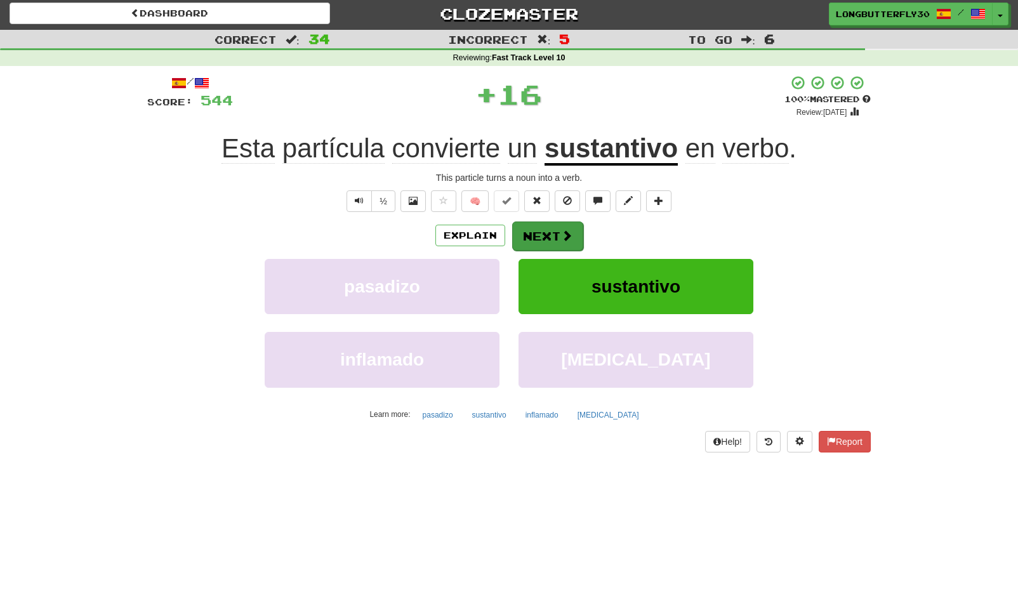
click at [530, 236] on button "Next" at bounding box center [547, 235] width 71 height 29
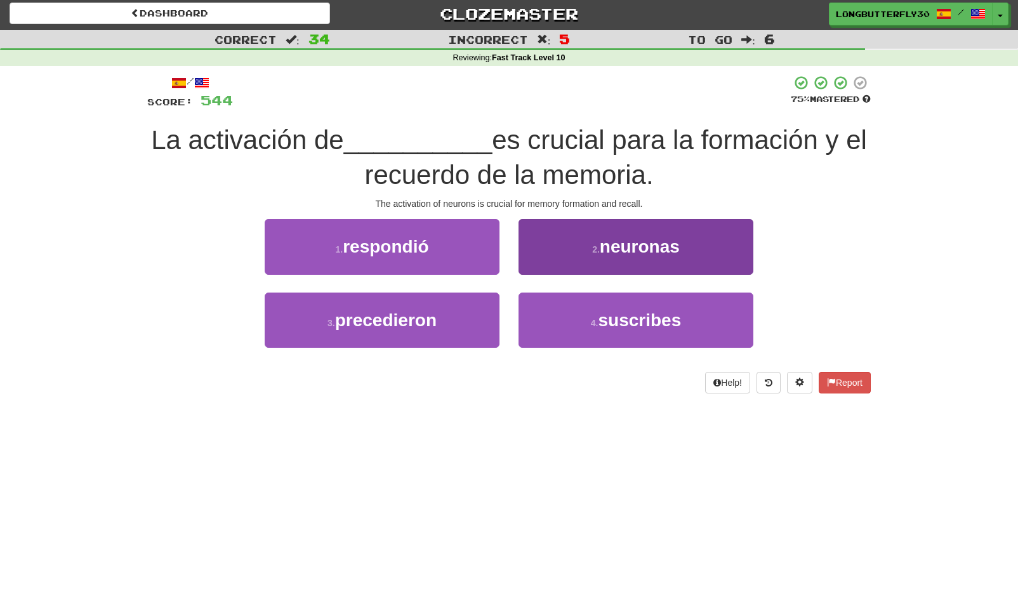
click at [600, 240] on button "2 . neuronas" at bounding box center [635, 246] width 235 height 55
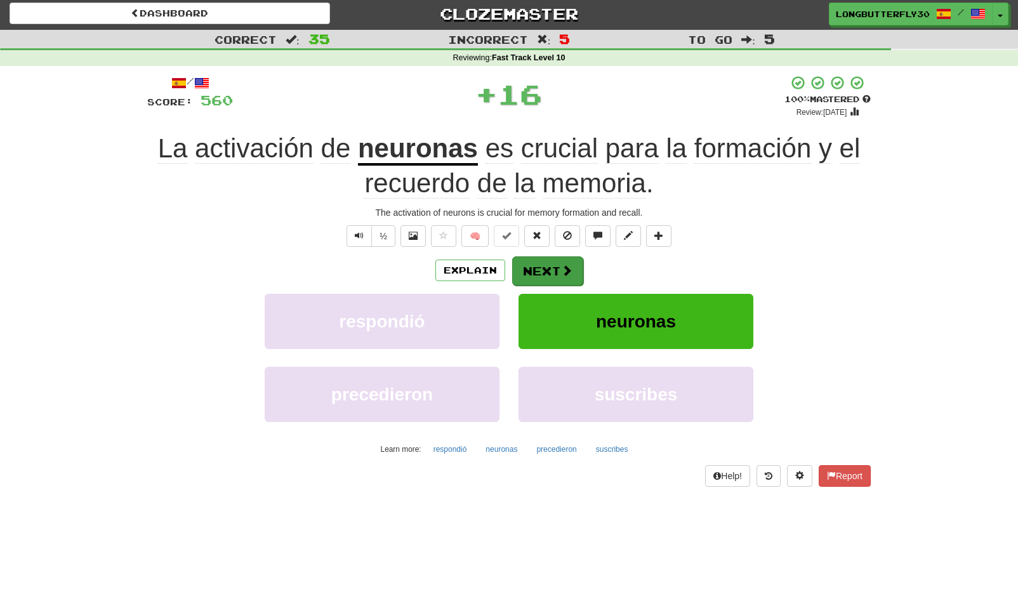
click at [546, 256] on button "Next" at bounding box center [547, 270] width 71 height 29
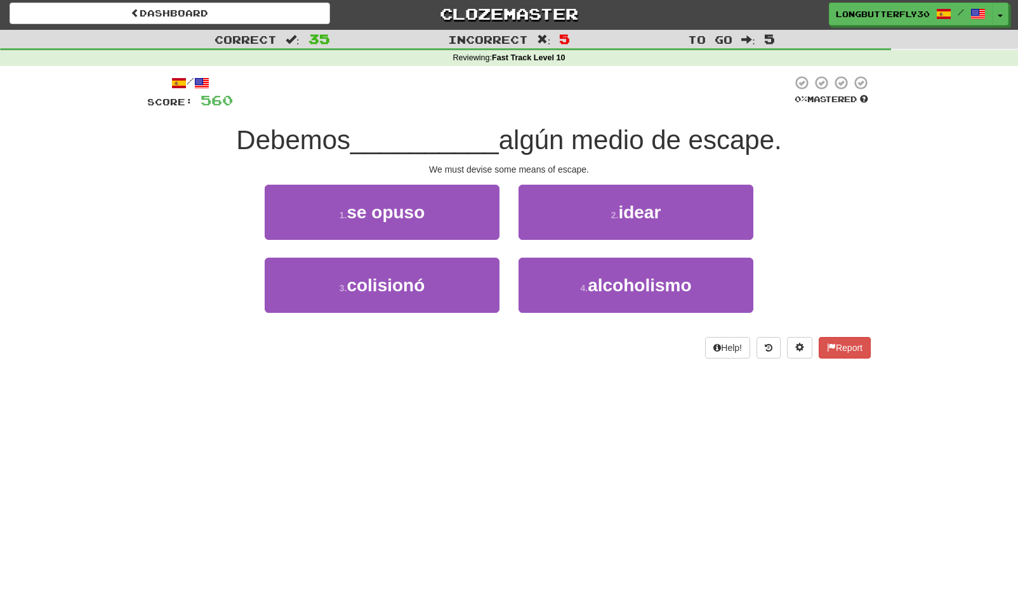
click at [596, 218] on button "2 . idear" at bounding box center [635, 212] width 235 height 55
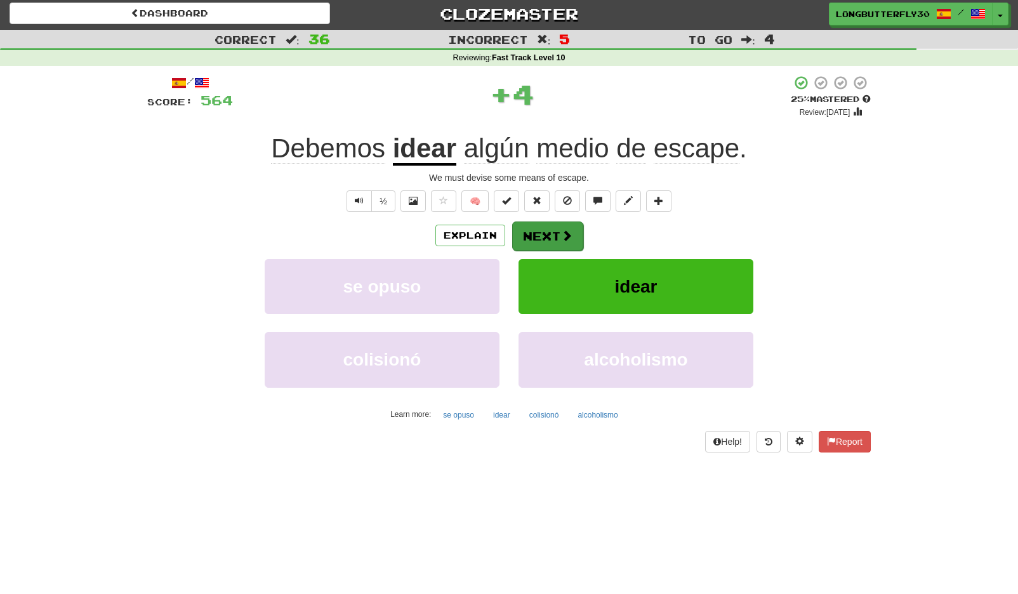
click at [555, 237] on button "Next" at bounding box center [547, 235] width 71 height 29
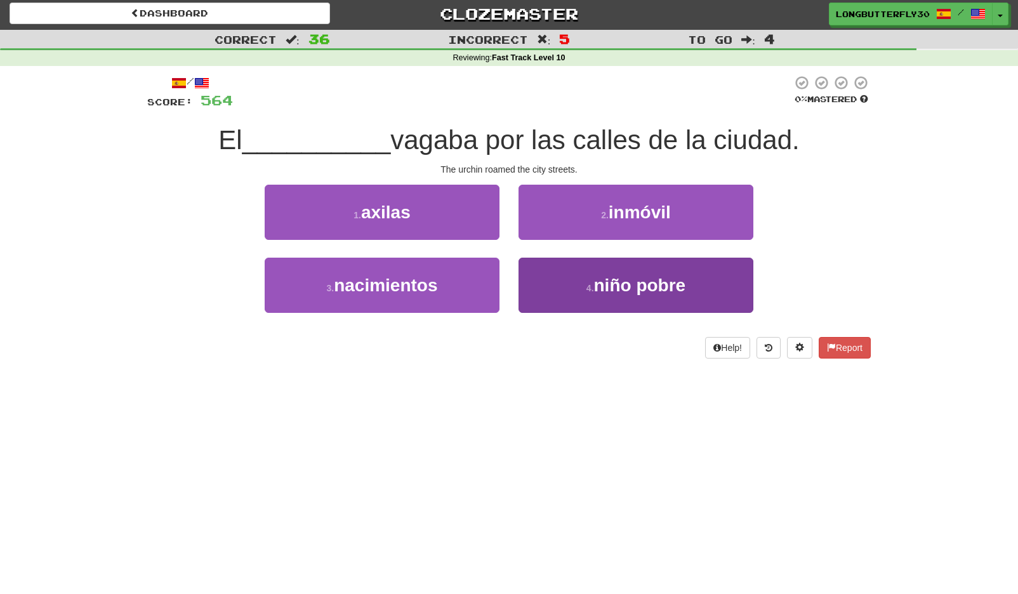
click at [555, 280] on button "4 . niño pobre" at bounding box center [635, 285] width 235 height 55
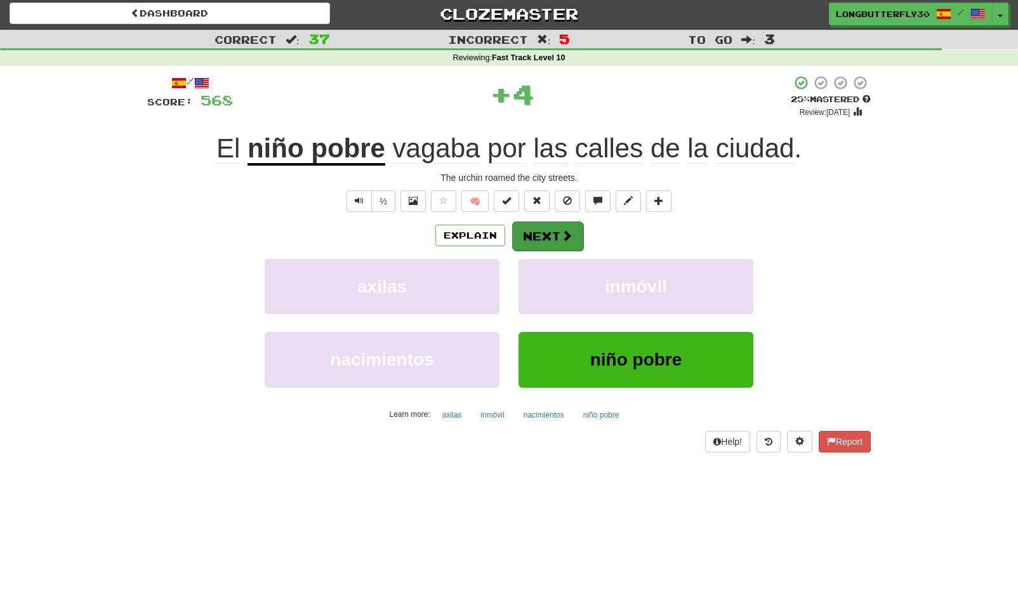
click at [543, 235] on button "Next" at bounding box center [547, 235] width 71 height 29
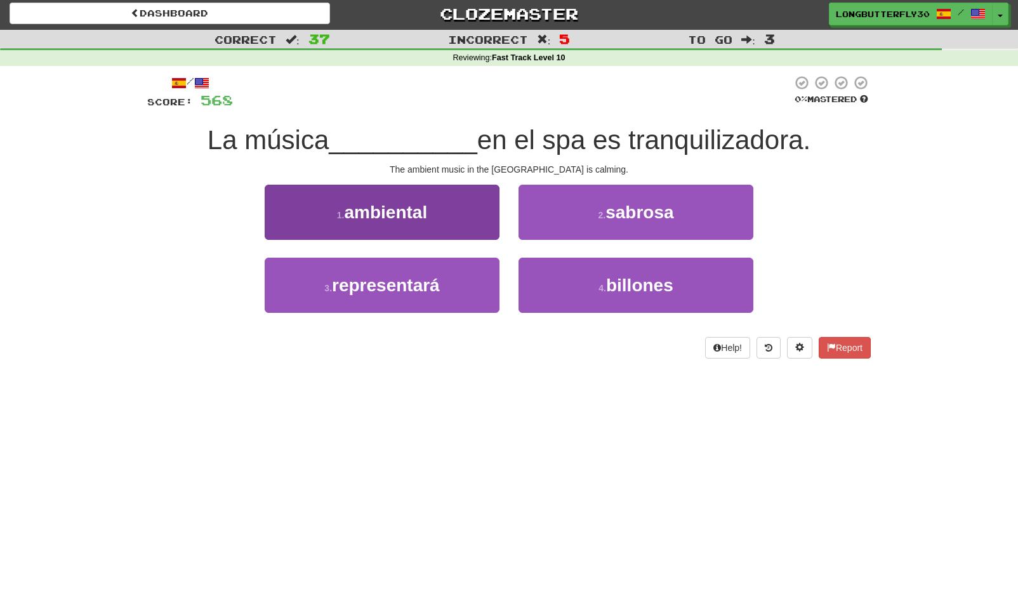
click at [469, 229] on button "1 . ambiental" at bounding box center [382, 212] width 235 height 55
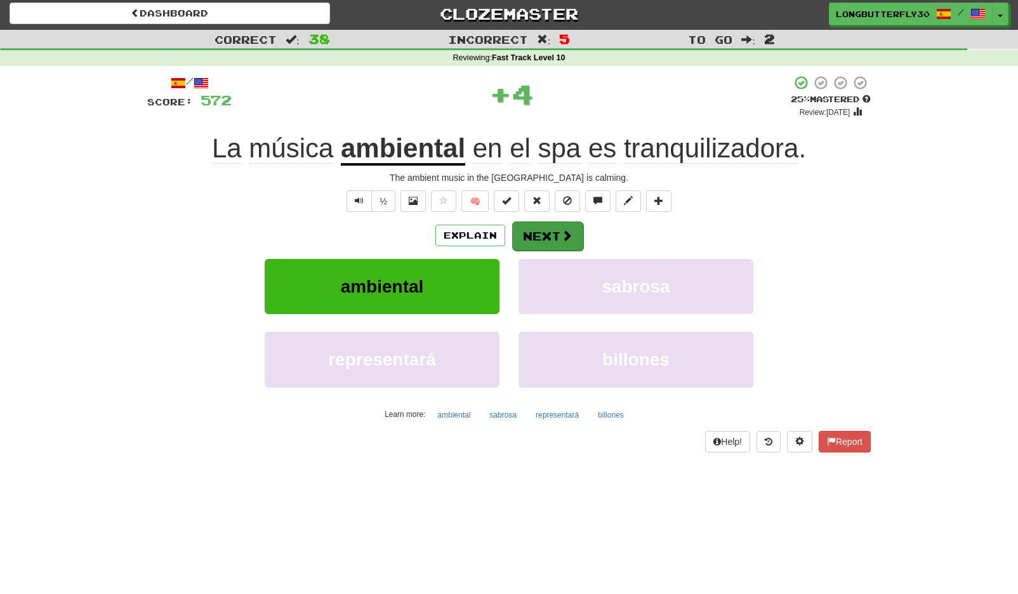
click at [534, 239] on button "Next" at bounding box center [547, 235] width 71 height 29
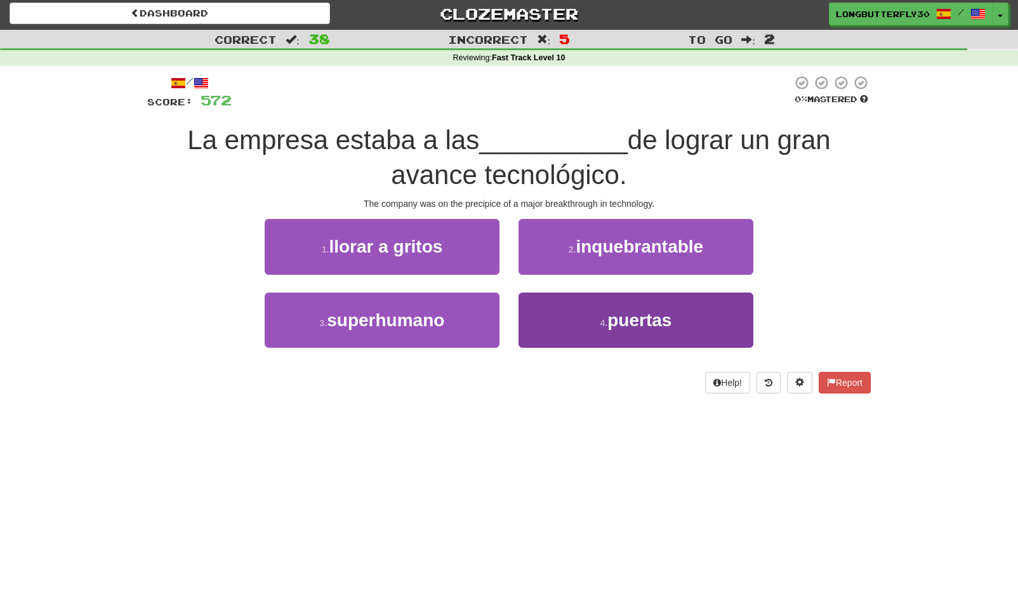
click at [546, 309] on button "4 . puertas" at bounding box center [635, 320] width 235 height 55
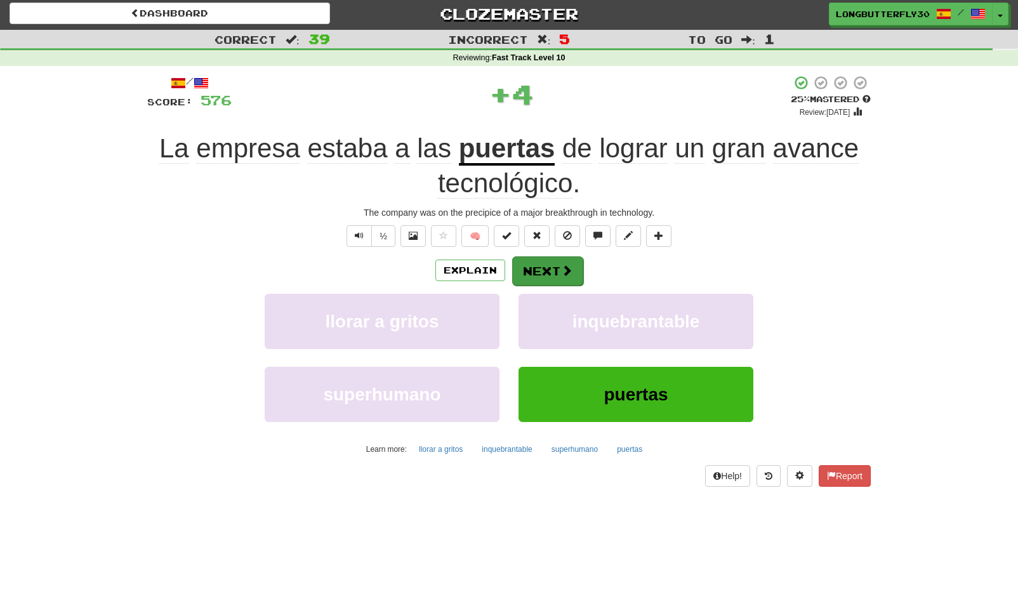
click at [530, 256] on button "Next" at bounding box center [547, 270] width 71 height 29
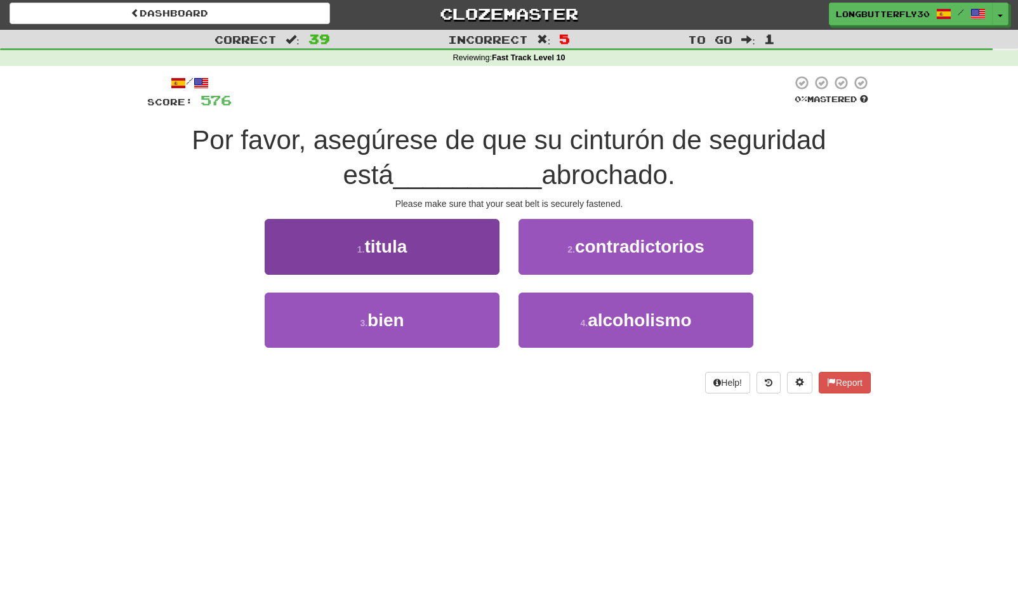
click at [464, 313] on button "3 . bien" at bounding box center [382, 320] width 235 height 55
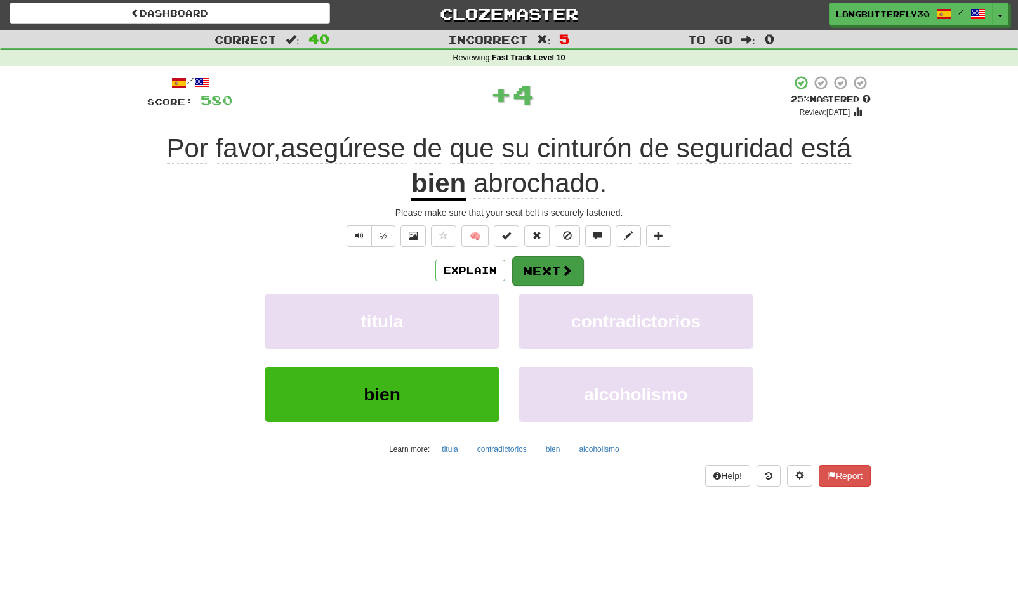
click at [549, 267] on button "Next" at bounding box center [547, 270] width 71 height 29
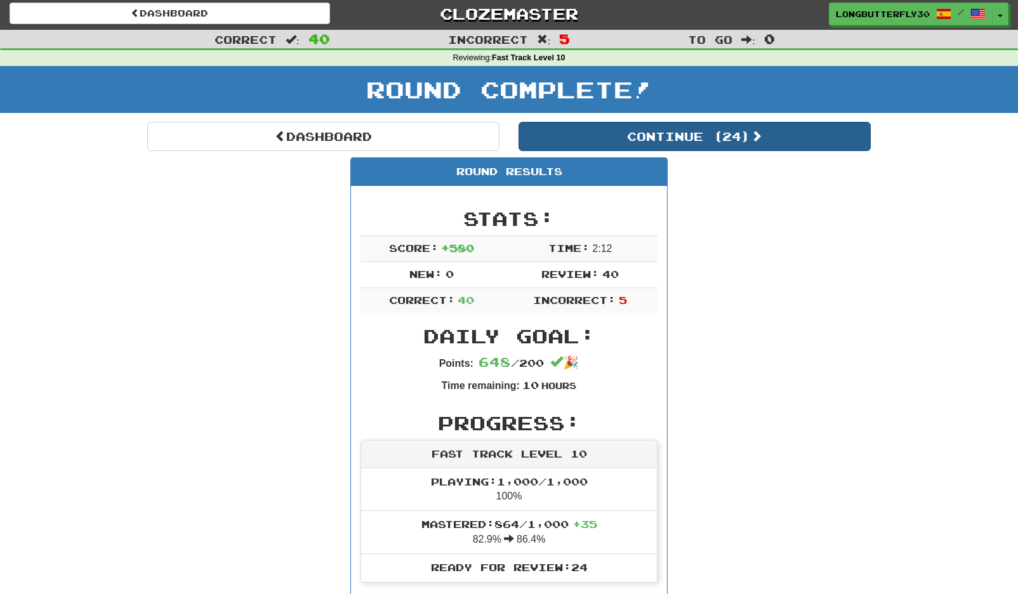
click at [640, 138] on button "Continue ( 24 )" at bounding box center [694, 136] width 352 height 29
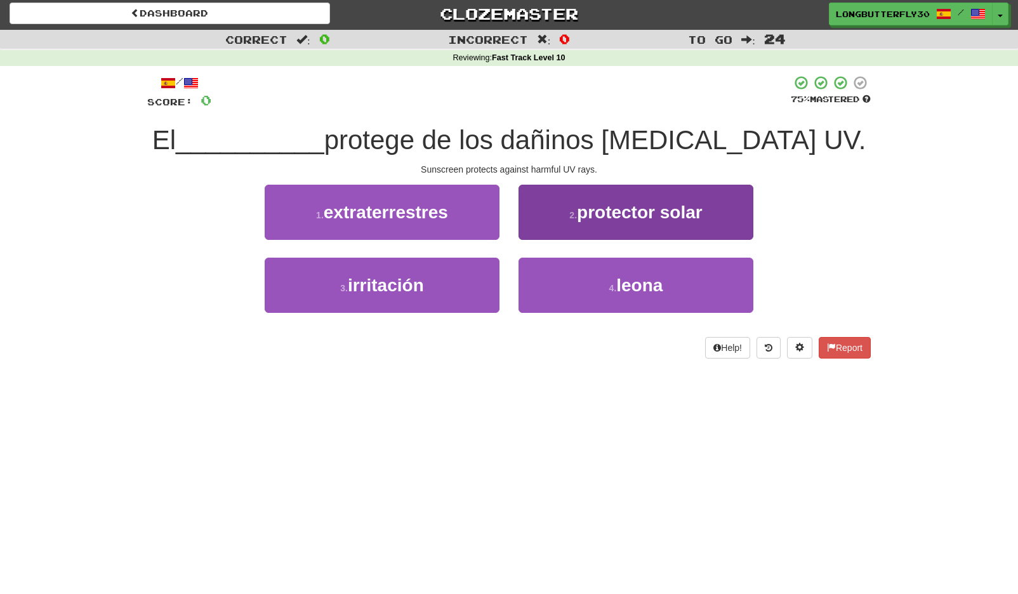
click at [601, 209] on span "protector solar" at bounding box center [640, 212] width 126 height 20
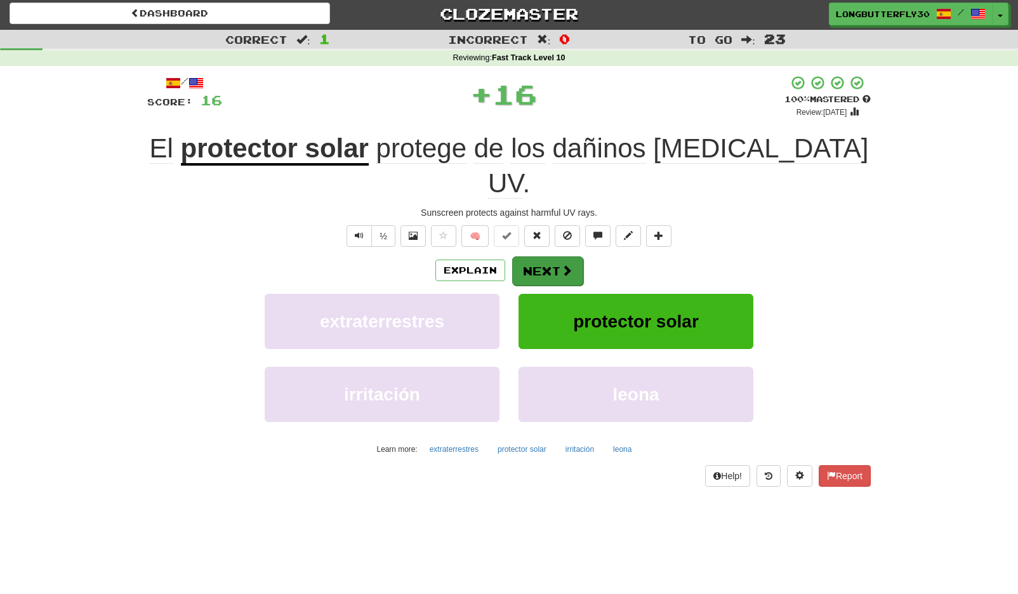
click at [555, 256] on button "Next" at bounding box center [547, 270] width 71 height 29
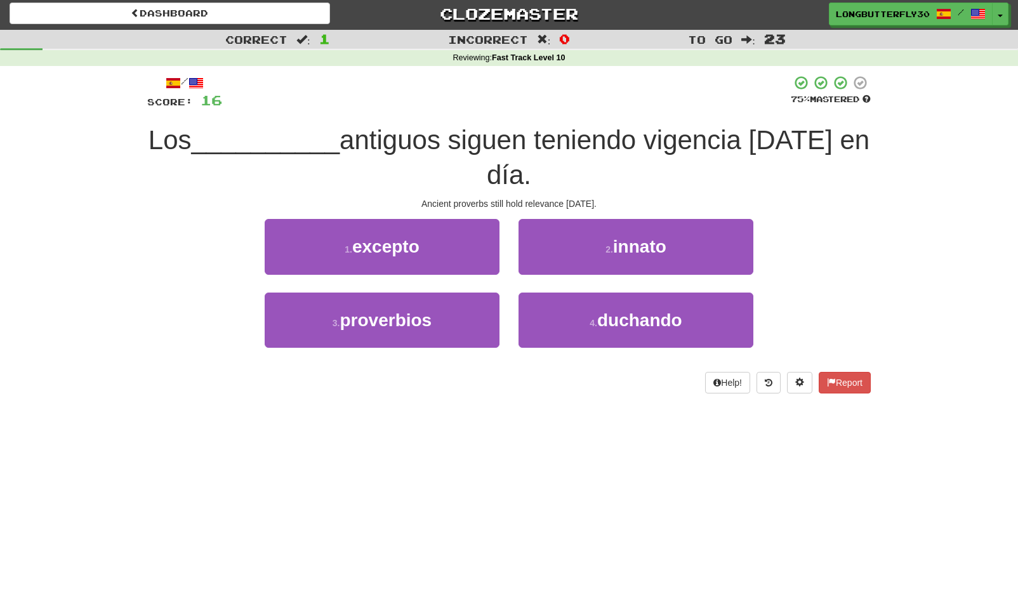
drag, startPoint x: 452, startPoint y: 322, endPoint x: 500, endPoint y: 295, distance: 55.4
click at [456, 319] on button "3 . proverbios" at bounding box center [382, 320] width 235 height 55
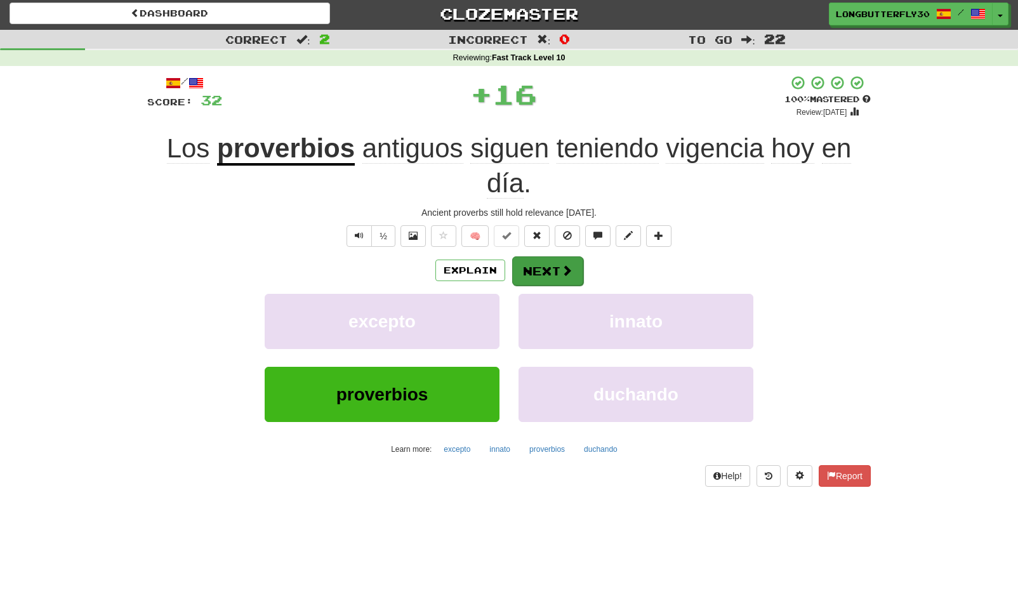
click at [556, 270] on button "Next" at bounding box center [547, 270] width 71 height 29
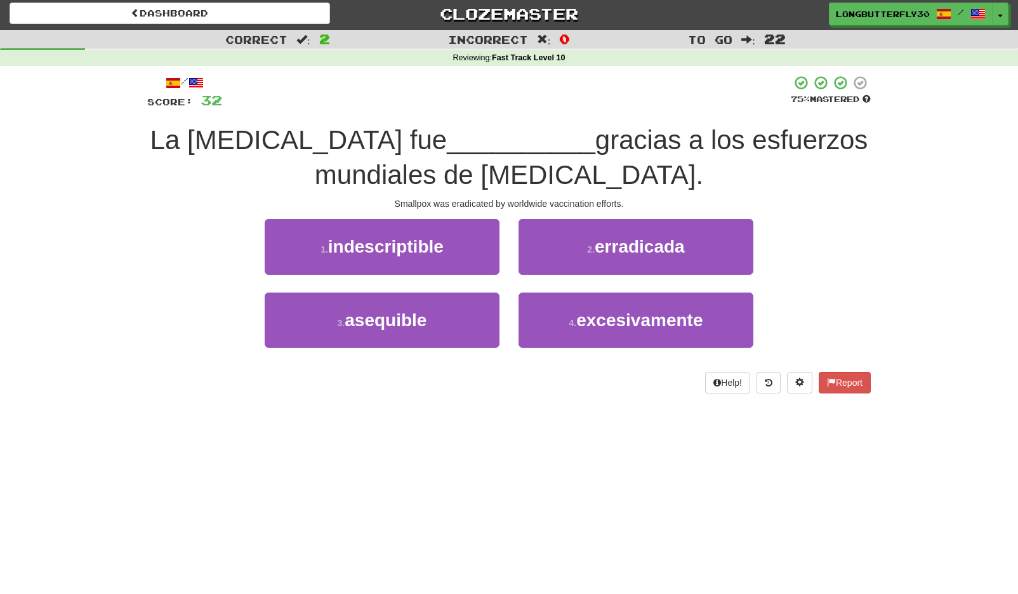
drag, startPoint x: 595, startPoint y: 228, endPoint x: 584, endPoint y: 239, distance: 15.7
click at [593, 230] on button "2 . erradicada" at bounding box center [635, 246] width 235 height 55
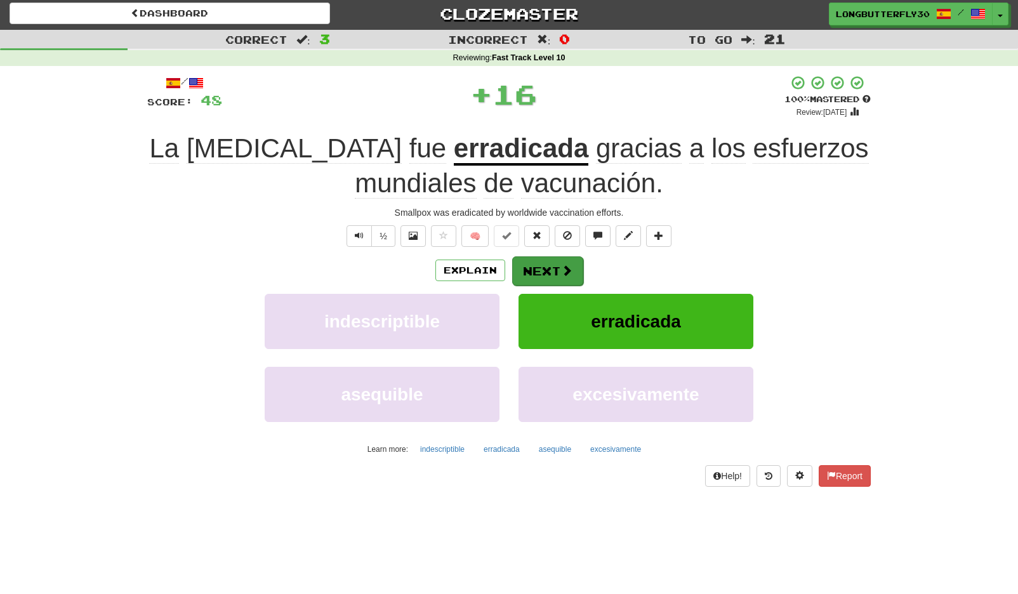
click at [548, 266] on button "Next" at bounding box center [547, 270] width 71 height 29
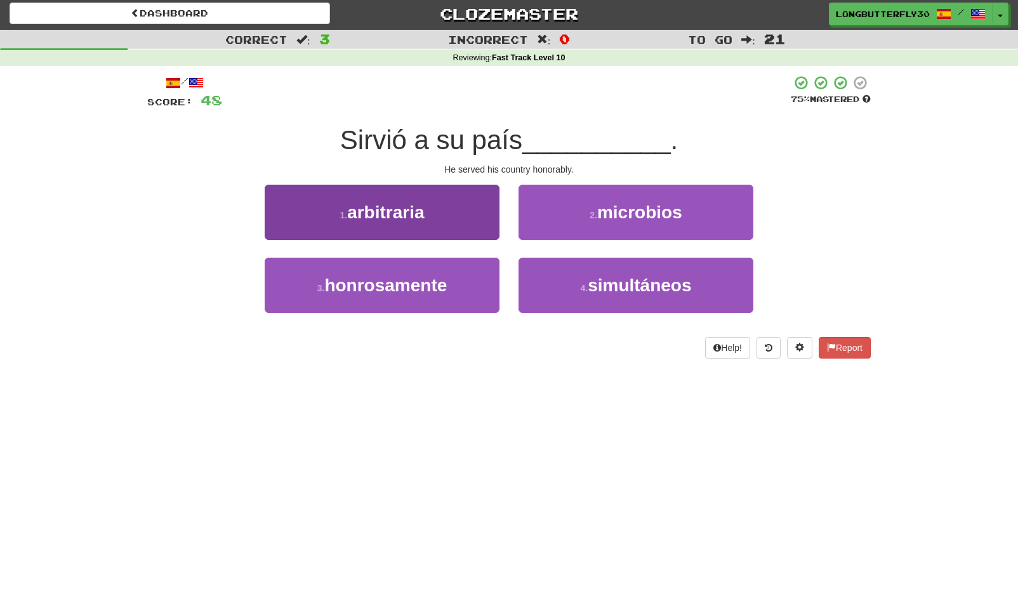
drag, startPoint x: 481, startPoint y: 299, endPoint x: 485, endPoint y: 294, distance: 6.9
click at [481, 298] on button "3 . honrosamente" at bounding box center [382, 285] width 235 height 55
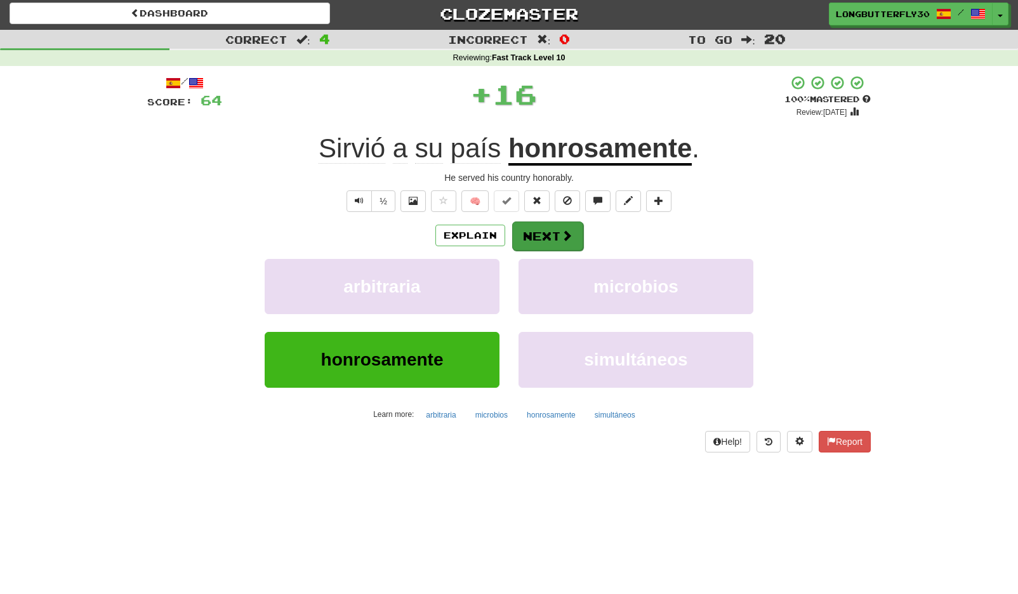
click at [562, 237] on span at bounding box center [566, 235] width 11 height 11
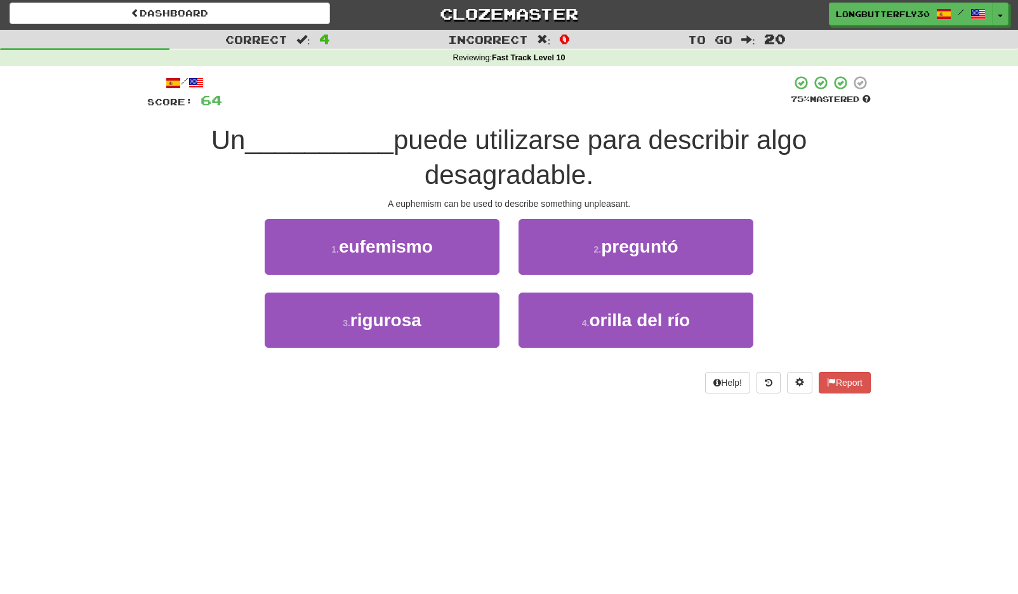
click at [501, 249] on div "1 . eufemismo" at bounding box center [382, 255] width 254 height 73
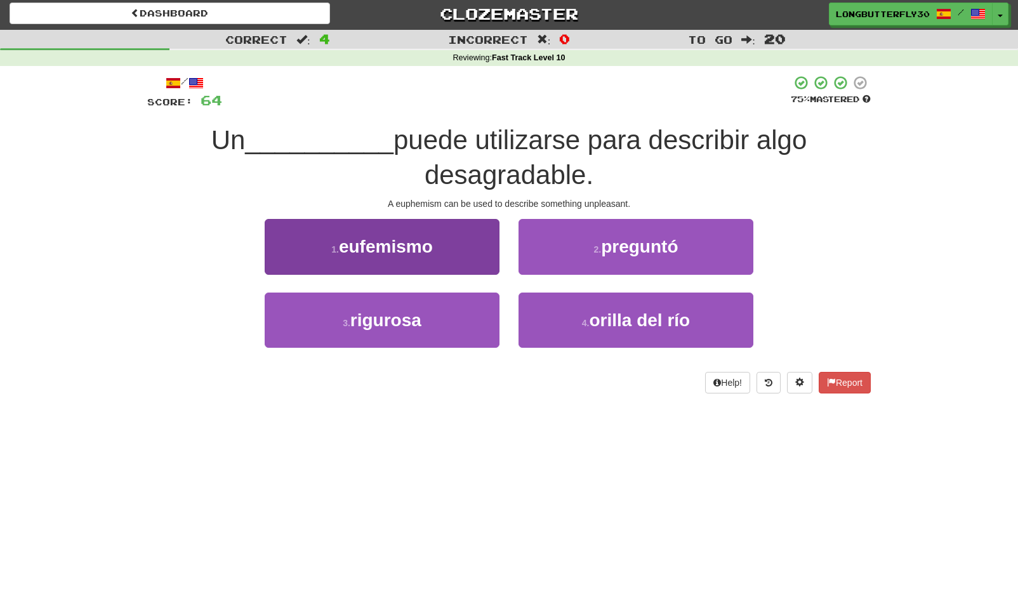
click at [476, 244] on button "1 . eufemismo" at bounding box center [382, 246] width 235 height 55
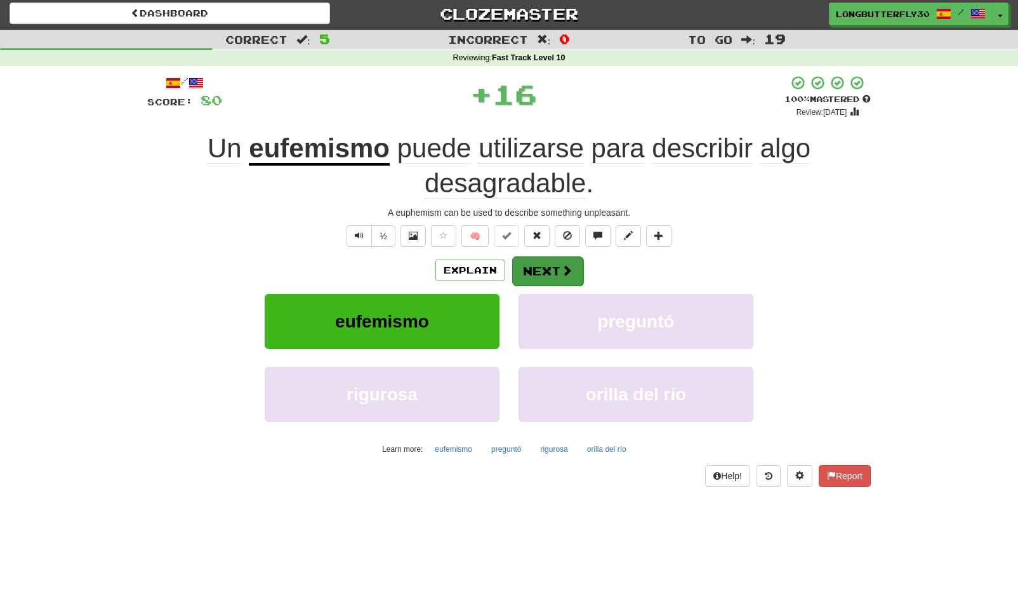
click at [543, 261] on button "Next" at bounding box center [547, 270] width 71 height 29
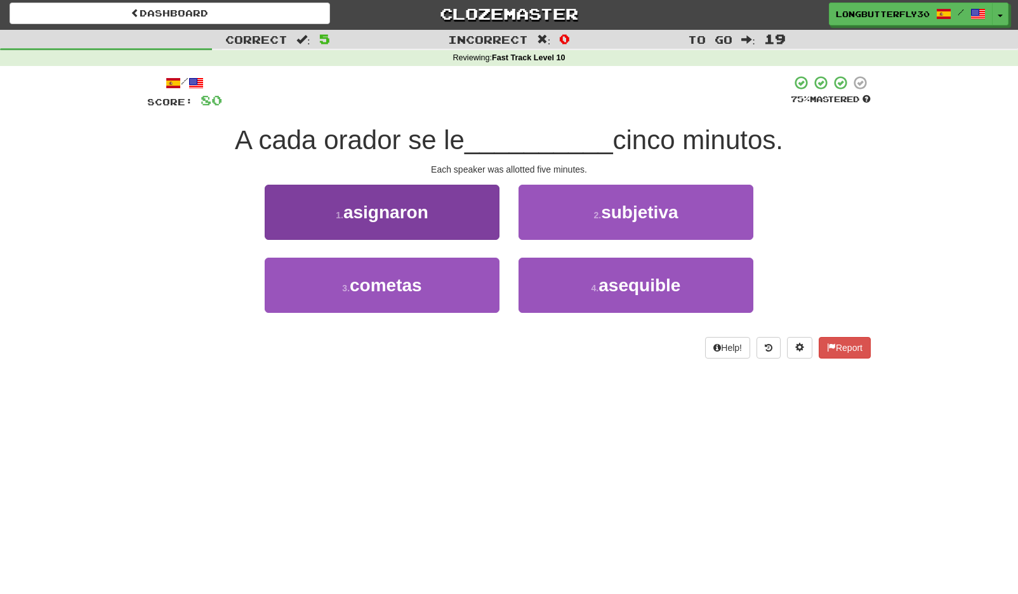
click at [473, 218] on button "1 . asignaron" at bounding box center [382, 212] width 235 height 55
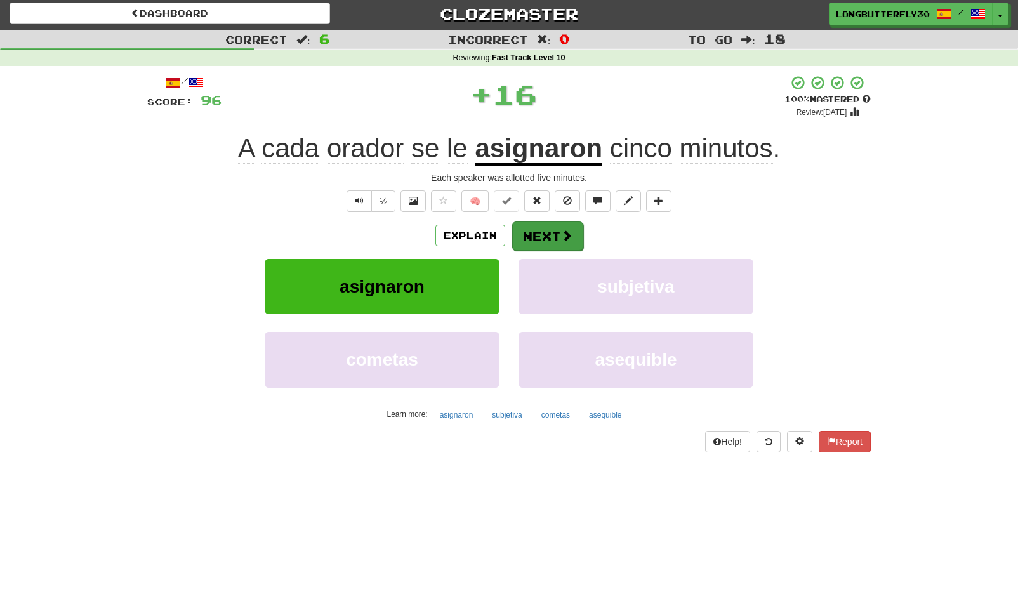
click at [555, 236] on button "Next" at bounding box center [547, 235] width 71 height 29
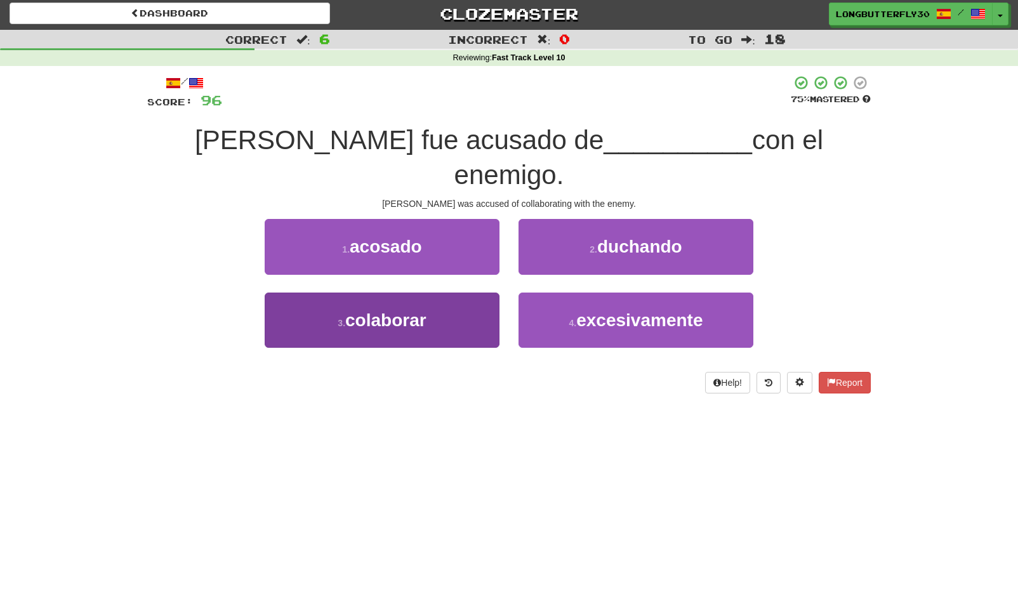
click at [479, 293] on button "3 . colaborar" at bounding box center [382, 320] width 235 height 55
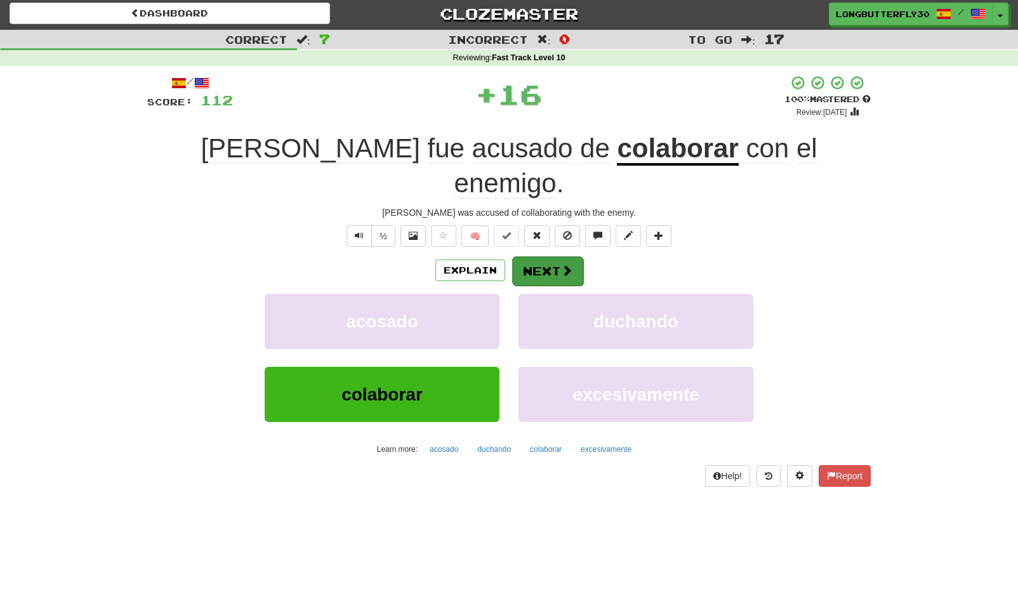
click at [548, 256] on button "Next" at bounding box center [547, 270] width 71 height 29
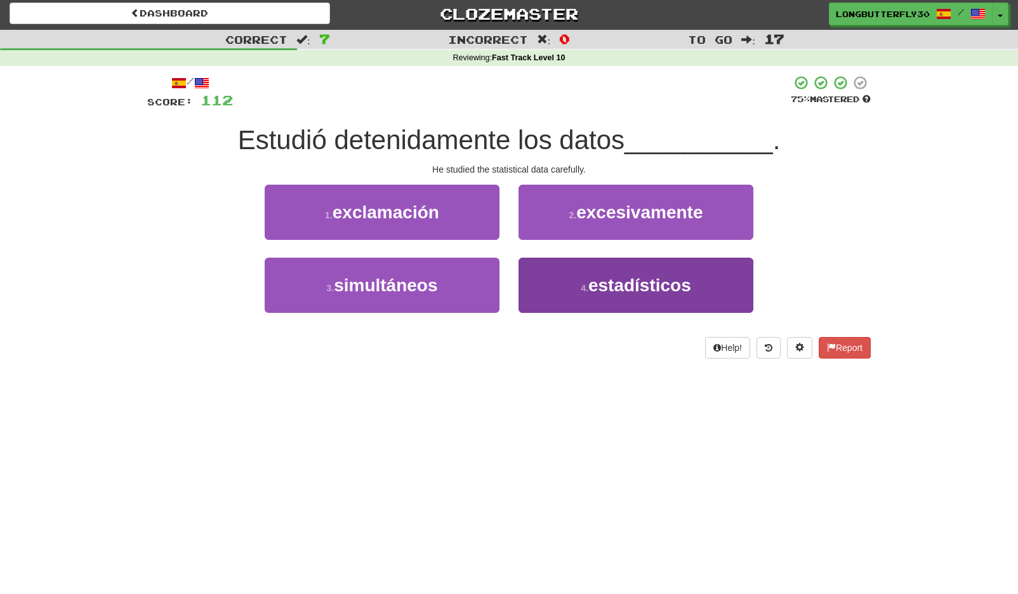
click at [549, 288] on button "4 . estadísticos" at bounding box center [635, 285] width 235 height 55
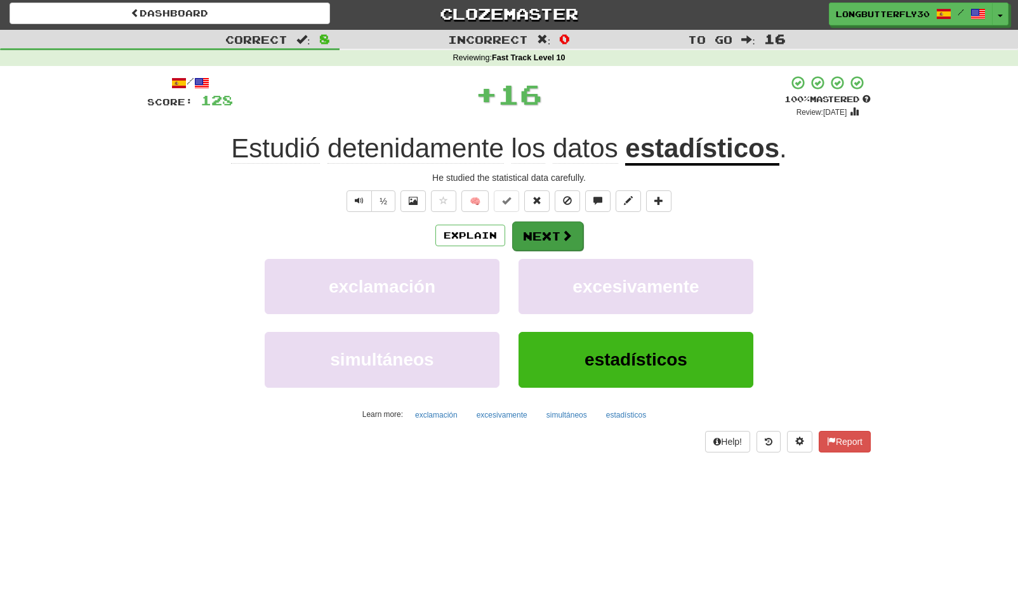
click at [525, 243] on button "Next" at bounding box center [547, 235] width 71 height 29
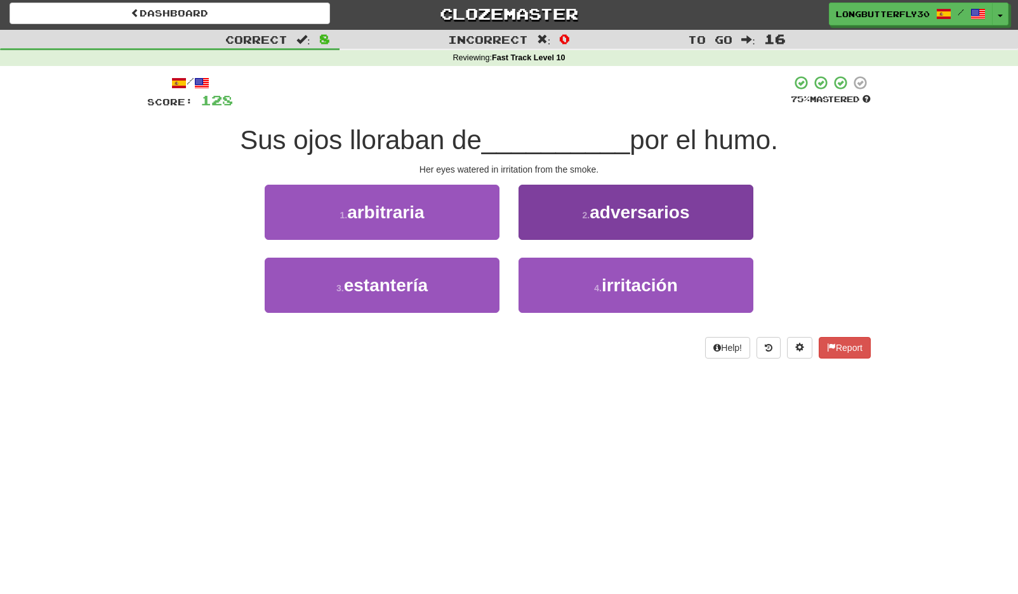
drag, startPoint x: 577, startPoint y: 291, endPoint x: 562, endPoint y: 269, distance: 26.0
click at [577, 291] on button "4 . irritación" at bounding box center [635, 285] width 235 height 55
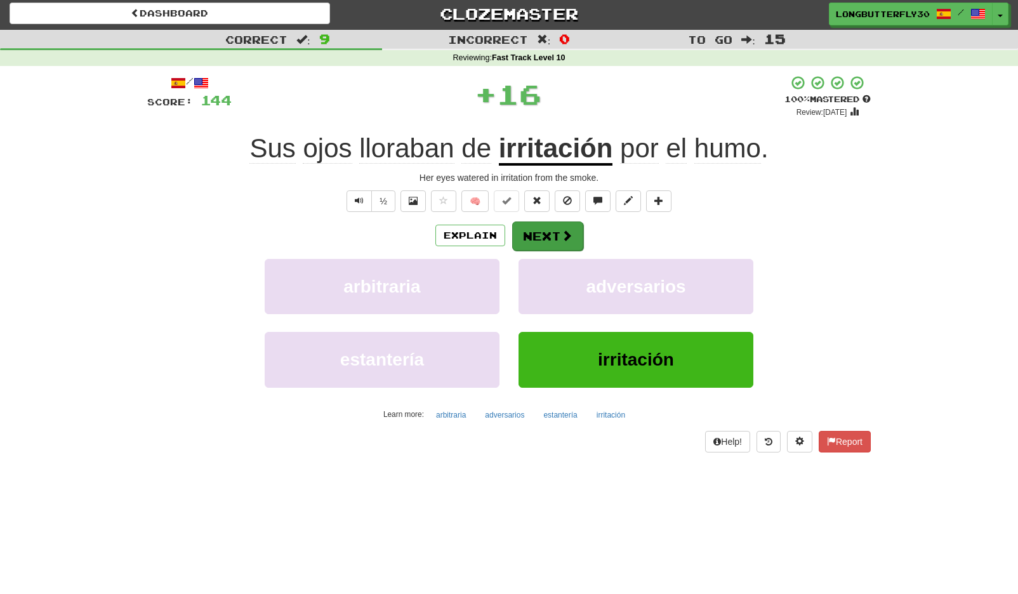
click at [546, 234] on button "Next" at bounding box center [547, 235] width 71 height 29
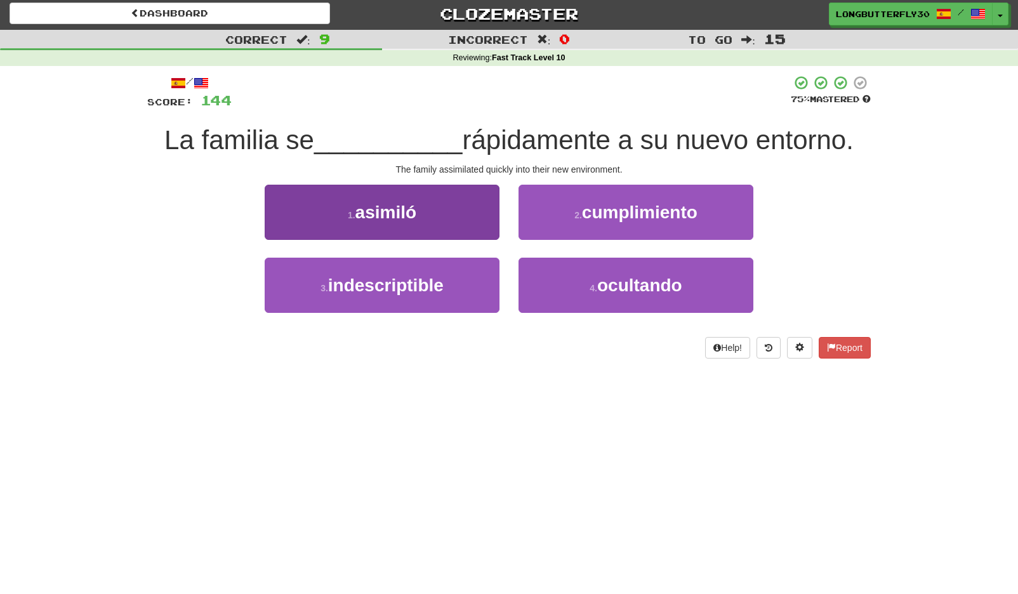
click at [475, 223] on button "1 . asimiló" at bounding box center [382, 212] width 235 height 55
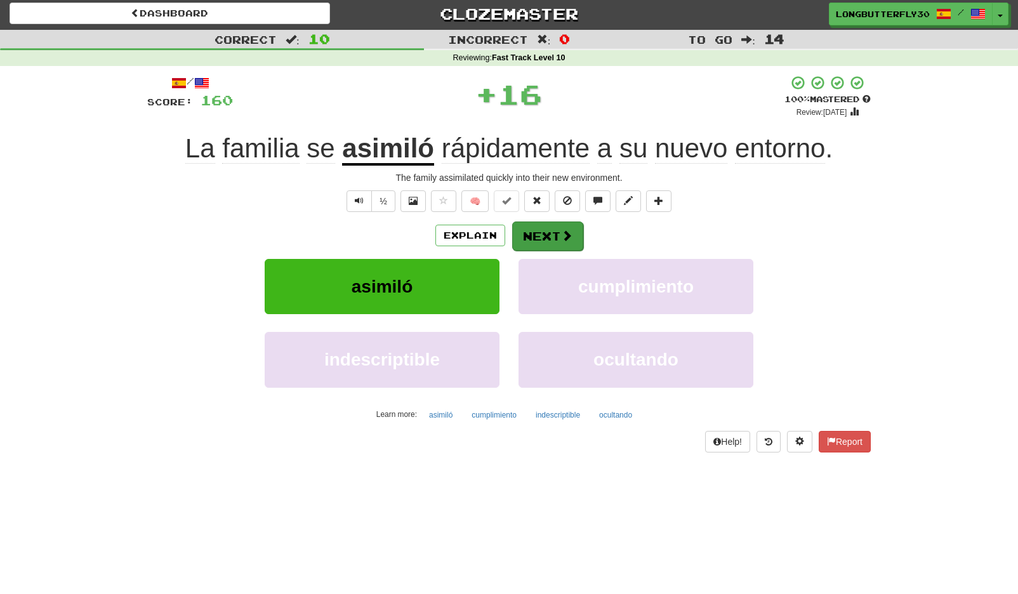
click at [547, 234] on button "Next" at bounding box center [547, 235] width 71 height 29
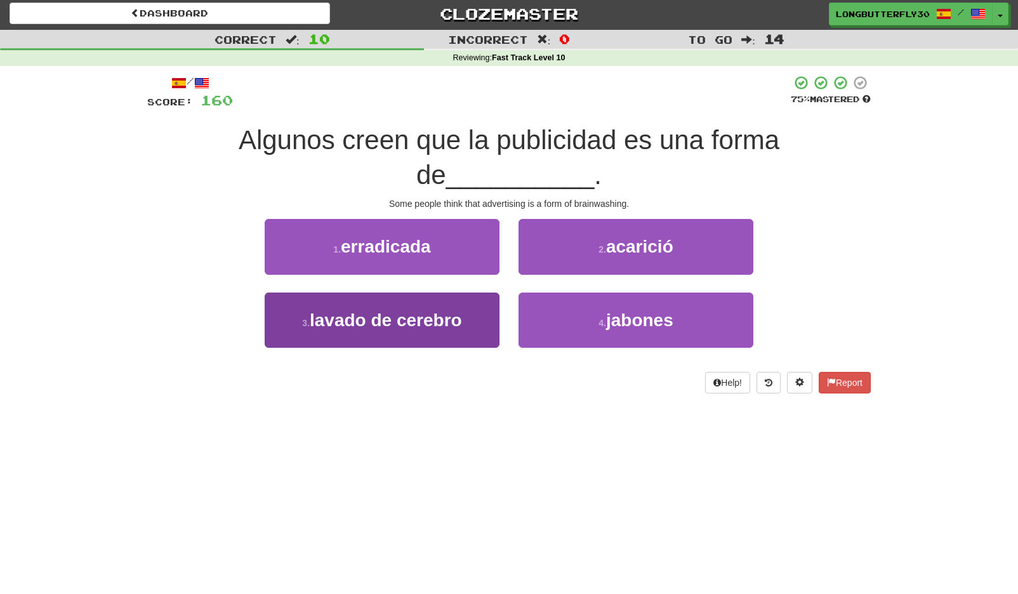
click at [476, 305] on button "3 . lavado de cerebro" at bounding box center [382, 320] width 235 height 55
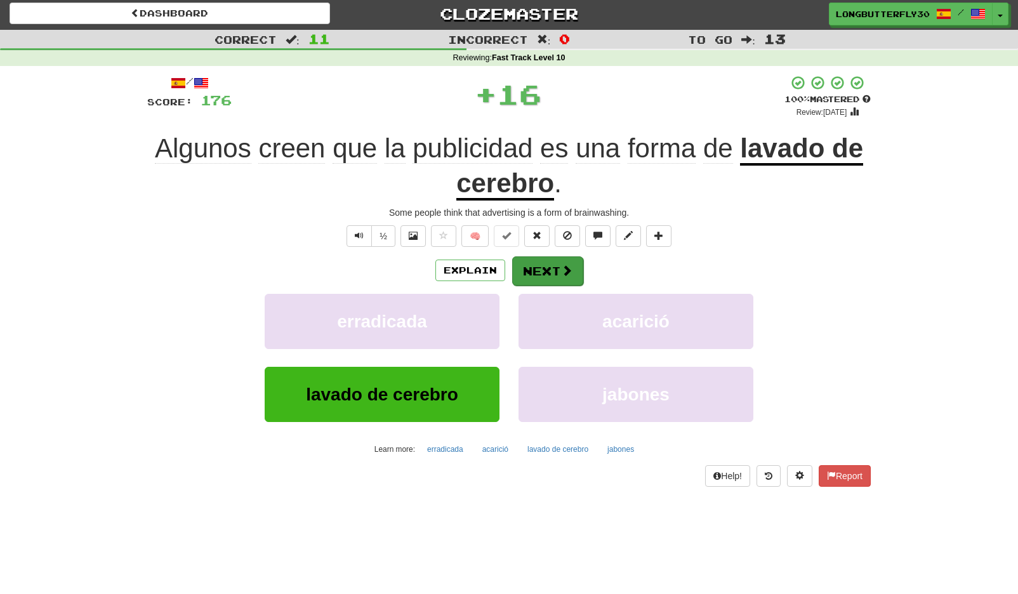
click at [558, 263] on button "Next" at bounding box center [547, 270] width 71 height 29
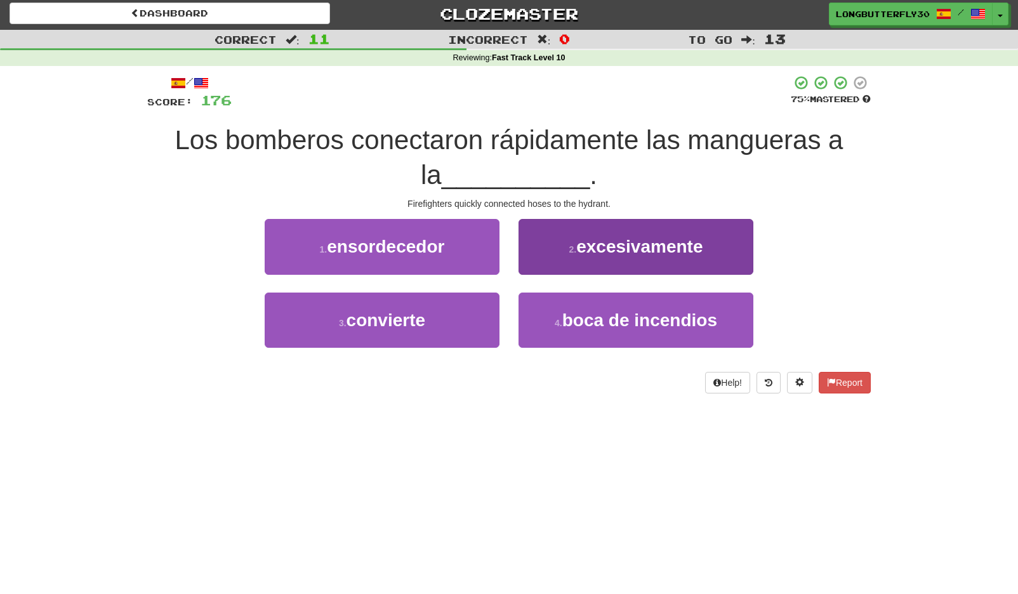
click at [562, 318] on small "4 ." at bounding box center [559, 323] width 8 height 10
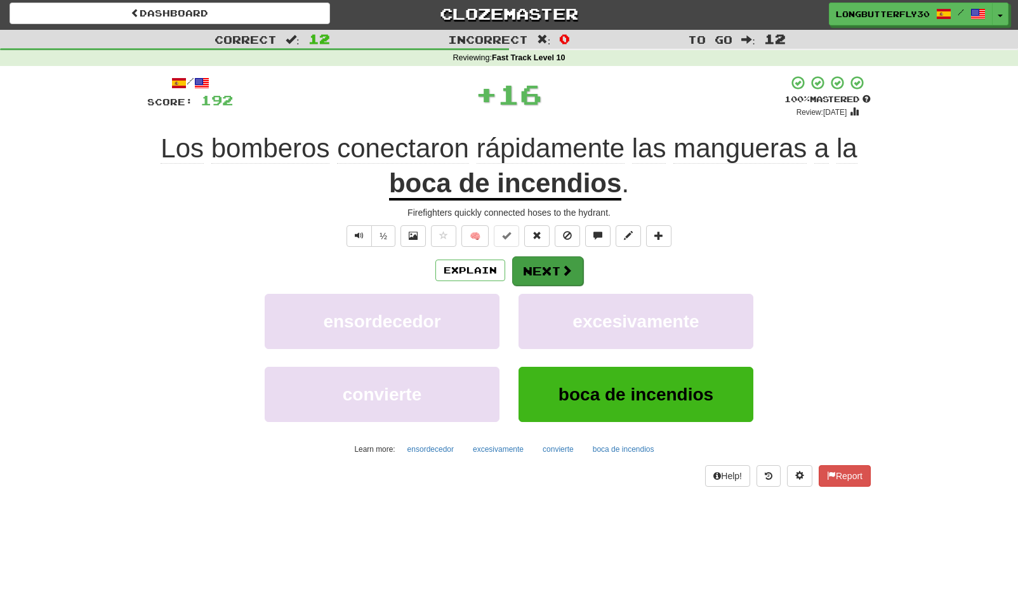
click at [549, 276] on button "Next" at bounding box center [547, 270] width 71 height 29
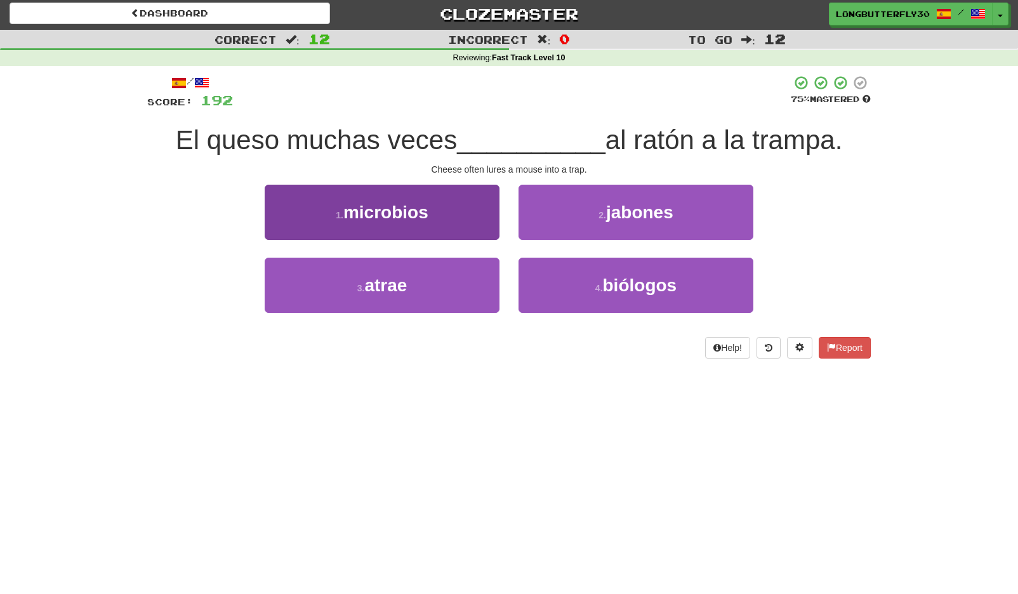
drag, startPoint x: 482, startPoint y: 293, endPoint x: 490, endPoint y: 285, distance: 11.2
click at [482, 293] on button "3 . atrae" at bounding box center [382, 285] width 235 height 55
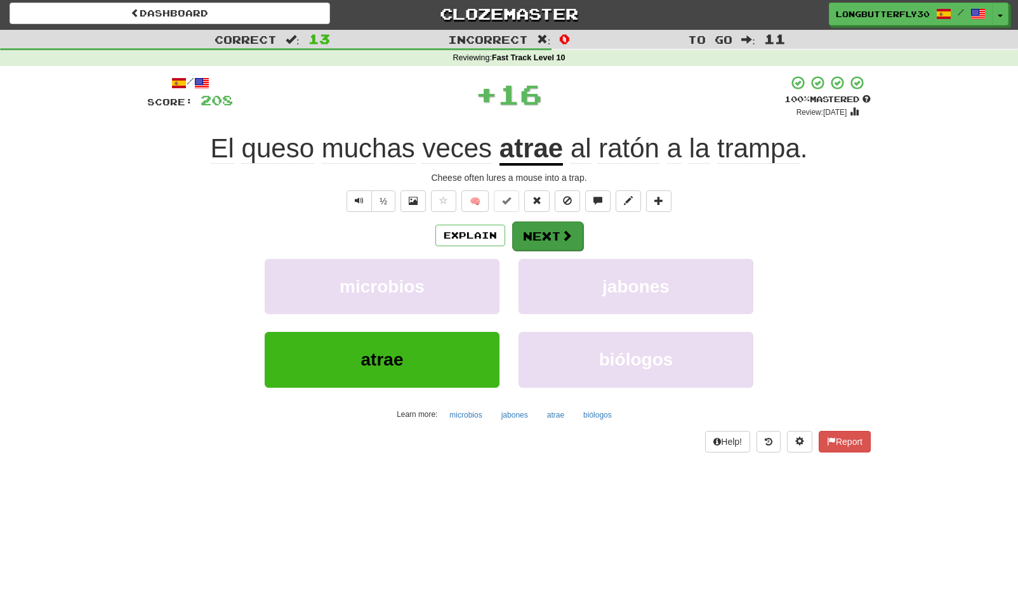
click at [556, 234] on button "Next" at bounding box center [547, 235] width 71 height 29
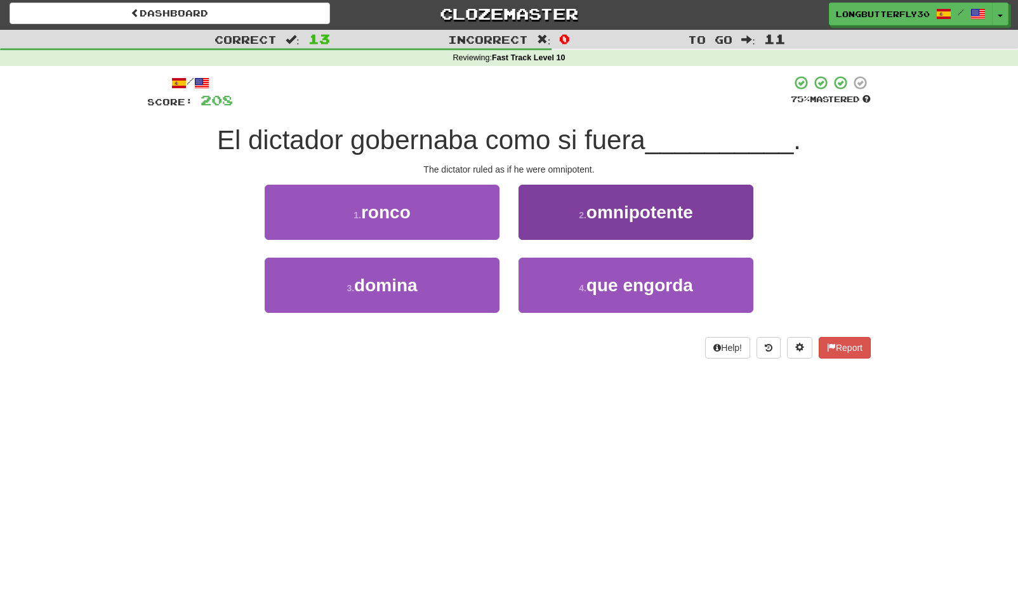
click at [549, 214] on button "2 . omnipotente" at bounding box center [635, 212] width 235 height 55
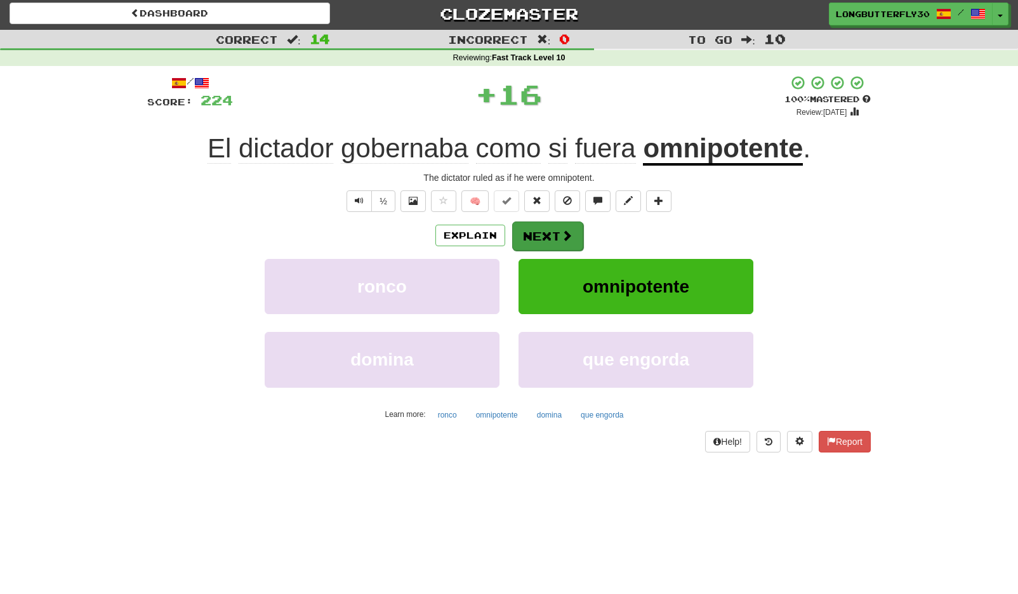
click at [539, 228] on button "Next" at bounding box center [547, 235] width 71 height 29
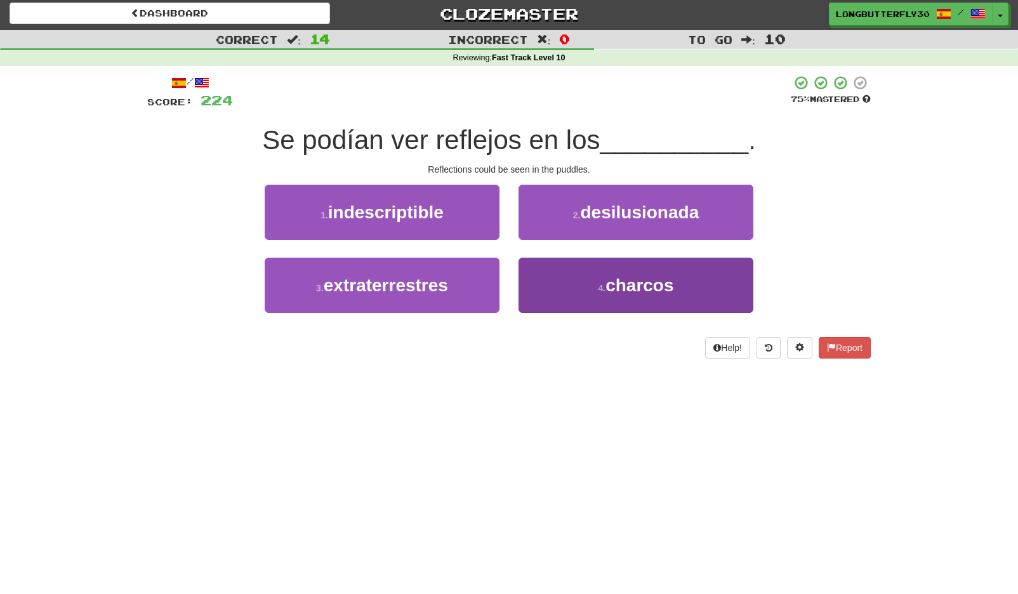
click at [563, 277] on button "4 . charcos" at bounding box center [635, 285] width 235 height 55
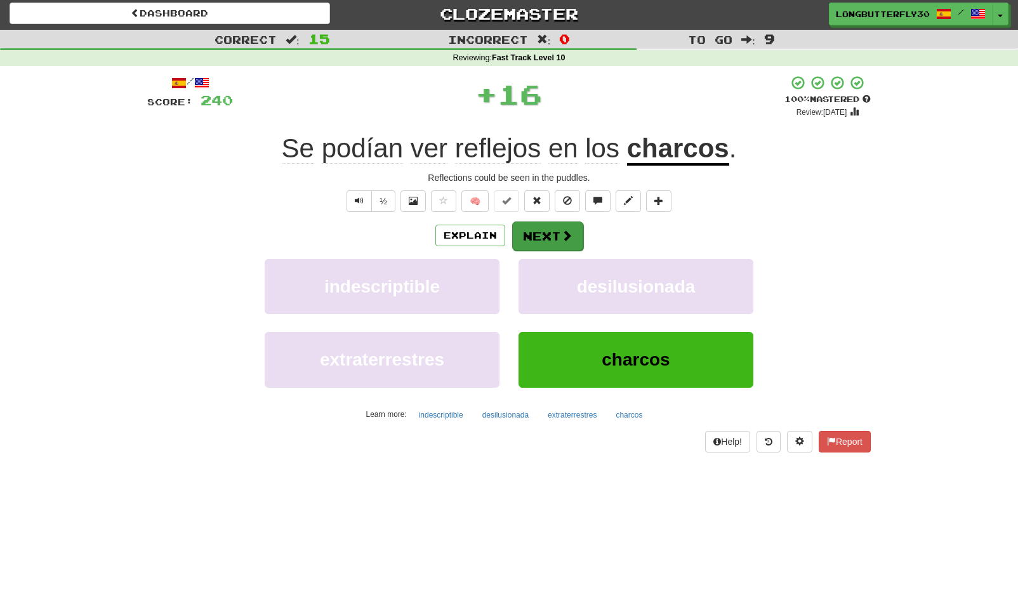
click at [552, 235] on button "Next" at bounding box center [547, 235] width 71 height 29
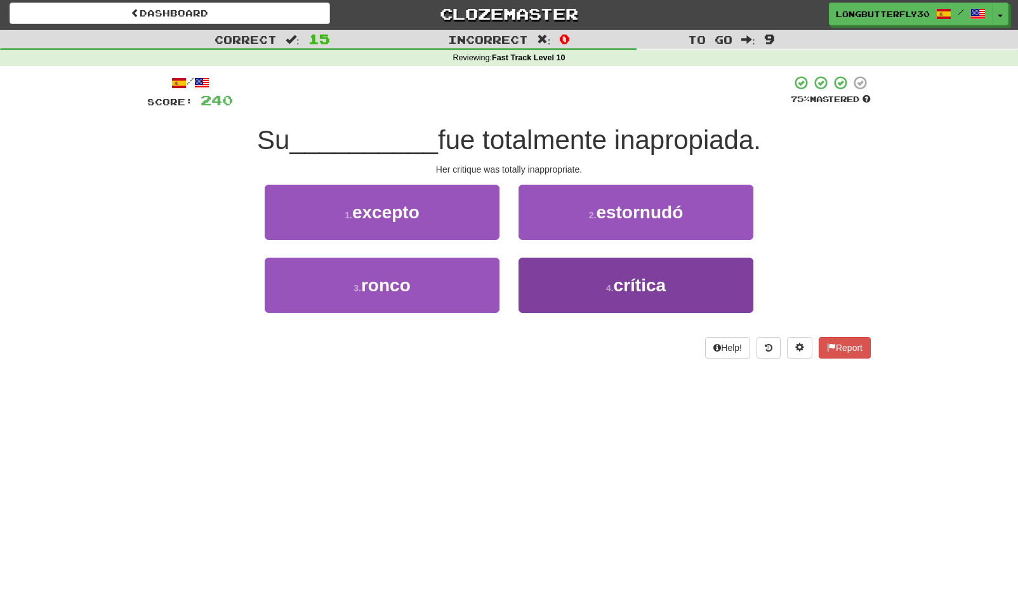
click at [582, 284] on button "4 . crítica" at bounding box center [635, 285] width 235 height 55
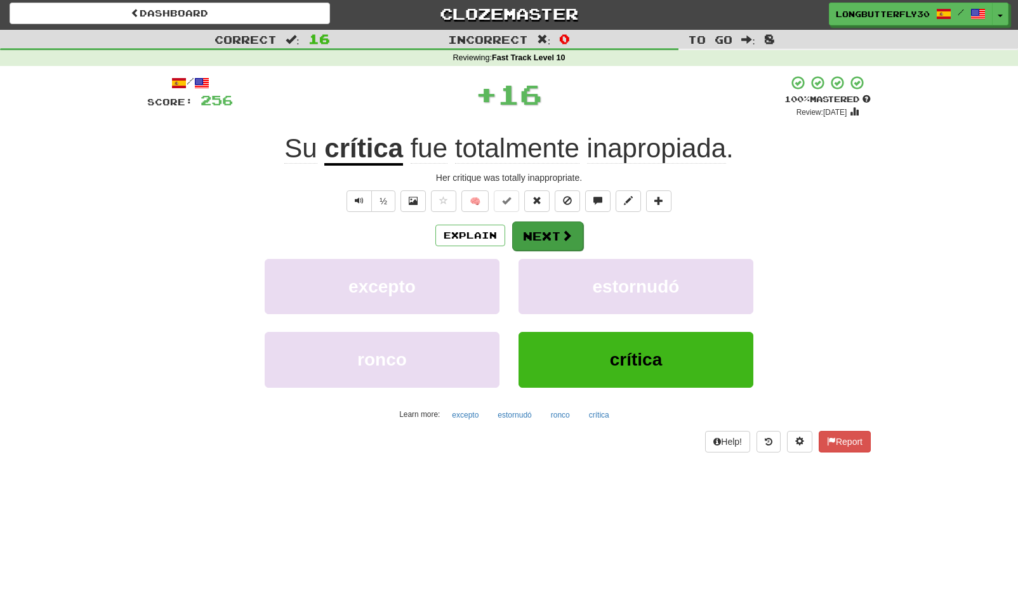
click at [546, 232] on button "Next" at bounding box center [547, 235] width 71 height 29
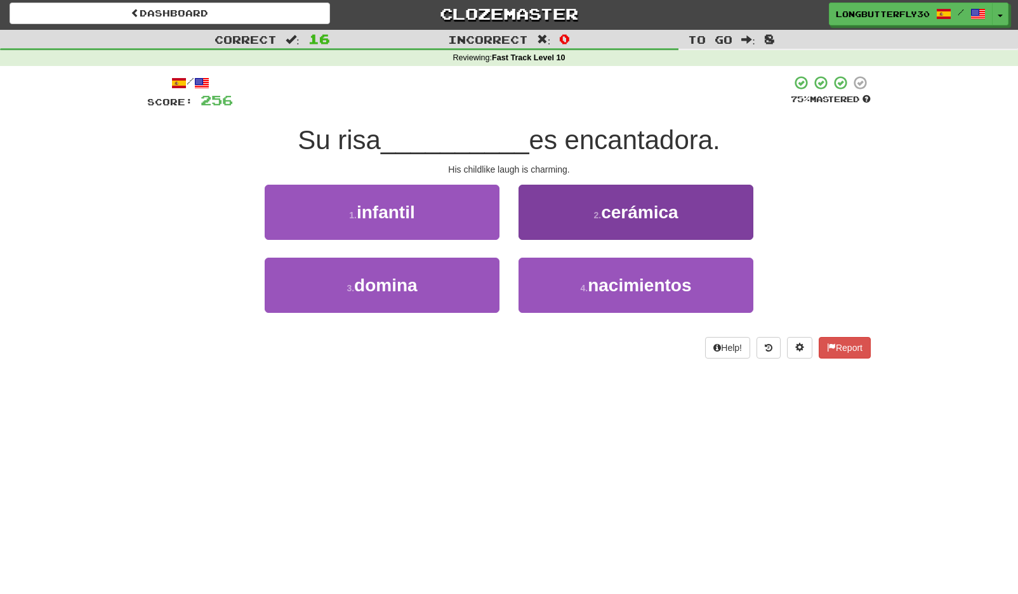
drag, startPoint x: 568, startPoint y: 299, endPoint x: 561, endPoint y: 277, distance: 23.3
click at [568, 297] on button "4 . nacimientos" at bounding box center [635, 285] width 235 height 55
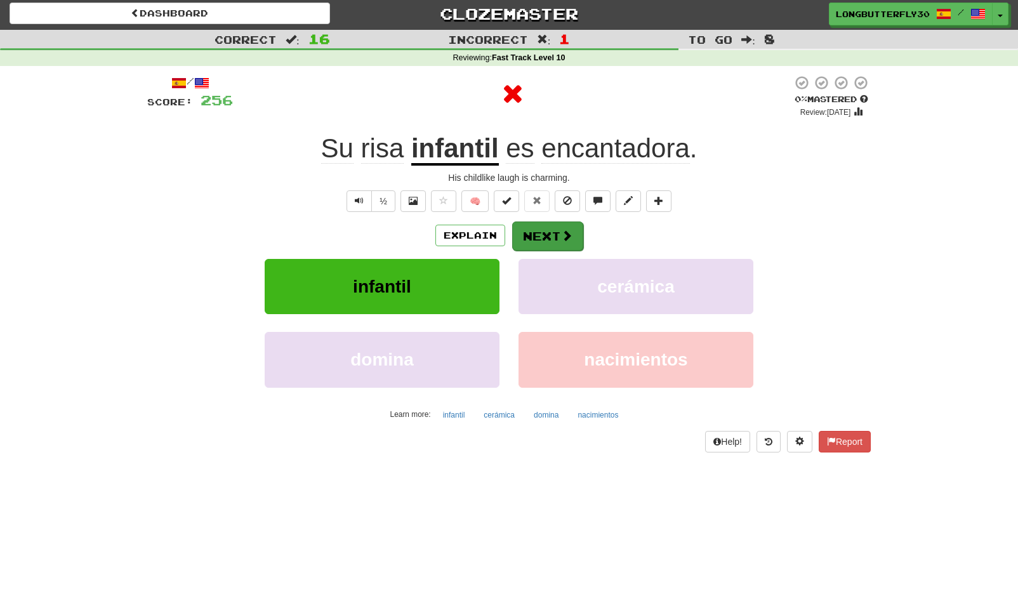
click at [545, 238] on button "Next" at bounding box center [547, 235] width 71 height 29
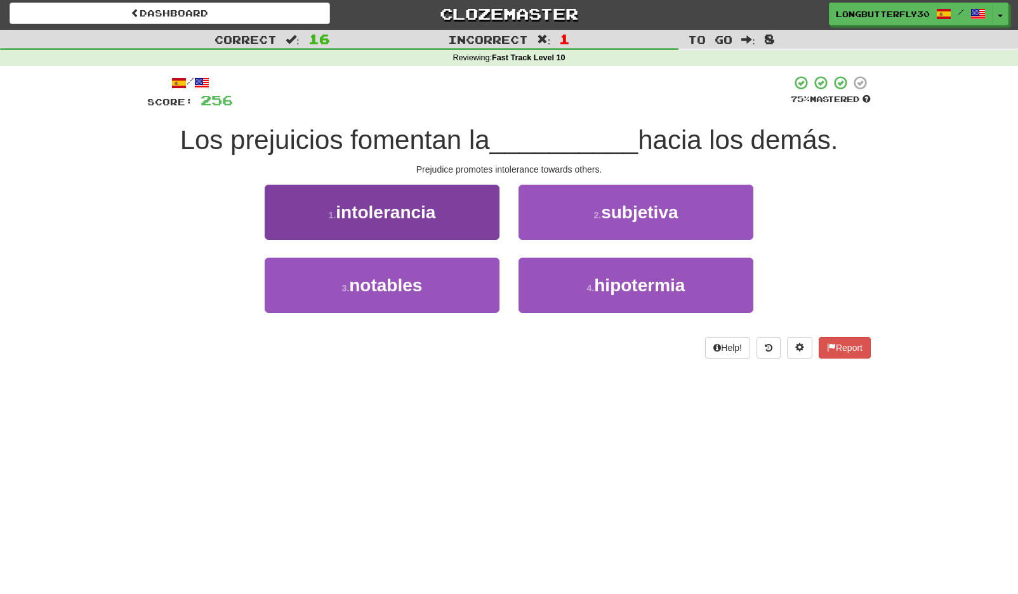
click at [476, 222] on button "1 . intolerancia" at bounding box center [382, 212] width 235 height 55
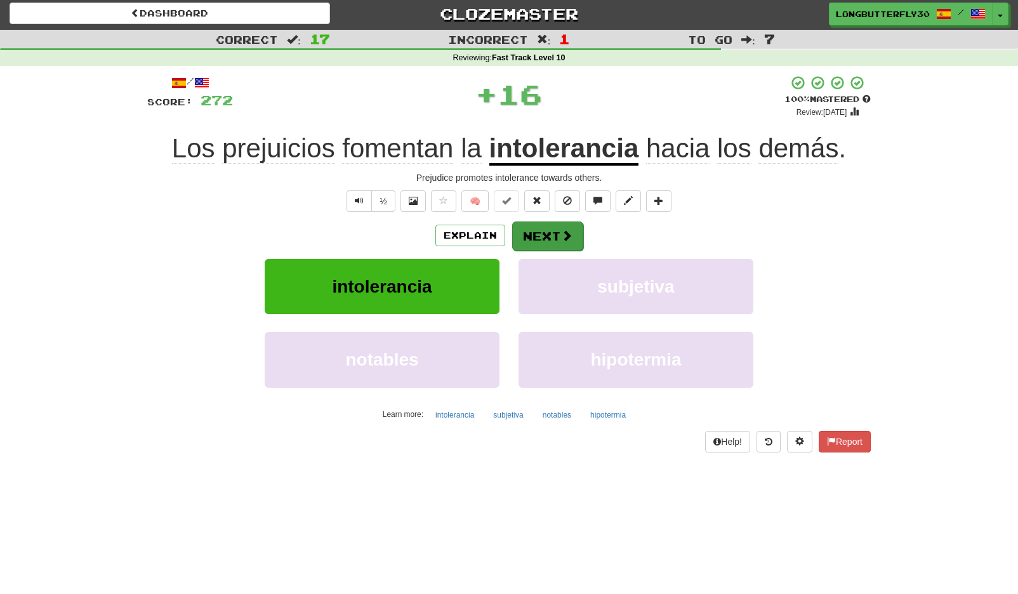
click at [549, 227] on button "Next" at bounding box center [547, 235] width 71 height 29
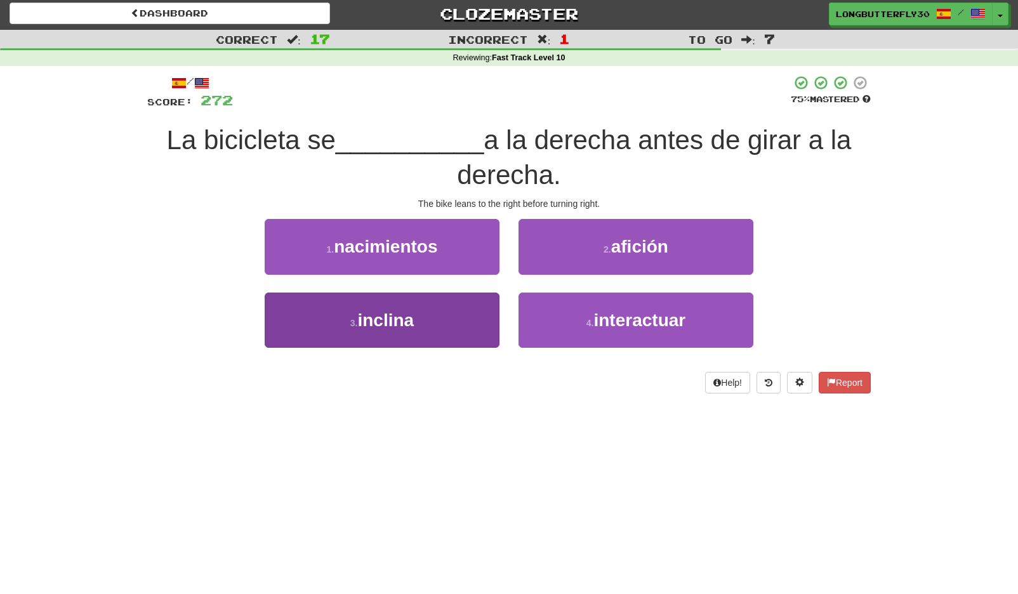
click at [461, 307] on button "3 . inclina" at bounding box center [382, 320] width 235 height 55
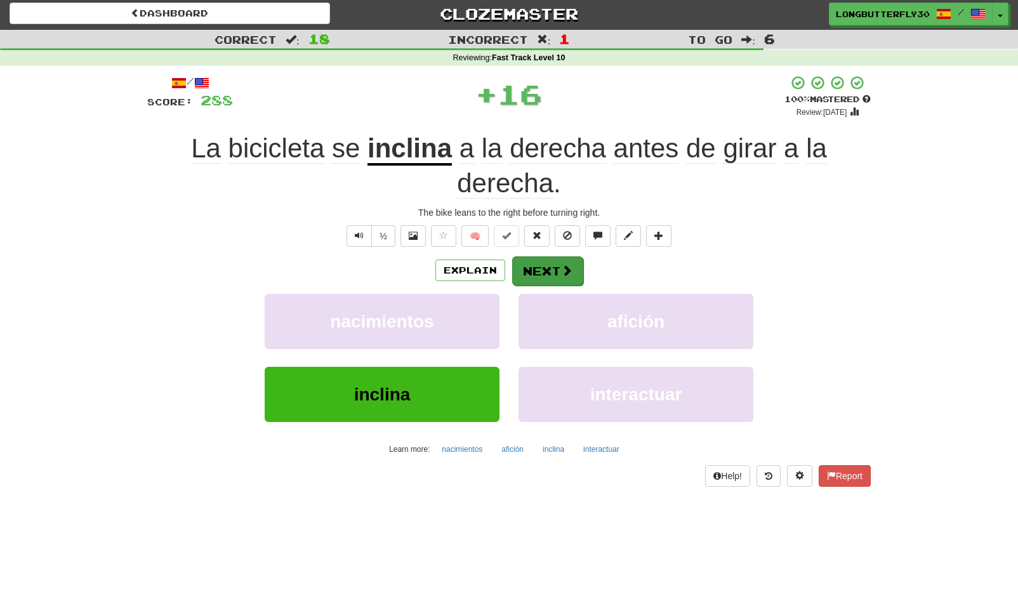
click at [556, 275] on button "Next" at bounding box center [547, 270] width 71 height 29
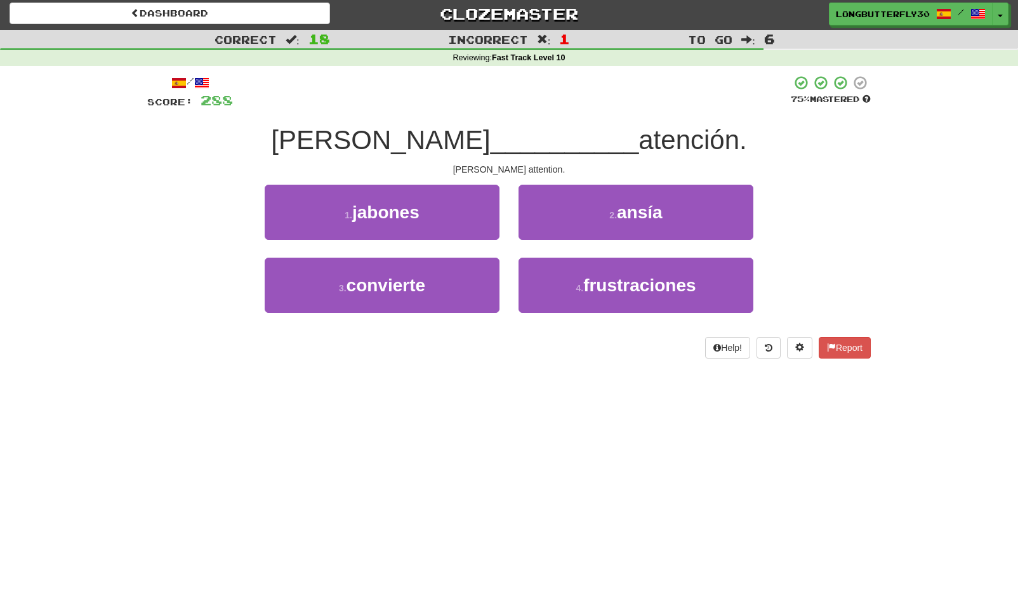
click at [587, 218] on button "2 . ansía" at bounding box center [635, 212] width 235 height 55
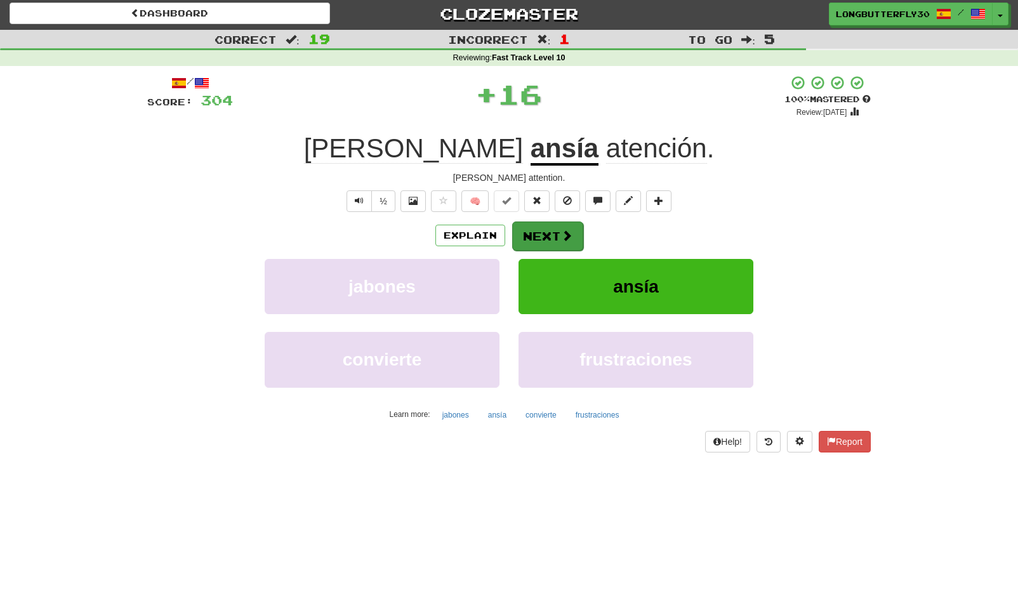
click at [549, 232] on button "Next" at bounding box center [547, 235] width 71 height 29
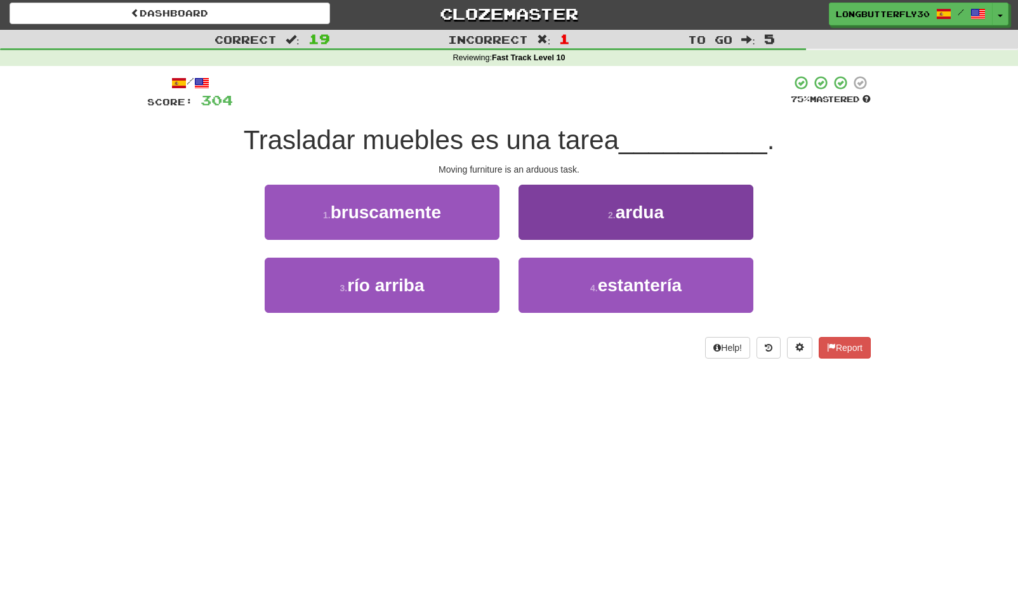
click at [553, 223] on button "2 . ardua" at bounding box center [635, 212] width 235 height 55
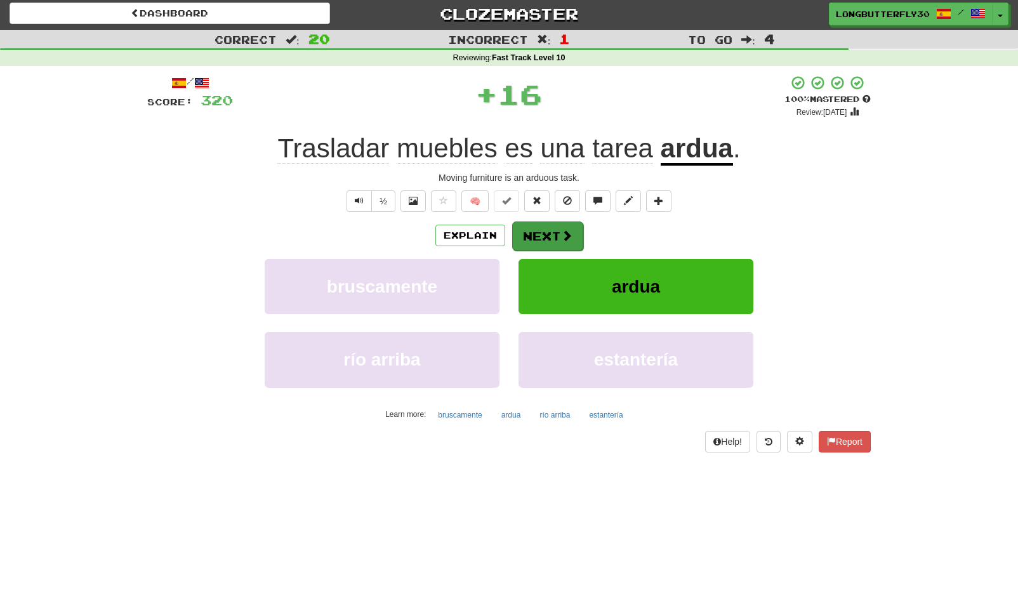
click at [541, 231] on button "Next" at bounding box center [547, 235] width 71 height 29
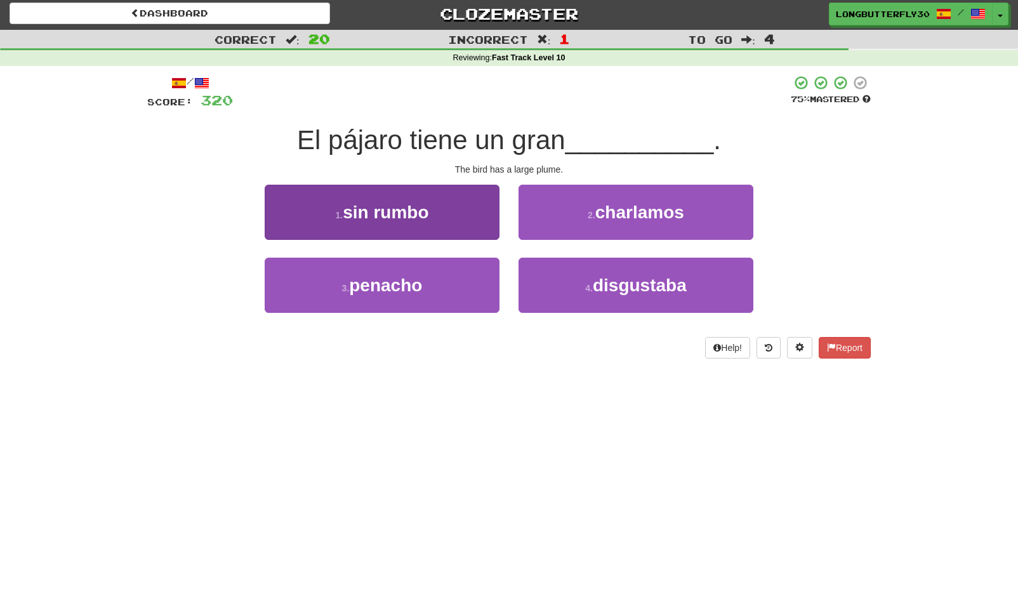
drag, startPoint x: 454, startPoint y: 291, endPoint x: 471, endPoint y: 273, distance: 25.6
click at [454, 291] on button "3 . penacho" at bounding box center [382, 285] width 235 height 55
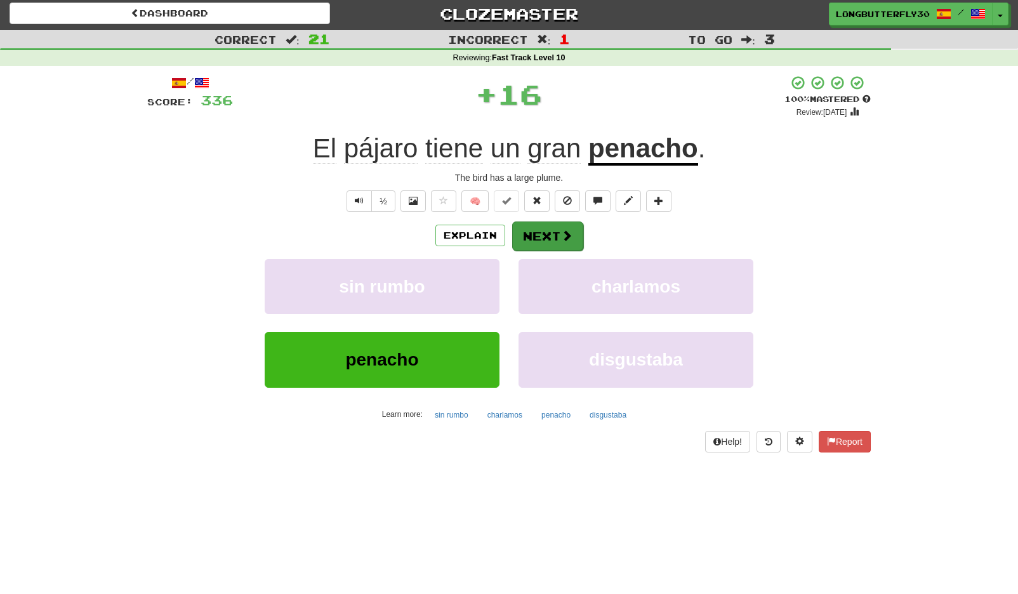
click at [546, 229] on button "Next" at bounding box center [547, 235] width 71 height 29
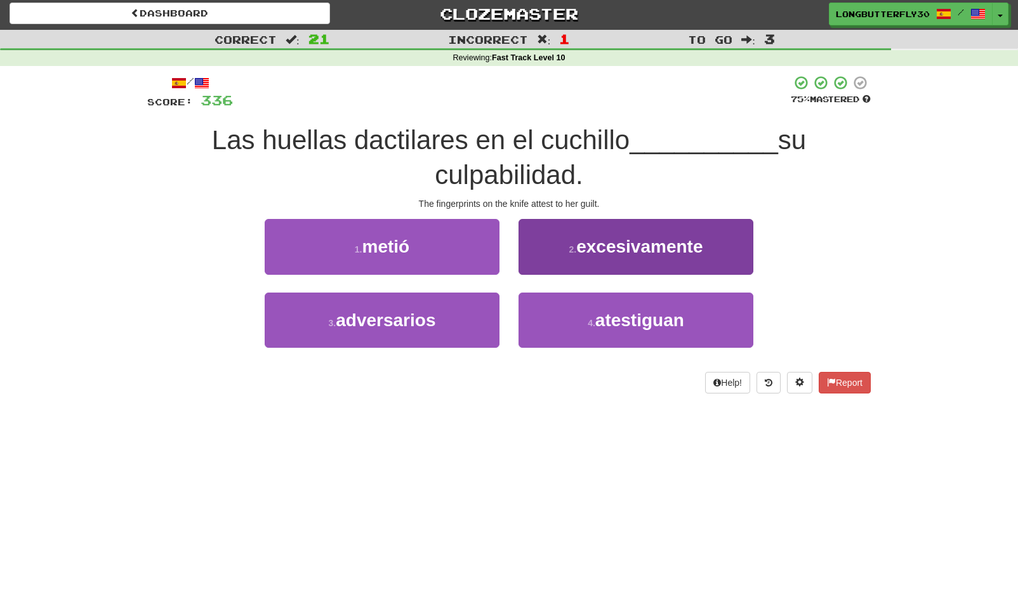
drag, startPoint x: 579, startPoint y: 315, endPoint x: 576, endPoint y: 305, distance: 10.5
click at [579, 313] on button "4 . atestiguan" at bounding box center [635, 320] width 235 height 55
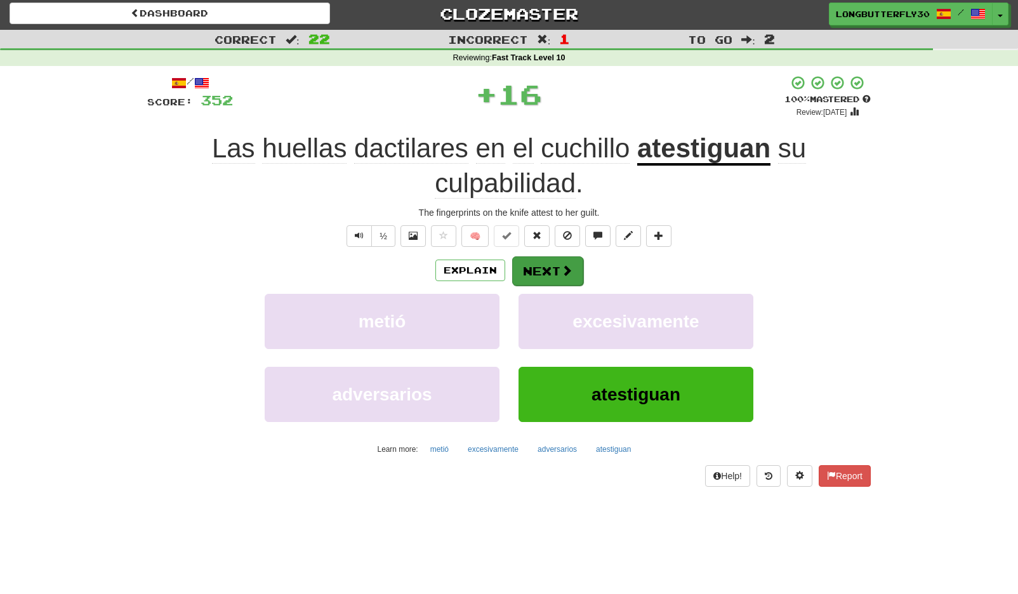
click at [563, 266] on span at bounding box center [566, 270] width 11 height 11
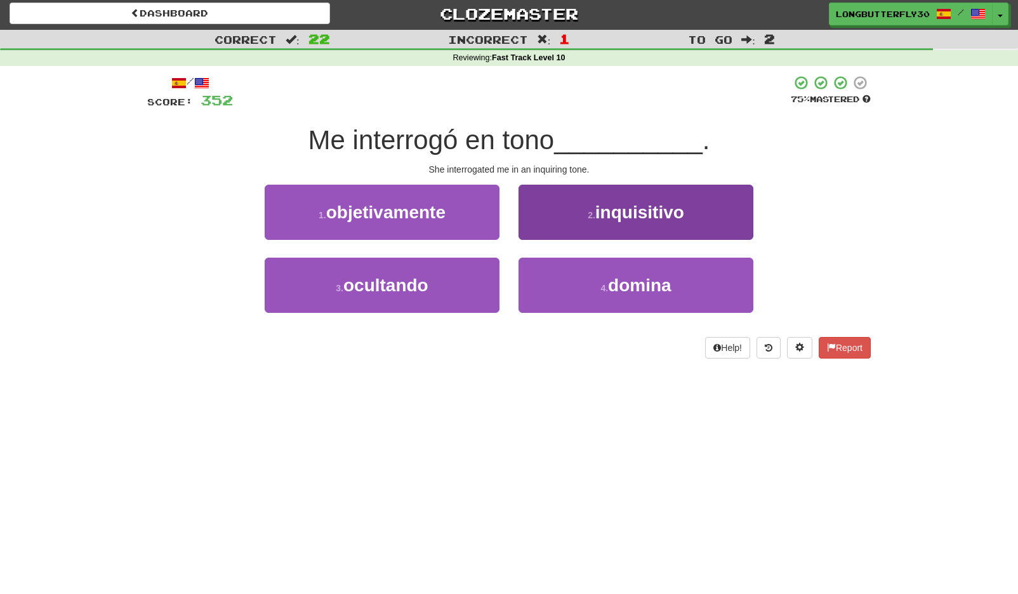
click at [589, 221] on button "2 . inquisitivo" at bounding box center [635, 212] width 235 height 55
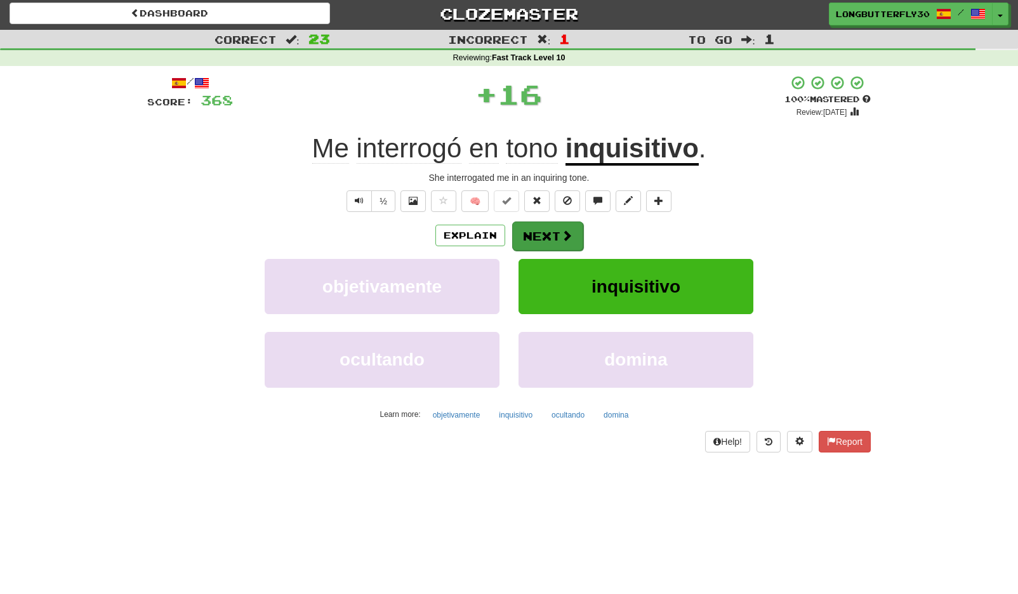
click at [555, 237] on button "Next" at bounding box center [547, 235] width 71 height 29
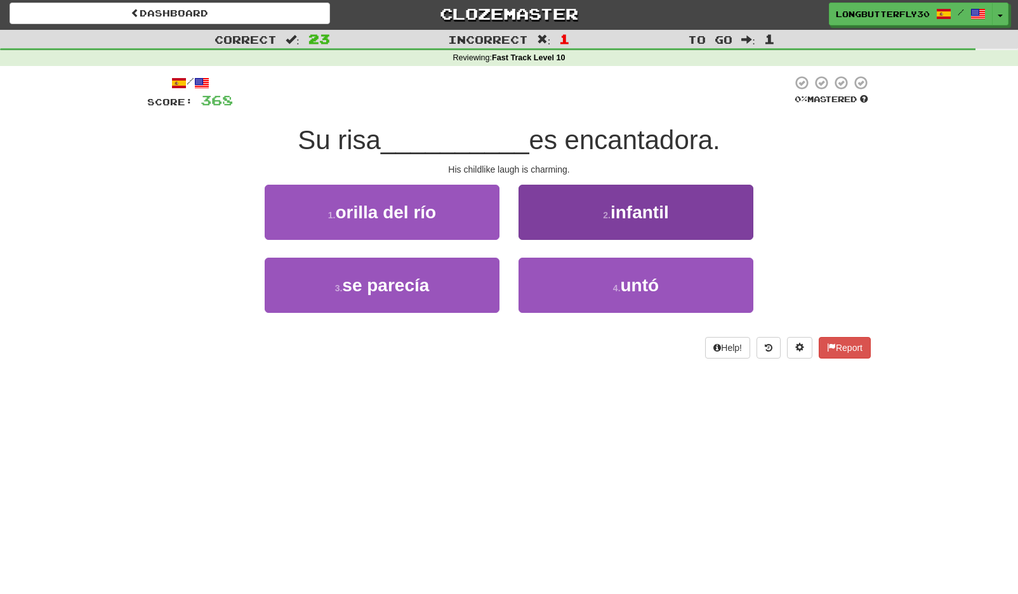
click at [586, 230] on button "2 . infantil" at bounding box center [635, 212] width 235 height 55
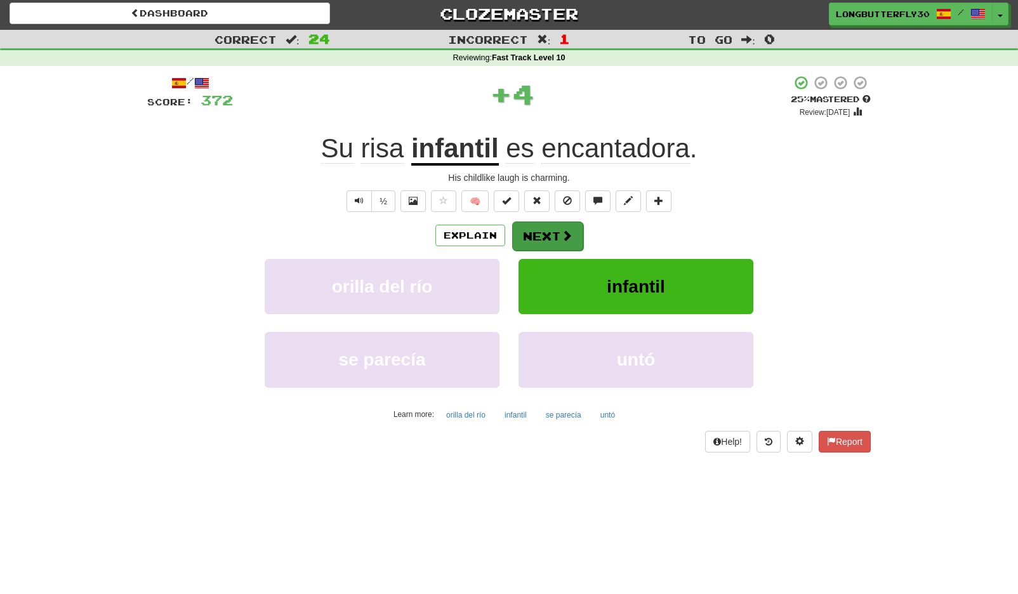
click at [562, 228] on button "Next" at bounding box center [547, 235] width 71 height 29
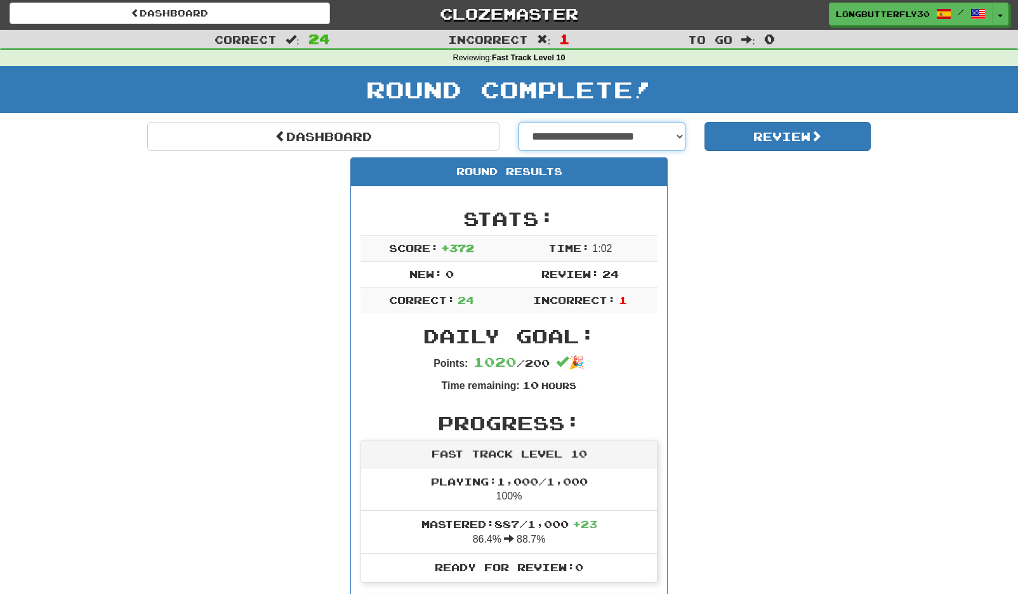
select select "**********"
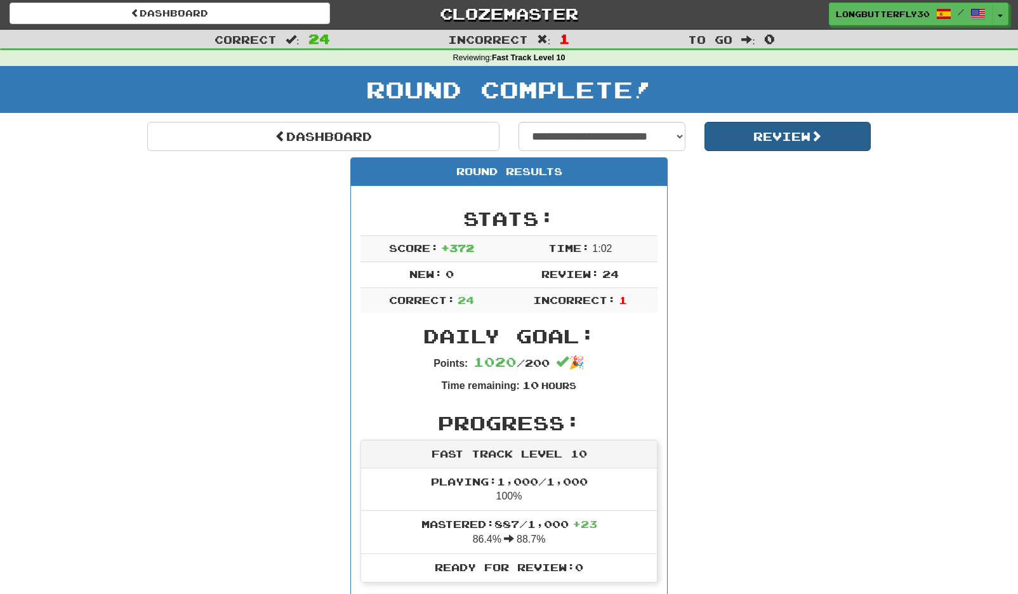
click at [791, 140] on button "Review" at bounding box center [787, 136] width 167 height 29
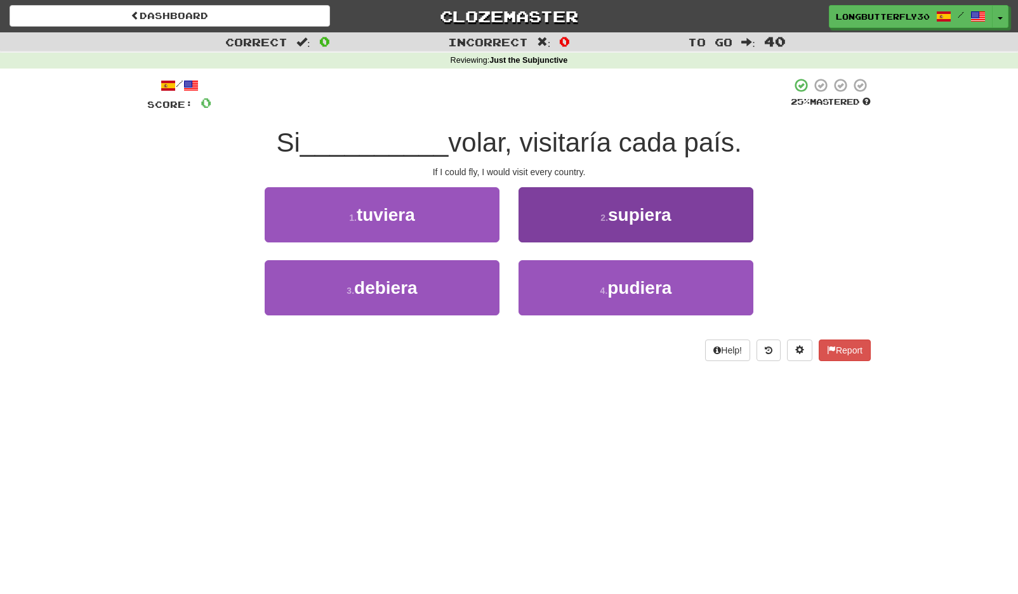
drag, startPoint x: 566, startPoint y: 295, endPoint x: 563, endPoint y: 287, distance: 8.6
click at [566, 294] on button "4 . pudiera" at bounding box center [635, 287] width 235 height 55
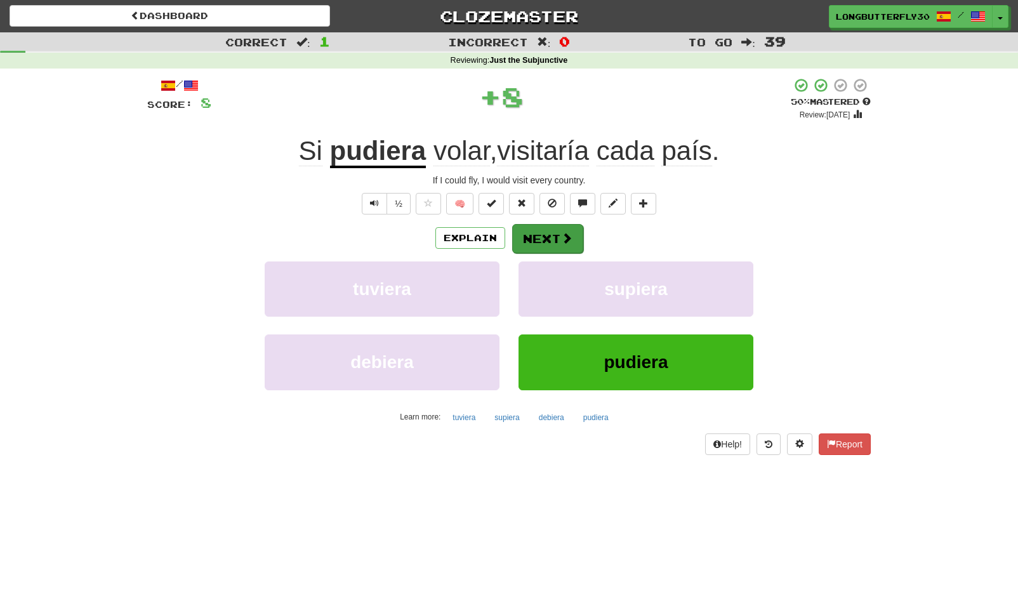
click at [548, 239] on button "Next" at bounding box center [547, 238] width 71 height 29
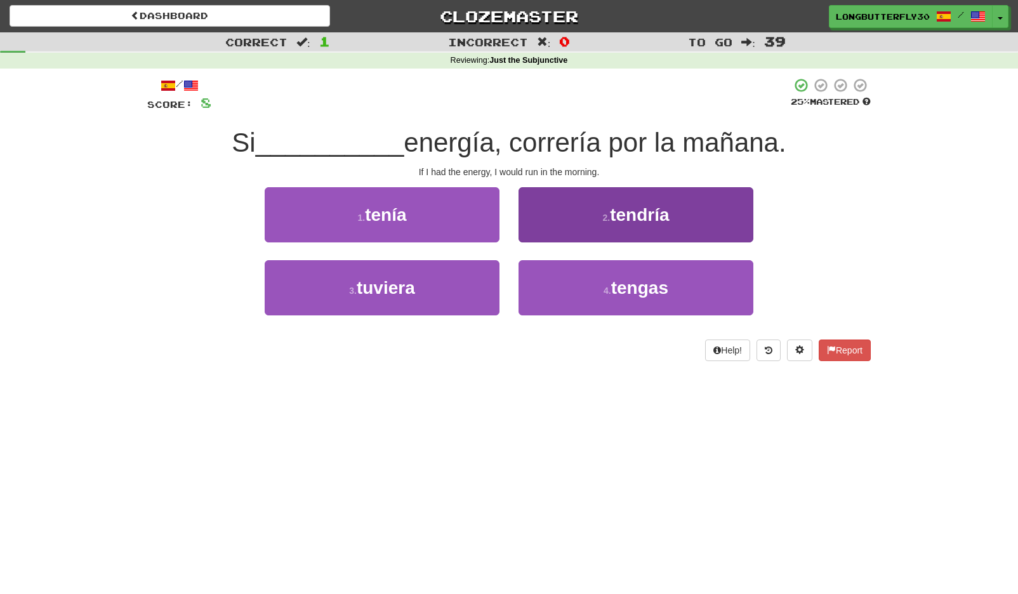
click at [612, 209] on span "tendría" at bounding box center [639, 215] width 59 height 20
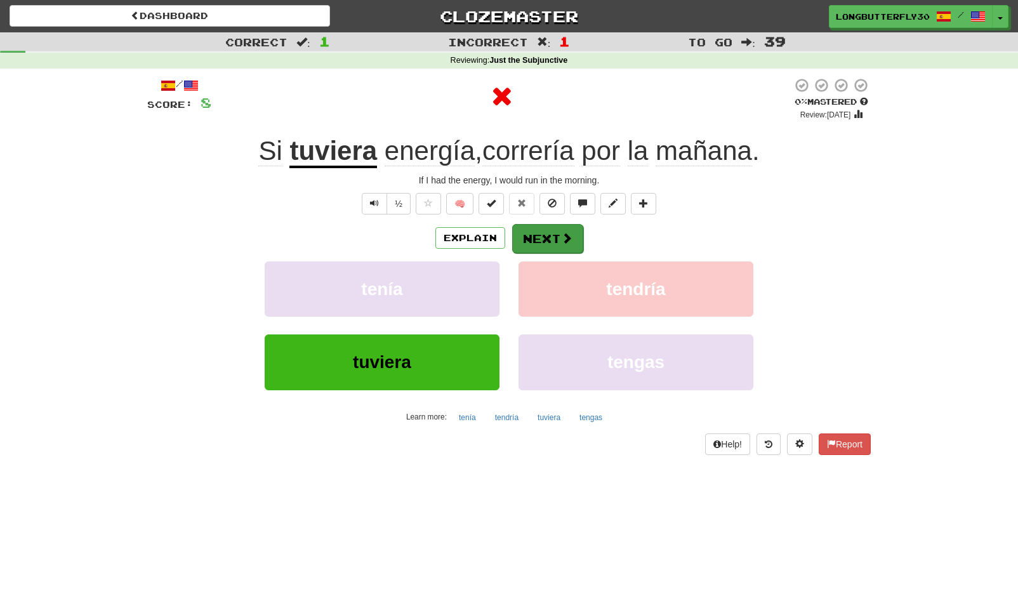
click at [568, 232] on span at bounding box center [566, 237] width 11 height 11
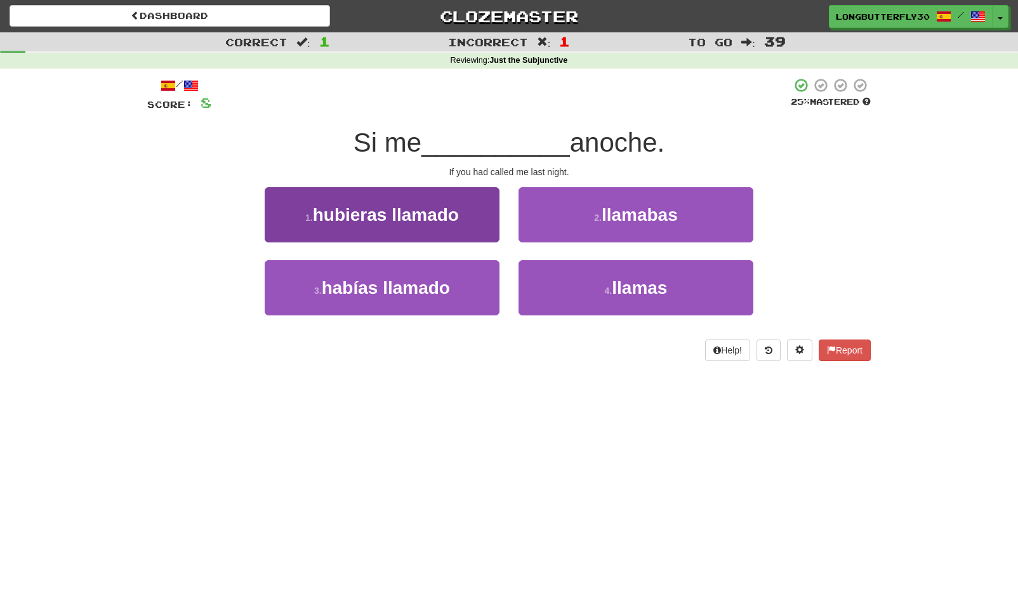
click at [478, 216] on button "1 . hubieras llamado" at bounding box center [382, 214] width 235 height 55
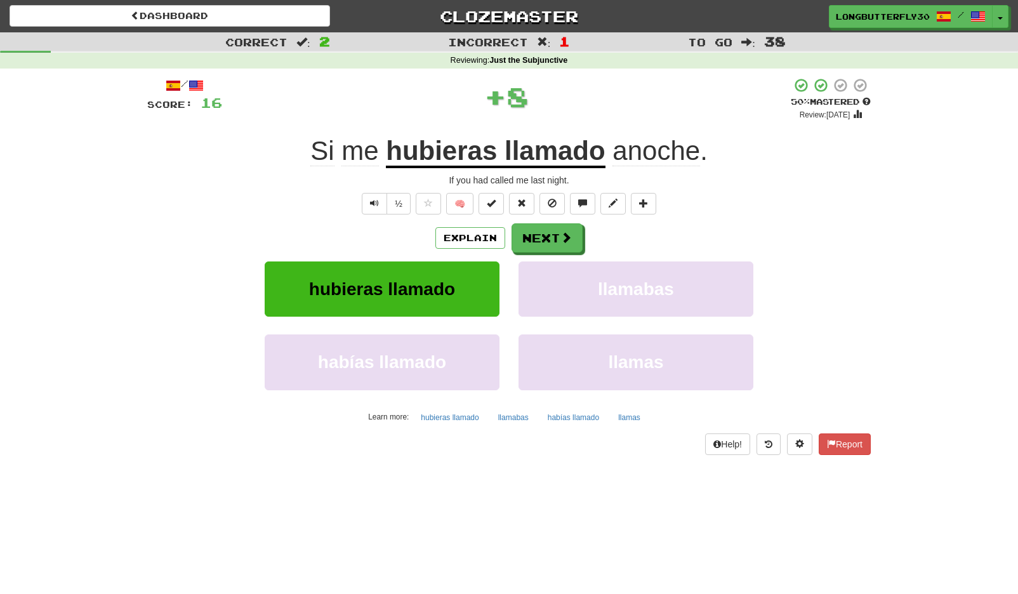
click at [541, 221] on div "/ Score: 16 + 8 50 % Mastered Review: 2025-08-31 Si me hubieras llamado anoche …" at bounding box center [508, 265] width 723 height 377
click at [539, 234] on button "Next" at bounding box center [547, 238] width 71 height 29
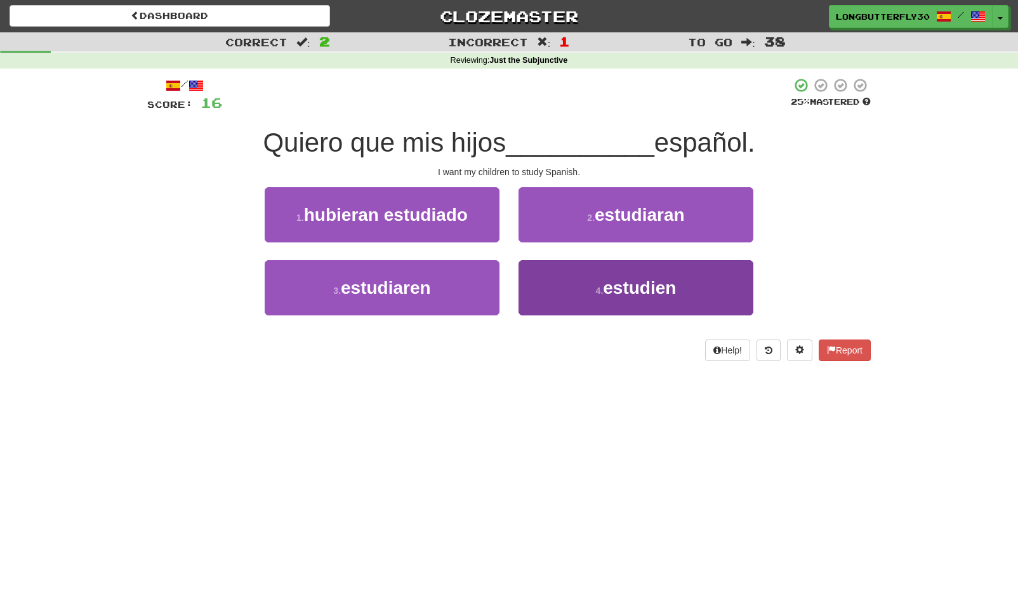
click at [579, 286] on button "4 . estudien" at bounding box center [635, 287] width 235 height 55
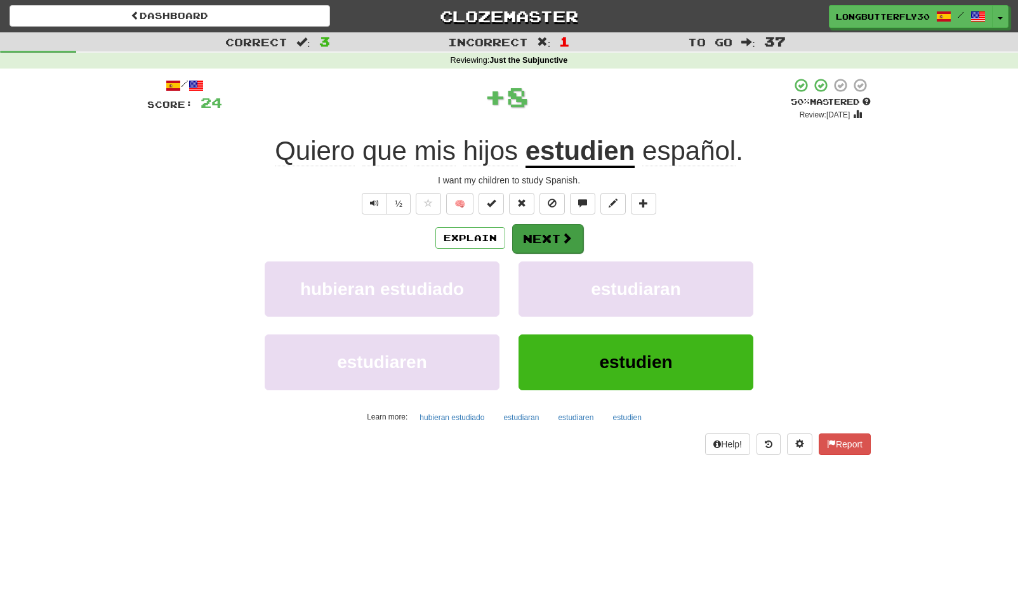
click at [550, 230] on button "Next" at bounding box center [547, 238] width 71 height 29
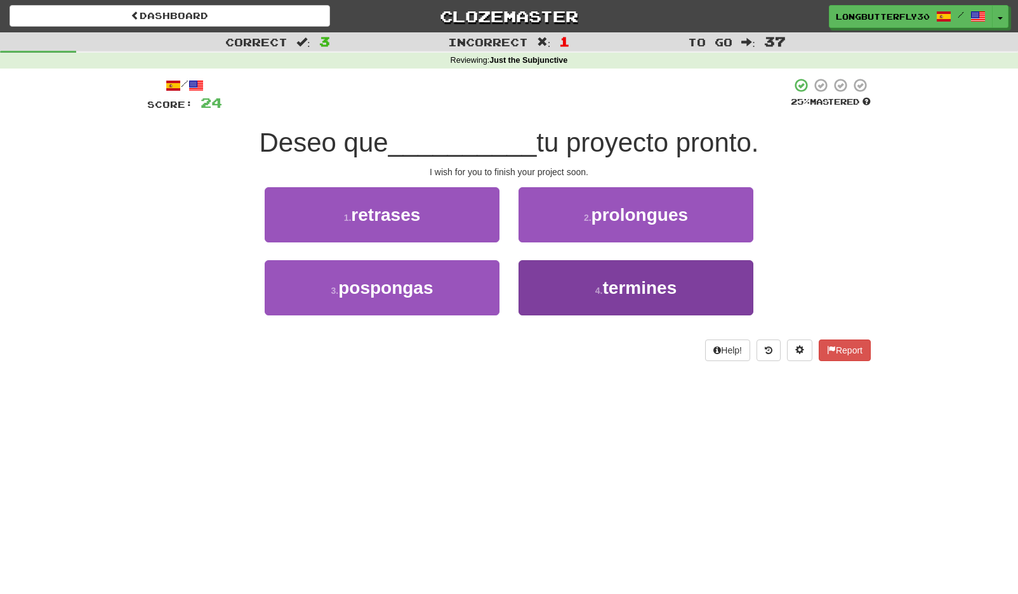
click at [595, 293] on small "4 ." at bounding box center [599, 291] width 8 height 10
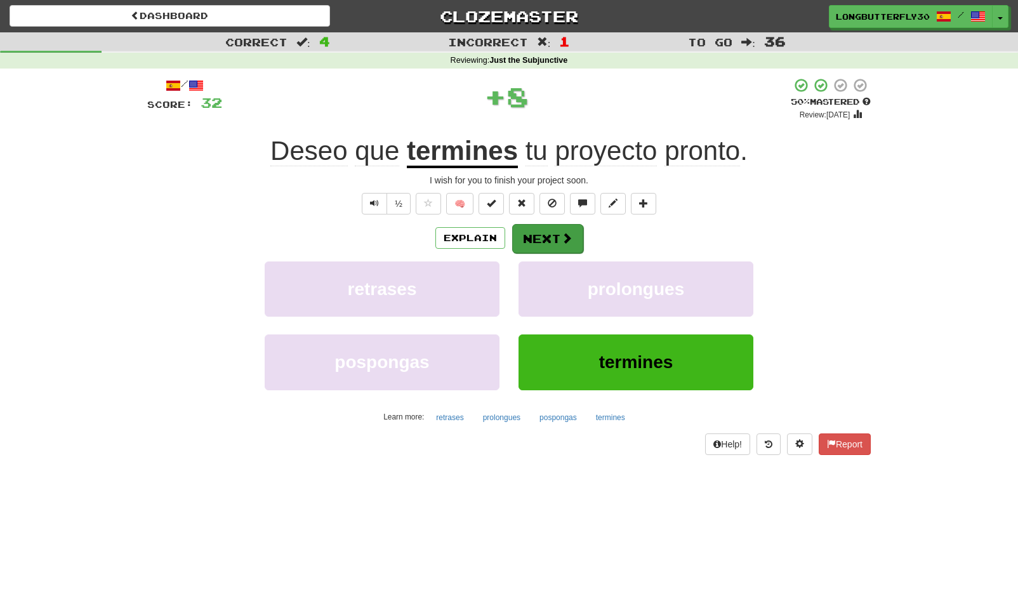
click at [549, 242] on button "Next" at bounding box center [547, 238] width 71 height 29
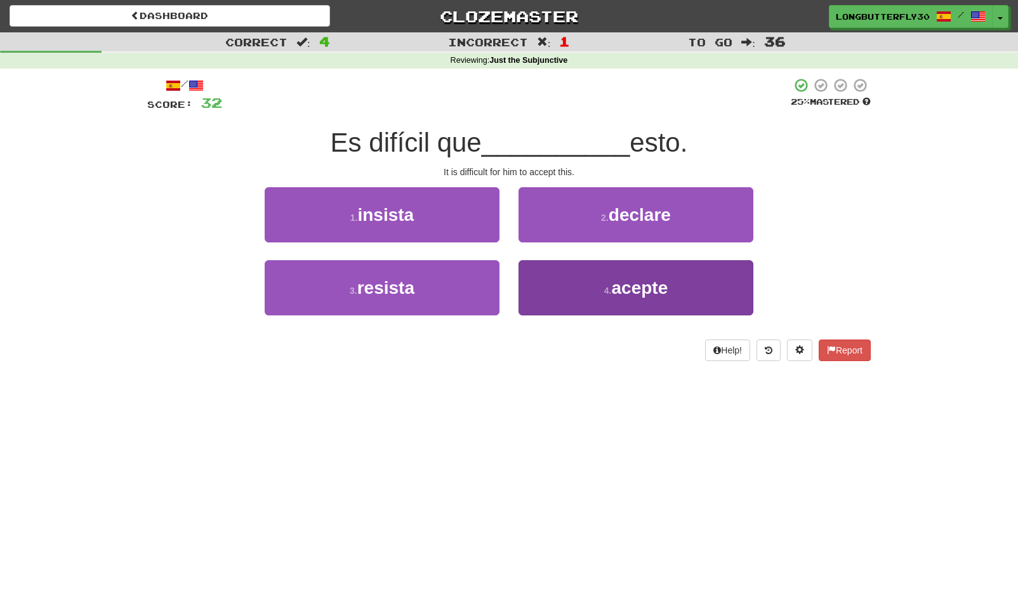
click at [582, 279] on button "4 . acepte" at bounding box center [635, 287] width 235 height 55
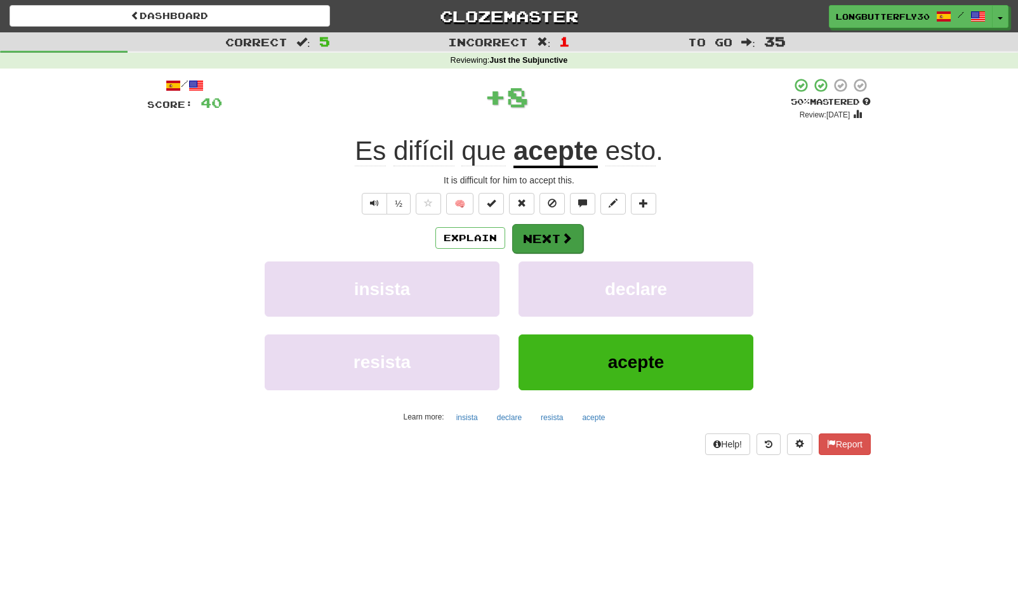
click at [571, 230] on button "Next" at bounding box center [547, 238] width 71 height 29
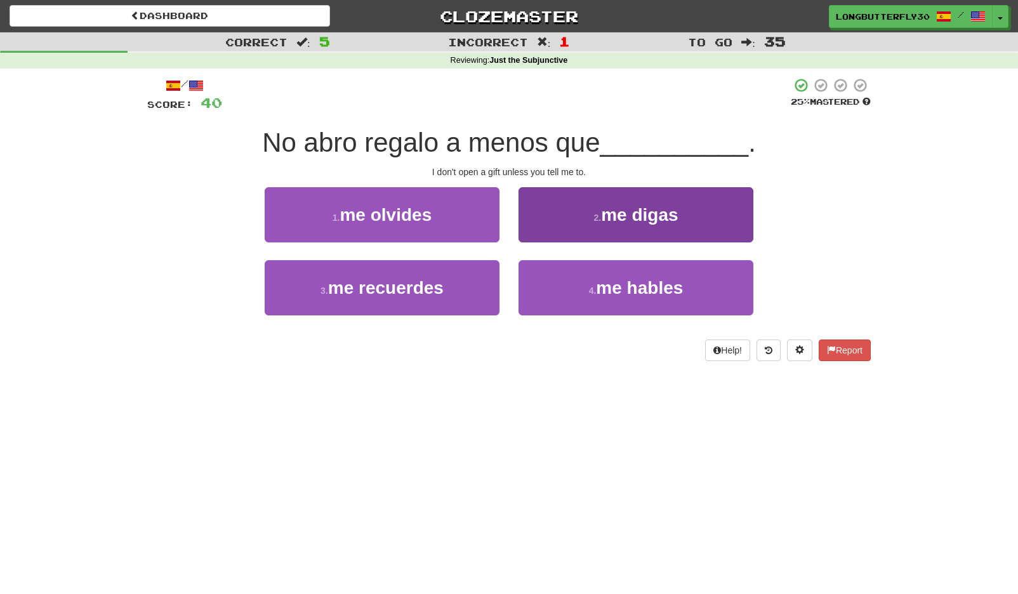
click at [603, 227] on button "2 . me digas" at bounding box center [635, 214] width 235 height 55
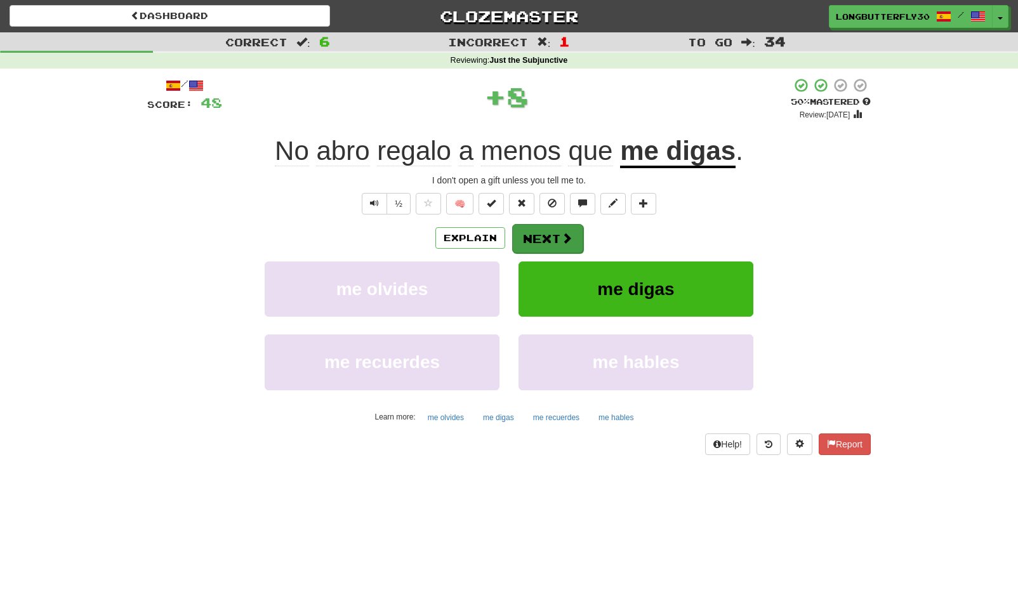
click at [576, 238] on button "Next" at bounding box center [547, 238] width 71 height 29
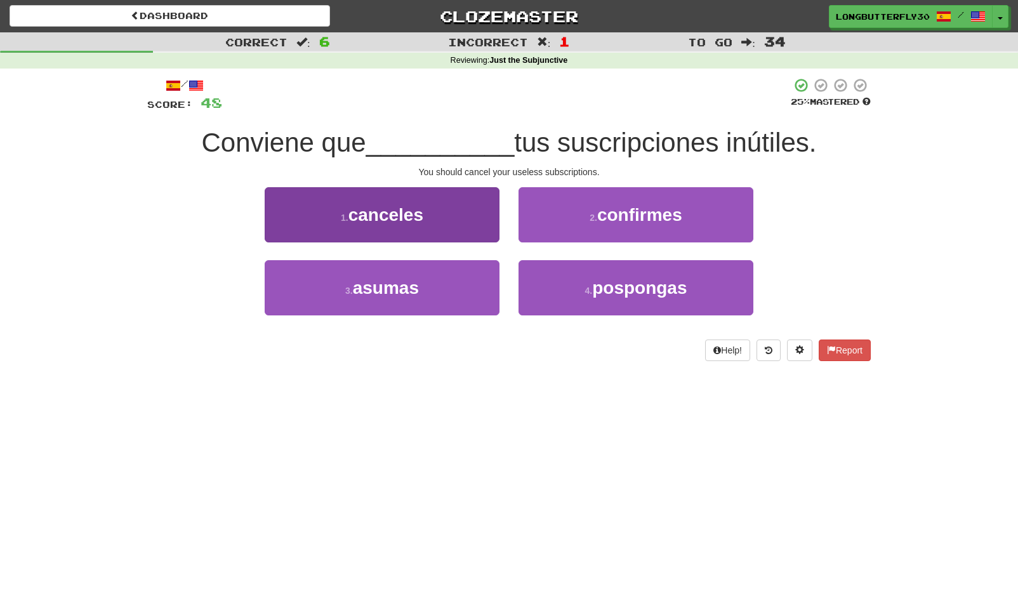
click at [461, 207] on button "1 . canceles" at bounding box center [382, 214] width 235 height 55
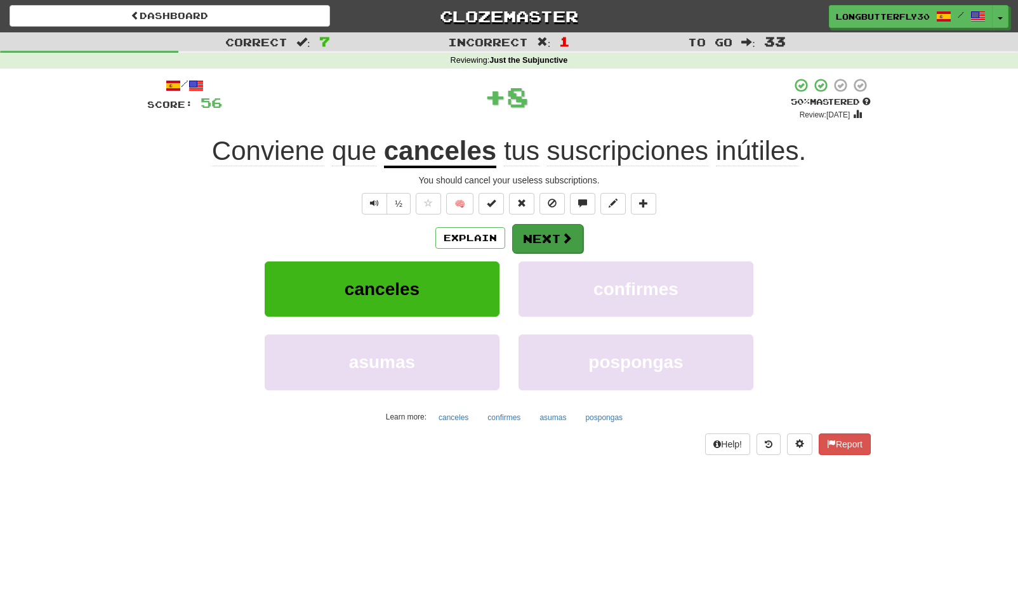
click at [551, 230] on button "Next" at bounding box center [547, 238] width 71 height 29
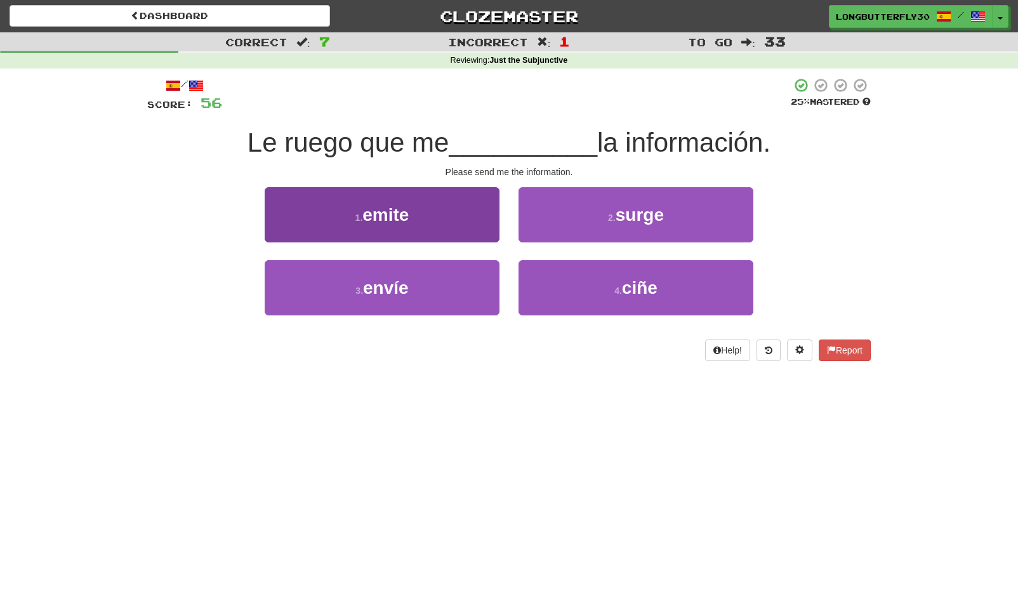
click at [450, 285] on button "3 . envíe" at bounding box center [382, 287] width 235 height 55
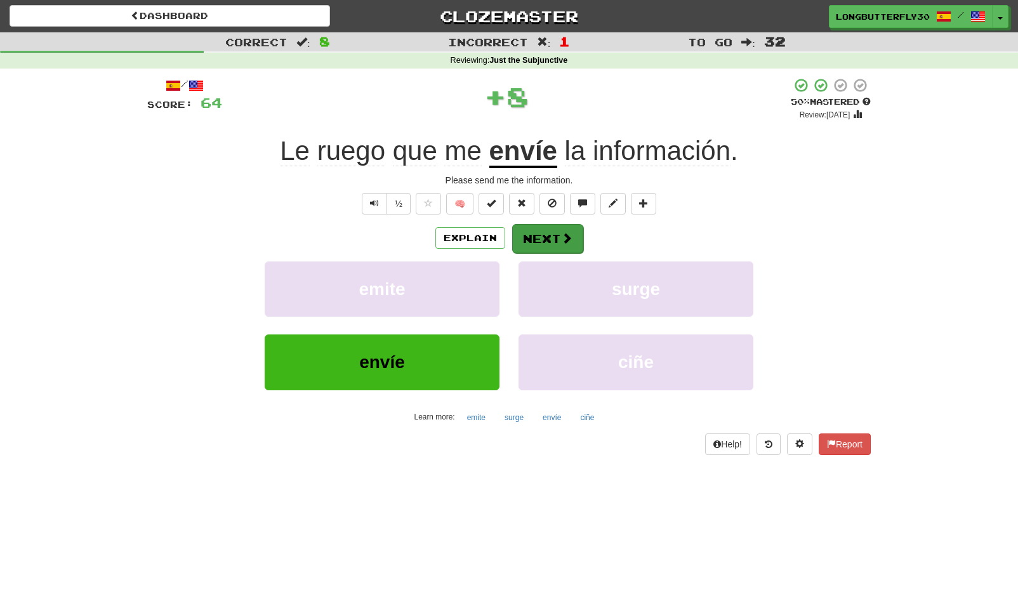
click at [542, 233] on button "Next" at bounding box center [547, 238] width 71 height 29
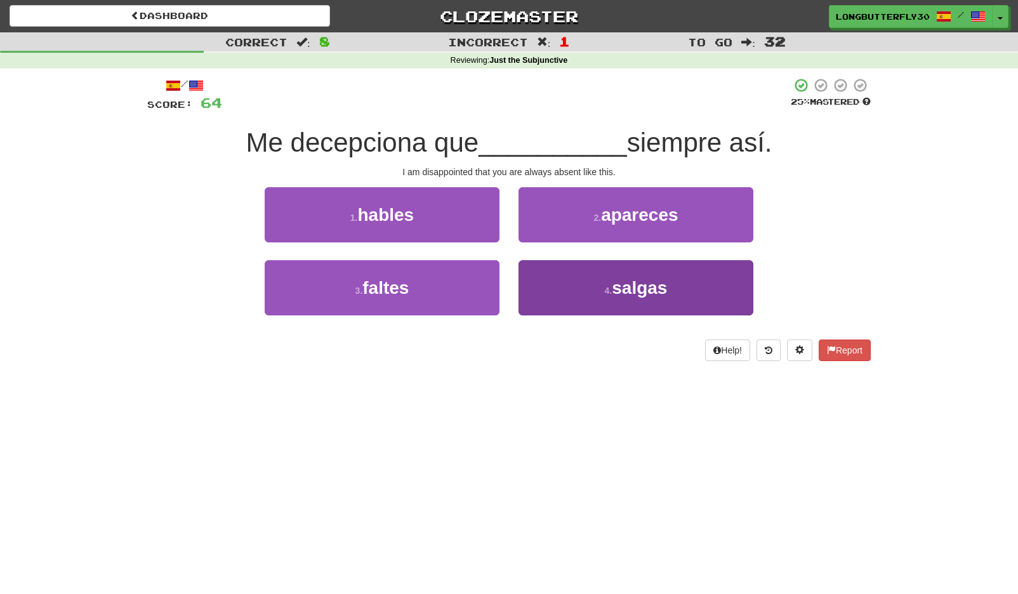
click at [602, 294] on button "4 . salgas" at bounding box center [635, 287] width 235 height 55
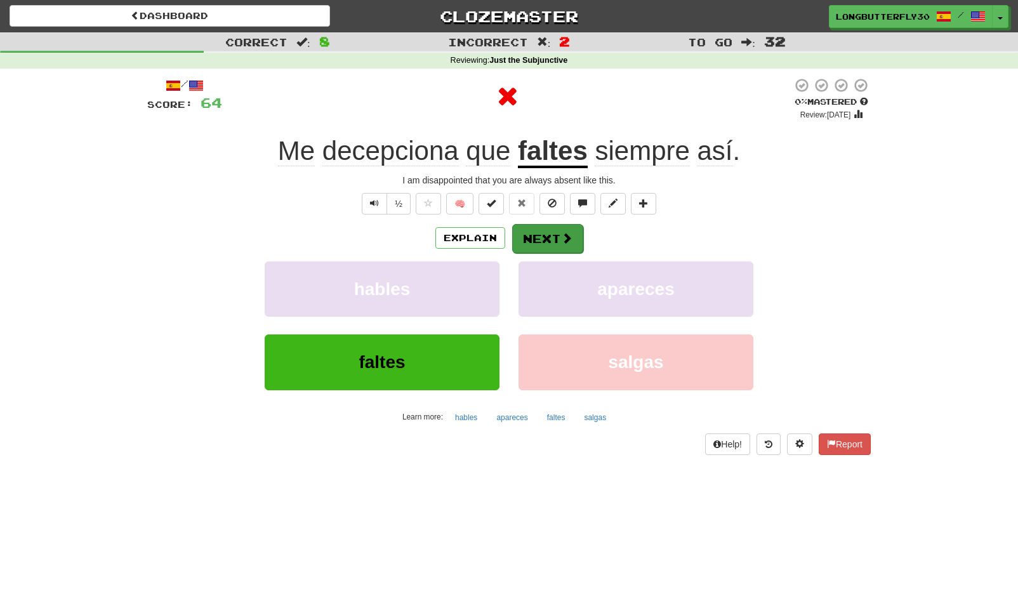
click at [555, 250] on button "Next" at bounding box center [547, 238] width 71 height 29
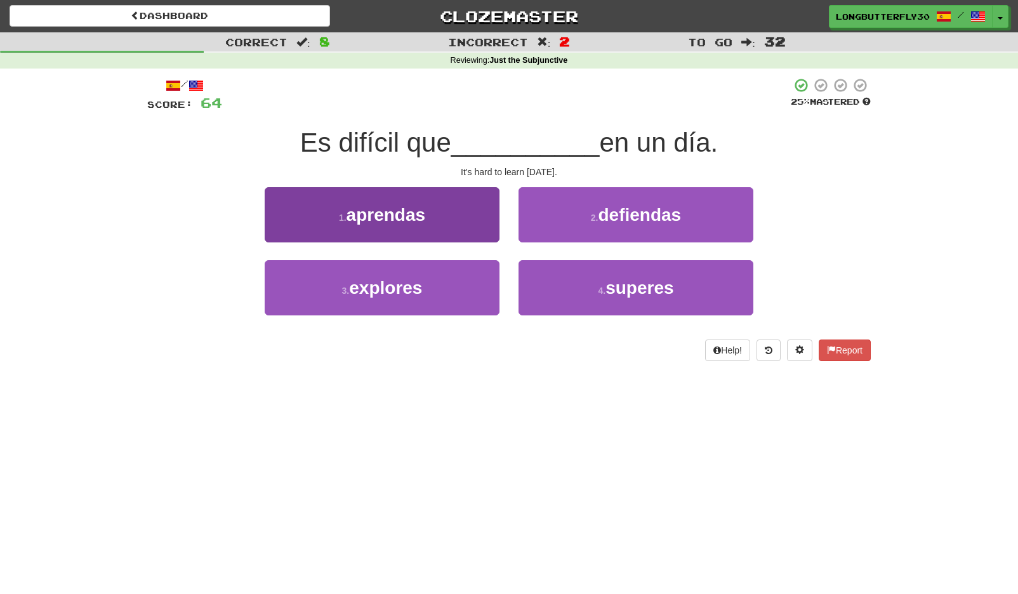
click at [466, 211] on button "1 . aprendas" at bounding box center [382, 214] width 235 height 55
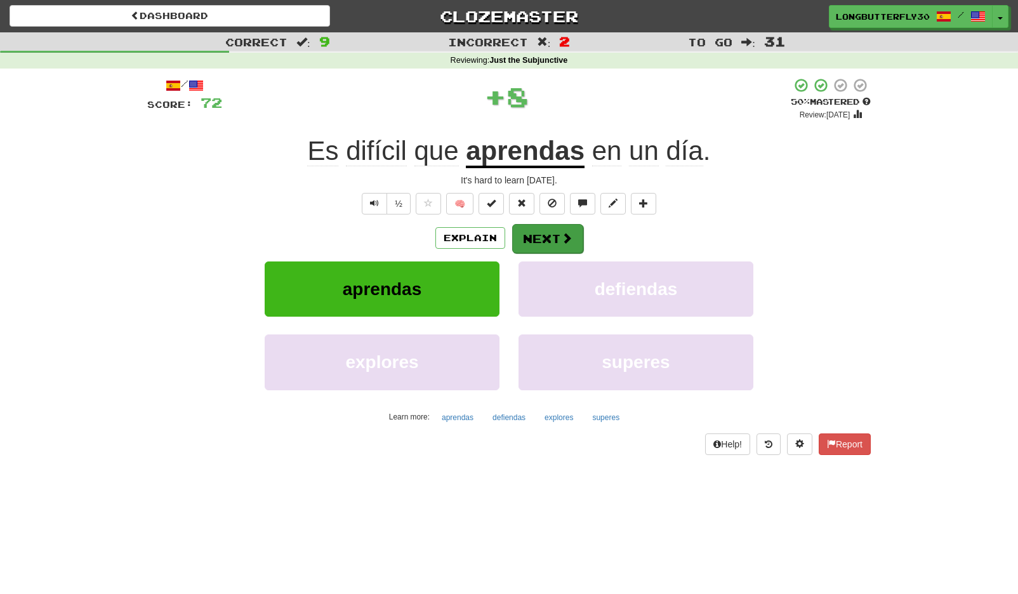
click at [541, 230] on button "Next" at bounding box center [547, 238] width 71 height 29
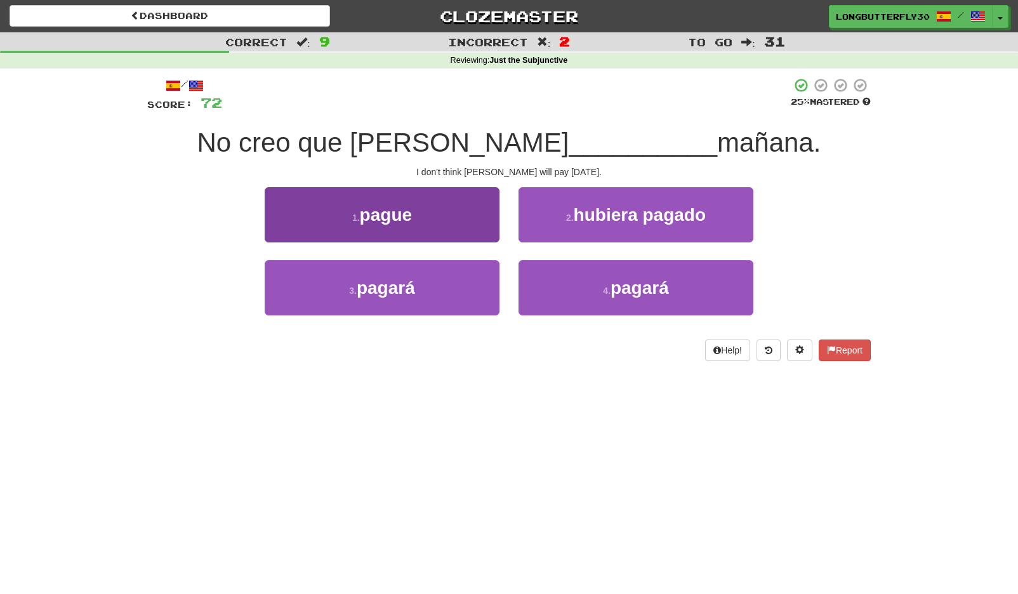
click at [447, 223] on button "1 . pague" at bounding box center [382, 214] width 235 height 55
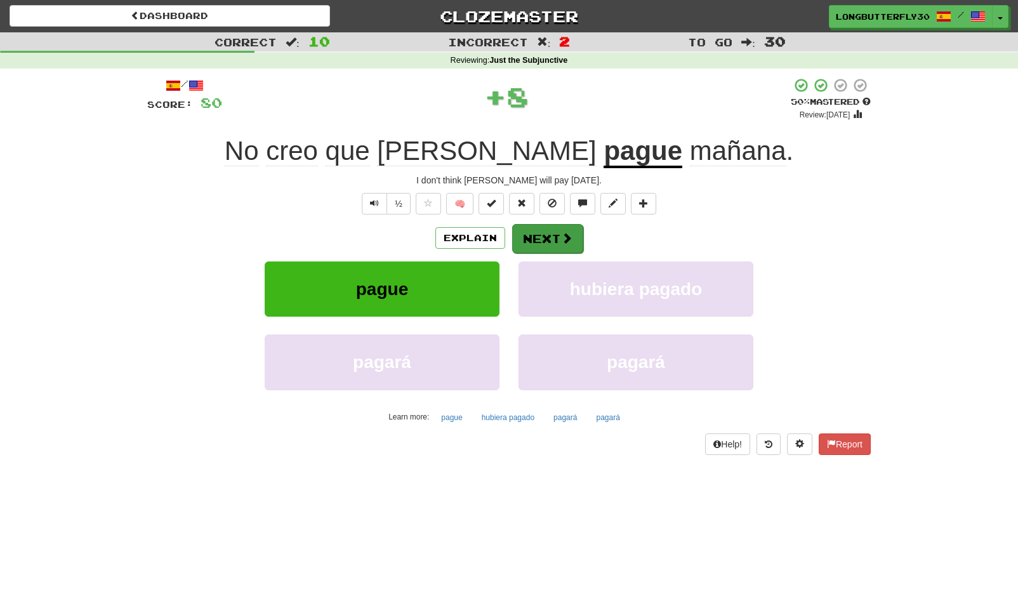
click at [532, 238] on button "Next" at bounding box center [547, 238] width 71 height 29
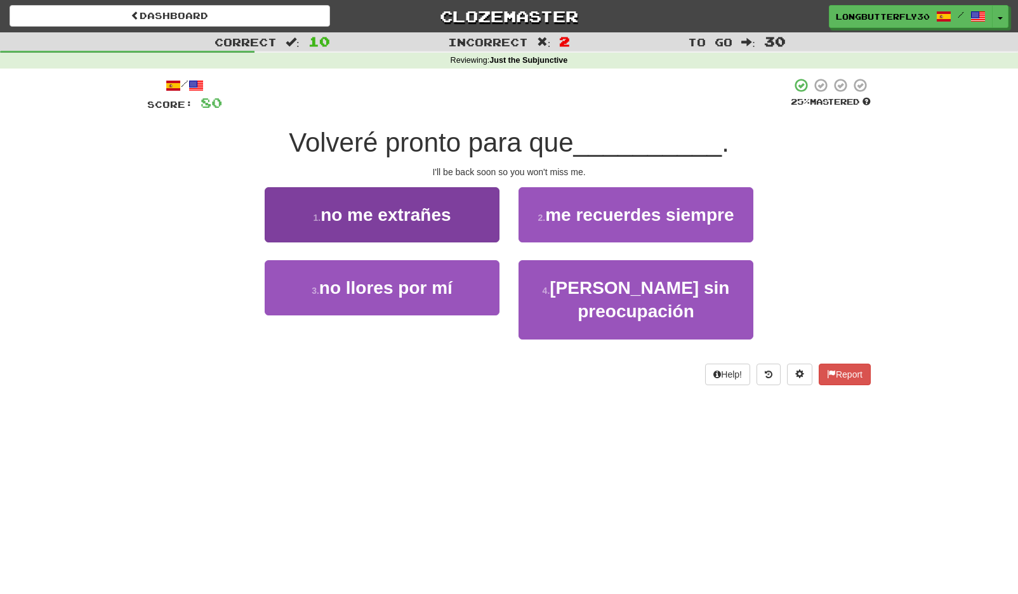
click at [463, 218] on button "1 . no me extrañes" at bounding box center [382, 214] width 235 height 55
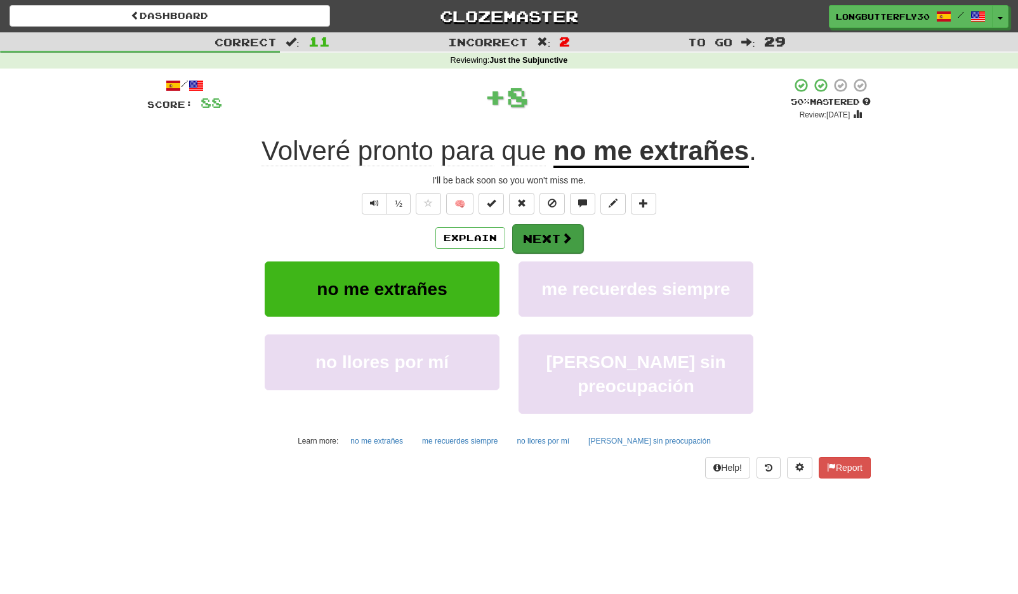
click at [537, 230] on button "Next" at bounding box center [547, 238] width 71 height 29
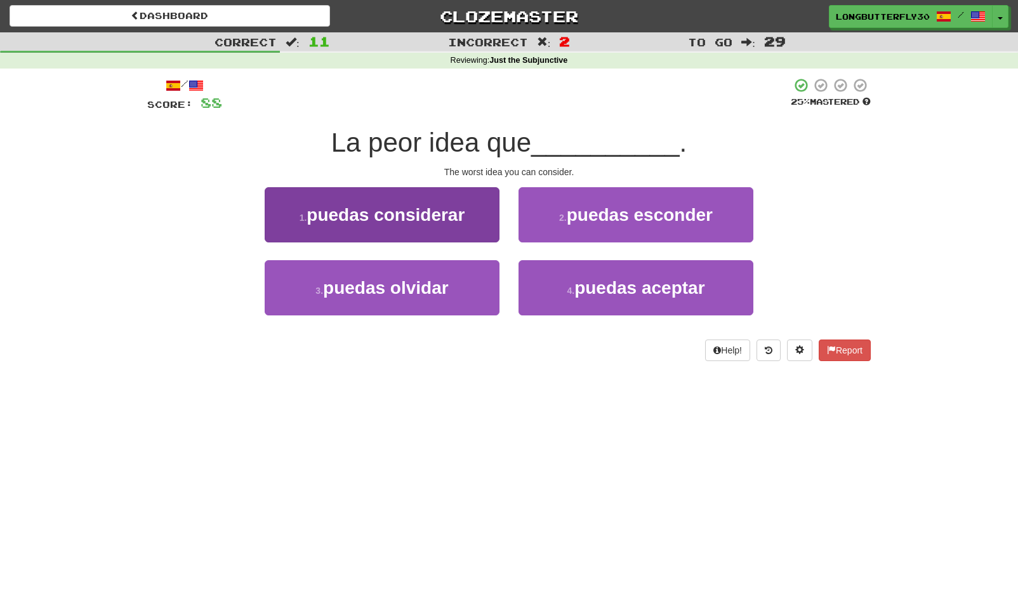
click at [466, 216] on button "1 . puedas considerar" at bounding box center [382, 214] width 235 height 55
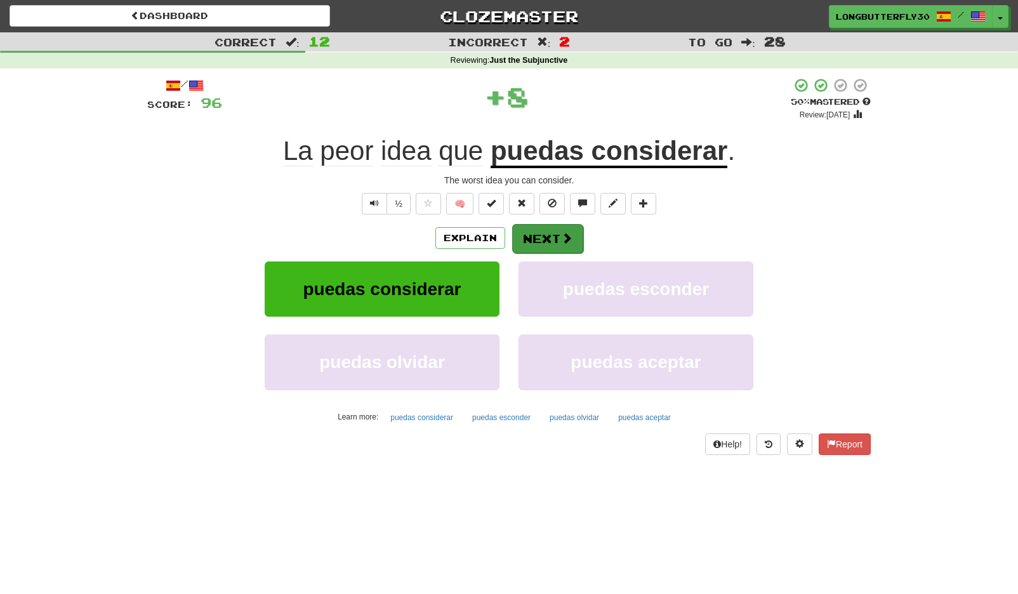
click at [545, 235] on button "Next" at bounding box center [547, 238] width 71 height 29
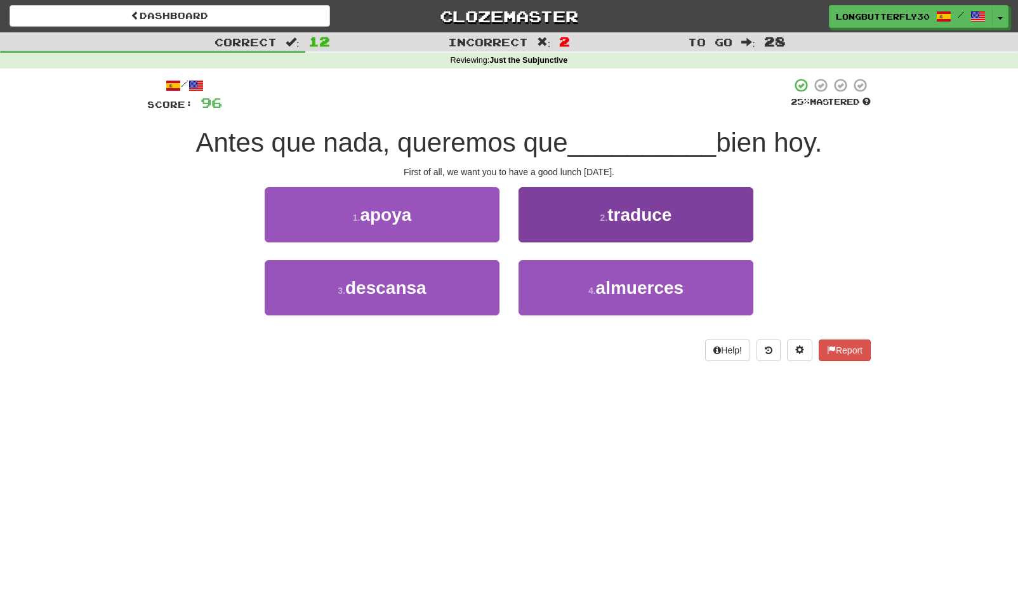
click at [558, 283] on button "4 . almuerces" at bounding box center [635, 287] width 235 height 55
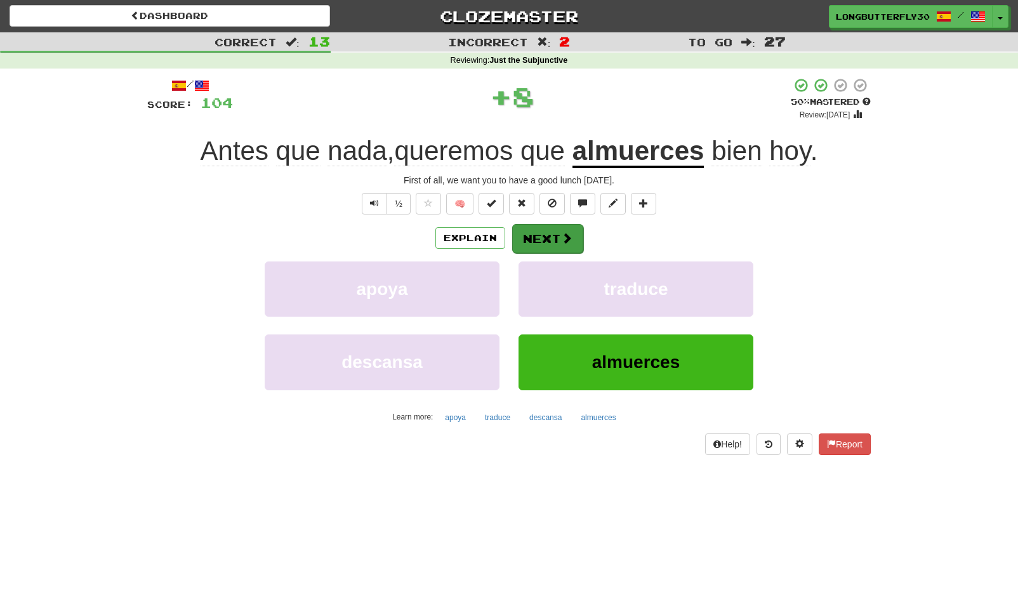
click at [532, 228] on button "Next" at bounding box center [547, 238] width 71 height 29
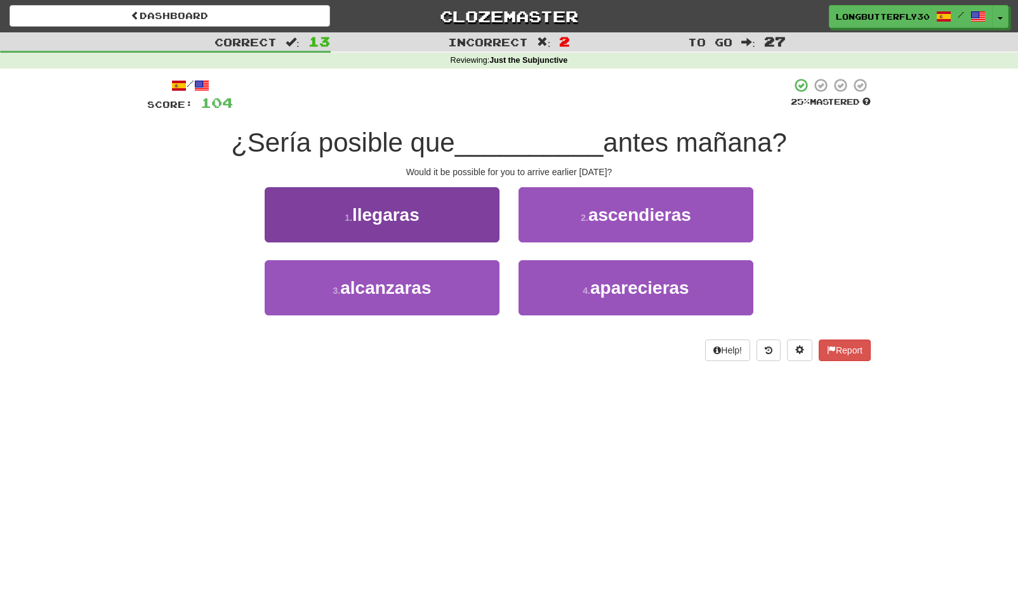
click at [470, 208] on button "1 . llegaras" at bounding box center [382, 214] width 235 height 55
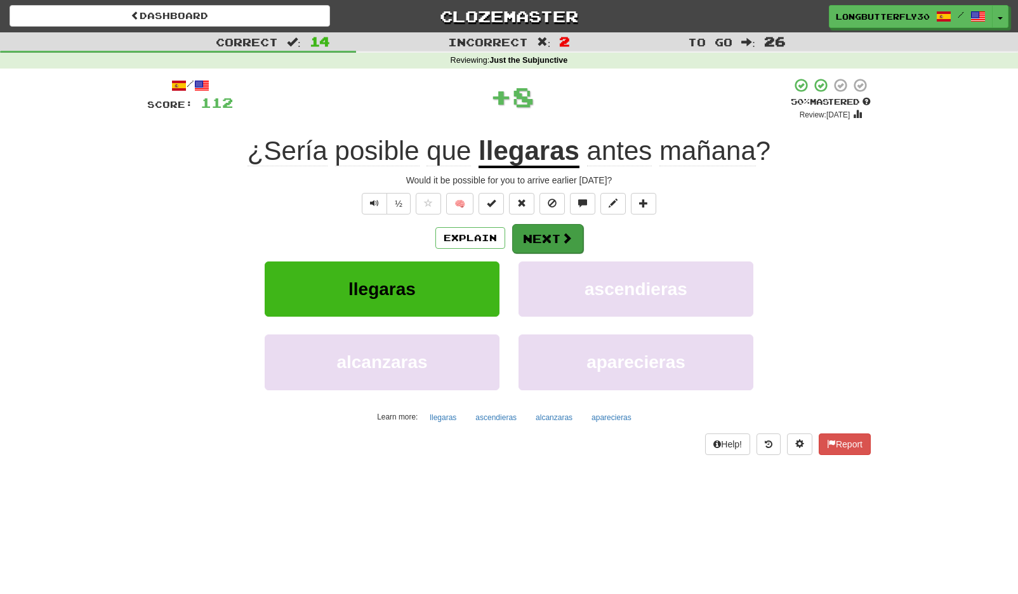
click at [549, 232] on button "Next" at bounding box center [547, 238] width 71 height 29
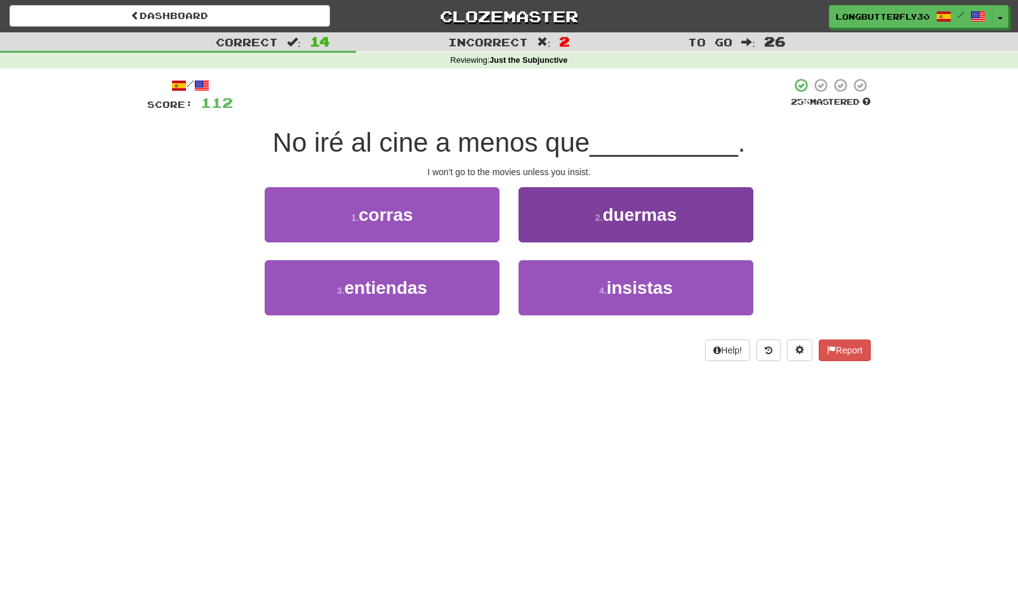
drag, startPoint x: 573, startPoint y: 294, endPoint x: 572, endPoint y: 284, distance: 10.2
click at [573, 293] on button "4 . insistas" at bounding box center [635, 287] width 235 height 55
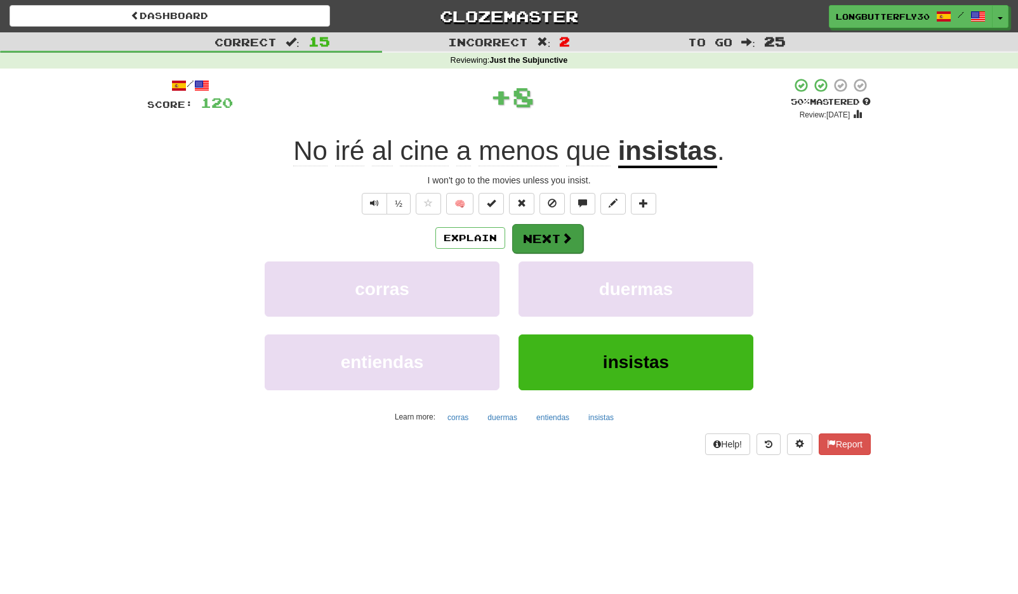
click at [536, 235] on button "Next" at bounding box center [547, 238] width 71 height 29
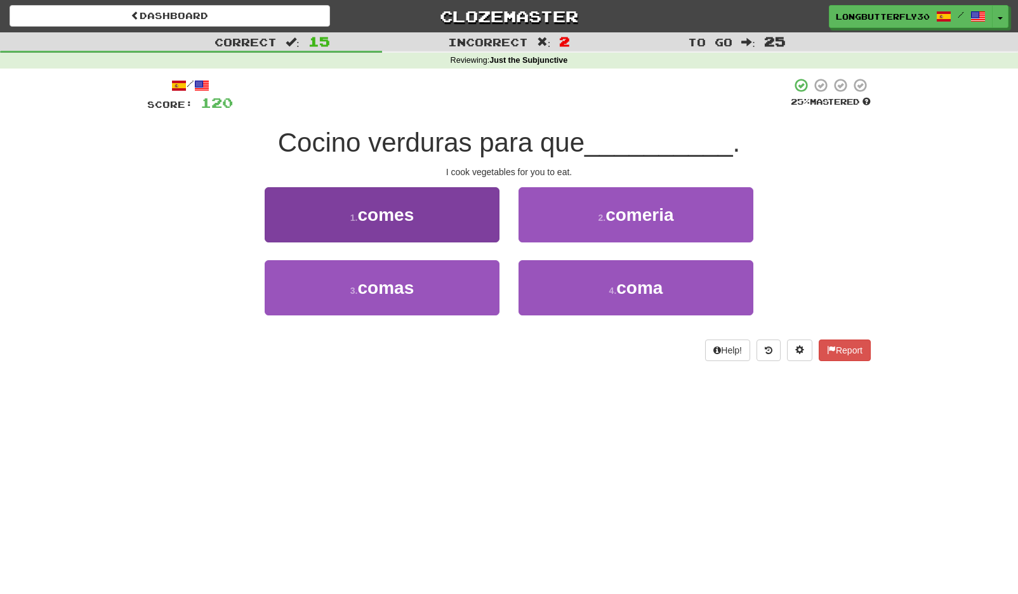
click at [474, 214] on button "1 . comes" at bounding box center [382, 214] width 235 height 55
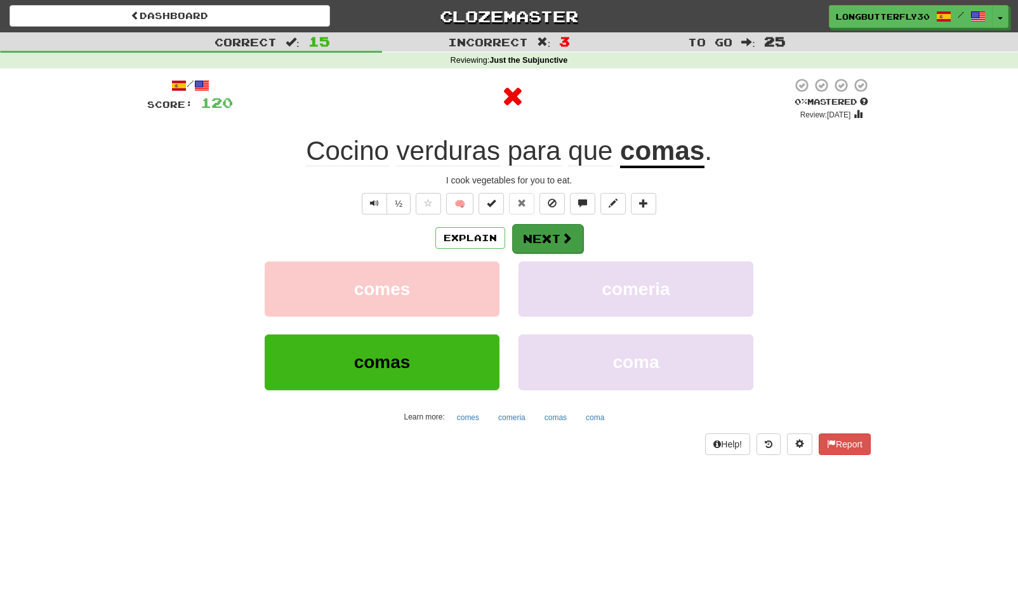
click at [553, 227] on button "Next" at bounding box center [547, 238] width 71 height 29
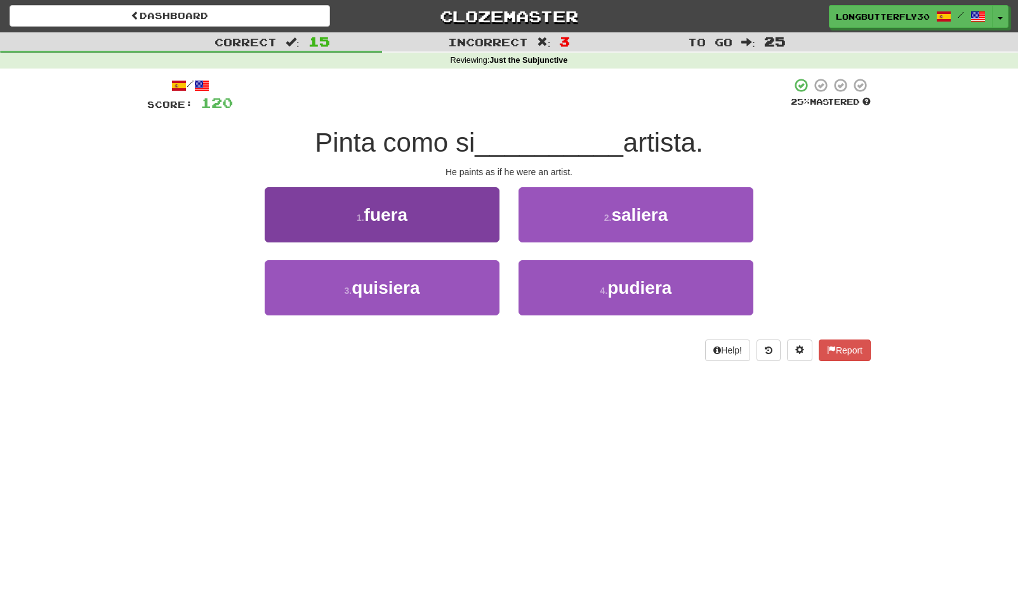
click at [447, 219] on button "1 . fuera" at bounding box center [382, 214] width 235 height 55
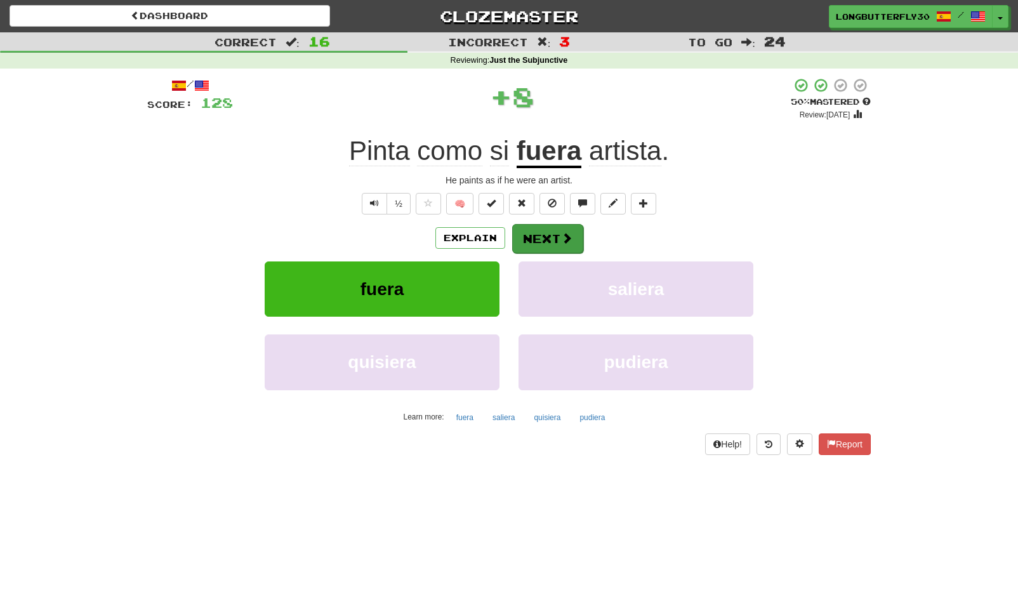
click at [541, 243] on button "Next" at bounding box center [547, 238] width 71 height 29
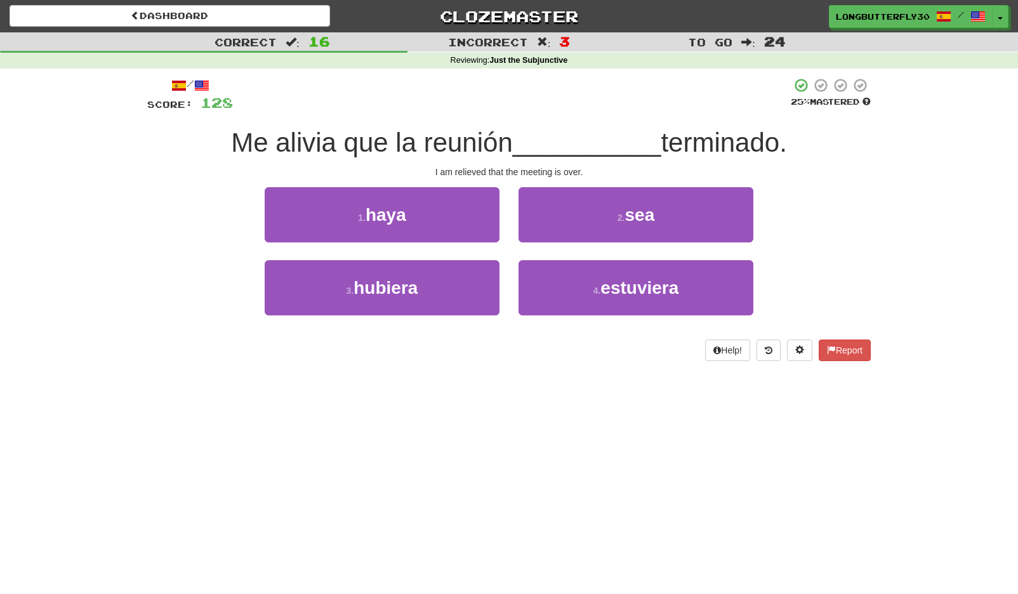
click at [569, 218] on button "2 . sea" at bounding box center [635, 214] width 235 height 55
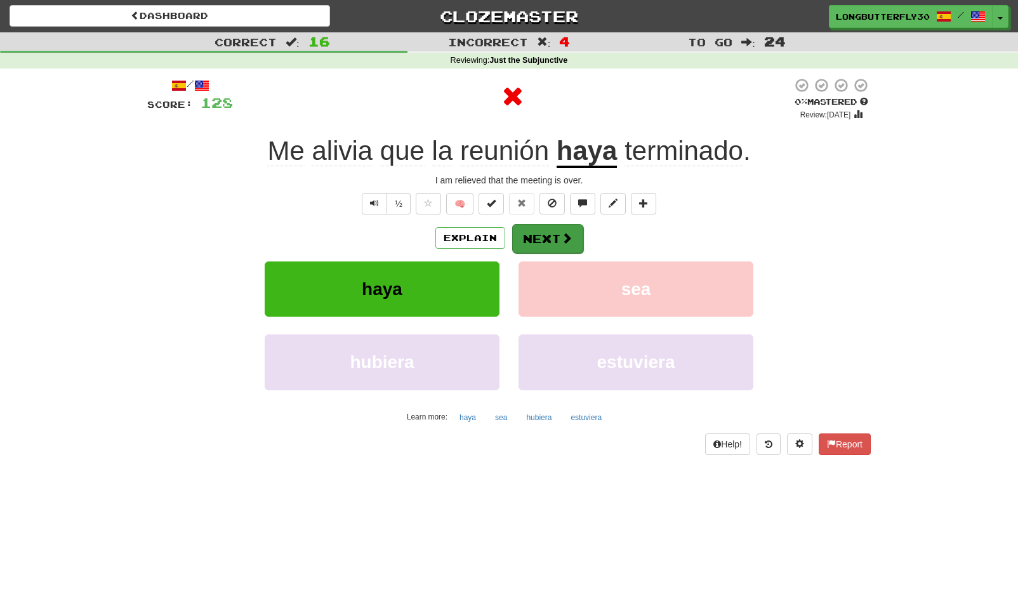
click at [543, 237] on button "Next" at bounding box center [547, 238] width 71 height 29
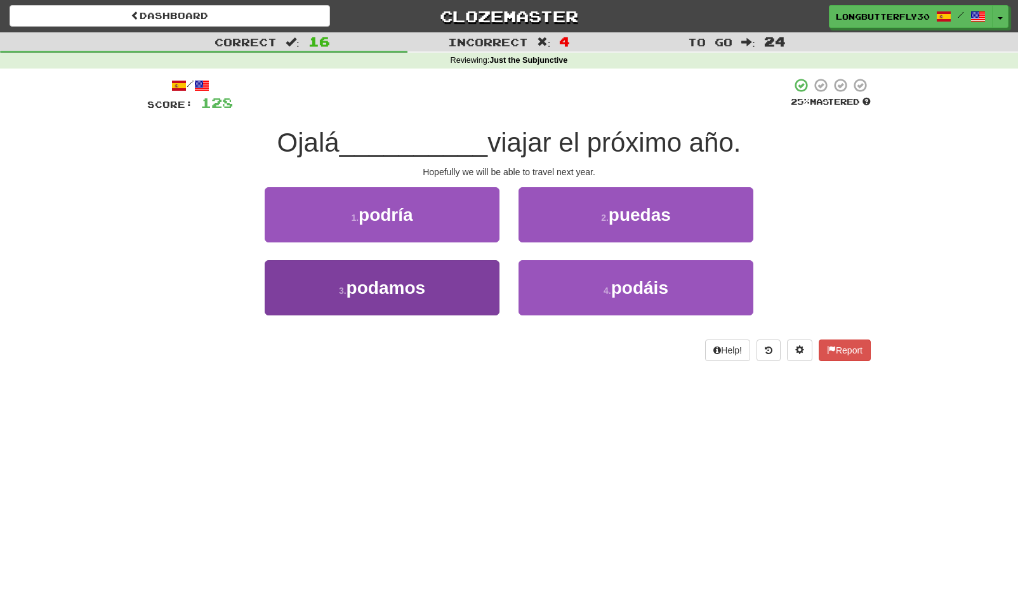
click at [453, 280] on button "3 . podamos" at bounding box center [382, 287] width 235 height 55
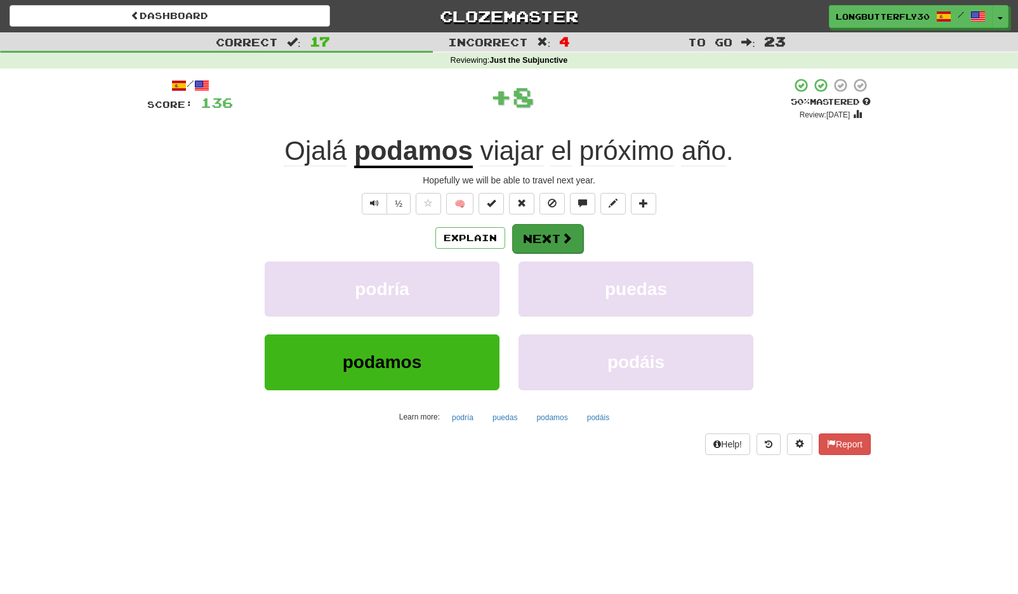
click at [551, 229] on button "Next" at bounding box center [547, 238] width 71 height 29
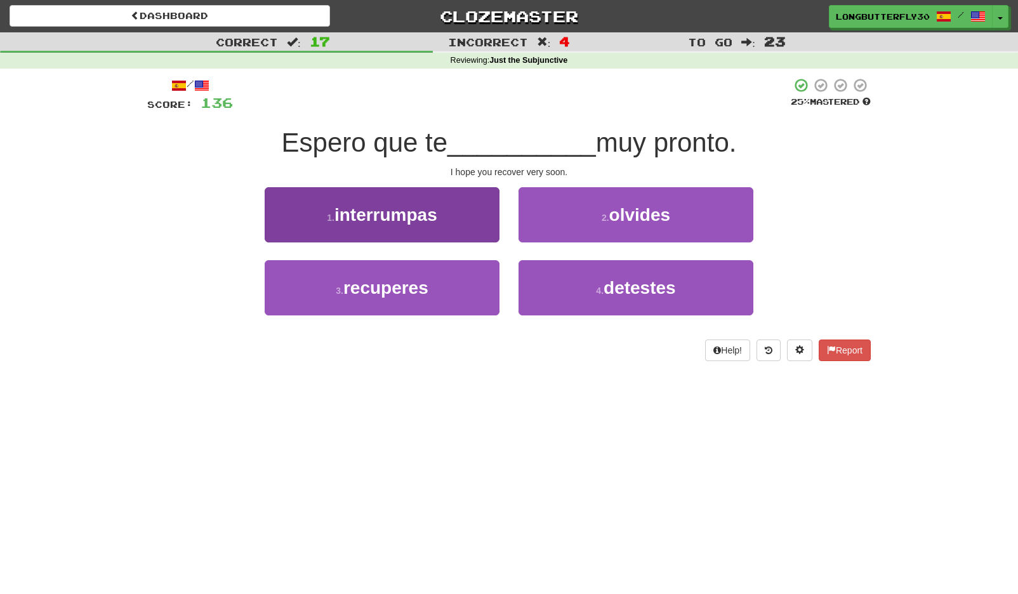
drag, startPoint x: 471, startPoint y: 294, endPoint x: 476, endPoint y: 289, distance: 7.2
click at [471, 294] on button "3 . recuperes" at bounding box center [382, 287] width 235 height 55
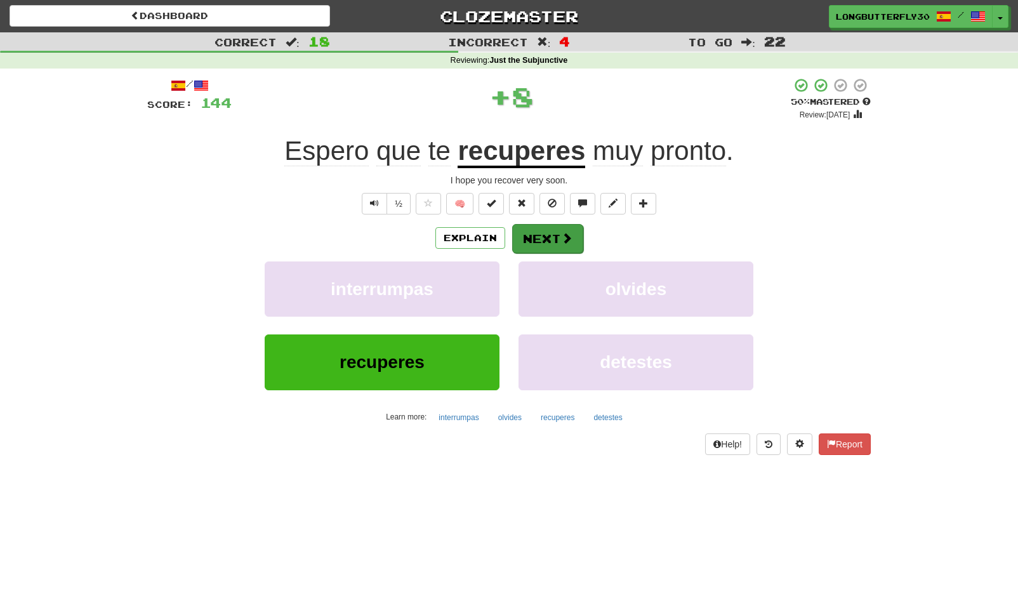
click at [544, 236] on button "Next" at bounding box center [547, 238] width 71 height 29
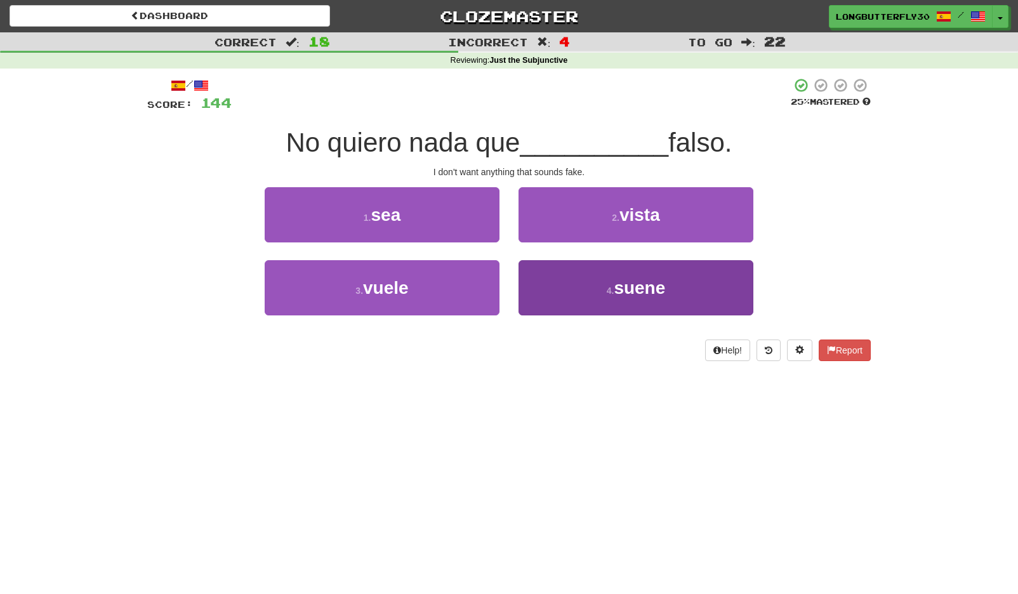
click at [571, 291] on button "4 . suene" at bounding box center [635, 287] width 235 height 55
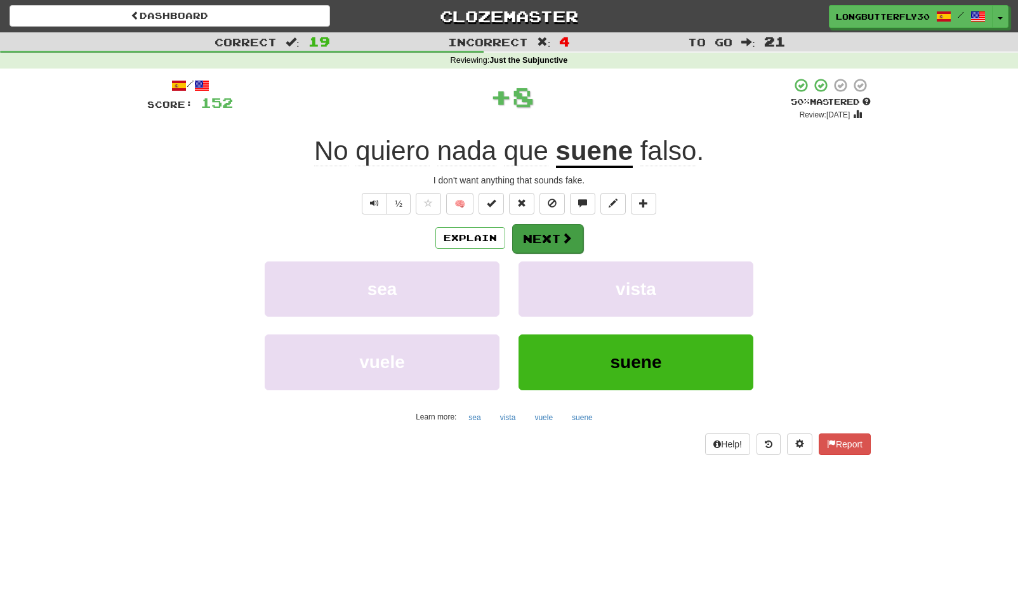
click at [556, 240] on button "Next" at bounding box center [547, 238] width 71 height 29
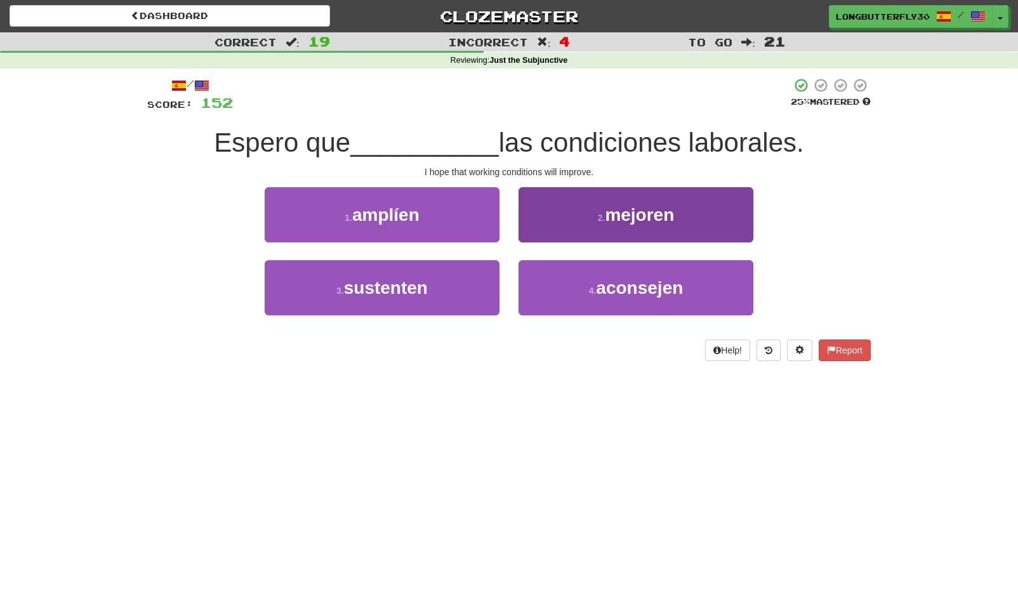
click at [589, 216] on button "2 . mejoren" at bounding box center [635, 214] width 235 height 55
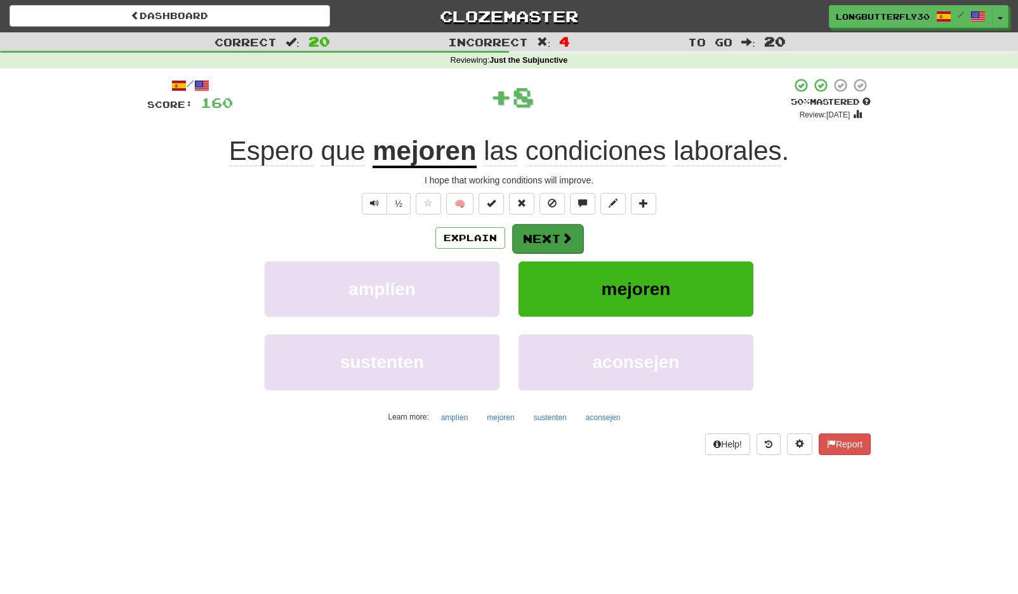
click at [550, 235] on button "Next" at bounding box center [547, 238] width 71 height 29
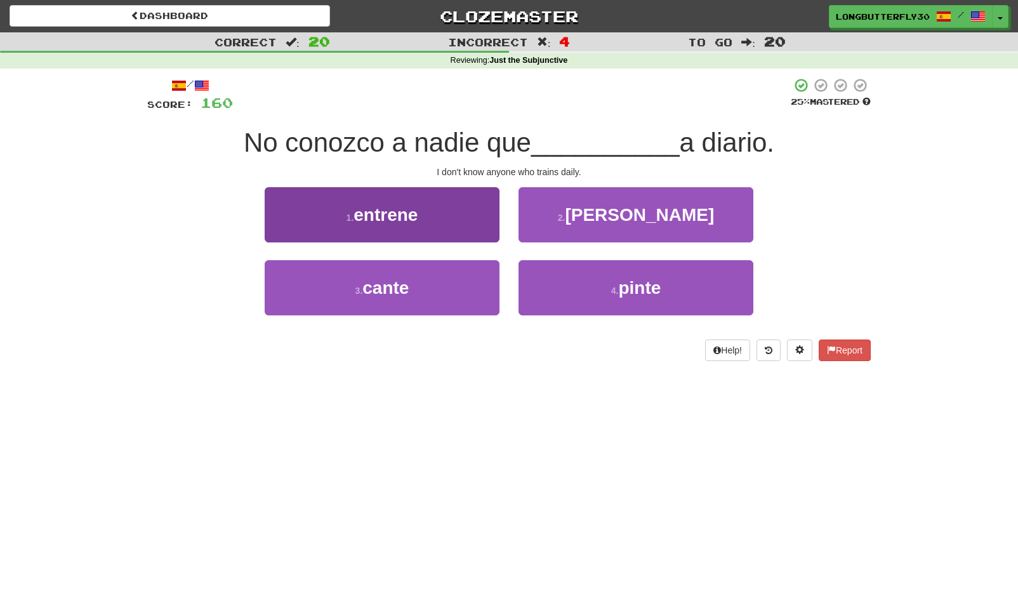
click at [484, 216] on button "1 . entrene" at bounding box center [382, 214] width 235 height 55
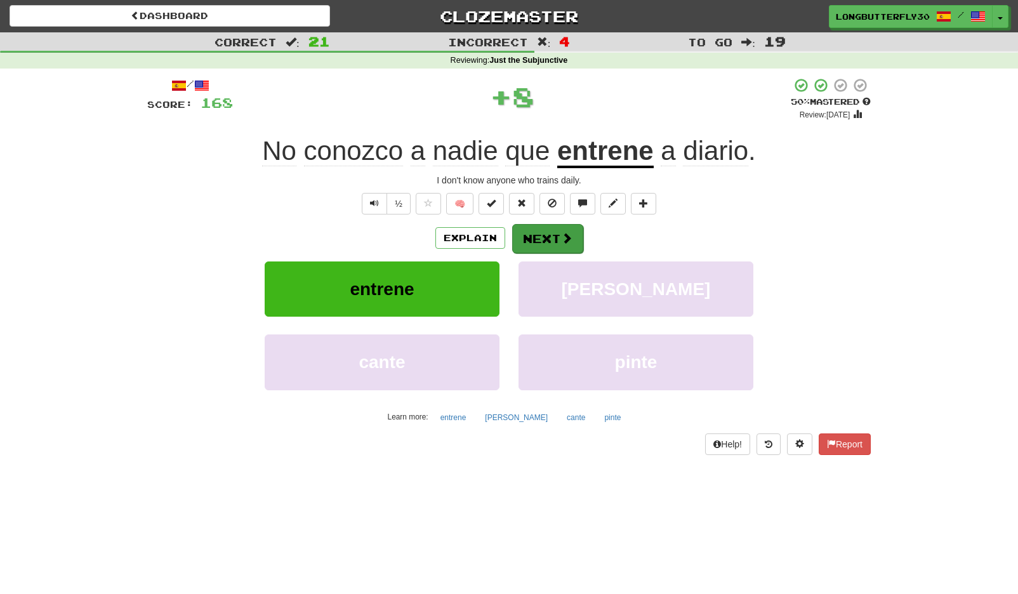
click at [551, 240] on button "Next" at bounding box center [547, 238] width 71 height 29
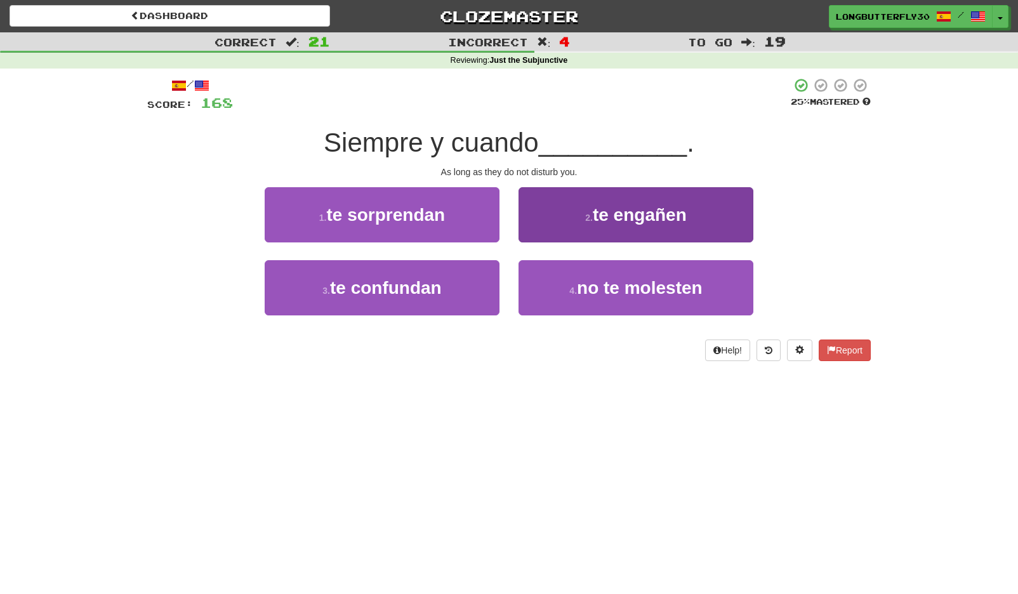
drag, startPoint x: 564, startPoint y: 287, endPoint x: 574, endPoint y: 267, distance: 21.9
click at [565, 287] on button "4 . no te molesten" at bounding box center [635, 287] width 235 height 55
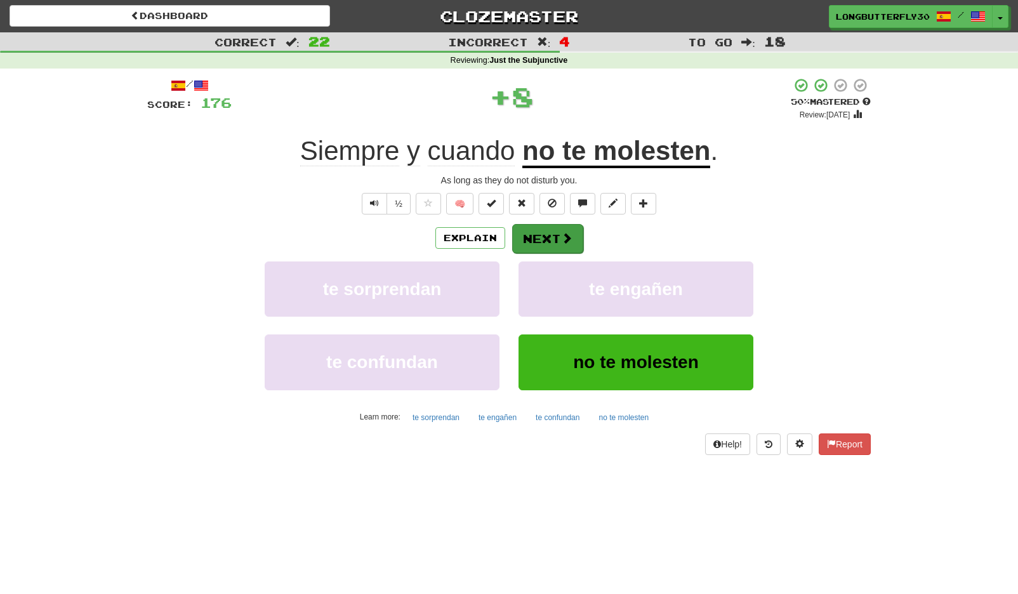
click at [562, 237] on span at bounding box center [566, 237] width 11 height 11
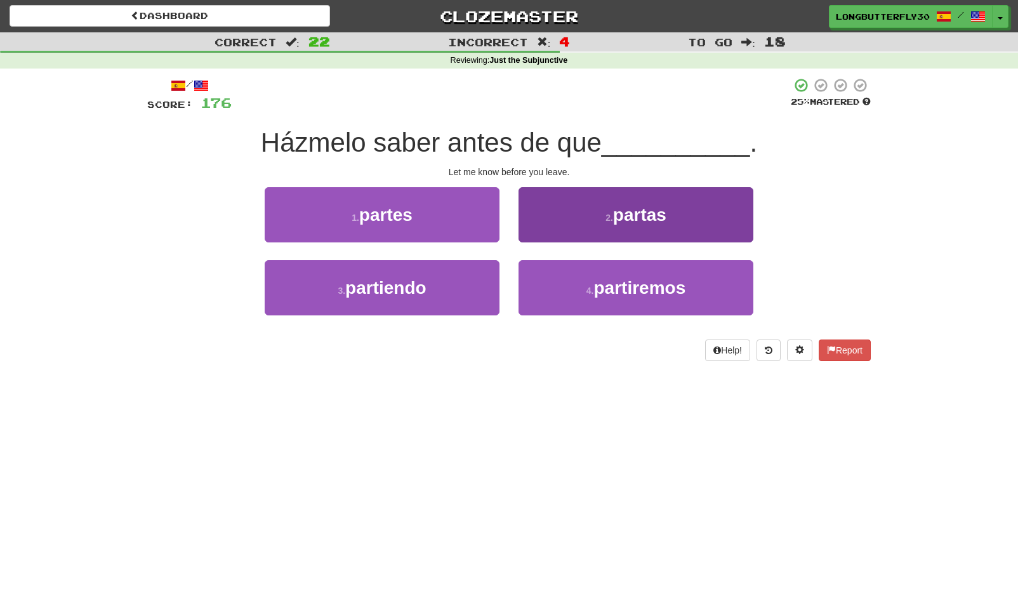
click at [572, 223] on button "2 . partas" at bounding box center [635, 214] width 235 height 55
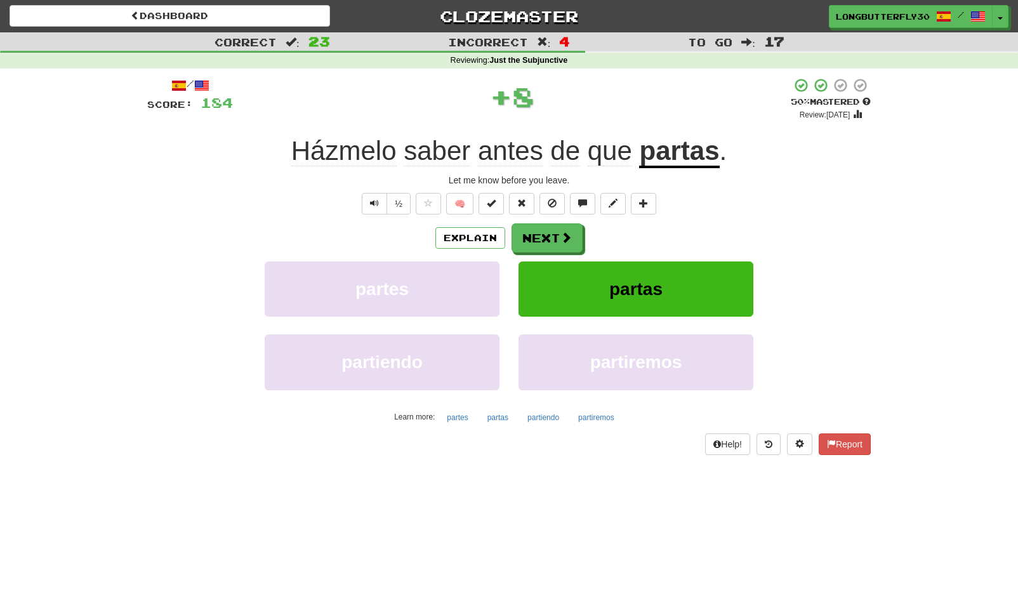
scroll to position [3, 0]
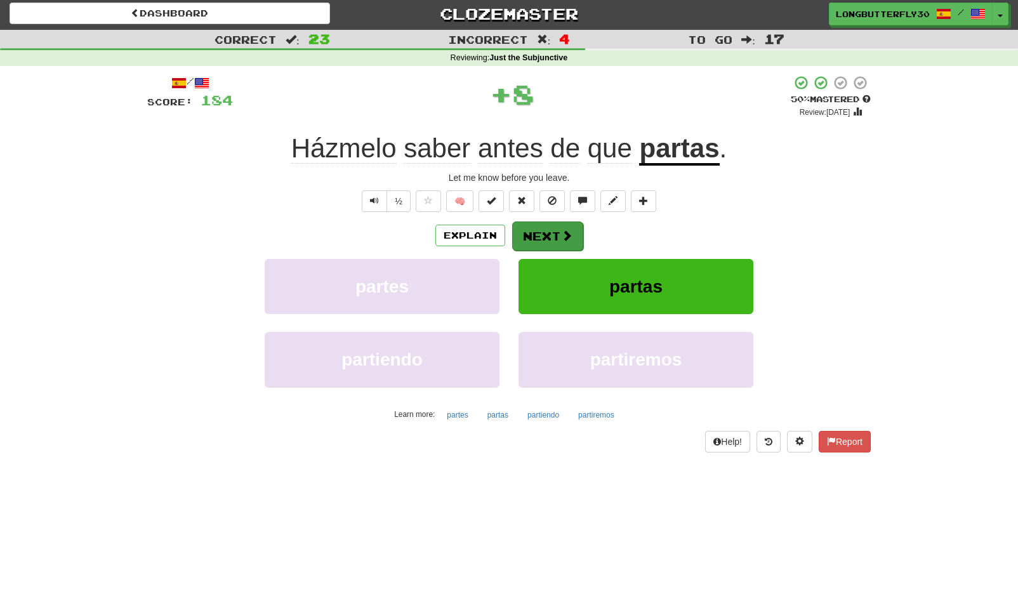
click at [564, 225] on button "Next" at bounding box center [547, 235] width 71 height 29
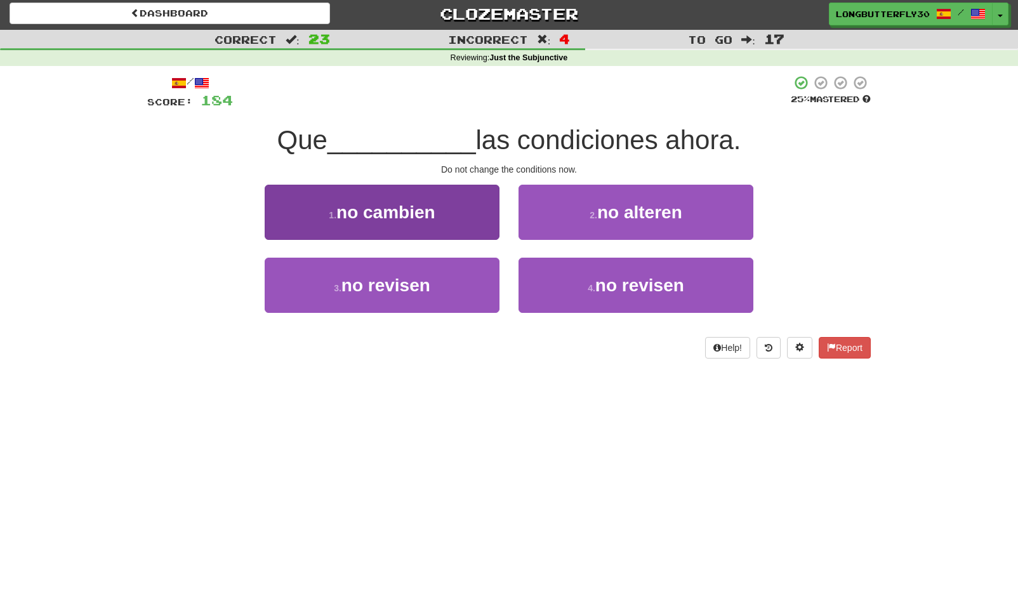
click at [476, 218] on button "1 . no cambien" at bounding box center [382, 212] width 235 height 55
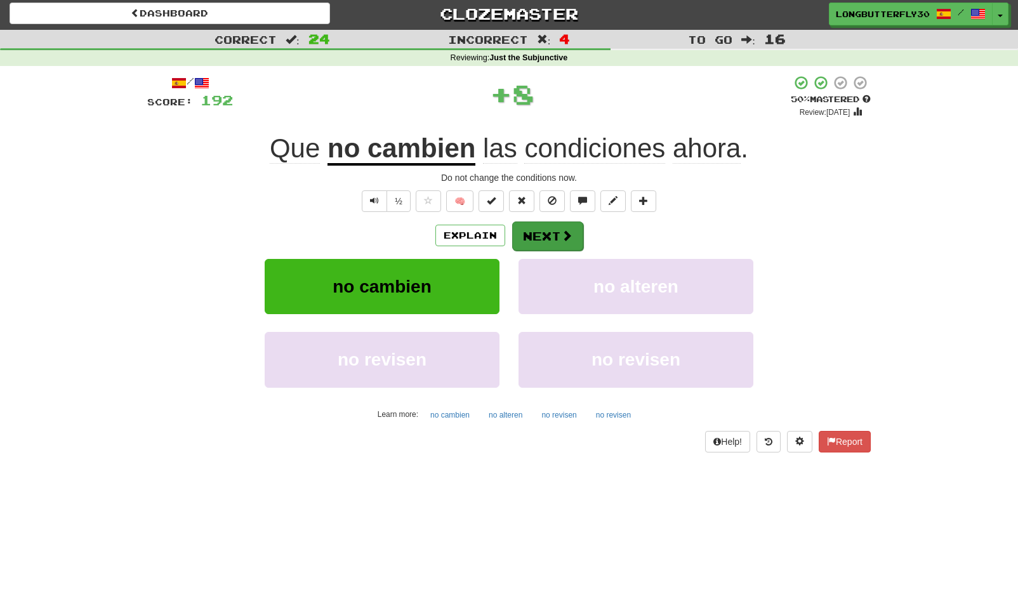
click at [537, 226] on button "Next" at bounding box center [547, 235] width 71 height 29
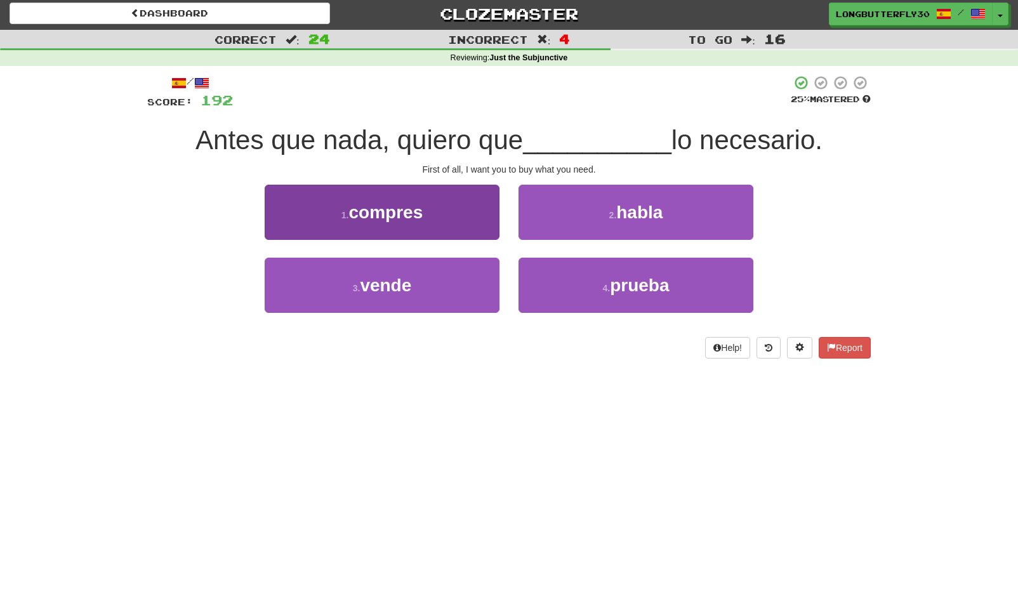
click at [476, 219] on button "1 . compres" at bounding box center [382, 212] width 235 height 55
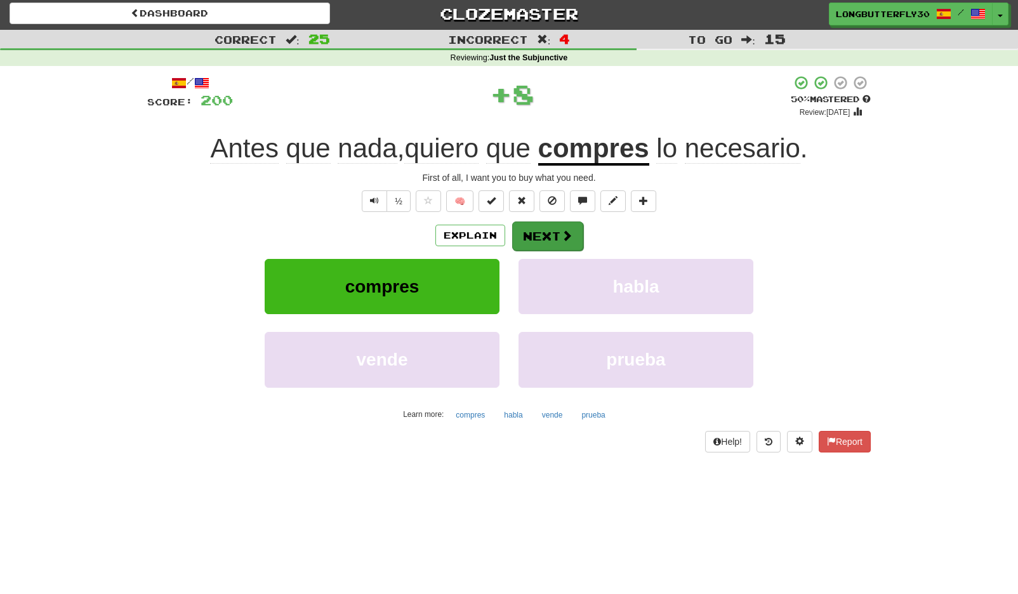
click at [553, 230] on button "Next" at bounding box center [547, 235] width 71 height 29
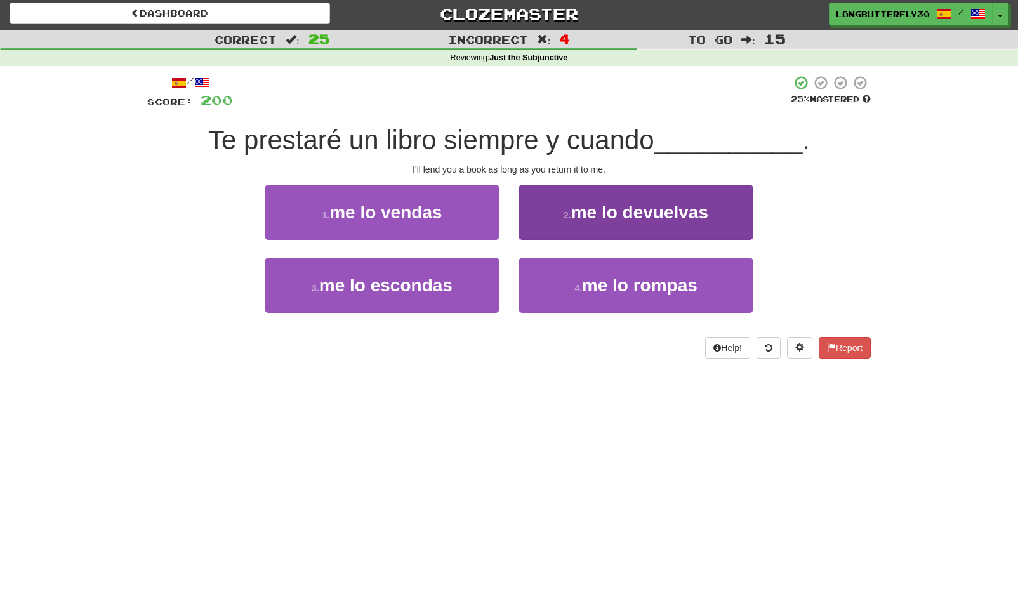
click at [587, 218] on span "me lo devuelvas" at bounding box center [639, 212] width 137 height 20
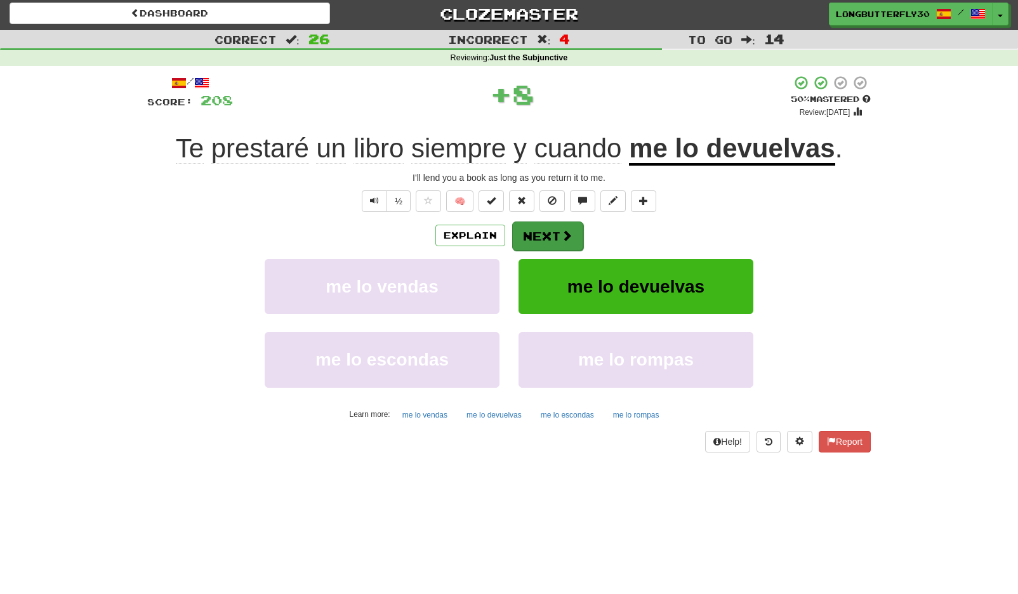
click at [554, 239] on button "Next" at bounding box center [547, 235] width 71 height 29
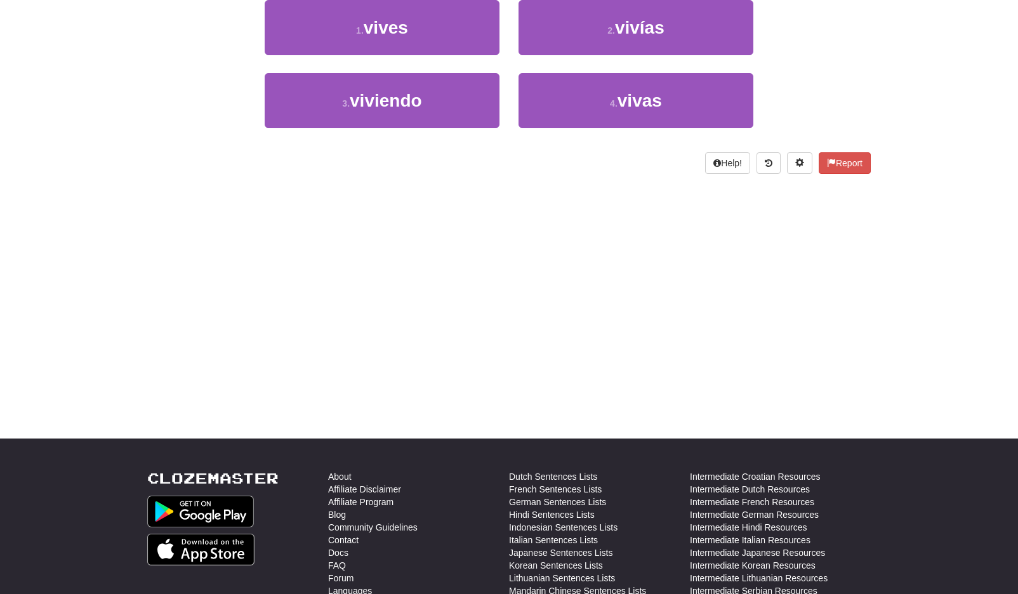
scroll to position [0, 0]
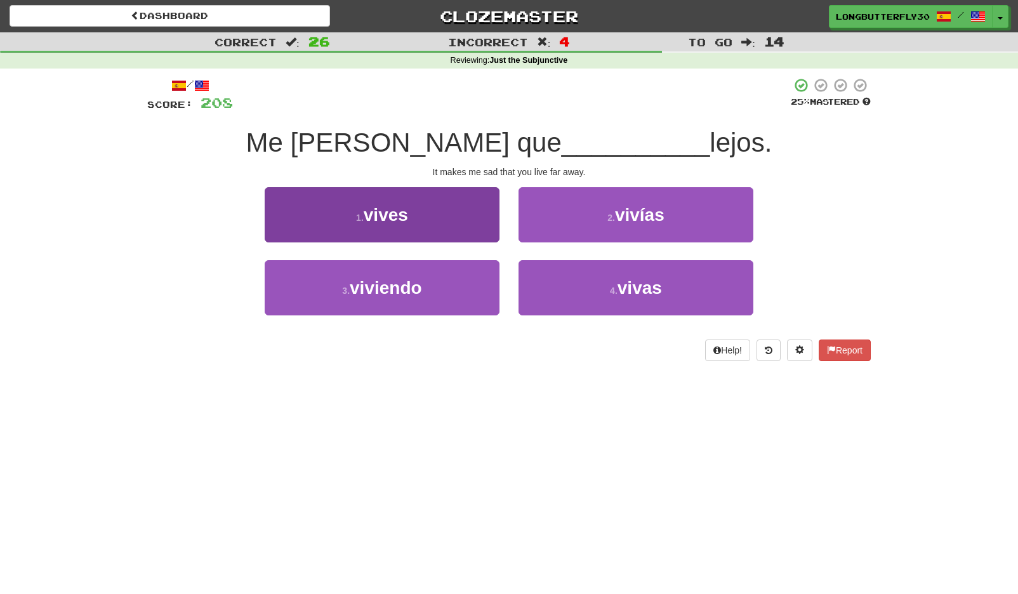
click at [473, 217] on button "1 . vives" at bounding box center [382, 214] width 235 height 55
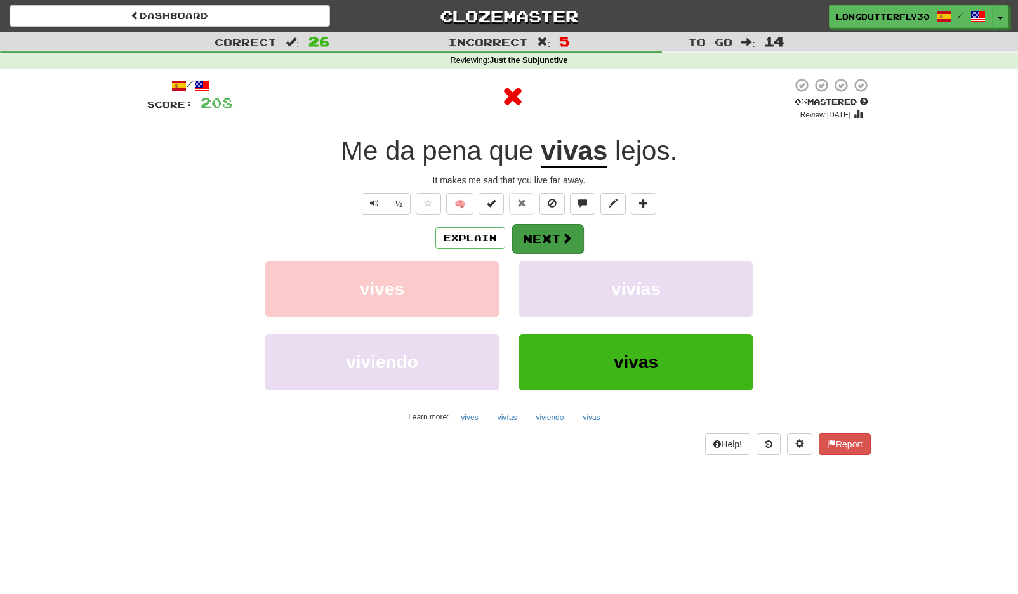
click at [549, 236] on button "Next" at bounding box center [547, 238] width 71 height 29
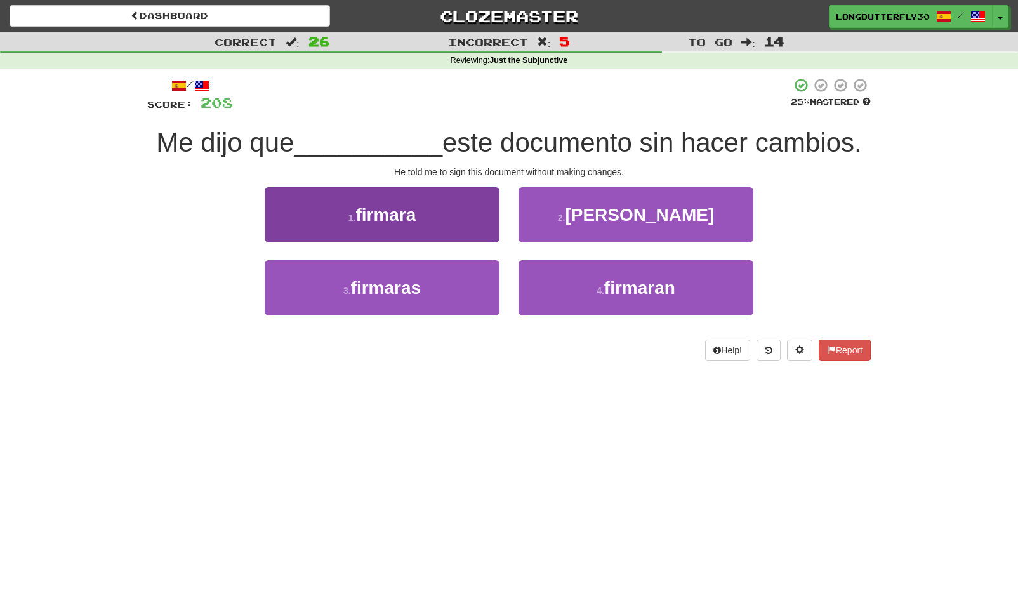
click at [459, 211] on button "1 . firmara" at bounding box center [382, 214] width 235 height 55
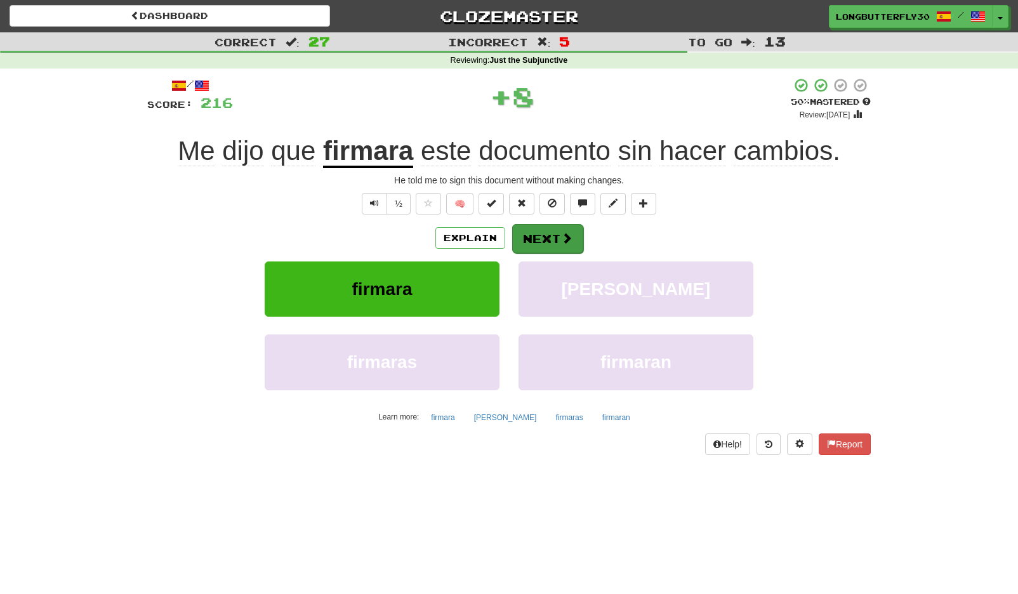
click at [530, 237] on button "Next" at bounding box center [547, 238] width 71 height 29
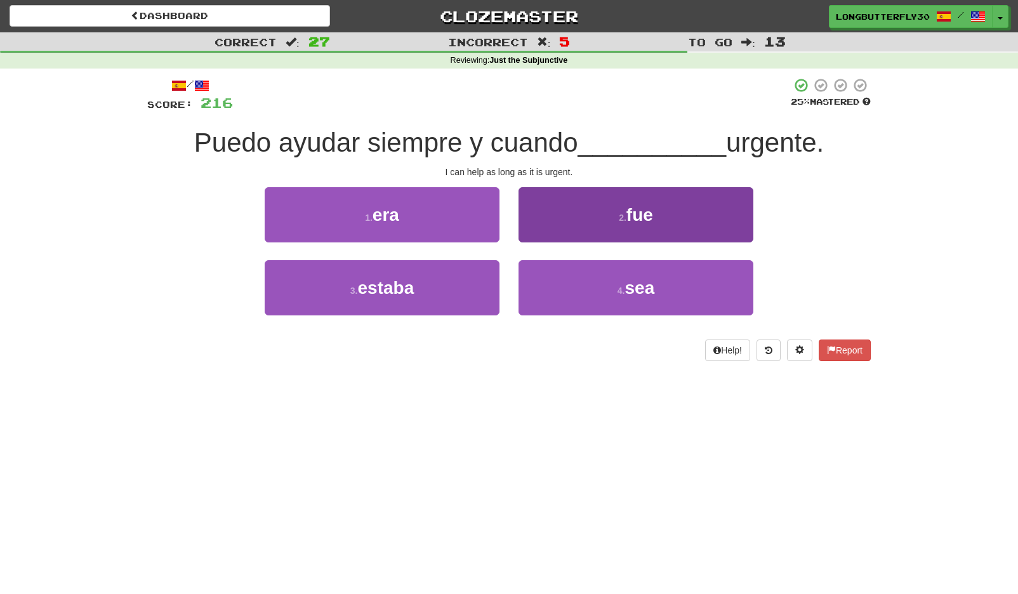
click at [606, 220] on button "2 . fue" at bounding box center [635, 214] width 235 height 55
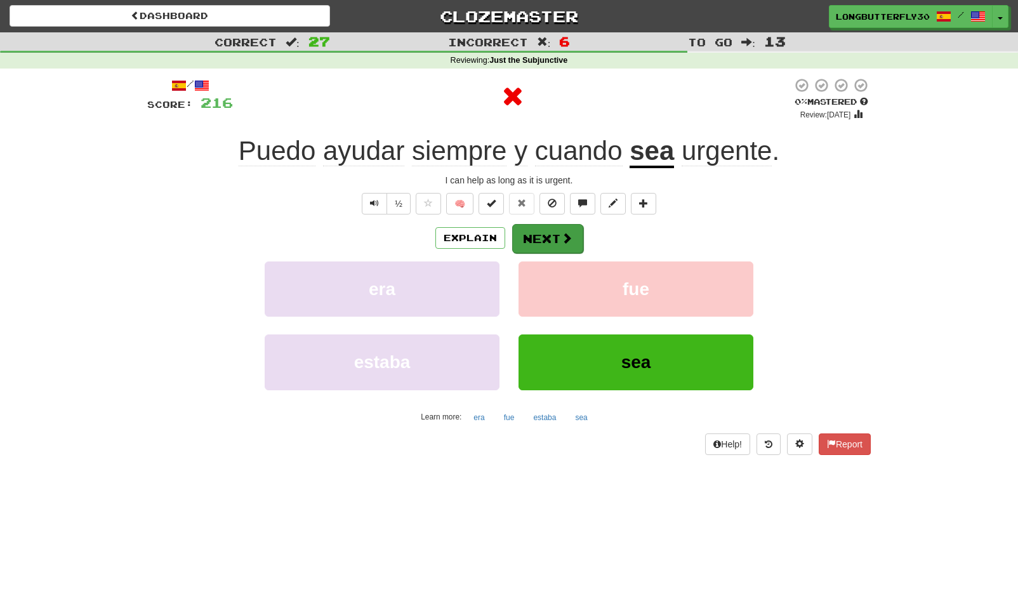
click at [550, 235] on button "Next" at bounding box center [547, 238] width 71 height 29
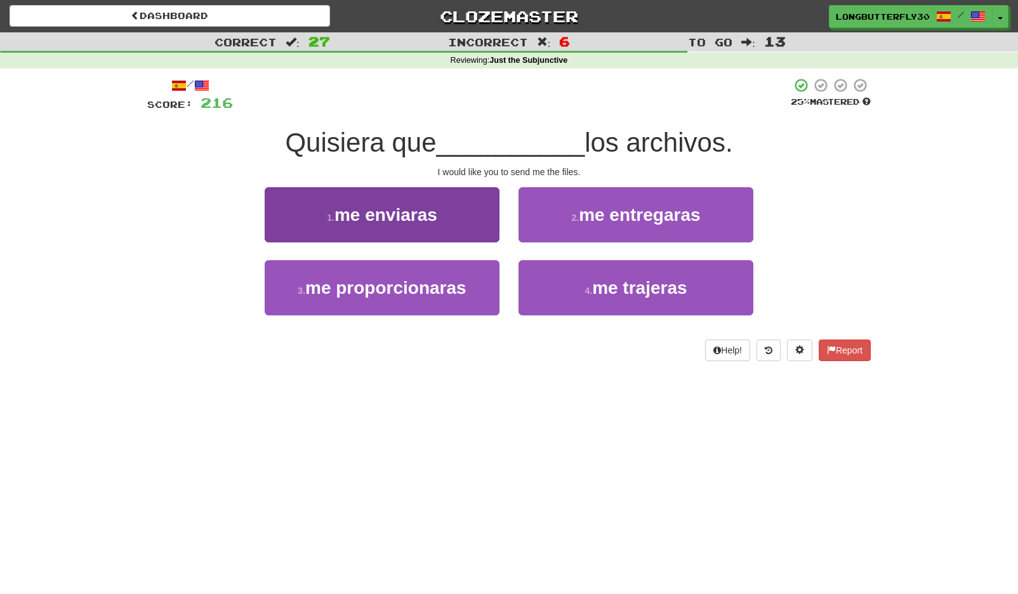
click at [478, 221] on button "1 . me enviaras" at bounding box center [382, 214] width 235 height 55
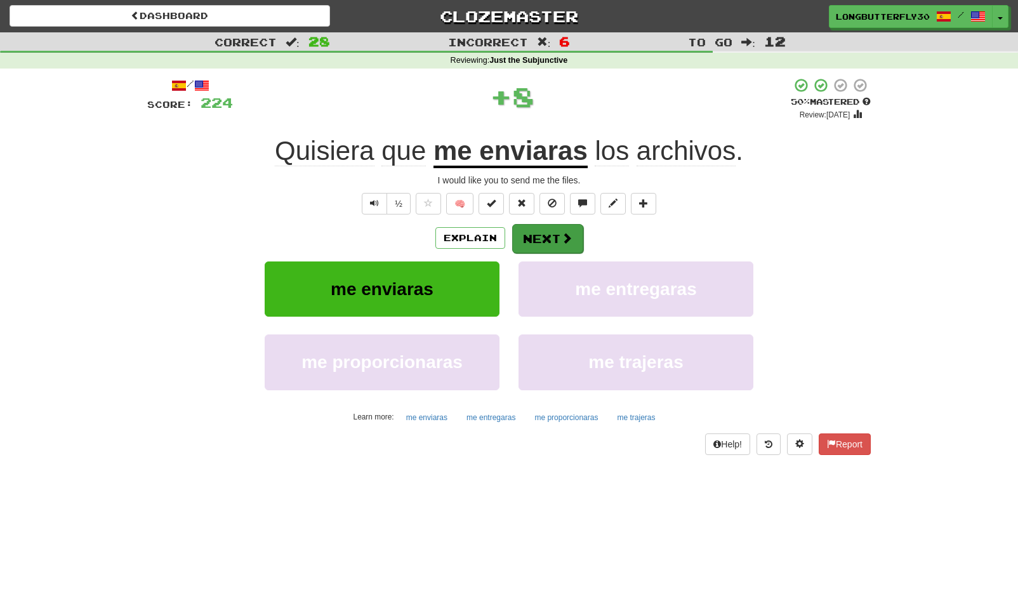
click at [566, 246] on button "Next" at bounding box center [547, 238] width 71 height 29
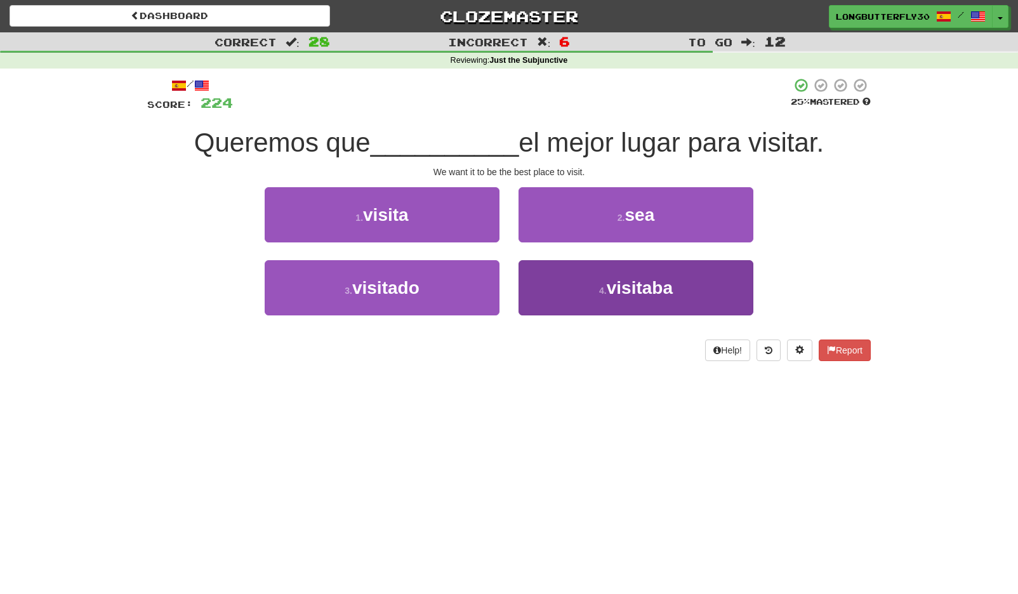
click at [565, 292] on button "4 . visitaba" at bounding box center [635, 287] width 235 height 55
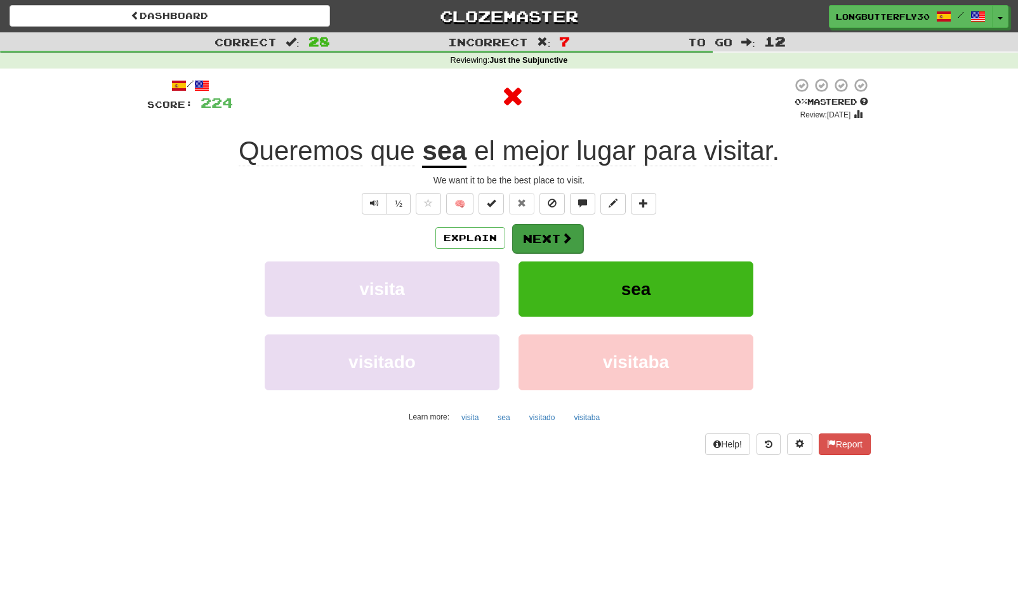
click at [563, 234] on span at bounding box center [566, 237] width 11 height 11
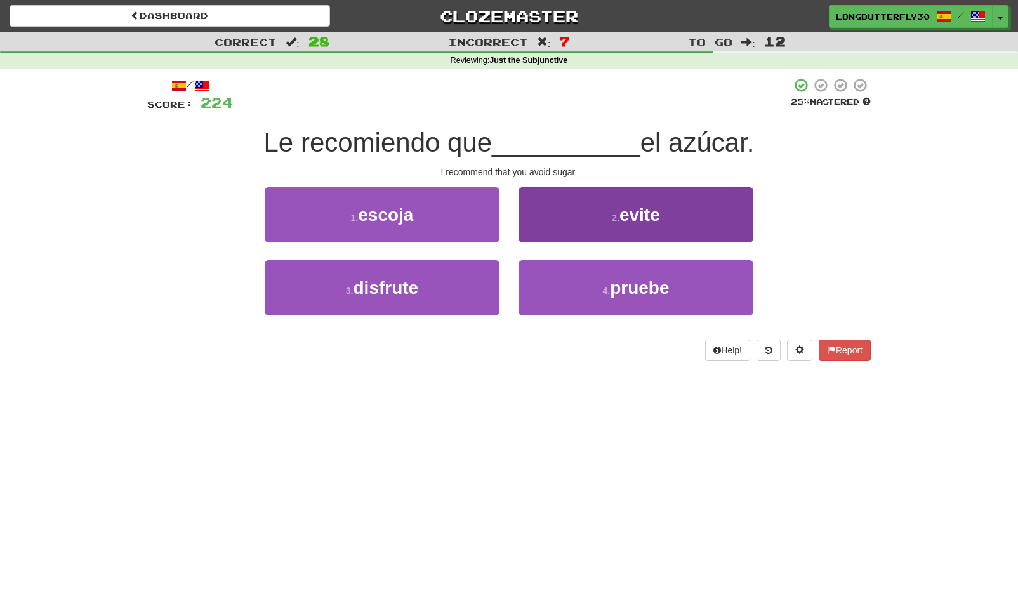
click at [598, 231] on button "2 . evite" at bounding box center [635, 214] width 235 height 55
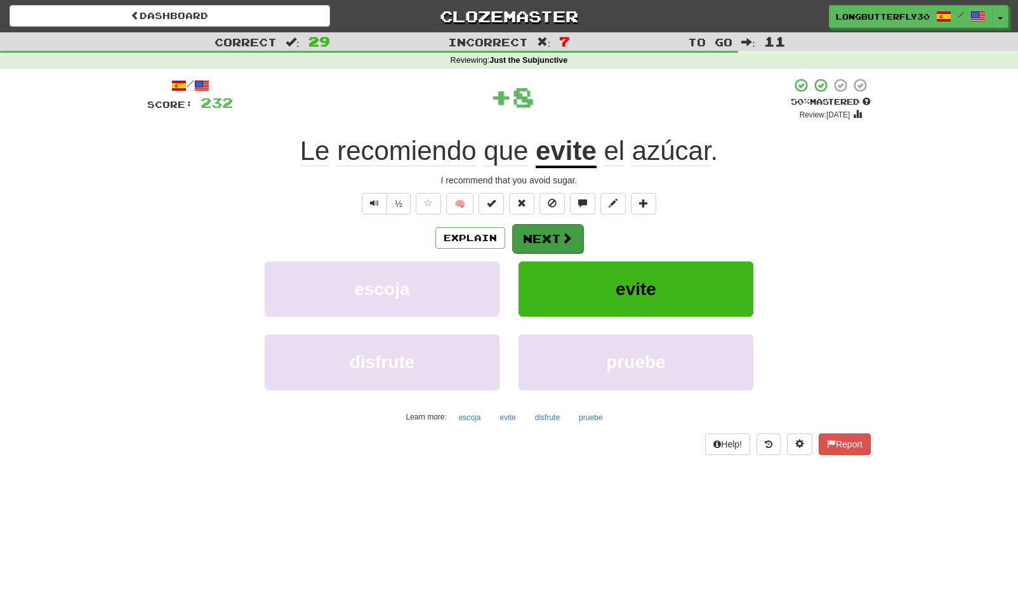
click at [551, 236] on button "Next" at bounding box center [547, 238] width 71 height 29
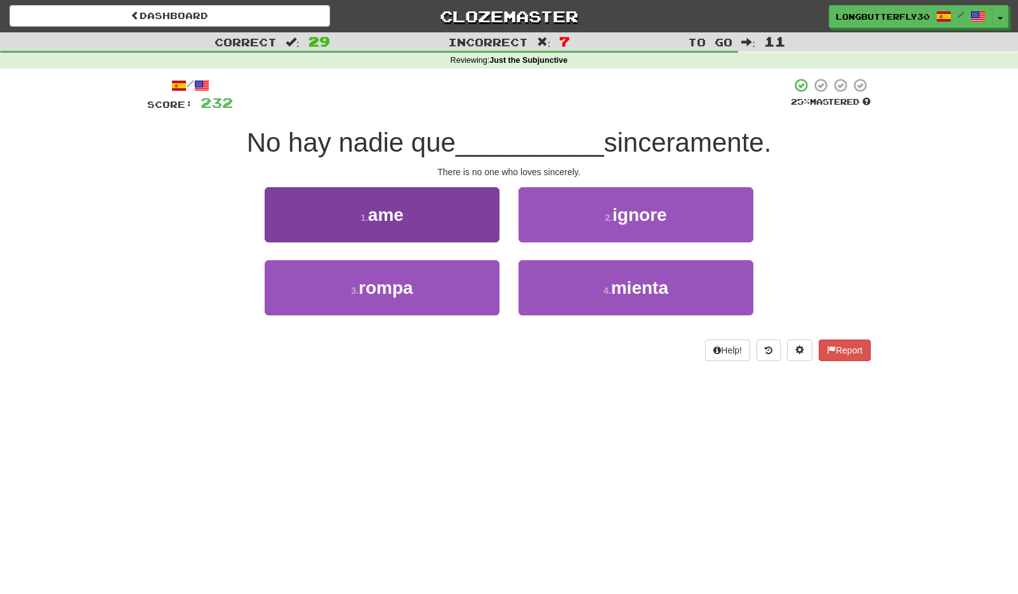
click at [463, 220] on button "1 . ame" at bounding box center [382, 214] width 235 height 55
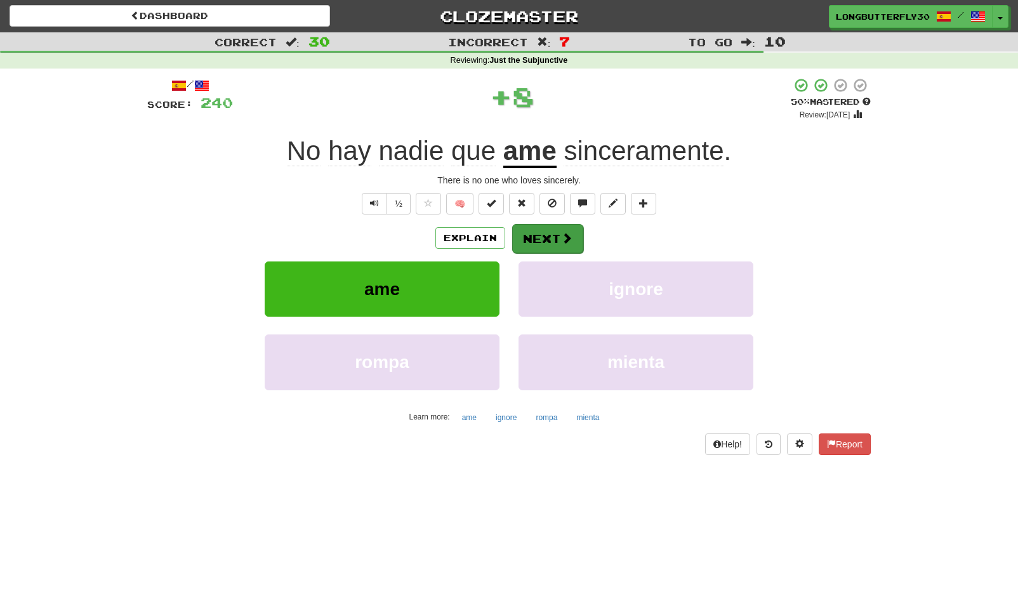
click at [544, 230] on button "Next" at bounding box center [547, 238] width 71 height 29
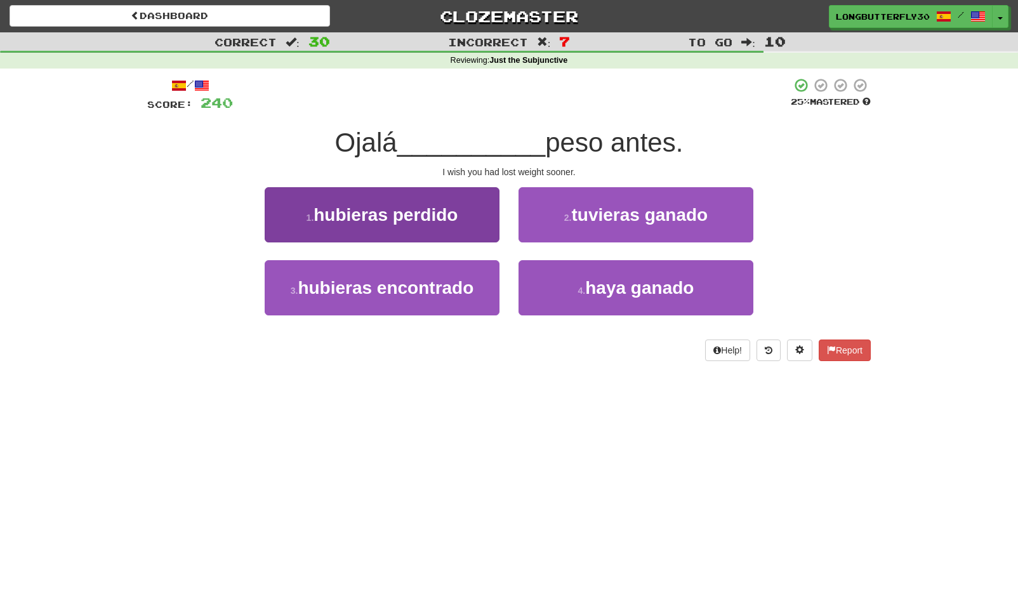
click at [481, 219] on button "1 . hubieras perdido" at bounding box center [382, 214] width 235 height 55
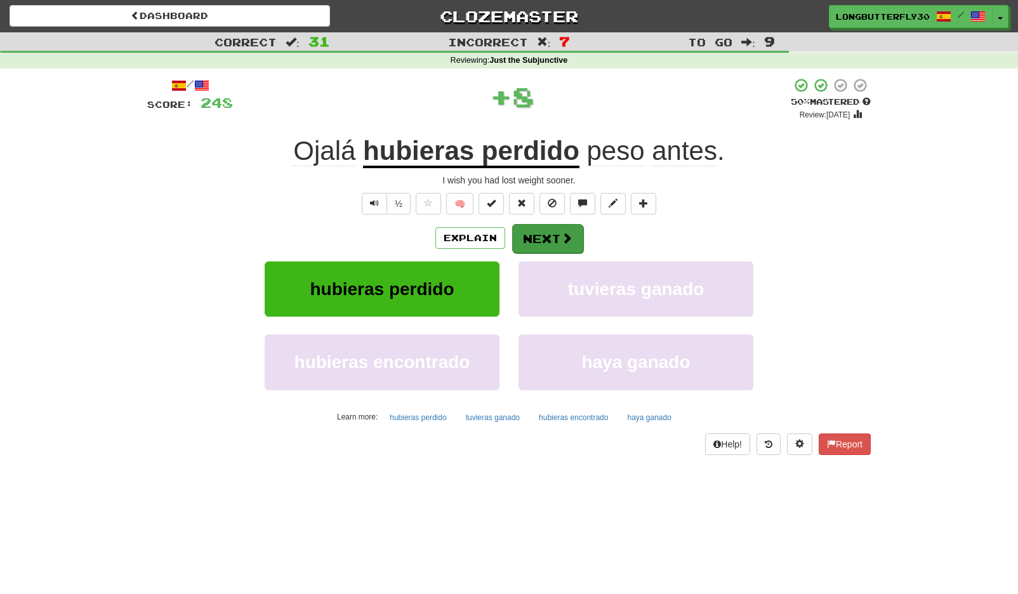
click at [551, 242] on button "Next" at bounding box center [547, 238] width 71 height 29
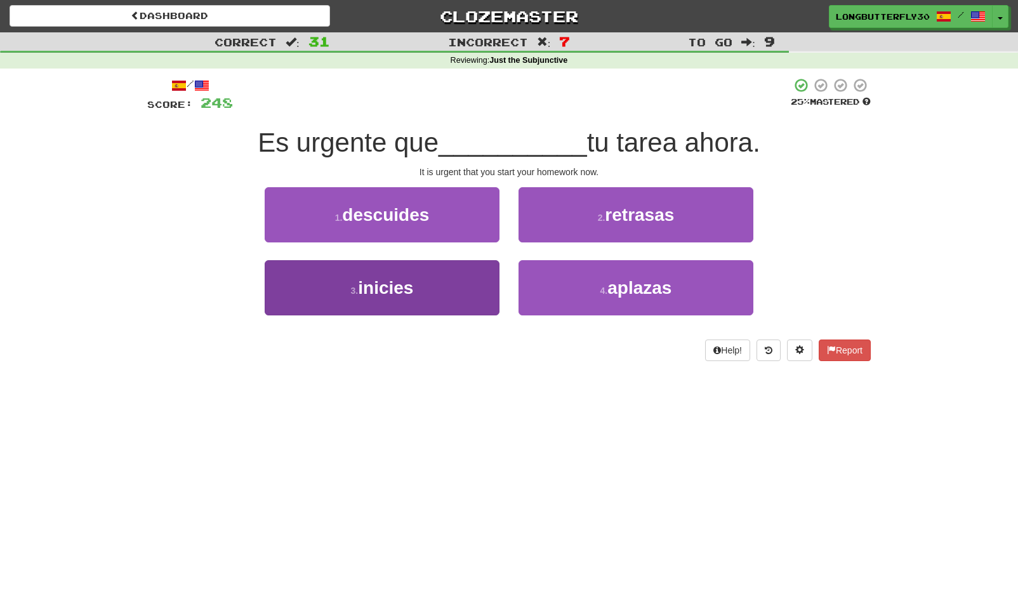
click at [480, 291] on button "3 . inicies" at bounding box center [382, 287] width 235 height 55
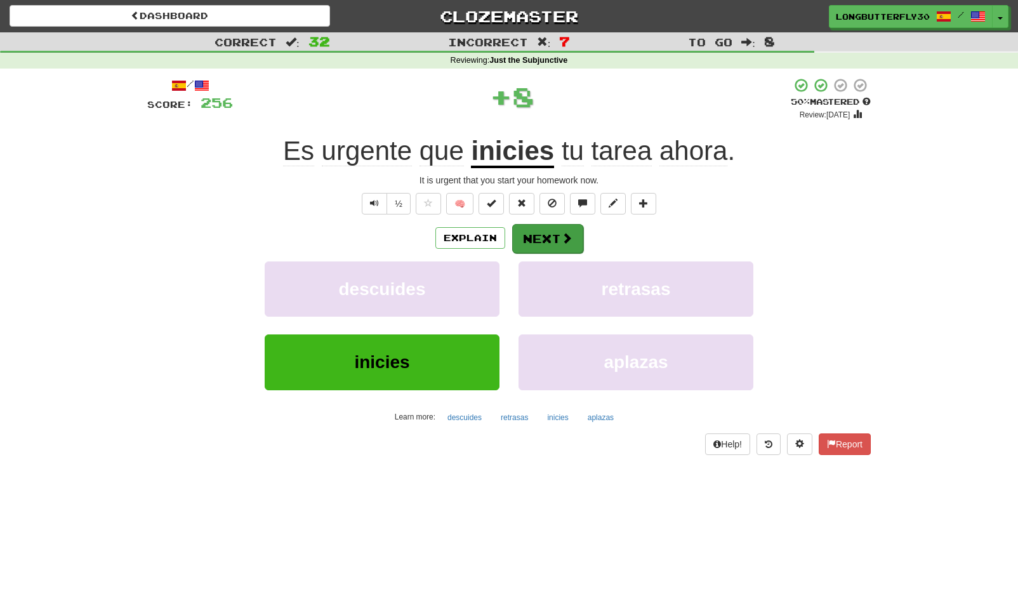
click at [541, 240] on button "Next" at bounding box center [547, 238] width 71 height 29
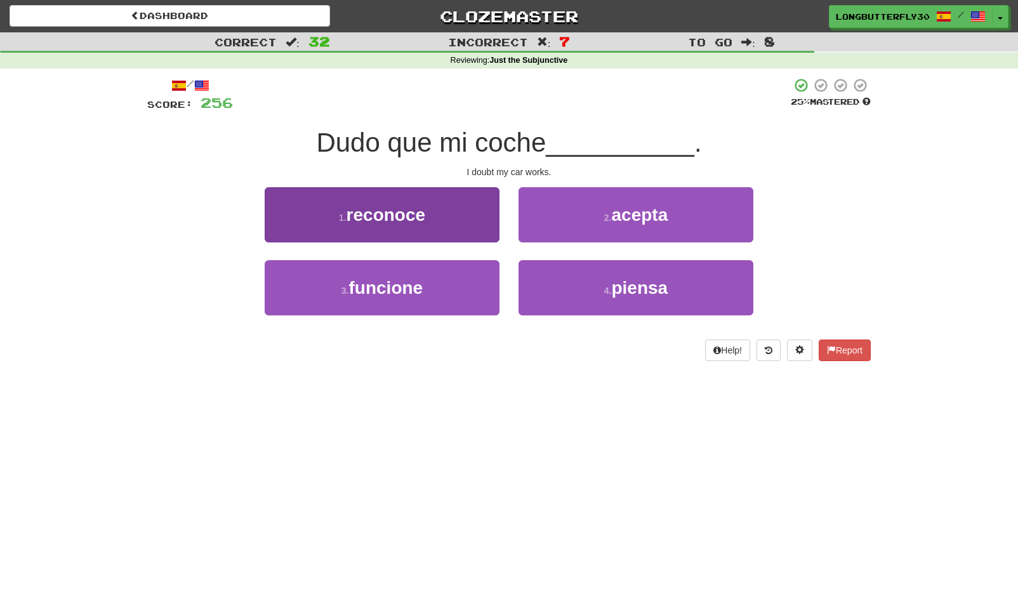
drag, startPoint x: 464, startPoint y: 273, endPoint x: 475, endPoint y: 272, distance: 10.9
click at [464, 274] on button "3 . funcione" at bounding box center [382, 287] width 235 height 55
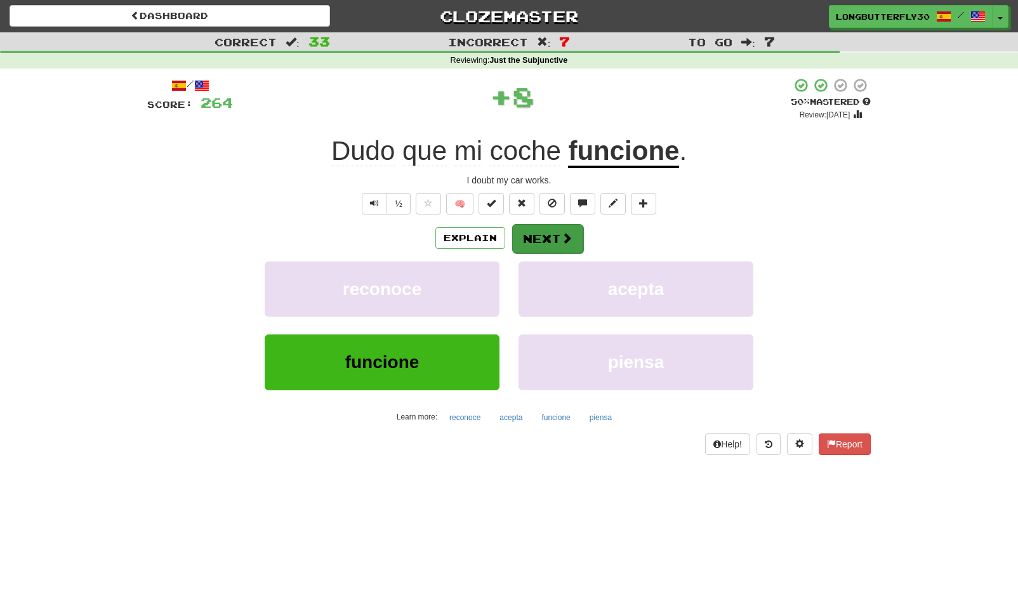
click at [546, 237] on button "Next" at bounding box center [547, 238] width 71 height 29
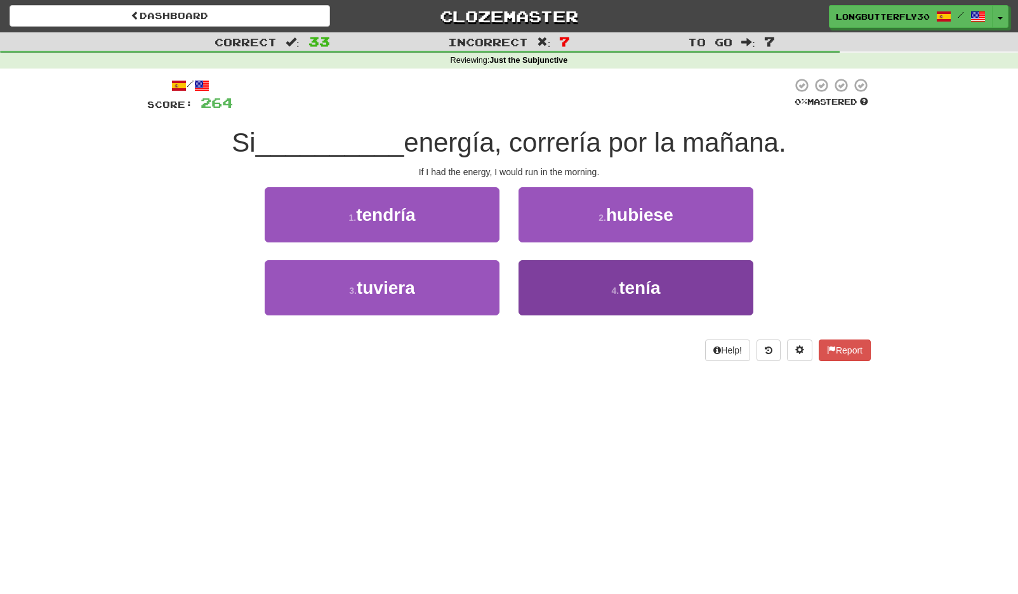
click at [590, 285] on button "4 . tenía" at bounding box center [635, 287] width 235 height 55
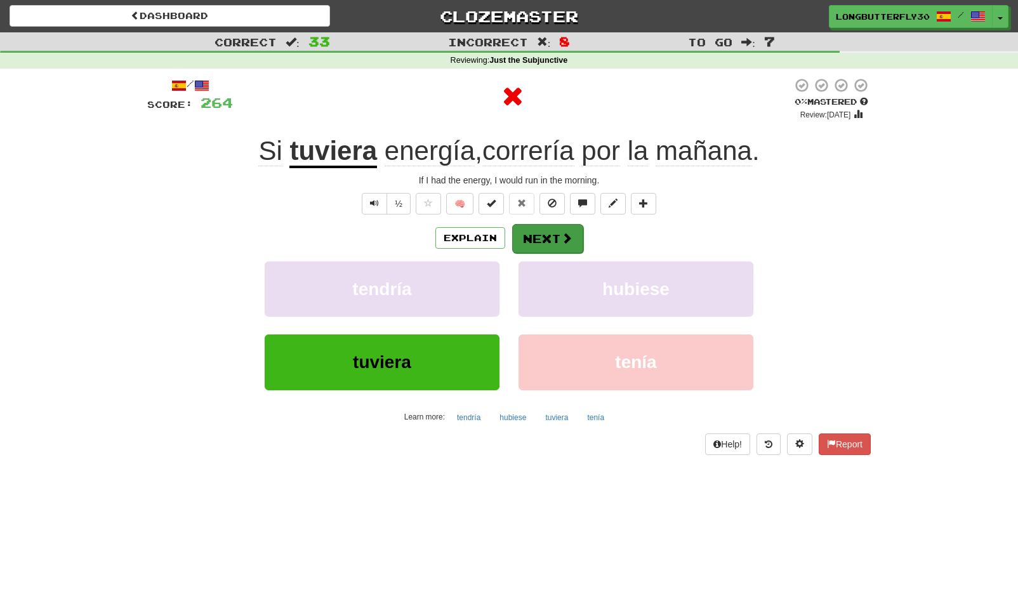
click at [547, 246] on button "Next" at bounding box center [547, 238] width 71 height 29
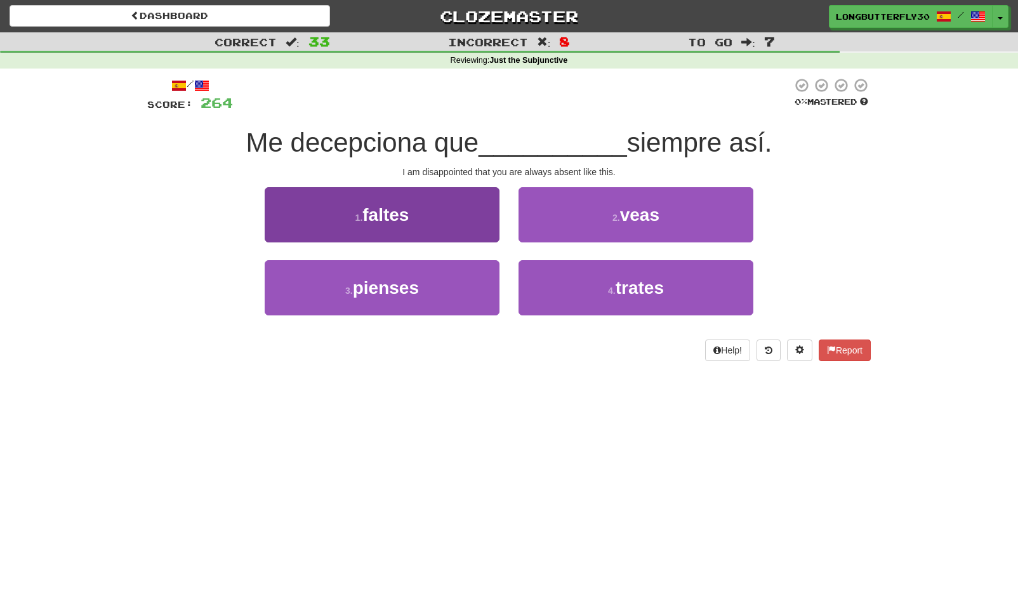
click at [452, 213] on button "1 . faltes" at bounding box center [382, 214] width 235 height 55
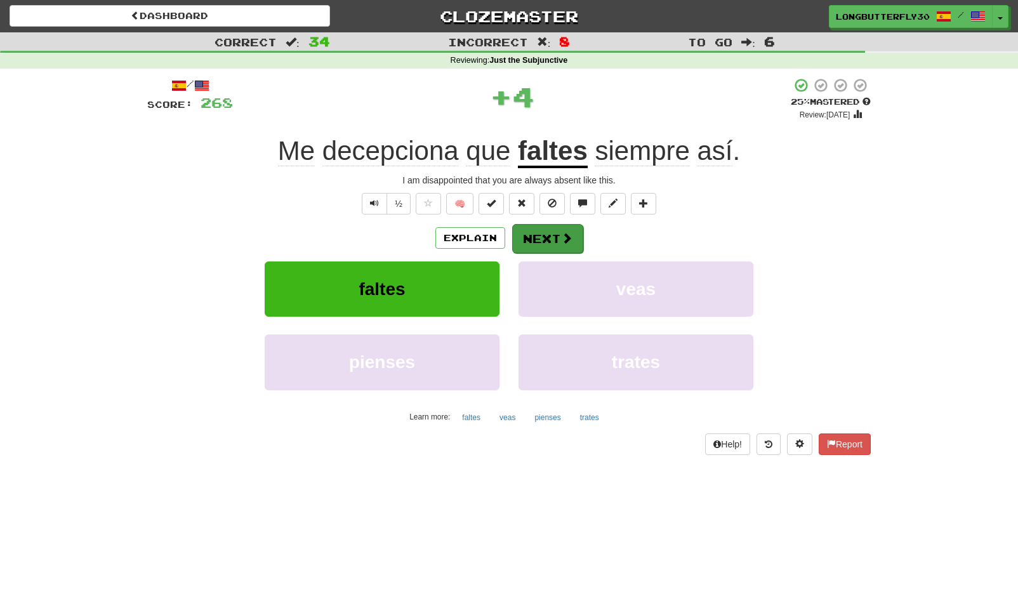
click at [530, 229] on button "Next" at bounding box center [547, 238] width 71 height 29
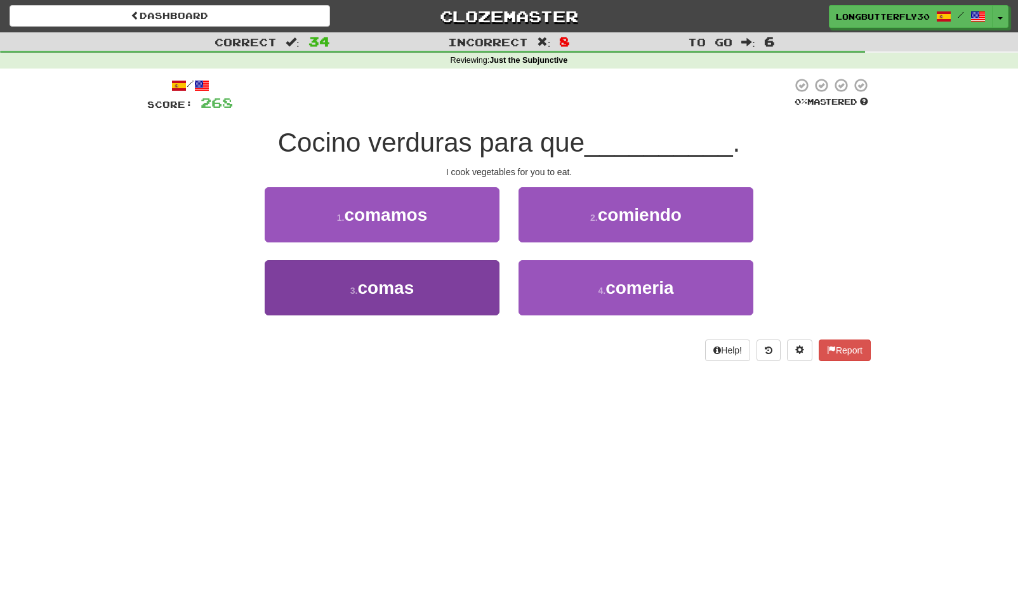
click at [464, 286] on button "3 . comas" at bounding box center [382, 287] width 235 height 55
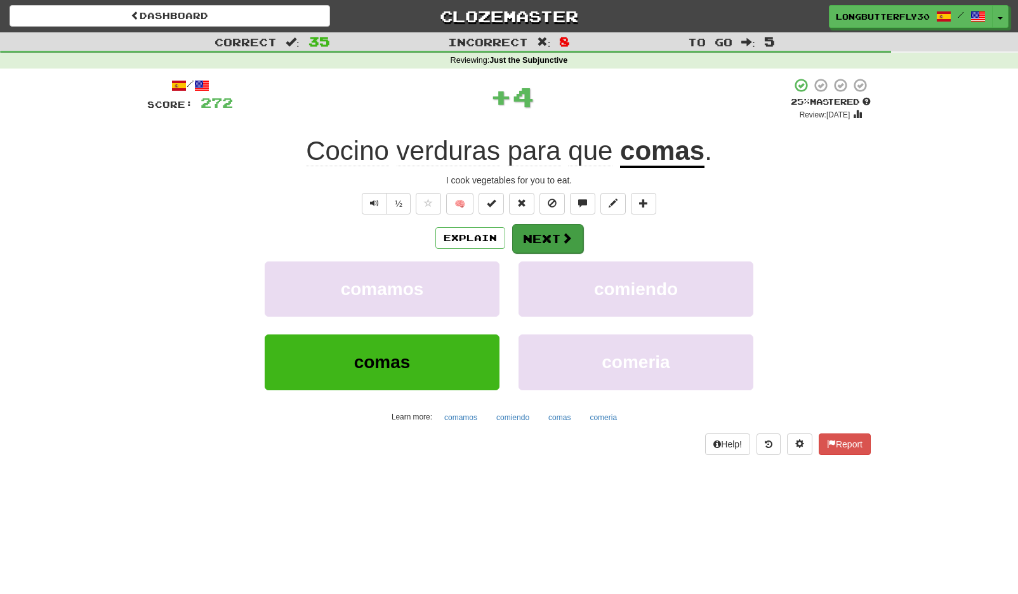
click at [566, 237] on span at bounding box center [566, 237] width 11 height 11
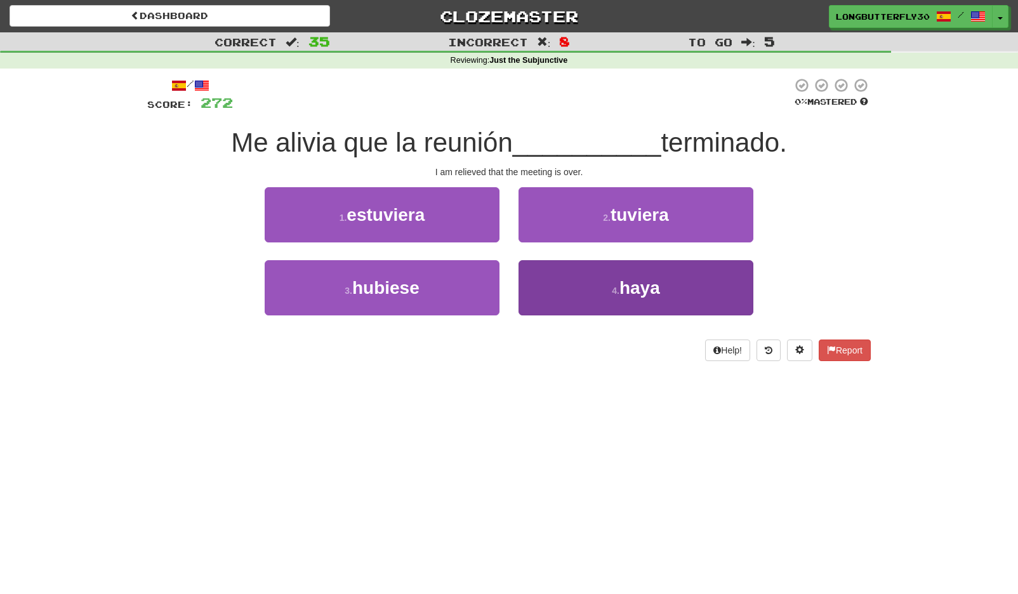
click at [584, 291] on button "4 . haya" at bounding box center [635, 287] width 235 height 55
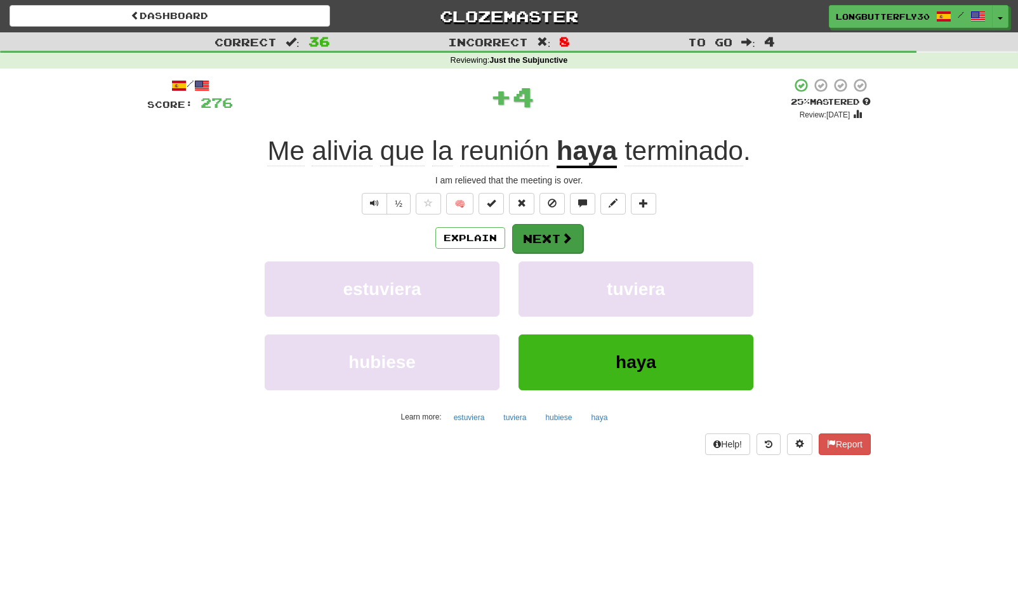
click at [548, 239] on button "Next" at bounding box center [547, 238] width 71 height 29
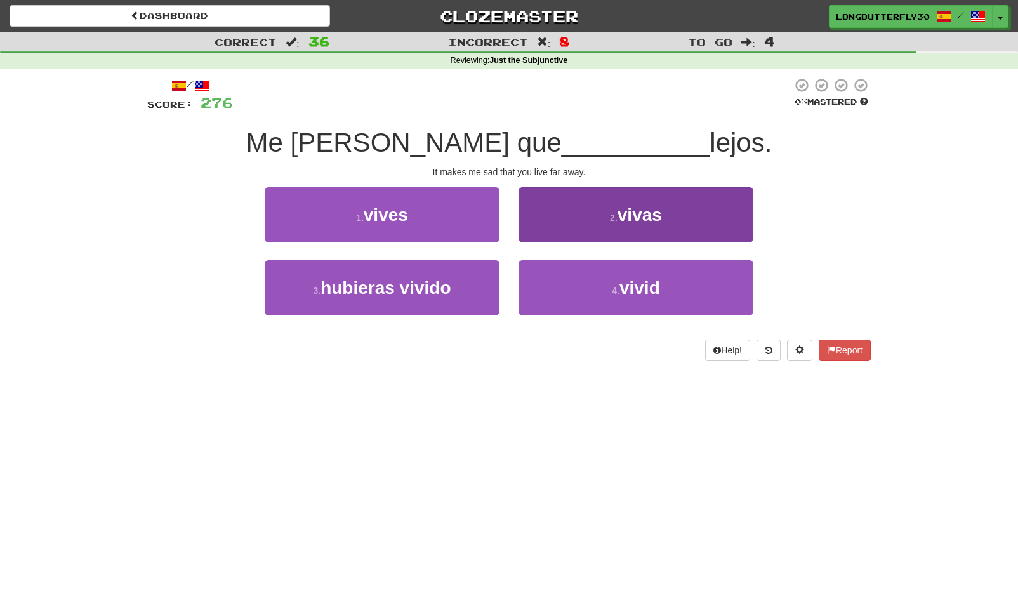
click at [562, 221] on button "2 . vivas" at bounding box center [635, 214] width 235 height 55
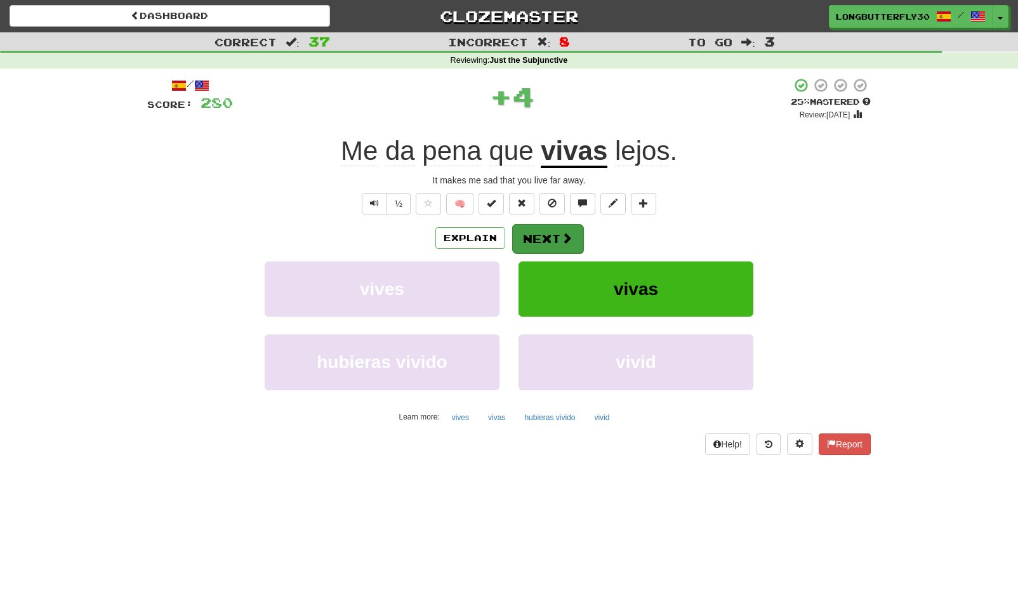
click at [546, 232] on button "Next" at bounding box center [547, 238] width 71 height 29
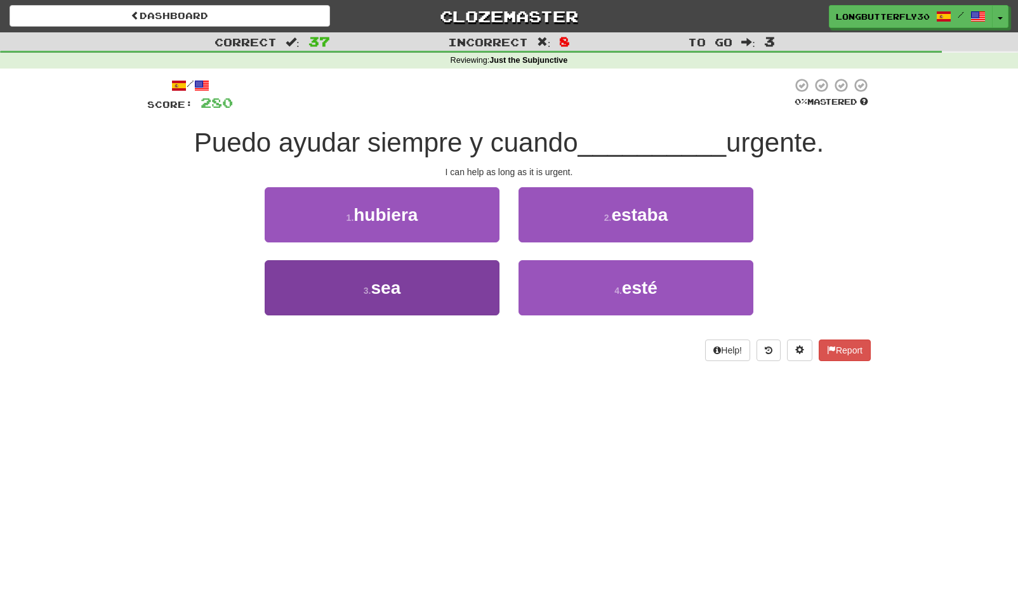
click at [475, 280] on button "3 . sea" at bounding box center [382, 287] width 235 height 55
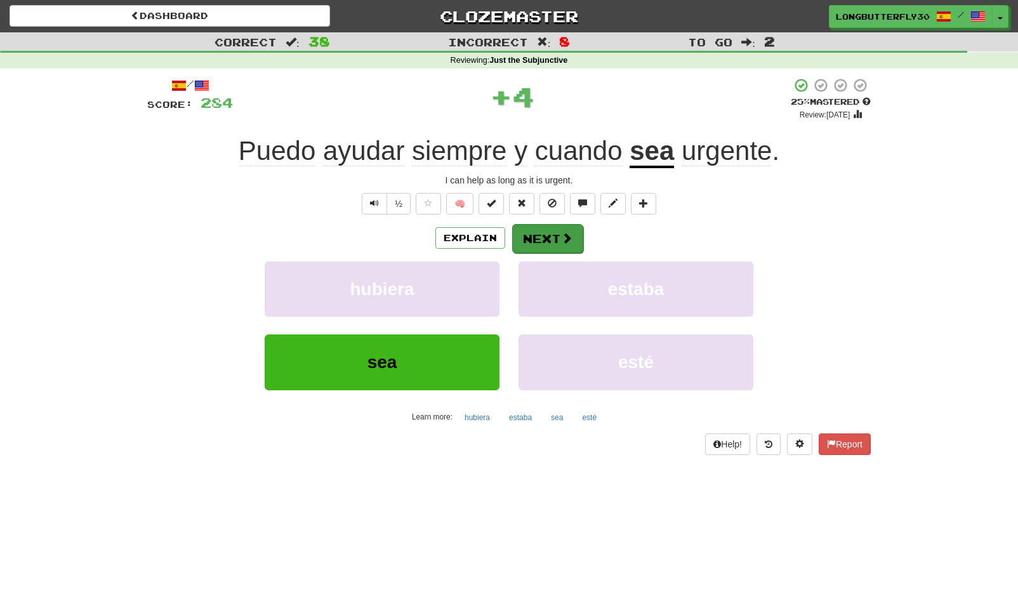
click at [543, 238] on button "Next" at bounding box center [547, 238] width 71 height 29
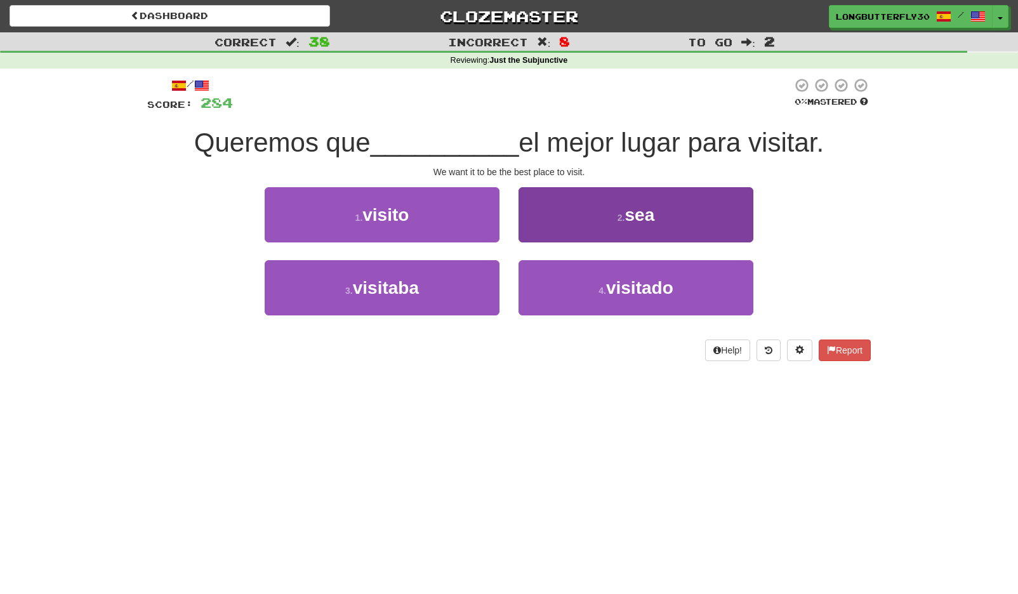
click at [585, 226] on button "2 . sea" at bounding box center [635, 214] width 235 height 55
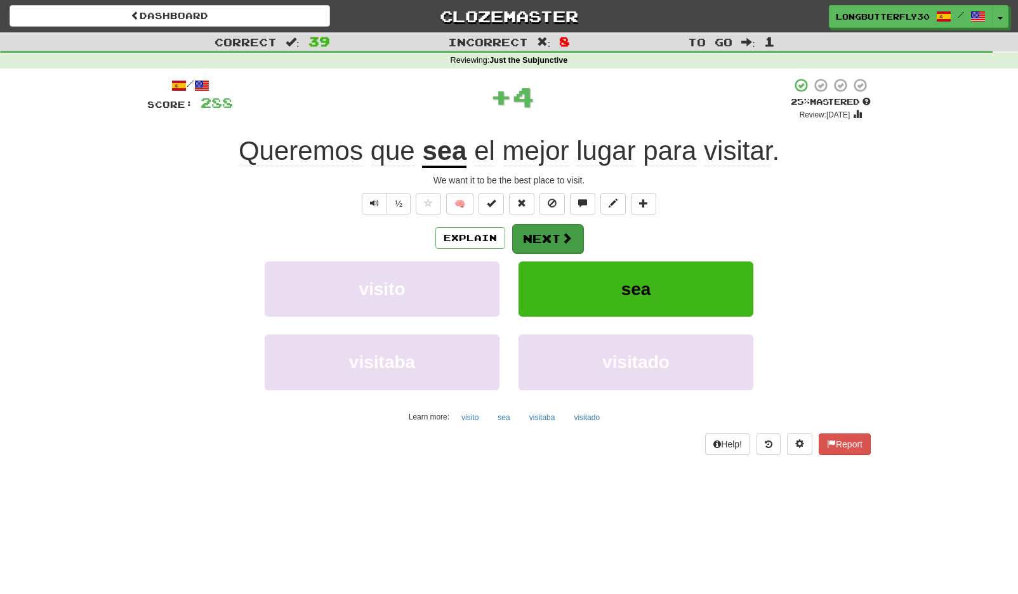
click at [550, 235] on button "Next" at bounding box center [547, 238] width 71 height 29
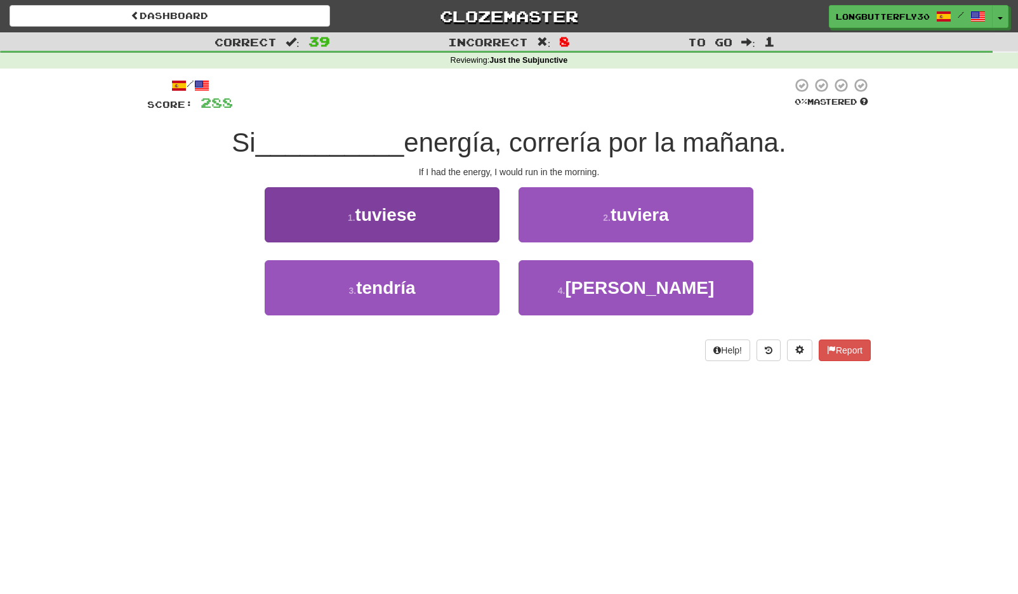
click at [477, 225] on button "1 . tuviese" at bounding box center [382, 214] width 235 height 55
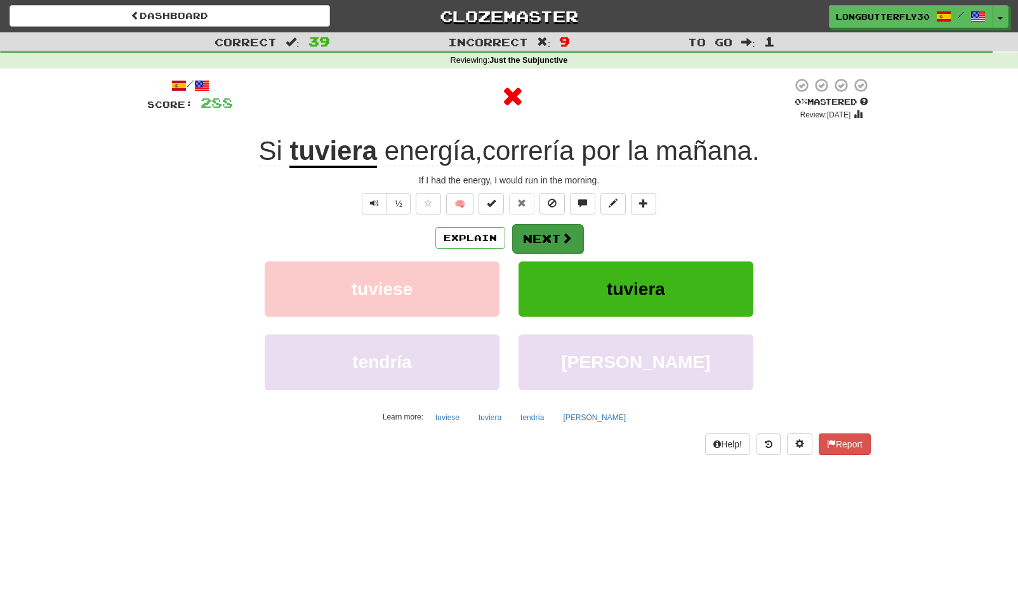
click at [543, 234] on button "Next" at bounding box center [547, 238] width 71 height 29
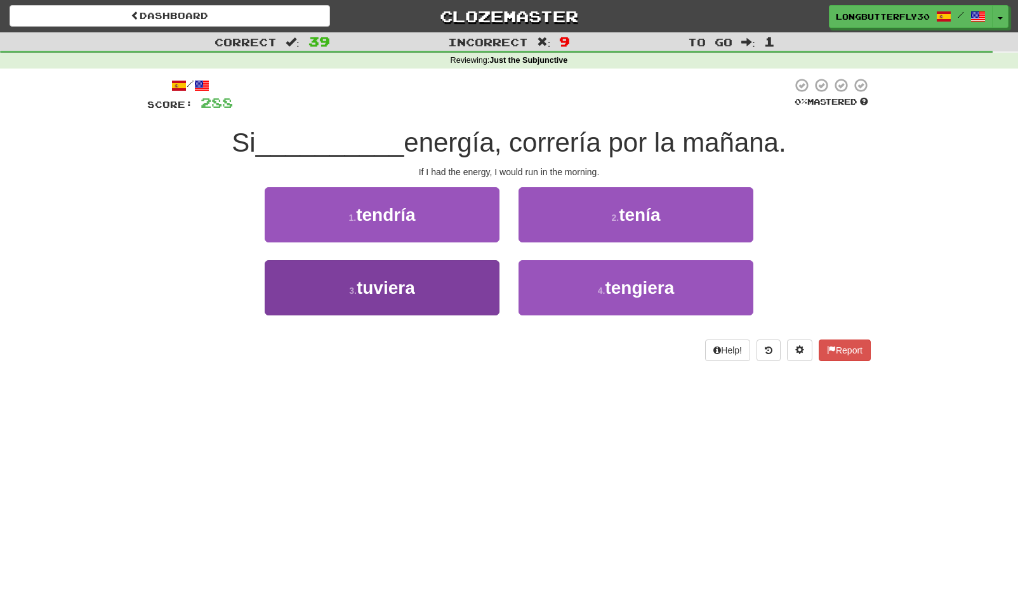
click at [472, 297] on button "3 . tuviera" at bounding box center [382, 287] width 235 height 55
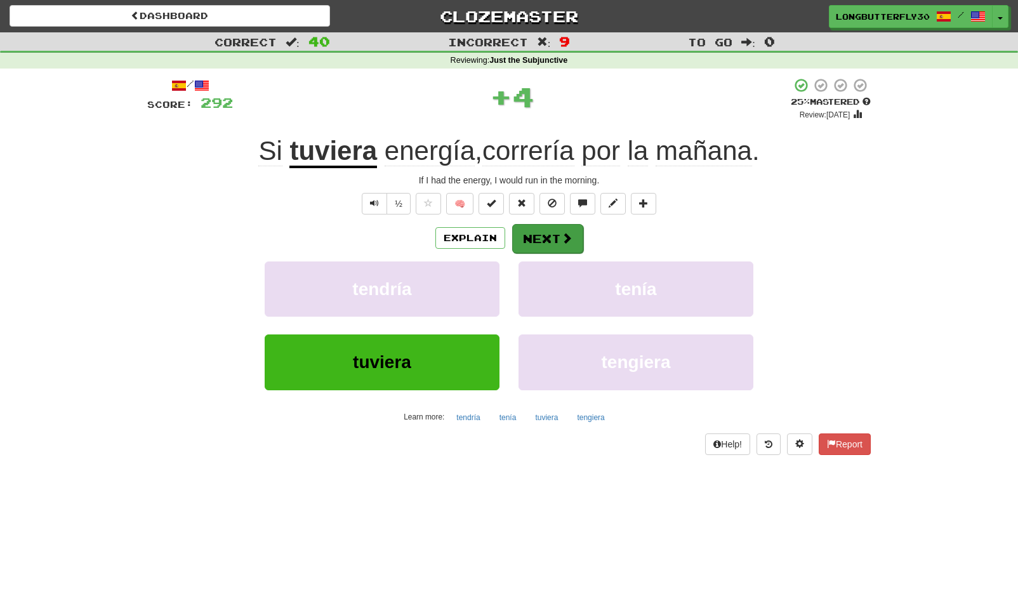
click at [548, 244] on button "Next" at bounding box center [547, 238] width 71 height 29
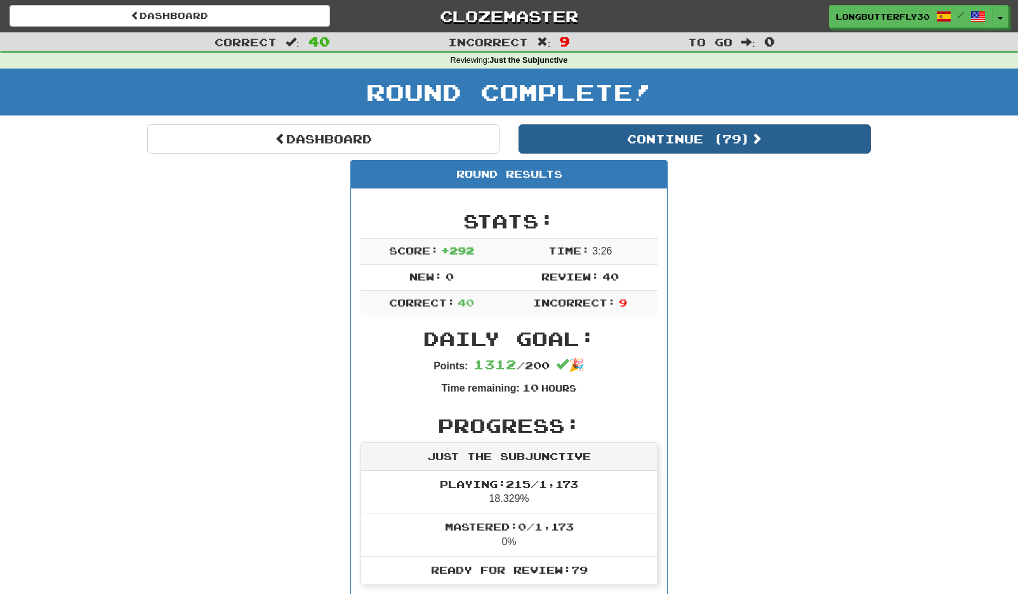
click at [623, 140] on button "Continue ( 79 )" at bounding box center [694, 138] width 352 height 29
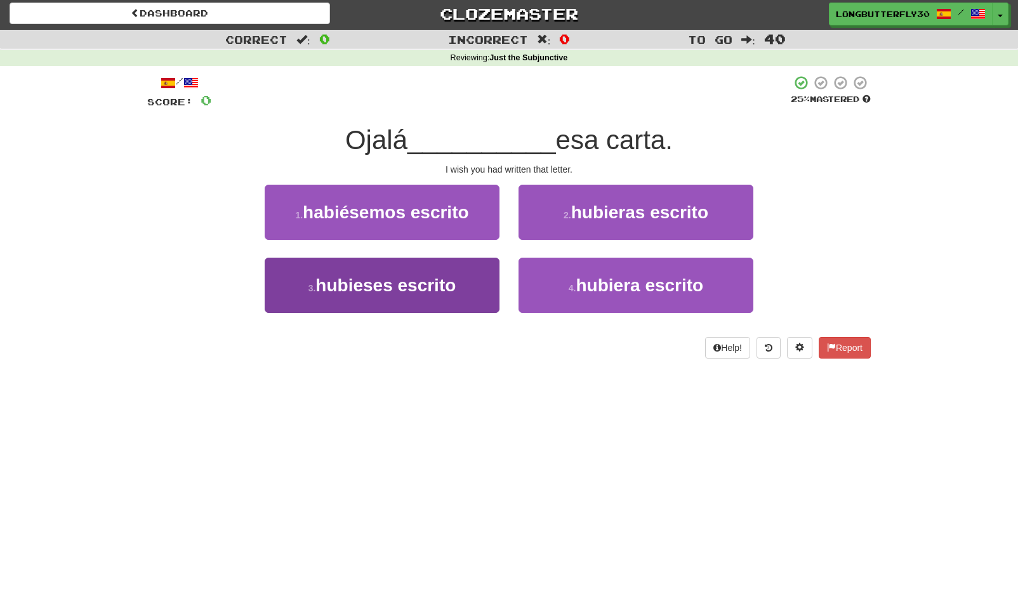
scroll to position [5, 0]
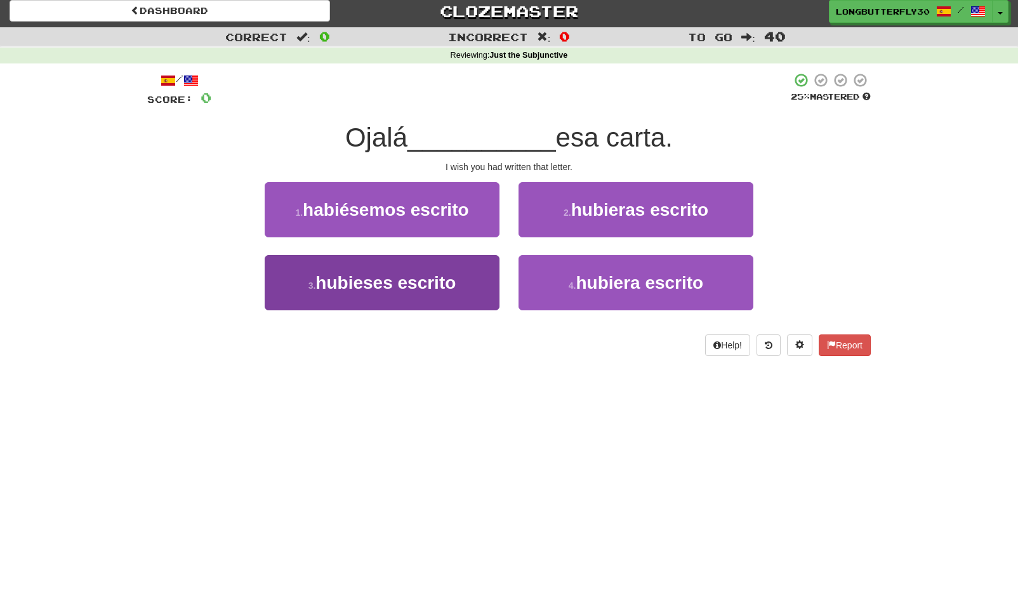
click at [457, 276] on button "3 . hubieses escrito" at bounding box center [382, 282] width 235 height 55
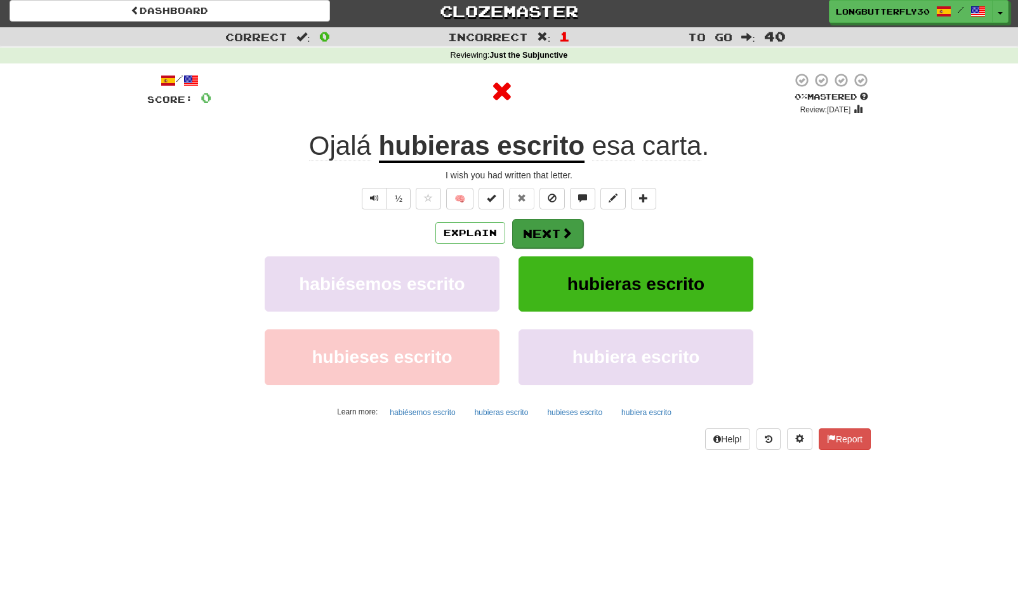
click at [534, 246] on button "Next" at bounding box center [547, 233] width 71 height 29
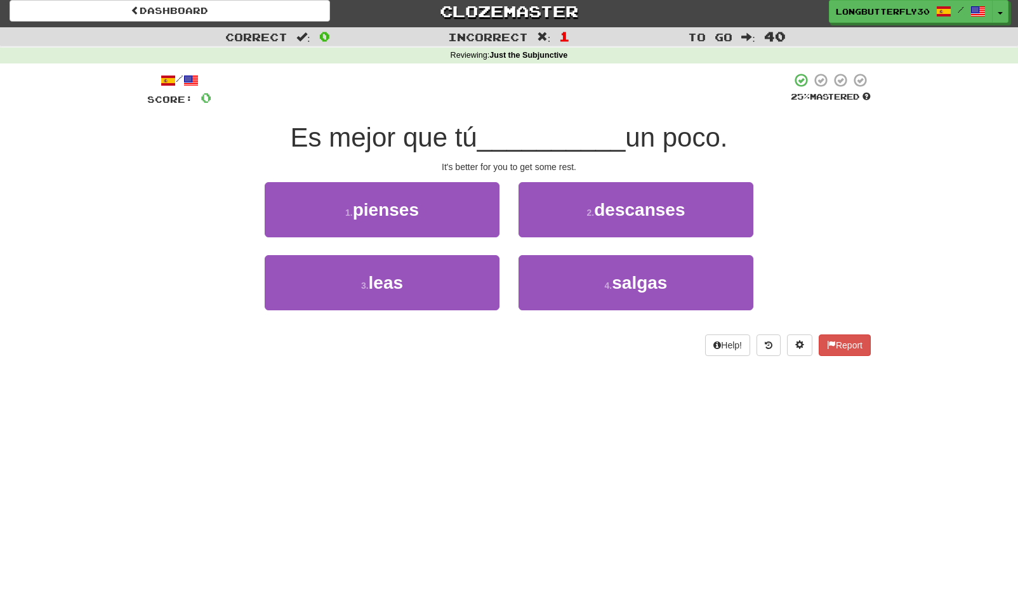
drag, startPoint x: 602, startPoint y: 209, endPoint x: 592, endPoint y: 211, distance: 9.7
click at [602, 210] on span "descanses" at bounding box center [639, 210] width 91 height 20
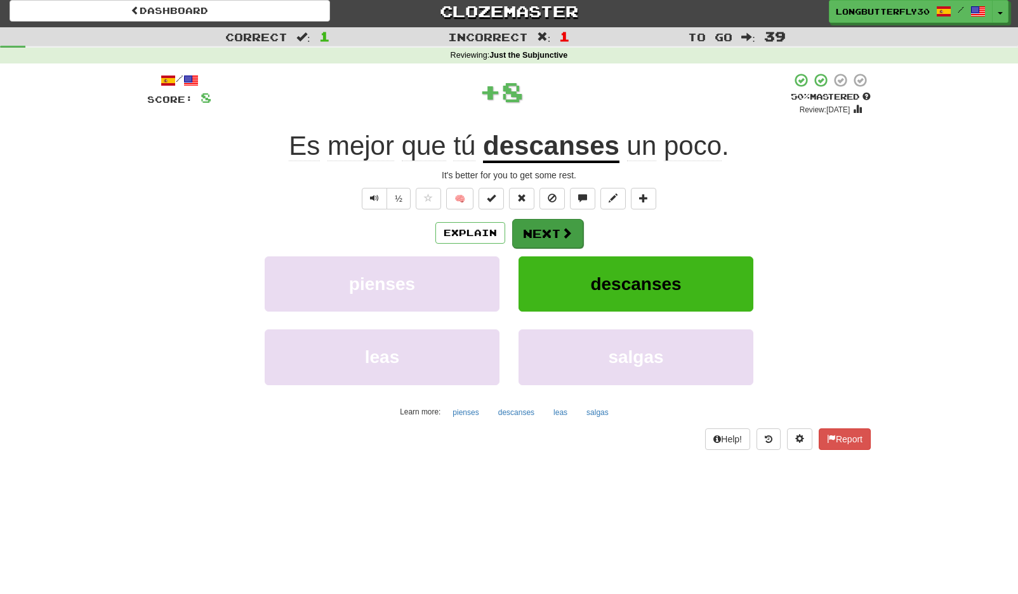
click at [553, 231] on button "Next" at bounding box center [547, 233] width 71 height 29
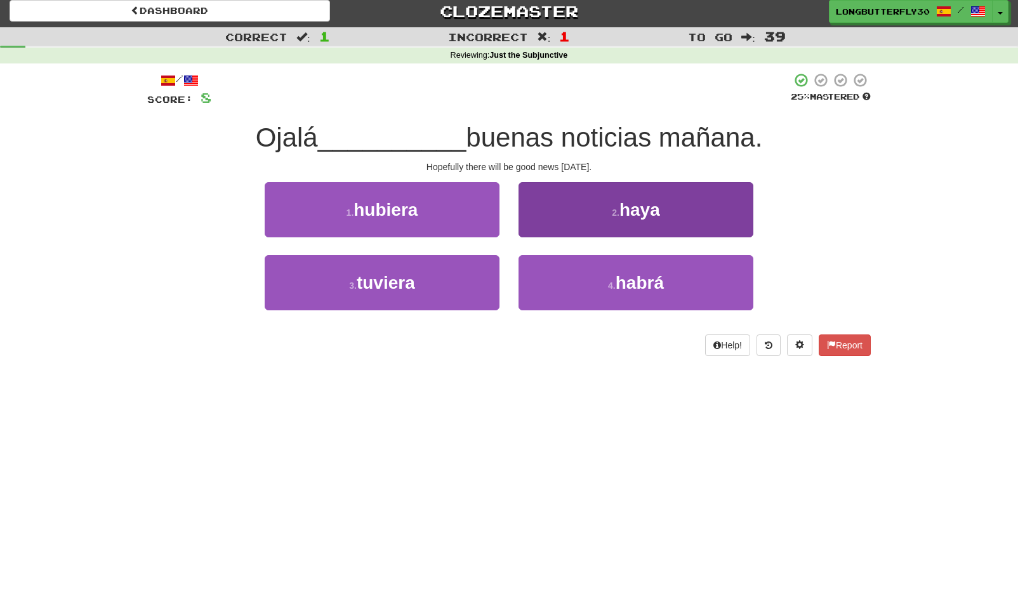
click at [605, 213] on button "2 . haya" at bounding box center [635, 209] width 235 height 55
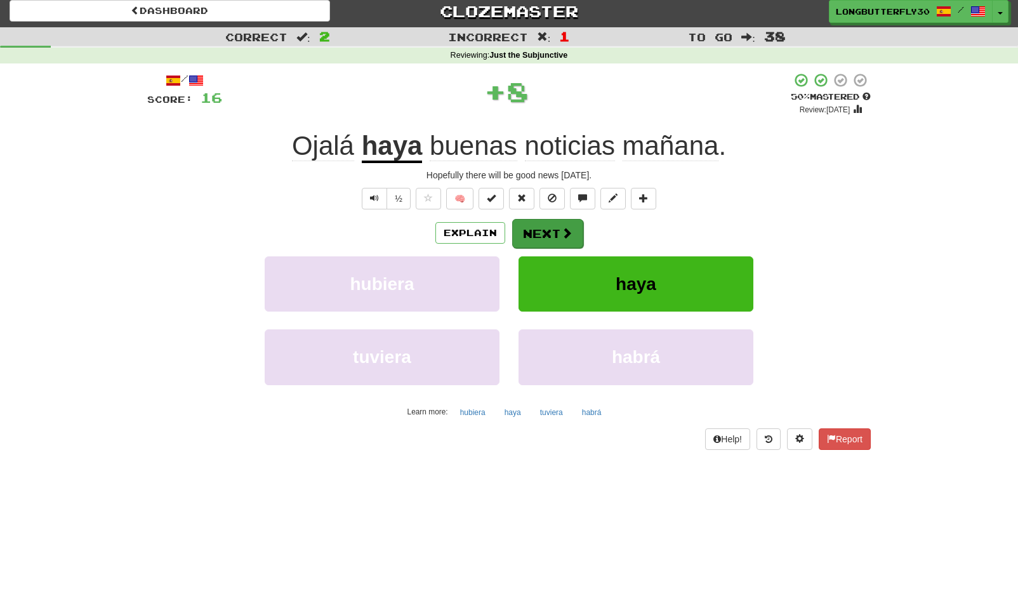
click at [563, 228] on span at bounding box center [566, 232] width 11 height 11
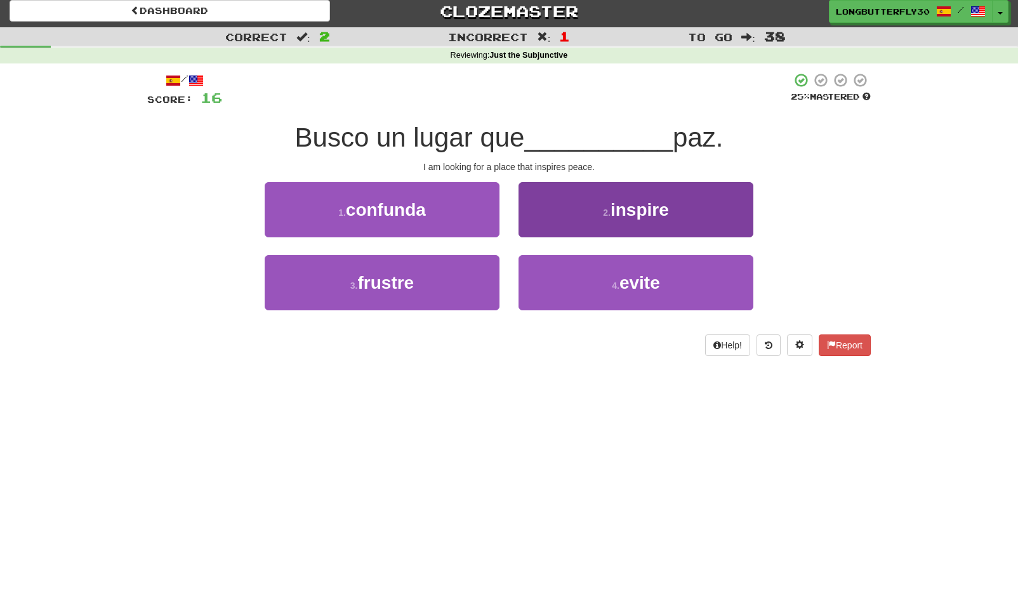
click at [607, 218] on button "2 . inspire" at bounding box center [635, 209] width 235 height 55
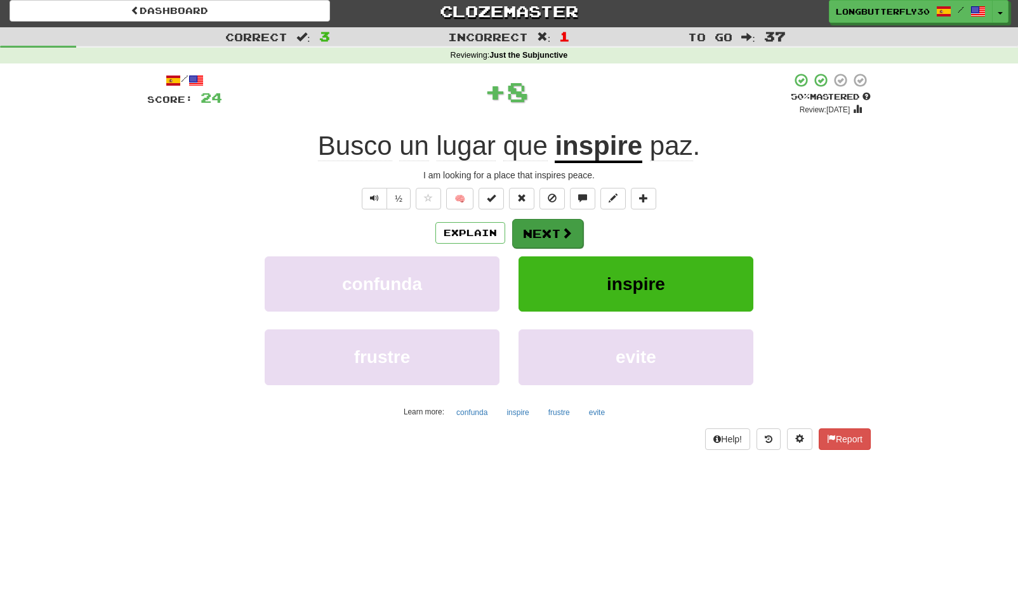
click at [562, 232] on span at bounding box center [566, 232] width 11 height 11
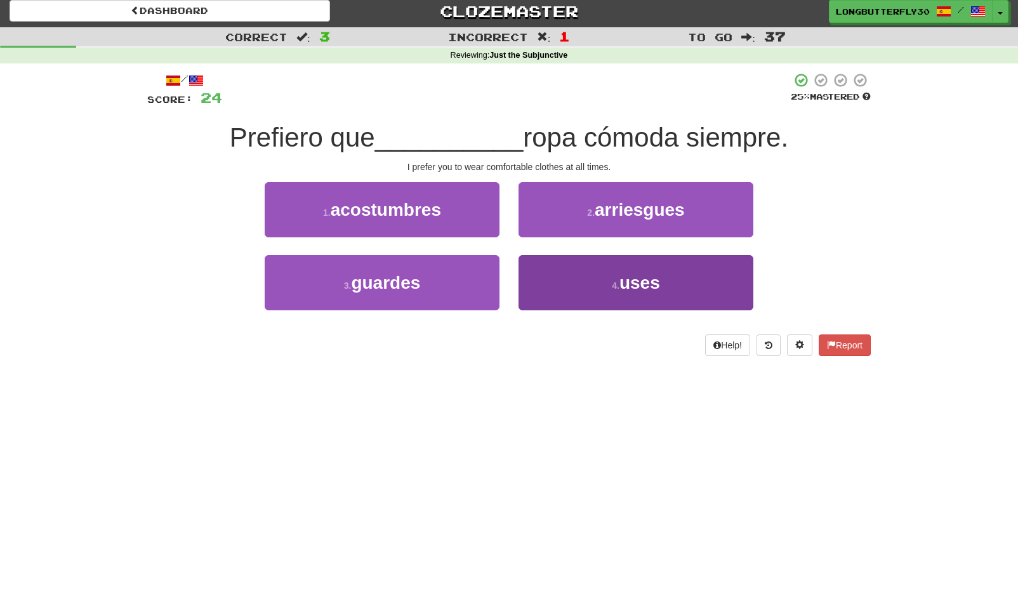
click at [550, 282] on button "4 . uses" at bounding box center [635, 282] width 235 height 55
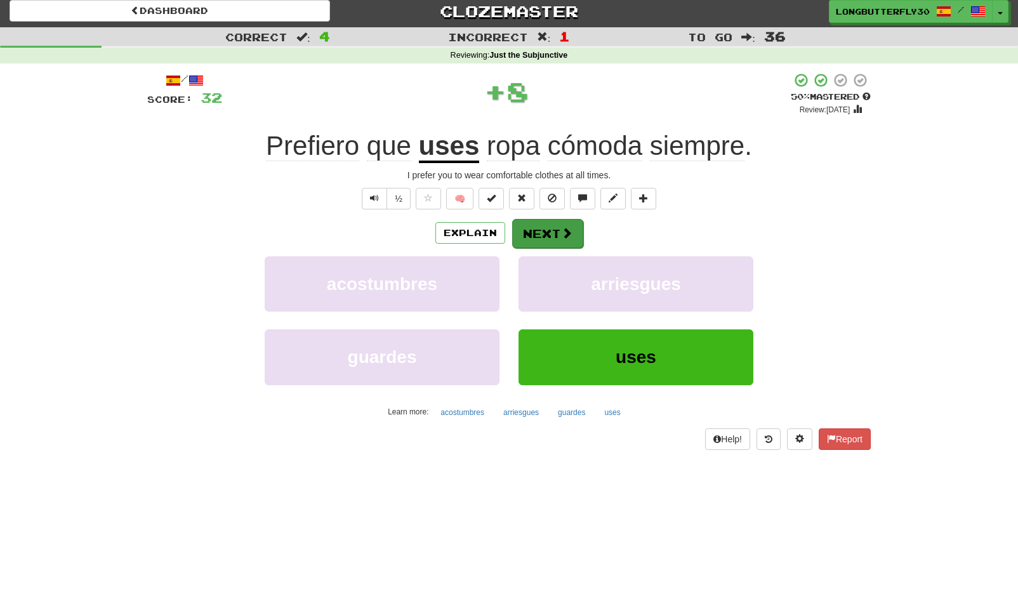
click at [561, 234] on span at bounding box center [566, 232] width 11 height 11
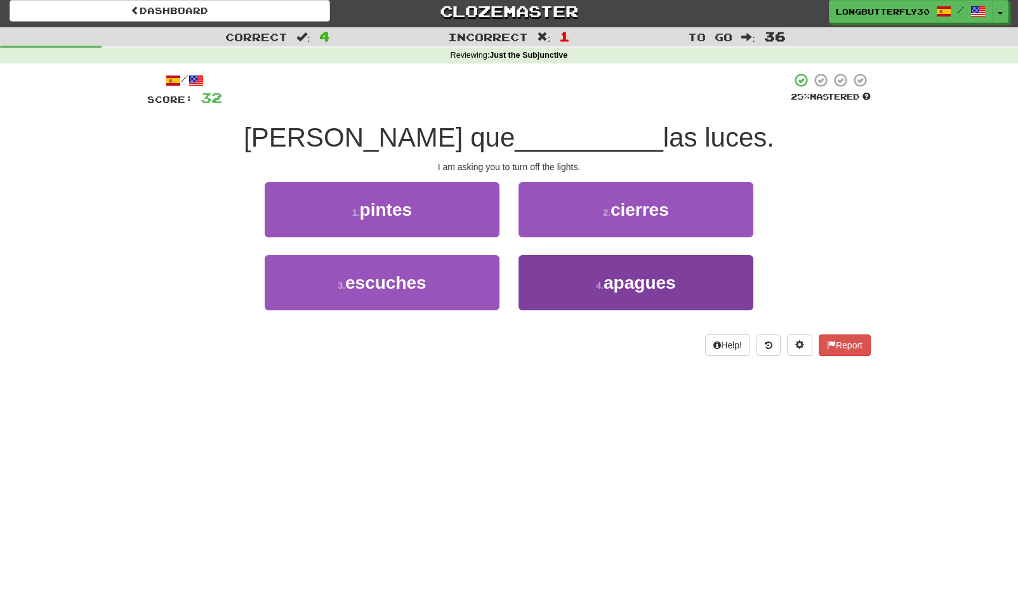
click at [606, 287] on span "apagues" at bounding box center [639, 283] width 72 height 20
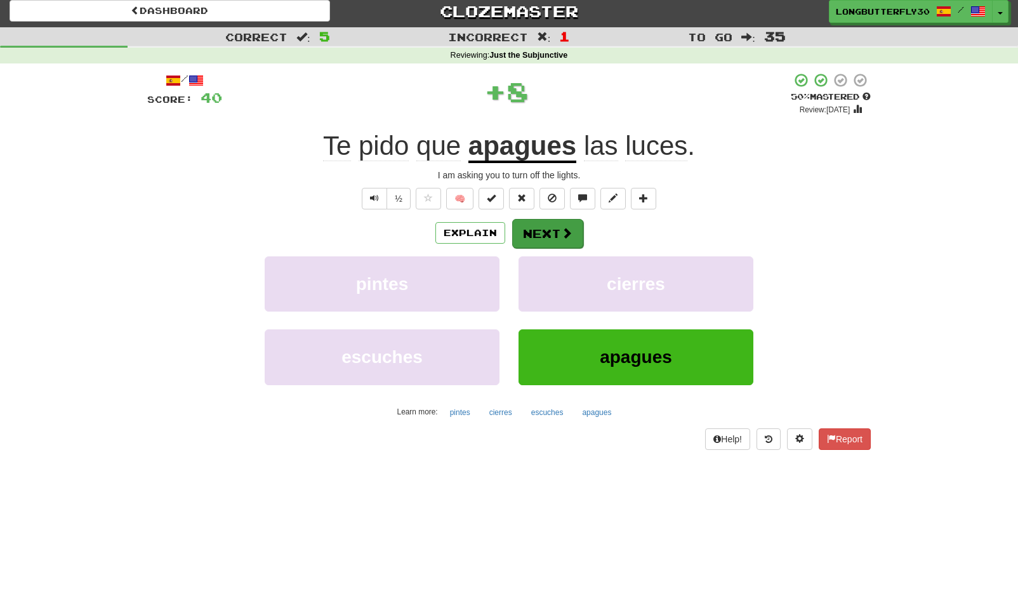
click at [570, 244] on button "Next" at bounding box center [547, 233] width 71 height 29
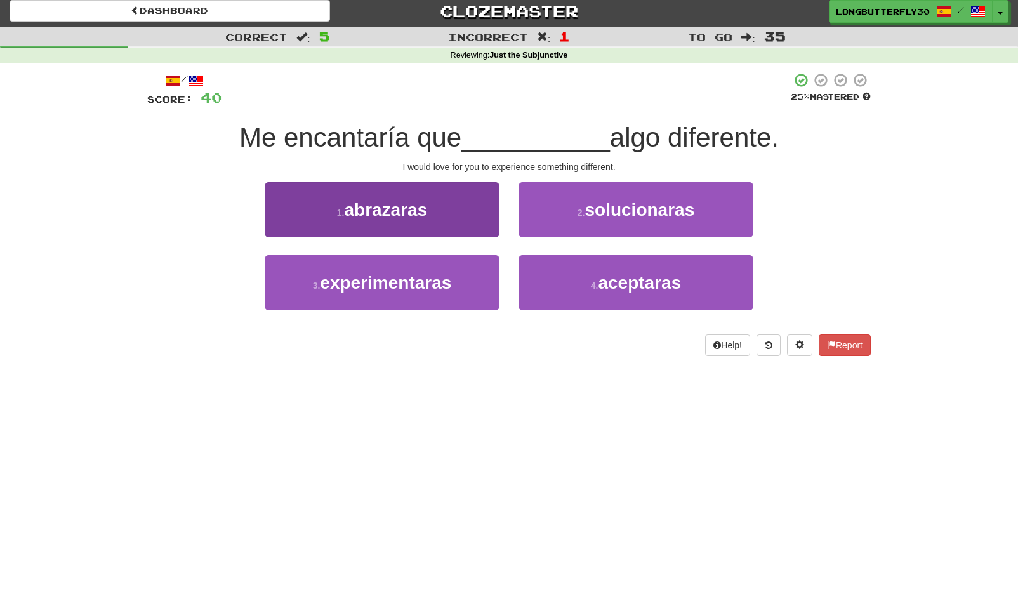
drag, startPoint x: 466, startPoint y: 281, endPoint x: 486, endPoint y: 260, distance: 29.6
click at [466, 280] on button "3 . experimentaras" at bounding box center [382, 282] width 235 height 55
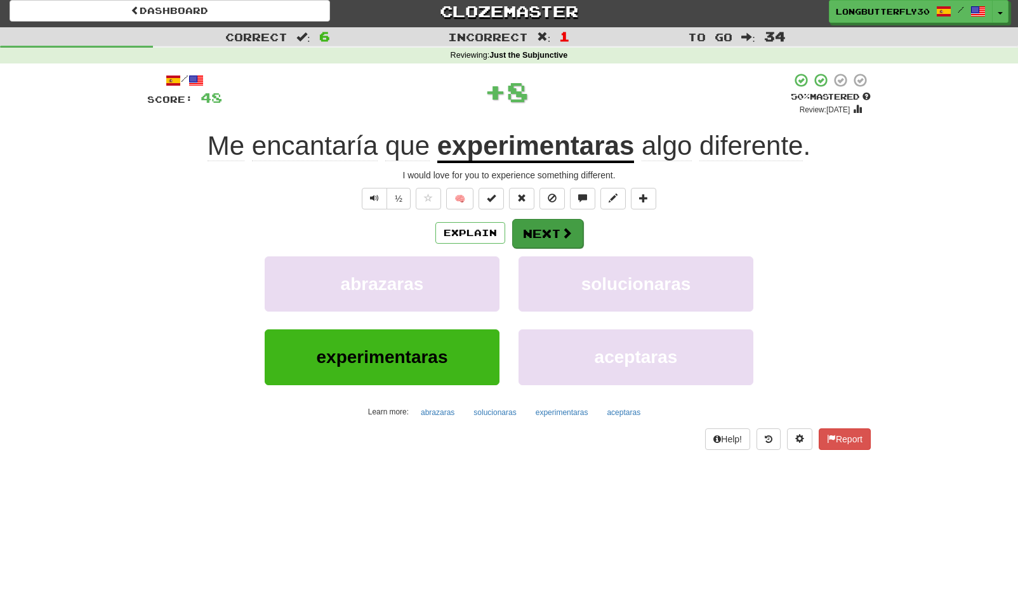
click at [555, 232] on button "Next" at bounding box center [547, 233] width 71 height 29
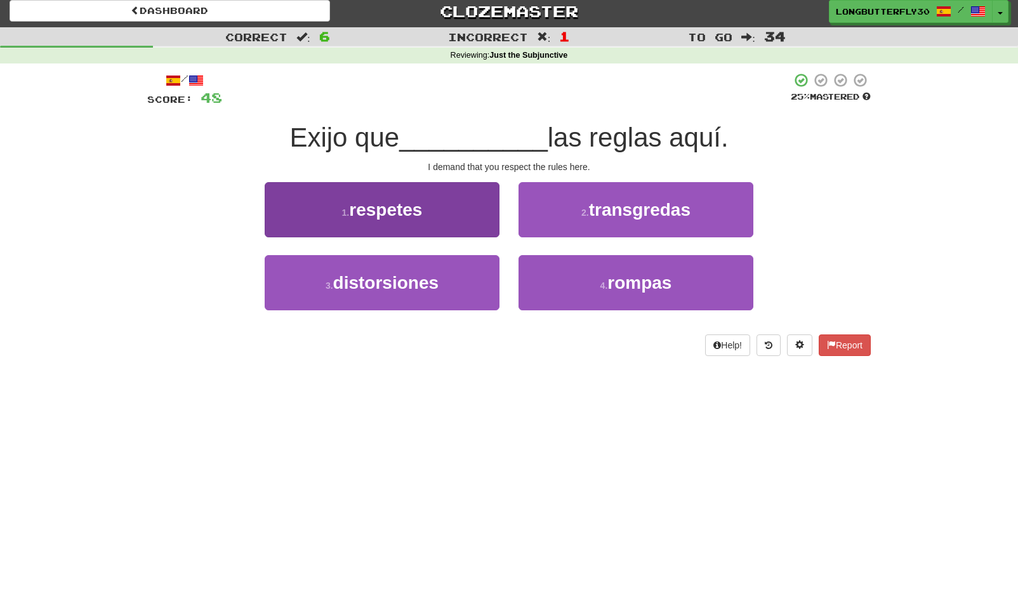
click at [466, 220] on button "1 . respetes" at bounding box center [382, 209] width 235 height 55
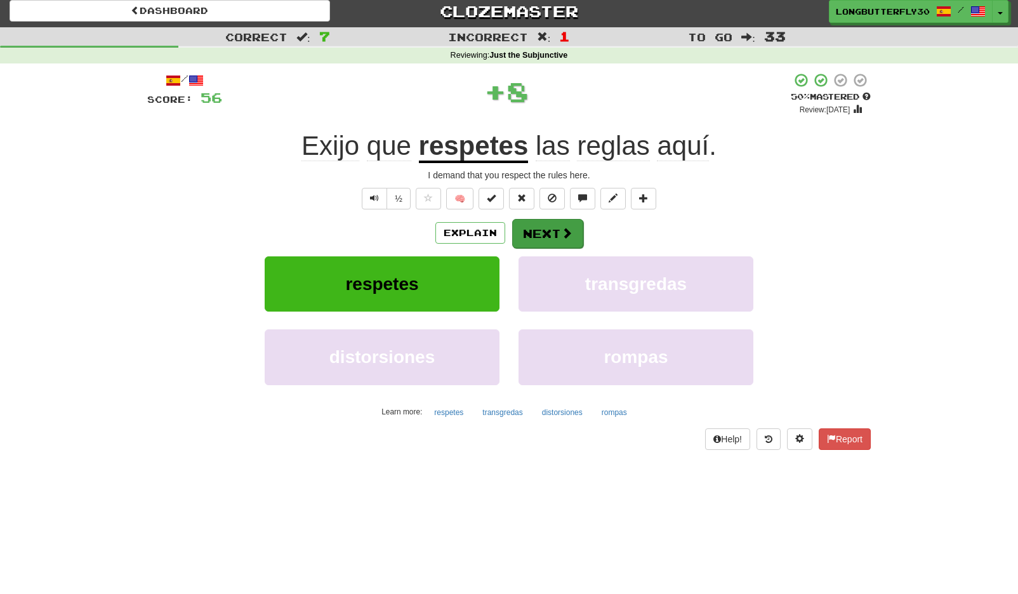
click at [569, 234] on span at bounding box center [566, 232] width 11 height 11
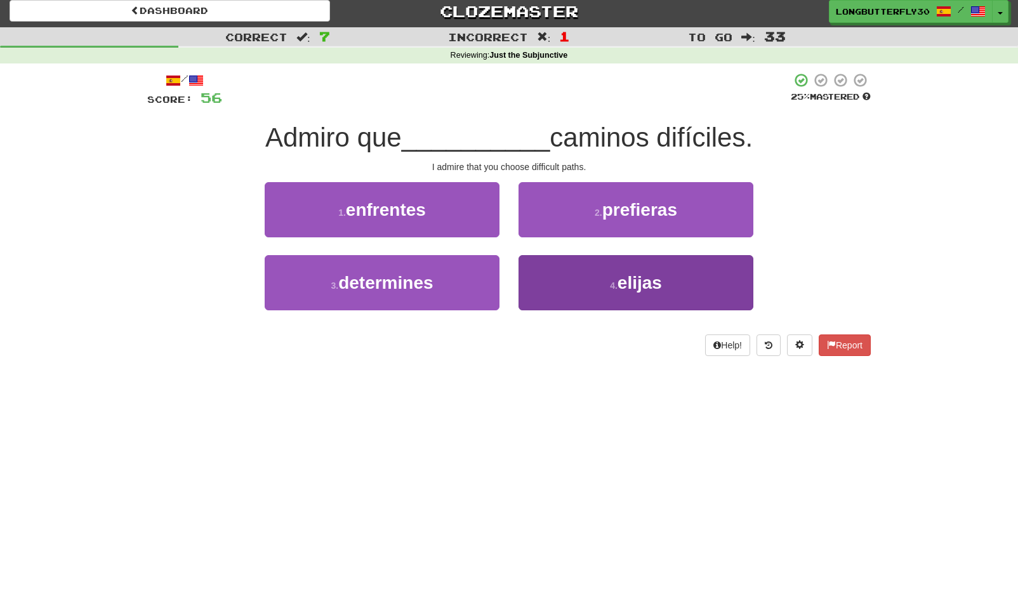
click at [578, 288] on button "4 . elijas" at bounding box center [635, 282] width 235 height 55
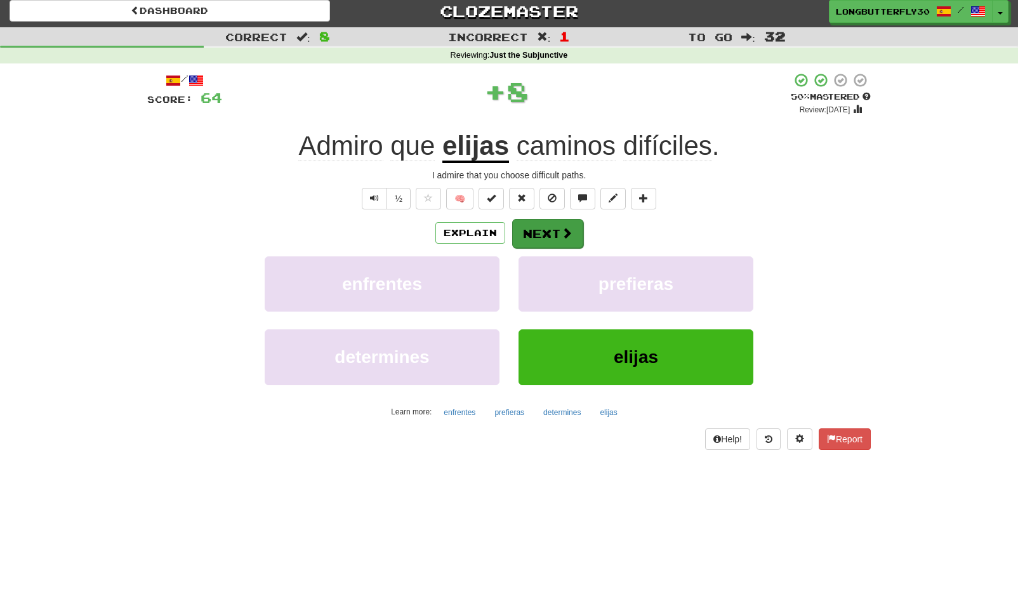
click at [565, 228] on span at bounding box center [566, 232] width 11 height 11
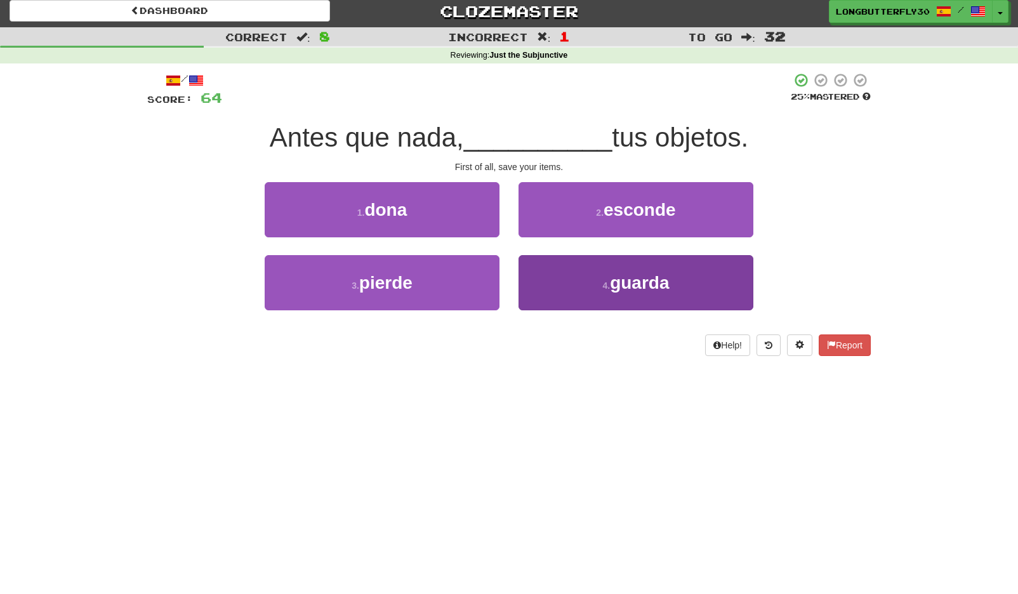
click at [612, 277] on span "guarda" at bounding box center [639, 283] width 59 height 20
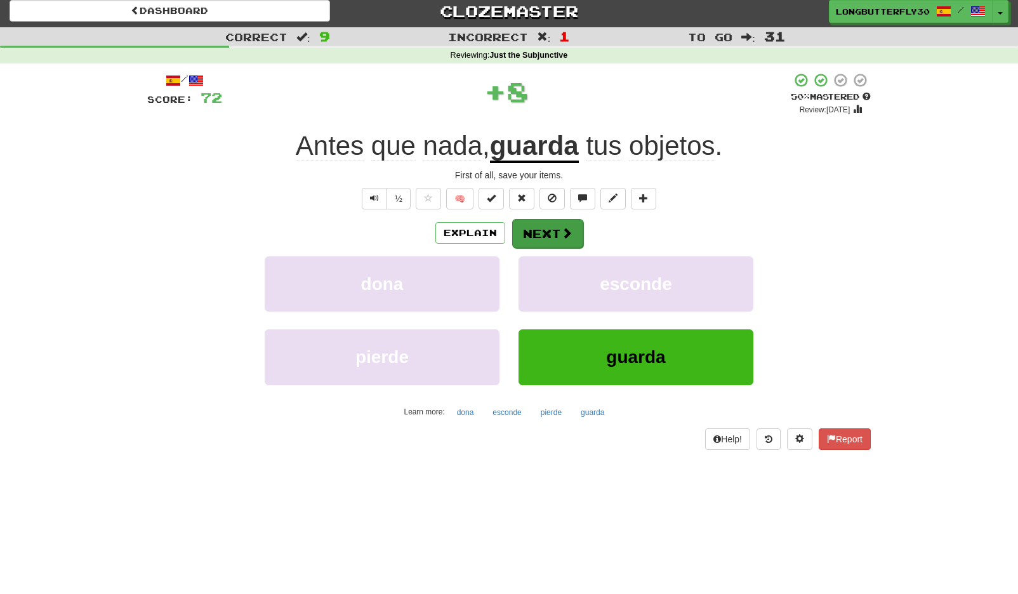
click at [561, 235] on span at bounding box center [566, 232] width 11 height 11
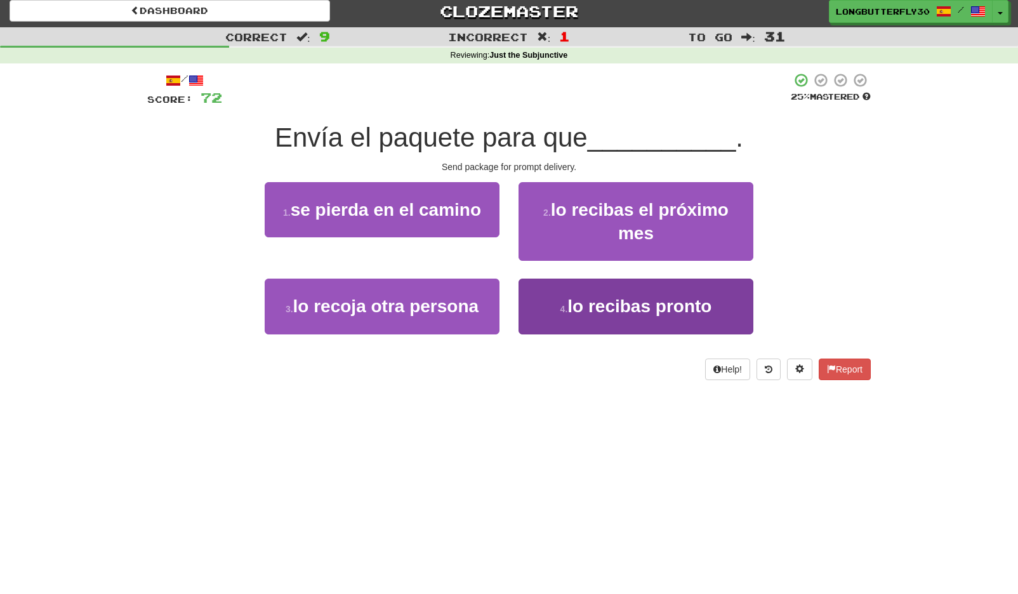
scroll to position [8, 0]
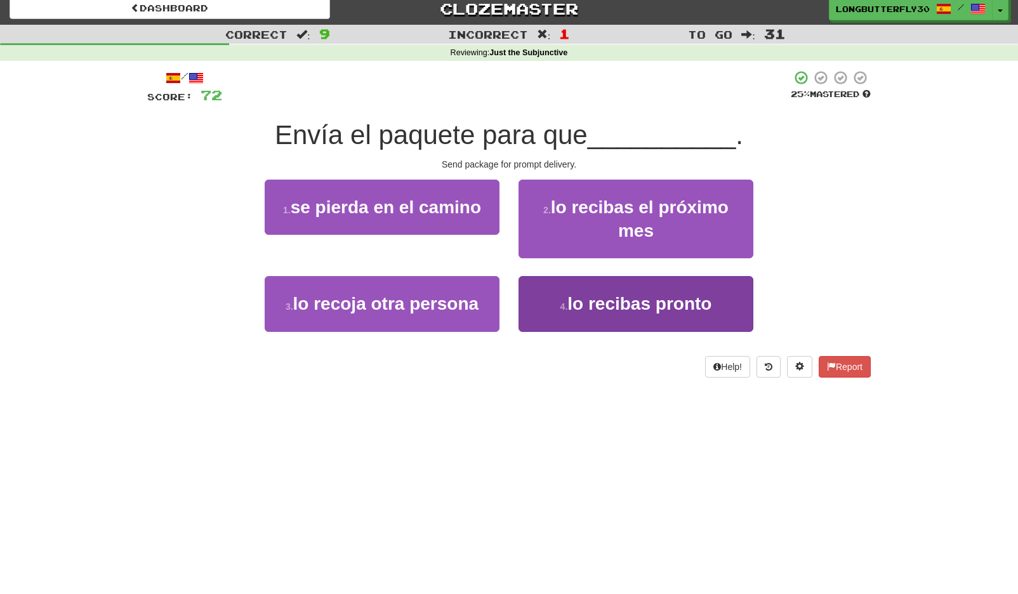
click at [614, 307] on span "lo recibas pronto" at bounding box center [639, 304] width 144 height 20
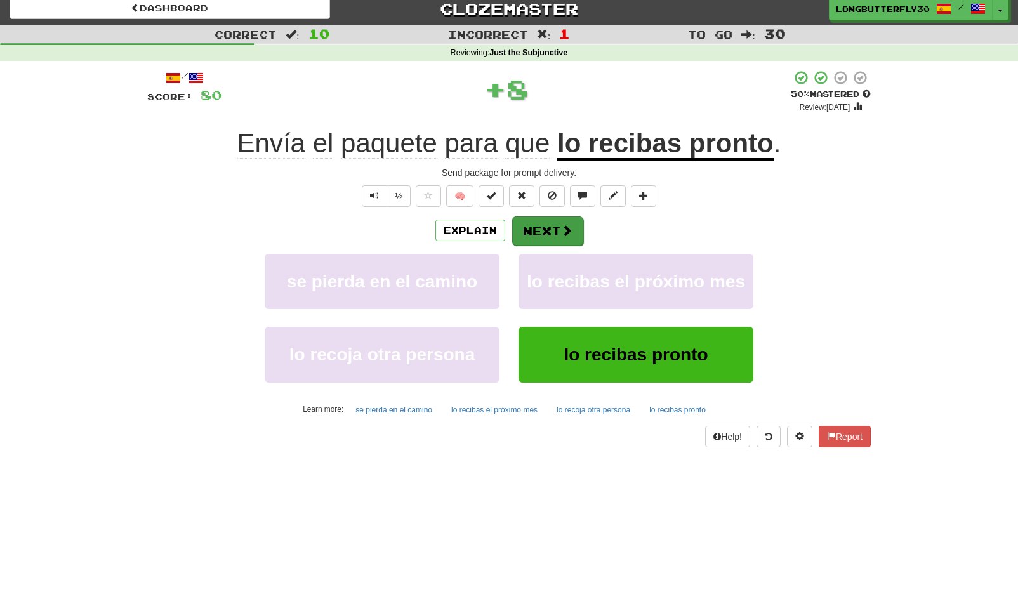
click at [572, 239] on button "Next" at bounding box center [547, 230] width 71 height 29
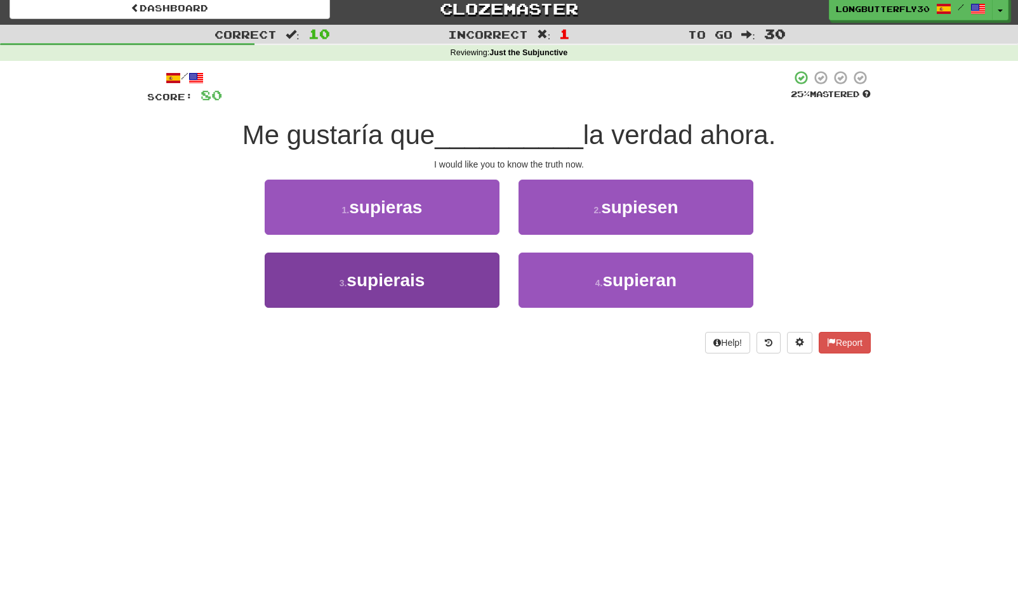
scroll to position [10, 0]
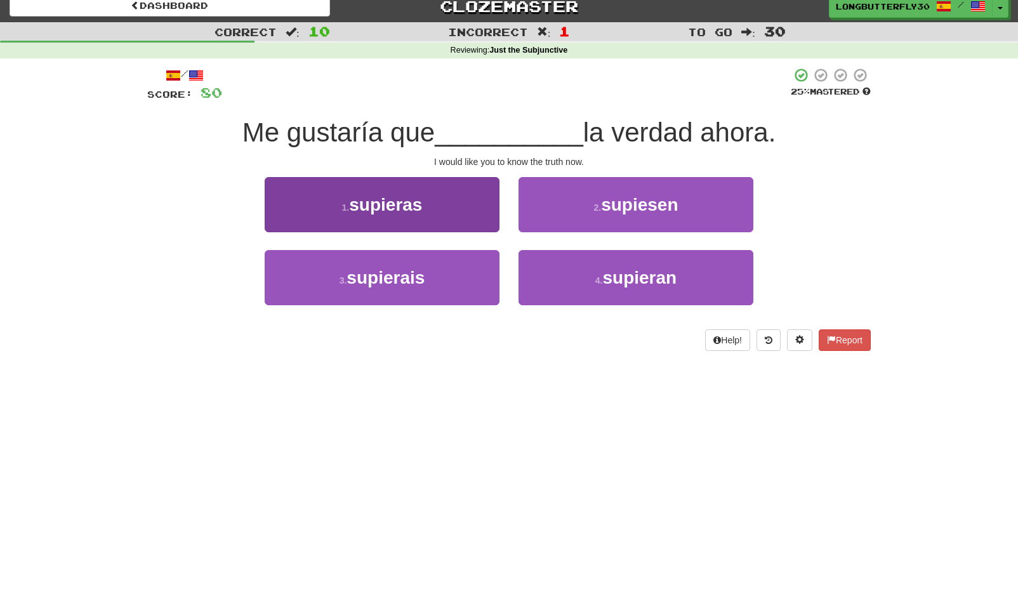
click at [477, 220] on button "1 . supieras" at bounding box center [382, 204] width 235 height 55
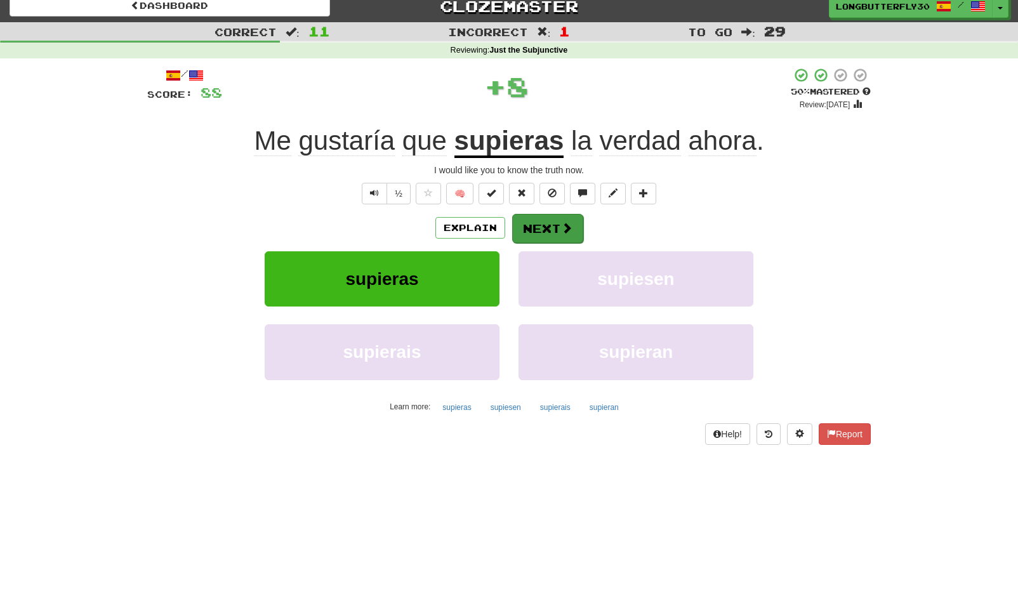
click at [553, 228] on button "Next" at bounding box center [547, 228] width 71 height 29
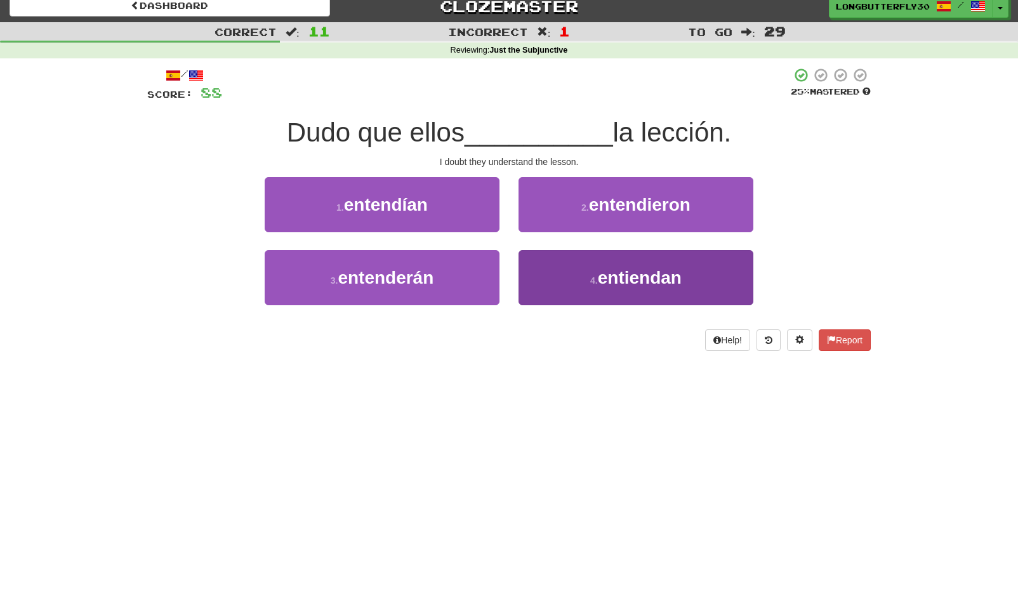
click at [597, 275] on small "4 ." at bounding box center [594, 280] width 8 height 10
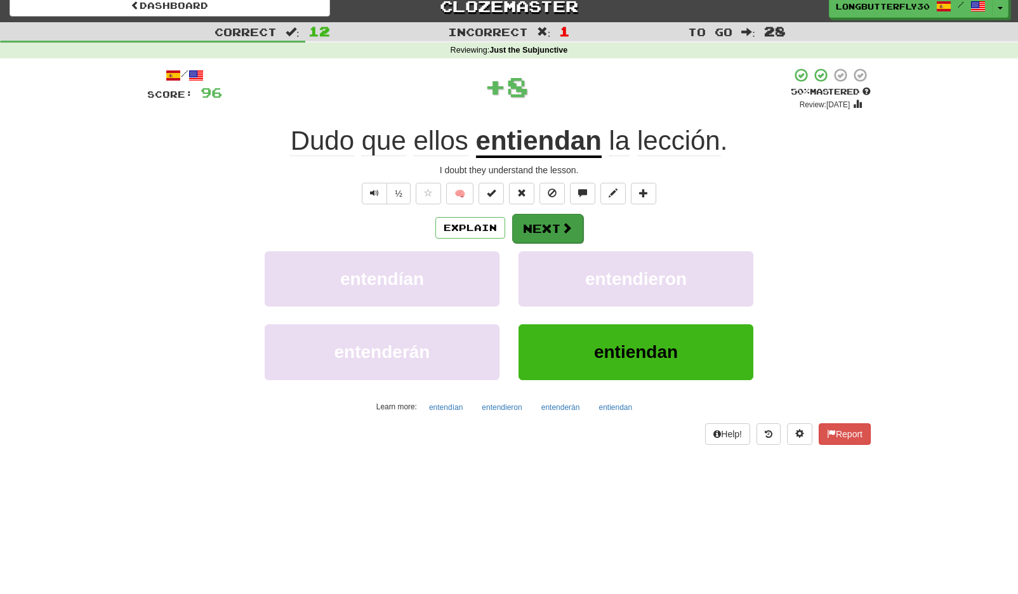
drag, startPoint x: 583, startPoint y: 228, endPoint x: 569, endPoint y: 228, distance: 14.0
click at [582, 228] on div "Explain Next" at bounding box center [508, 227] width 723 height 29
click at [563, 228] on span at bounding box center [566, 227] width 11 height 11
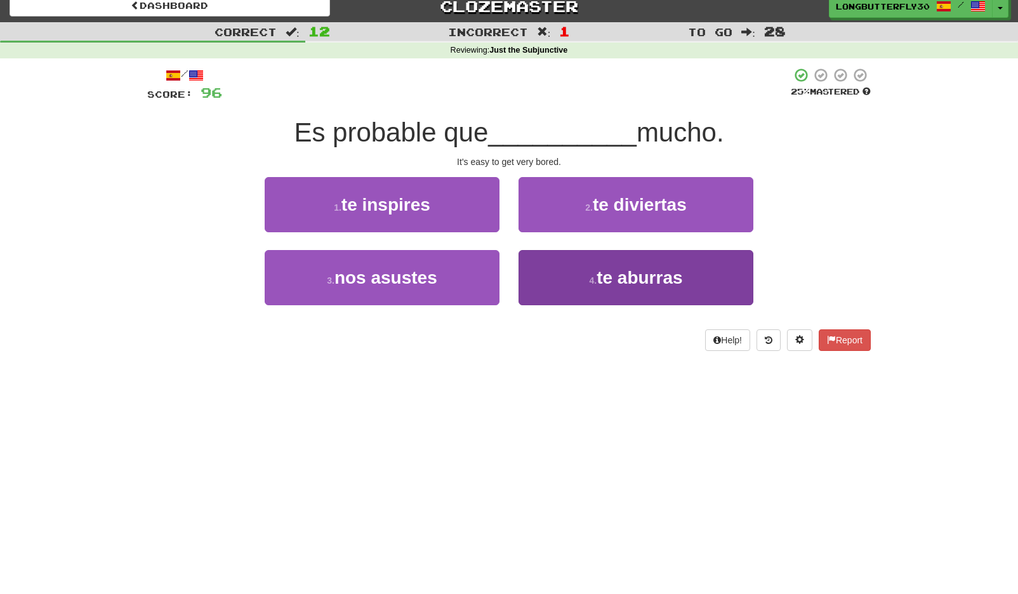
click at [584, 286] on button "4 . te aburras" at bounding box center [635, 277] width 235 height 55
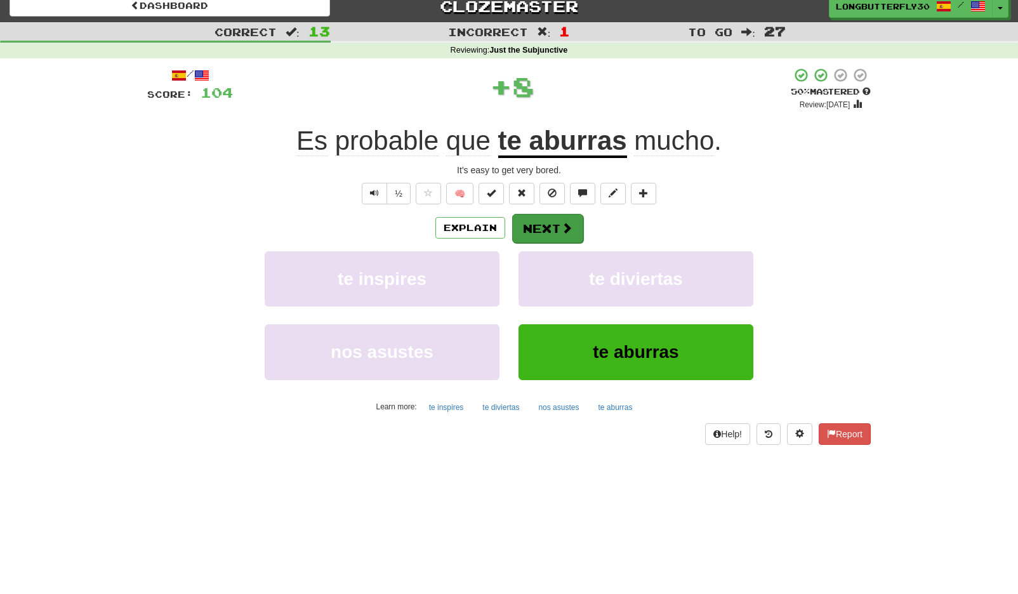
click at [554, 223] on button "Next" at bounding box center [547, 228] width 71 height 29
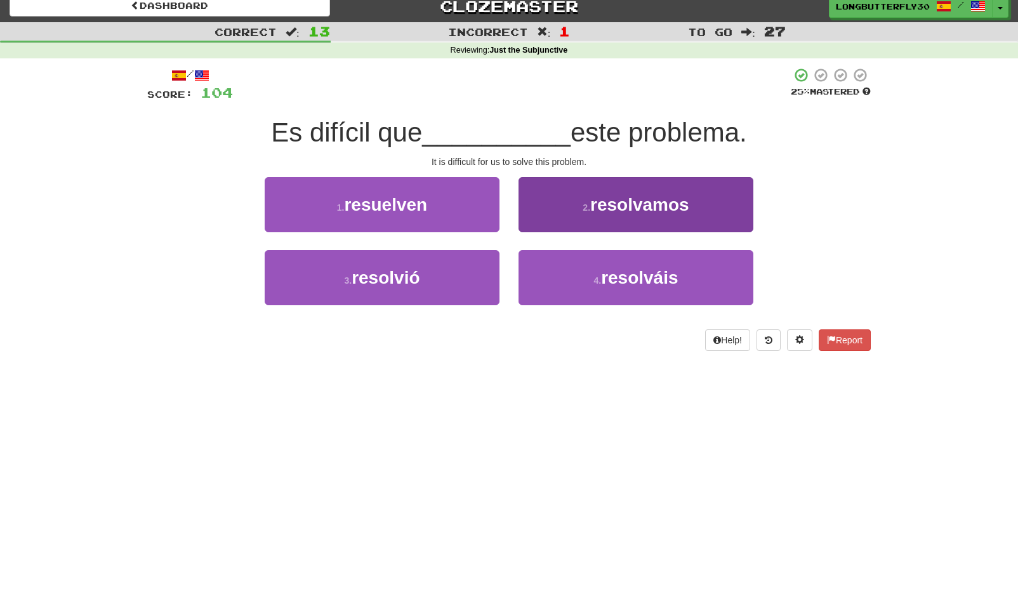
click at [593, 211] on span "resolvamos" at bounding box center [639, 205] width 99 height 20
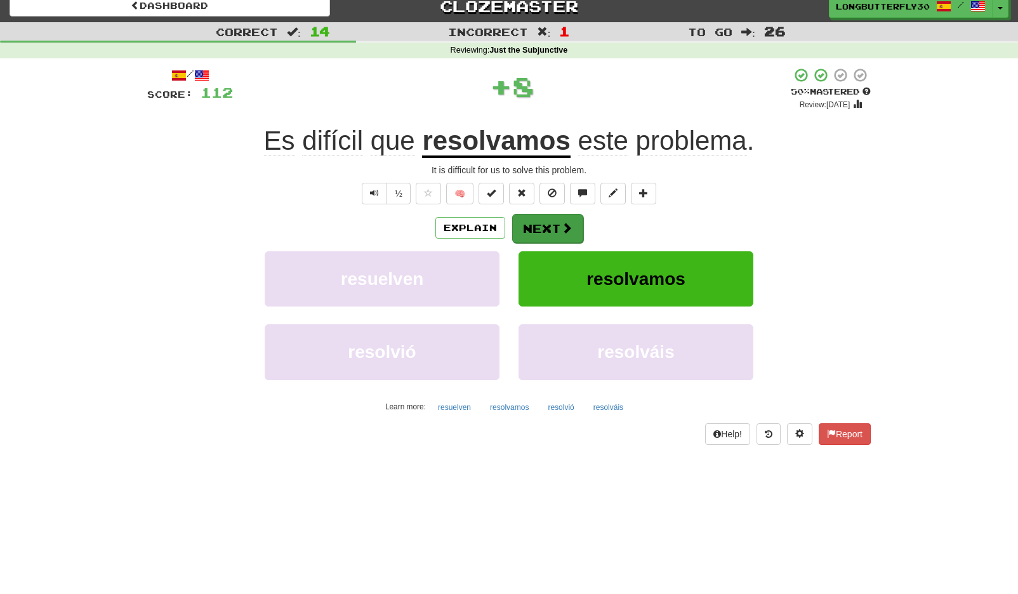
click at [553, 226] on button "Next" at bounding box center [547, 228] width 71 height 29
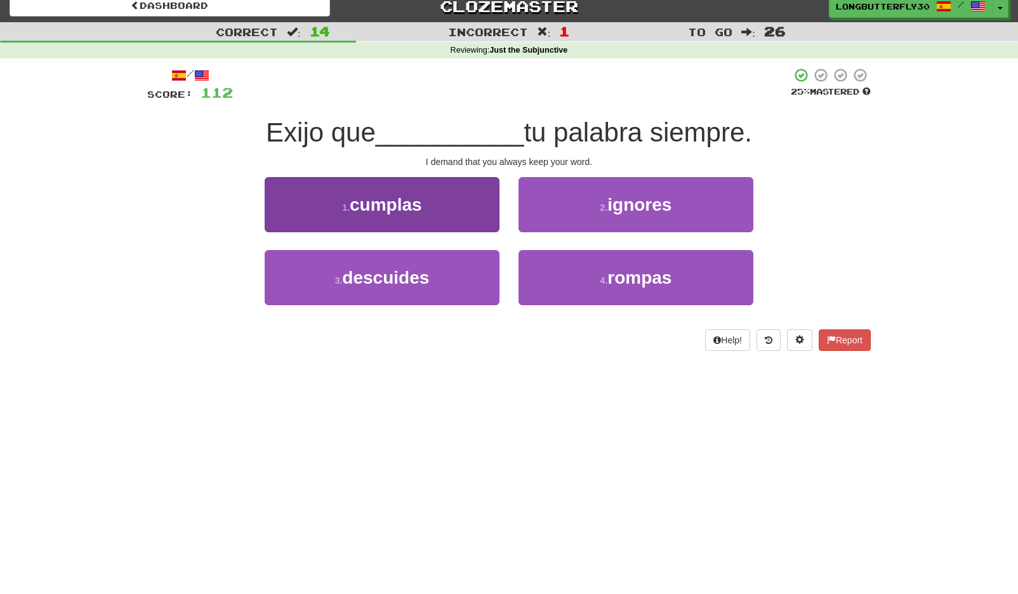
click at [486, 209] on button "1 . cumplas" at bounding box center [382, 204] width 235 height 55
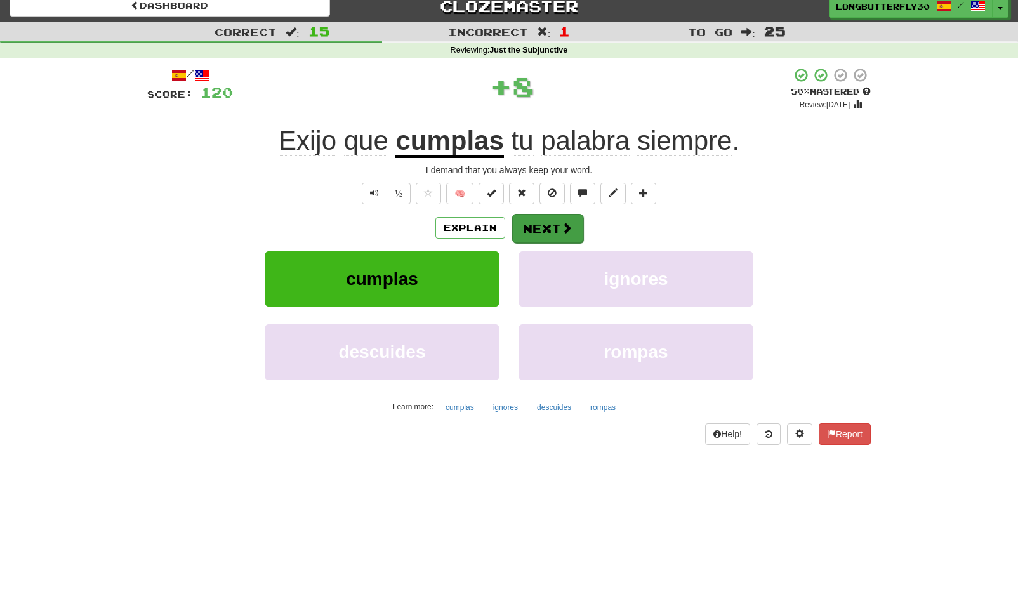
click at [547, 221] on button "Next" at bounding box center [547, 228] width 71 height 29
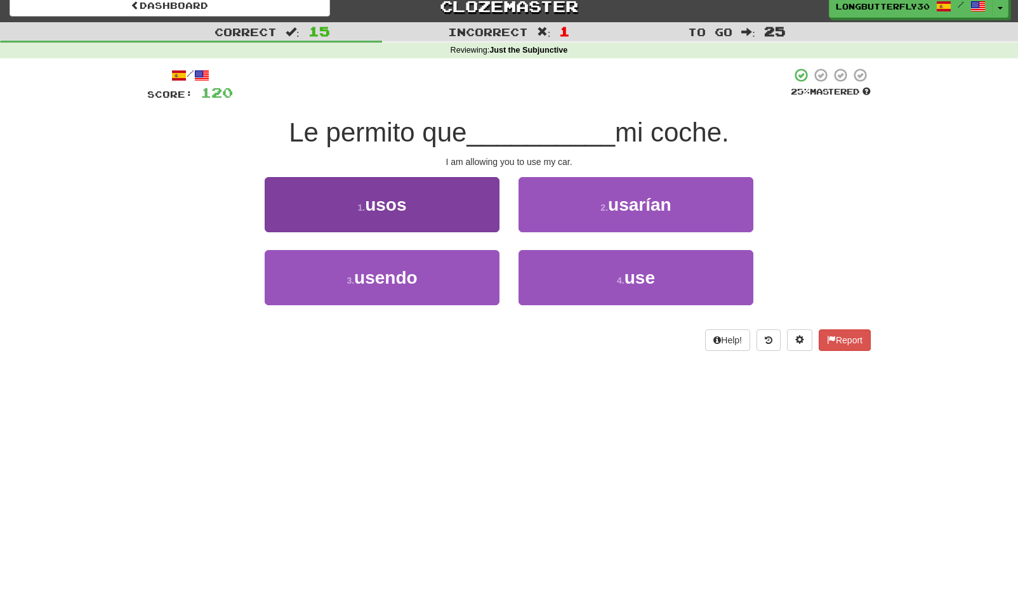
click at [451, 206] on button "1 . usos" at bounding box center [382, 204] width 235 height 55
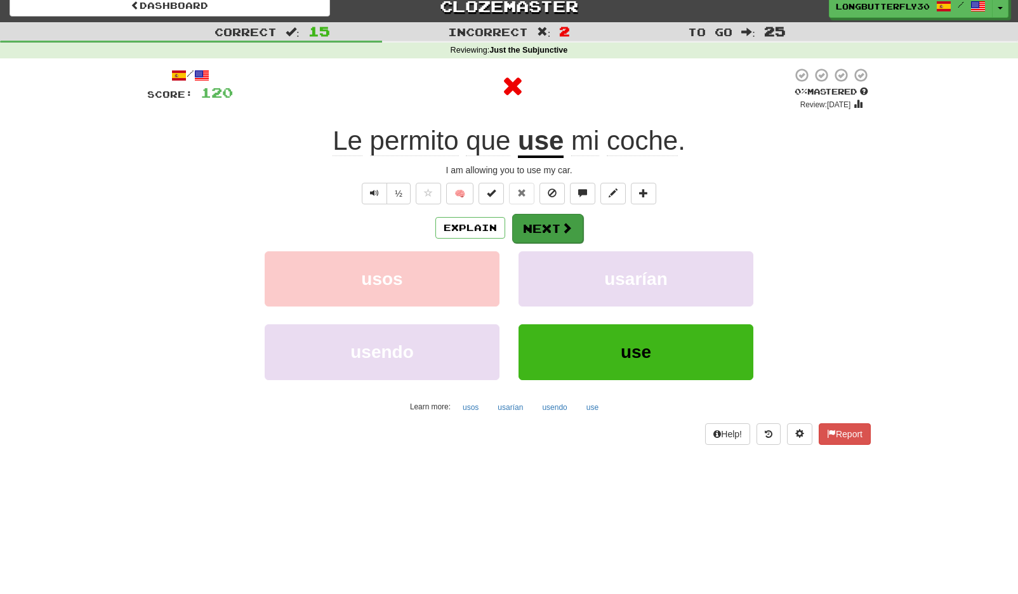
click at [539, 218] on button "Next" at bounding box center [547, 228] width 71 height 29
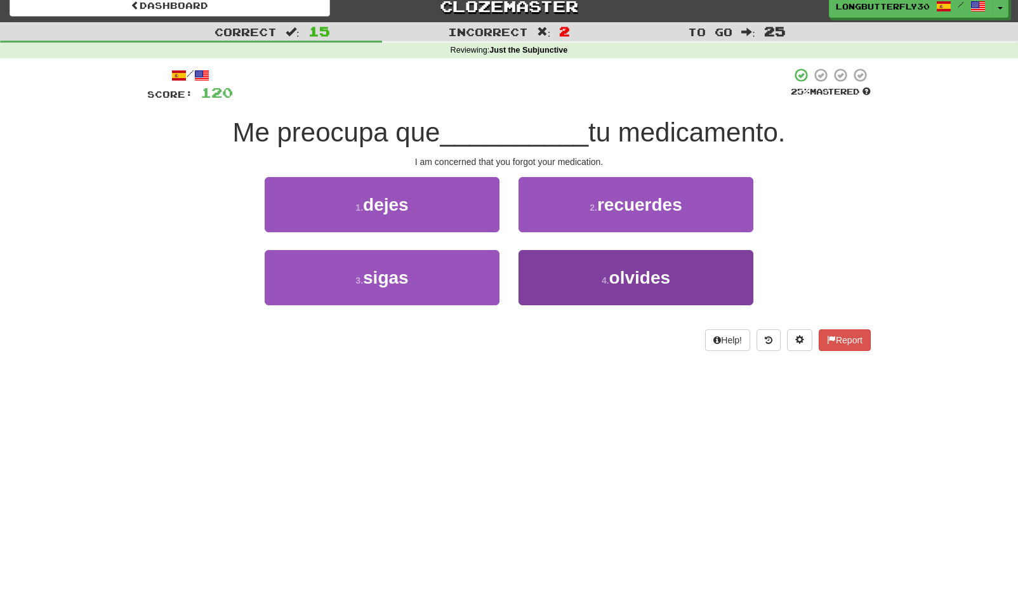
click at [581, 276] on button "4 . olvides" at bounding box center [635, 277] width 235 height 55
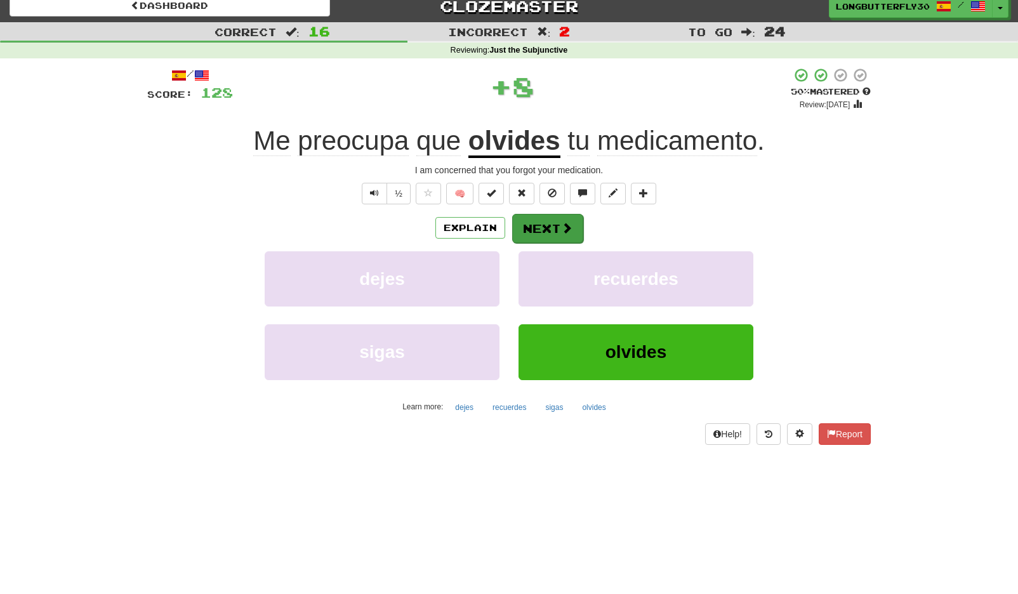
click at [567, 222] on span at bounding box center [566, 227] width 11 height 11
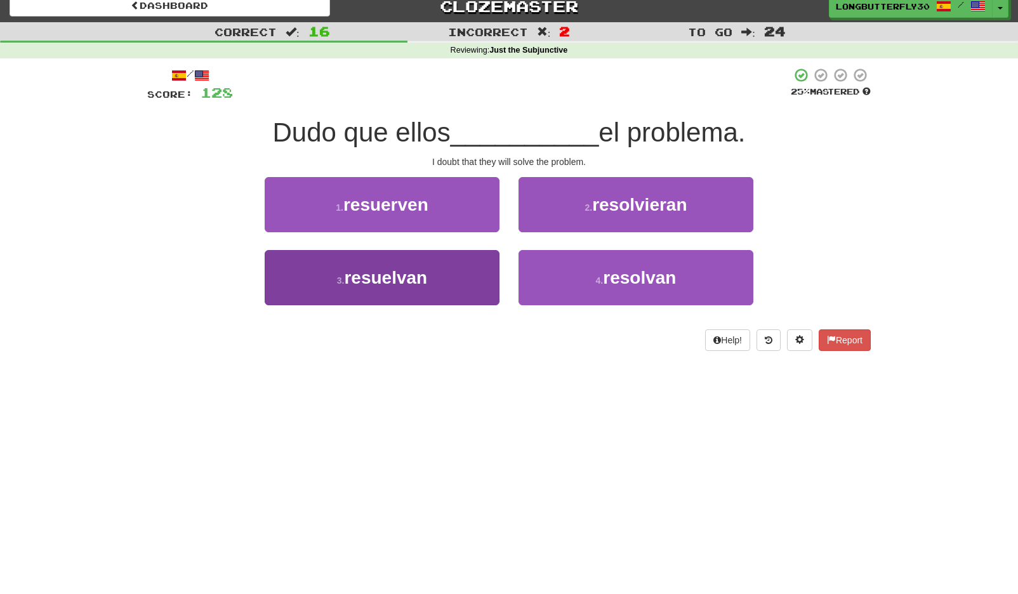
click at [451, 277] on button "3 . resuelvan" at bounding box center [382, 277] width 235 height 55
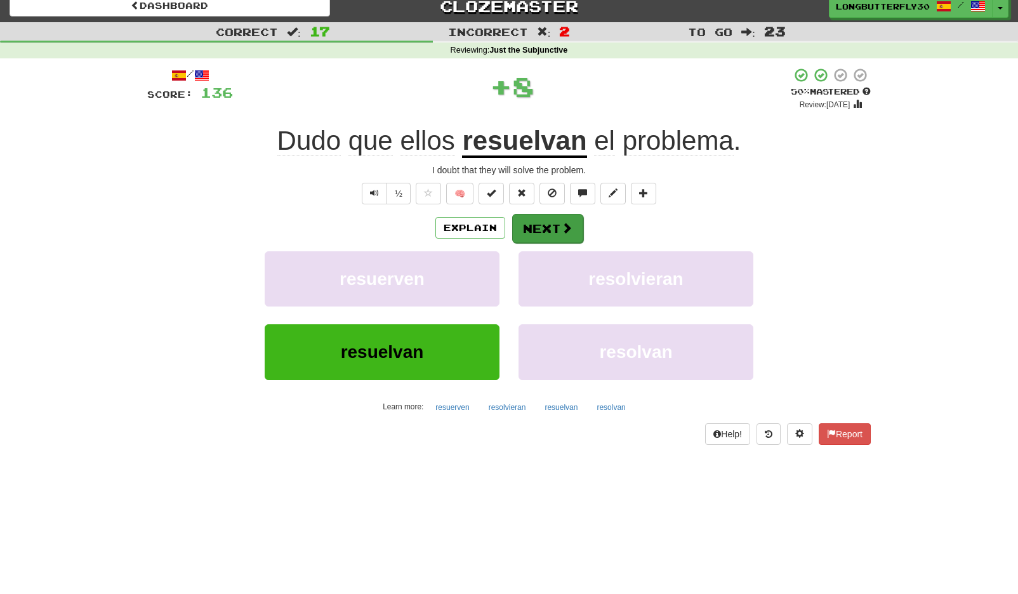
click at [532, 230] on button "Next" at bounding box center [547, 228] width 71 height 29
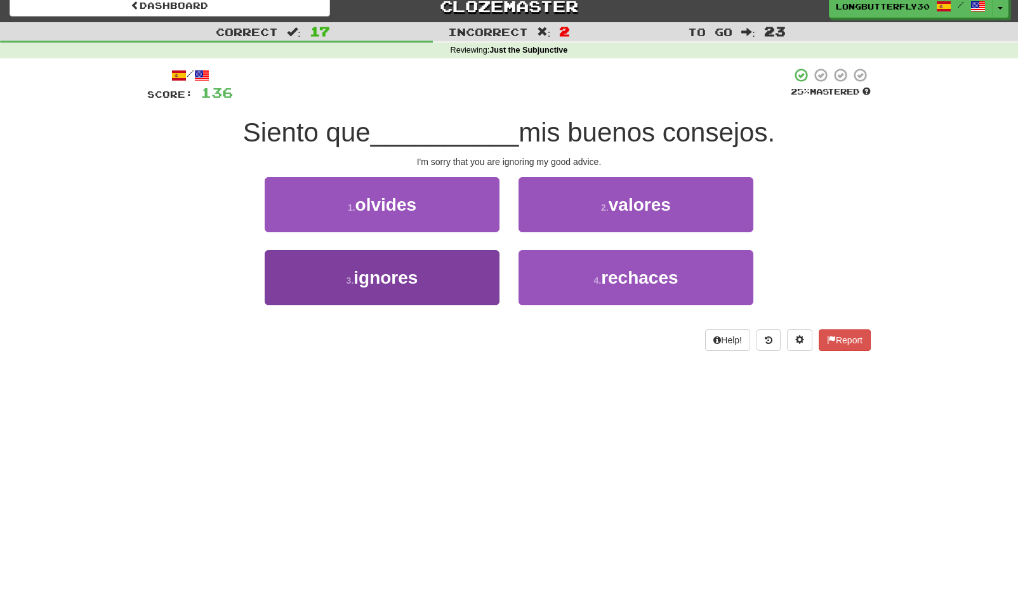
click at [463, 271] on button "3 . ignores" at bounding box center [382, 277] width 235 height 55
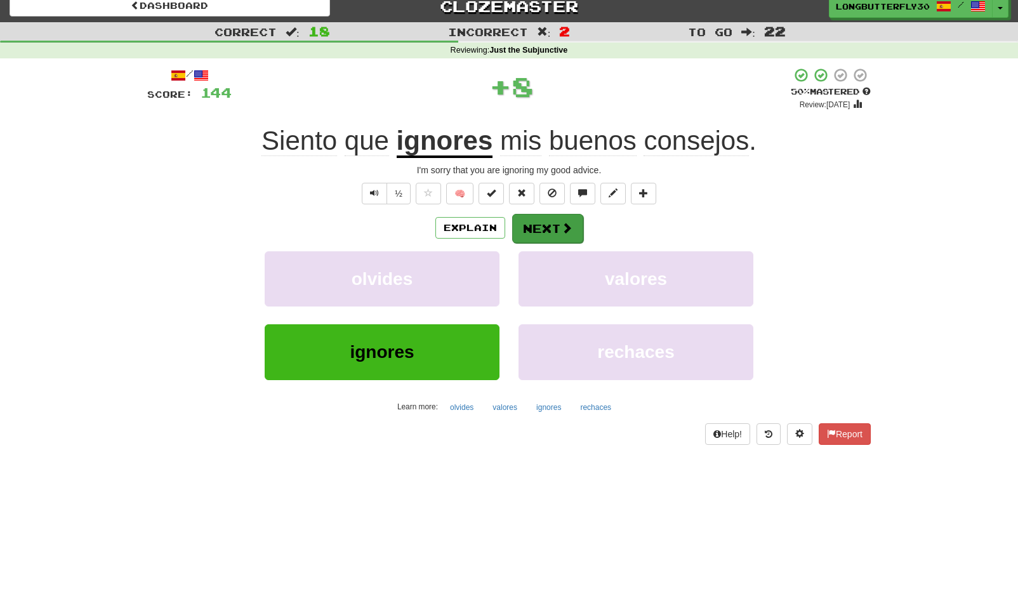
click at [543, 235] on button "Next" at bounding box center [547, 228] width 71 height 29
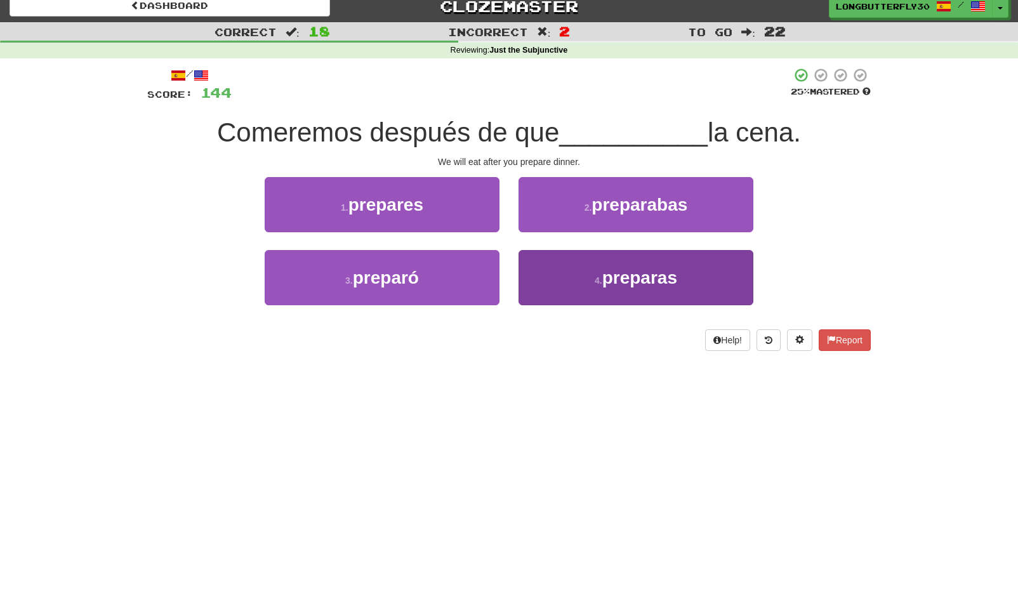
click at [581, 279] on button "4 . preparas" at bounding box center [635, 277] width 235 height 55
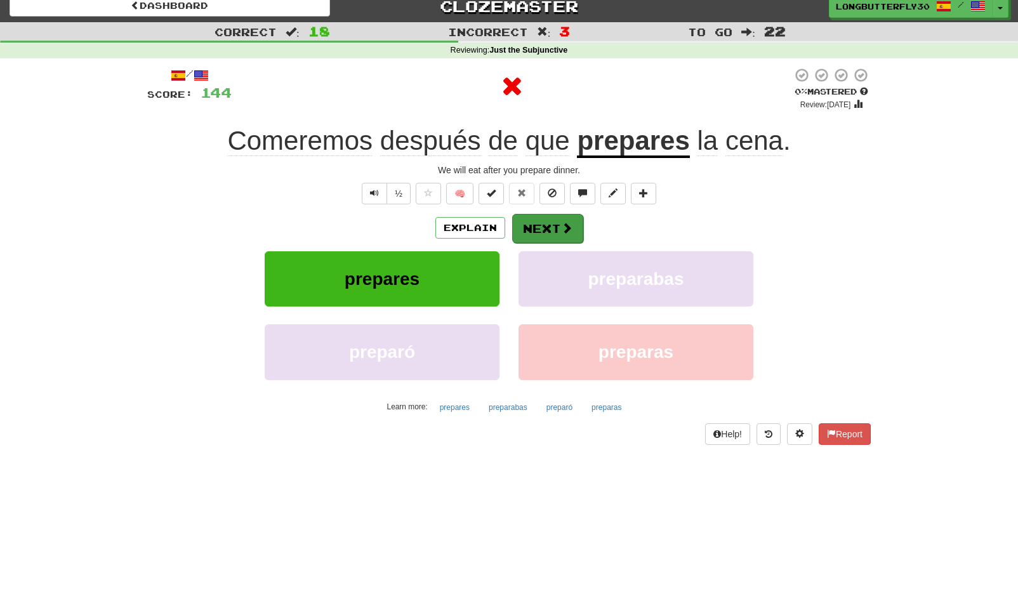
click at [551, 222] on button "Next" at bounding box center [547, 228] width 71 height 29
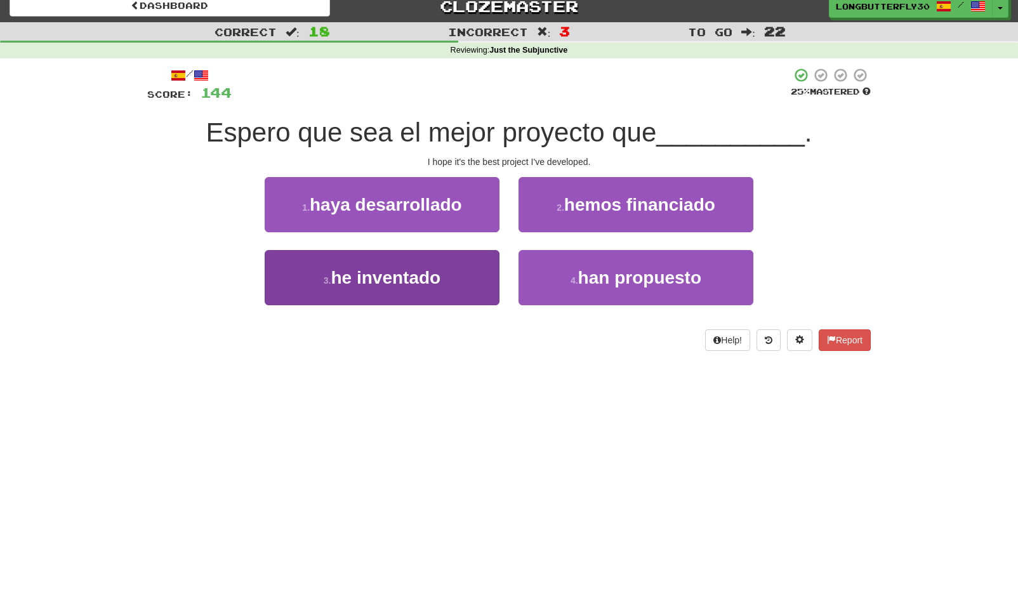
click at [454, 269] on button "3 . he inventado" at bounding box center [382, 277] width 235 height 55
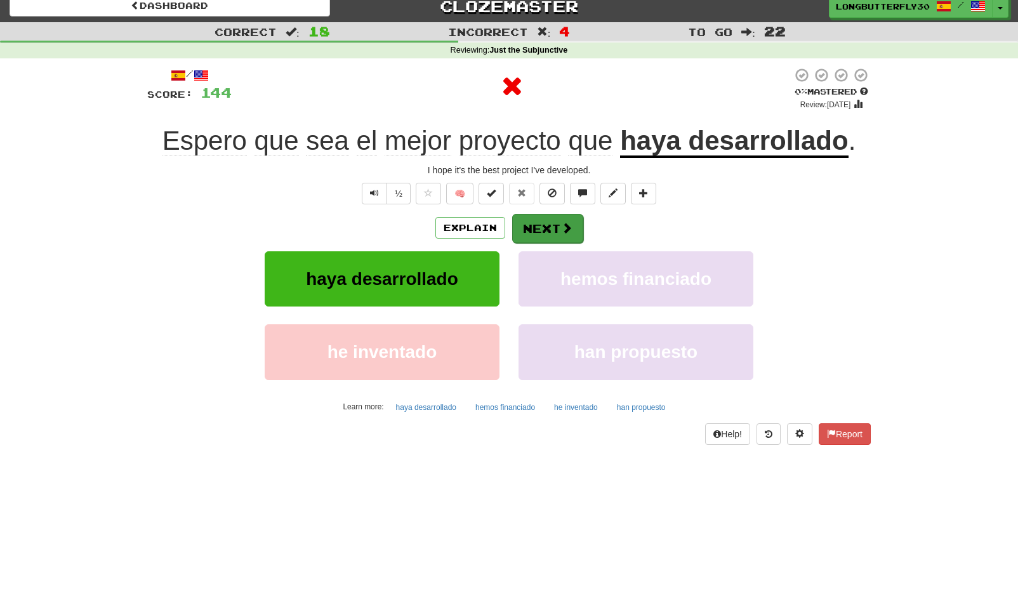
click at [543, 221] on button "Next" at bounding box center [547, 228] width 71 height 29
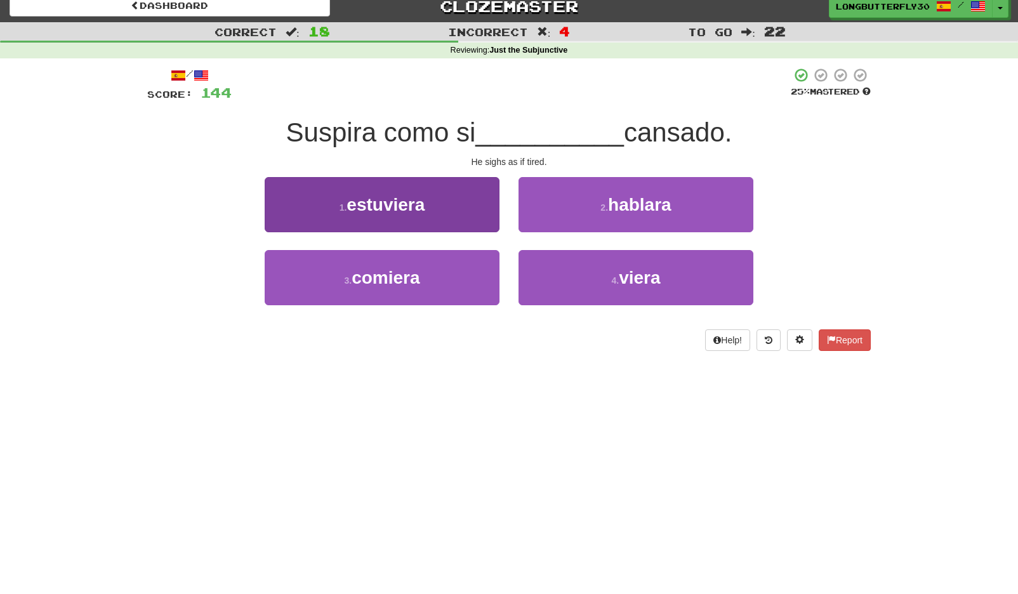
click at [473, 207] on button "1 . estuviera" at bounding box center [382, 204] width 235 height 55
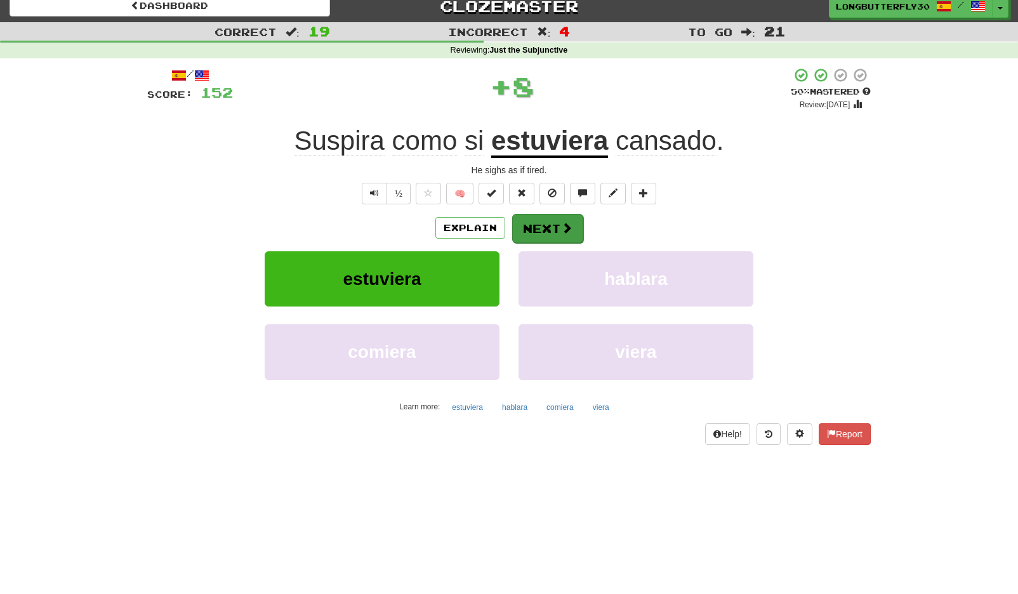
click at [566, 227] on span at bounding box center [566, 227] width 11 height 11
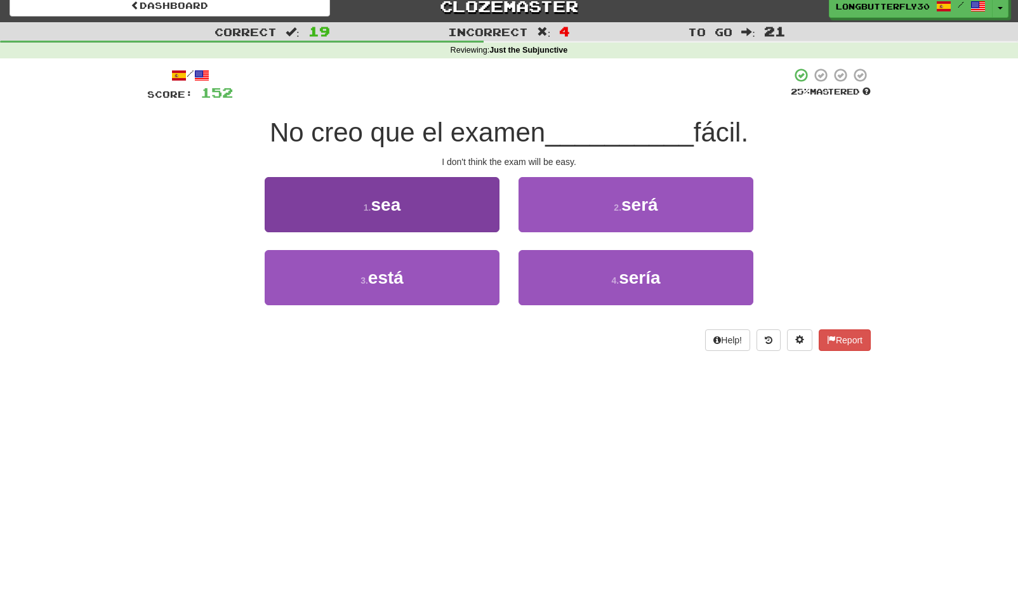
click at [456, 222] on button "1 . sea" at bounding box center [382, 204] width 235 height 55
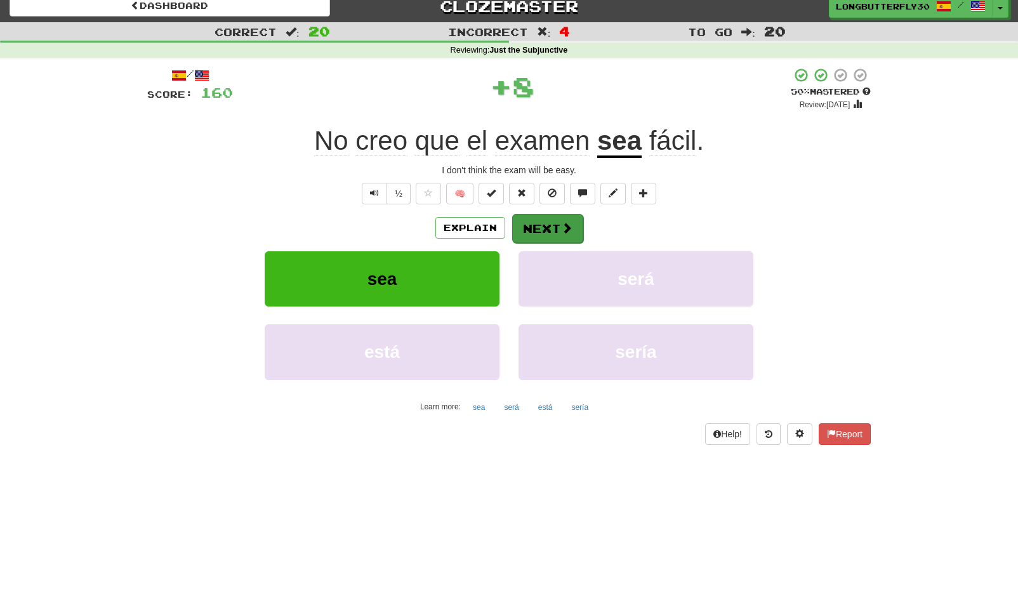
click at [558, 223] on button "Next" at bounding box center [547, 228] width 71 height 29
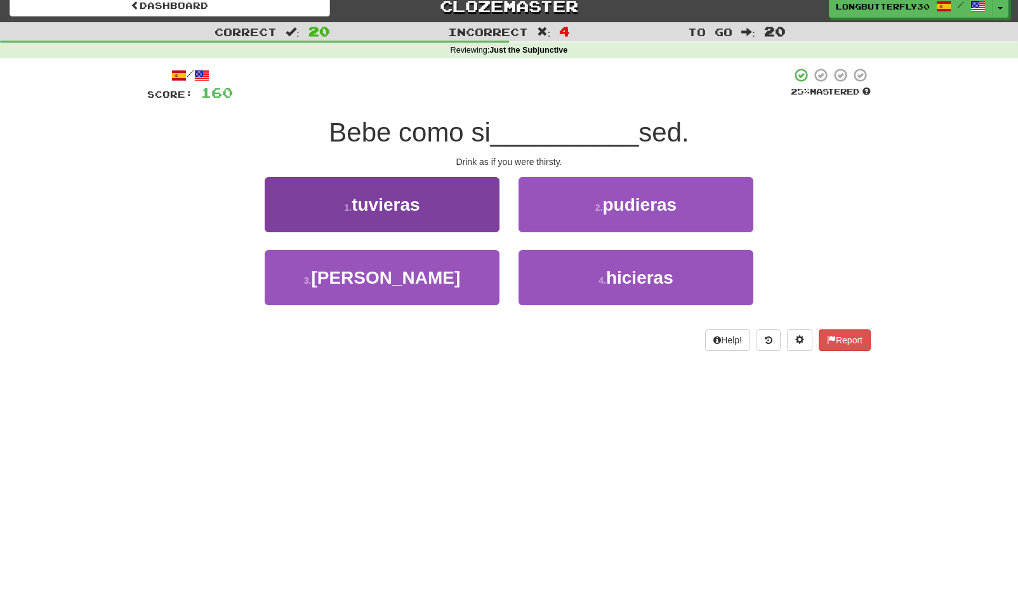
click at [445, 211] on button "1 . tuvieras" at bounding box center [382, 204] width 235 height 55
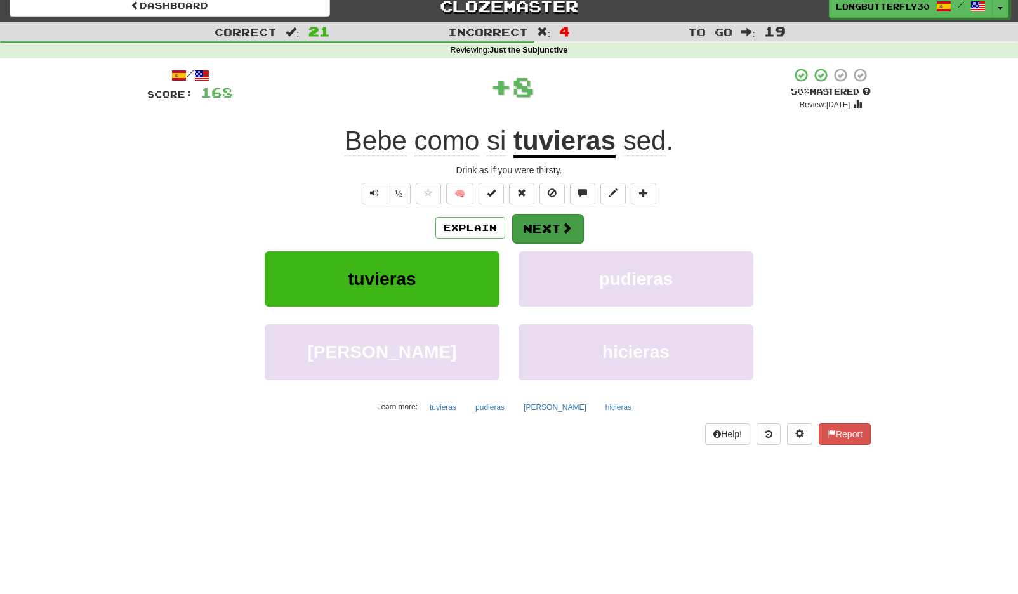
click at [545, 225] on button "Next" at bounding box center [547, 228] width 71 height 29
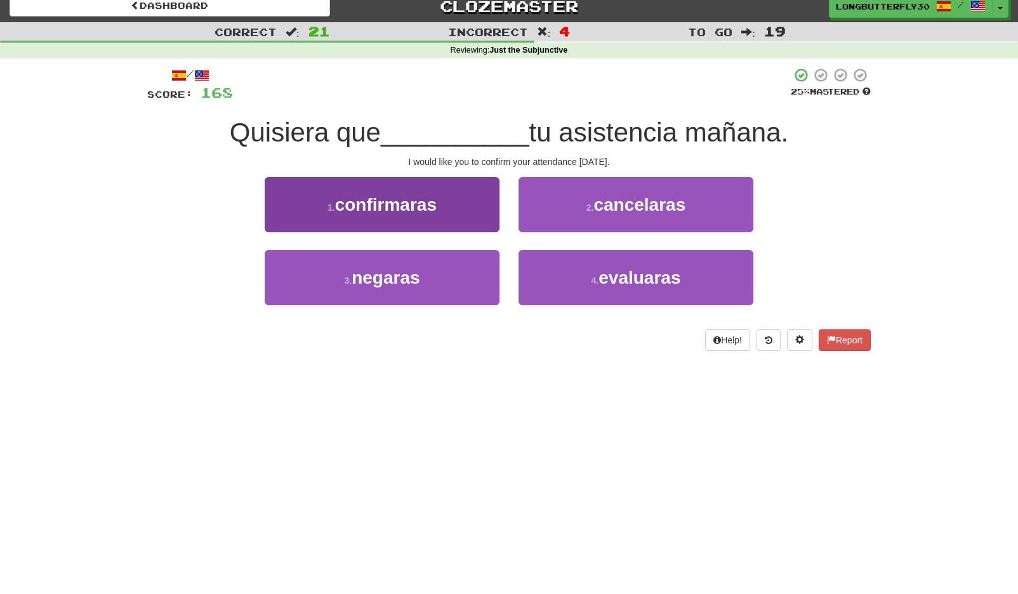
click at [492, 213] on button "1 . confirmaras" at bounding box center [382, 204] width 235 height 55
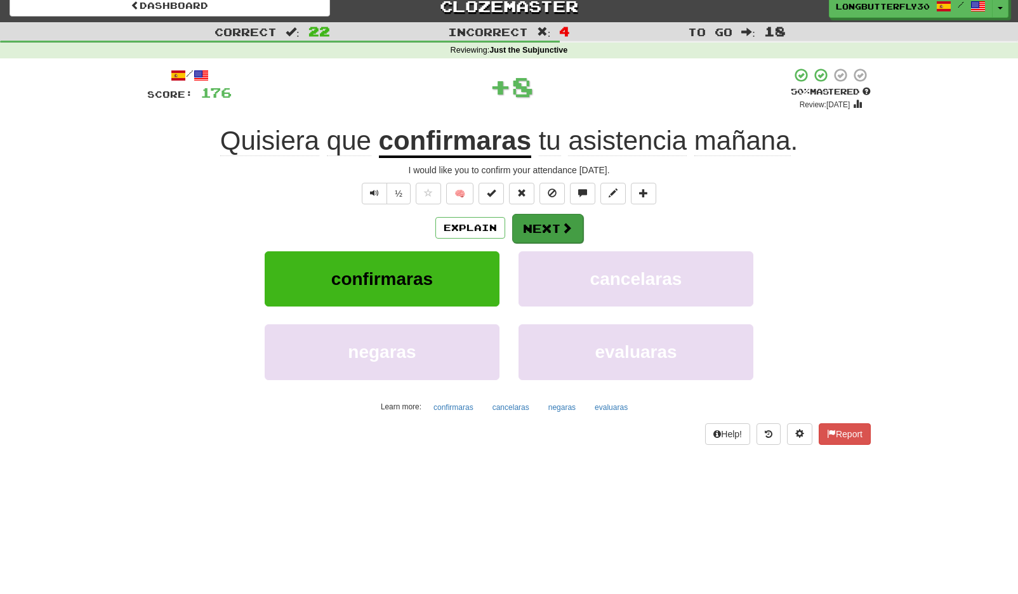
click at [557, 229] on button "Next" at bounding box center [547, 228] width 71 height 29
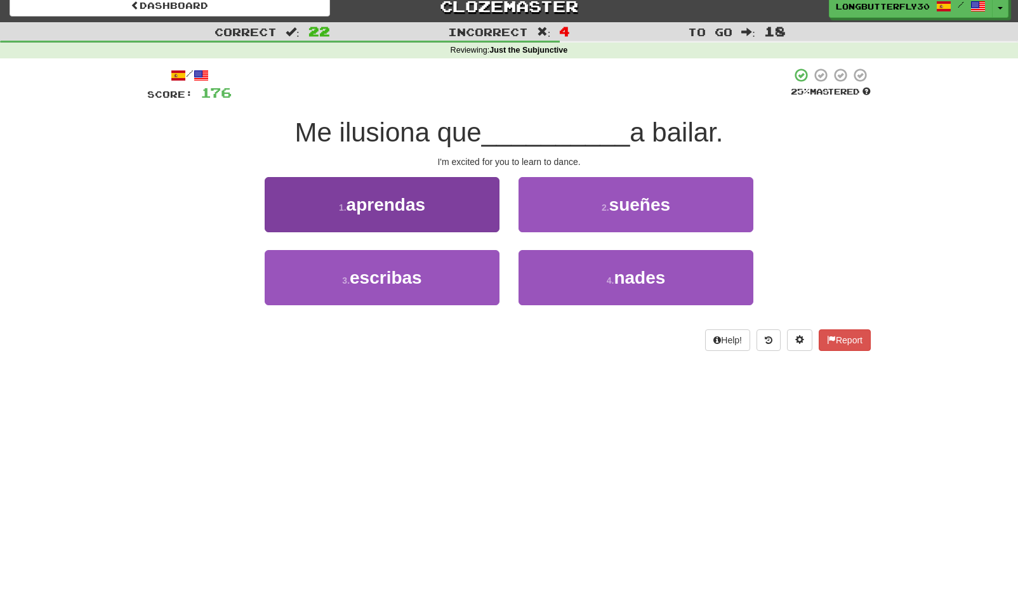
click at [466, 205] on button "1 . aprendas" at bounding box center [382, 204] width 235 height 55
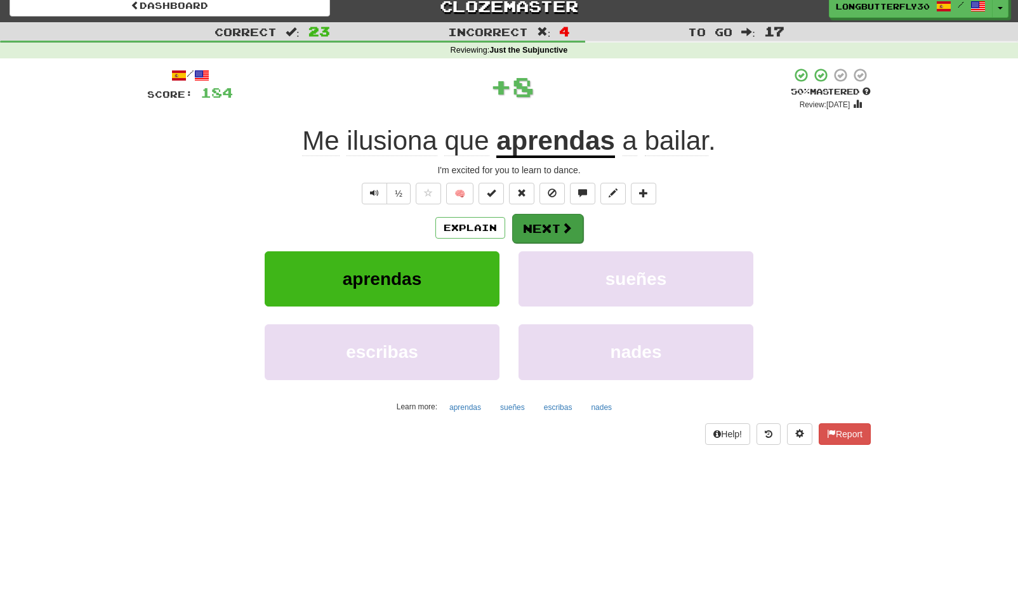
click at [535, 225] on button "Next" at bounding box center [547, 228] width 71 height 29
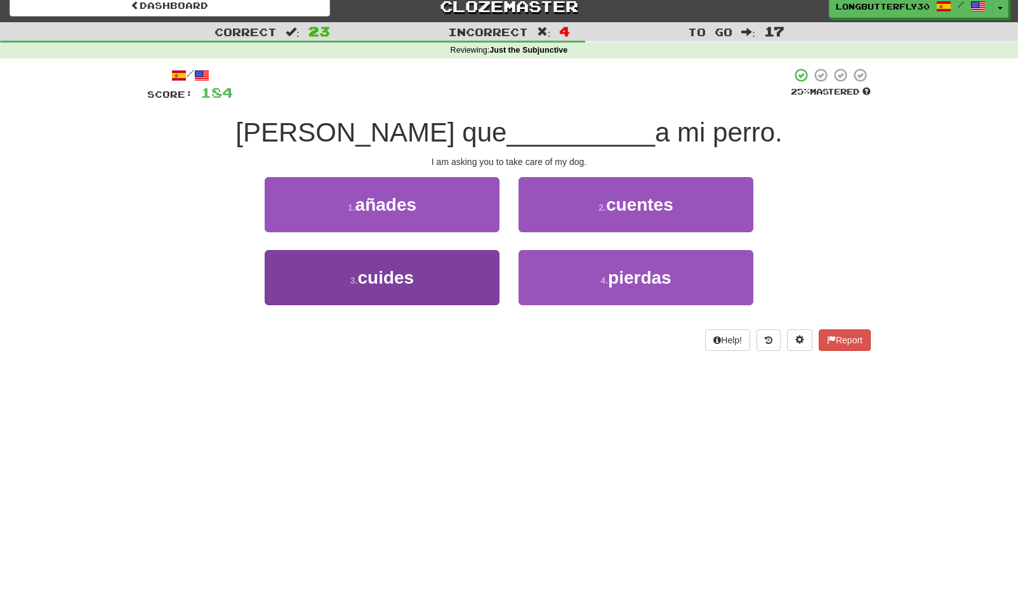
click at [463, 275] on button "3 . cuides" at bounding box center [382, 277] width 235 height 55
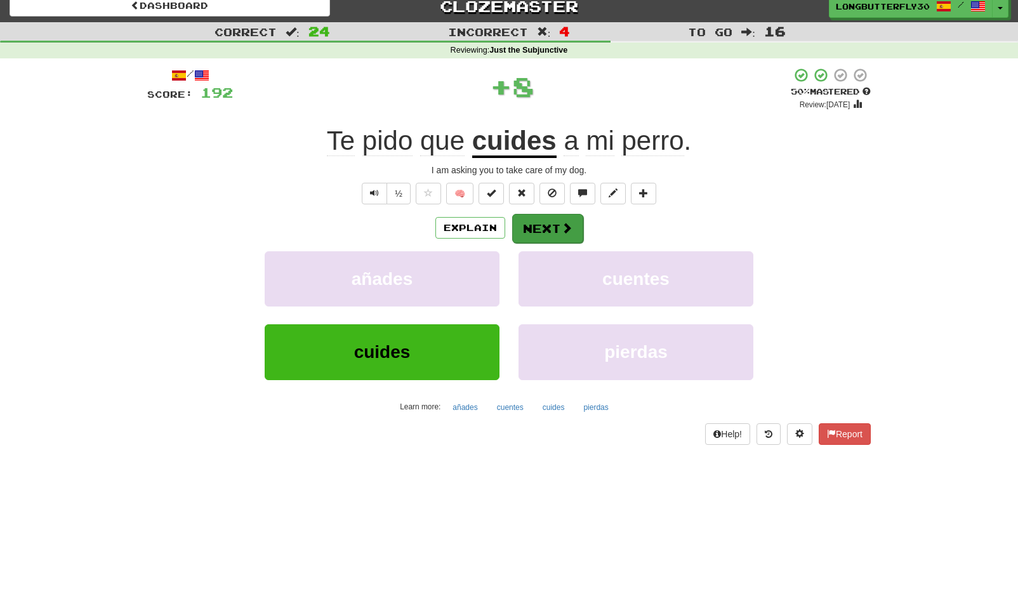
click at [538, 227] on button "Next" at bounding box center [547, 228] width 71 height 29
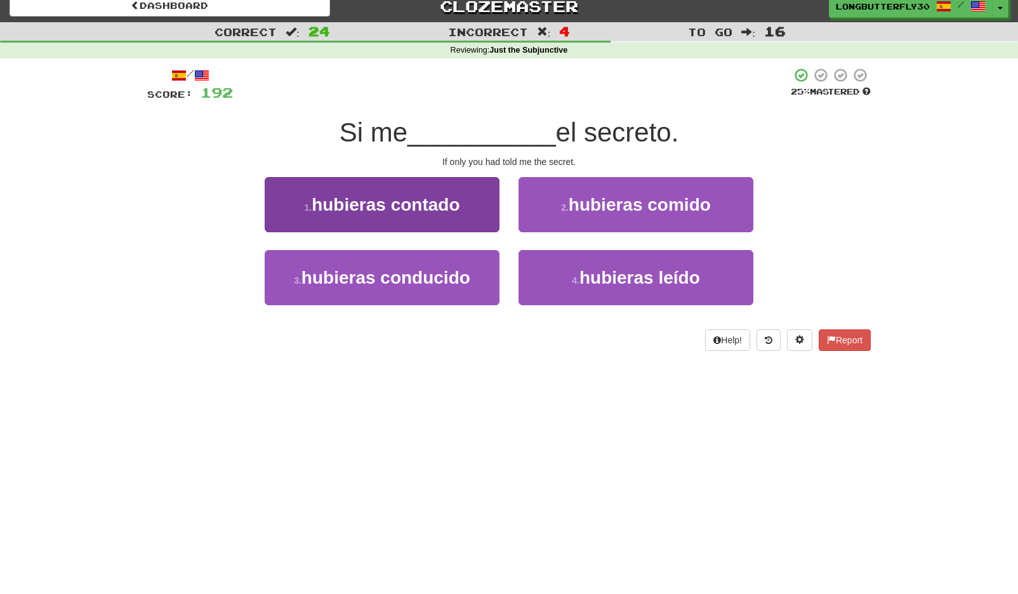
click at [463, 205] on button "1 . hubieras contado" at bounding box center [382, 204] width 235 height 55
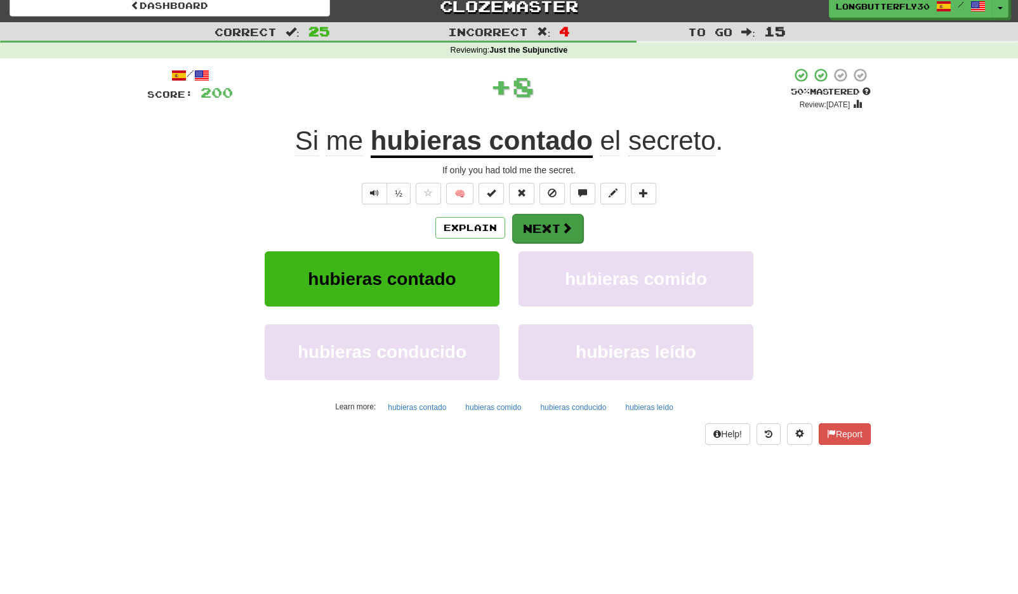
click at [547, 215] on button "Next" at bounding box center [547, 228] width 71 height 29
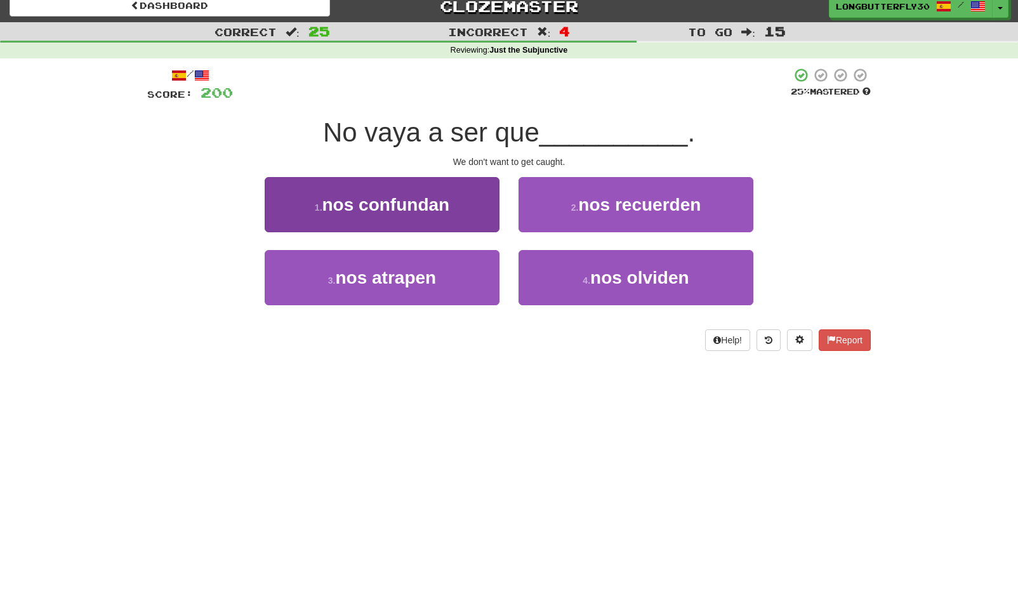
drag, startPoint x: 456, startPoint y: 267, endPoint x: 475, endPoint y: 262, distance: 19.5
click at [456, 267] on button "3 . nos atrapen" at bounding box center [382, 277] width 235 height 55
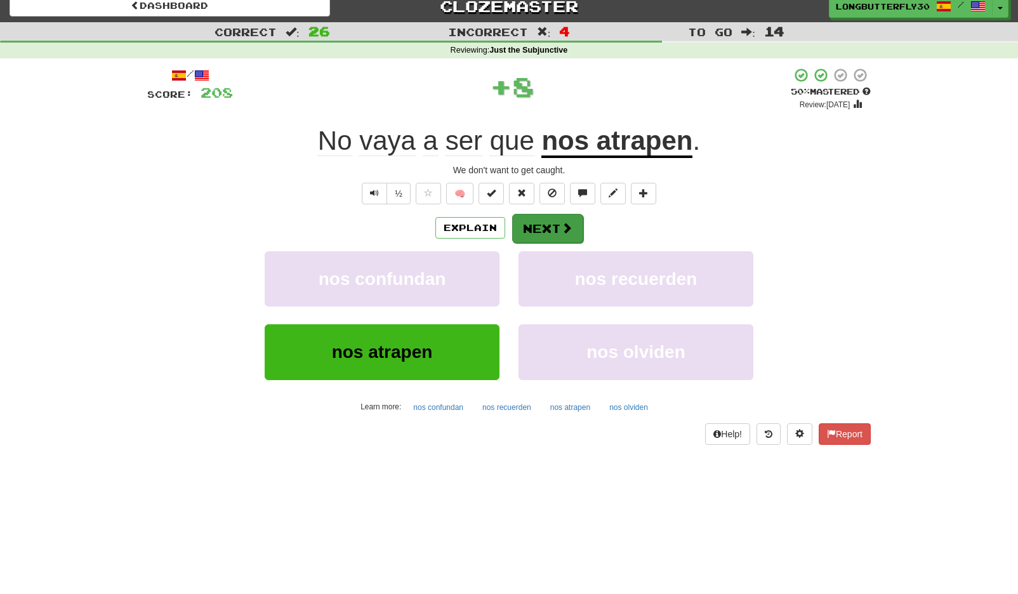
click at [546, 238] on button "Next" at bounding box center [547, 228] width 71 height 29
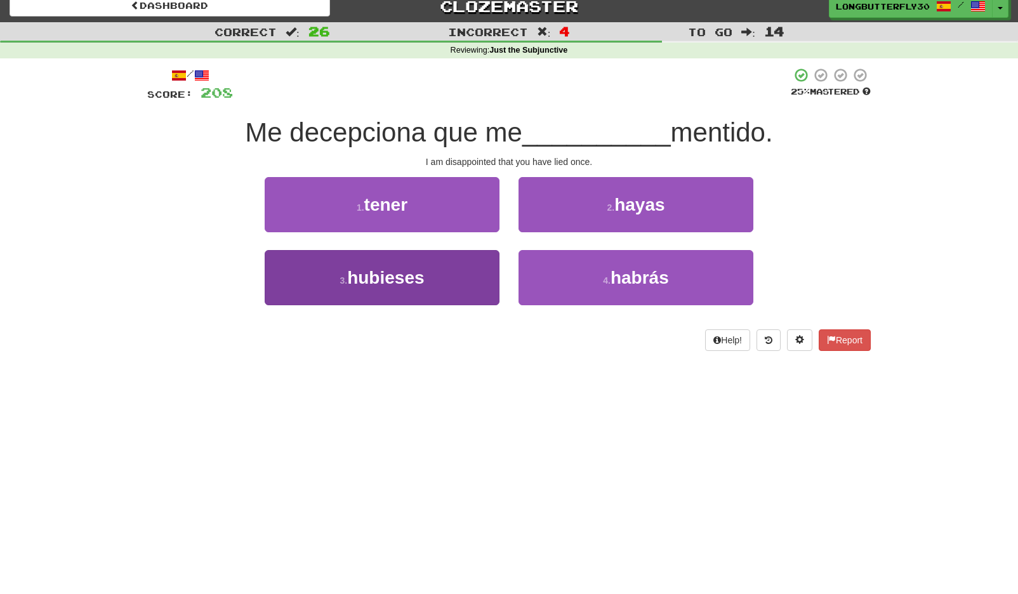
click at [414, 272] on span "hubieses" at bounding box center [385, 278] width 77 height 20
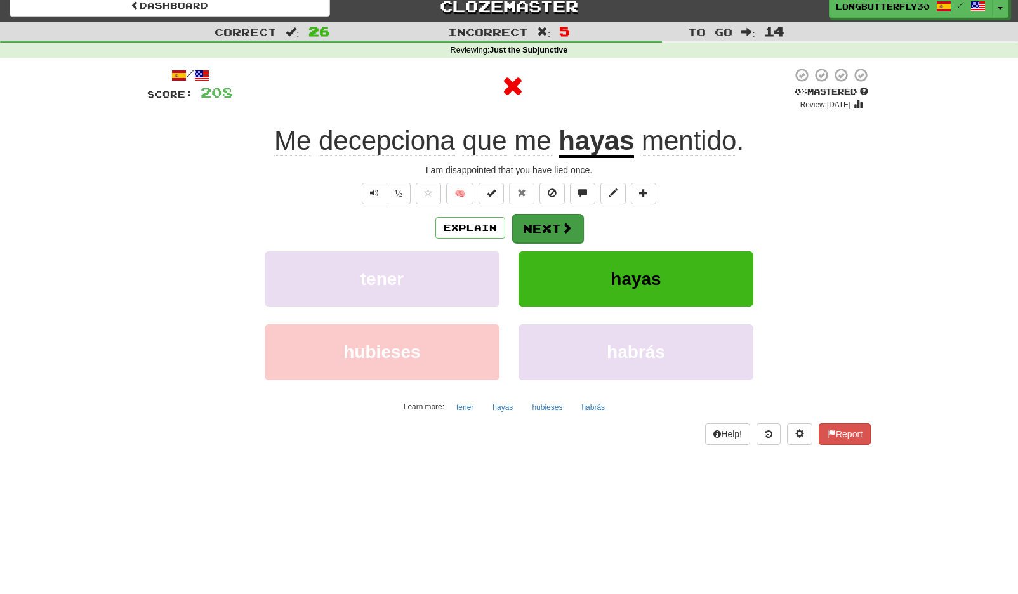
click at [543, 218] on button "Next" at bounding box center [547, 228] width 71 height 29
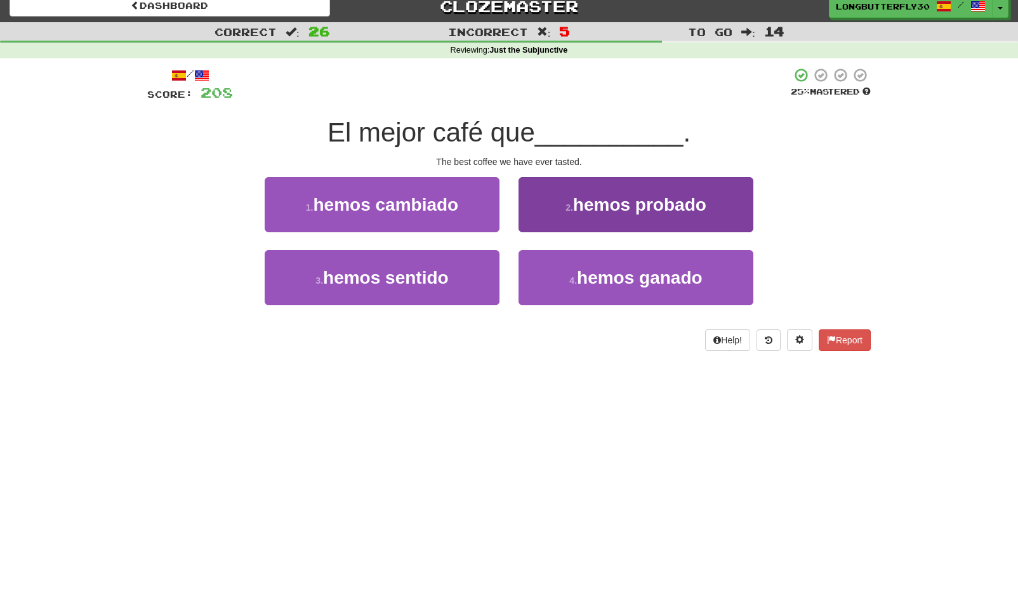
click at [583, 221] on button "2 . hemos probado" at bounding box center [635, 204] width 235 height 55
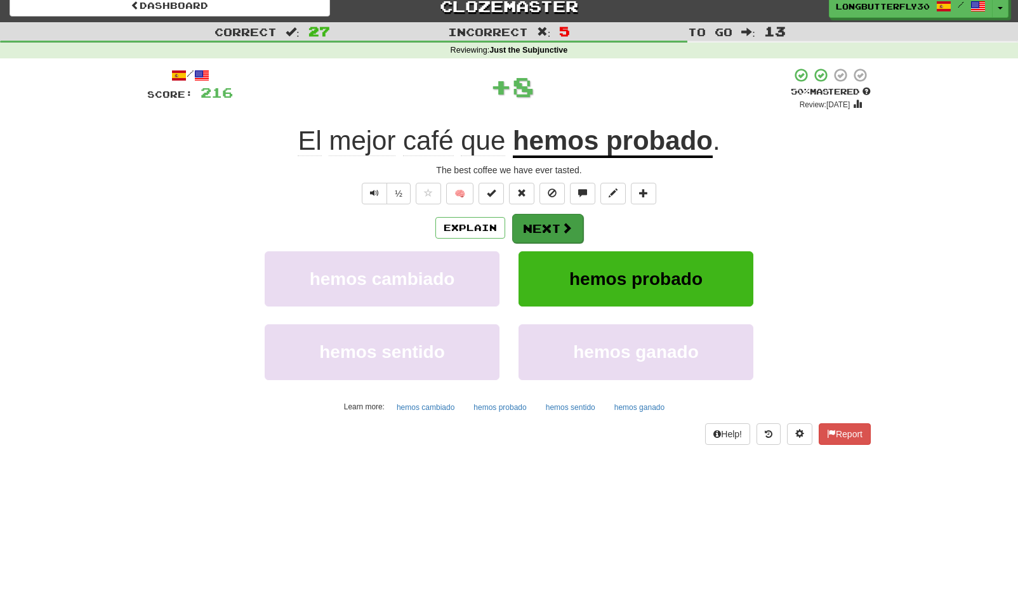
click at [551, 223] on button "Next" at bounding box center [547, 228] width 71 height 29
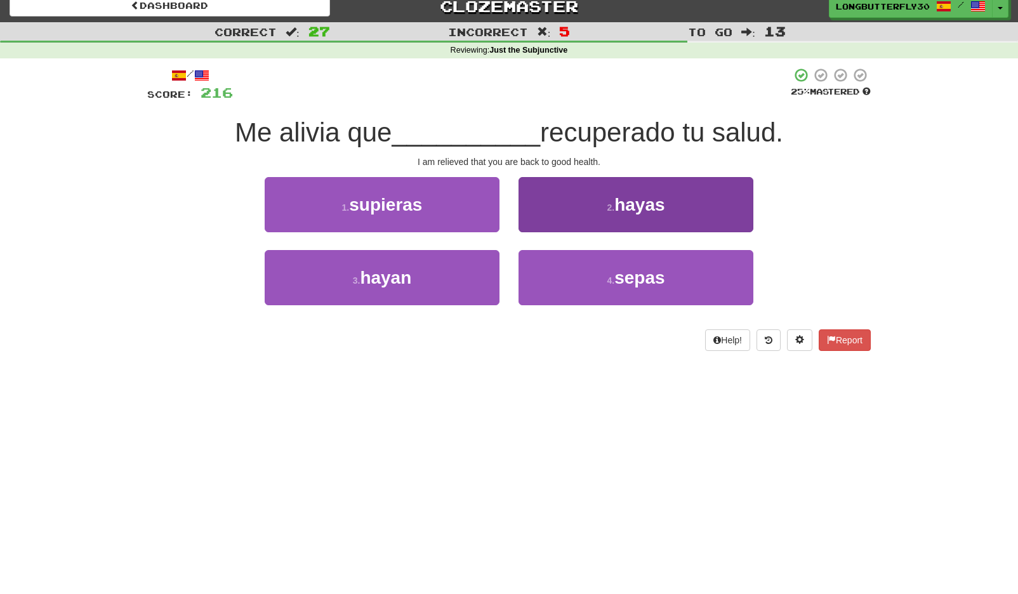
click at [588, 216] on button "2 . hayas" at bounding box center [635, 204] width 235 height 55
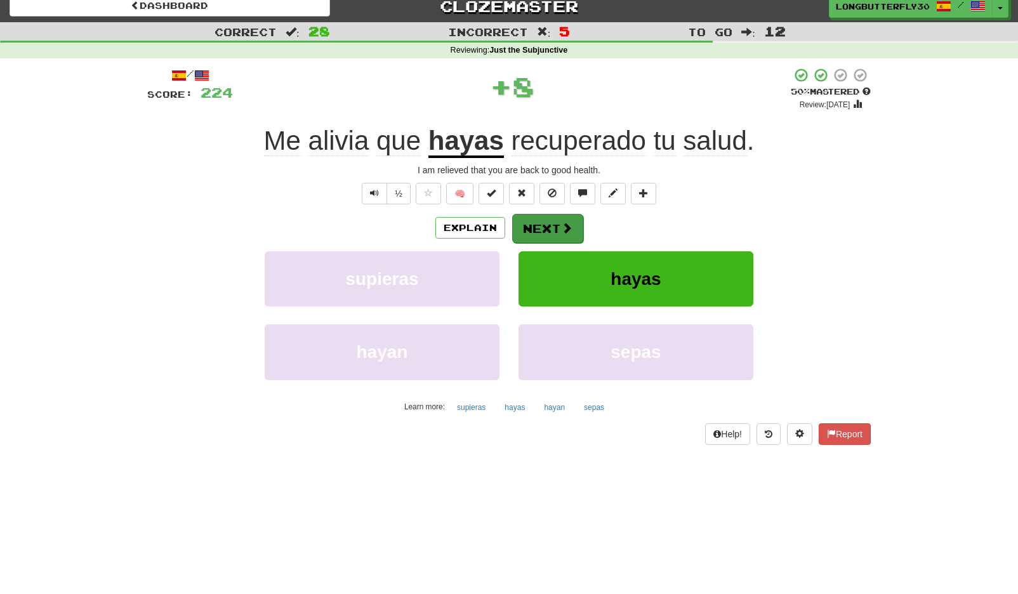
click at [553, 229] on button "Next" at bounding box center [547, 228] width 71 height 29
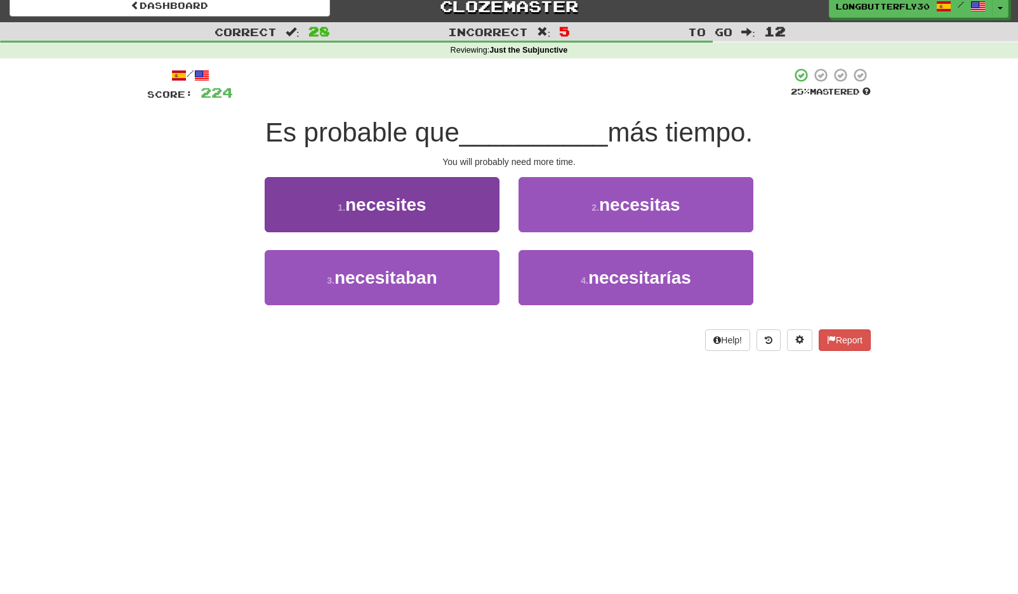
click at [453, 207] on button "1 . necesites" at bounding box center [382, 204] width 235 height 55
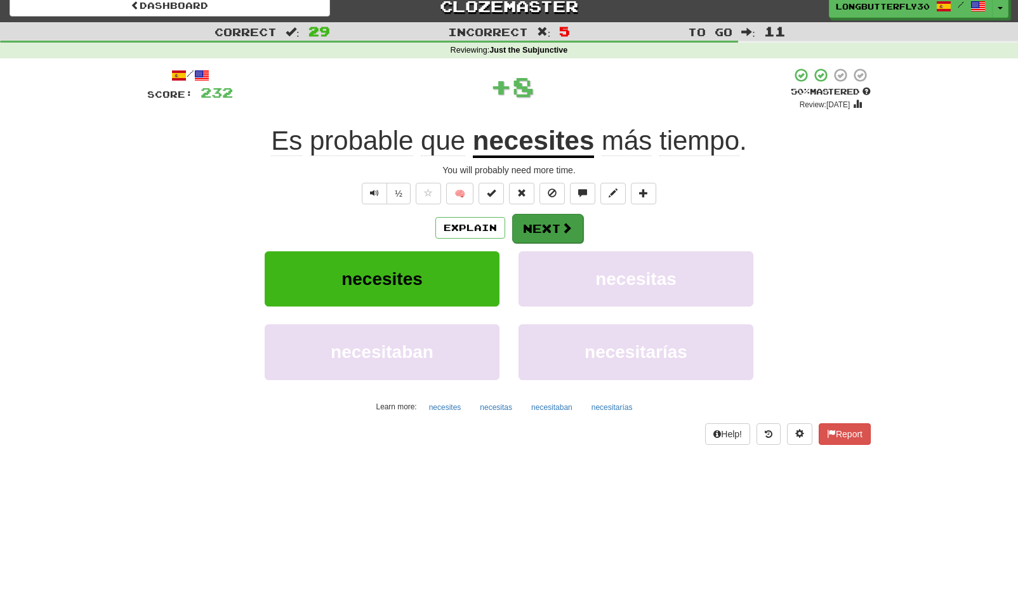
click at [536, 232] on button "Next" at bounding box center [547, 228] width 71 height 29
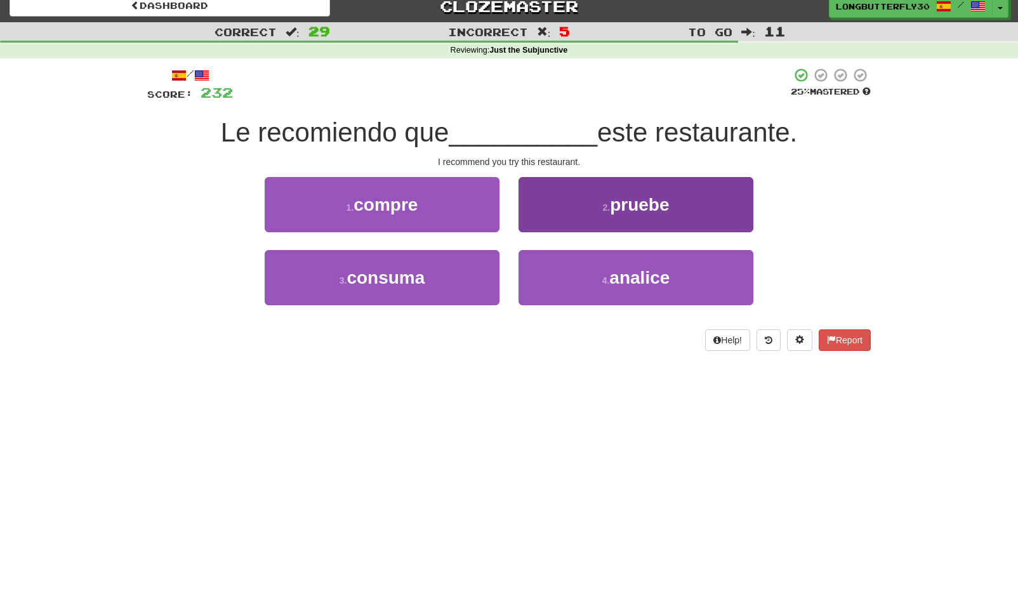
click at [589, 215] on button "2 . pruebe" at bounding box center [635, 204] width 235 height 55
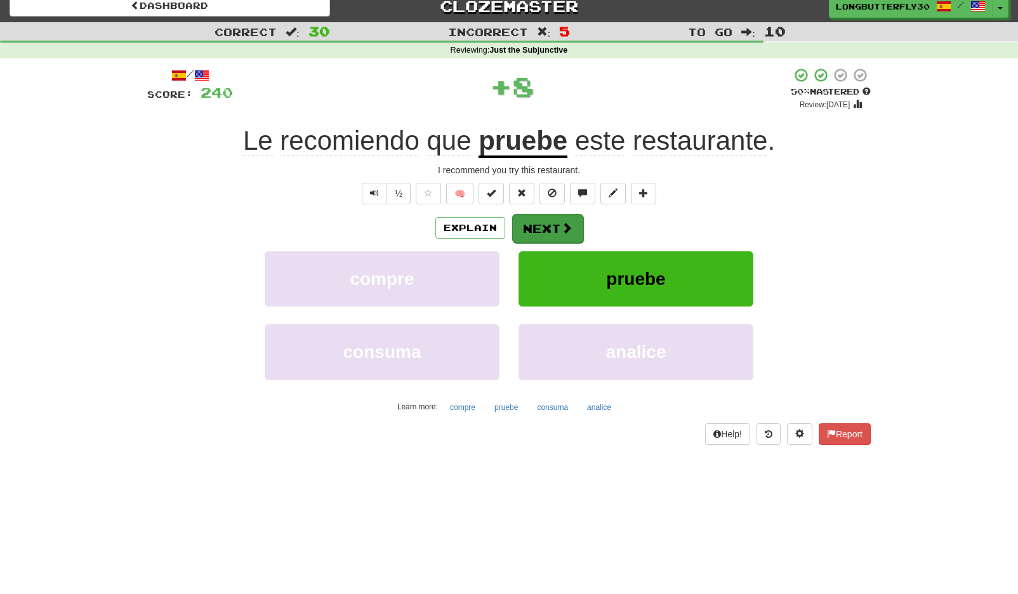
click at [546, 228] on button "Next" at bounding box center [547, 228] width 71 height 29
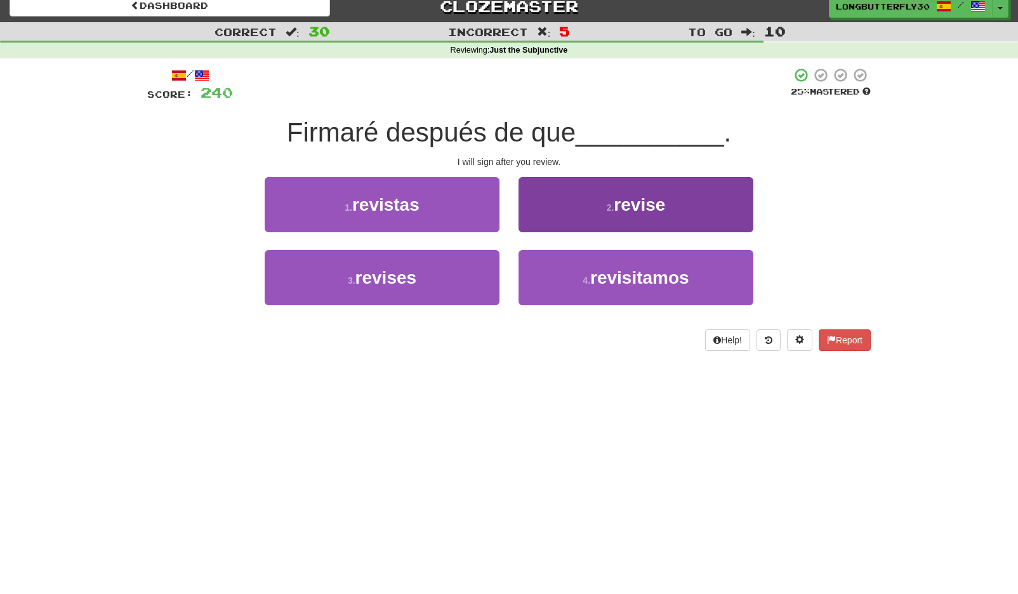
click at [608, 207] on small "2 ." at bounding box center [611, 207] width 8 height 10
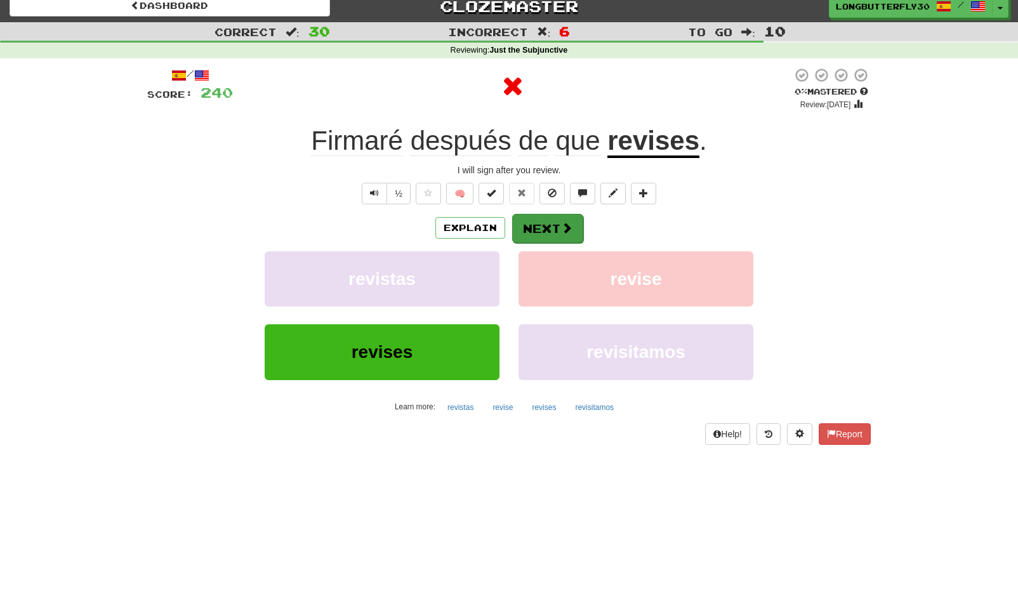
click at [546, 230] on button "Next" at bounding box center [547, 228] width 71 height 29
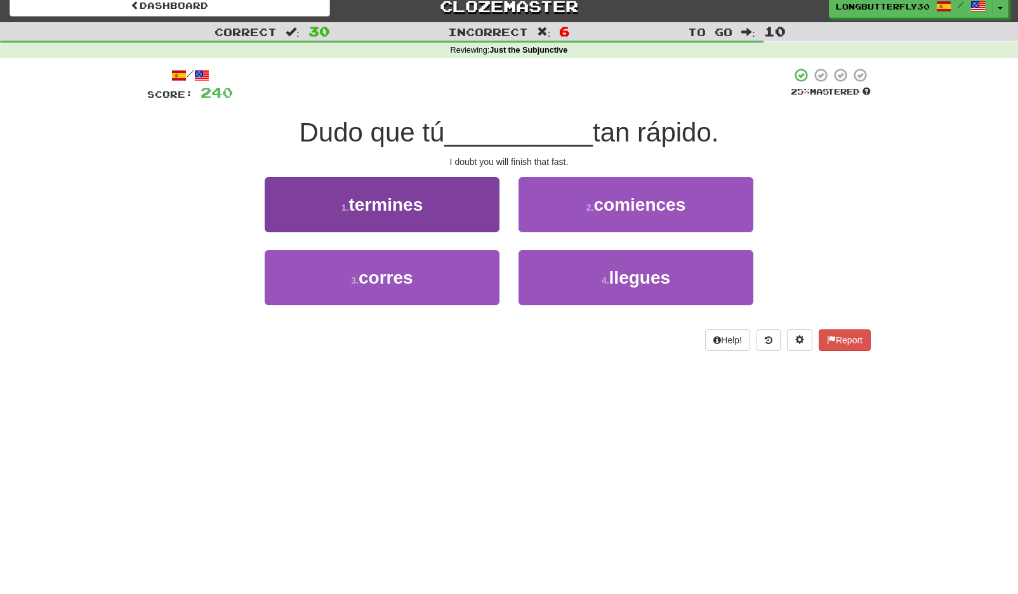
click at [475, 214] on button "1 . termines" at bounding box center [382, 204] width 235 height 55
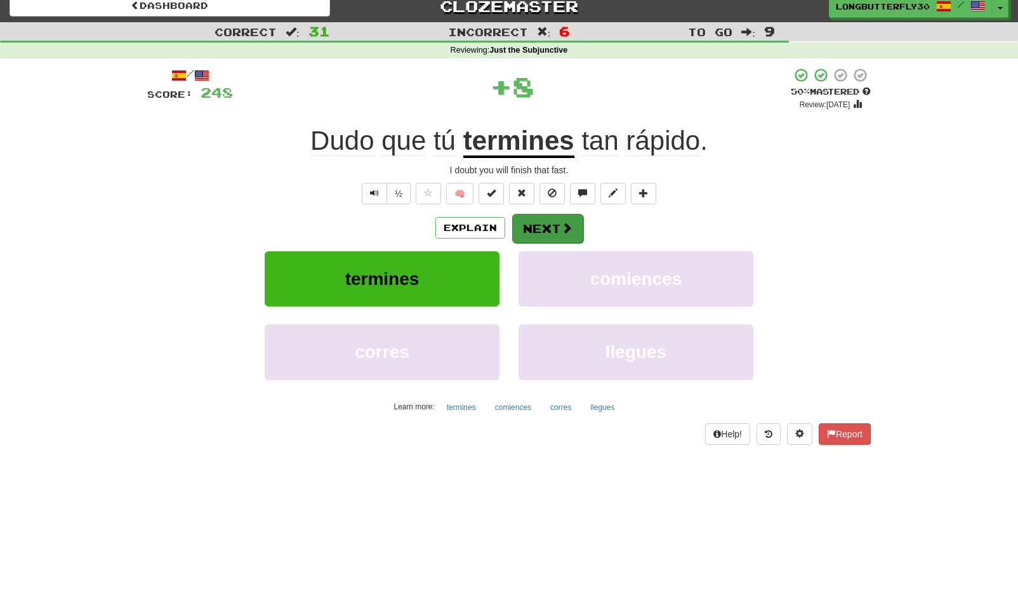
click at [536, 222] on button "Next" at bounding box center [547, 228] width 71 height 29
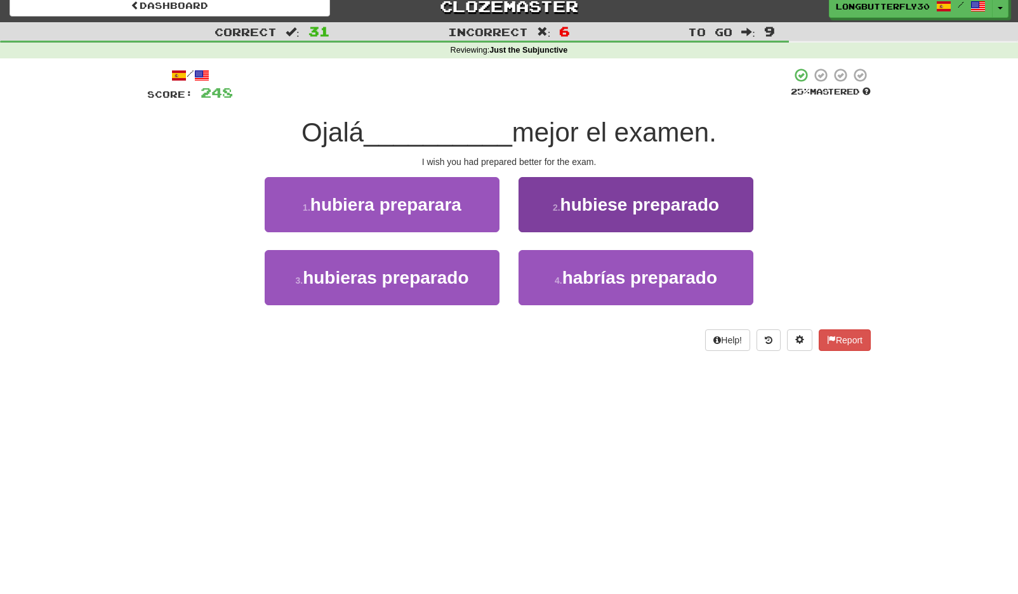
click at [639, 214] on button "2 . hubiese preparado" at bounding box center [635, 204] width 235 height 55
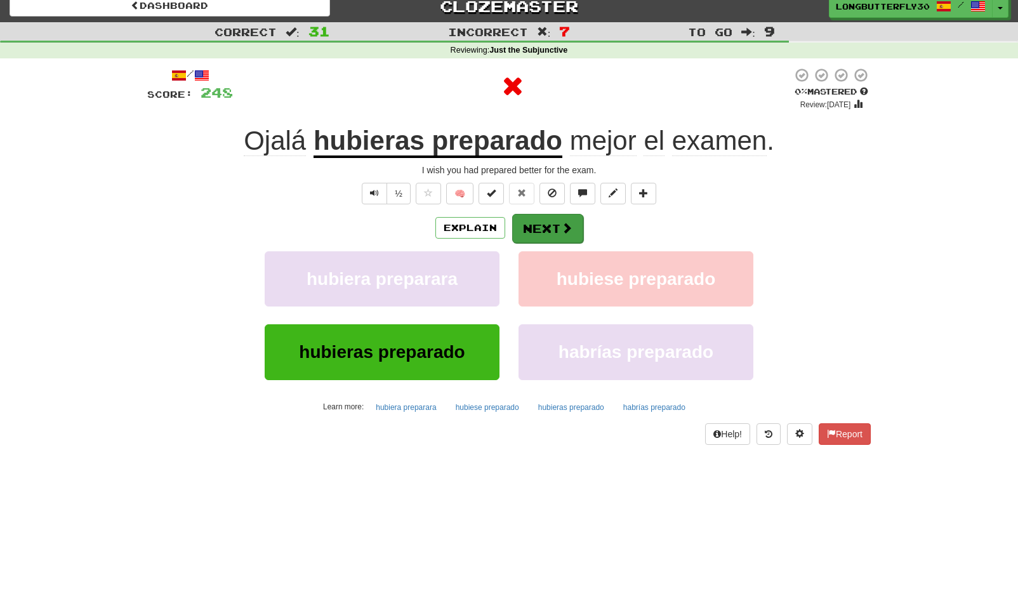
click at [555, 232] on button "Next" at bounding box center [547, 228] width 71 height 29
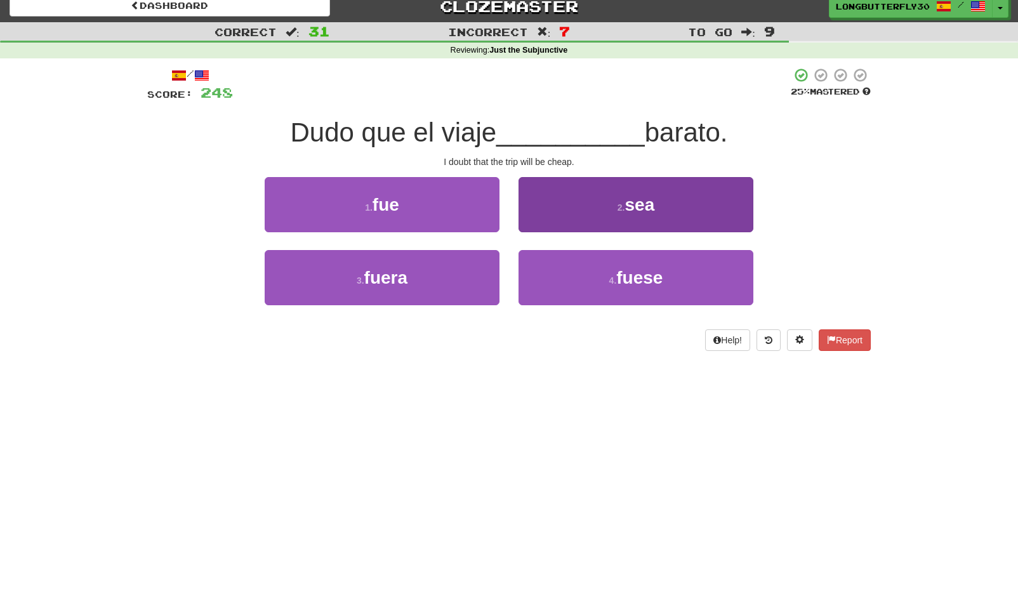
click at [581, 216] on button "2 . sea" at bounding box center [635, 204] width 235 height 55
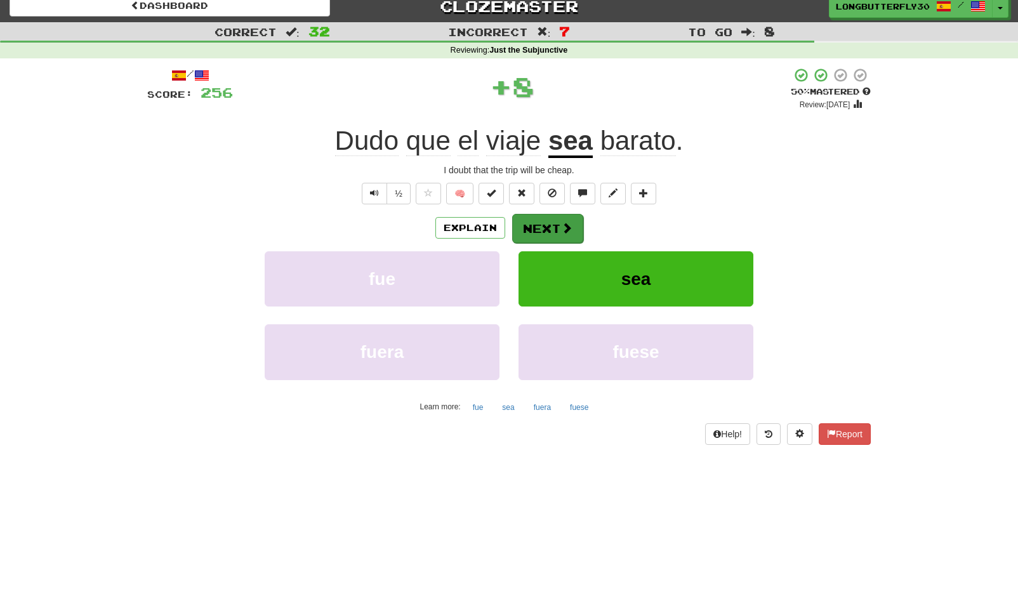
click at [527, 227] on button "Next" at bounding box center [547, 228] width 71 height 29
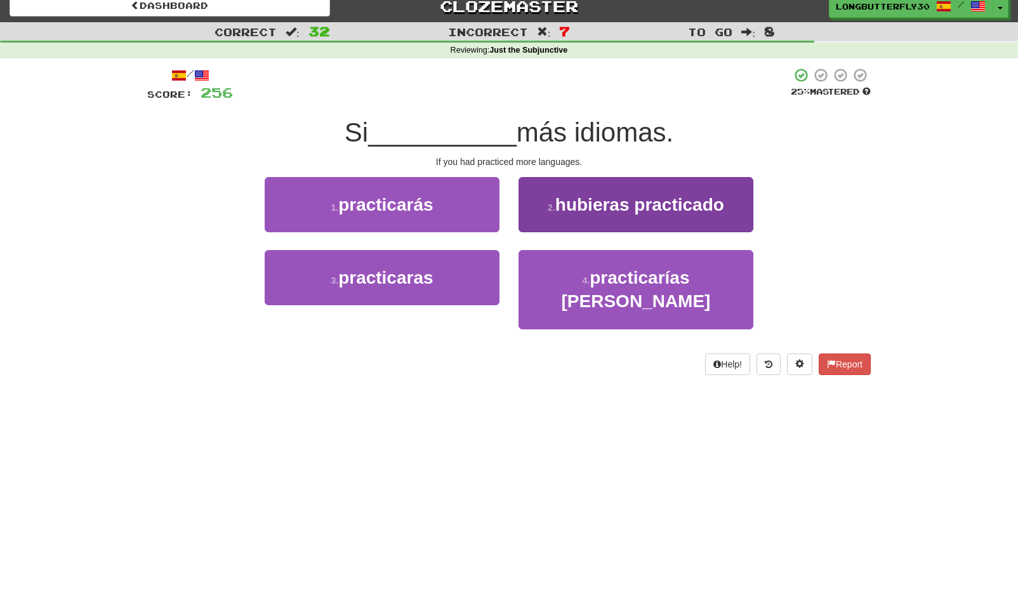
click at [654, 220] on button "2 . hubieras practicado" at bounding box center [635, 204] width 235 height 55
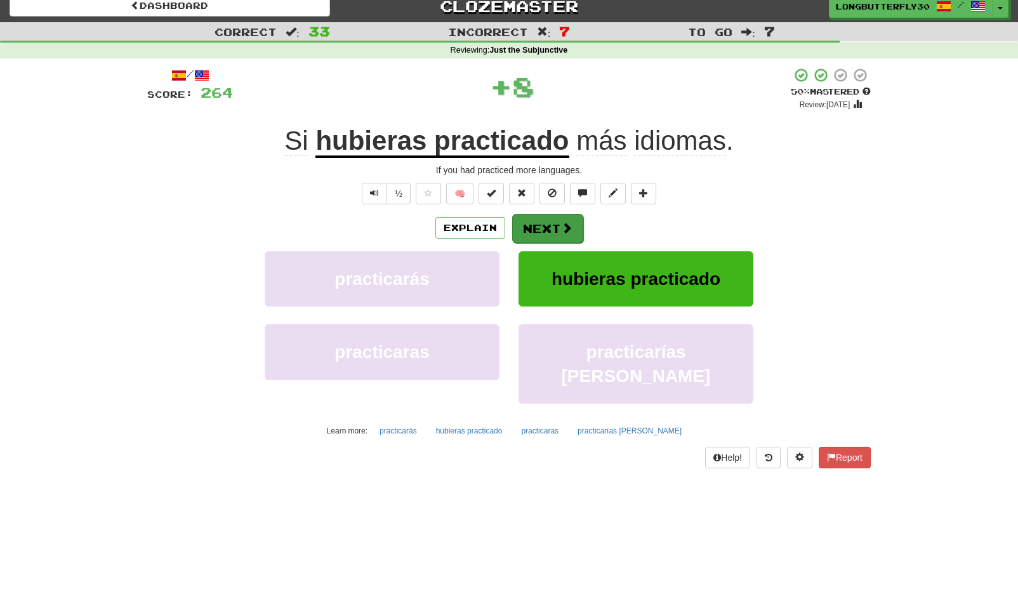
click at [562, 228] on span at bounding box center [566, 227] width 11 height 11
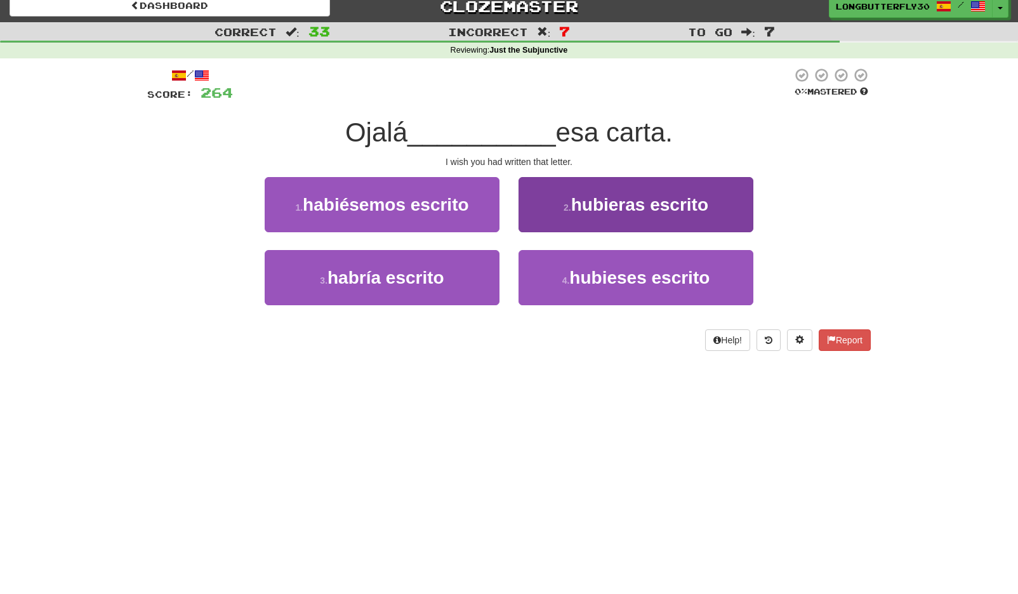
click at [561, 199] on button "2 . hubieras escrito" at bounding box center [635, 204] width 235 height 55
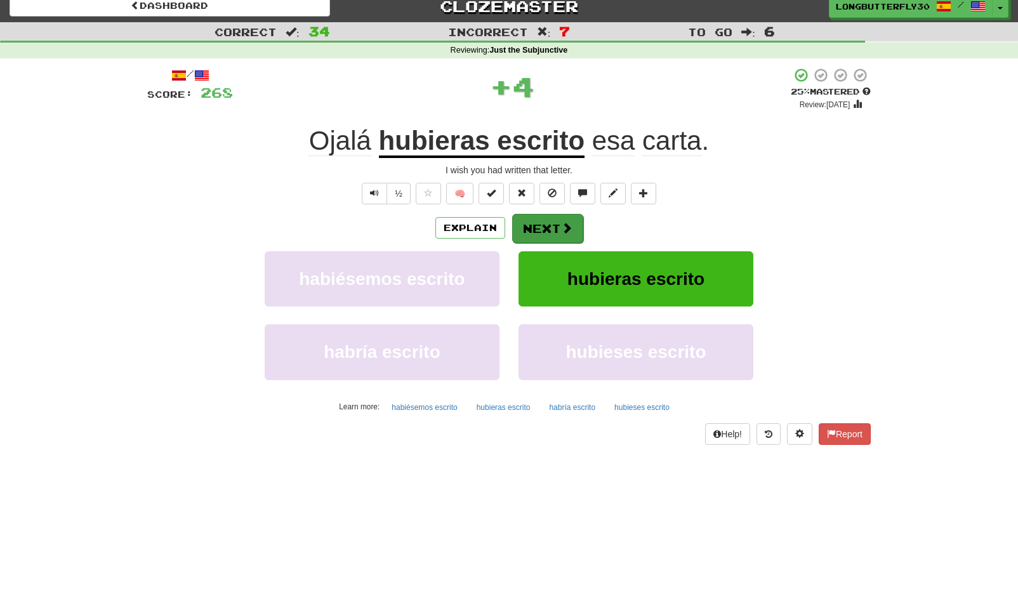
click at [540, 235] on button "Next" at bounding box center [547, 228] width 71 height 29
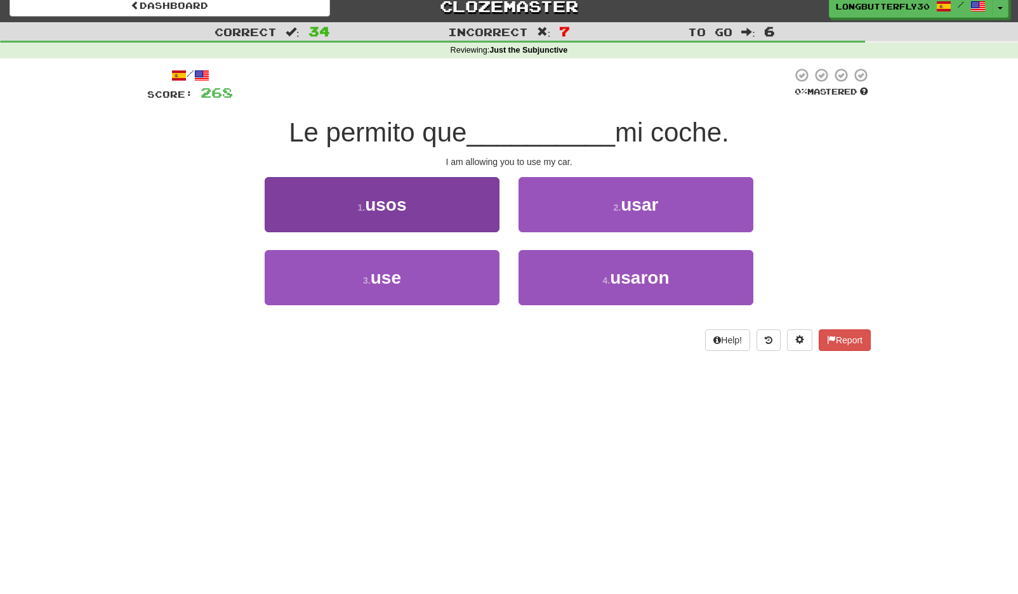
click at [457, 219] on button "1 . usos" at bounding box center [382, 204] width 235 height 55
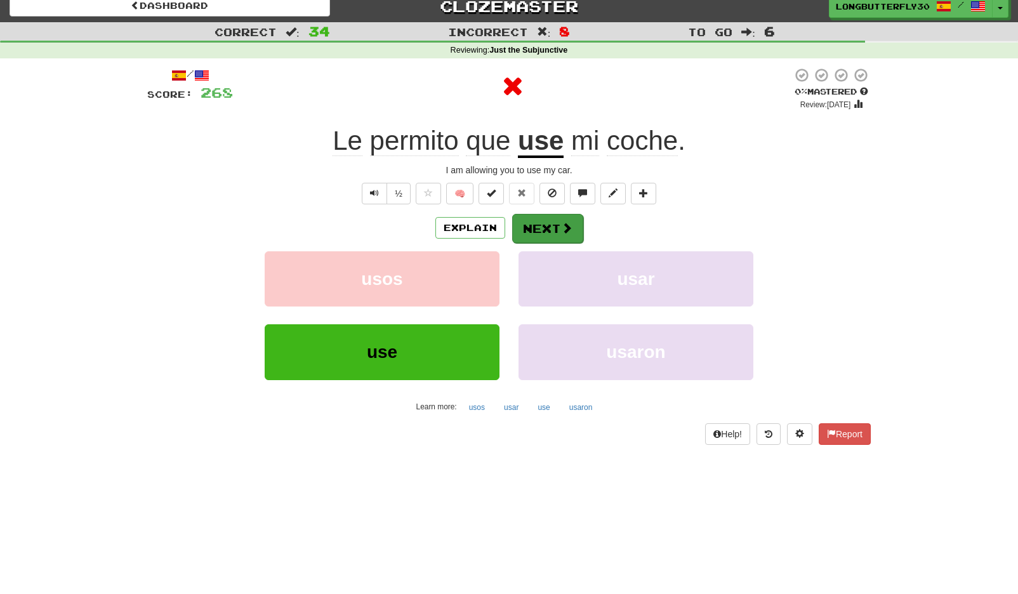
click at [544, 225] on button "Next" at bounding box center [547, 228] width 71 height 29
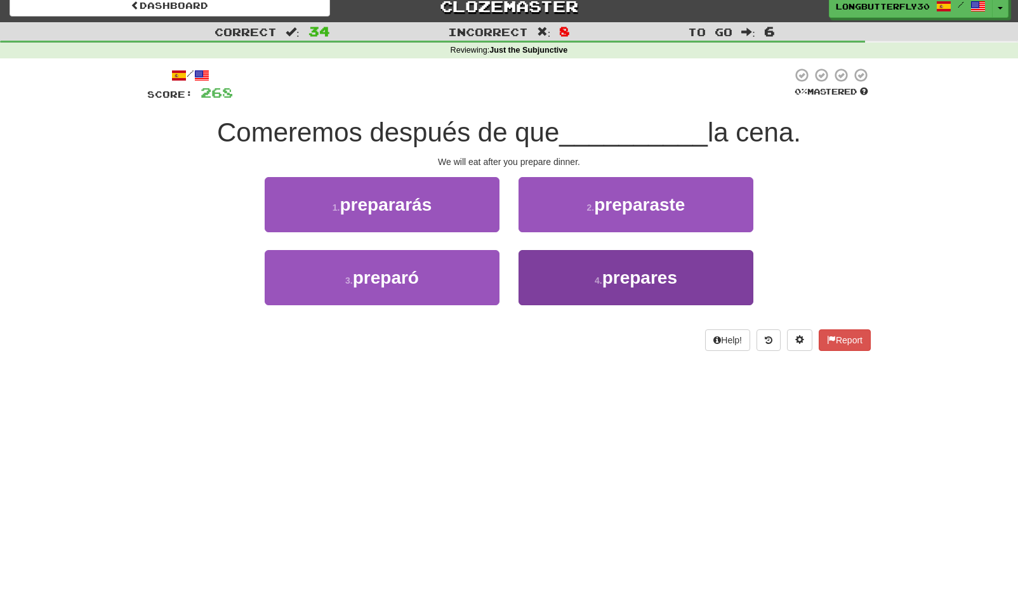
click at [545, 275] on button "4 . prepares" at bounding box center [635, 277] width 235 height 55
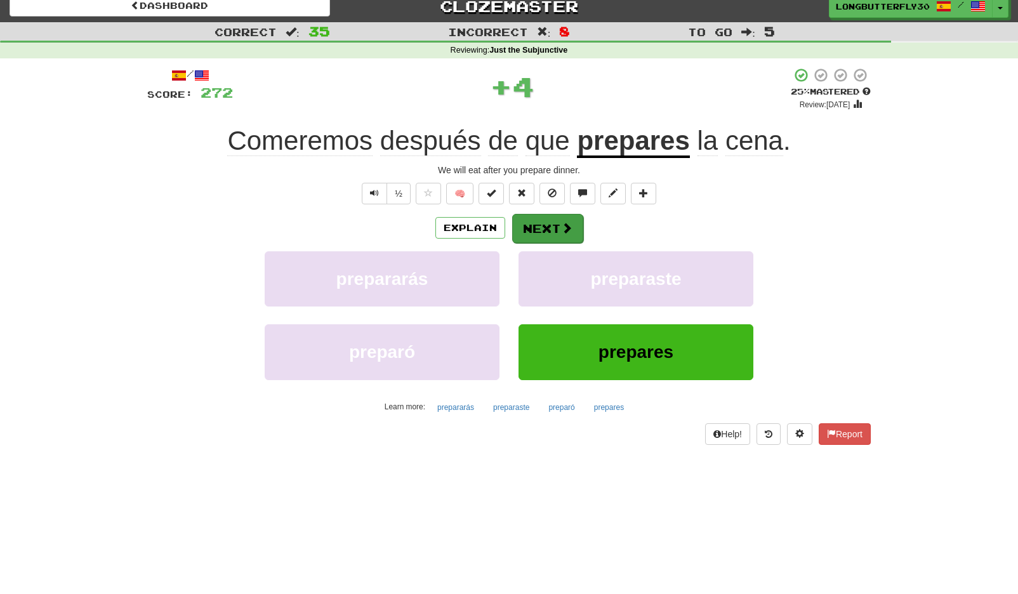
click at [543, 224] on button "Next" at bounding box center [547, 228] width 71 height 29
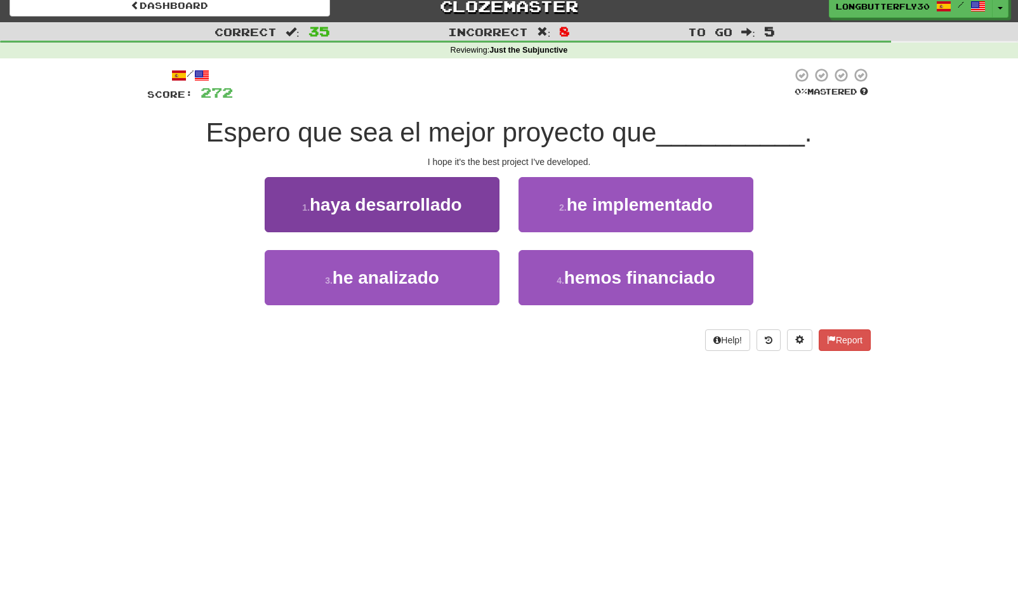
click at [475, 204] on button "1 . haya desarrollado" at bounding box center [382, 204] width 235 height 55
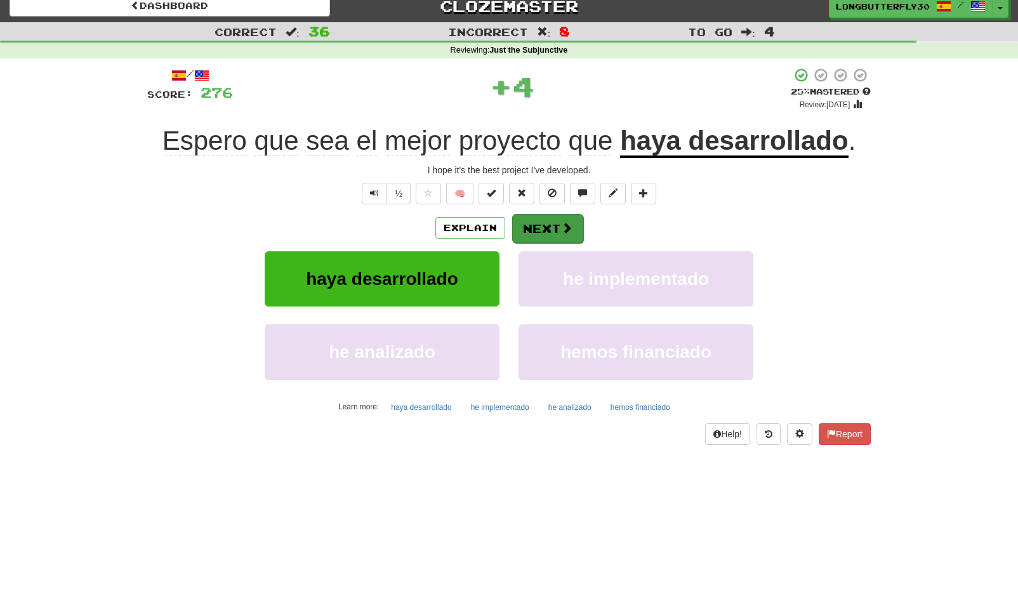
click at [552, 228] on button "Next" at bounding box center [547, 228] width 71 height 29
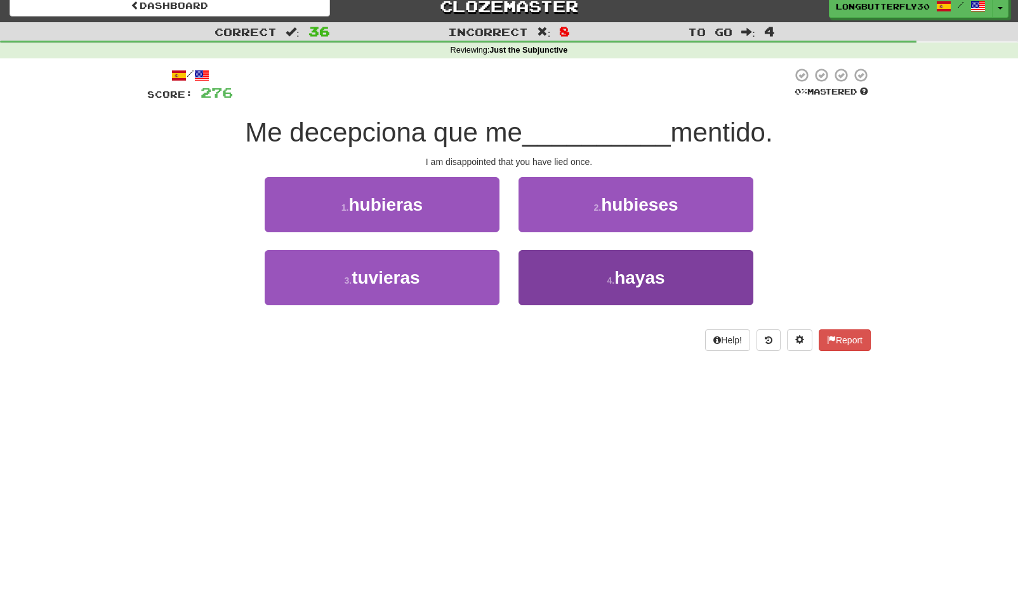
click at [537, 281] on button "4 . hayas" at bounding box center [635, 277] width 235 height 55
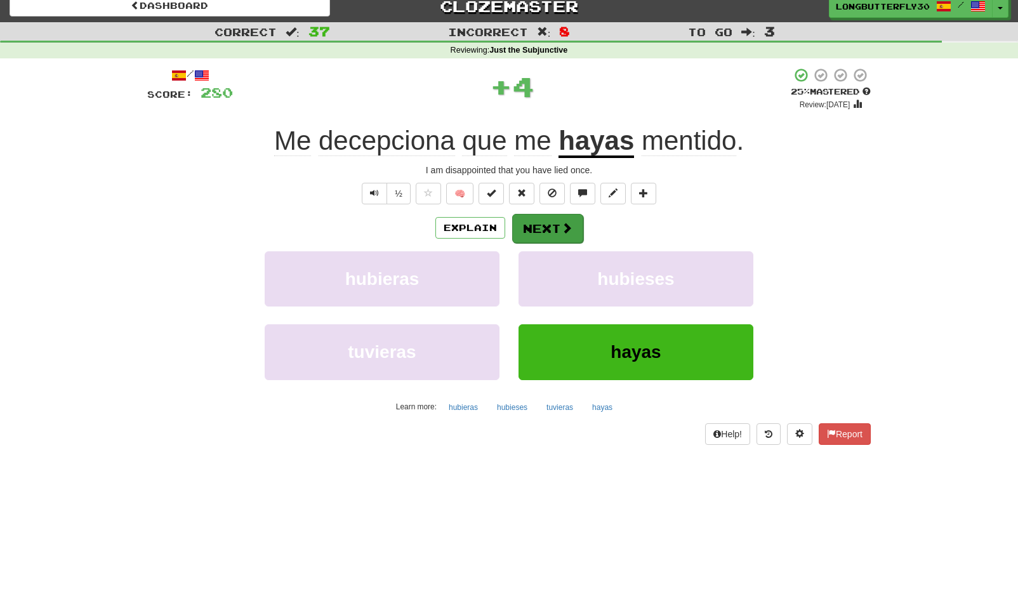
click at [525, 224] on button "Next" at bounding box center [547, 228] width 71 height 29
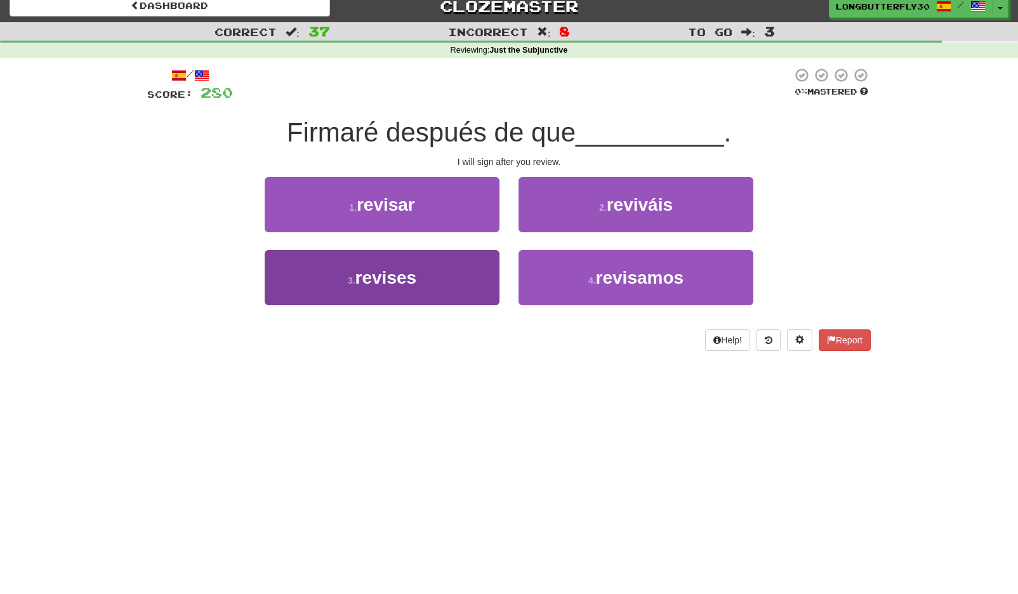
click at [450, 275] on button "3 . revises" at bounding box center [382, 277] width 235 height 55
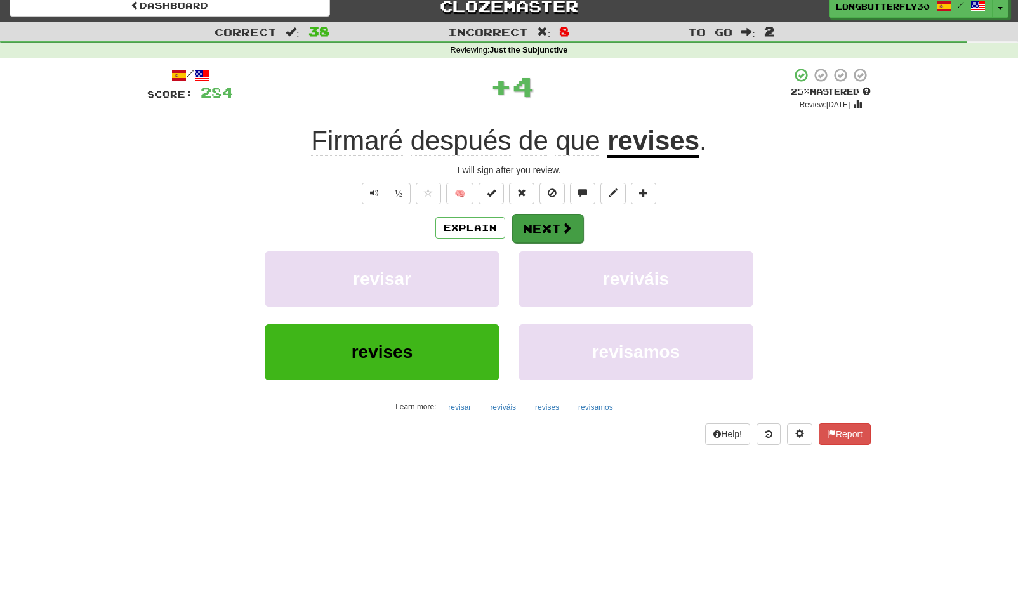
click at [545, 229] on button "Next" at bounding box center [547, 228] width 71 height 29
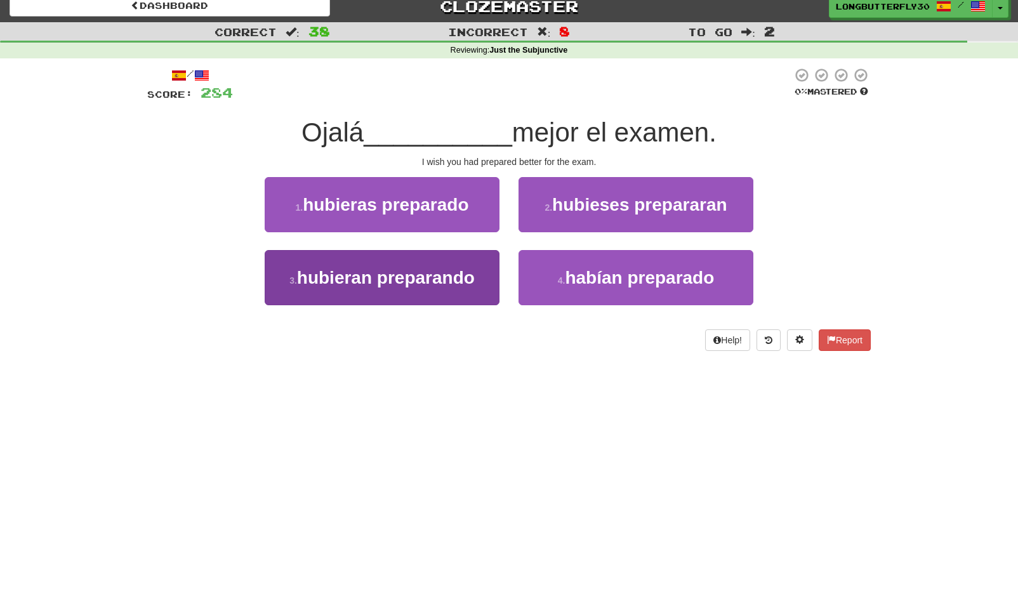
click at [473, 275] on span "hubieran preparando" at bounding box center [386, 278] width 178 height 20
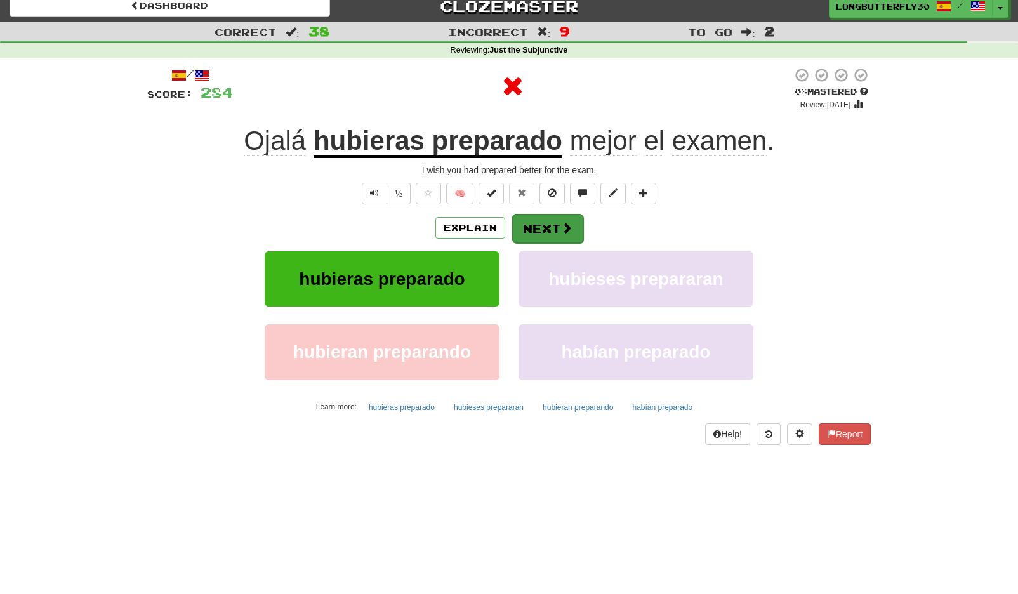
click at [553, 223] on button "Next" at bounding box center [547, 228] width 71 height 29
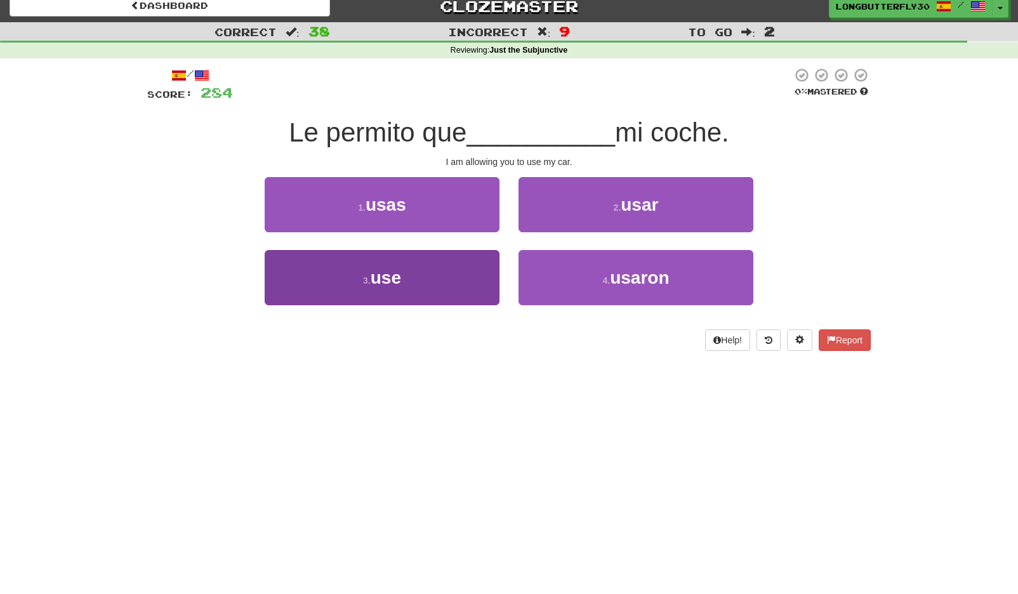
click at [463, 279] on button "3 . use" at bounding box center [382, 277] width 235 height 55
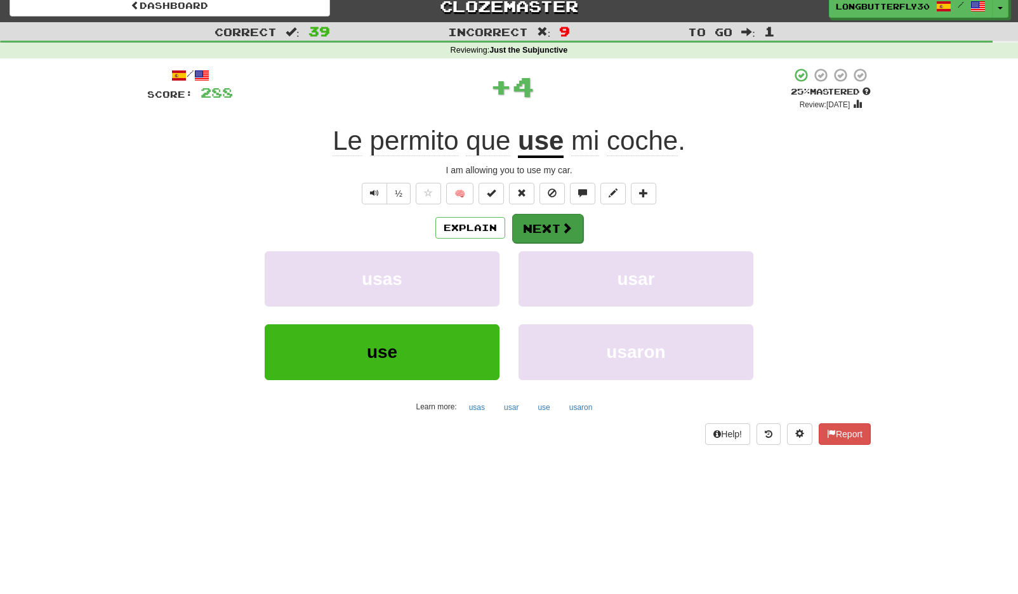
click at [534, 223] on button "Next" at bounding box center [547, 228] width 71 height 29
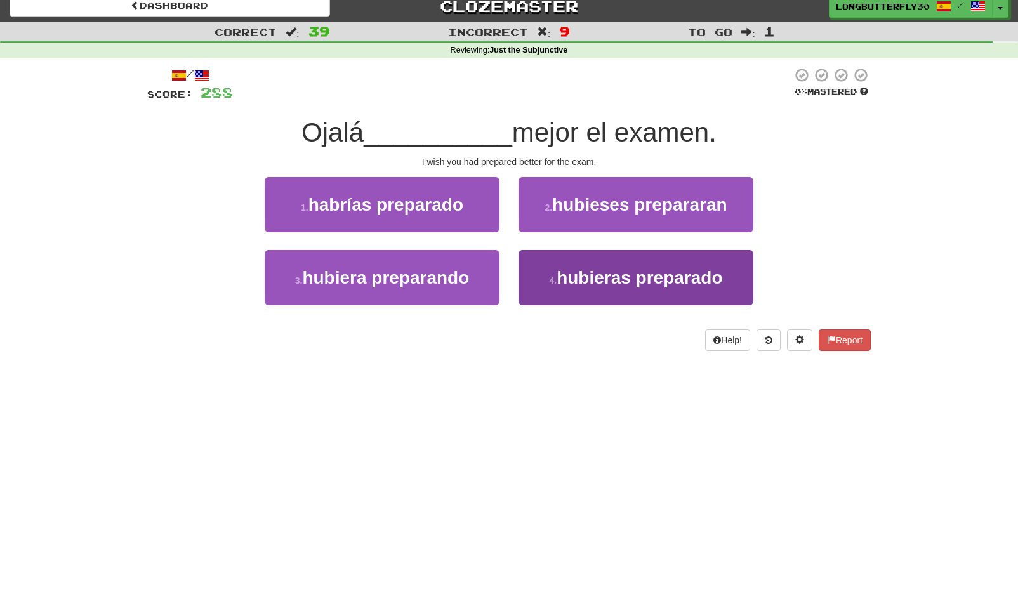
click at [603, 289] on button "4 . hubieras preparado" at bounding box center [635, 277] width 235 height 55
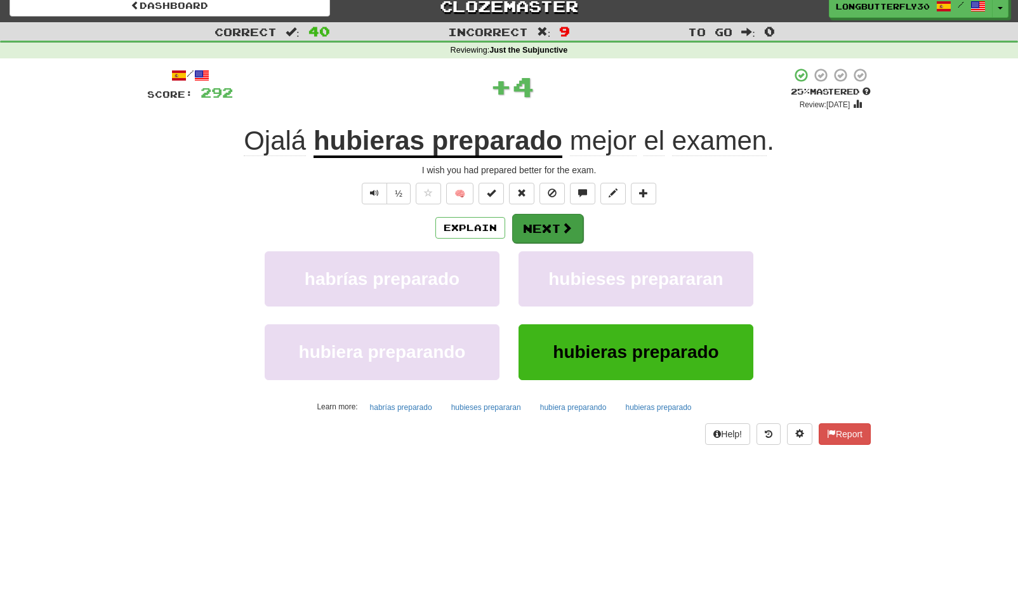
click at [562, 220] on button "Next" at bounding box center [547, 228] width 71 height 29
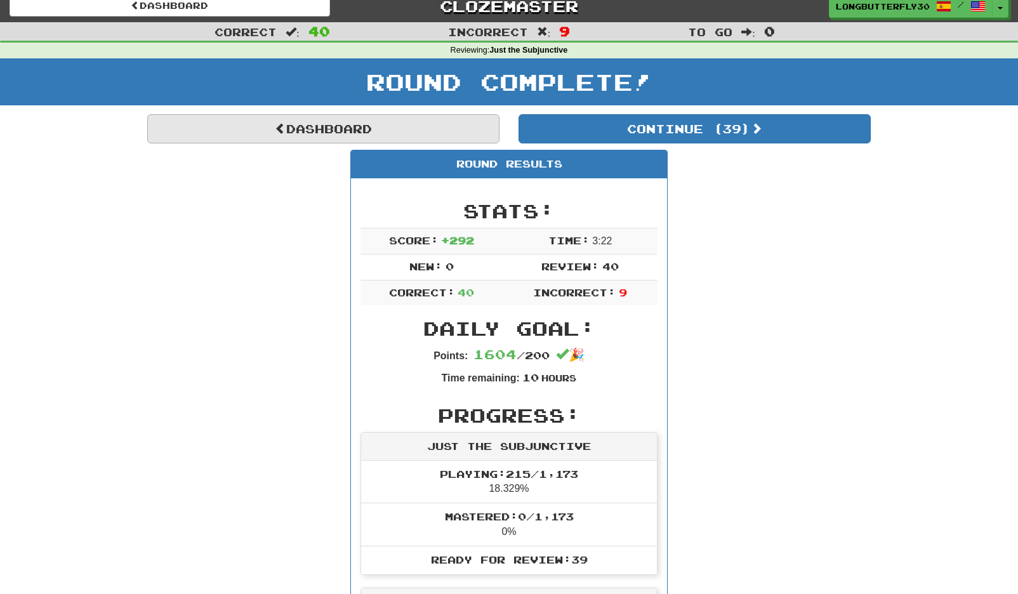
click at [397, 131] on link "Dashboard" at bounding box center [323, 128] width 352 height 29
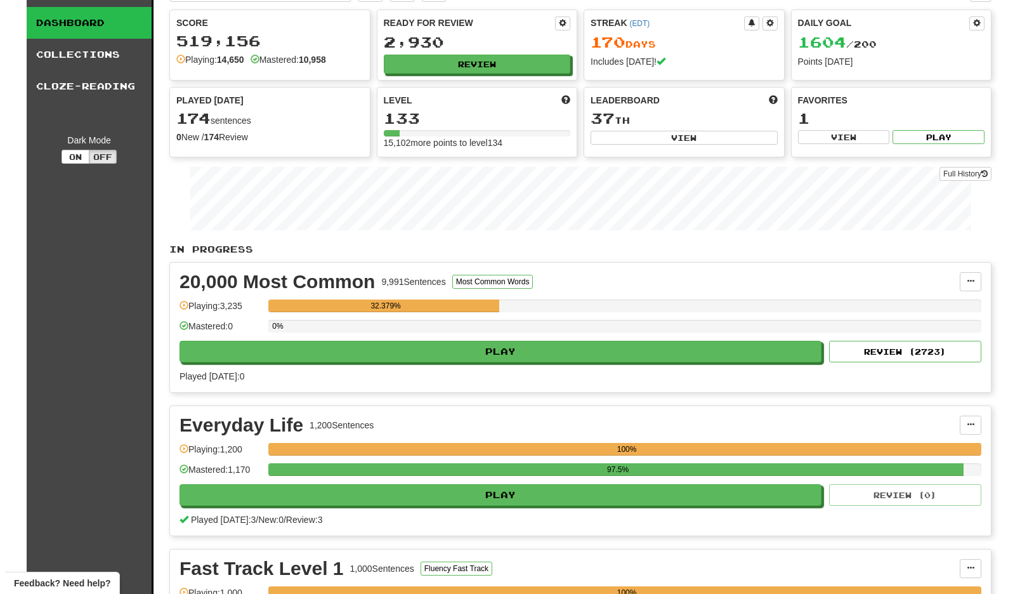
scroll to position [235, 0]
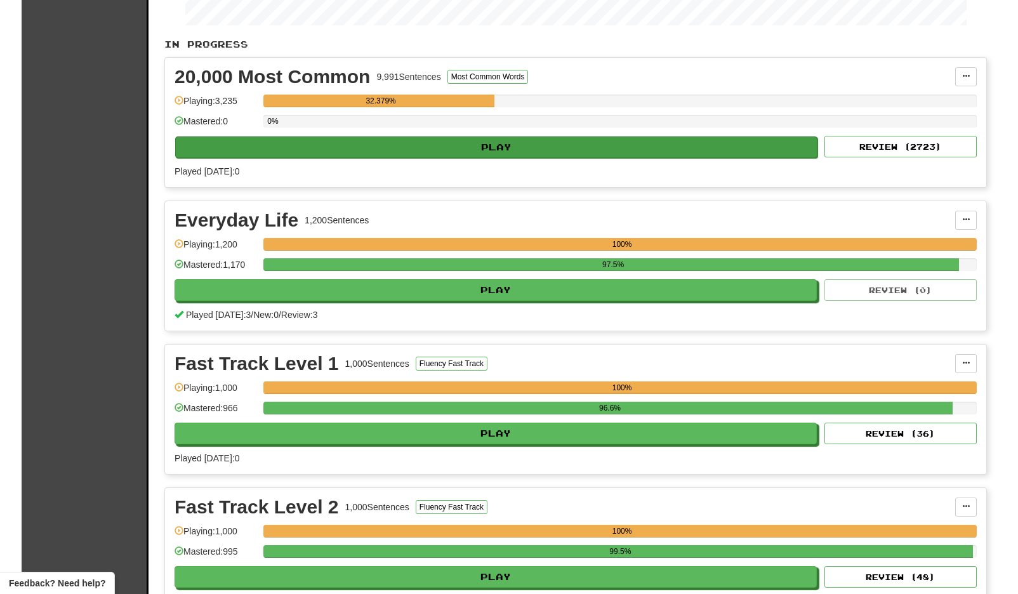
click at [610, 146] on button "Play" at bounding box center [496, 147] width 642 height 22
select select "**"
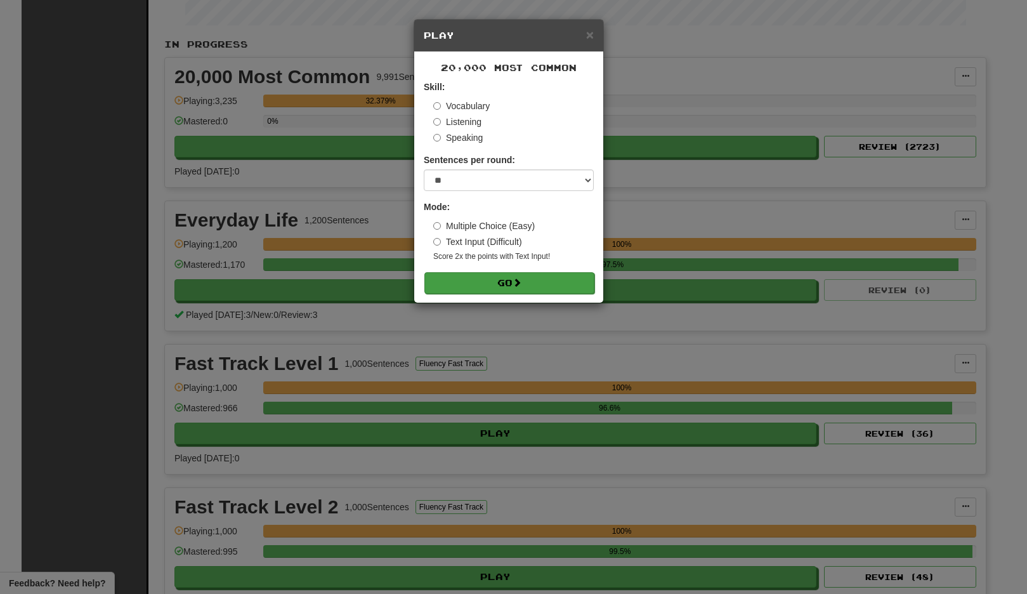
click at [522, 283] on span at bounding box center [517, 282] width 9 height 9
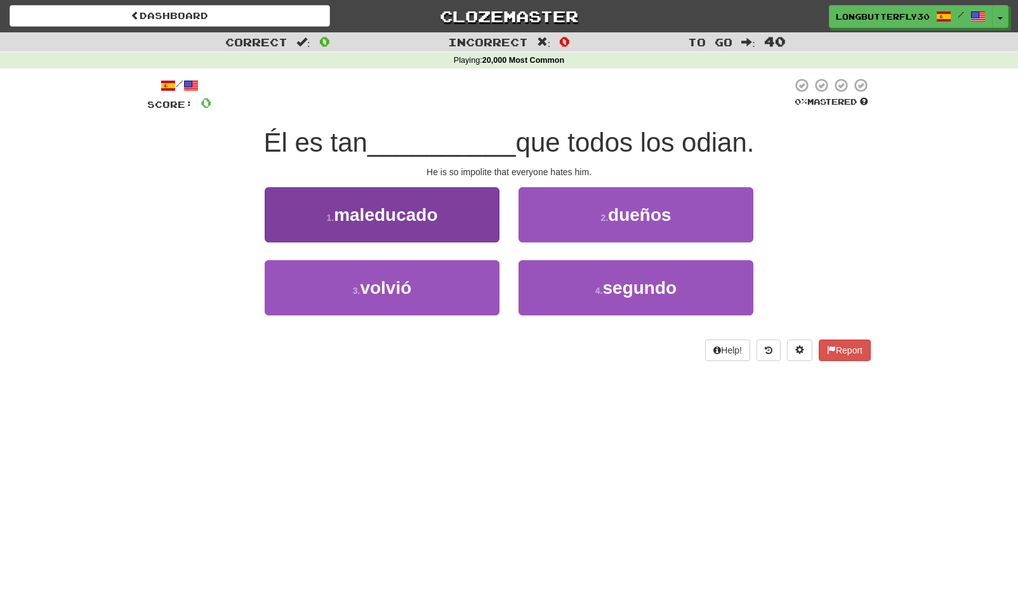
click at [458, 212] on button "1 . [GEOGRAPHIC_DATA]" at bounding box center [382, 214] width 235 height 55
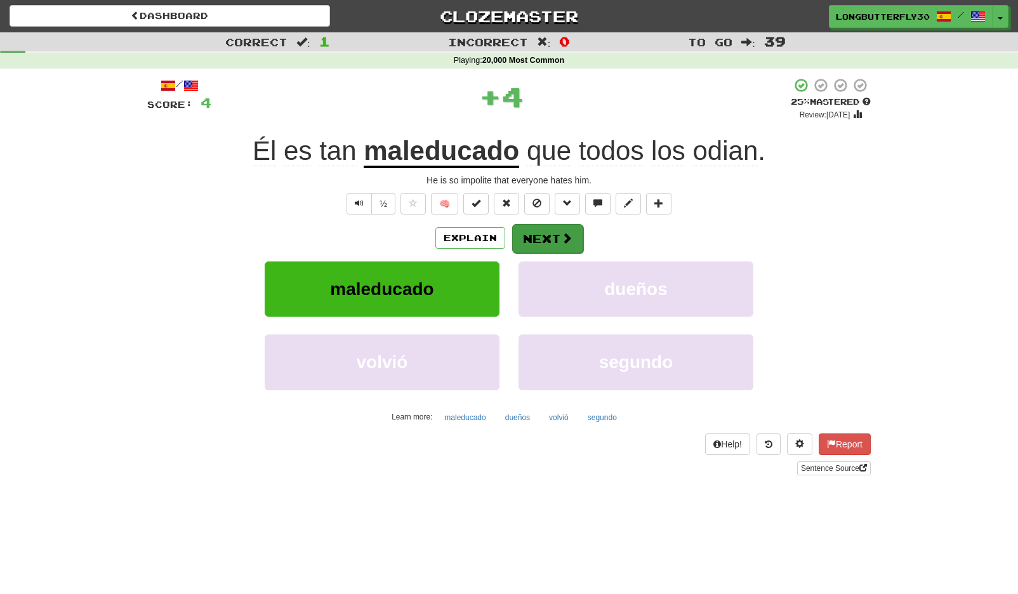
click at [532, 235] on button "Next" at bounding box center [547, 238] width 71 height 29
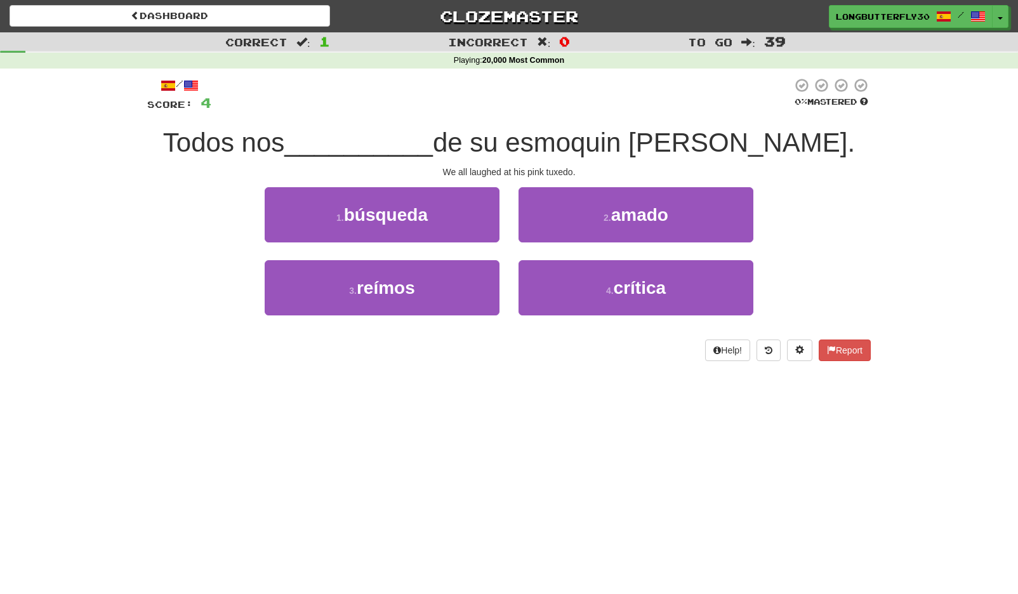
drag, startPoint x: 465, startPoint y: 280, endPoint x: 478, endPoint y: 259, distance: 24.8
click at [465, 280] on button "3 . reímos" at bounding box center [382, 287] width 235 height 55
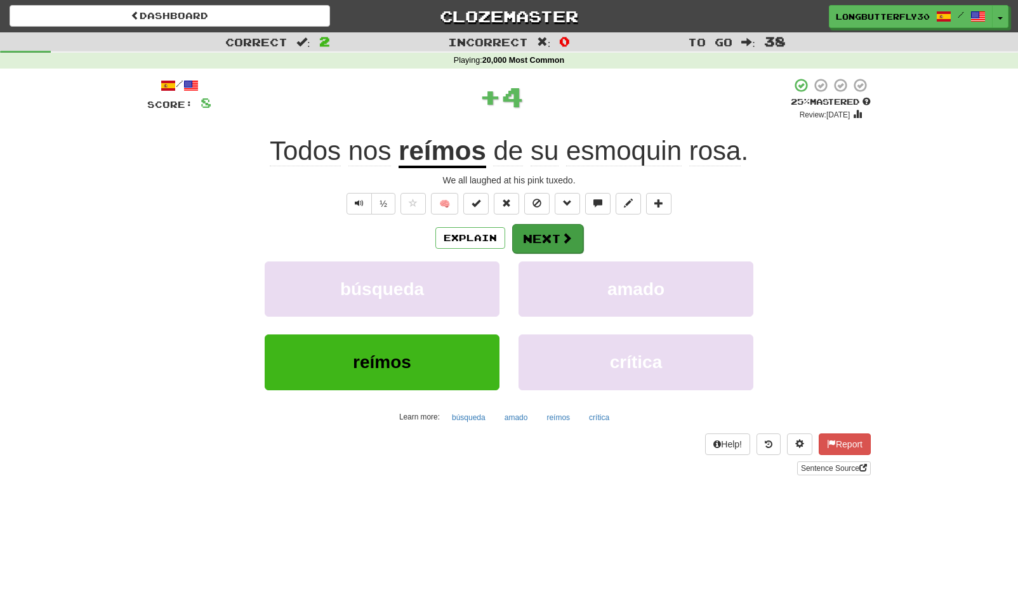
click at [544, 232] on button "Next" at bounding box center [547, 238] width 71 height 29
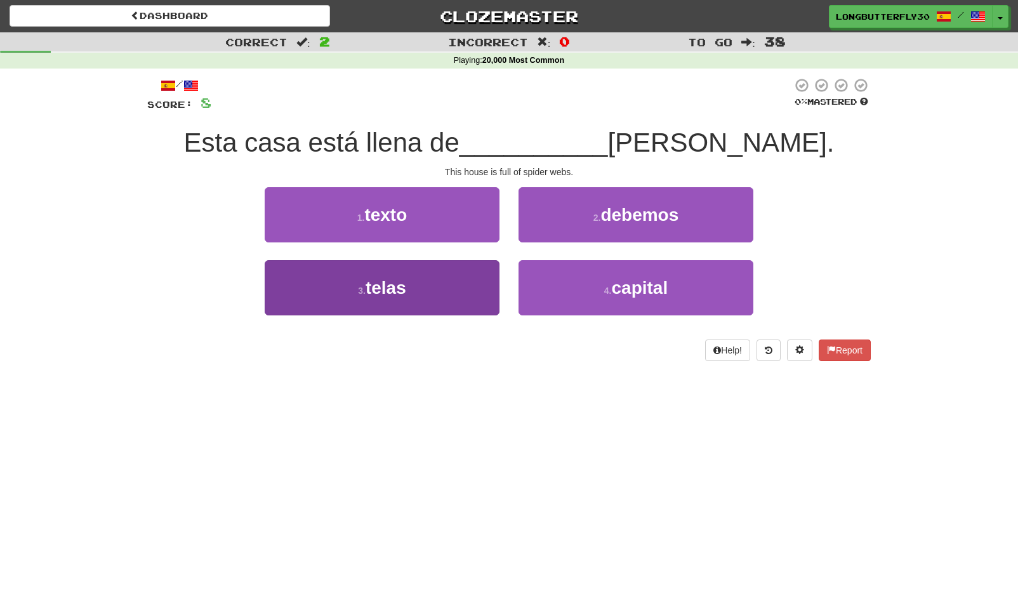
click at [441, 275] on button "3 . telas" at bounding box center [382, 287] width 235 height 55
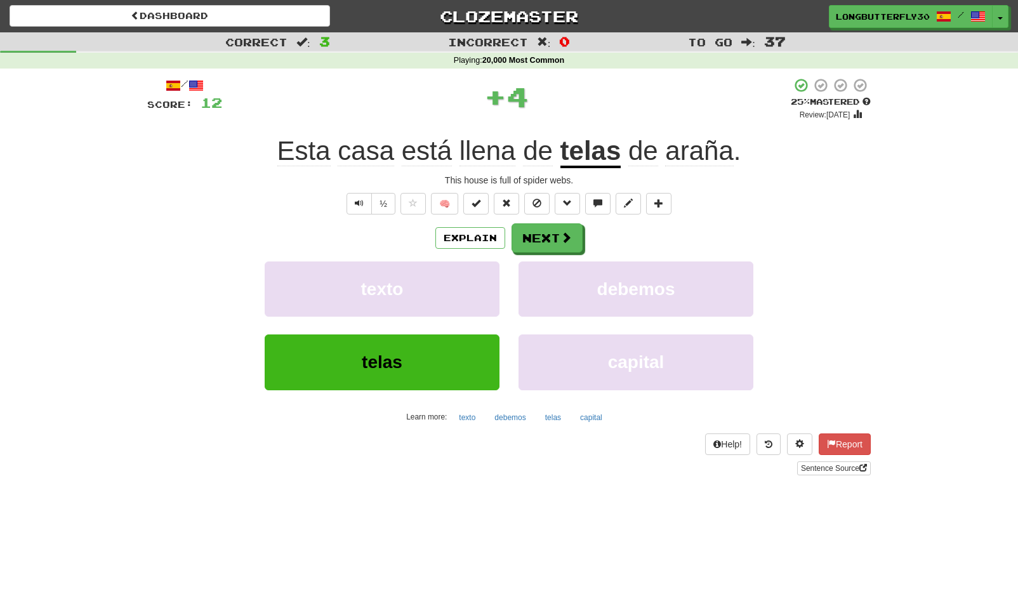
click at [541, 218] on div "/ Score: 12 + 4 25 % Mastered Review: [DATE] Esta casa está llena de telas [PER…" at bounding box center [508, 276] width 723 height 398
click at [543, 227] on button "Next" at bounding box center [547, 238] width 71 height 29
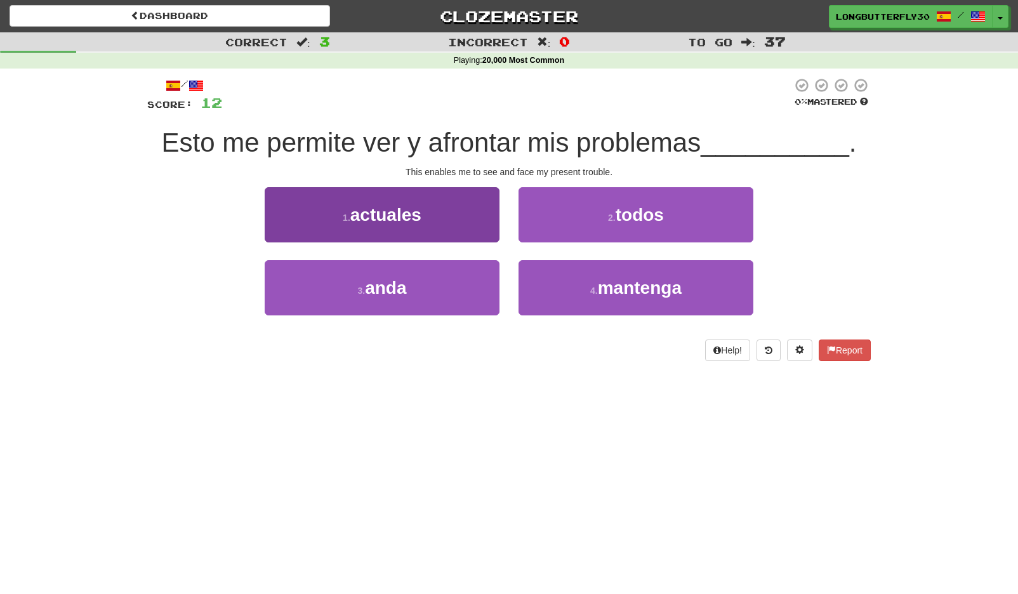
click at [461, 210] on button "1 . actuales" at bounding box center [382, 214] width 235 height 55
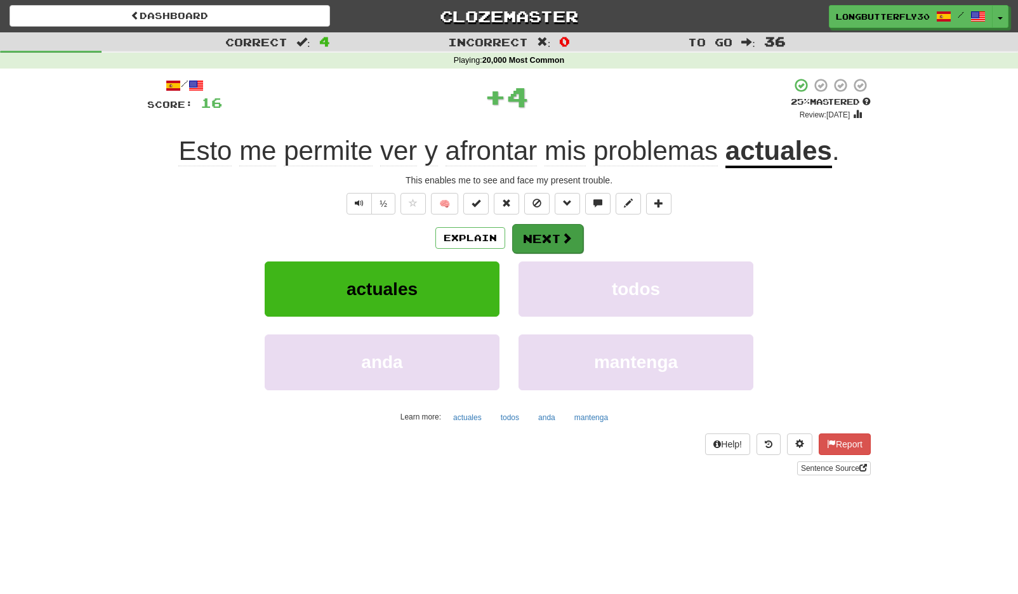
click at [532, 230] on button "Next" at bounding box center [547, 238] width 71 height 29
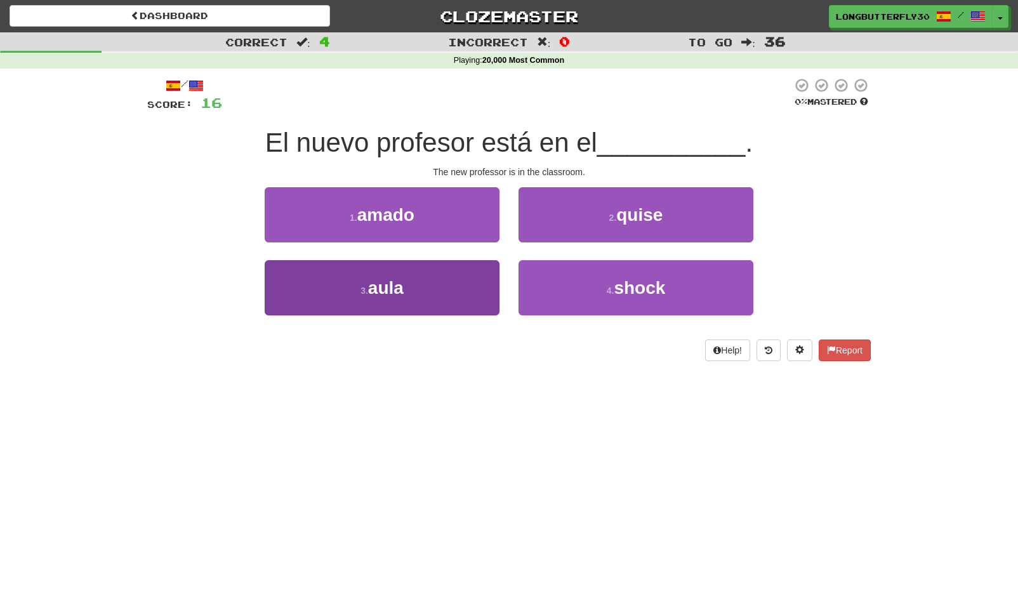
click at [459, 280] on button "3 . aula" at bounding box center [382, 287] width 235 height 55
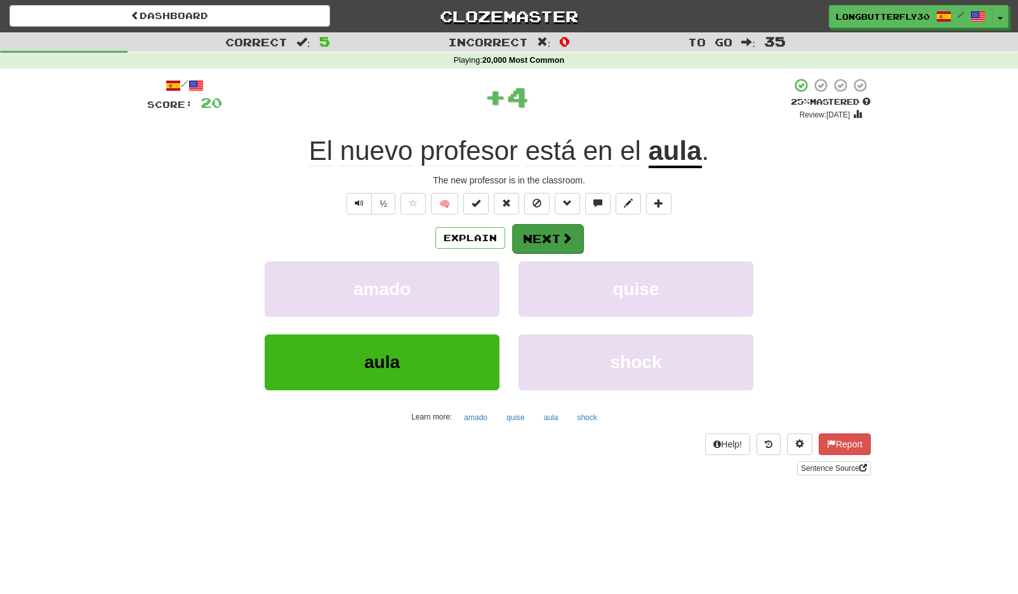
click at [534, 239] on button "Next" at bounding box center [547, 238] width 71 height 29
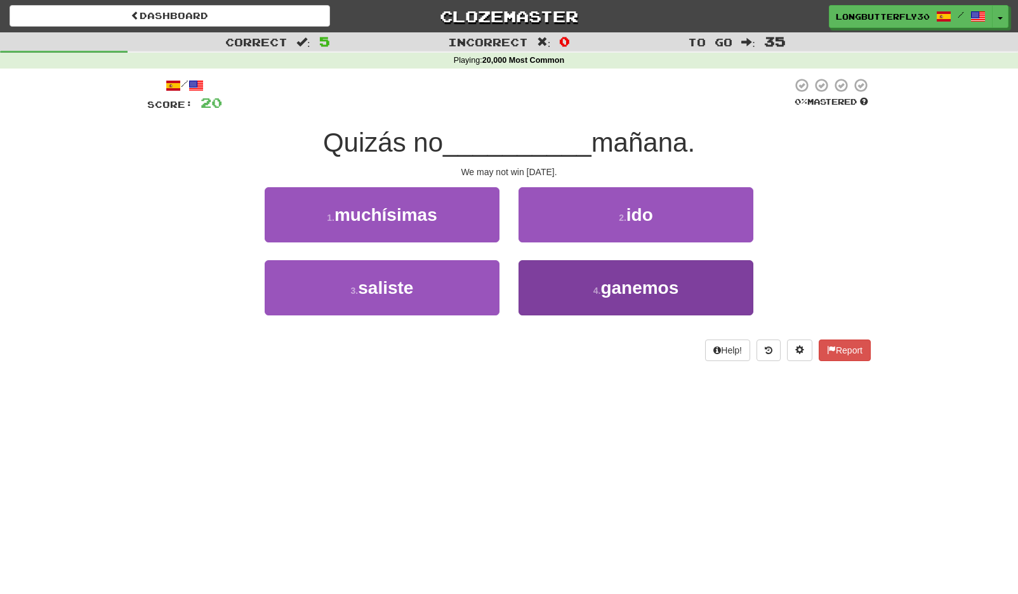
click at [547, 282] on button "4 . [GEOGRAPHIC_DATA]" at bounding box center [635, 287] width 235 height 55
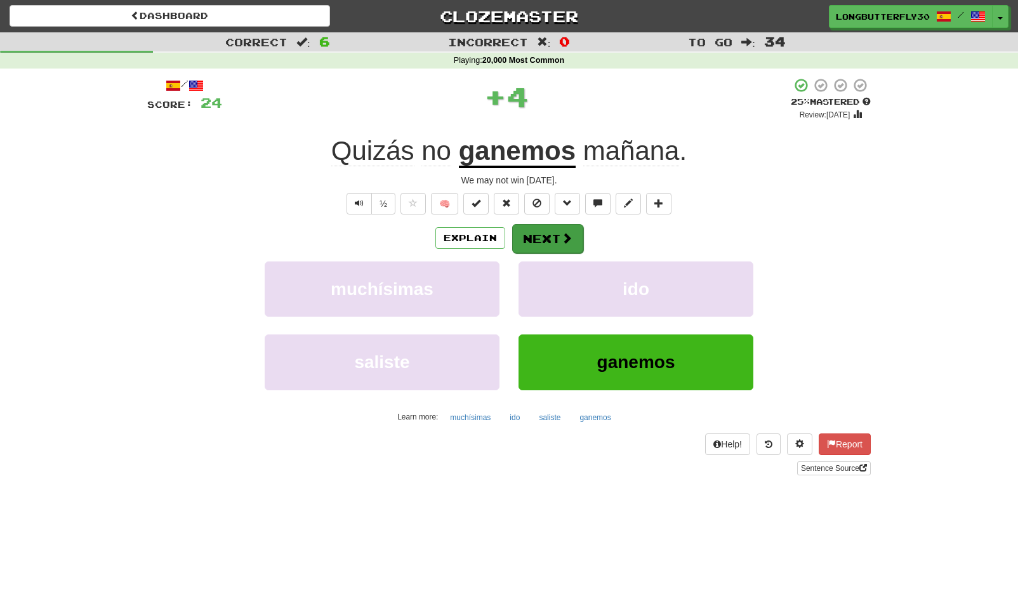
click at [559, 240] on button "Next" at bounding box center [547, 238] width 71 height 29
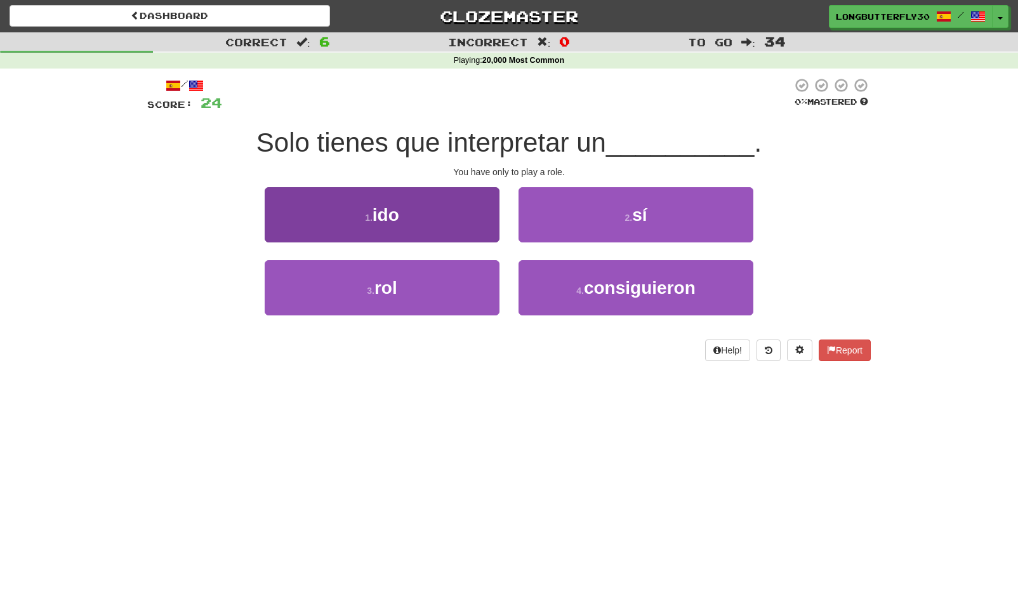
drag, startPoint x: 455, startPoint y: 279, endPoint x: 499, endPoint y: 263, distance: 46.4
click at [457, 278] on button "3 . rol" at bounding box center [382, 287] width 235 height 55
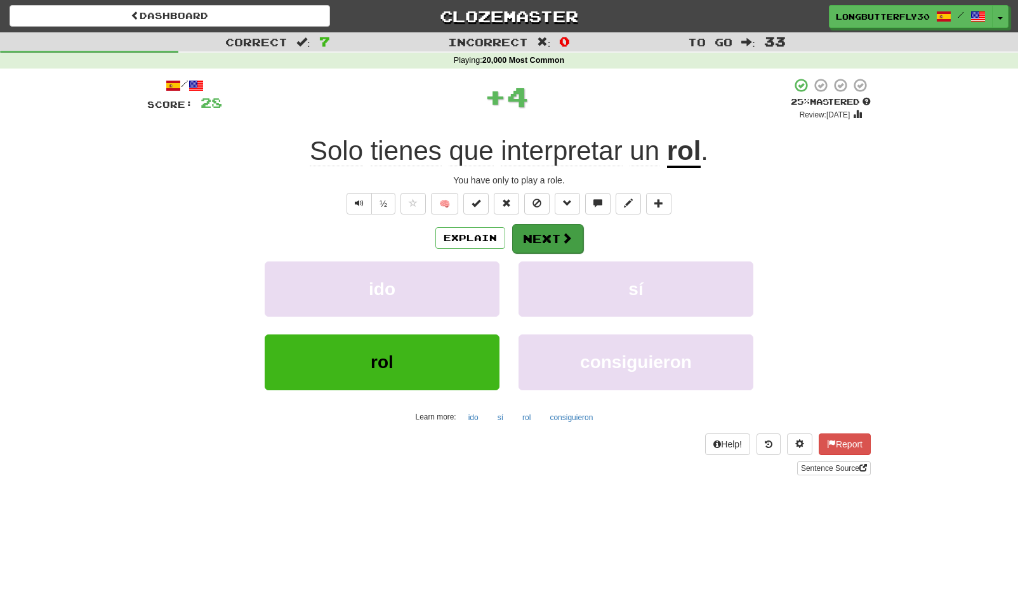
click at [572, 231] on button "Next" at bounding box center [547, 238] width 71 height 29
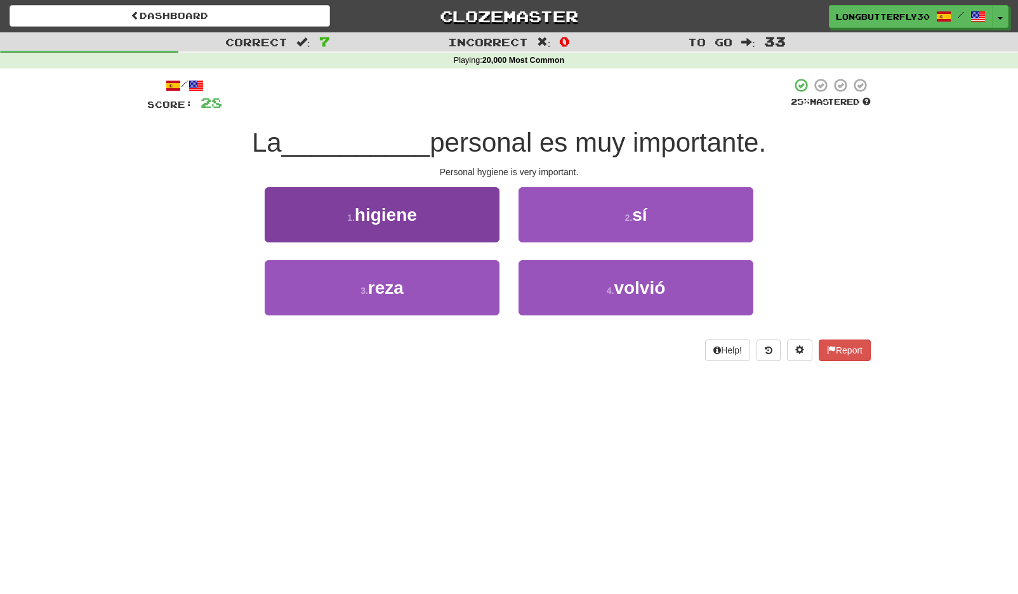
click at [483, 230] on button "1 . higiene" at bounding box center [382, 214] width 235 height 55
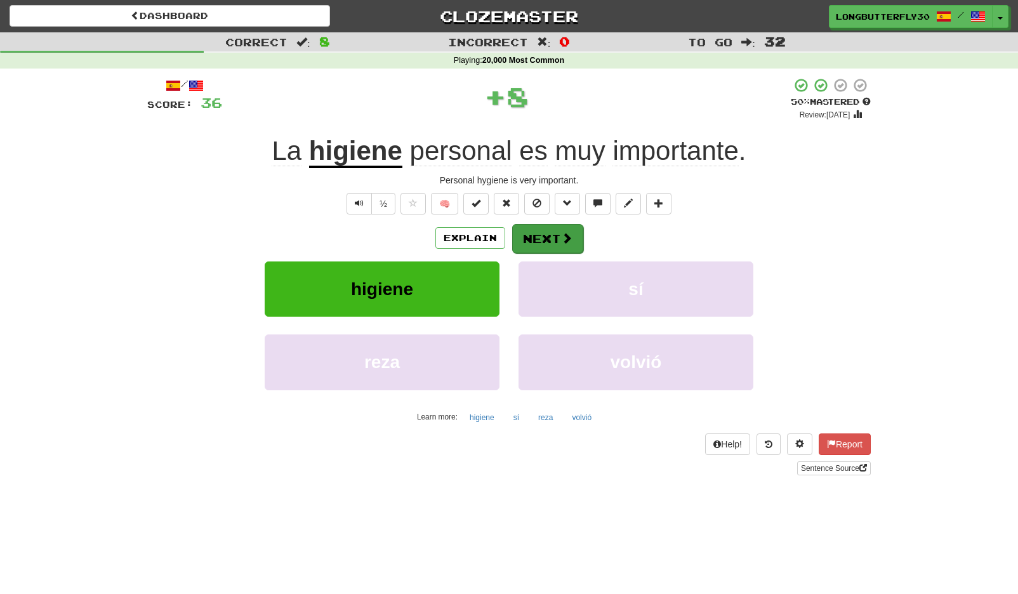
click at [561, 232] on span at bounding box center [566, 237] width 11 height 11
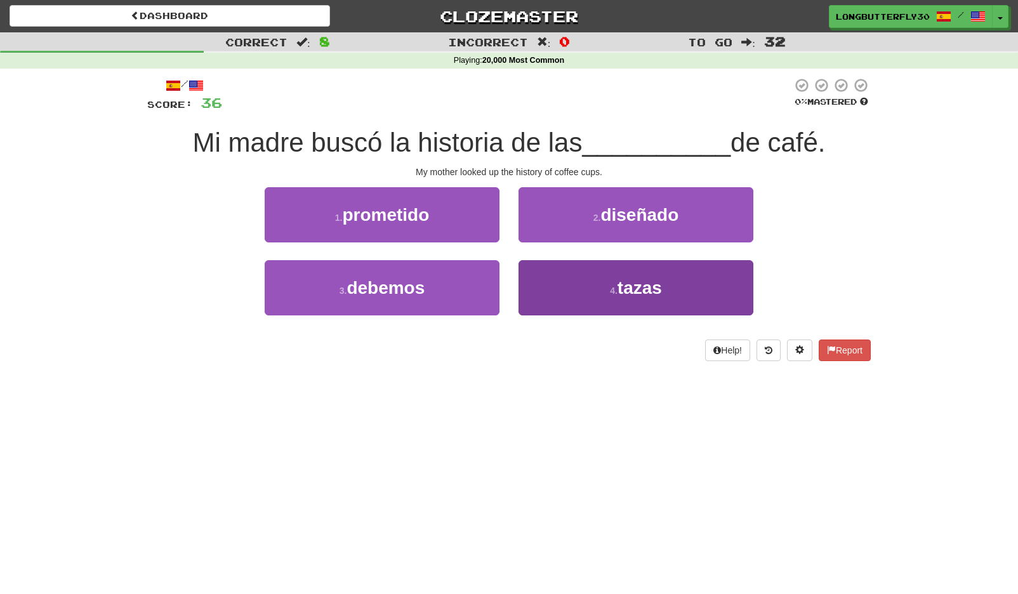
click at [547, 285] on button "4 . [GEOGRAPHIC_DATA]" at bounding box center [635, 287] width 235 height 55
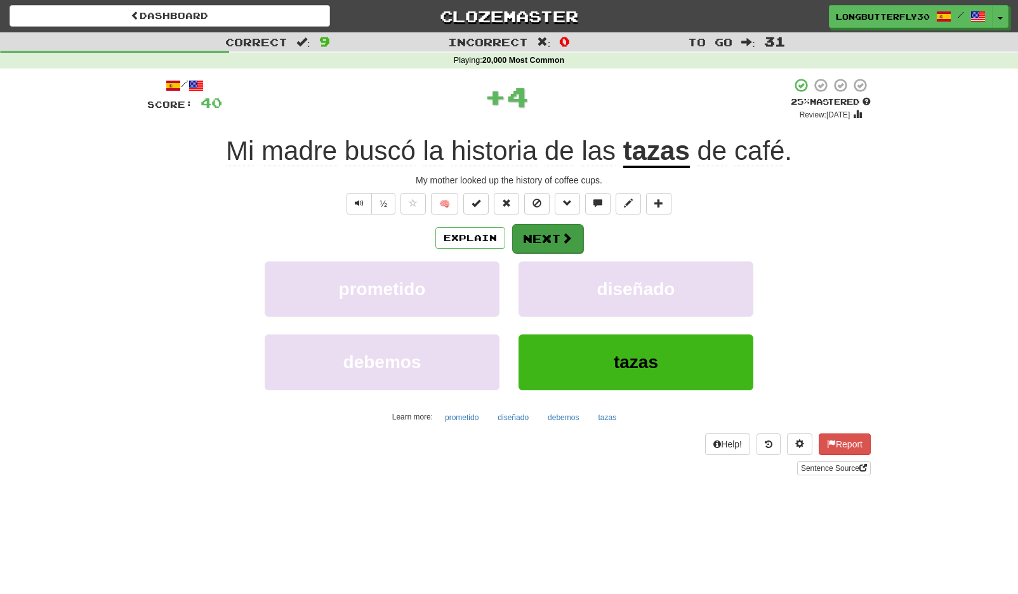
click at [570, 235] on span at bounding box center [566, 237] width 11 height 11
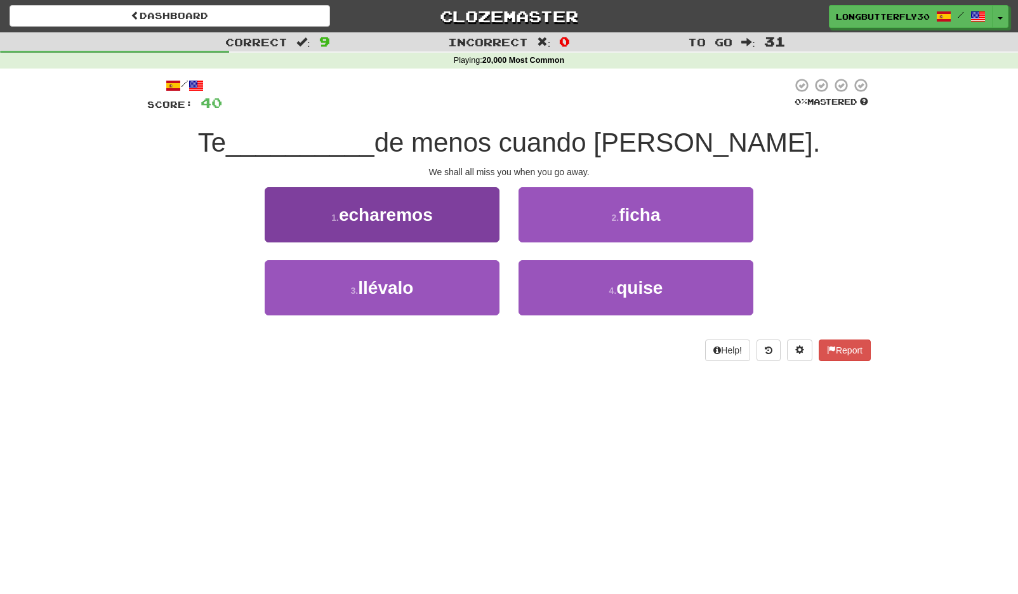
click at [479, 218] on button "1 . echaremos" at bounding box center [382, 214] width 235 height 55
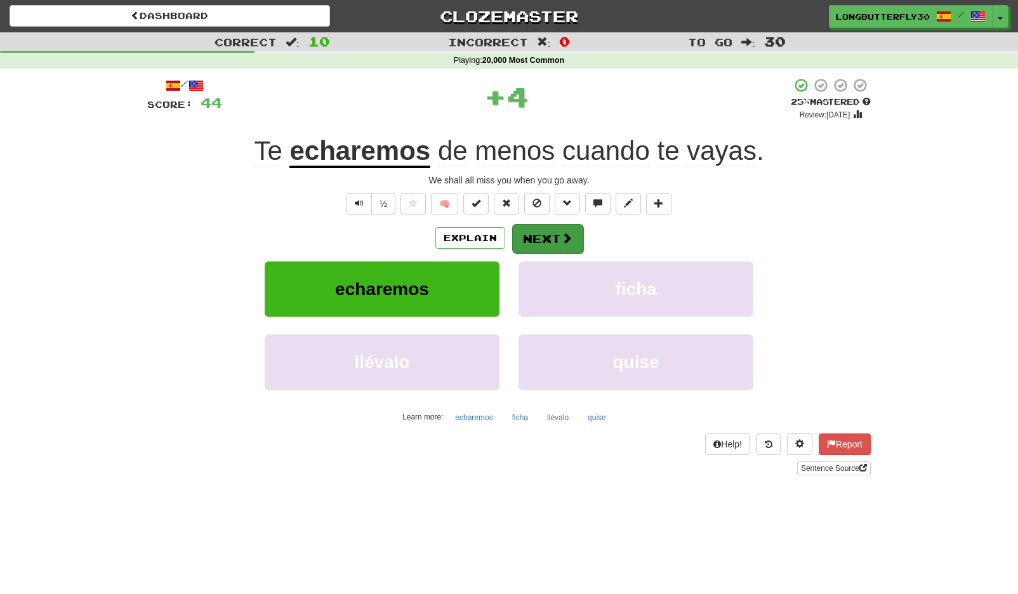
click at [536, 225] on button "Next" at bounding box center [547, 238] width 71 height 29
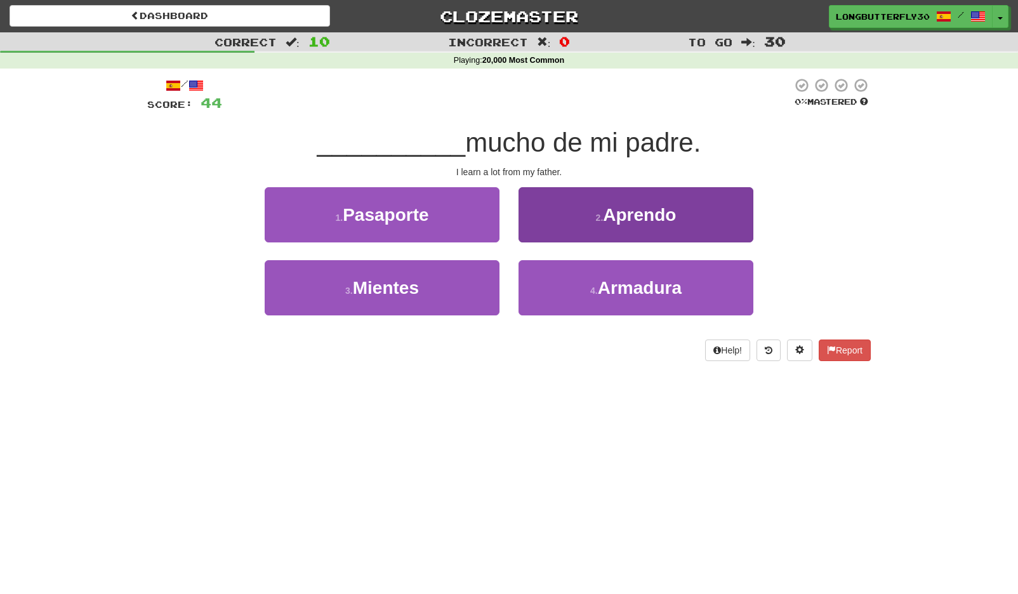
click at [631, 224] on button "2 . Aprendo" at bounding box center [635, 214] width 235 height 55
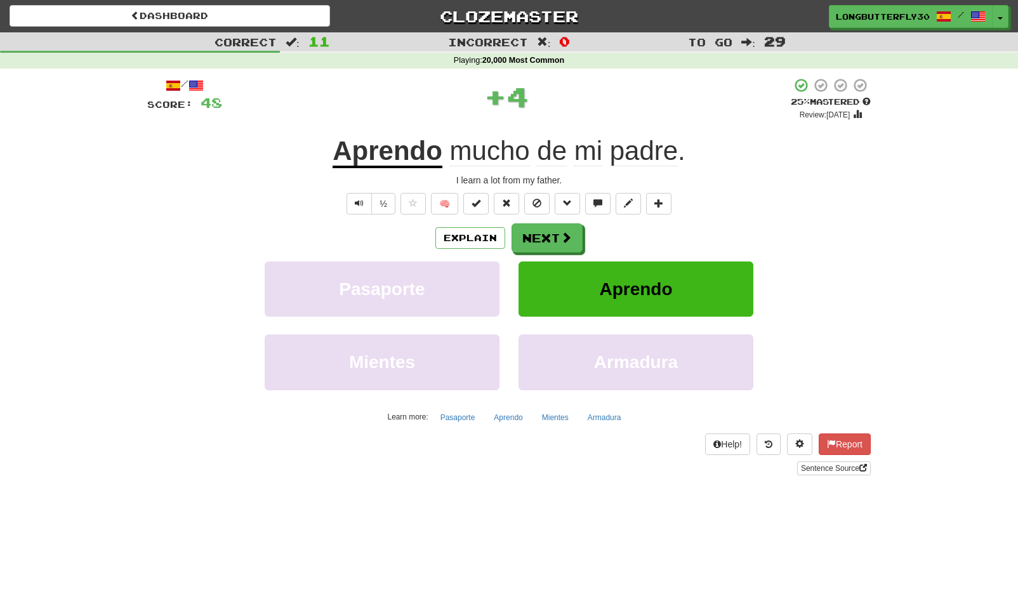
click at [584, 229] on div "Explain Next" at bounding box center [508, 237] width 723 height 29
click at [563, 234] on span at bounding box center [566, 237] width 11 height 11
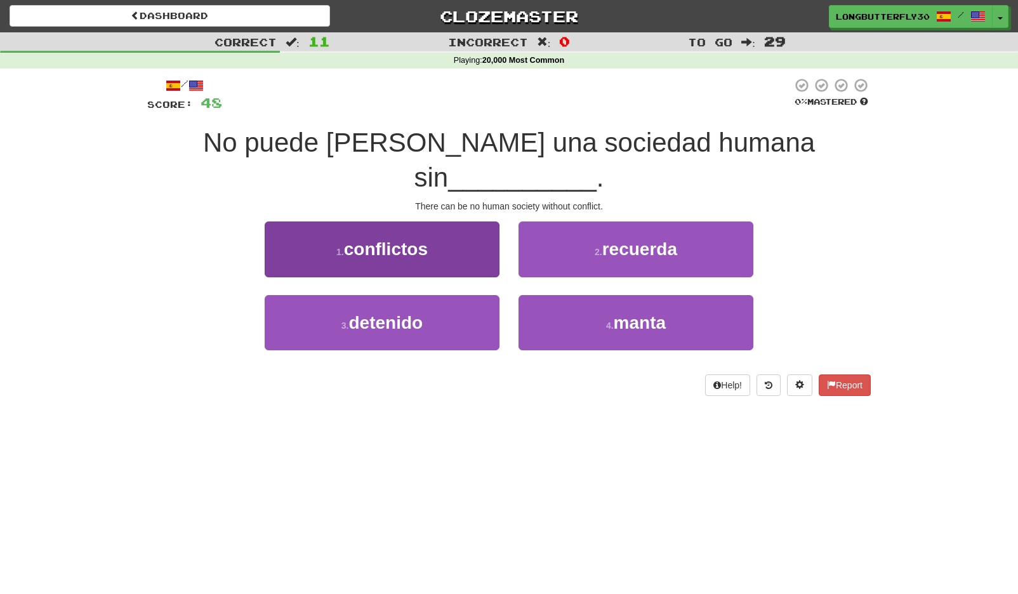
click at [495, 221] on button "1 . conflictos" at bounding box center [382, 248] width 235 height 55
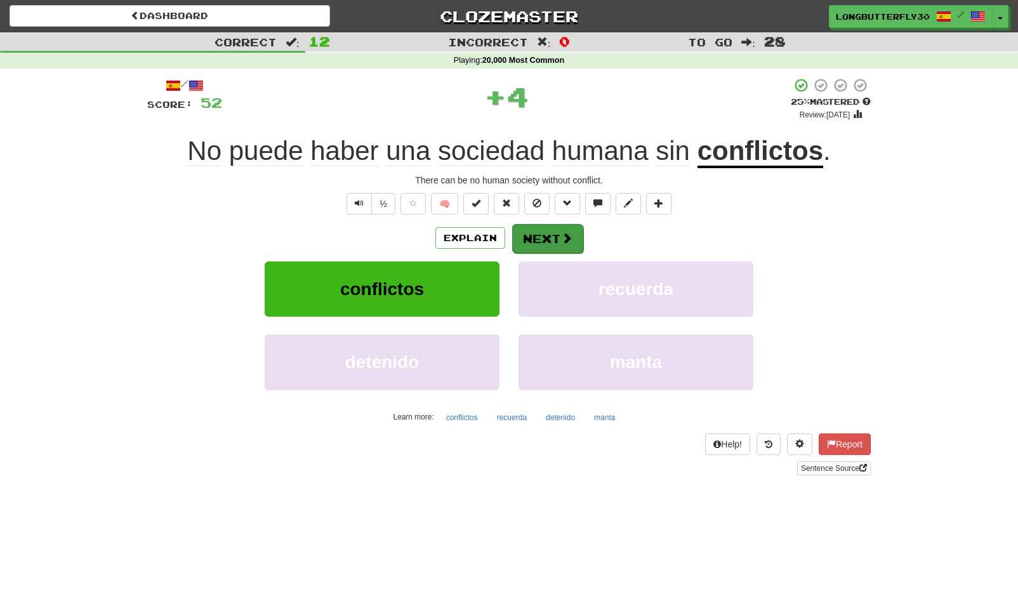
click at [542, 241] on button "Next" at bounding box center [547, 238] width 71 height 29
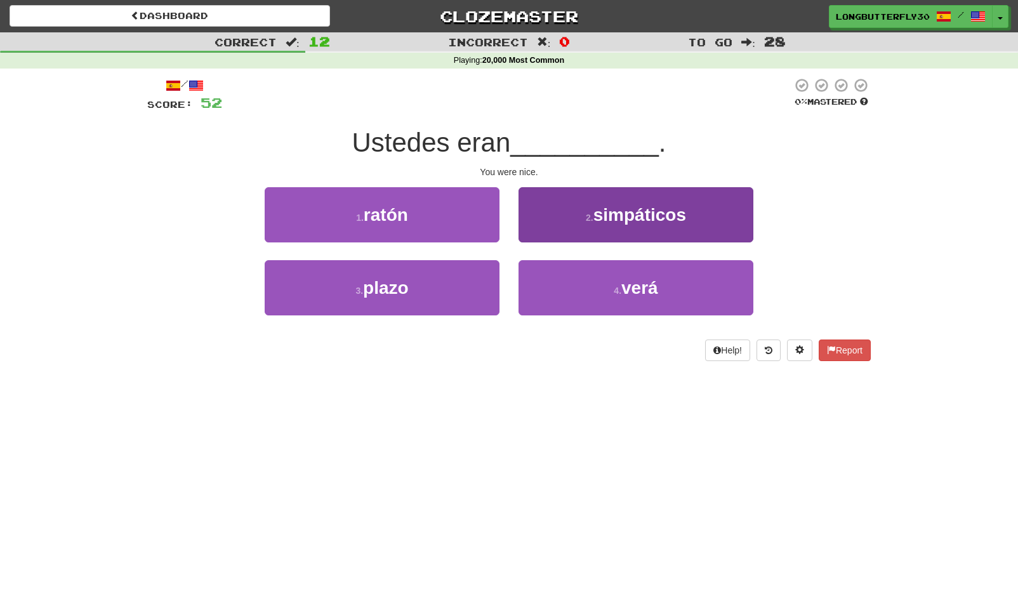
click at [573, 223] on button "2 . simpáticos" at bounding box center [635, 214] width 235 height 55
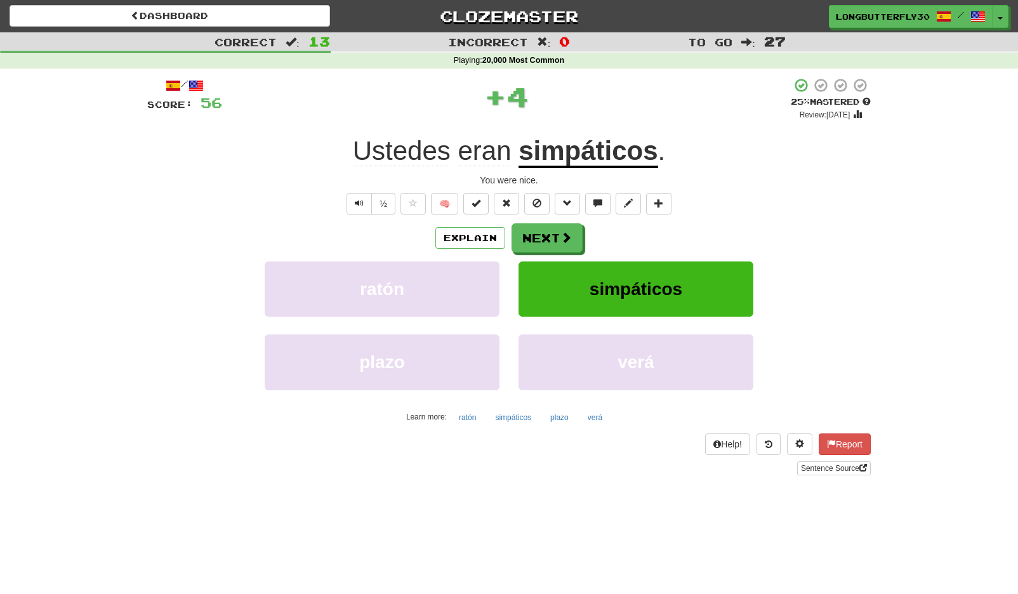
click at [589, 230] on div "Explain Next" at bounding box center [508, 237] width 723 height 29
click at [565, 235] on span at bounding box center [566, 237] width 11 height 11
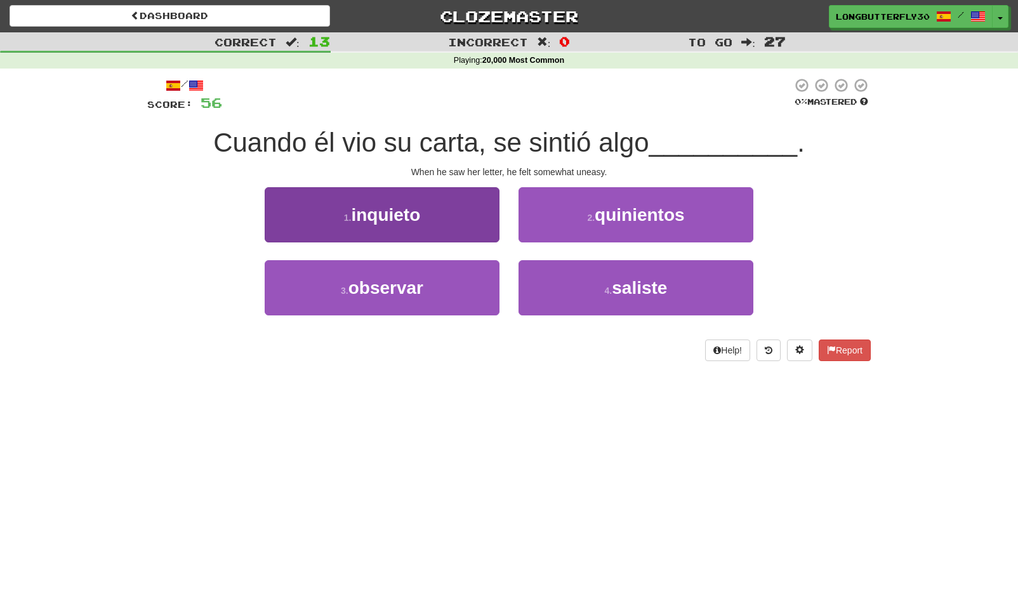
click at [471, 201] on button "1 . [GEOGRAPHIC_DATA]" at bounding box center [382, 214] width 235 height 55
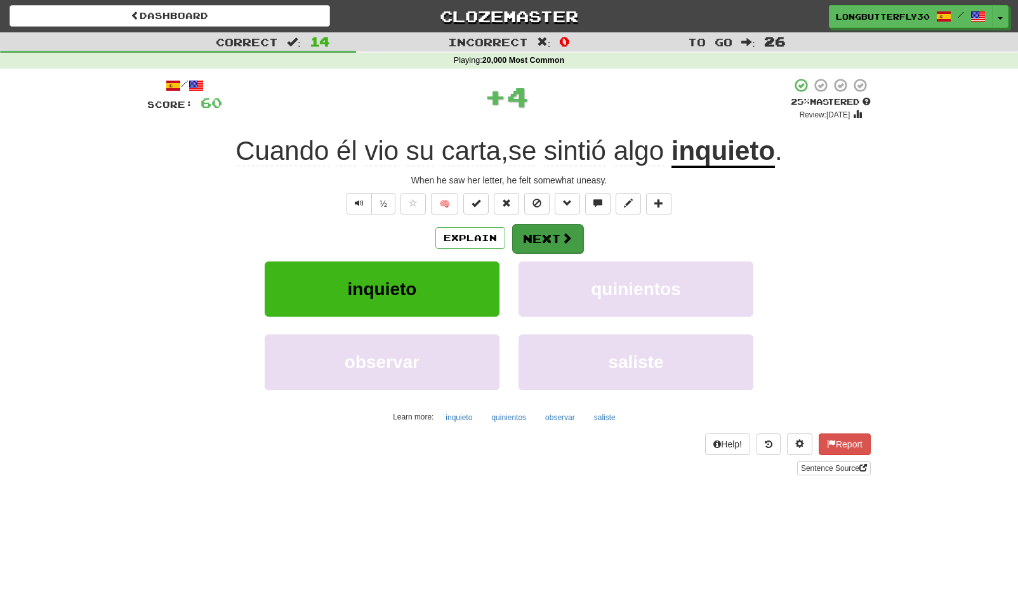
click at [565, 229] on button "Next" at bounding box center [547, 238] width 71 height 29
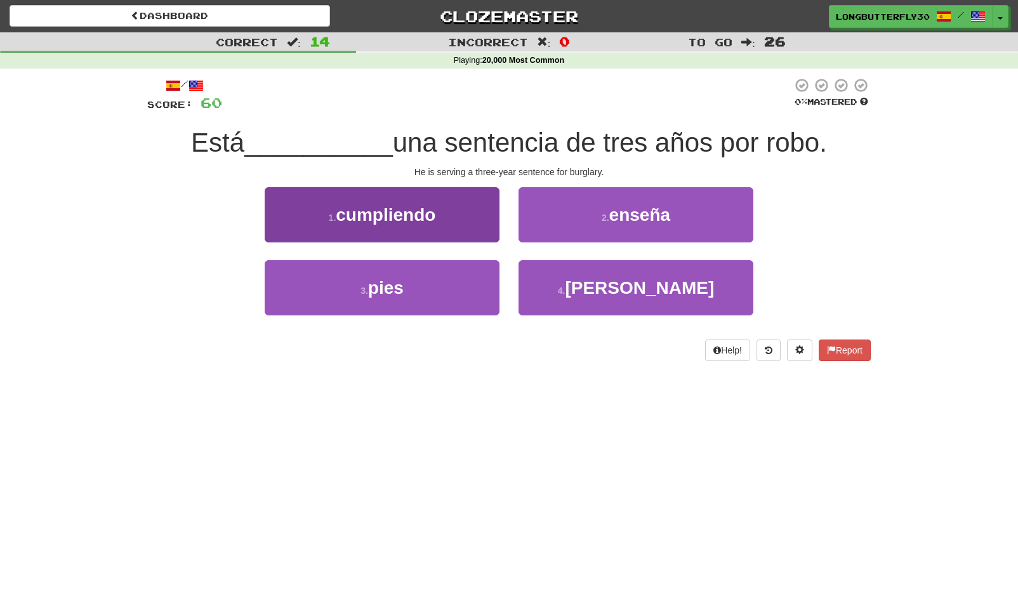
click at [475, 225] on button "1 . cumpliendo" at bounding box center [382, 214] width 235 height 55
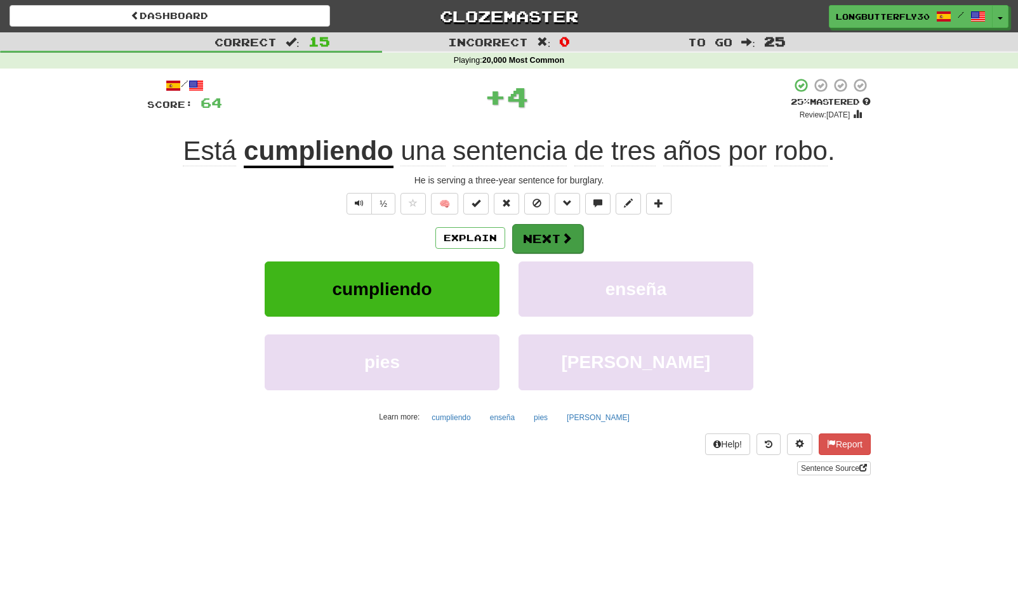
click at [565, 237] on span at bounding box center [566, 237] width 11 height 11
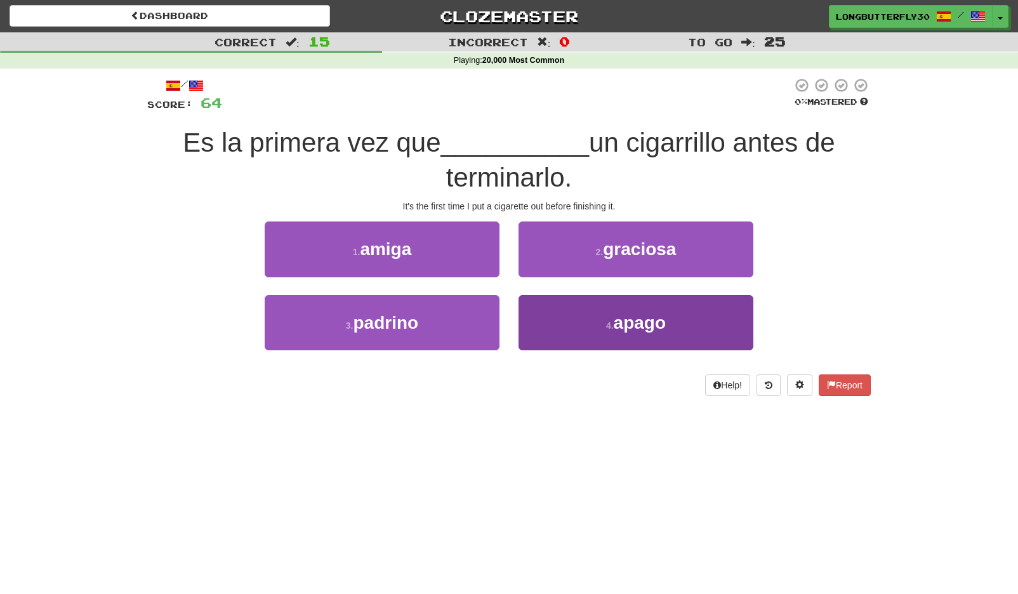
click at [591, 317] on button "4 . apago" at bounding box center [635, 322] width 235 height 55
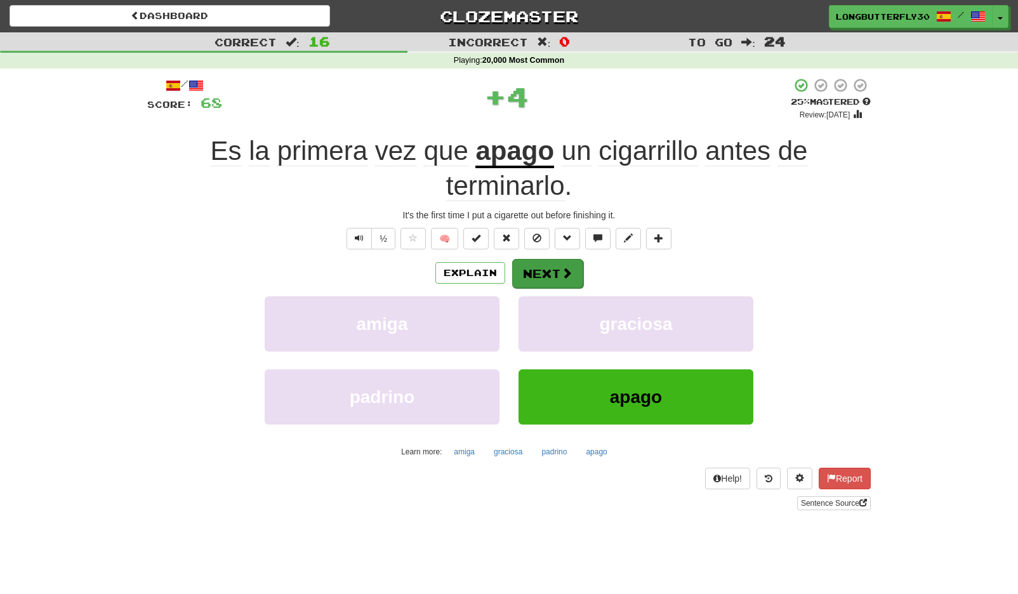
click at [561, 279] on button "Next" at bounding box center [547, 273] width 71 height 29
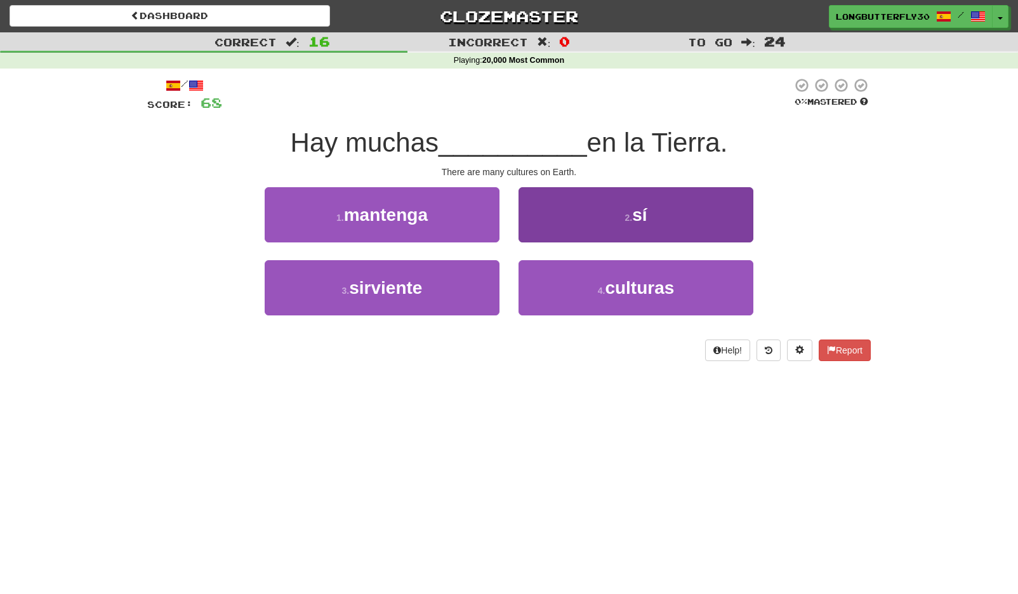
drag, startPoint x: 560, startPoint y: 290, endPoint x: 562, endPoint y: 278, distance: 12.2
click at [560, 289] on button "4 . culturas" at bounding box center [635, 287] width 235 height 55
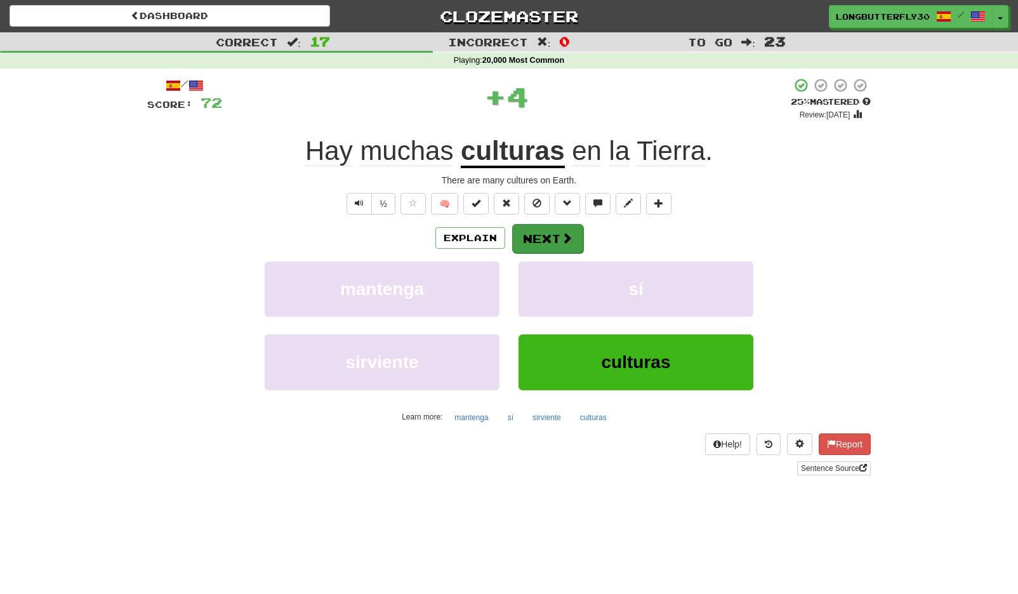
click at [556, 245] on button "Next" at bounding box center [547, 238] width 71 height 29
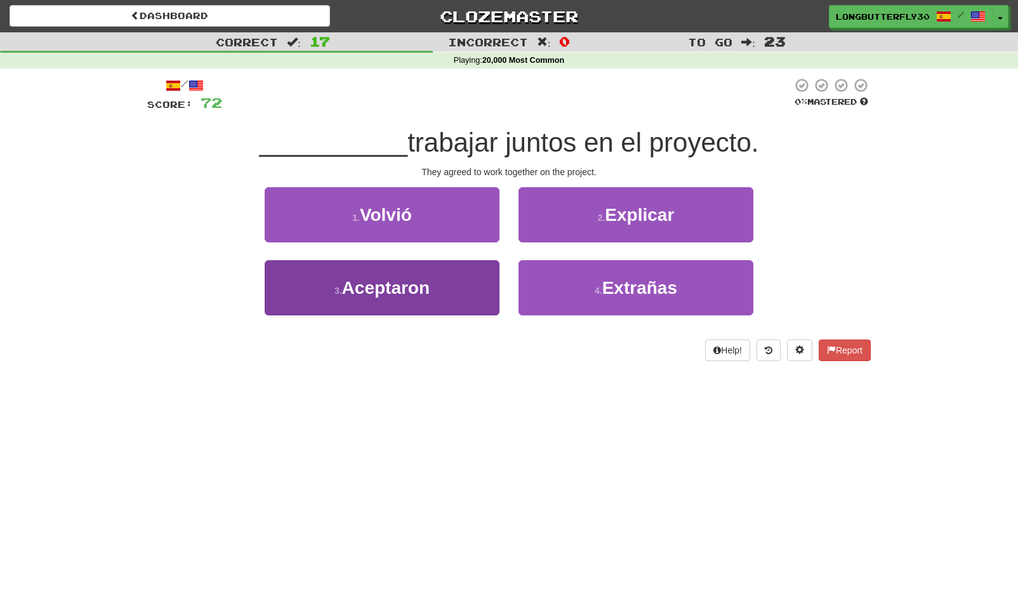
click at [452, 284] on button "3 . Aceptaron" at bounding box center [382, 287] width 235 height 55
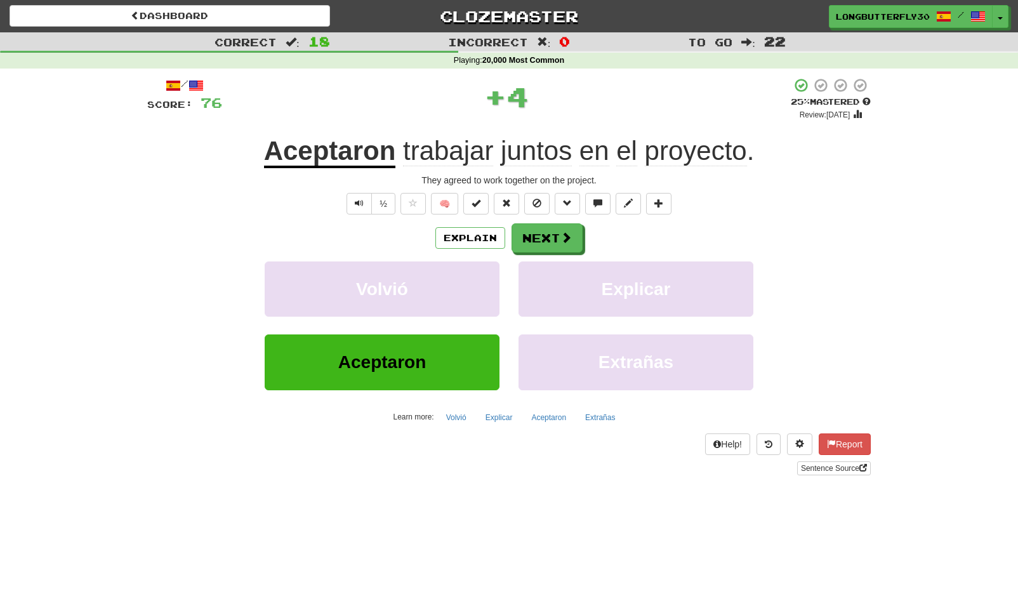
click at [550, 253] on div "Explain Next Volvió Explicar Aceptaron Extrañas Learn more: Volvió Explicar Ace…" at bounding box center [508, 325] width 723 height 204
click at [563, 238] on span at bounding box center [566, 237] width 11 height 11
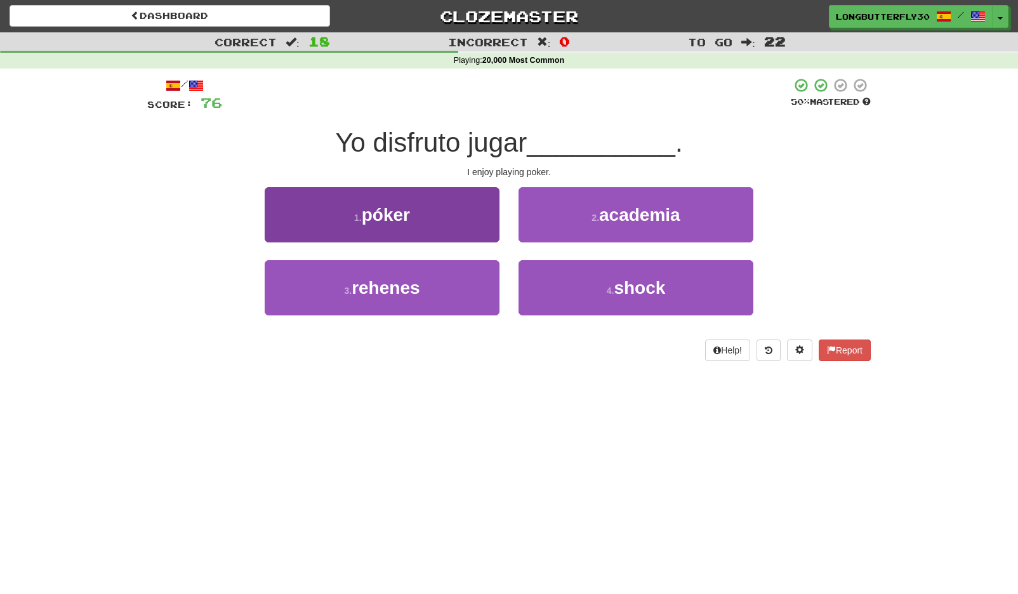
click at [467, 223] on button "1 . póker" at bounding box center [382, 214] width 235 height 55
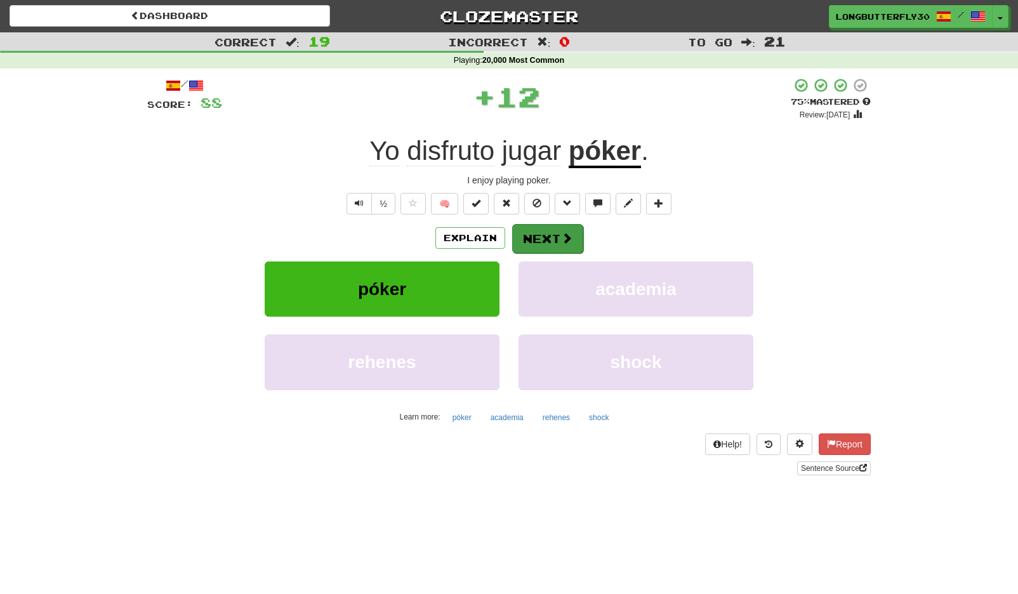
click at [553, 245] on button "Next" at bounding box center [547, 238] width 71 height 29
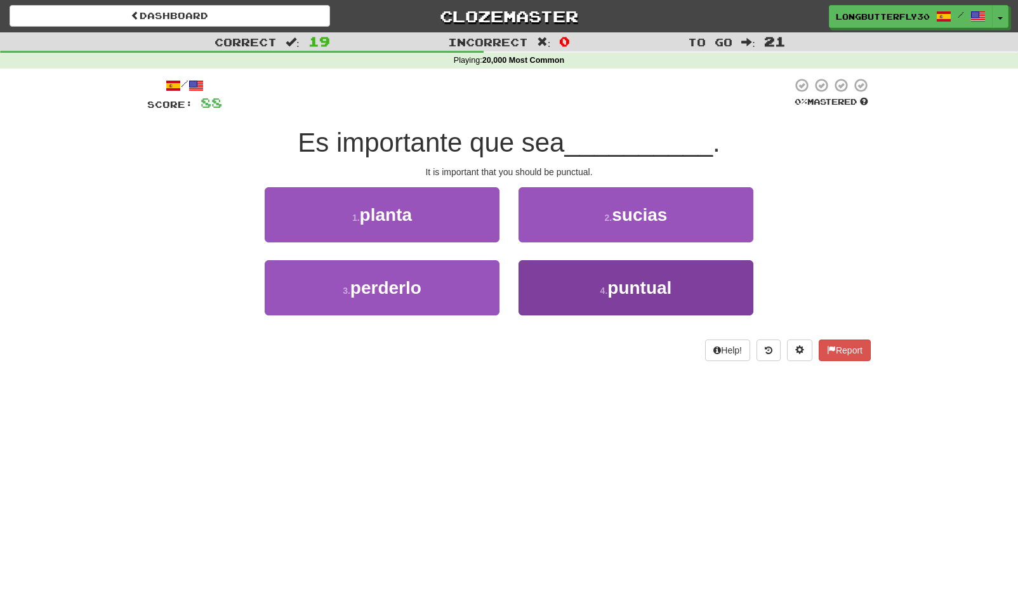
scroll to position [3, 0]
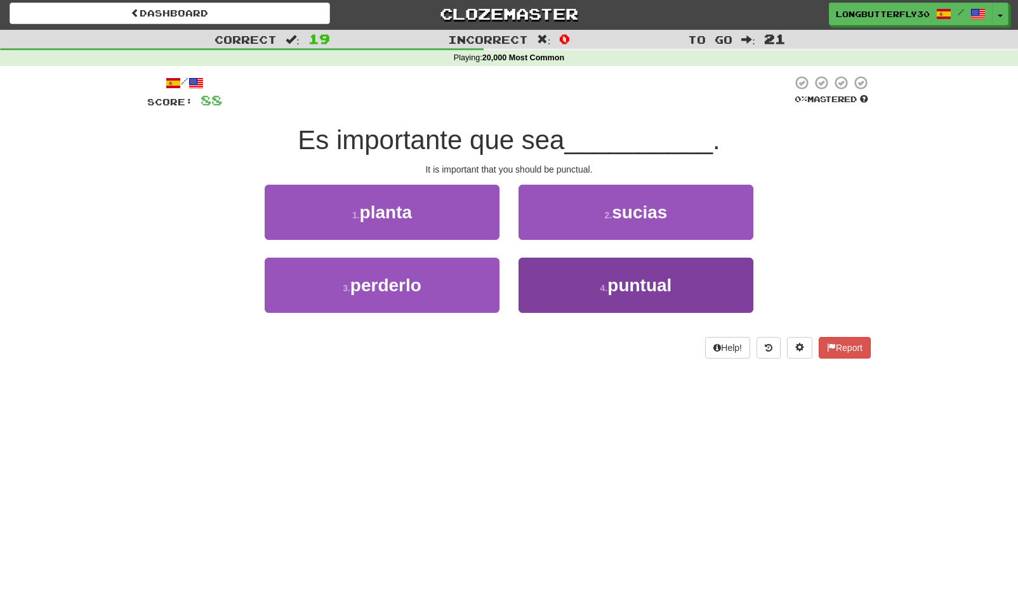
click at [589, 287] on button "4 . puntual" at bounding box center [635, 285] width 235 height 55
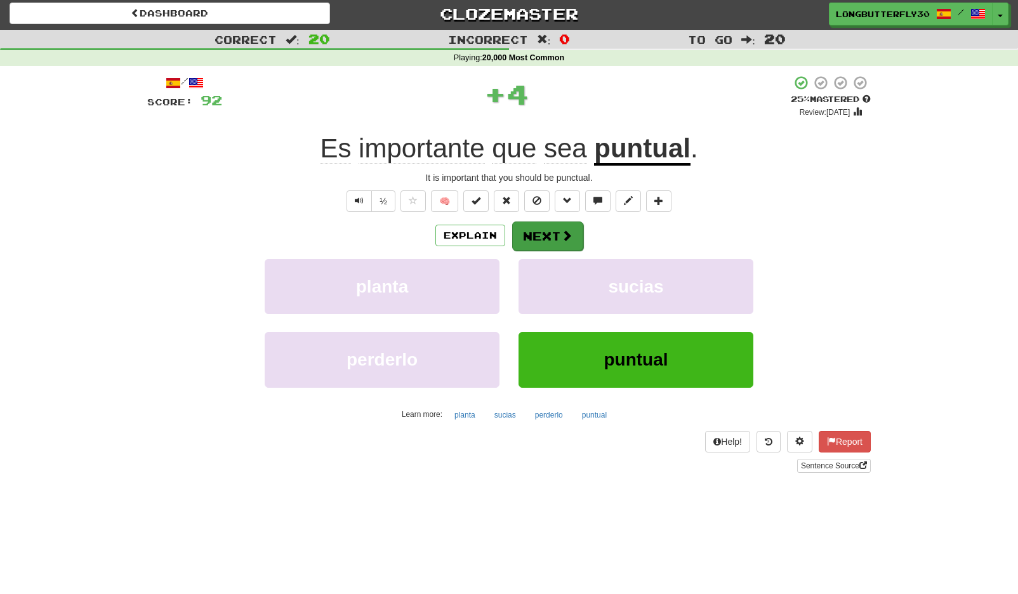
click at [517, 239] on button "Next" at bounding box center [547, 235] width 71 height 29
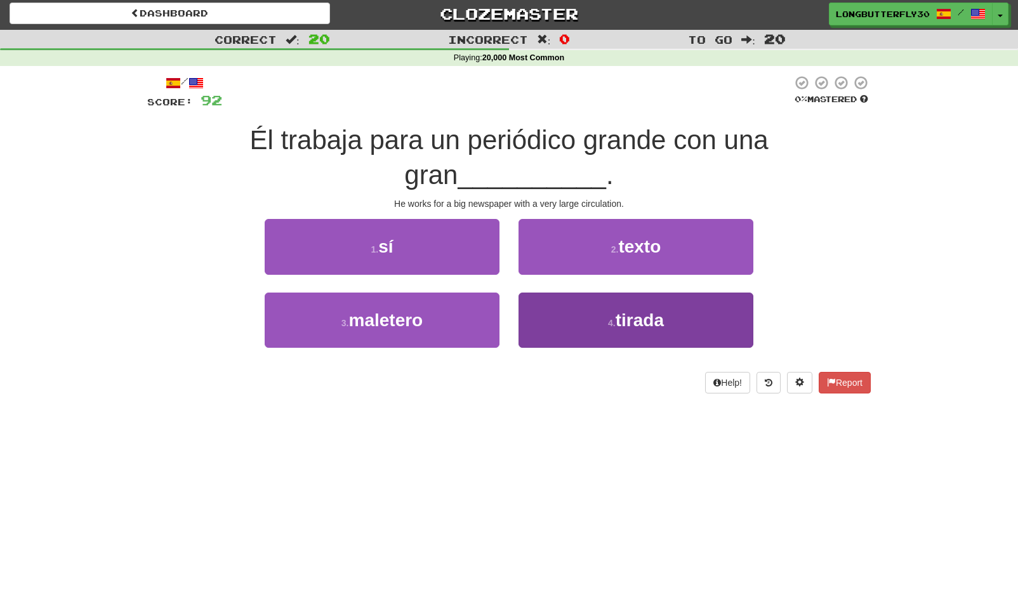
click at [554, 311] on button "4 . [GEOGRAPHIC_DATA]" at bounding box center [635, 320] width 235 height 55
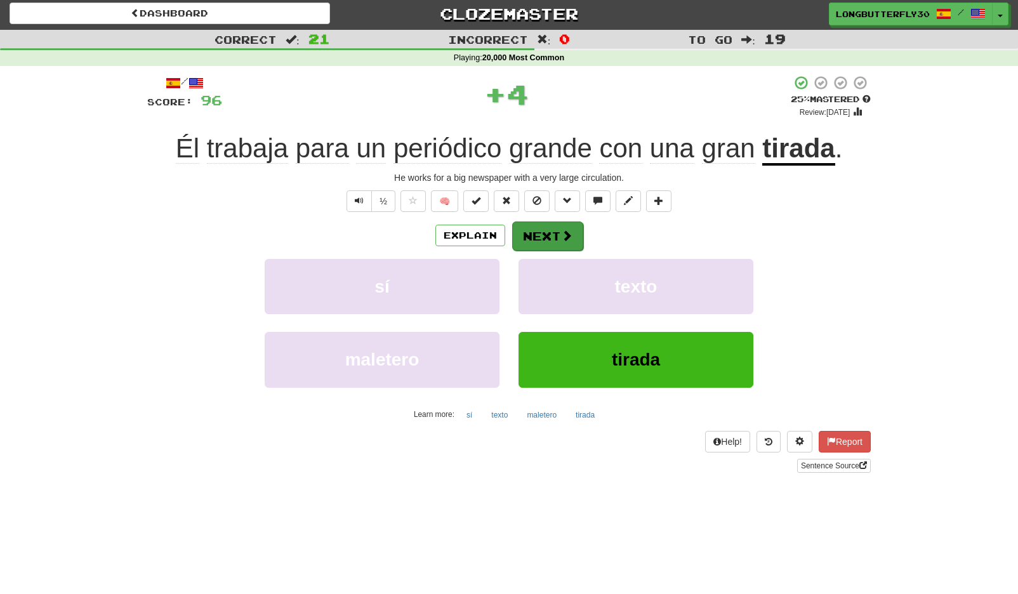
click at [558, 232] on button "Next" at bounding box center [547, 235] width 71 height 29
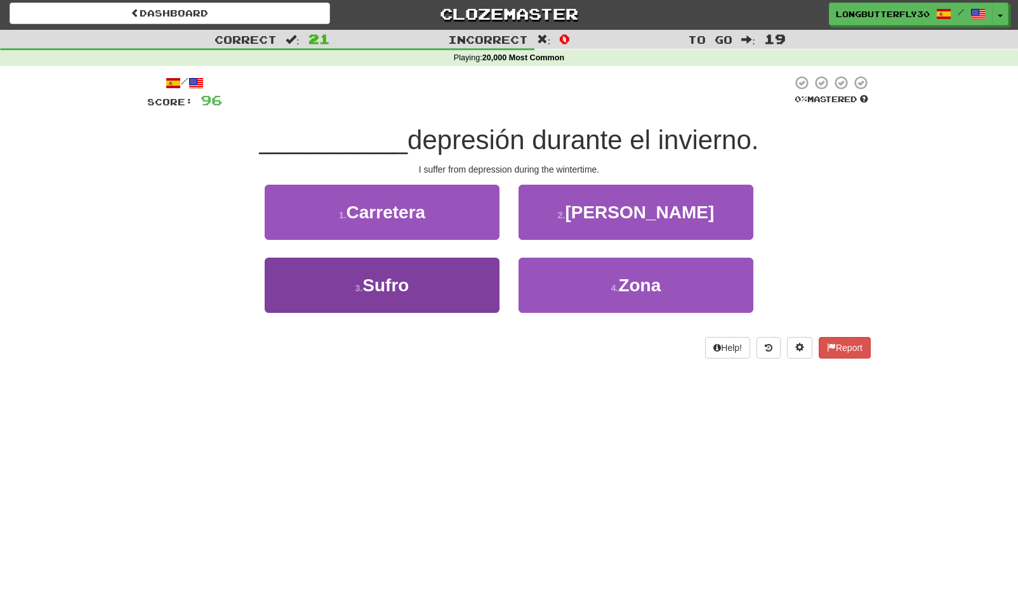
click at [438, 277] on button "3 . [GEOGRAPHIC_DATA]" at bounding box center [382, 285] width 235 height 55
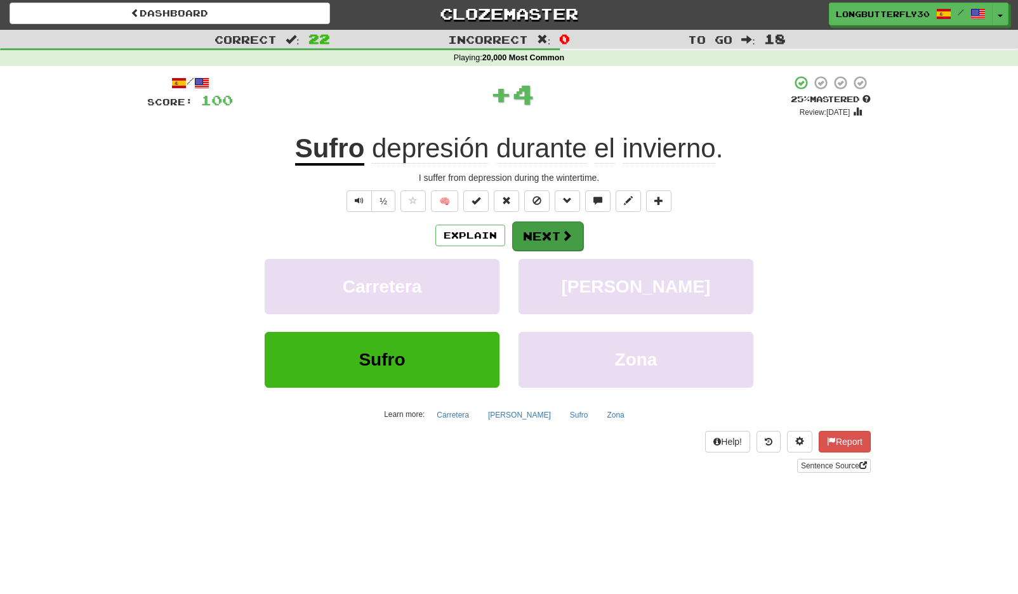
click at [573, 231] on button "Next" at bounding box center [547, 235] width 71 height 29
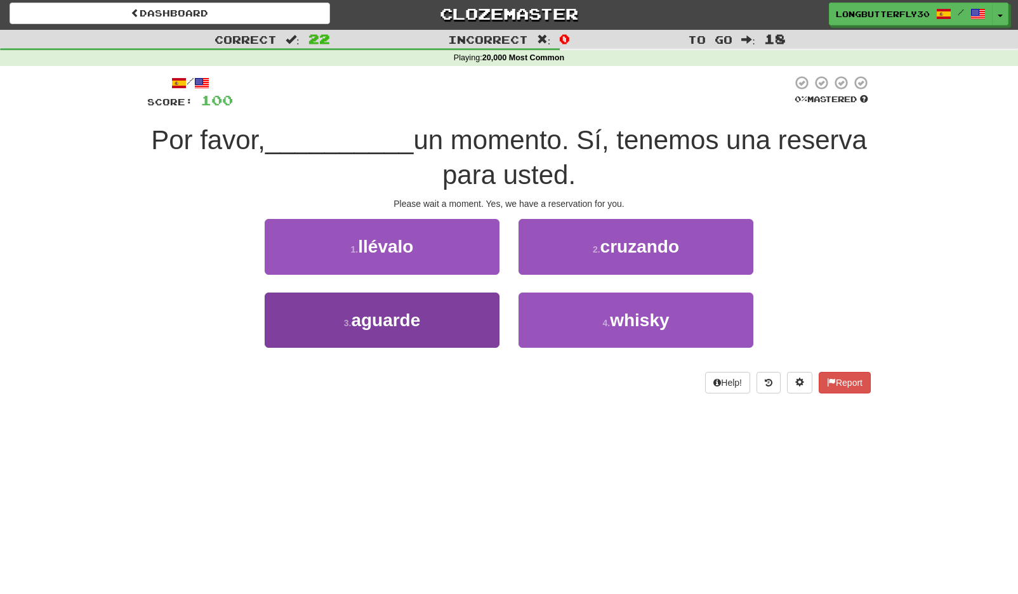
click at [486, 310] on button "3 . [GEOGRAPHIC_DATA]" at bounding box center [382, 320] width 235 height 55
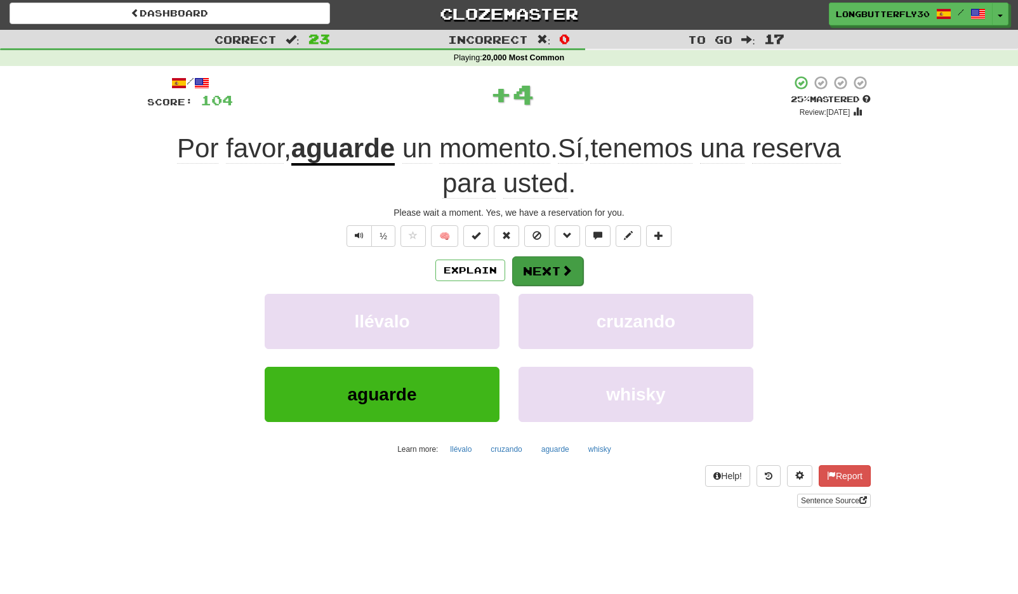
click at [551, 265] on button "Next" at bounding box center [547, 270] width 71 height 29
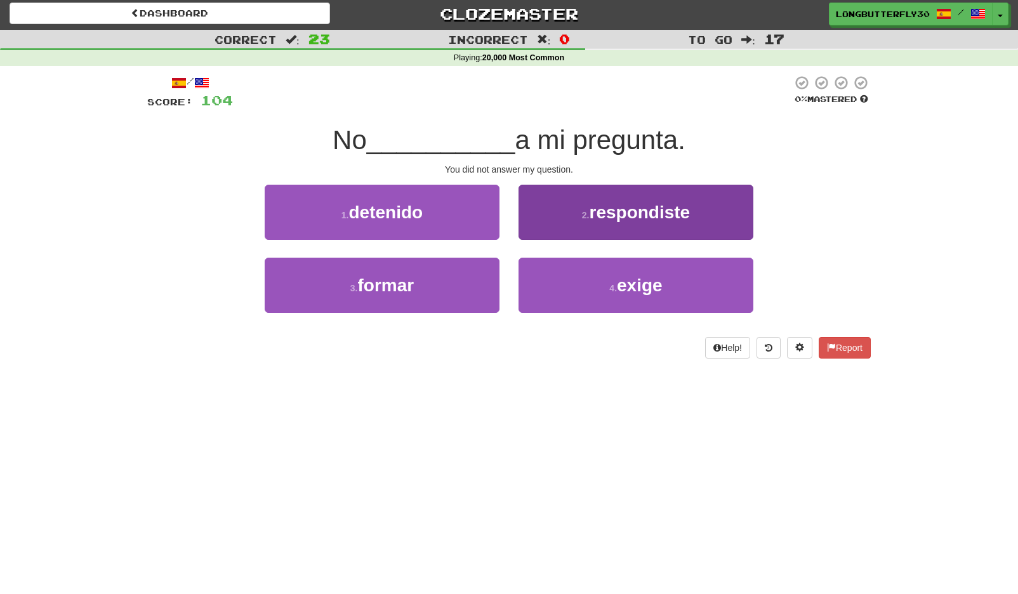
click at [643, 223] on button "2 . respondiste" at bounding box center [635, 212] width 235 height 55
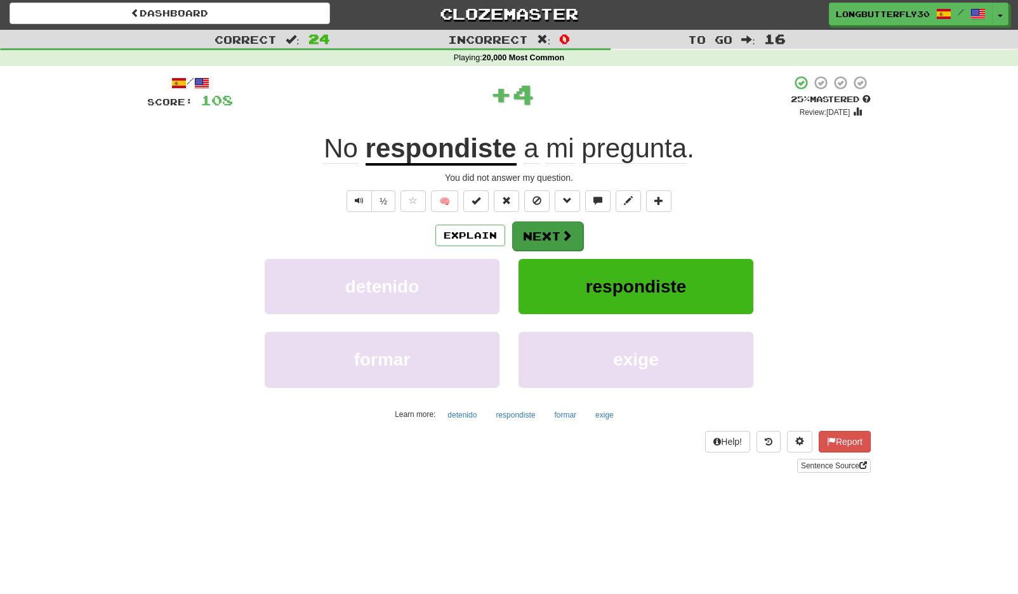
click at [561, 234] on span at bounding box center [566, 235] width 11 height 11
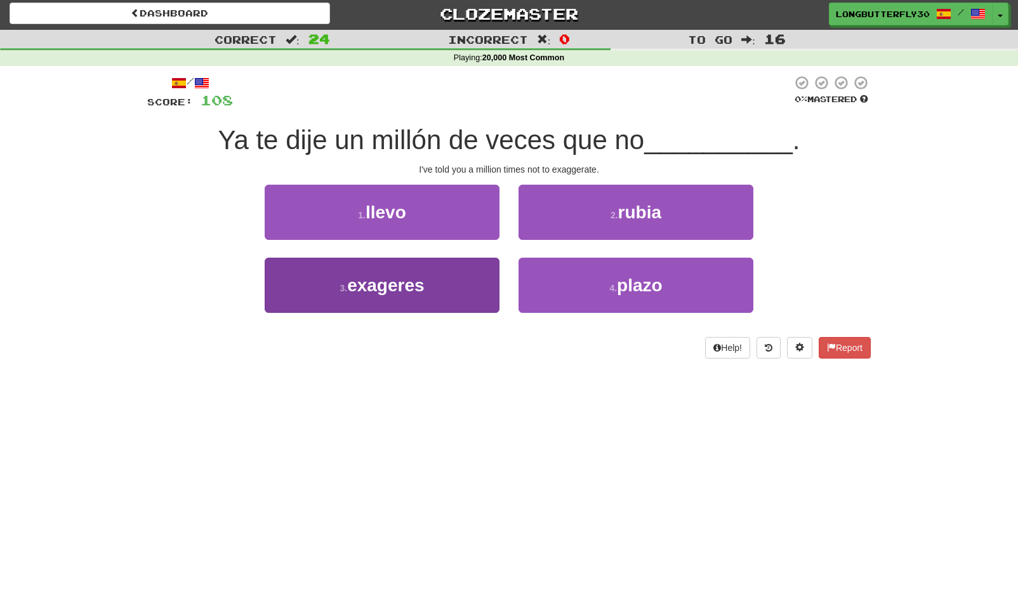
click at [462, 277] on button "3 . exageres" at bounding box center [382, 285] width 235 height 55
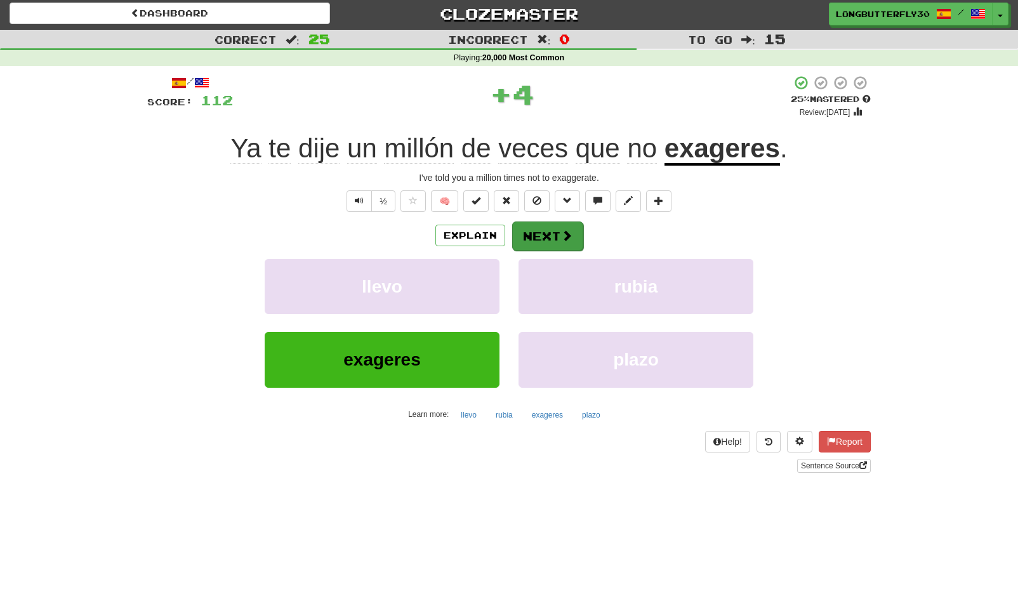
click at [529, 243] on button "Next" at bounding box center [547, 235] width 71 height 29
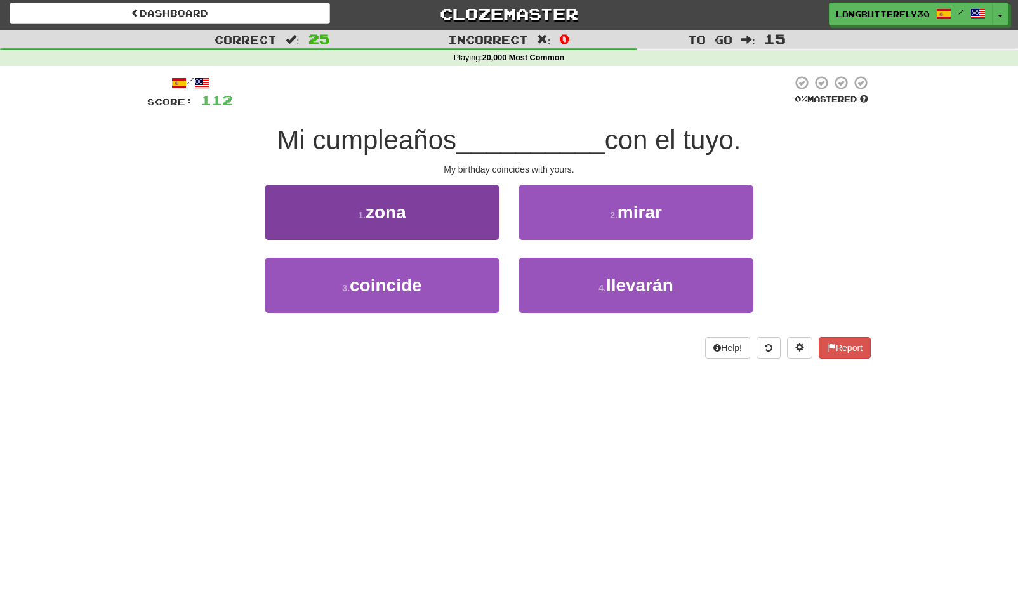
drag, startPoint x: 436, startPoint y: 273, endPoint x: 468, endPoint y: 260, distance: 35.2
click at [440, 273] on button "3 . coincide" at bounding box center [382, 285] width 235 height 55
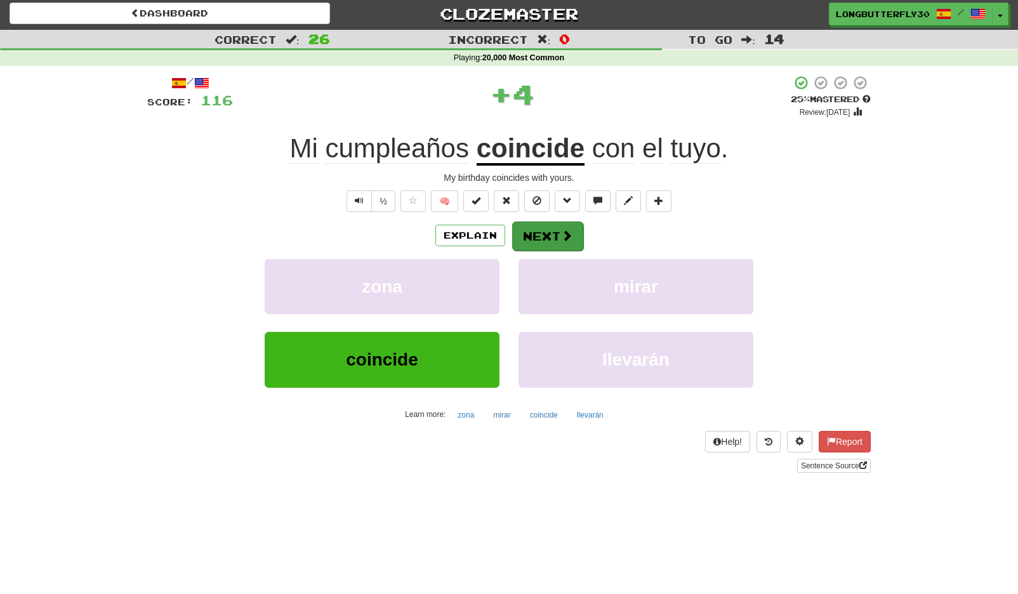
click at [552, 225] on button "Next" at bounding box center [547, 235] width 71 height 29
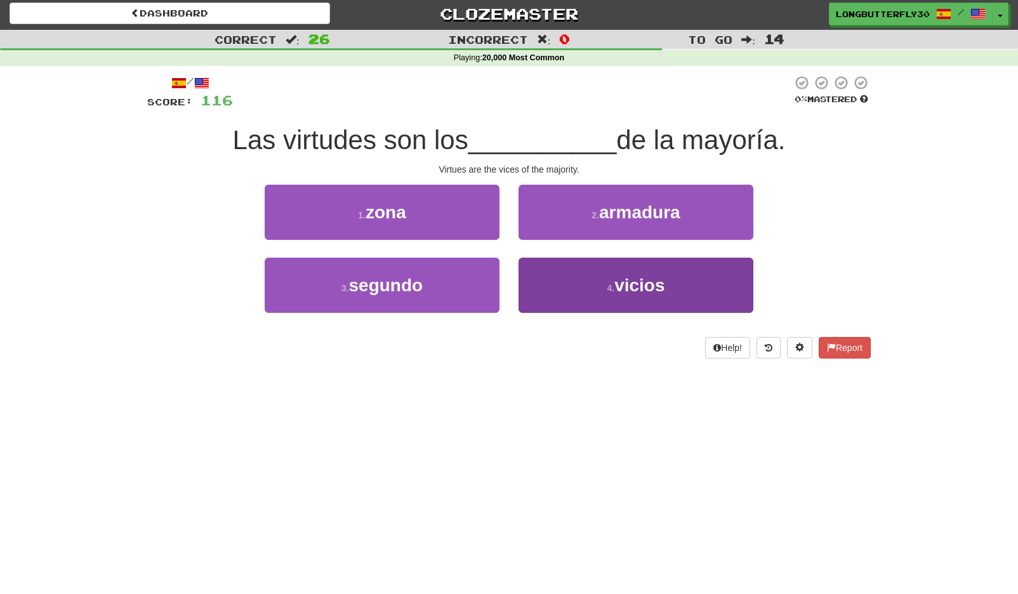
click at [572, 285] on button "4 . [GEOGRAPHIC_DATA]" at bounding box center [635, 285] width 235 height 55
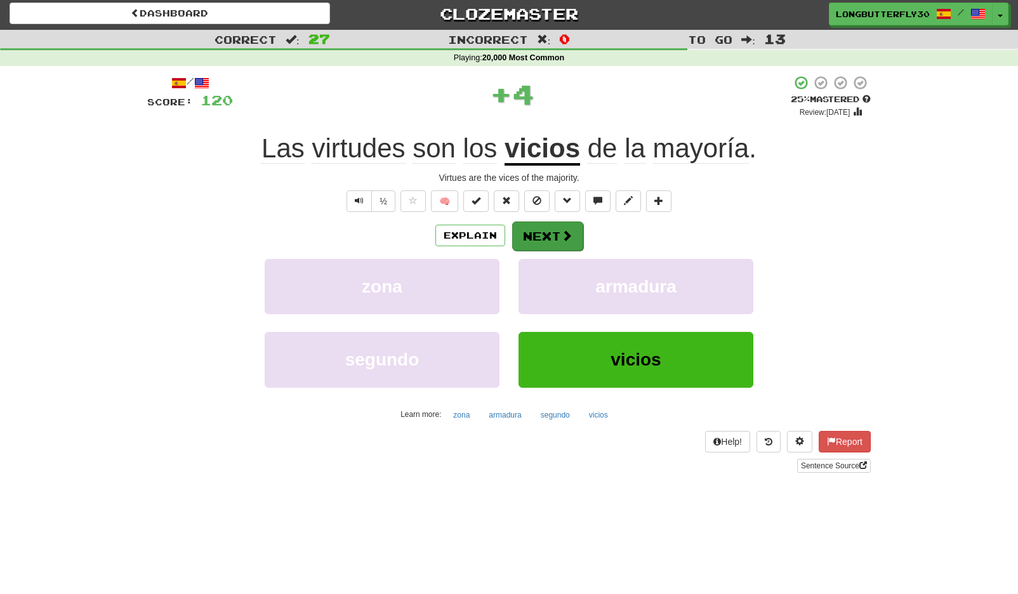
click at [553, 239] on button "Next" at bounding box center [547, 235] width 71 height 29
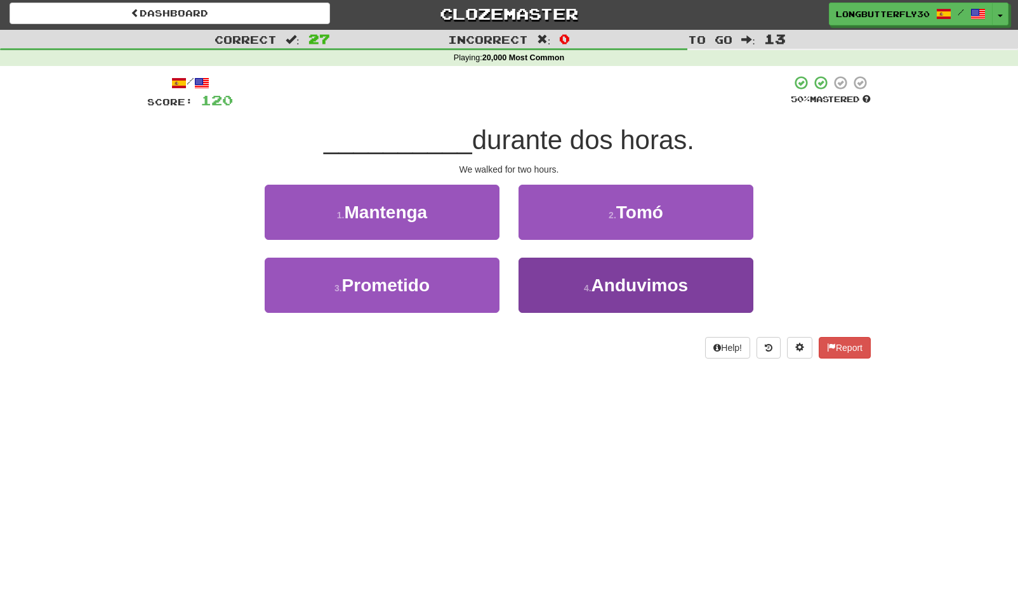
click at [542, 286] on button "4 . Anduvimos" at bounding box center [635, 285] width 235 height 55
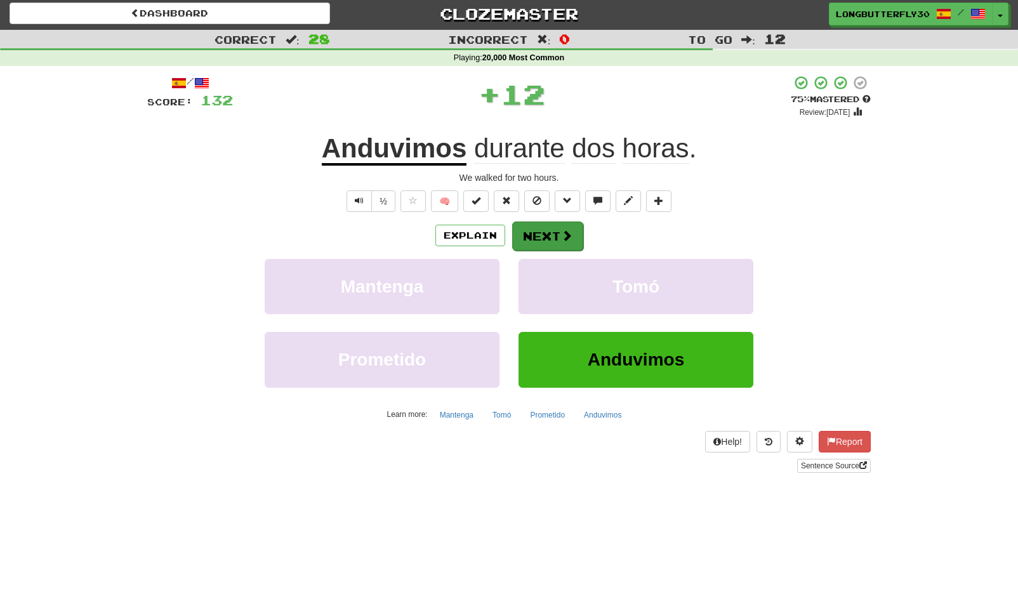
click at [544, 239] on button "Next" at bounding box center [547, 235] width 71 height 29
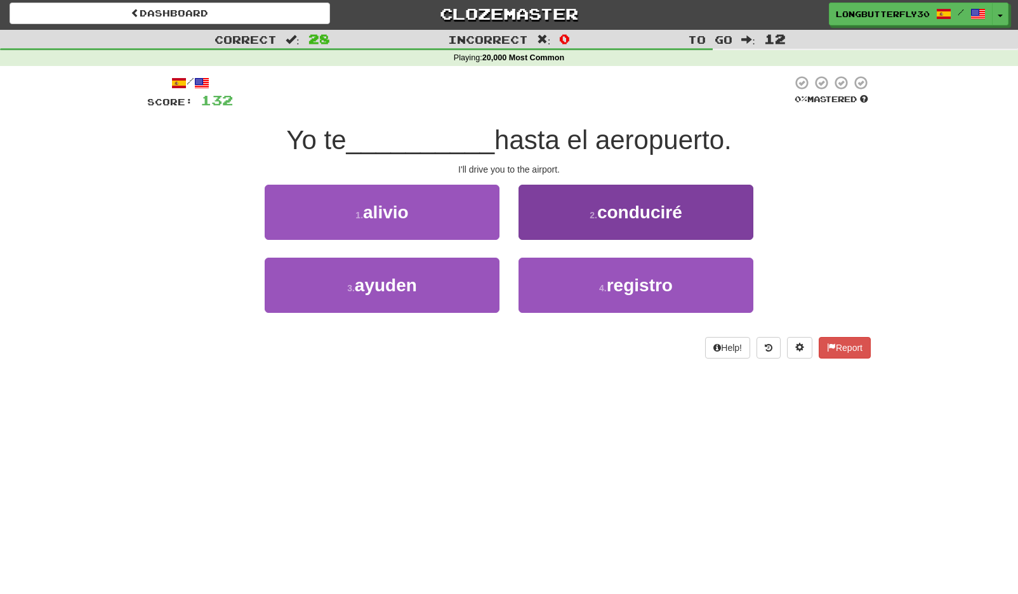
click at [571, 226] on button "2 . conduciré" at bounding box center [635, 212] width 235 height 55
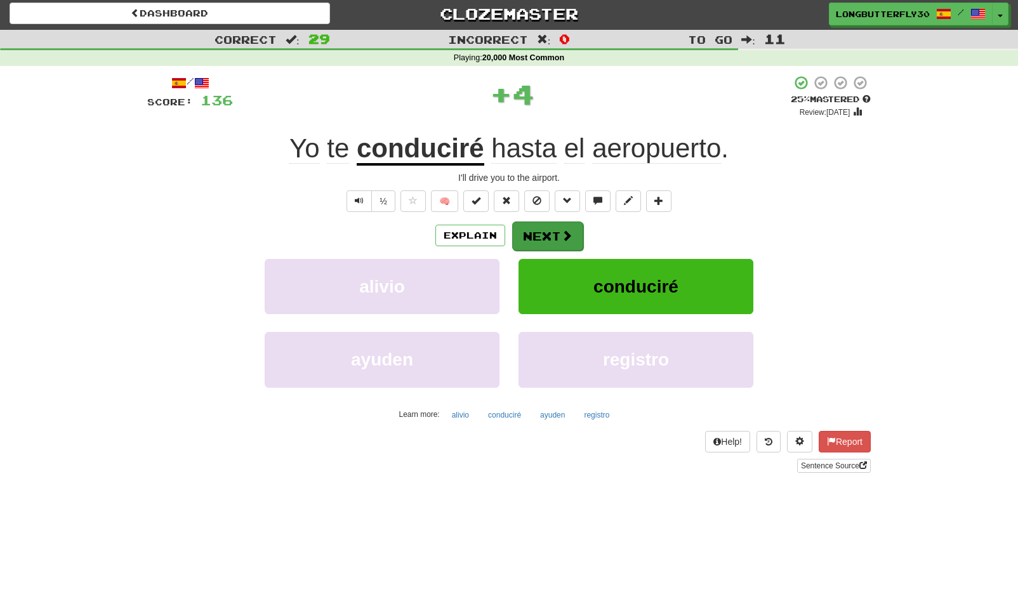
click at [545, 237] on button "Next" at bounding box center [547, 235] width 71 height 29
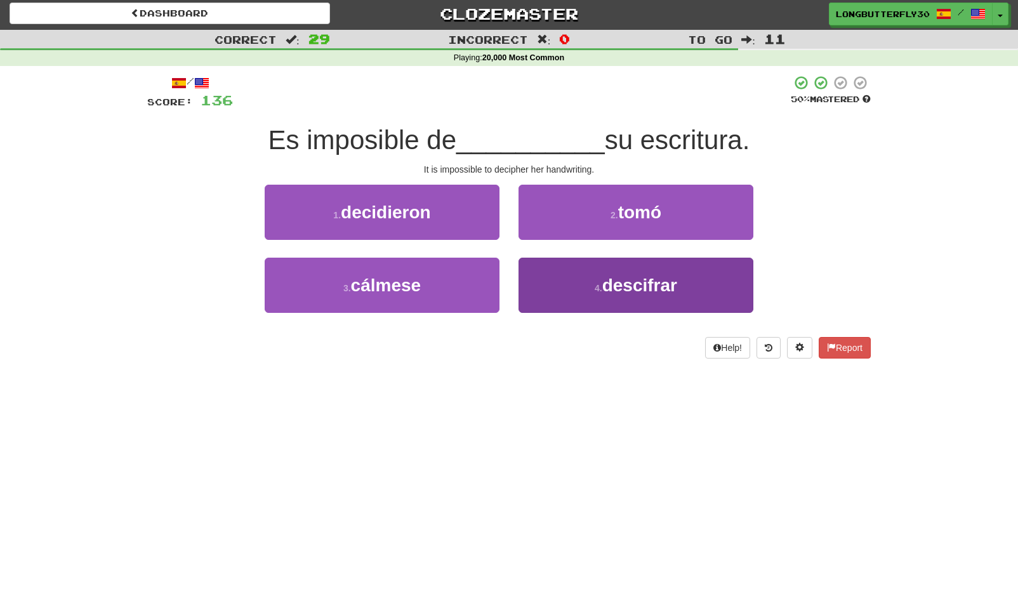
click at [581, 280] on button "4 . descifrar" at bounding box center [635, 285] width 235 height 55
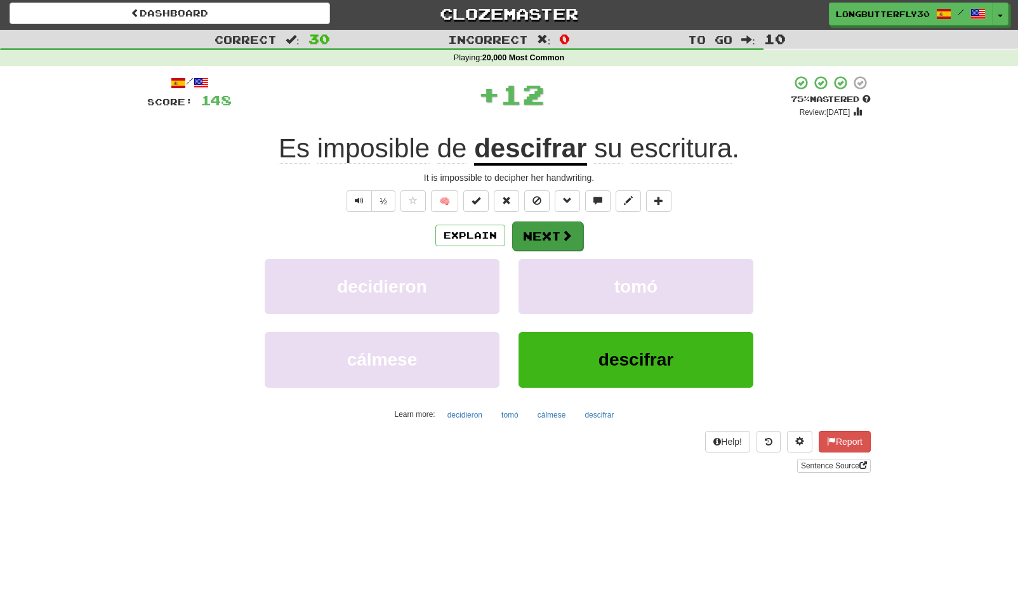
click at [562, 232] on span at bounding box center [566, 235] width 11 height 11
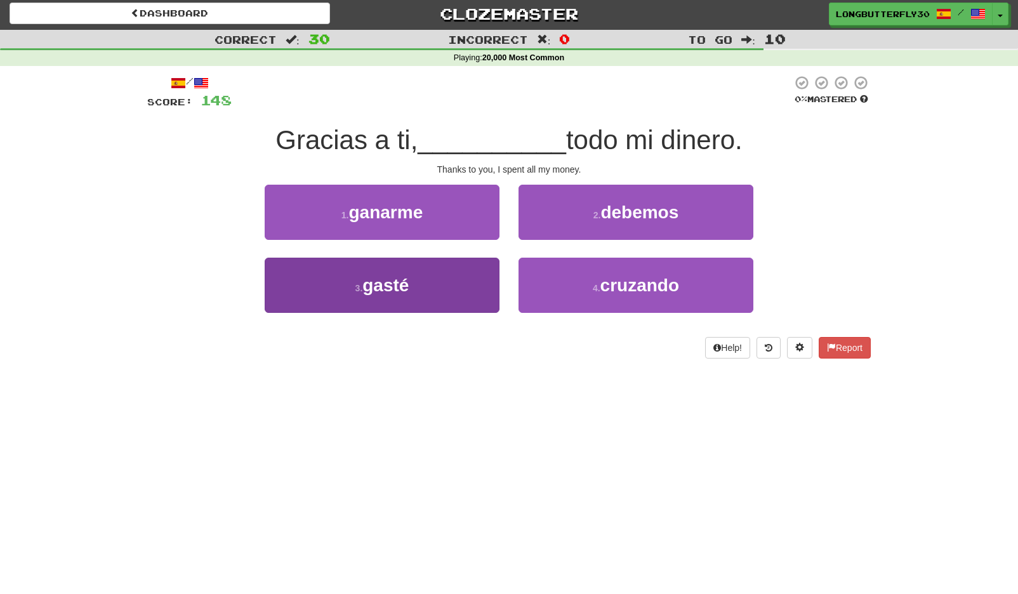
click at [457, 279] on button "3 . gasté" at bounding box center [382, 285] width 235 height 55
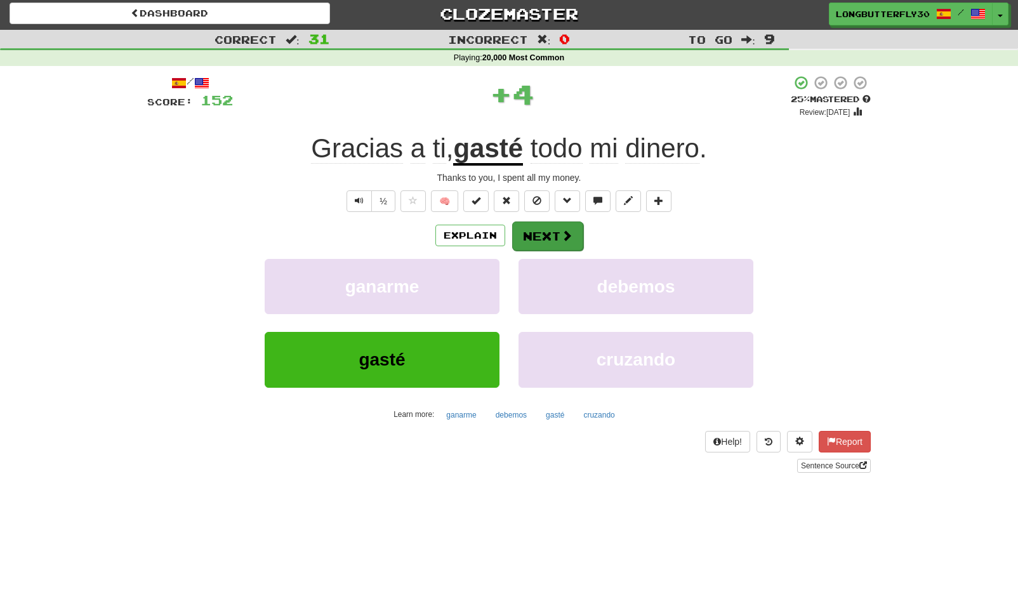
click at [536, 239] on button "Next" at bounding box center [547, 235] width 71 height 29
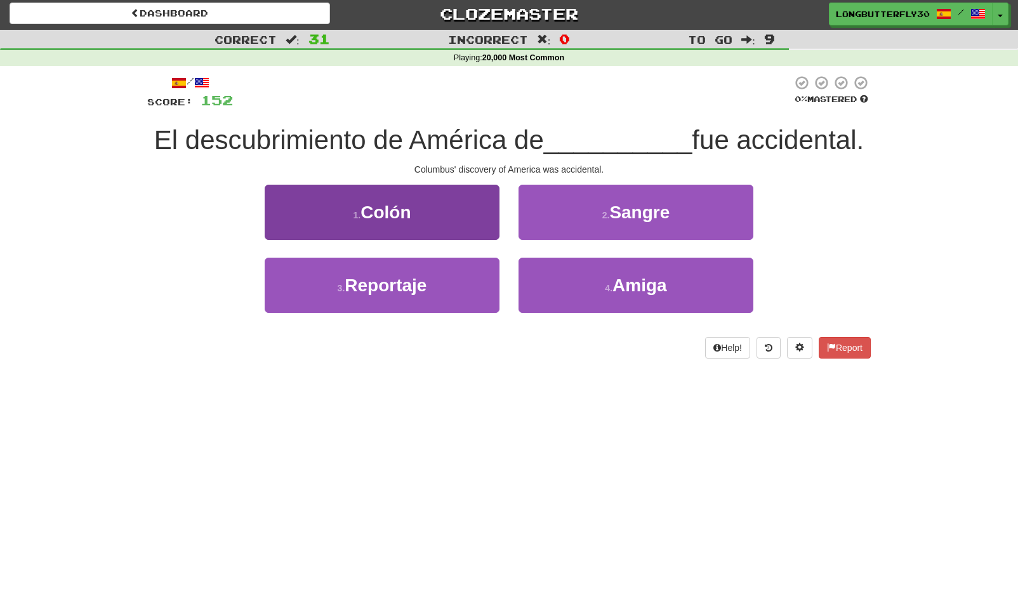
click at [473, 202] on button "1 . [GEOGRAPHIC_DATA]" at bounding box center [382, 212] width 235 height 55
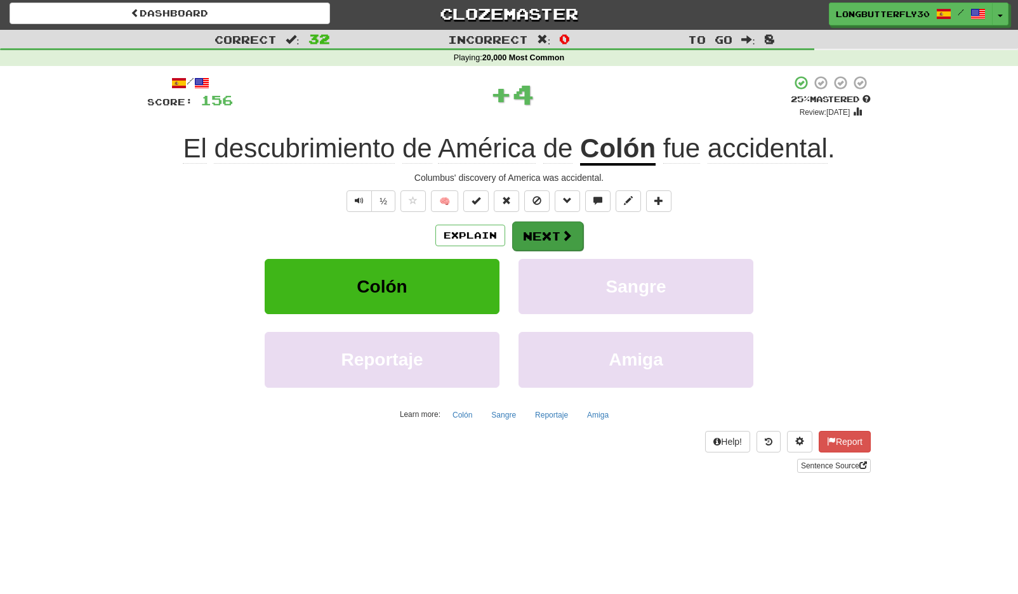
click at [550, 240] on button "Next" at bounding box center [547, 235] width 71 height 29
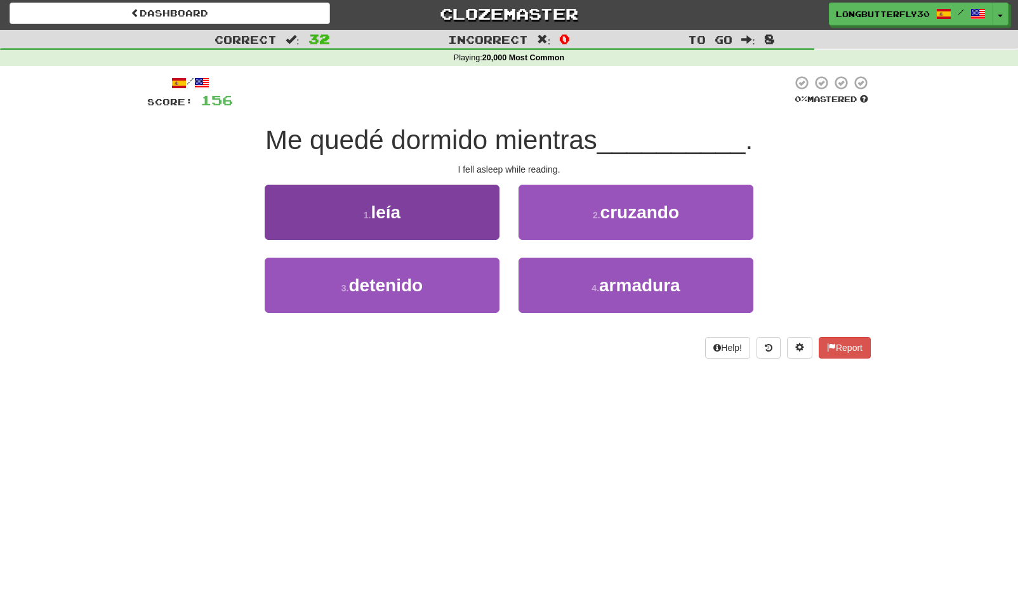
click at [486, 213] on button "1 . leía" at bounding box center [382, 212] width 235 height 55
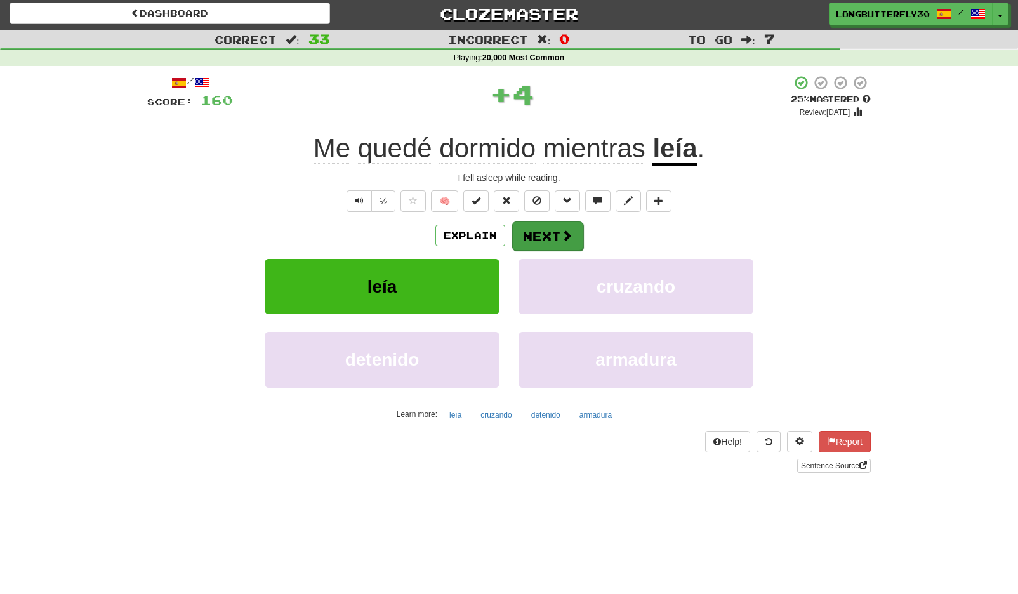
click at [529, 232] on button "Next" at bounding box center [547, 235] width 71 height 29
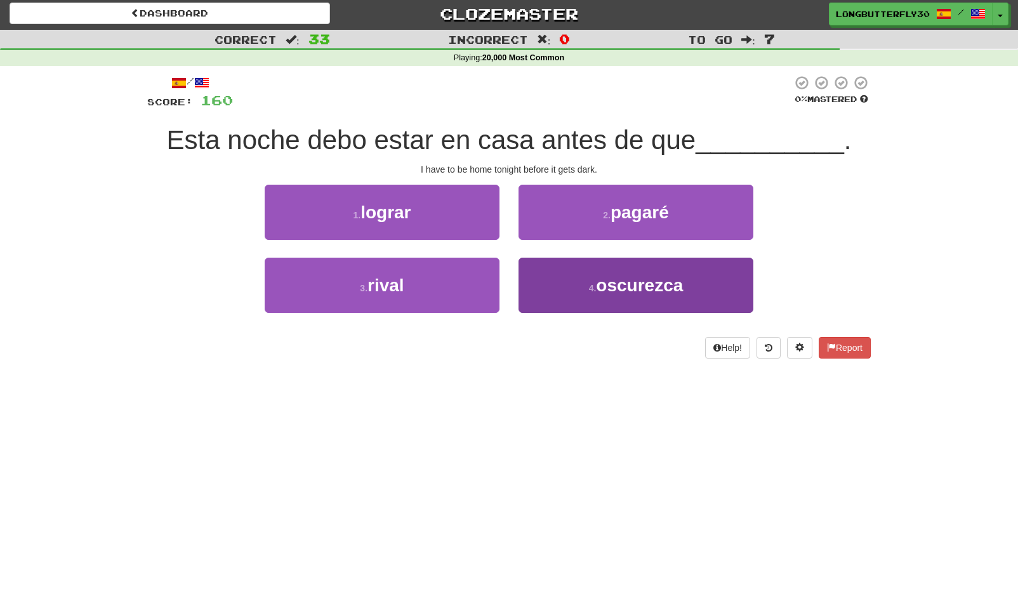
click at [577, 280] on button "4 . [GEOGRAPHIC_DATA]" at bounding box center [635, 285] width 235 height 55
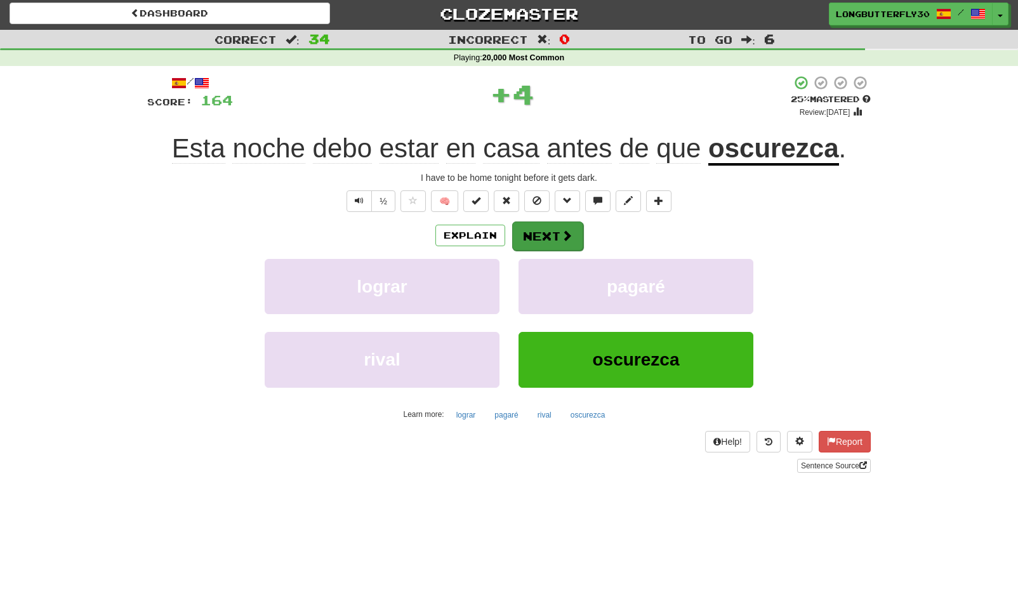
click at [569, 236] on span at bounding box center [566, 235] width 11 height 11
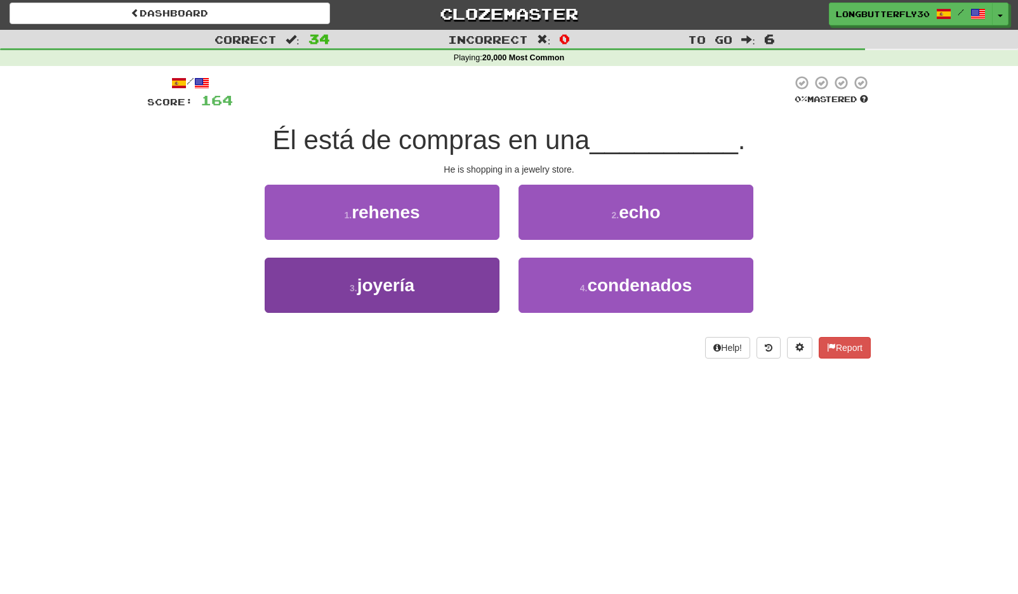
click at [480, 279] on button "3 . joyería" at bounding box center [382, 285] width 235 height 55
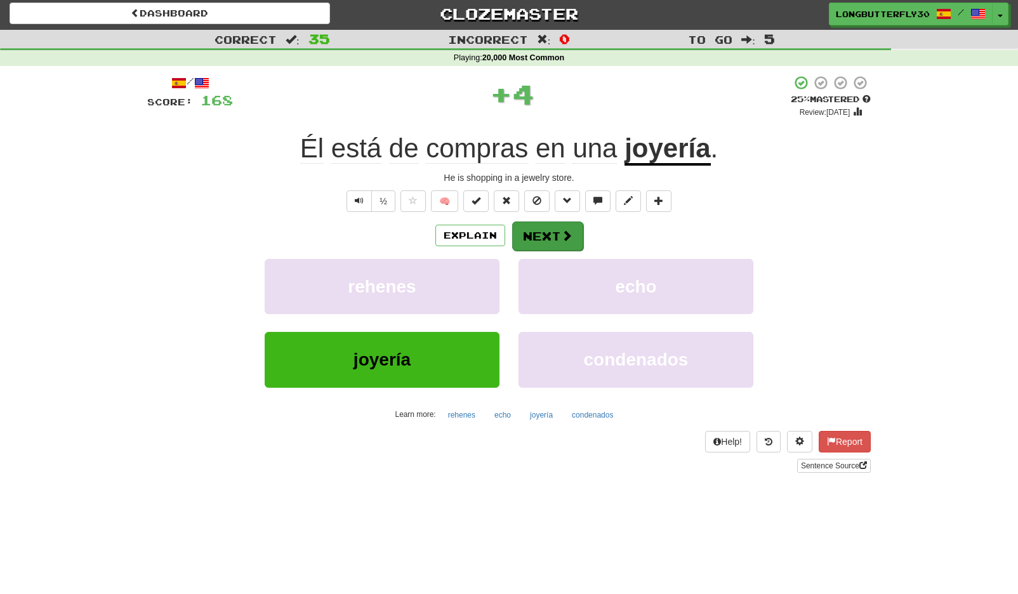
click at [555, 239] on button "Next" at bounding box center [547, 235] width 71 height 29
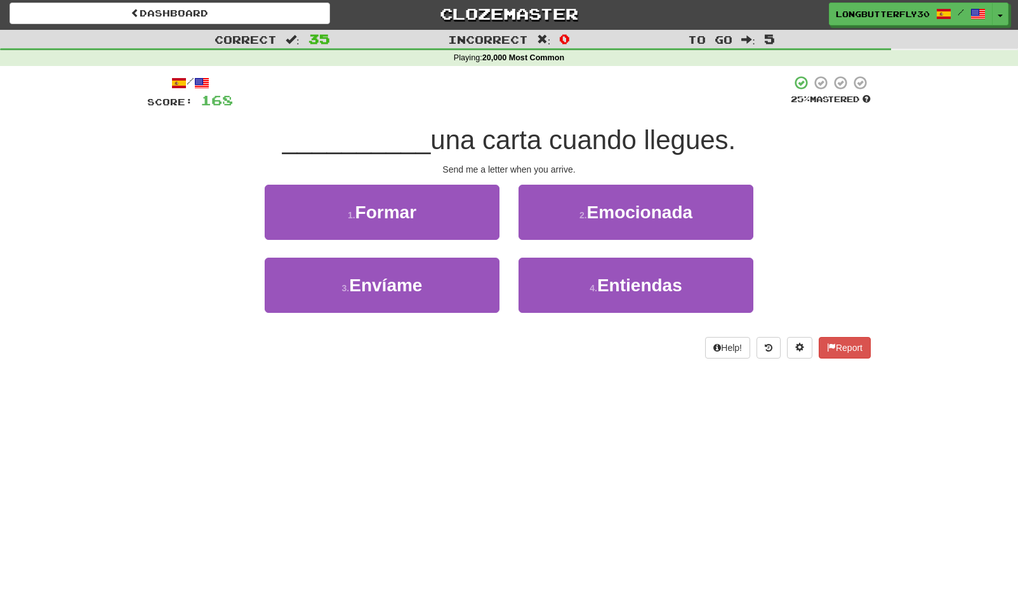
drag, startPoint x: 497, startPoint y: 282, endPoint x: 510, endPoint y: 273, distance: 15.7
click at [497, 282] on button "3 . Envíame" at bounding box center [382, 285] width 235 height 55
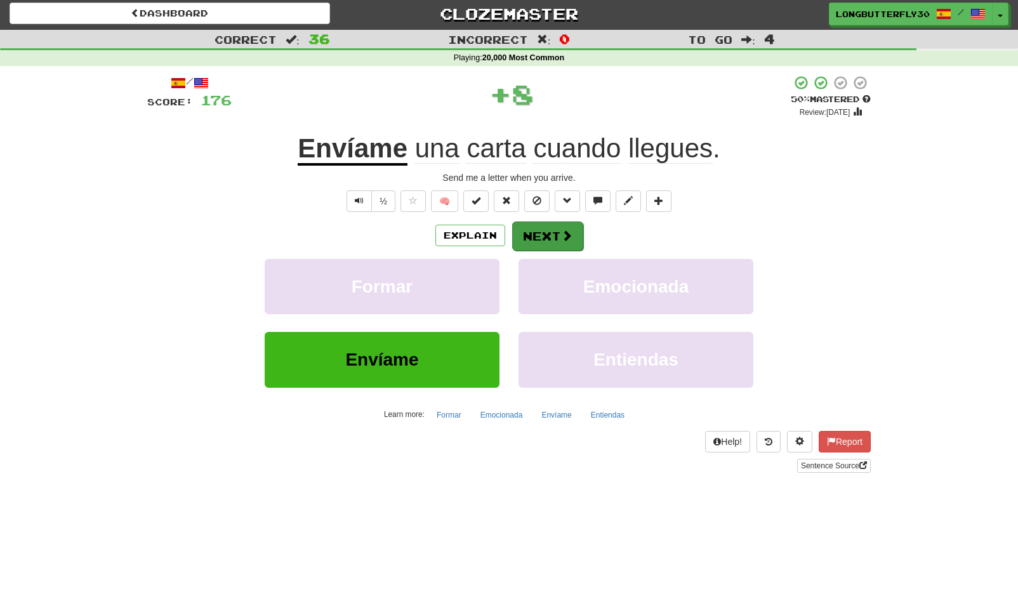
click at [561, 230] on span at bounding box center [566, 235] width 11 height 11
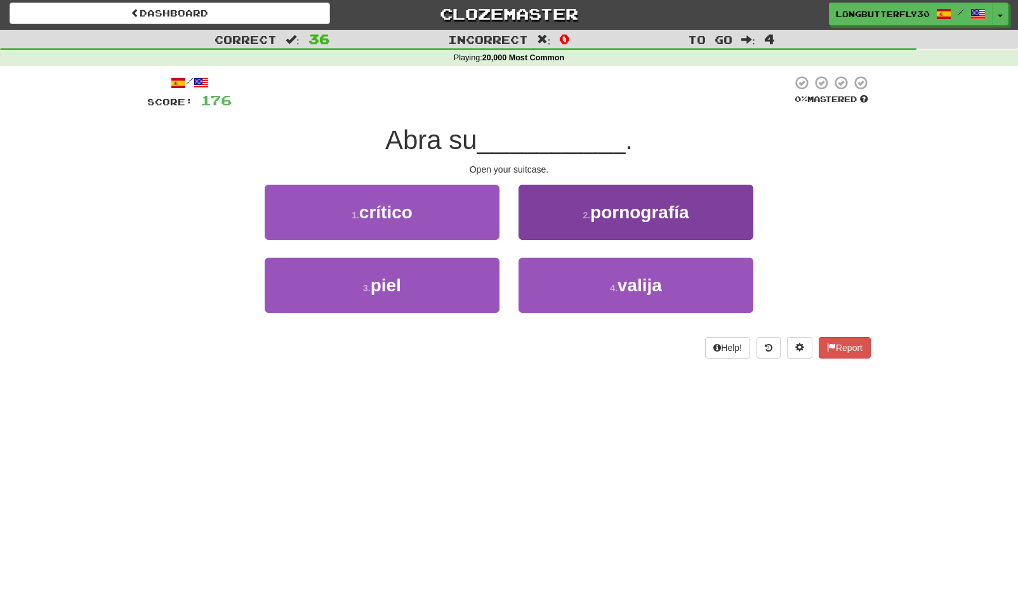
click at [573, 281] on button "4 . [GEOGRAPHIC_DATA]" at bounding box center [635, 285] width 235 height 55
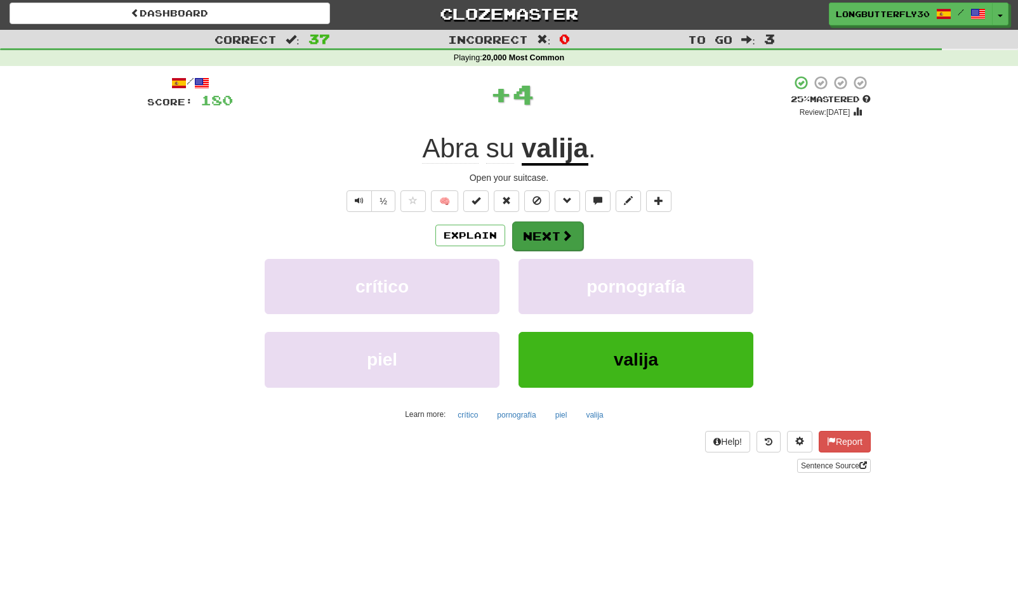
click at [561, 238] on span at bounding box center [566, 235] width 11 height 11
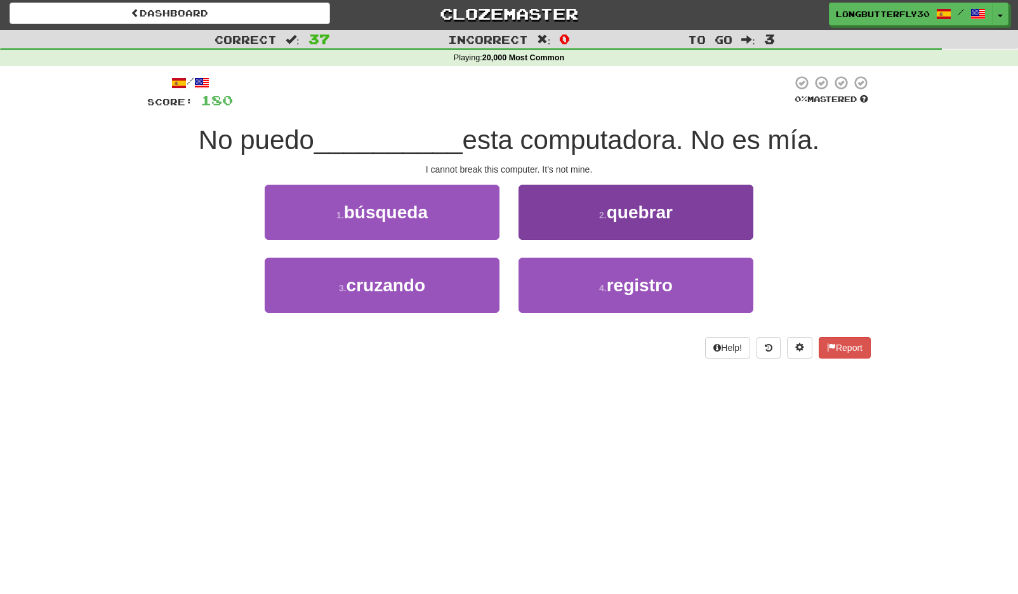
click at [605, 216] on small "2 ." at bounding box center [603, 215] width 8 height 10
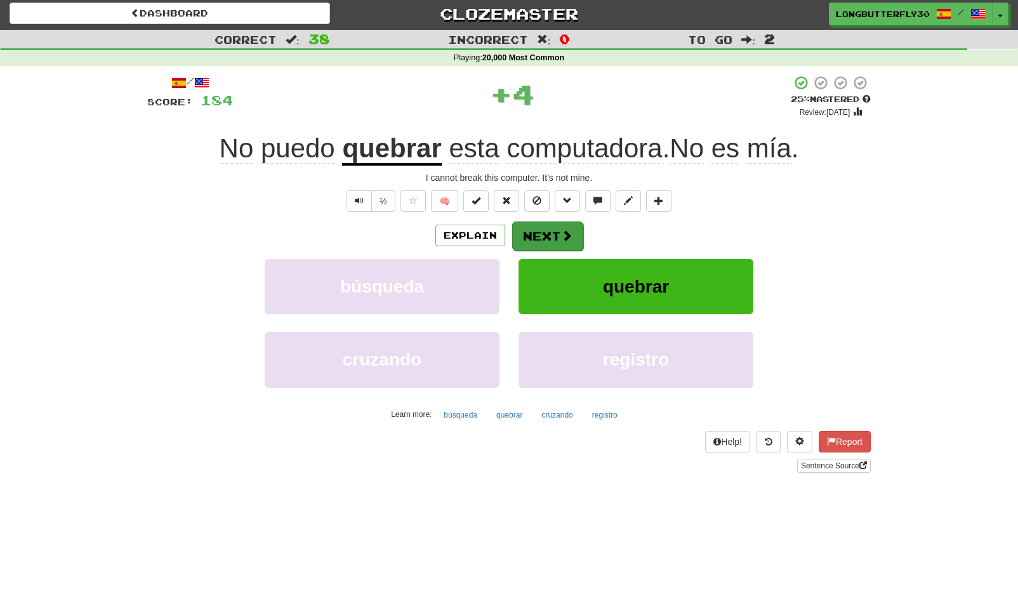
click at [563, 232] on span at bounding box center [566, 235] width 11 height 11
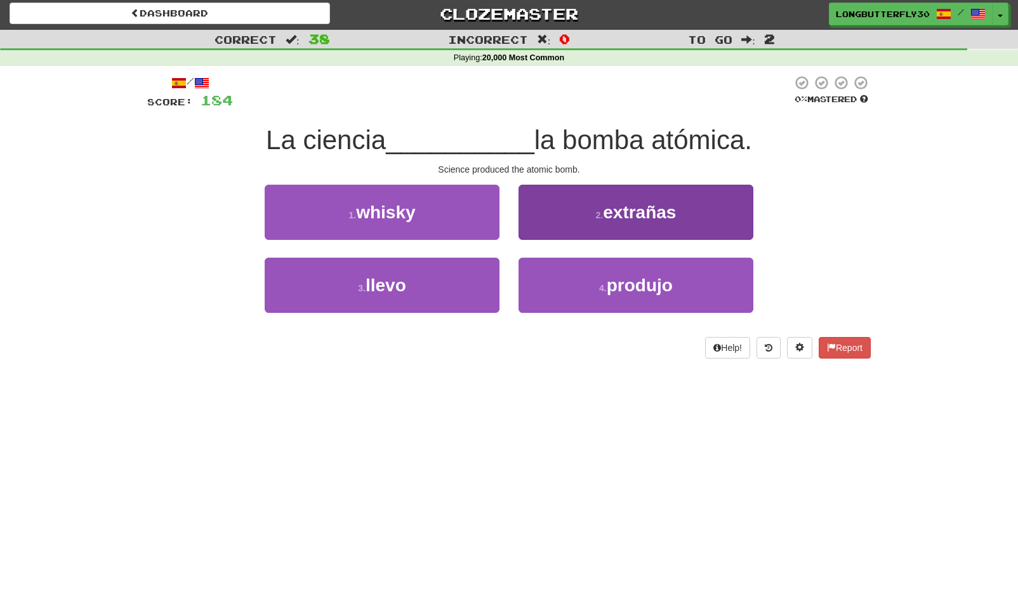
drag, startPoint x: 583, startPoint y: 290, endPoint x: 582, endPoint y: 281, distance: 9.0
click at [583, 290] on button "4 . produjo" at bounding box center [635, 285] width 235 height 55
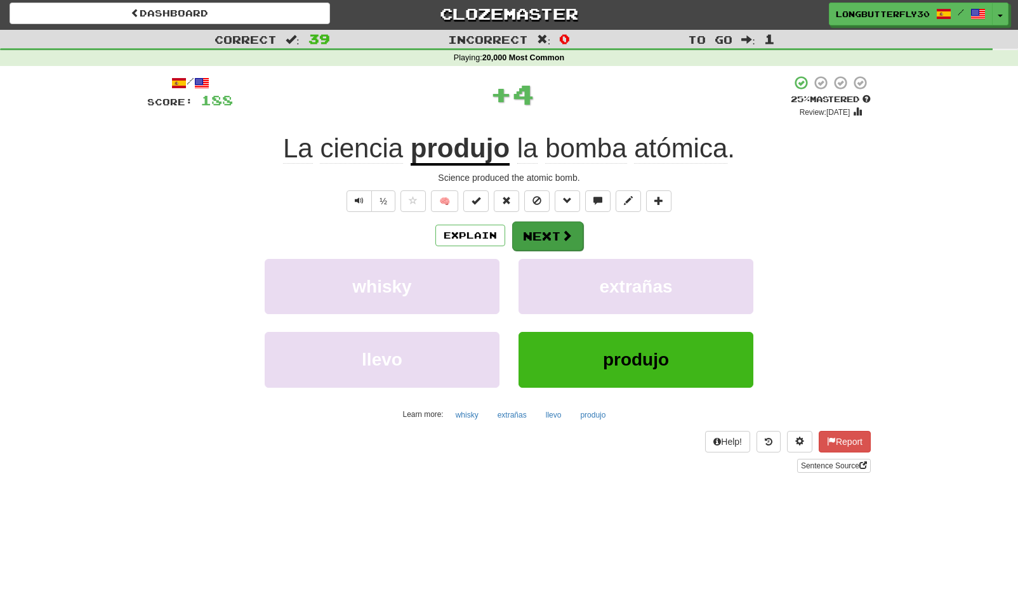
click at [561, 237] on span at bounding box center [566, 235] width 11 height 11
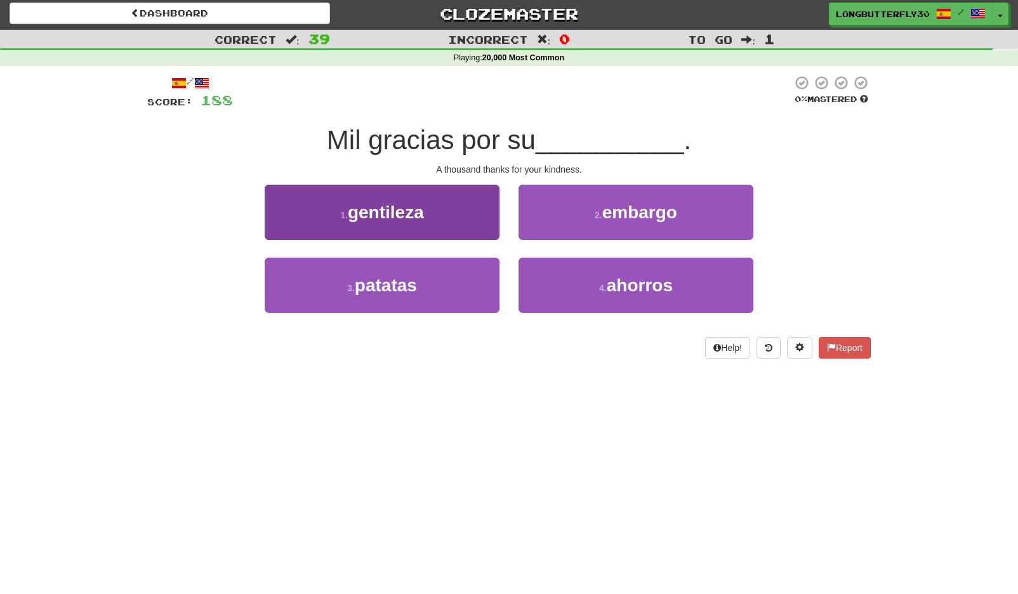
click at [471, 213] on button "1 . gentileza" at bounding box center [382, 212] width 235 height 55
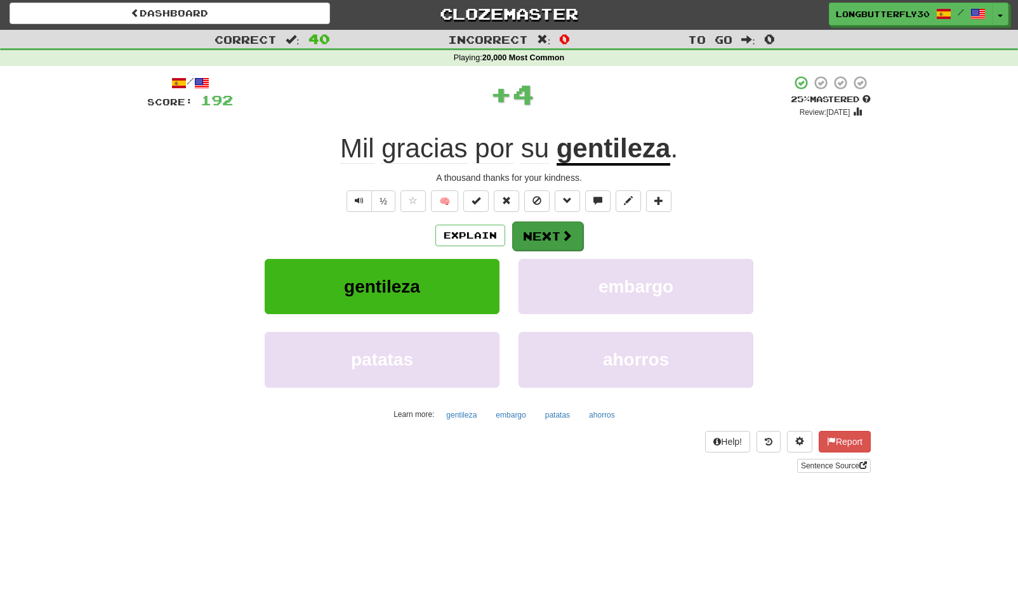
click at [543, 225] on button "Next" at bounding box center [547, 235] width 71 height 29
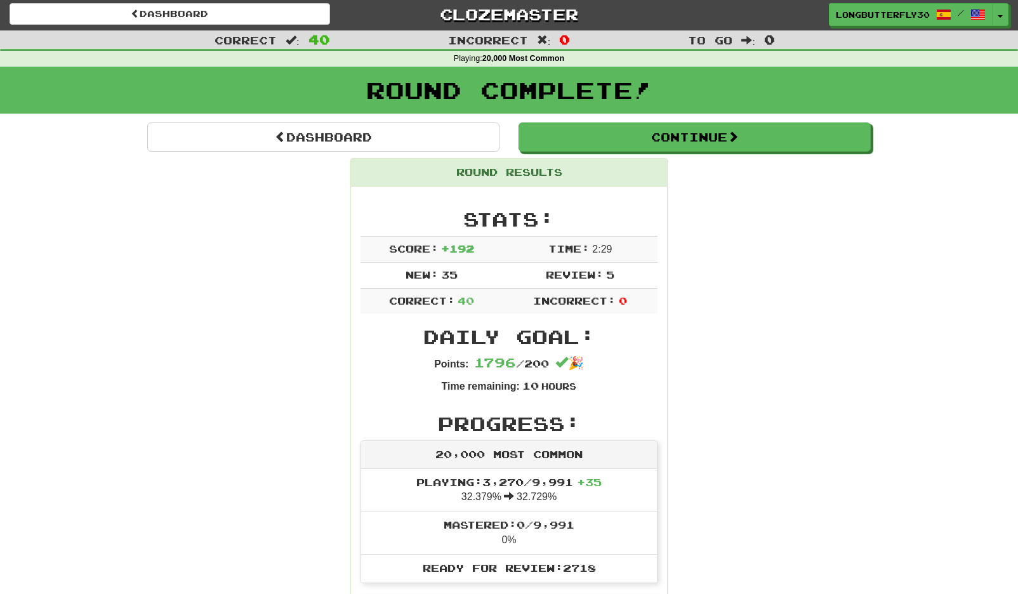
scroll to position [0, 0]
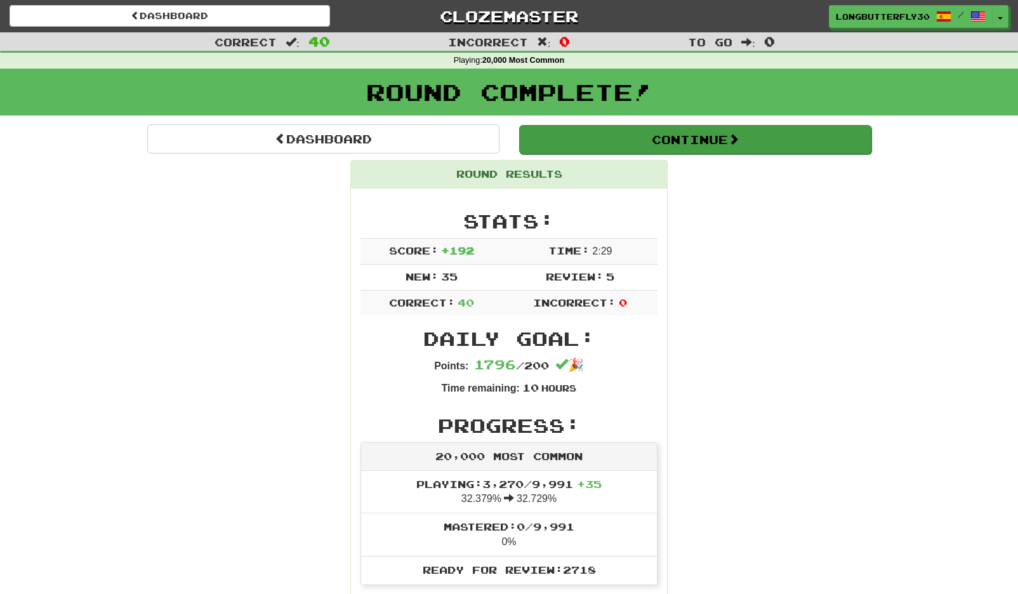
click at [658, 131] on button "Continue" at bounding box center [695, 139] width 352 height 29
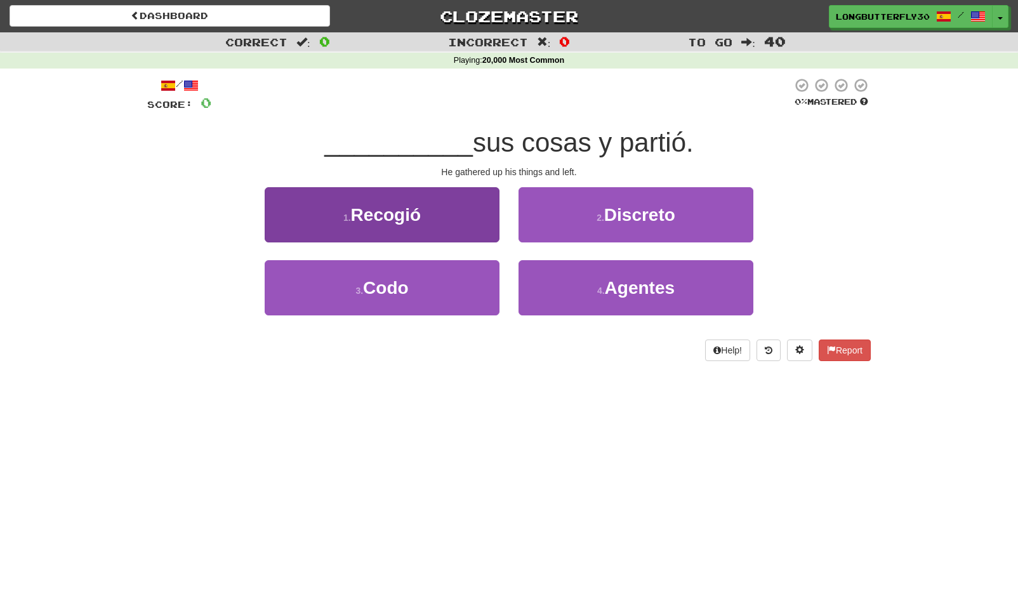
click at [461, 216] on button "1 . Recogió" at bounding box center [382, 214] width 235 height 55
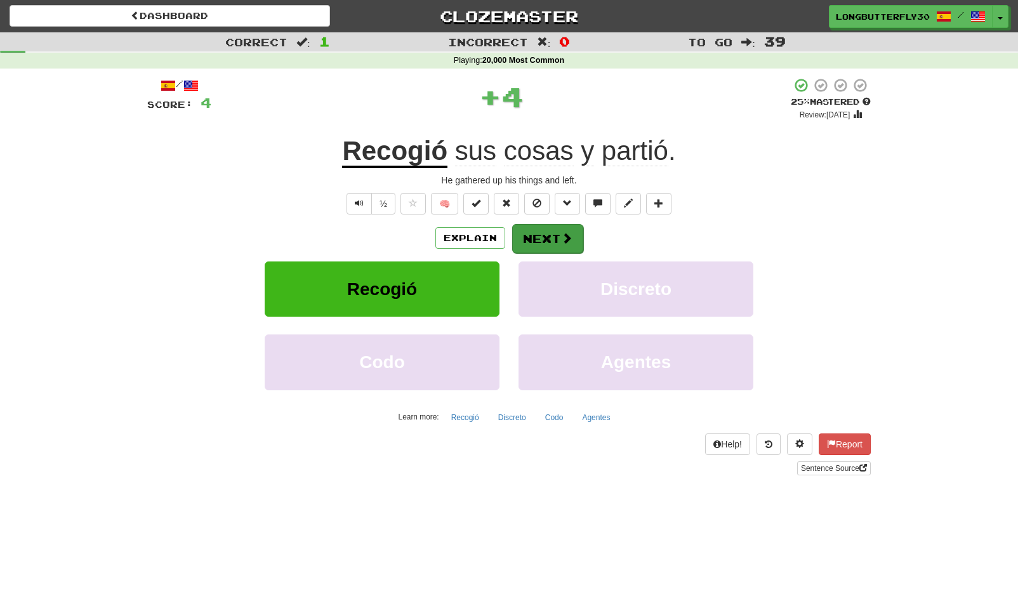
click at [553, 239] on button "Next" at bounding box center [547, 238] width 71 height 29
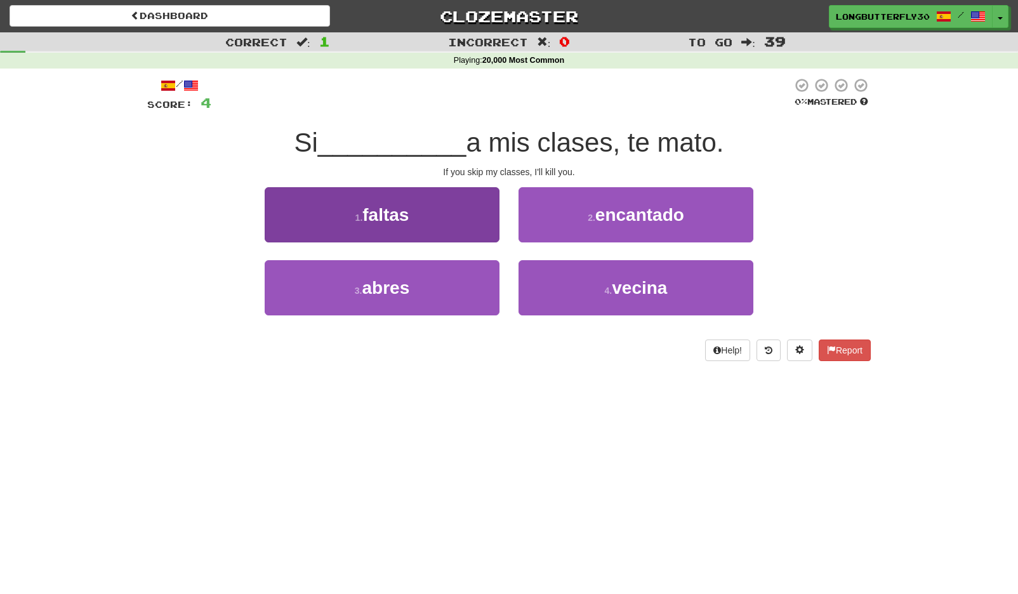
click at [479, 232] on button "1 . faltas" at bounding box center [382, 214] width 235 height 55
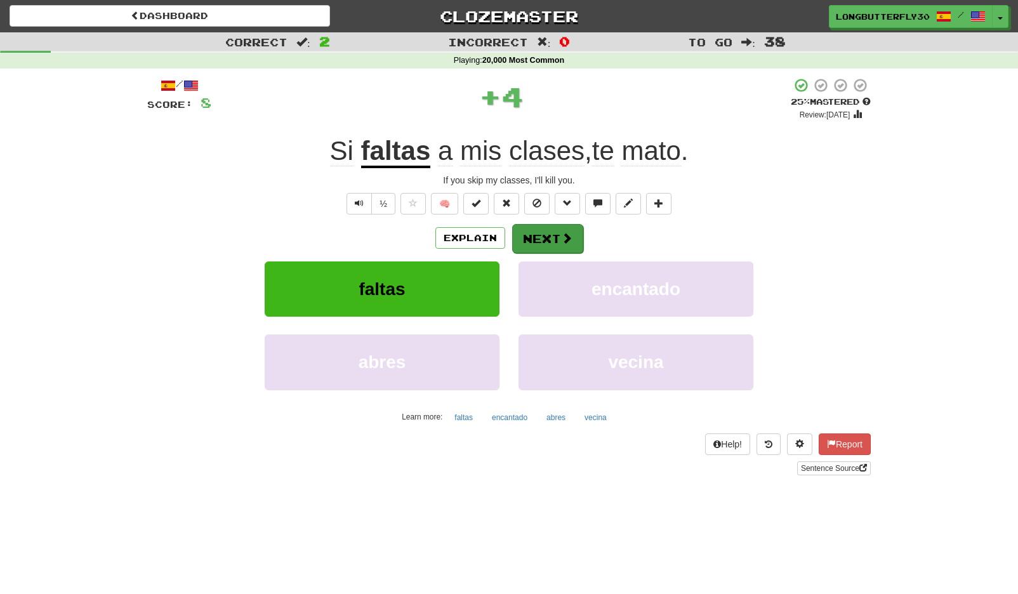
click at [546, 239] on button "Next" at bounding box center [547, 238] width 71 height 29
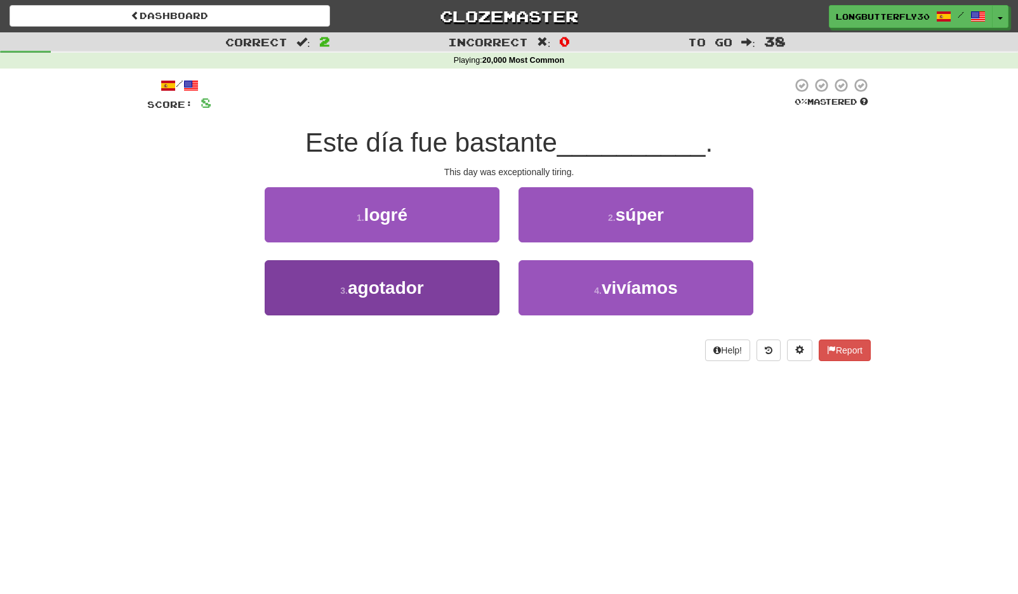
click at [460, 278] on button "3 . agotador" at bounding box center [382, 287] width 235 height 55
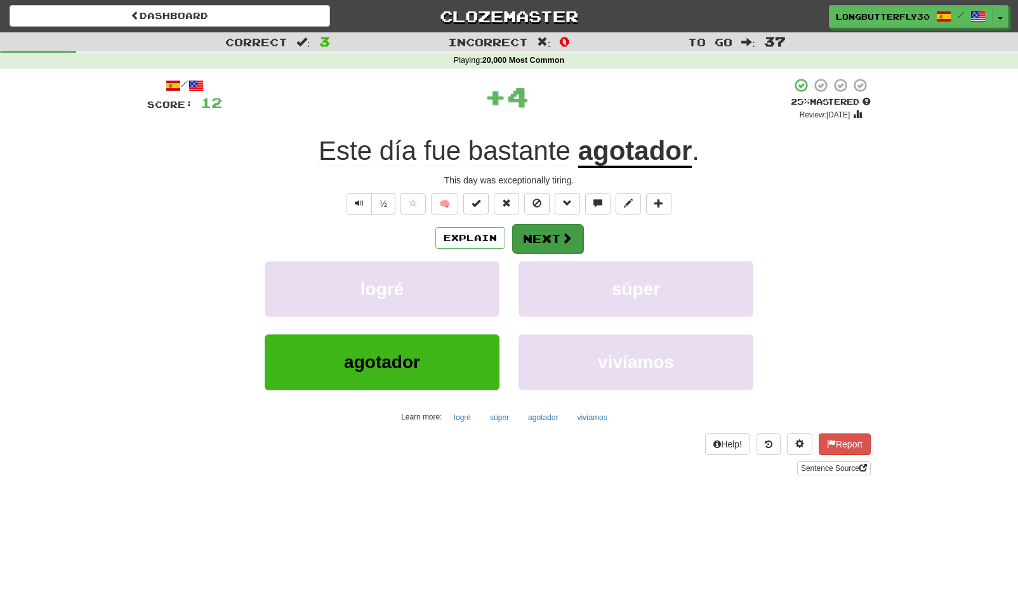
click at [556, 240] on button "Next" at bounding box center [547, 238] width 71 height 29
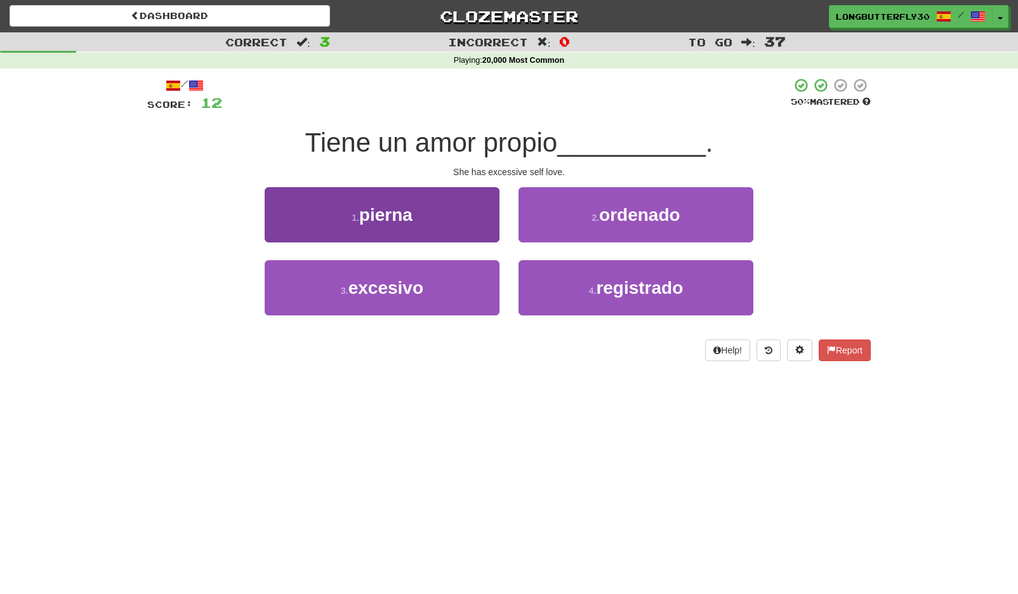
drag, startPoint x: 467, startPoint y: 282, endPoint x: 476, endPoint y: 277, distance: 9.9
click at [467, 282] on button "3 . excesivo" at bounding box center [382, 287] width 235 height 55
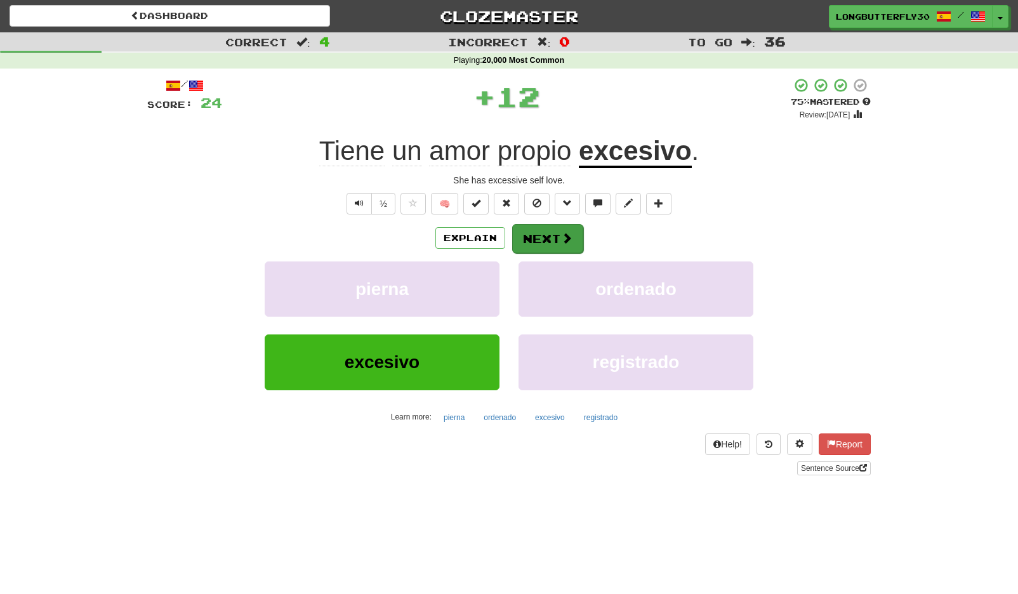
click at [537, 240] on button "Next" at bounding box center [547, 238] width 71 height 29
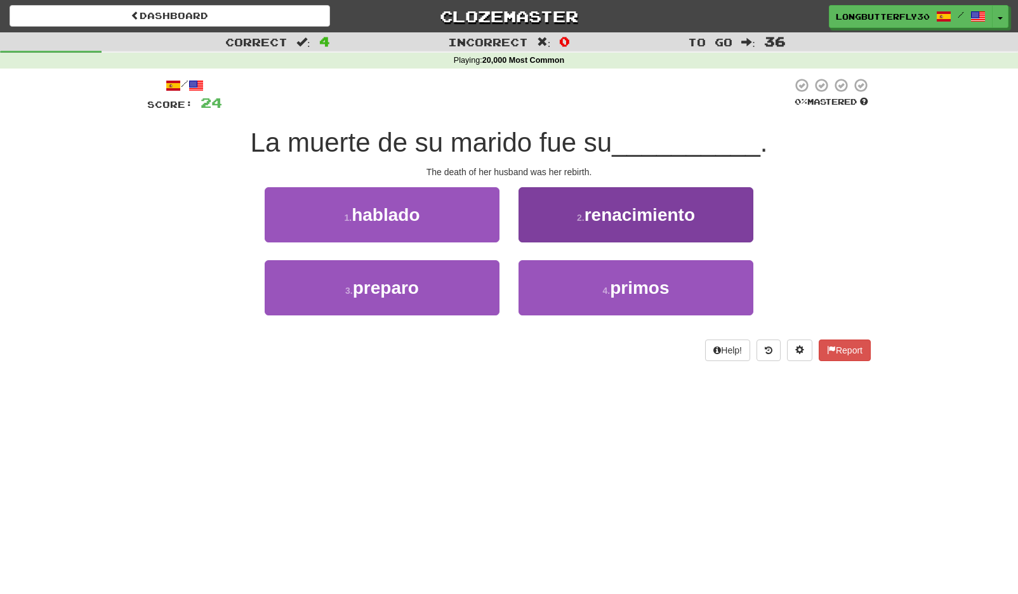
click at [586, 218] on span "renacimiento" at bounding box center [639, 215] width 110 height 20
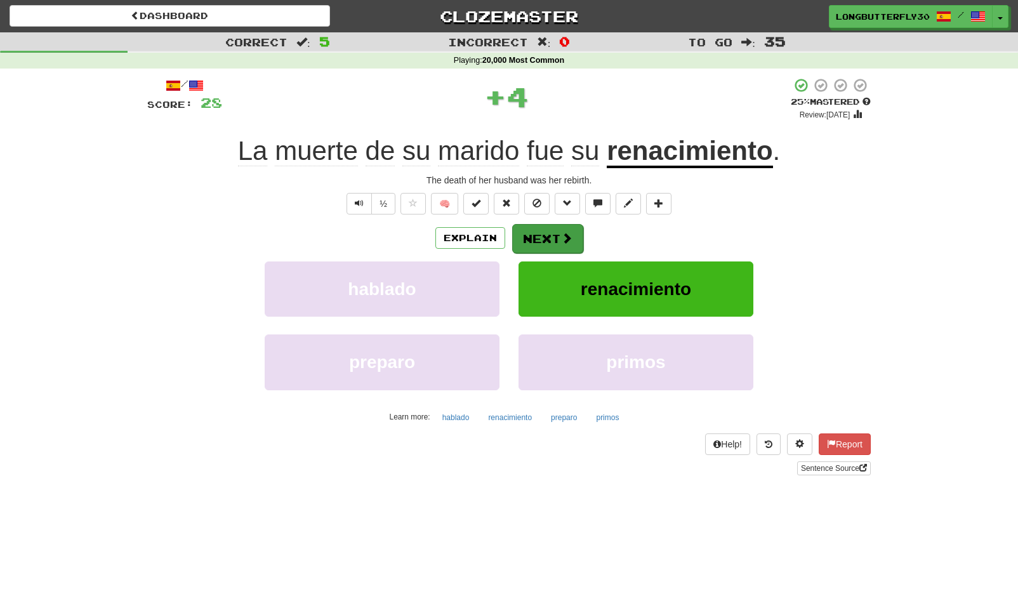
click at [554, 232] on button "Next" at bounding box center [547, 238] width 71 height 29
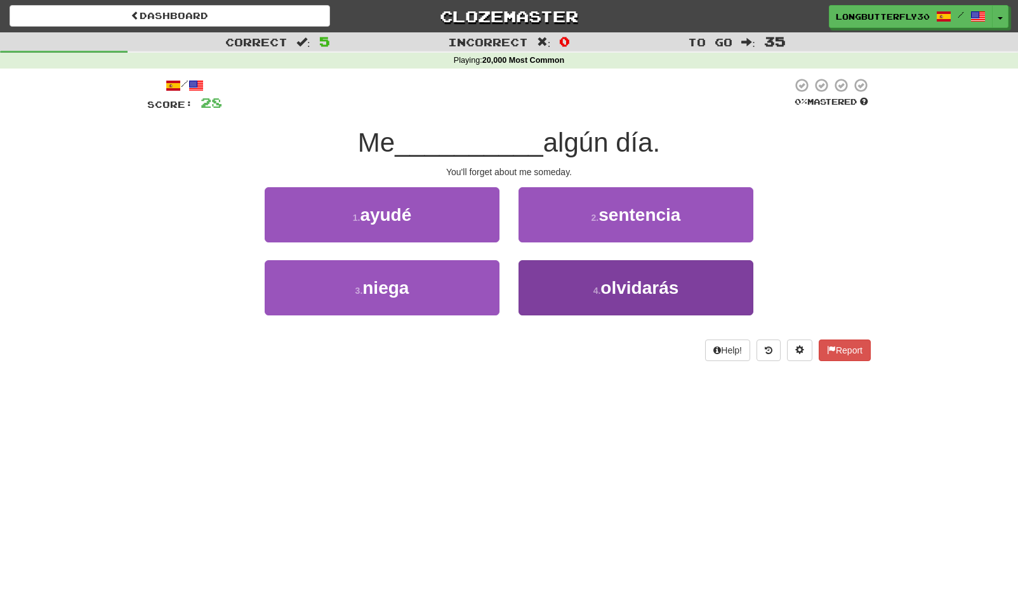
click at [584, 283] on button "4 . olvidarás" at bounding box center [635, 287] width 235 height 55
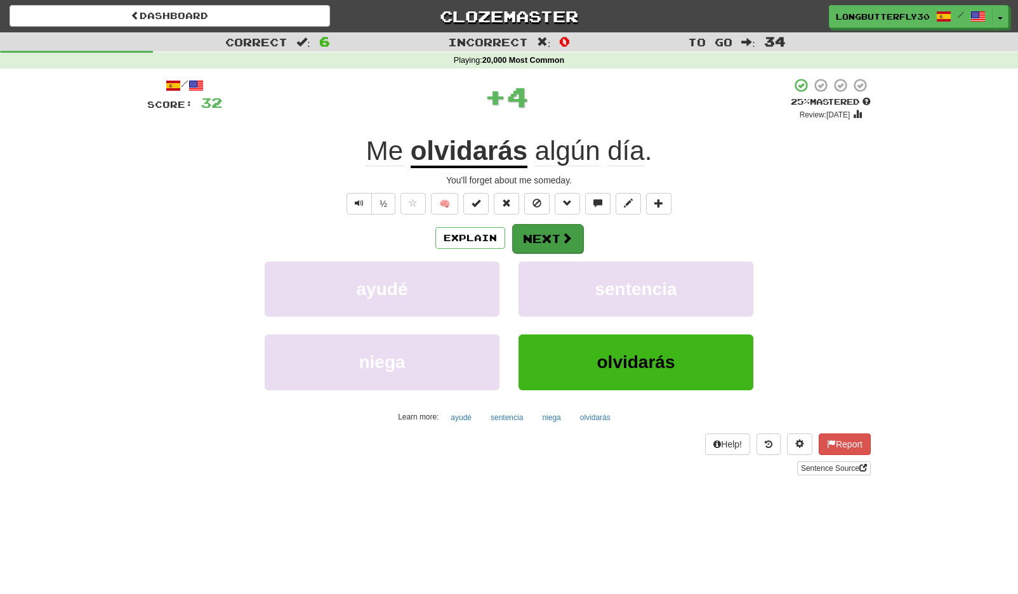
click at [551, 244] on button "Next" at bounding box center [547, 238] width 71 height 29
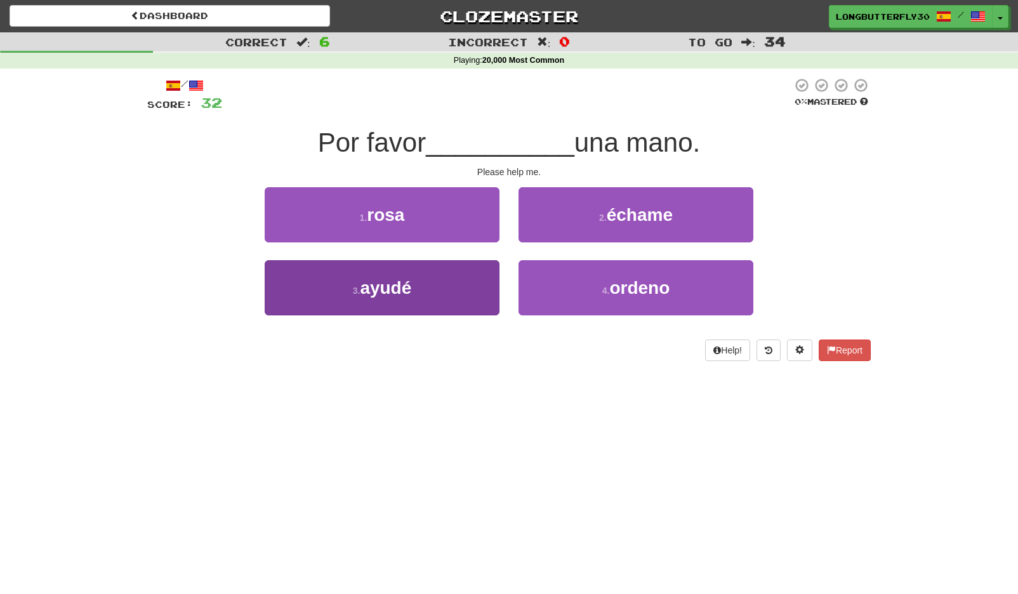
click at [439, 280] on button "3 . [GEOGRAPHIC_DATA]" at bounding box center [382, 287] width 235 height 55
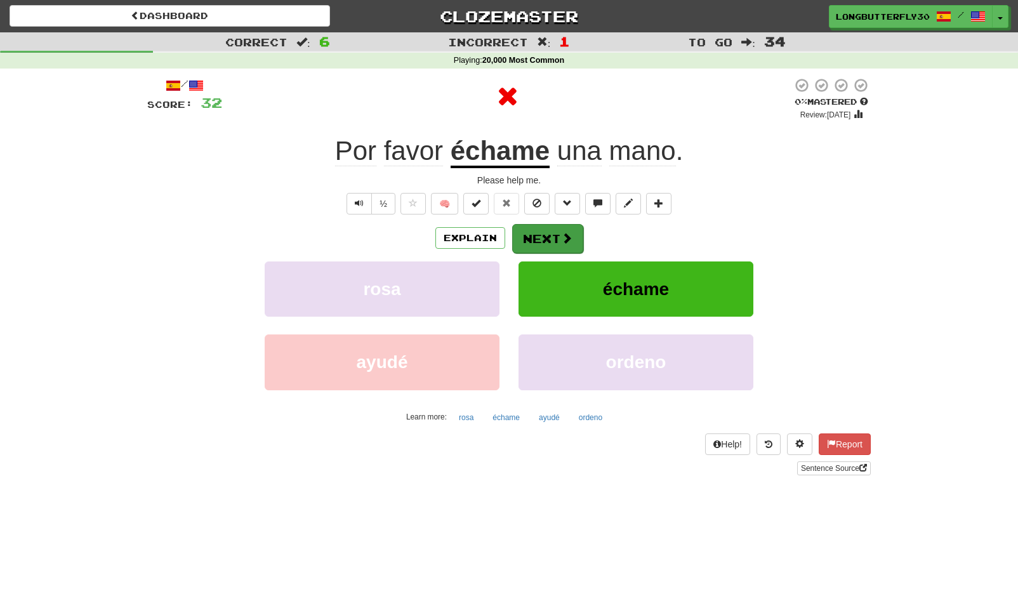
click at [539, 237] on button "Next" at bounding box center [547, 238] width 71 height 29
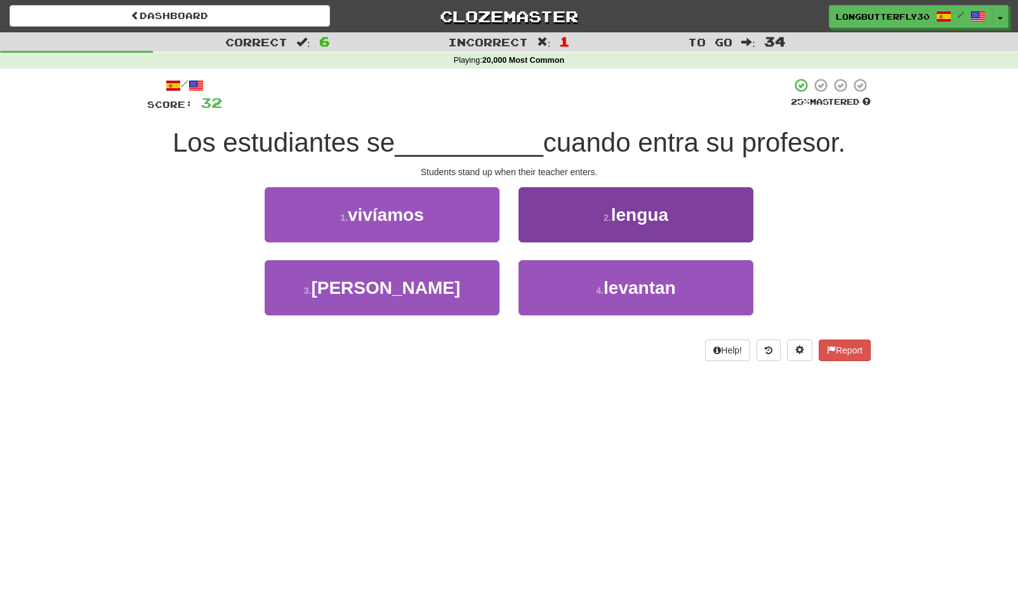
drag, startPoint x: 579, startPoint y: 287, endPoint x: 576, endPoint y: 281, distance: 6.8
click at [579, 287] on button "4 . [GEOGRAPHIC_DATA]" at bounding box center [635, 287] width 235 height 55
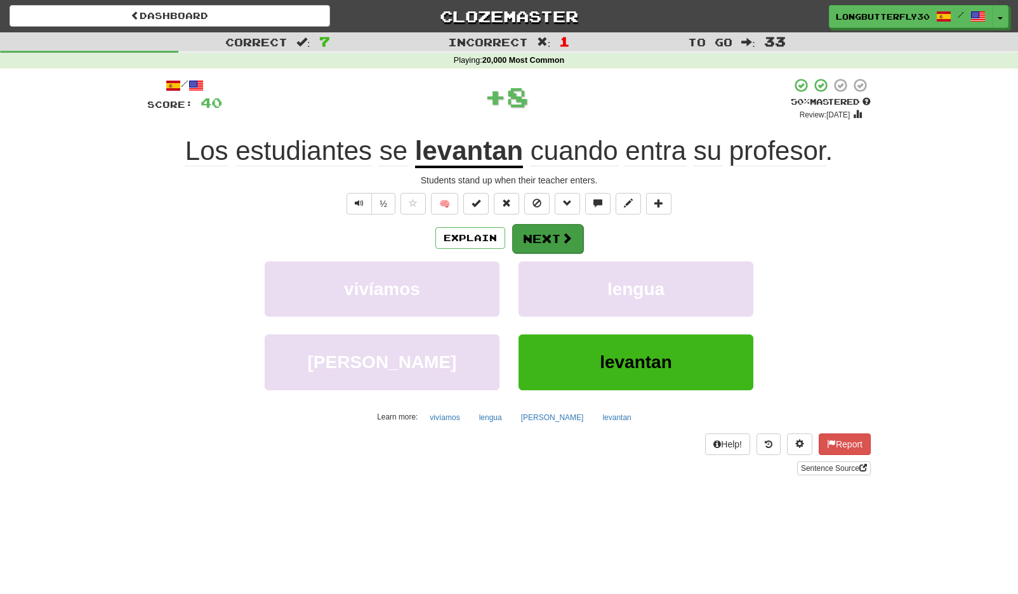
click at [537, 237] on button "Next" at bounding box center [547, 238] width 71 height 29
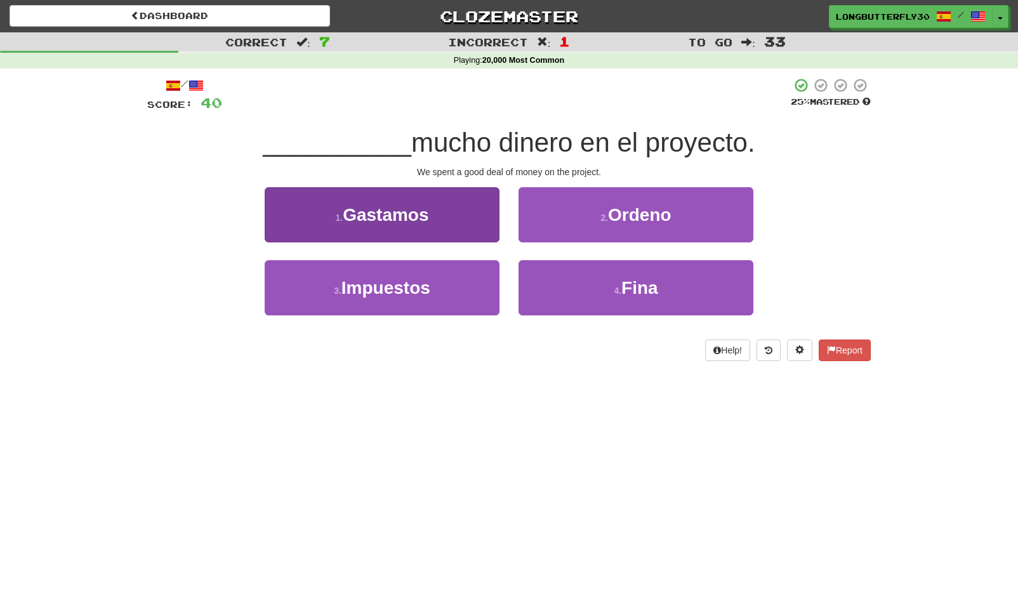
click at [451, 218] on button "1 . Gastamos" at bounding box center [382, 214] width 235 height 55
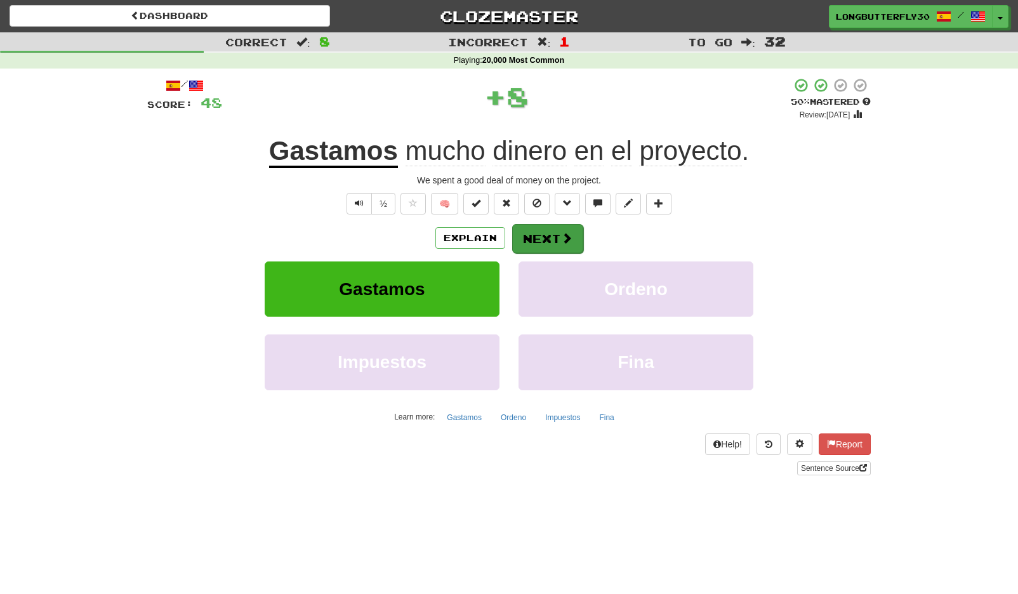
click at [555, 232] on button "Next" at bounding box center [547, 238] width 71 height 29
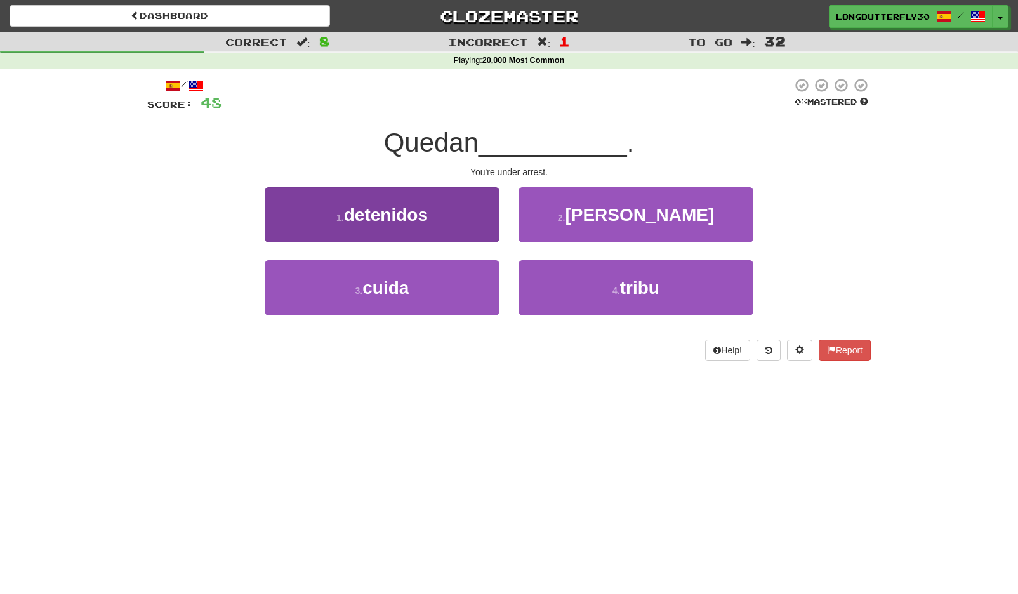
click at [456, 220] on button "1 . detenidos" at bounding box center [382, 214] width 235 height 55
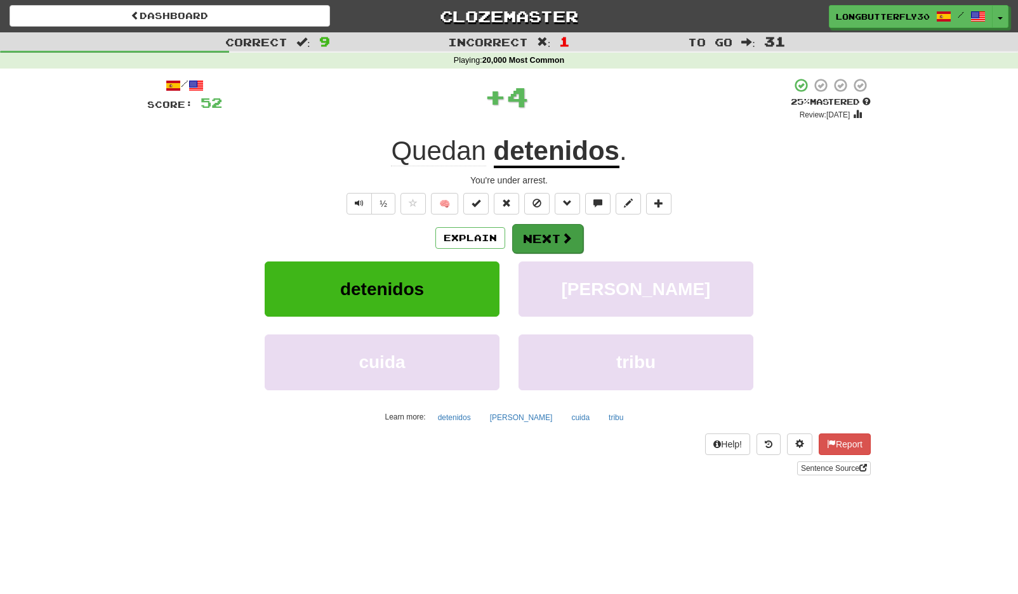
click at [551, 235] on button "Next" at bounding box center [547, 238] width 71 height 29
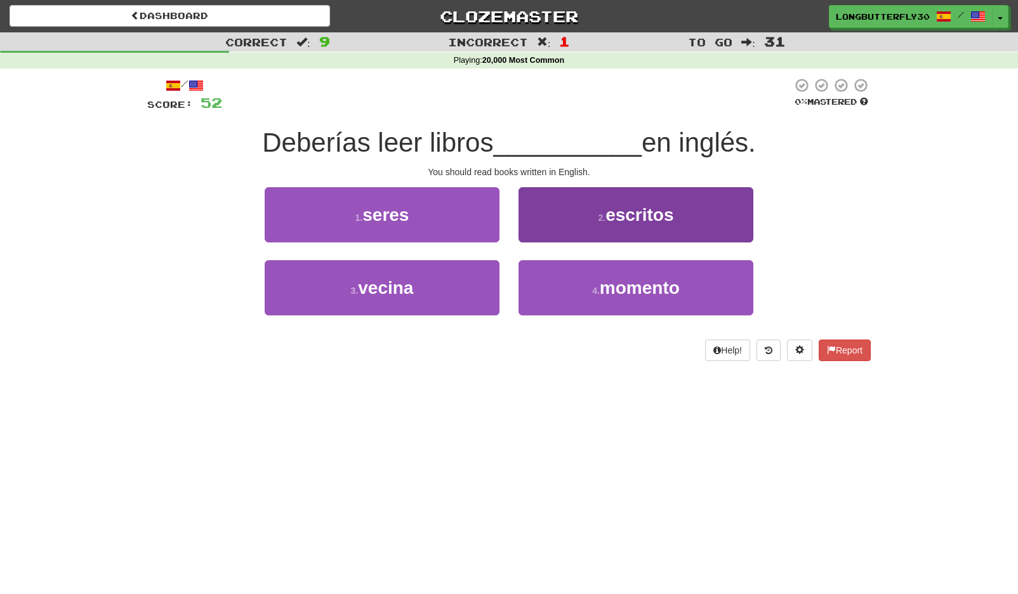
click at [596, 229] on button "2 . escritos" at bounding box center [635, 214] width 235 height 55
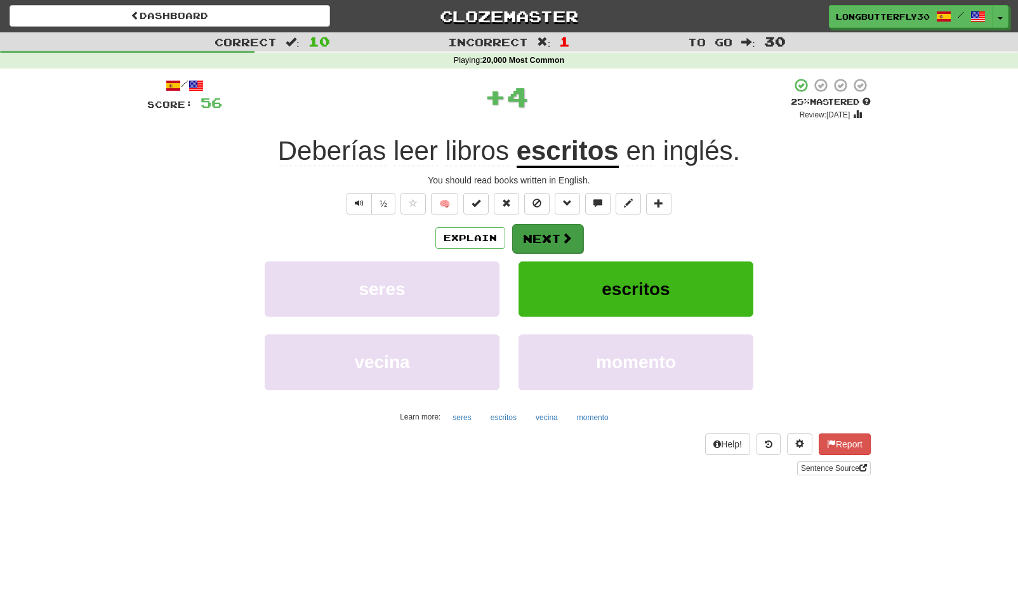
click at [546, 233] on button "Next" at bounding box center [547, 238] width 71 height 29
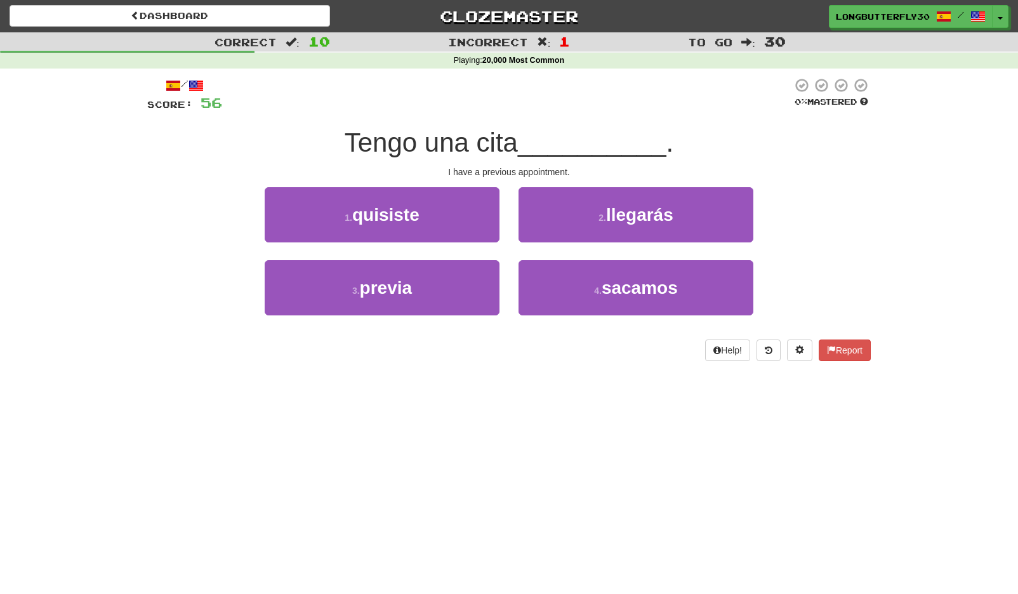
drag, startPoint x: 458, startPoint y: 293, endPoint x: 715, endPoint y: 194, distance: 275.4
click at [474, 285] on button "3 . previa" at bounding box center [382, 287] width 235 height 55
